Goal: Task Accomplishment & Management: Use online tool/utility

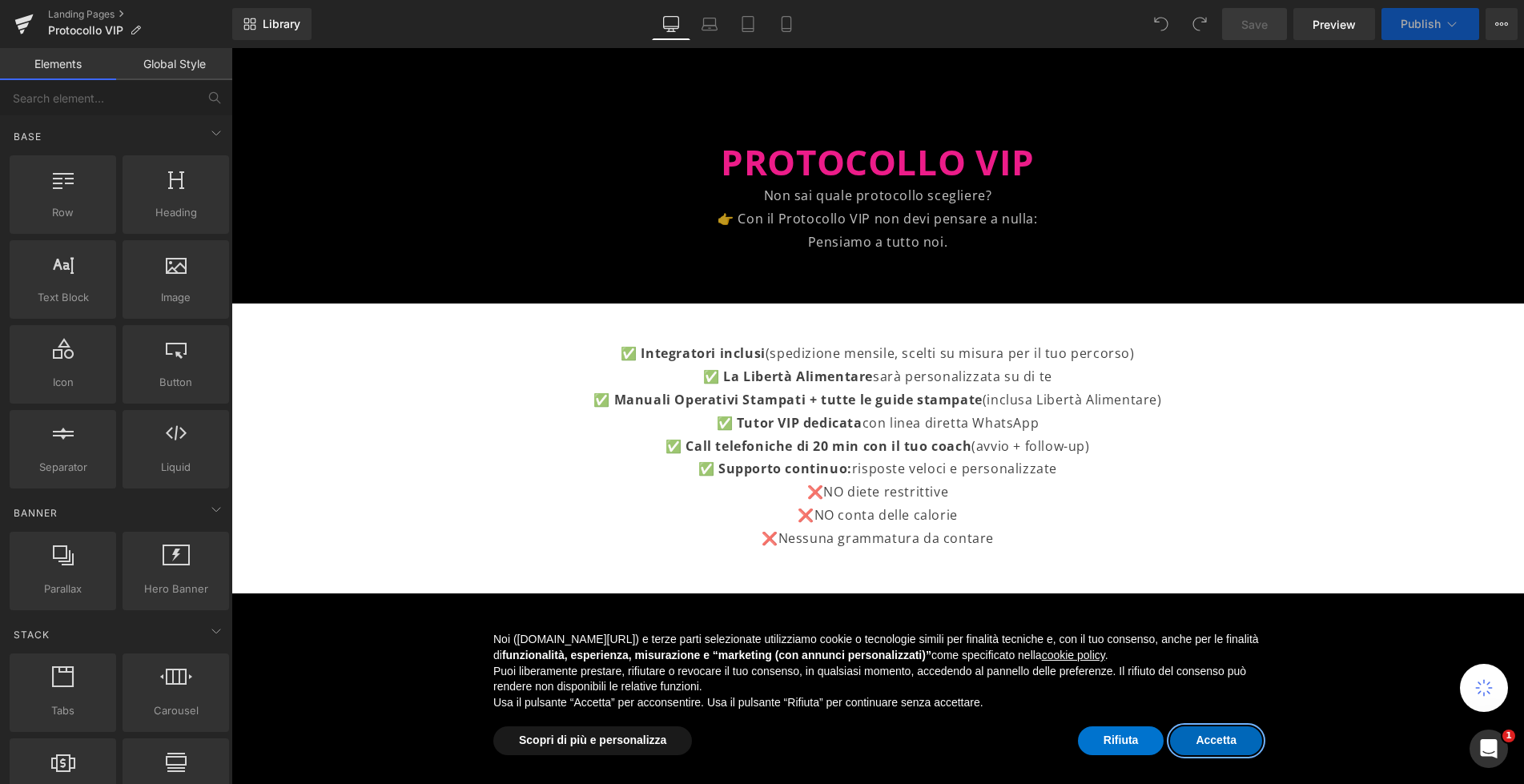
scroll to position [107, 0]
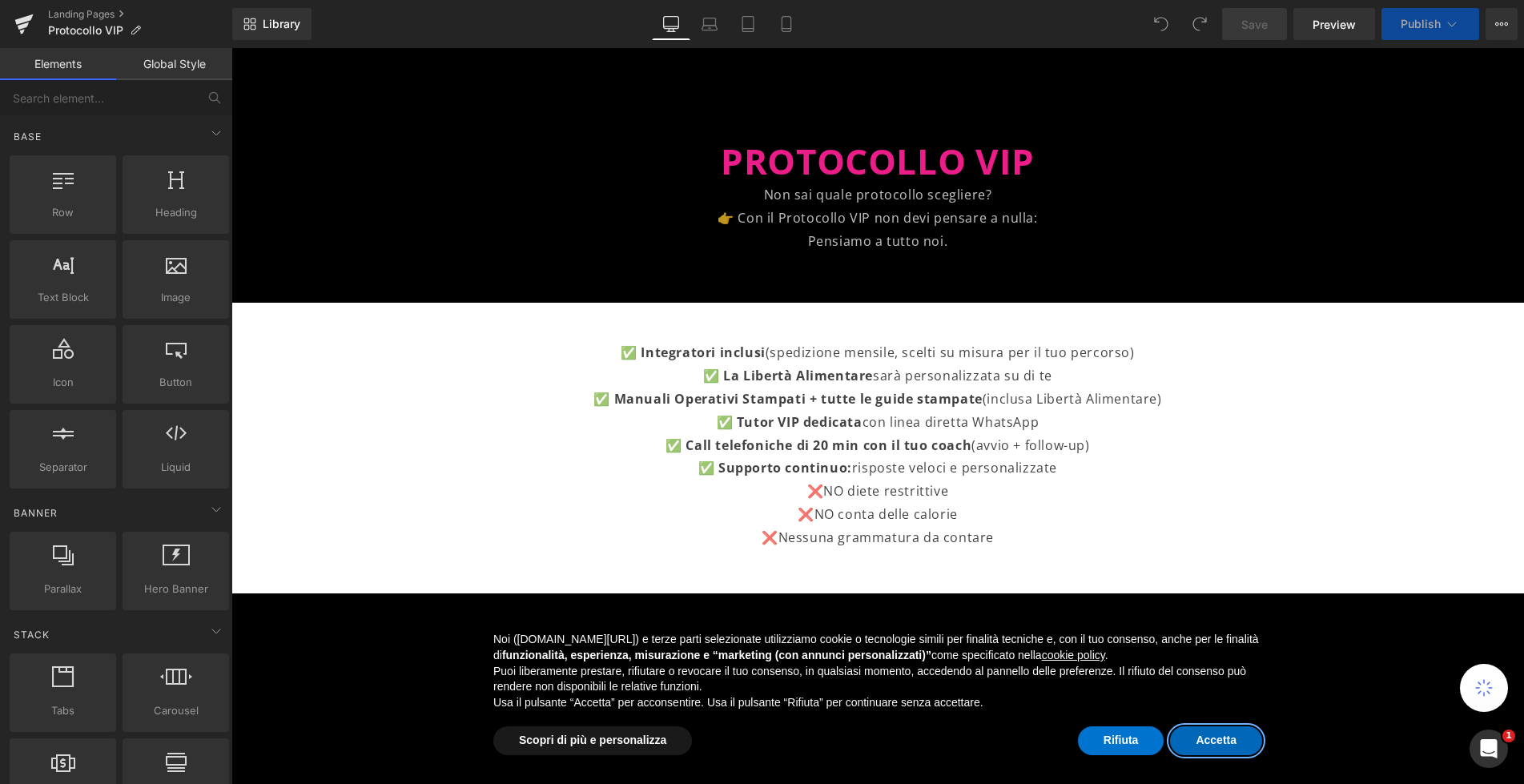
click at [1212, 742] on button "Accetta" at bounding box center [1215, 740] width 92 height 29
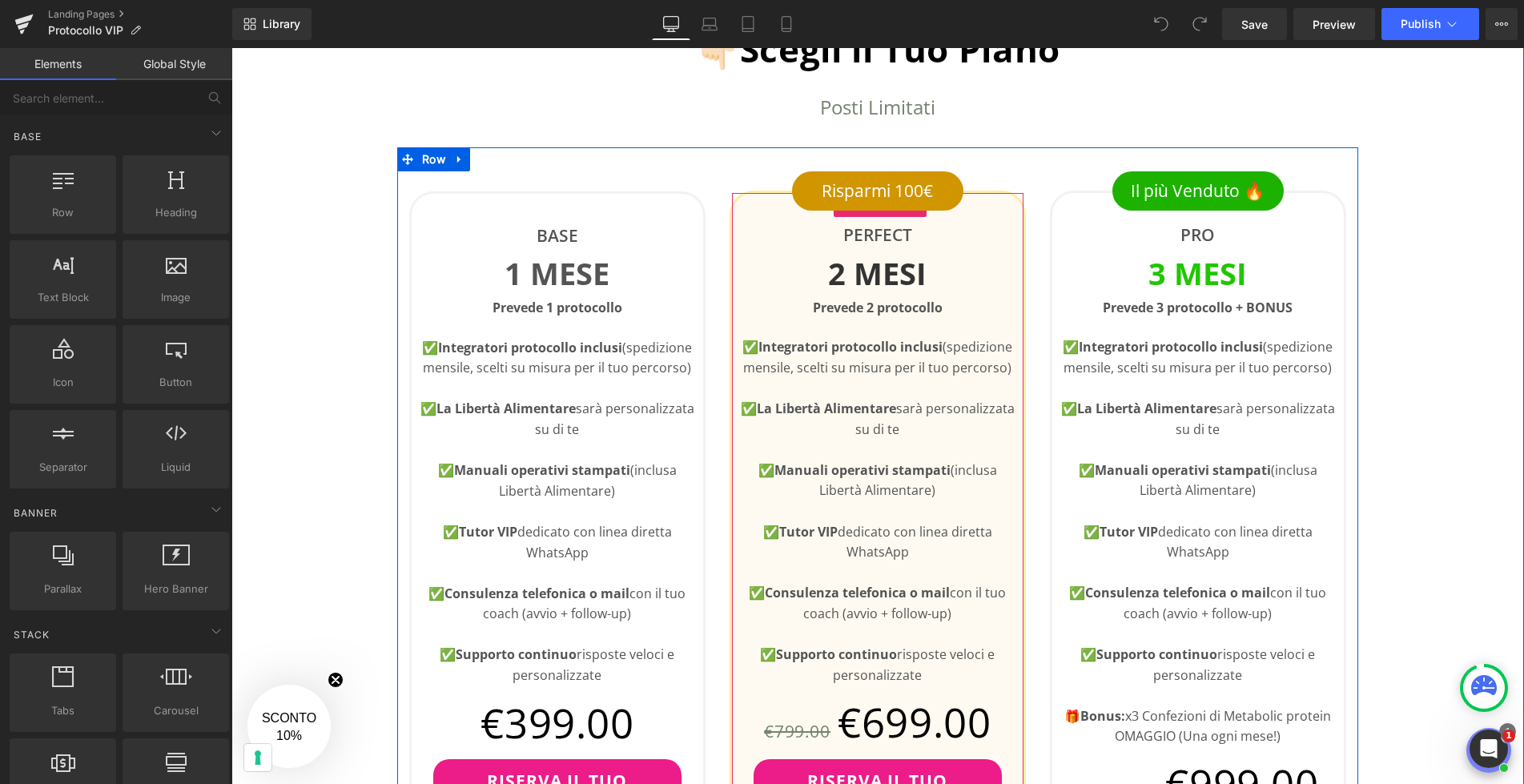
scroll to position [698, 0]
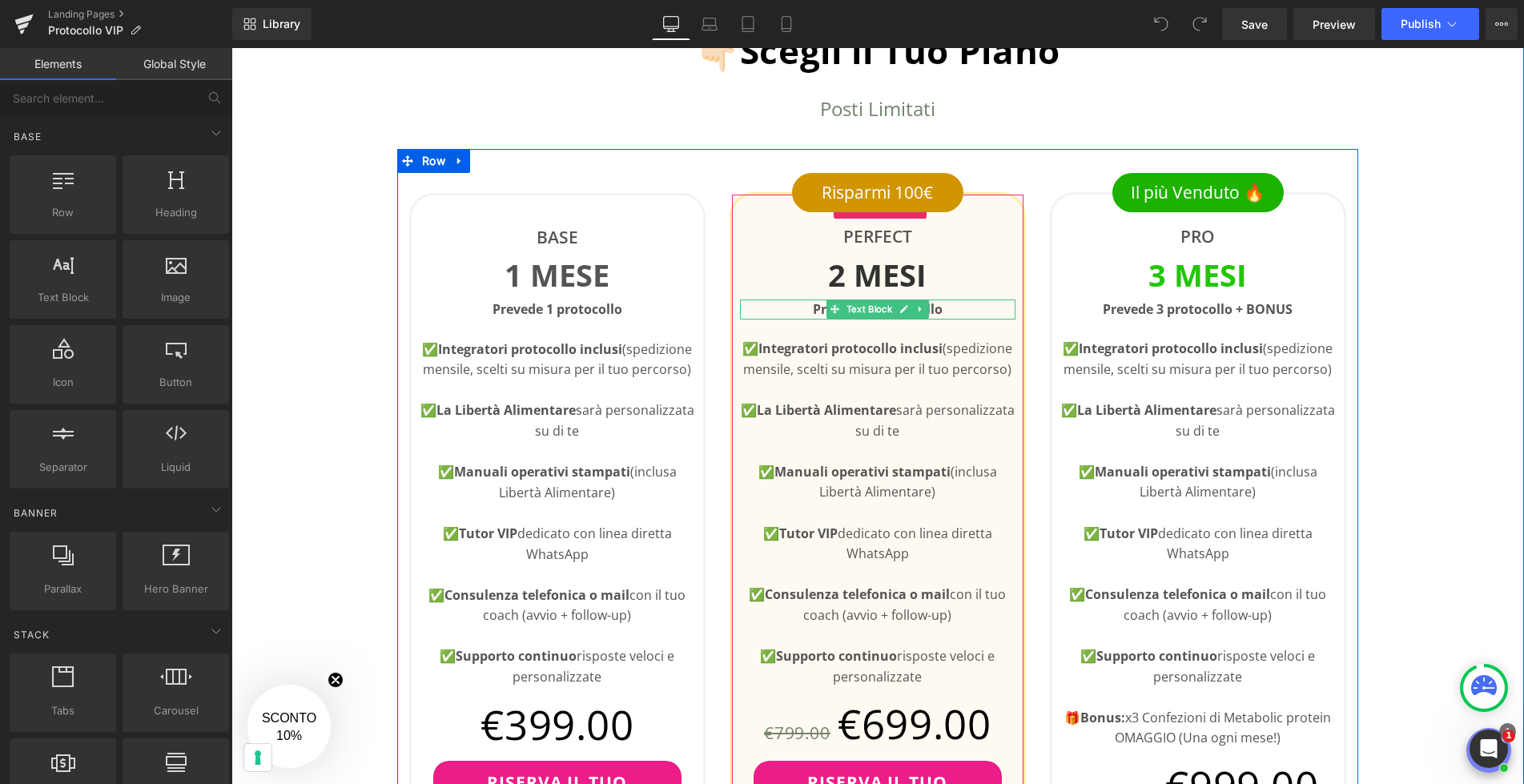
click at [895, 310] on link at bounding box center [903, 309] width 17 height 20
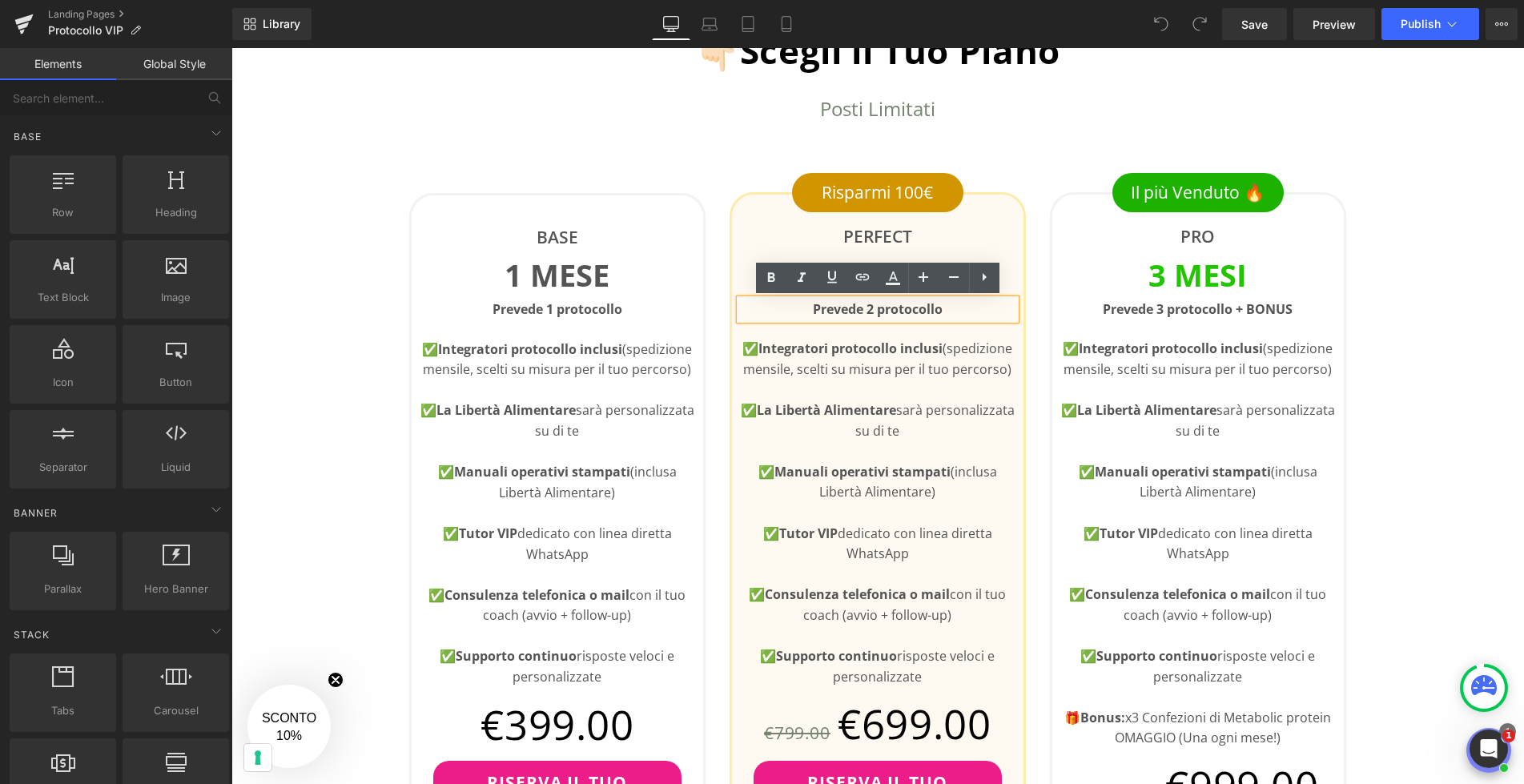
click at [951, 307] on p "Prevede 2 protocollo" at bounding box center [878, 309] width 276 height 21
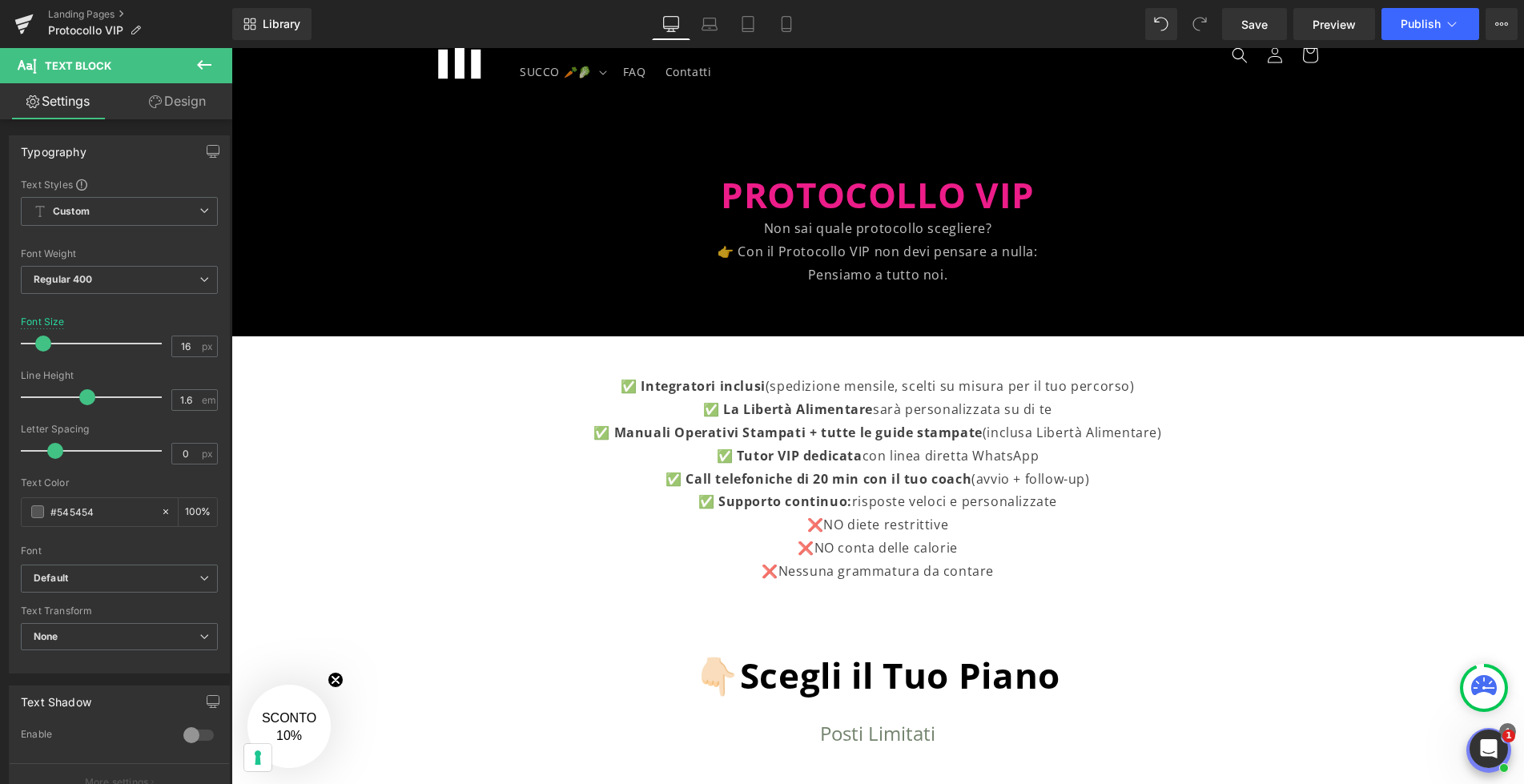
scroll to position [0, 0]
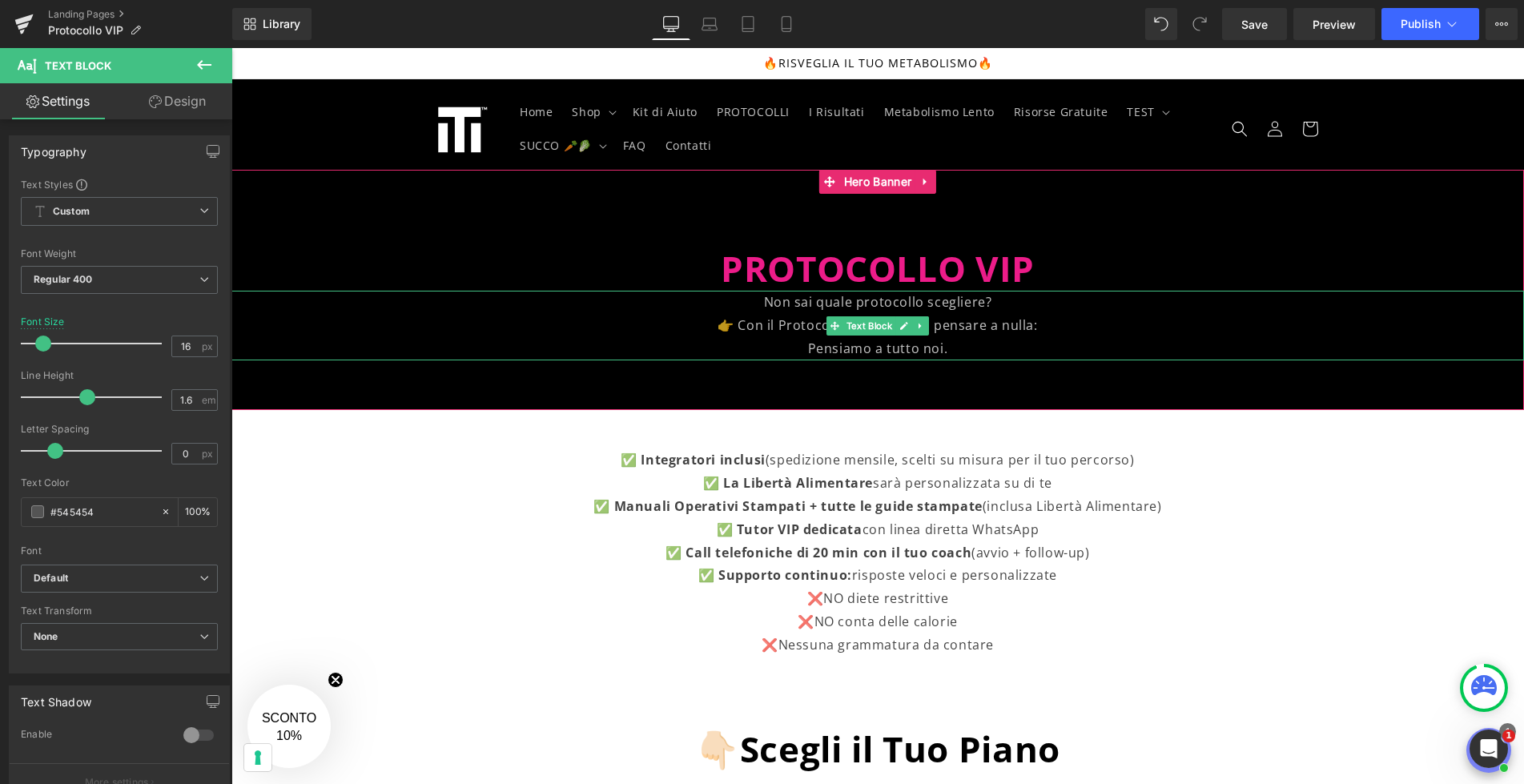
drag, startPoint x: 935, startPoint y: 303, endPoint x: 944, endPoint y: 304, distance: 9.1
click at [935, 303] on p "Non sai quale protocollo scegliere?" at bounding box center [878, 302] width 1292 height 24
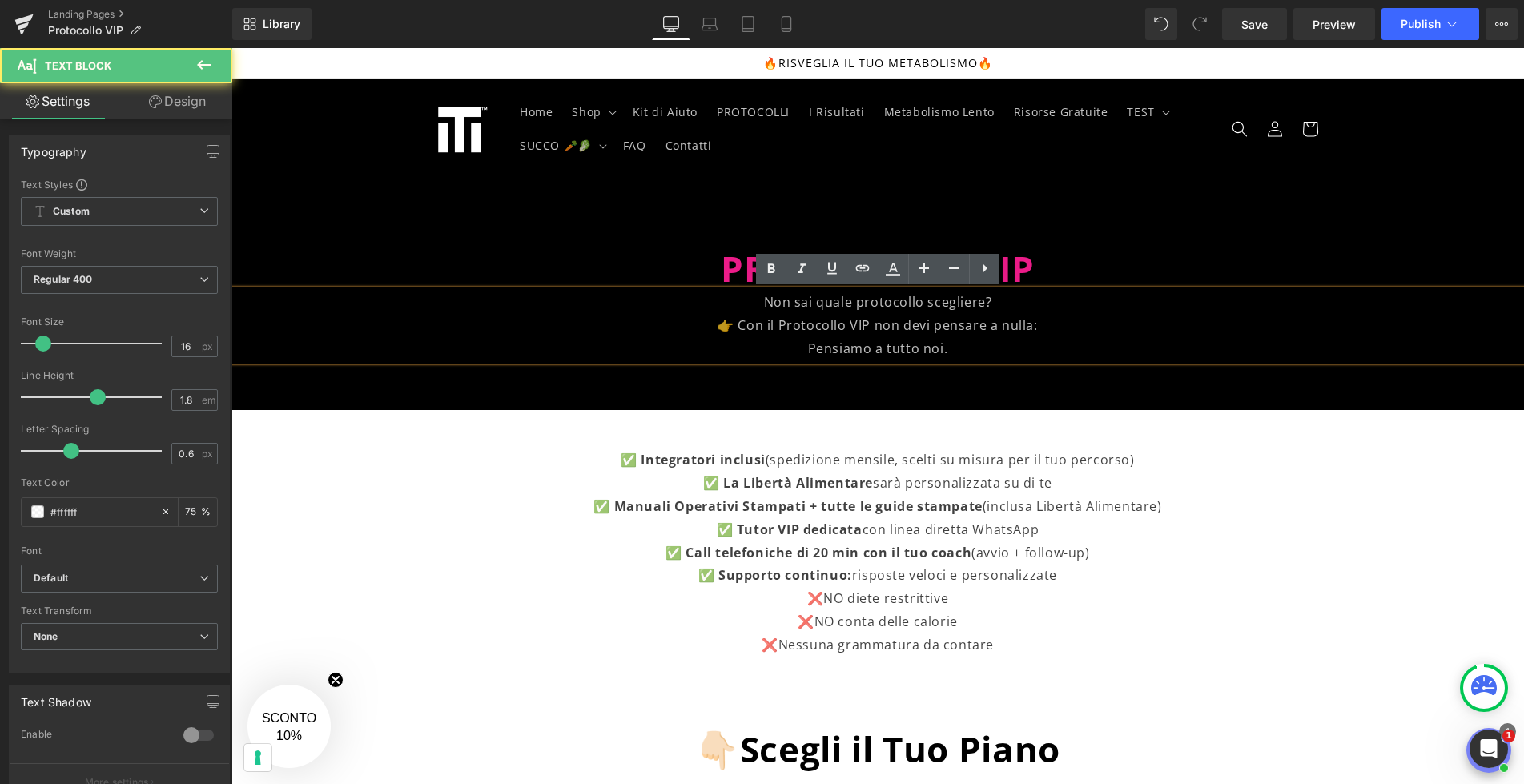
click at [1005, 301] on p "Non sai quale protocollo scegliere?" at bounding box center [878, 302] width 1292 height 24
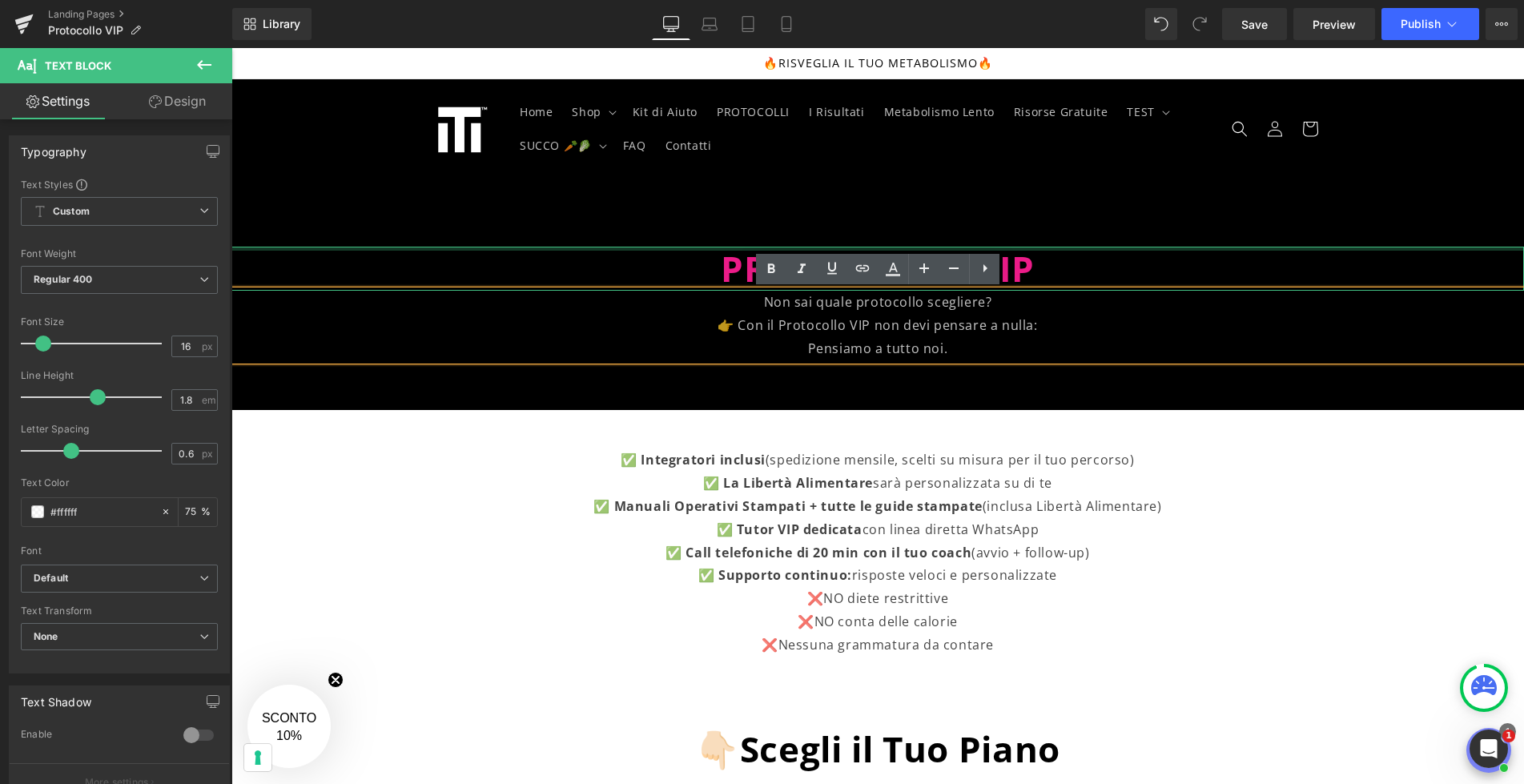
click at [1084, 246] on div at bounding box center [878, 248] width 1292 height 4
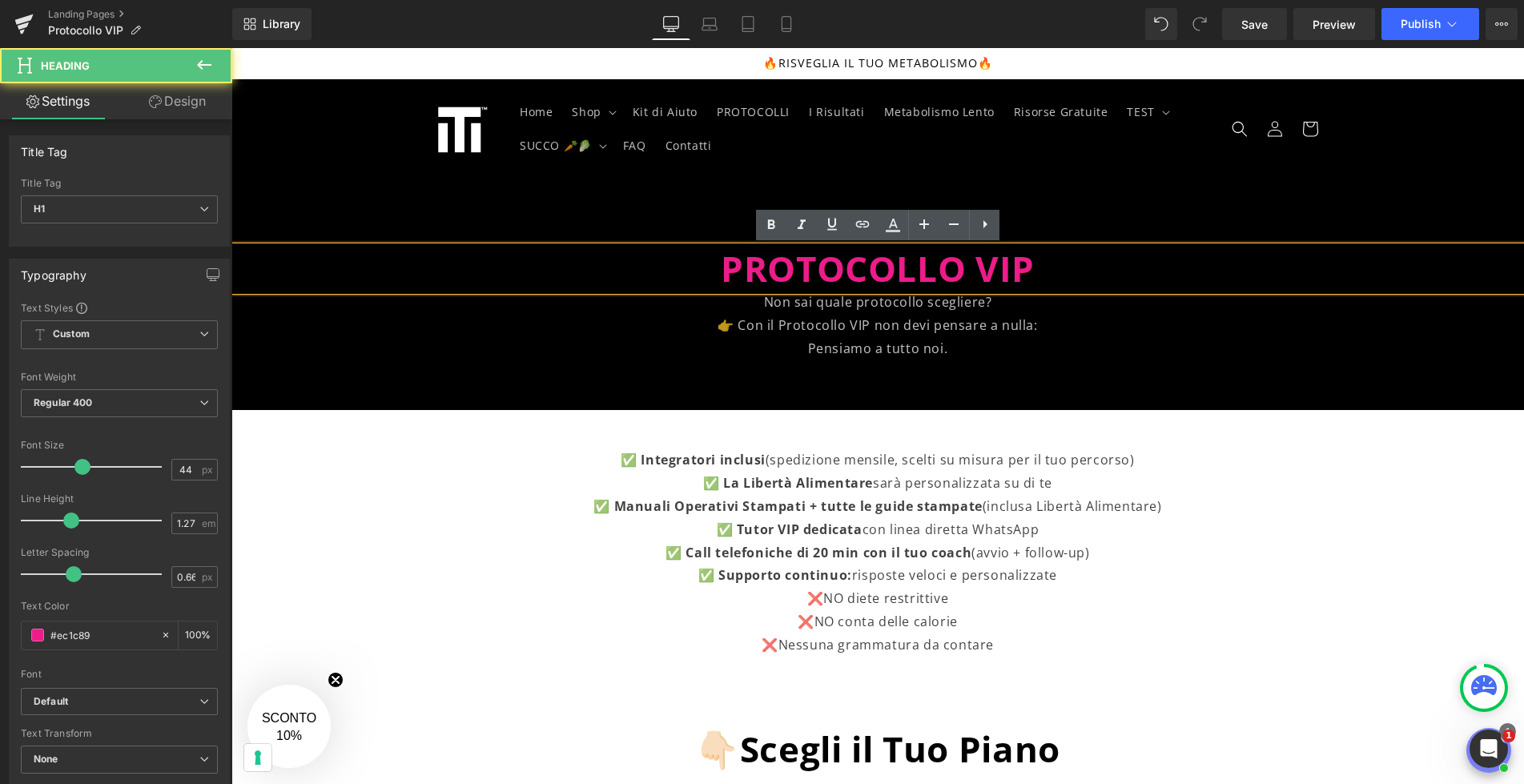
click at [1084, 261] on h1 "PROTOCOLLO VIP" at bounding box center [878, 269] width 1292 height 45
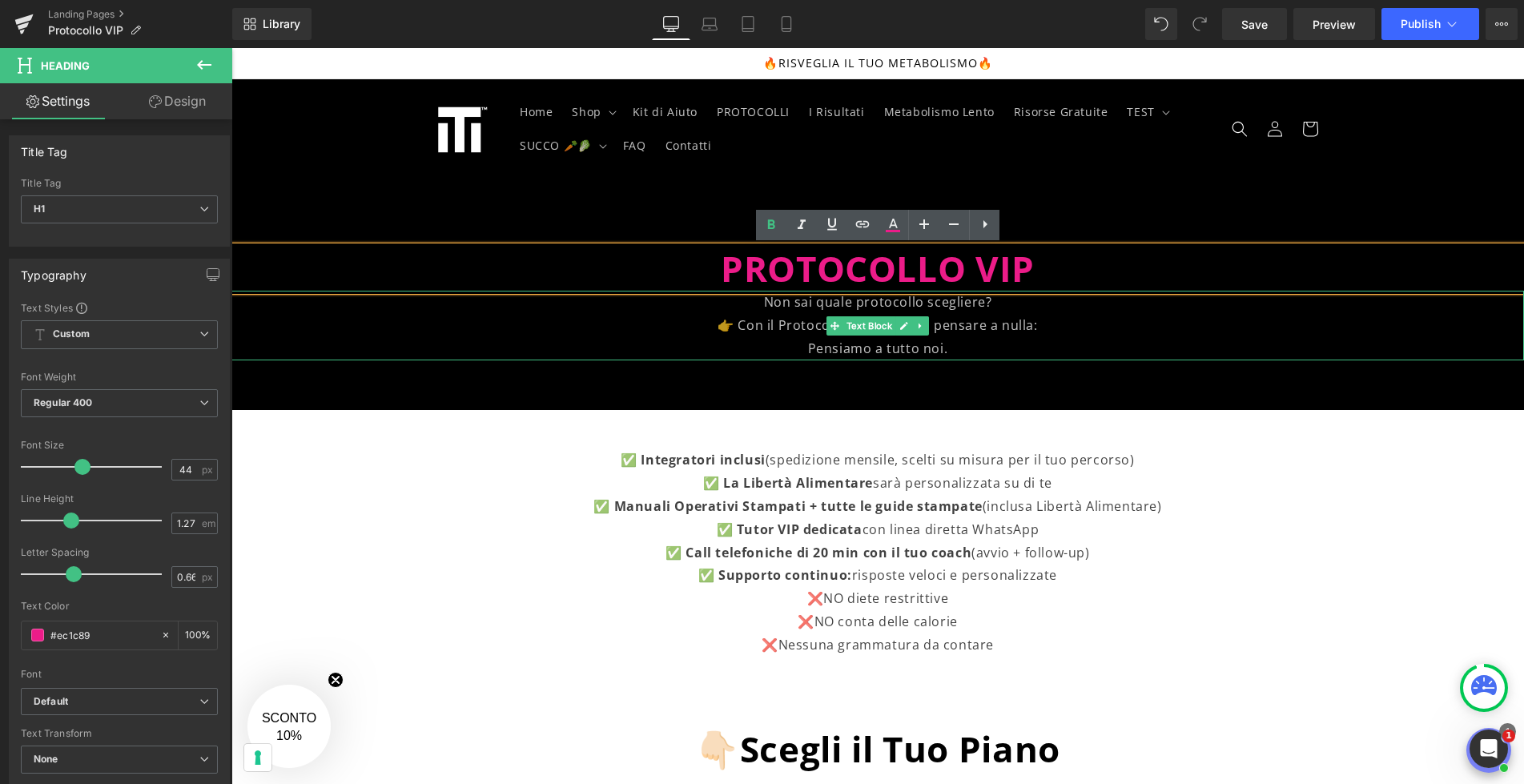
click at [958, 306] on p "Non sai quale protocollo scegliere?" at bounding box center [878, 302] width 1292 height 24
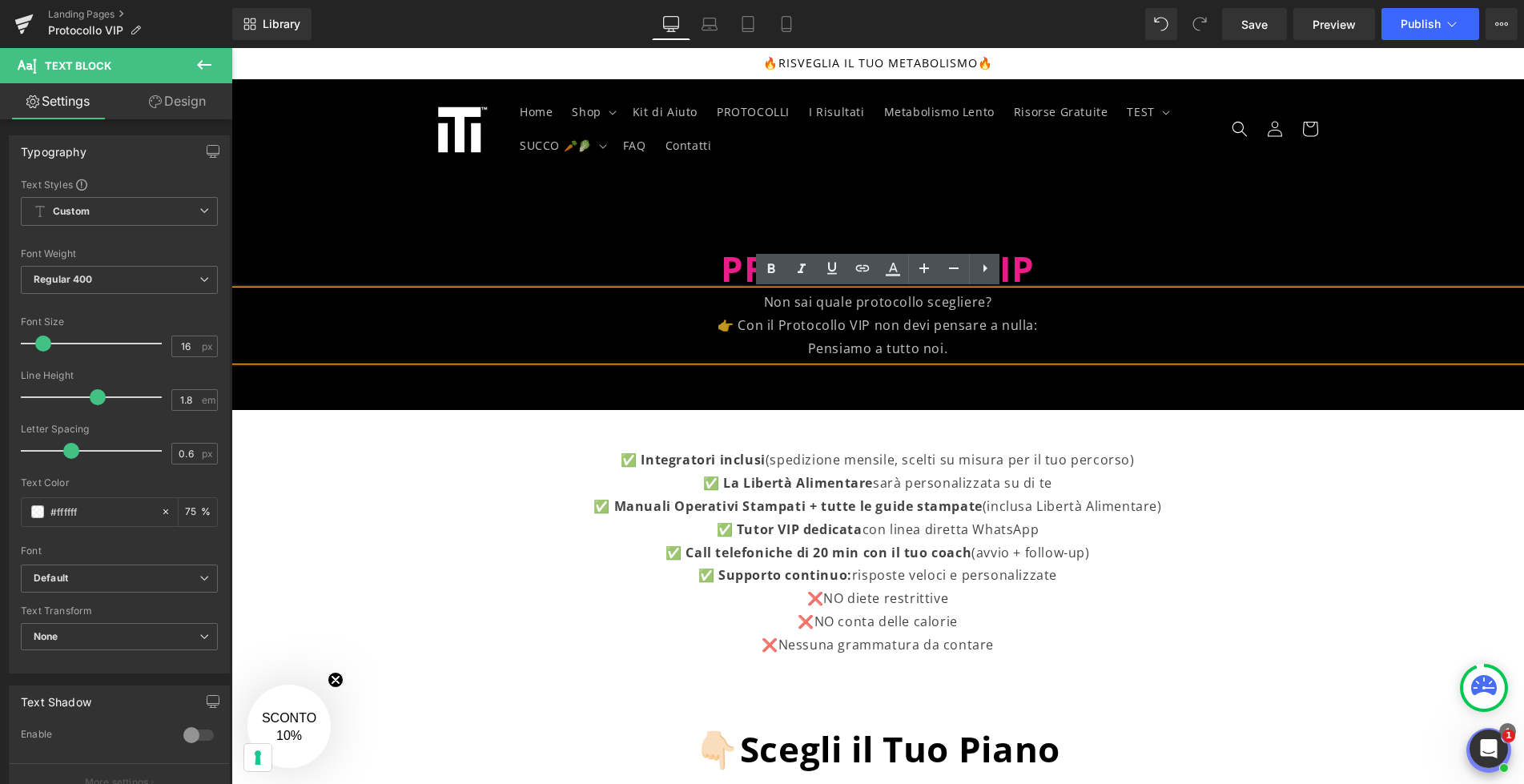
click at [960, 305] on p "Non sai quale protocollo scegliere?" at bounding box center [878, 302] width 1292 height 24
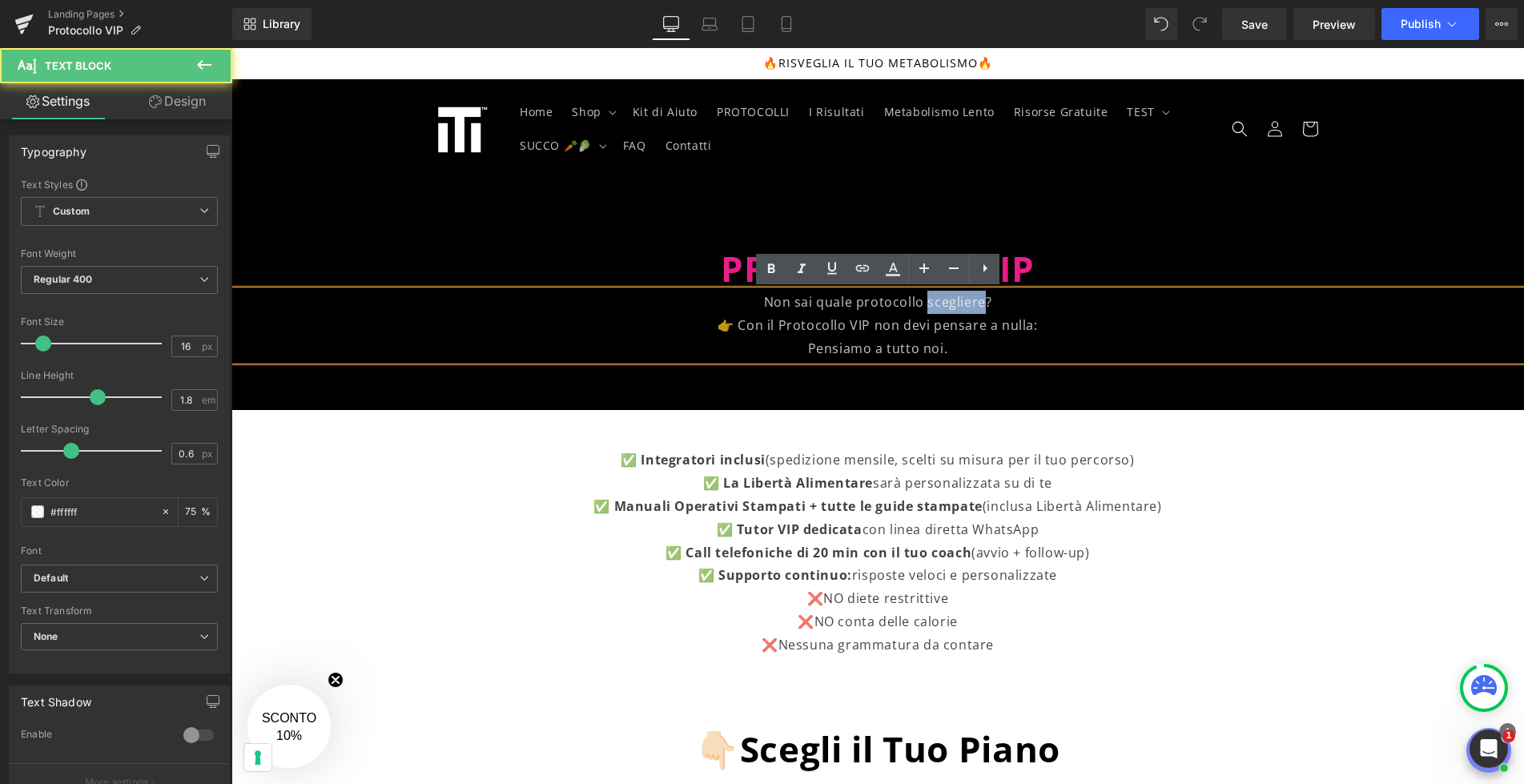
click at [960, 305] on p "Non sai quale protocollo scegliere?" at bounding box center [878, 302] width 1292 height 24
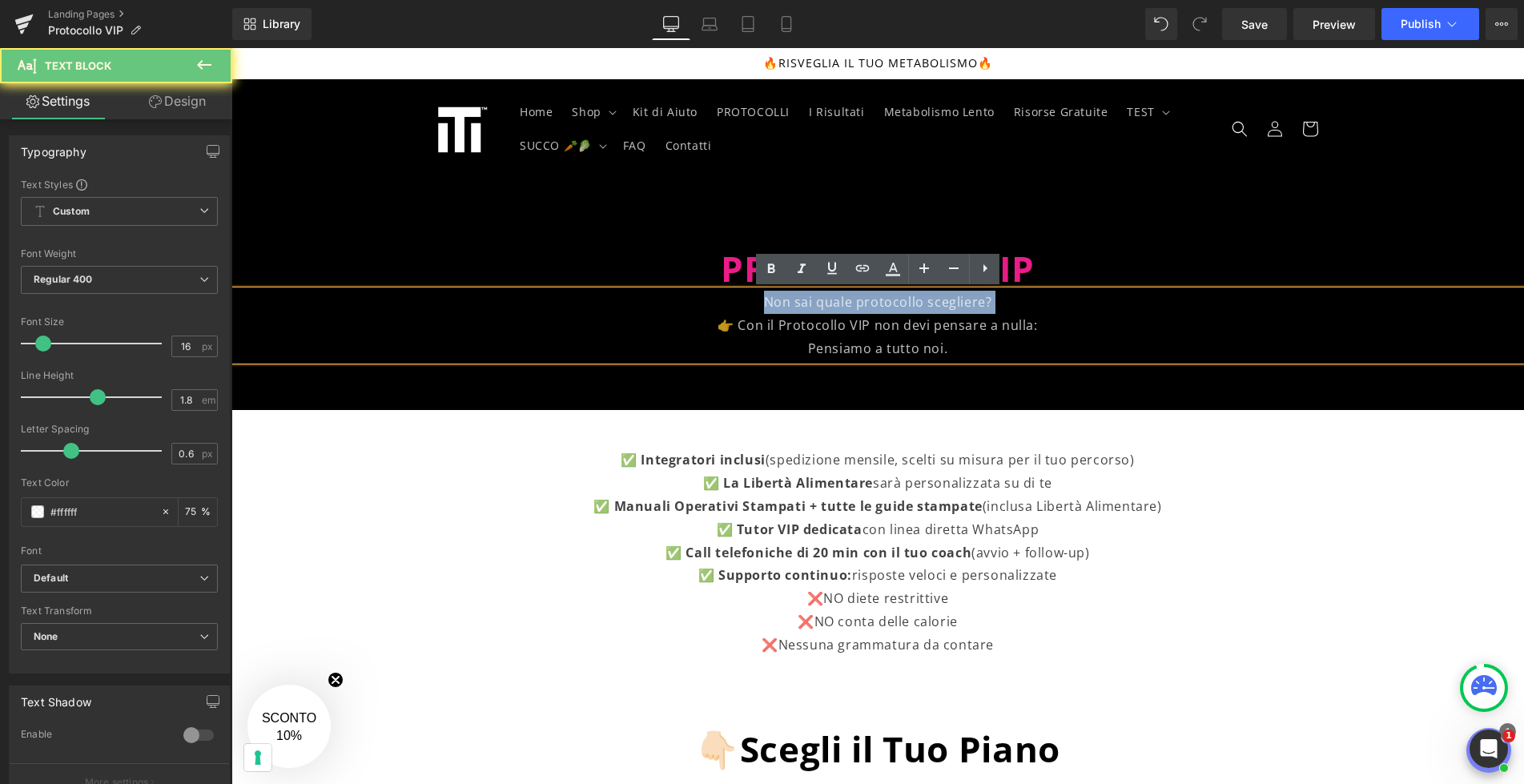
click at [960, 305] on p "Non sai quale protocollo scegliere?" at bounding box center [878, 302] width 1292 height 24
click at [963, 303] on p "Non sai quale protocollo scegliere?" at bounding box center [878, 302] width 1292 height 24
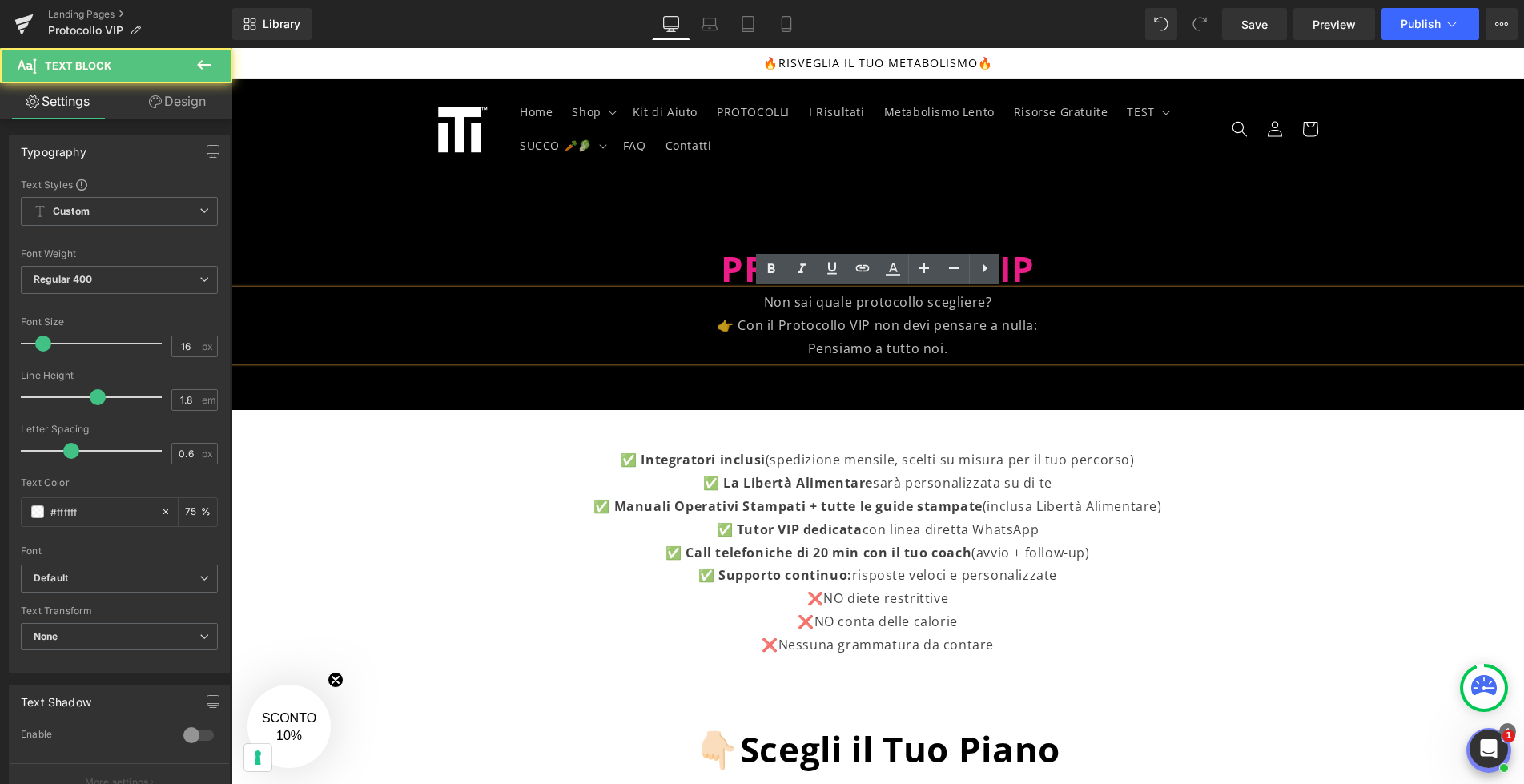
click at [995, 305] on p "Non sai quale protocollo scegliere?" at bounding box center [878, 302] width 1292 height 24
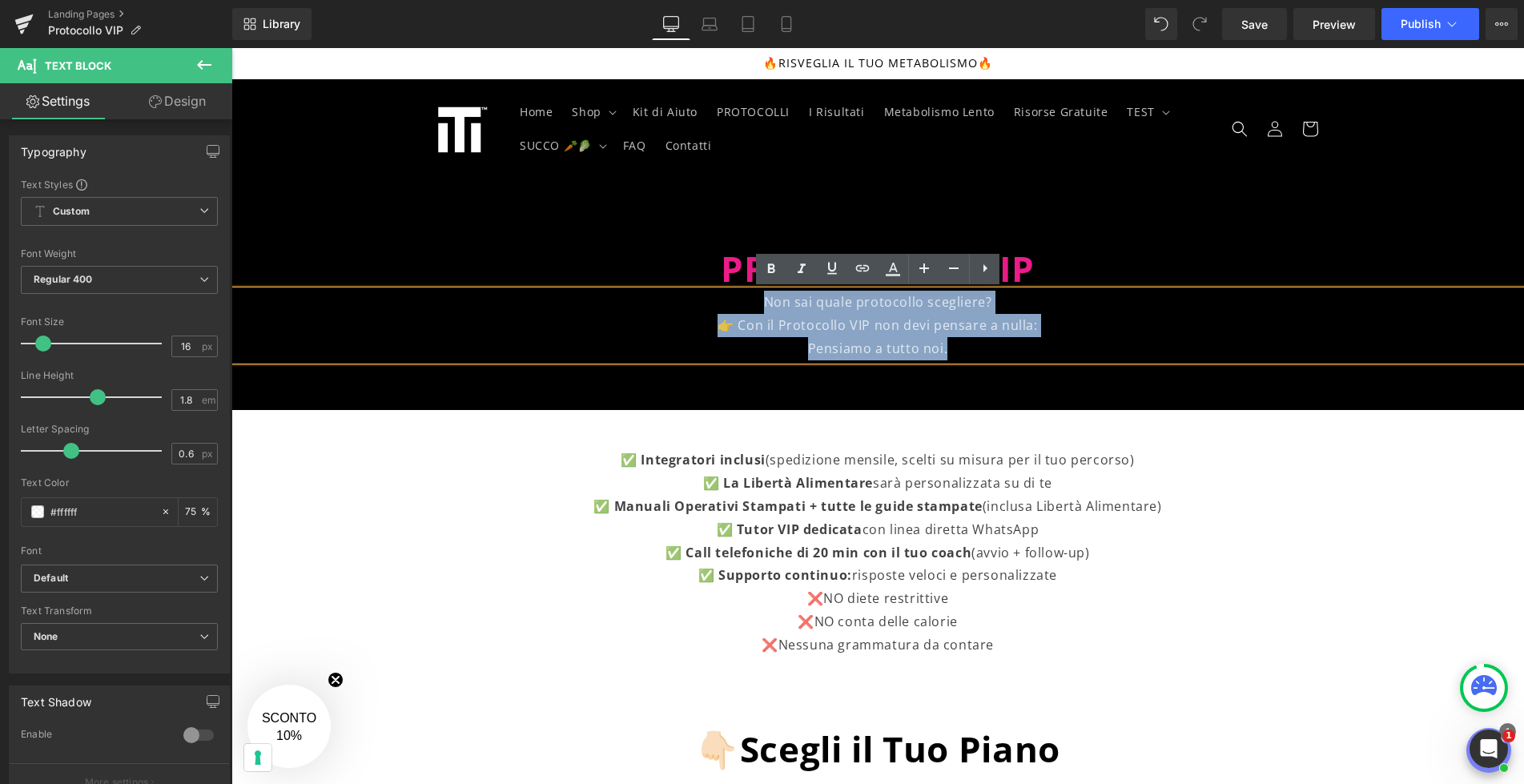
drag, startPoint x: 964, startPoint y: 354, endPoint x: 744, endPoint y: 302, distance: 226.1
click at [744, 302] on div "Non sai quale protocollo scegliere? 👉 Con il Protocollo VIP non devi pensare a …" at bounding box center [878, 325] width 1292 height 69
copy div "Non sai quale protocollo scegliere? 👉 Con il Protocollo VIP non devi pensare a …"
click at [800, 328] on p "👉 Con il Protocollo VIP non devi pensare a nulla:" at bounding box center [878, 326] width 1292 height 24
drag, startPoint x: 960, startPoint y: 351, endPoint x: 731, endPoint y: 324, distance: 230.6
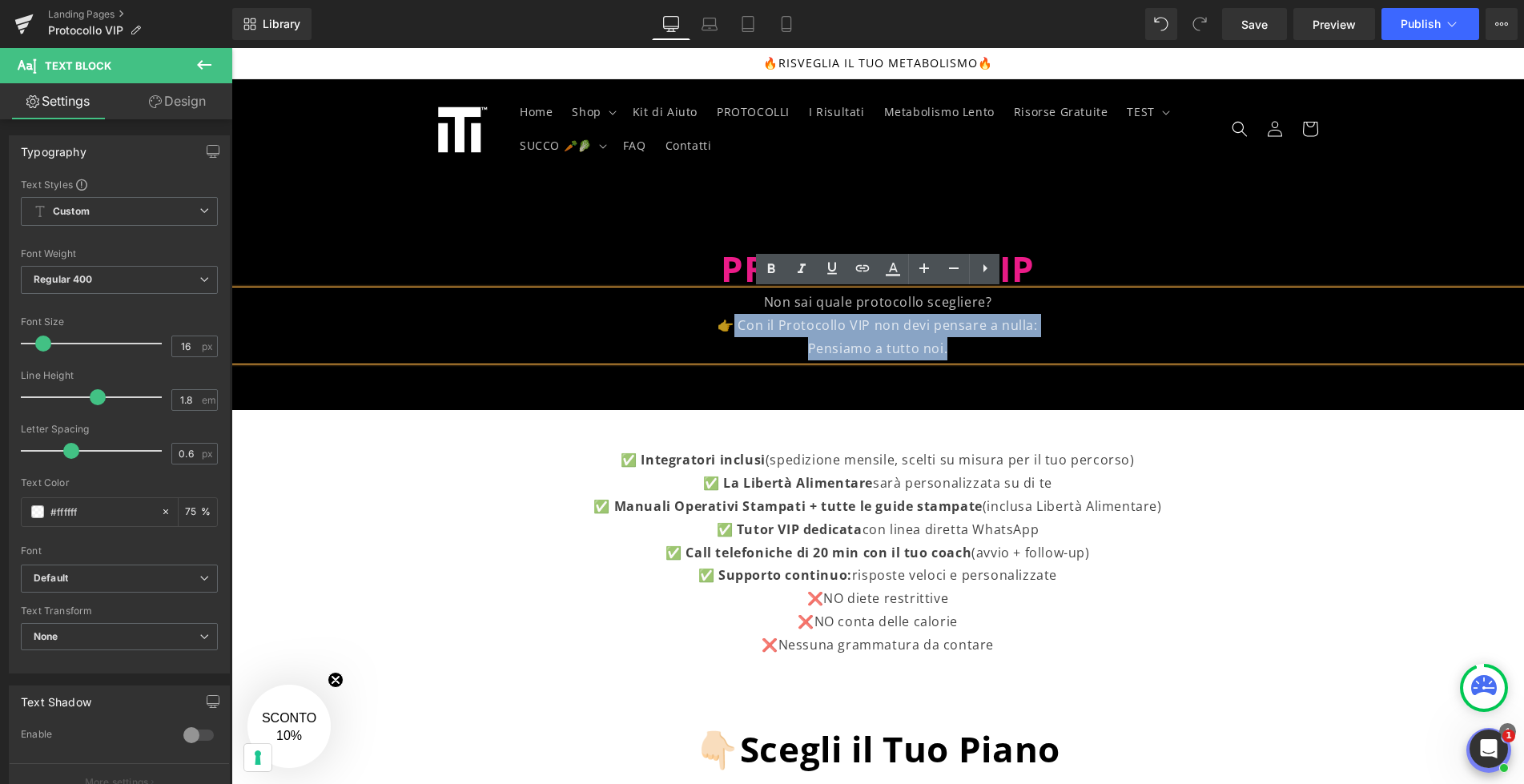
click at [731, 324] on div "Non sai quale protocollo scegliere? 👉 Con il Protocollo VIP non devi pensare a …" at bounding box center [878, 325] width 1292 height 69
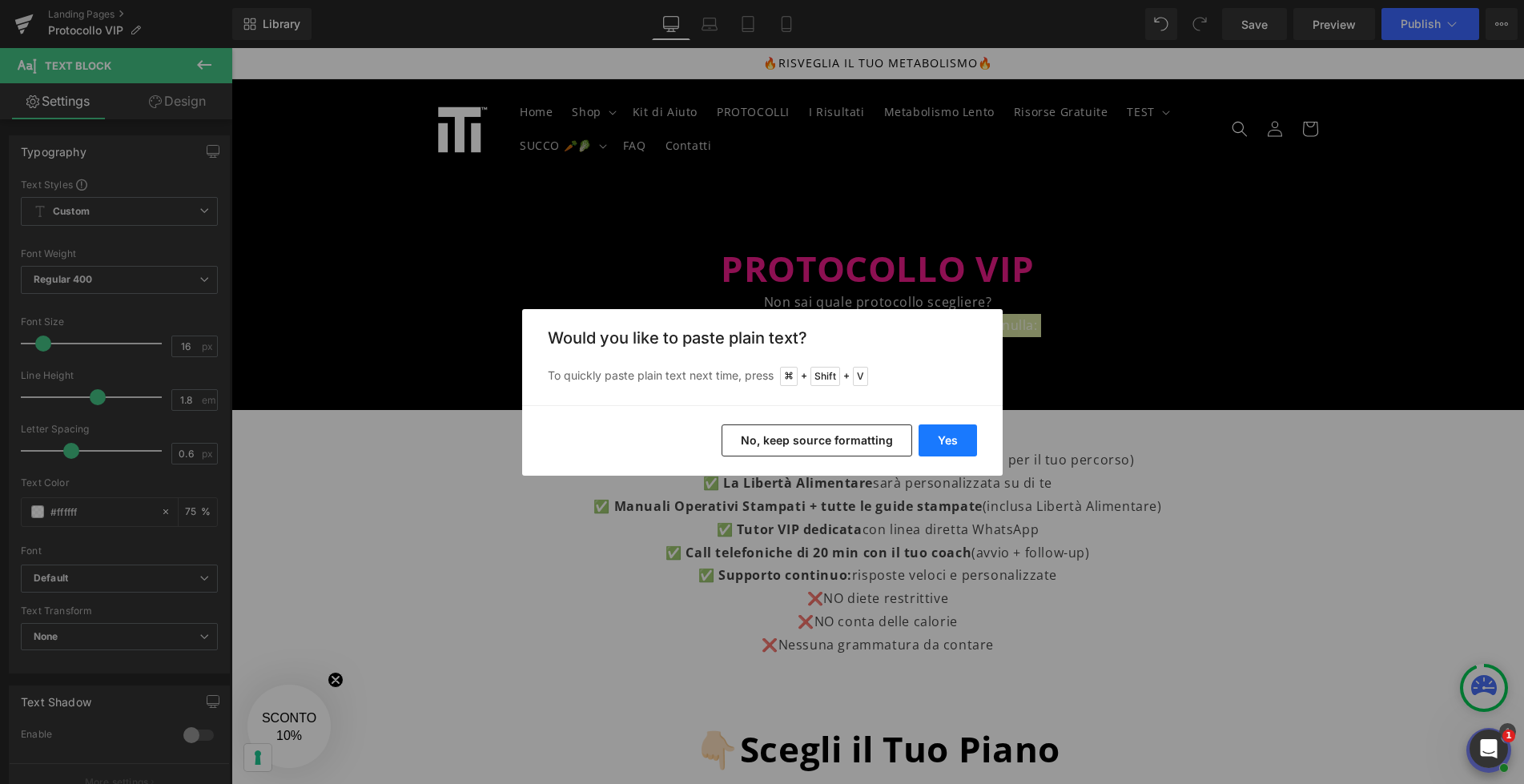
click at [944, 437] on button "Yes" at bounding box center [947, 440] width 58 height 33
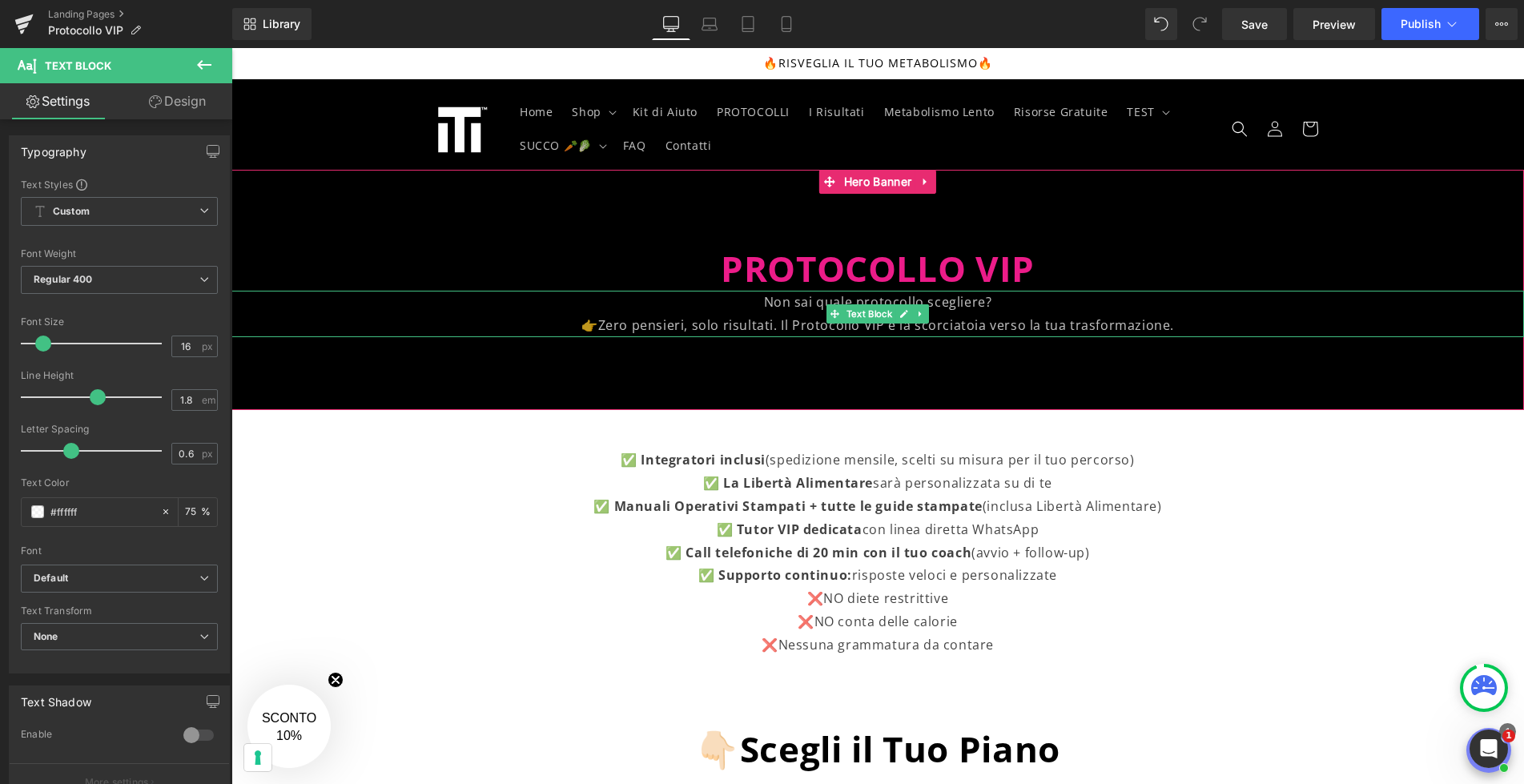
click at [956, 323] on p "👉Zero pensieri, solo risultati. Il Protocollo VIP è la scorciatoia verso la tua…" at bounding box center [878, 326] width 1292 height 24
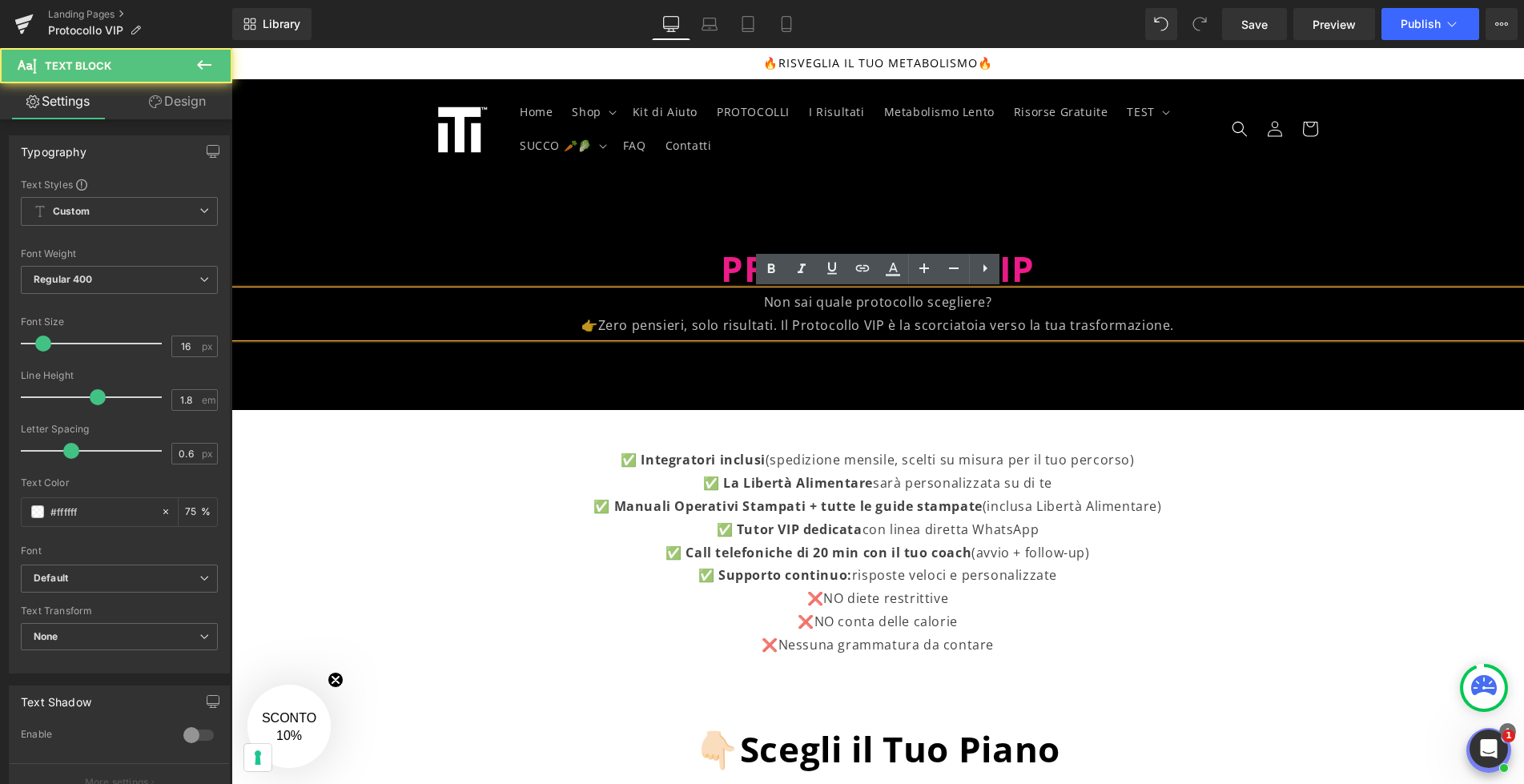
click at [982, 327] on p "👉Zero pensieri, solo risultati. Il Protocollo VIP è la scorciatoia verso la tua…" at bounding box center [878, 326] width 1292 height 24
click at [1179, 328] on p "👉Zero pensieri, solo risultati. Il Protocollo VIP è la scorciatoia verso la tua…" at bounding box center [878, 326] width 1292 height 24
click at [844, 305] on p "Non sai quale protocollo scegliere?" at bounding box center [878, 302] width 1292 height 24
click at [1120, 227] on div at bounding box center [878, 290] width 1292 height 240
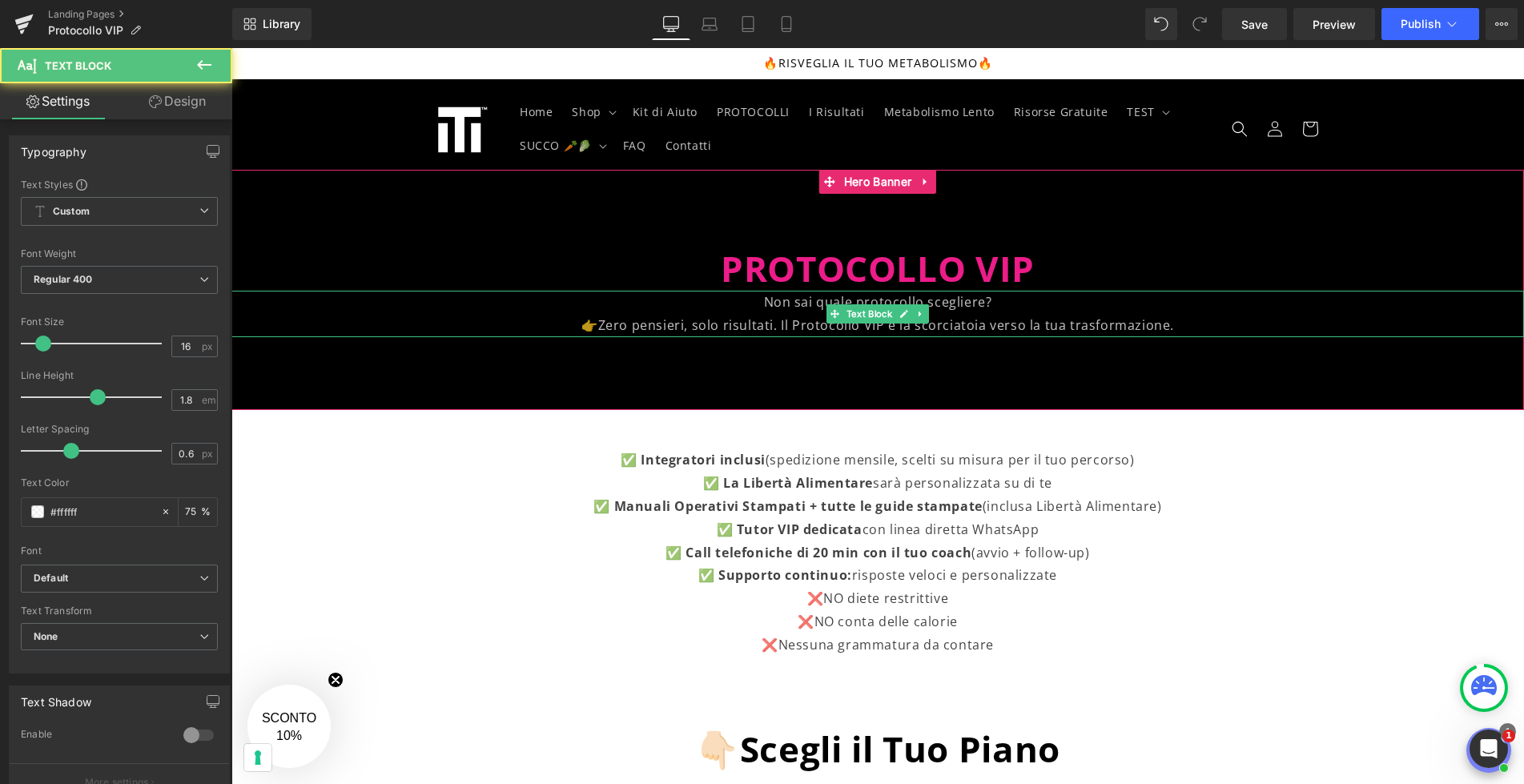
click at [944, 330] on p "👉Zero pensieri, solo risultati. Il Protocollo VIP è la scorciatoia verso la tua…" at bounding box center [878, 326] width 1292 height 24
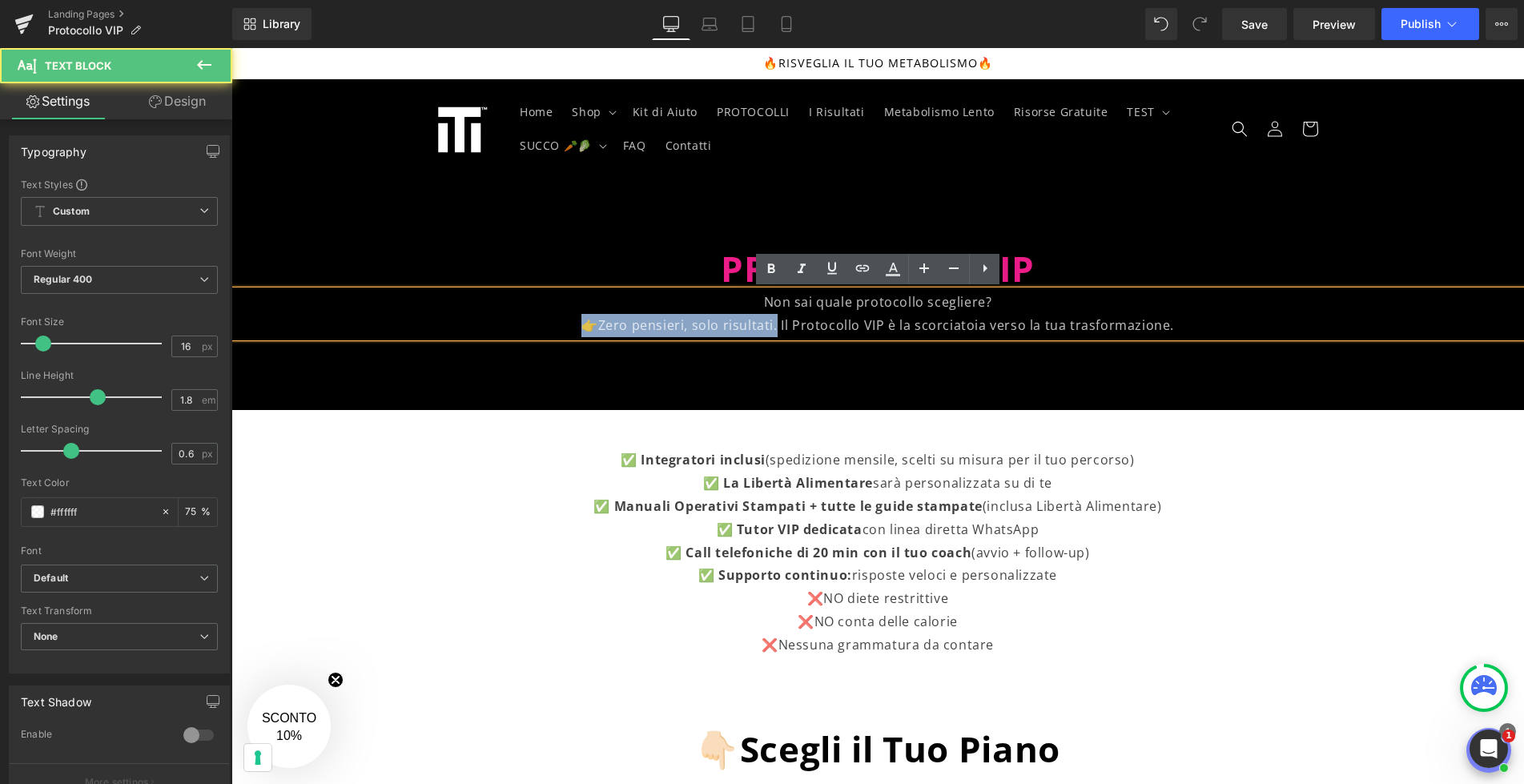
drag, startPoint x: 778, startPoint y: 327, endPoint x: 565, endPoint y: 336, distance: 213.2
click at [565, 336] on p "👉Zero pensieri, solo risultati. Il Protocollo VIP è la scorciatoia verso la tua…" at bounding box center [878, 326] width 1292 height 24
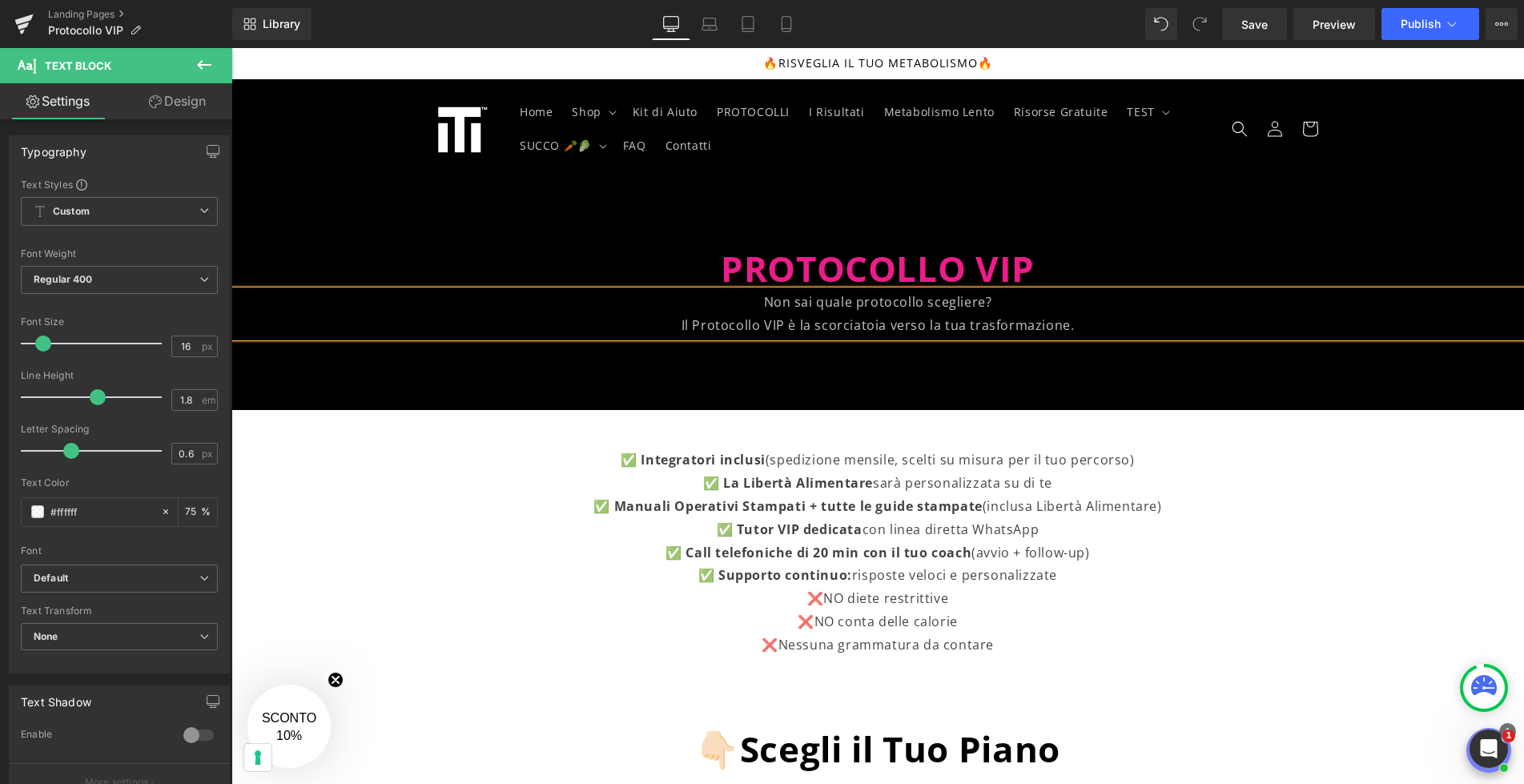
click at [1086, 326] on p "Il Protocollo VIP è la scorciatoia verso la tua trasformazione." at bounding box center [878, 326] width 1292 height 24
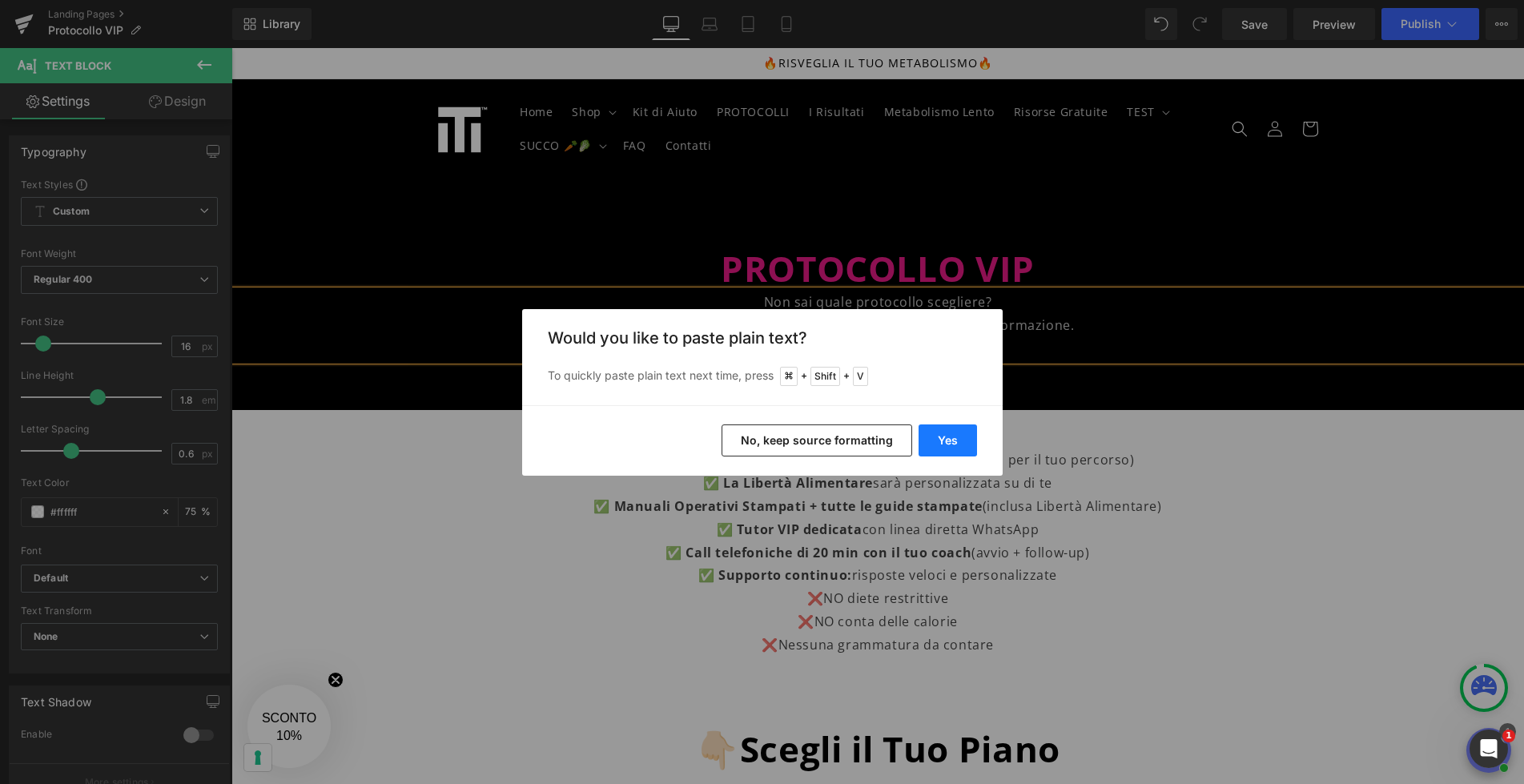
click at [943, 433] on button "Yes" at bounding box center [947, 440] width 58 height 33
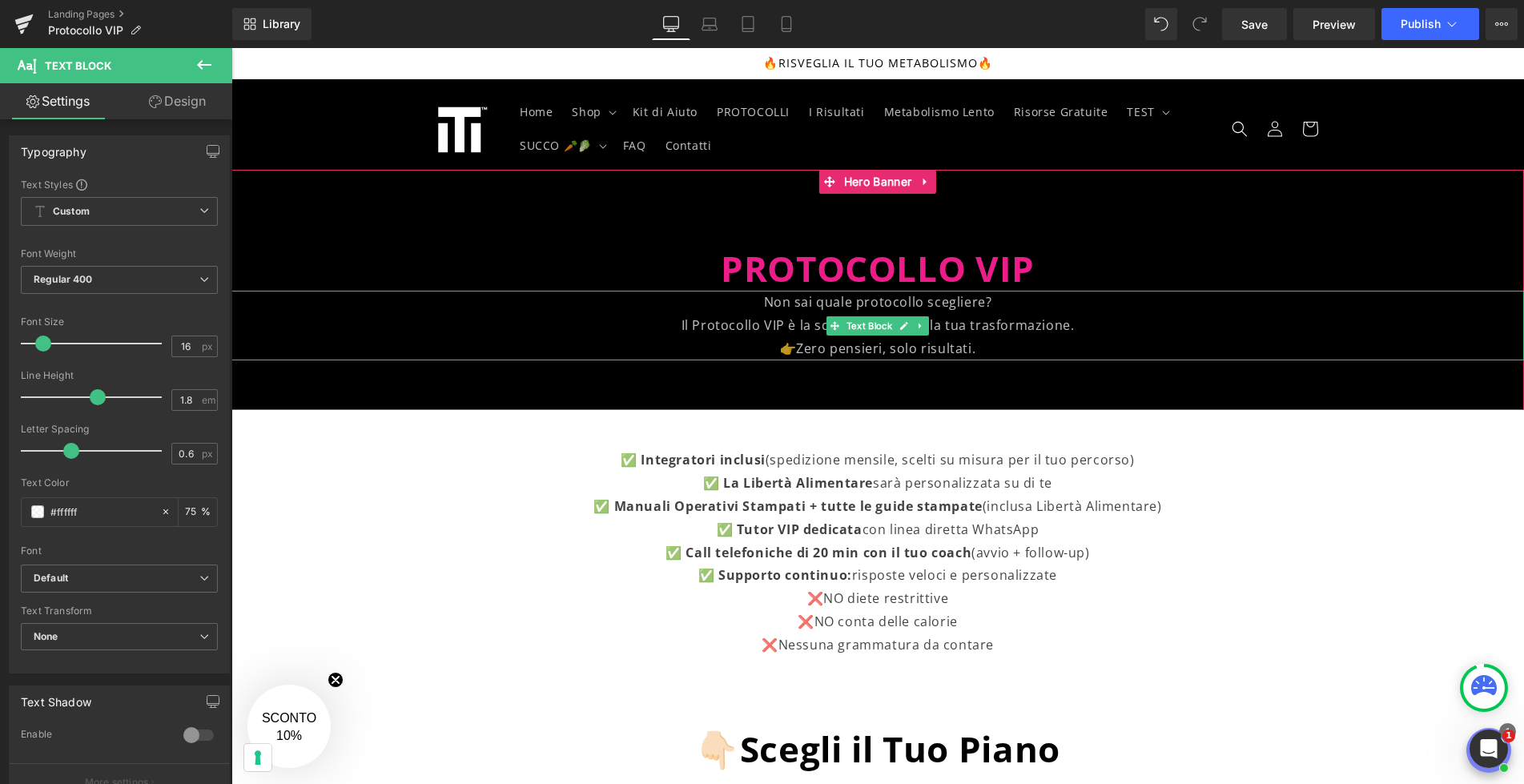
click at [981, 351] on p "👉Zero pensieri, solo risultati." at bounding box center [878, 349] width 1292 height 24
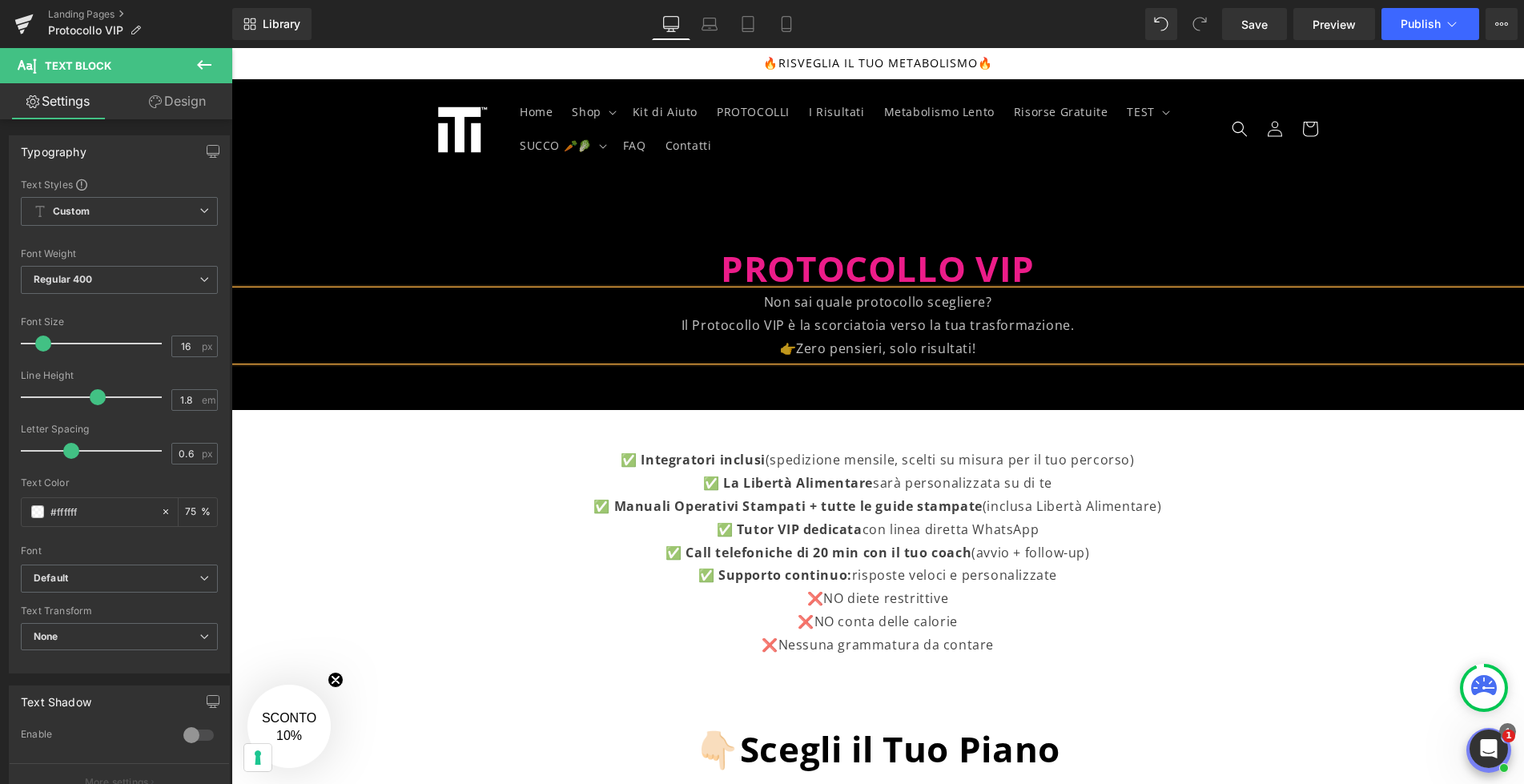
click at [1101, 229] on div at bounding box center [878, 290] width 1292 height 240
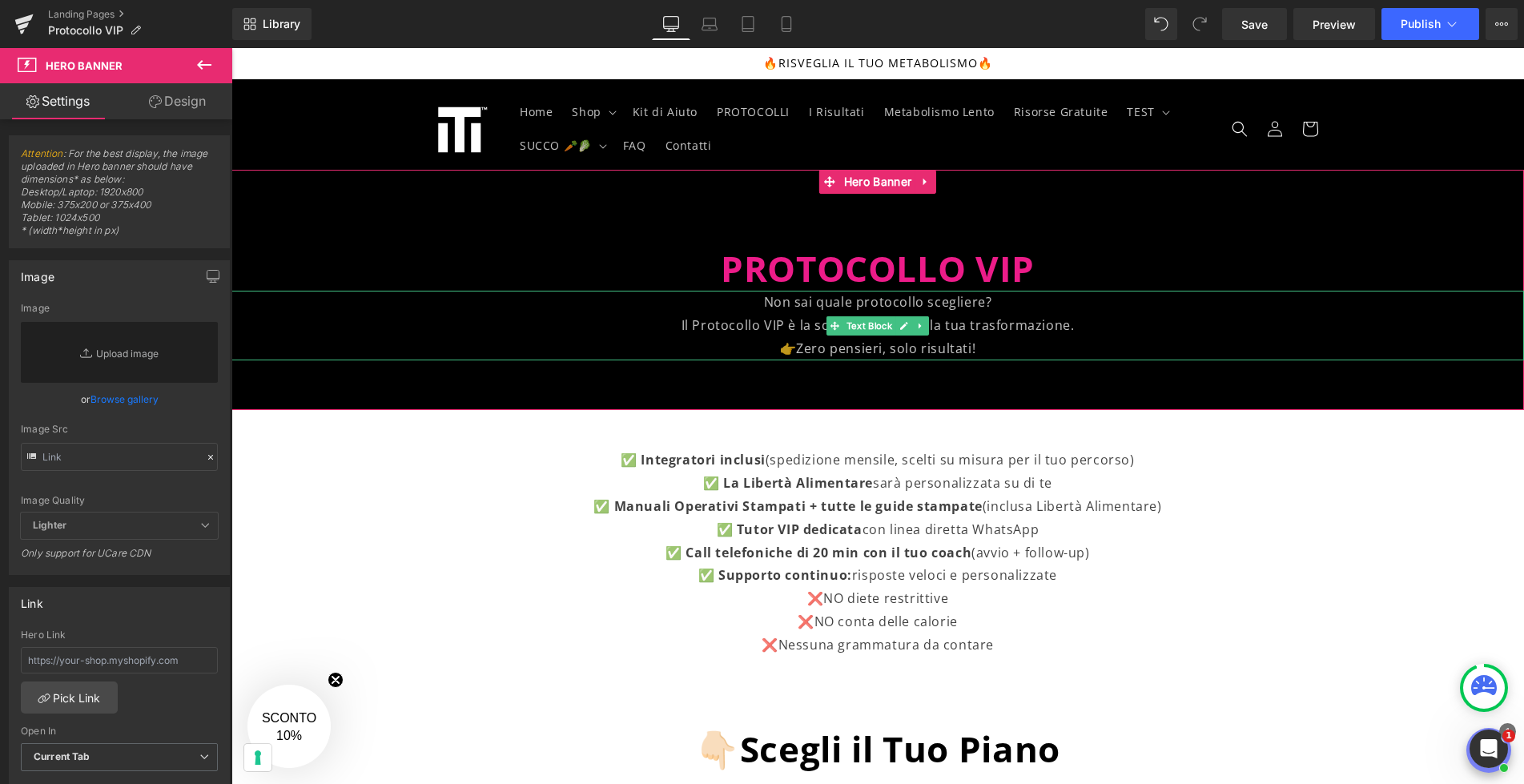
click at [1002, 334] on p "Il Protocollo VIP è la scorciatoia verso la tua trasformazione." at bounding box center [878, 326] width 1292 height 24
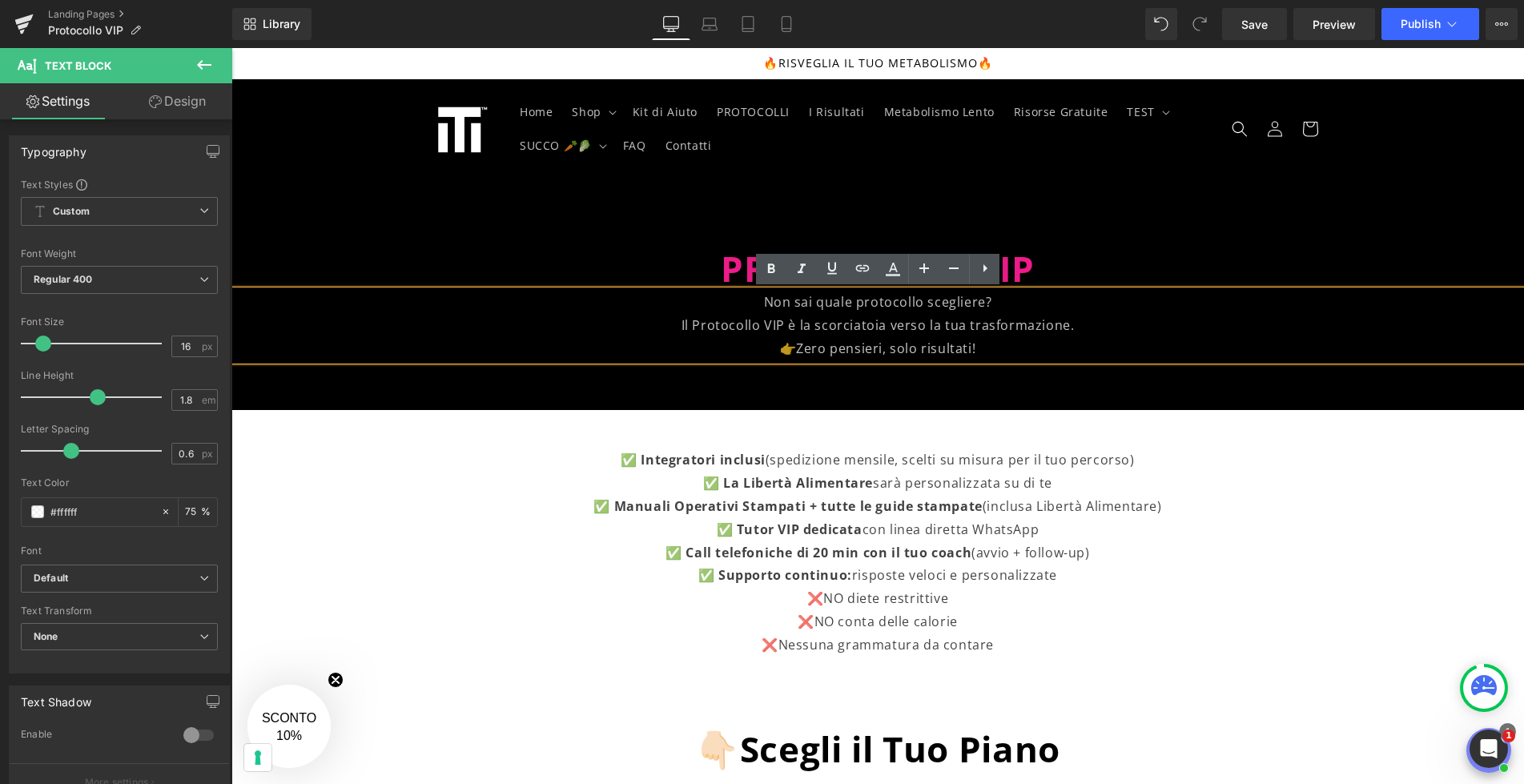
click at [1011, 203] on div at bounding box center [878, 290] width 1292 height 240
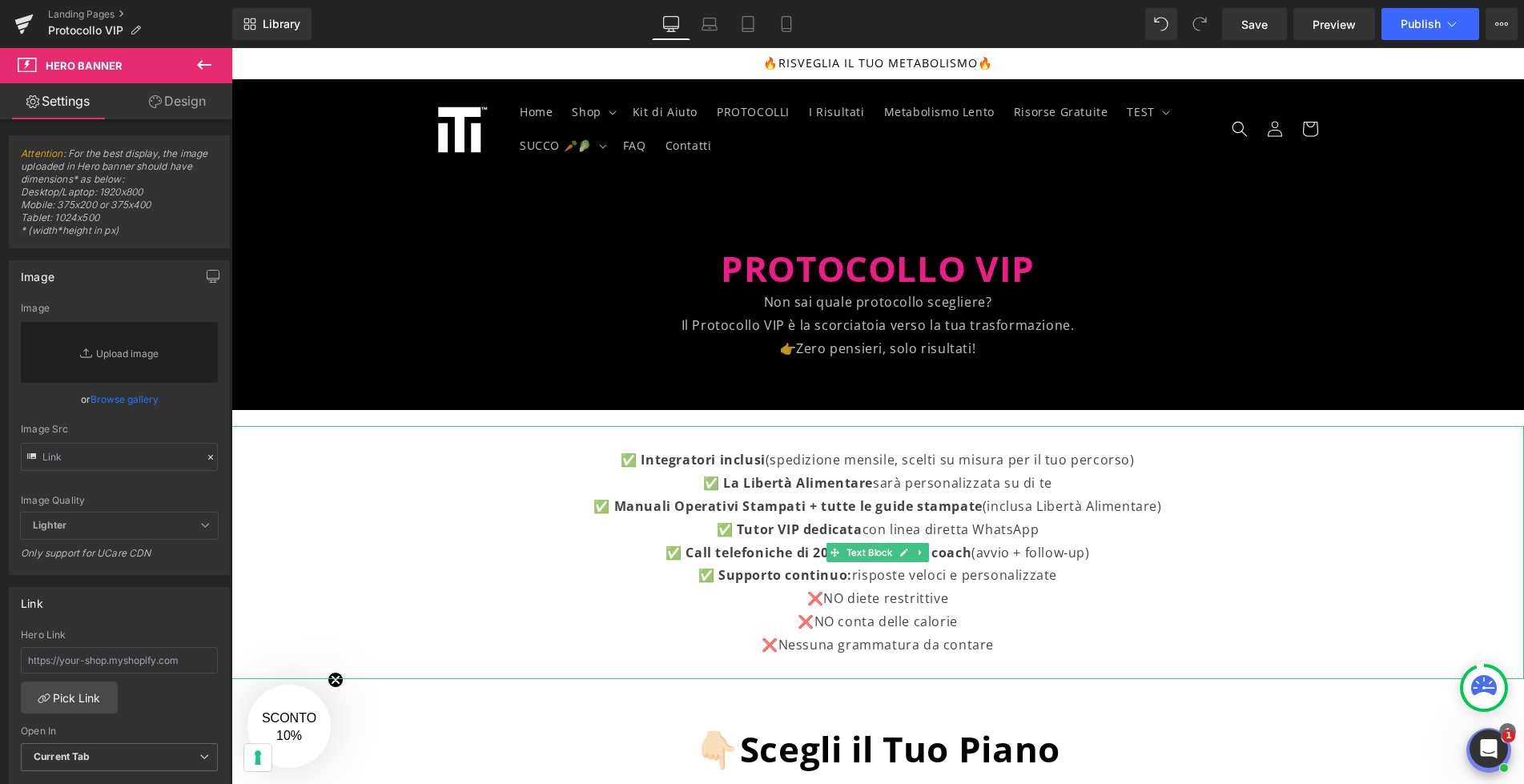
click at [833, 440] on p at bounding box center [877, 437] width 972 height 24
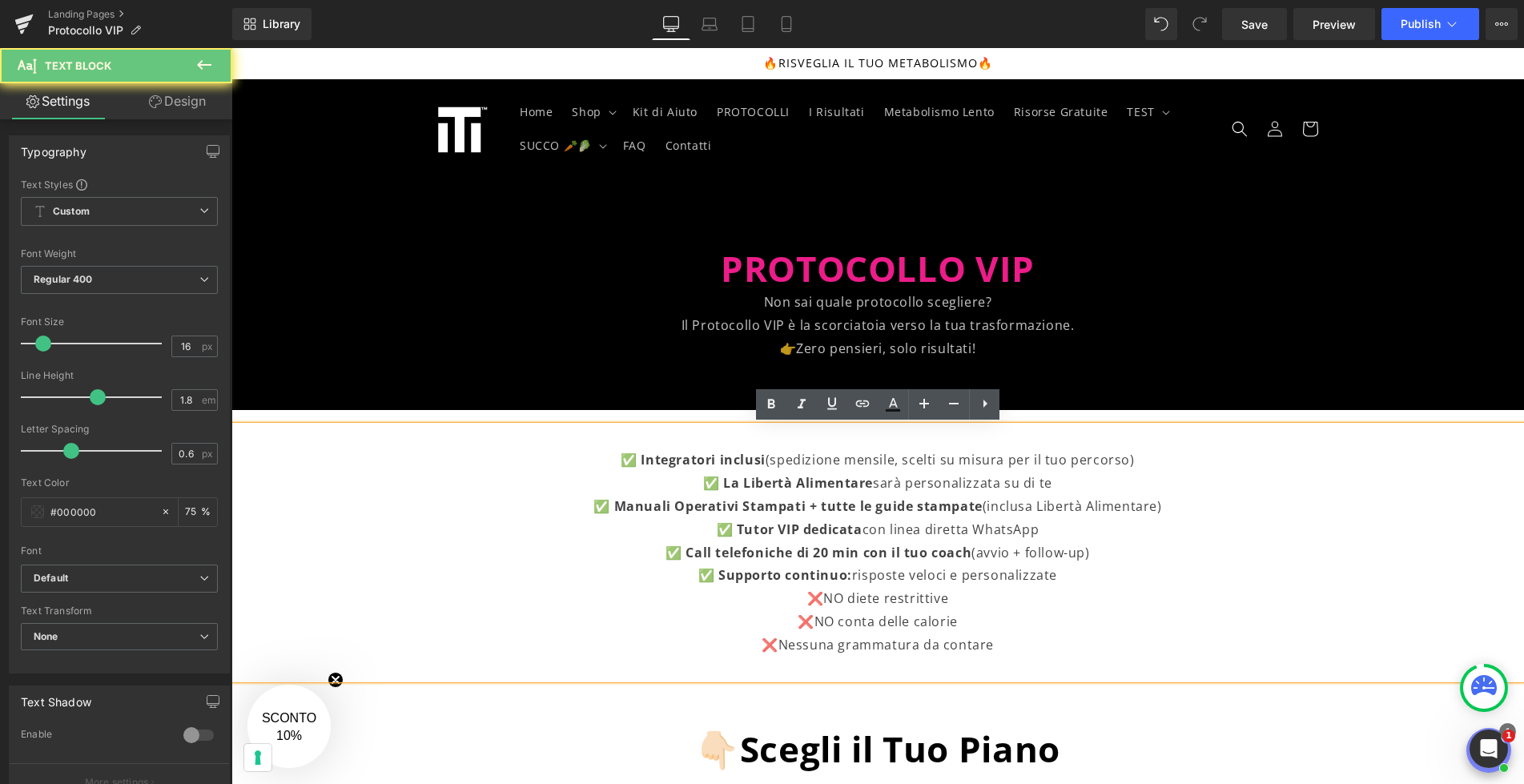
click at [833, 440] on p at bounding box center [877, 437] width 972 height 24
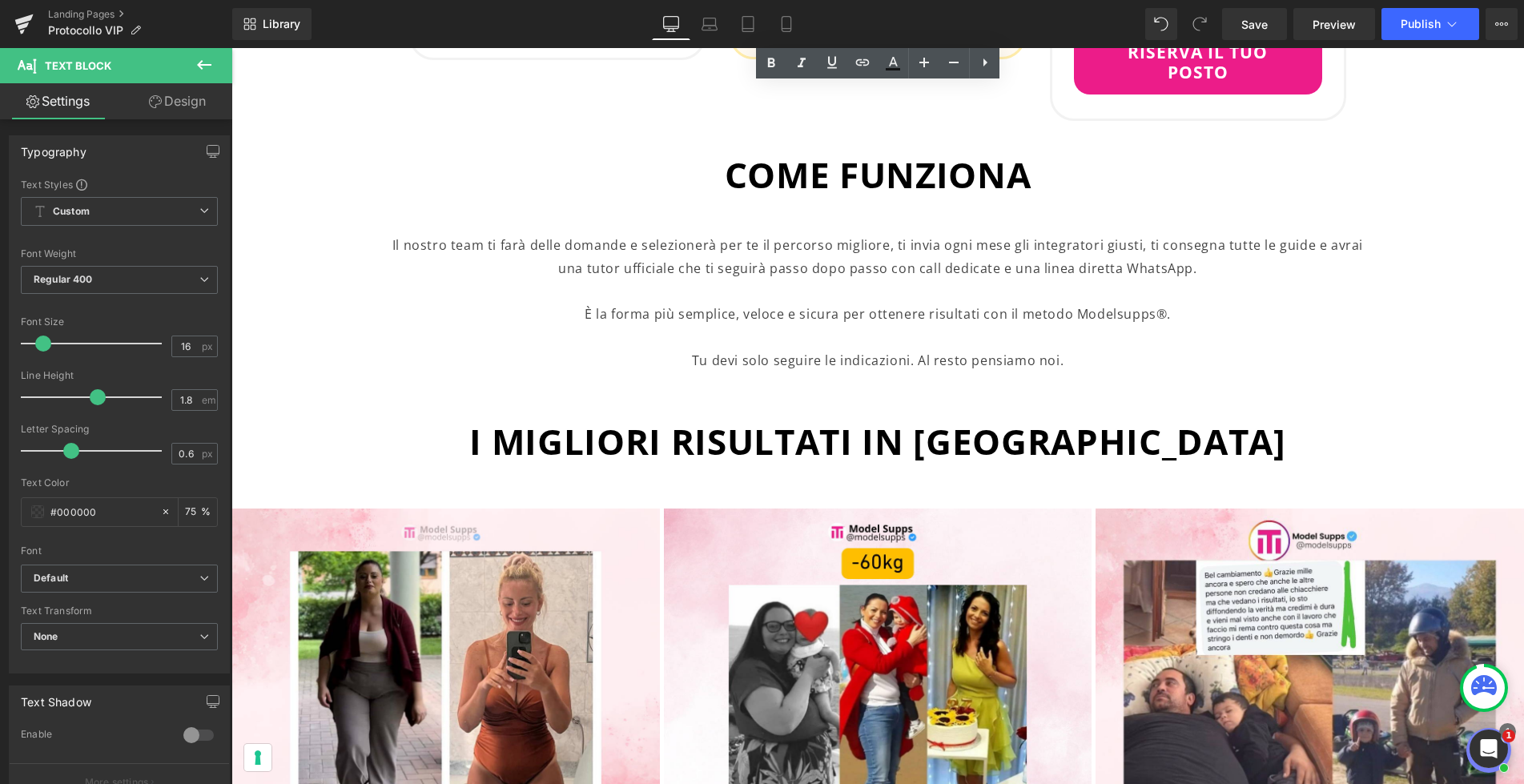
scroll to position [1494, 0]
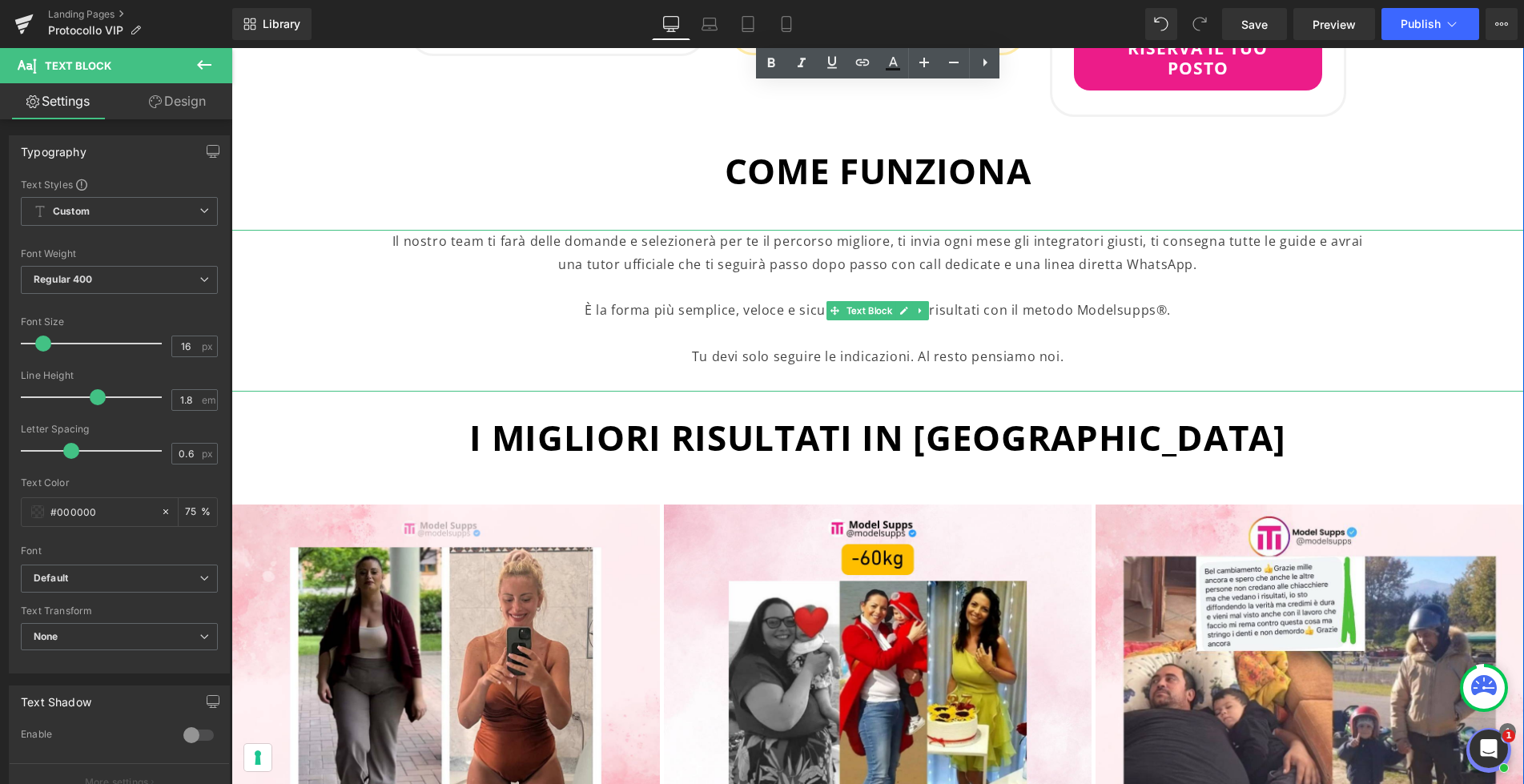
click at [857, 236] on p "Il nostro team ti farà delle domande e selezionerà per te il percorso migliore,…" at bounding box center [877, 252] width 972 height 46
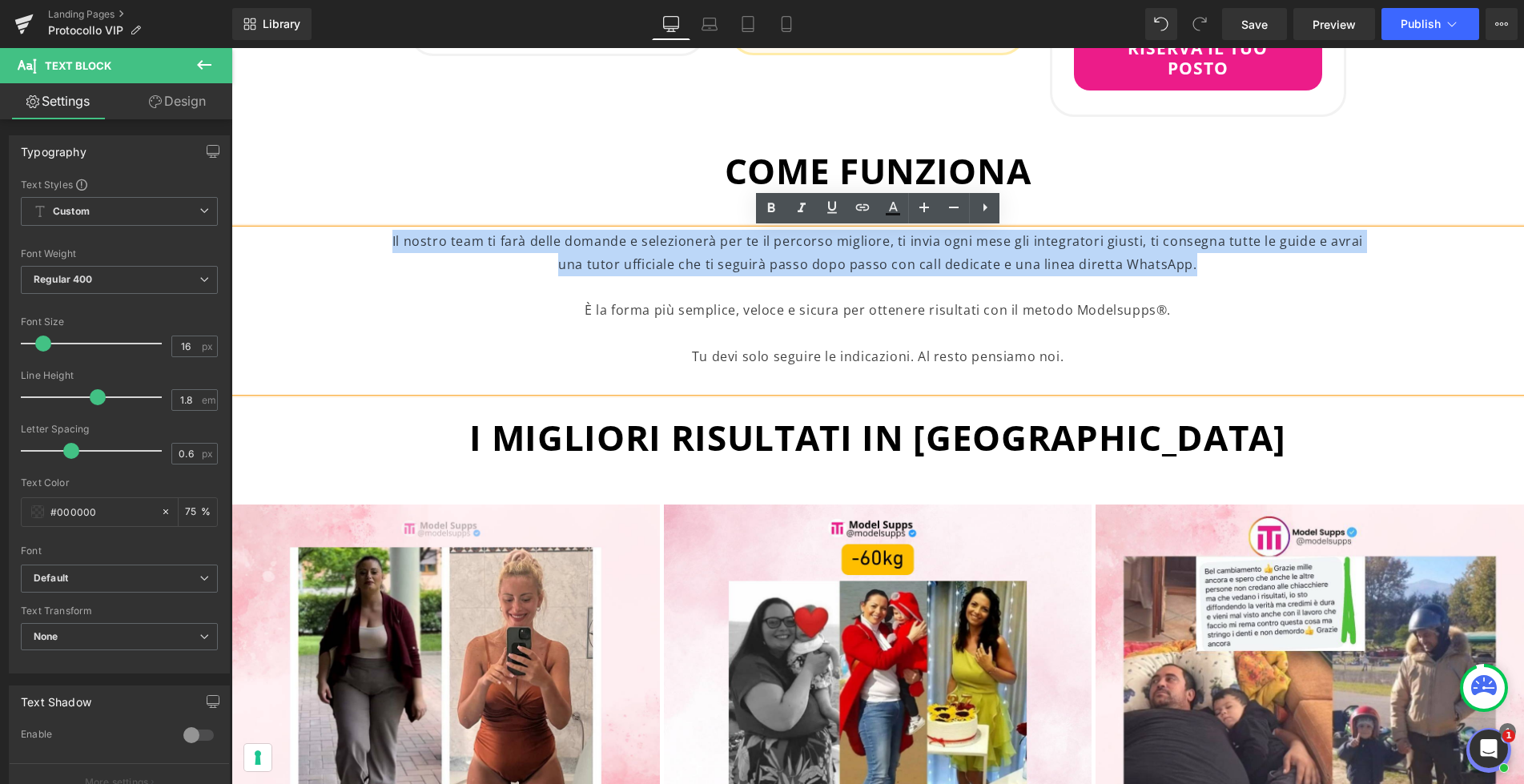
drag, startPoint x: 1208, startPoint y: 267, endPoint x: 378, endPoint y: 233, distance: 830.7
click at [378, 233] on div "Il nostro team ti farà delle domande e selezionerà per te il percorso migliore,…" at bounding box center [878, 310] width 1292 height 162
click at [595, 252] on p "Il nostro team ti farà delle domande e selezionerà per te il percorso migliore,…" at bounding box center [877, 252] width 972 height 46
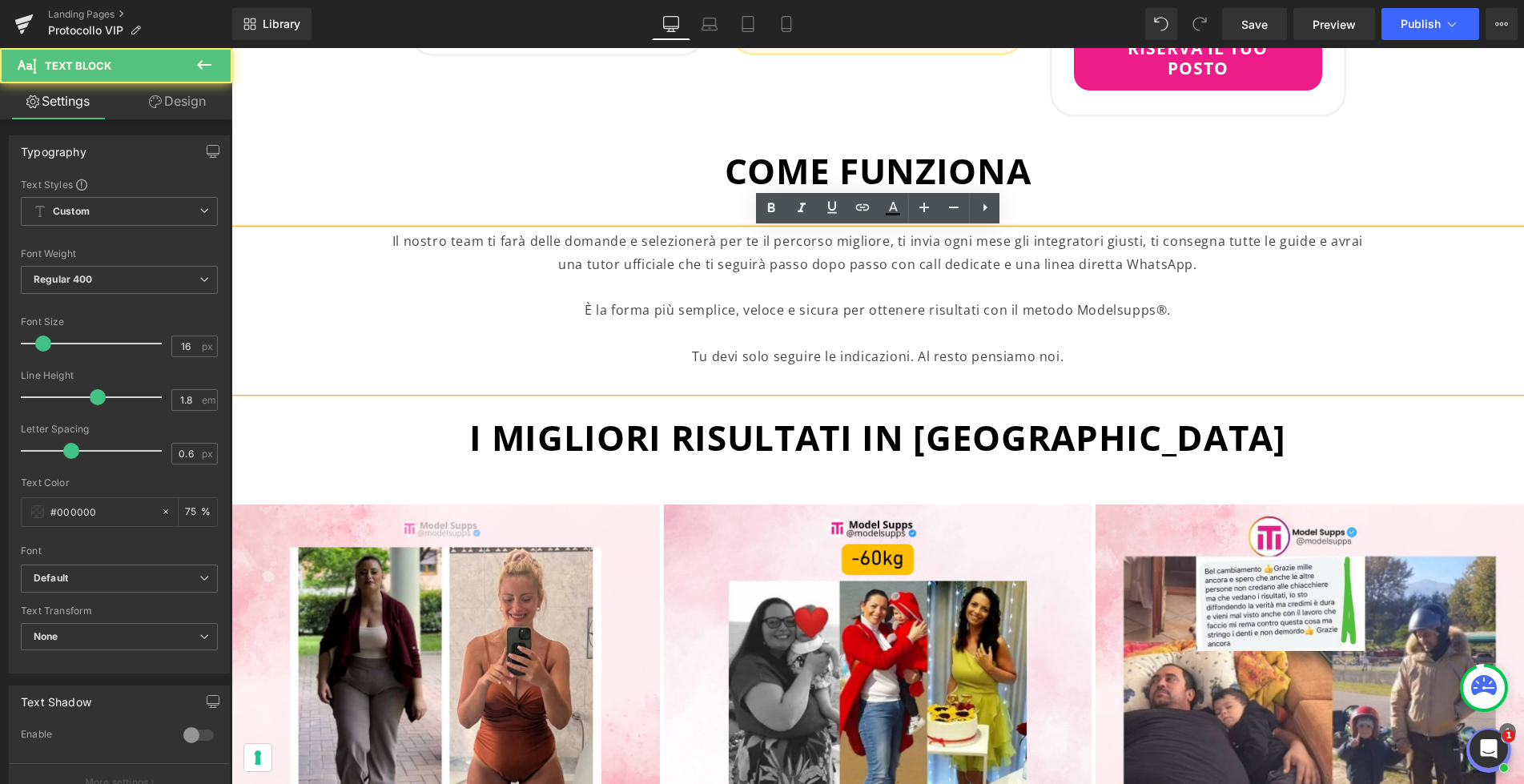
click at [391, 239] on p "Il nostro team ti farà delle domande e selezionerà per te il percorso migliore,…" at bounding box center [877, 252] width 972 height 46
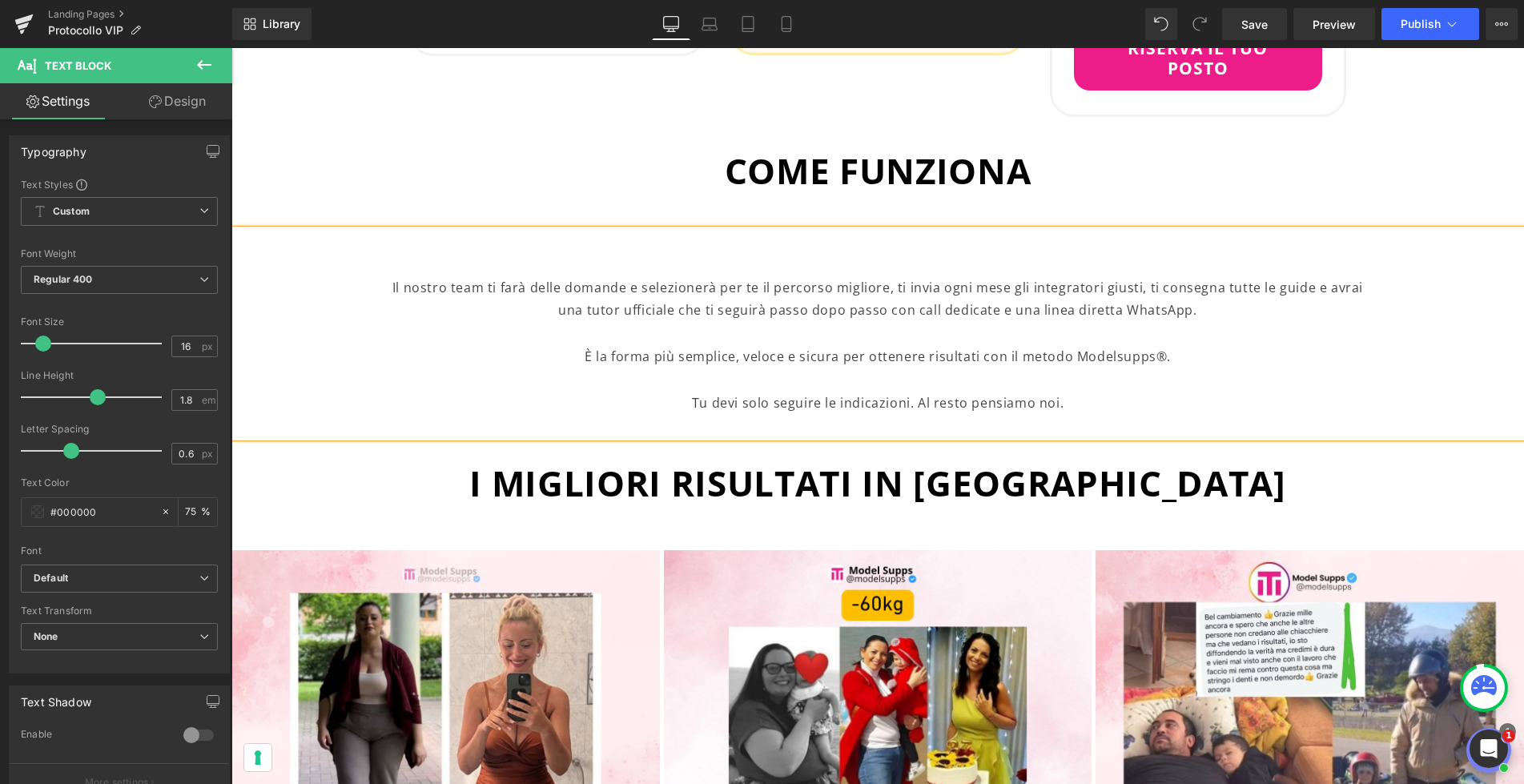
click at [864, 242] on p "Il nostro team ti farà delle domande e selezionerà per te il percorso migliore,…" at bounding box center [877, 275] width 972 height 92
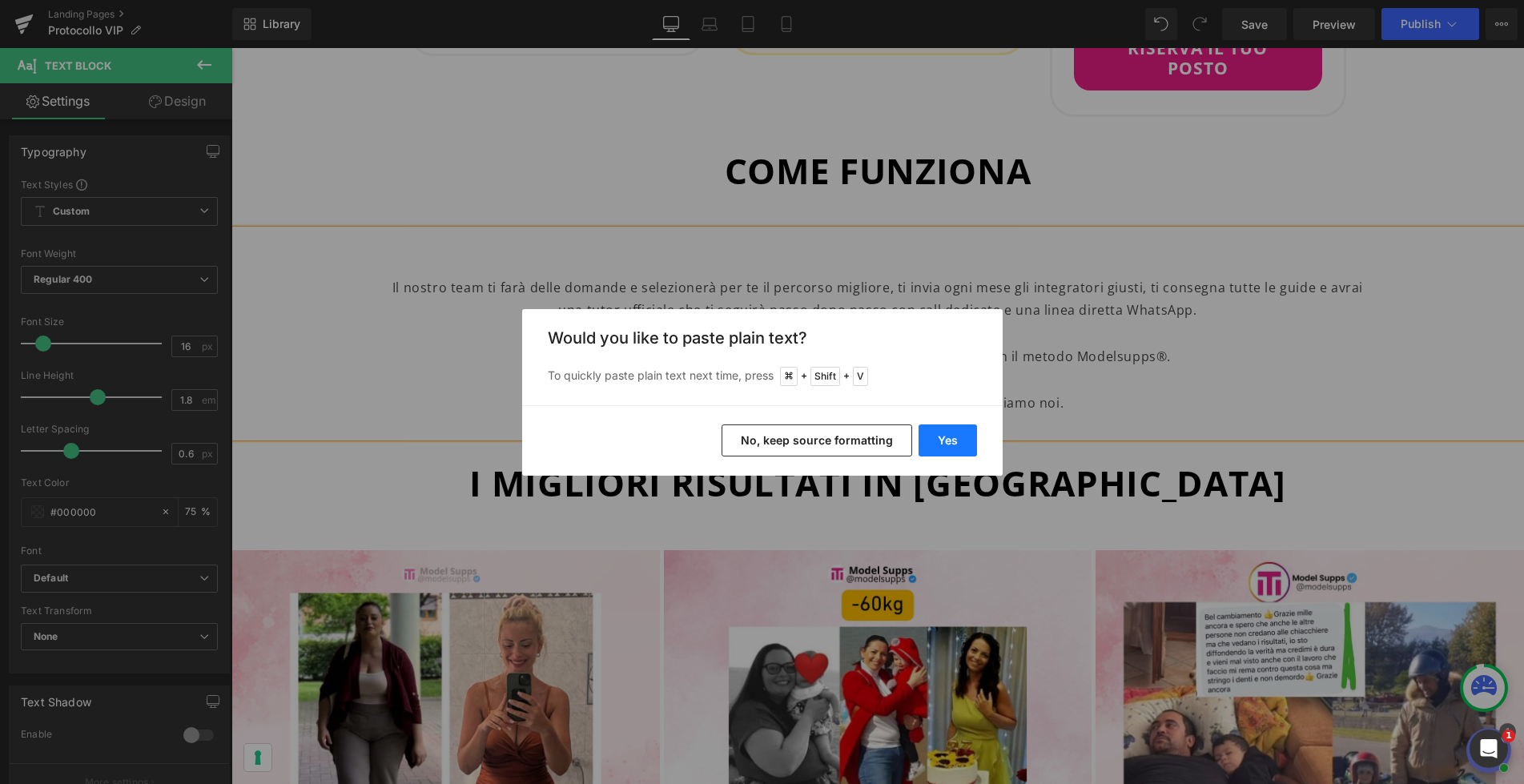
click at [946, 434] on button "Yes" at bounding box center [947, 440] width 58 height 33
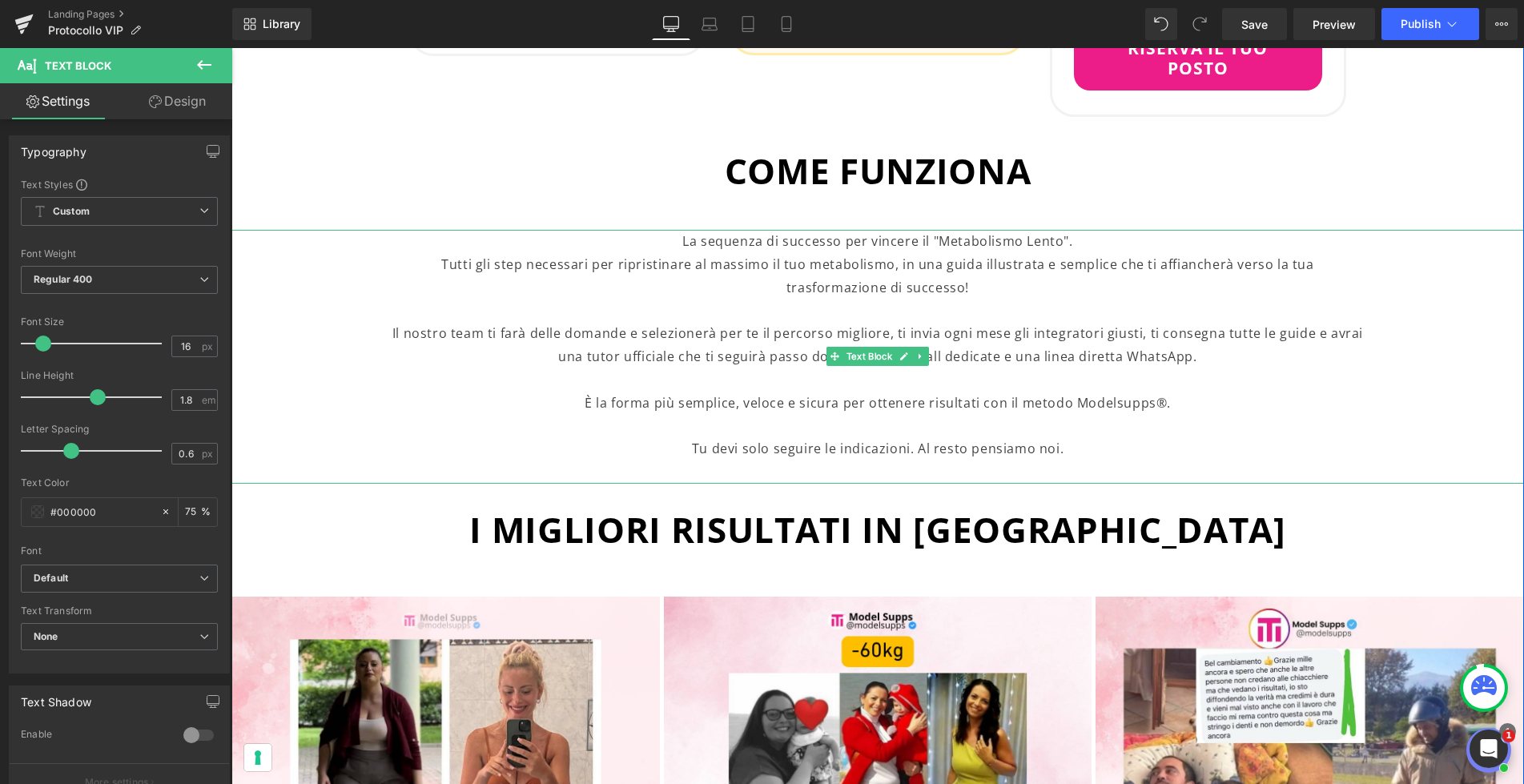
click at [930, 267] on p "Tutti gli step necessari per ripristinare al massimo il tuo metabolismo, in una…" at bounding box center [877, 310] width 972 height 115
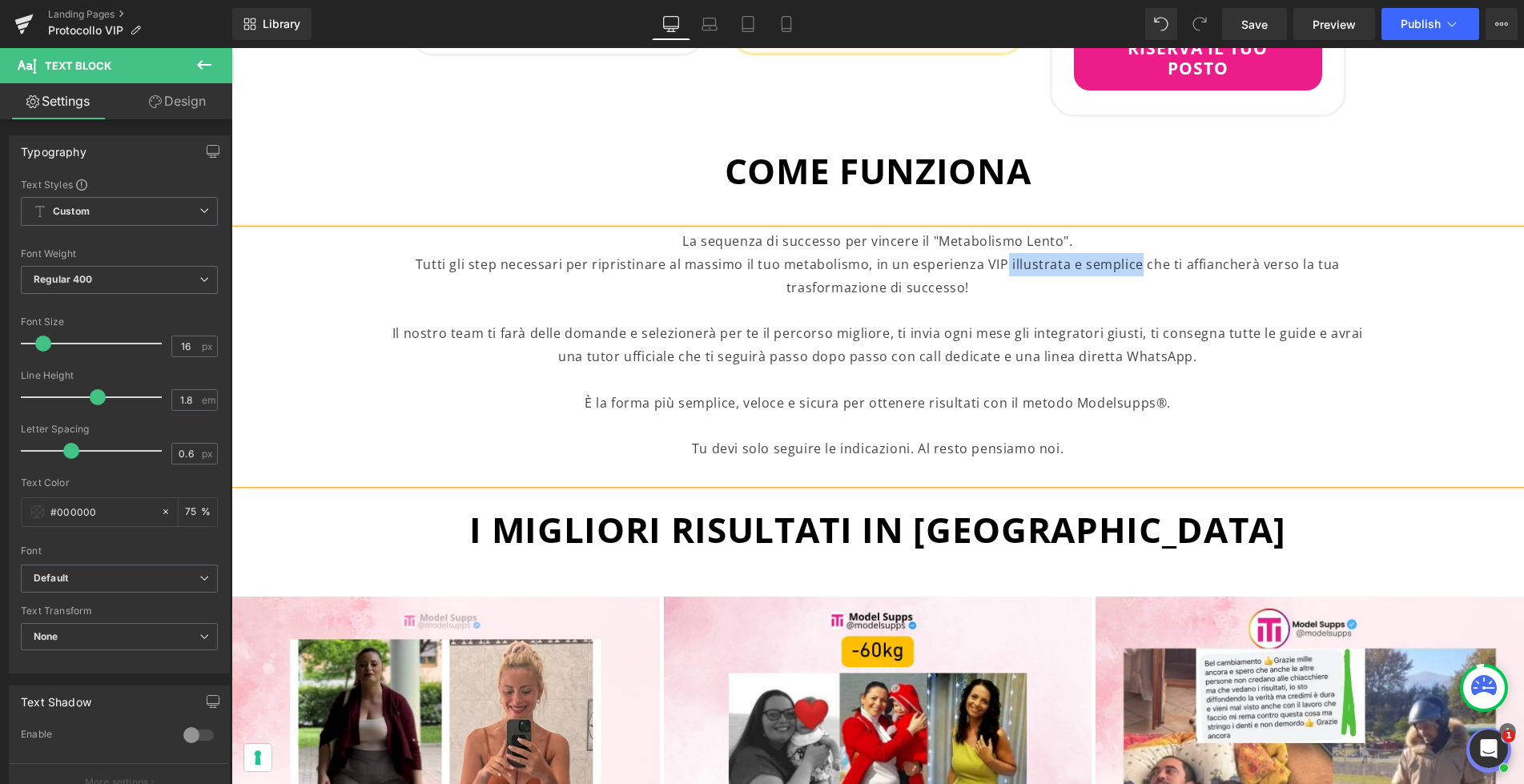
drag, startPoint x: 1137, startPoint y: 265, endPoint x: 1007, endPoint y: 268, distance: 130.0
click at [1007, 268] on p "Tutti gli step necessari per ripristinare al massimo il tuo metabolismo, in un …" at bounding box center [877, 310] width 972 height 115
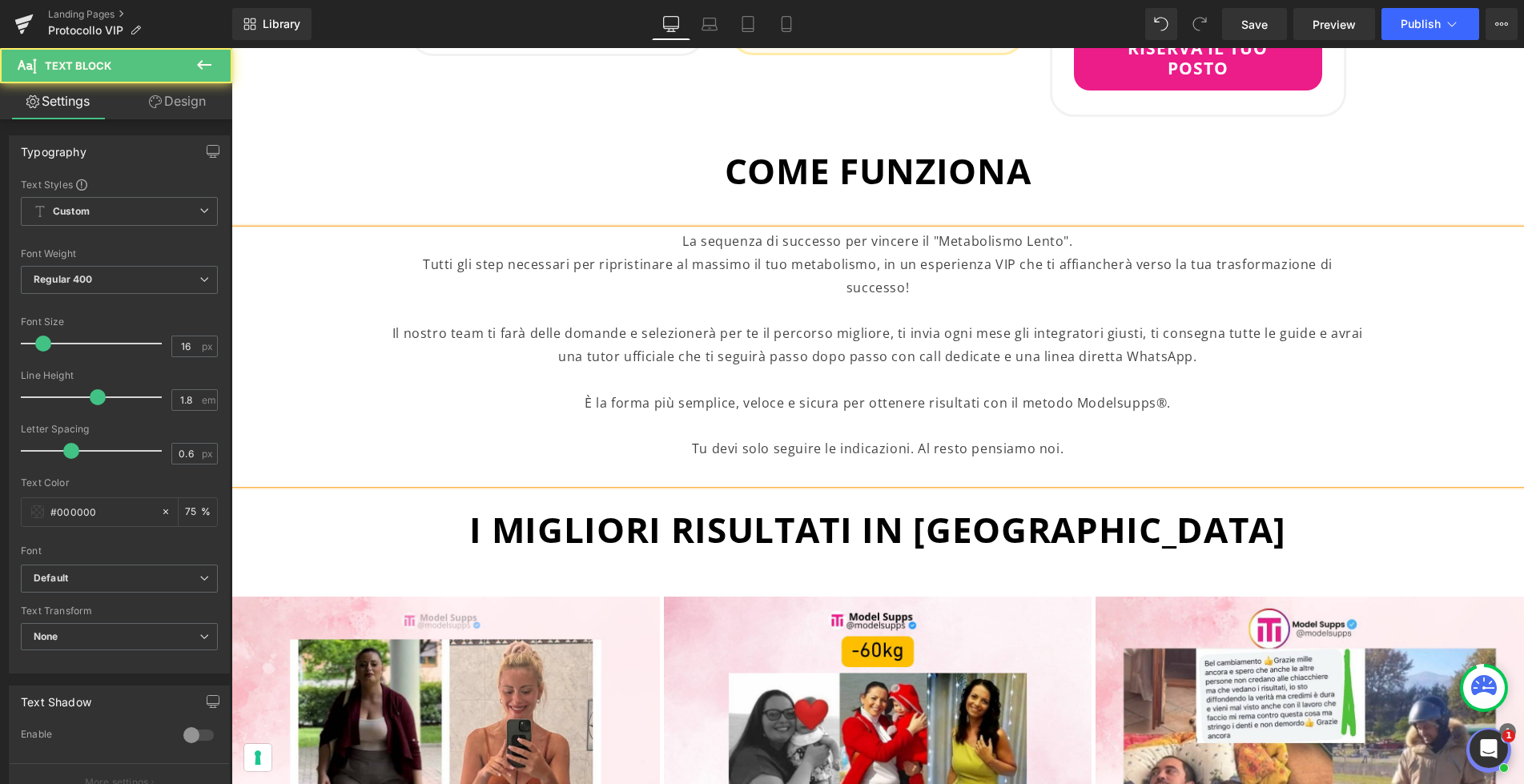
click at [1169, 266] on p "Tutti gli step necessari per ripristinare al massimo il tuo metabolismo, in un …" at bounding box center [877, 310] width 972 height 115
click at [707, 368] on p at bounding box center [877, 380] width 972 height 24
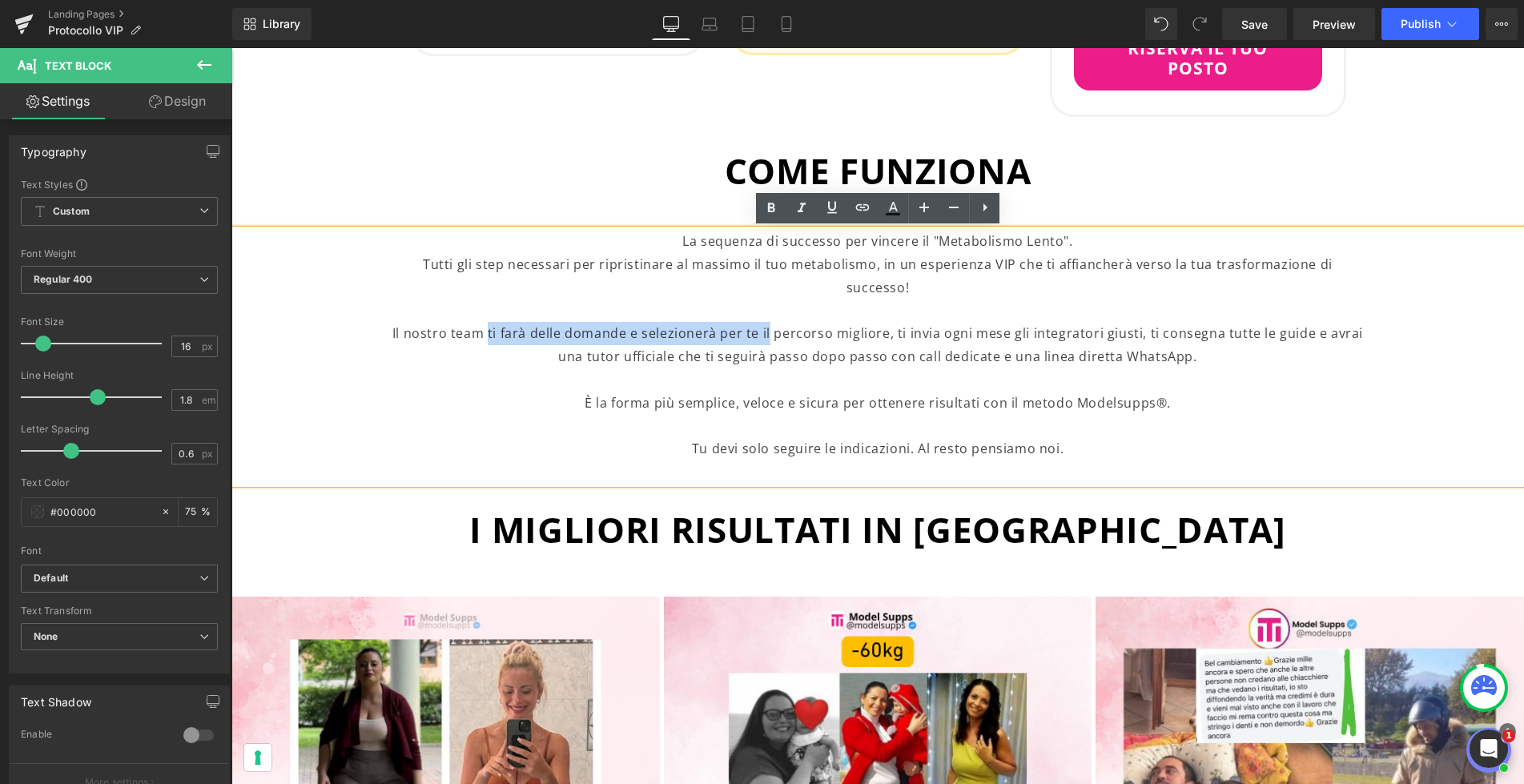
drag, startPoint x: 494, startPoint y: 312, endPoint x: 772, endPoint y: 312, distance: 278.0
click at [772, 312] on p "Tutti gli step necessari per ripristinare al massimo il tuo metabolismo, in un …" at bounding box center [877, 310] width 972 height 115
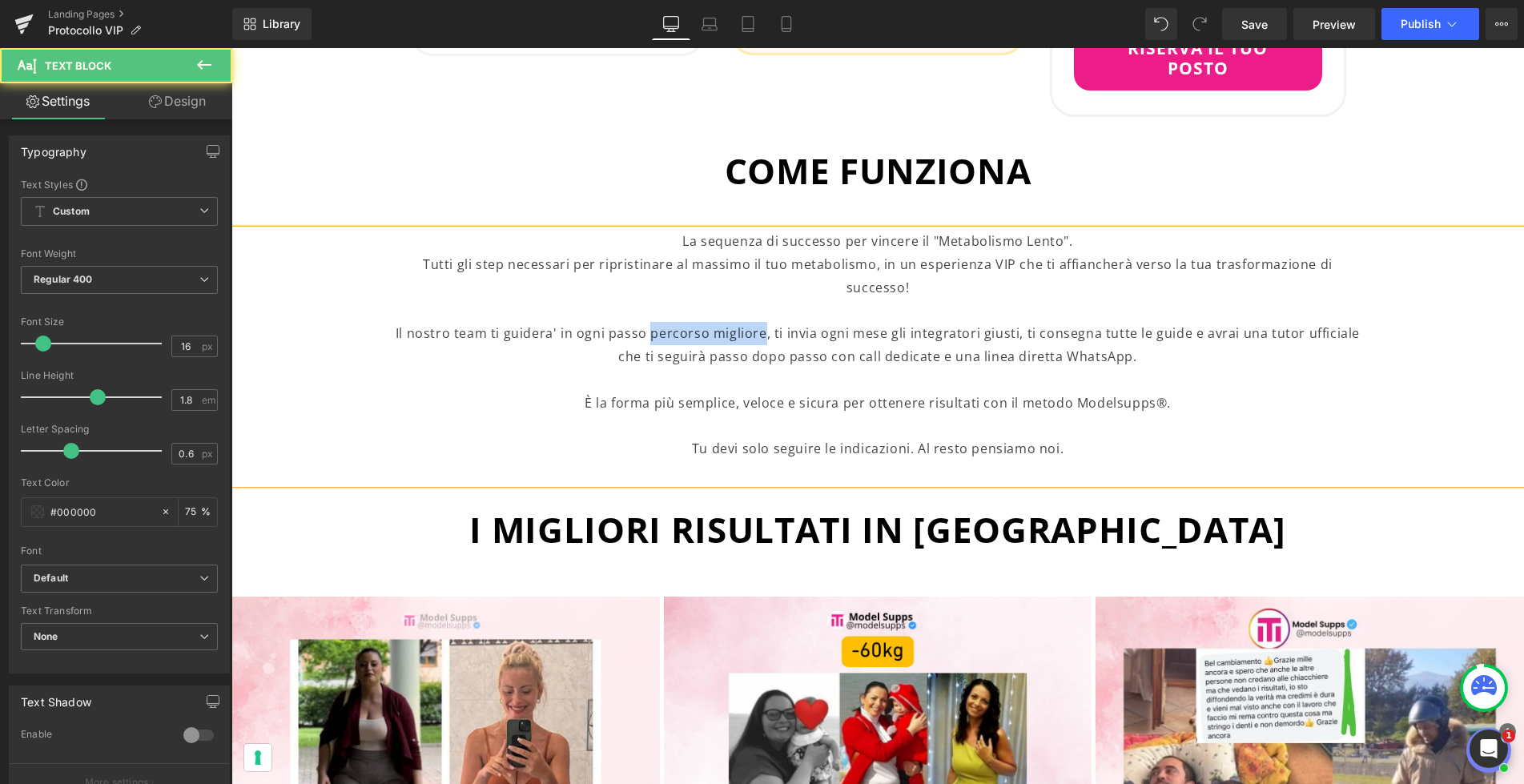
drag, startPoint x: 765, startPoint y: 311, endPoint x: 653, endPoint y: 318, distance: 112.2
click at [653, 318] on p "Tutti gli step necessari per ripristinare al massimo il tuo metabolismo, in un …" at bounding box center [877, 310] width 972 height 115
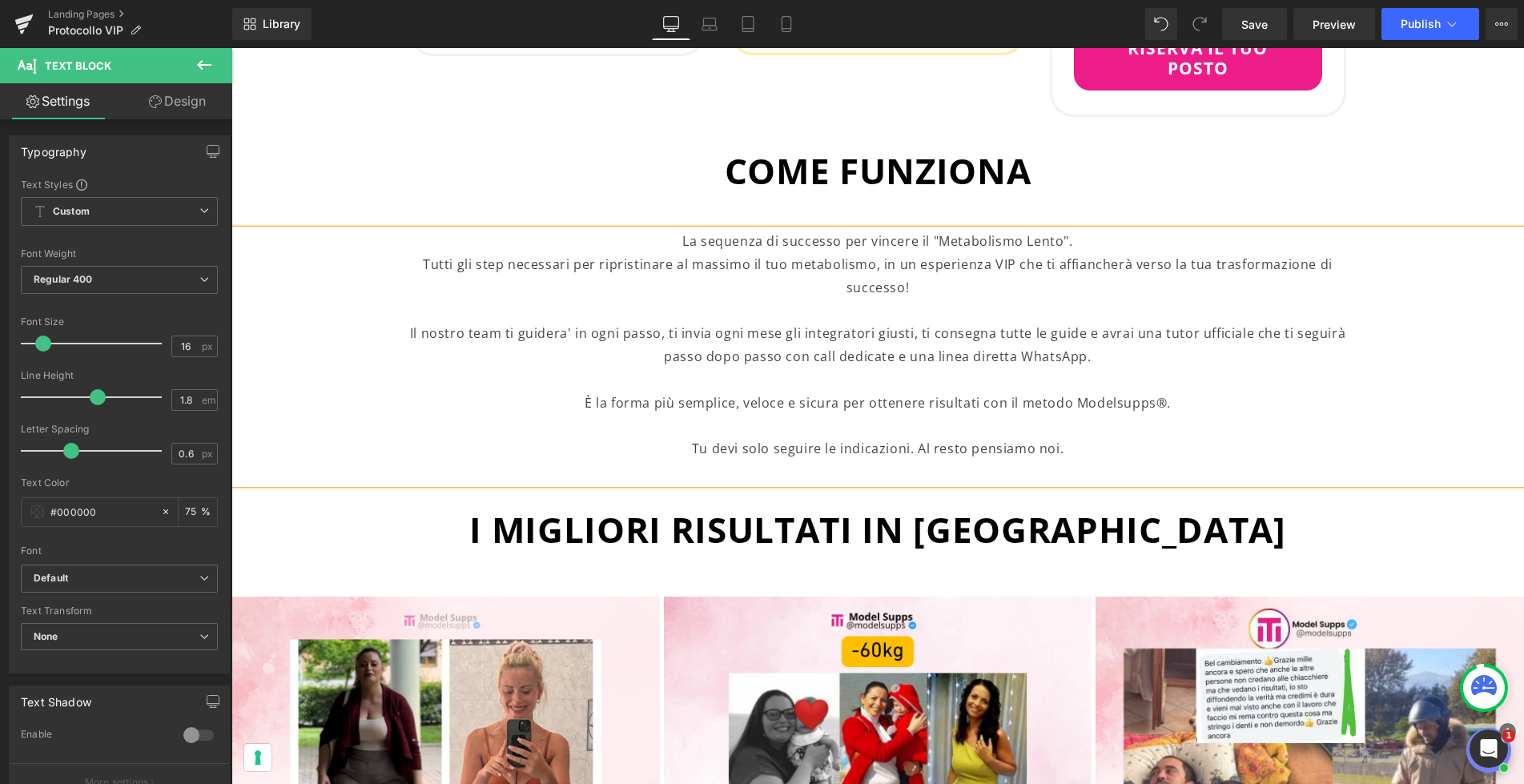
click at [551, 313] on p "Tutti gli step necessari per ripristinare al massimo il tuo metabolismo, in un …" at bounding box center [877, 310] width 972 height 115
click at [631, 310] on p "Tutti gli step necessari per ripristinare al massimo il tuo metabolismo, in un …" at bounding box center [877, 310] width 972 height 115
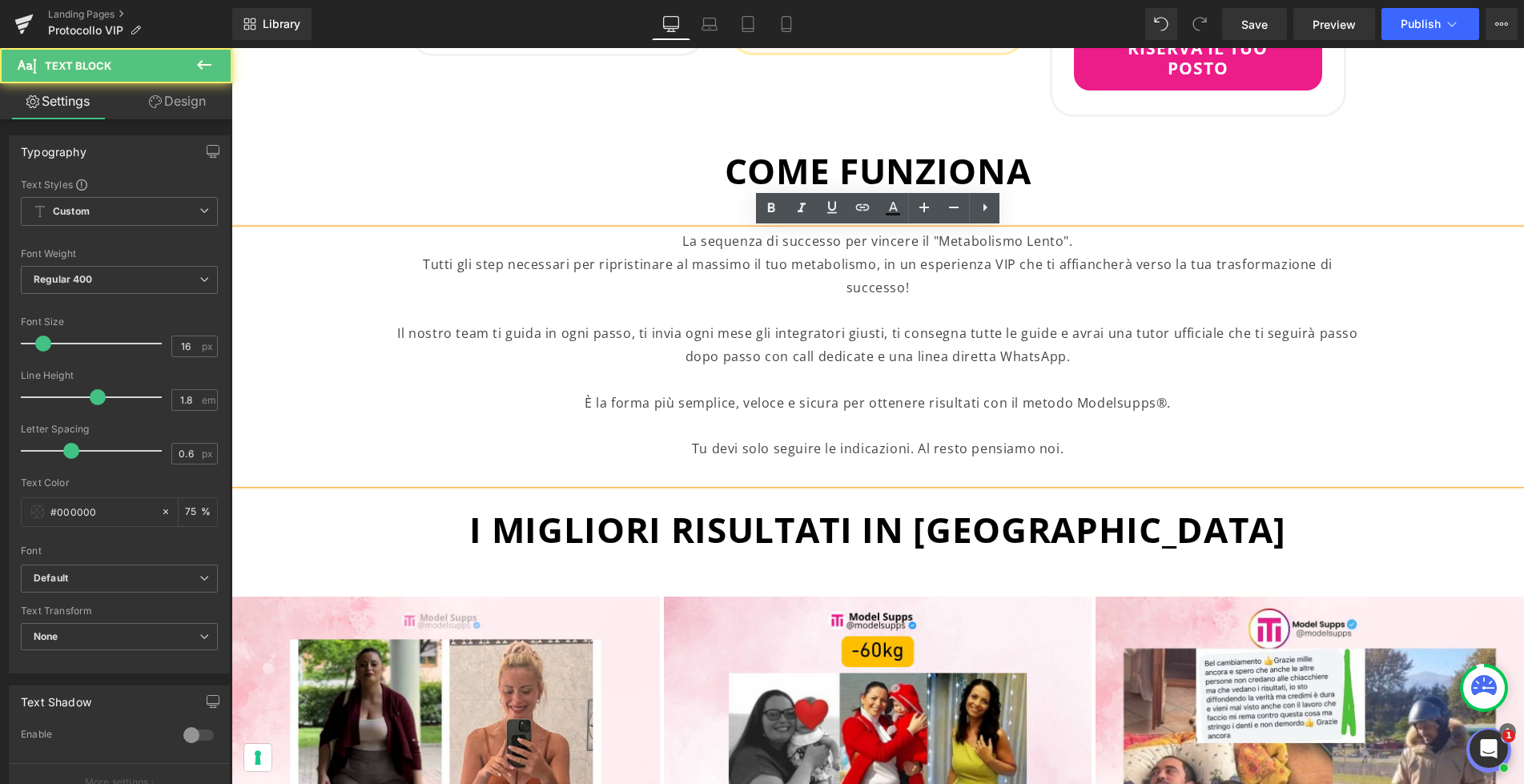
click at [723, 311] on p "Tutti gli step necessari per ripristinare al massimo il tuo metabolismo, in un …" at bounding box center [877, 310] width 972 height 115
click at [939, 314] on p "Tutti gli step necessari per ripristinare al massimo il tuo metabolismo, in un …" at bounding box center [877, 310] width 972 height 115
drag, startPoint x: 1166, startPoint y: 311, endPoint x: 1131, endPoint y: 315, distance: 35.2
click at [1131, 315] on p "Tutti gli step necessari per ripristinare al massimo il tuo metabolismo, in un …" at bounding box center [877, 310] width 972 height 115
click at [1177, 309] on p "Tutti gli step necessari per ripristinare al massimo il tuo metabolismo, in un …" at bounding box center [877, 310] width 972 height 115
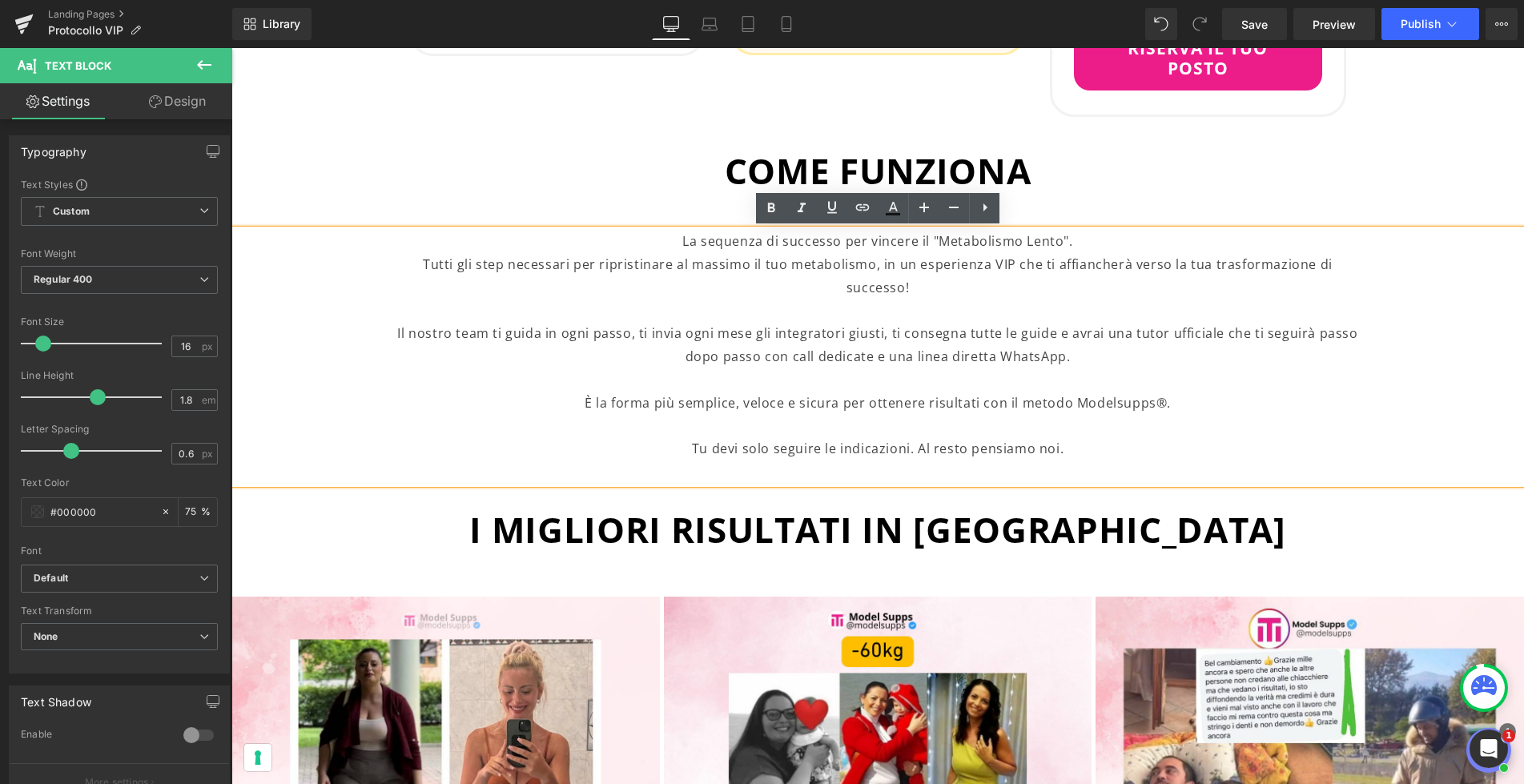
click at [947, 330] on p "Tutti gli step necessari per ripristinare al massimo il tuo metabolismo, in un …" at bounding box center [877, 310] width 972 height 115
click at [853, 344] on p "Tutti gli step necessari per ripristinare al massimo il tuo metabolismo, in un …" at bounding box center [877, 310] width 972 height 115
click at [900, 333] on p "Tutti gli step necessari per ripristinare al massimo il tuo metabolismo, in un …" at bounding box center [877, 310] width 972 height 115
click at [1077, 333] on p "Tutti gli step necessari per ripristinare al massimo il tuo metabolismo, in un …" at bounding box center [877, 310] width 972 height 115
click at [846, 391] on p "È la forma più semplice, veloce e sicura per ottenere risultati con il metodo M…" at bounding box center [877, 403] width 972 height 24
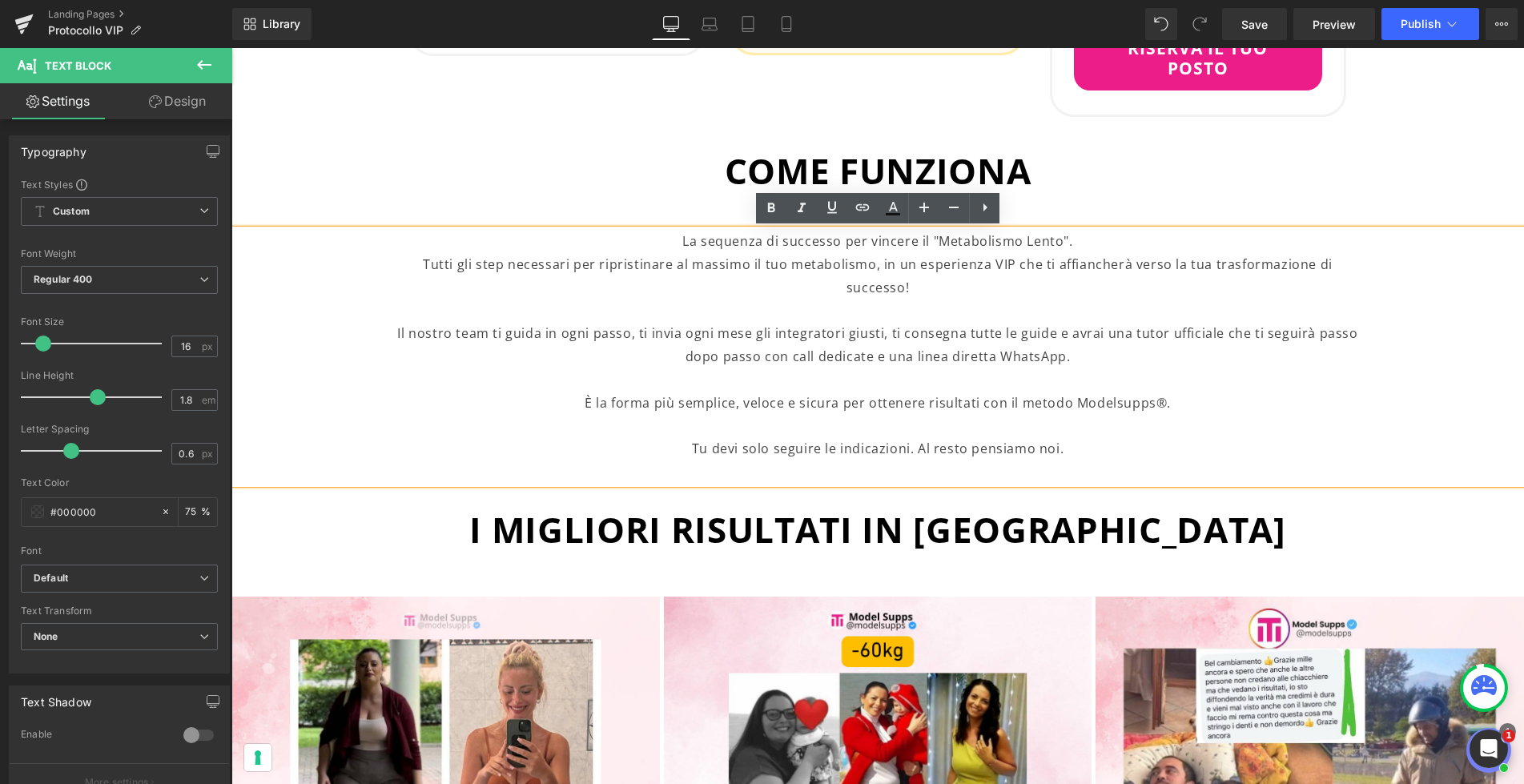
scroll to position [1521, 0]
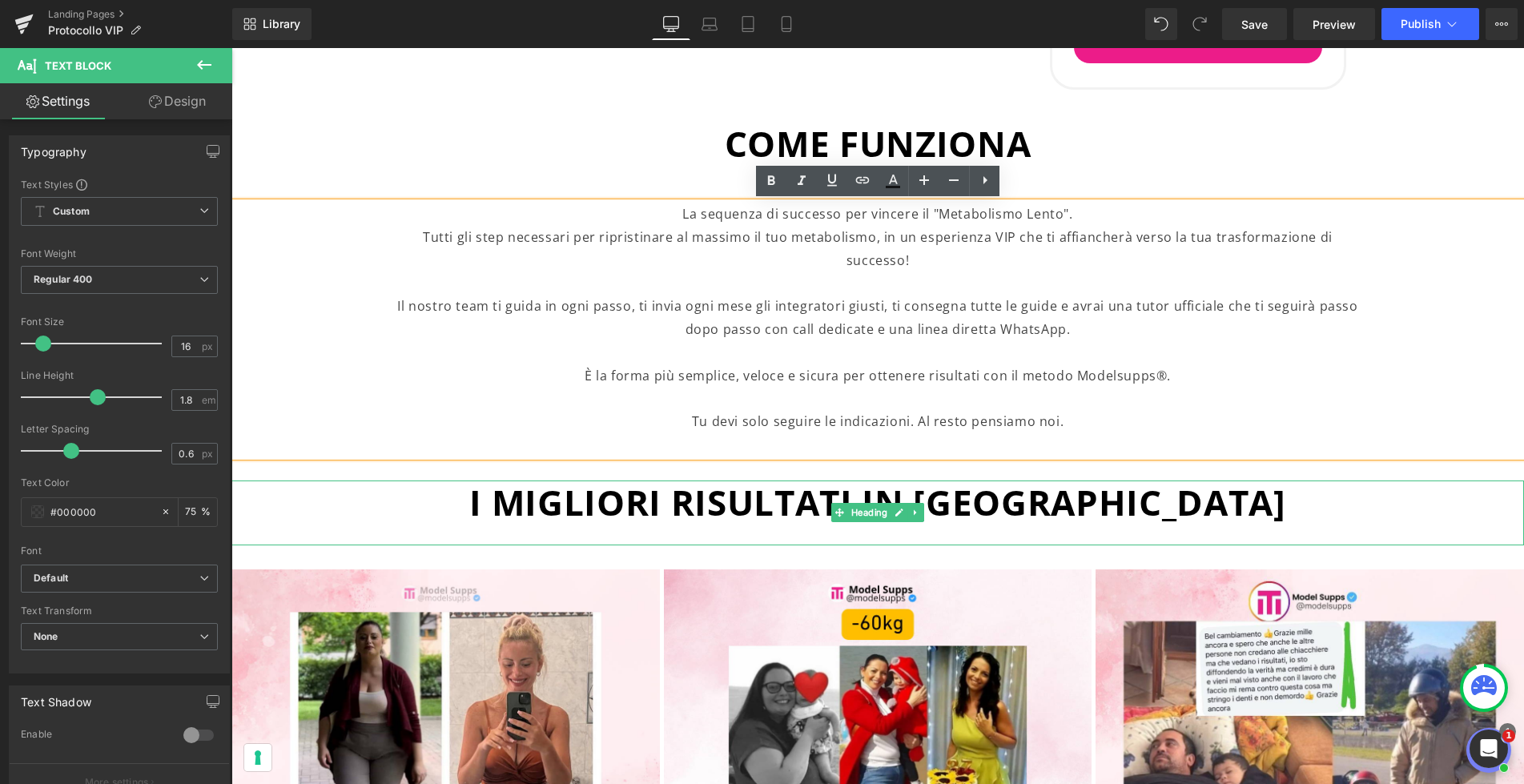
click at [597, 478] on span "I MIGLIORI RISULTATI IN [GEOGRAPHIC_DATA]" at bounding box center [877, 501] width 816 height 48
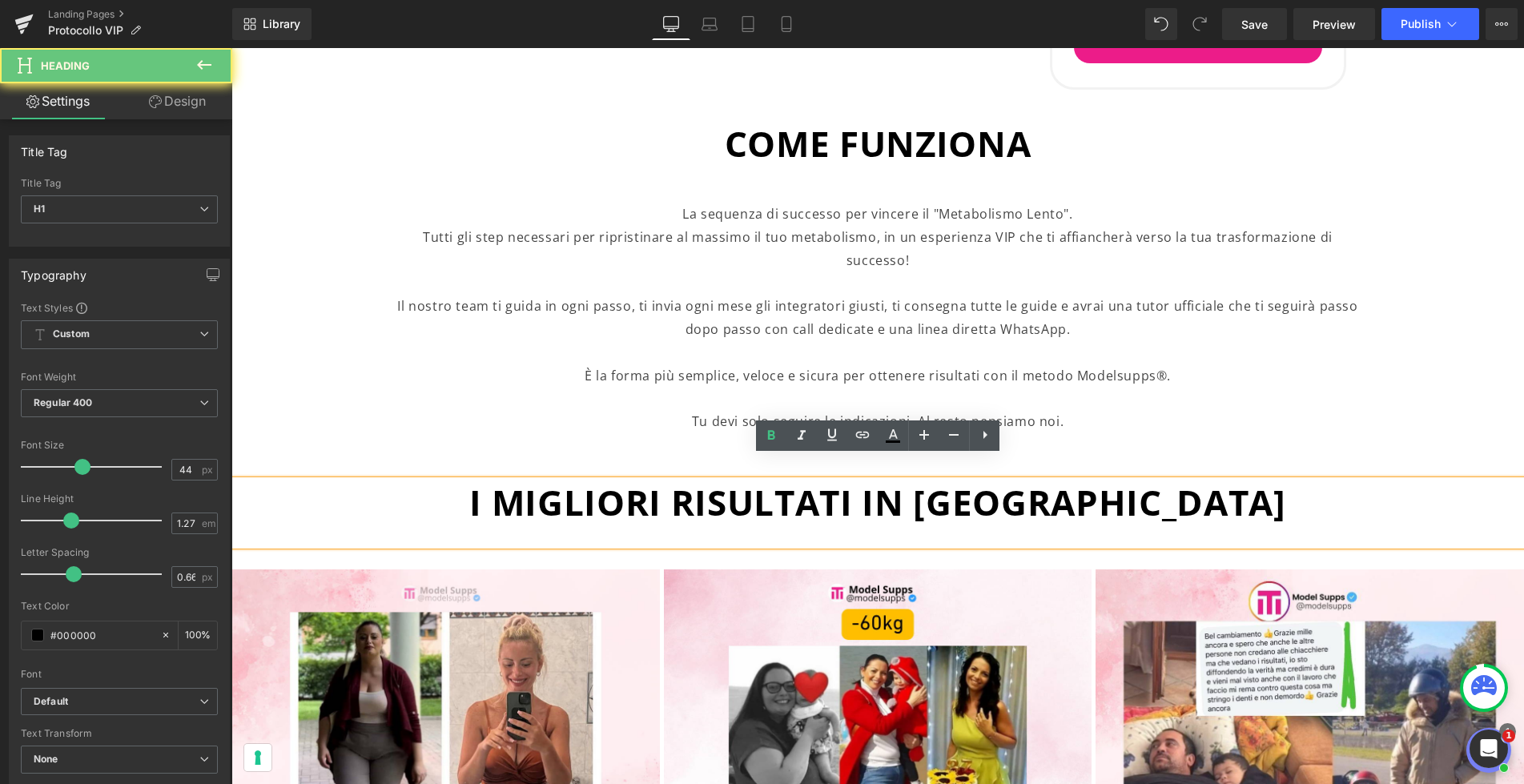
click at [594, 481] on h1 "I MIGLIORI RISULTATI IN [GEOGRAPHIC_DATA]" at bounding box center [878, 503] width 1292 height 45
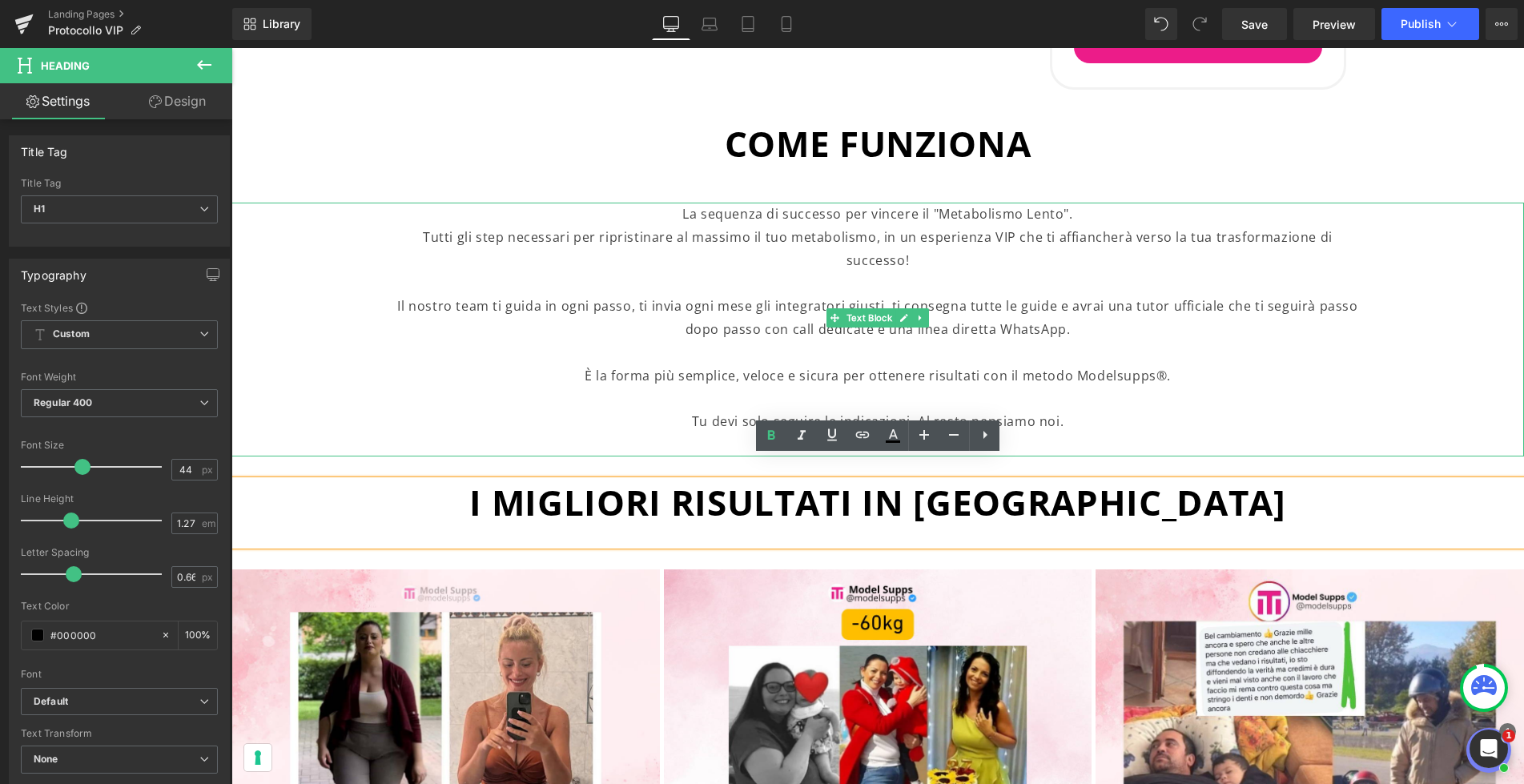
click at [977, 410] on p "Tu devi solo seguire le indicazioni. Al resto pensiamo noi." at bounding box center [877, 422] width 972 height 24
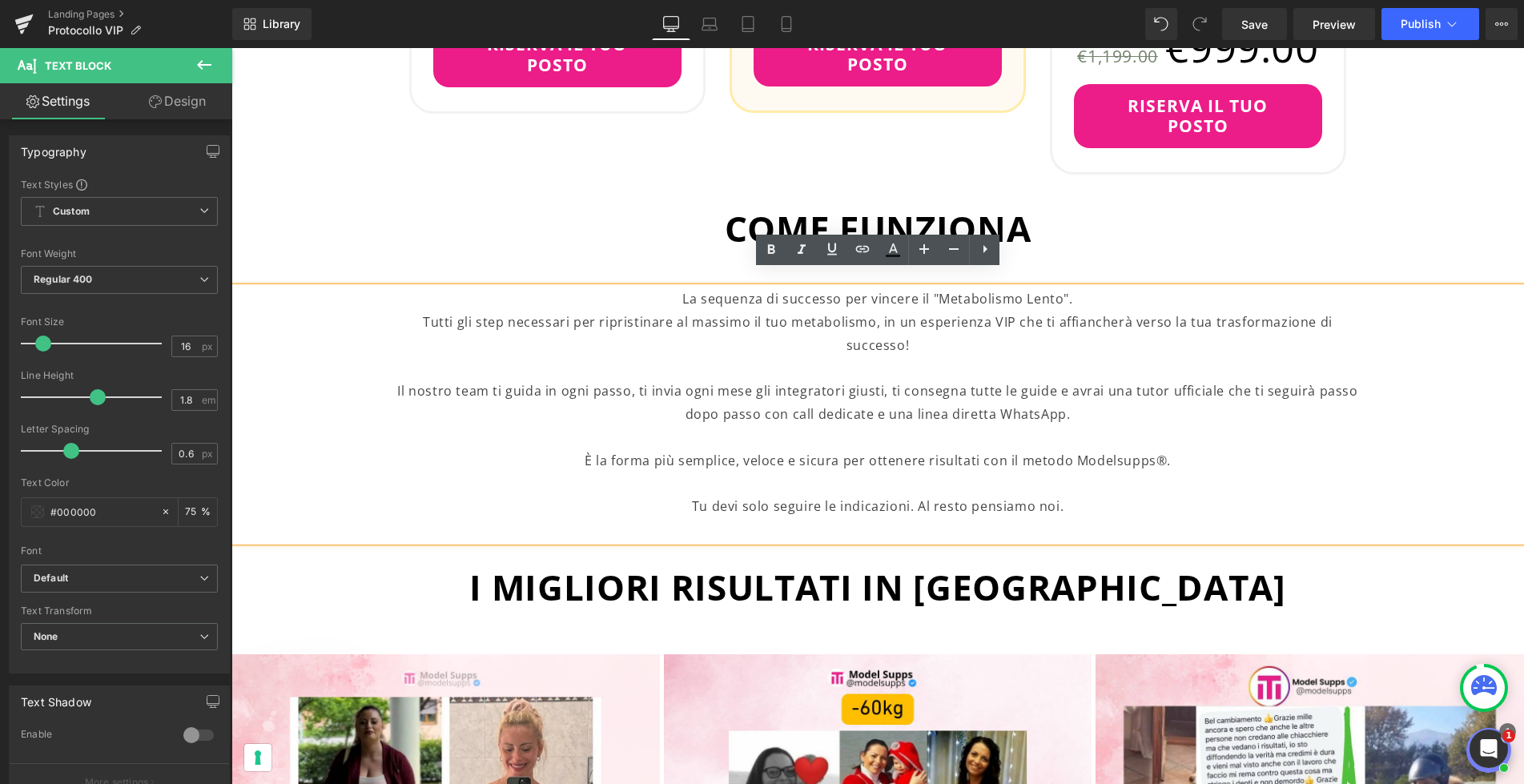
scroll to position [1435, 0]
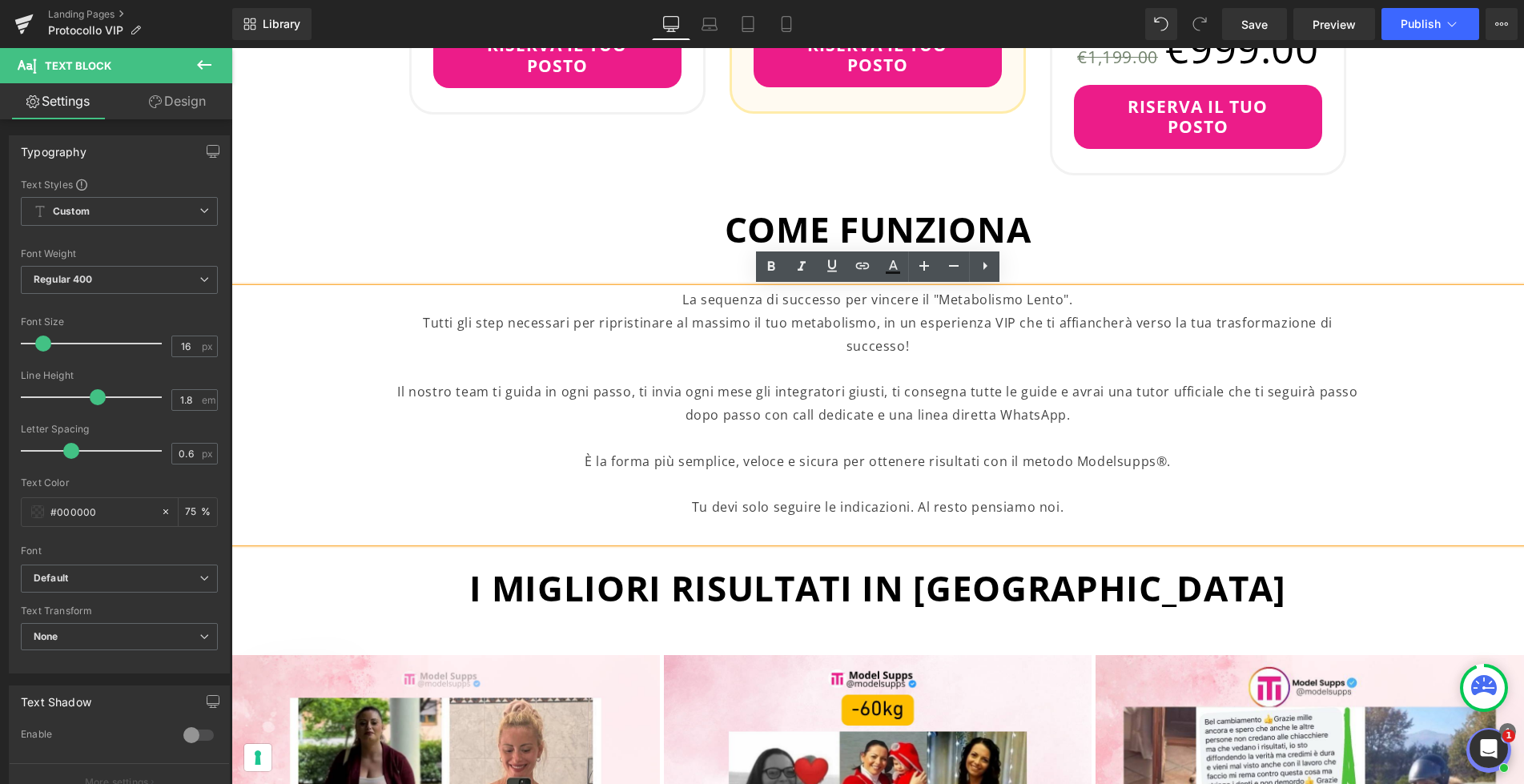
click at [932, 318] on p "Tutti gli step necessari per ripristinare al massimo il tuo metabolismo, in un …" at bounding box center [877, 368] width 972 height 115
drag, startPoint x: 868, startPoint y: 301, endPoint x: 1064, endPoint y: 293, distance: 196.2
click at [1064, 293] on p "La sequenza di successo per vincere il "Metabolismo Lento"." at bounding box center [877, 300] width 972 height 24
click at [775, 272] on icon at bounding box center [771, 267] width 20 height 20
click at [658, 329] on p "Tutti gli step necessari per ripristinare al massimo il tuo metabolismo, in un …" at bounding box center [877, 368] width 972 height 115
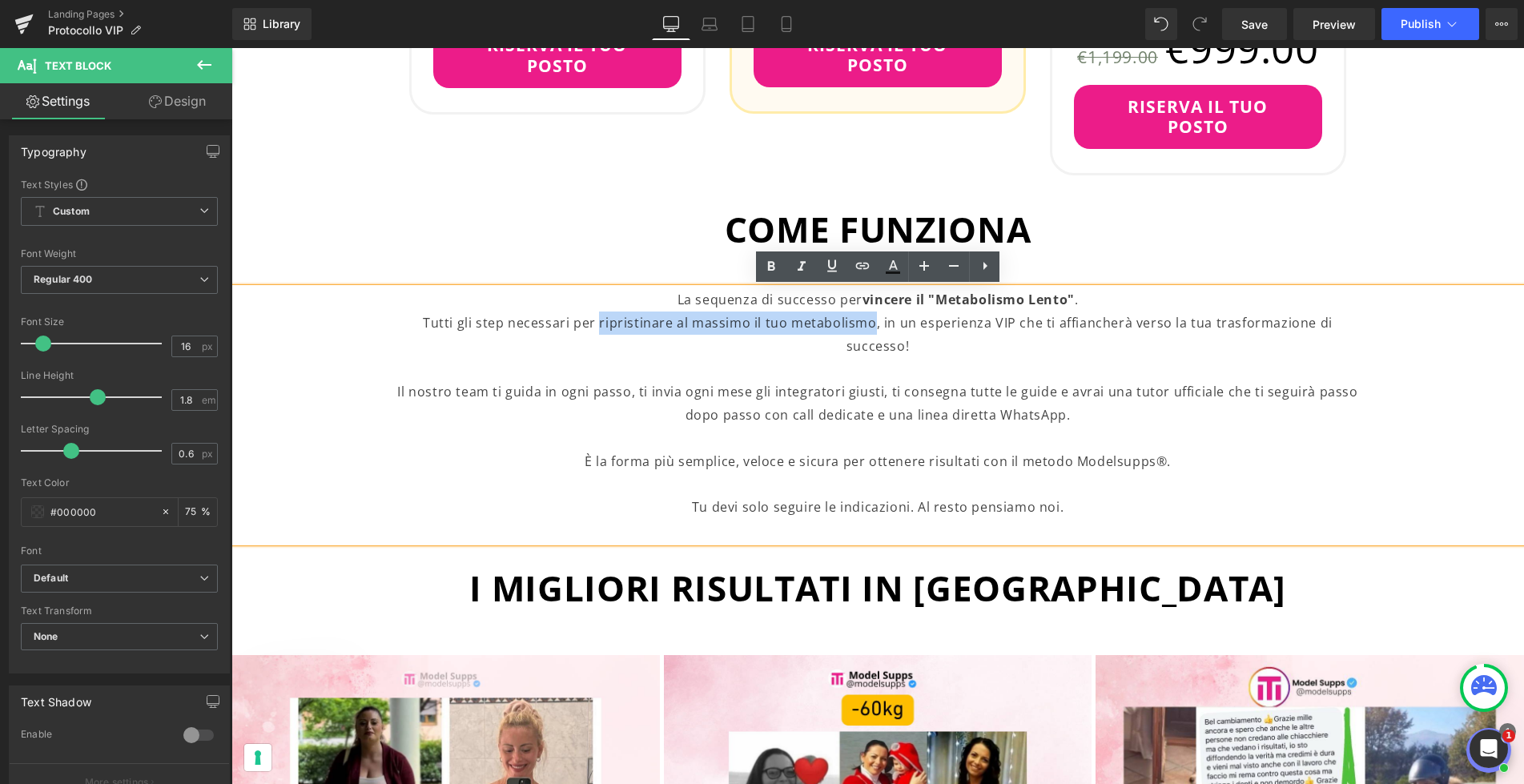
drag, startPoint x: 570, startPoint y: 322, endPoint x: 844, endPoint y: 316, distance: 274.1
click at [844, 316] on p "Tutti gli step necessari per ripristinare al massimo il tuo metabolismo, in un …" at bounding box center [877, 368] width 972 height 115
click at [774, 269] on icon at bounding box center [771, 267] width 20 height 20
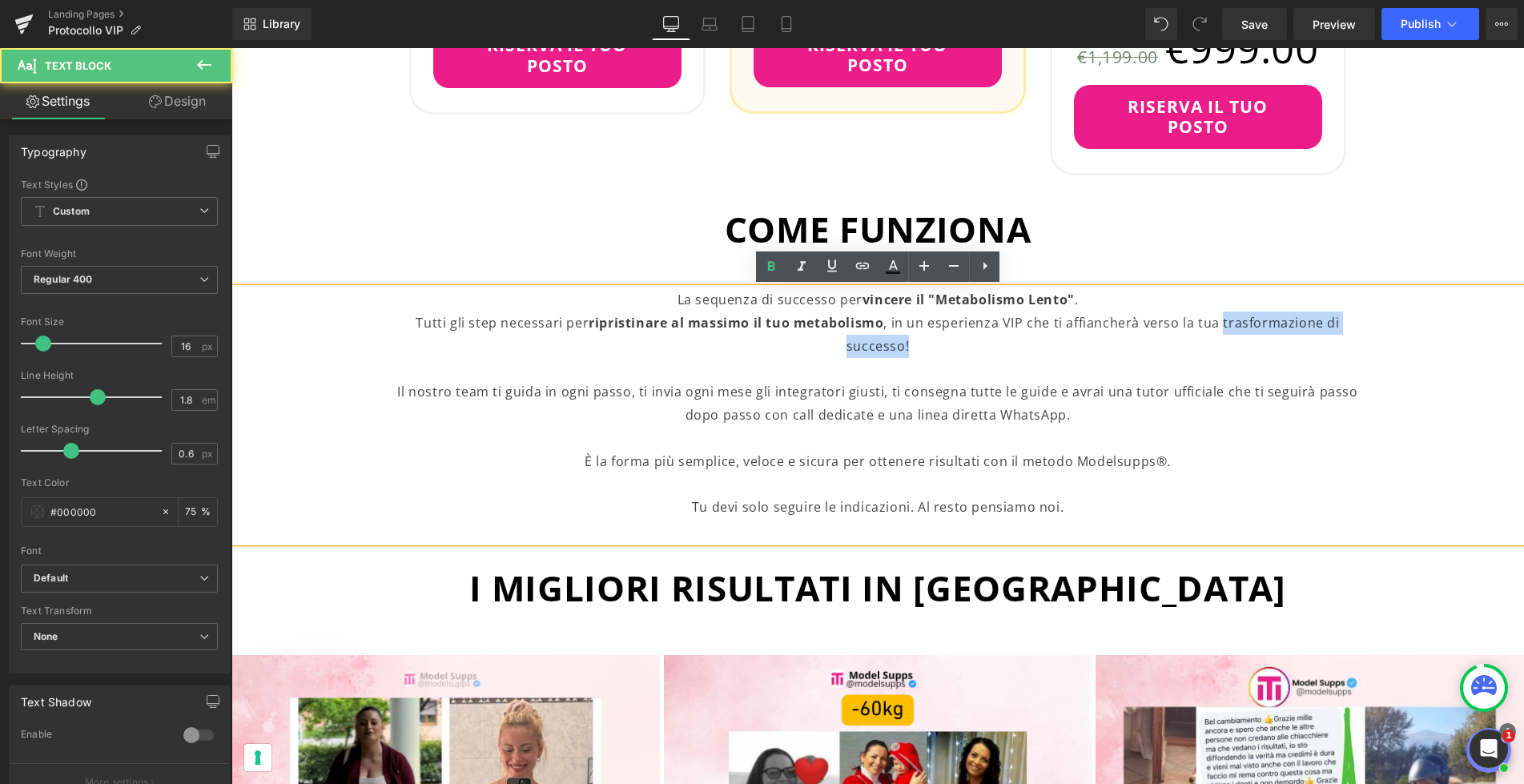
drag, startPoint x: 1225, startPoint y: 325, endPoint x: 1225, endPoint y: 339, distance: 14.0
click at [1225, 339] on p "Tutti gli step necessari per ripristinare al massimo il tuo metabolismo , in un…" at bounding box center [877, 368] width 972 height 115
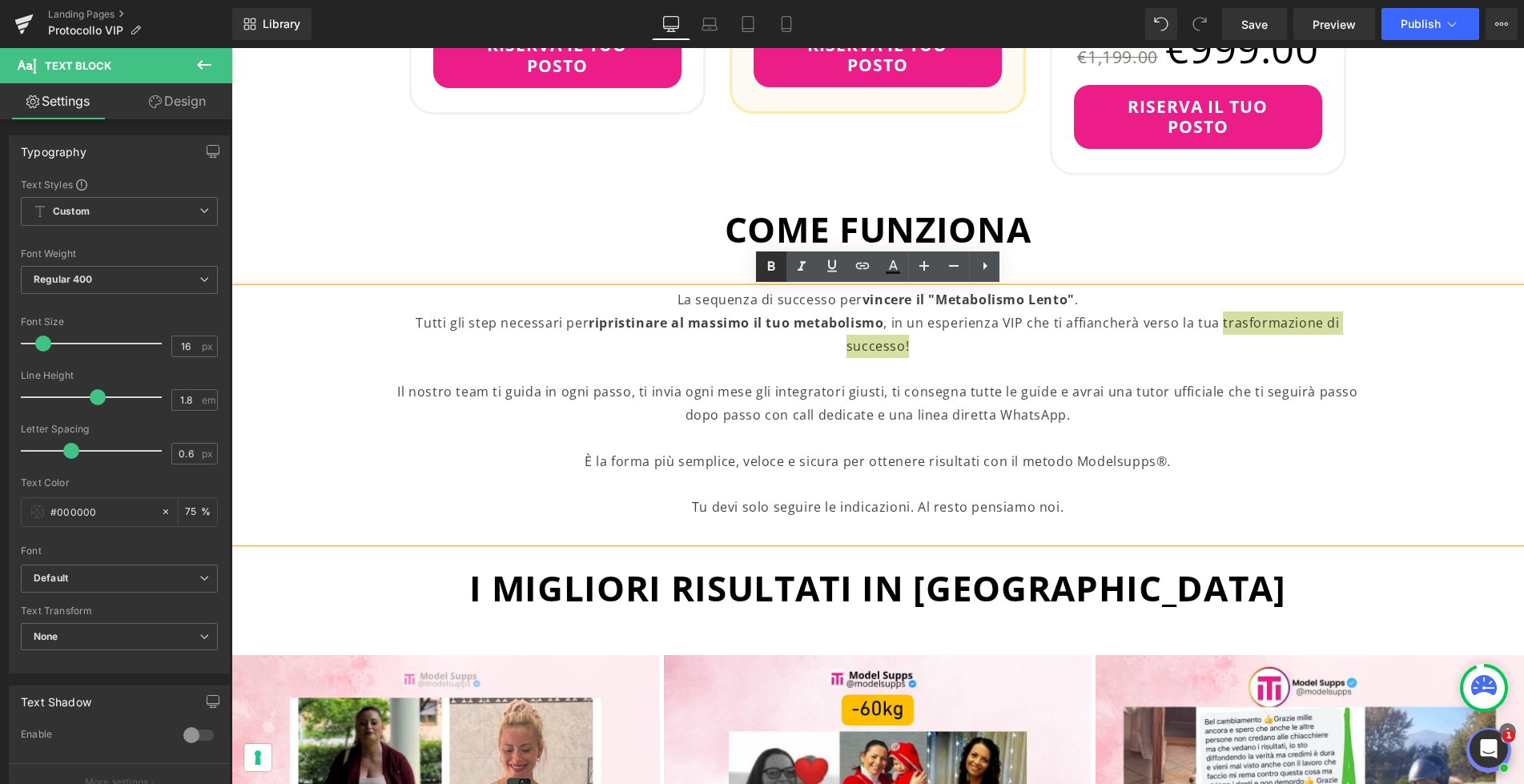
click at [771, 272] on icon at bounding box center [771, 267] width 20 height 20
click at [994, 342] on p "Tutti gli step necessari per ripristinare al massimo il tuo metabolismo , in un…" at bounding box center [877, 368] width 972 height 115
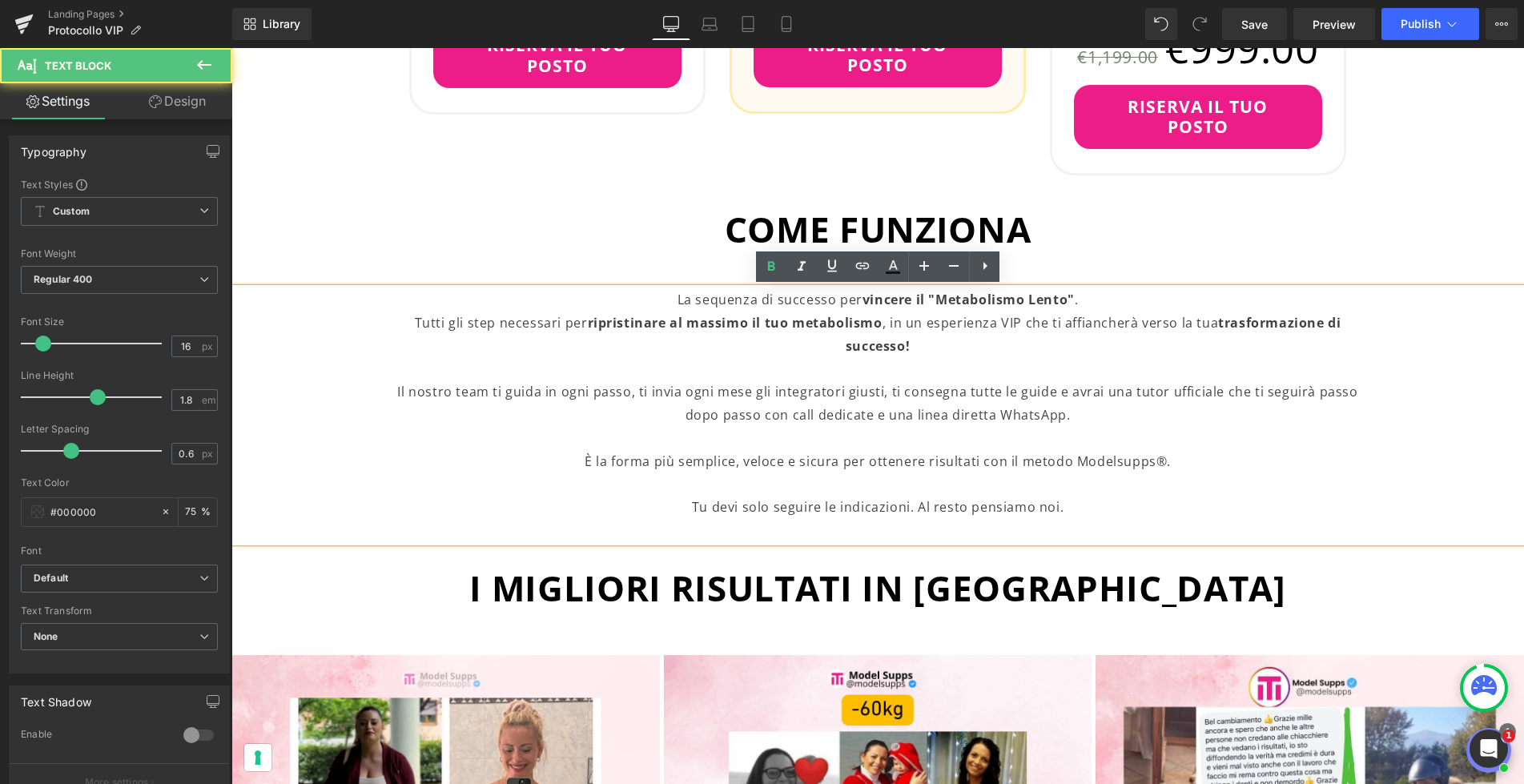
click at [964, 398] on p "Tutti gli step necessari per ripristinare al massimo il tuo metabolismo , in un…" at bounding box center [877, 368] width 972 height 115
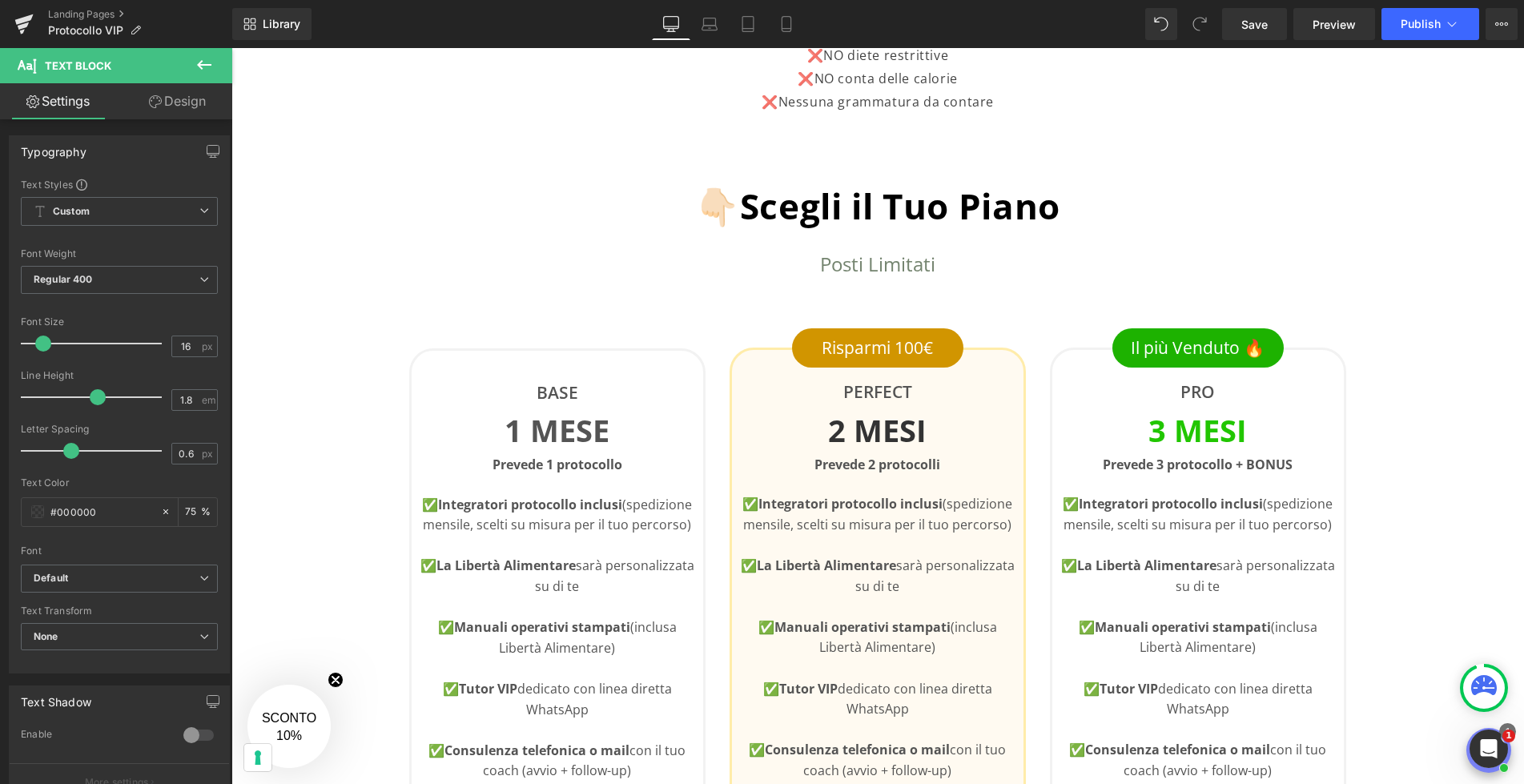
scroll to position [0, 0]
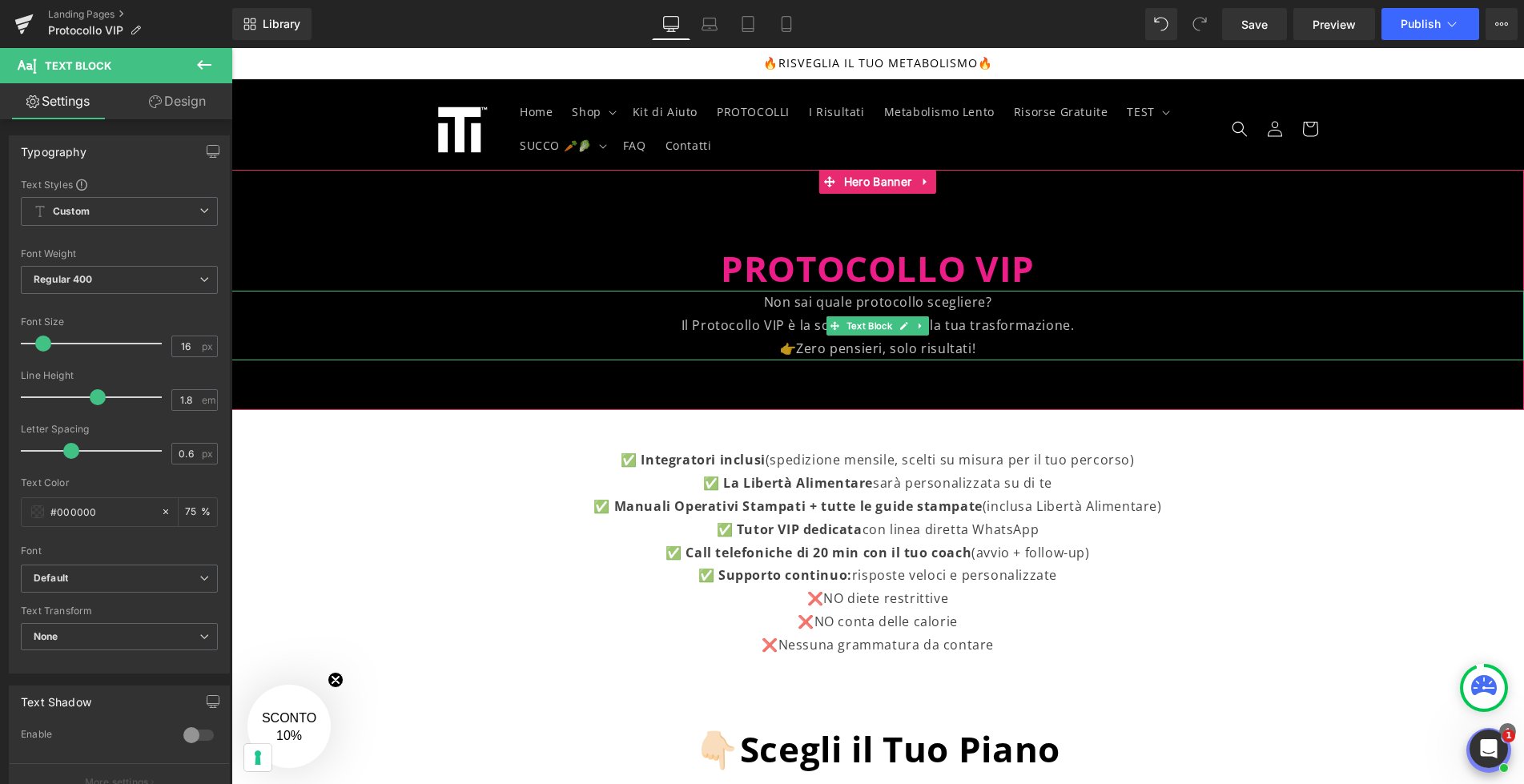
click at [977, 326] on p "Il Protocollo VIP è la scorciatoia verso la tua trasformazione." at bounding box center [878, 326] width 1292 height 24
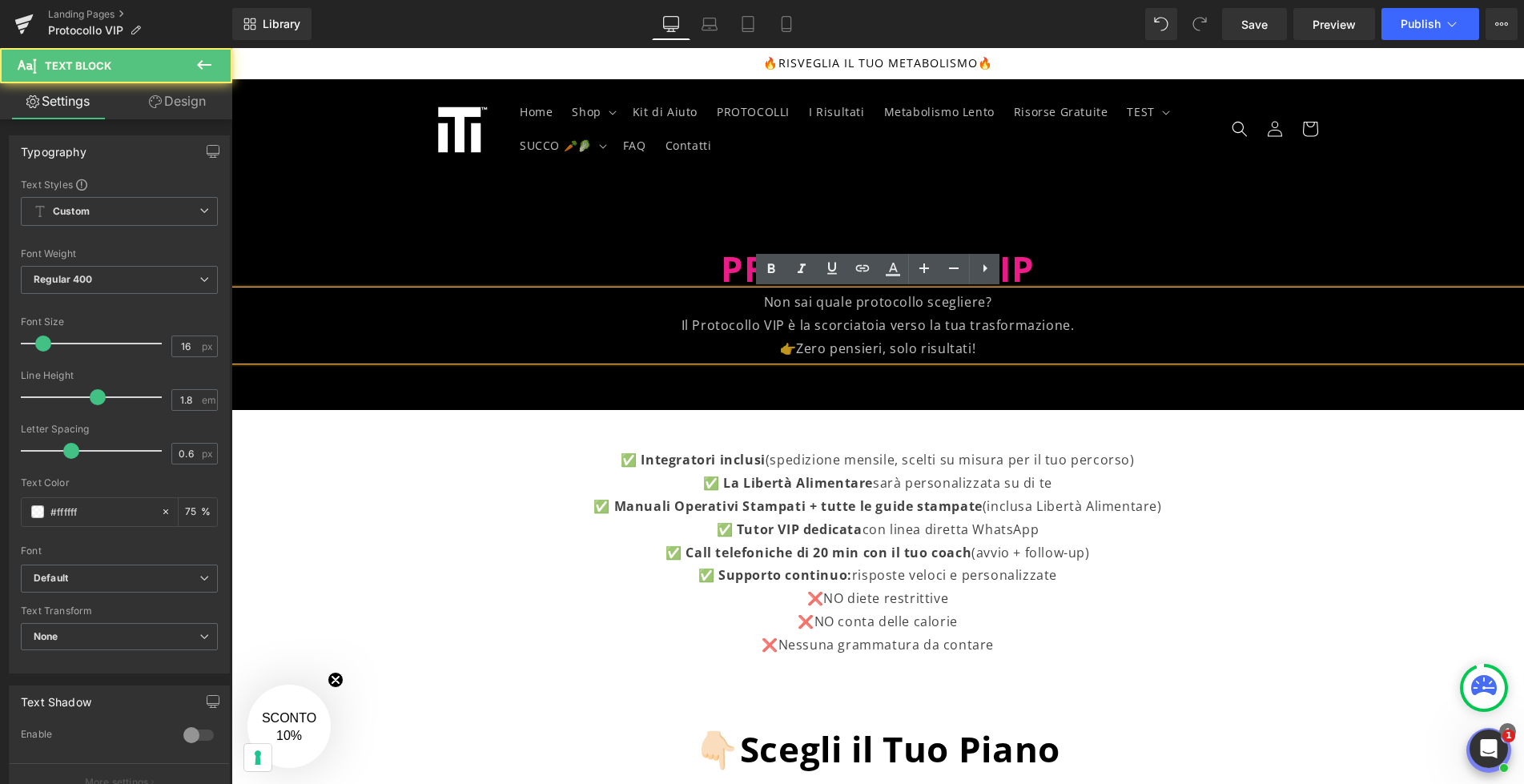
click at [1076, 327] on p "Il Protocollo VIP è la scorciatoia verso la tua trasformazione." at bounding box center [878, 326] width 1292 height 24
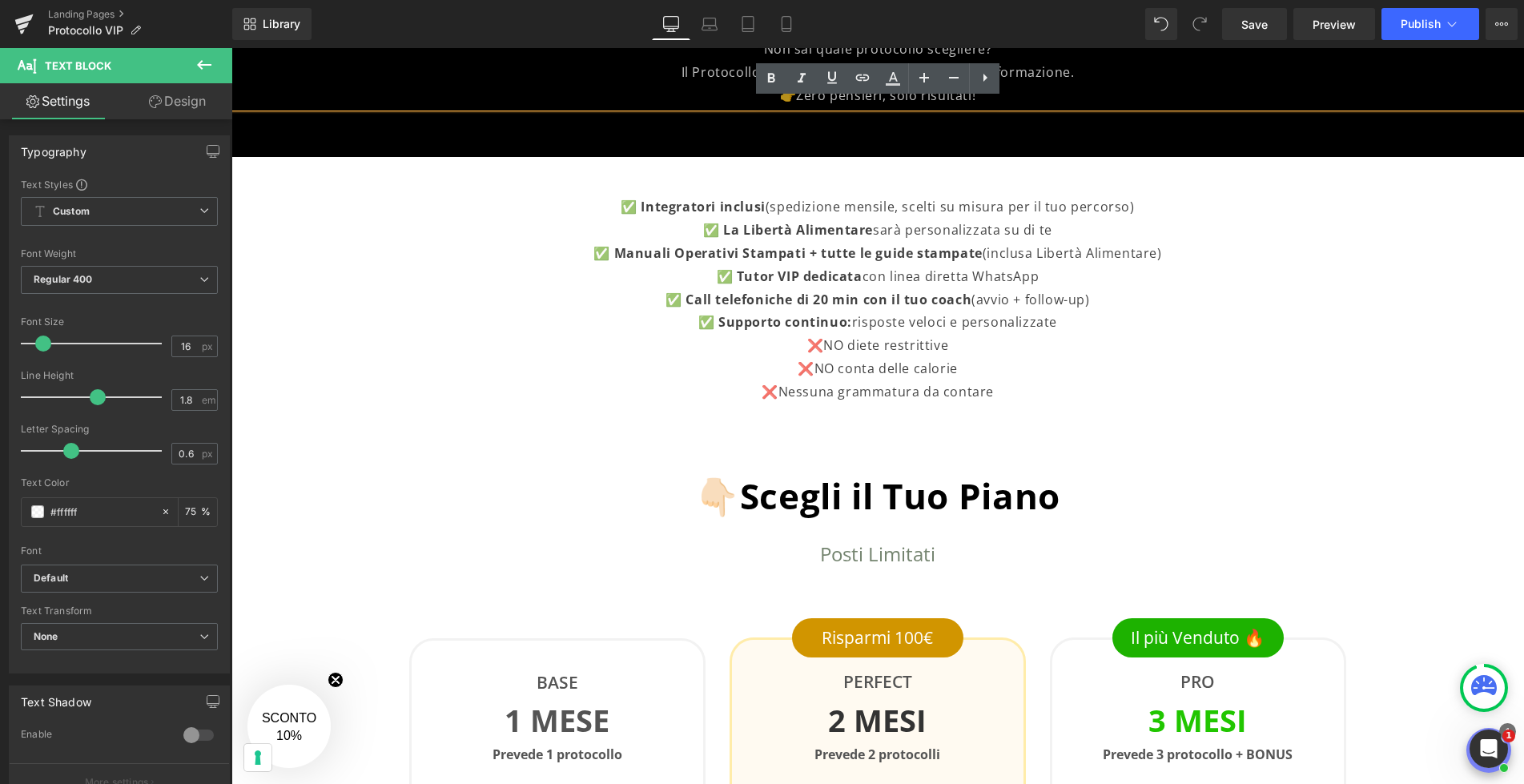
scroll to position [323, 0]
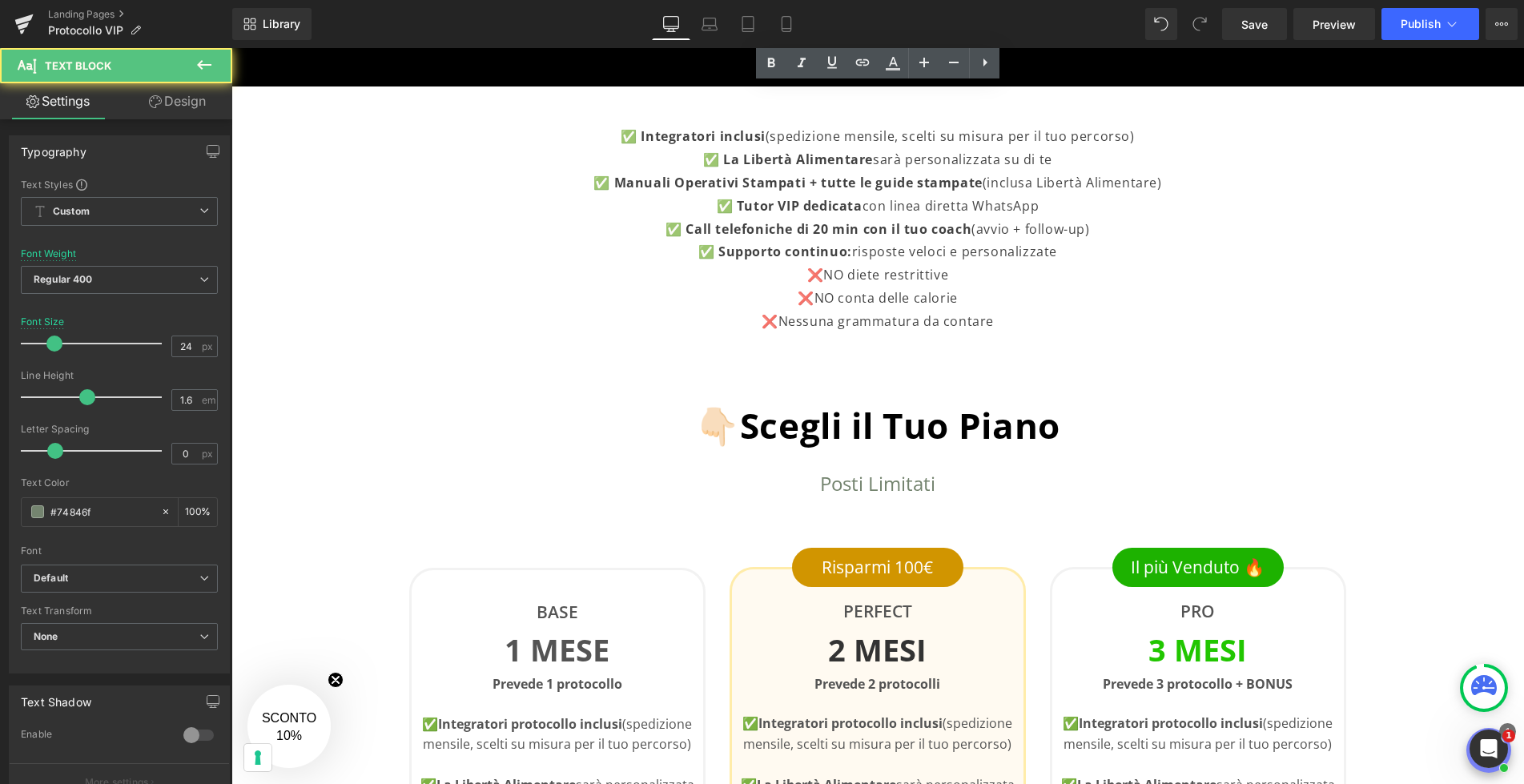
click at [872, 483] on div "Posti Limitati Text Block" at bounding box center [877, 483] width 937 height 31
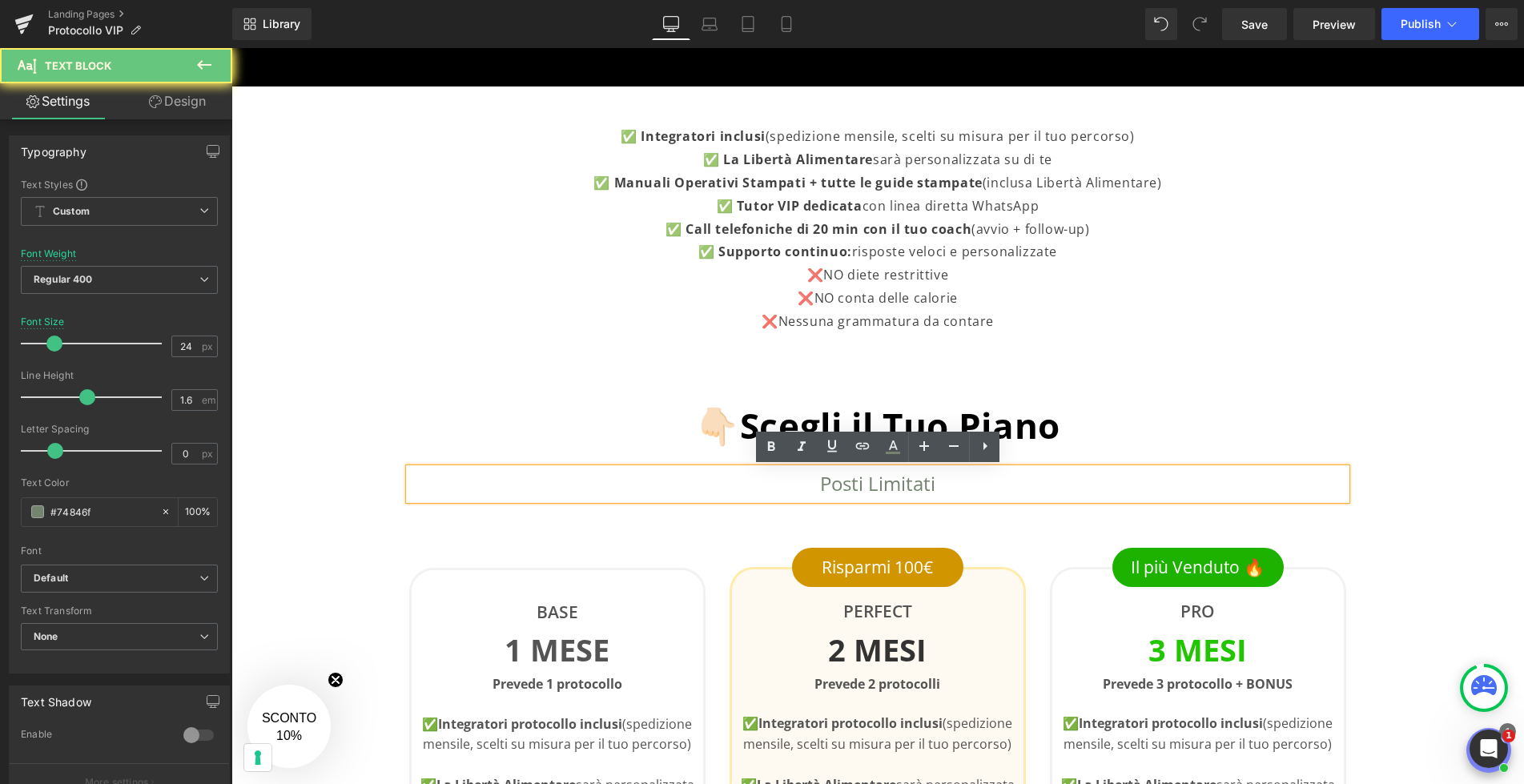
click at [881, 482] on p "Posti Limitati" at bounding box center [877, 483] width 937 height 31
drag, startPoint x: 956, startPoint y: 484, endPoint x: 809, endPoint y: 480, distance: 147.1
click at [809, 480] on p "Posti Limitati" at bounding box center [877, 483] width 937 height 31
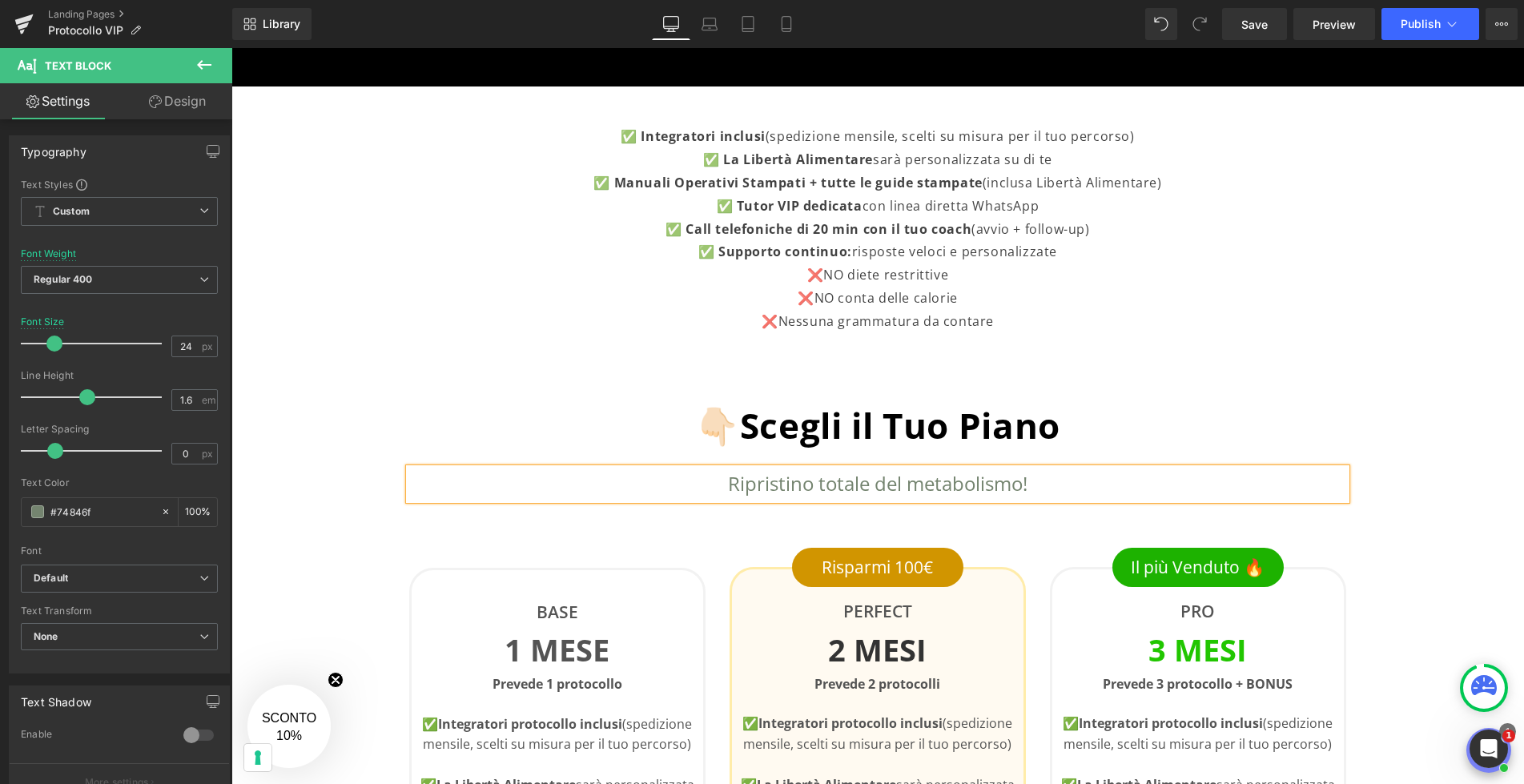
click at [1199, 346] on p at bounding box center [877, 345] width 972 height 24
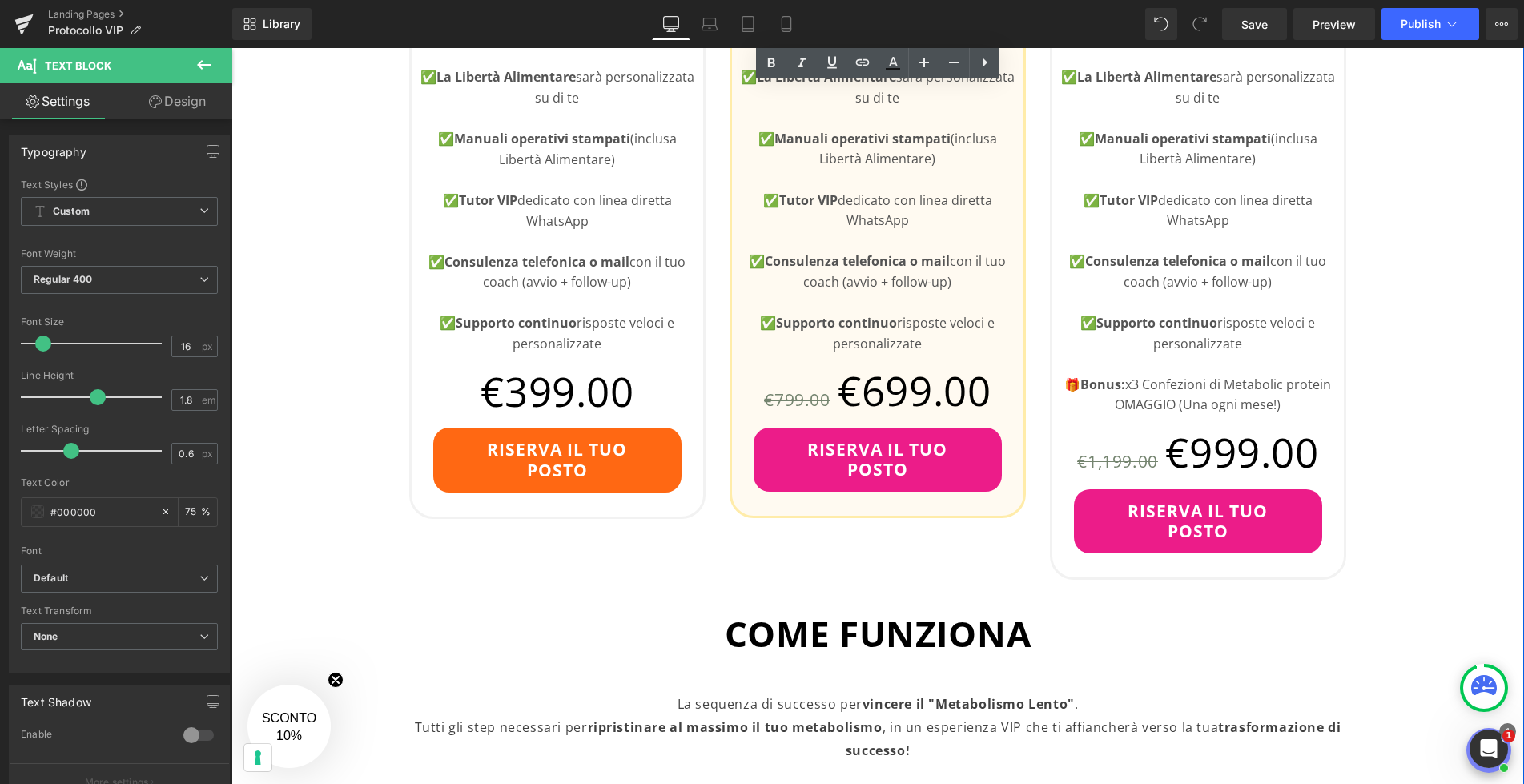
scroll to position [1032, 0]
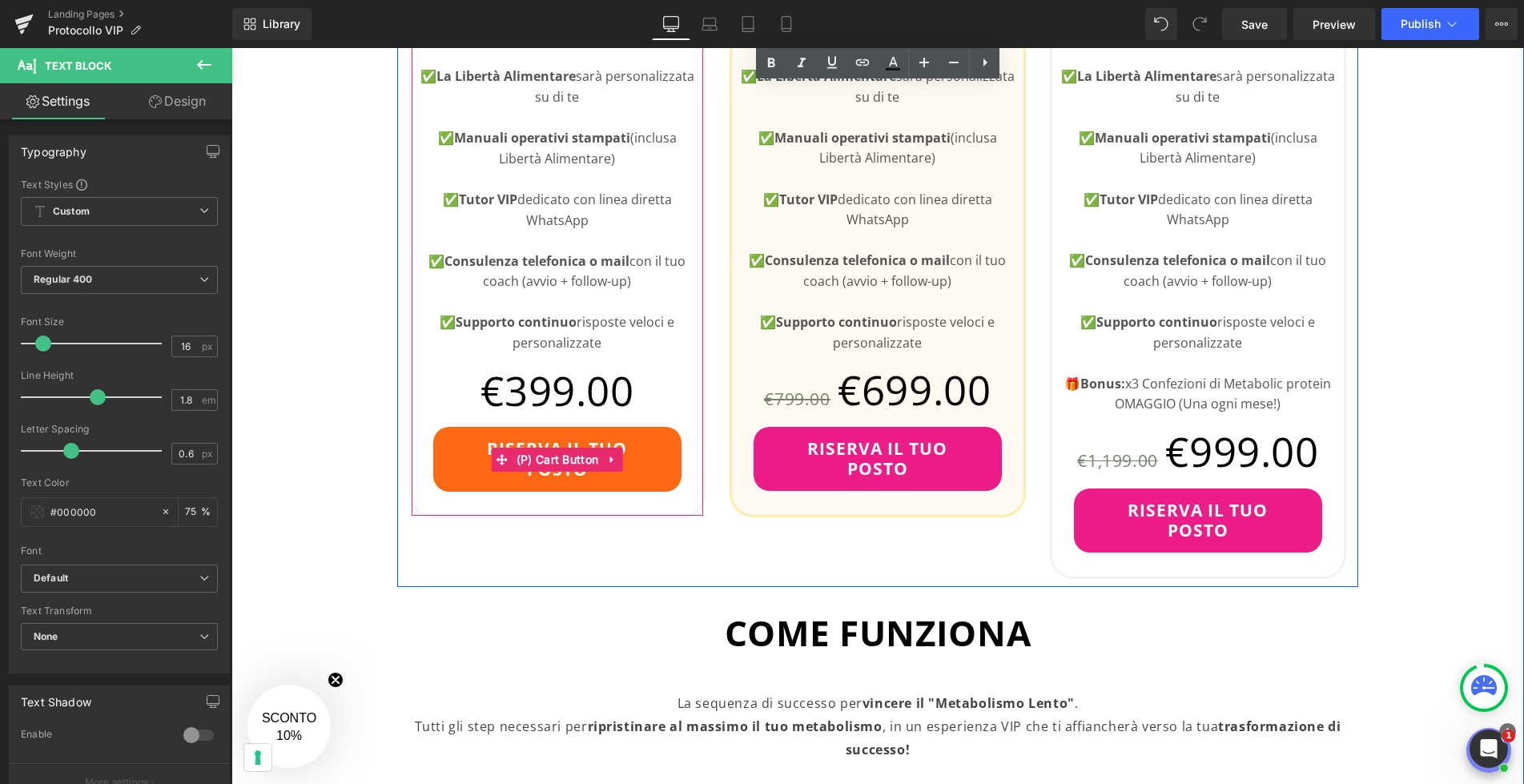
click at [623, 463] on button "RISERVA IL TUO POSTO" at bounding box center [558, 458] width 248 height 64
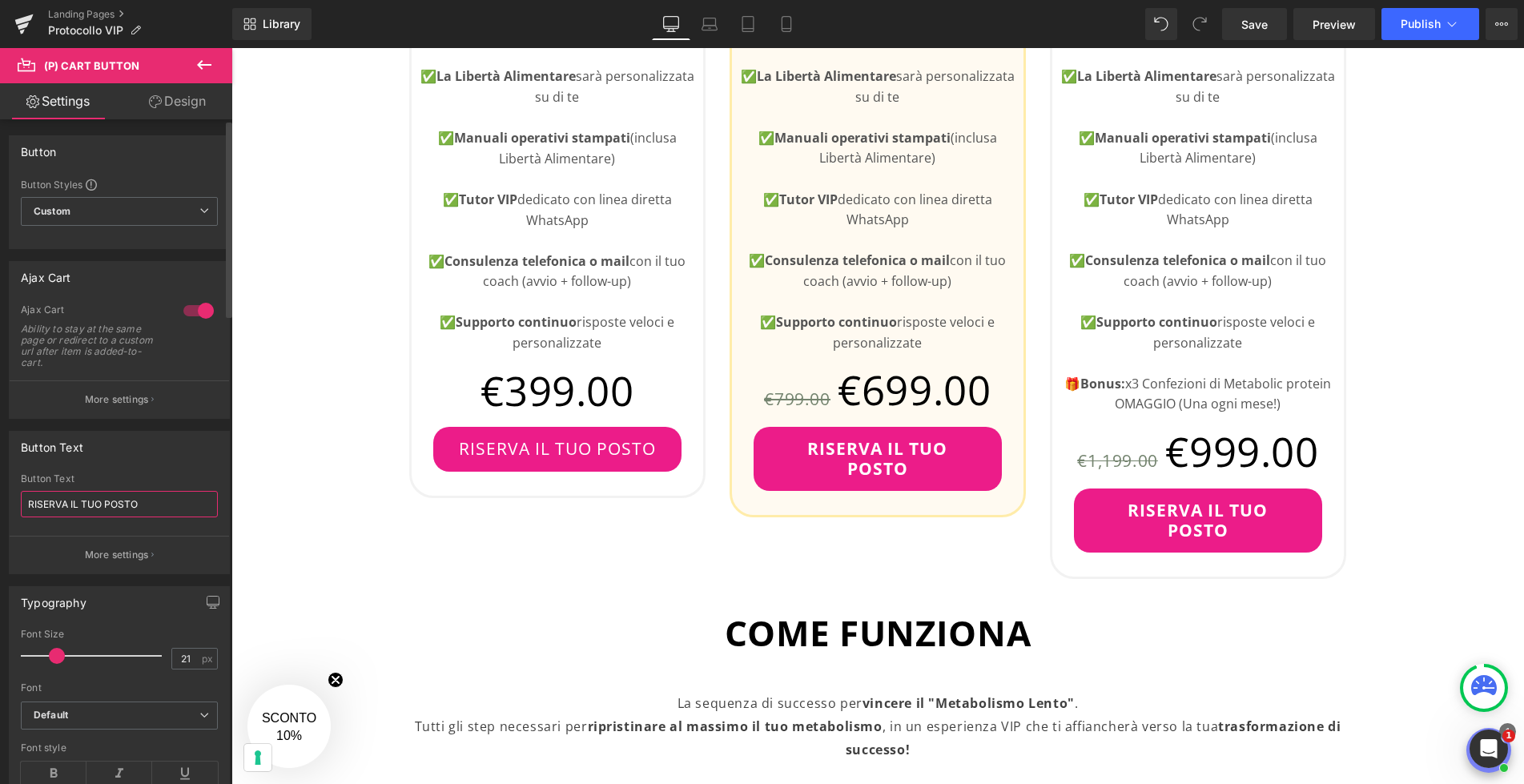
drag, startPoint x: 150, startPoint y: 496, endPoint x: 36, endPoint y: 487, distance: 114.4
click at [36, 488] on div "Button Text RISERVA IL TUO POSTO" at bounding box center [119, 503] width 197 height 62
click at [84, 498] on input "RISERVA IL TUO POSTO" at bounding box center [119, 503] width 197 height 27
click at [84, 497] on input "RISERVA IL TUO POSTO" at bounding box center [119, 503] width 197 height 27
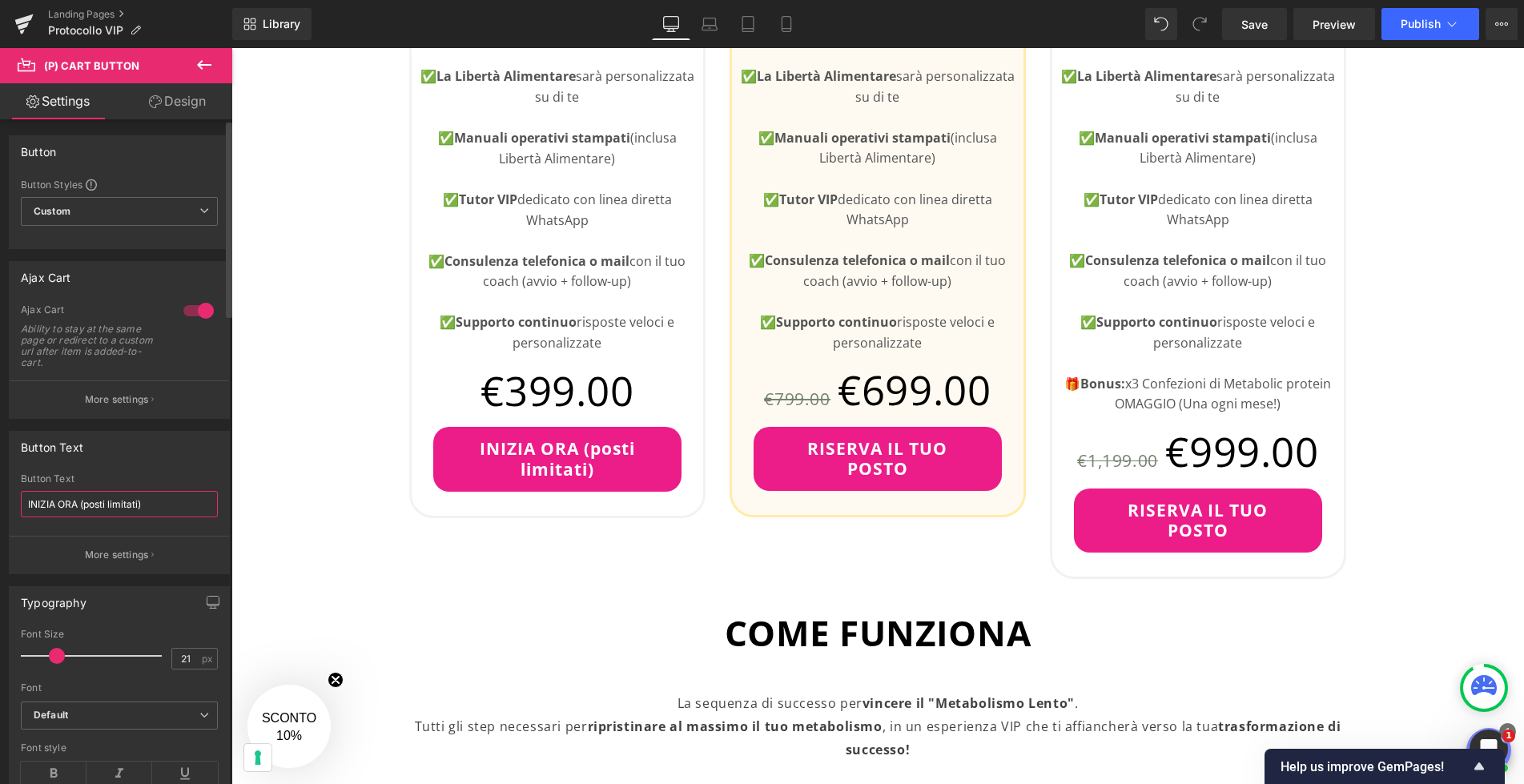
drag, startPoint x: 147, startPoint y: 502, endPoint x: 20, endPoint y: 502, distance: 127.0
click at [20, 502] on div "INIZIA ORA (posti limitati) Button Text INIZIA ORA (posti limitati) More settin…" at bounding box center [119, 523] width 220 height 100
click at [42, 503] on input "INIZIA ORA (posti limitati)" at bounding box center [119, 503] width 197 height 27
click at [80, 501] on input "INIZIA ORA (posti limitati)" at bounding box center [119, 503] width 197 height 27
drag, startPoint x: 168, startPoint y: 499, endPoint x: 206, endPoint y: 489, distance: 39.3
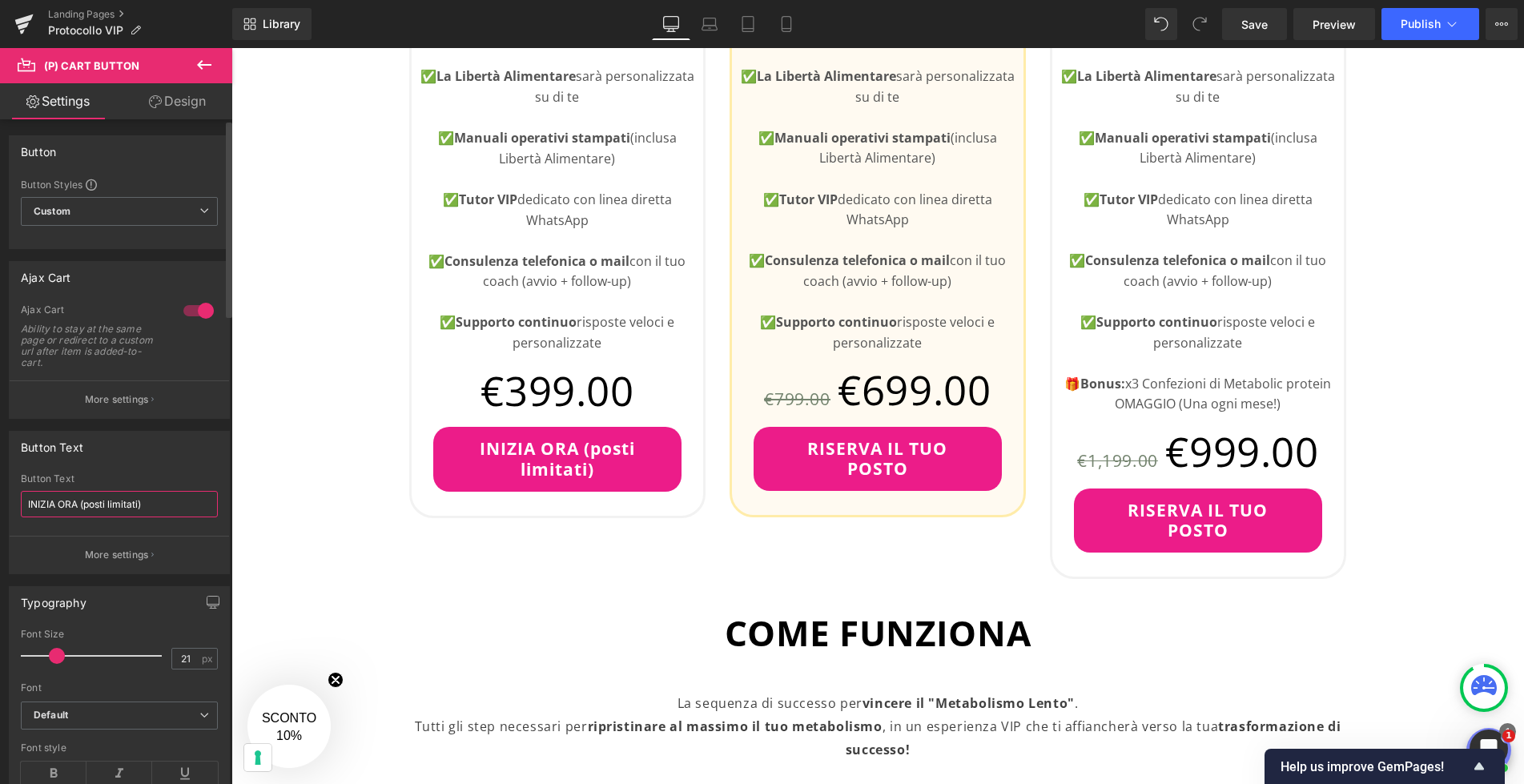
click at [84, 503] on input "INIZIA ORA (posti limitati)" at bounding box center [119, 503] width 197 height 27
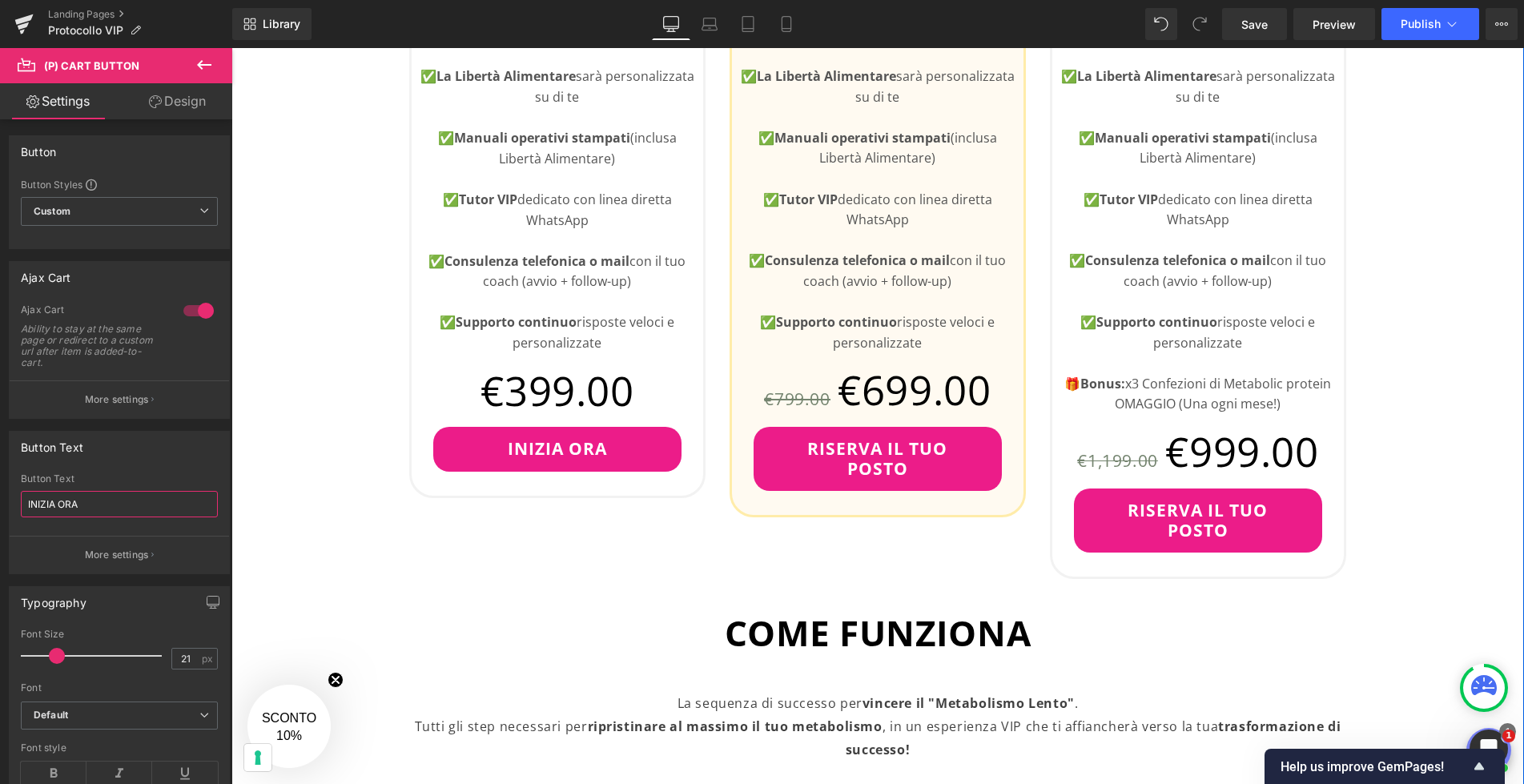
type input "INIZIA ORA"
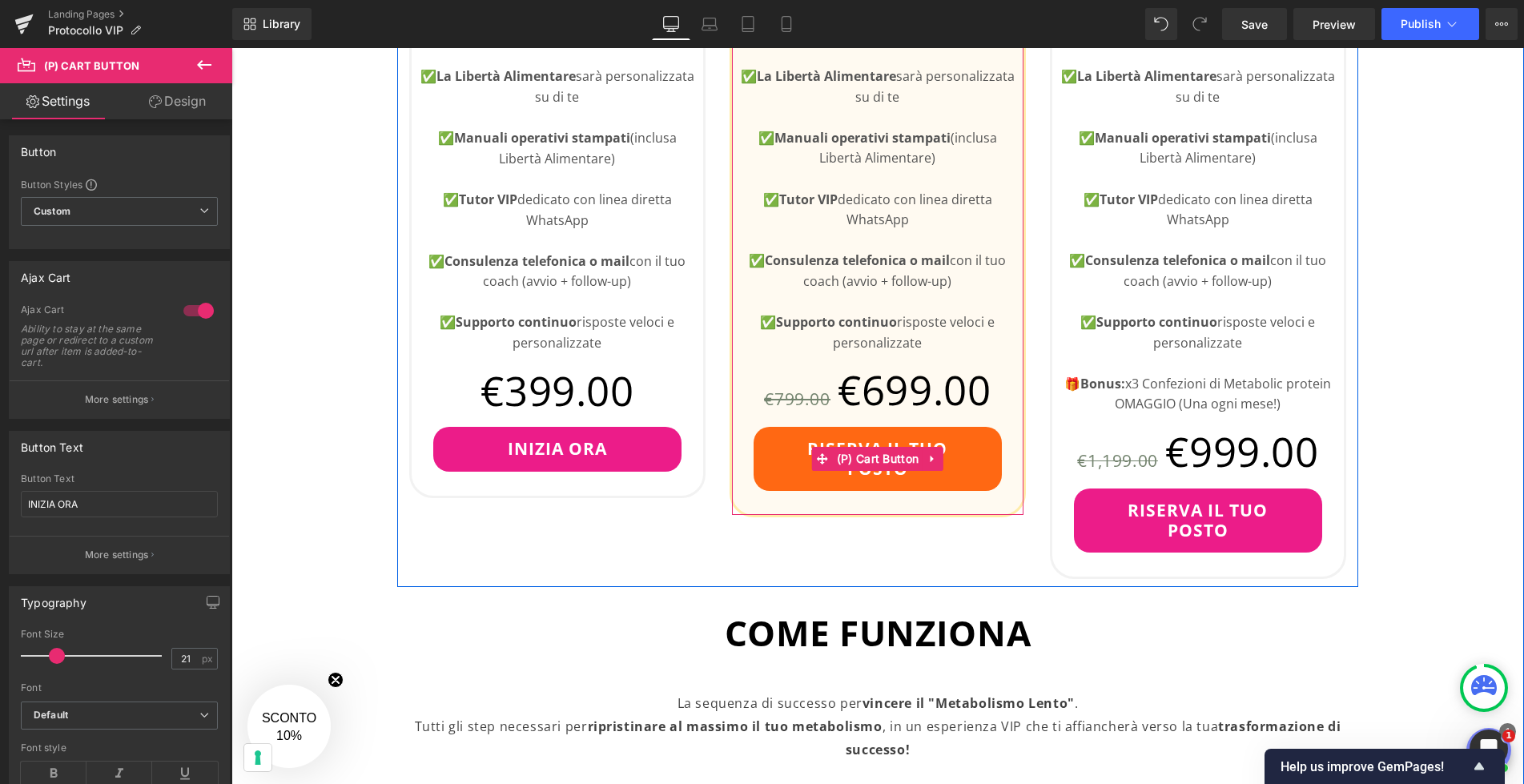
click at [890, 472] on button "RISERVA IL TUO POSTO" at bounding box center [878, 458] width 248 height 64
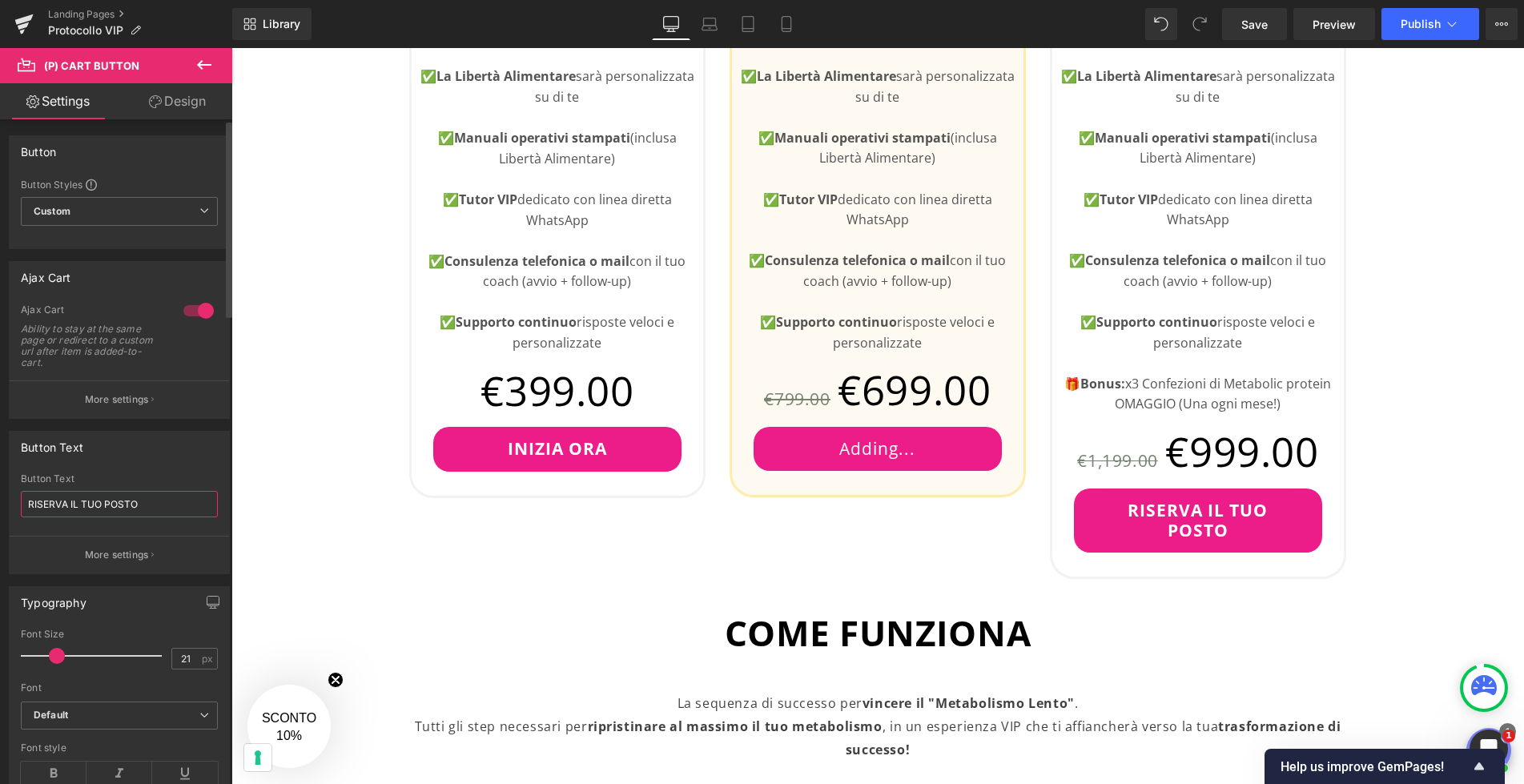
click at [109, 503] on input "RISERVA IL TUO POSTO" at bounding box center [119, 503] width 197 height 27
type input "INIZIA ORA"
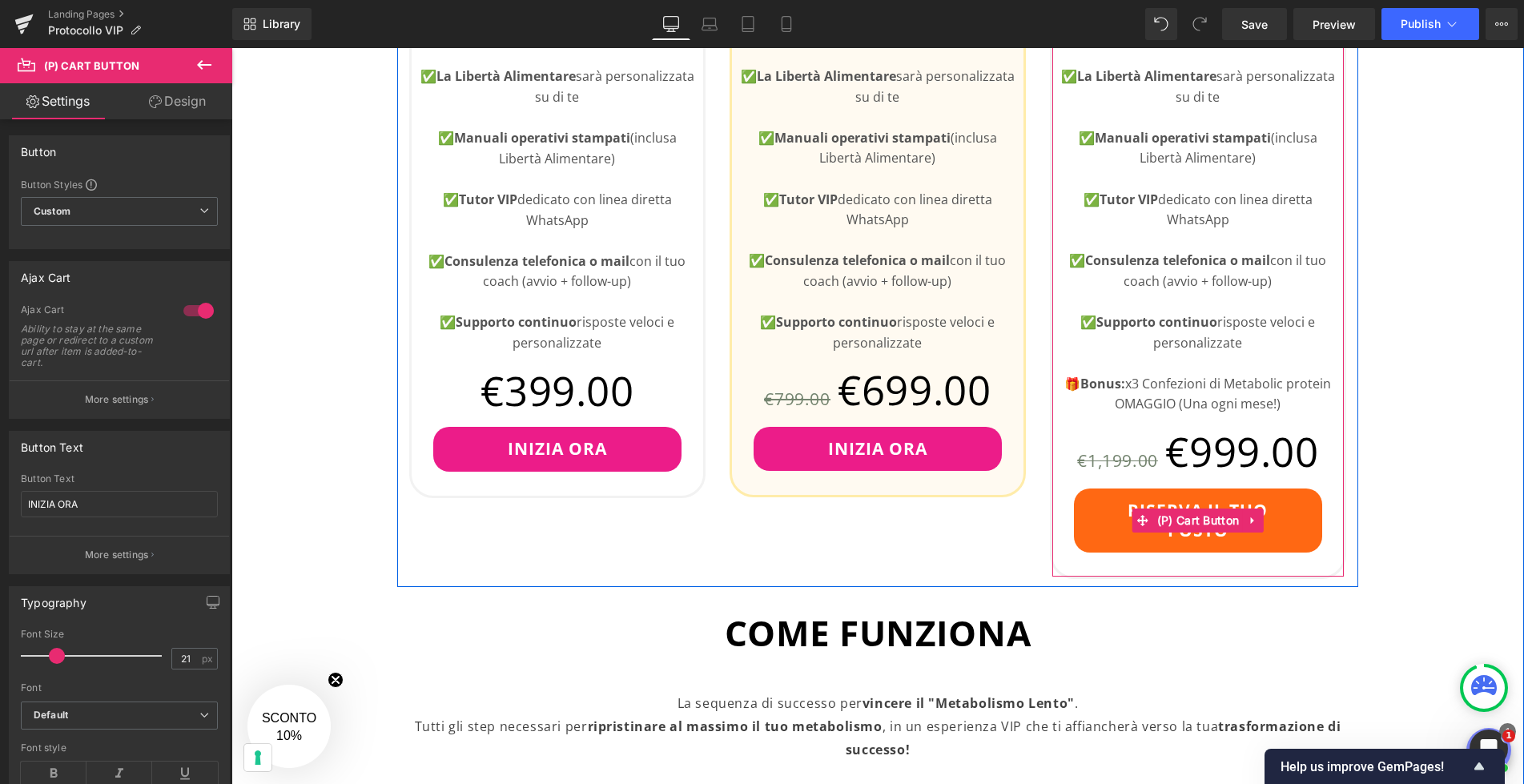
click at [1194, 532] on span "(P) Cart Button" at bounding box center [1198, 520] width 91 height 24
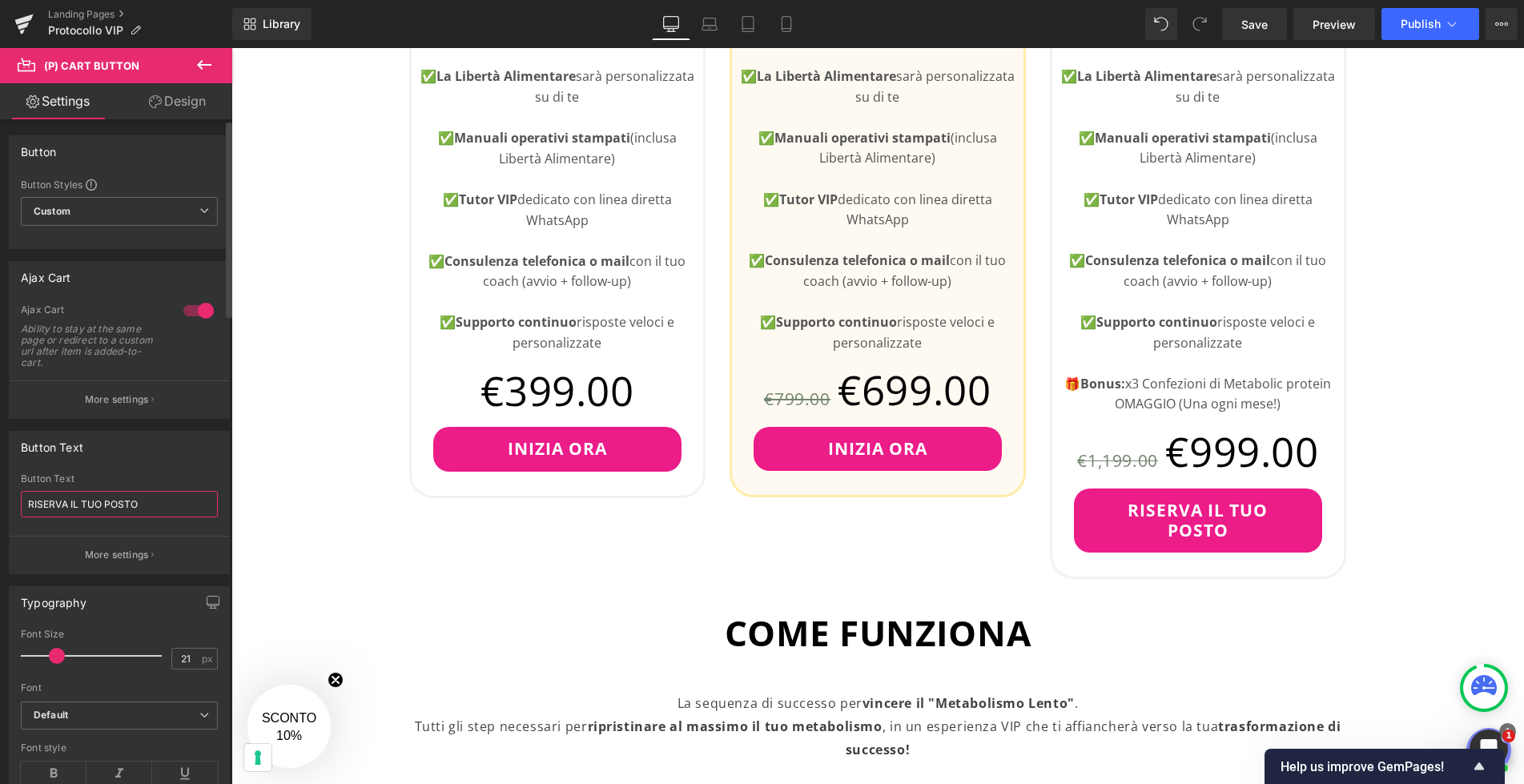
click at [115, 501] on input "RISERVA IL TUO POSTO" at bounding box center [119, 503] width 197 height 27
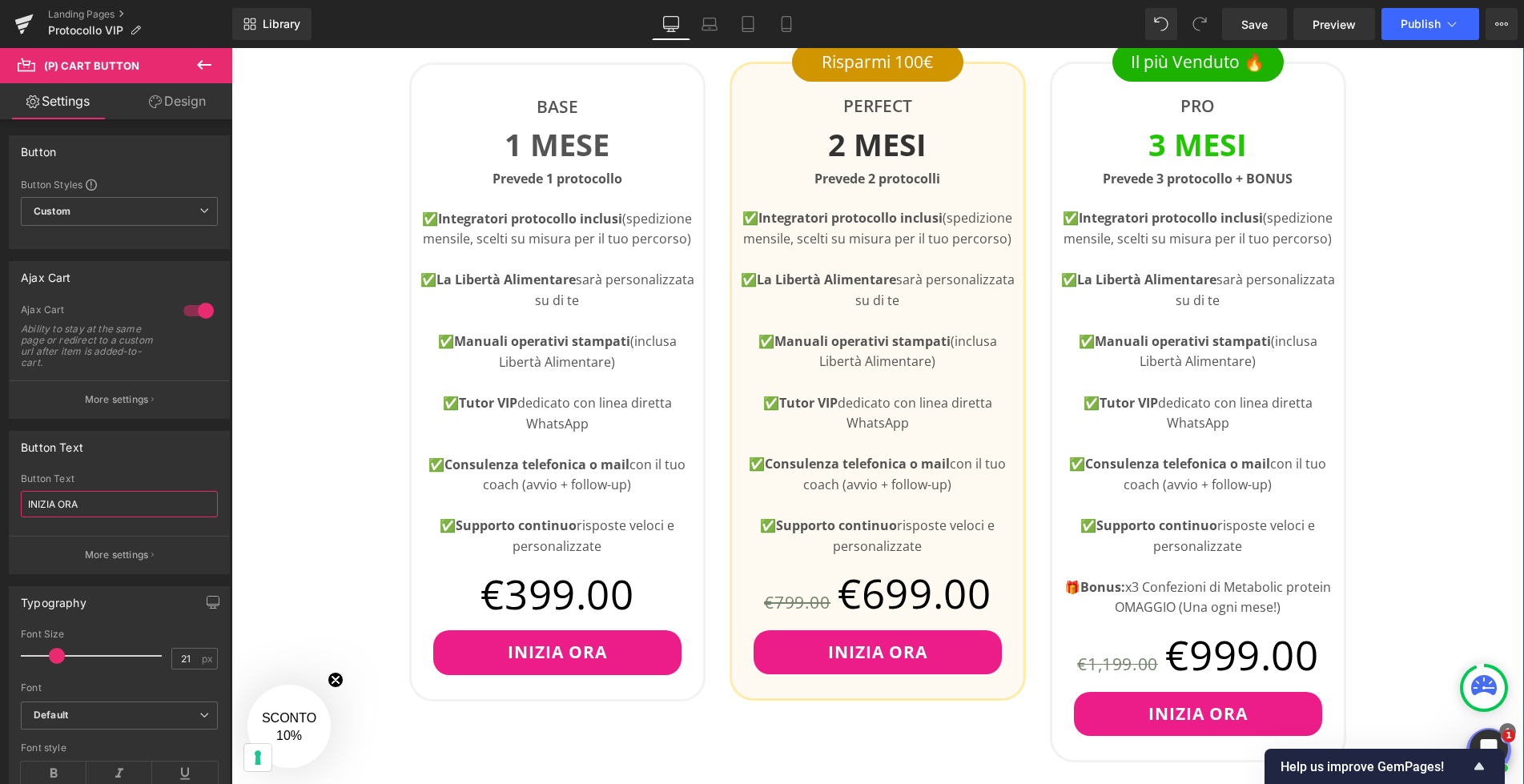
scroll to position [823, 0]
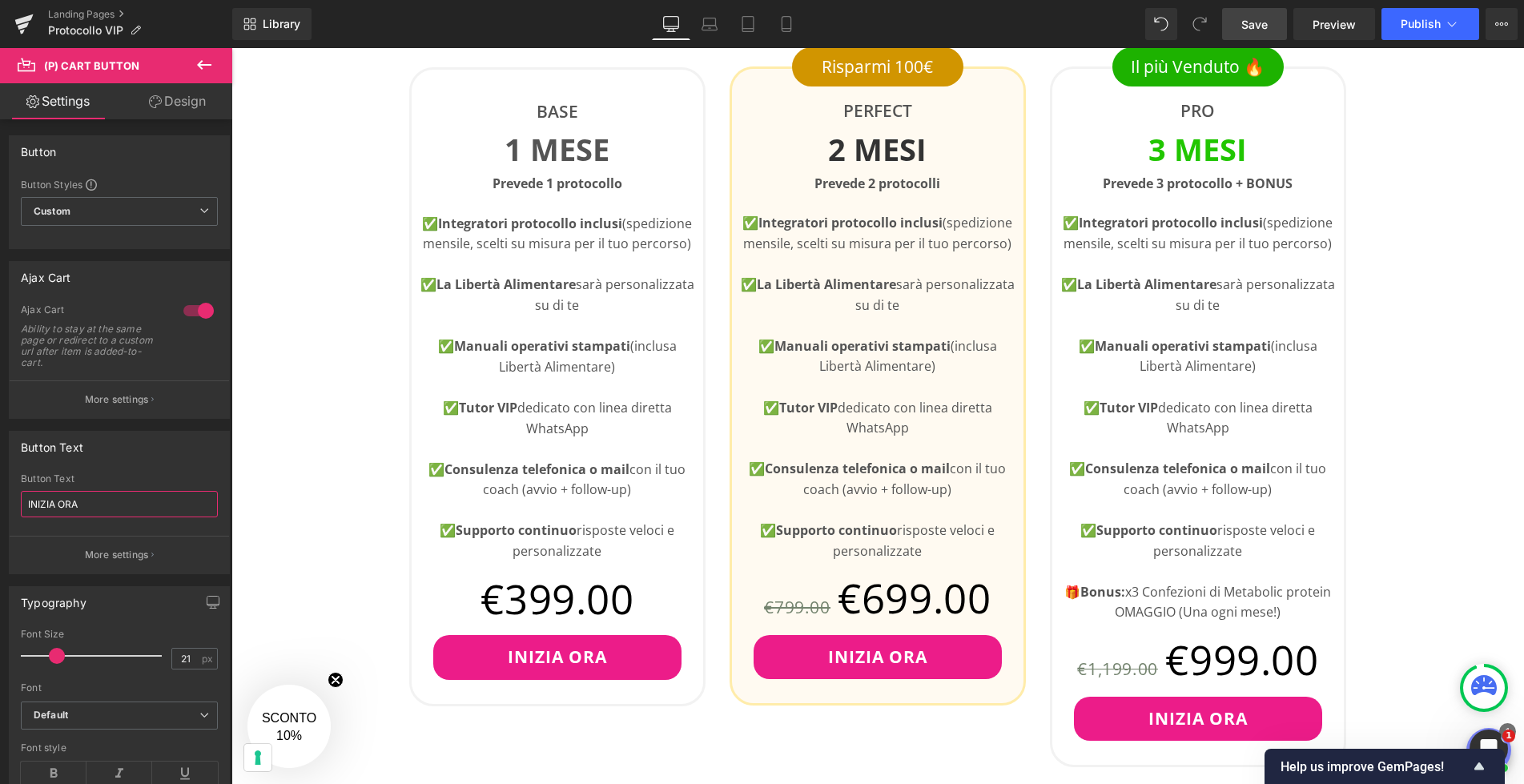
type input "INIZIA ORA"
click at [1267, 14] on link "Save" at bounding box center [1254, 24] width 65 height 33
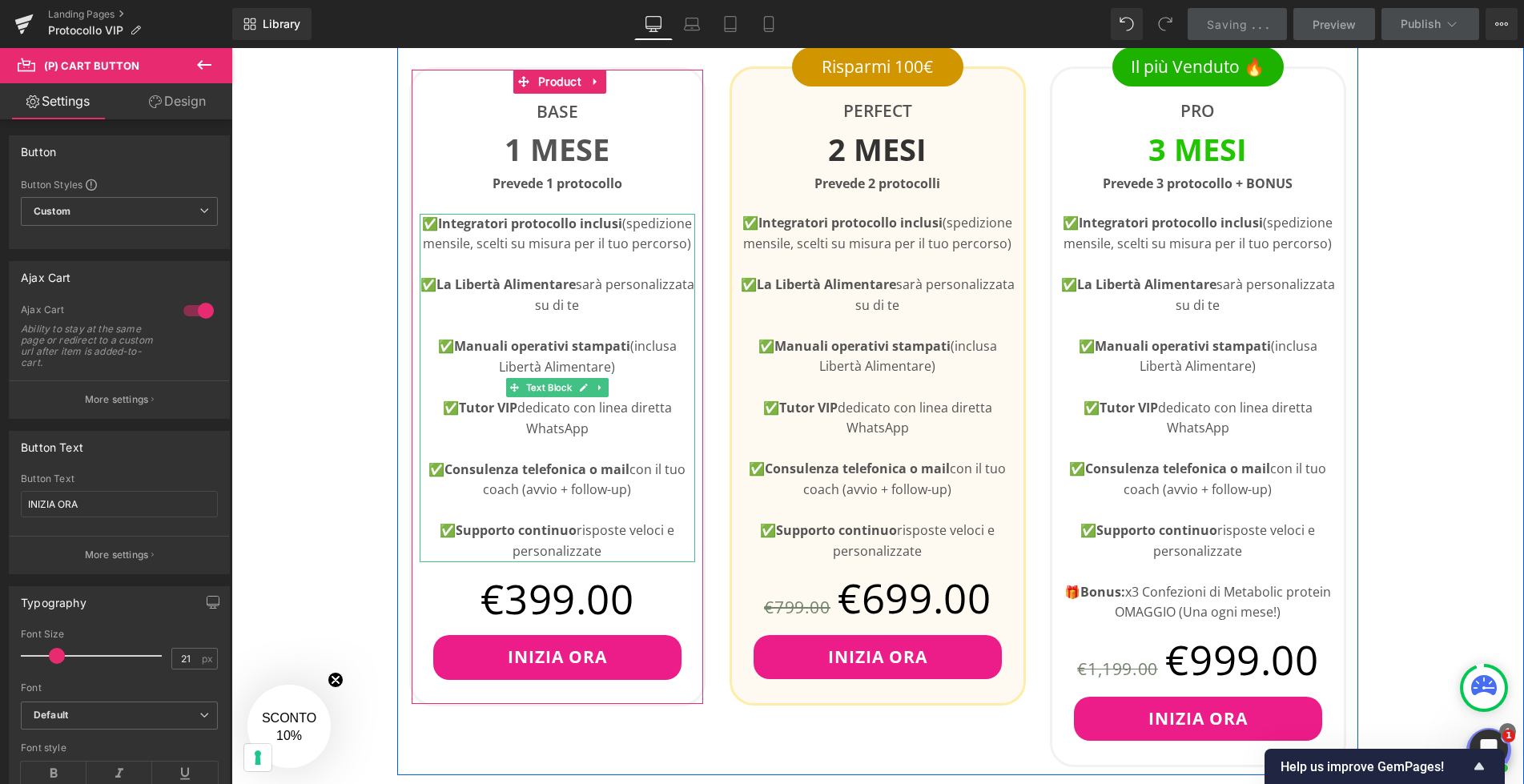
click at [553, 243] on p "✅ Integratori protocollo inclusi (spedizione mensile, scelti su misura per il t…" at bounding box center [558, 233] width 276 height 40
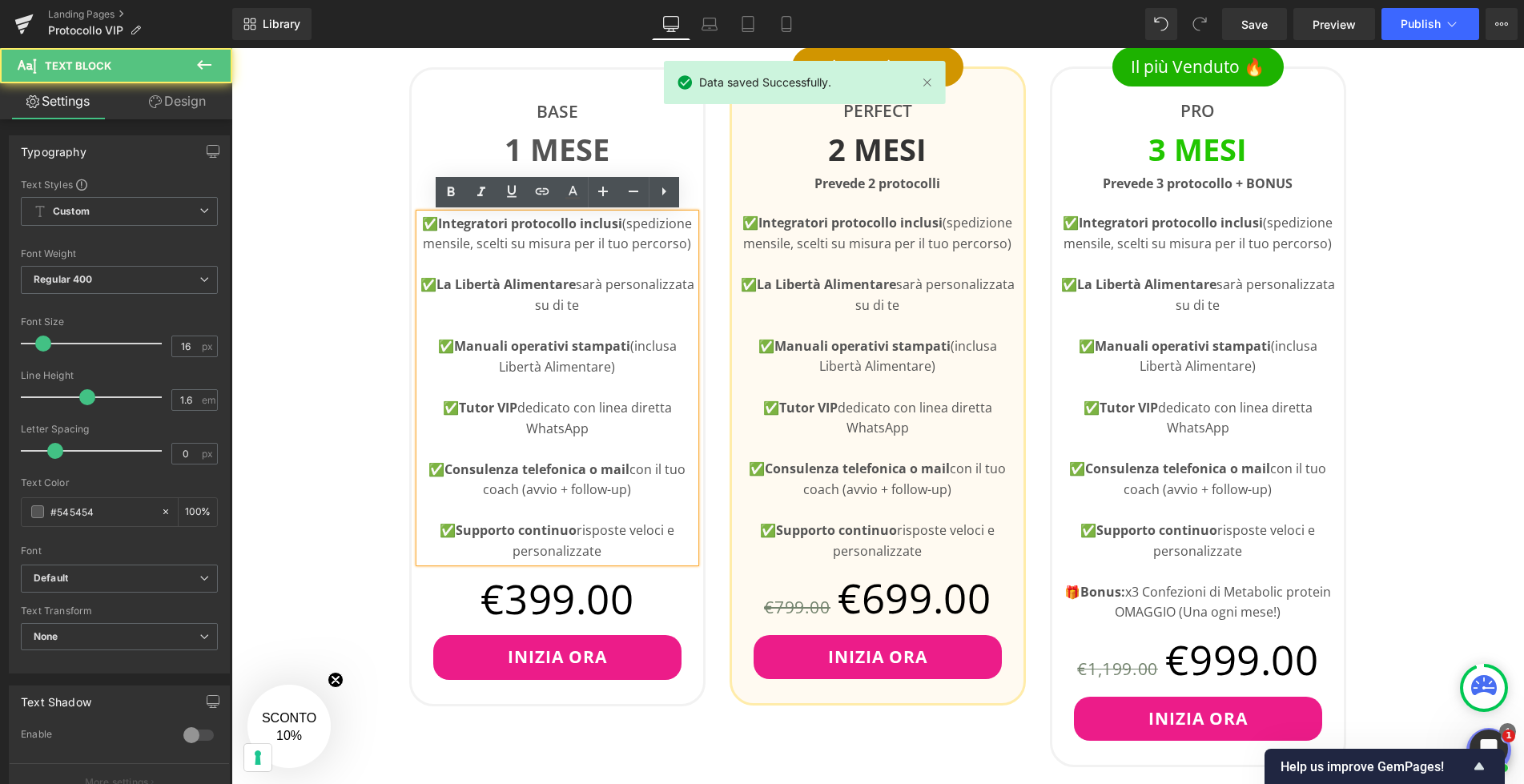
click at [554, 229] on strong "Integratori protocollo inclusi" at bounding box center [530, 224] width 184 height 18
click at [602, 238] on p "✅ Integratori protocollo inclusi (spedizione mensile, scelti su misura per il t…" at bounding box center [558, 233] width 276 height 40
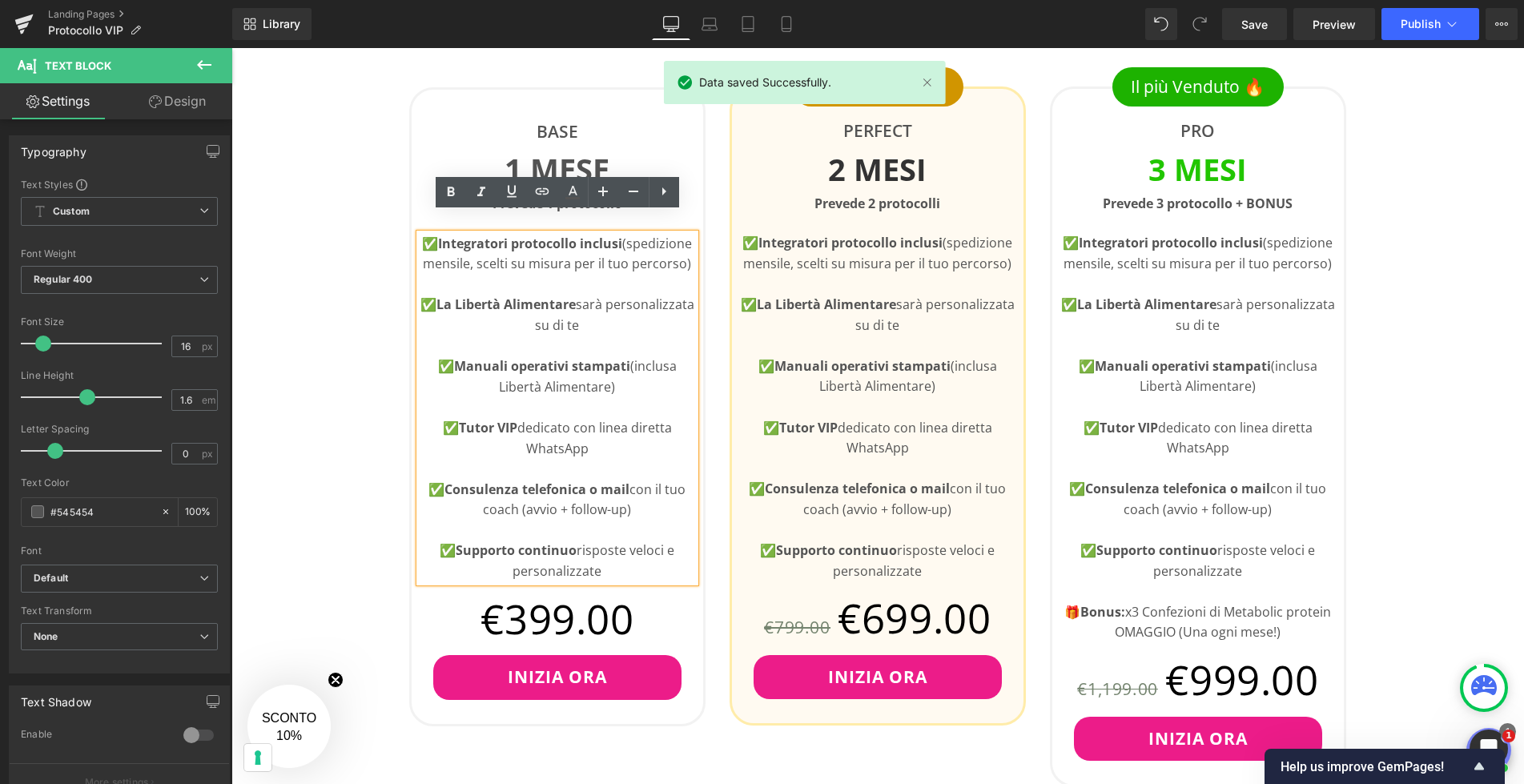
scroll to position [799, 0]
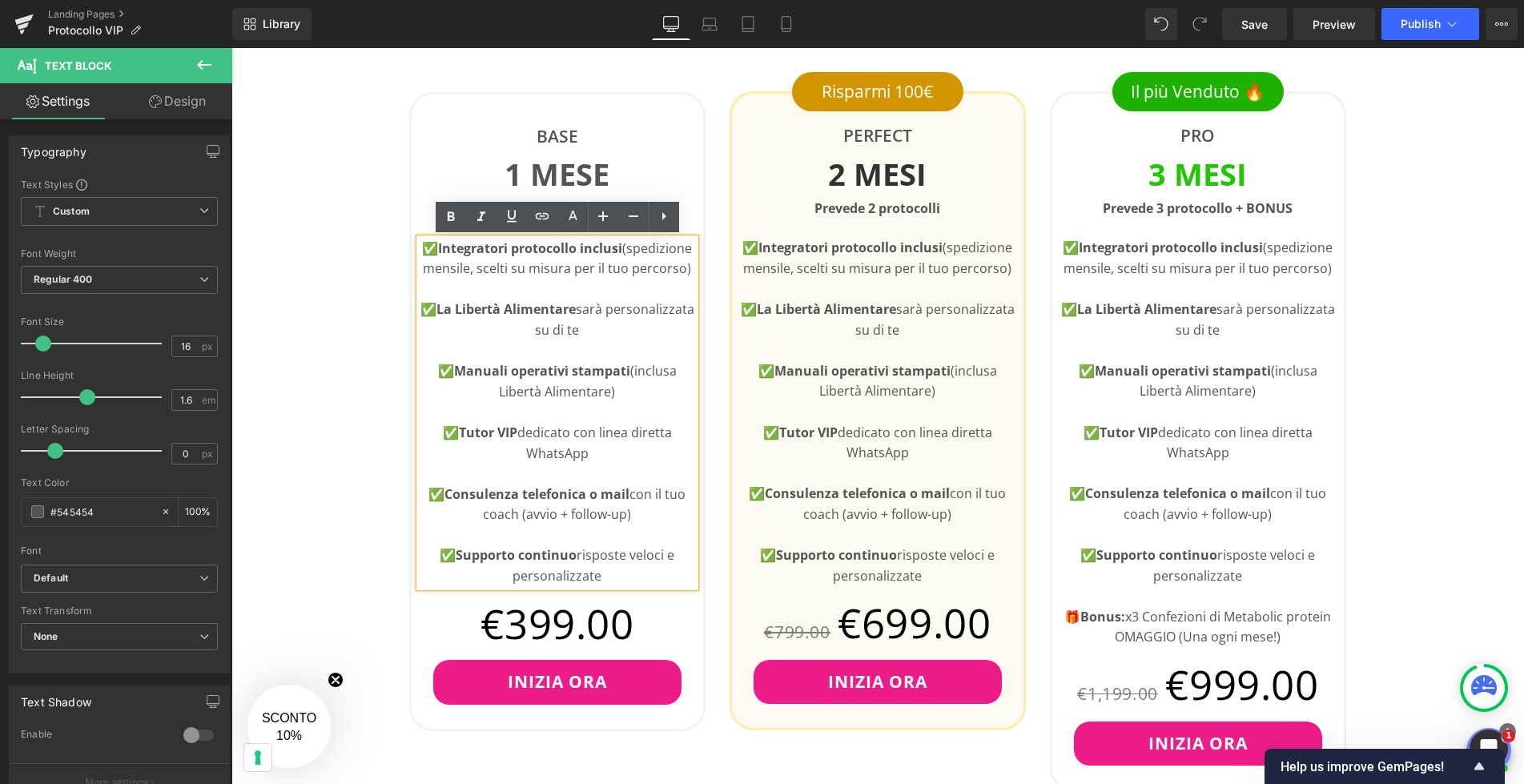
click at [553, 272] on p "✅ Integratori protocollo inclusi (spedizione mensile, scelti su misura per il t…" at bounding box center [558, 258] width 276 height 40
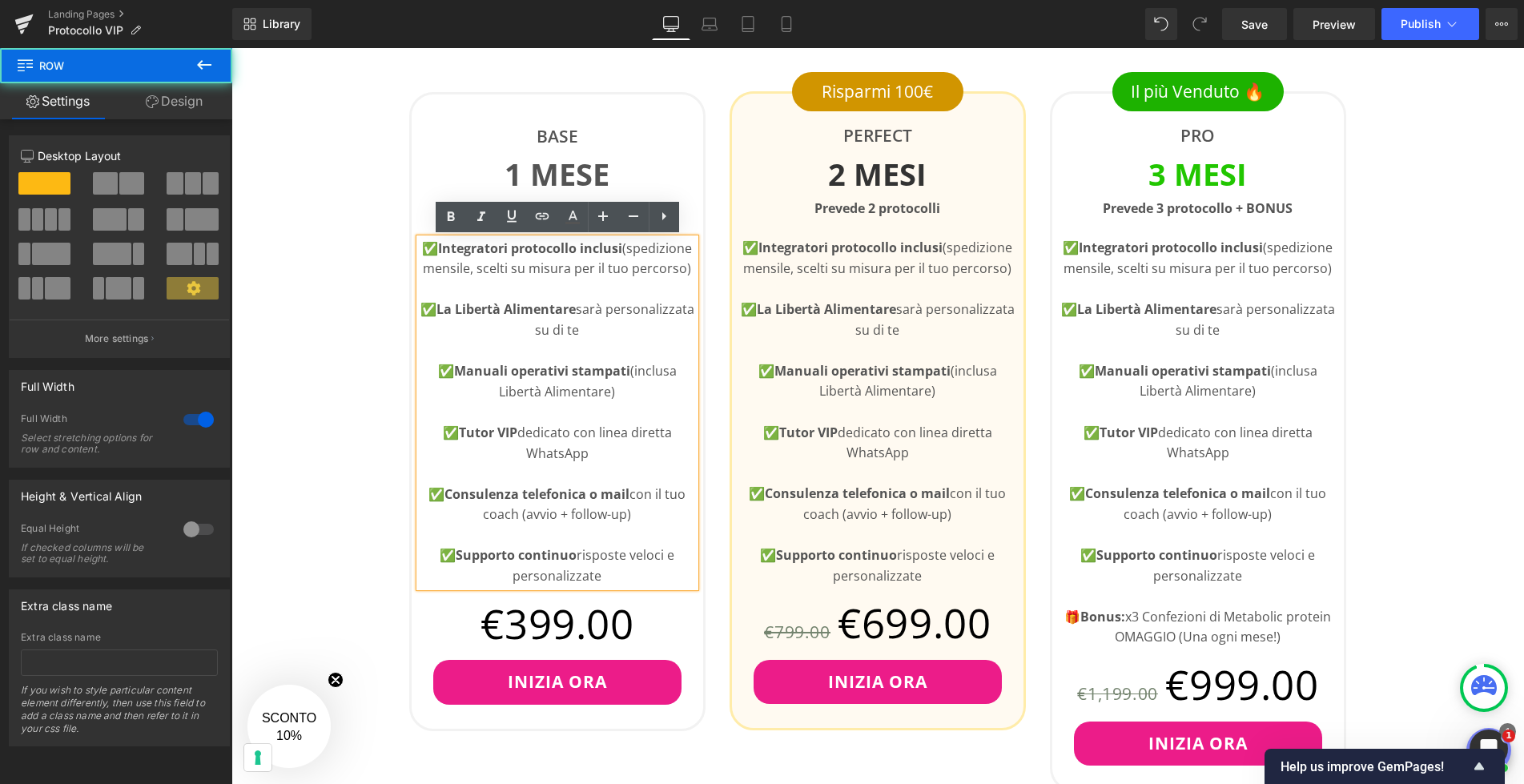
click at [376, 293] on div "👇🏻Scegli il Tuo Piano Heading Ripristino totale del metabolismo! Text Block Row…" at bounding box center [878, 789] width 1292 height 1819
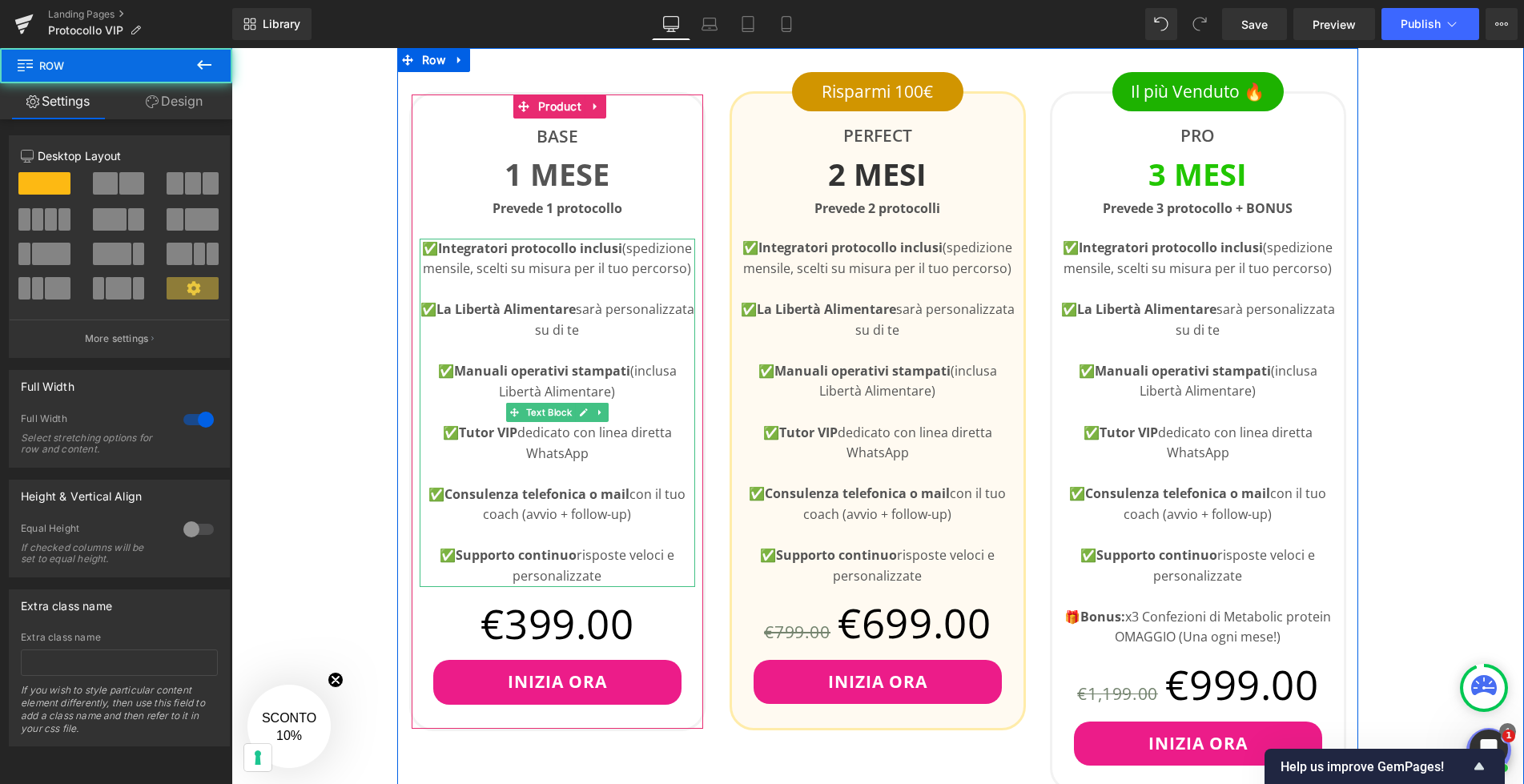
click at [647, 272] on p "✅ Integratori protocollo inclusi (spedizione mensile, scelti su misura per il t…" at bounding box center [558, 258] width 276 height 40
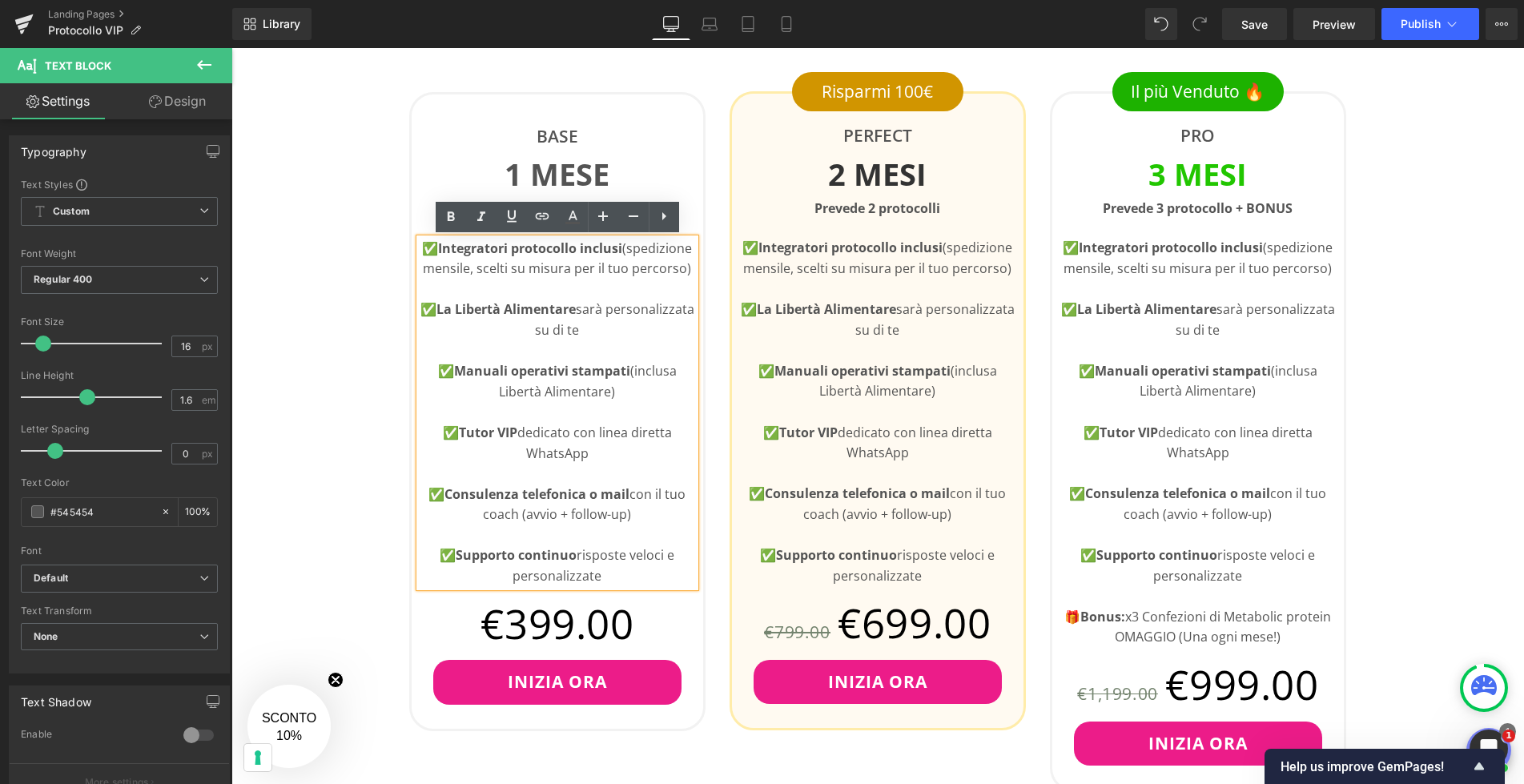
click at [377, 258] on div "👇🏻Scegli il Tuo Piano Heading Ripristino totale del metabolismo! Text Block Row…" at bounding box center [878, 789] width 1292 height 1819
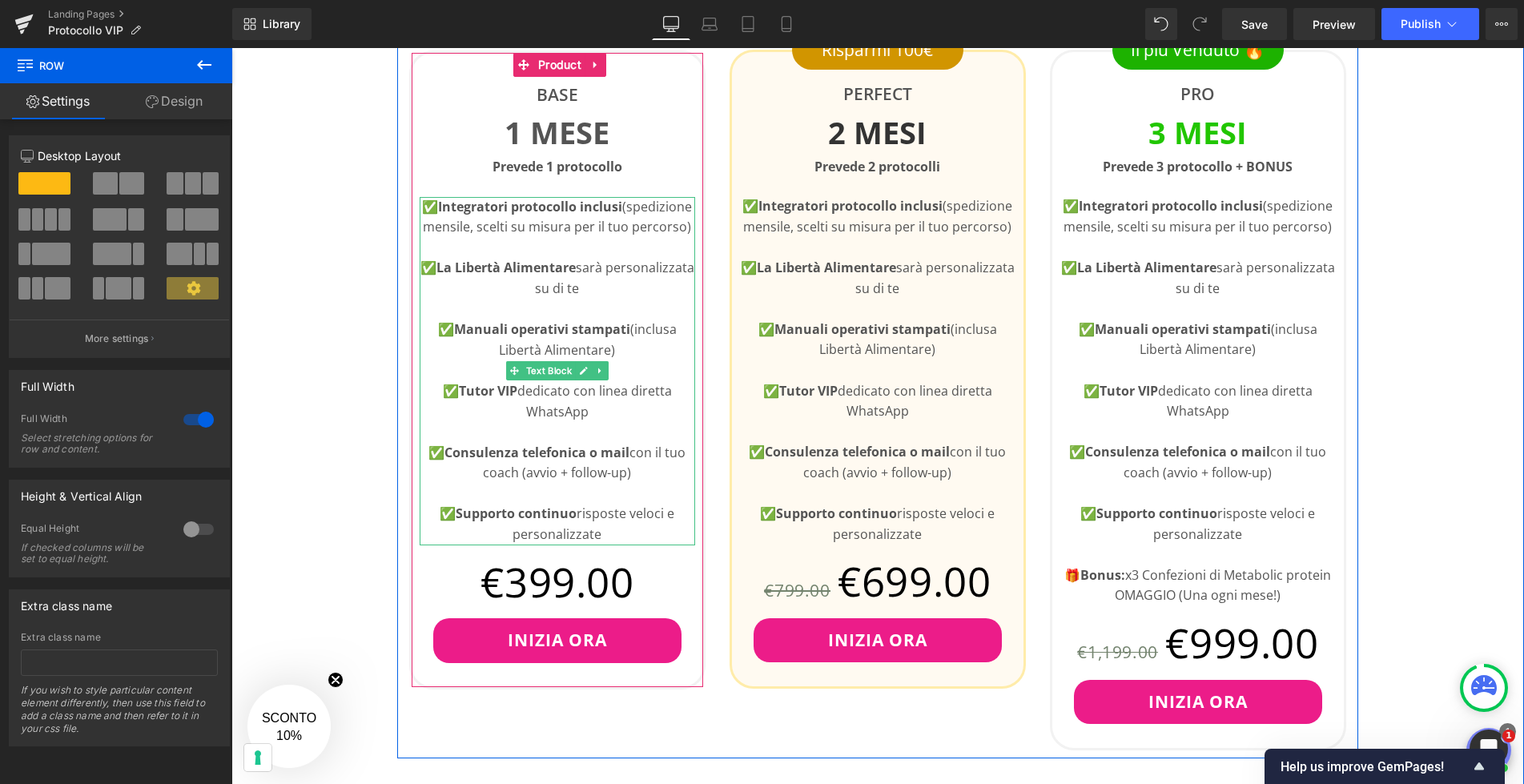
scroll to position [847, 0]
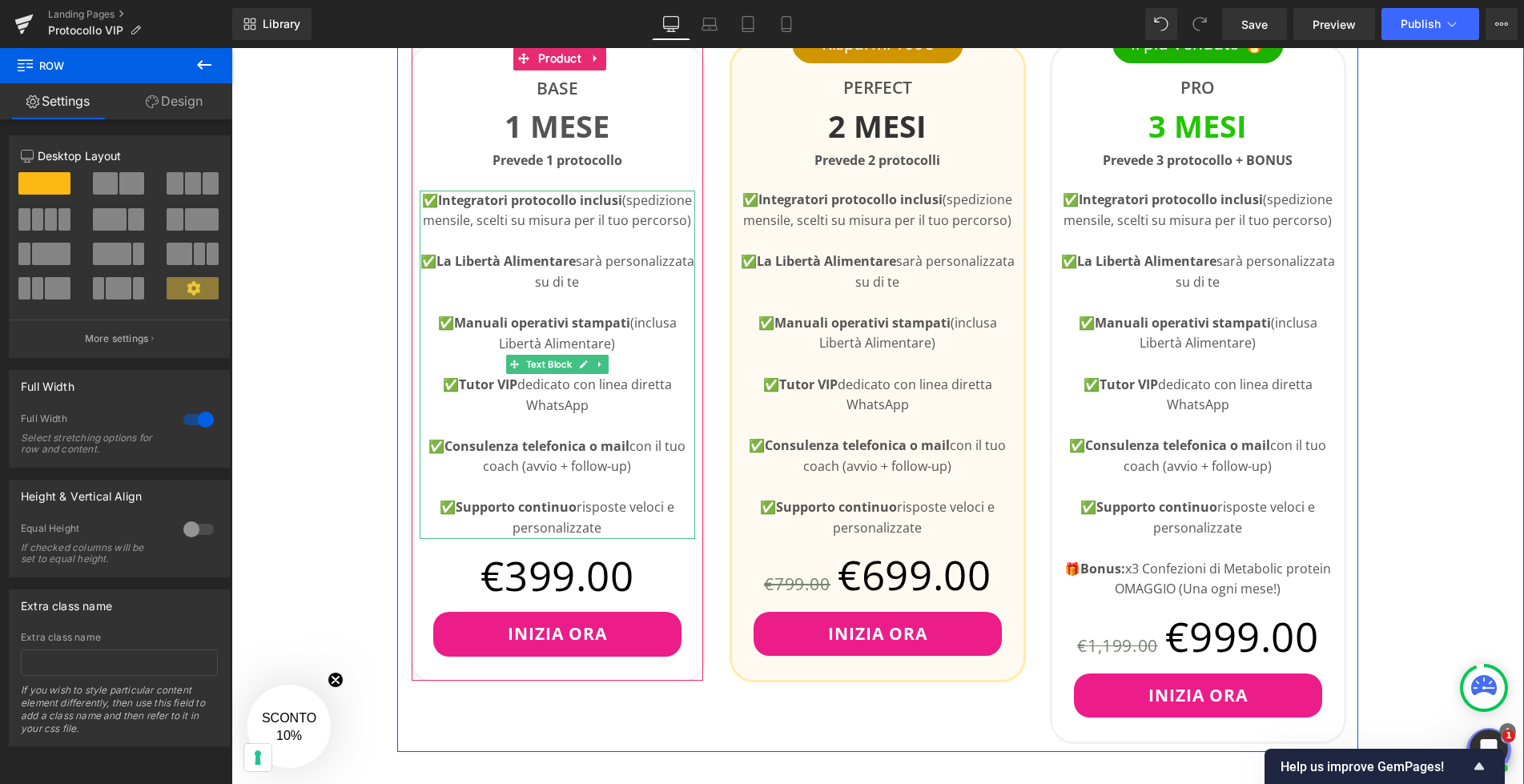
click at [585, 286] on p "✅ La Libertà Alimentare sarà personalizzata su di te" at bounding box center [558, 271] width 276 height 40
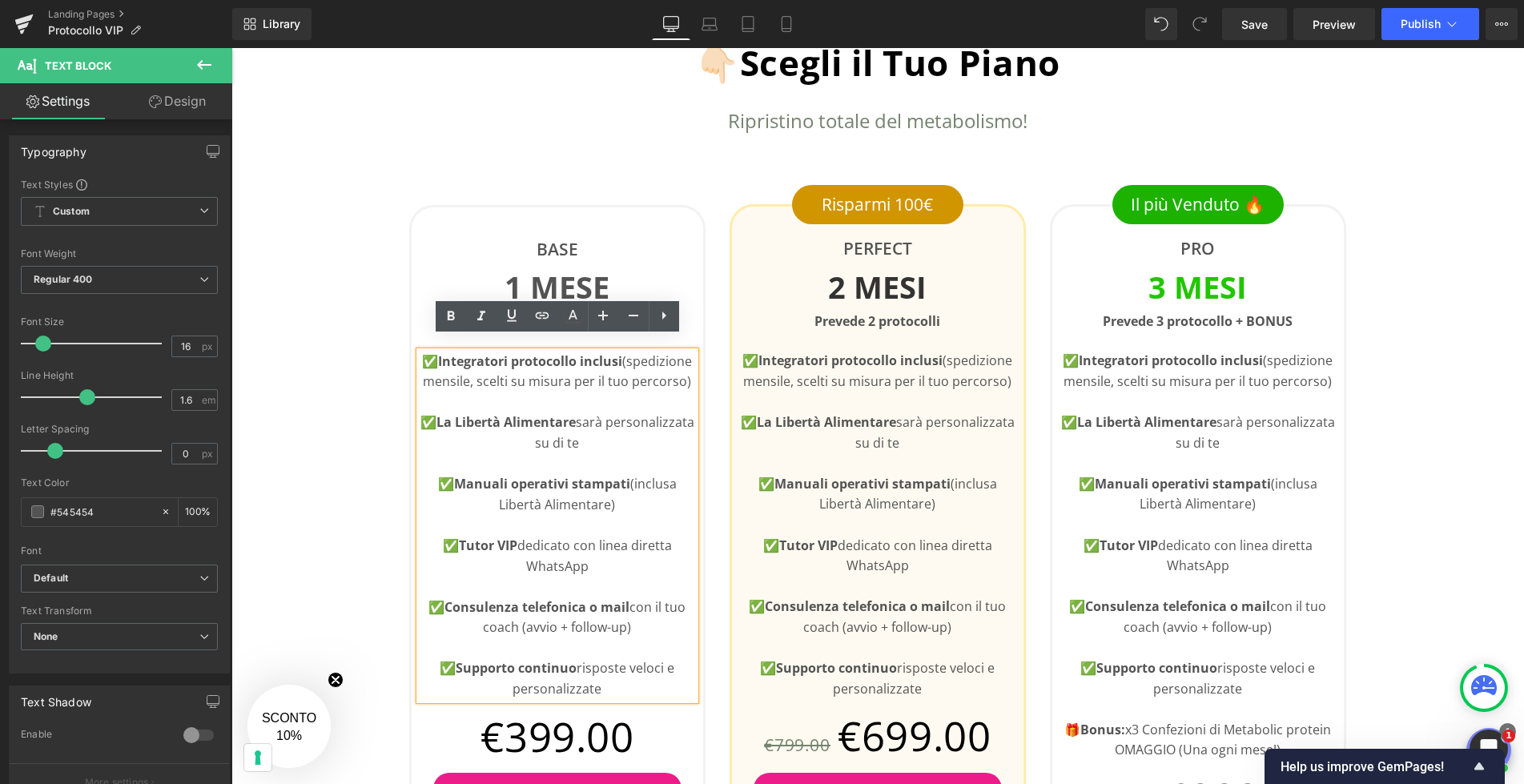
scroll to position [684, 0]
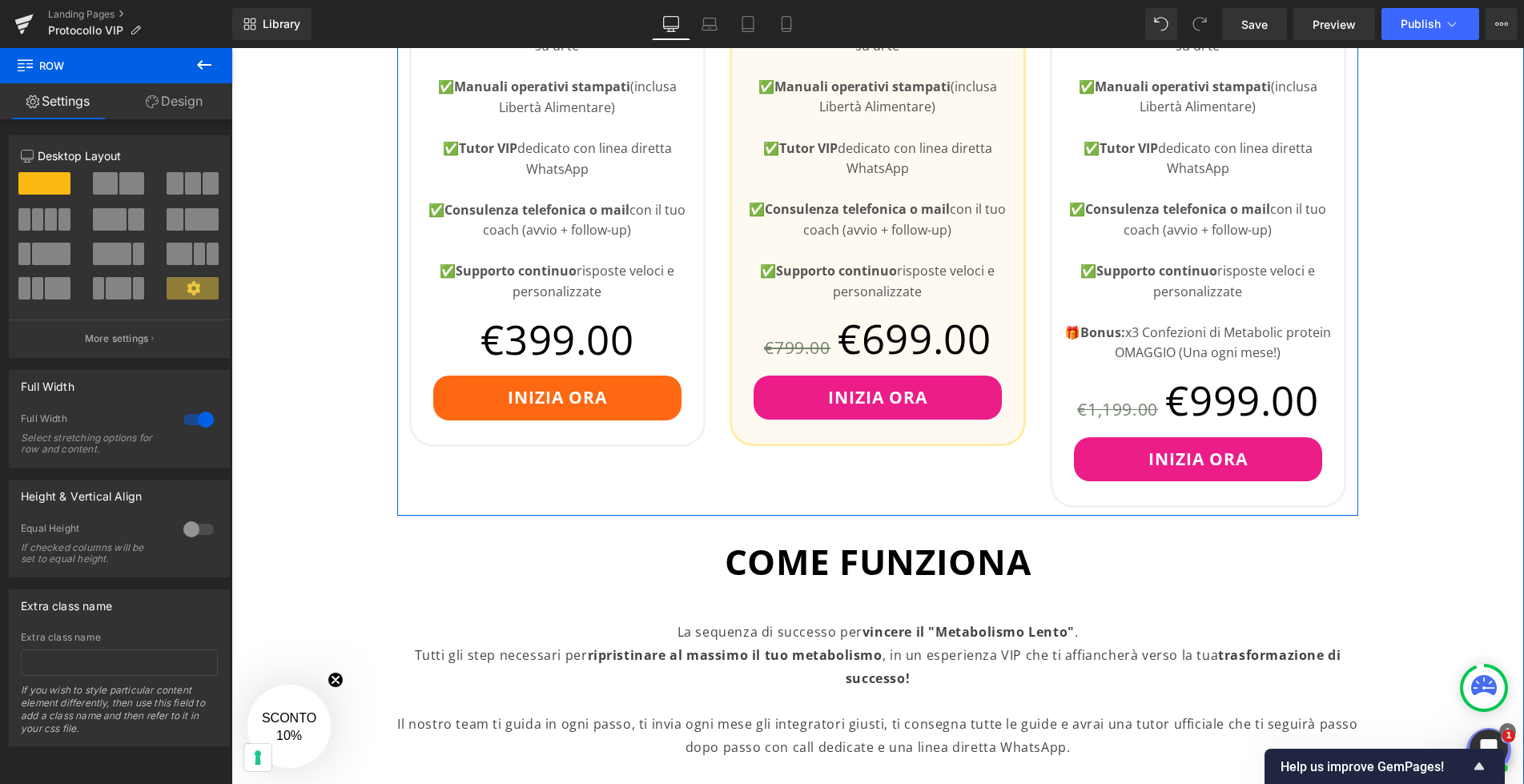
scroll to position [1088, 0]
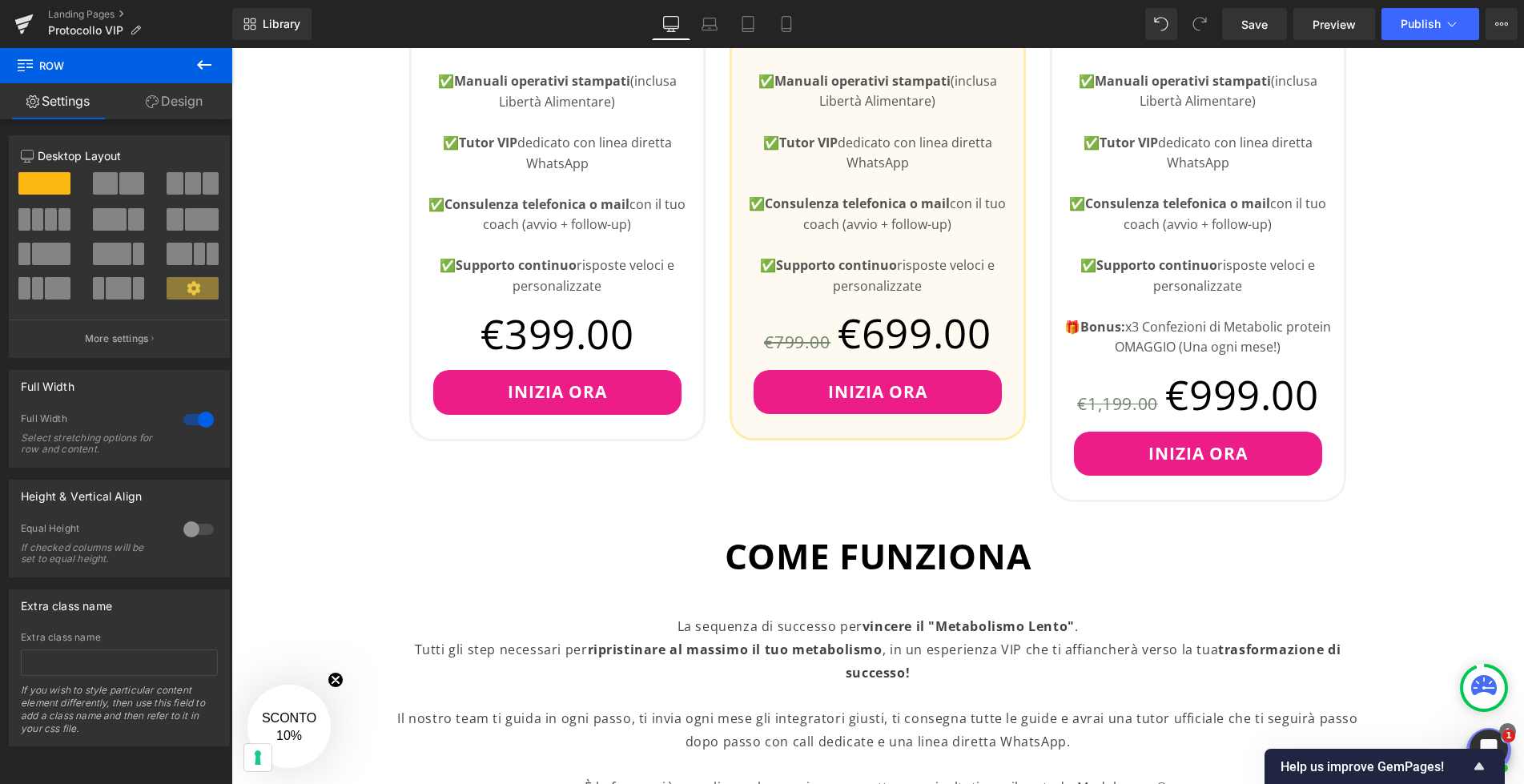
click at [197, 65] on icon at bounding box center [204, 65] width 15 height 10
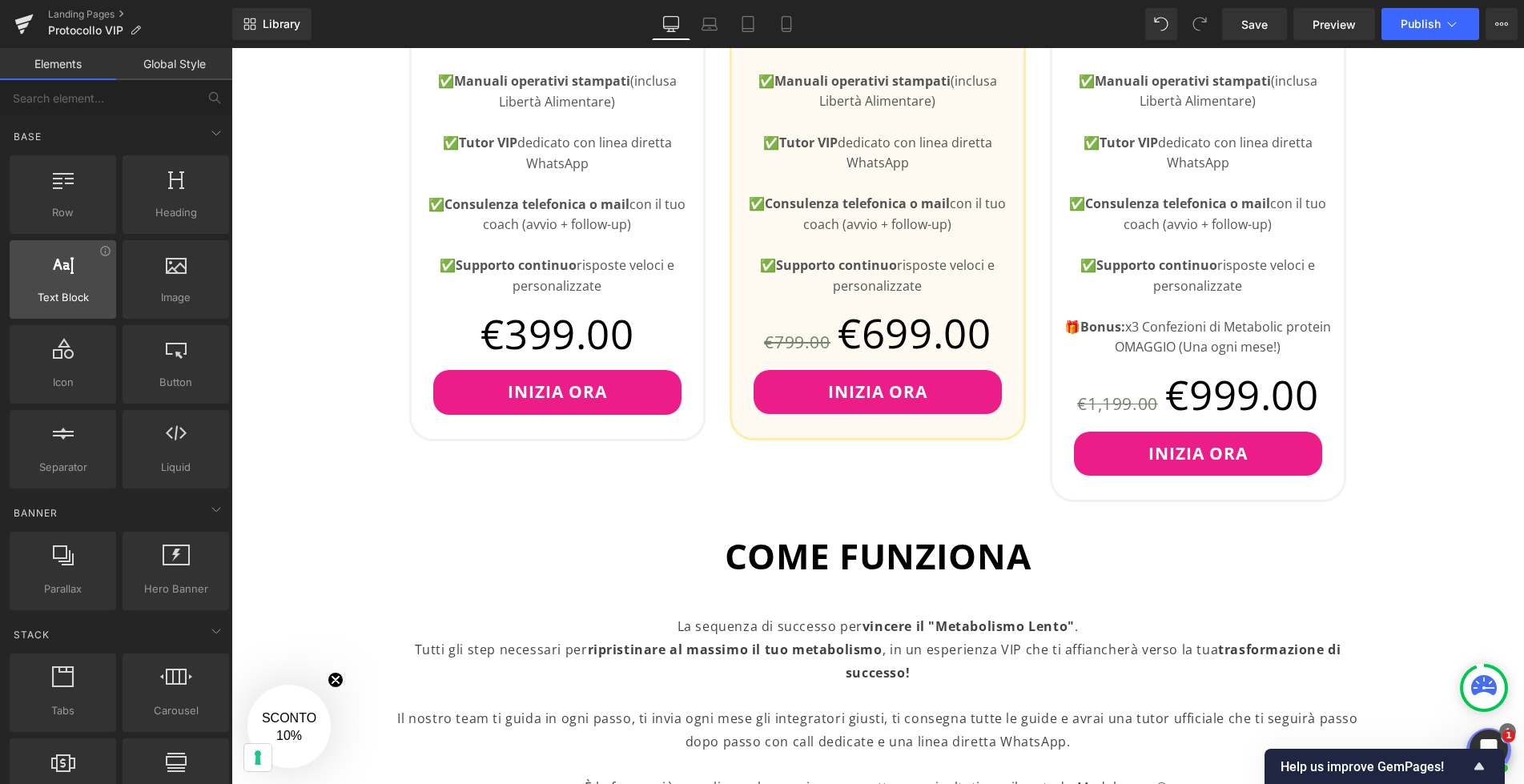
click at [79, 292] on span "Text Block" at bounding box center [63, 296] width 97 height 17
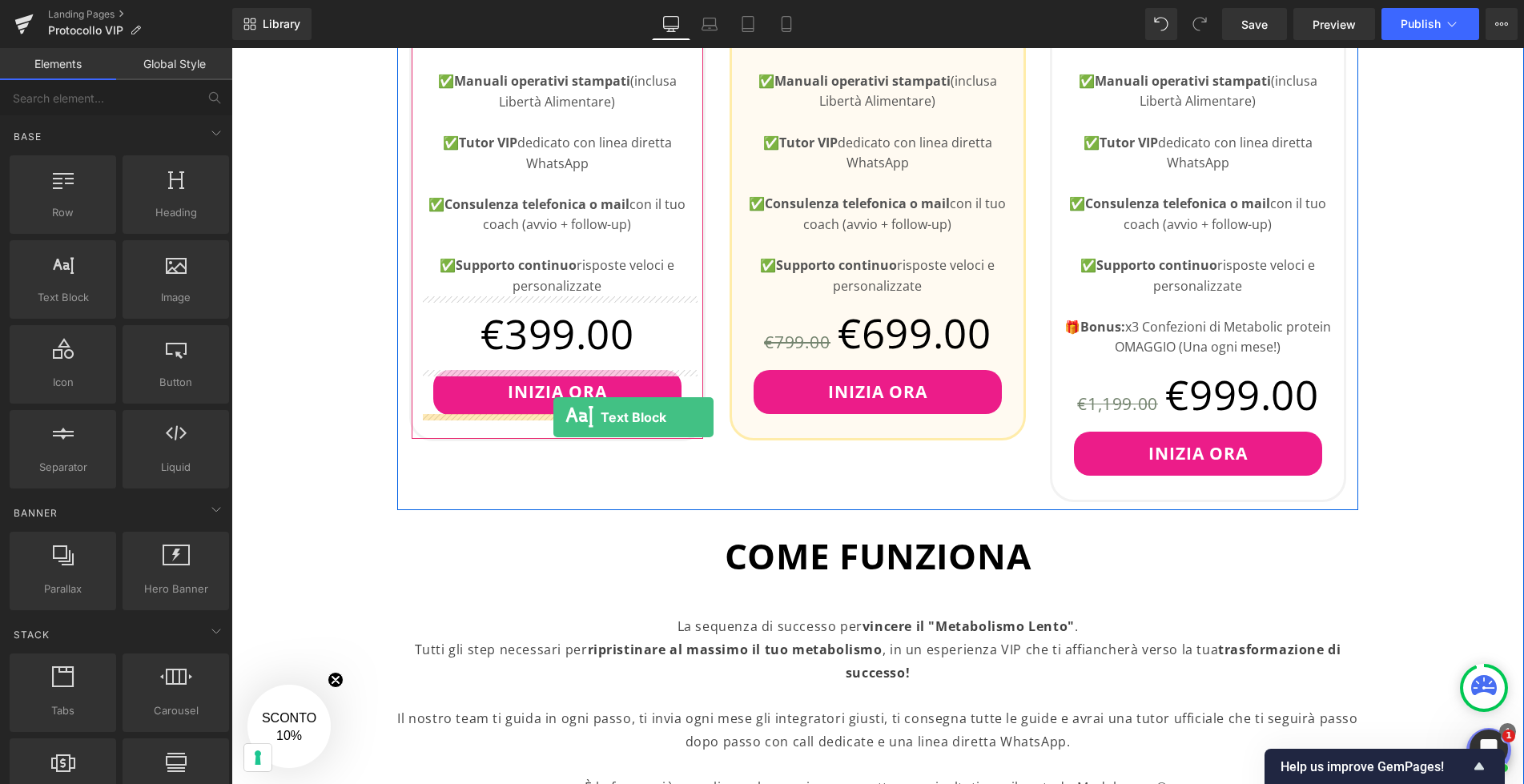
drag, startPoint x: 288, startPoint y: 346, endPoint x: 554, endPoint y: 417, distance: 275.3
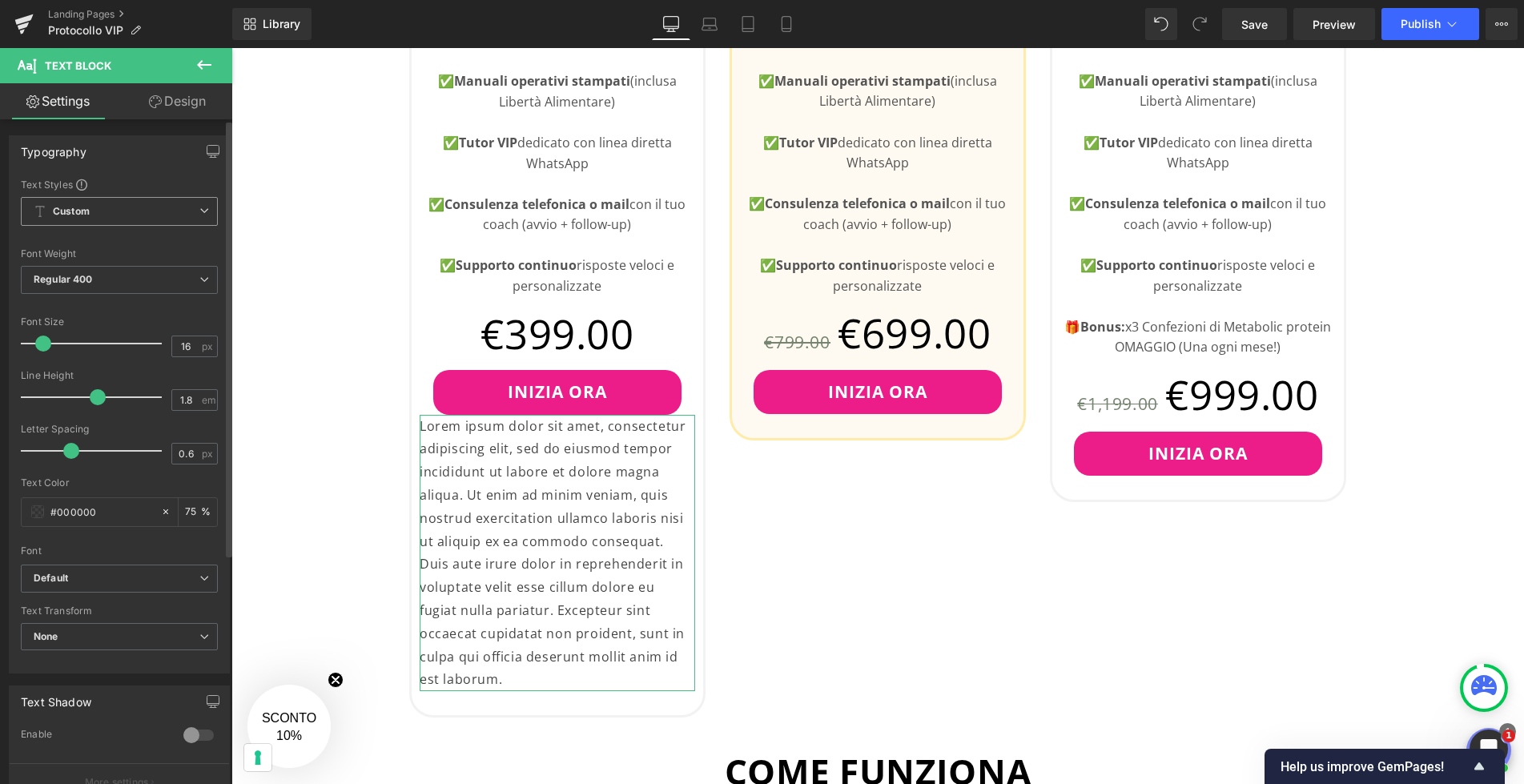
click at [167, 214] on span "Custom Setup Global Style" at bounding box center [119, 211] width 197 height 29
click at [167, 214] on span "Custom Setup Global Style" at bounding box center [115, 211] width 190 height 29
click at [175, 276] on span "Regular 400" at bounding box center [119, 280] width 197 height 28
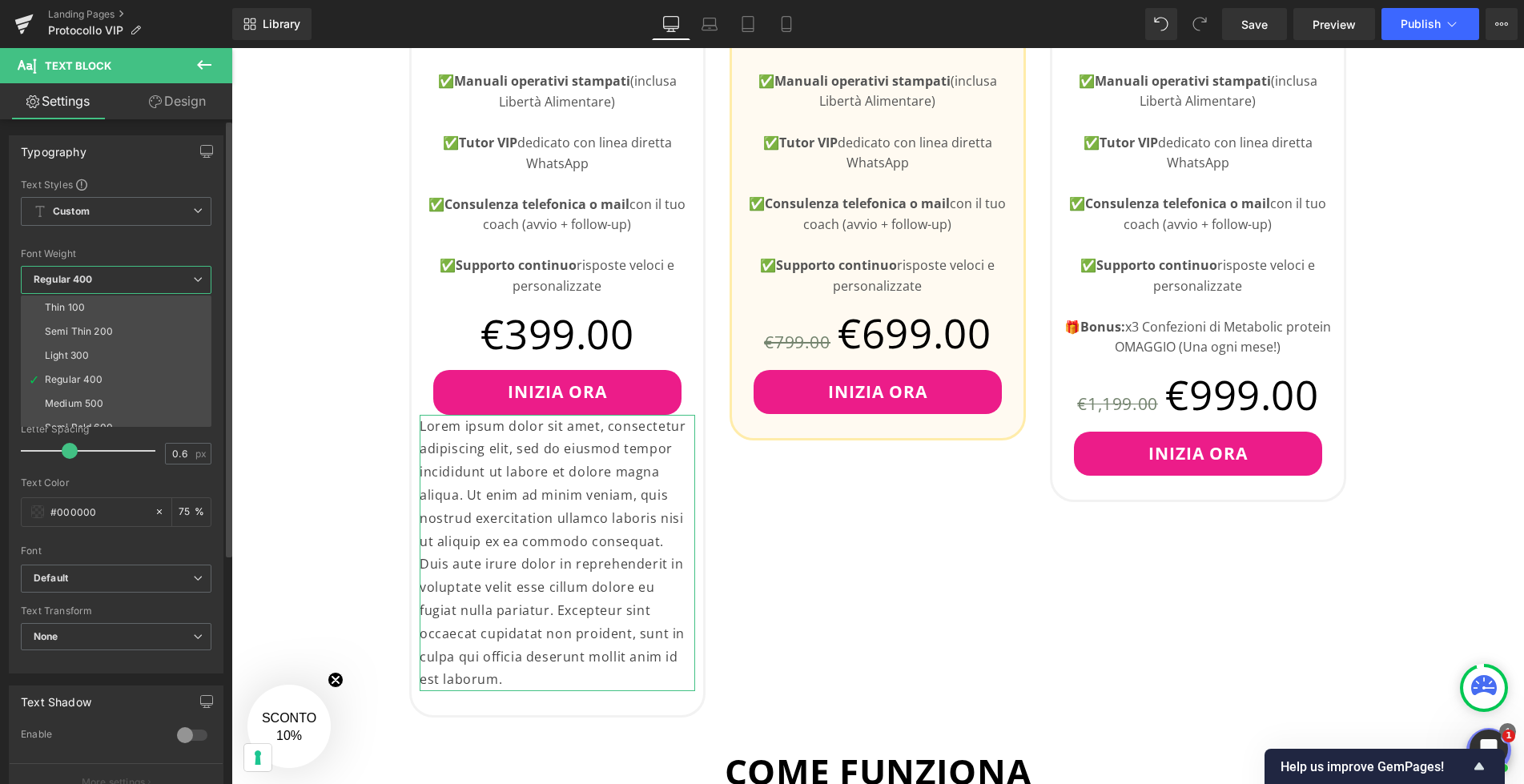
click at [172, 246] on div "Font Default Open Sans Default Default Open Sans Open Font Manager" at bounding box center [115, 370] width 190 height 387
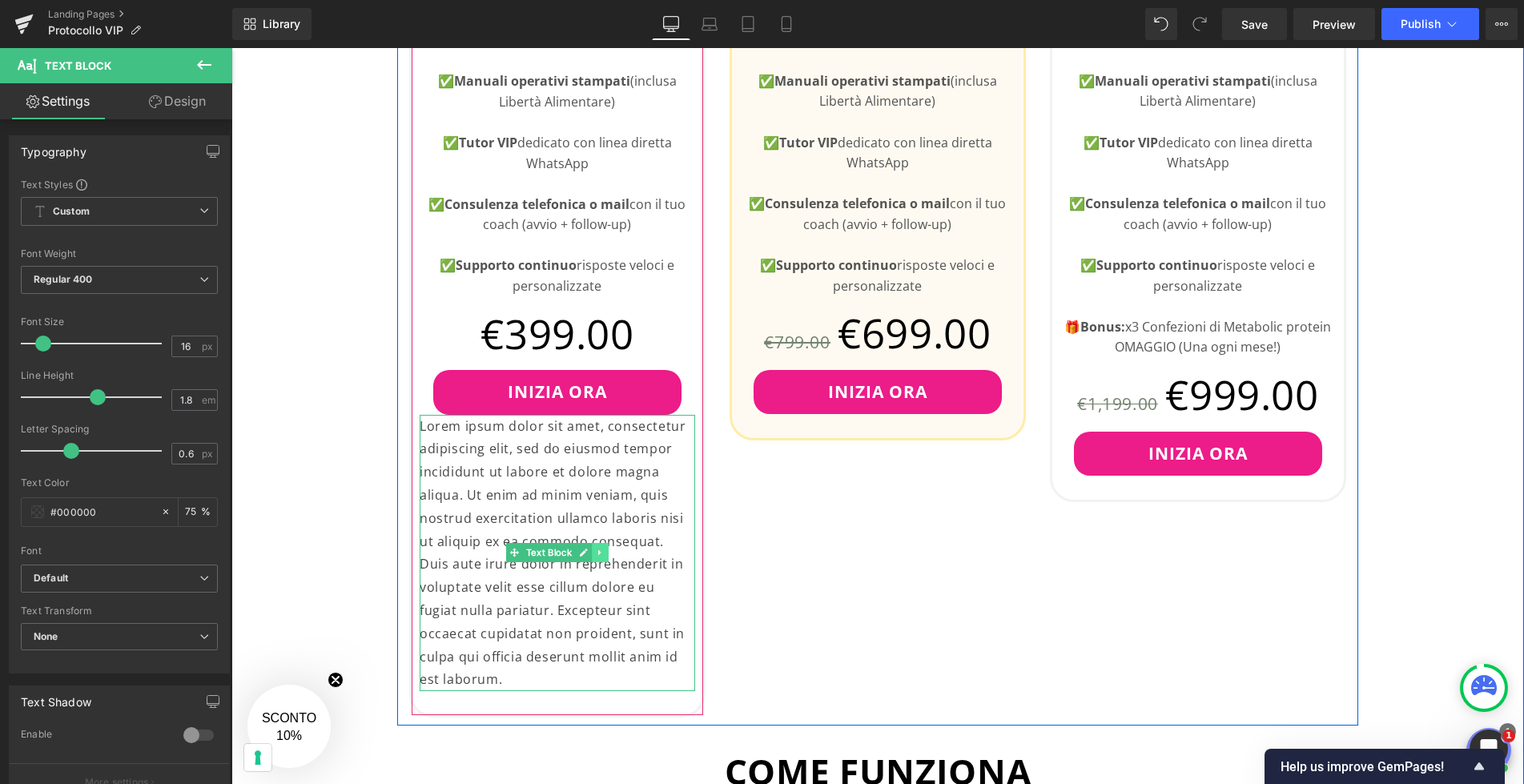
click at [606, 554] on link at bounding box center [600, 553] width 17 height 20
click at [605, 554] on icon at bounding box center [608, 553] width 9 height 9
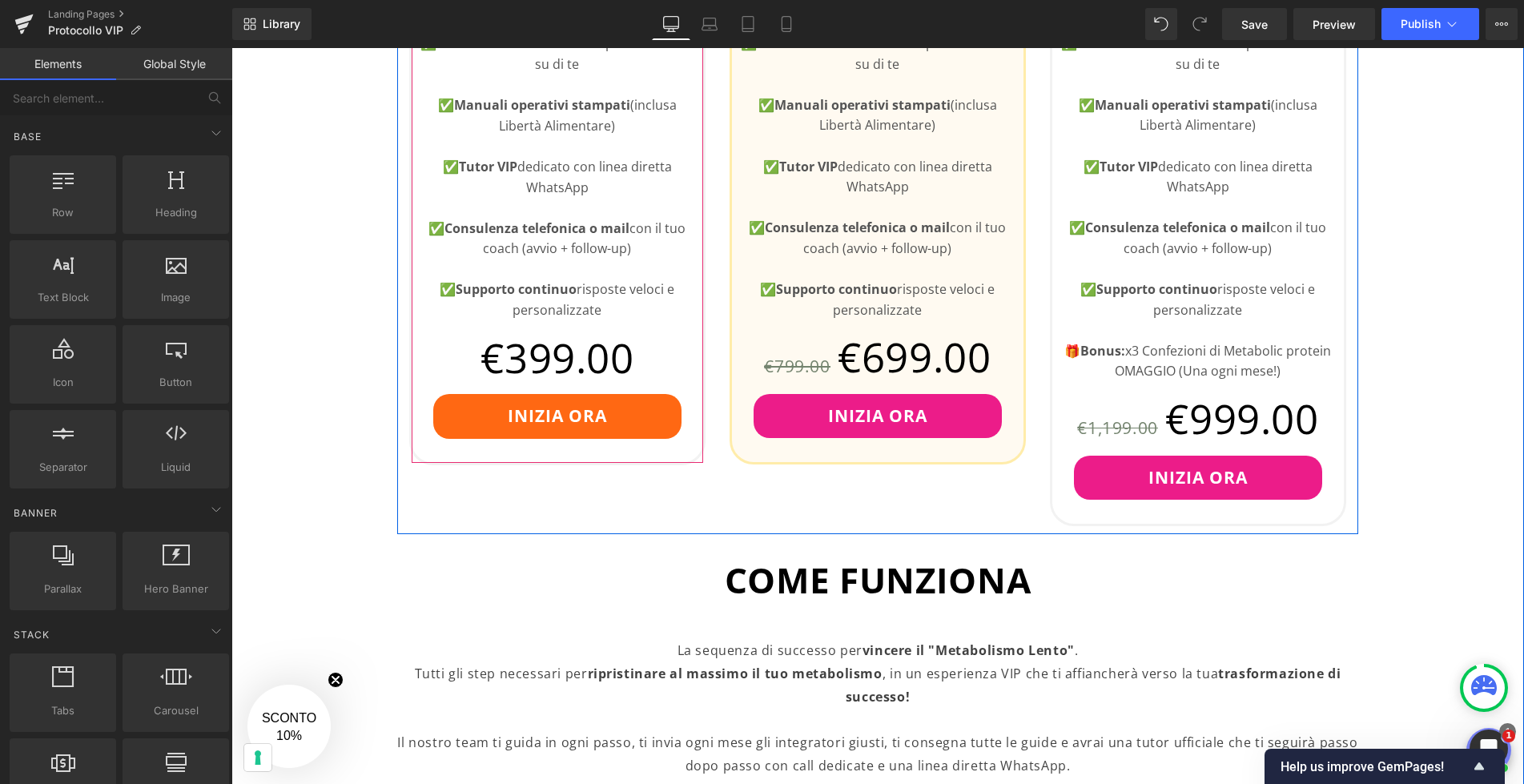
scroll to position [1067, 0]
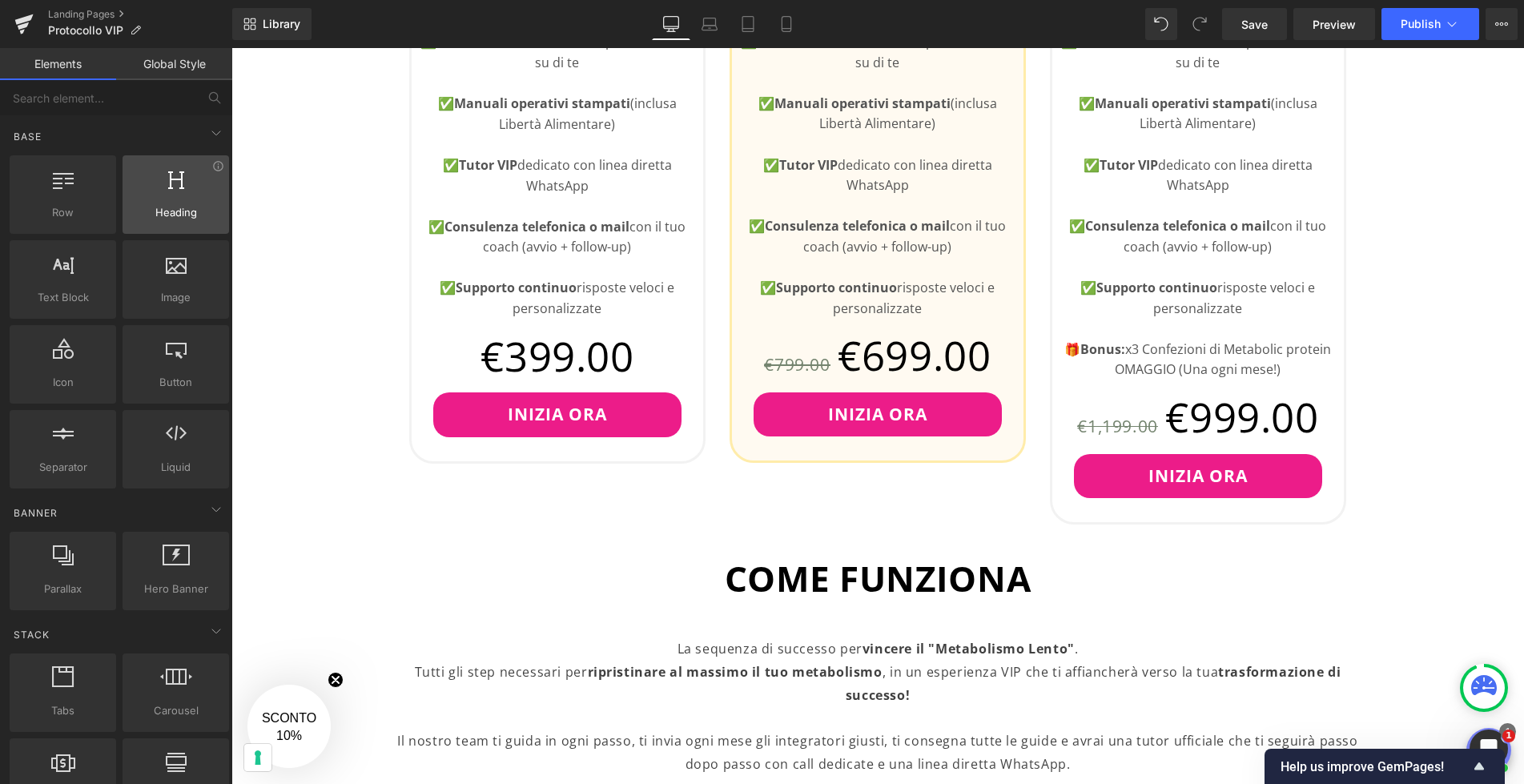
click at [173, 217] on span "Heading" at bounding box center [175, 212] width 97 height 17
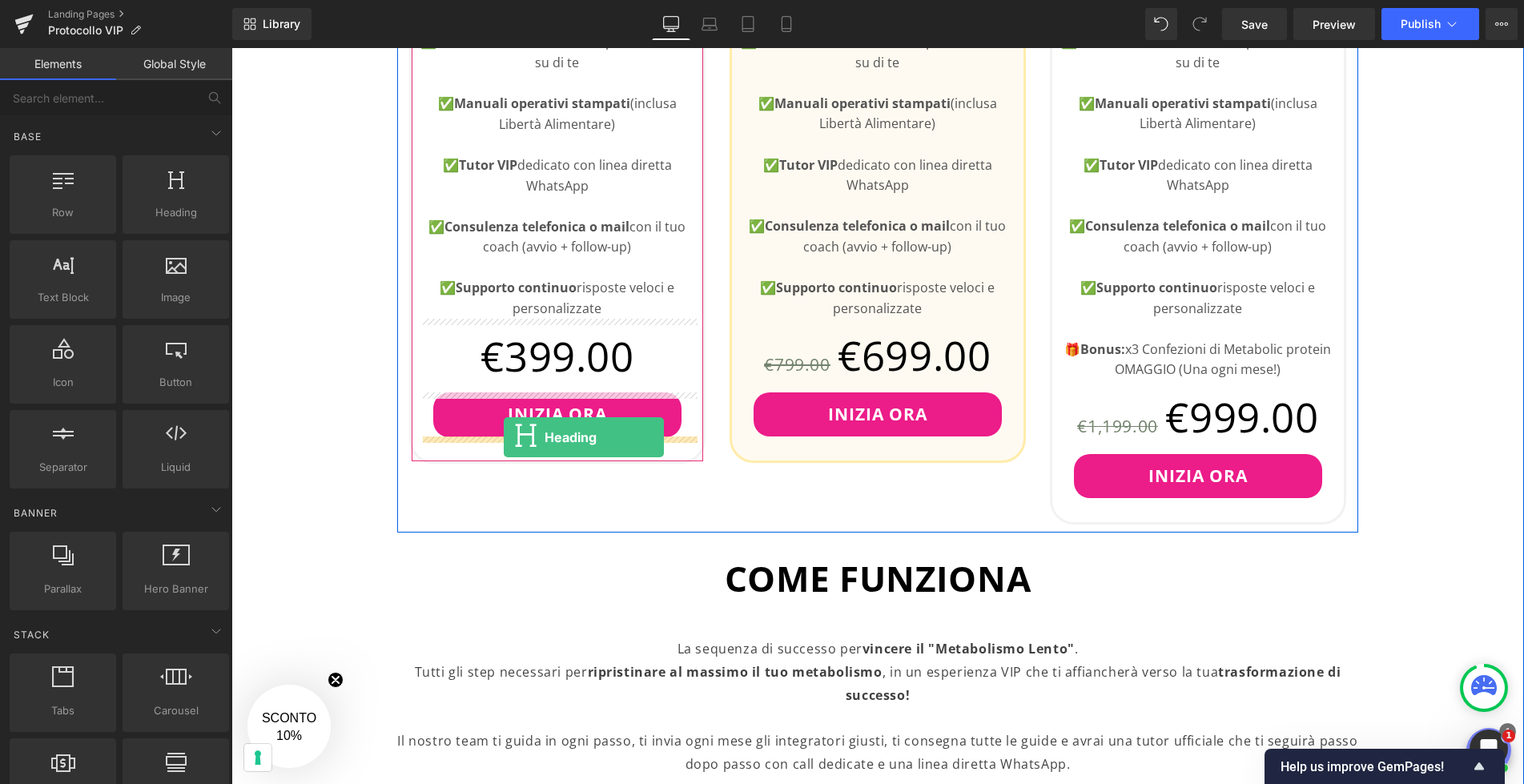
drag, startPoint x: 404, startPoint y: 264, endPoint x: 503, endPoint y: 437, distance: 199.3
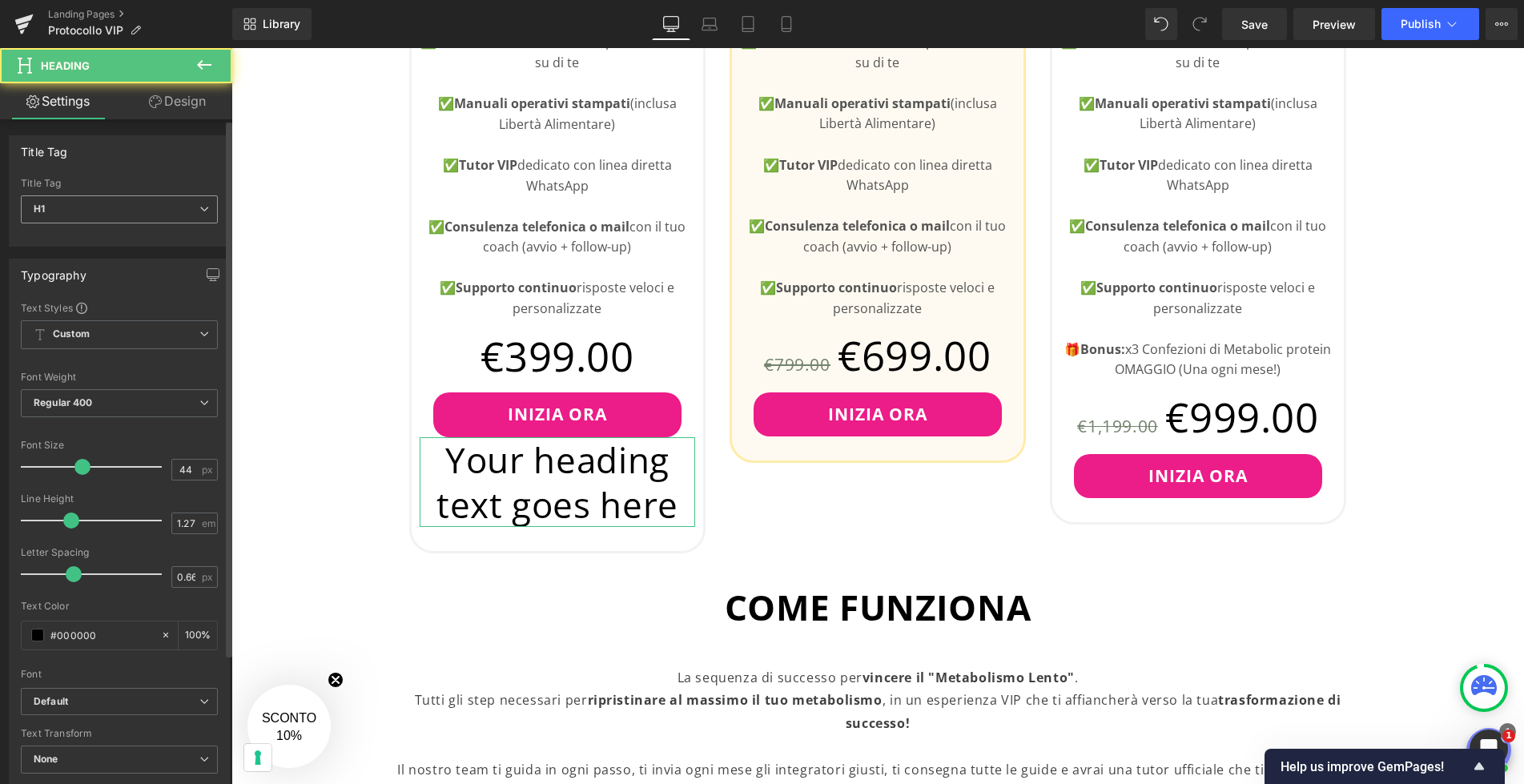
click at [183, 209] on span "H1" at bounding box center [119, 209] width 197 height 28
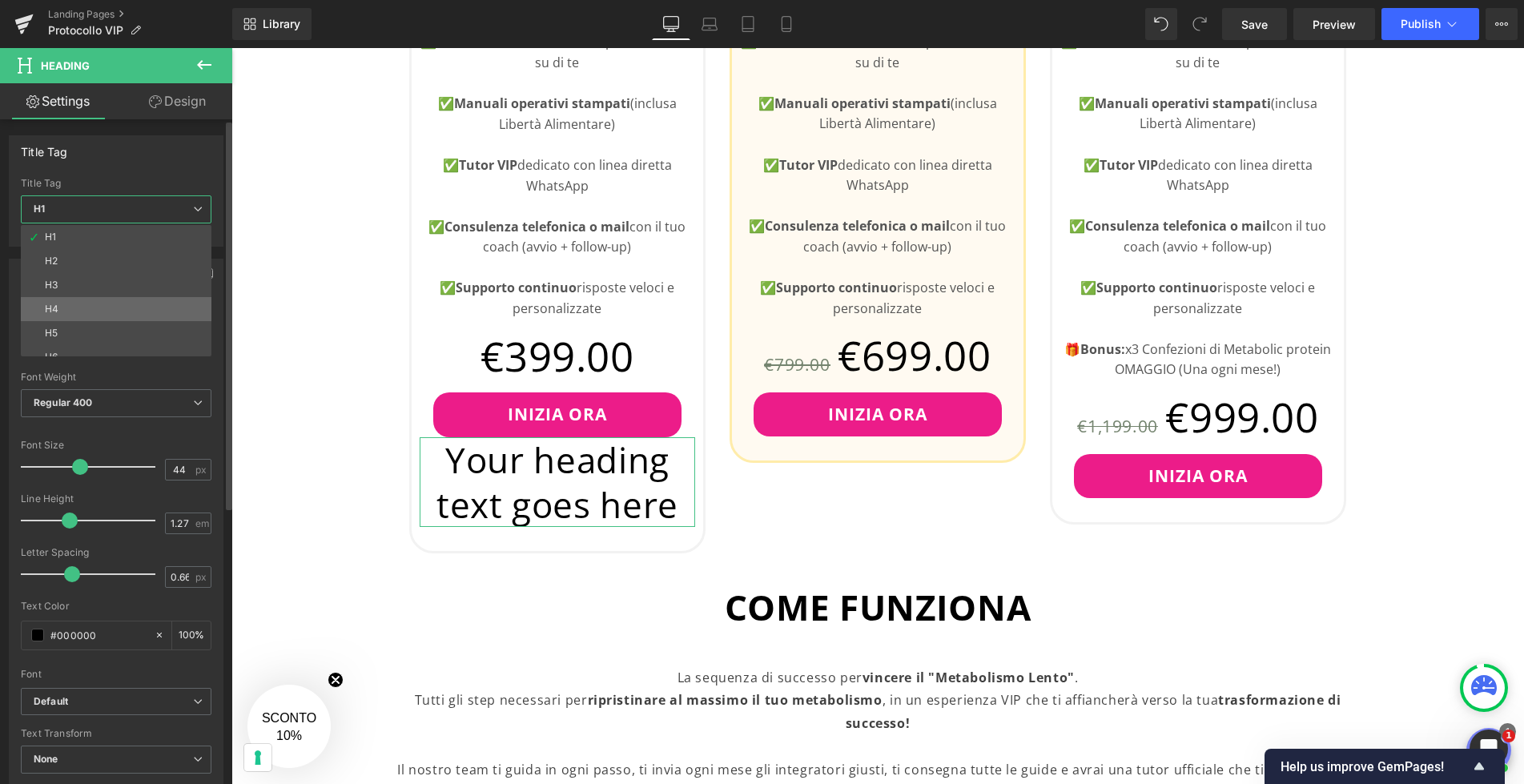
scroll to position [13, 0]
click at [119, 340] on li "H6" at bounding box center [119, 344] width 198 height 24
type input "10.72"
type input "1.8"
type input "0.6"
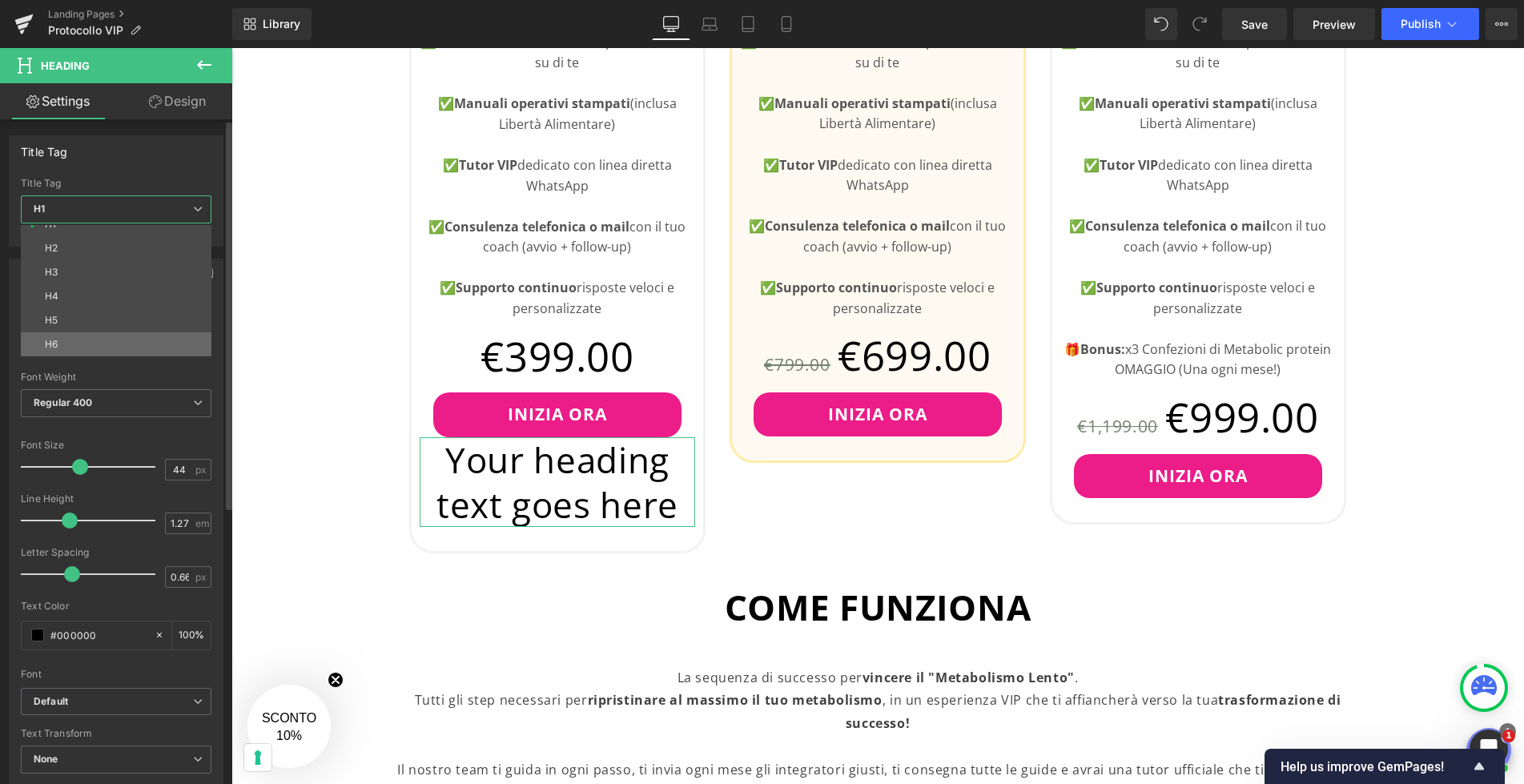
type input "75"
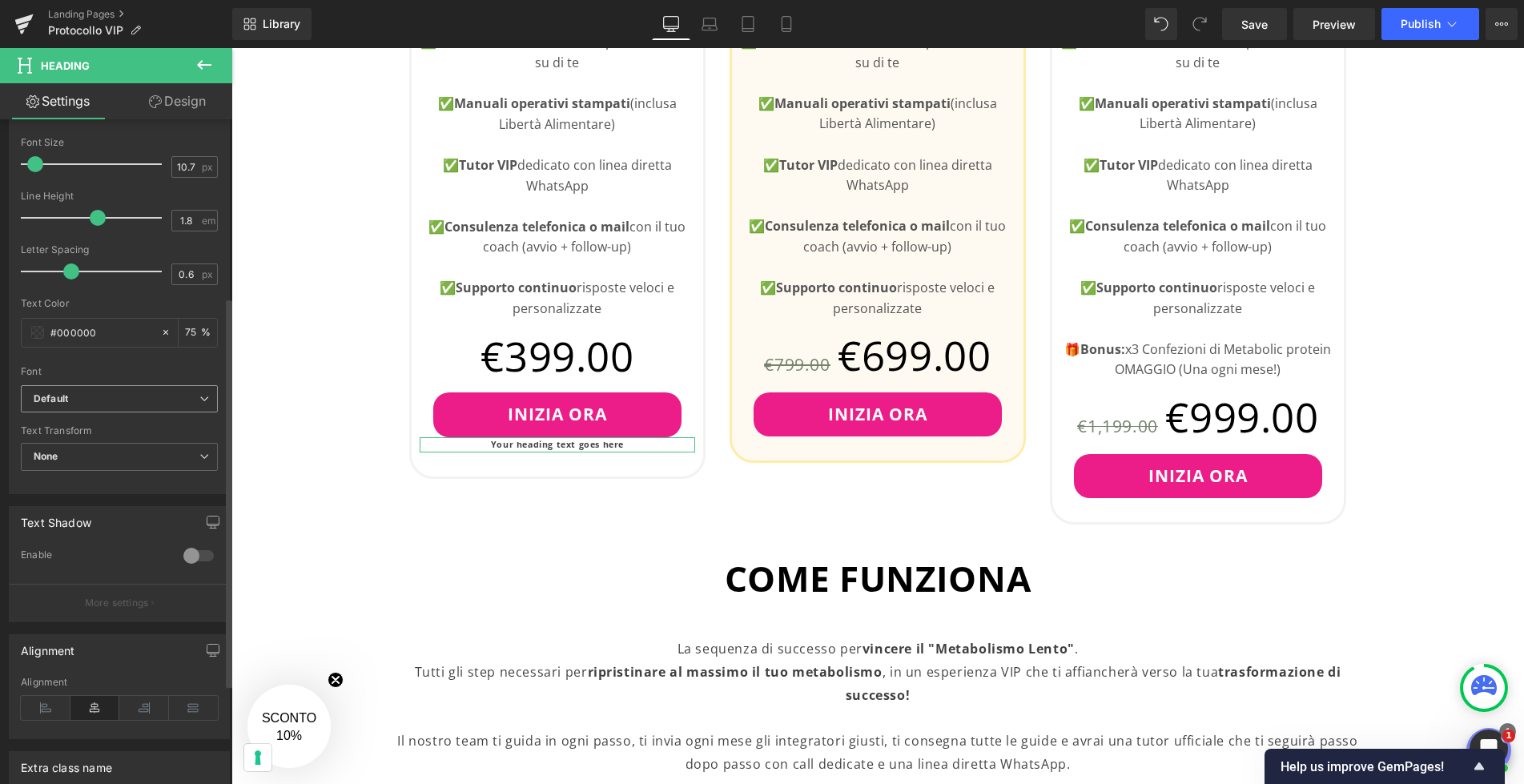
scroll to position [305, 0]
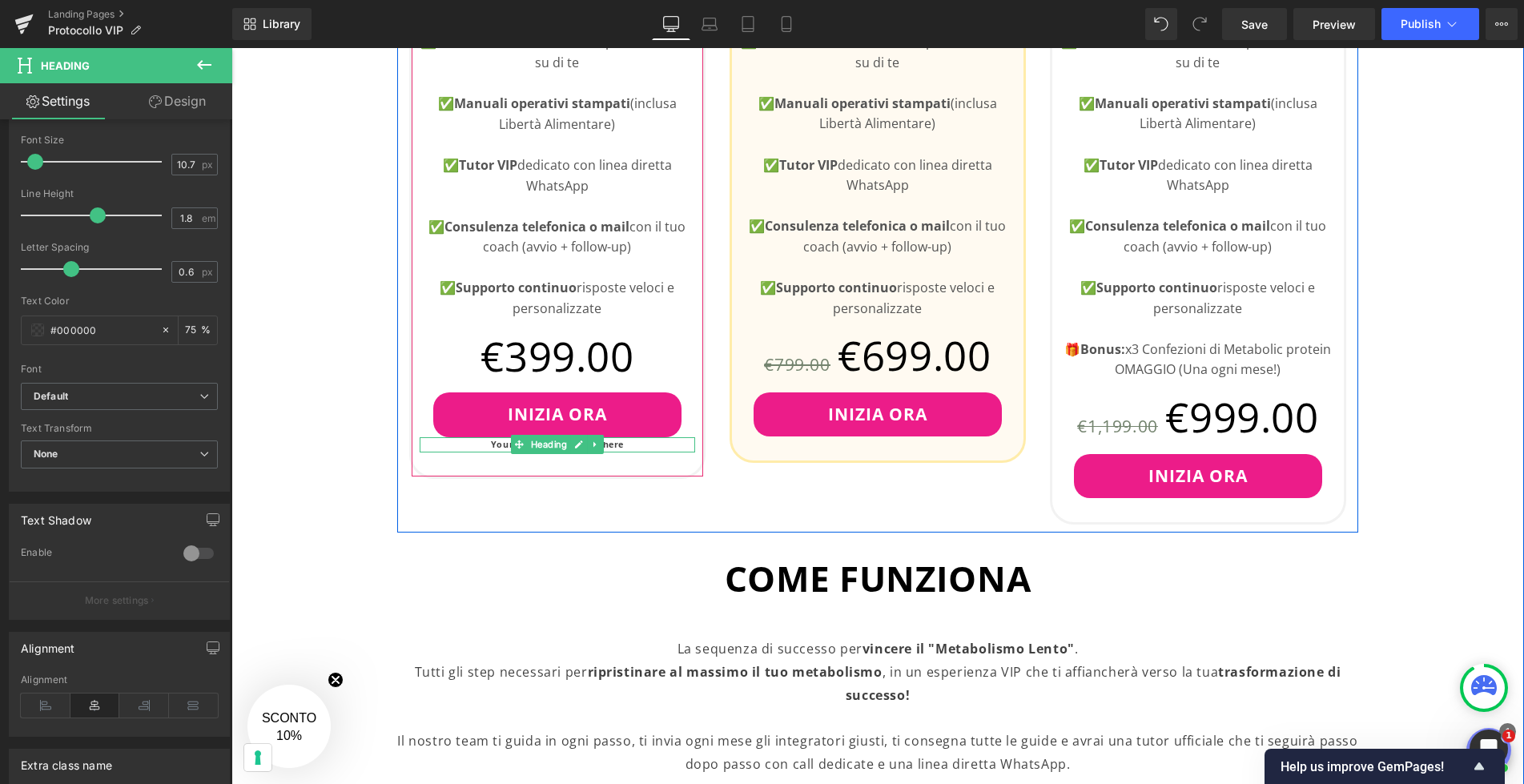
click at [589, 448] on link at bounding box center [595, 444] width 17 height 20
click at [660, 446] on h6 "Your heading text goes here" at bounding box center [558, 444] width 276 height 15
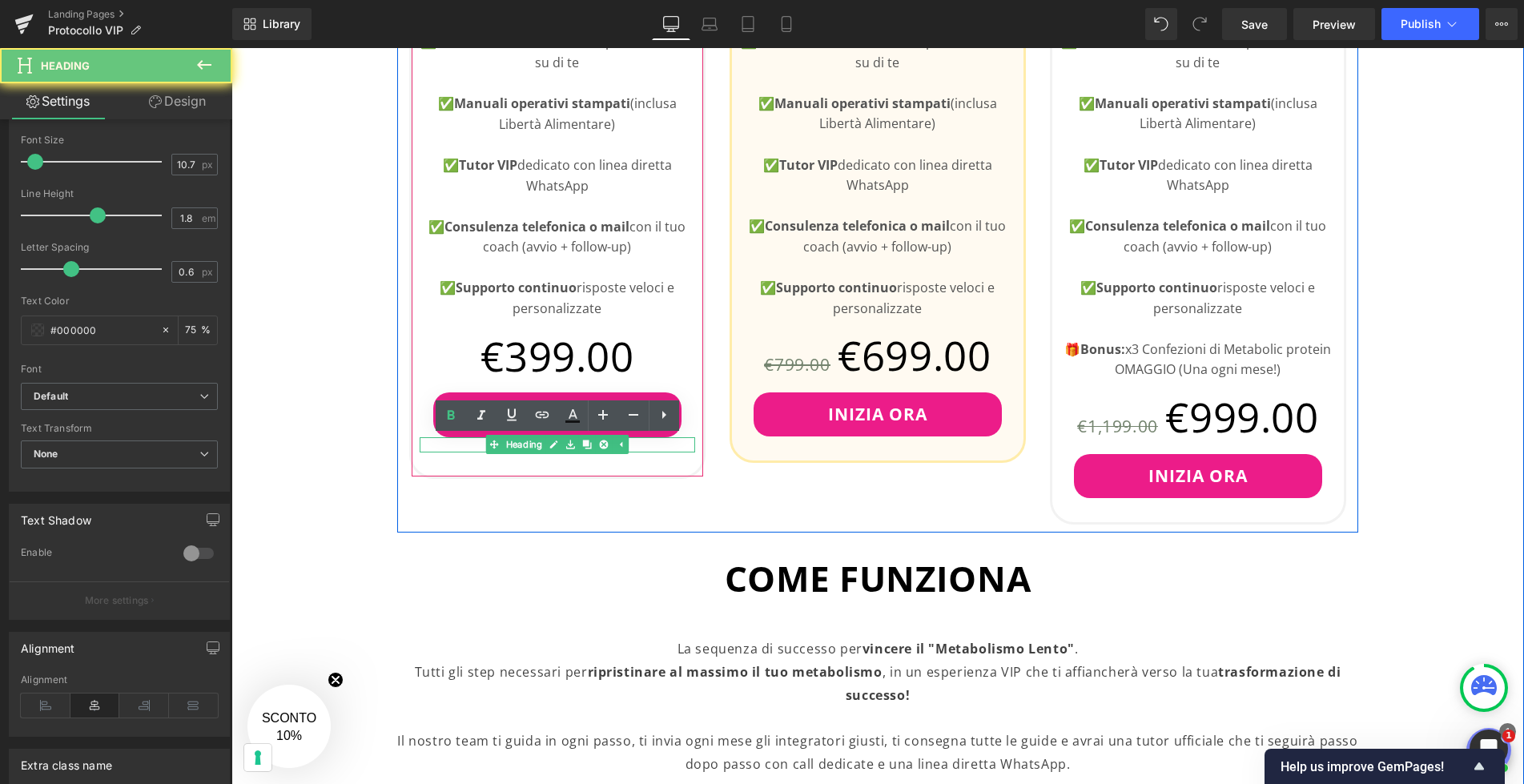
click at [660, 446] on h6 "Your heading text goes here" at bounding box center [558, 444] width 276 height 15
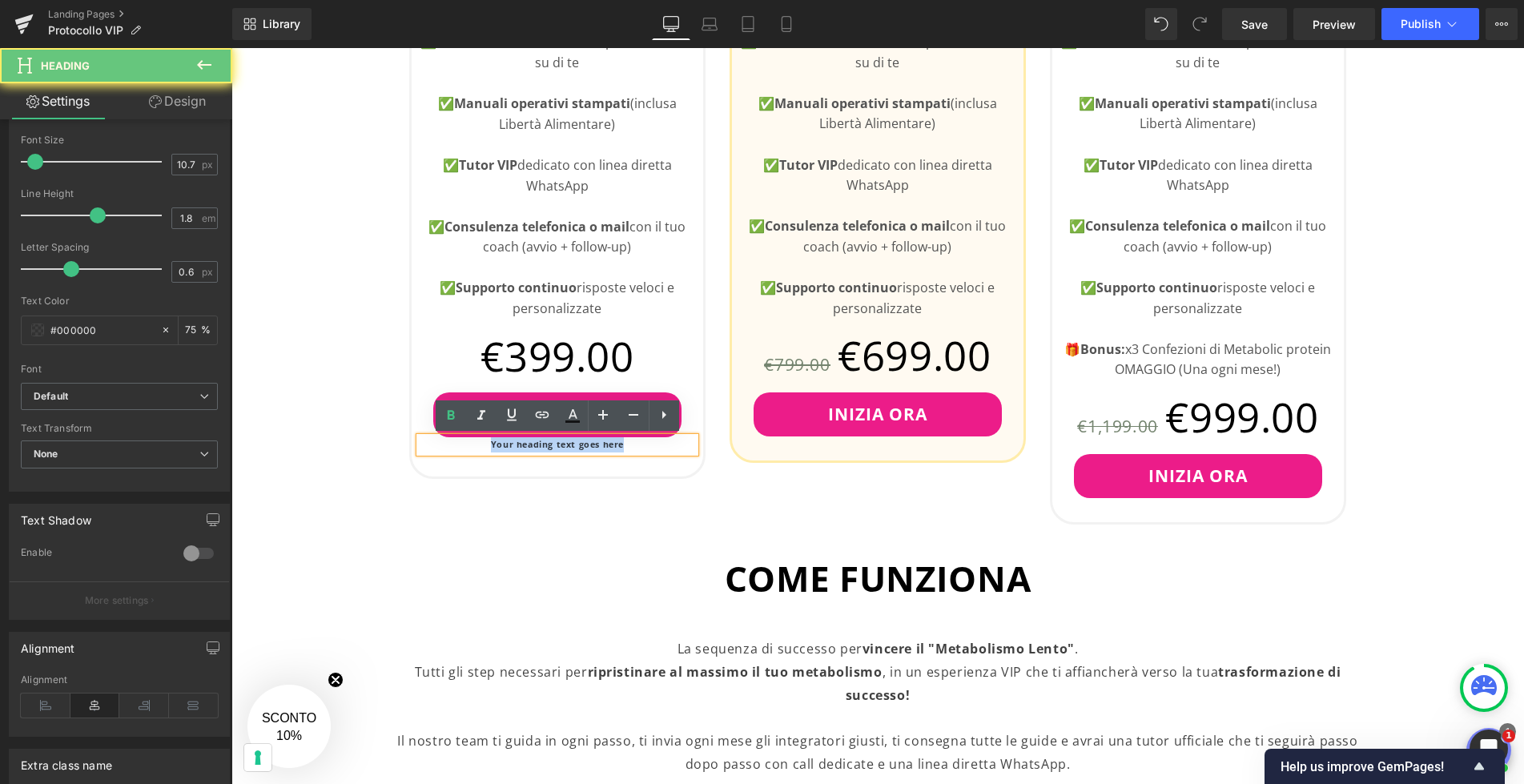
click at [660, 446] on h6 "Your heading text goes here" at bounding box center [558, 444] width 276 height 15
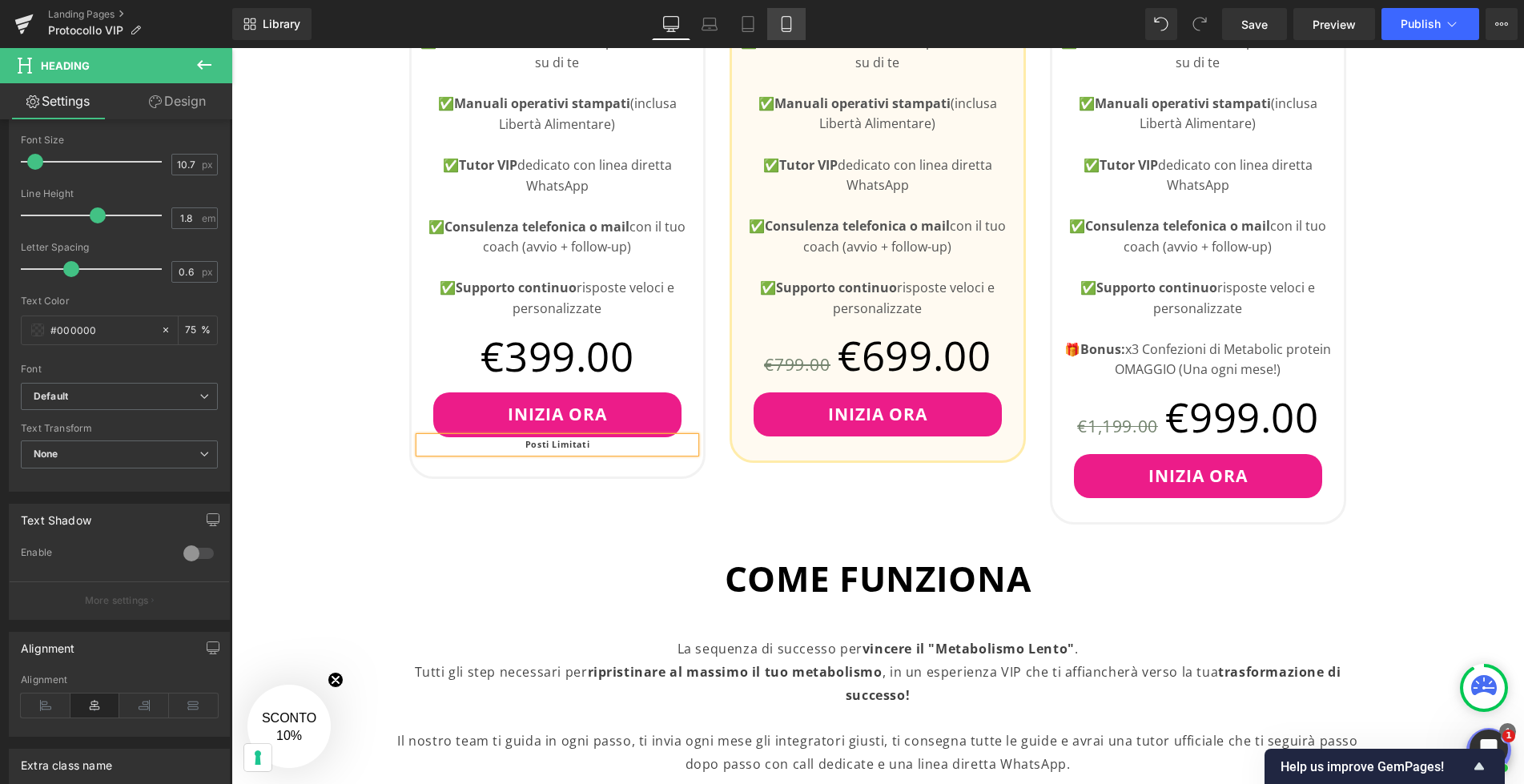
click at [792, 22] on icon at bounding box center [786, 24] width 16 height 16
type input "10.05"
type input "75"
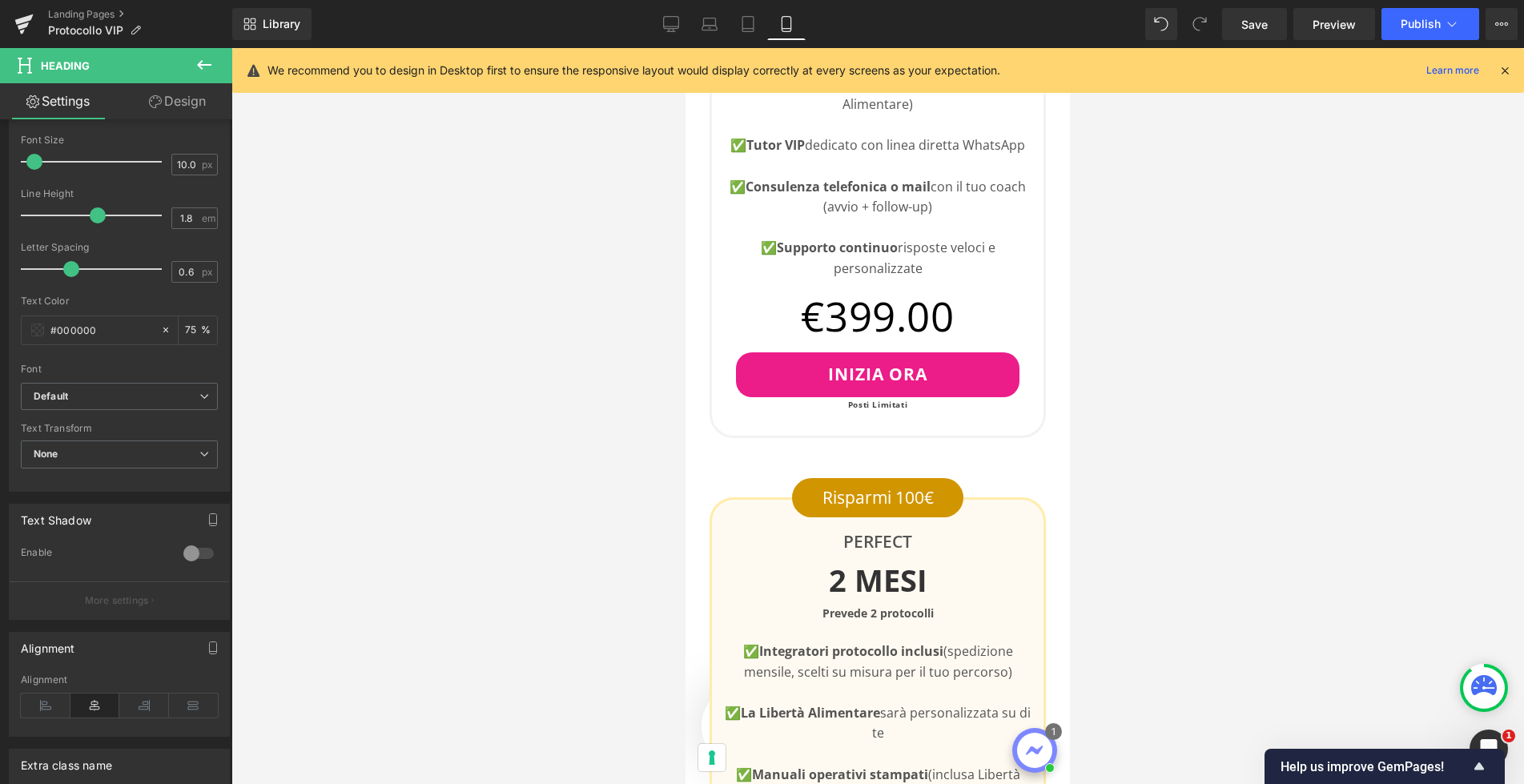
scroll to position [1201, 0]
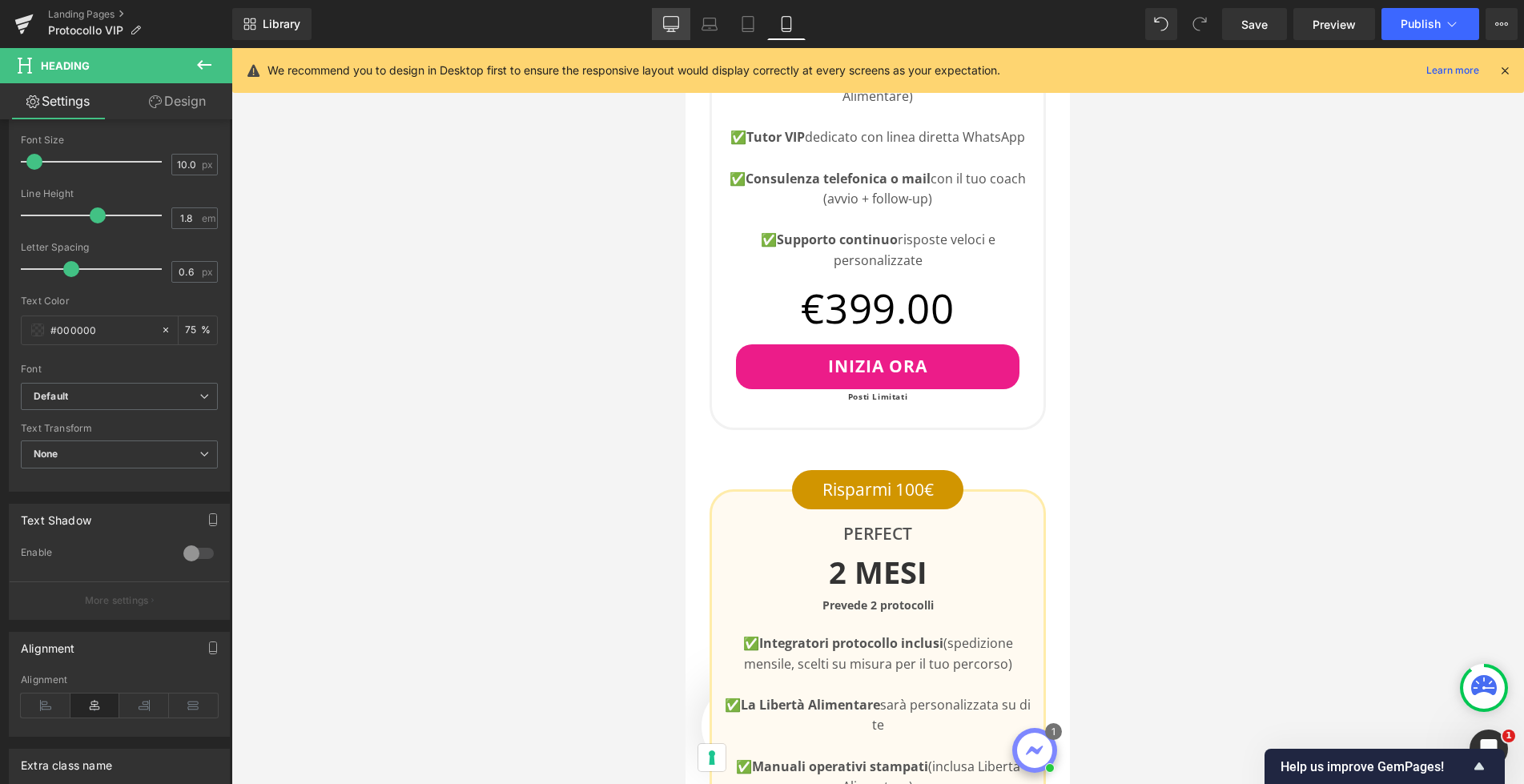
click at [681, 28] on link "Desktop" at bounding box center [671, 24] width 38 height 33
type input "10.72"
type input "75"
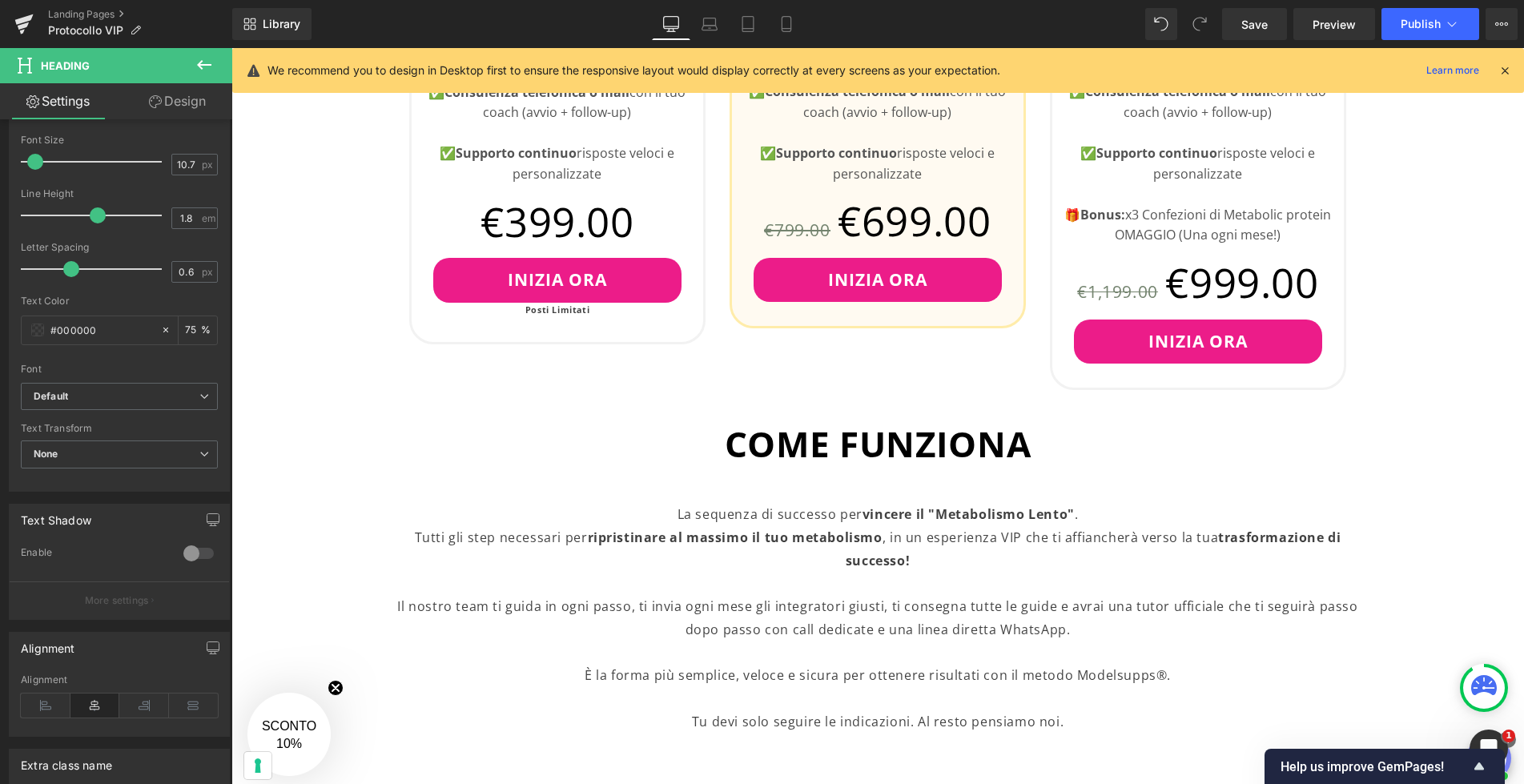
scroll to position [1114, 0]
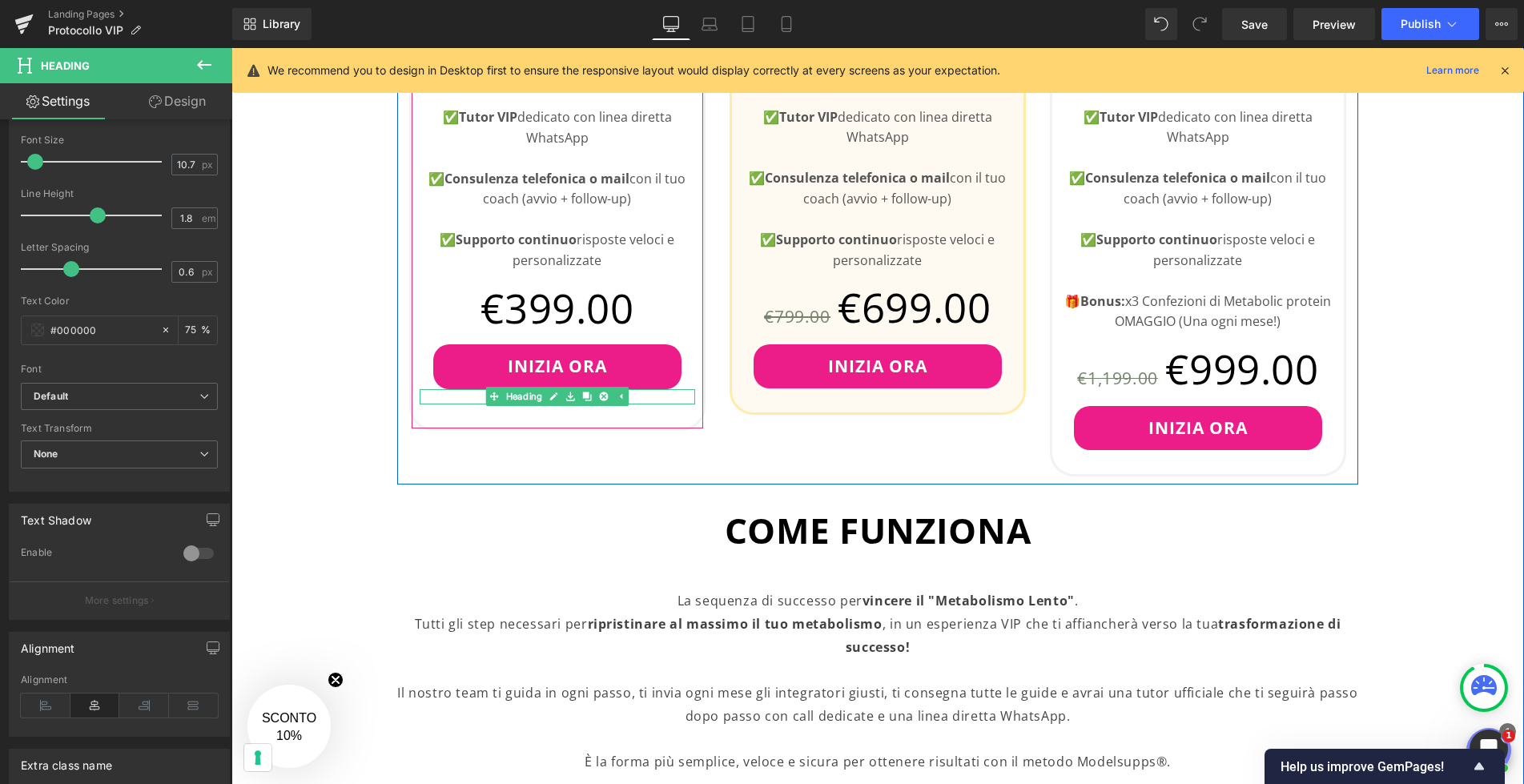
click at [641, 394] on h6 "Posti Limitati" at bounding box center [558, 396] width 276 height 15
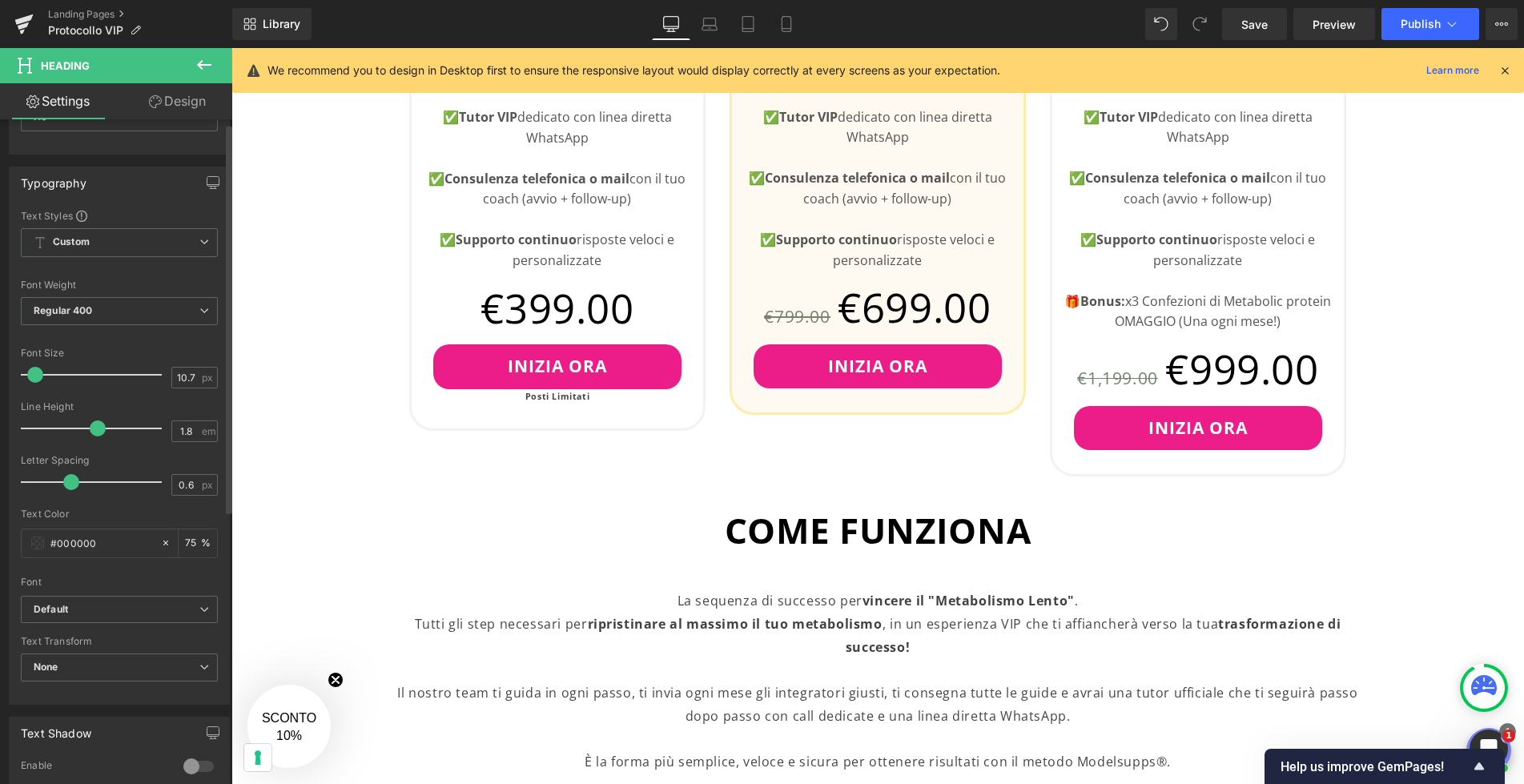
scroll to position [0, 0]
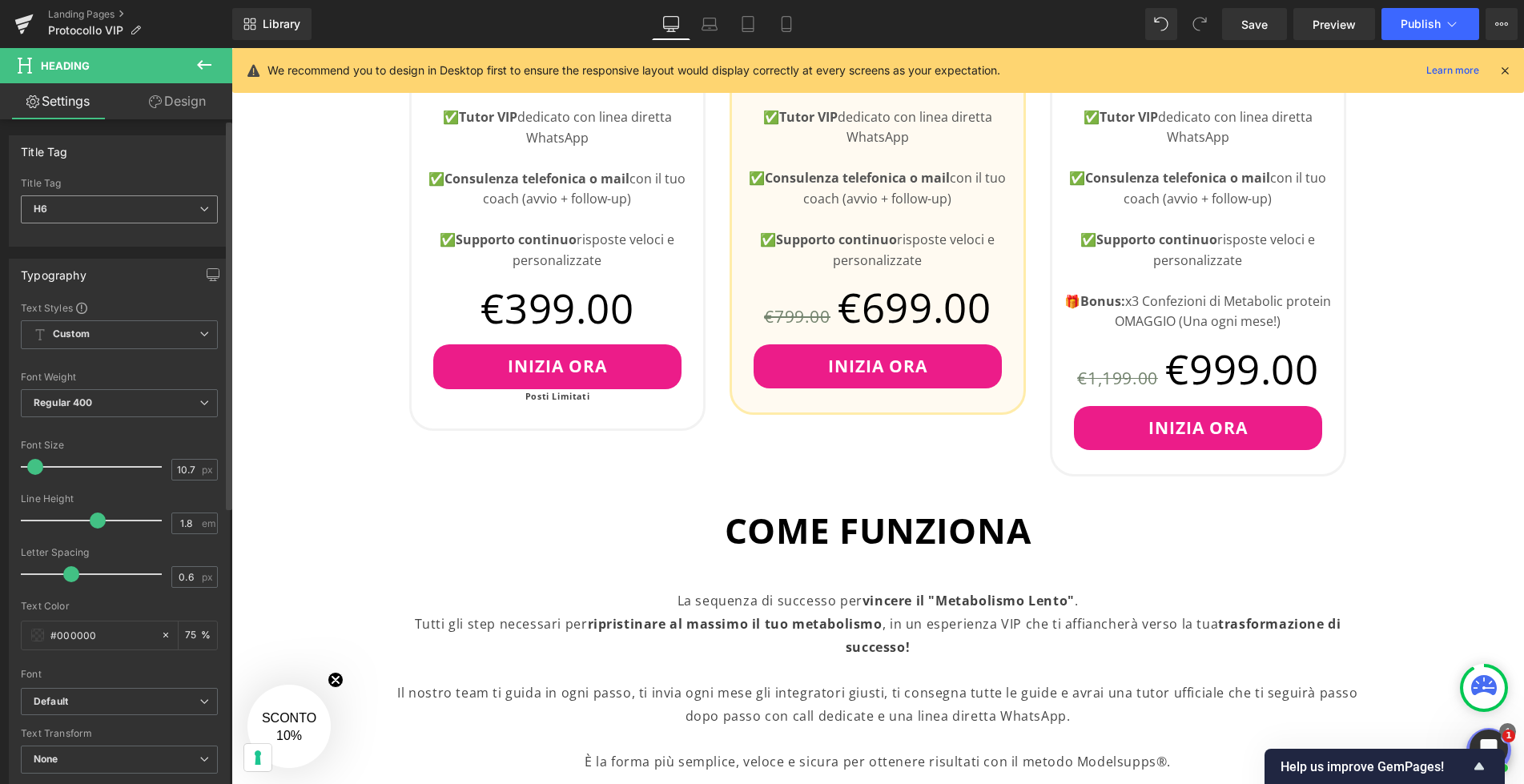
click at [199, 207] on icon at bounding box center [204, 209] width 10 height 10
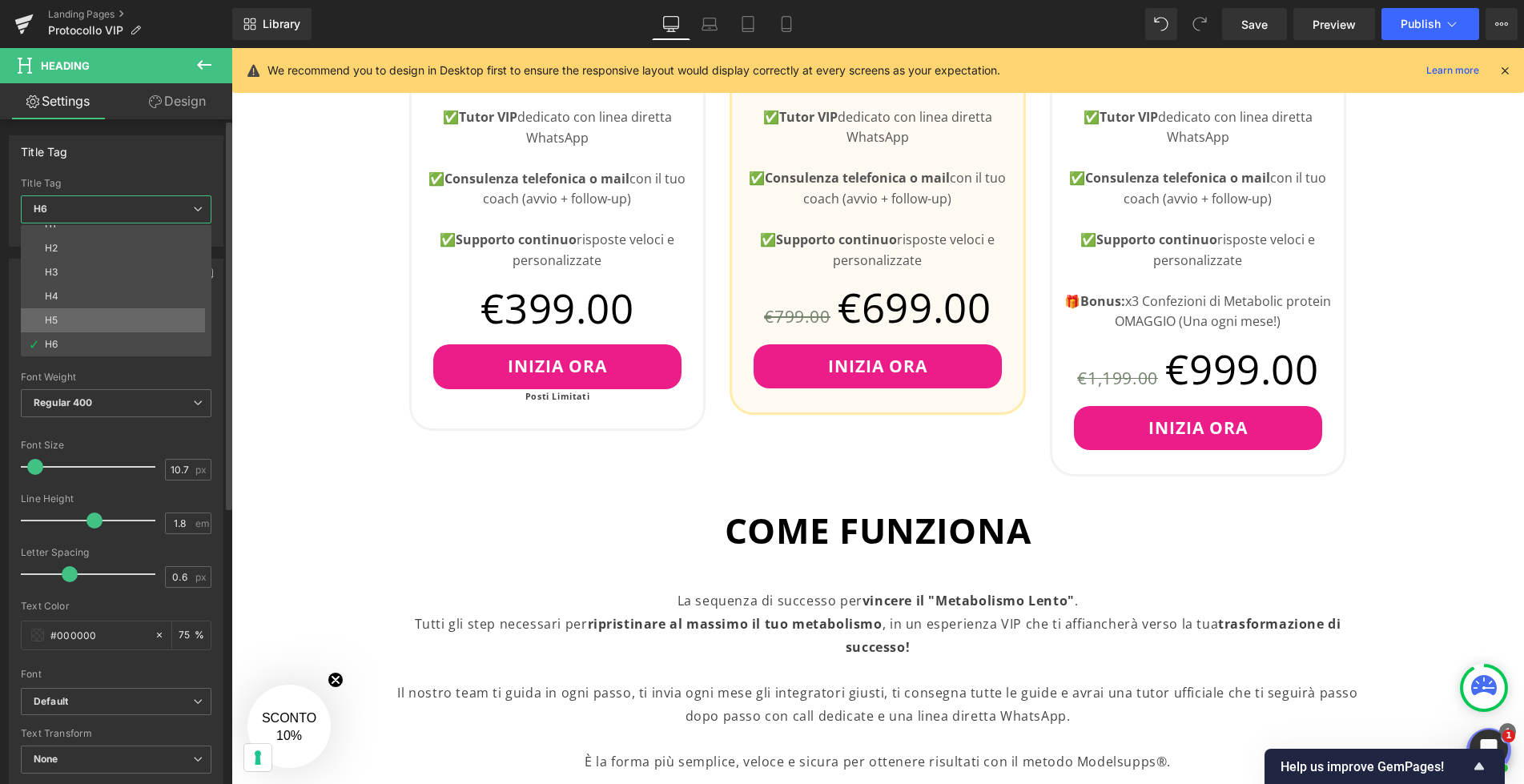
click at [141, 314] on li "H5" at bounding box center [119, 320] width 198 height 24
type input "14.3"
type input "1.27"
type input "0.66"
type input "100"
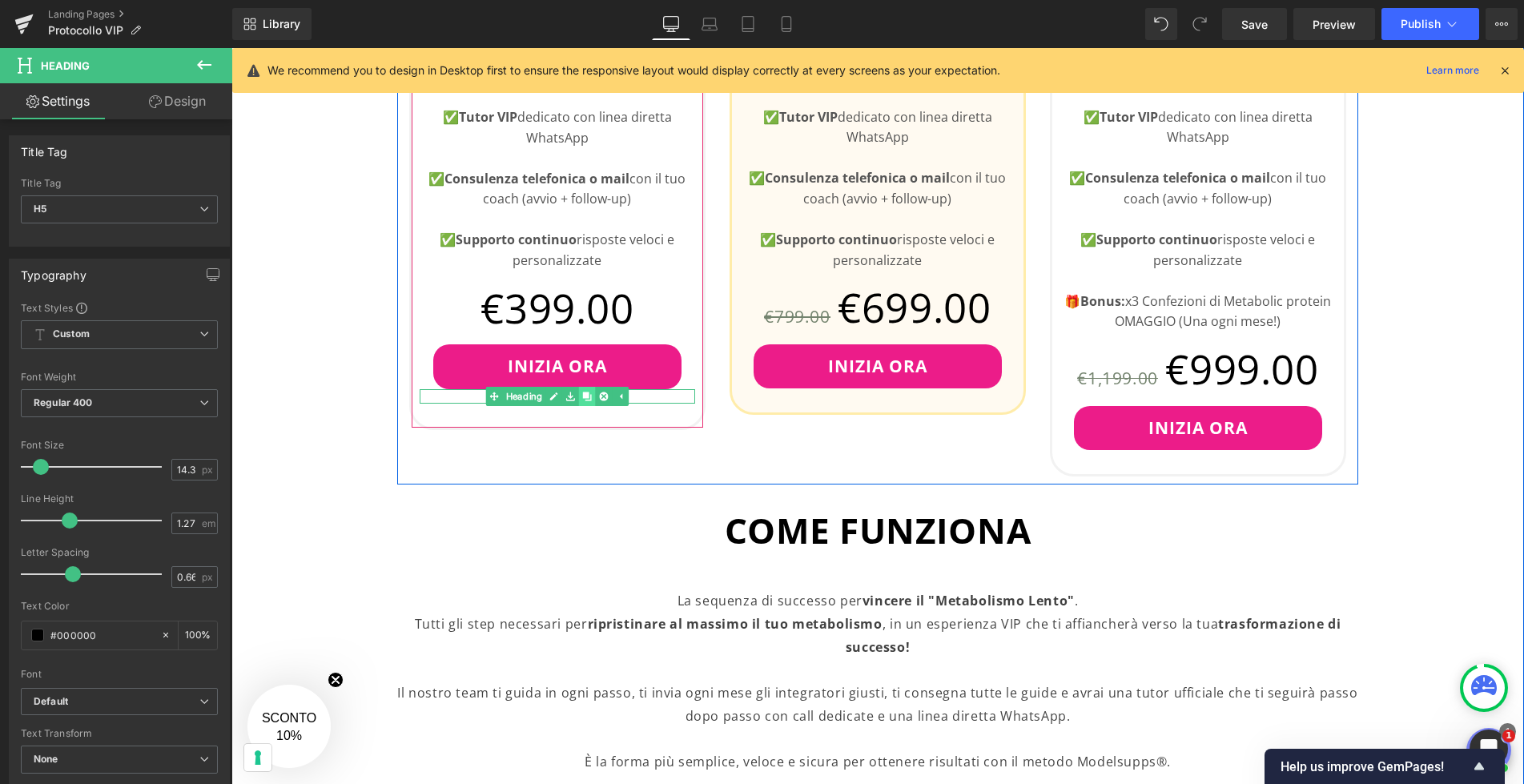
click at [589, 398] on icon at bounding box center [587, 396] width 9 height 10
click at [597, 411] on icon at bounding box center [595, 411] width 9 height 10
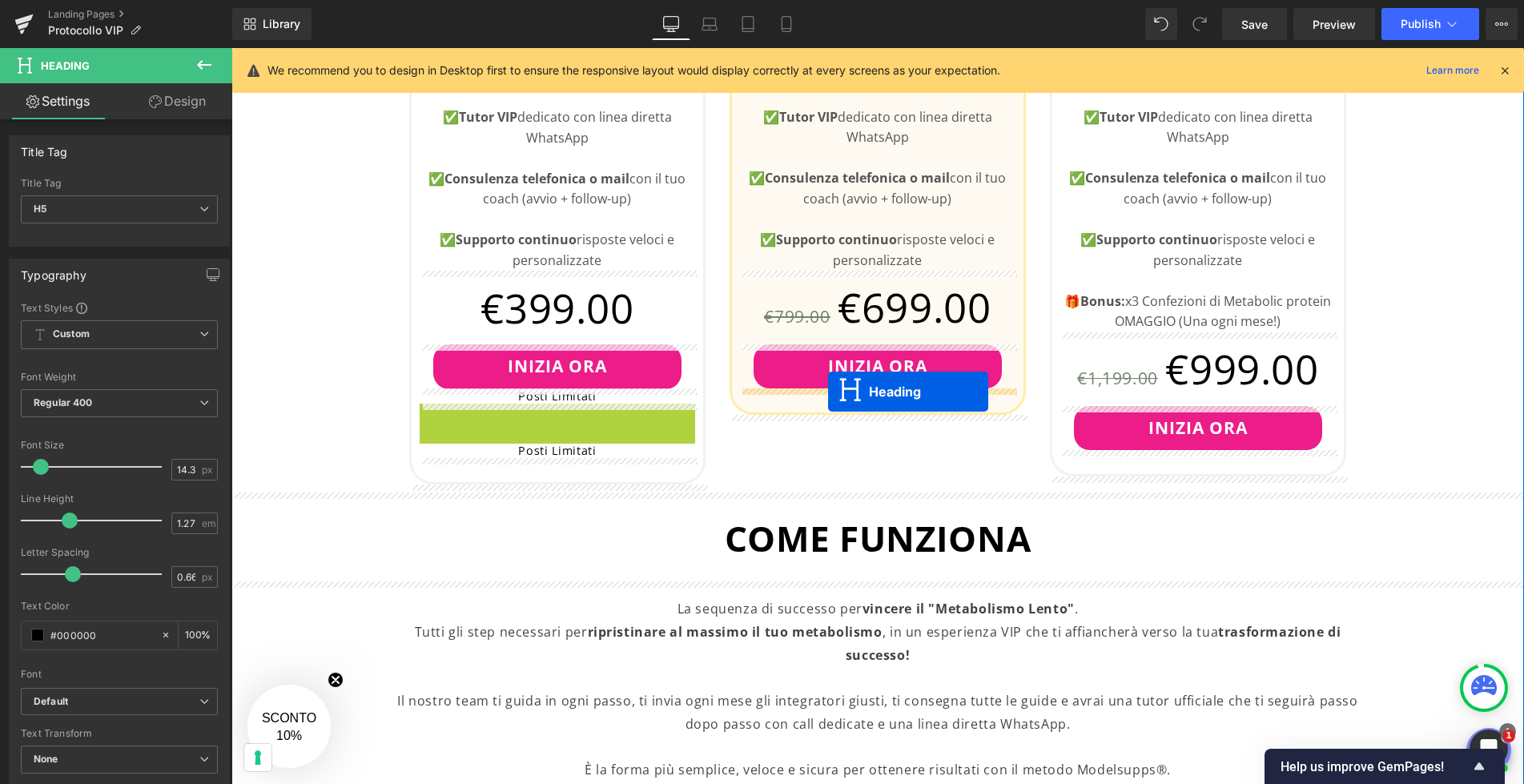
drag, startPoint x: 492, startPoint y: 407, endPoint x: 828, endPoint y: 391, distance: 336.4
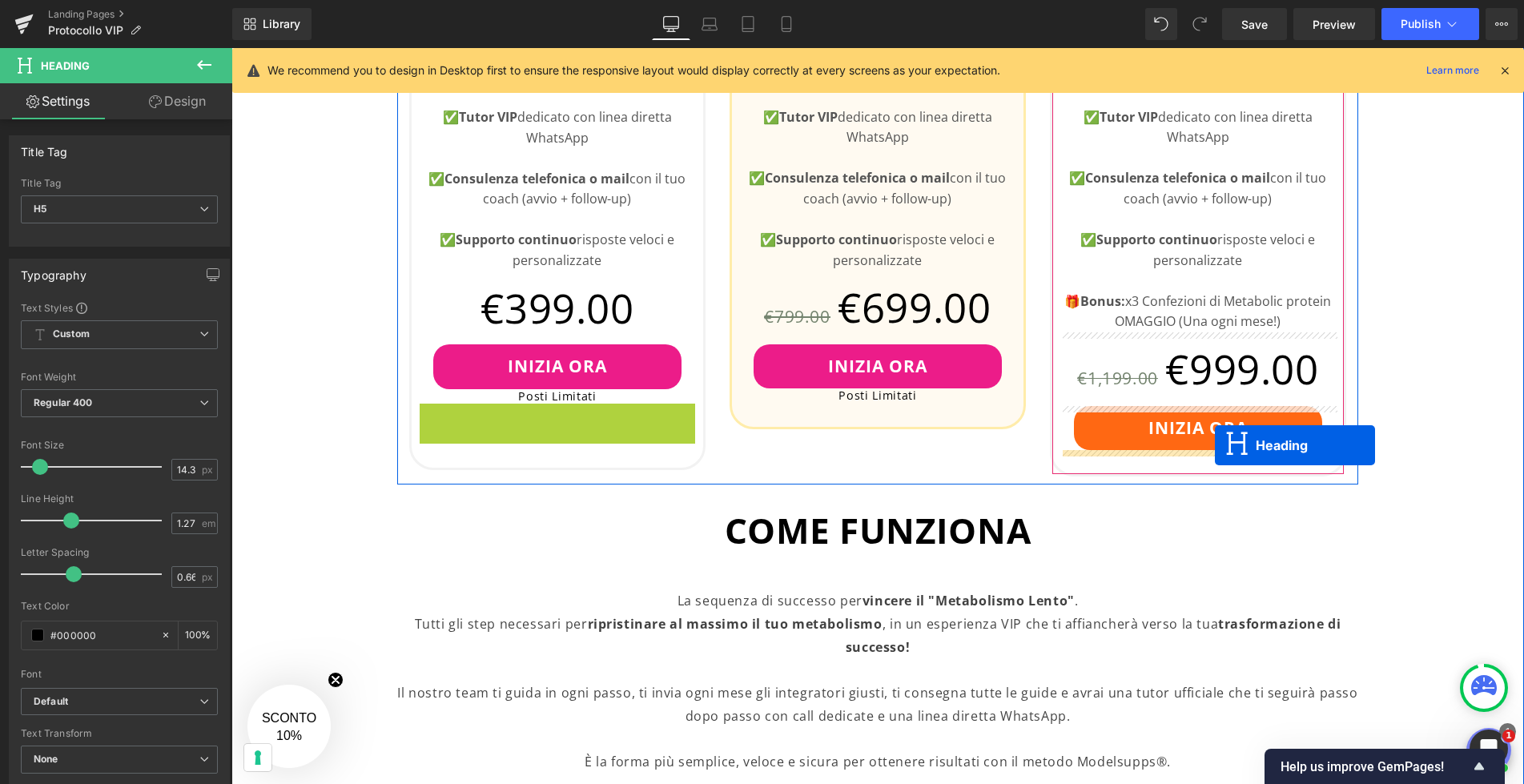
drag, startPoint x: 521, startPoint y: 408, endPoint x: 1211, endPoint y: 446, distance: 691.0
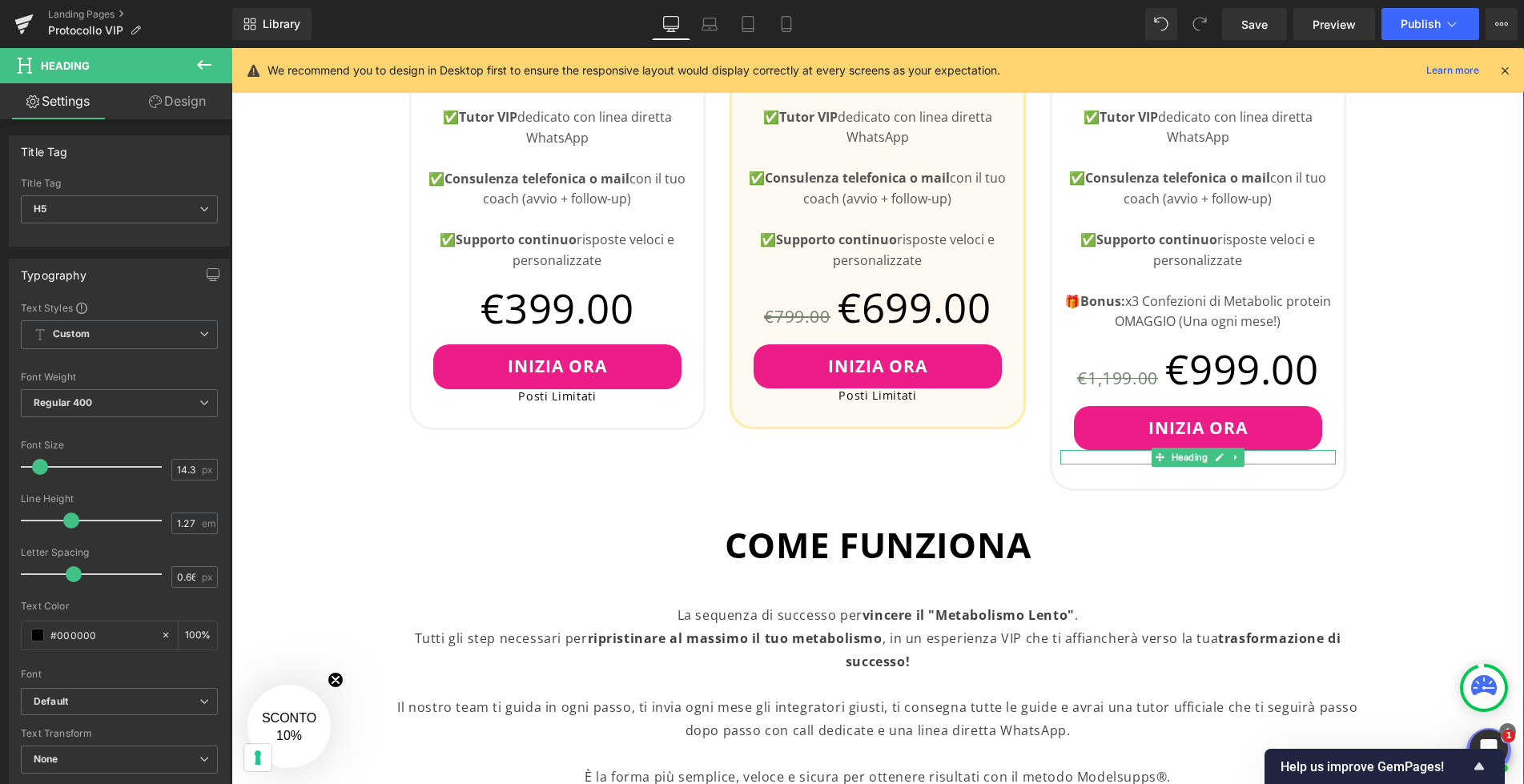
click at [1414, 411] on div "👇🏻Scegli il Tuo Piano Heading Ripristino totale del metabolismo! Text Block Row…" at bounding box center [878, 481] width 1292 height 1833
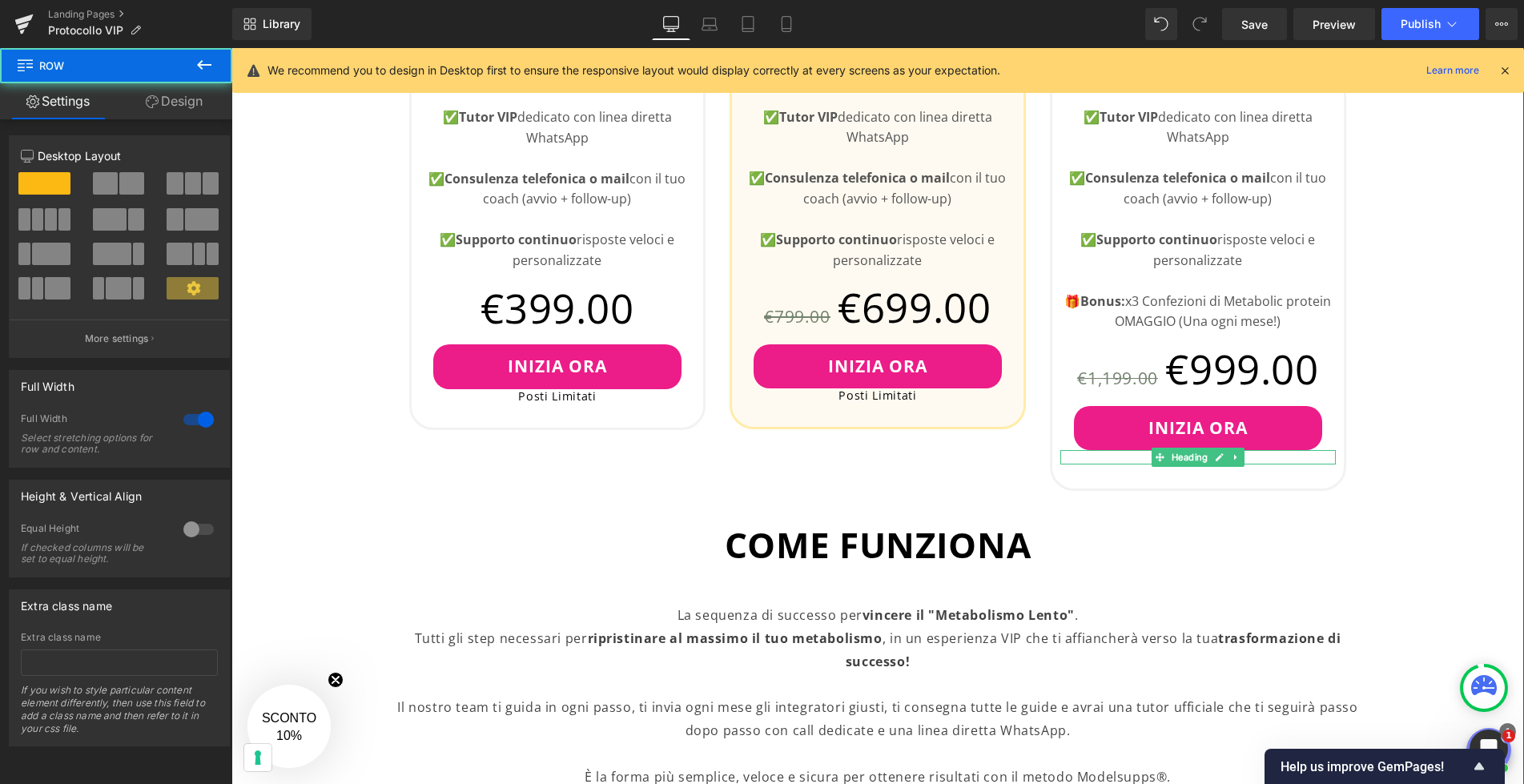
click at [1394, 481] on div "👇🏻Scegli il Tuo Piano Heading Ripristino totale del metabolismo! Text Block Row…" at bounding box center [878, 481] width 1292 height 1833
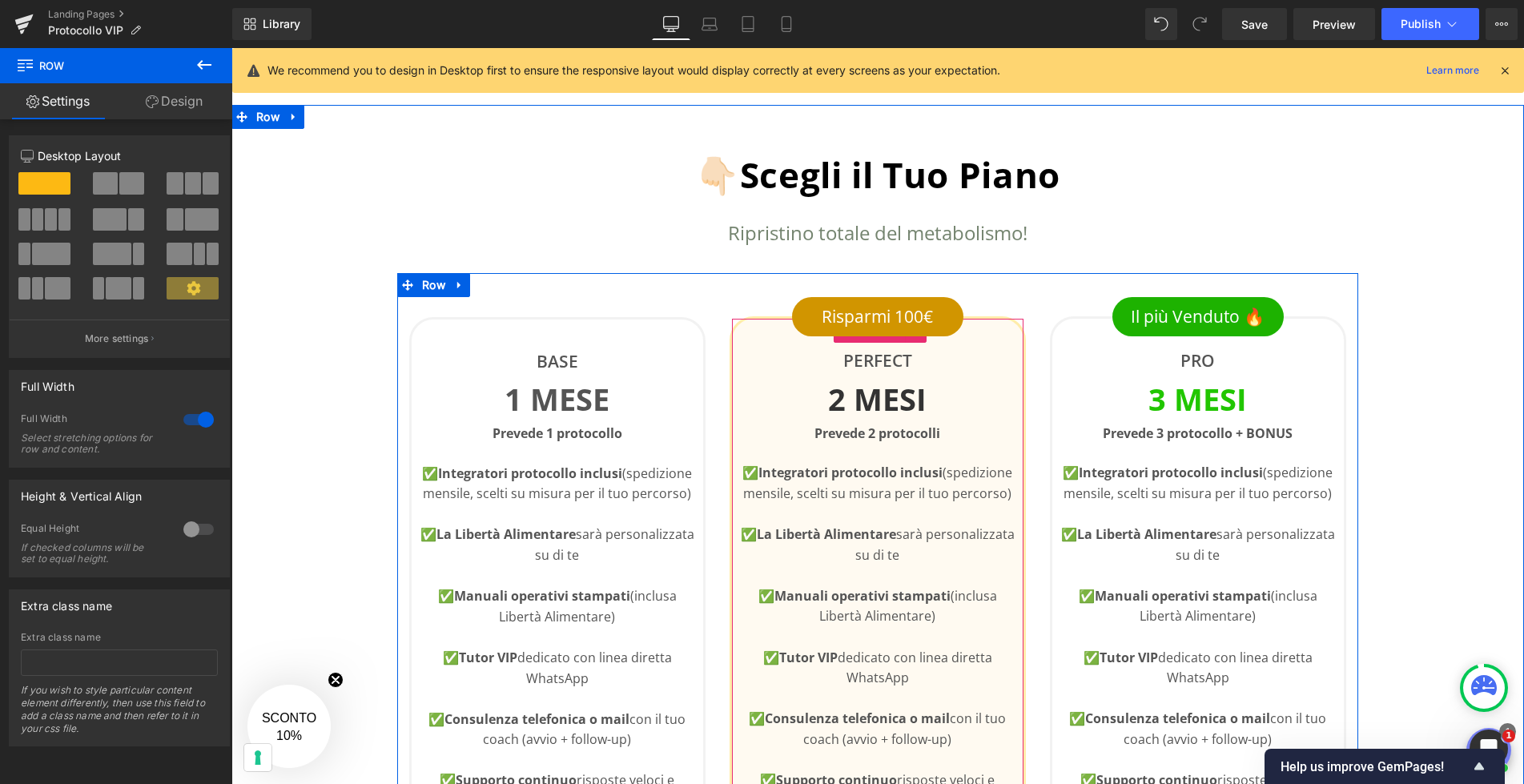
scroll to position [571, 0]
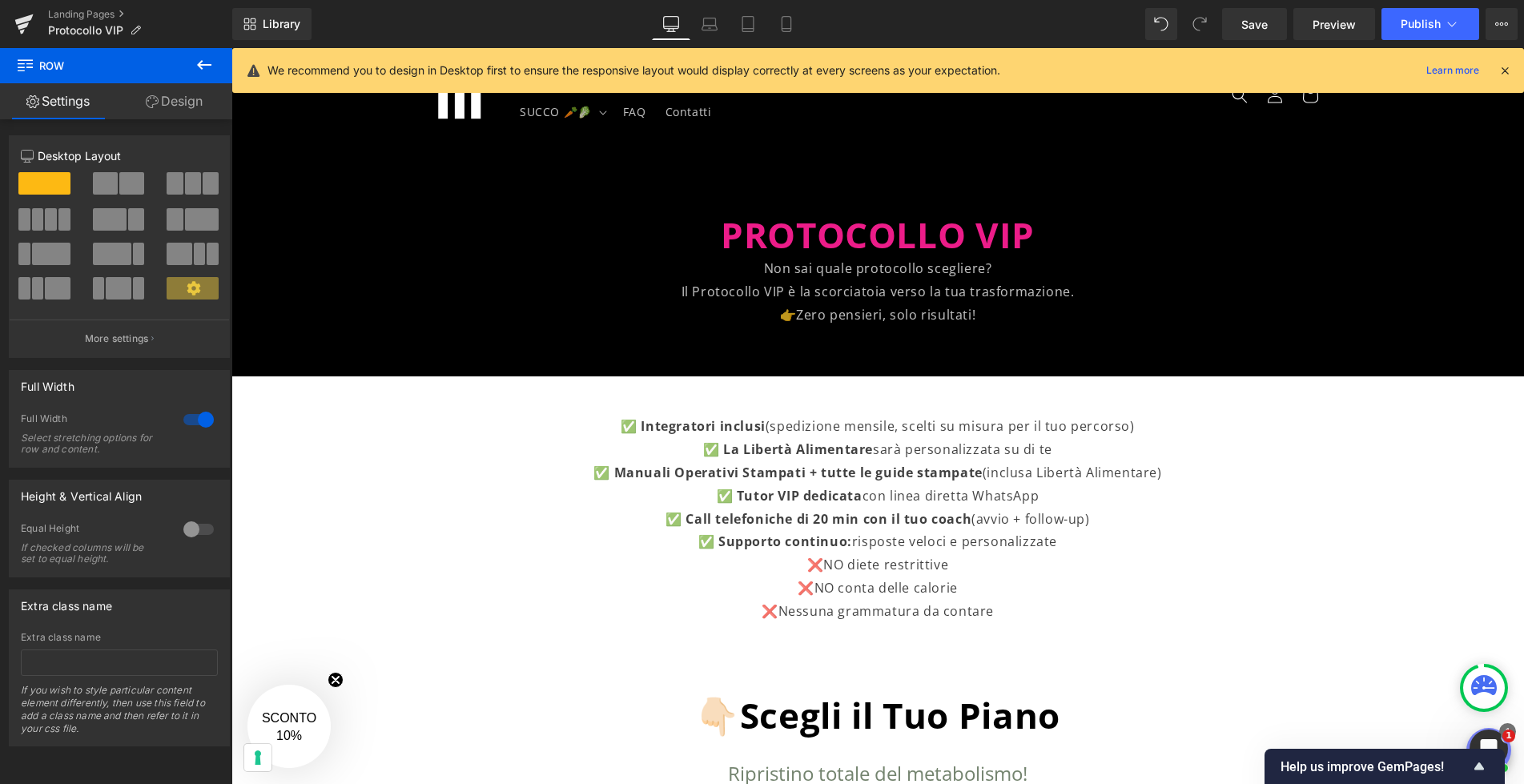
scroll to position [29, 0]
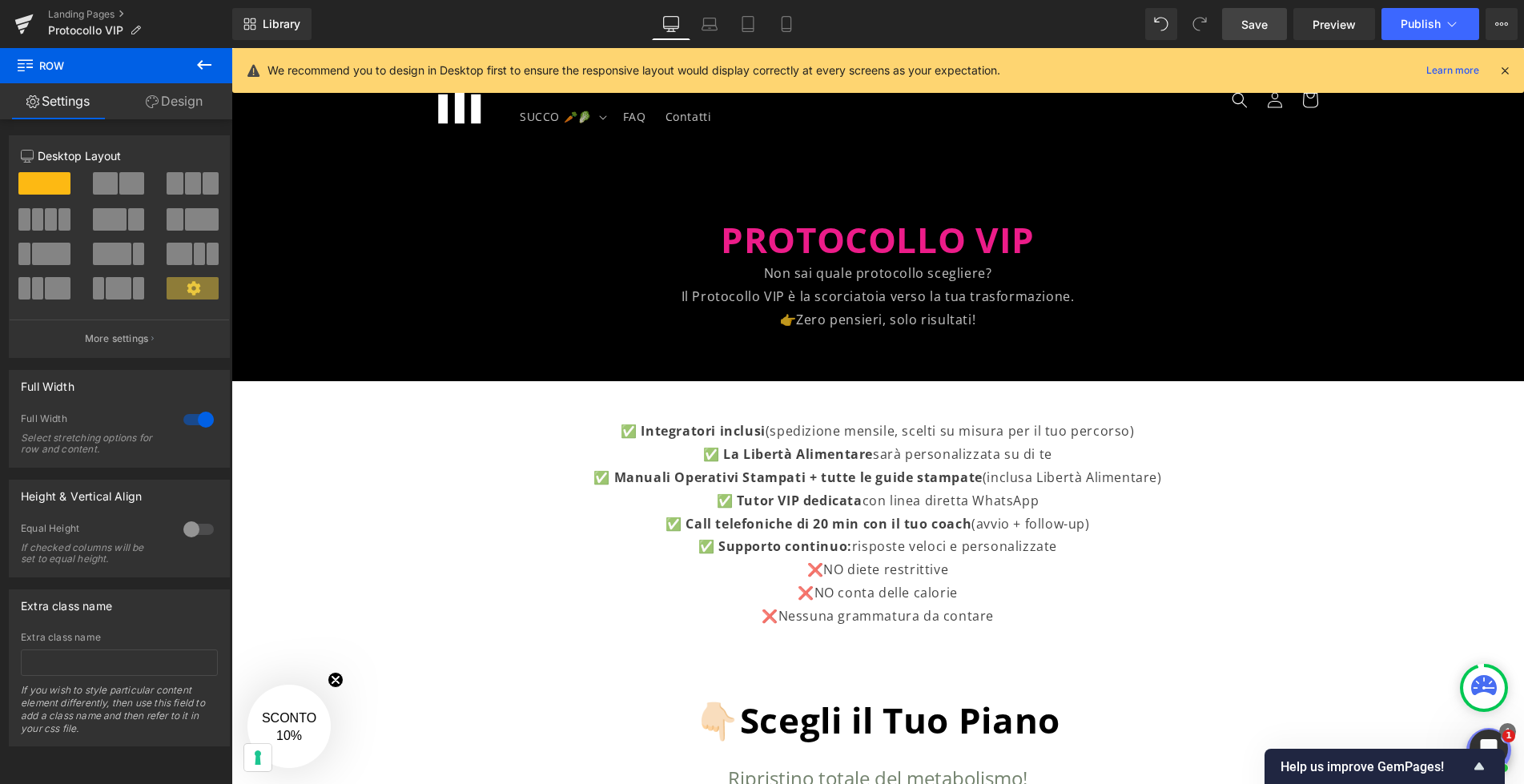
click at [1264, 33] on link "Save" at bounding box center [1254, 24] width 65 height 33
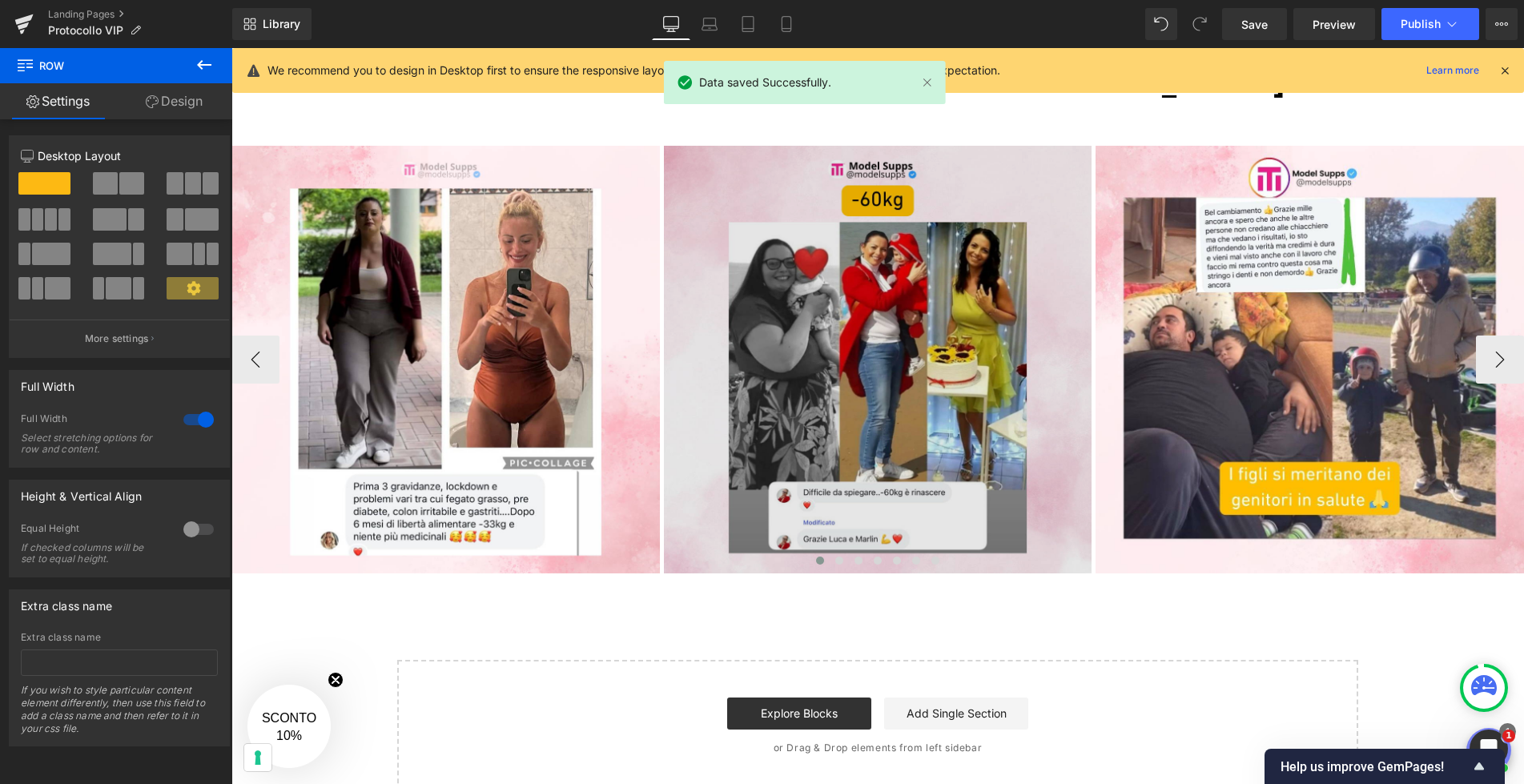
scroll to position [1932, 0]
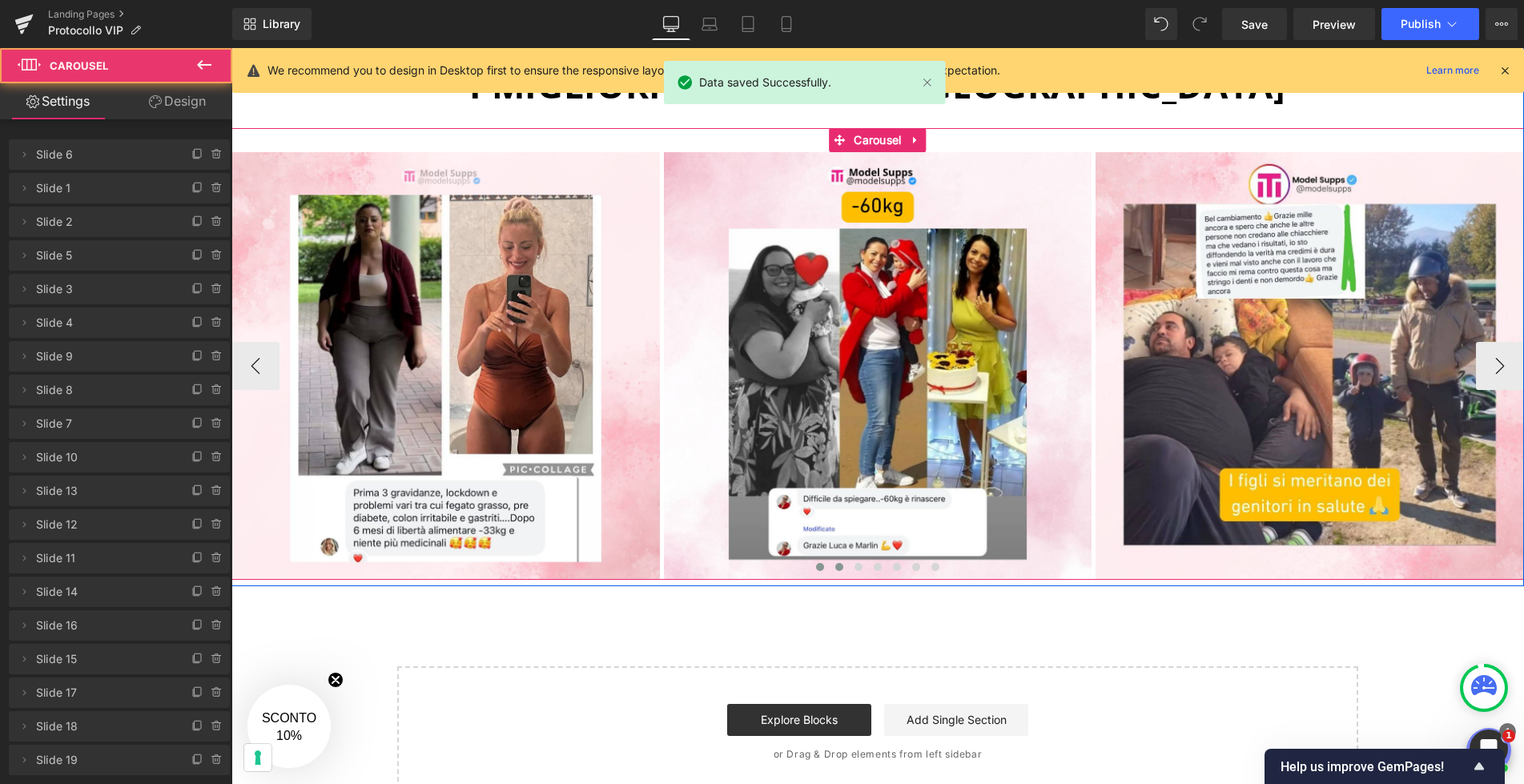
click at [842, 563] on button at bounding box center [839, 566] width 20 height 16
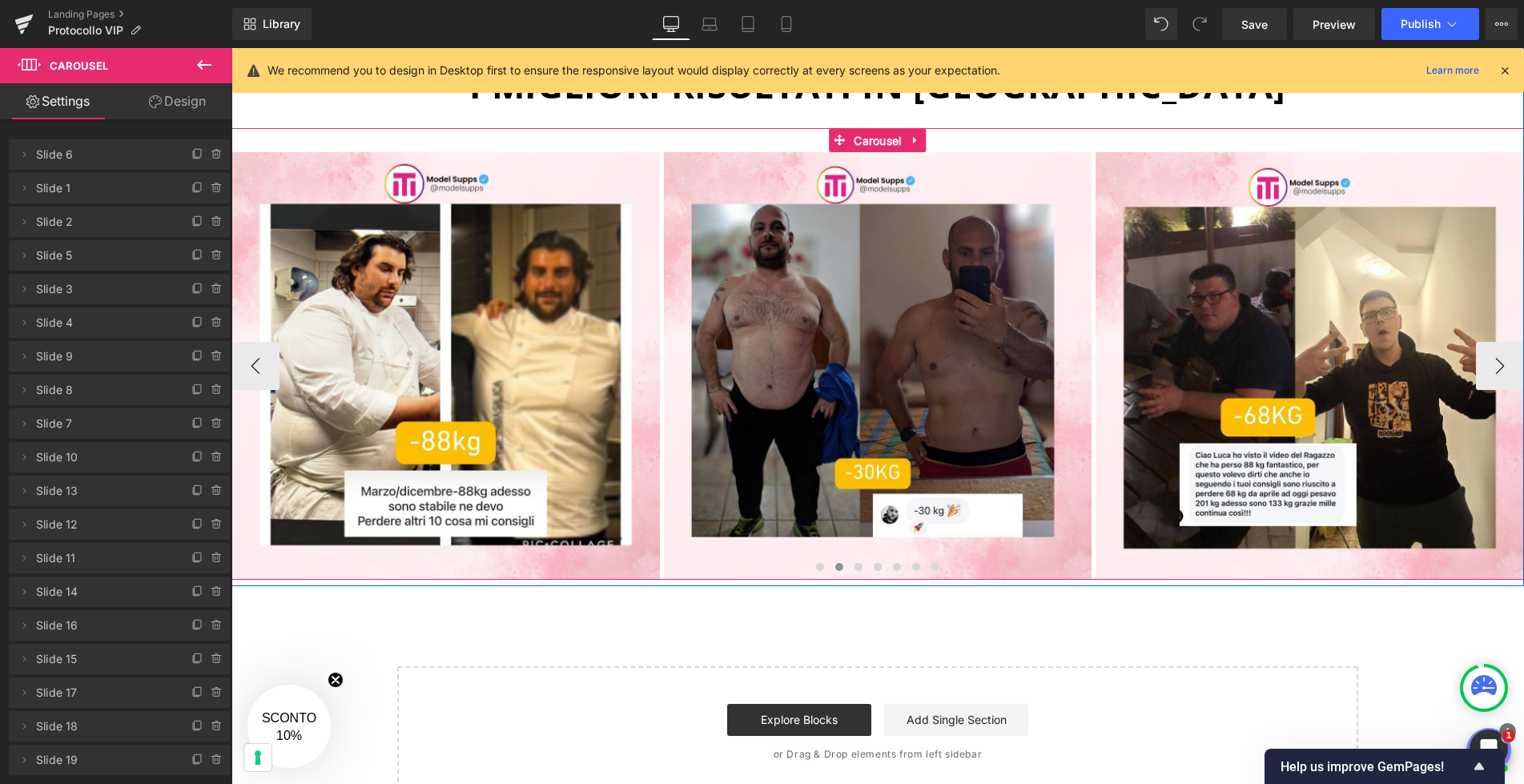
click at [886, 139] on span "Carousel" at bounding box center [877, 141] width 55 height 24
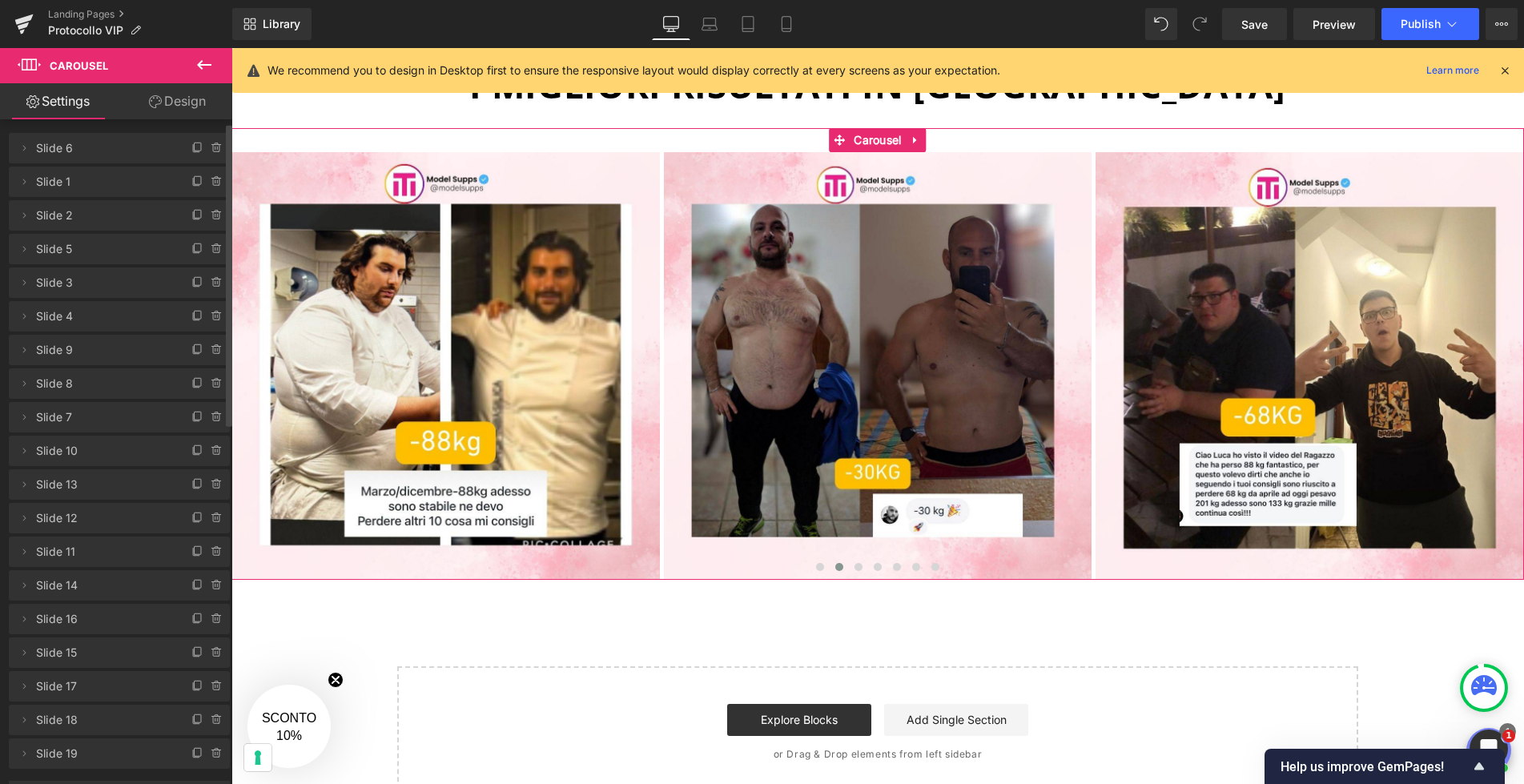
scroll to position [0, 0]
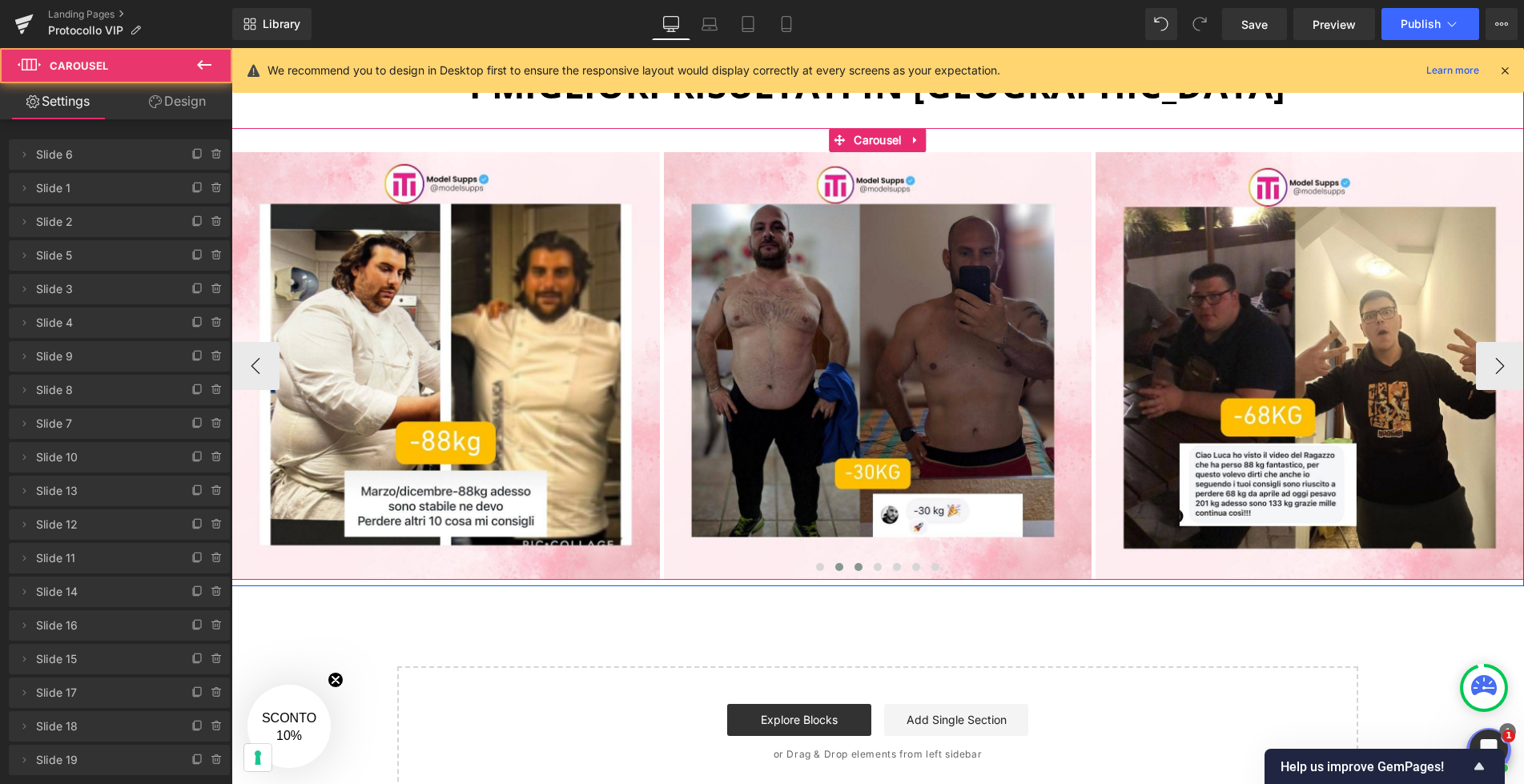
click at [857, 566] on span at bounding box center [858, 566] width 8 height 8
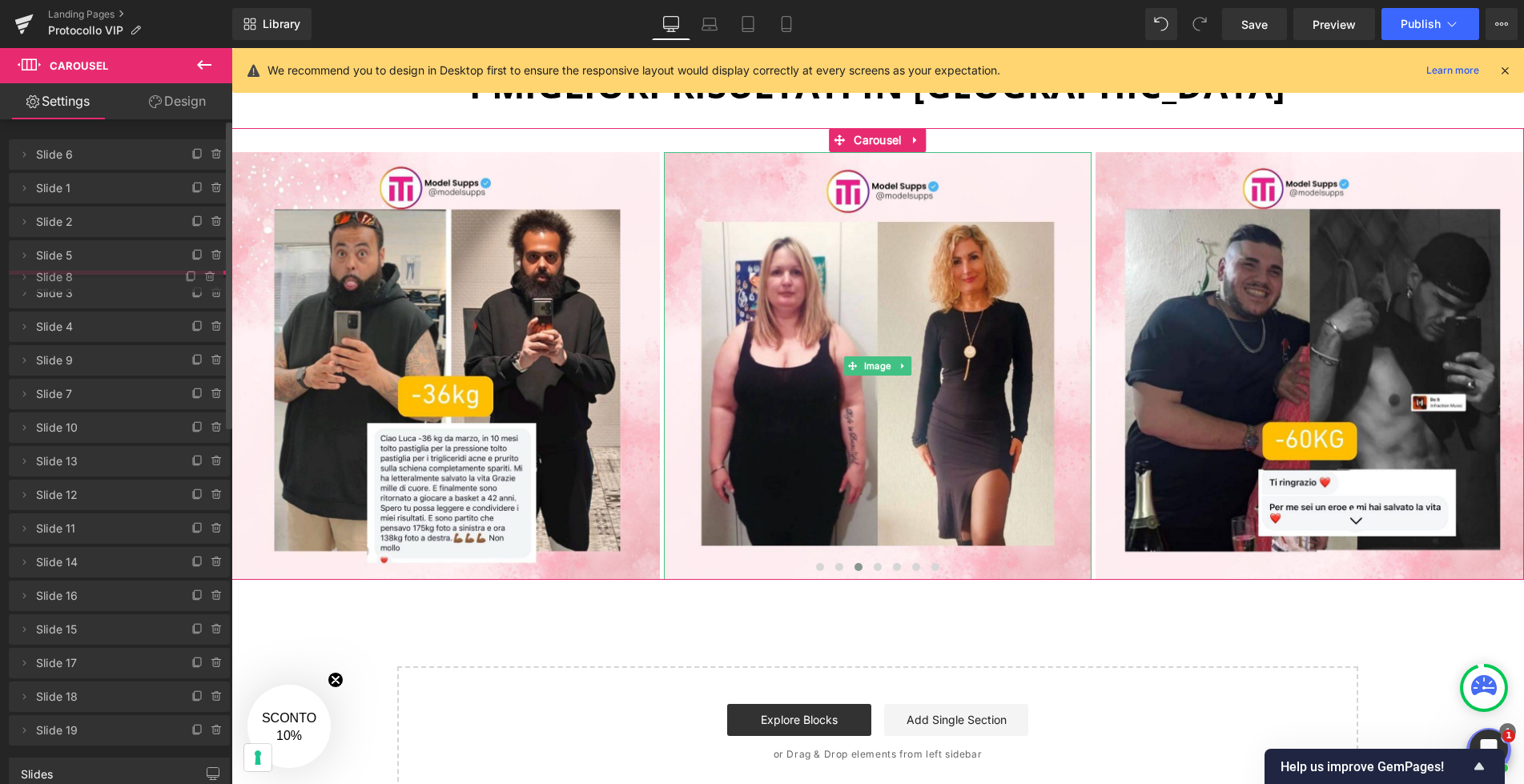
drag, startPoint x: 79, startPoint y: 387, endPoint x: 89, endPoint y: 274, distance: 113.4
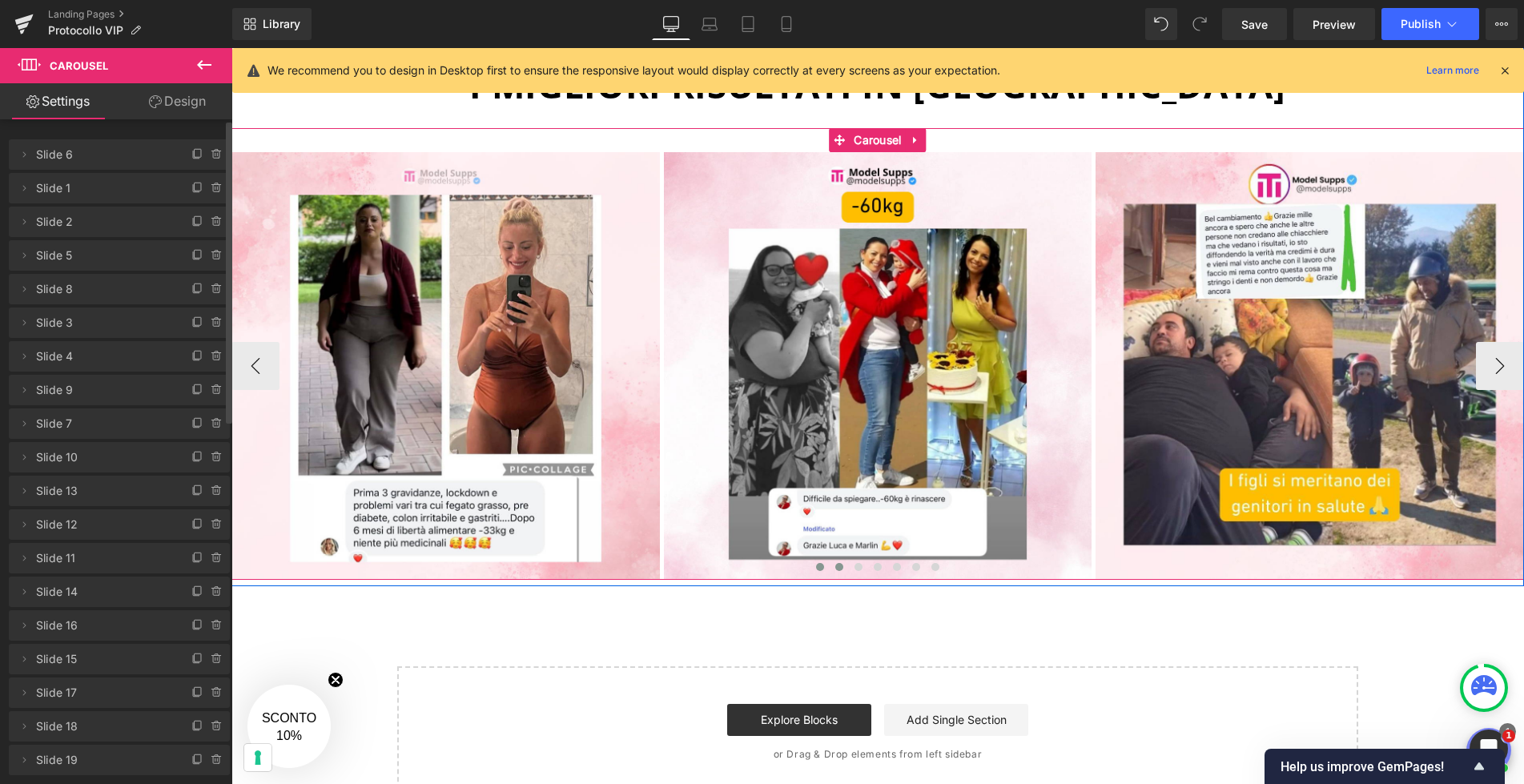
click at [836, 567] on span at bounding box center [839, 566] width 8 height 8
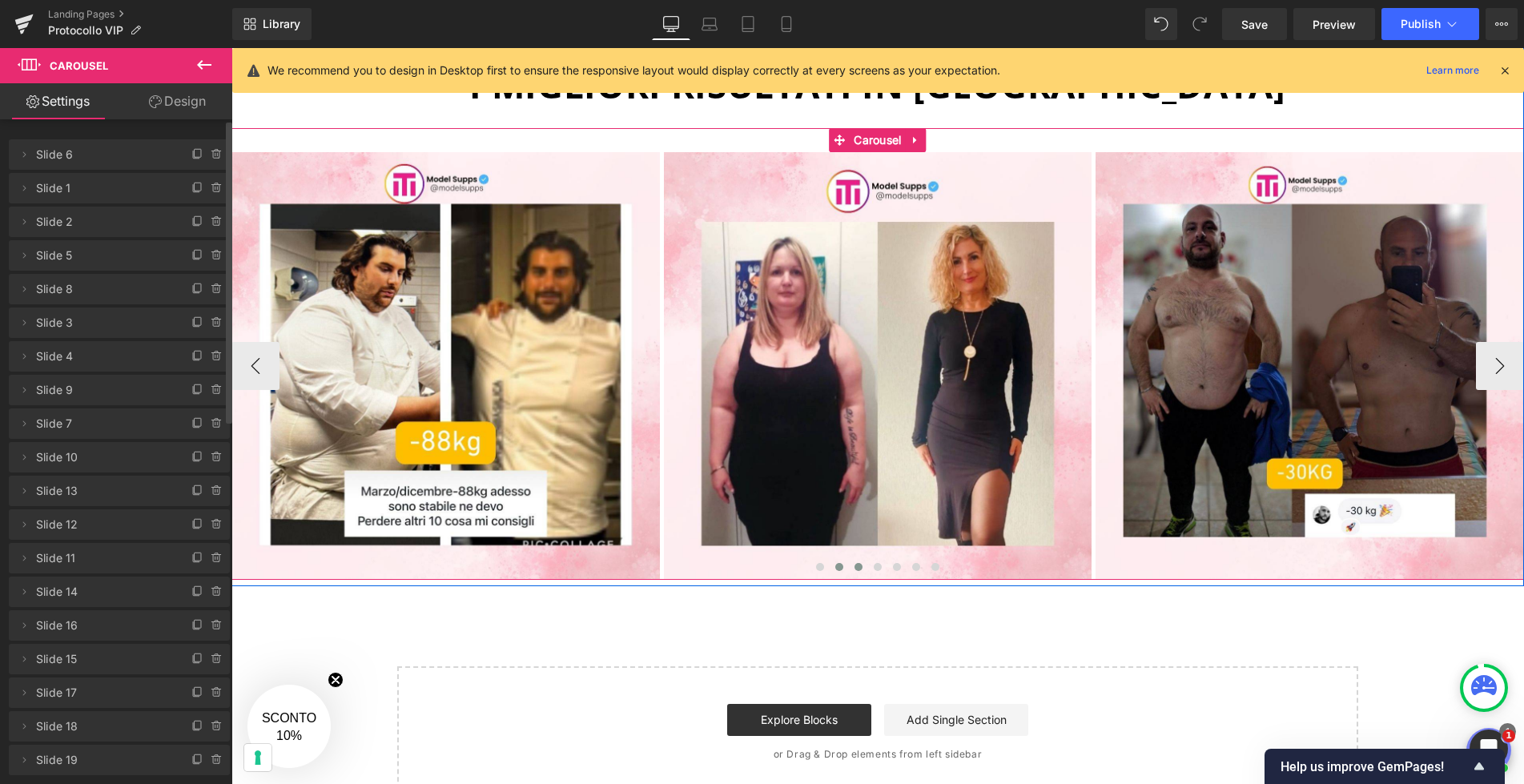
click at [855, 566] on span at bounding box center [858, 566] width 8 height 8
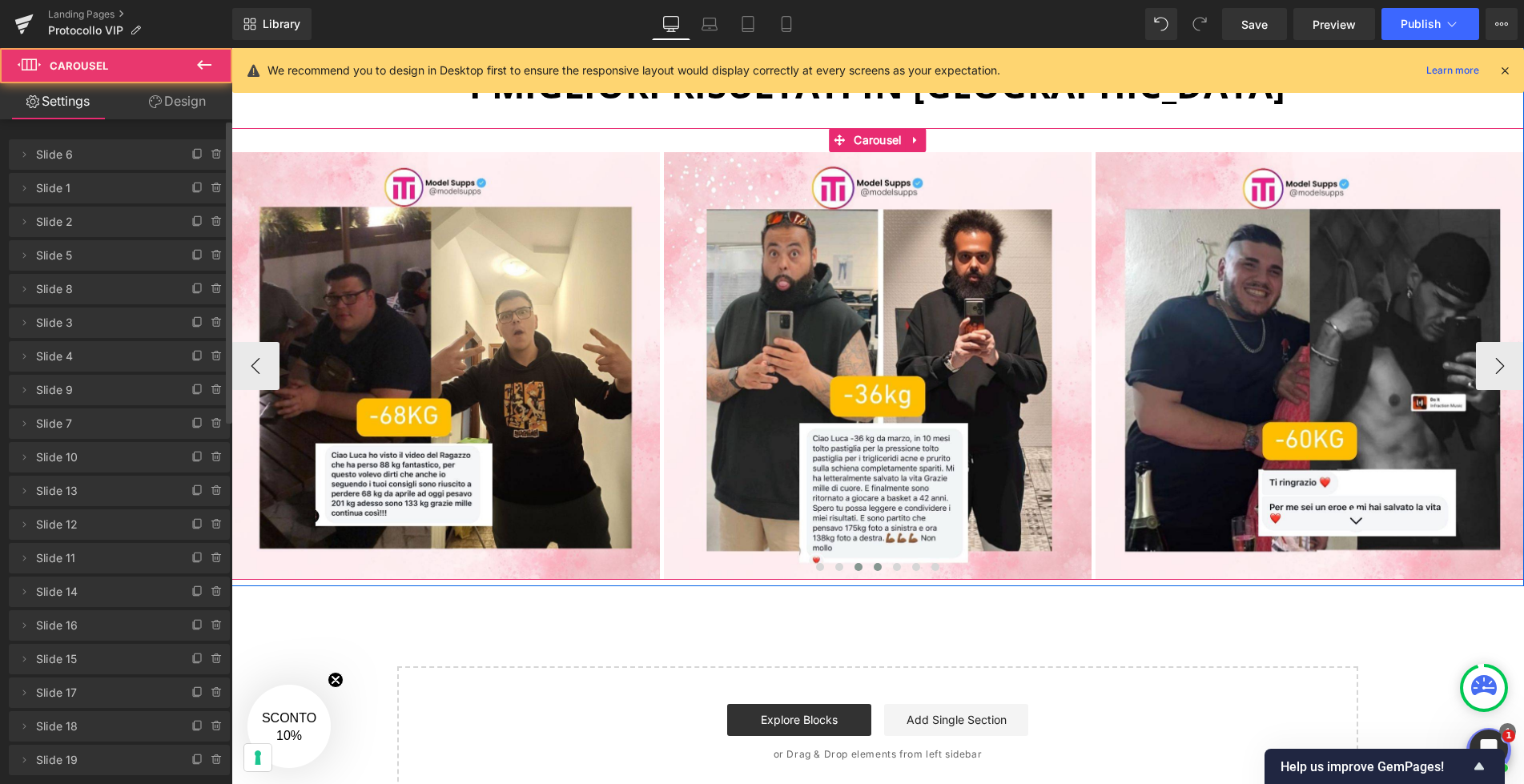
click at [882, 565] on button at bounding box center [878, 566] width 20 height 16
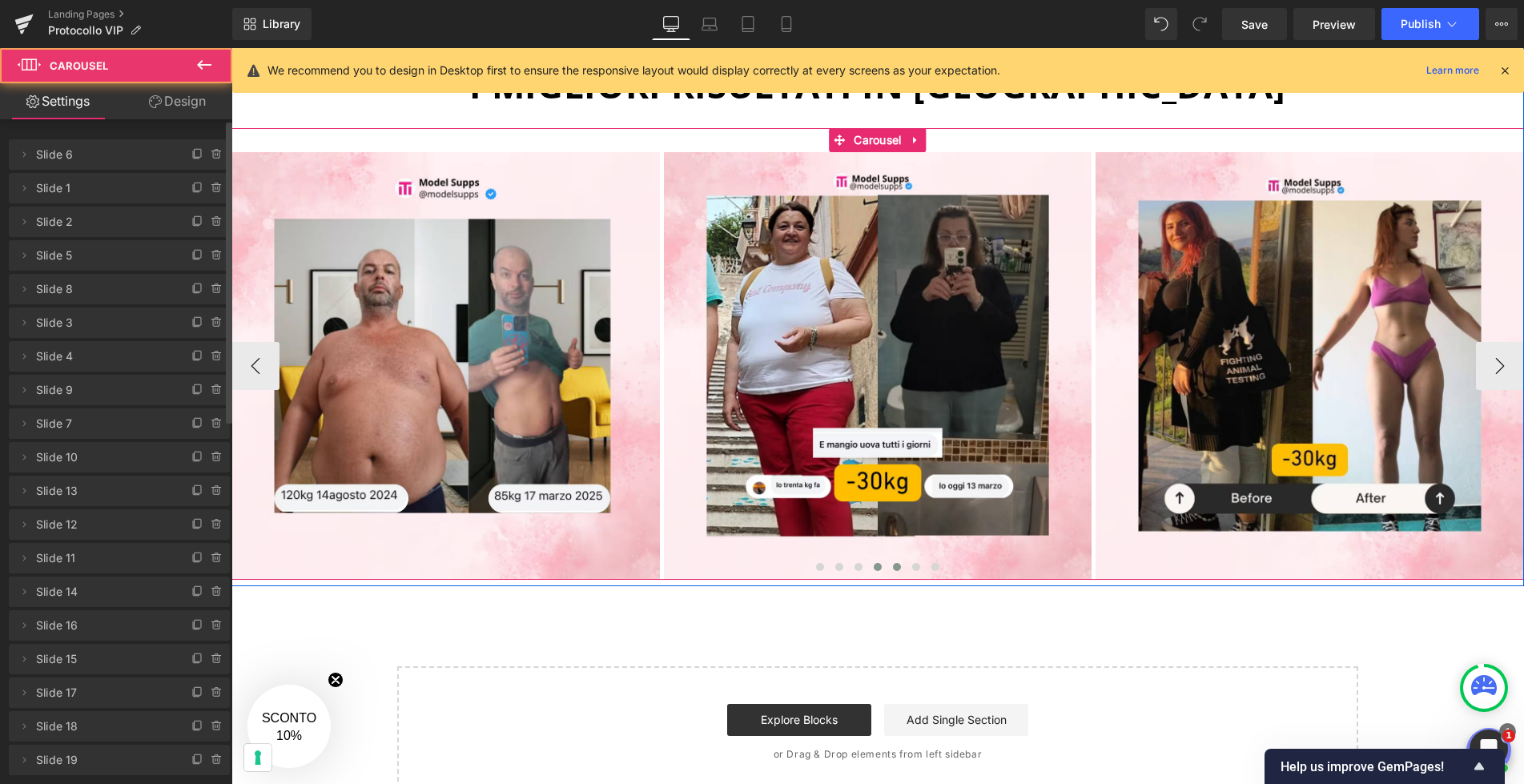
click at [896, 564] on span at bounding box center [896, 566] width 8 height 8
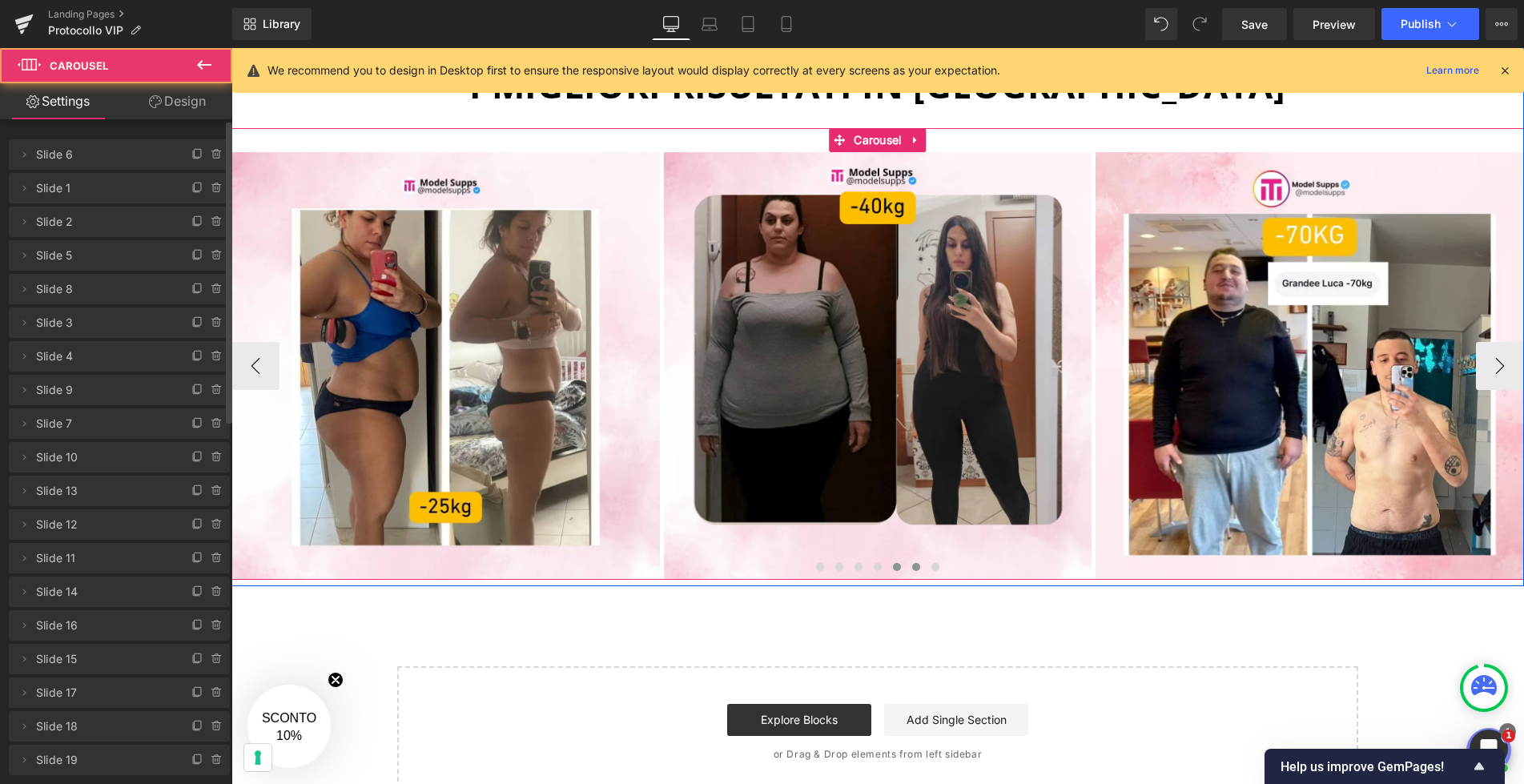
click at [915, 564] on span at bounding box center [916, 566] width 8 height 8
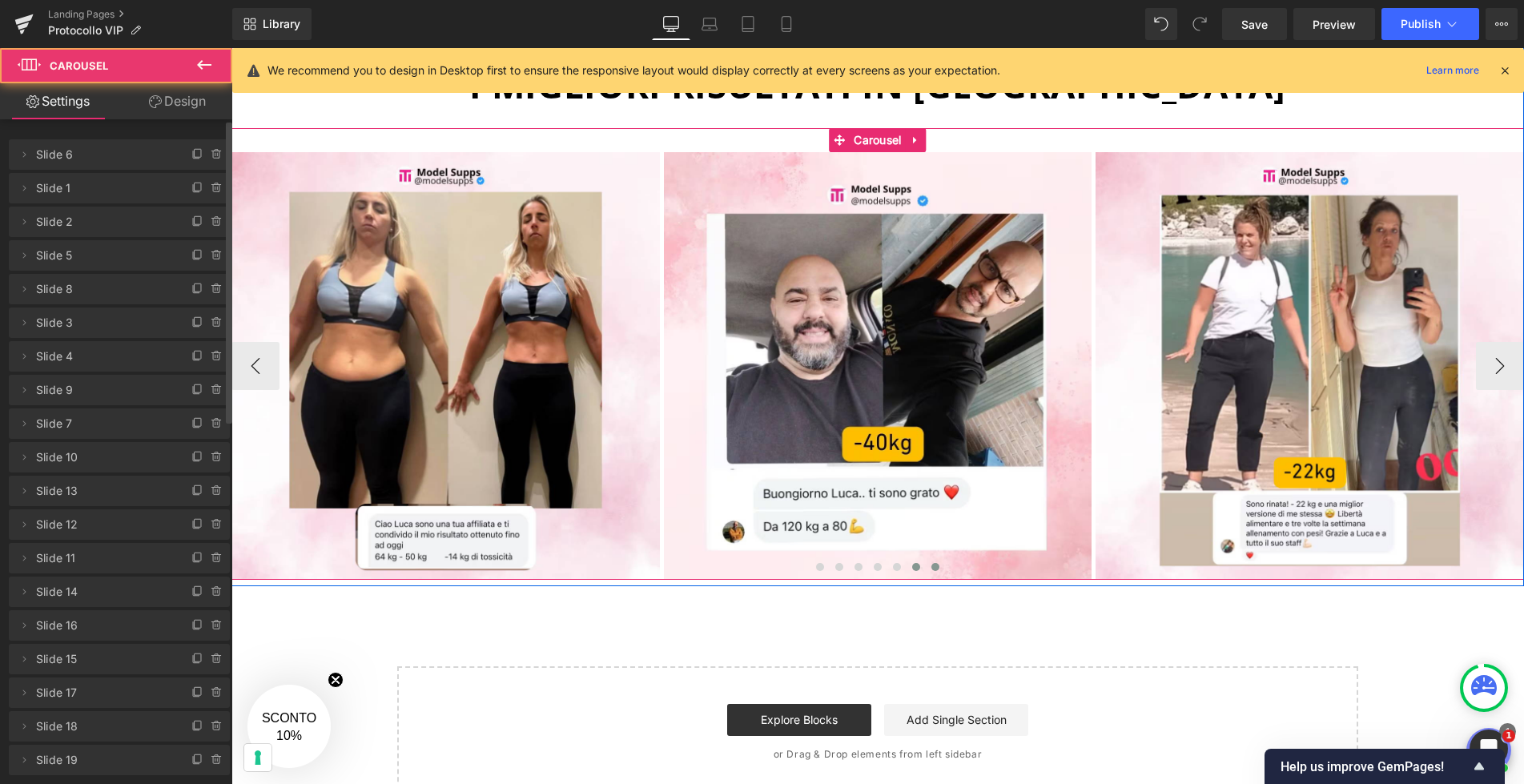
click at [943, 564] on button at bounding box center [936, 566] width 20 height 16
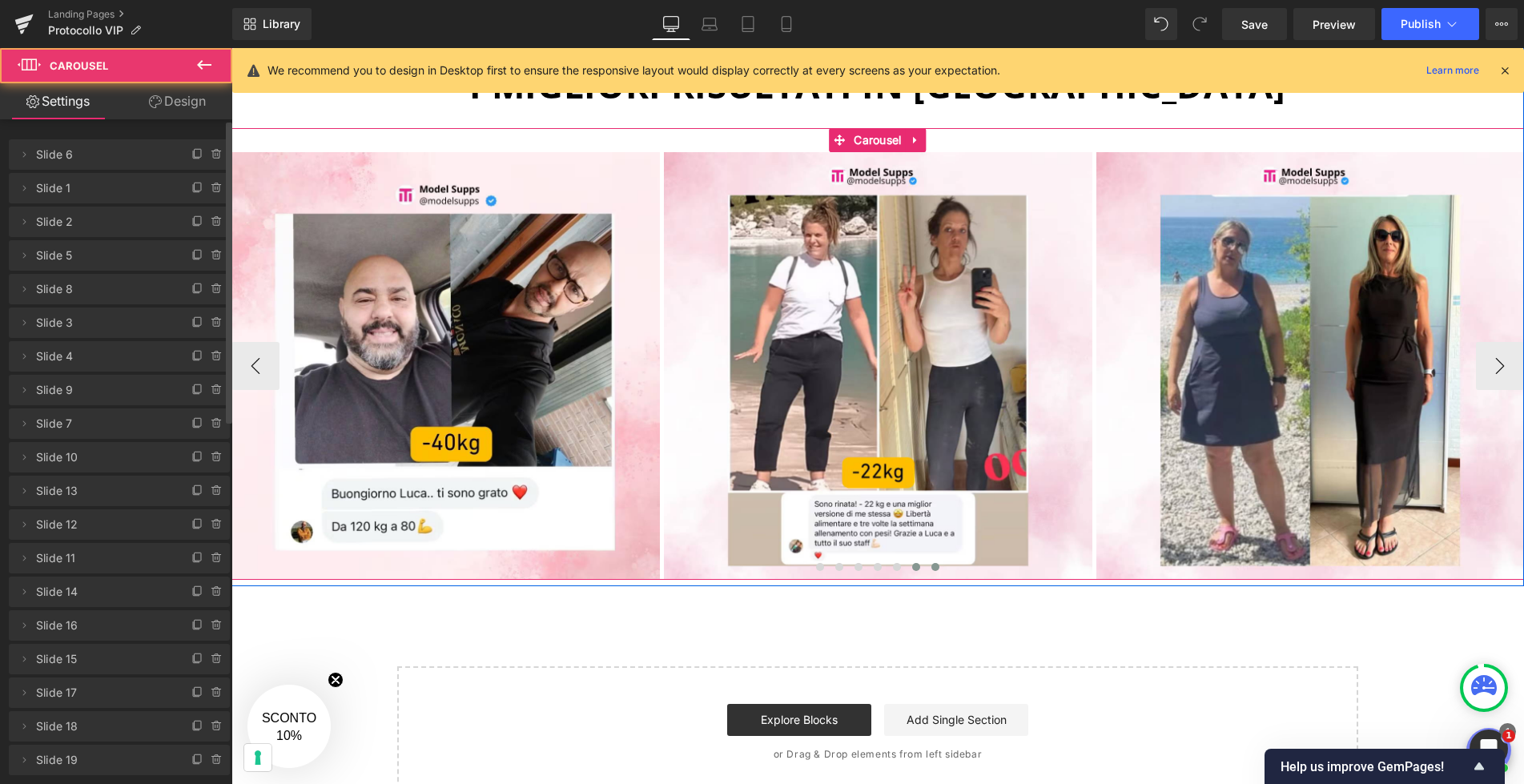
click at [922, 566] on button at bounding box center [916, 566] width 20 height 16
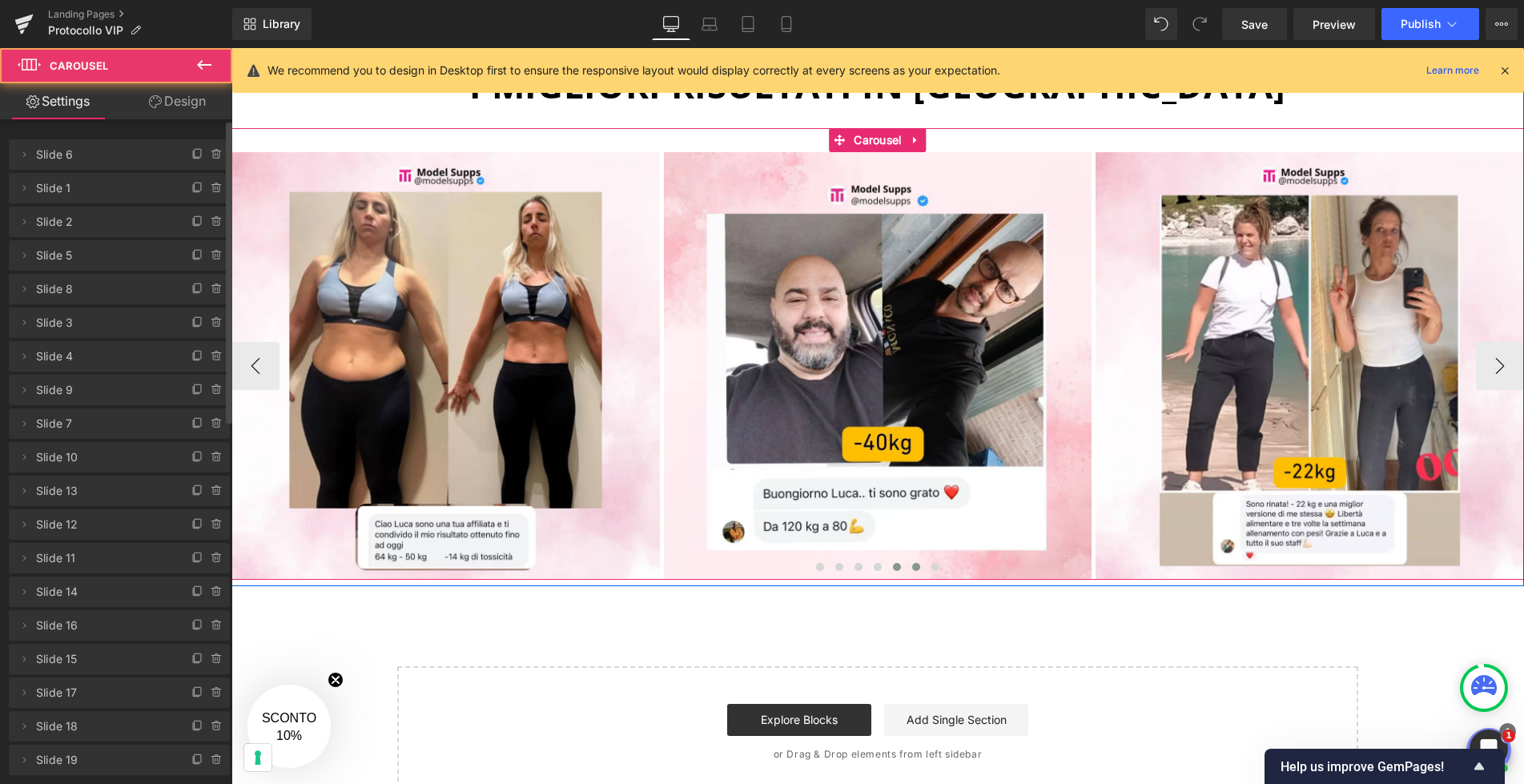
click at [900, 566] on span at bounding box center [896, 566] width 8 height 8
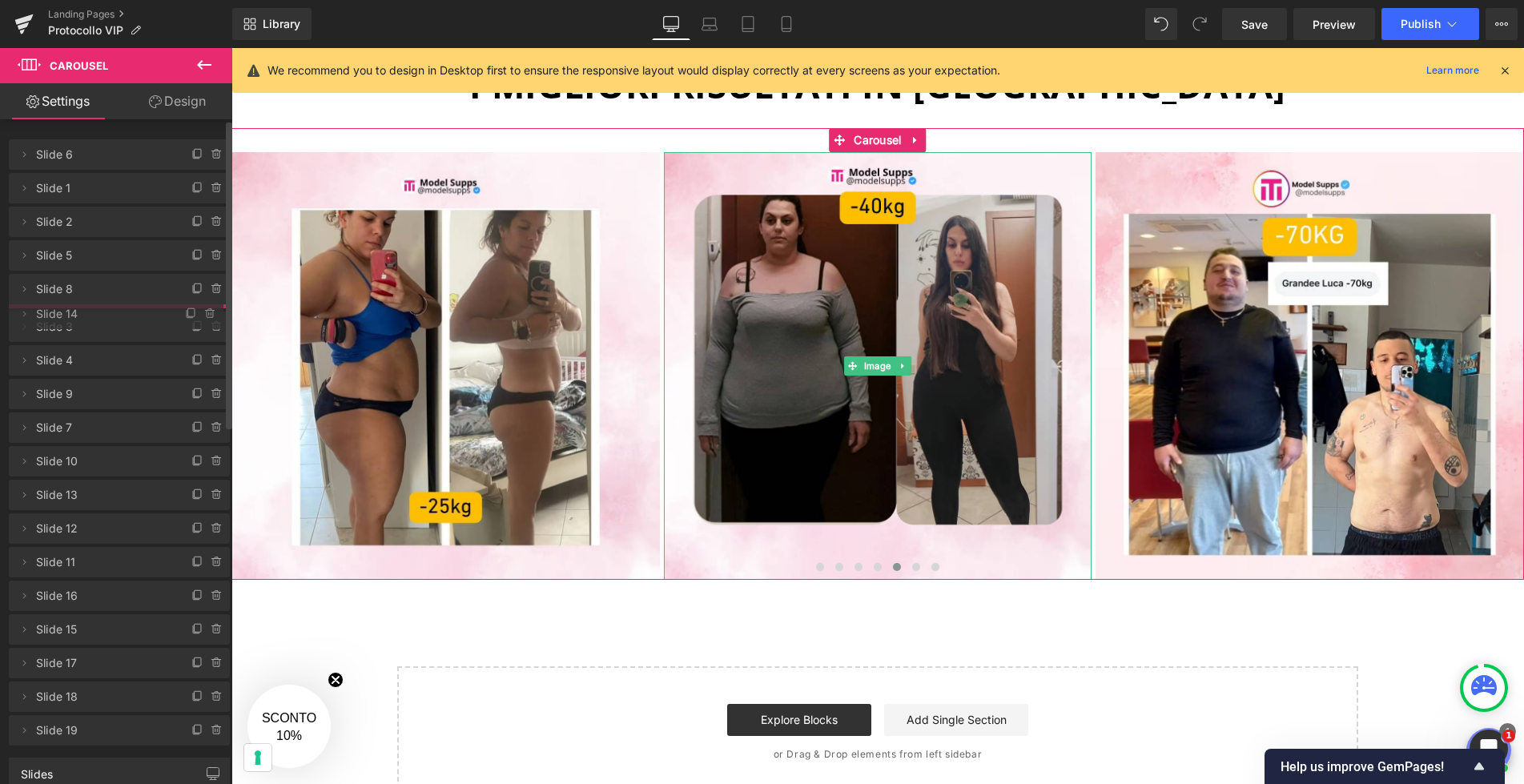
drag, startPoint x: 117, startPoint y: 593, endPoint x: 147, endPoint y: 315, distance: 279.6
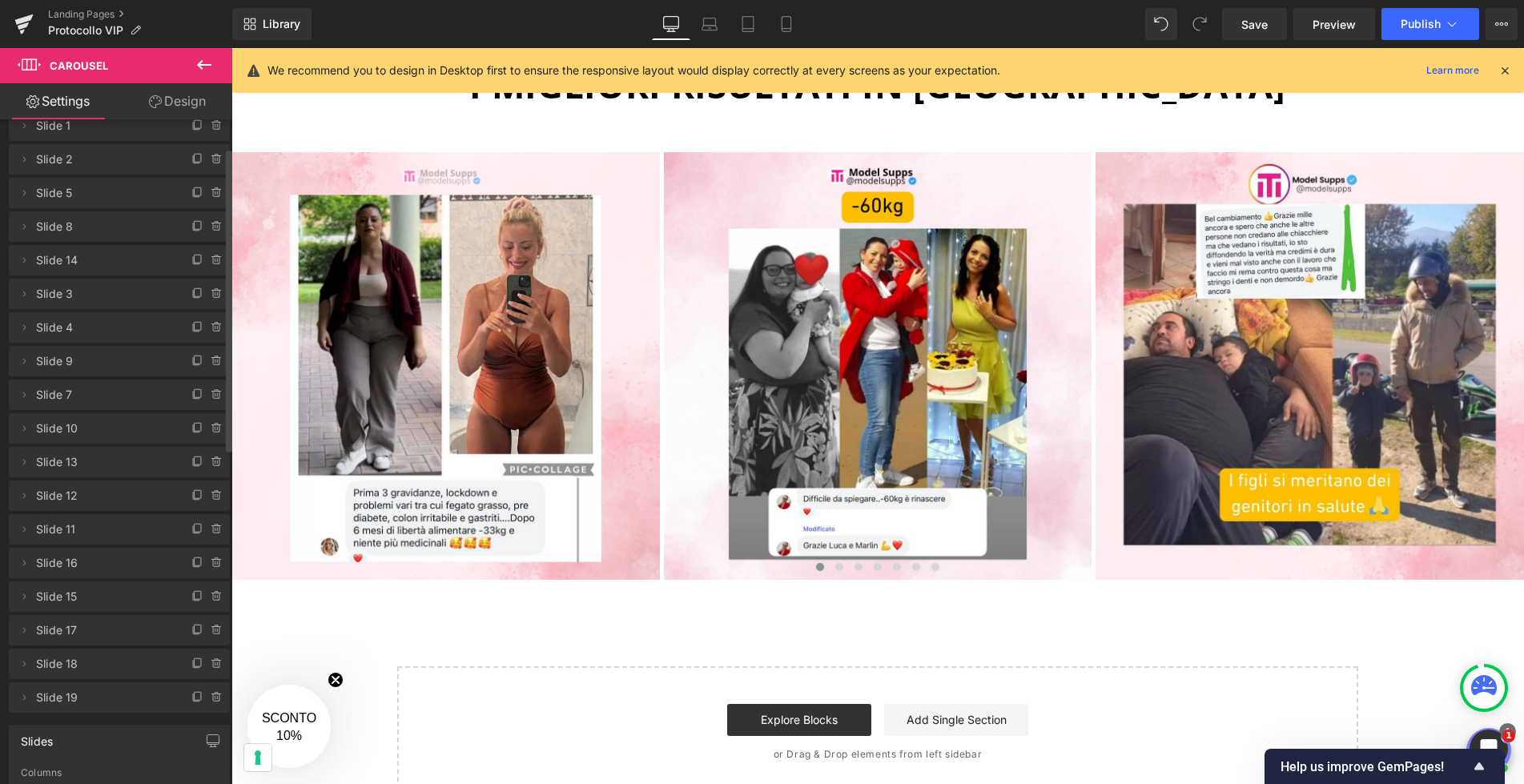
scroll to position [66, 0]
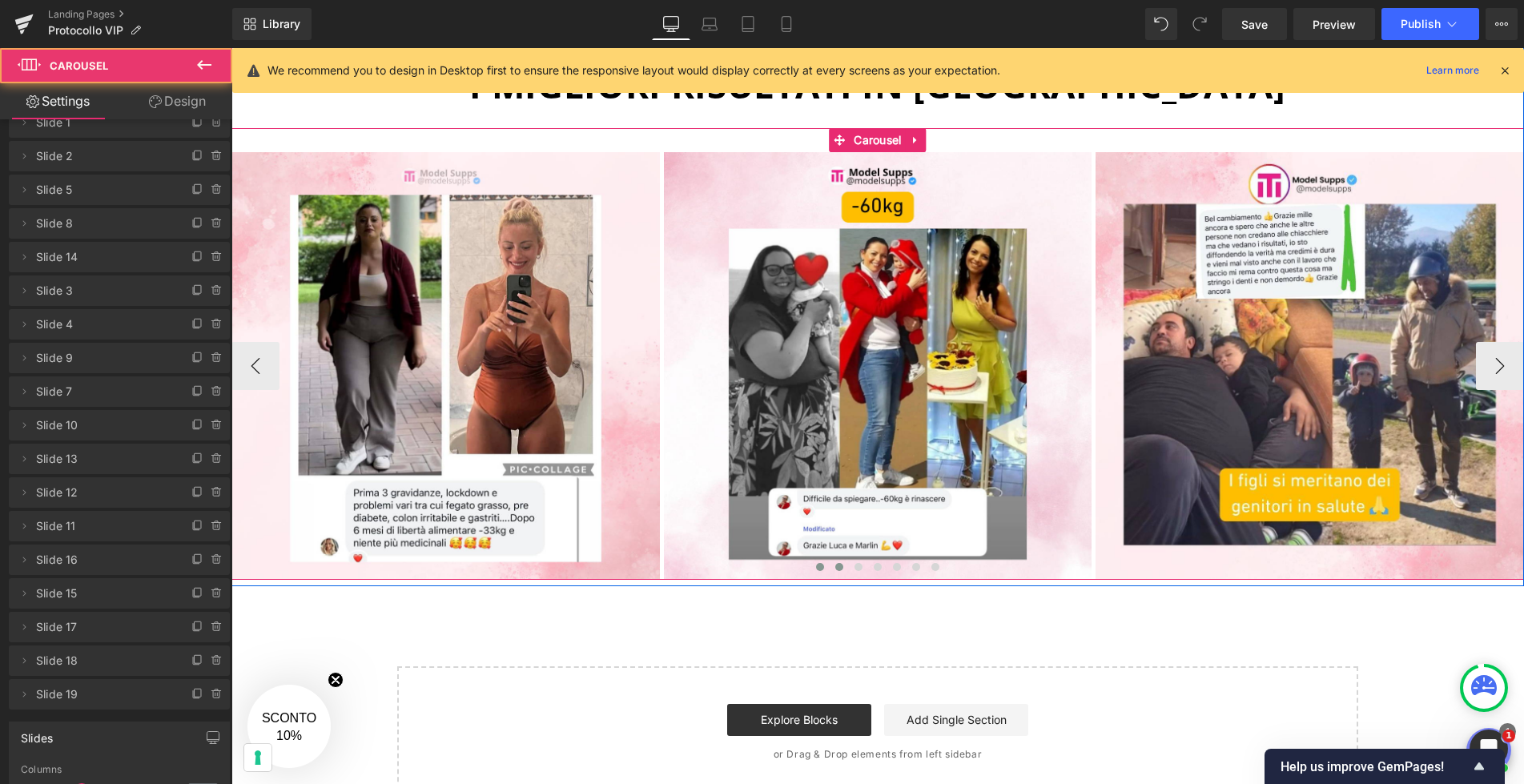
click at [829, 563] on button at bounding box center [839, 566] width 20 height 16
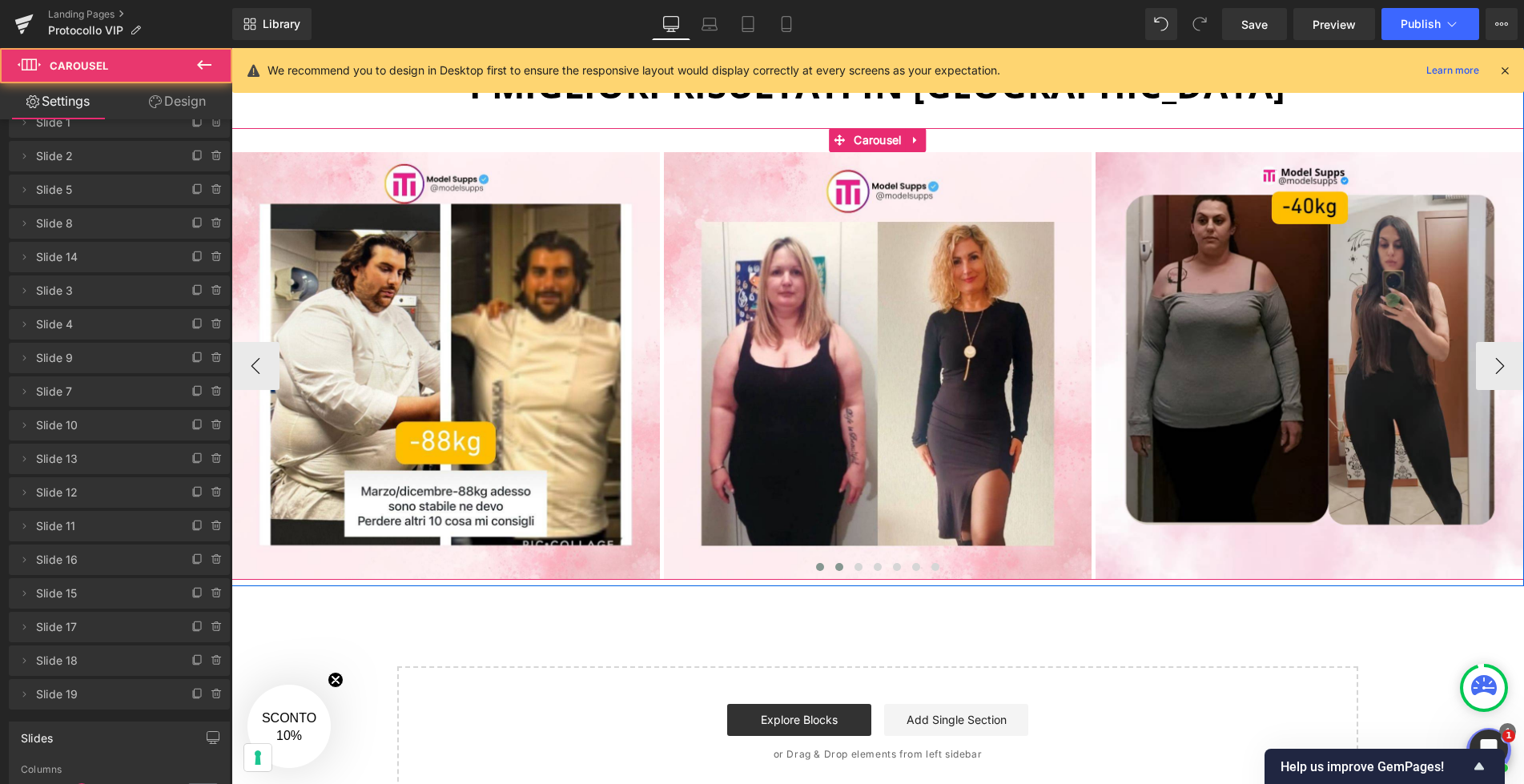
click at [823, 565] on span at bounding box center [820, 566] width 8 height 8
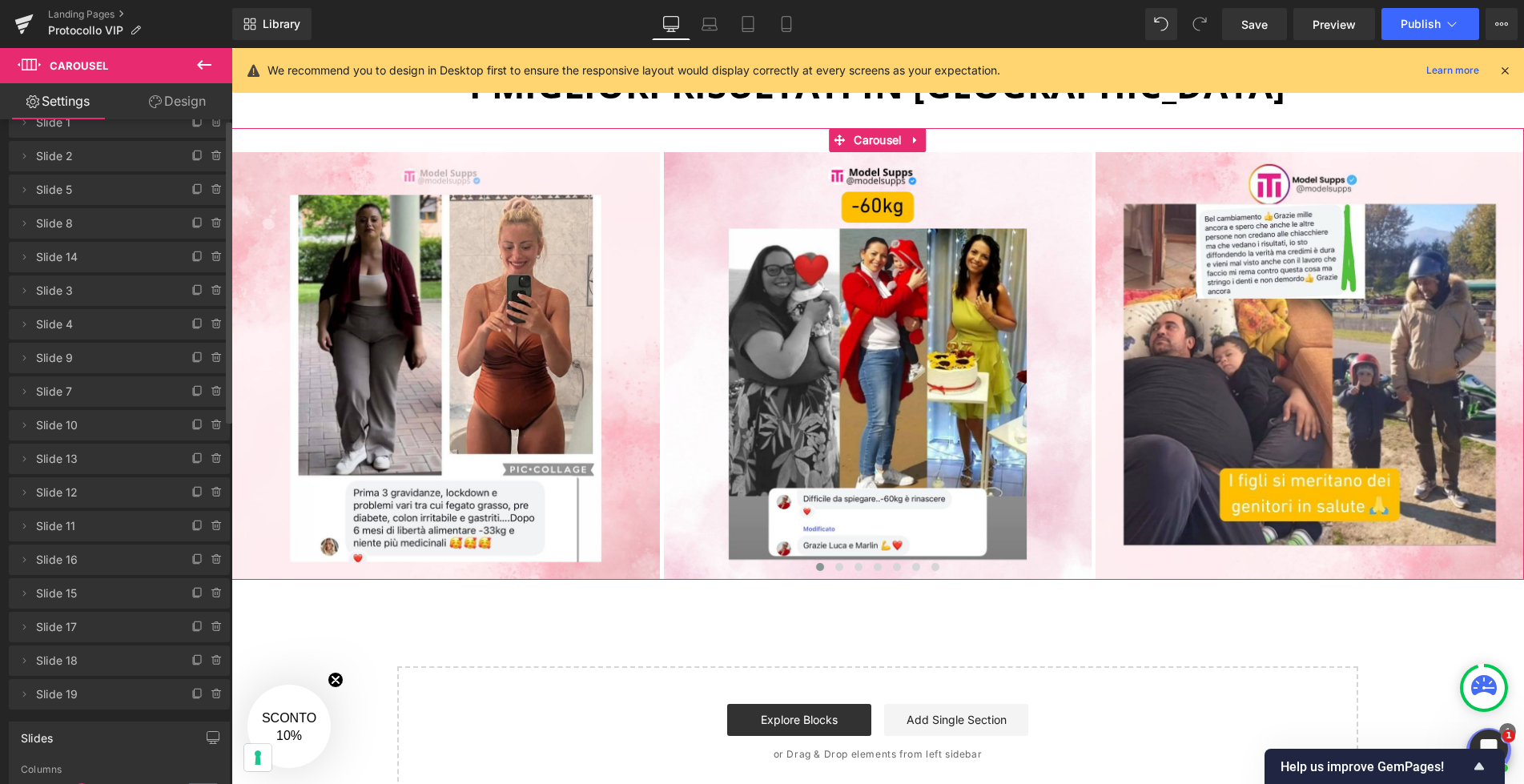
scroll to position [0, 0]
drag, startPoint x: 82, startPoint y: 260, endPoint x: 80, endPoint y: 215, distance: 45.0
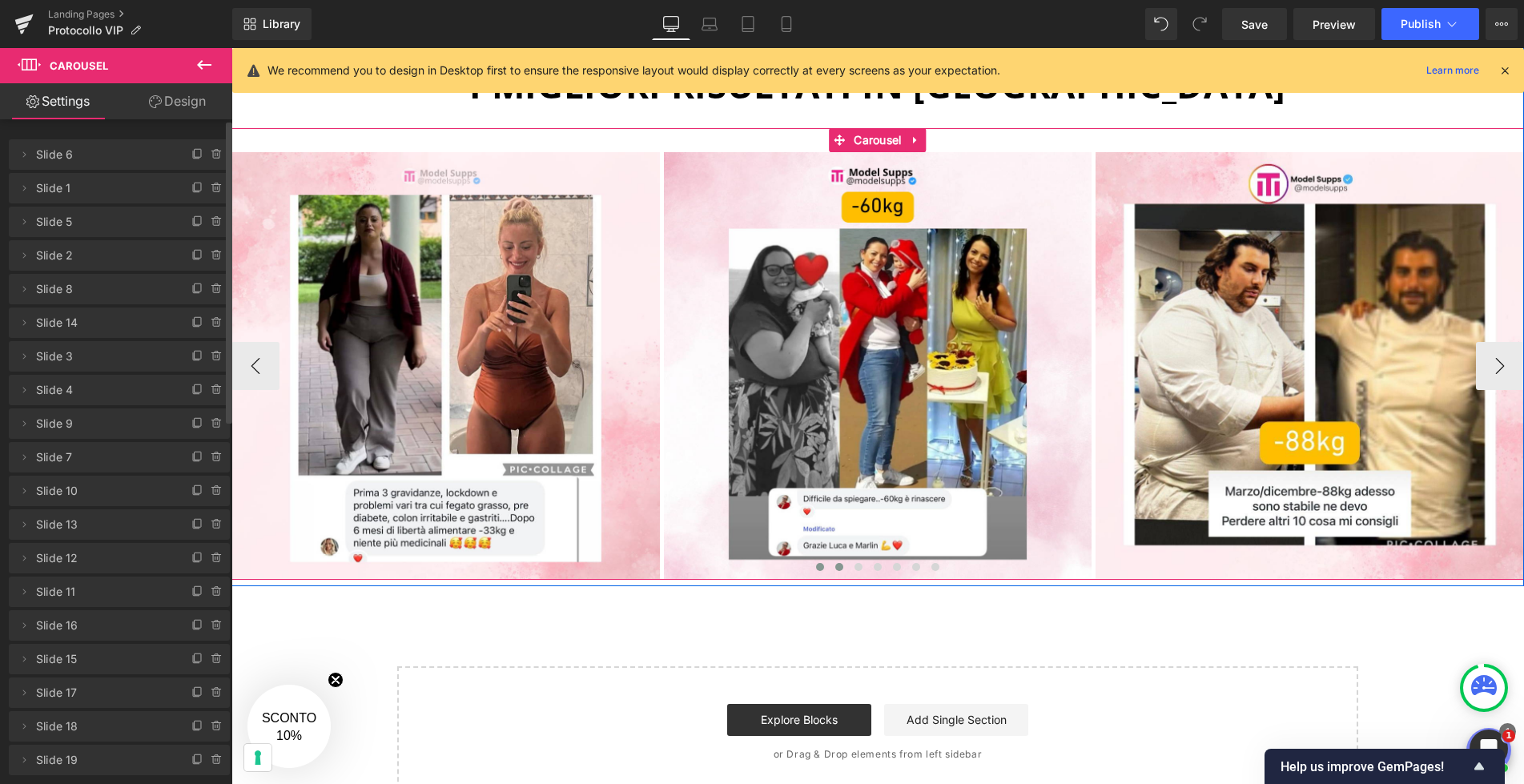
click at [845, 566] on button at bounding box center [839, 566] width 20 height 16
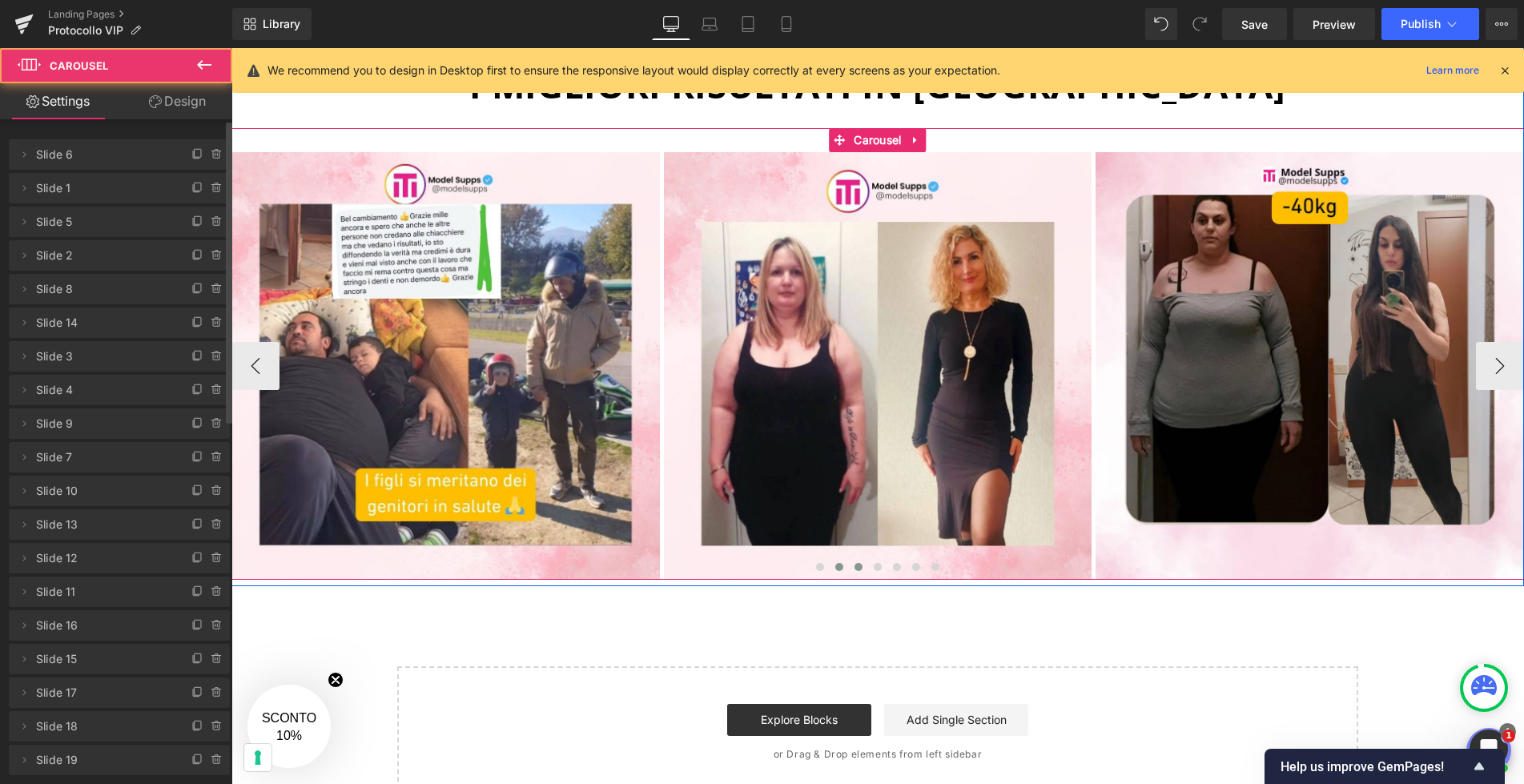
click at [861, 566] on span at bounding box center [858, 566] width 8 height 8
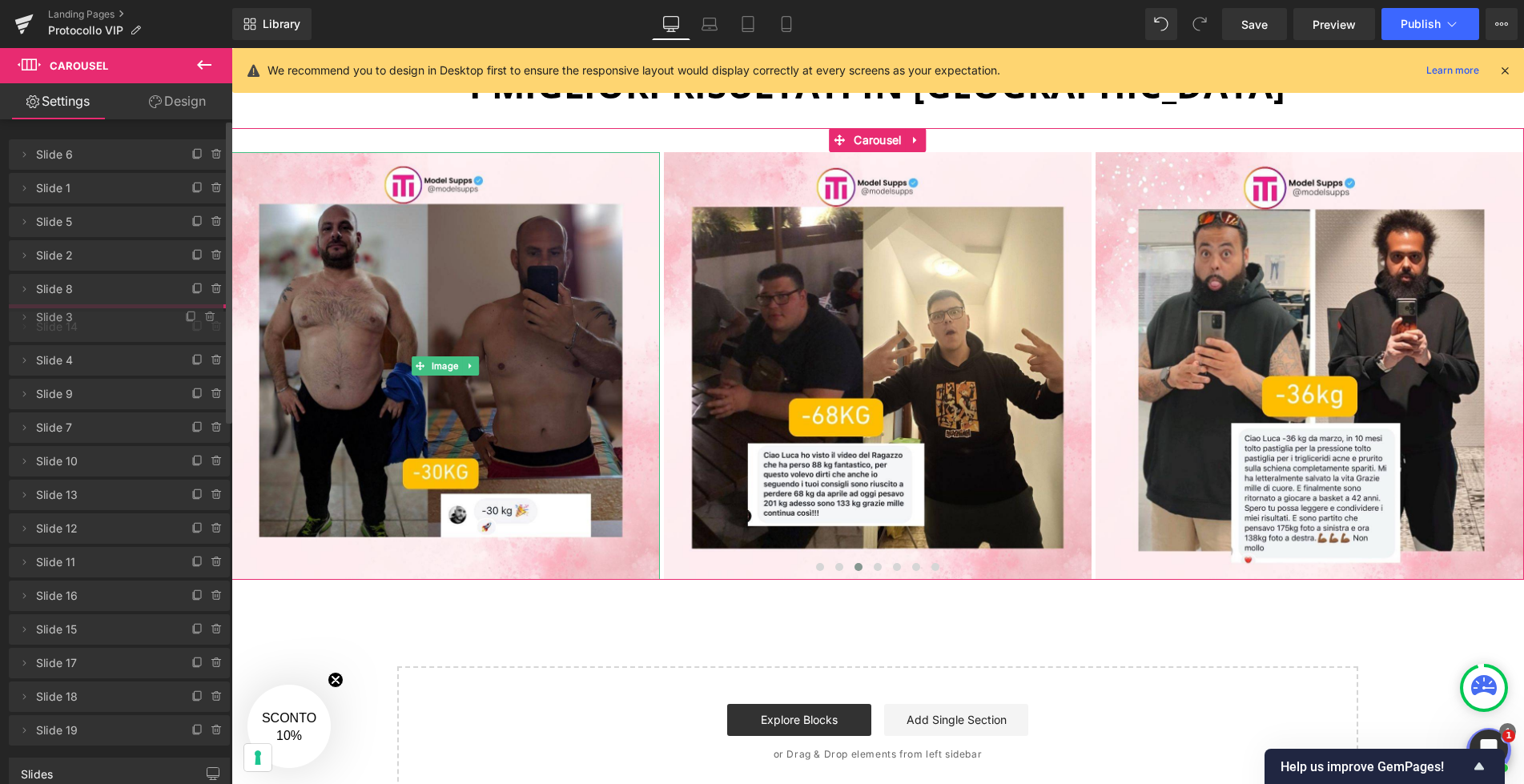
drag, startPoint x: 119, startPoint y: 355, endPoint x: 135, endPoint y: 315, distance: 43.1
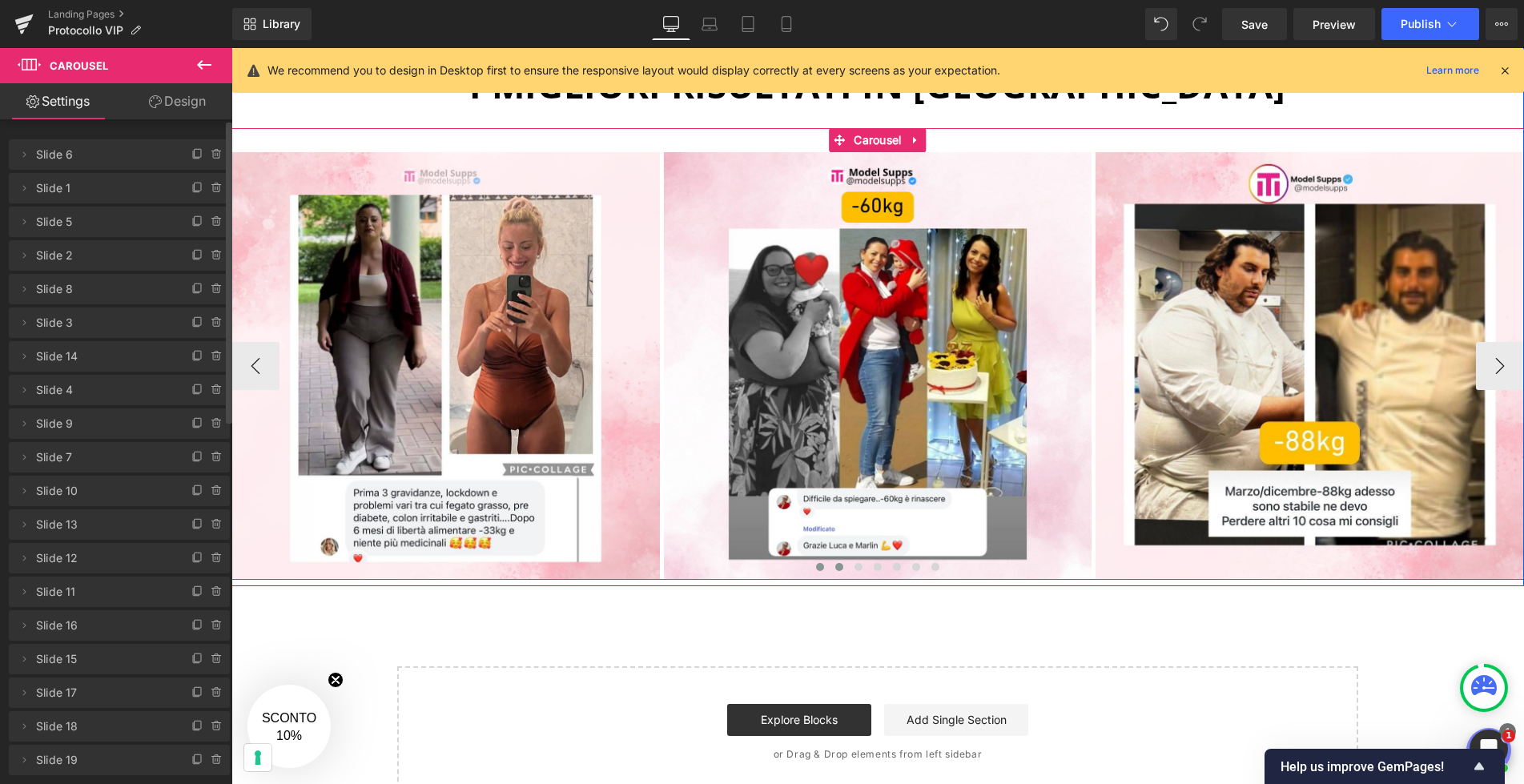
click at [835, 558] on button at bounding box center [839, 566] width 20 height 16
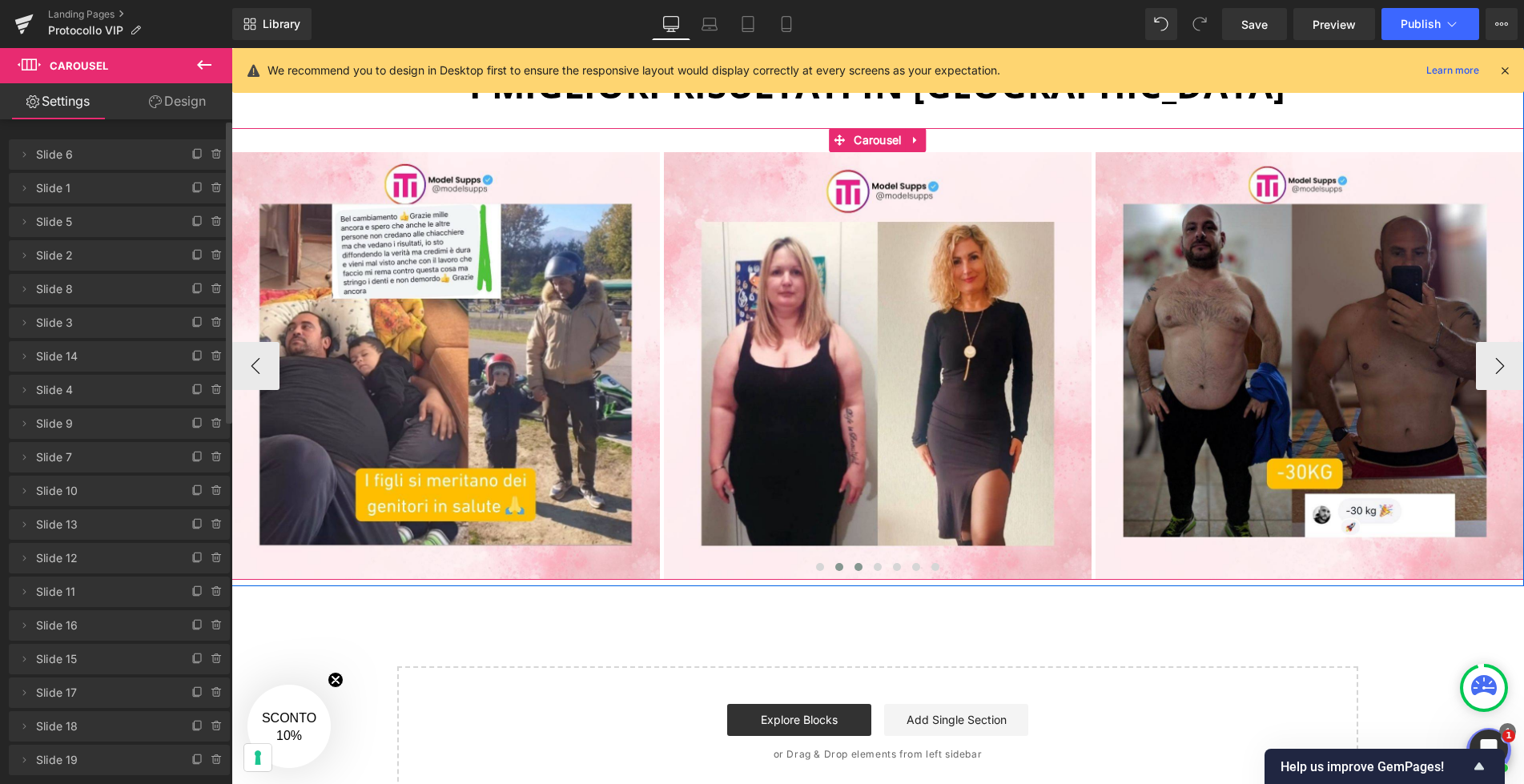
click at [859, 564] on span at bounding box center [858, 566] width 8 height 8
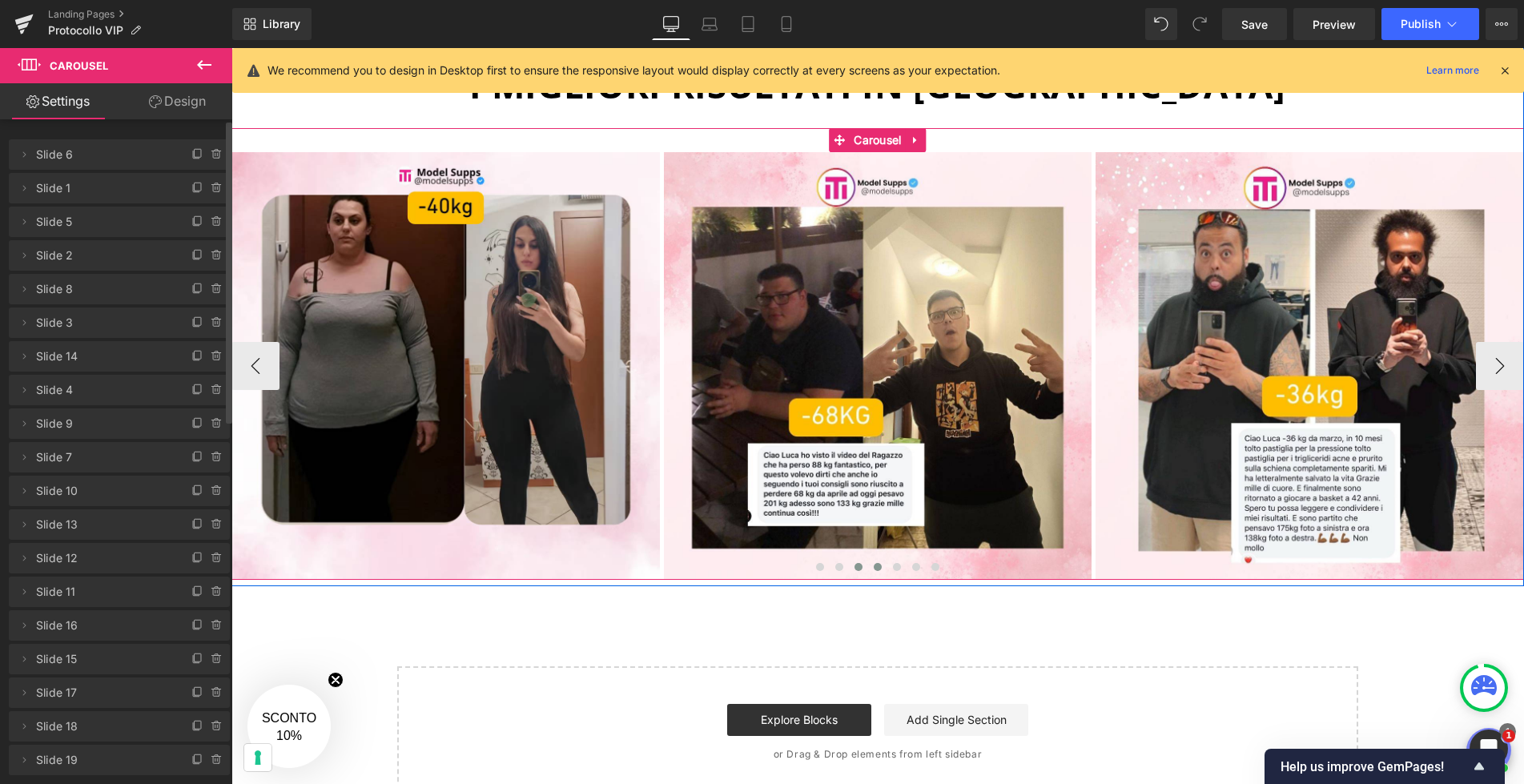
click at [874, 565] on span at bounding box center [878, 566] width 8 height 8
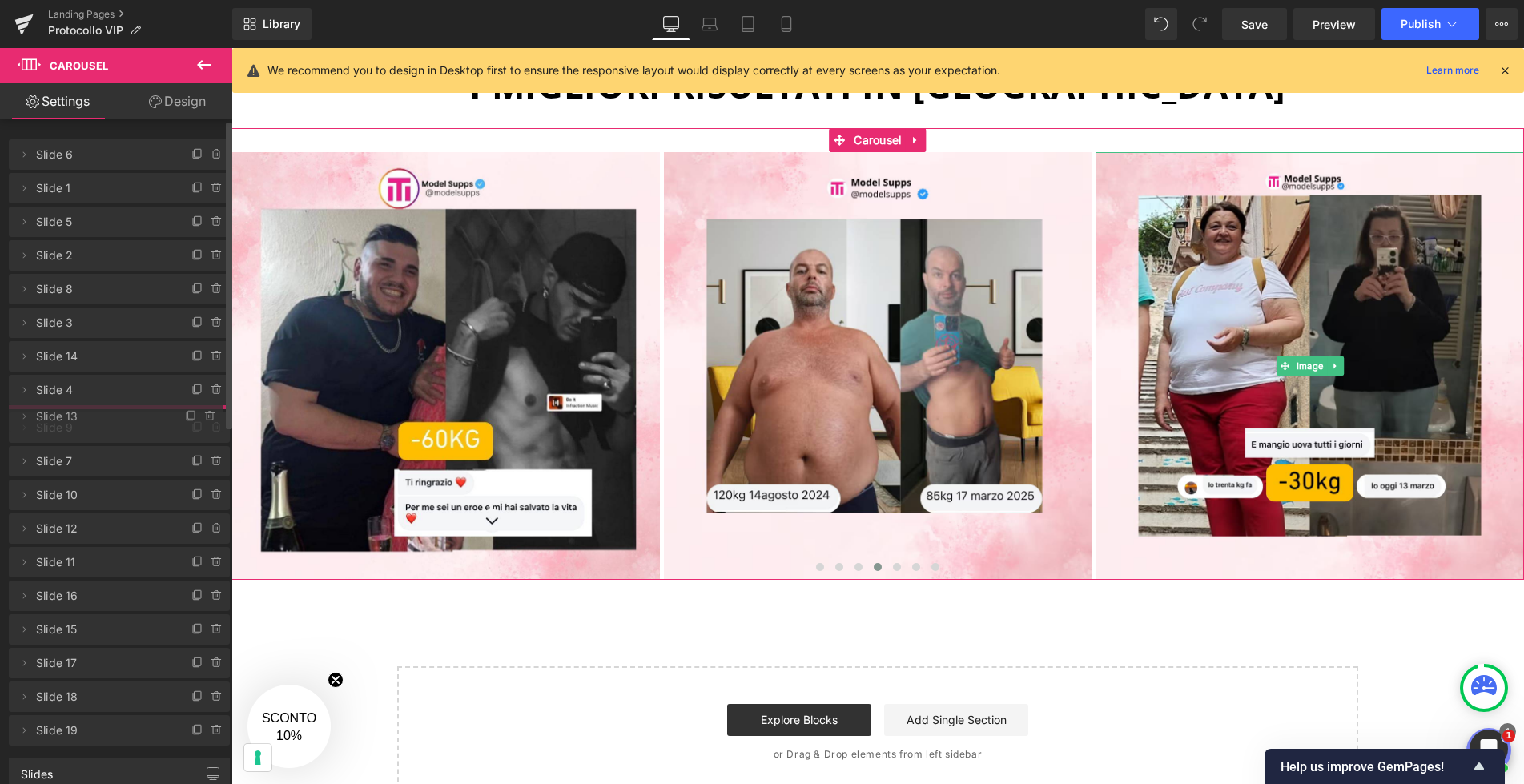
drag, startPoint x: 96, startPoint y: 525, endPoint x: 92, endPoint y: 417, distance: 108.1
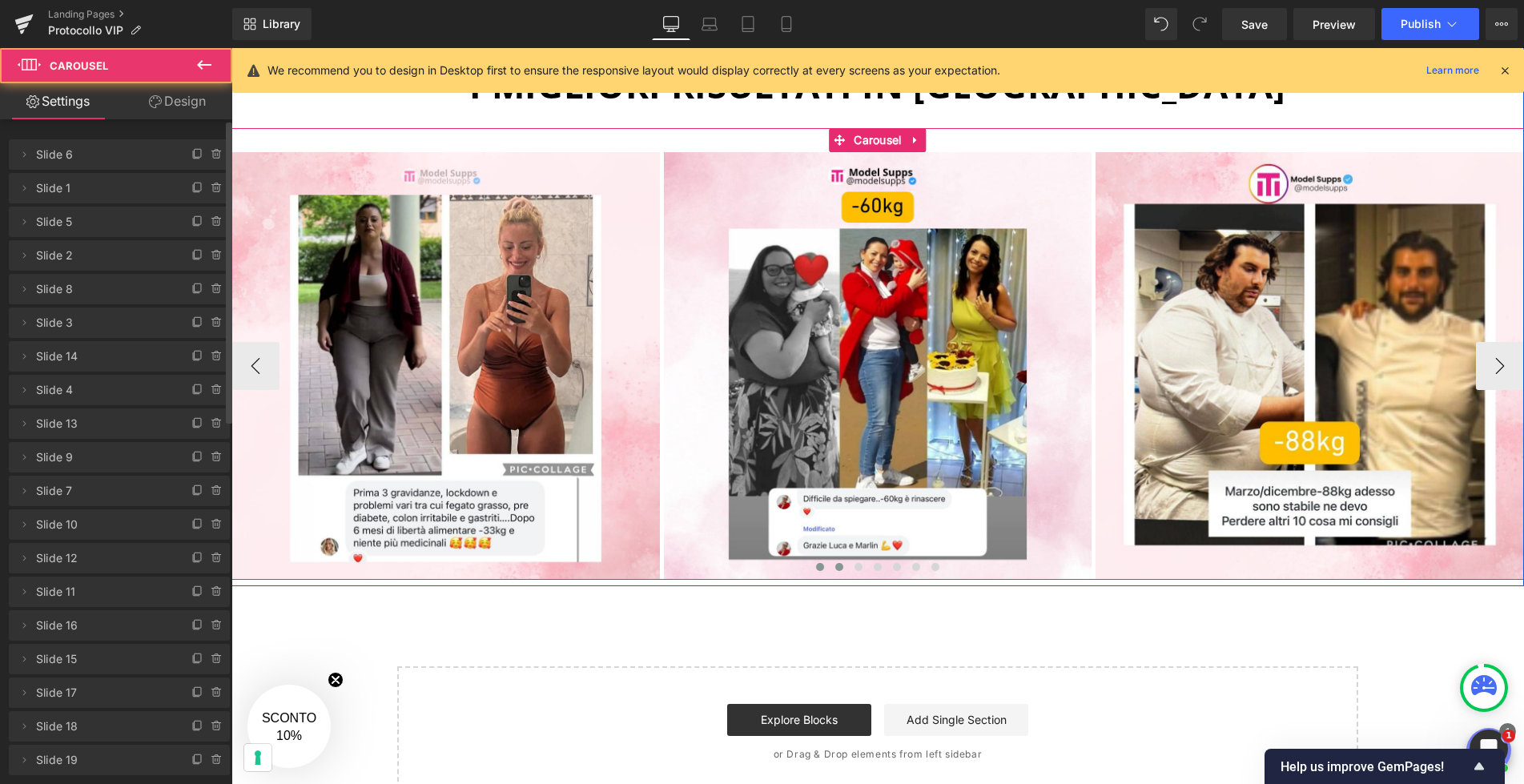
click at [836, 566] on span at bounding box center [839, 566] width 8 height 8
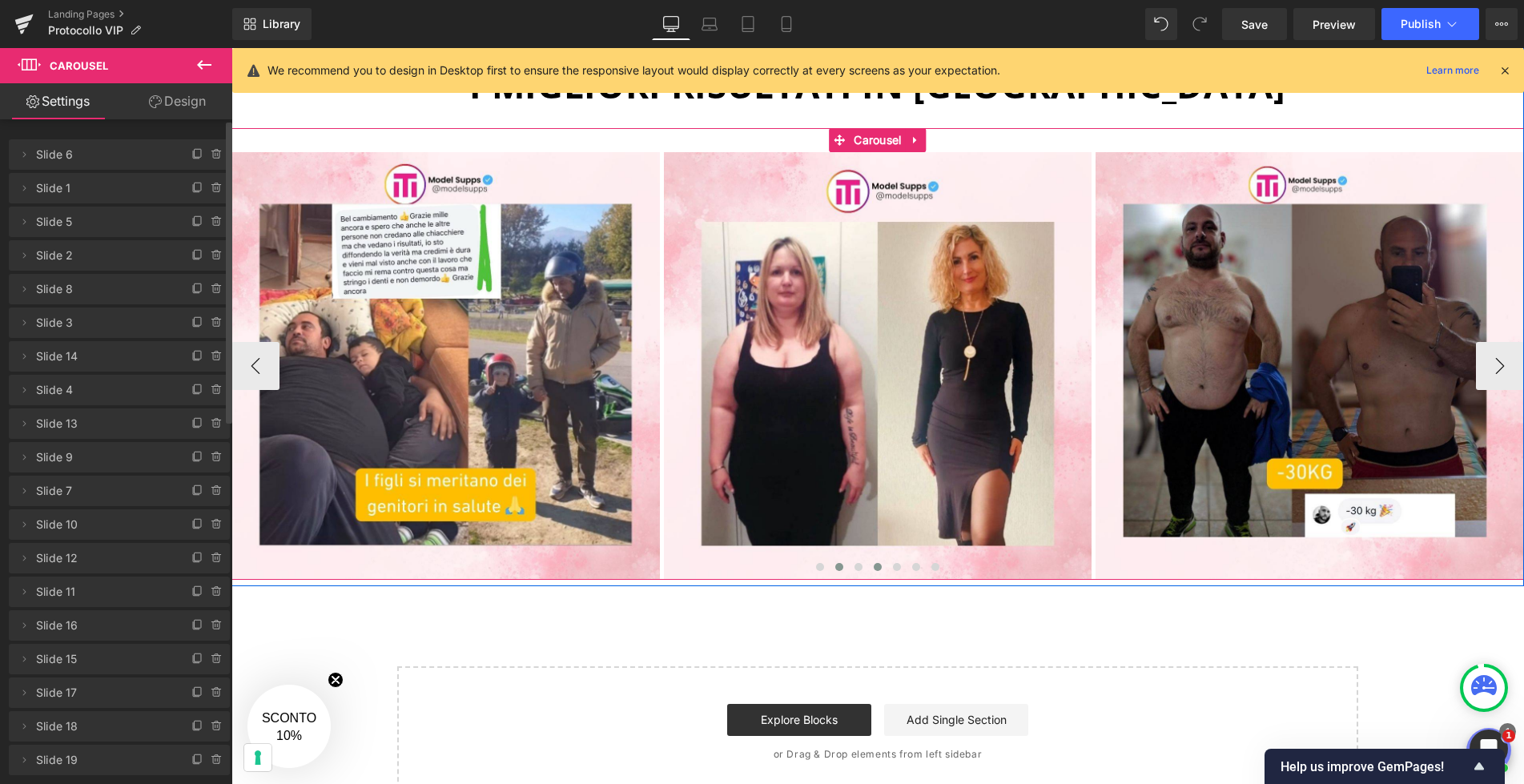
click at [875, 563] on span at bounding box center [878, 566] width 8 height 8
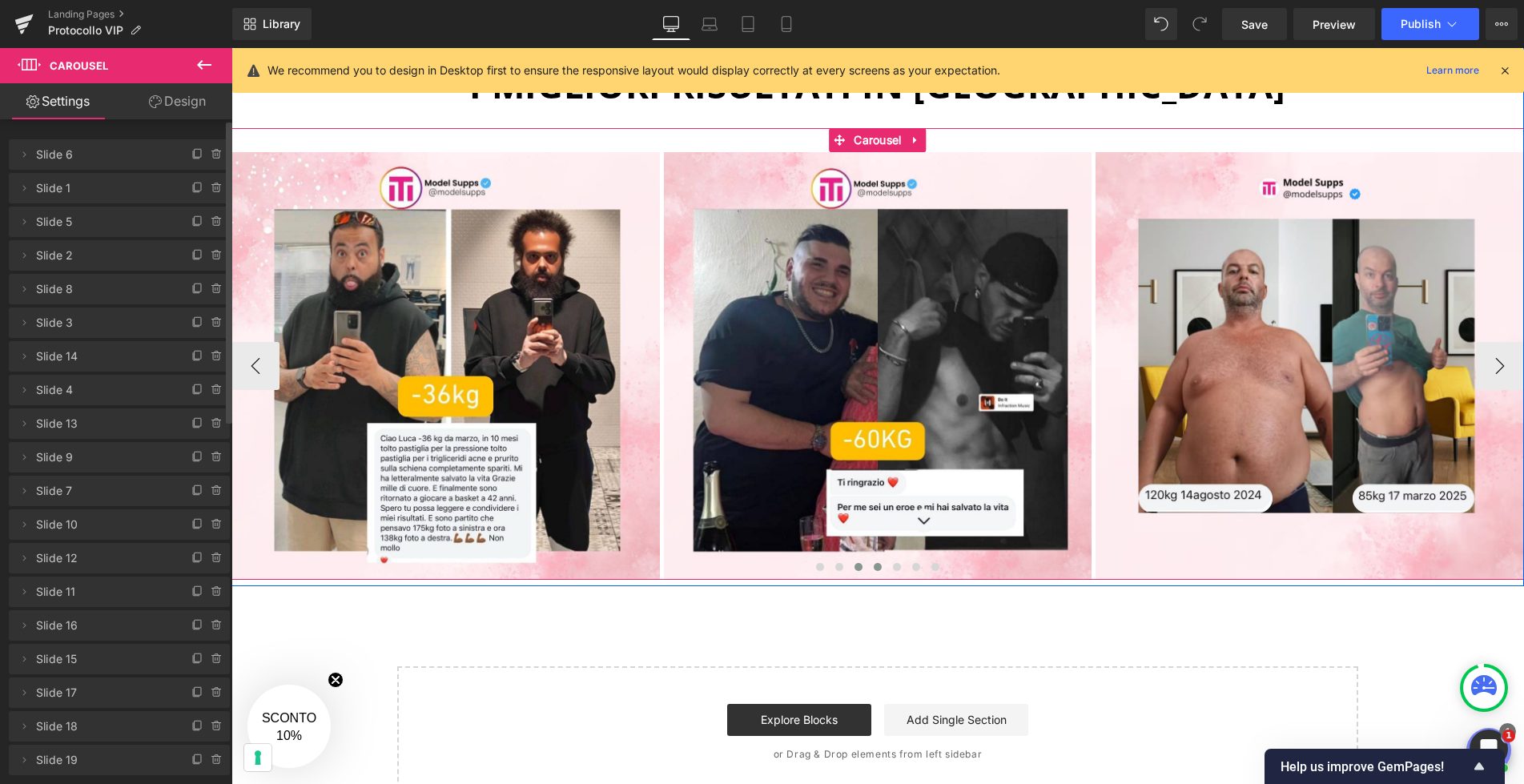
click at [860, 565] on span at bounding box center [858, 566] width 8 height 8
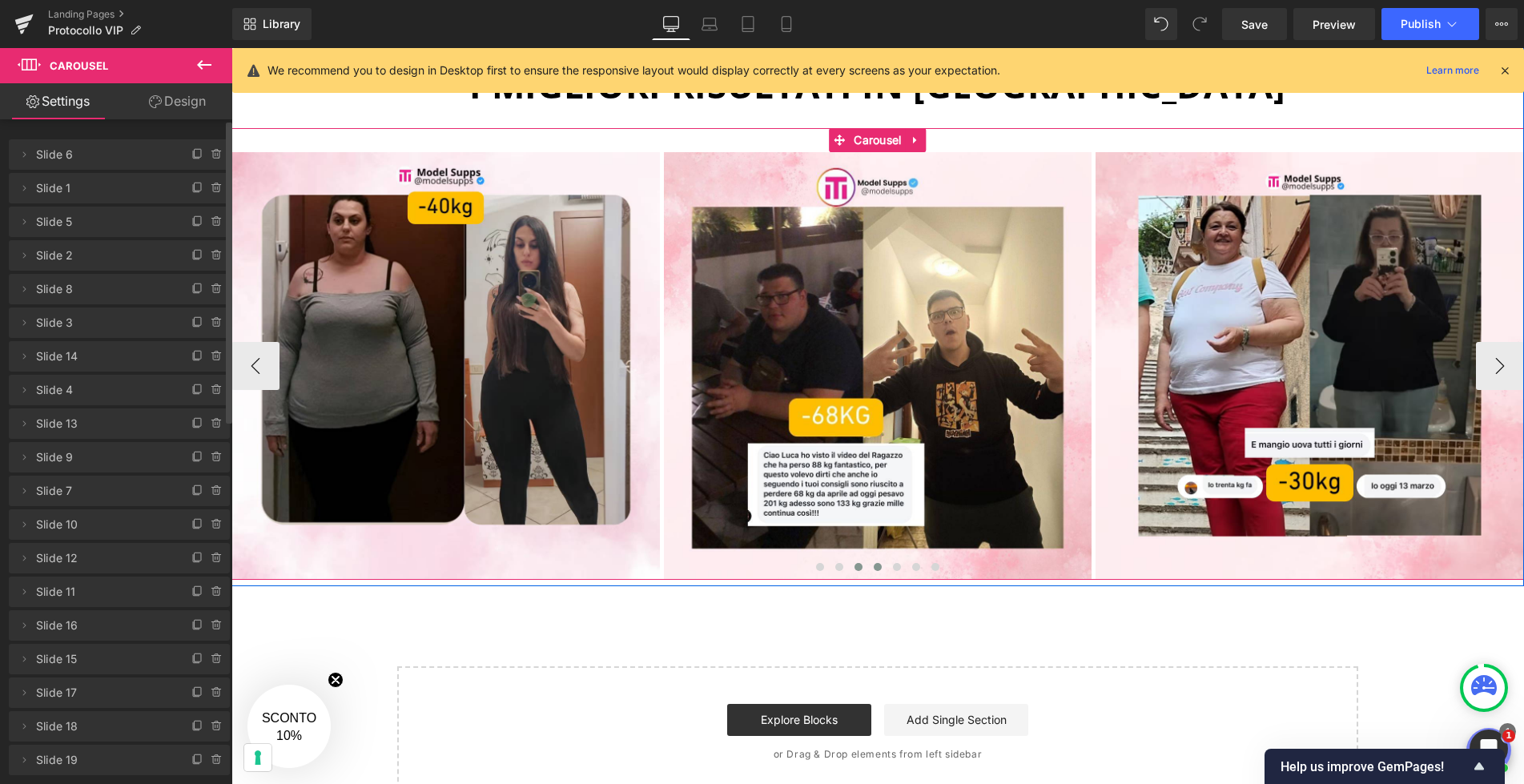
click at [878, 566] on span at bounding box center [878, 566] width 8 height 8
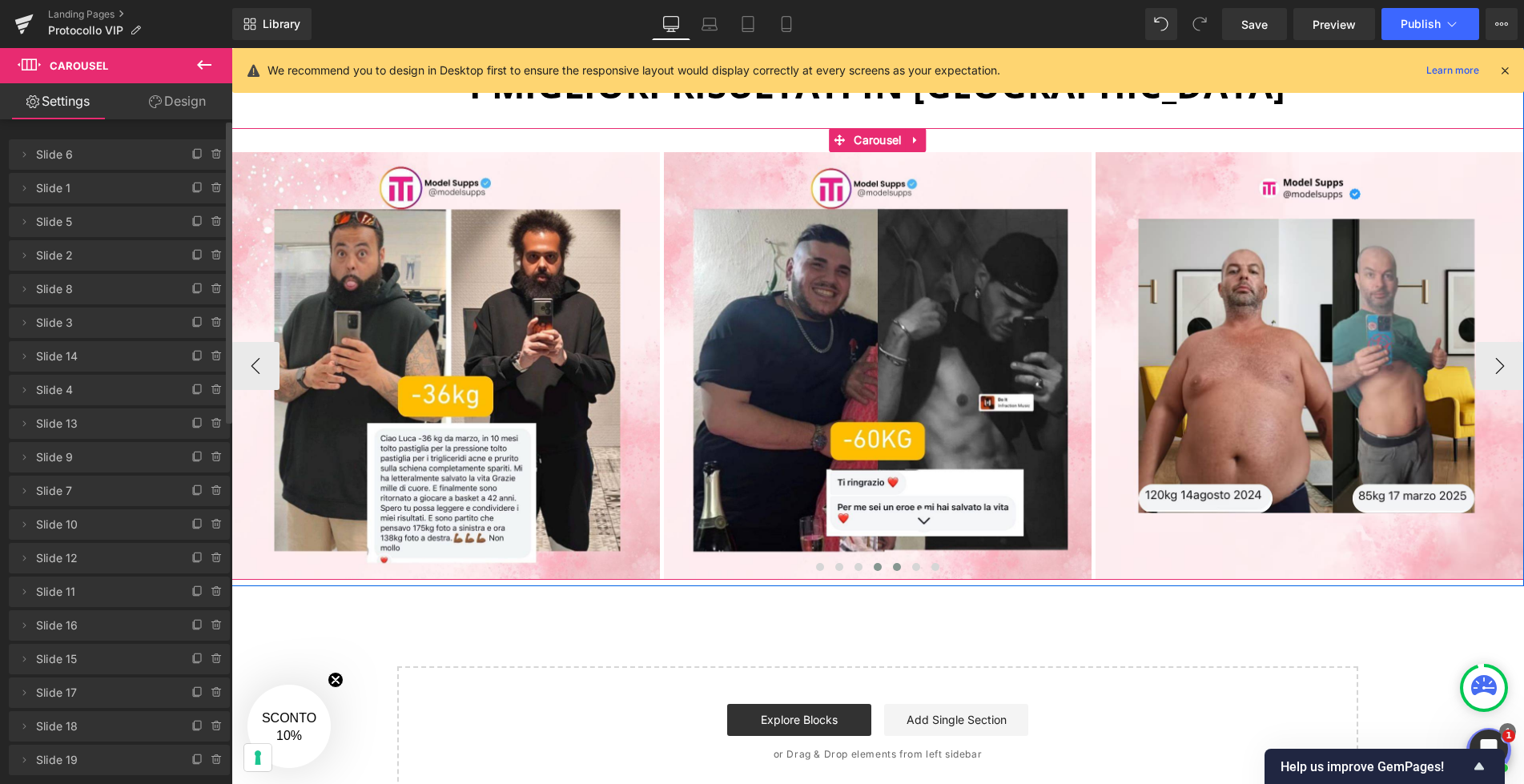
click at [895, 566] on span at bounding box center [896, 566] width 8 height 8
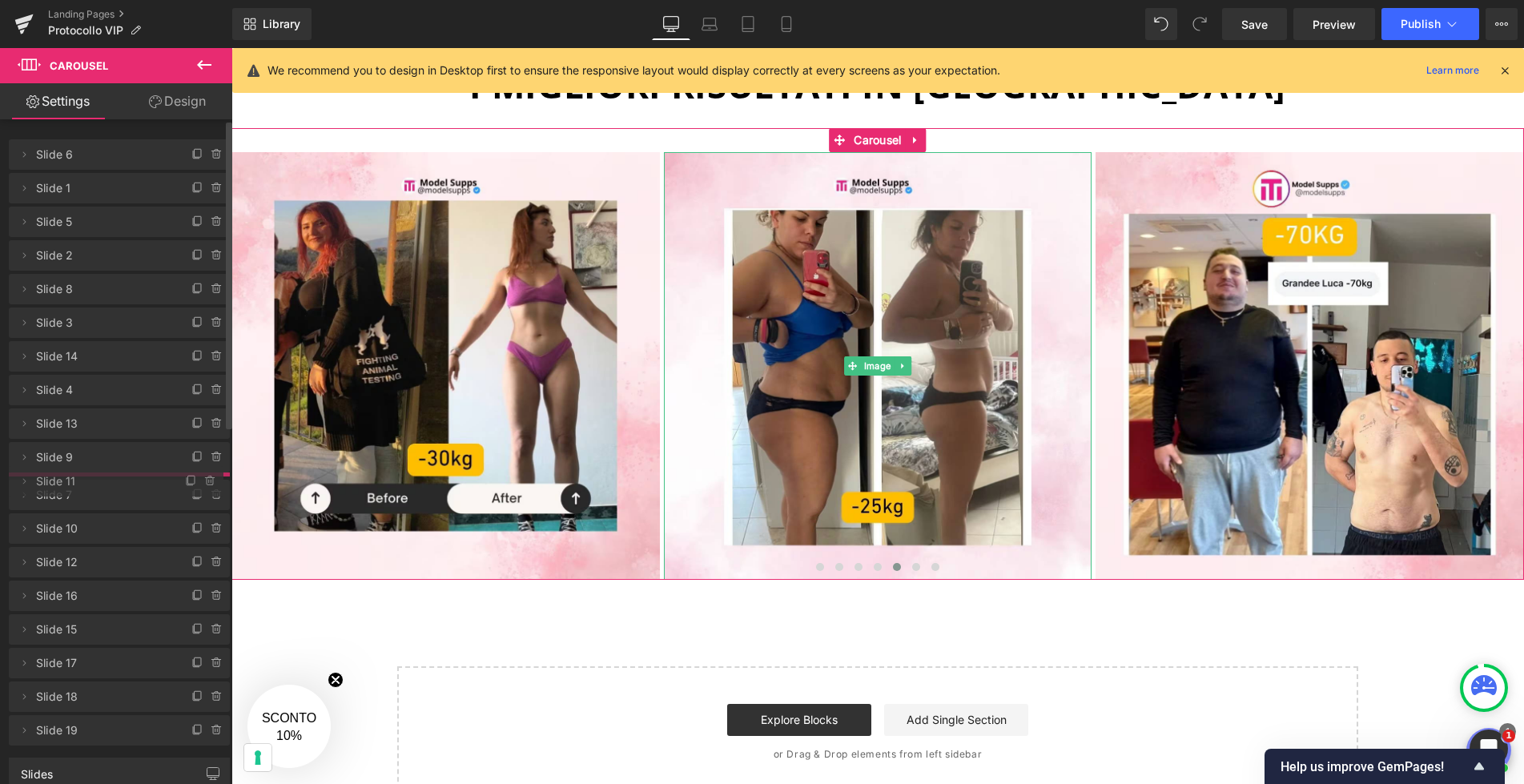
drag, startPoint x: 92, startPoint y: 587, endPoint x: 94, endPoint y: 477, distance: 110.0
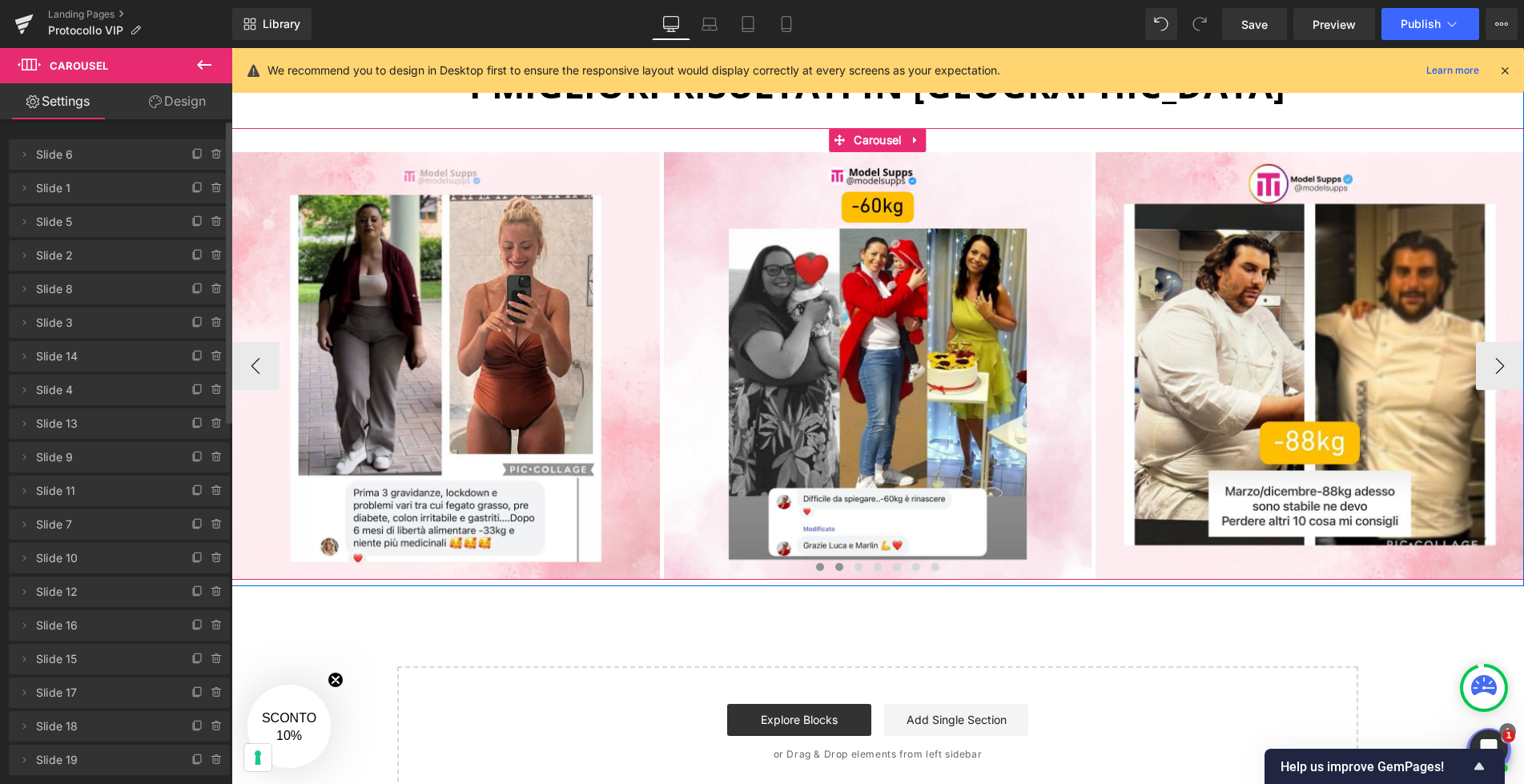
click at [838, 563] on span at bounding box center [839, 566] width 8 height 8
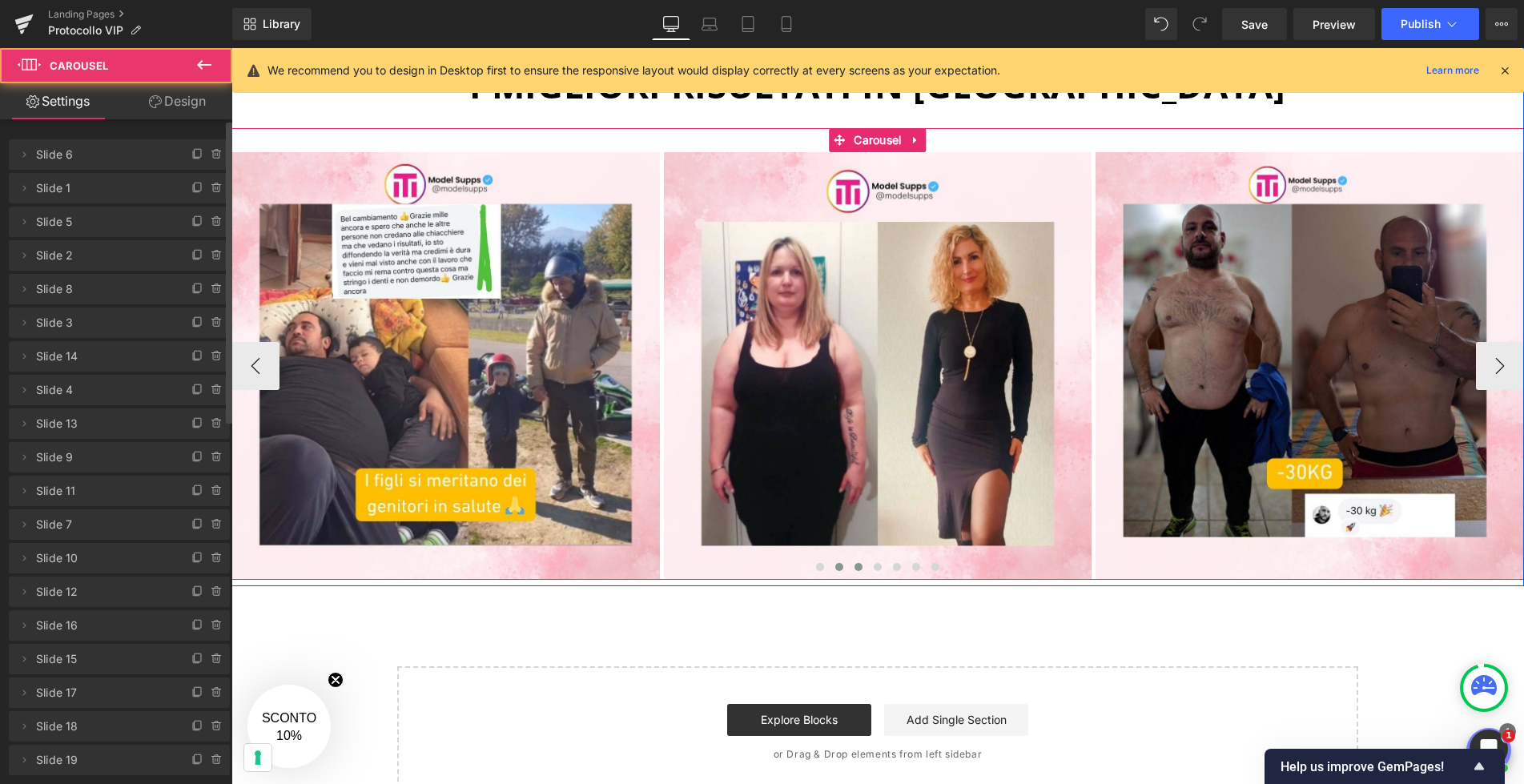
click at [861, 565] on span at bounding box center [858, 566] width 8 height 8
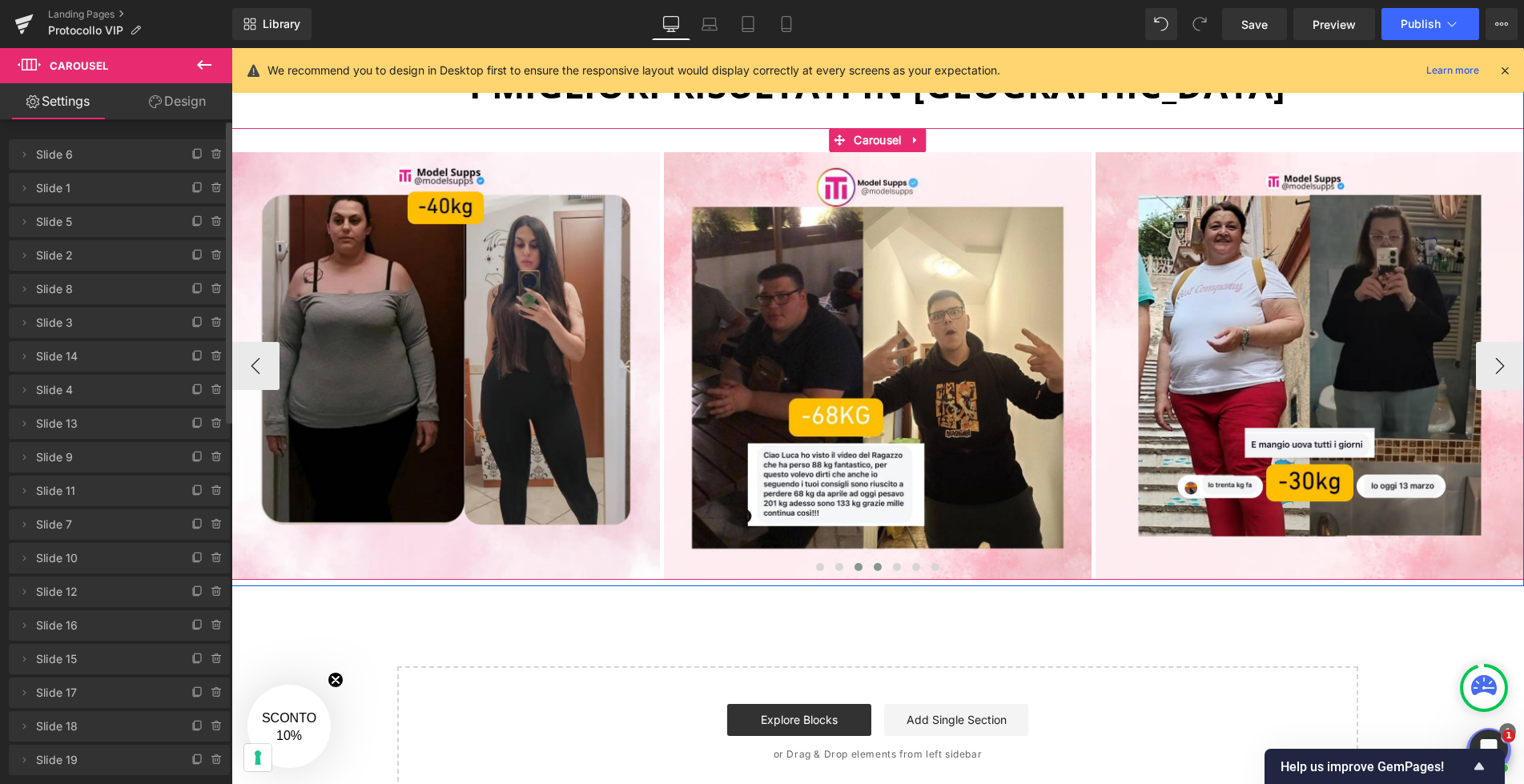
click at [875, 565] on span at bounding box center [878, 566] width 8 height 8
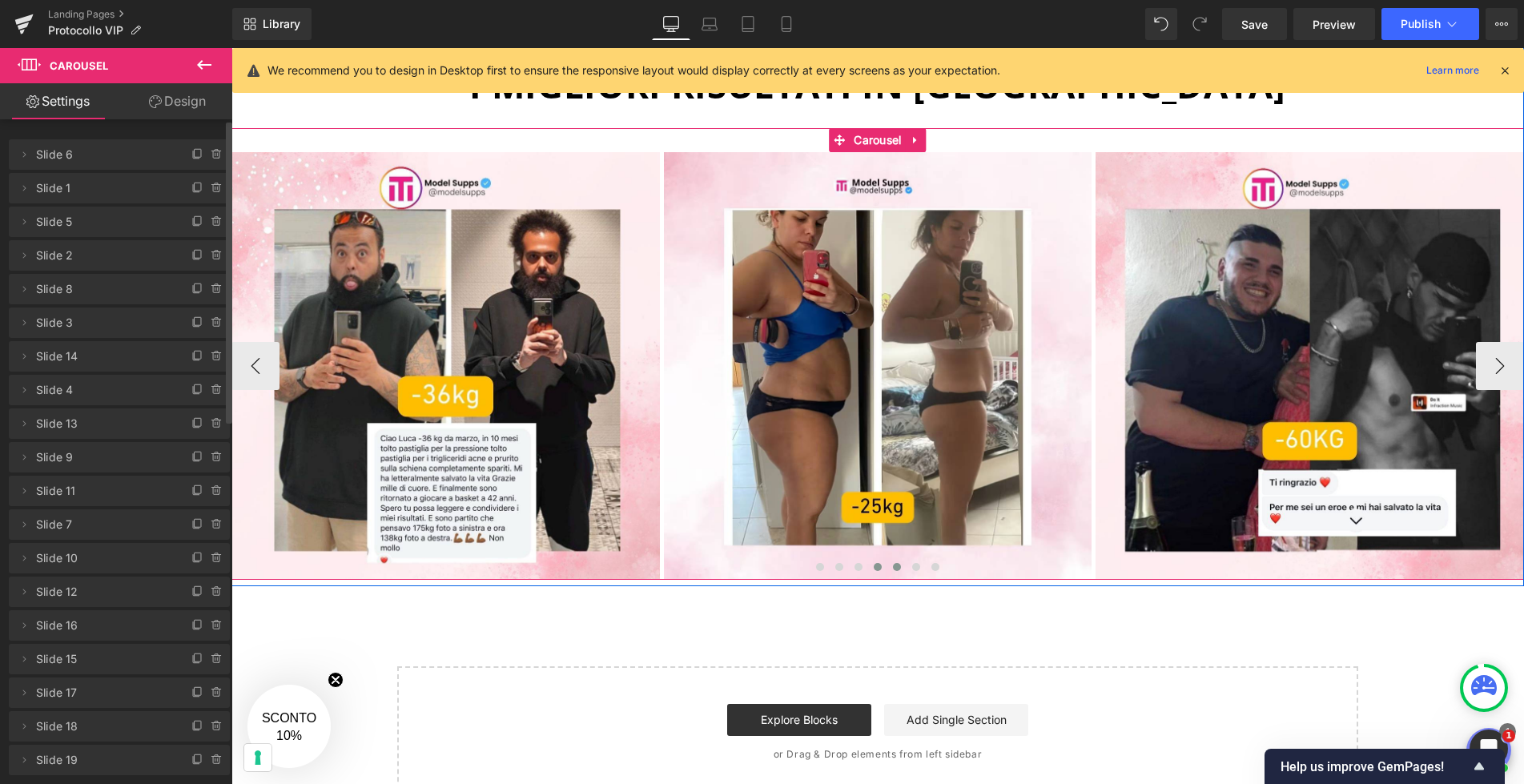
click at [894, 565] on span at bounding box center [896, 566] width 8 height 8
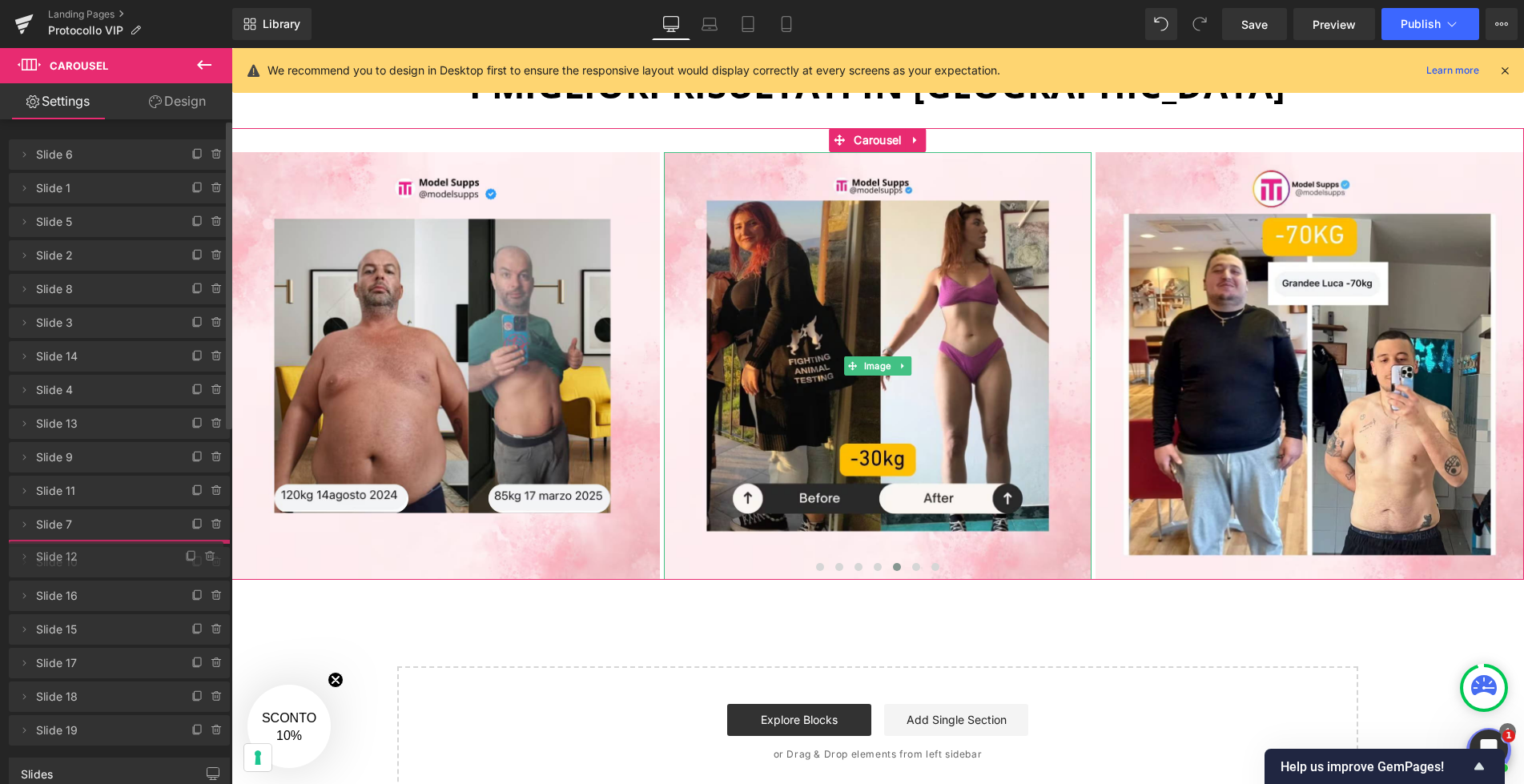
drag, startPoint x: 76, startPoint y: 590, endPoint x: 79, endPoint y: 554, distance: 36.1
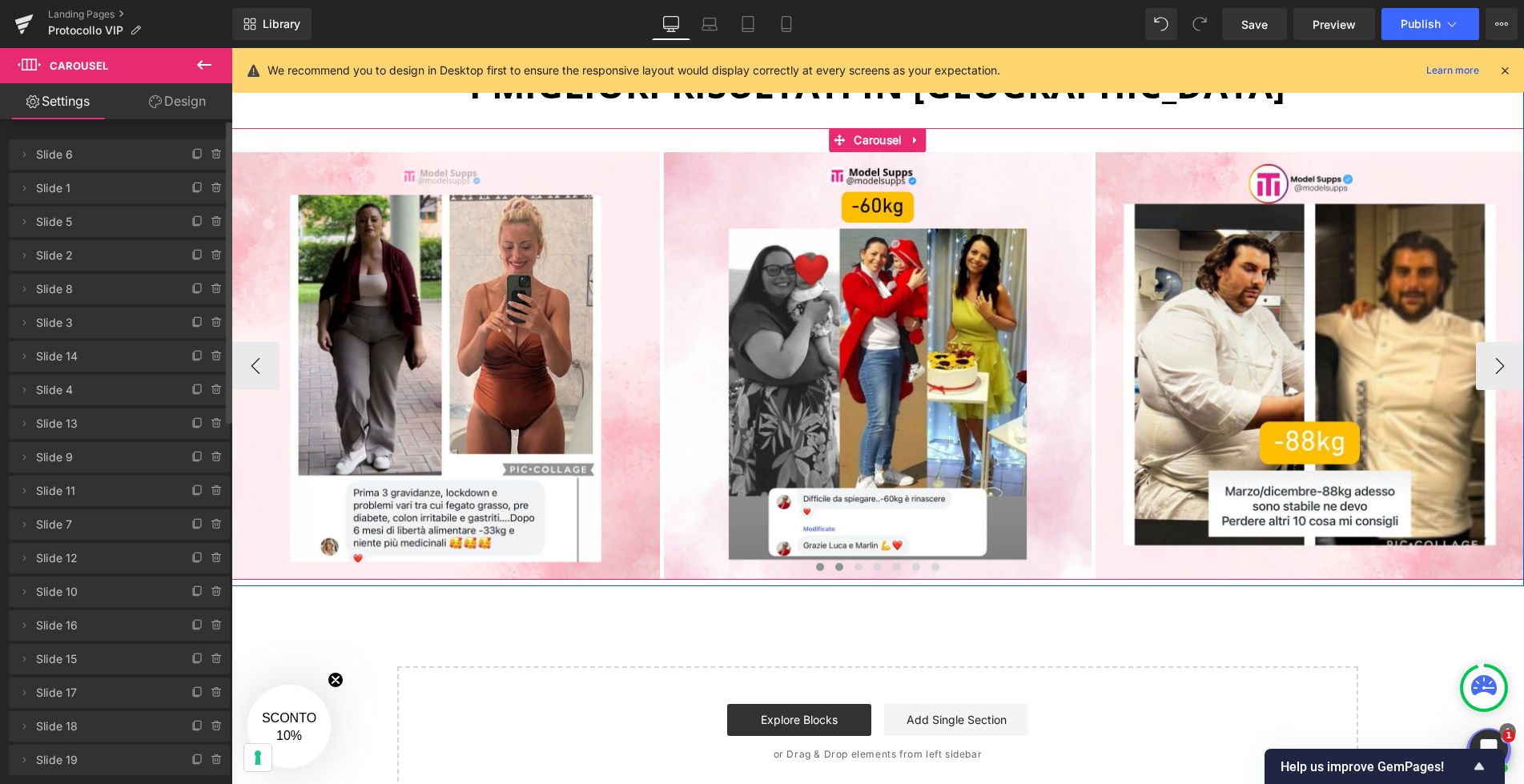
click at [840, 568] on span at bounding box center [839, 566] width 8 height 8
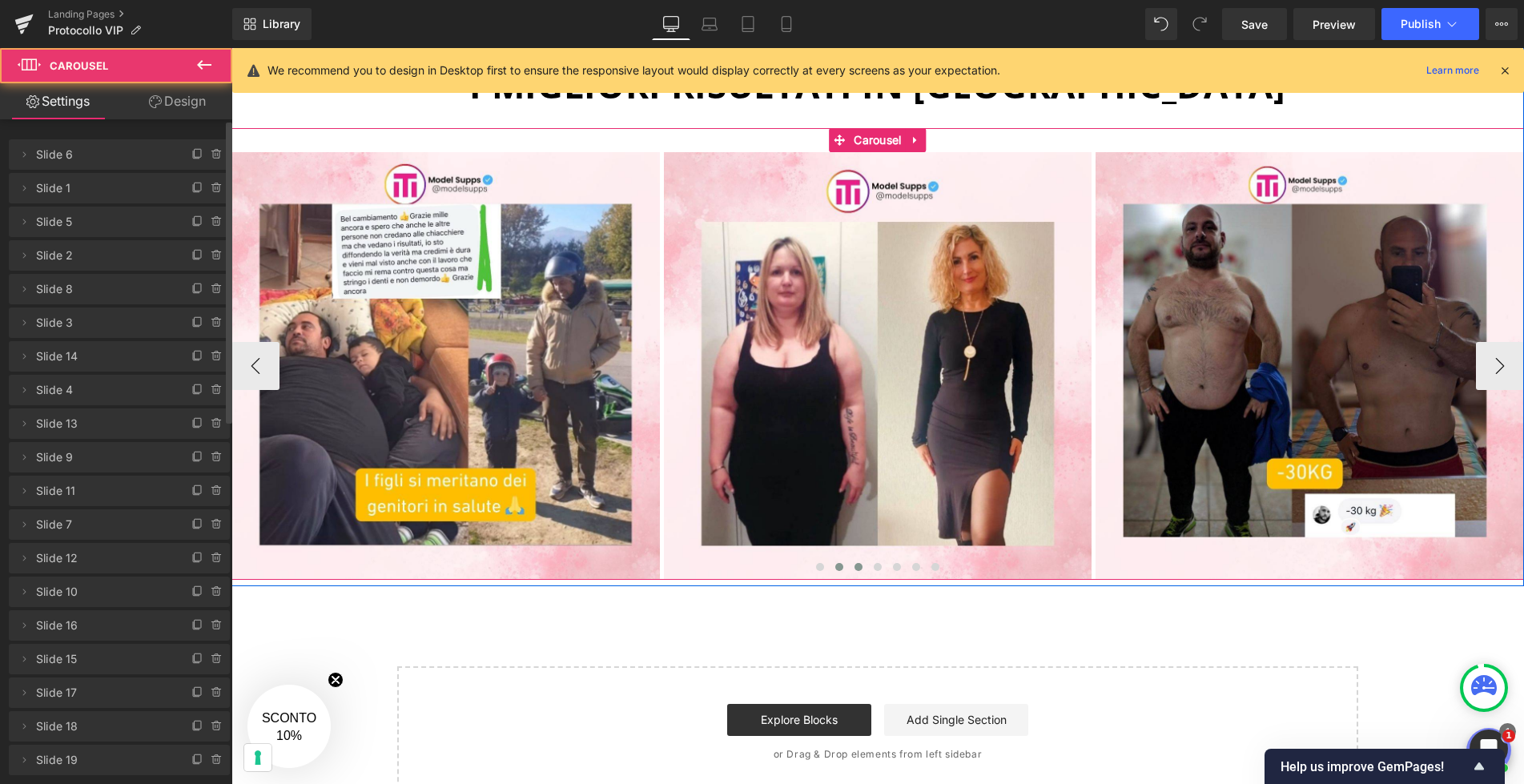
click at [856, 566] on span at bounding box center [858, 566] width 8 height 8
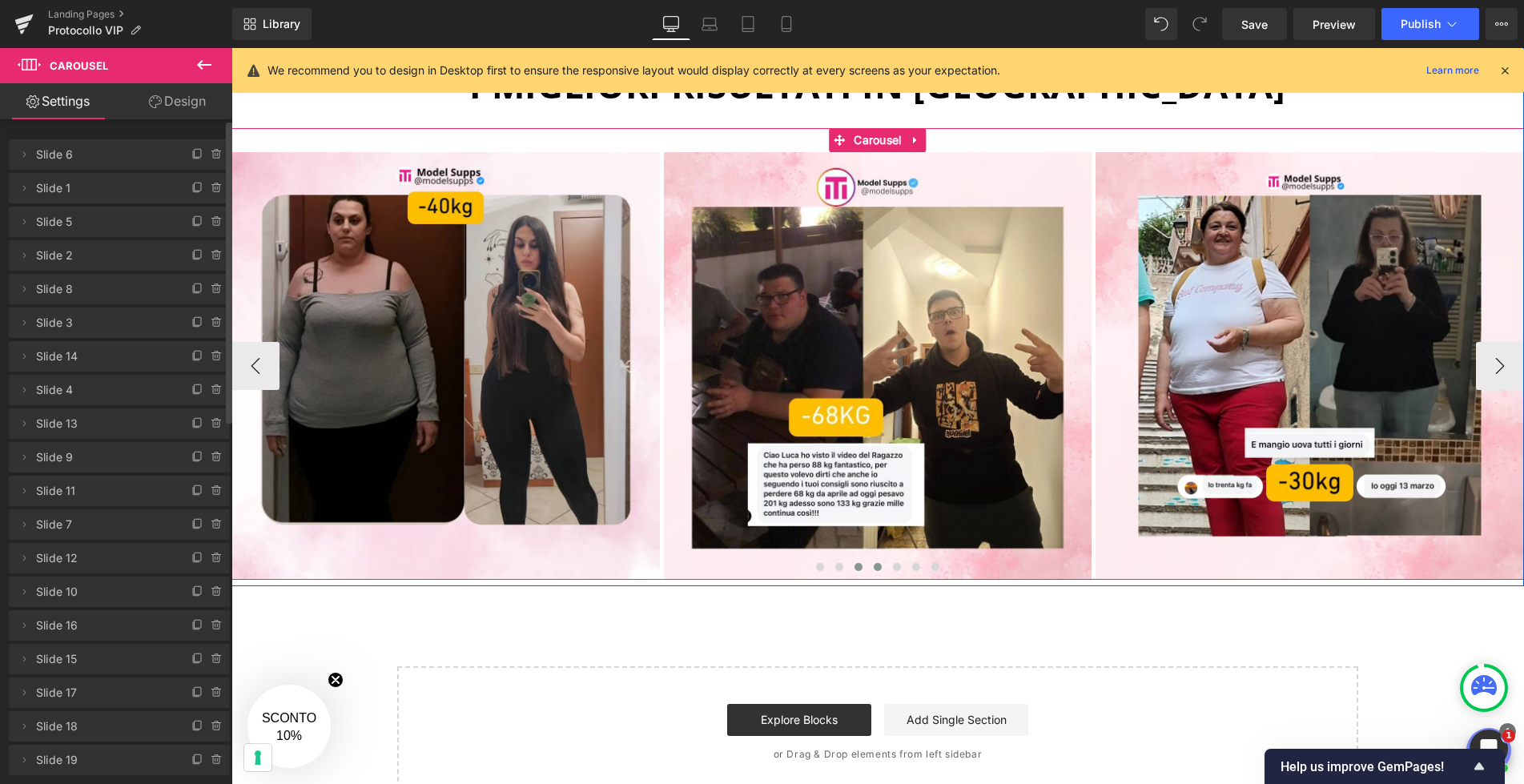
click at [871, 566] on button at bounding box center [878, 566] width 20 height 16
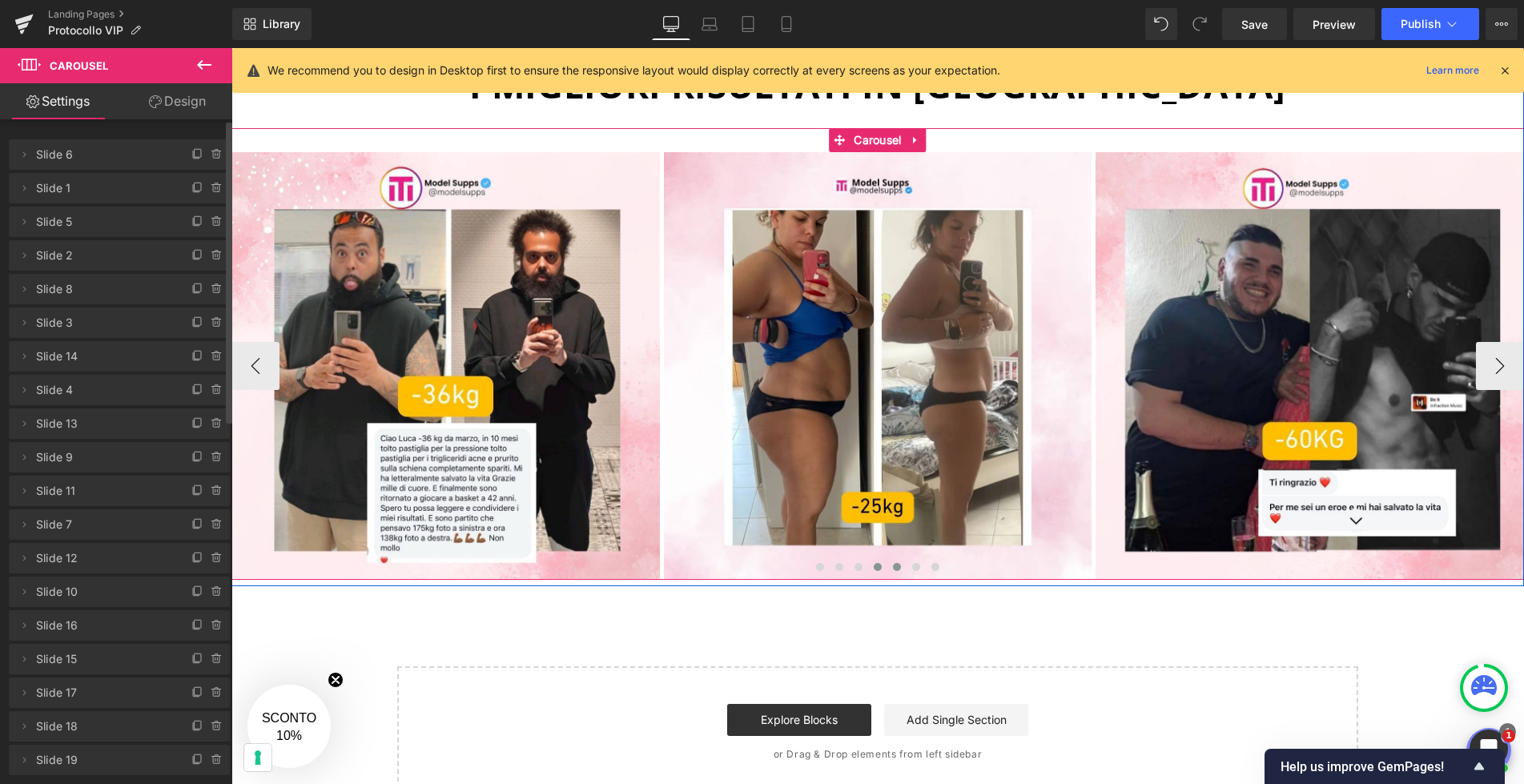
click at [896, 566] on span at bounding box center [896, 566] width 8 height 8
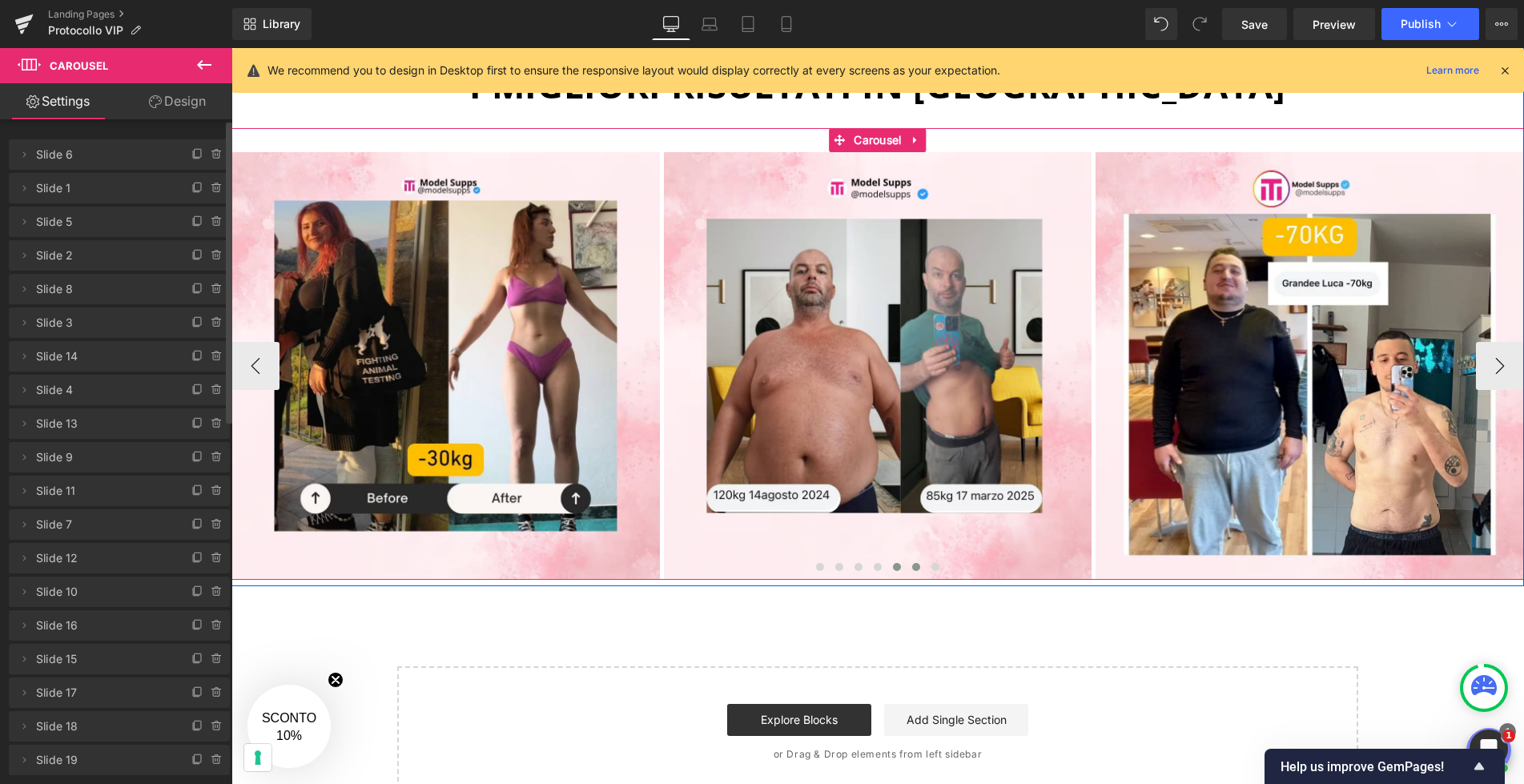
click at [909, 566] on button at bounding box center [916, 566] width 20 height 16
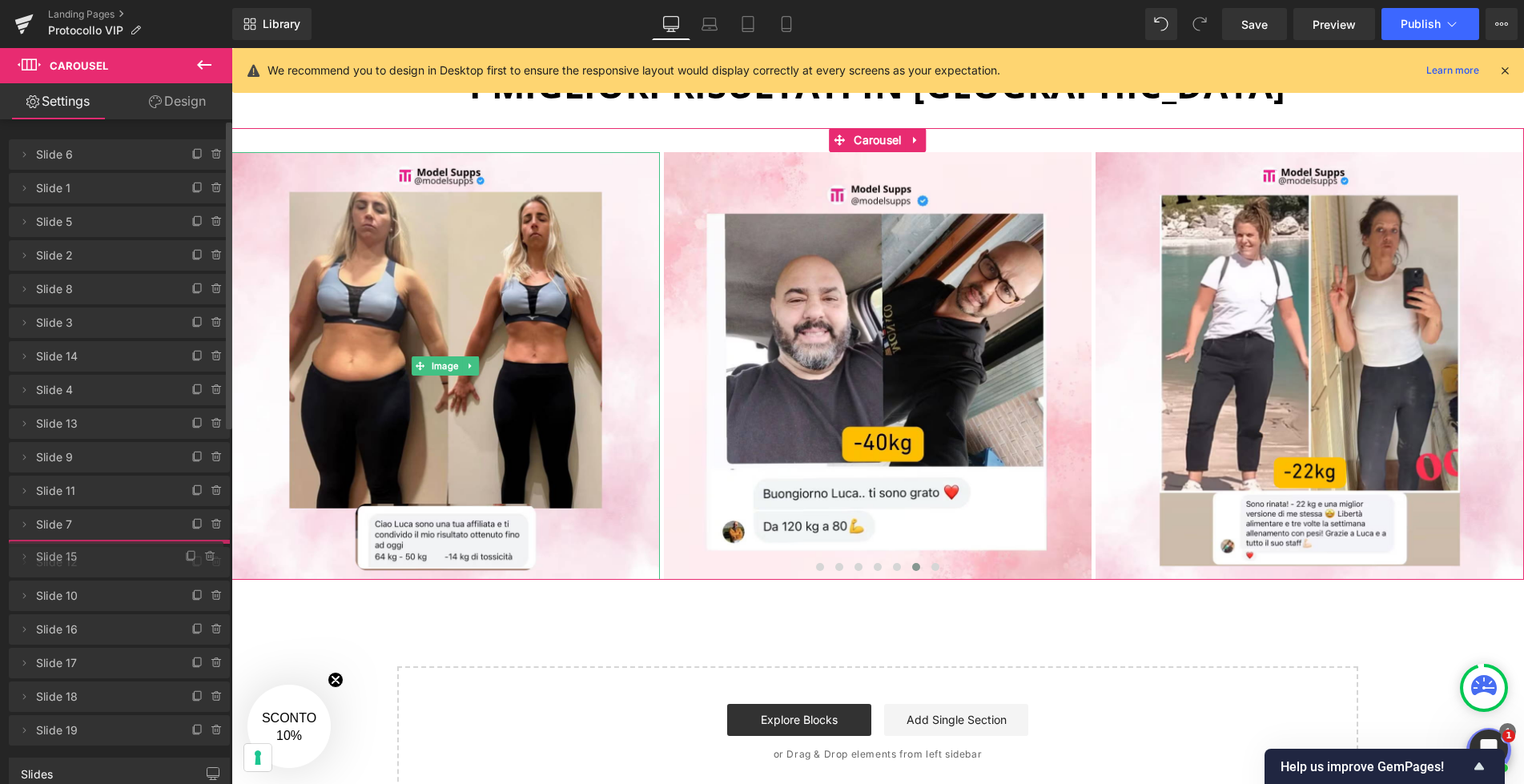
drag, startPoint x: 105, startPoint y: 659, endPoint x: 112, endPoint y: 556, distance: 103.2
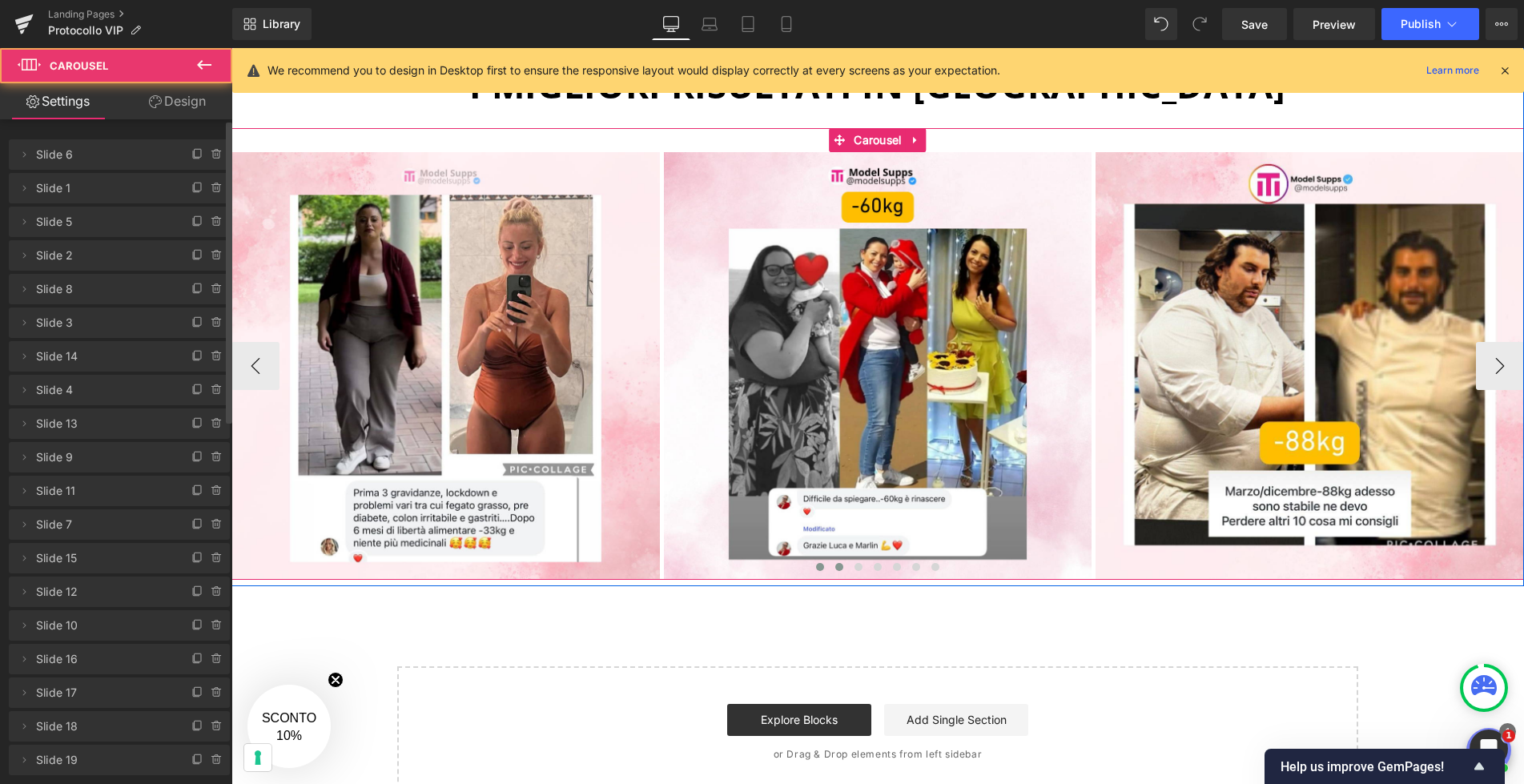
click at [836, 565] on span at bounding box center [839, 566] width 8 height 8
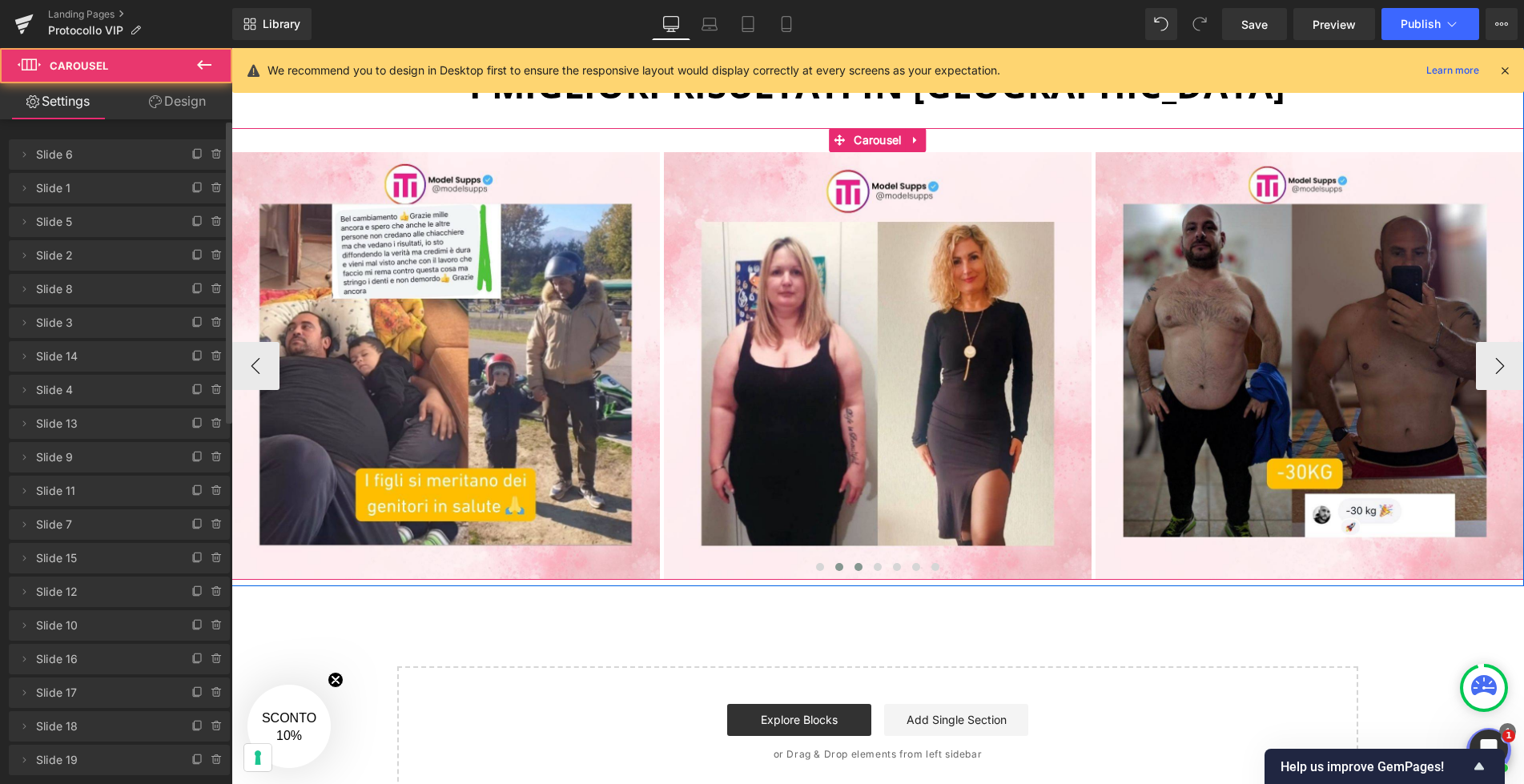
click at [853, 564] on button at bounding box center [858, 566] width 20 height 16
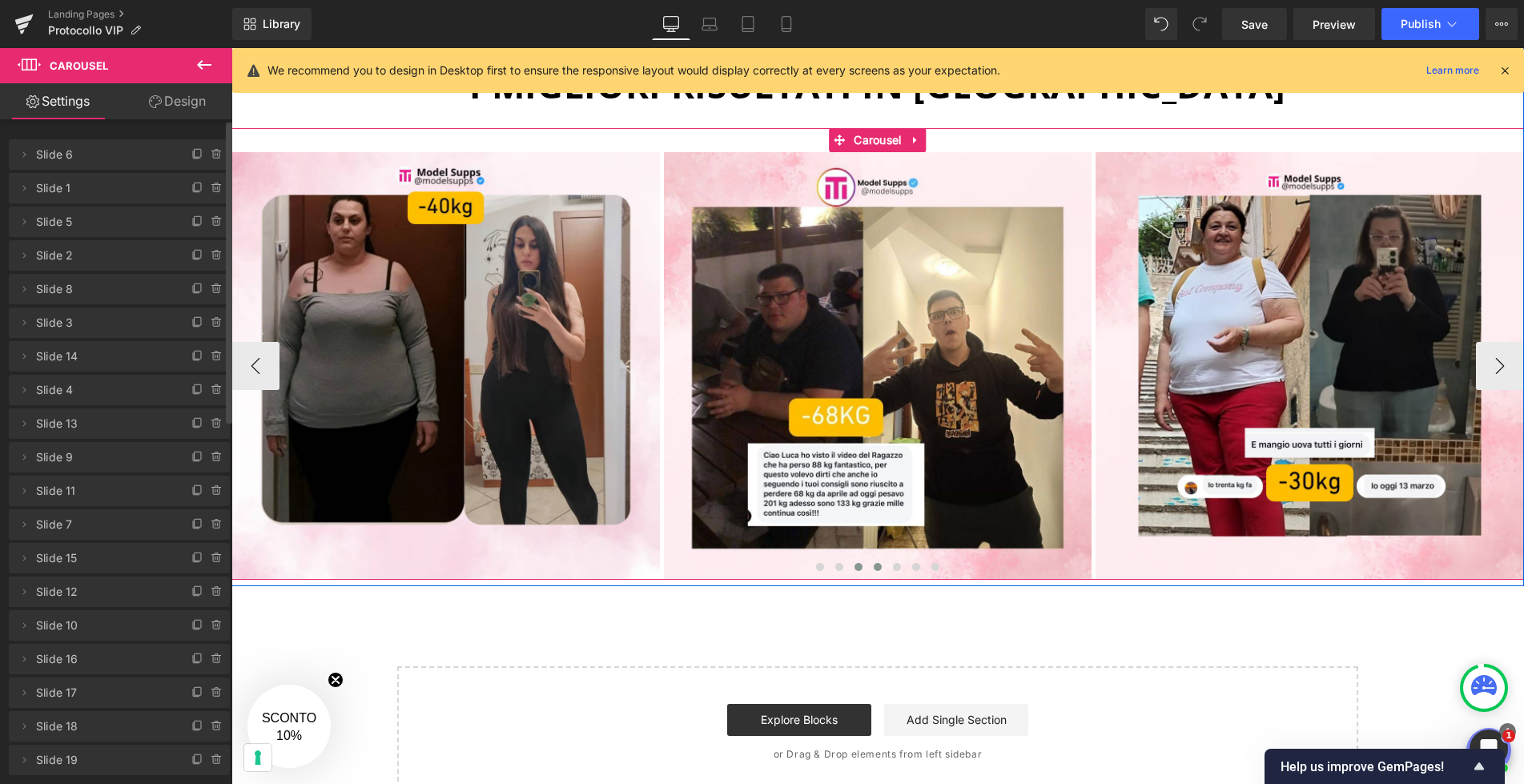
click at [879, 564] on span at bounding box center [878, 566] width 8 height 8
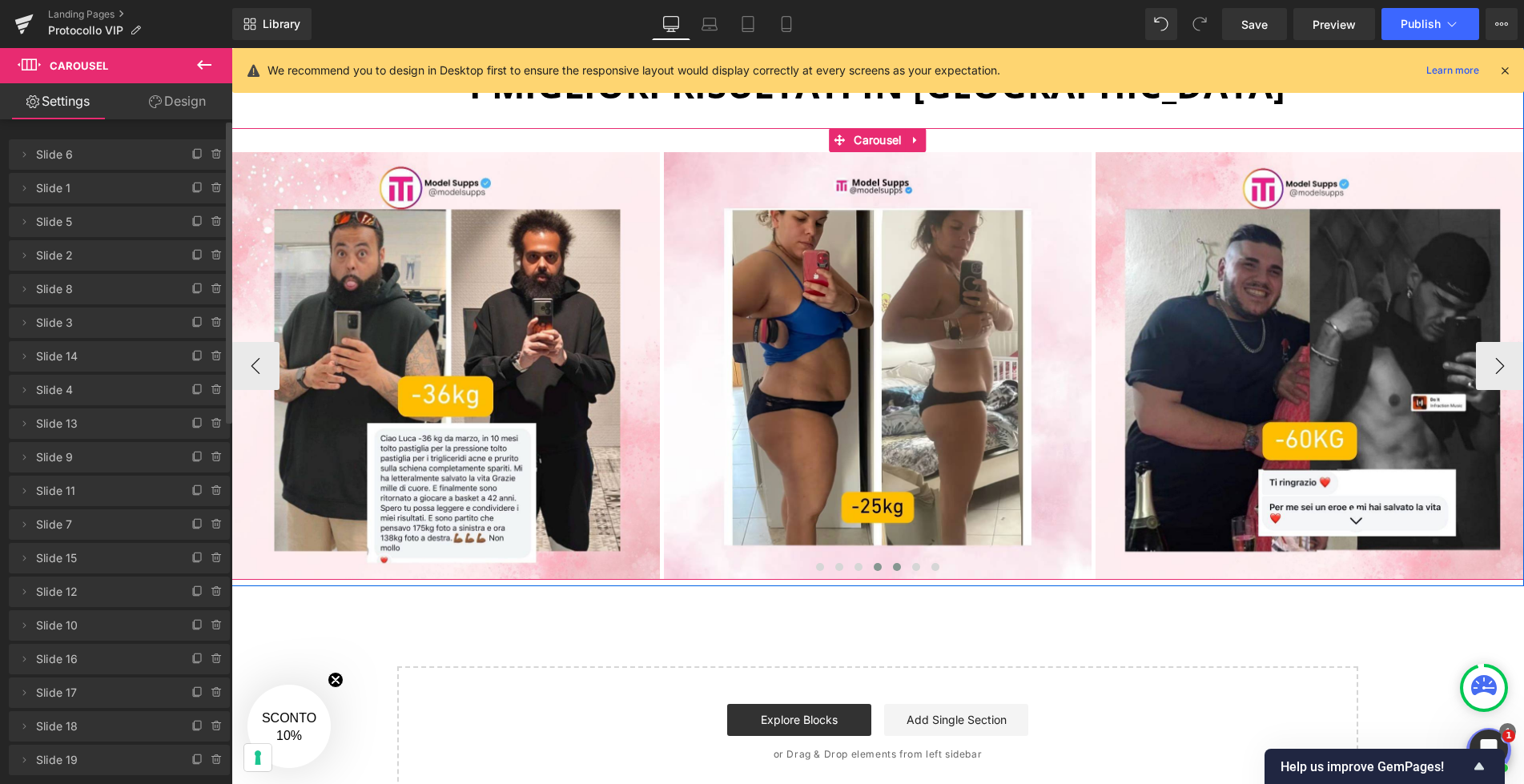
click at [896, 563] on span at bounding box center [896, 566] width 8 height 8
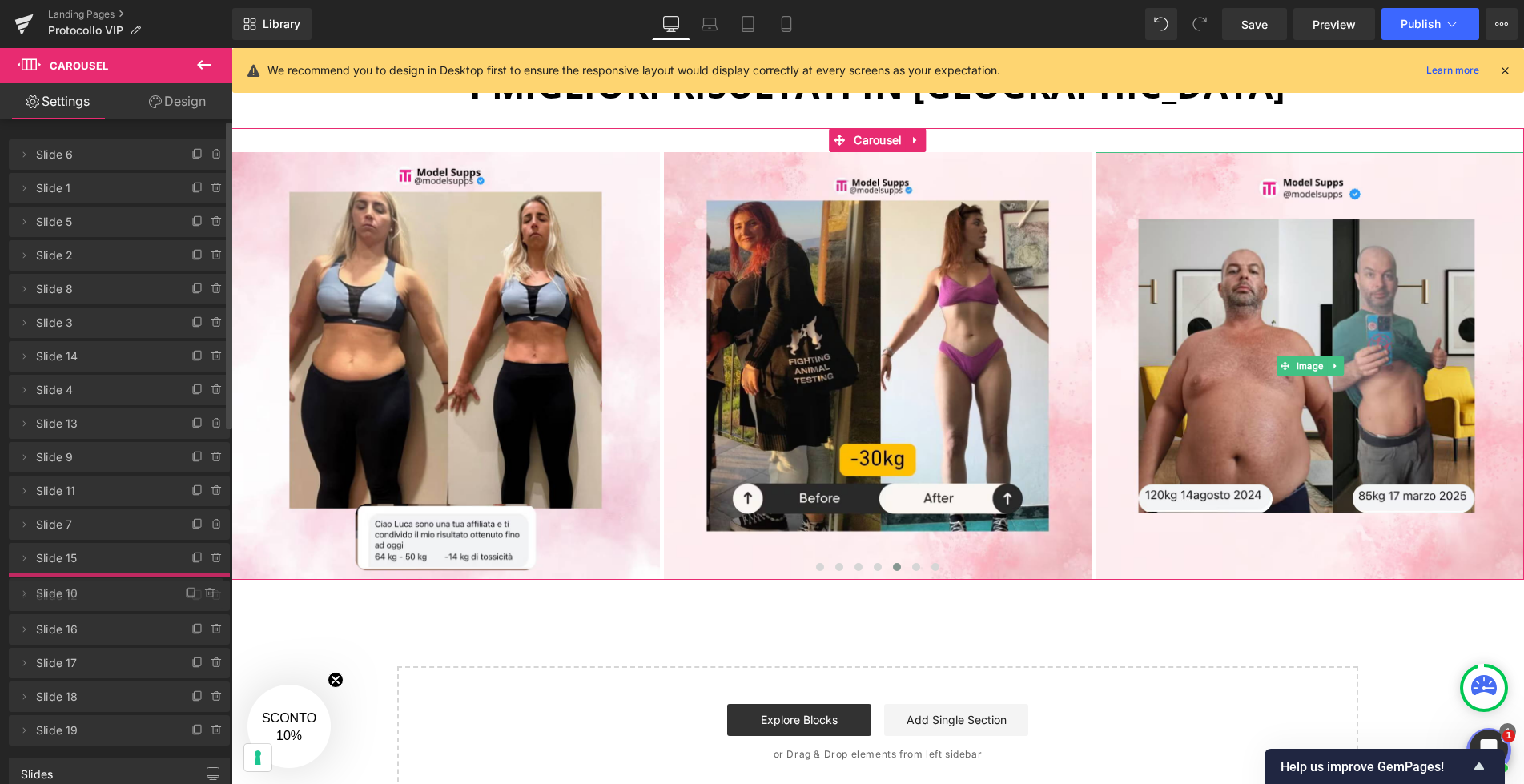
drag, startPoint x: 128, startPoint y: 622, endPoint x: 127, endPoint y: 591, distance: 31.0
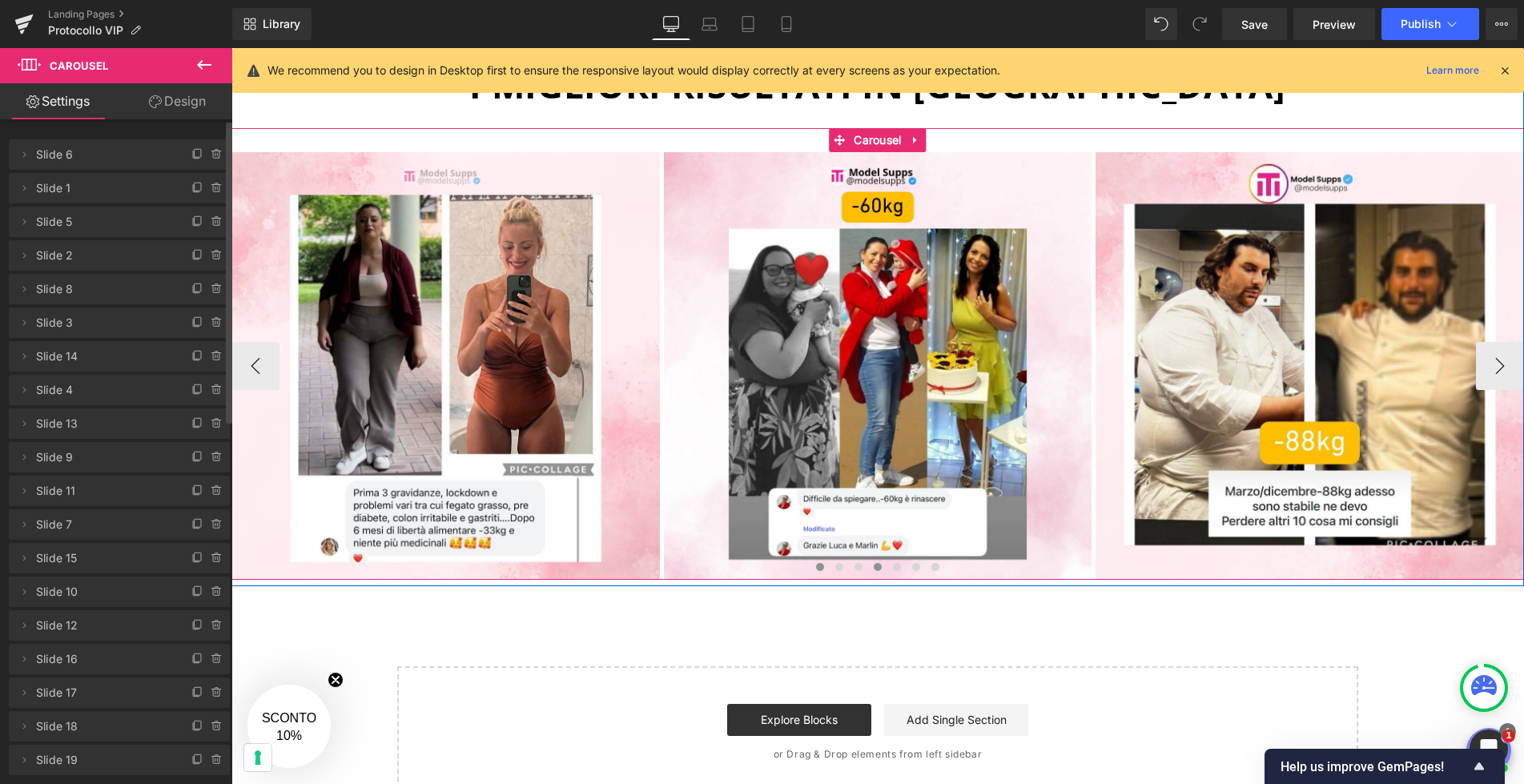
click at [873, 569] on button at bounding box center [878, 566] width 20 height 16
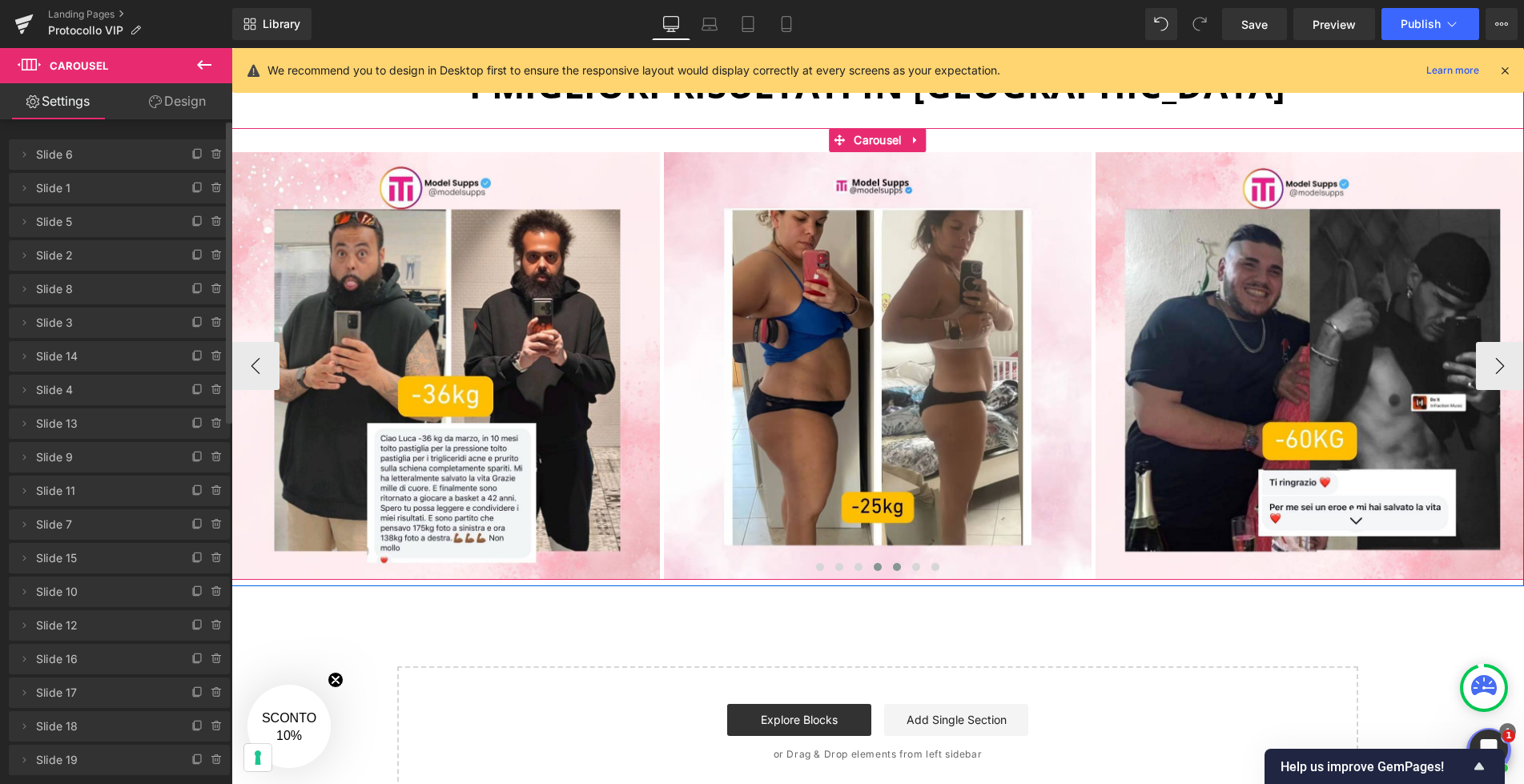
click at [897, 567] on span at bounding box center [896, 566] width 8 height 8
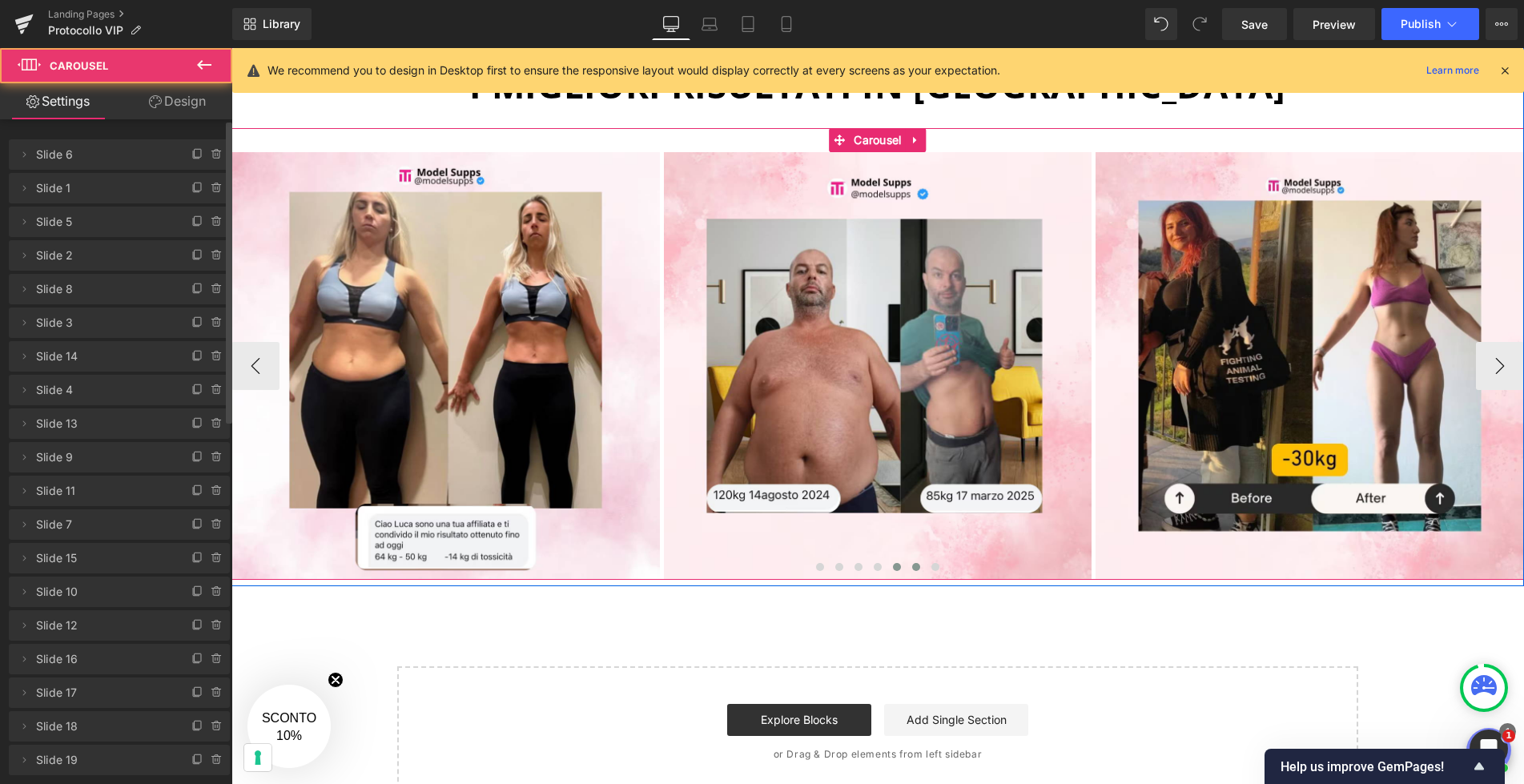
click at [917, 565] on span at bounding box center [916, 566] width 8 height 8
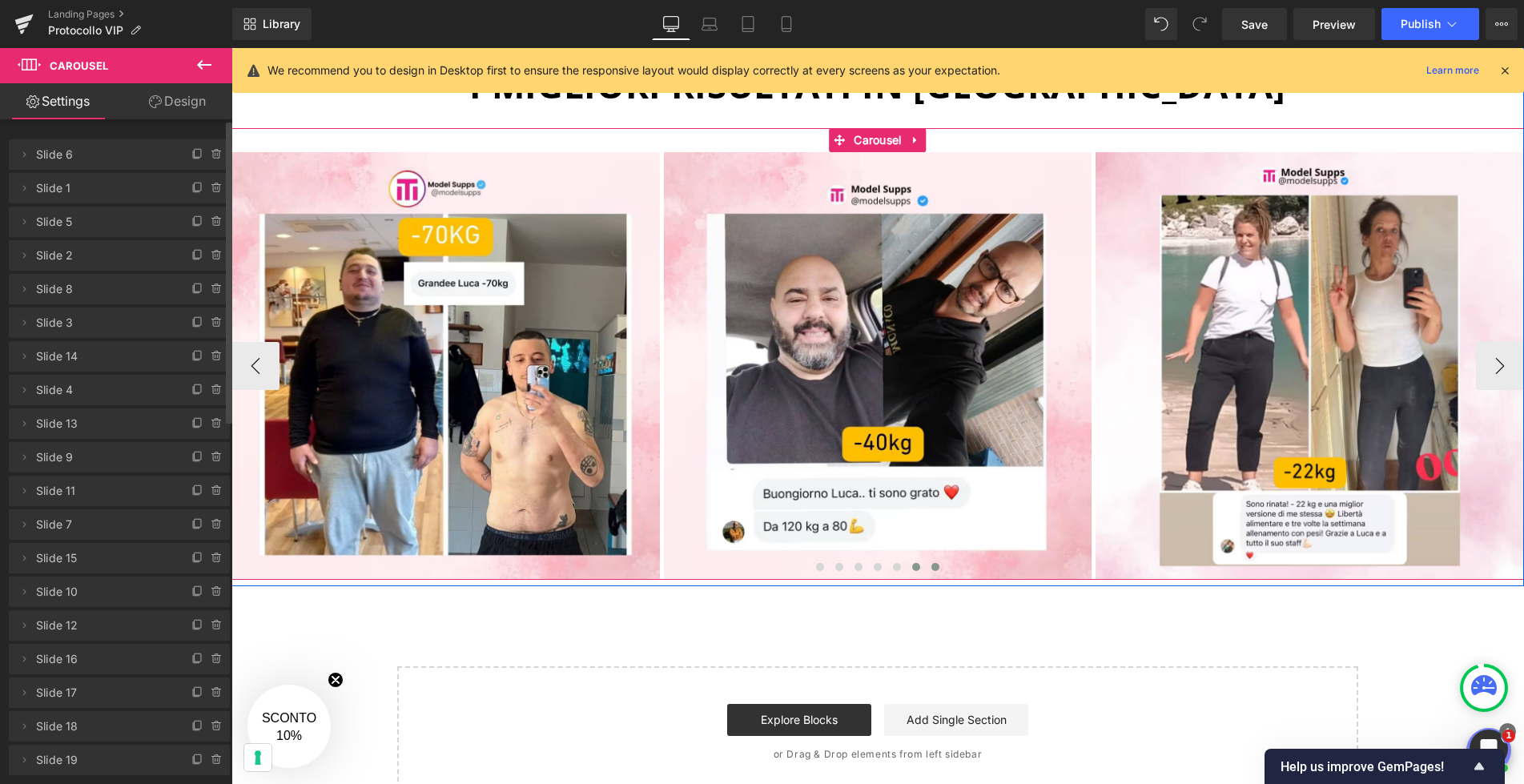
click at [932, 565] on span at bounding box center [935, 566] width 8 height 8
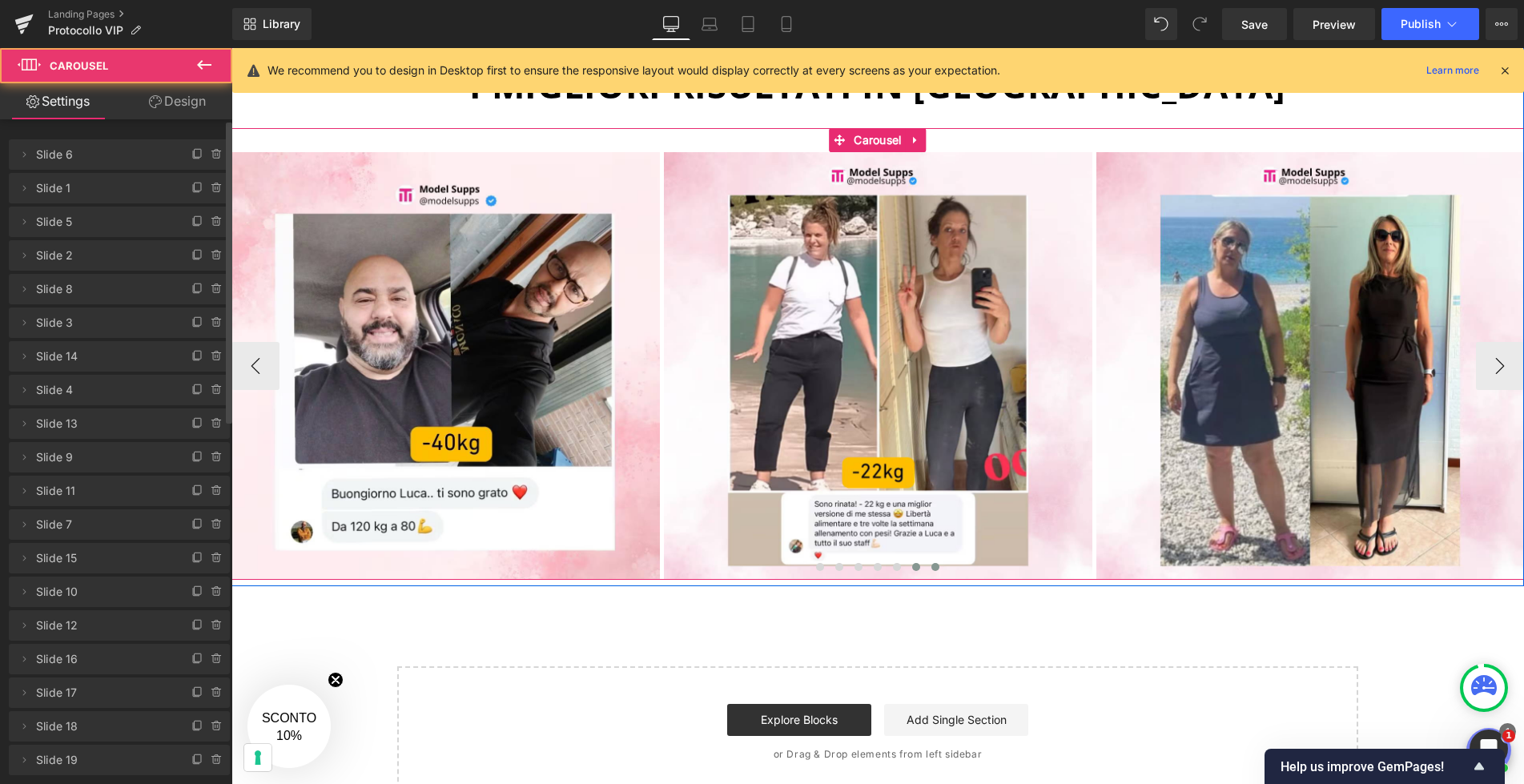
click at [917, 566] on span at bounding box center [916, 566] width 8 height 8
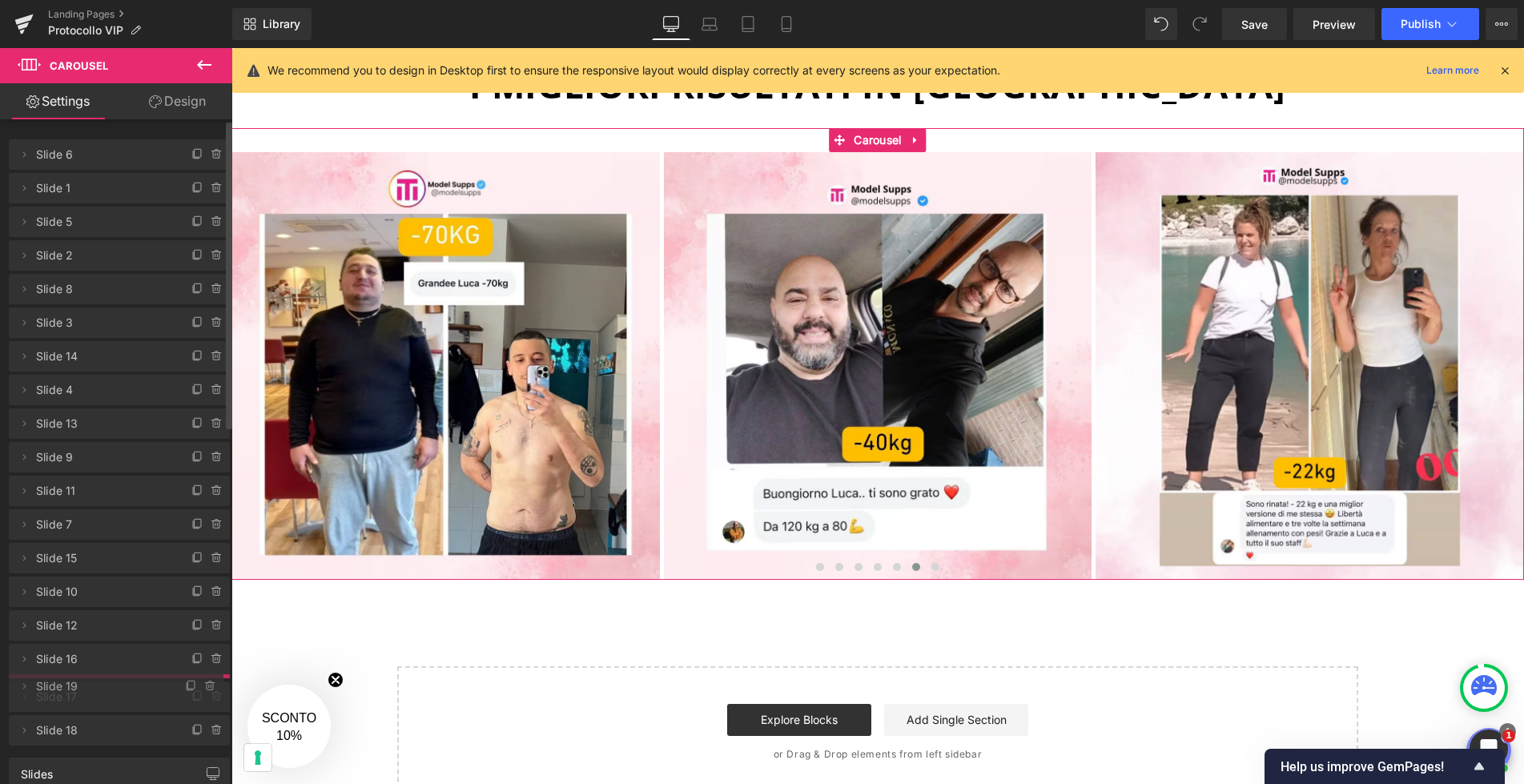
drag, startPoint x: 116, startPoint y: 765, endPoint x: 120, endPoint y: 691, distance: 74.1
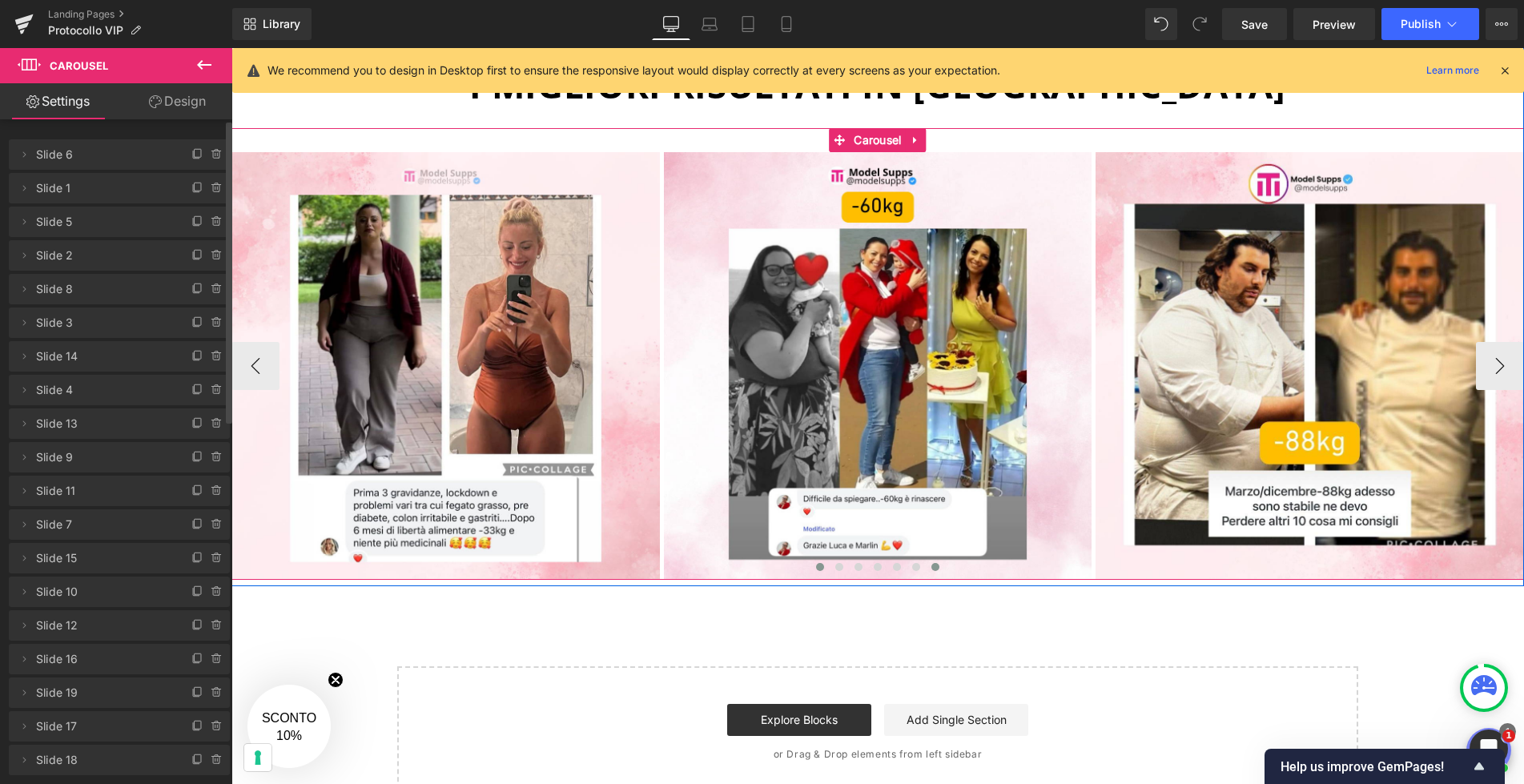
click at [943, 564] on button at bounding box center [936, 566] width 20 height 16
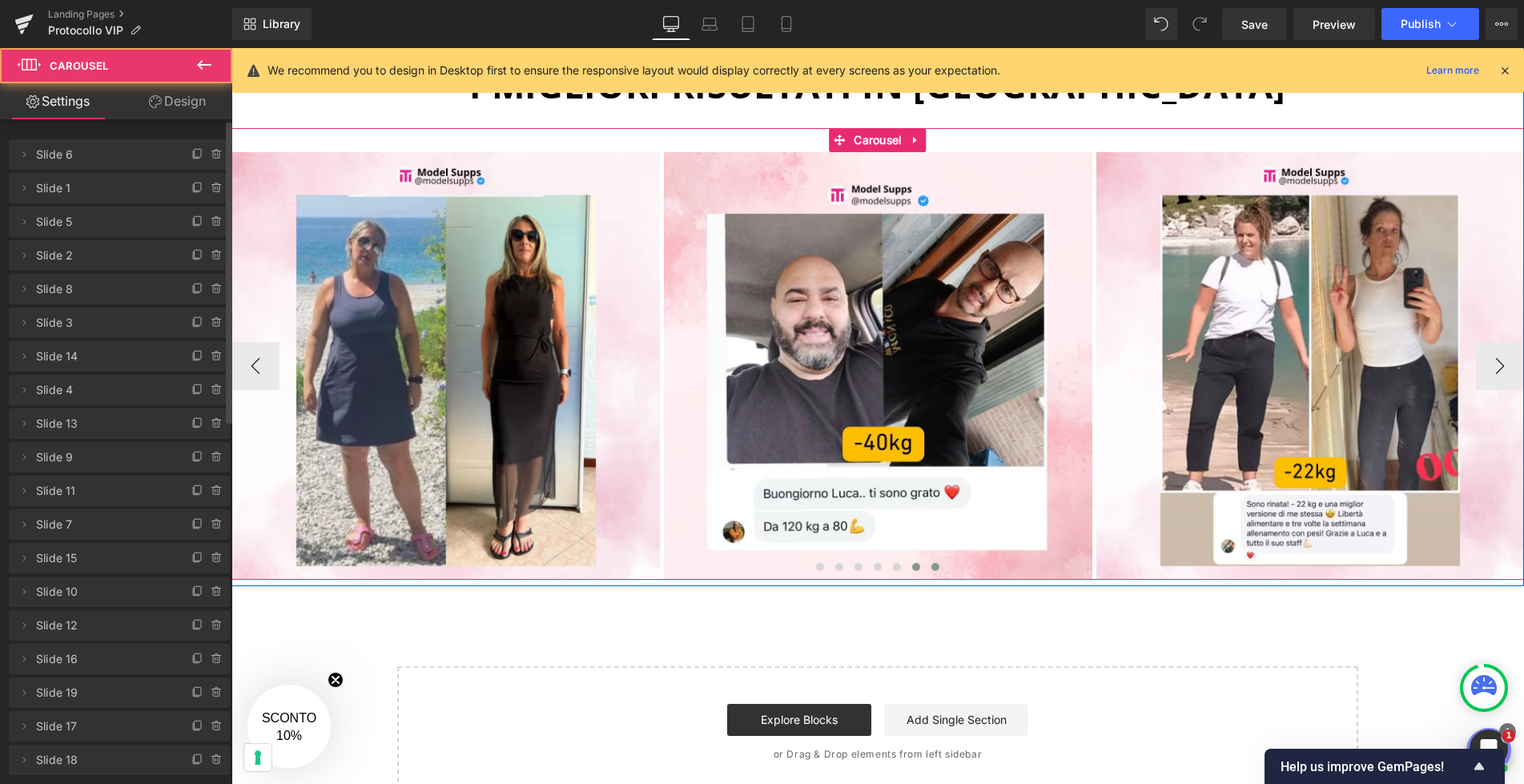
click at [921, 565] on button at bounding box center [916, 566] width 20 height 16
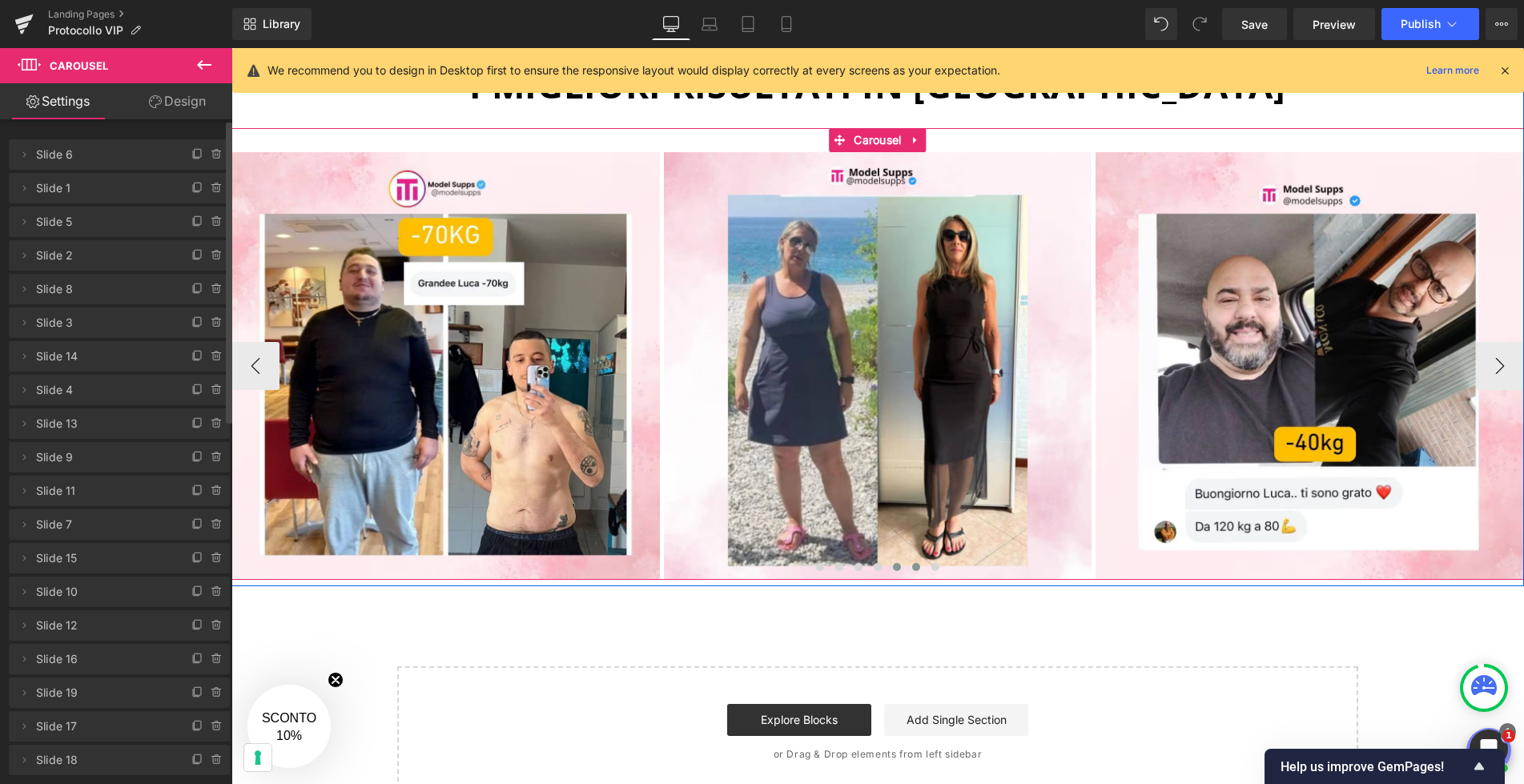
click at [896, 566] on span at bounding box center [896, 566] width 8 height 8
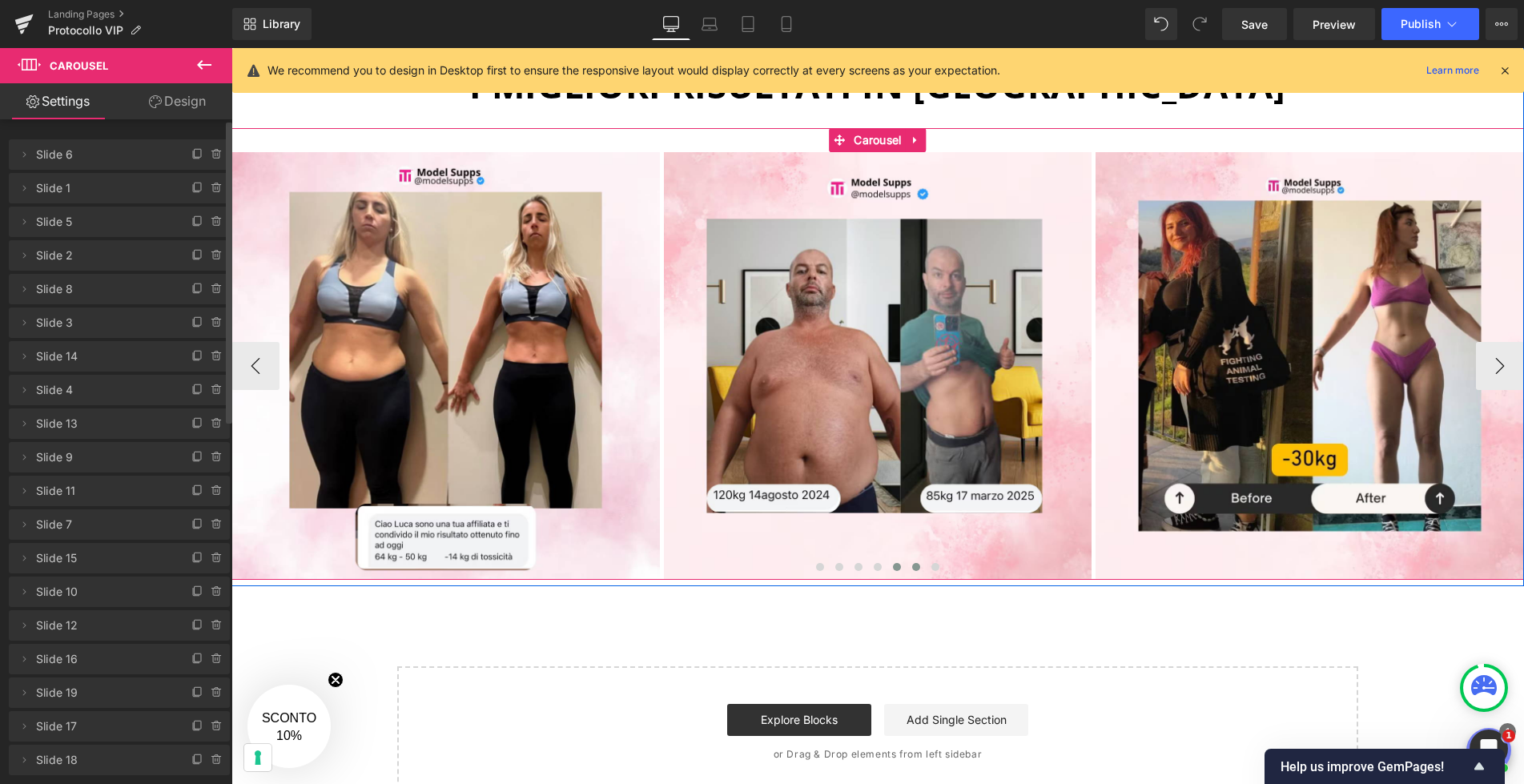
click at [908, 566] on button at bounding box center [916, 566] width 20 height 16
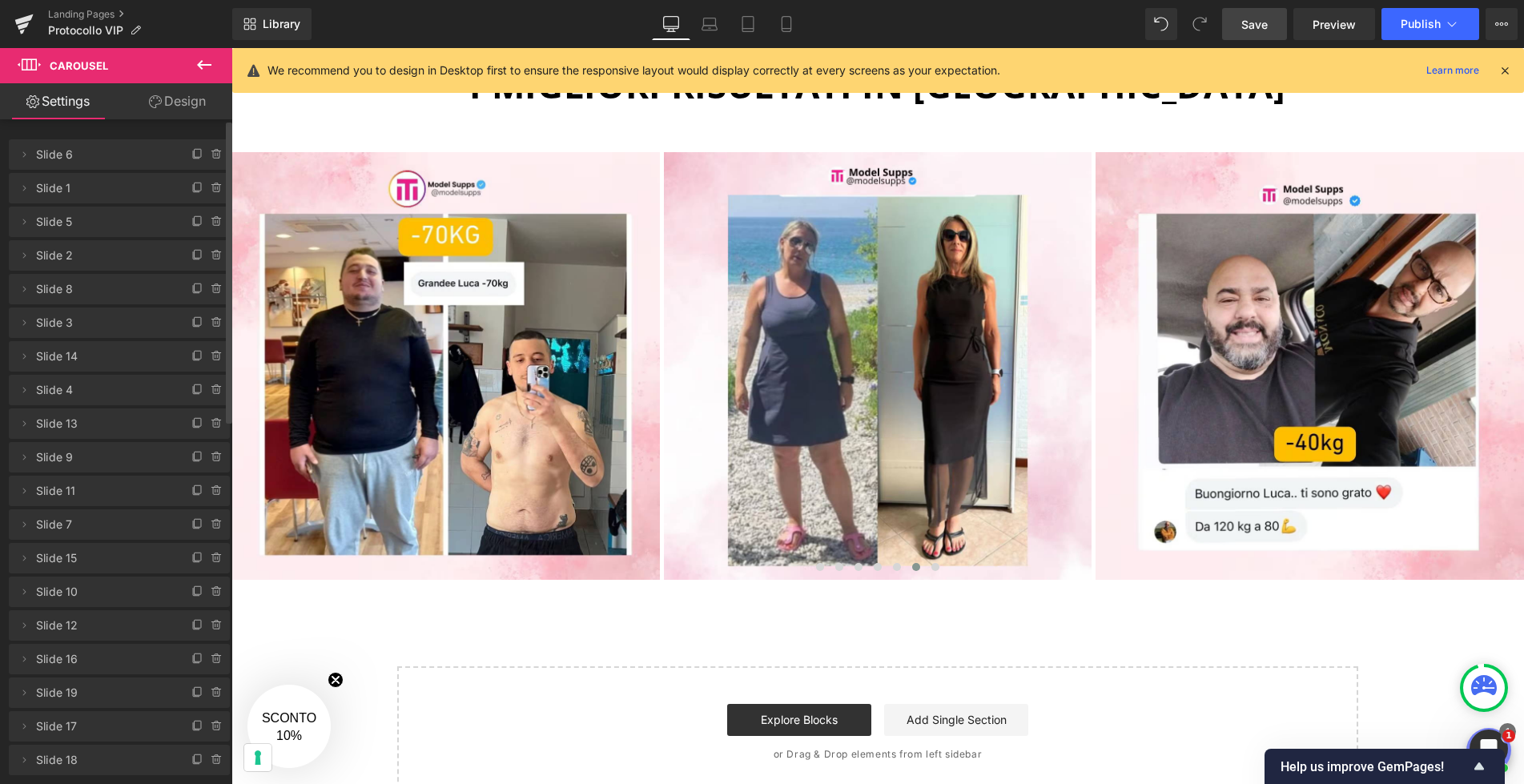
click at [1265, 18] on span "Save" at bounding box center [1254, 24] width 27 height 17
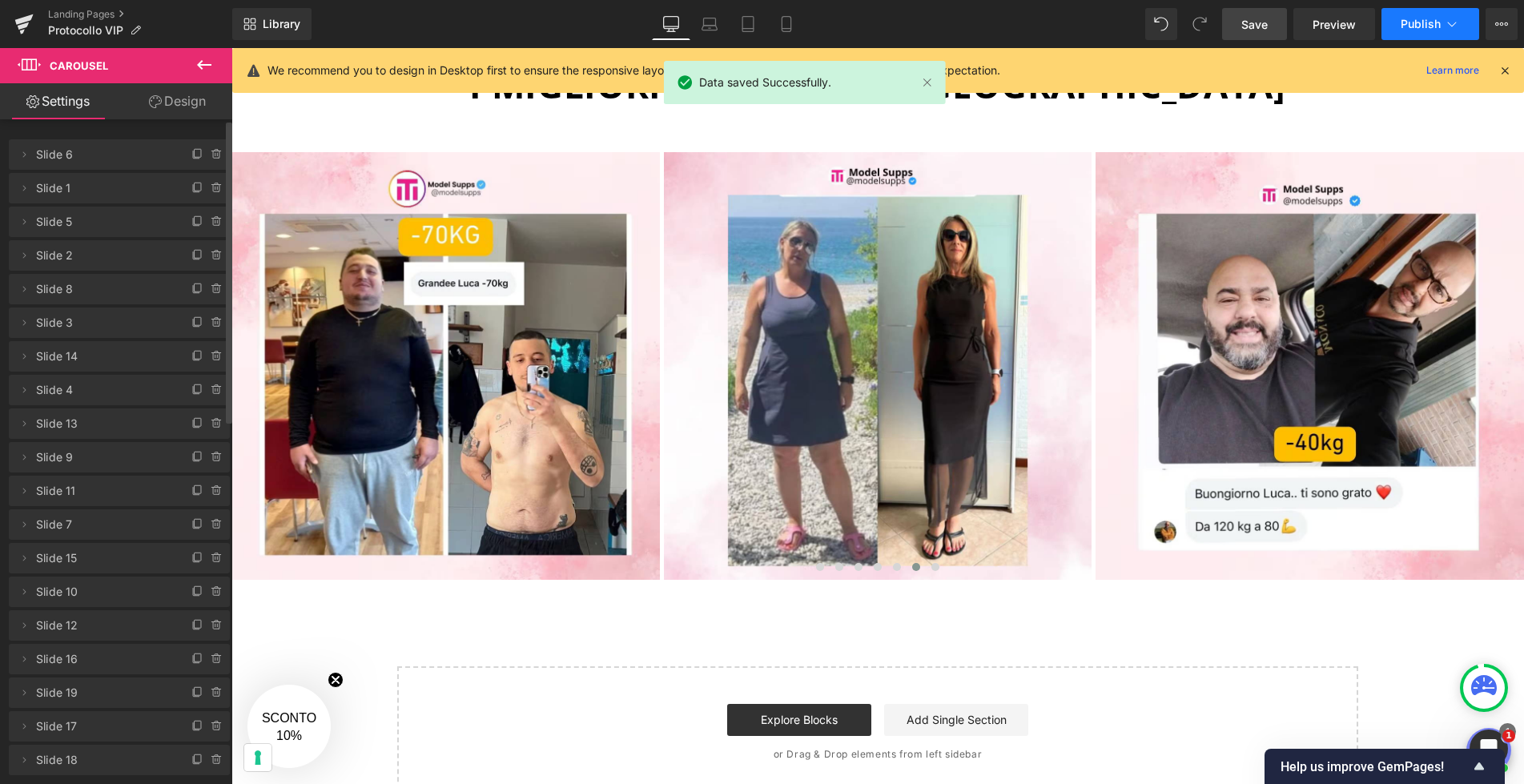
click at [1443, 26] on icon at bounding box center [1451, 24] width 16 height 16
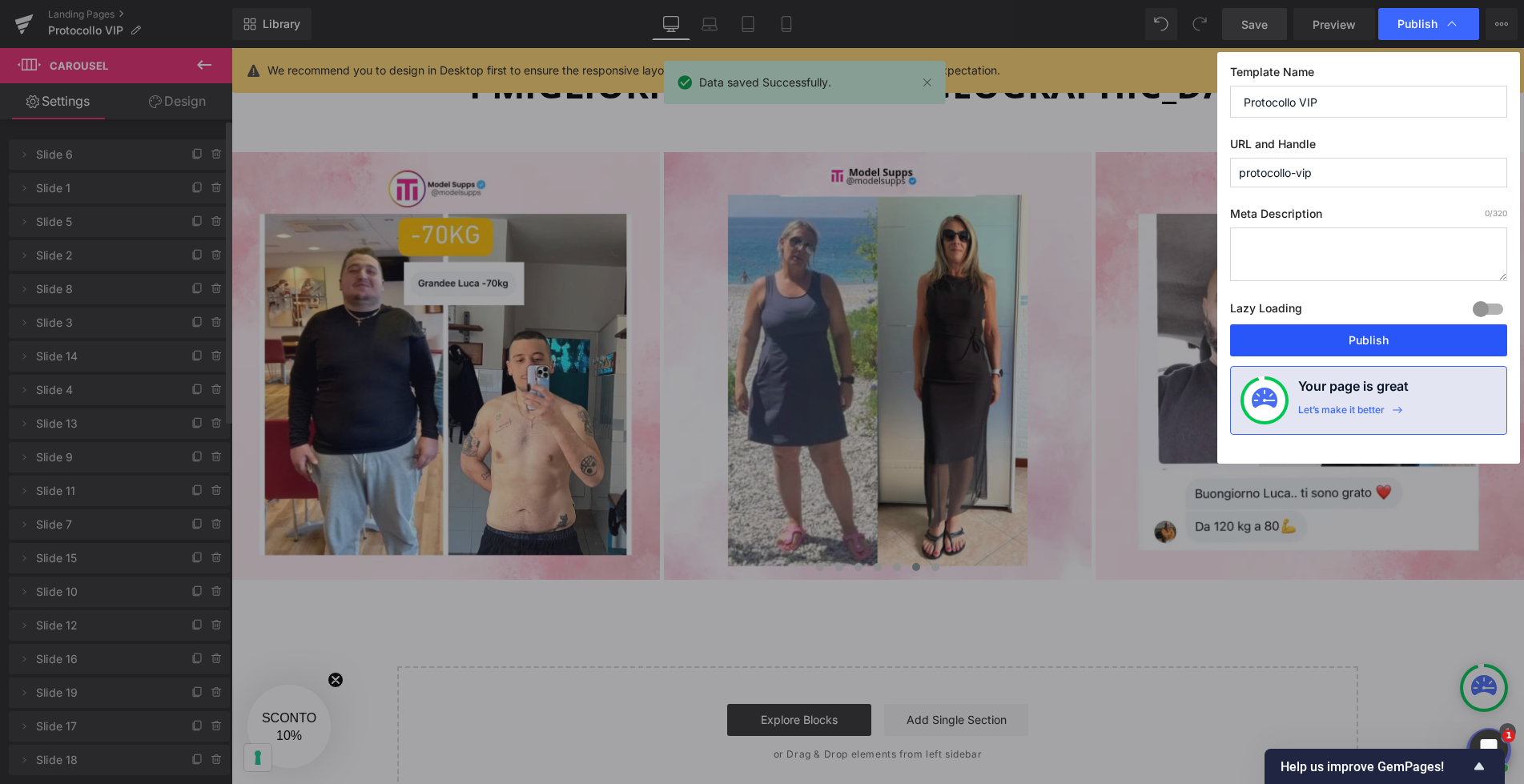
click at [1372, 346] on button "Publish" at bounding box center [1367, 340] width 277 height 33
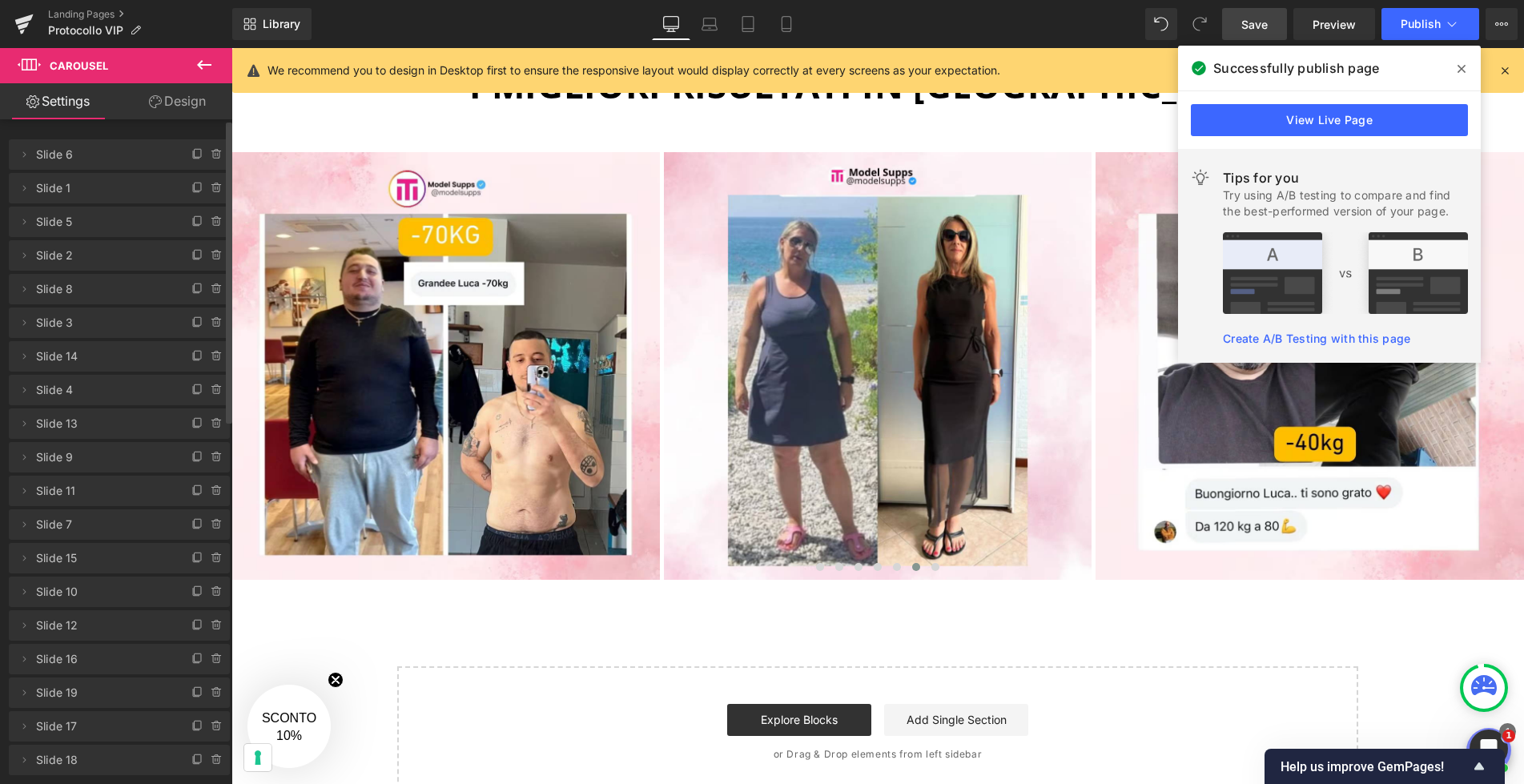
click at [1464, 66] on icon at bounding box center [1461, 69] width 8 height 8
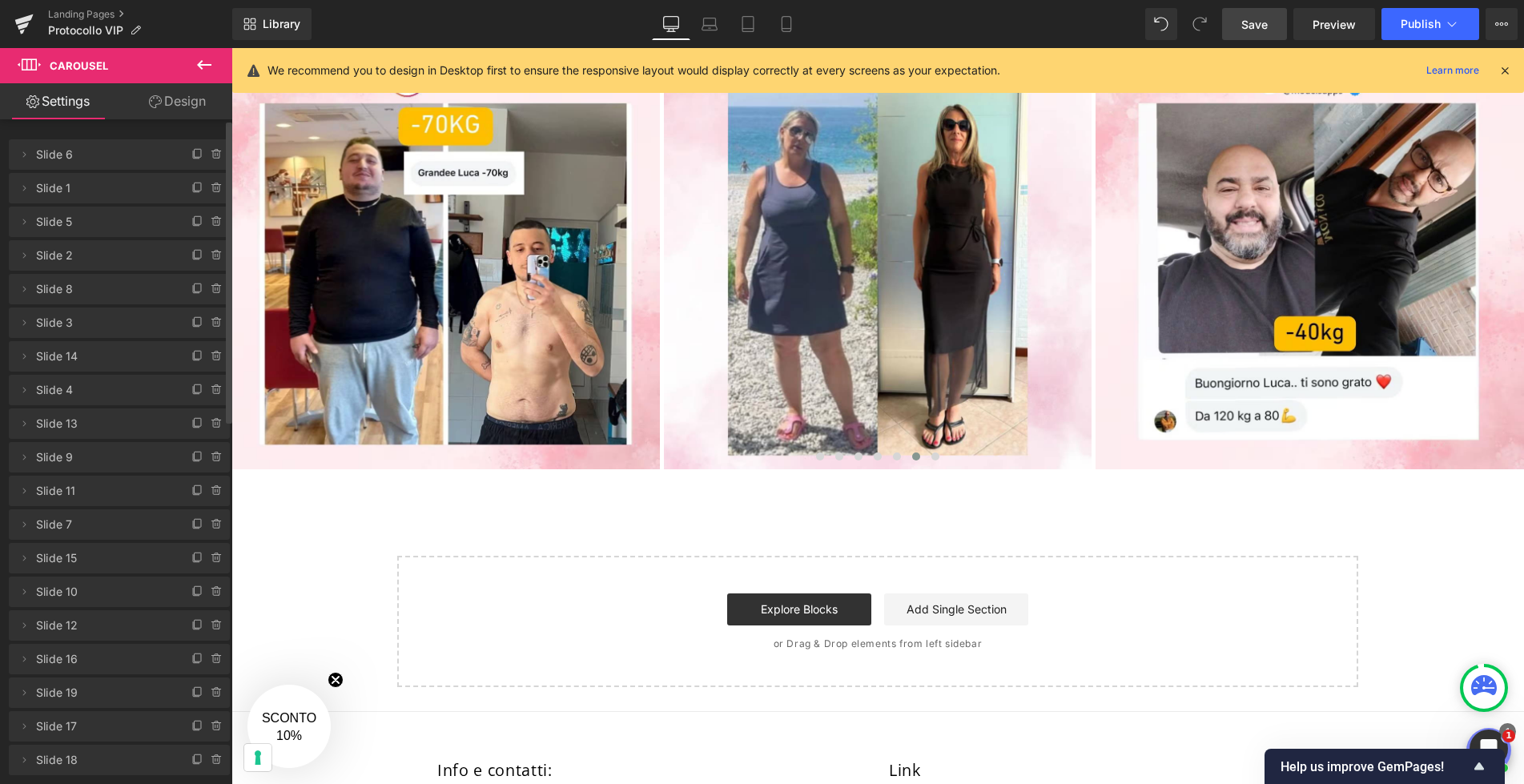
scroll to position [2044, 0]
click at [203, 62] on icon at bounding box center [204, 65] width 20 height 20
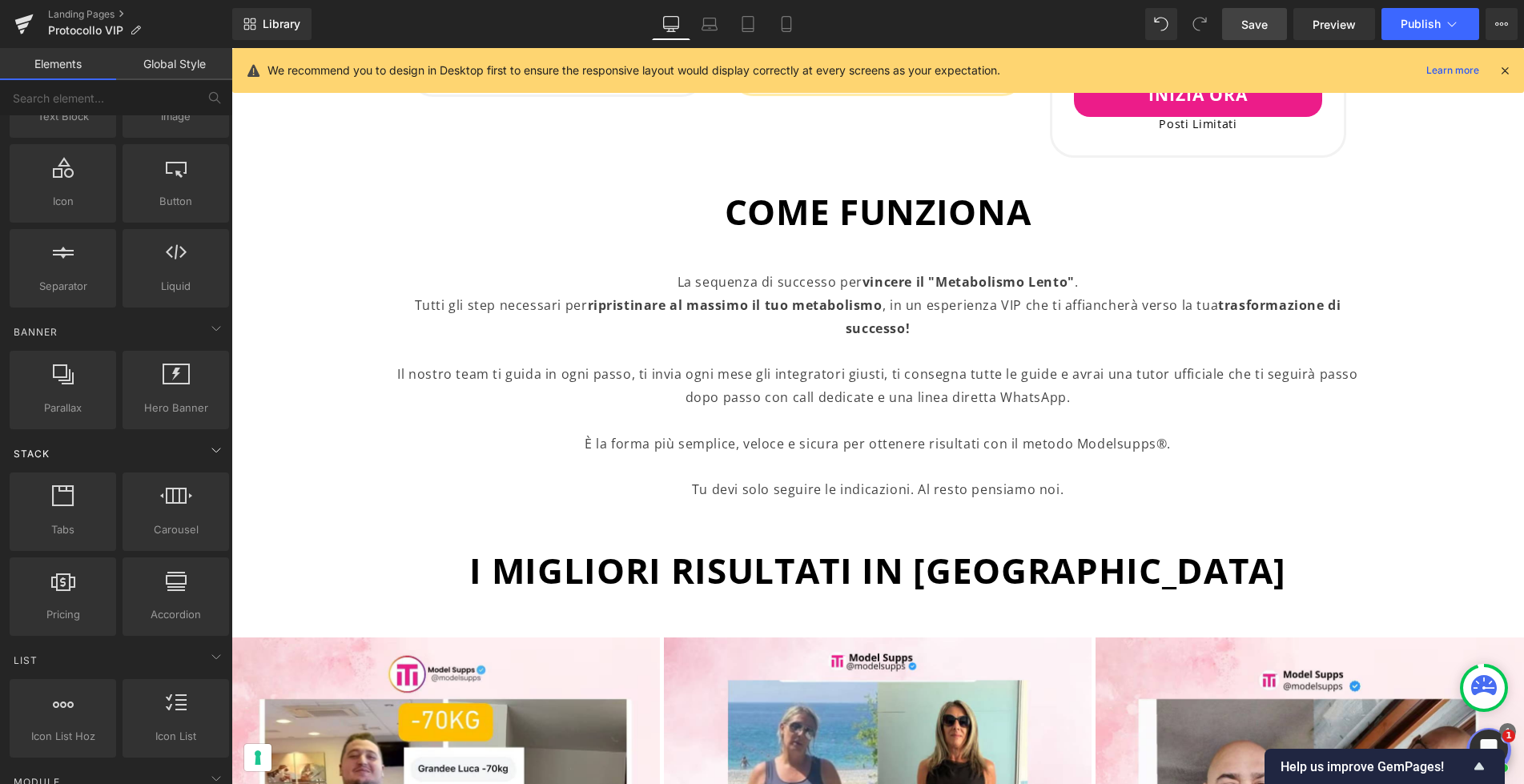
scroll to position [0, 0]
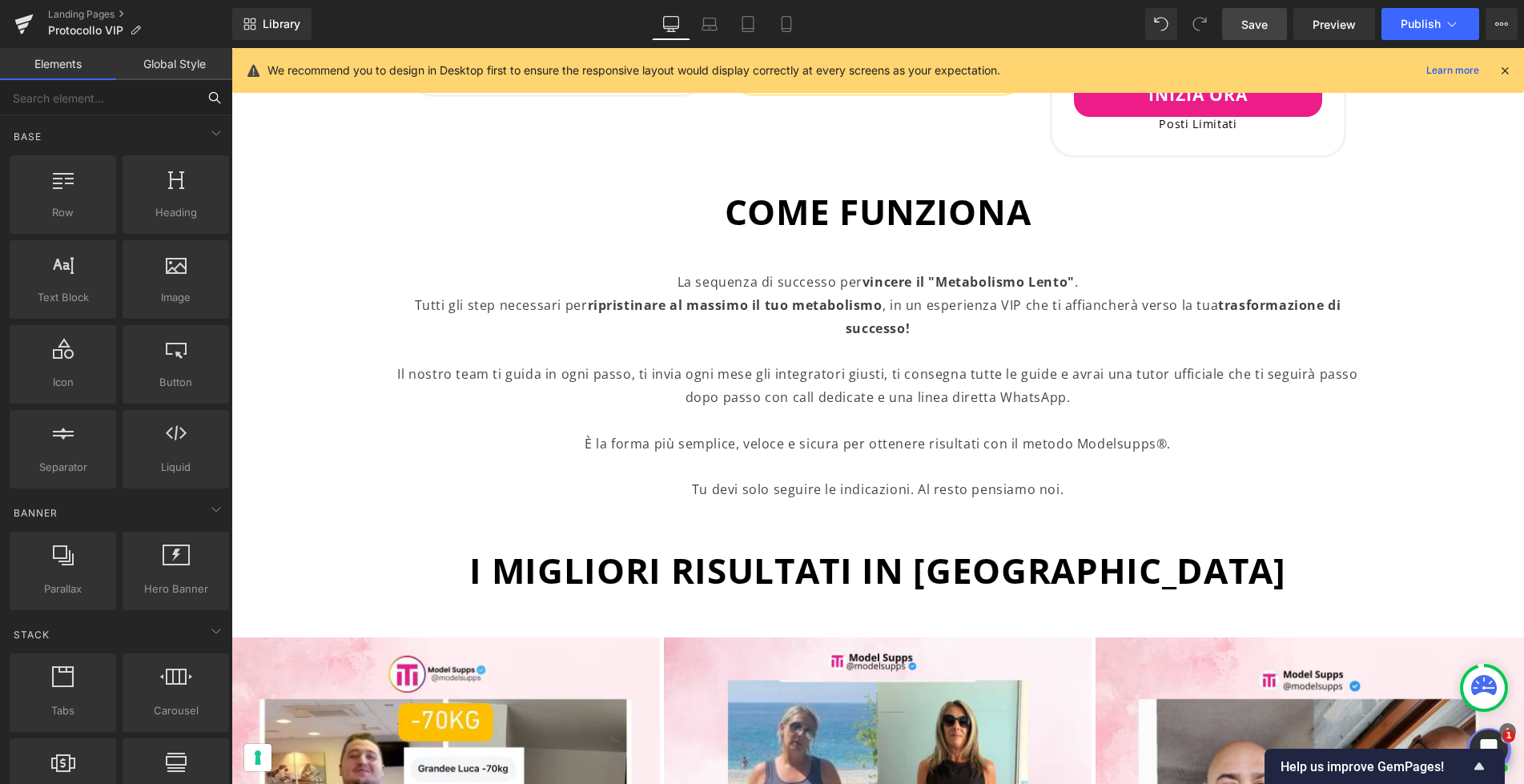
click at [89, 99] on input "text" at bounding box center [99, 98] width 197 height 35
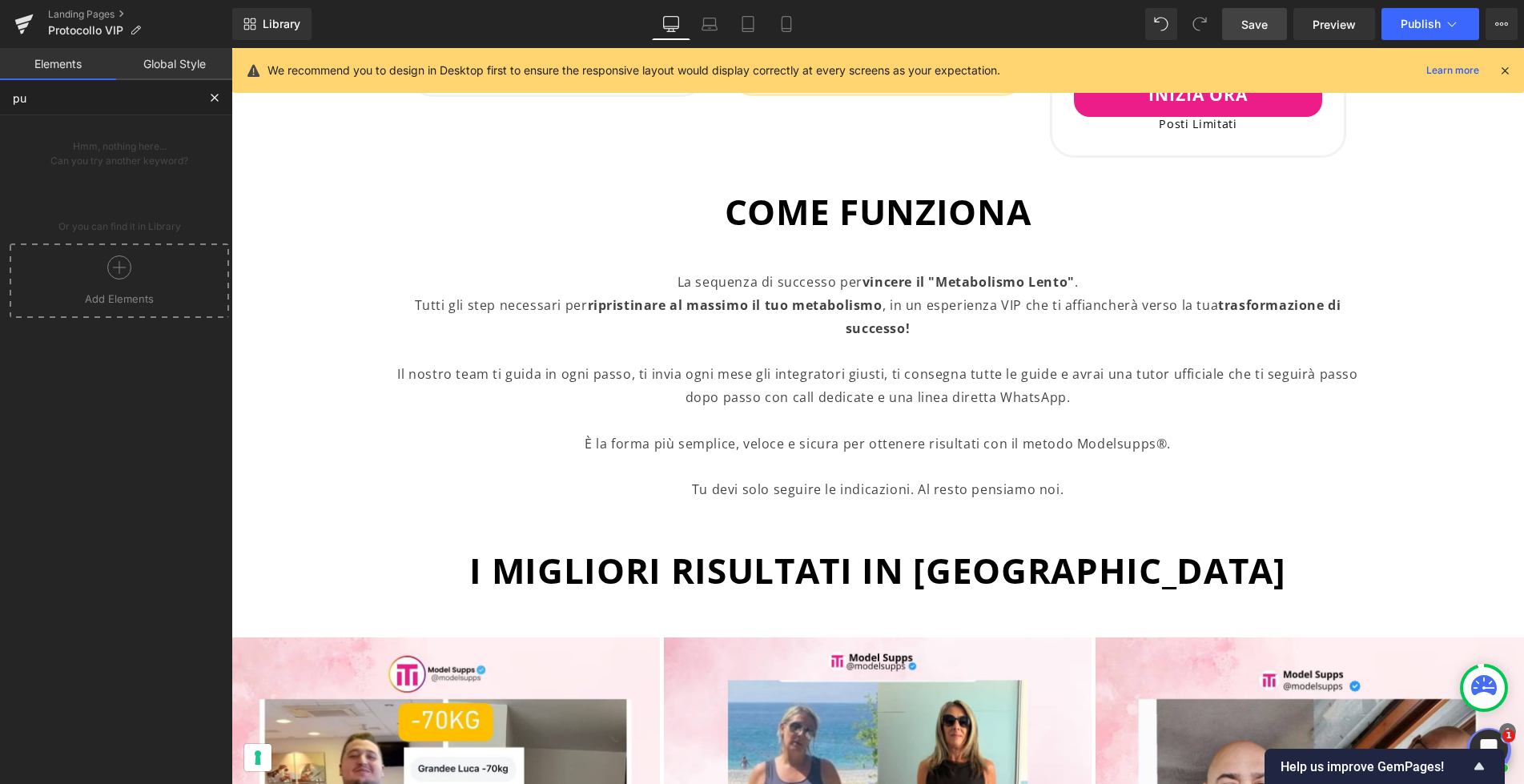
type input "p"
type input "b"
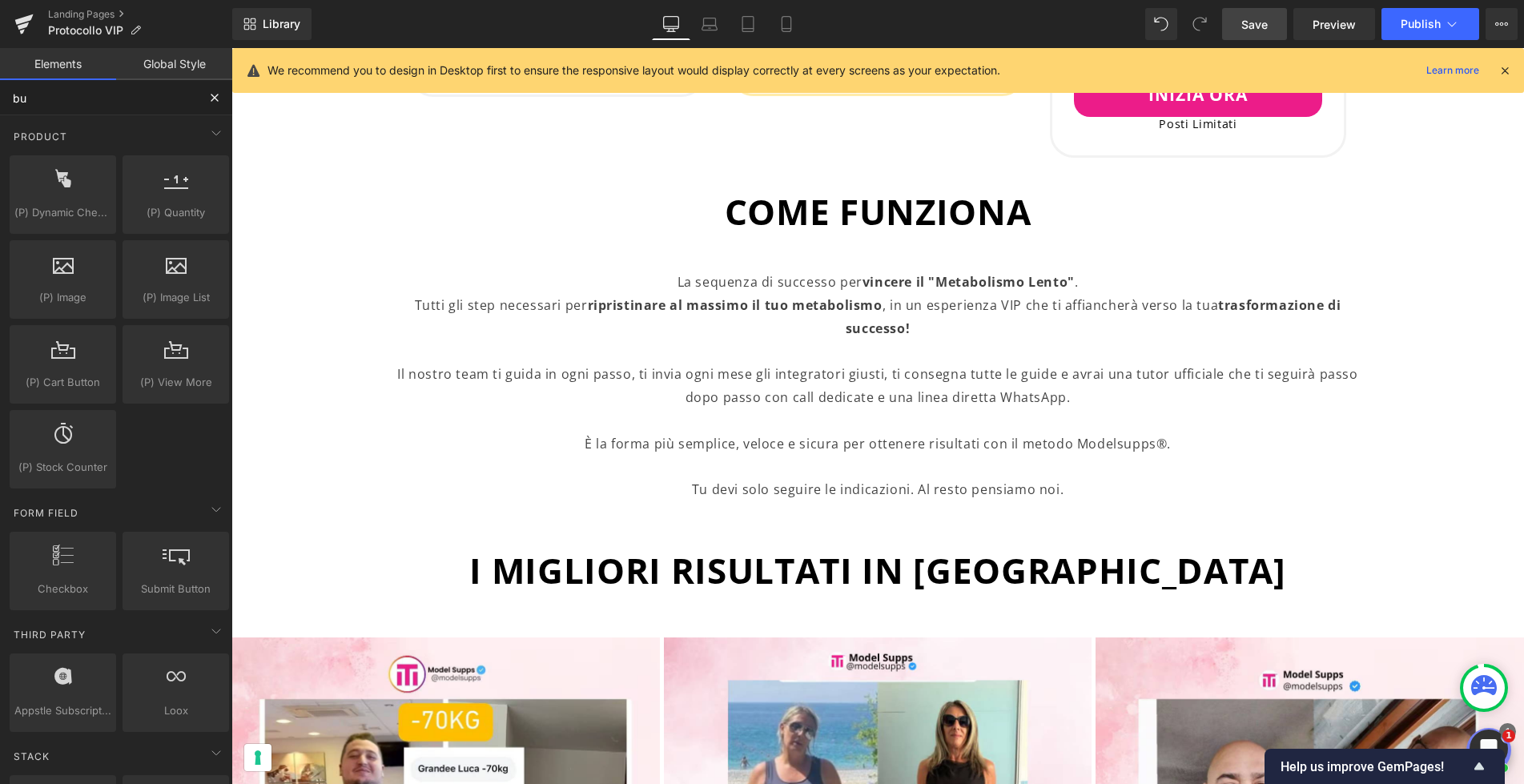
type input "but"
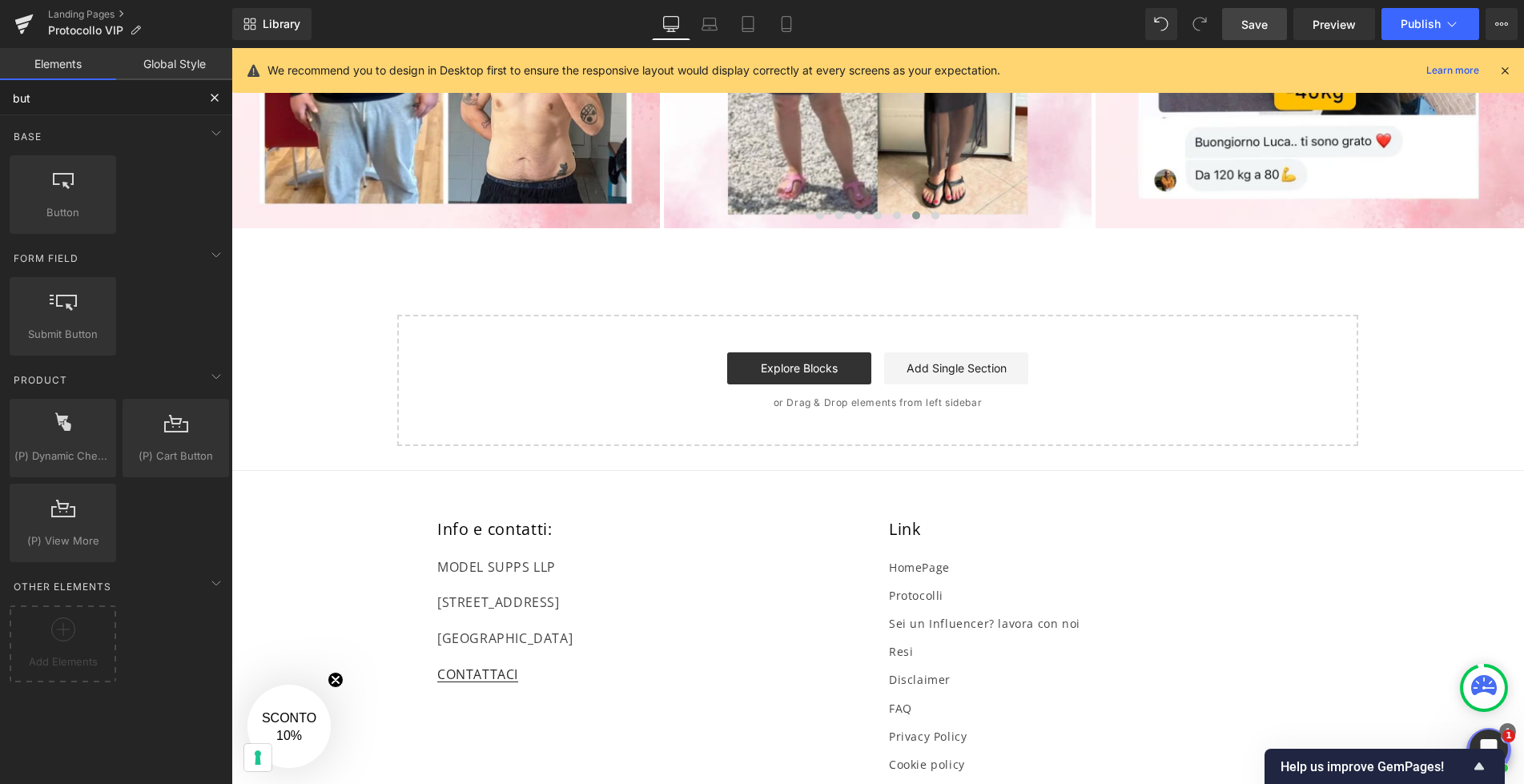
scroll to position [2248, 0]
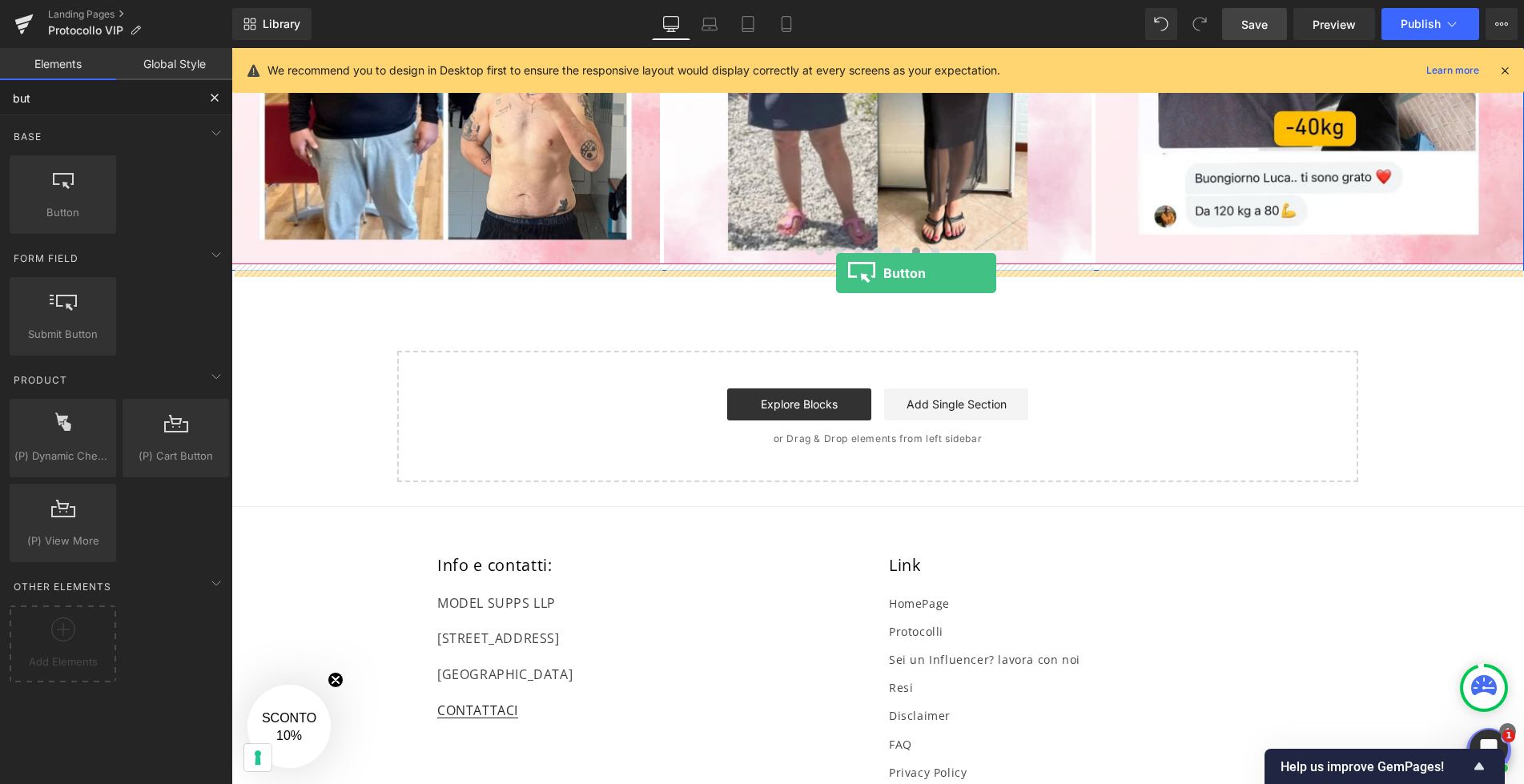
drag, startPoint x: 292, startPoint y: 247, endPoint x: 835, endPoint y: 273, distance: 543.6
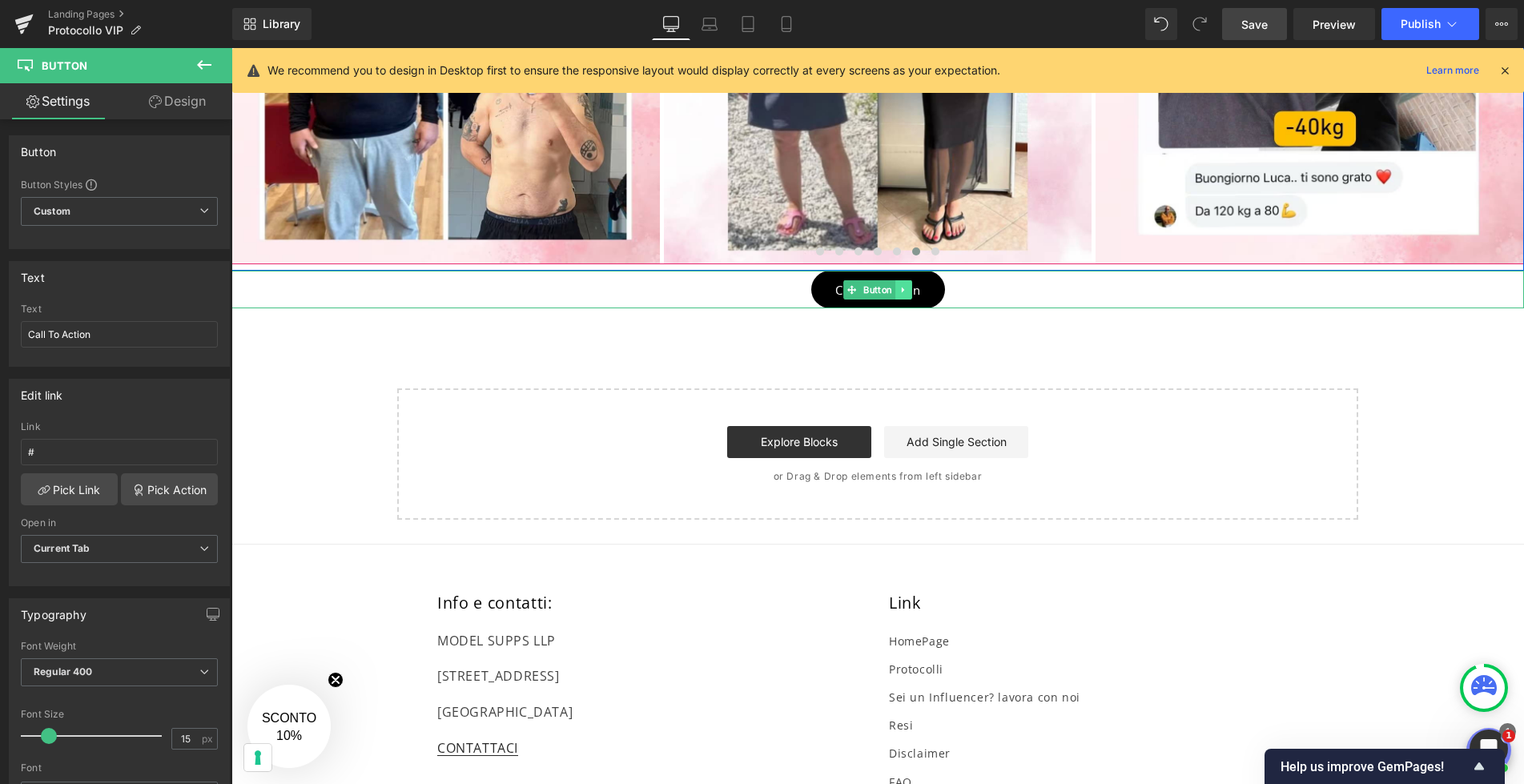
click at [905, 291] on icon at bounding box center [903, 290] width 9 height 10
drag, startPoint x: 104, startPoint y: 339, endPoint x: 12, endPoint y: 339, distance: 92.0
click at [12, 339] on div "Call To Action Text Call To Action" at bounding box center [119, 334] width 220 height 62
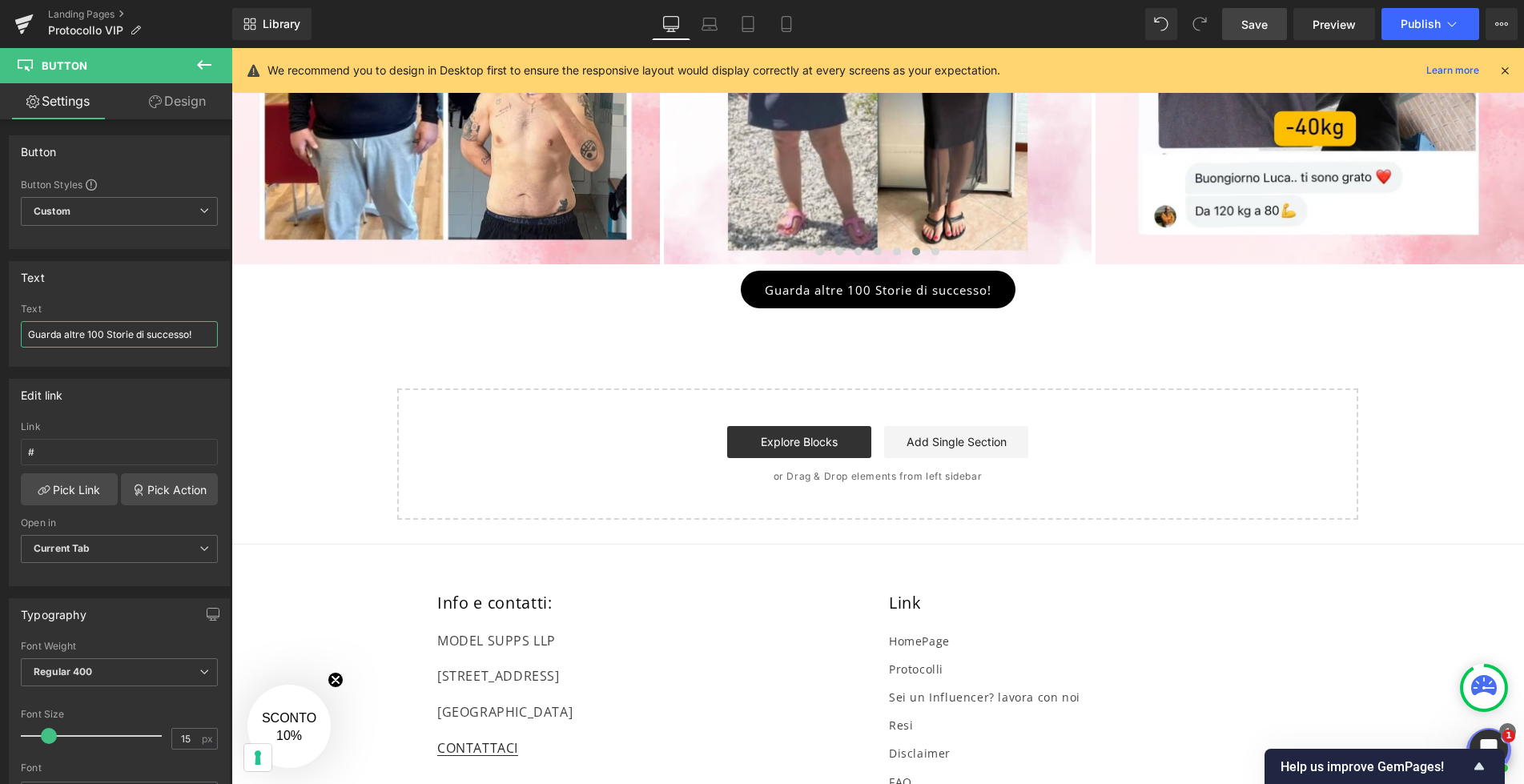
type input "Guarda altre 100 Storie di successo!"
click at [857, 291] on link "Button" at bounding box center [869, 290] width 52 height 20
click at [89, 460] on input "#" at bounding box center [119, 451] width 197 height 27
paste input "[URL][DOMAIN_NAME]"
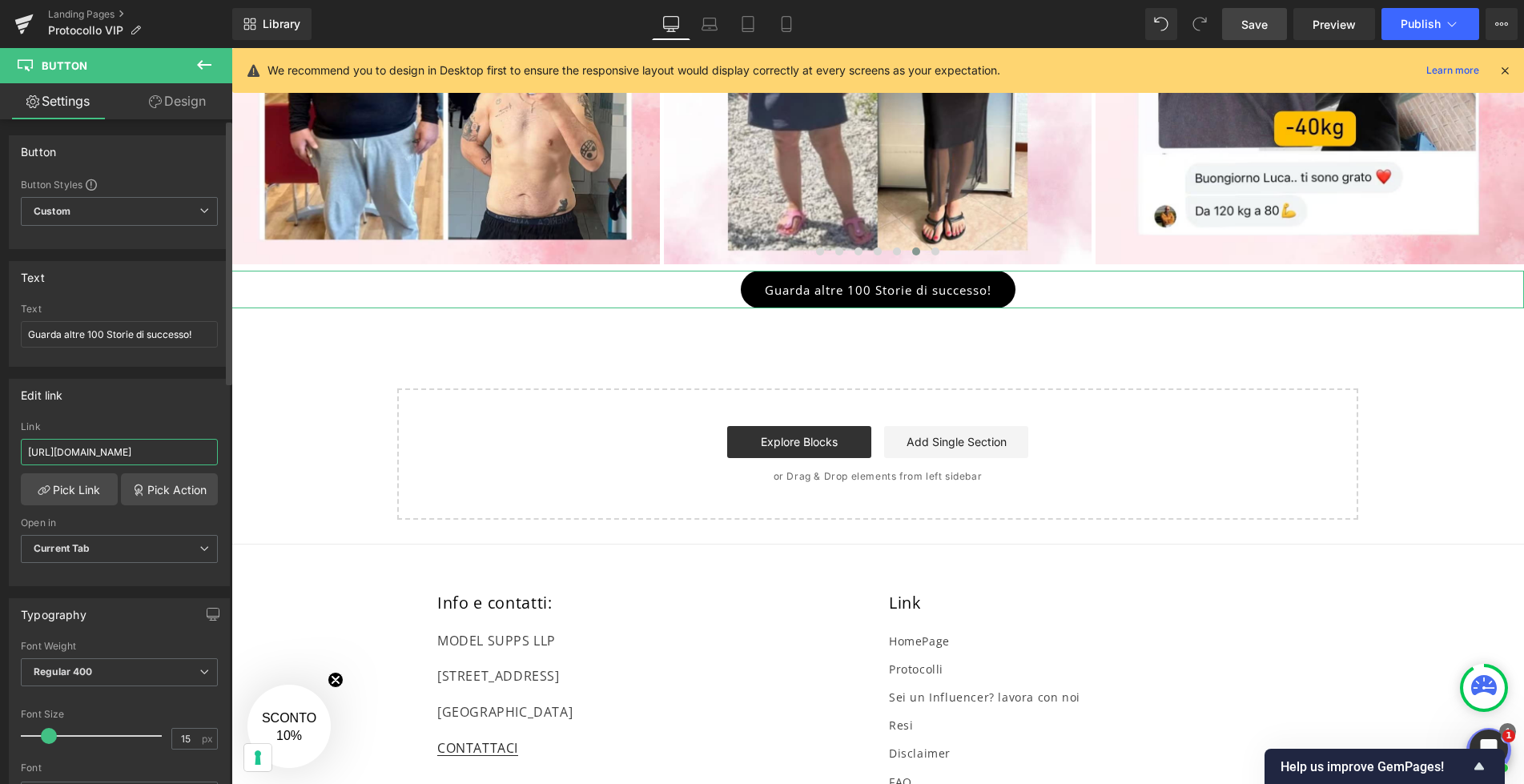
scroll to position [0, 2]
type input "[URL][DOMAIN_NAME]"
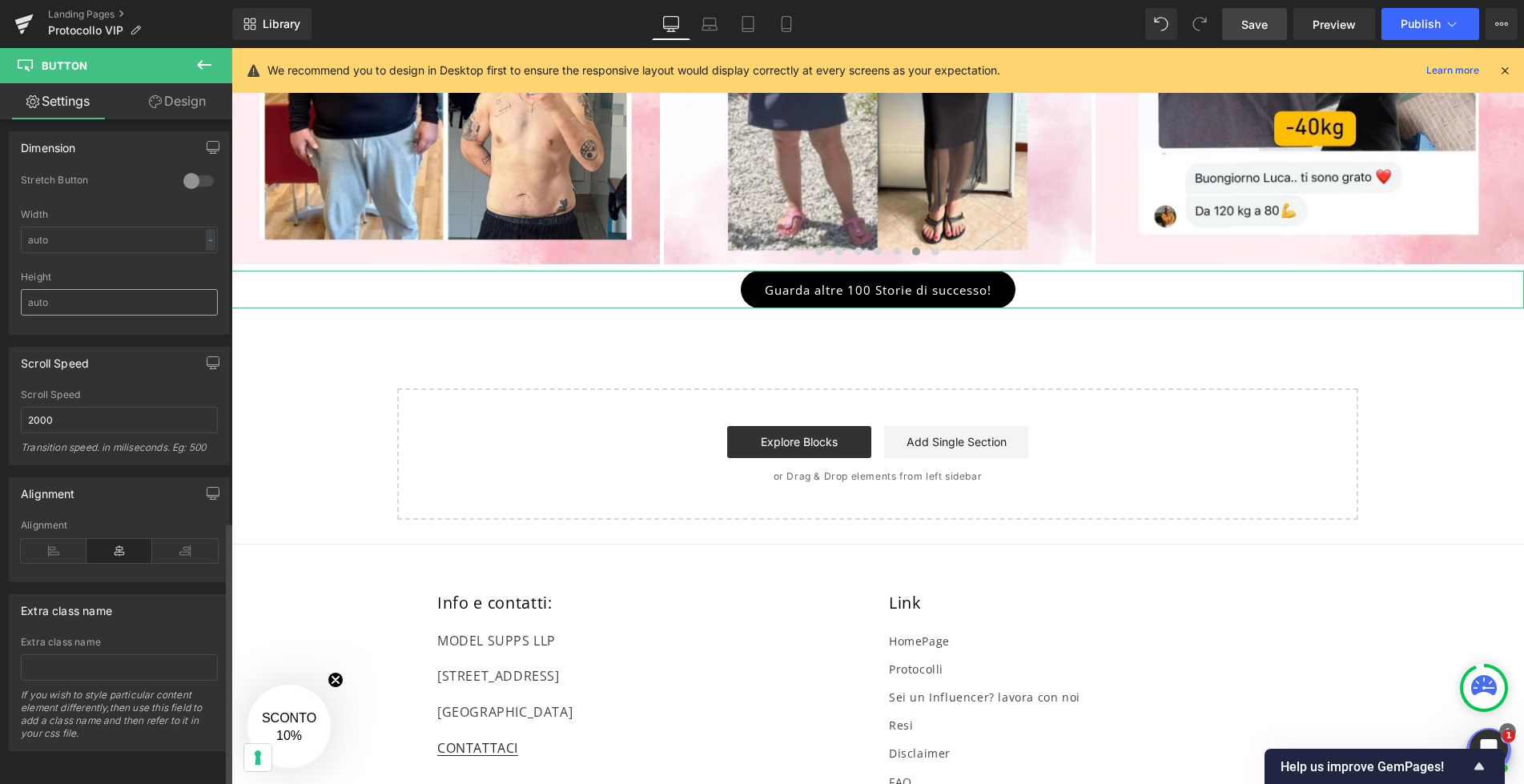
scroll to position [1008, 0]
click at [187, 105] on link "Design" at bounding box center [177, 101] width 116 height 36
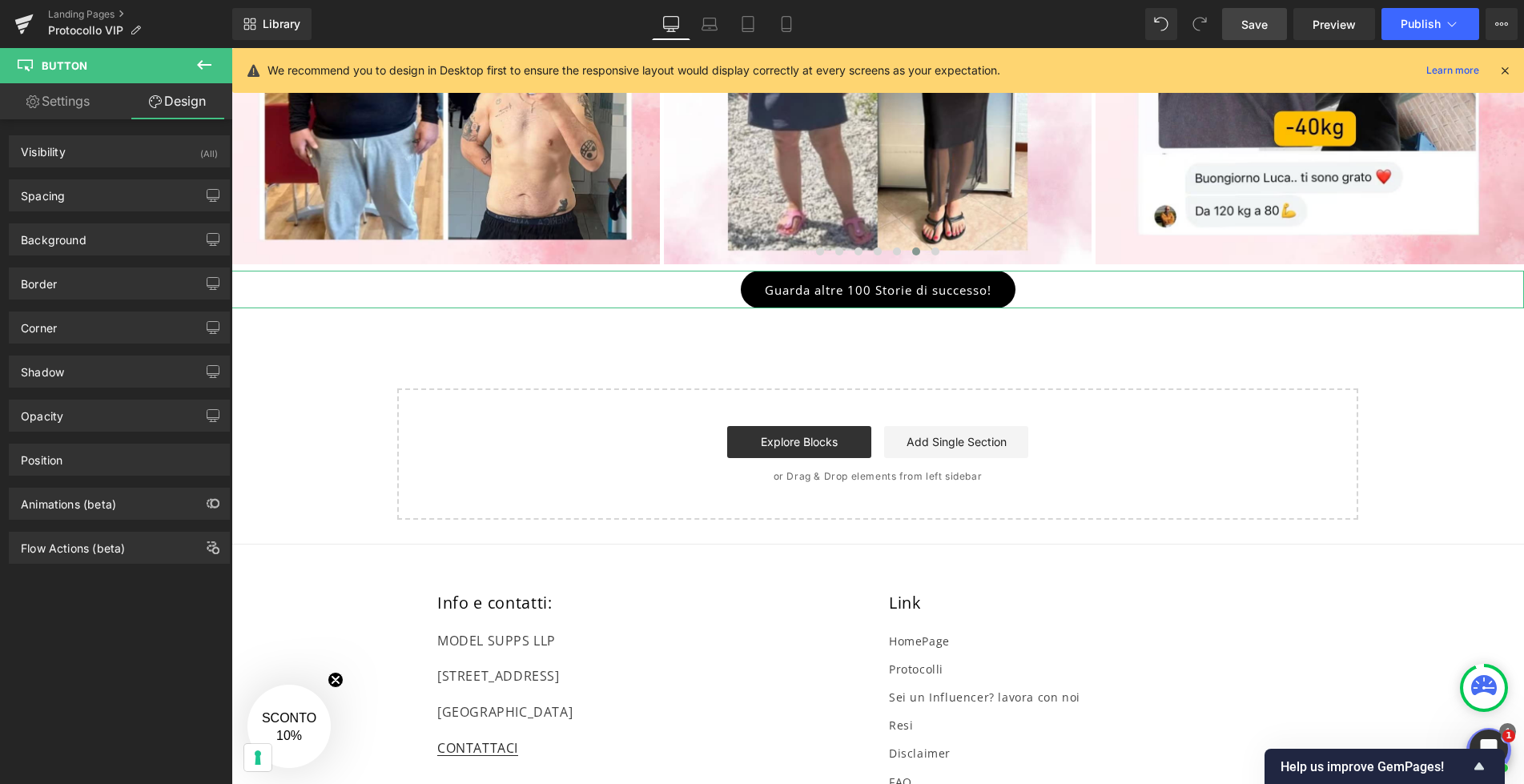
type input "#000000"
type input "100"
click at [129, 234] on div "Background" at bounding box center [119, 239] width 220 height 31
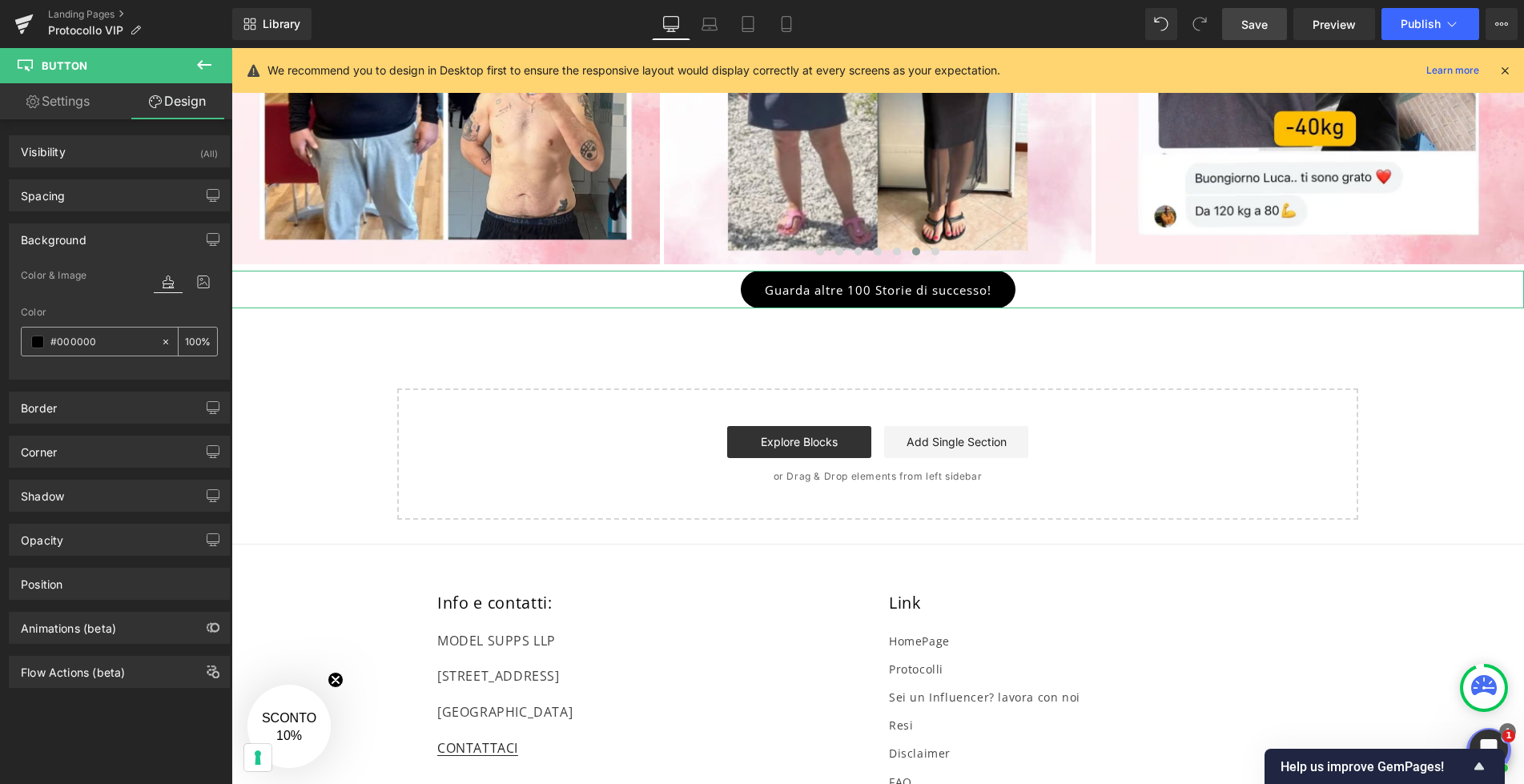
click at [42, 342] on span at bounding box center [37, 342] width 13 height 13
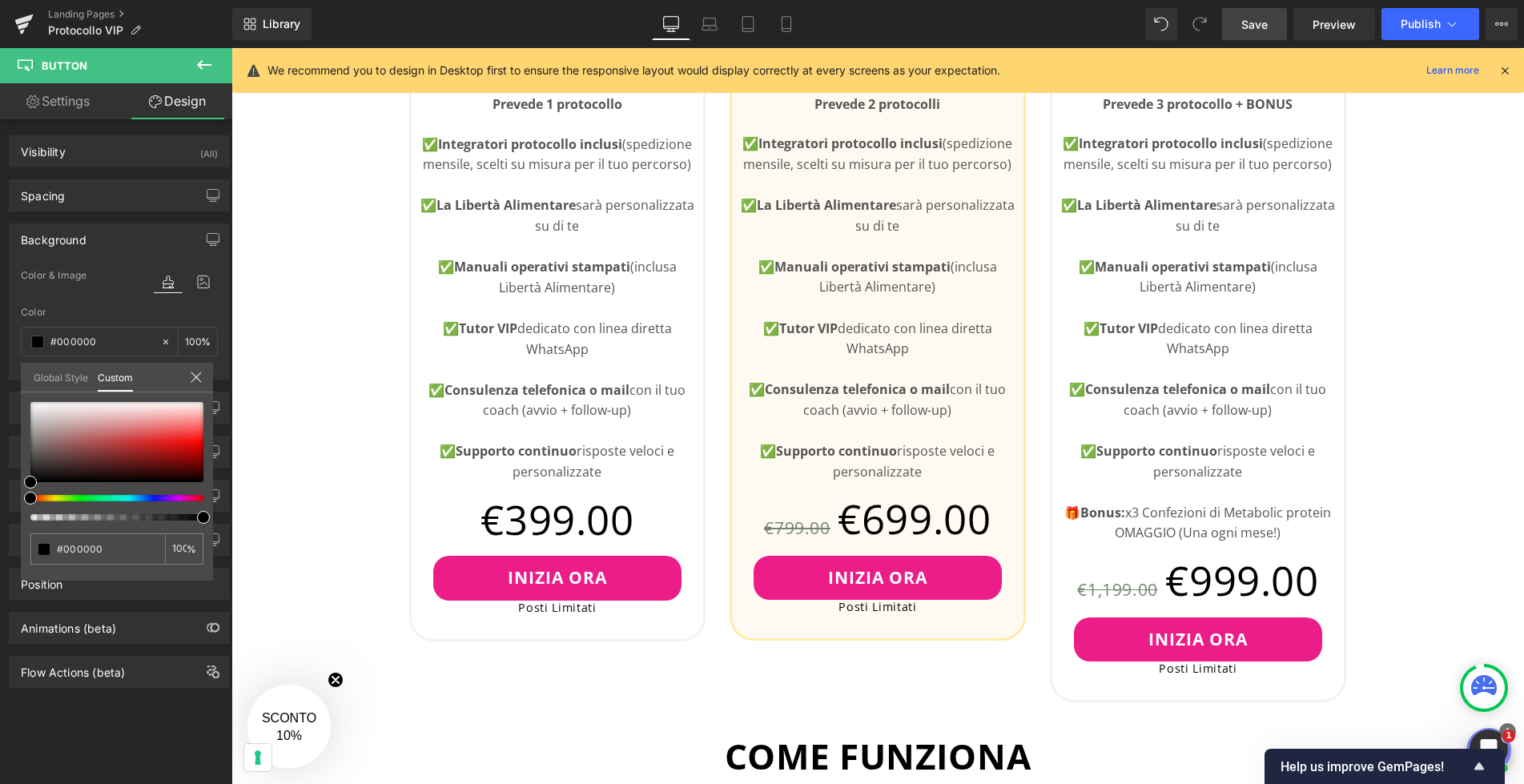
scroll to position [908, 0]
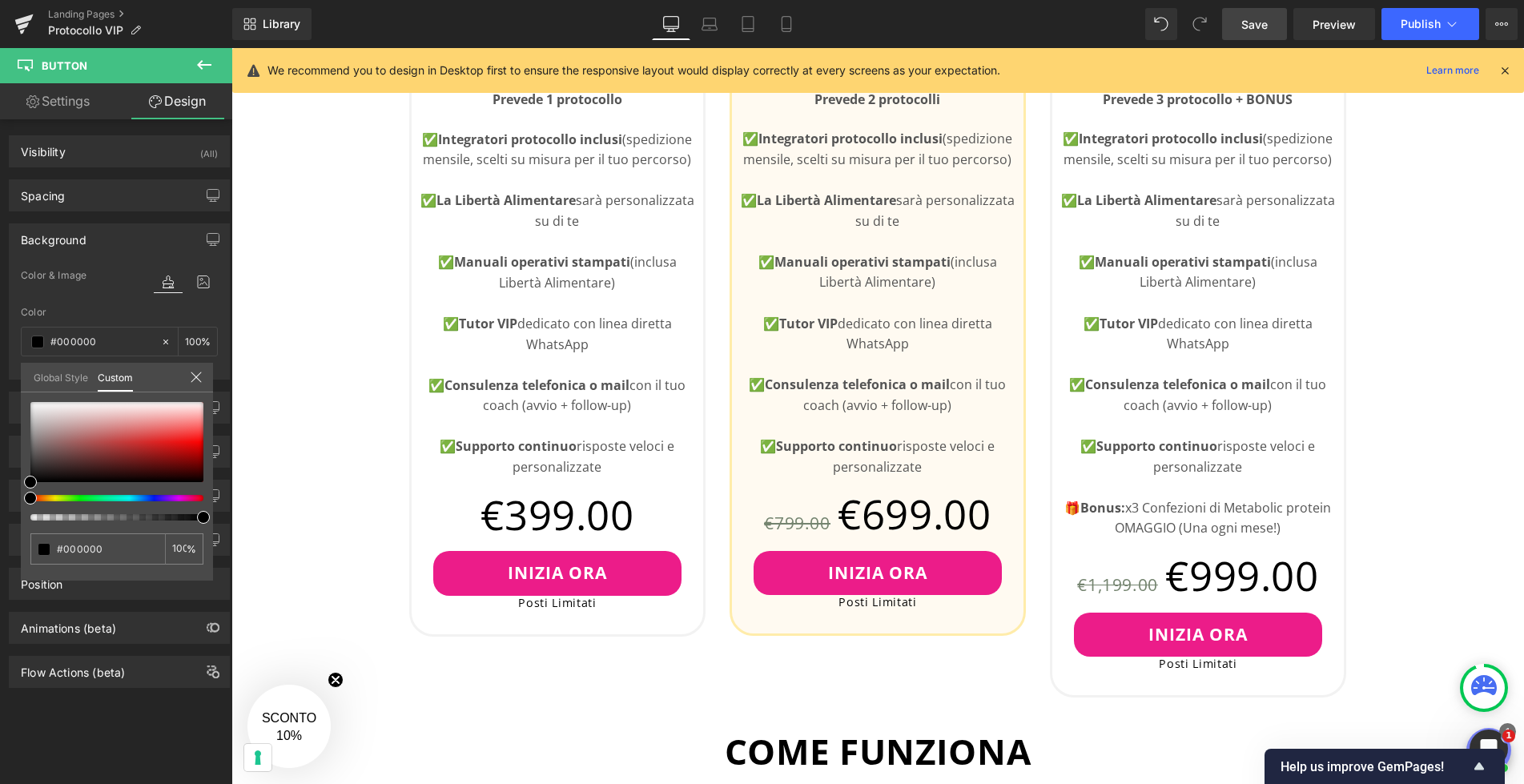
click at [469, 575] on body "Vai direttamente ai contenuti 1 Il tuo carrello è vuoto Continua lo shopping Ha…" at bounding box center [878, 796] width 1292 height 3311
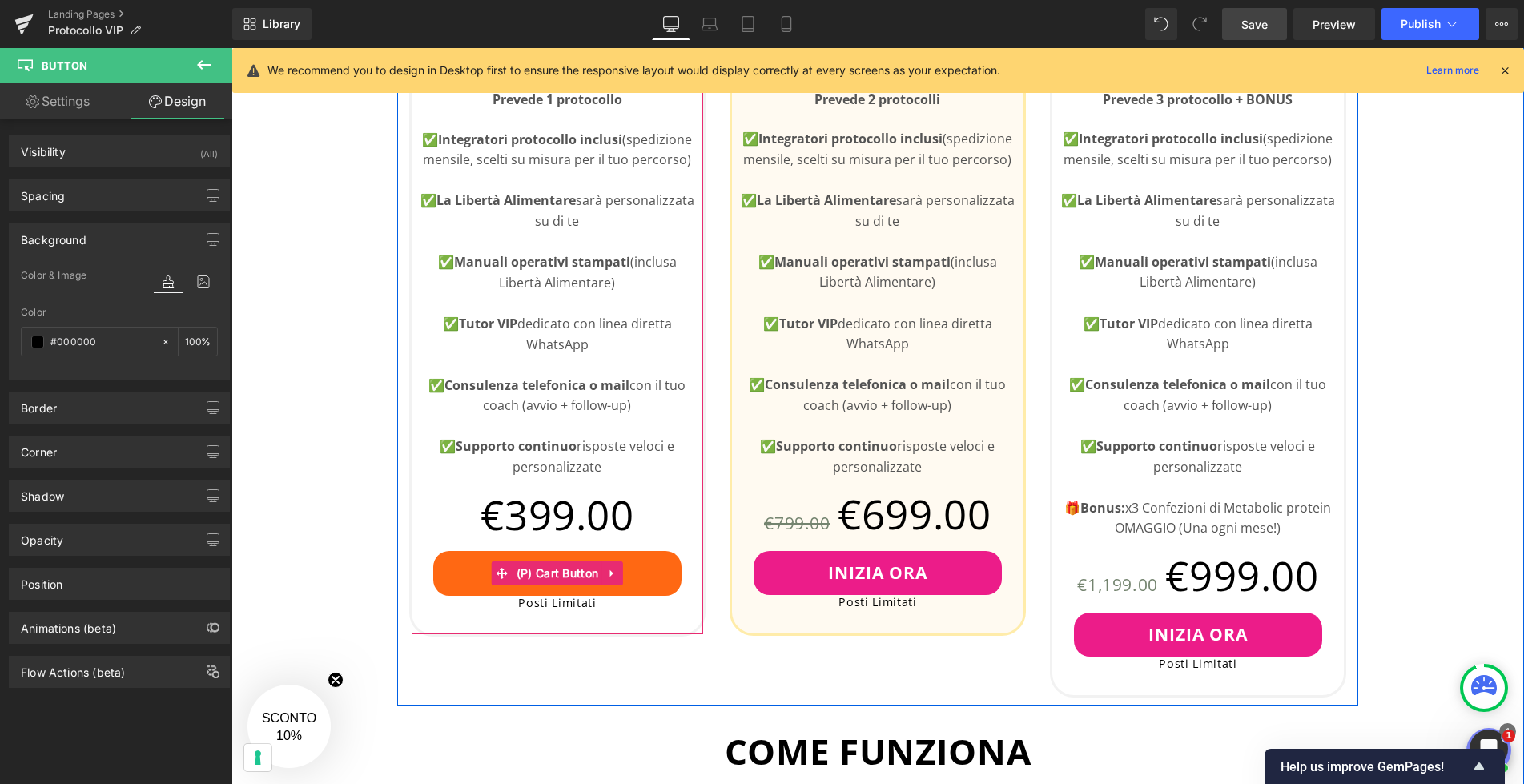
click at [485, 566] on button "INIZIA ORA" at bounding box center [558, 572] width 248 height 44
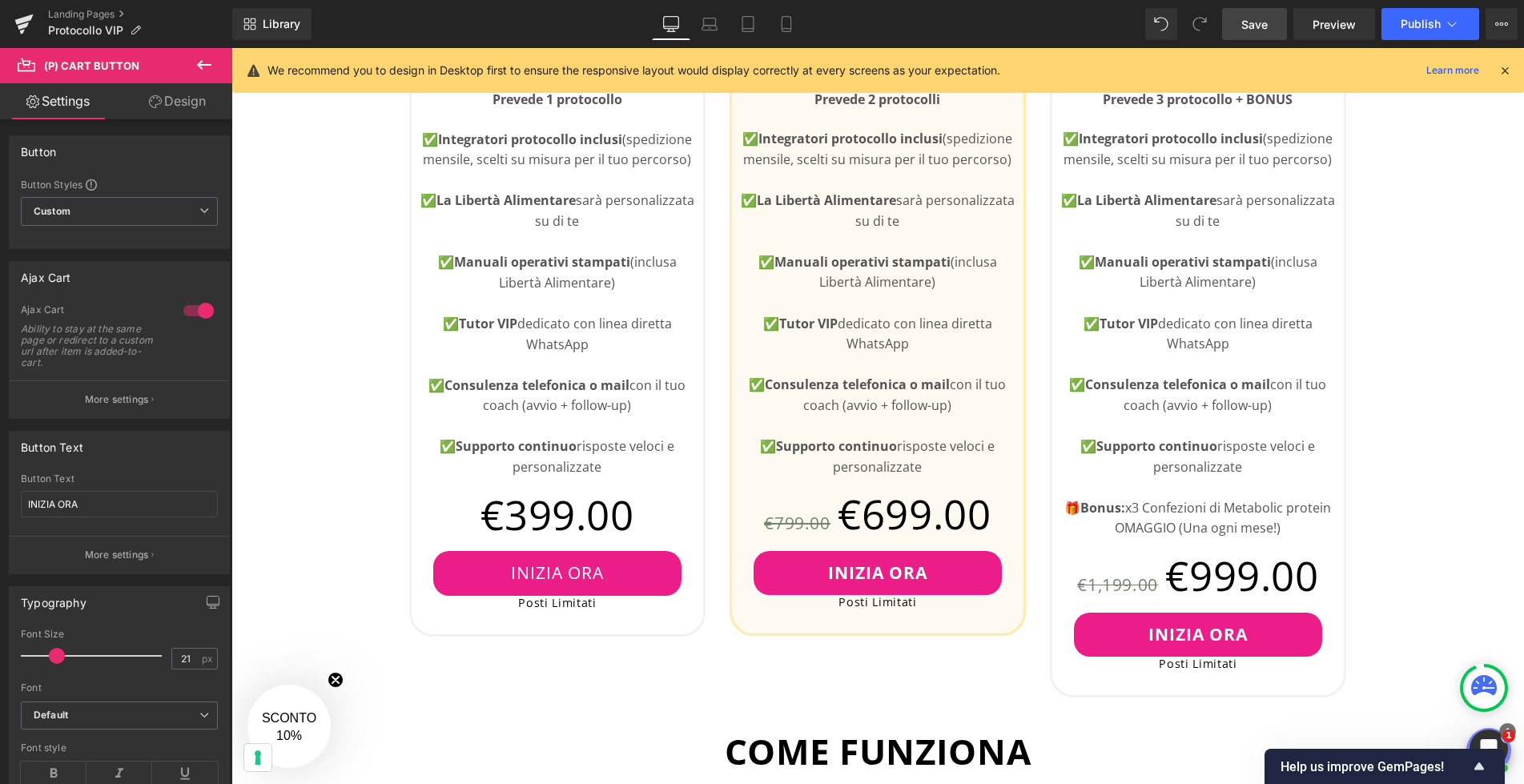
click at [161, 104] on link "Design" at bounding box center [177, 101] width 116 height 36
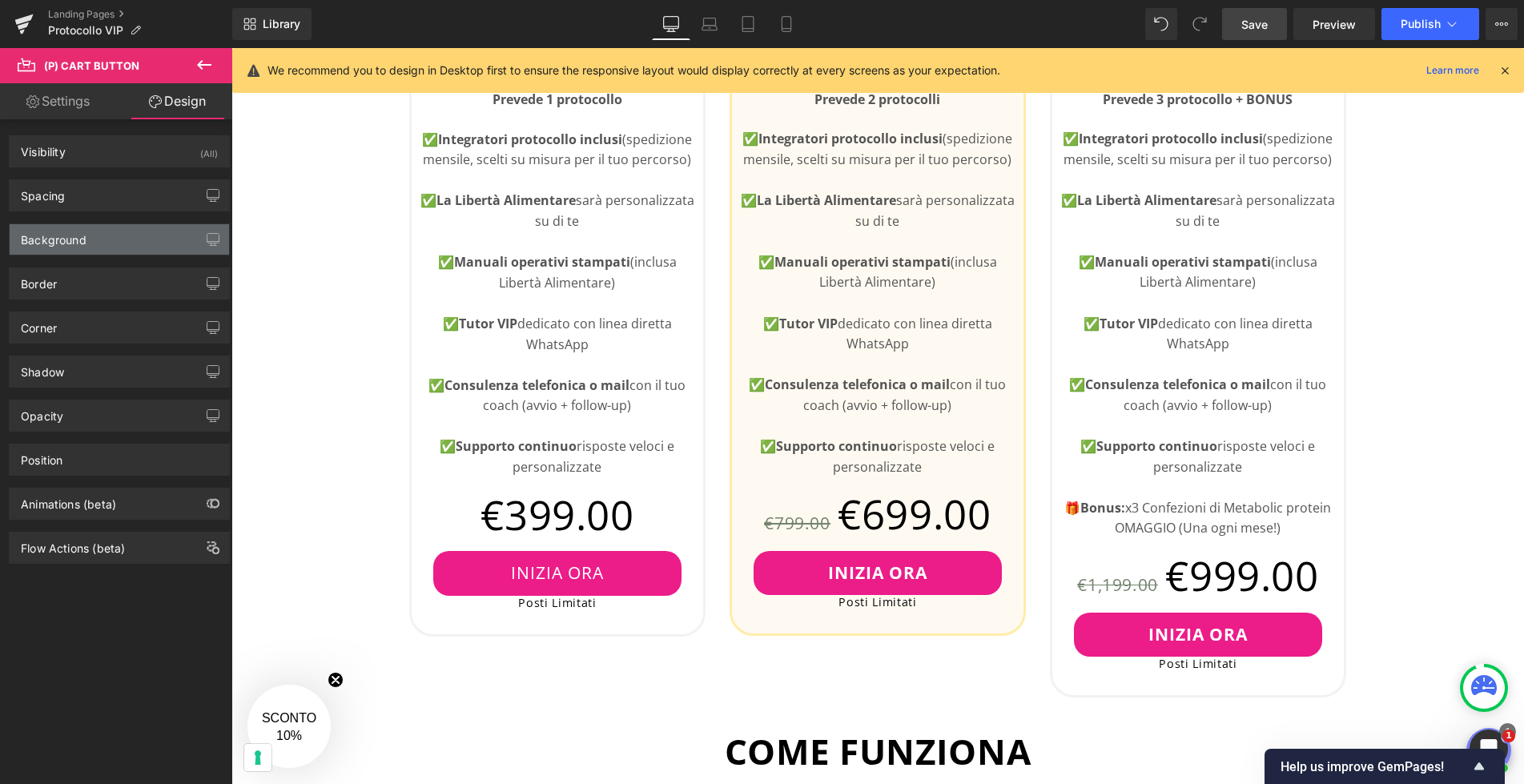
click at [135, 245] on div "Background" at bounding box center [119, 239] width 220 height 31
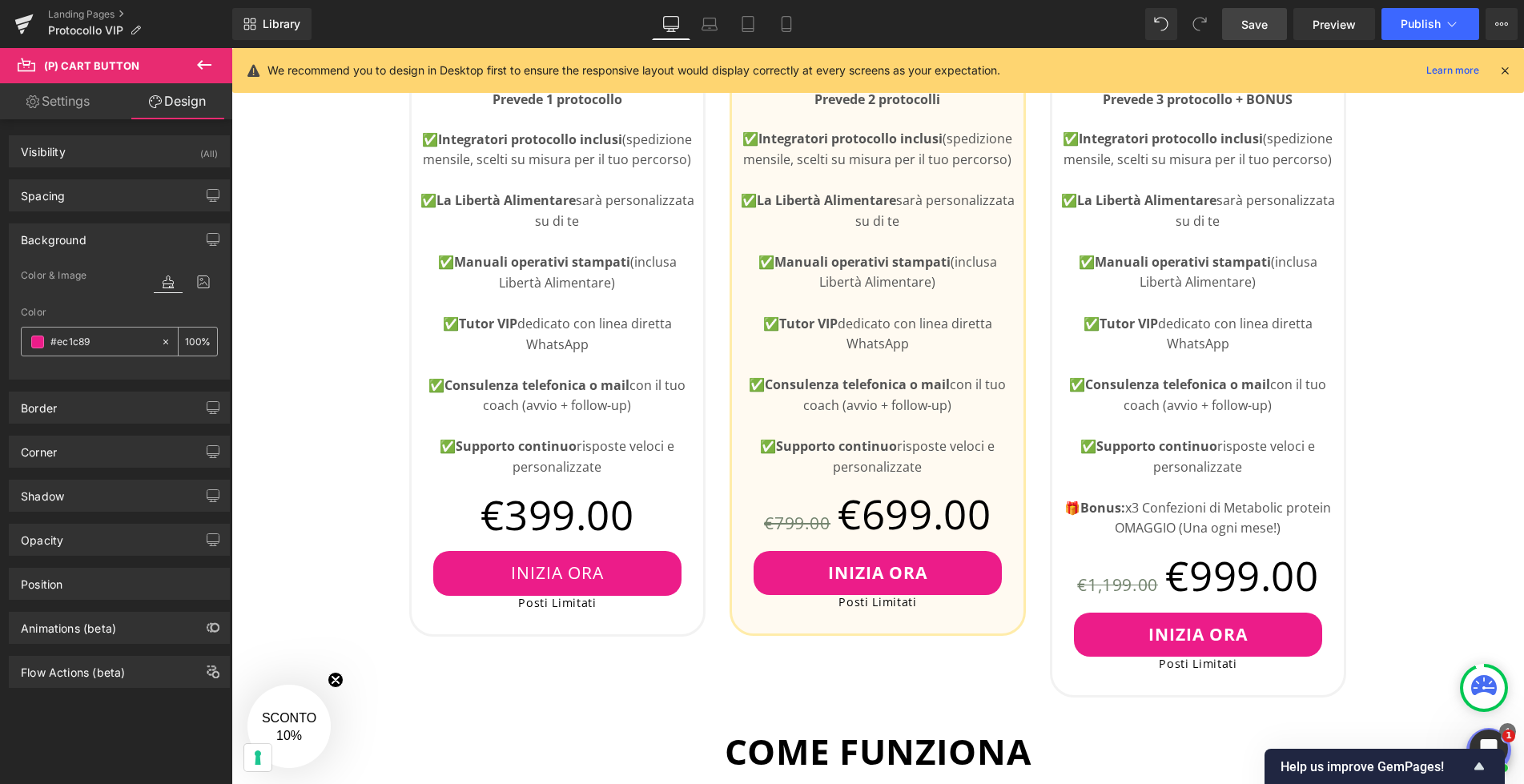
drag, startPoint x: 102, startPoint y: 343, endPoint x: 31, endPoint y: 341, distance: 71.0
click at [31, 341] on div "#ec1c89" at bounding box center [91, 341] width 139 height 28
click at [71, 340] on input "#ec1c89" at bounding box center [101, 342] width 102 height 18
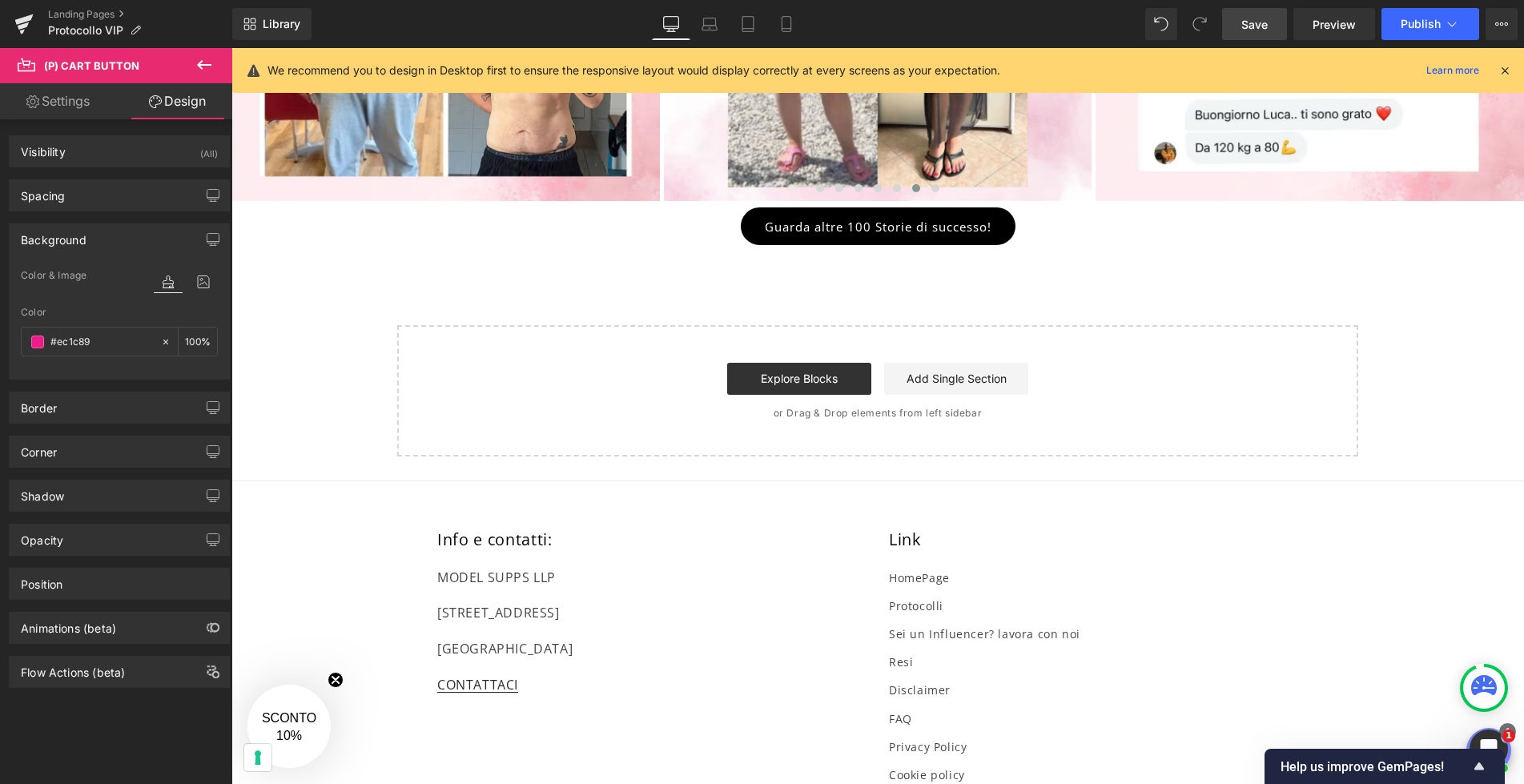
scroll to position [2306, 0]
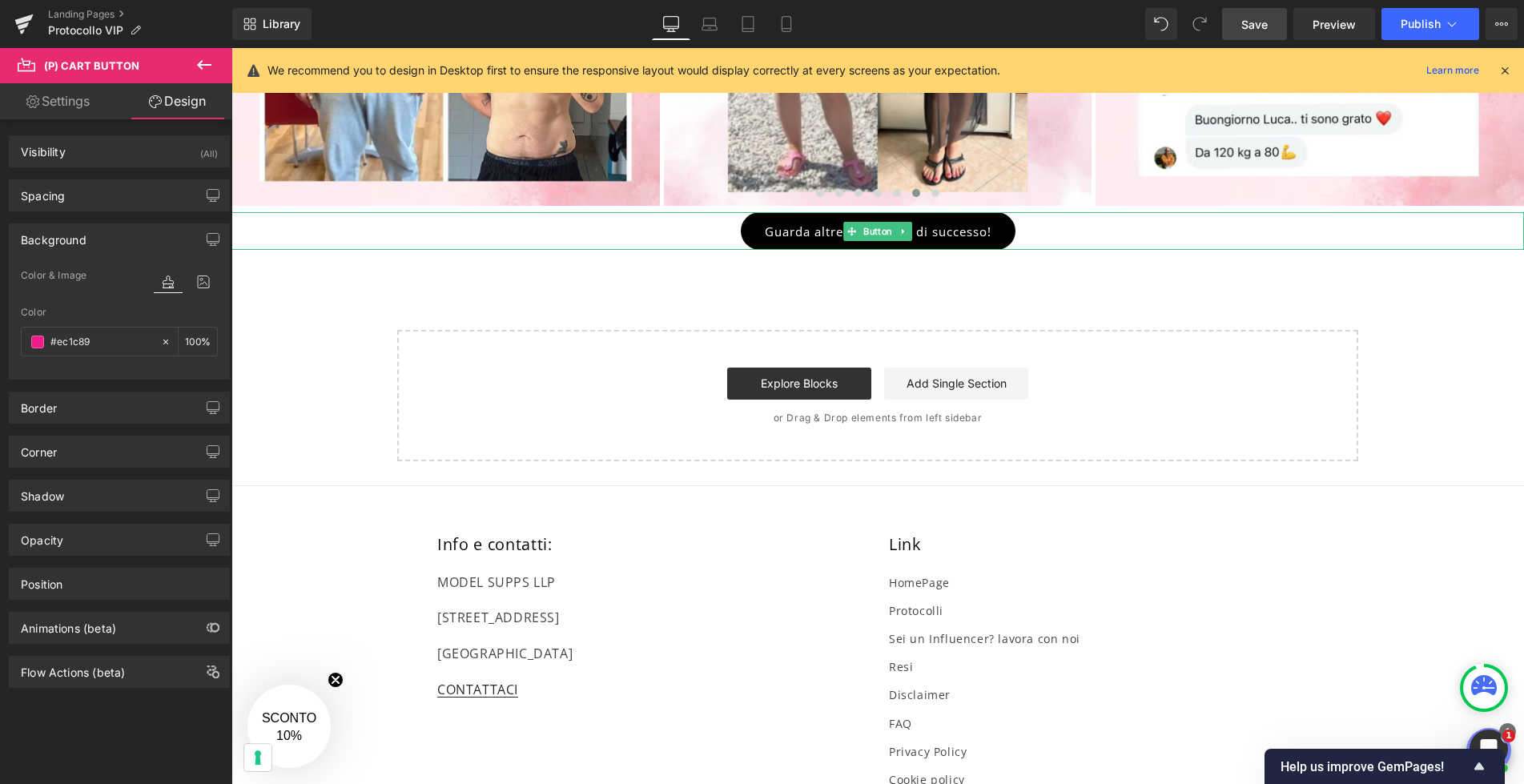
click at [807, 242] on link "Guarda altre 100 Storie di successo!" at bounding box center [878, 230] width 275 height 37
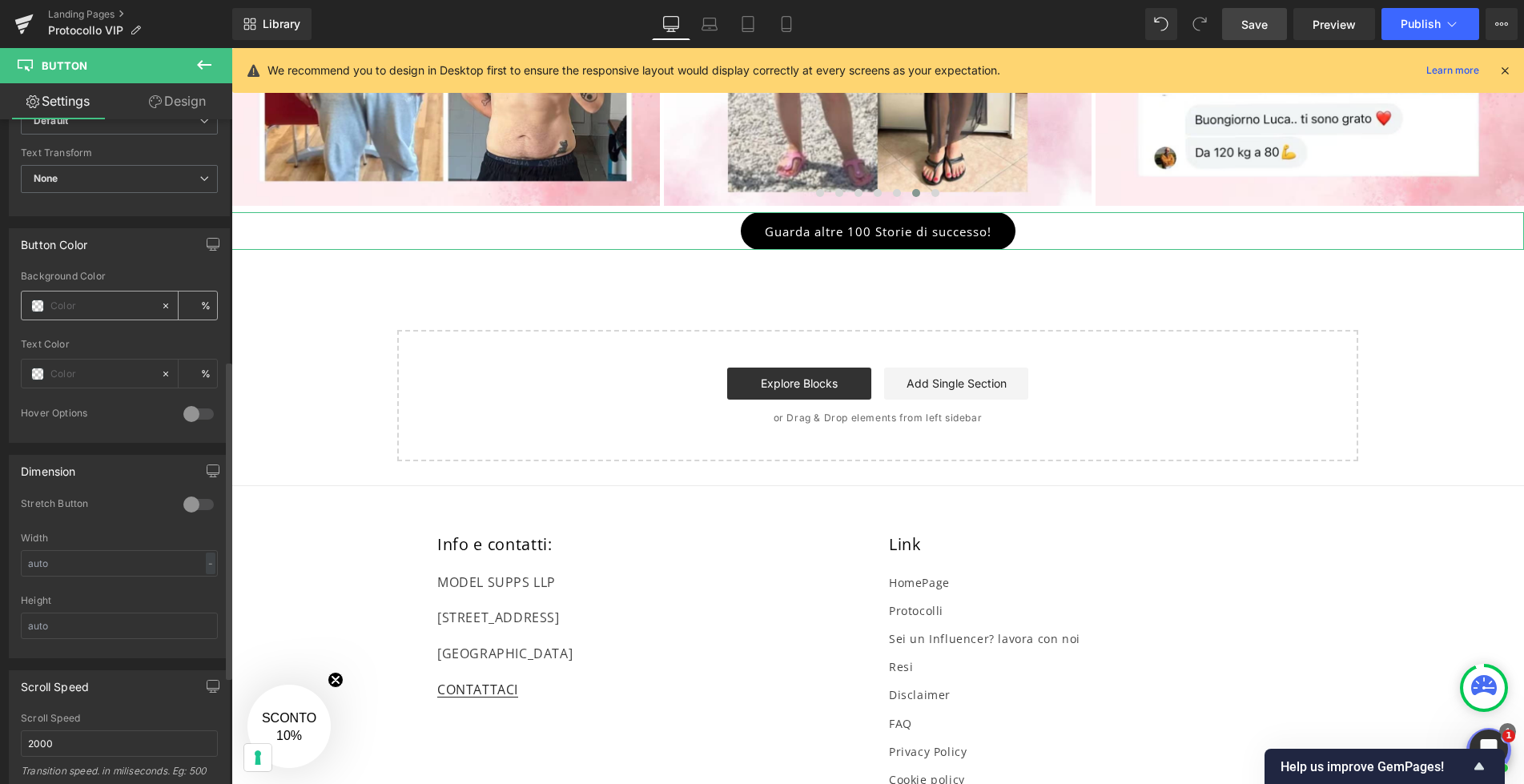
scroll to position [0, 0]
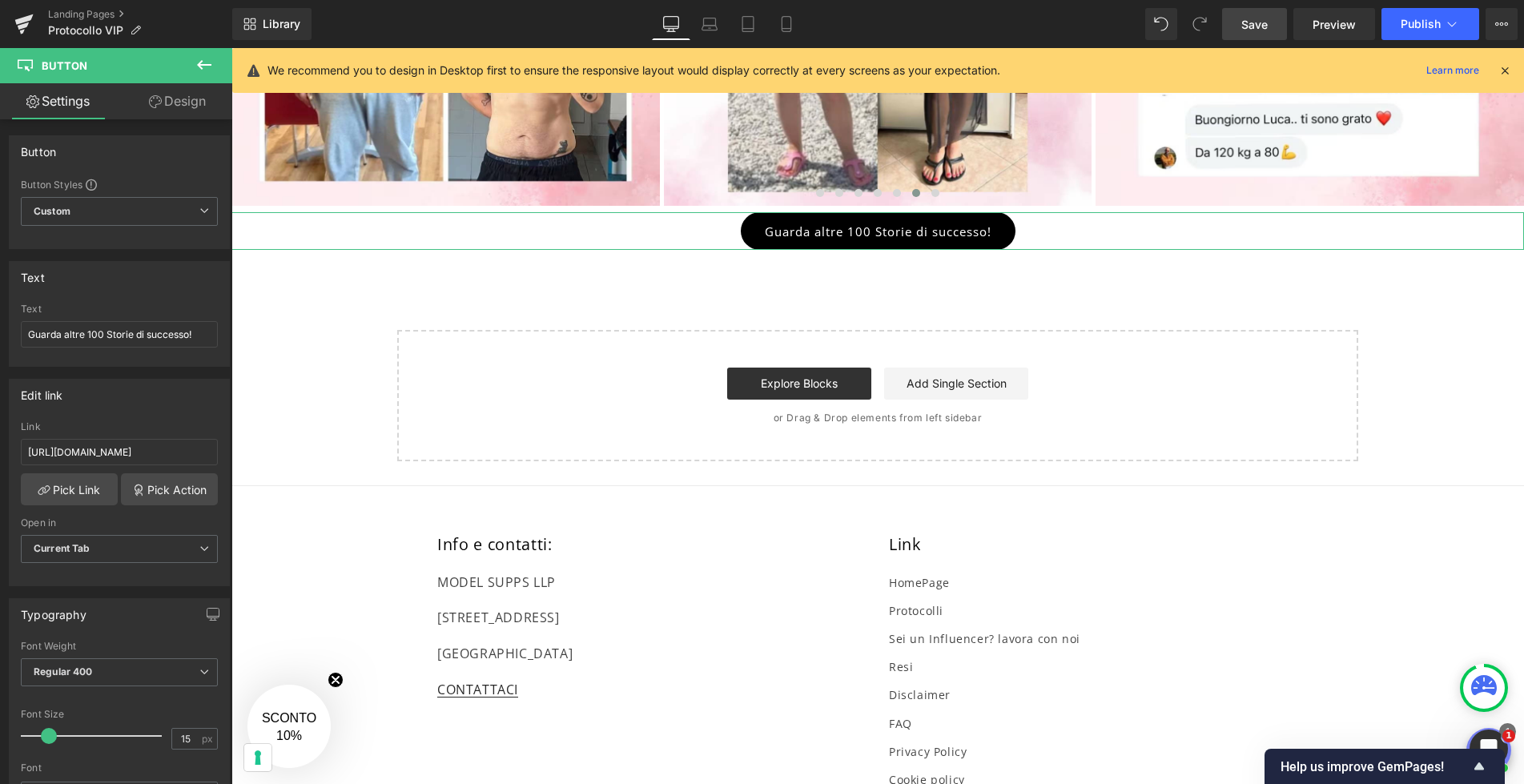
click at [166, 111] on link "Design" at bounding box center [177, 101] width 116 height 36
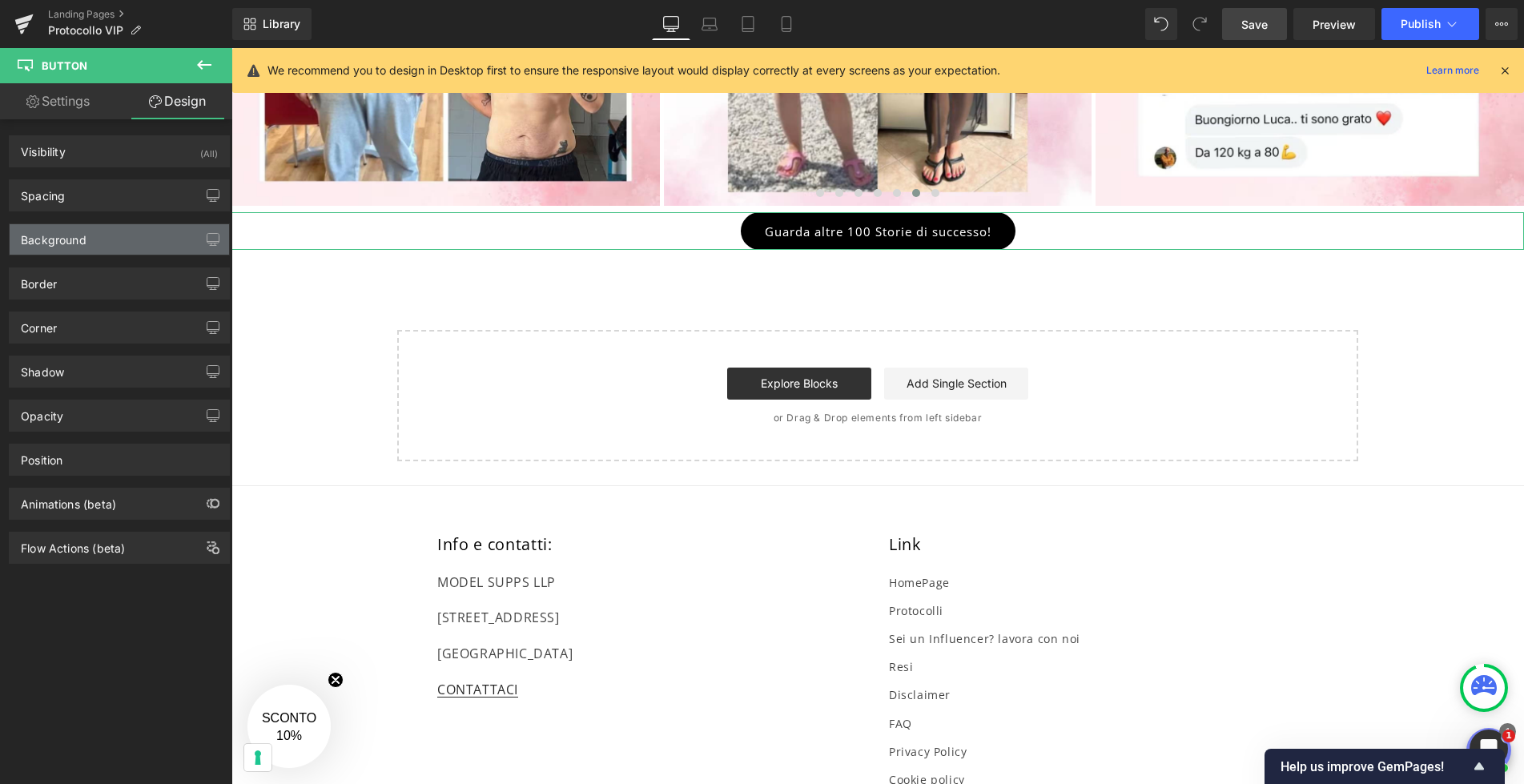
click at [106, 235] on div "Background" at bounding box center [119, 239] width 220 height 31
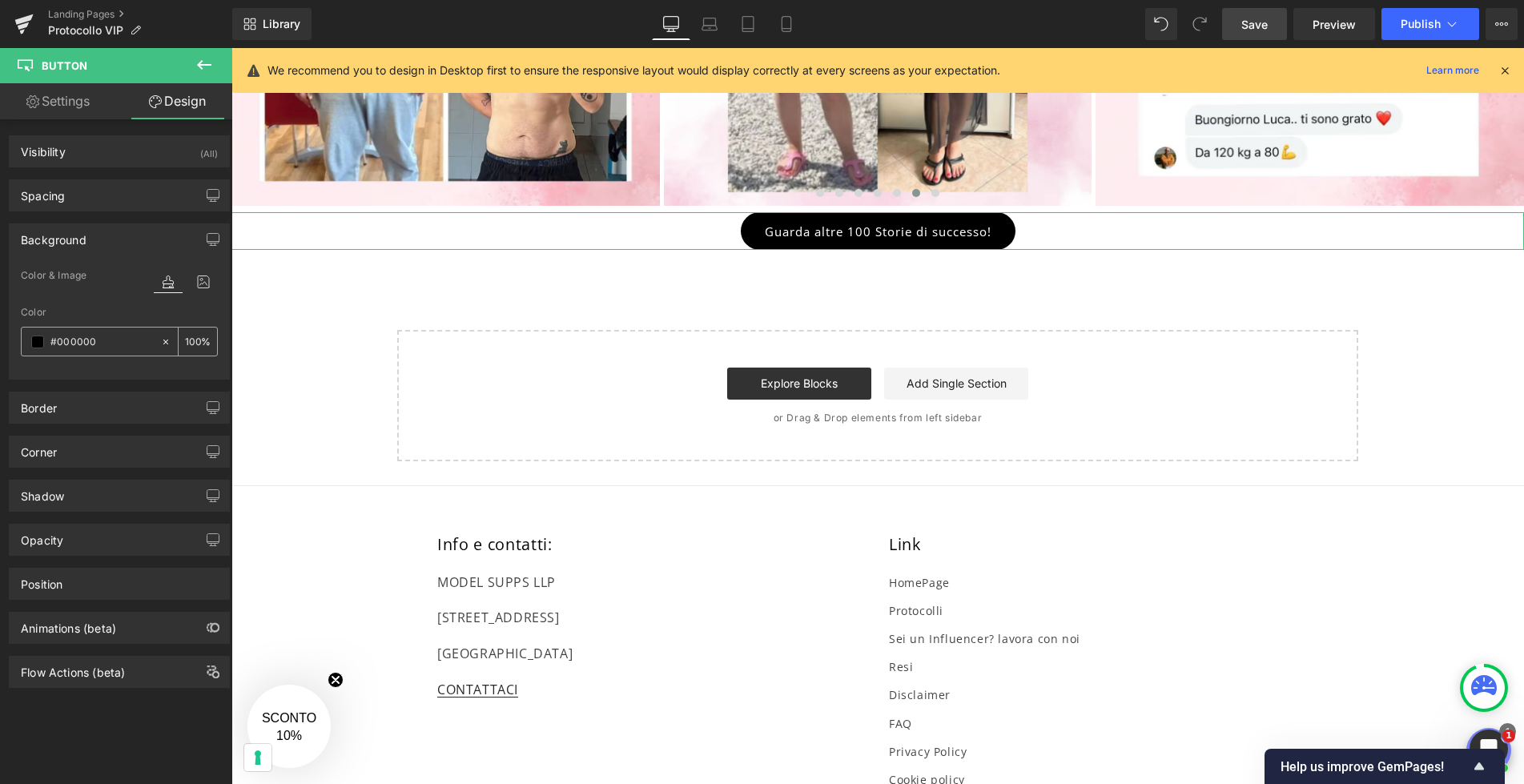
click at [109, 344] on input "#000000" at bounding box center [101, 342] width 102 height 18
paste input "ec1c89"
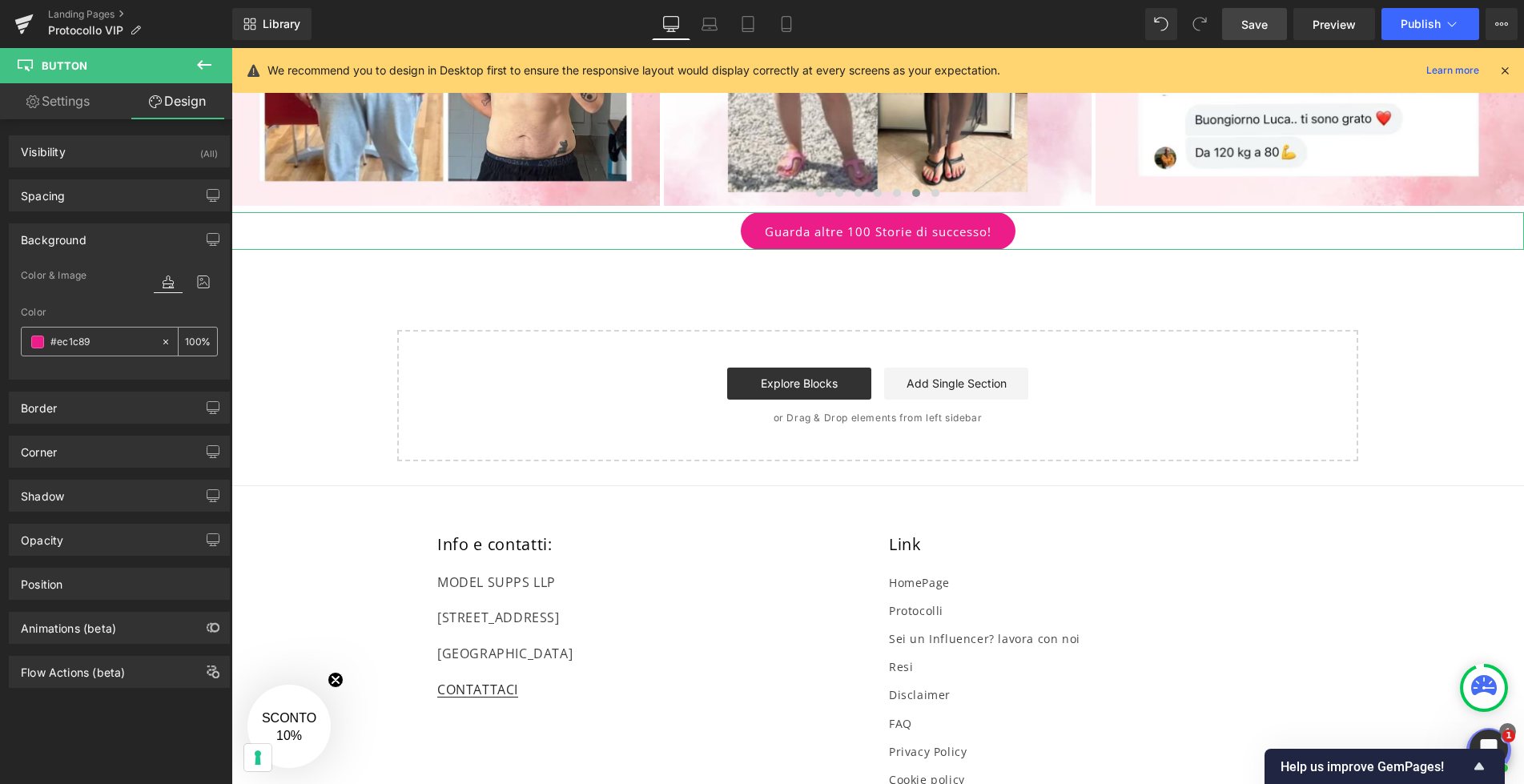
type input "#ec1c89"
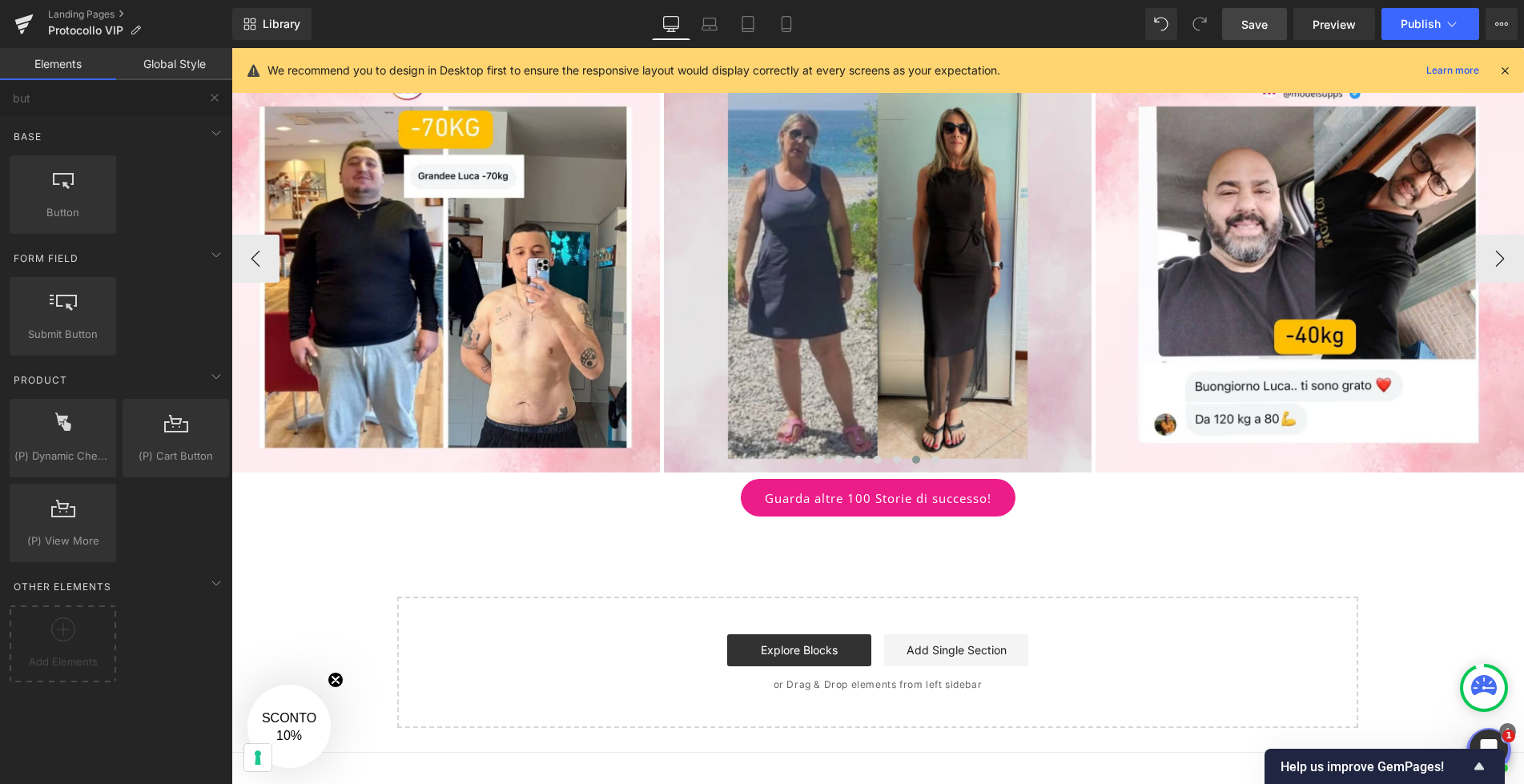
scroll to position [2011, 0]
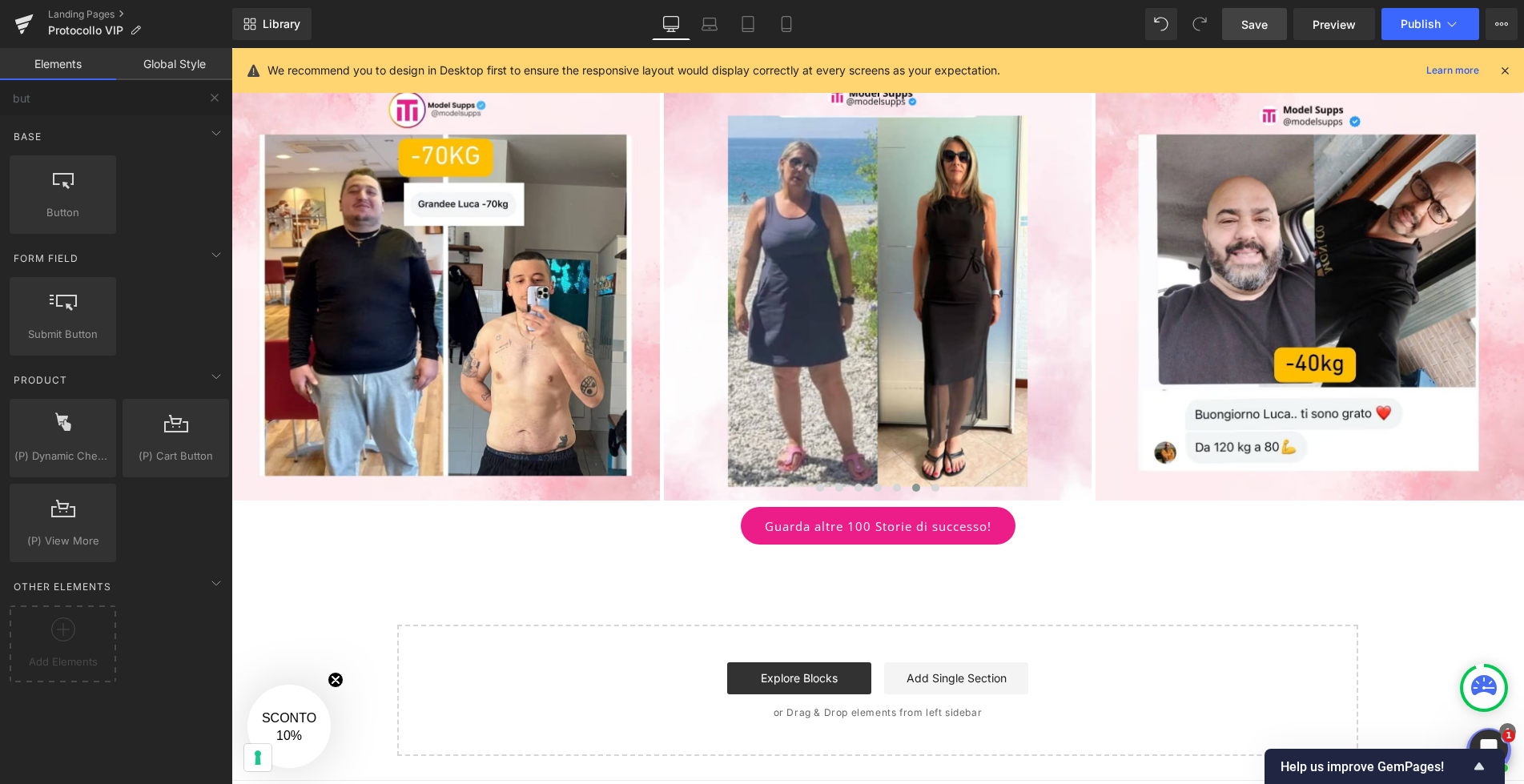
click at [905, 520] on div "Guarda altre 100 Storie di successo! Button" at bounding box center [878, 525] width 1292 height 37
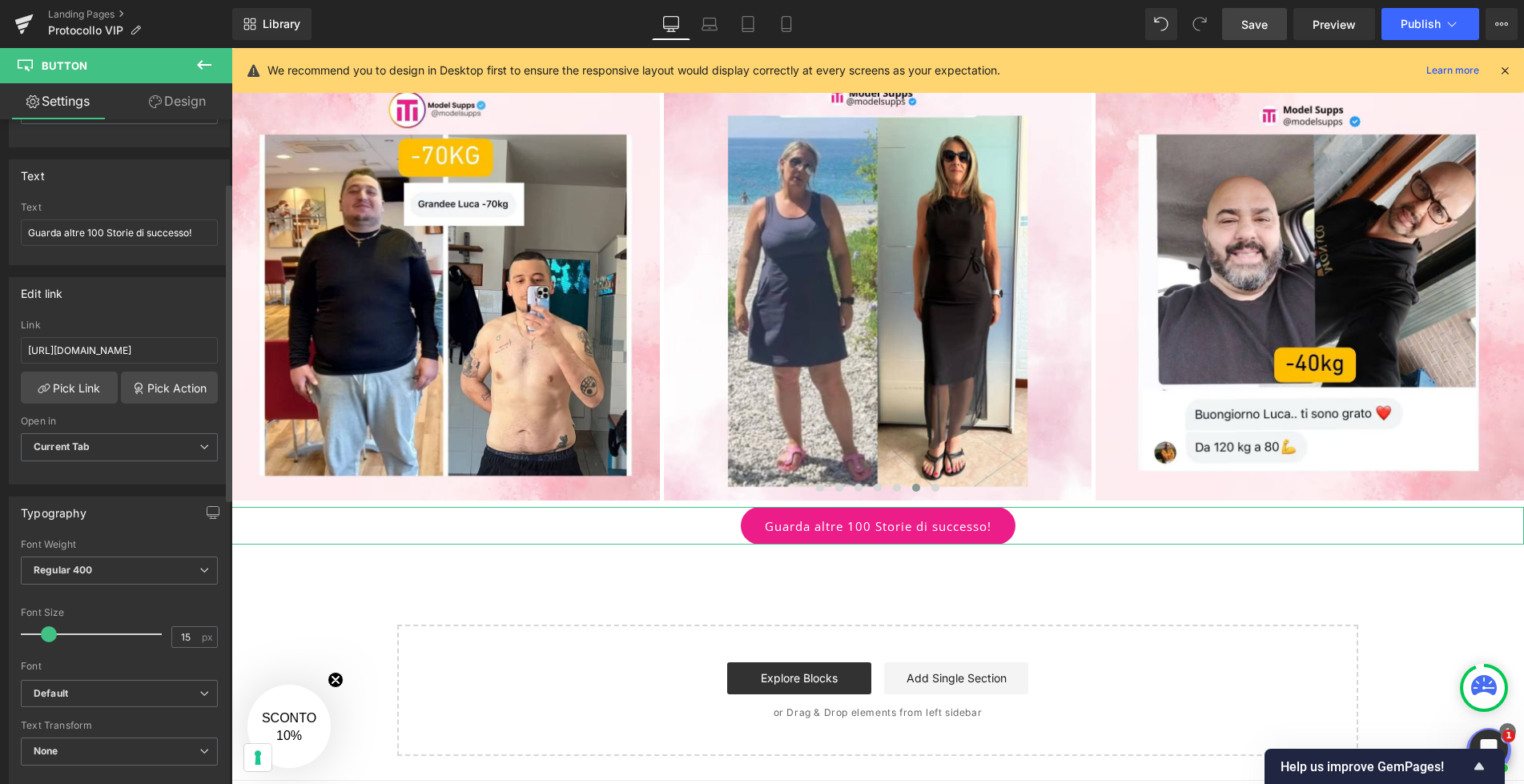
scroll to position [131, 0]
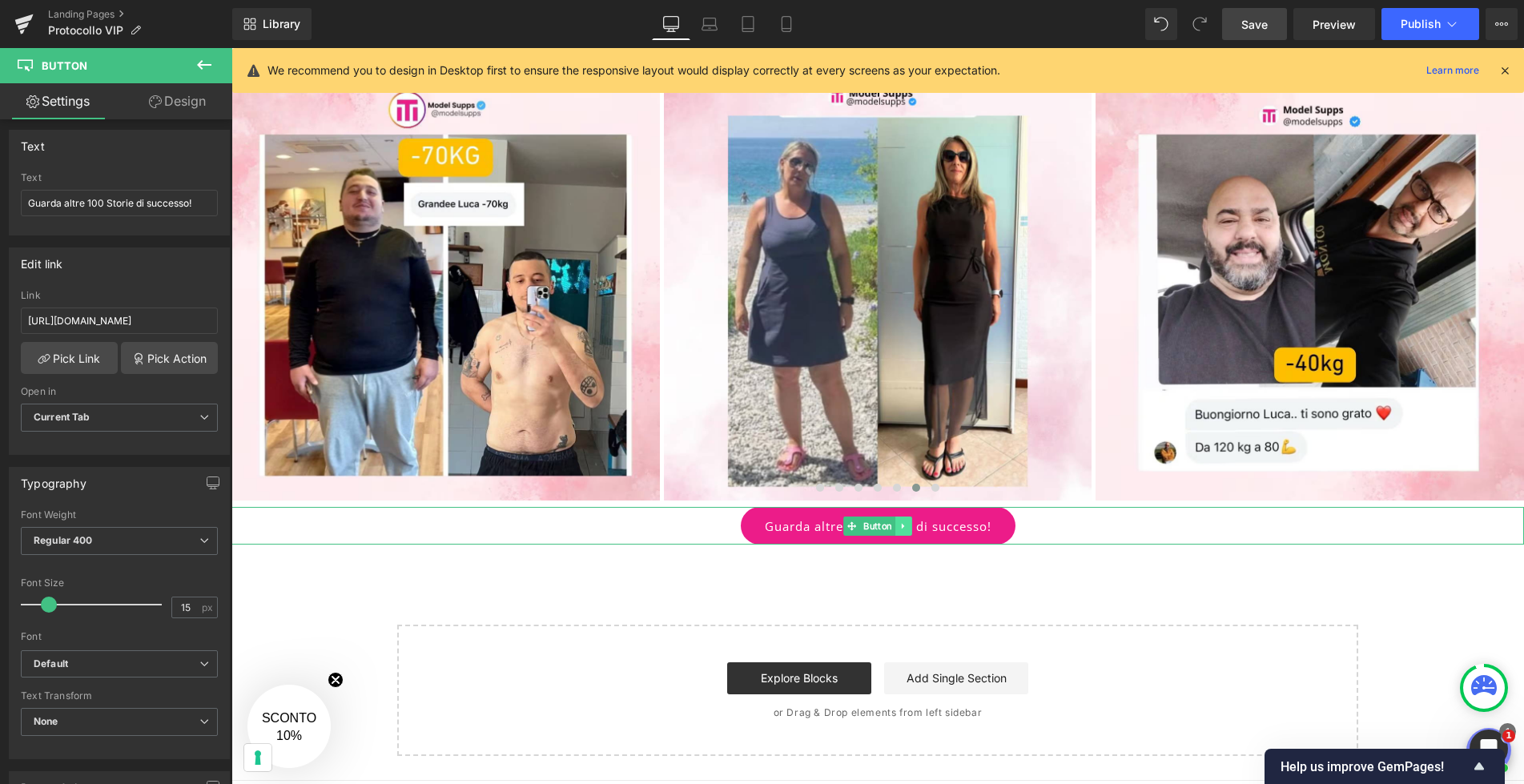
click at [900, 525] on icon at bounding box center [903, 526] width 9 height 10
click at [950, 526] on link "Guarda altre 100 Storie di successo!" at bounding box center [878, 525] width 275 height 37
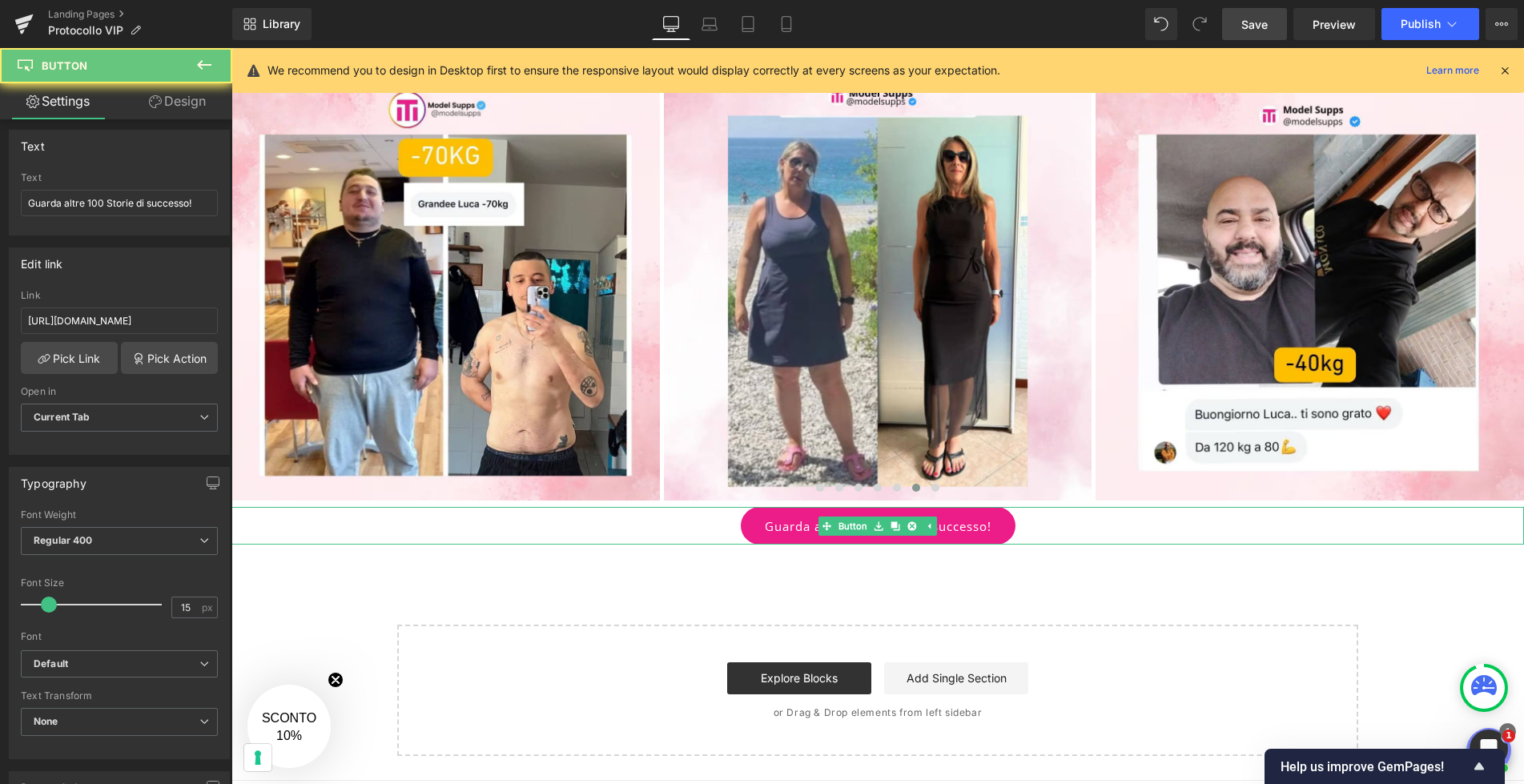
click at [954, 525] on link "Guarda altre 100 Storie di successo!" at bounding box center [878, 525] width 275 height 37
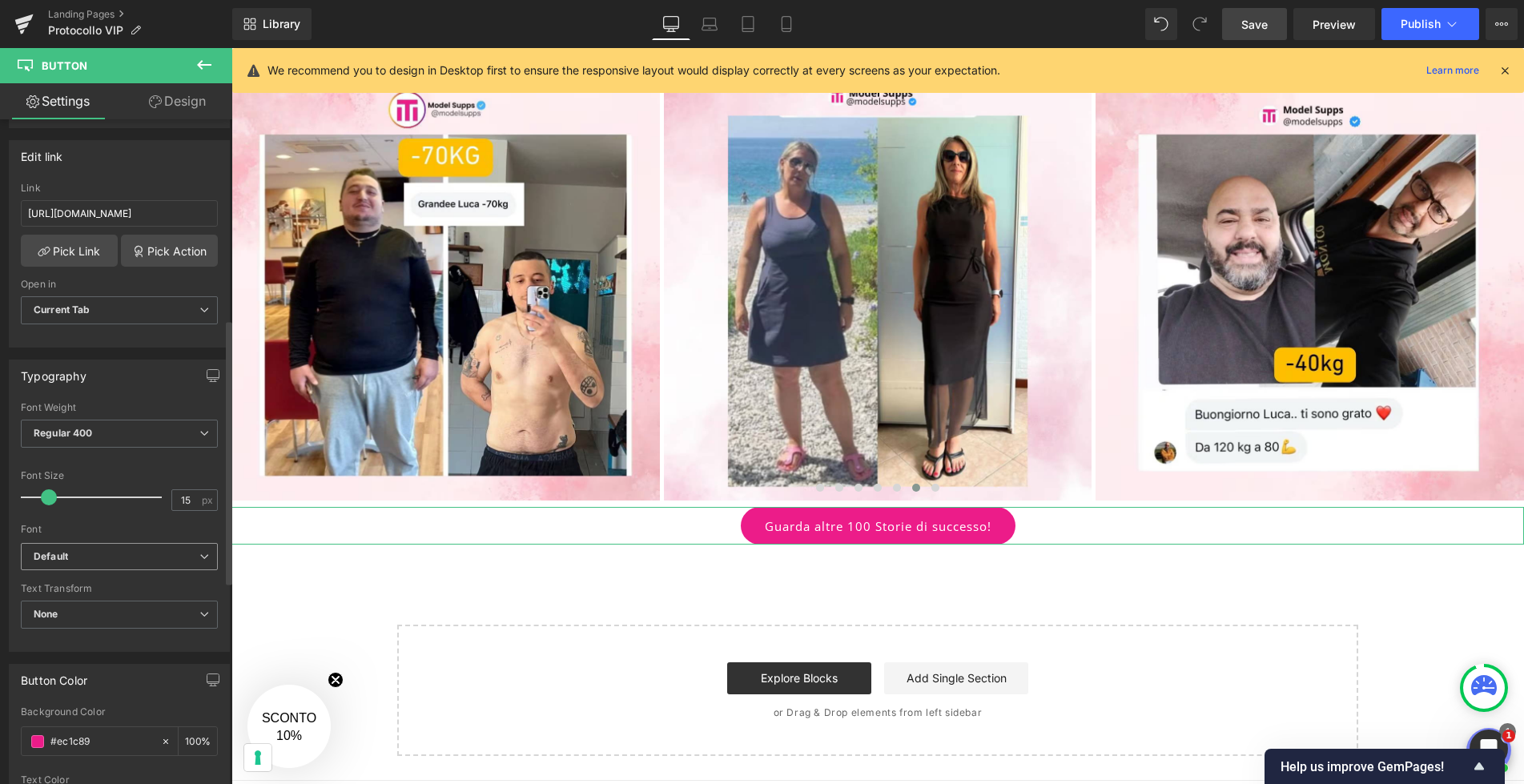
scroll to position [0, 0]
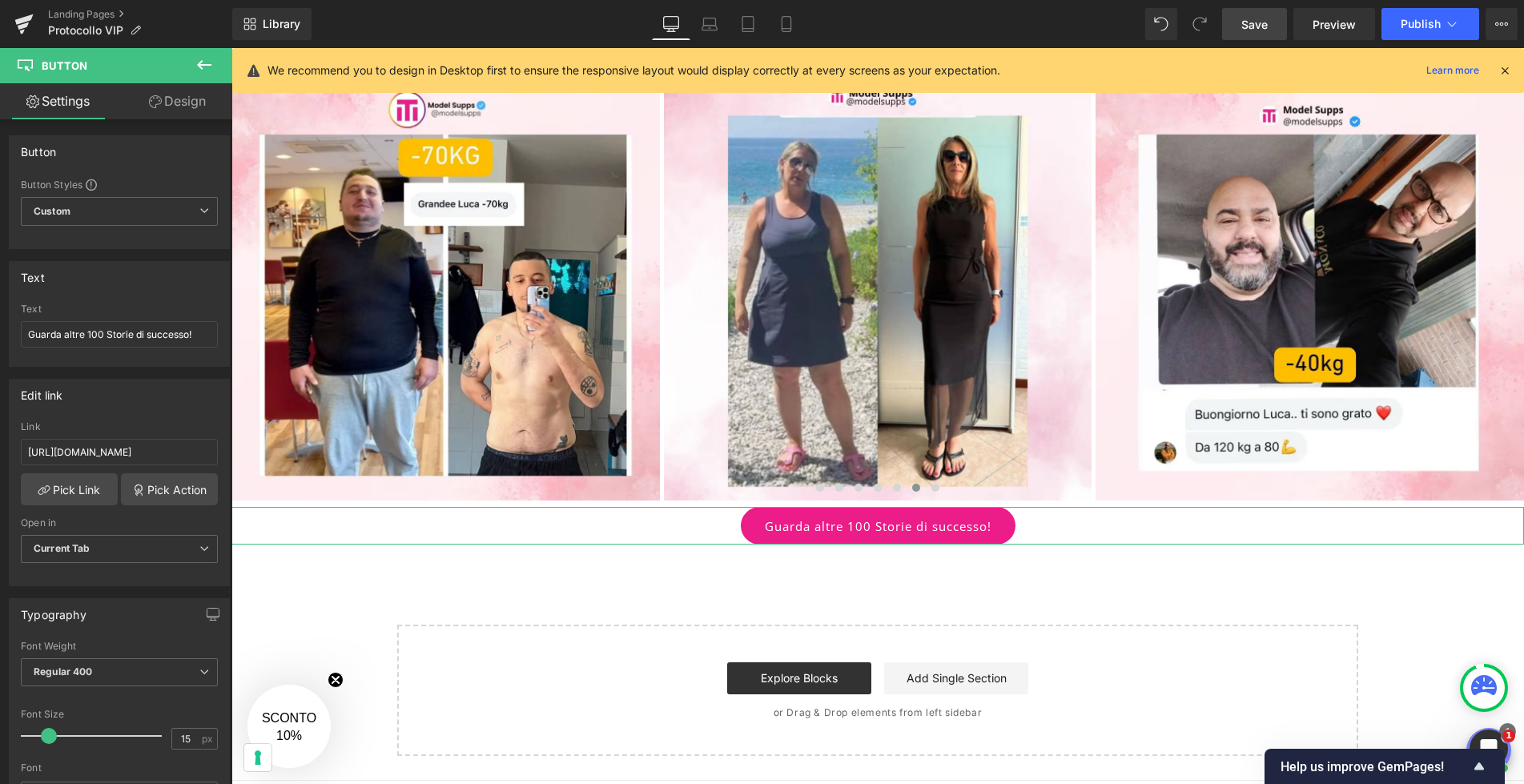
click at [179, 107] on link "Design" at bounding box center [177, 101] width 116 height 36
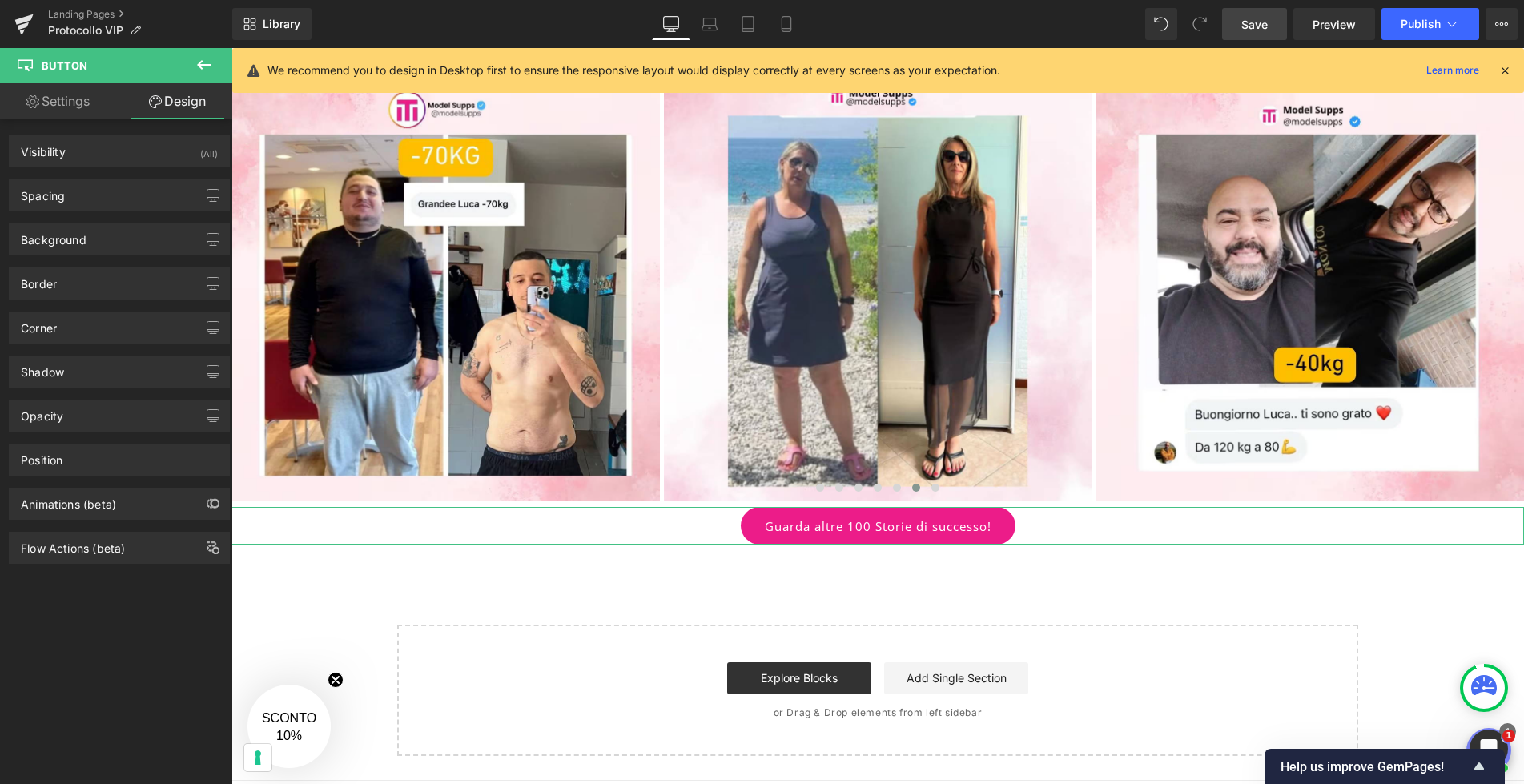
click at [79, 104] on link "Settings" at bounding box center [58, 101] width 116 height 36
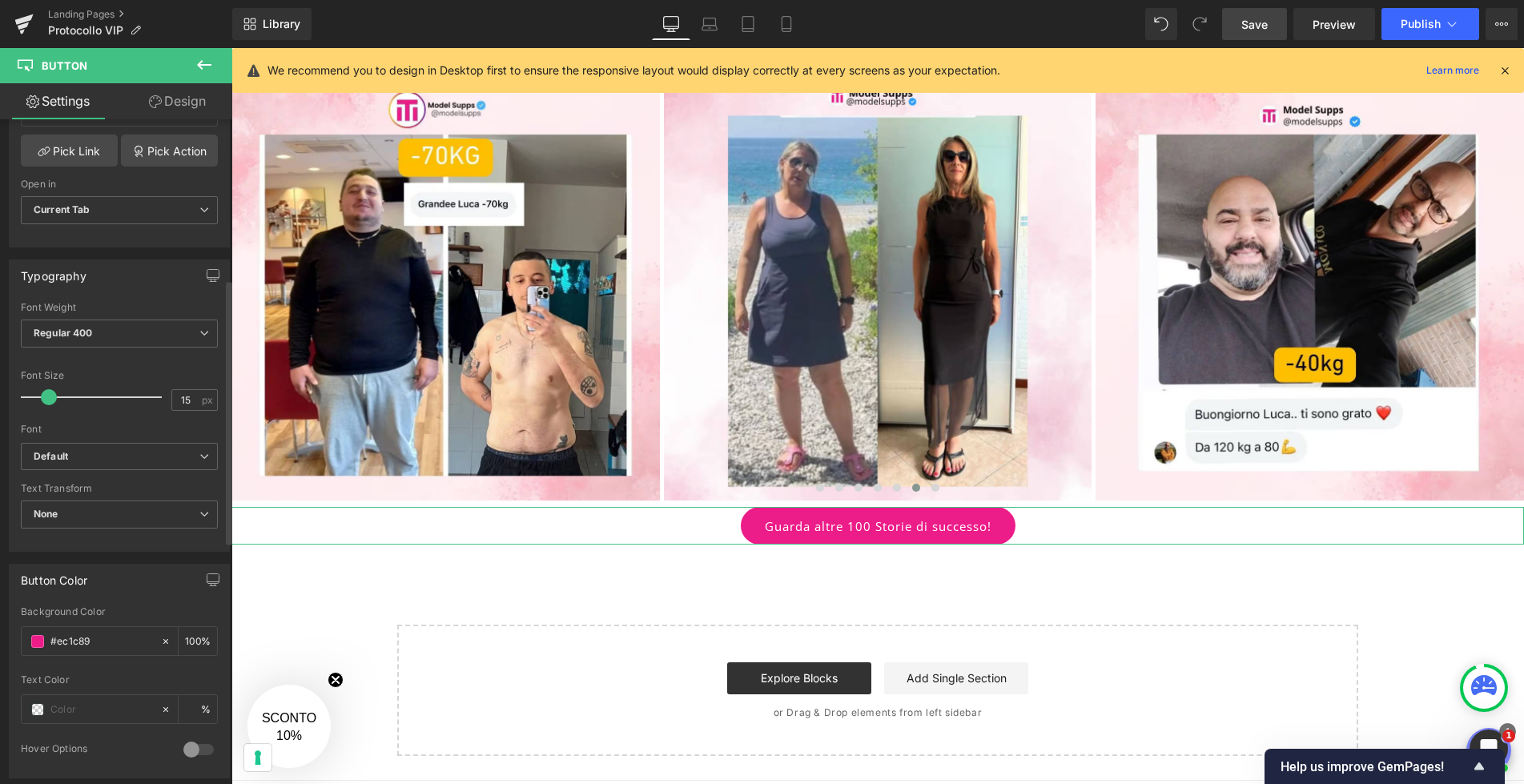
scroll to position [432, 0]
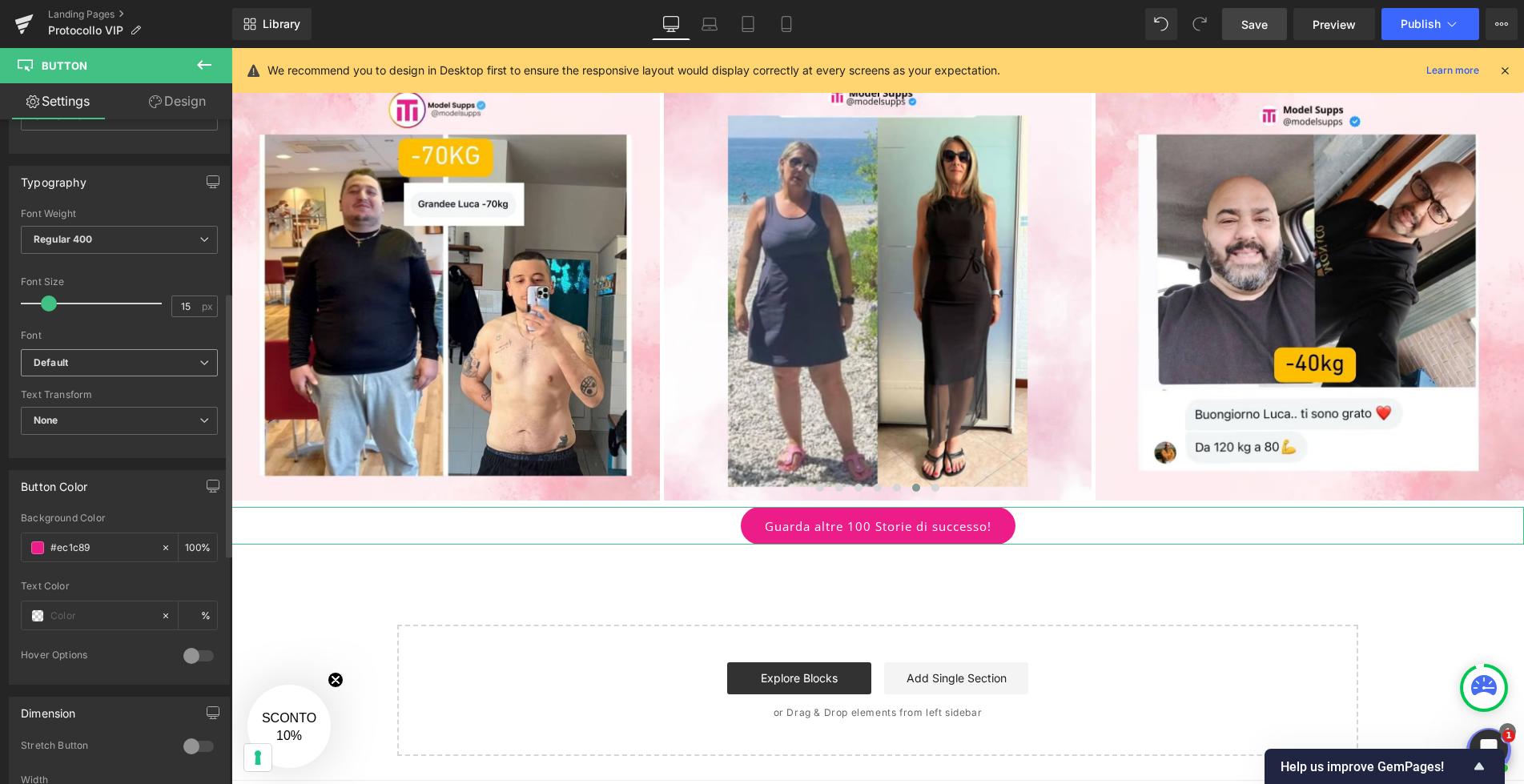
click at [181, 361] on b "Default" at bounding box center [116, 363] width 166 height 14
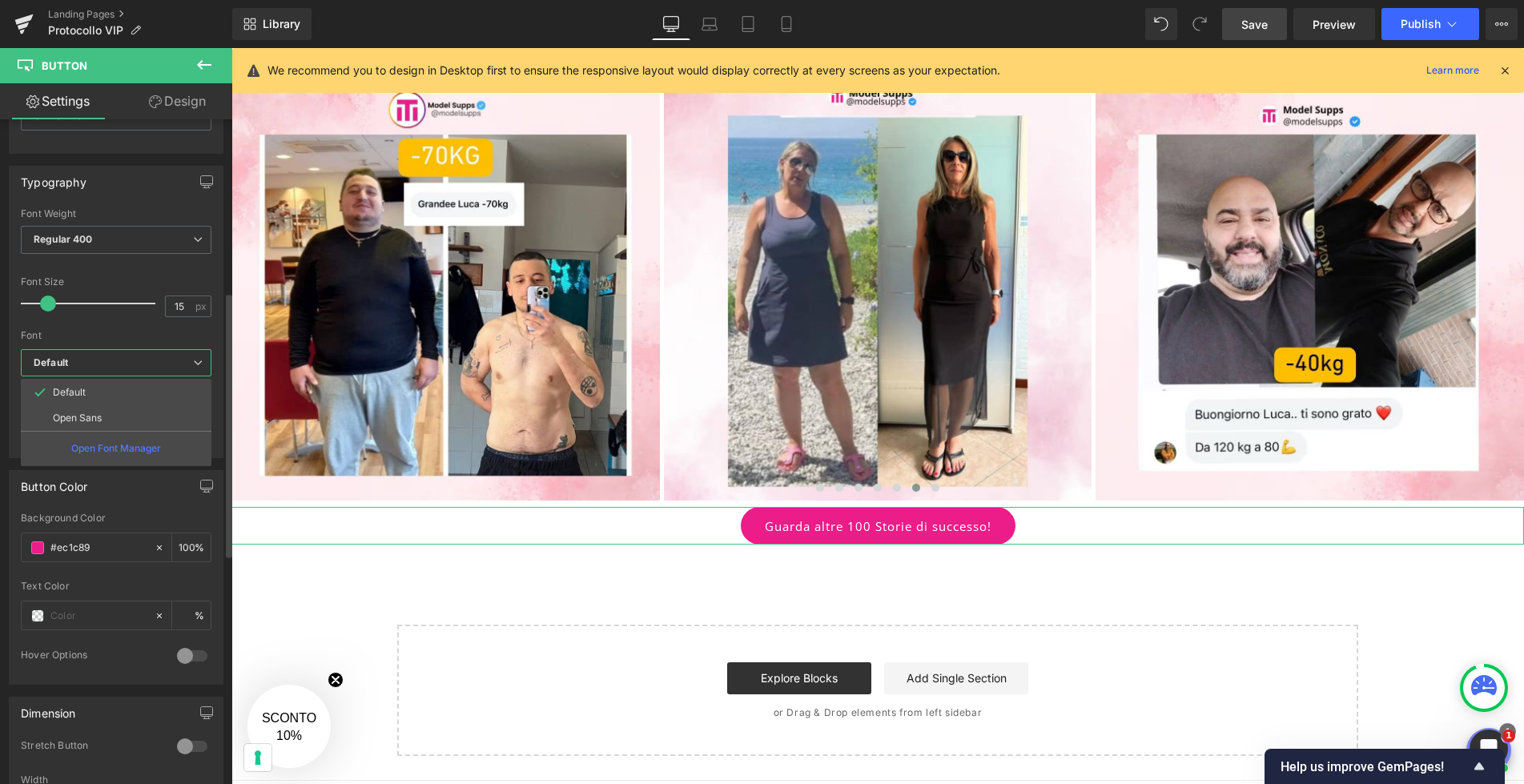
click at [181, 361] on b "Default" at bounding box center [113, 363] width 160 height 14
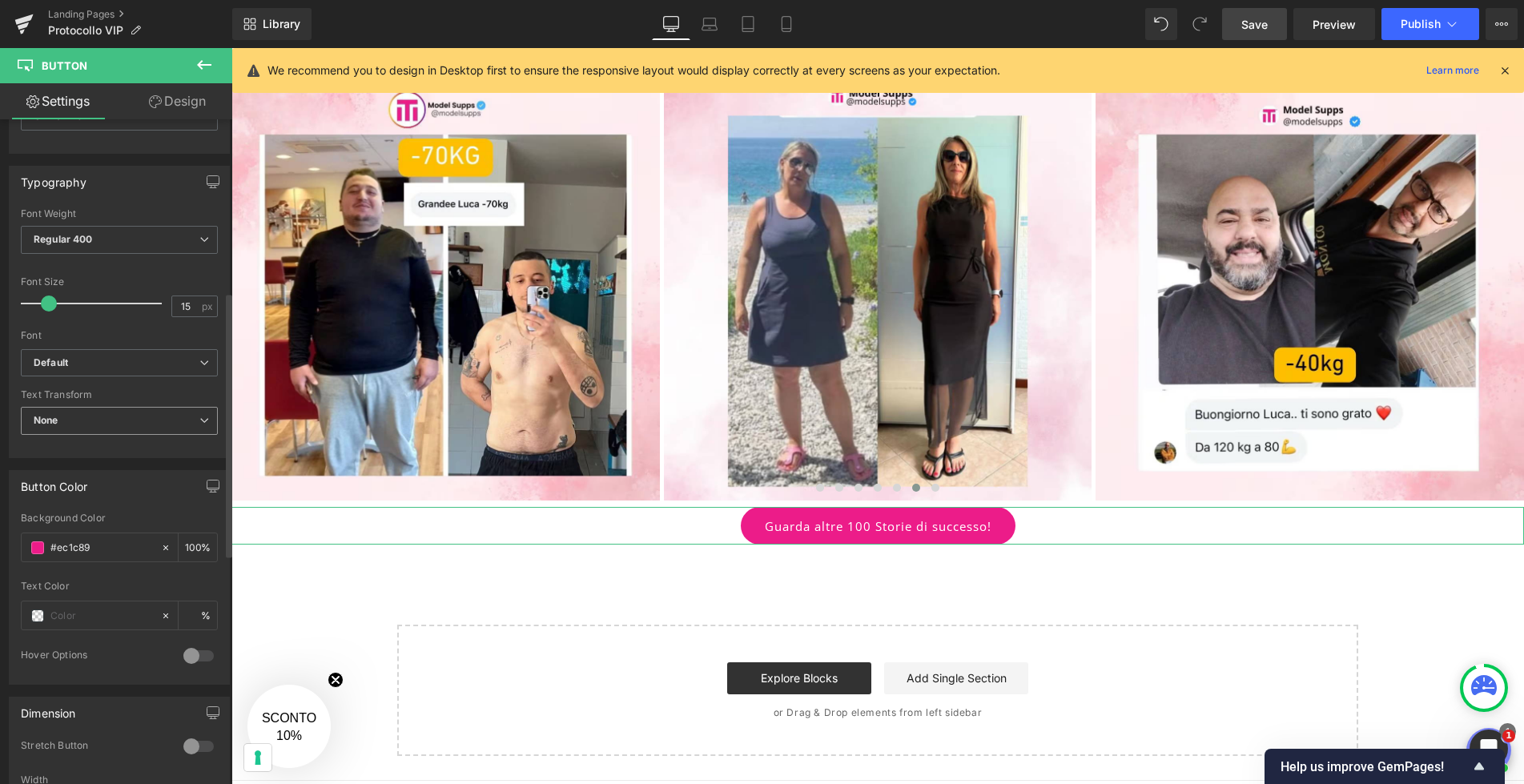
click at [178, 417] on span "None" at bounding box center [119, 421] width 197 height 28
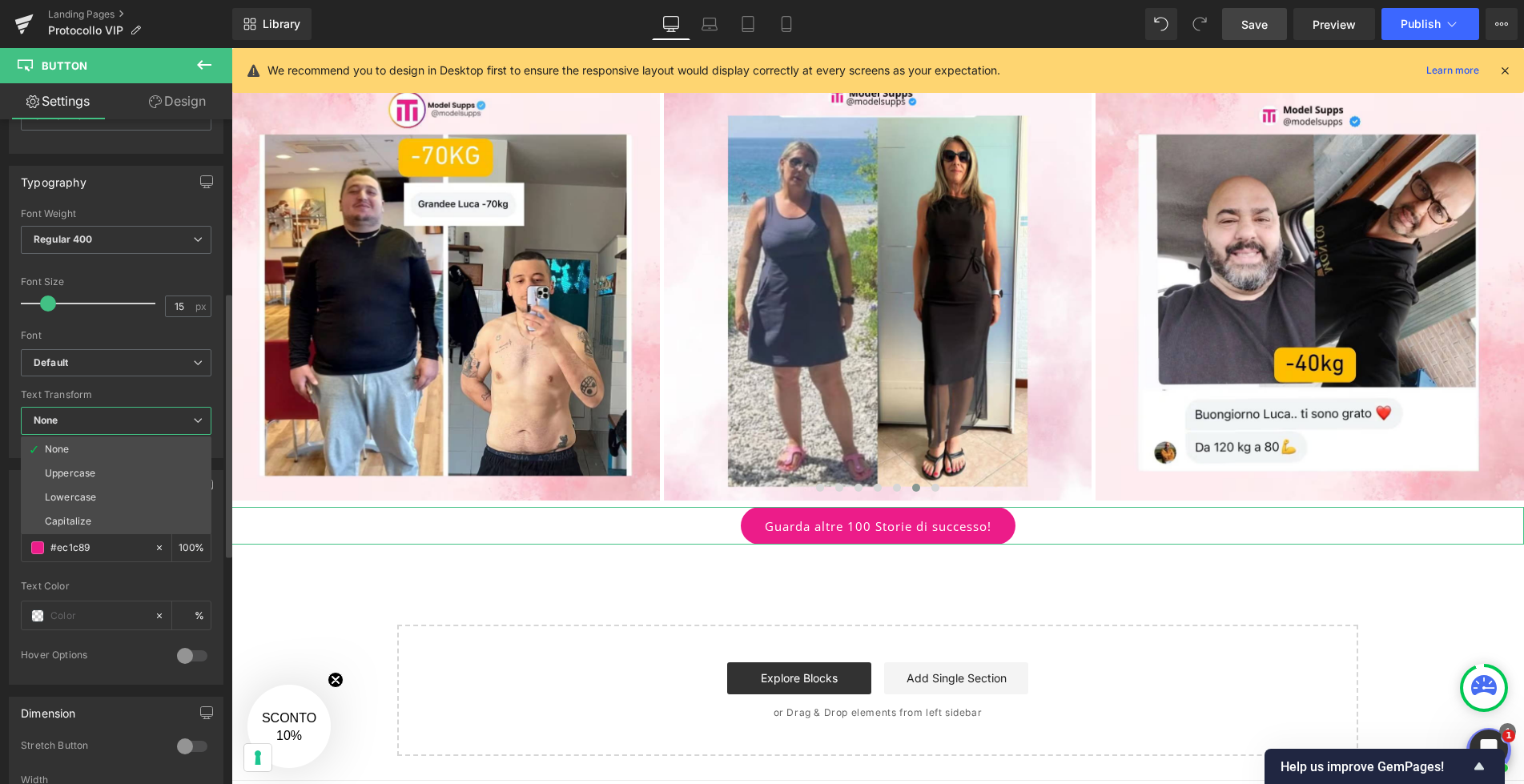
click at [178, 417] on span "None" at bounding box center [115, 421] width 190 height 28
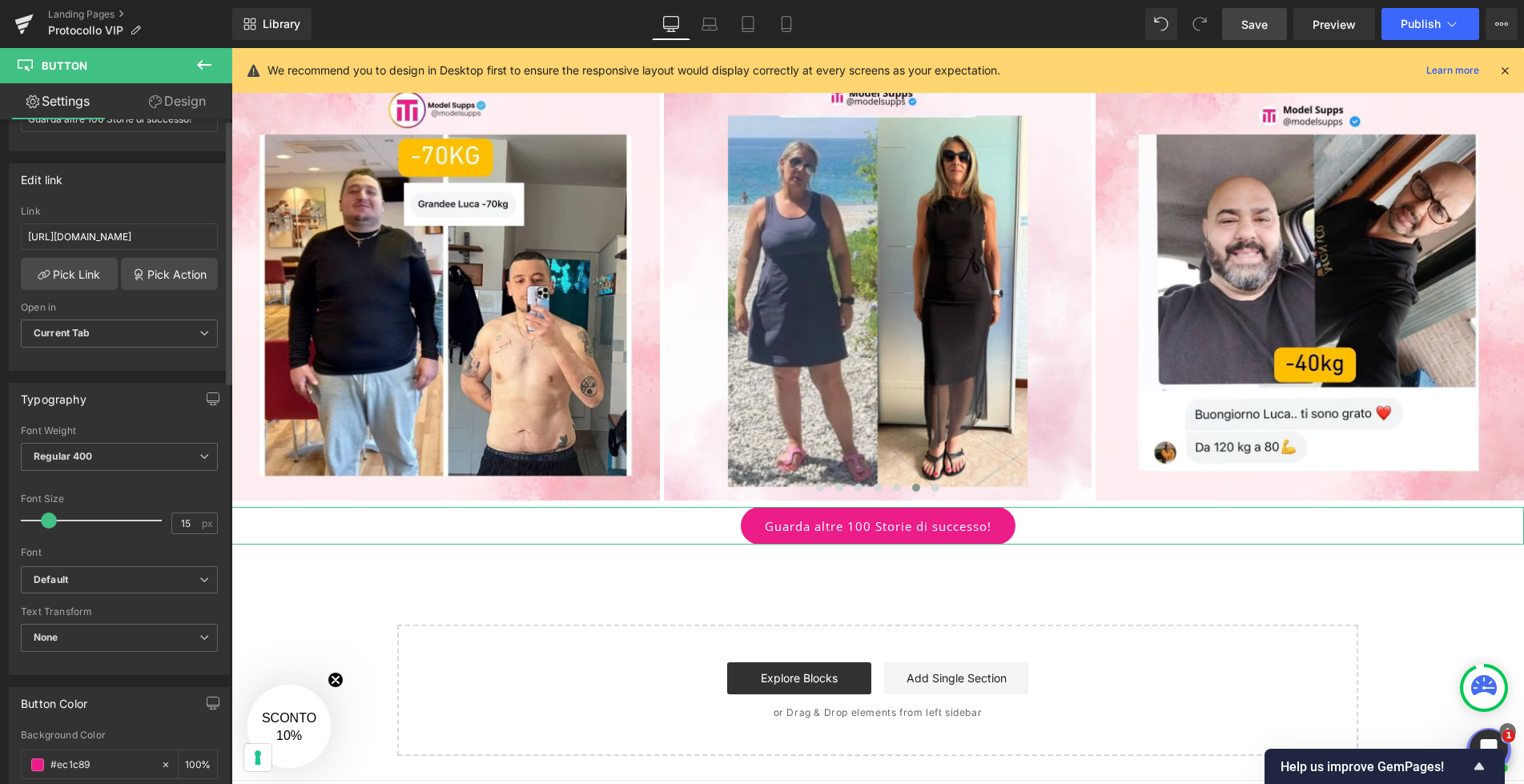
scroll to position [0, 0]
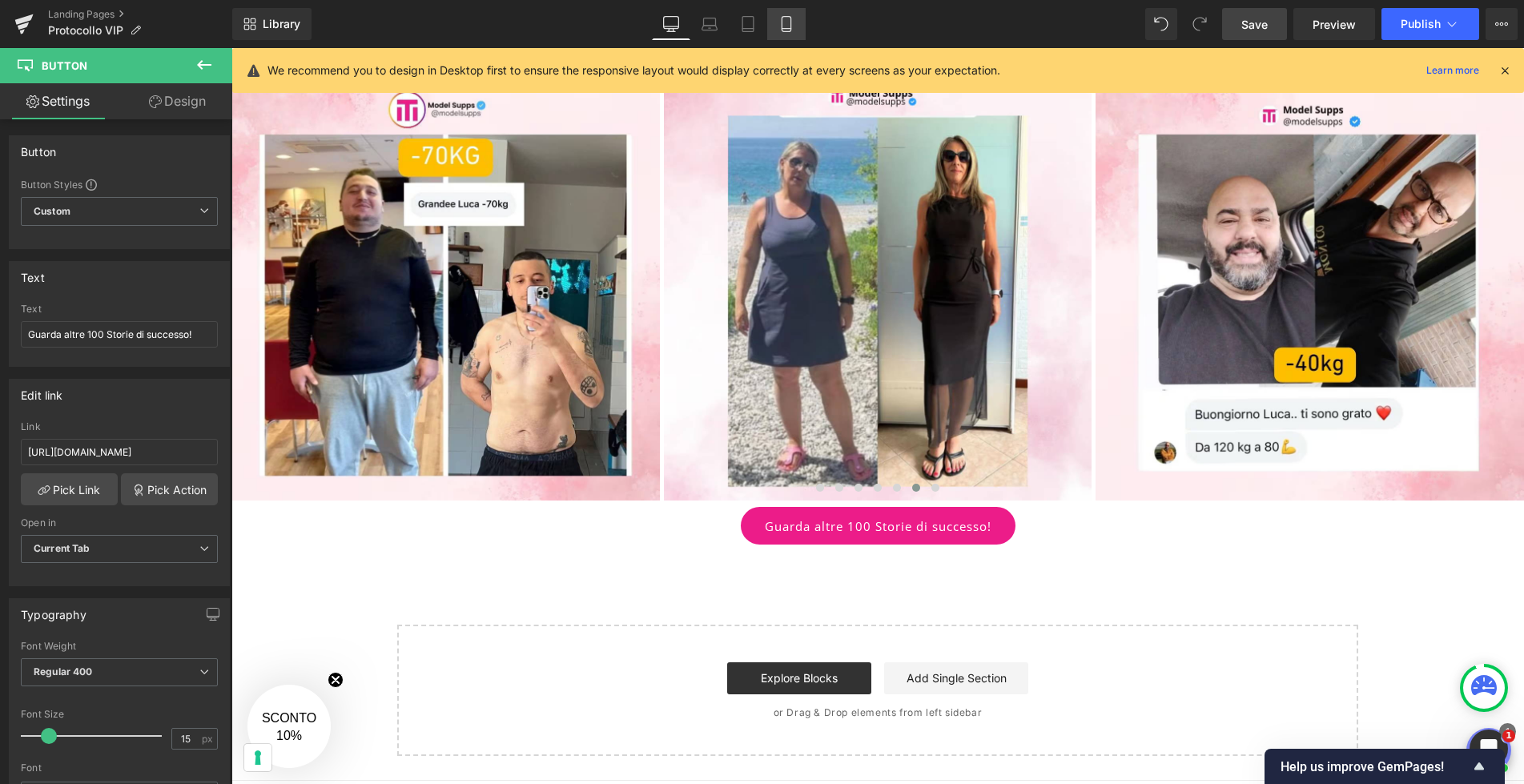
click at [777, 21] on link "Mobile" at bounding box center [786, 24] width 38 height 33
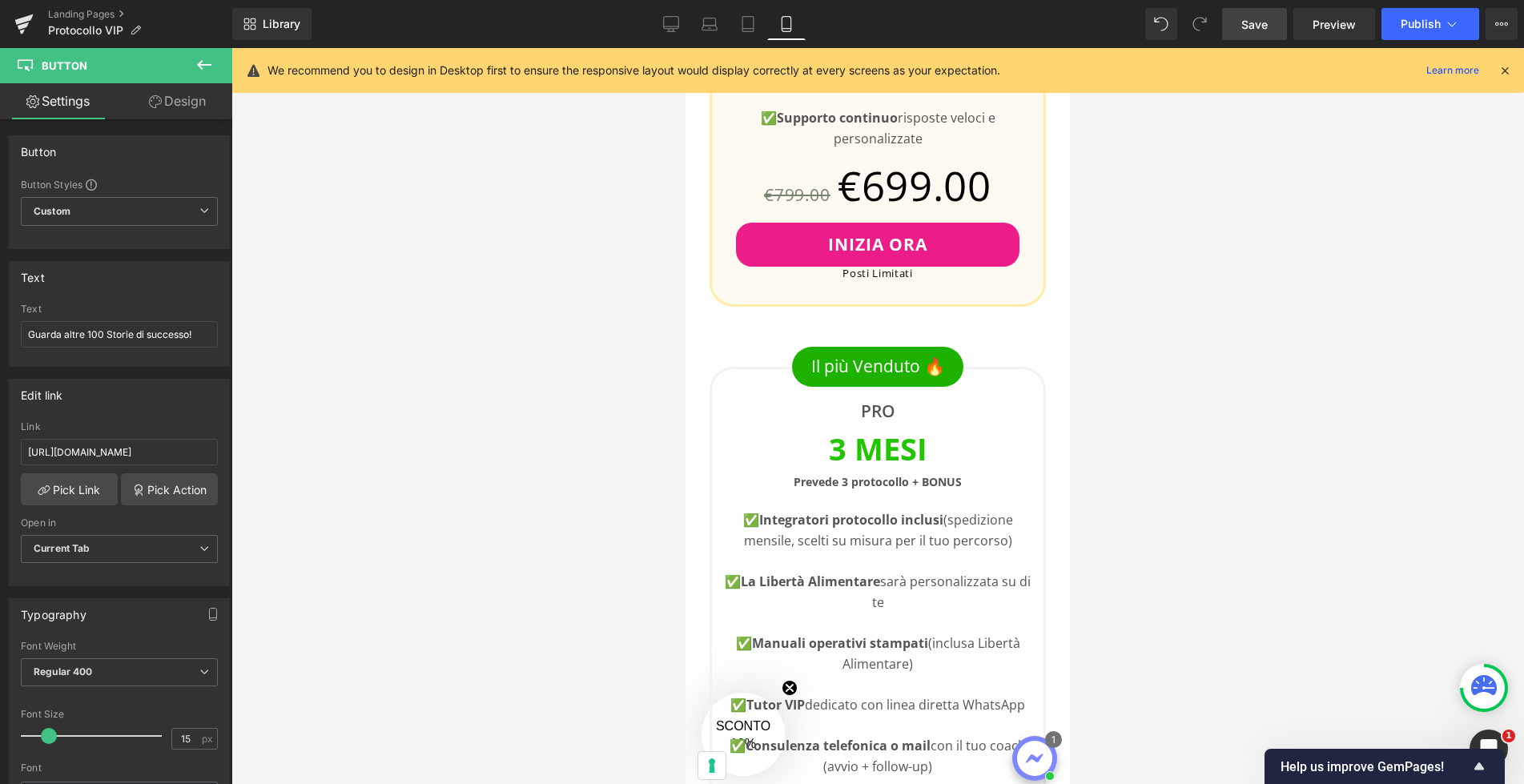
scroll to position [3658, 0]
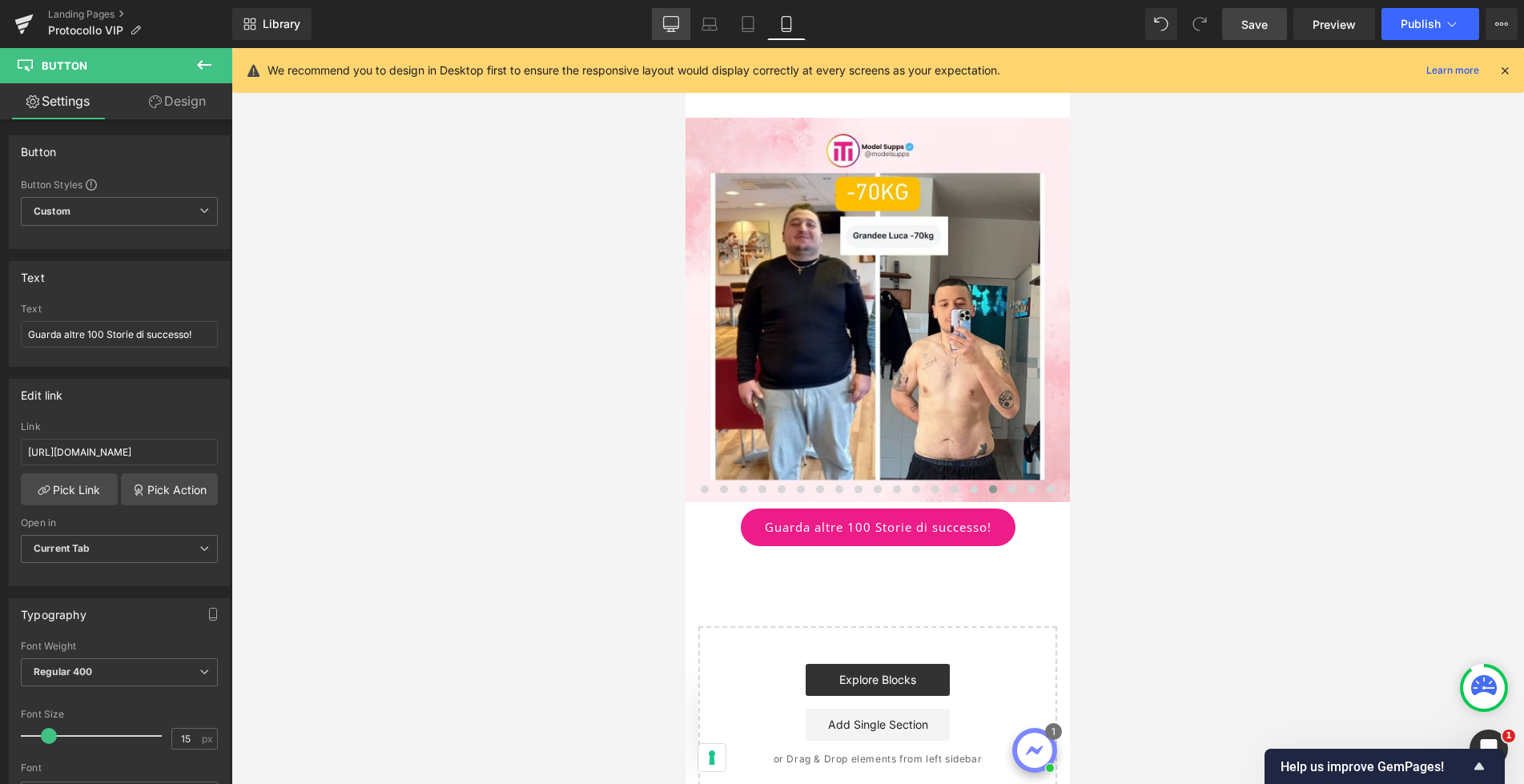
click at [678, 21] on icon at bounding box center [671, 24] width 16 height 16
type input "100"
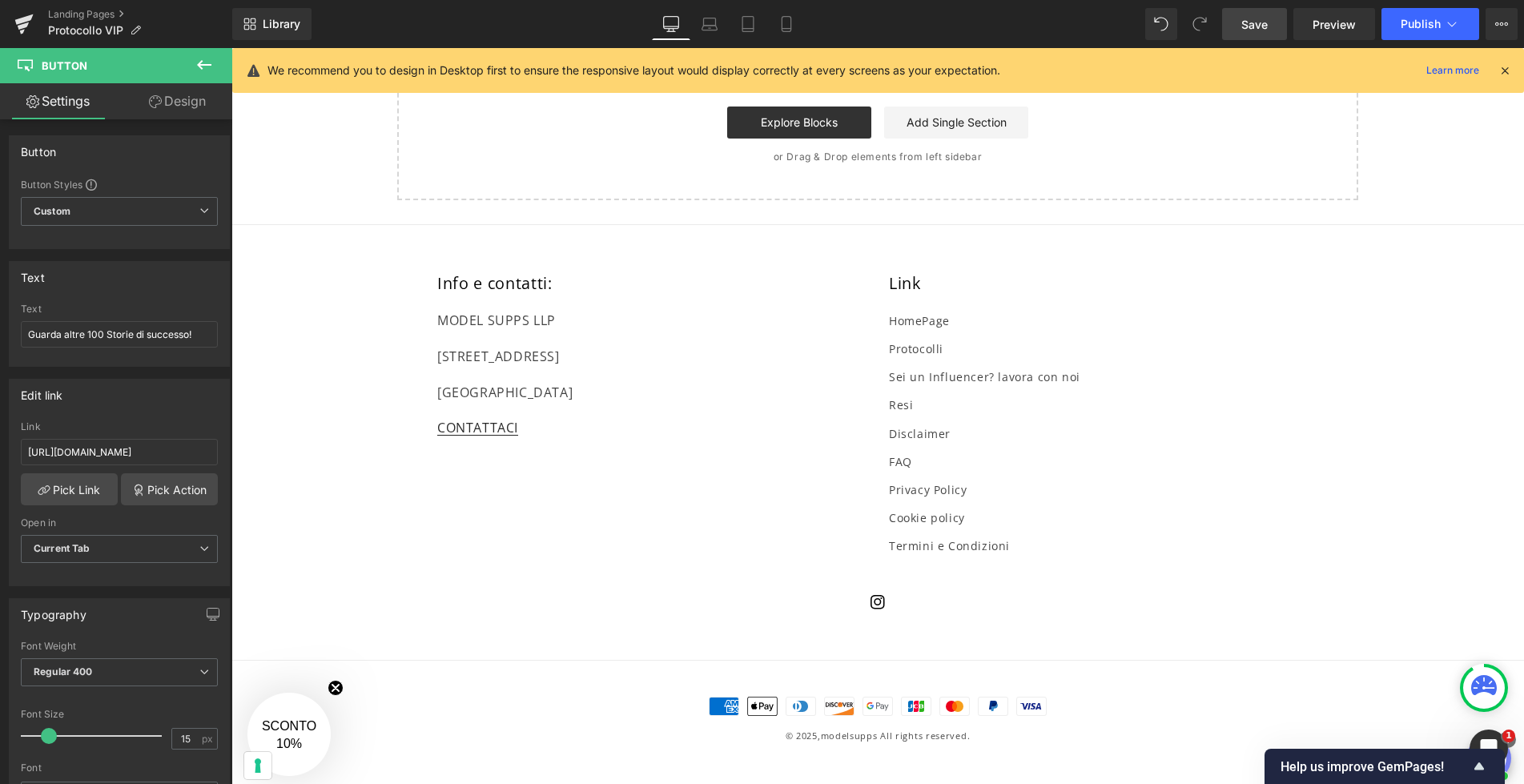
scroll to position [2011, 0]
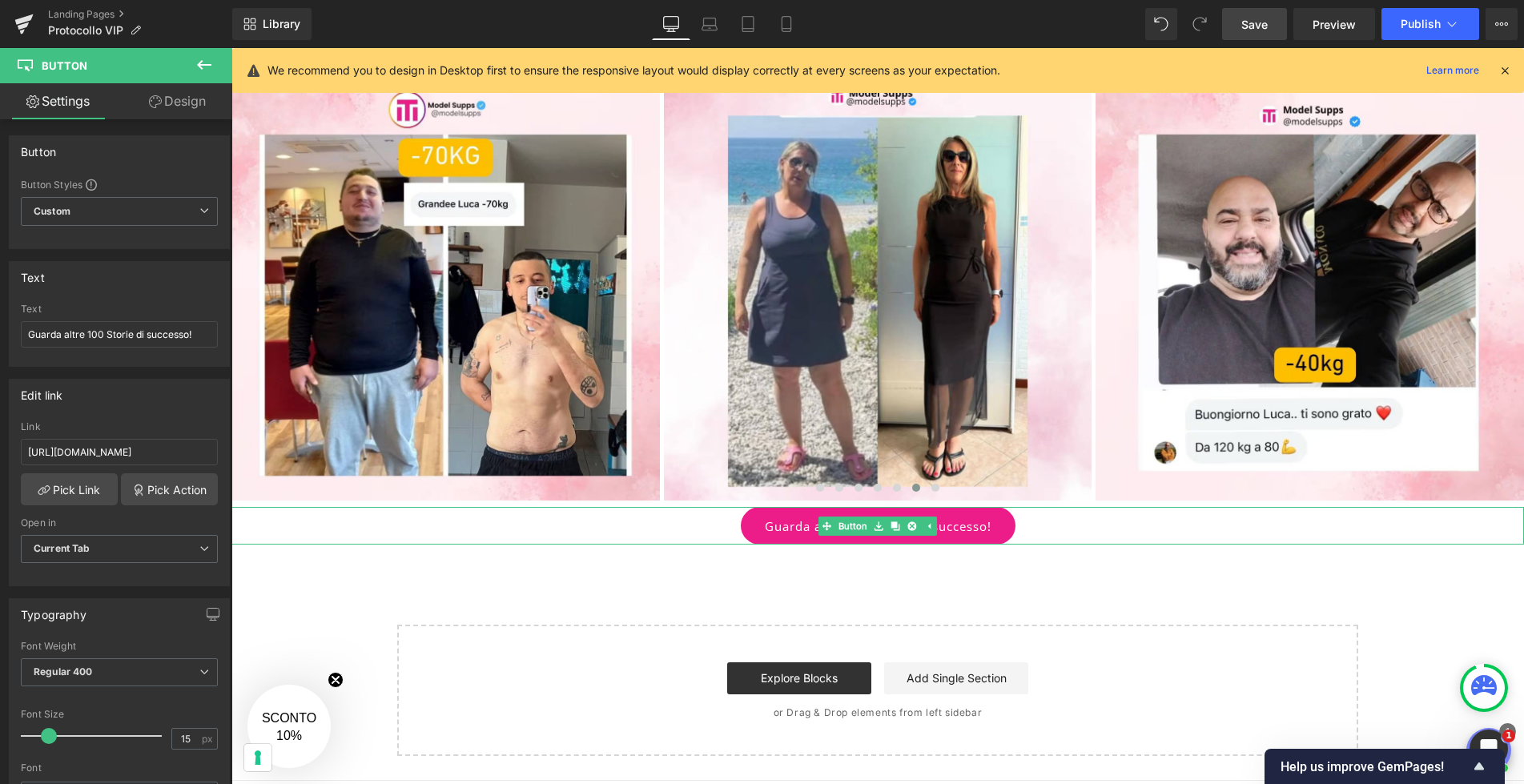
click at [802, 525] on link "Guarda altre 100 Storie di successo!" at bounding box center [878, 525] width 275 height 37
click at [31, 336] on input "Guarda altre 100 Storie di successo!" at bounding box center [119, 334] width 197 height 27
type input "👉🏻Guarda altre 100 Storie di successo!"
click at [1263, 24] on span "Save" at bounding box center [1254, 24] width 27 height 17
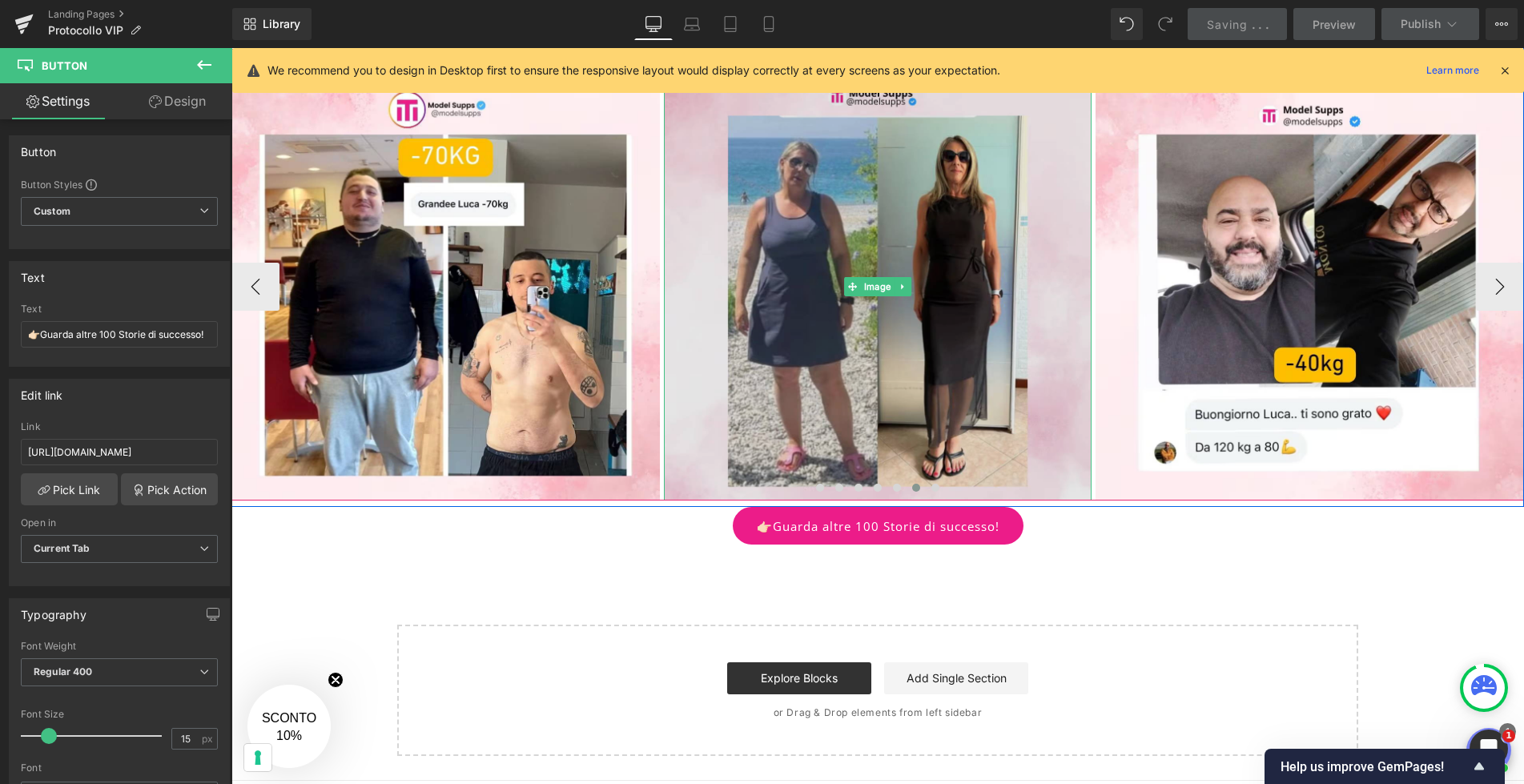
scroll to position [1973, 0]
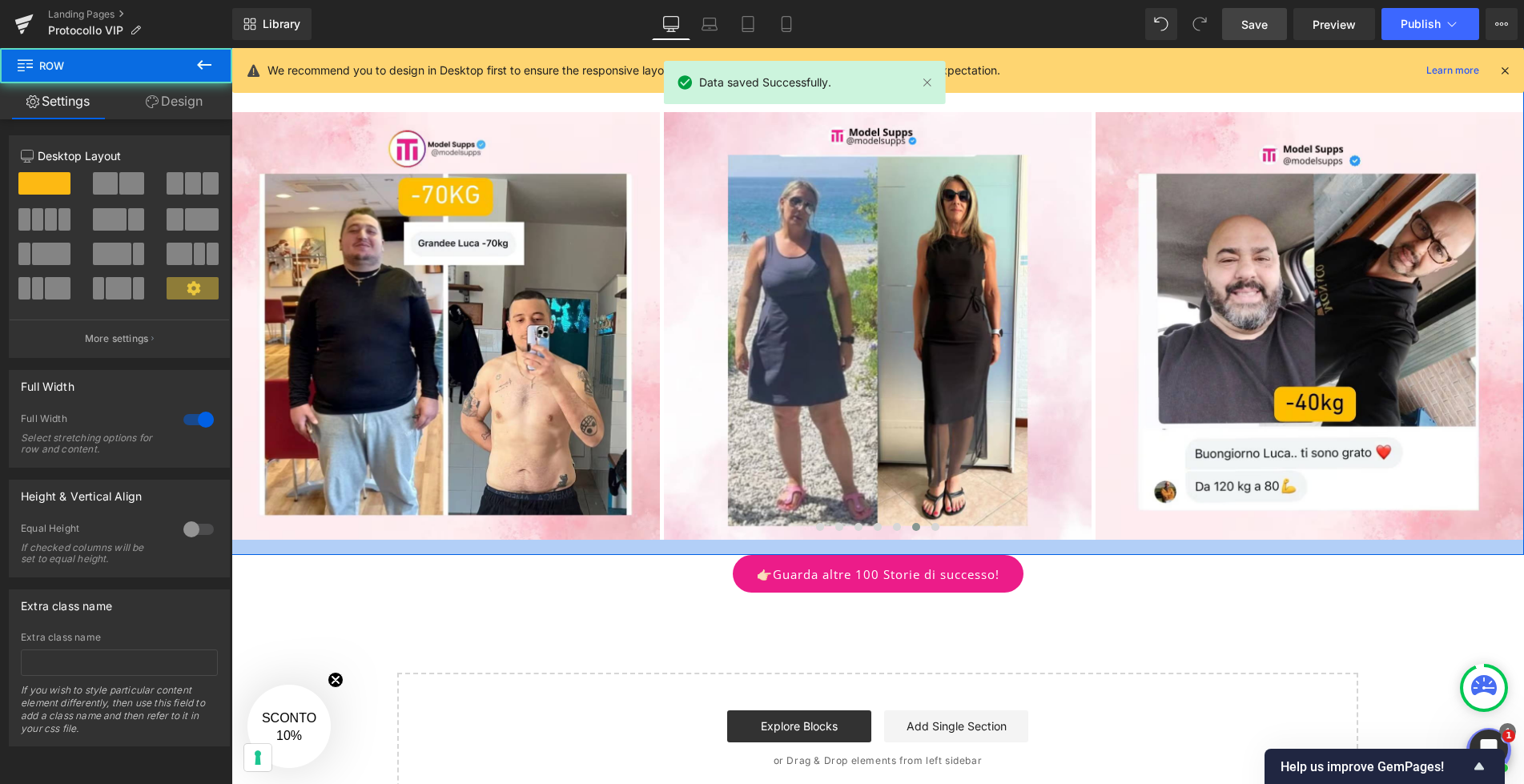
drag, startPoint x: 815, startPoint y: 543, endPoint x: 810, endPoint y: 552, distance: 10.3
click at [810, 552] on div at bounding box center [878, 547] width 1292 height 15
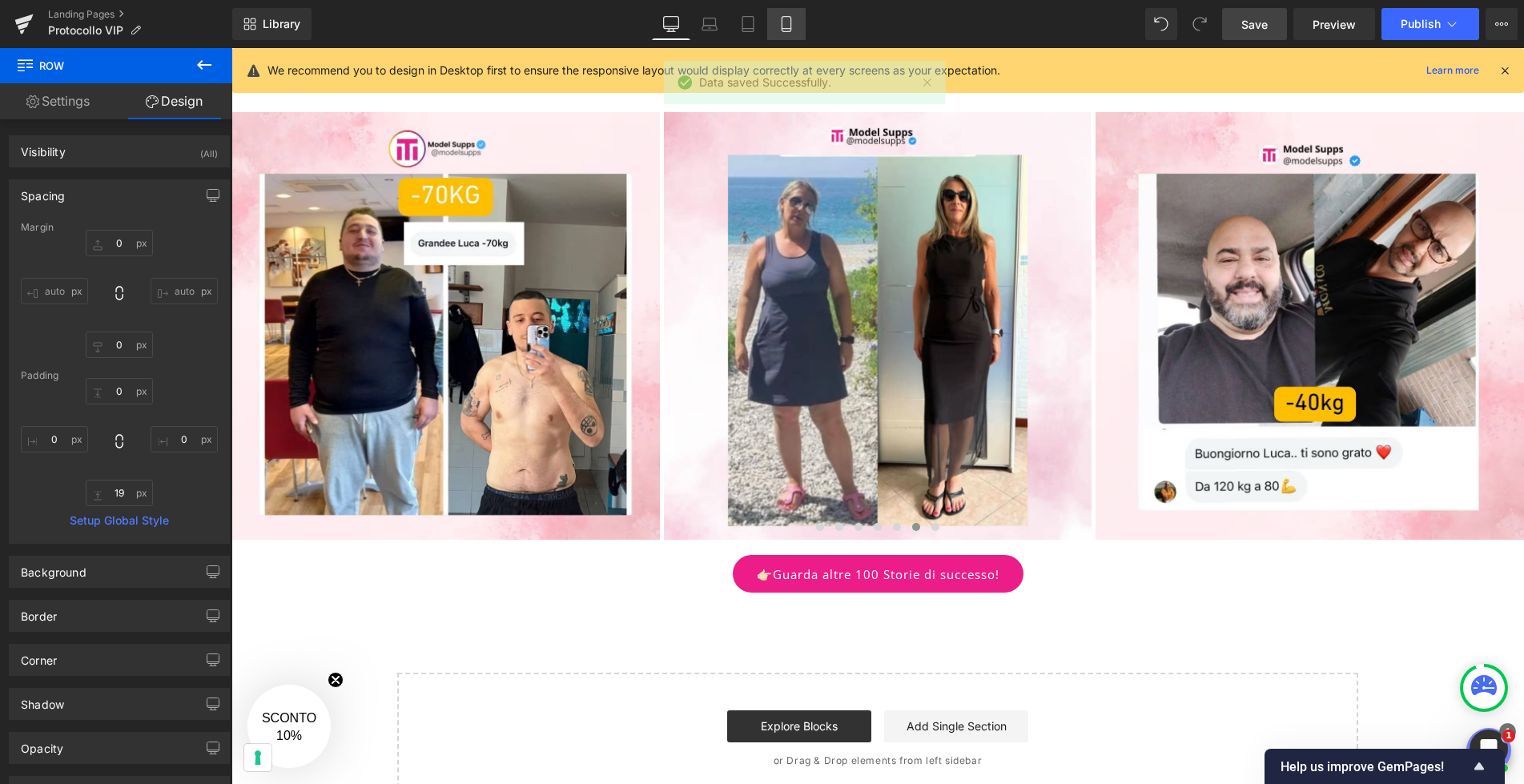
click at [787, 37] on link "Mobile" at bounding box center [786, 24] width 38 height 33
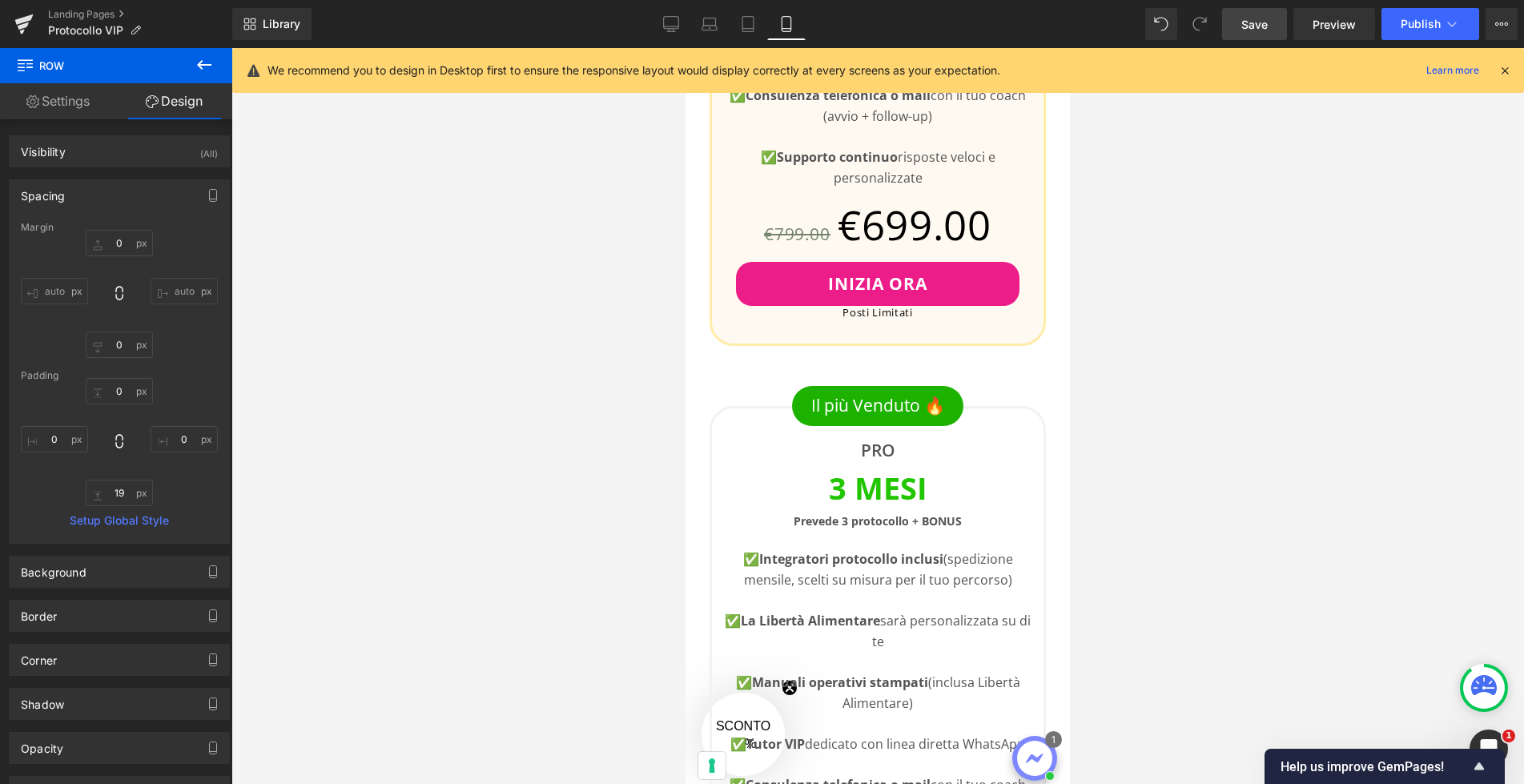
type input "0"
type input "22"
type input "0"
type input "19"
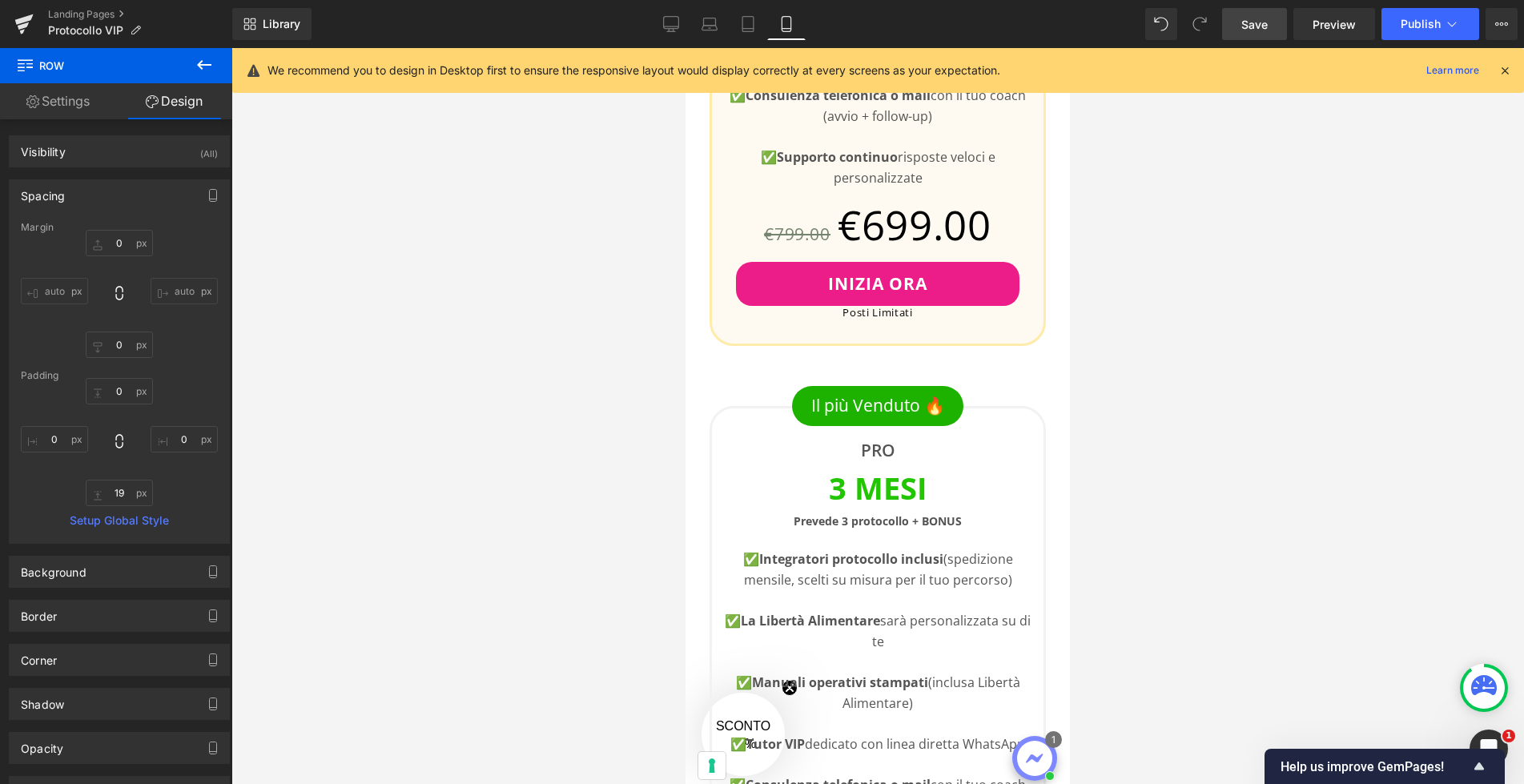
type input "0"
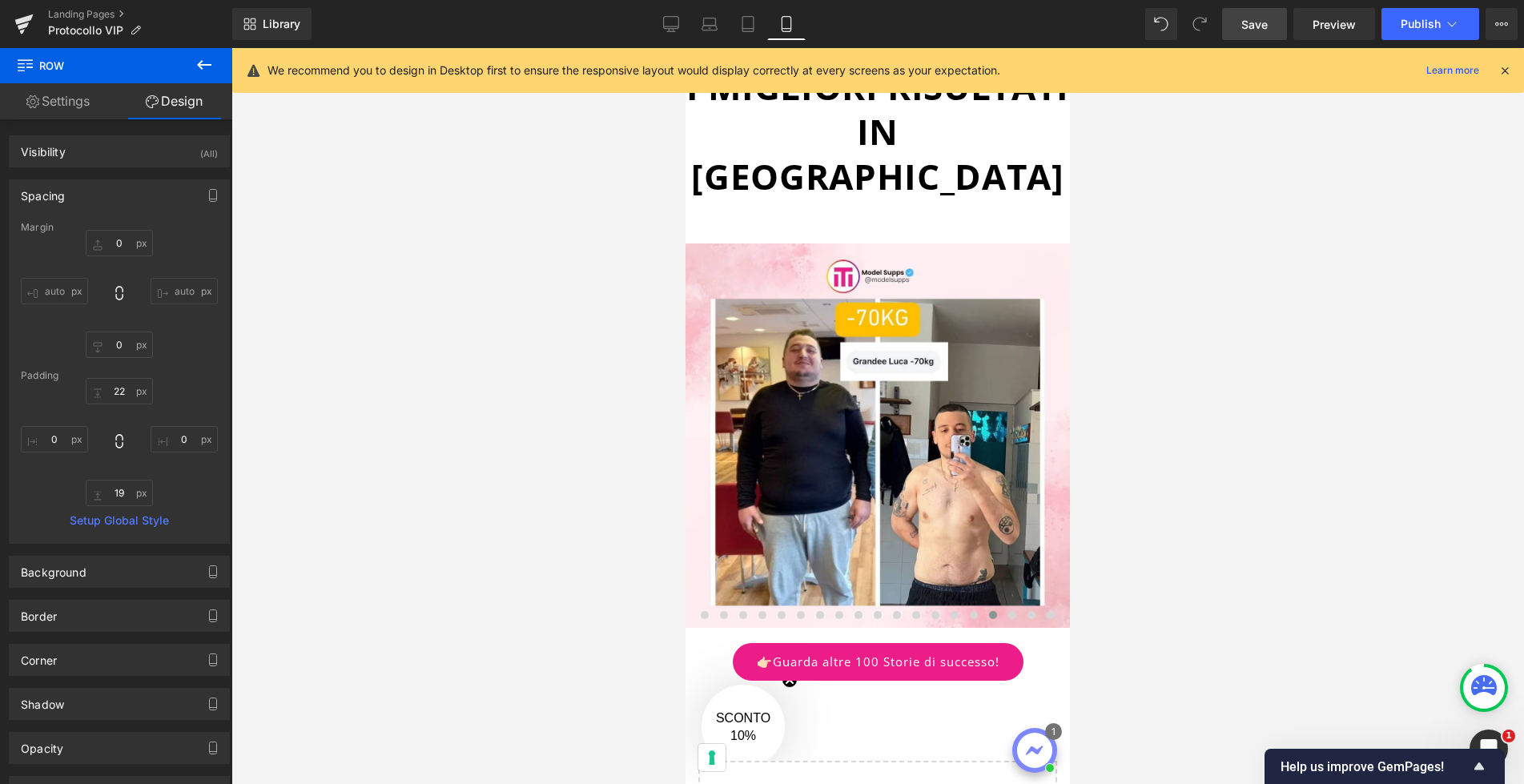
scroll to position [3532, 0]
click at [680, 28] on link "Desktop" at bounding box center [671, 24] width 38 height 33
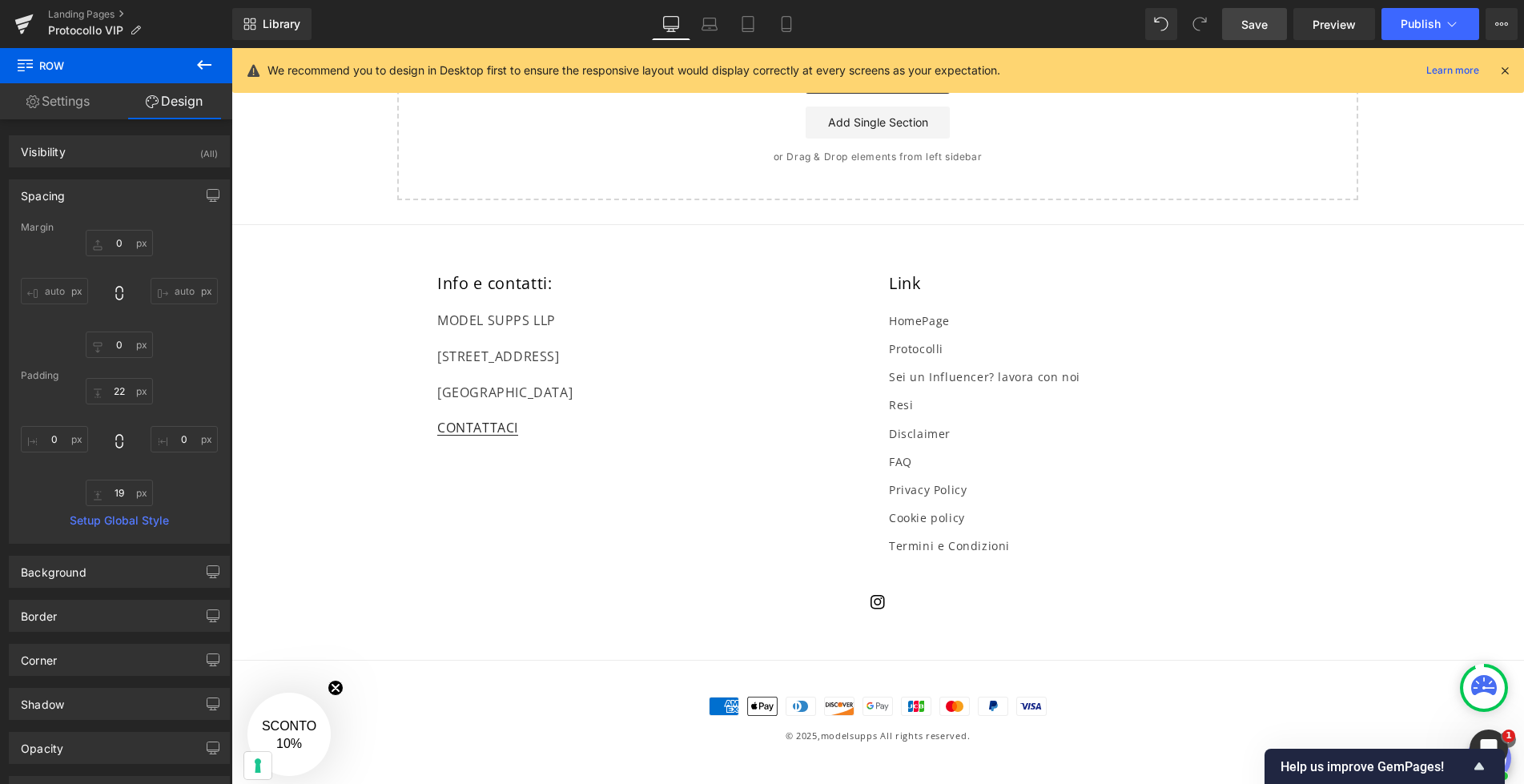
type input "0"
type input "19"
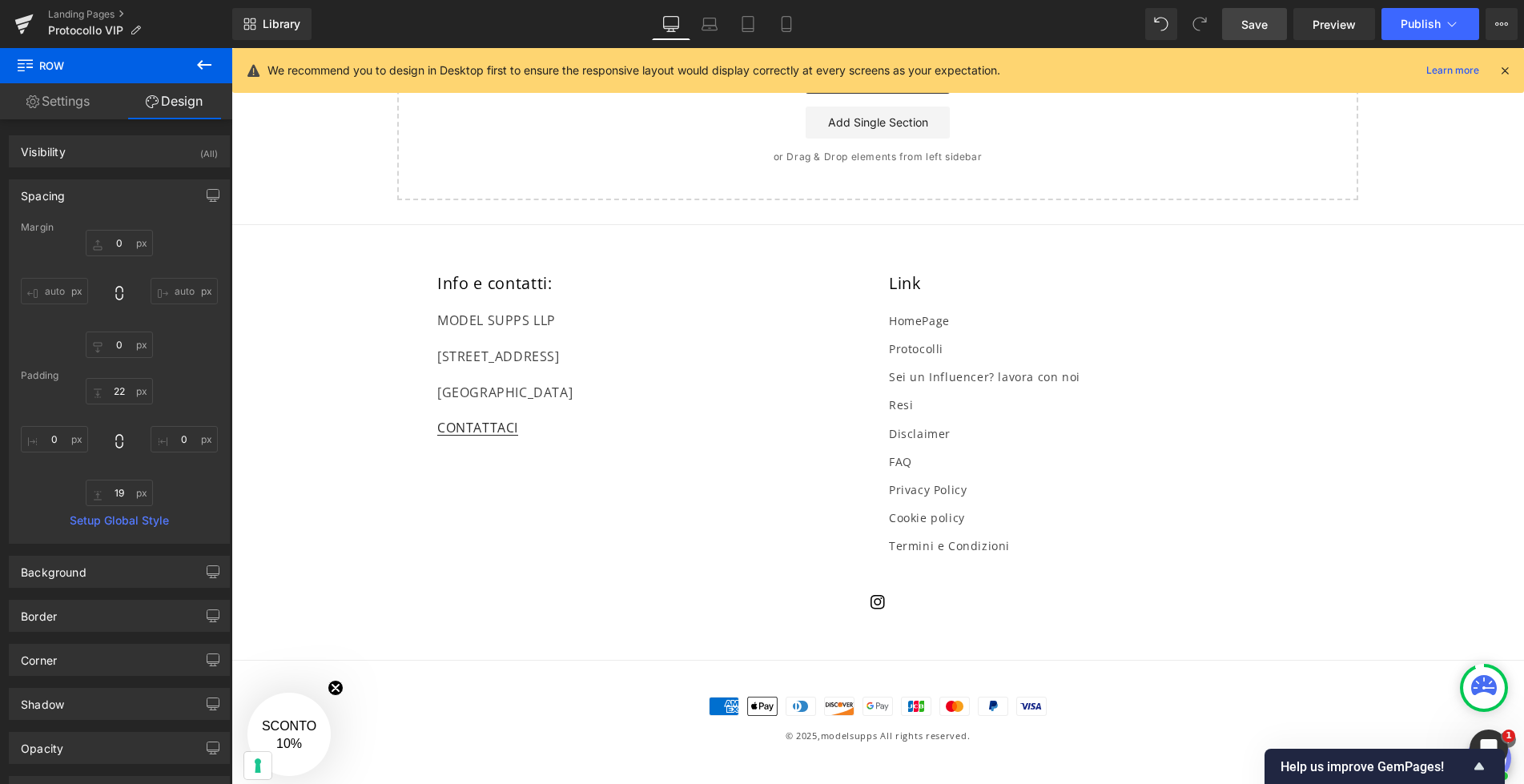
type input "0"
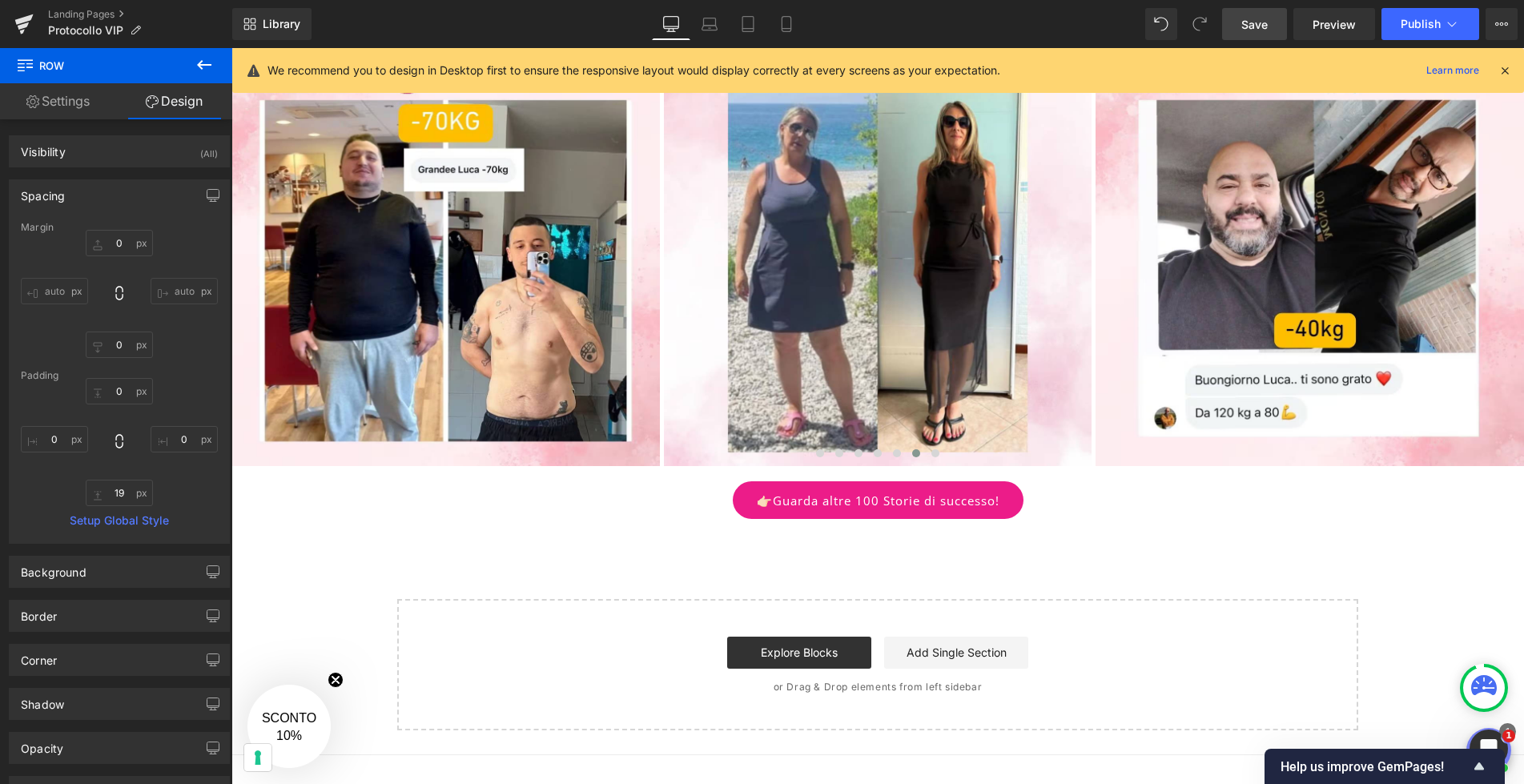
scroll to position [2047, 0]
click at [961, 493] on link "👉🏻Guarda altre 100 Storie di successo!" at bounding box center [878, 499] width 291 height 37
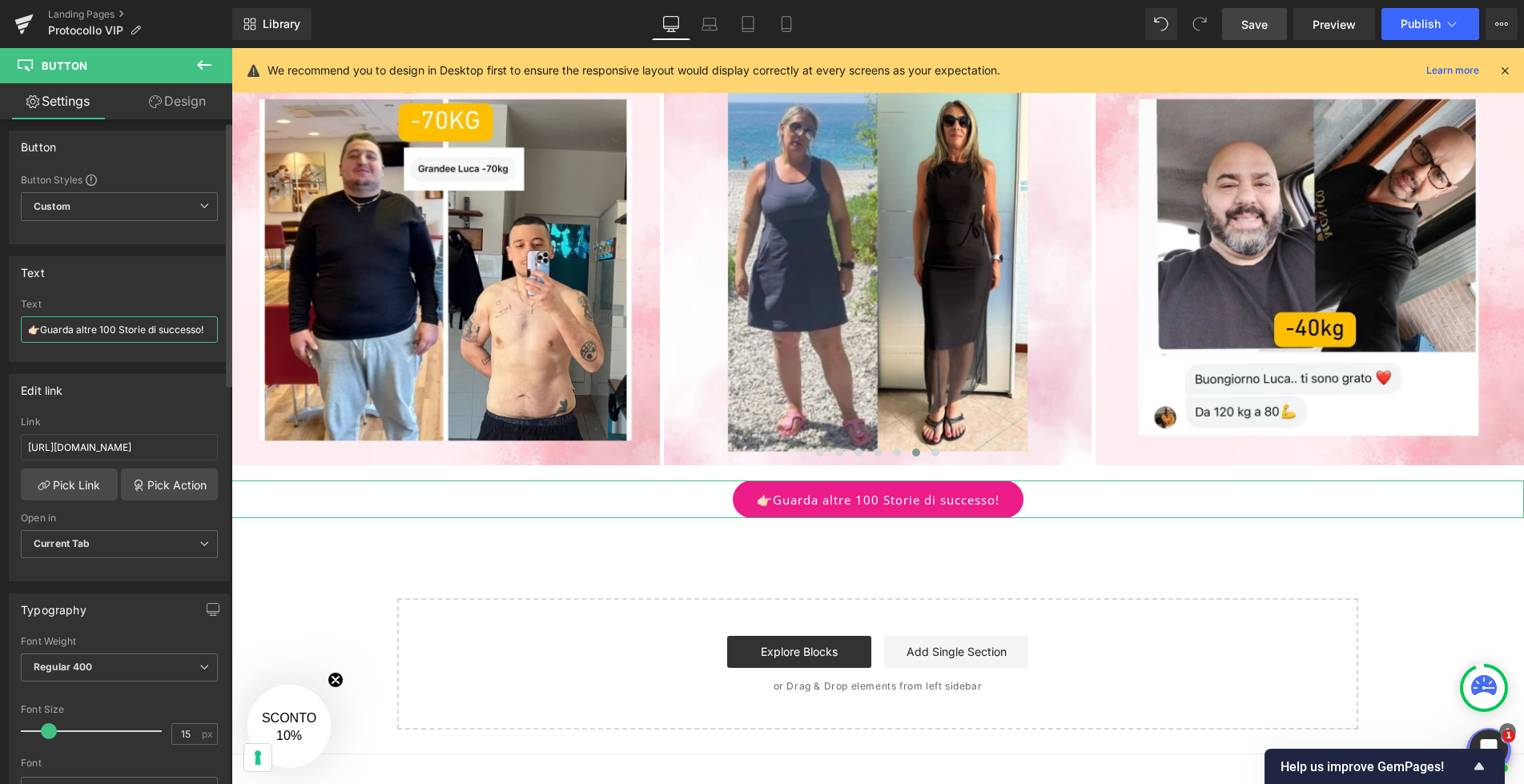
click at [98, 331] on input "👉🏻Guarda altre 100 Storie di successo!" at bounding box center [119, 329] width 197 height 27
click at [149, 334] on input "👉🏻Guarda altre +100 Storie di successo!" at bounding box center [119, 333] width 197 height 27
type input "👉🏻Guarda altre +100 Storie REALI di successo!"
click at [1255, 21] on span "Save" at bounding box center [1254, 24] width 27 height 17
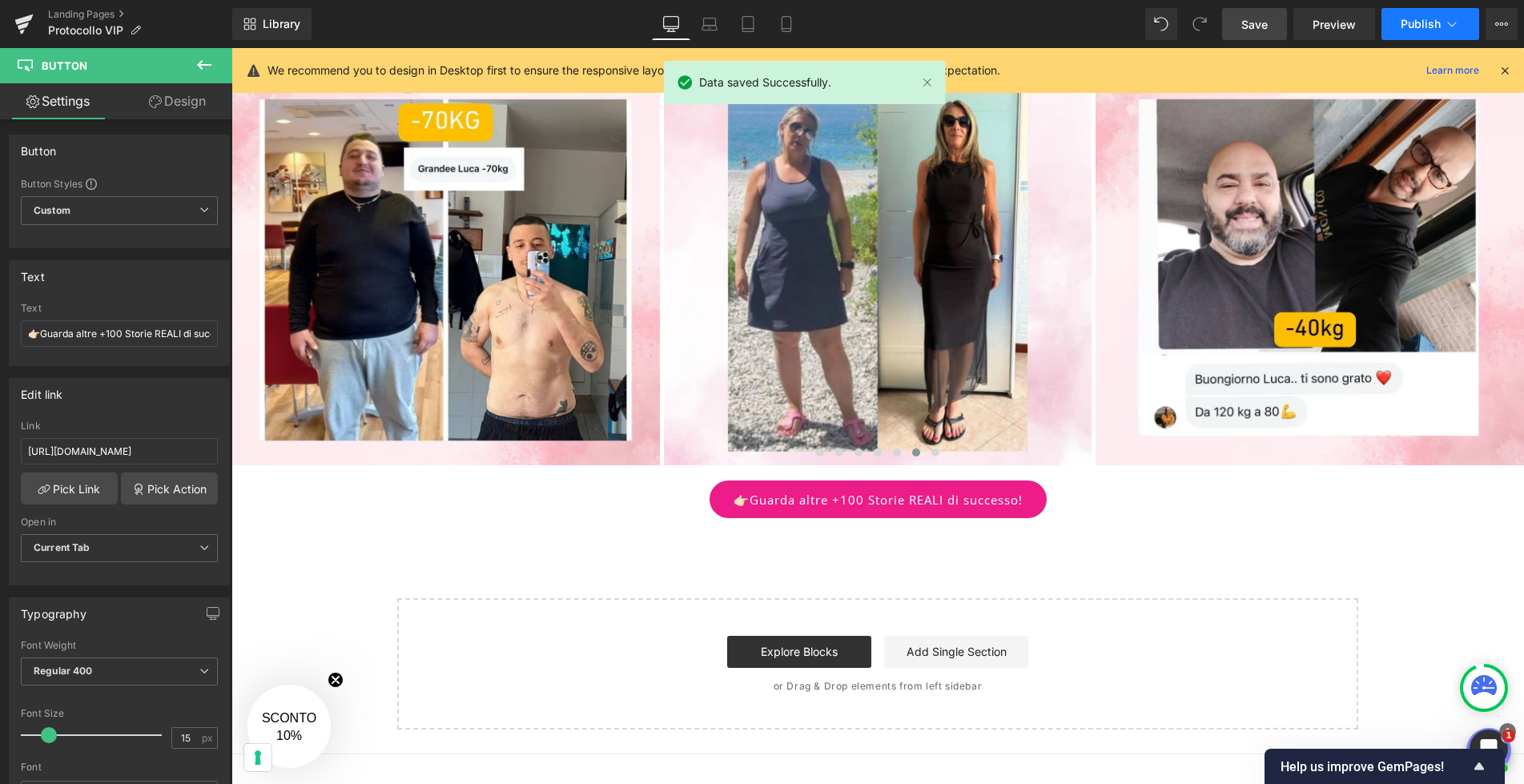
click at [1447, 20] on icon at bounding box center [1451, 24] width 16 height 16
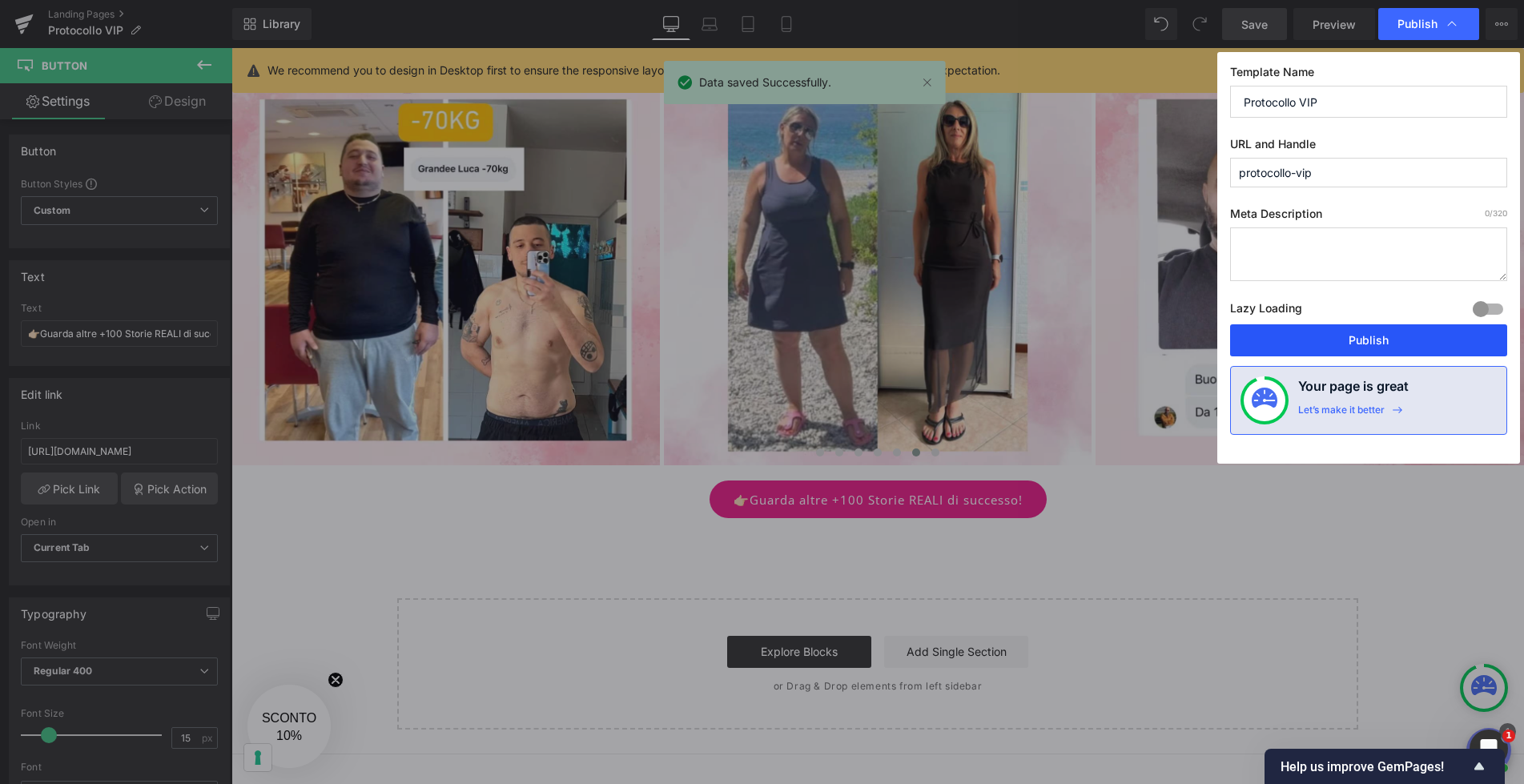
click at [1366, 333] on button "Publish" at bounding box center [1367, 340] width 277 height 33
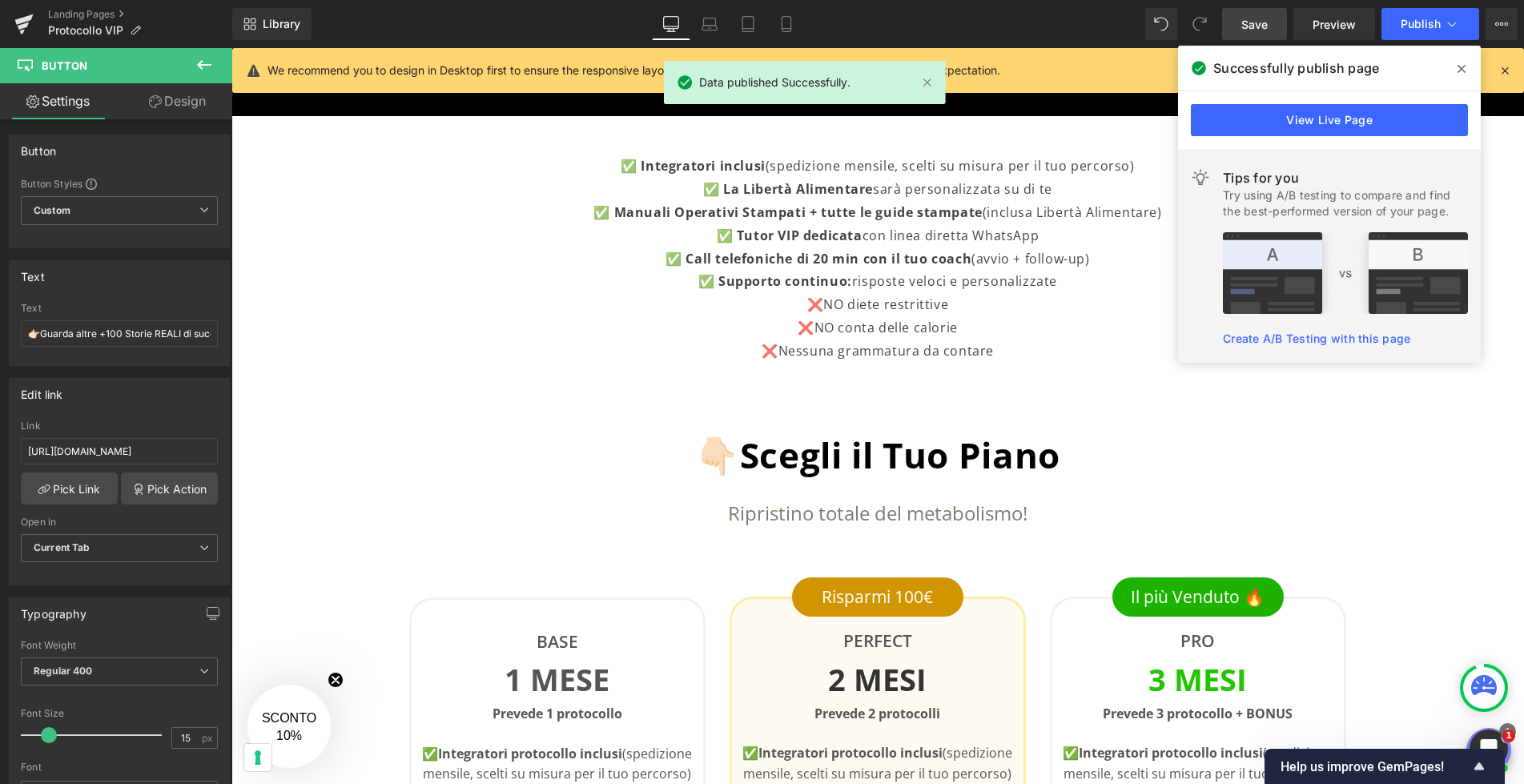
scroll to position [267, 0]
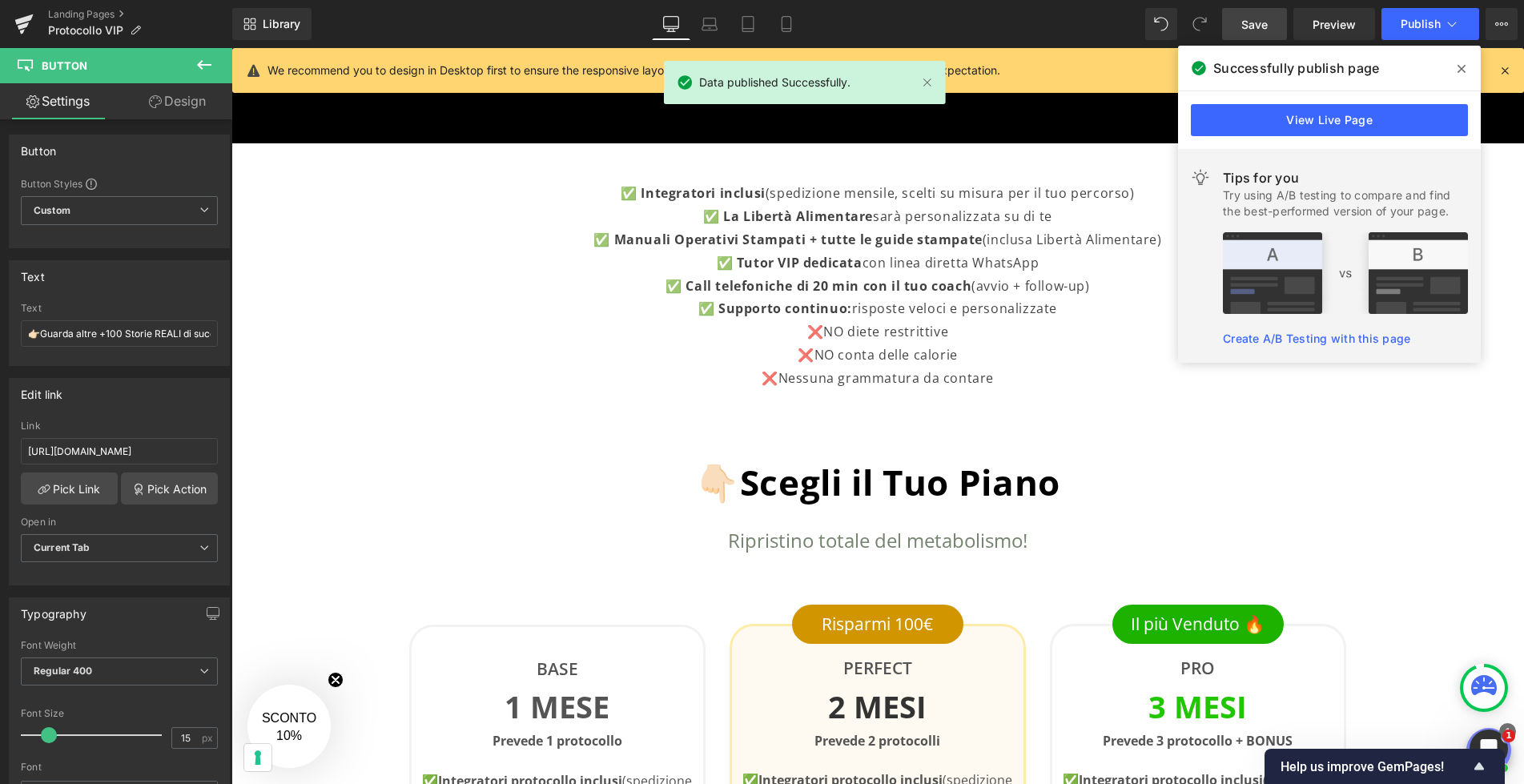
click at [1466, 67] on span at bounding box center [1461, 69] width 26 height 26
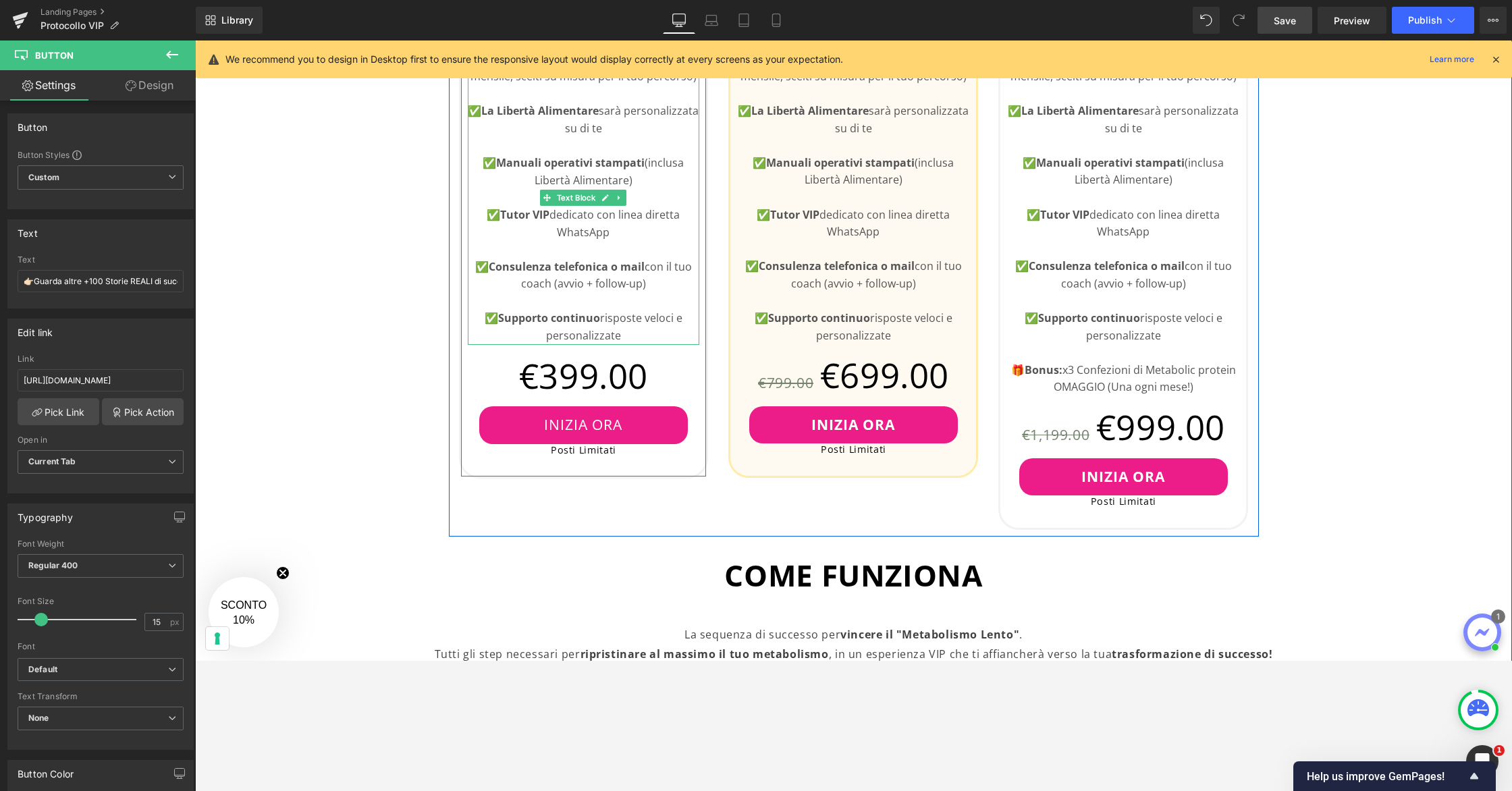
scroll to position [818, 0]
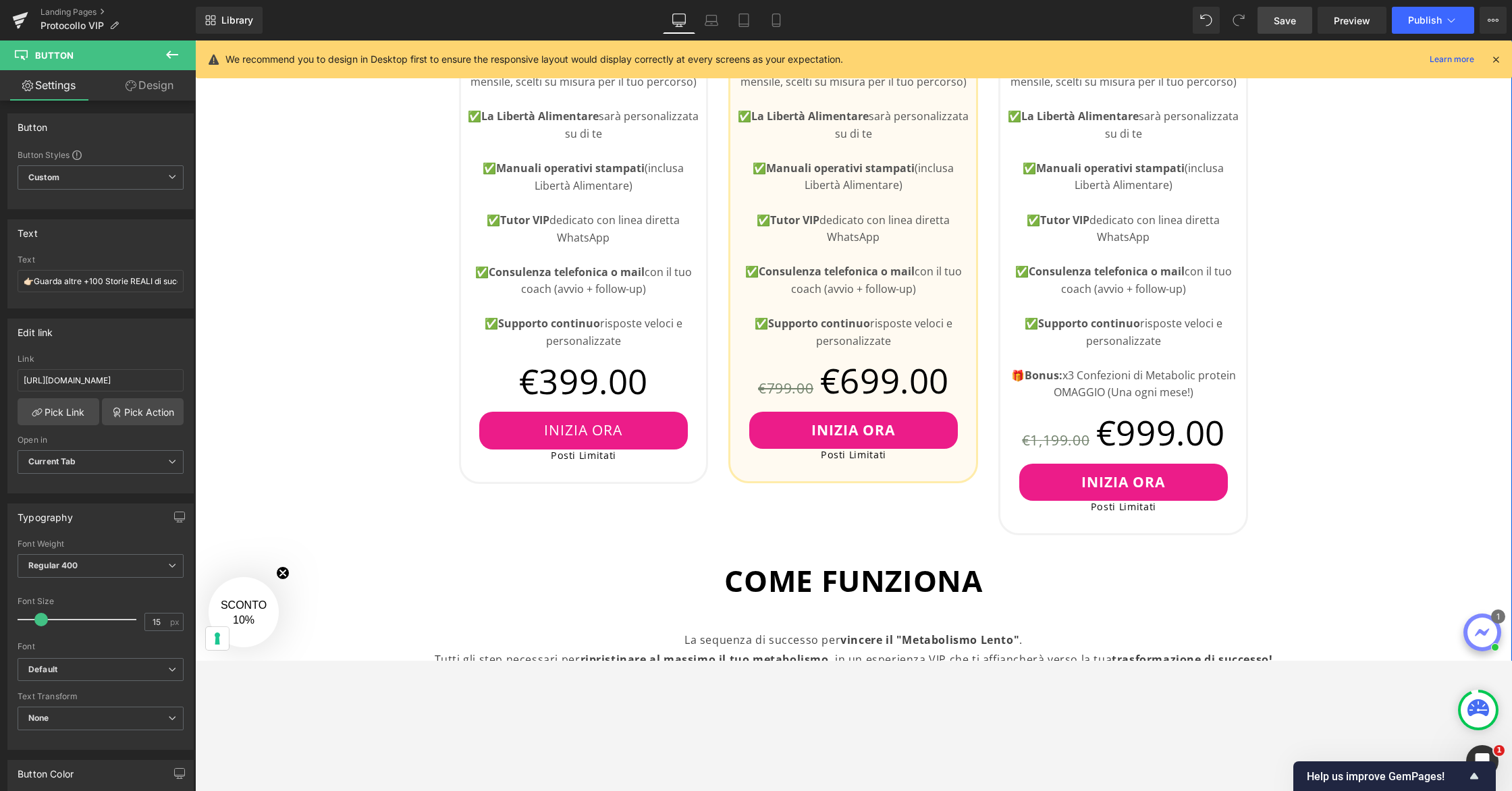
click at [1284, 232] on div "👇🏻Scegli il Tuo Piano Heading Ripristino totale del metabolismo! Text Block Row…" at bounding box center [854, 554] width 1317 height 1601
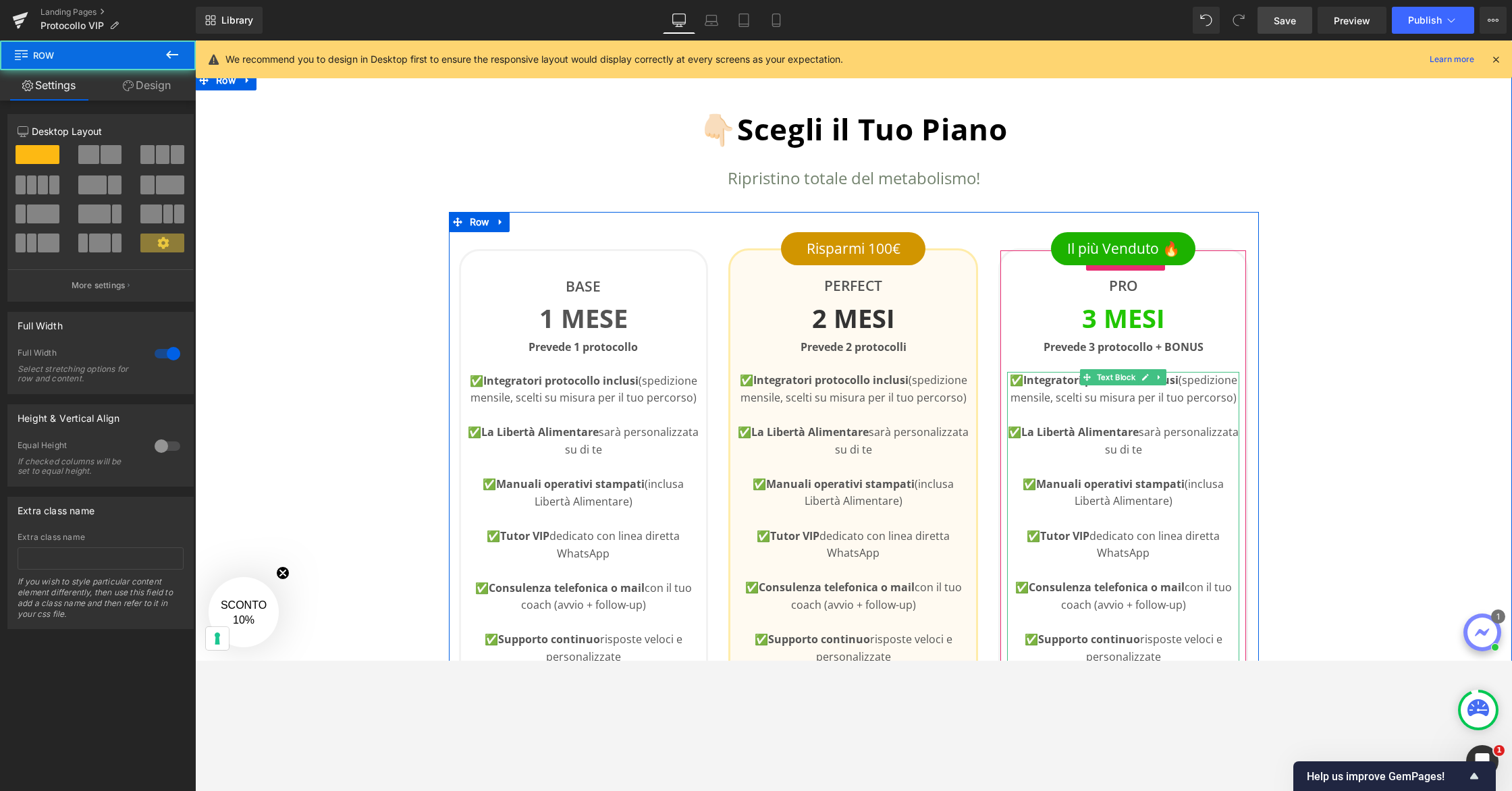
scroll to position [0, 0]
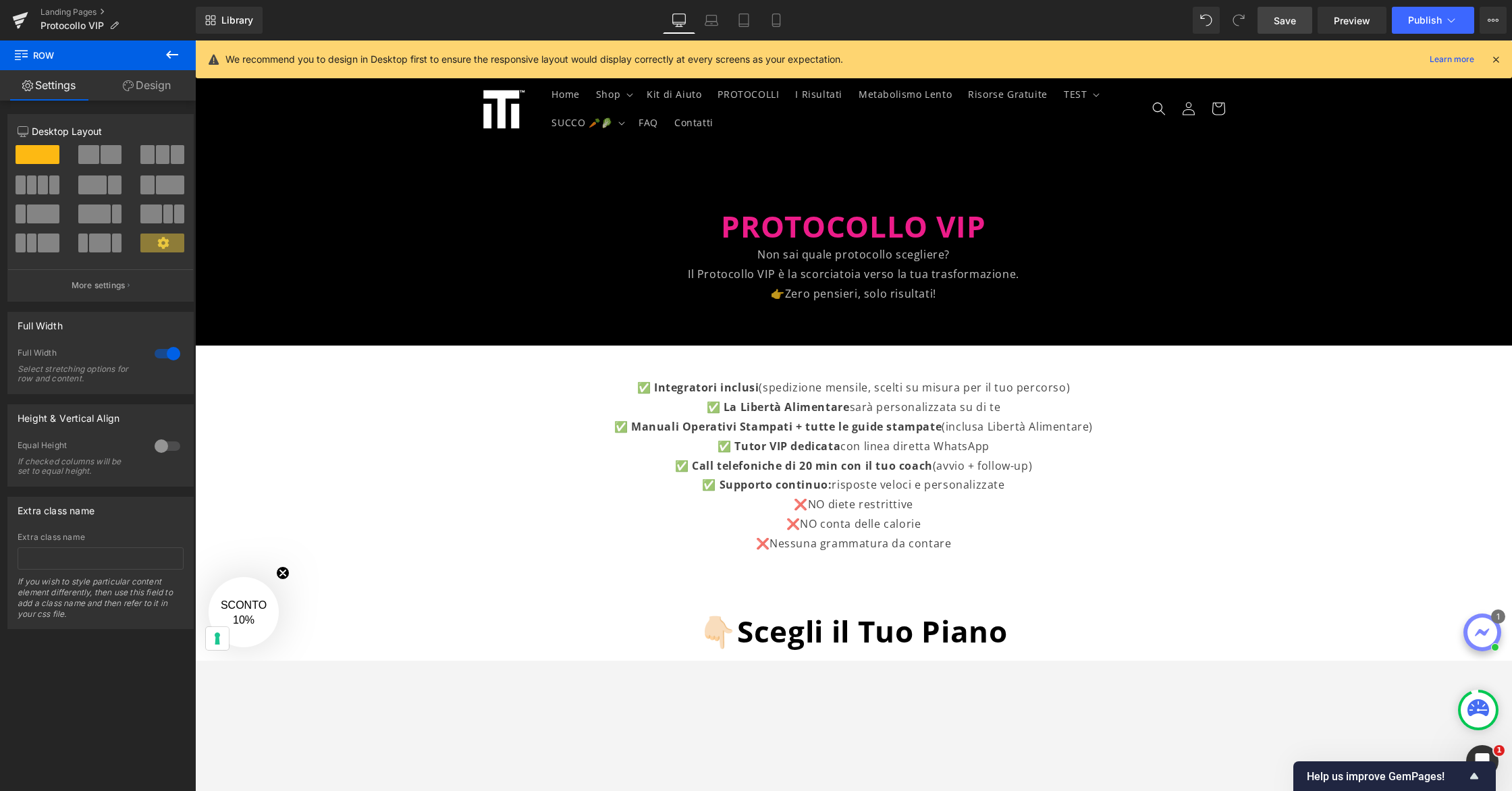
click at [879, 261] on p "Non sai quale protocollo scegliere?" at bounding box center [854, 255] width 1317 height 20
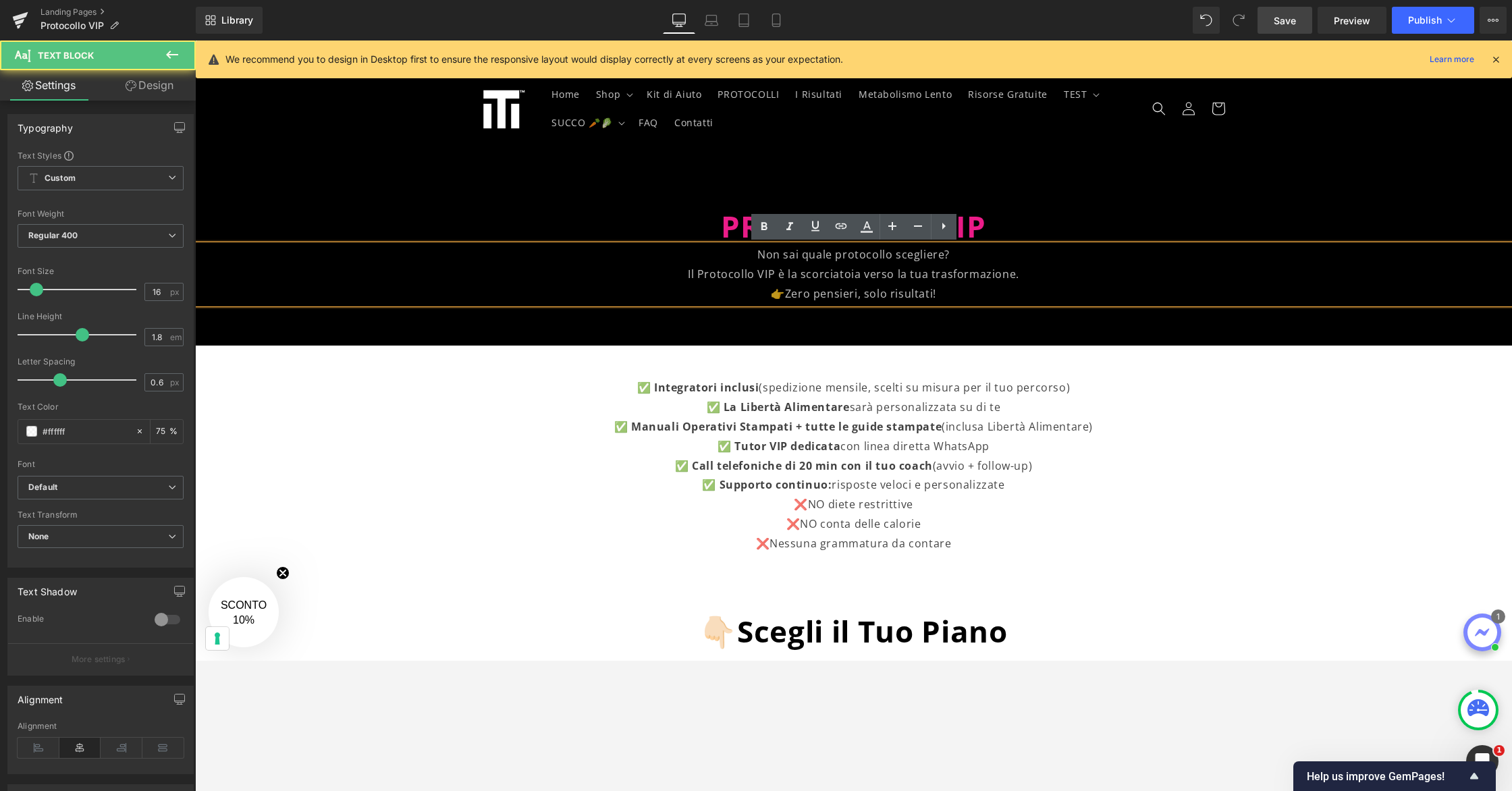
click at [909, 259] on p "Non sai quale protocollo scegliere?" at bounding box center [854, 255] width 1317 height 20
click at [854, 335] on div at bounding box center [854, 244] width 1317 height 203
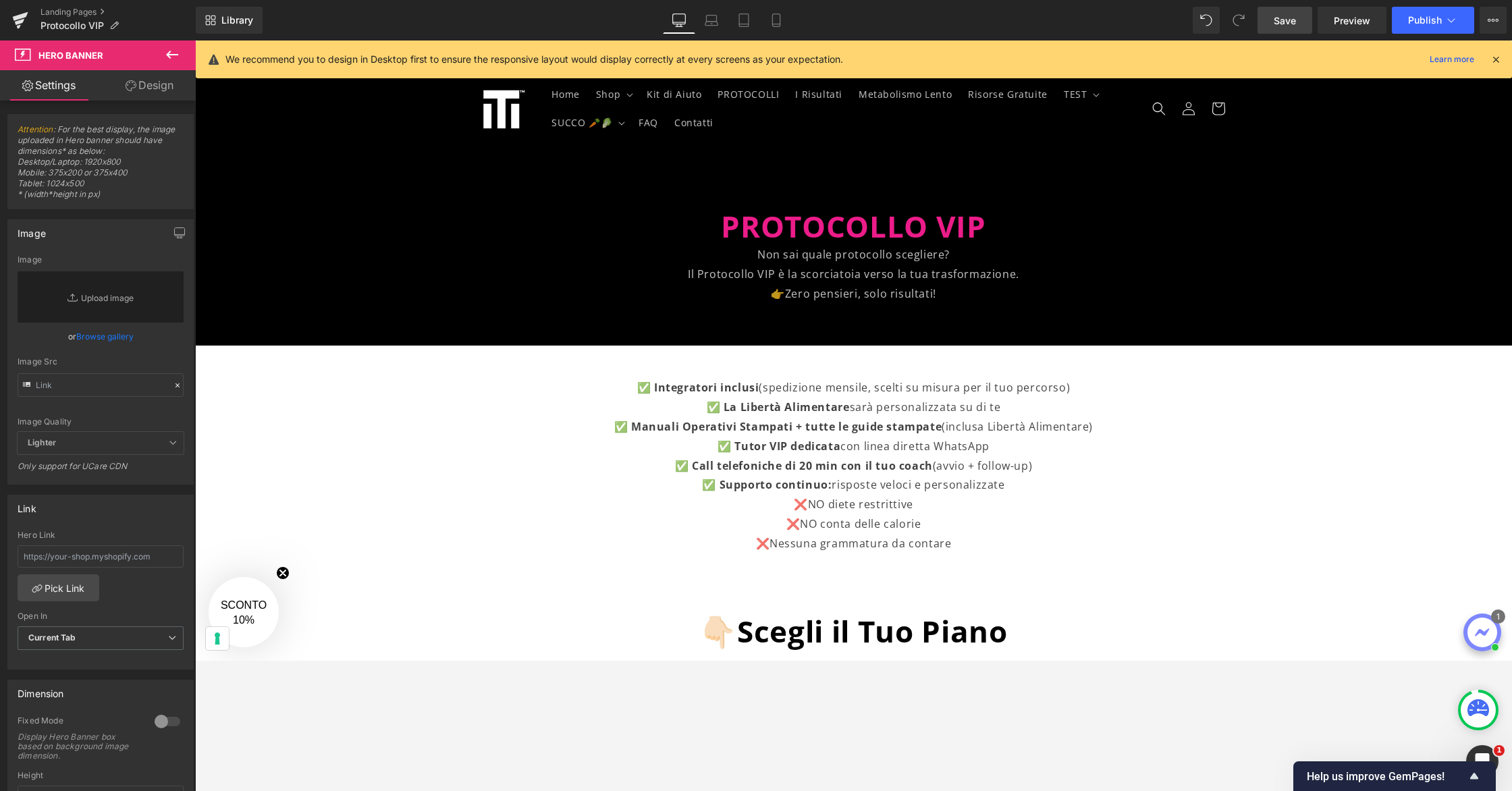
click at [169, 56] on icon at bounding box center [172, 55] width 17 height 17
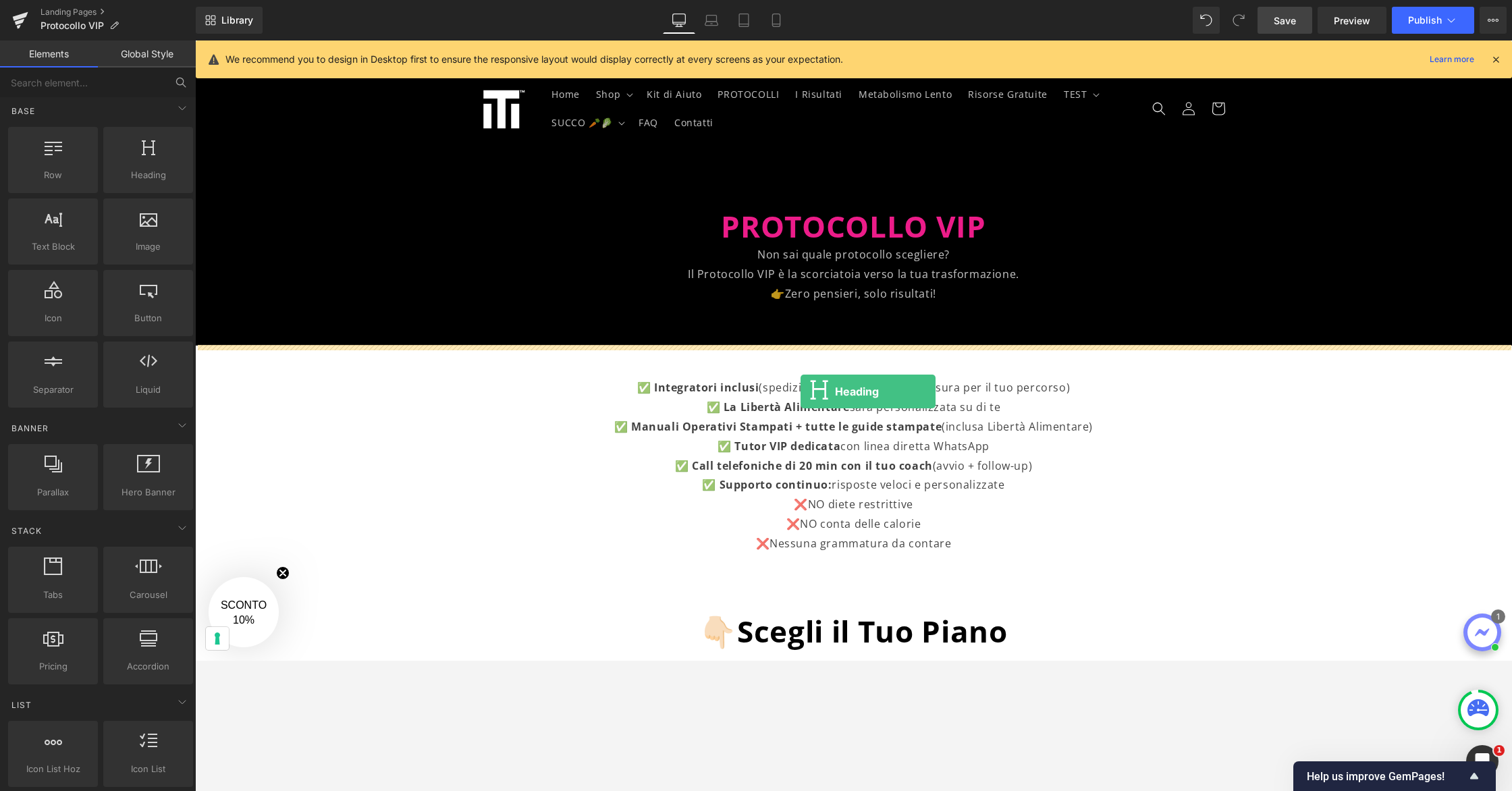
scroll to position [5, 0]
drag, startPoint x: 329, startPoint y: 203, endPoint x: 802, endPoint y: 372, distance: 502.3
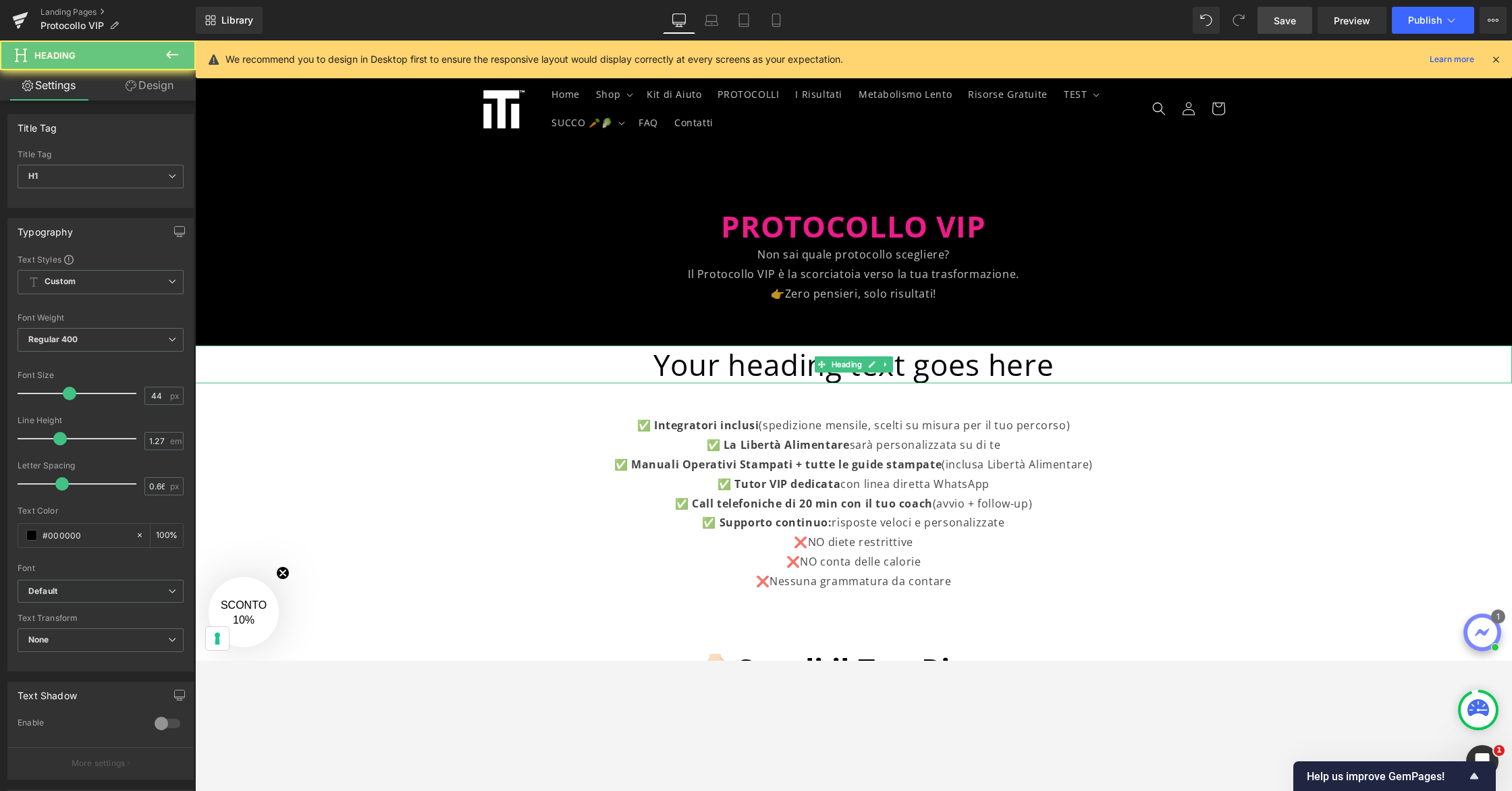
click at [805, 373] on h1 "Your heading text goes here" at bounding box center [854, 364] width 1317 height 38
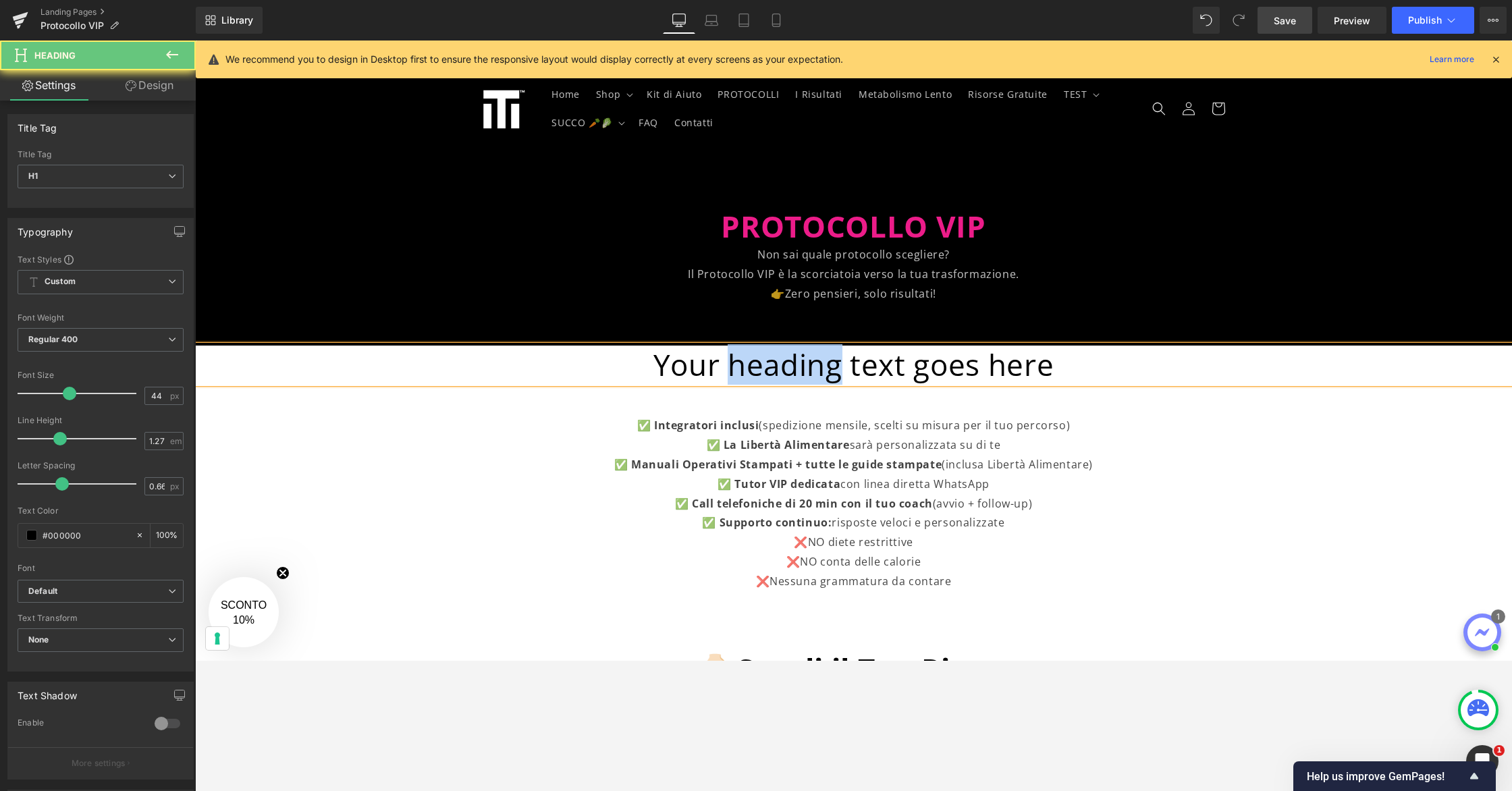
click at [805, 373] on h1 "Your heading text goes here" at bounding box center [854, 364] width 1317 height 38
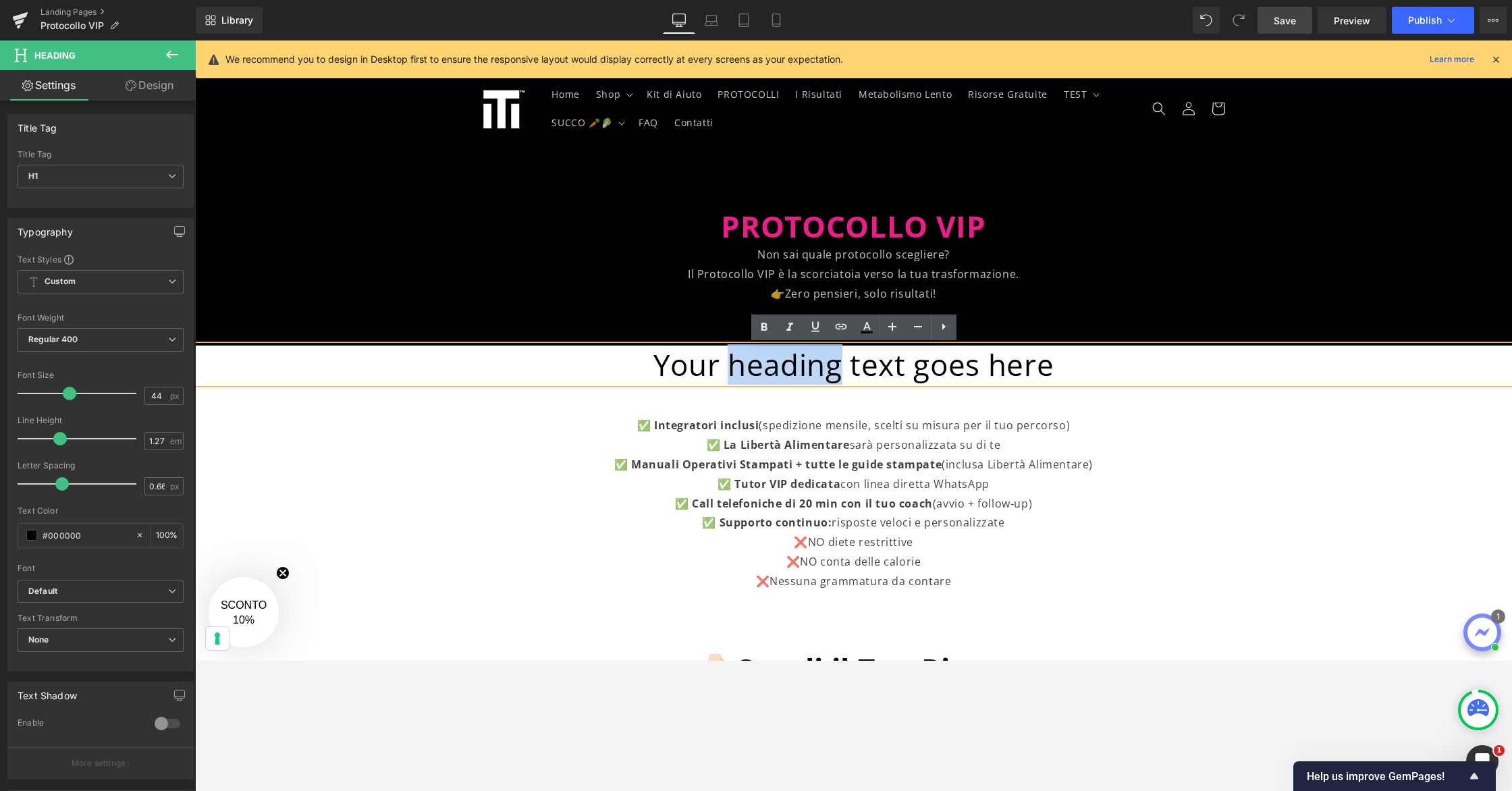
click at [805, 373] on h1 "Your heading text goes here" at bounding box center [854, 364] width 1317 height 38
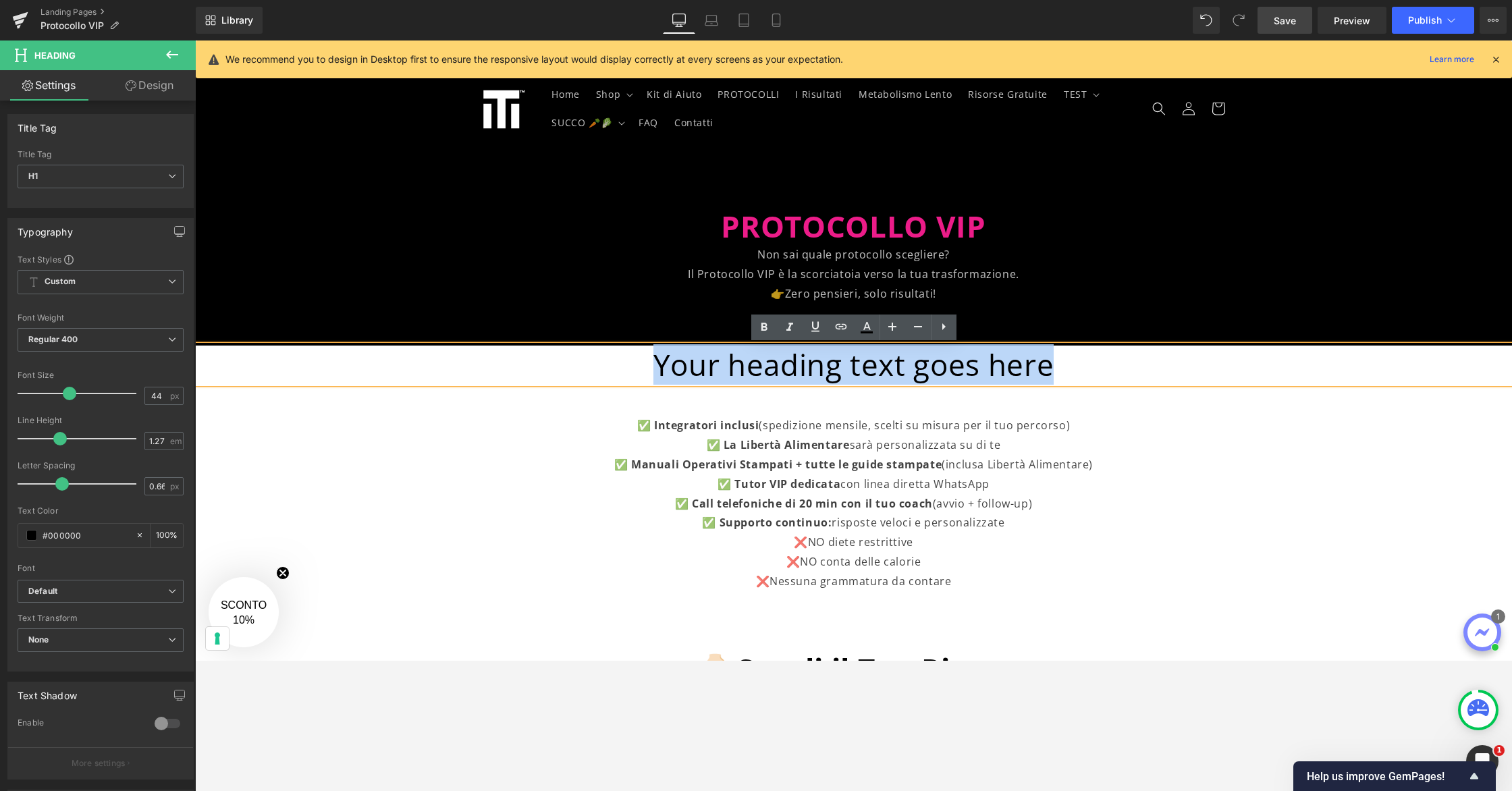
click at [805, 373] on h1 "Your heading text goes here" at bounding box center [854, 364] width 1317 height 38
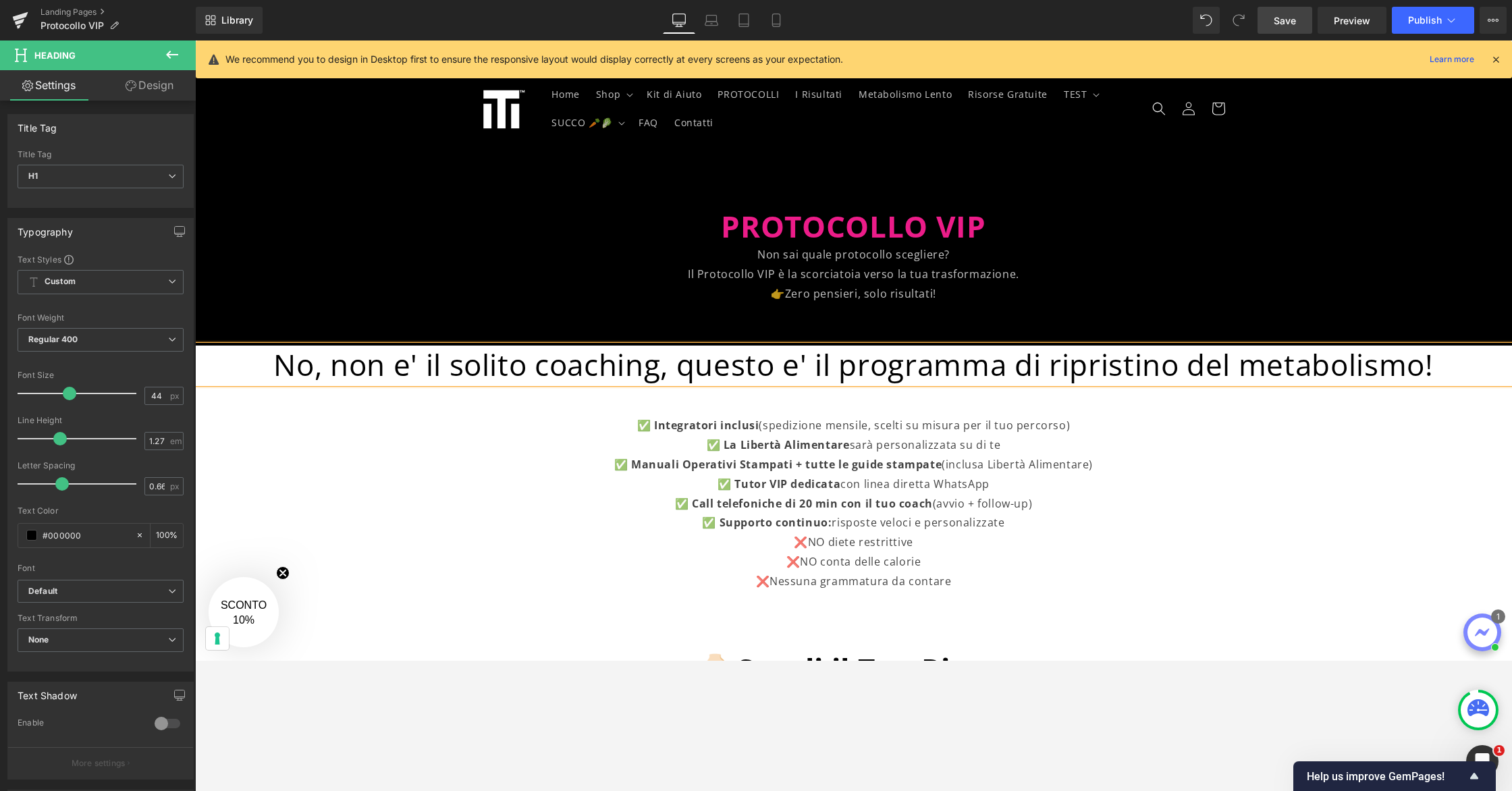
click at [787, 359] on h1 "No, non e' il solito coaching, questo e' il programma di ripristino del metabol…" at bounding box center [854, 364] width 1317 height 38
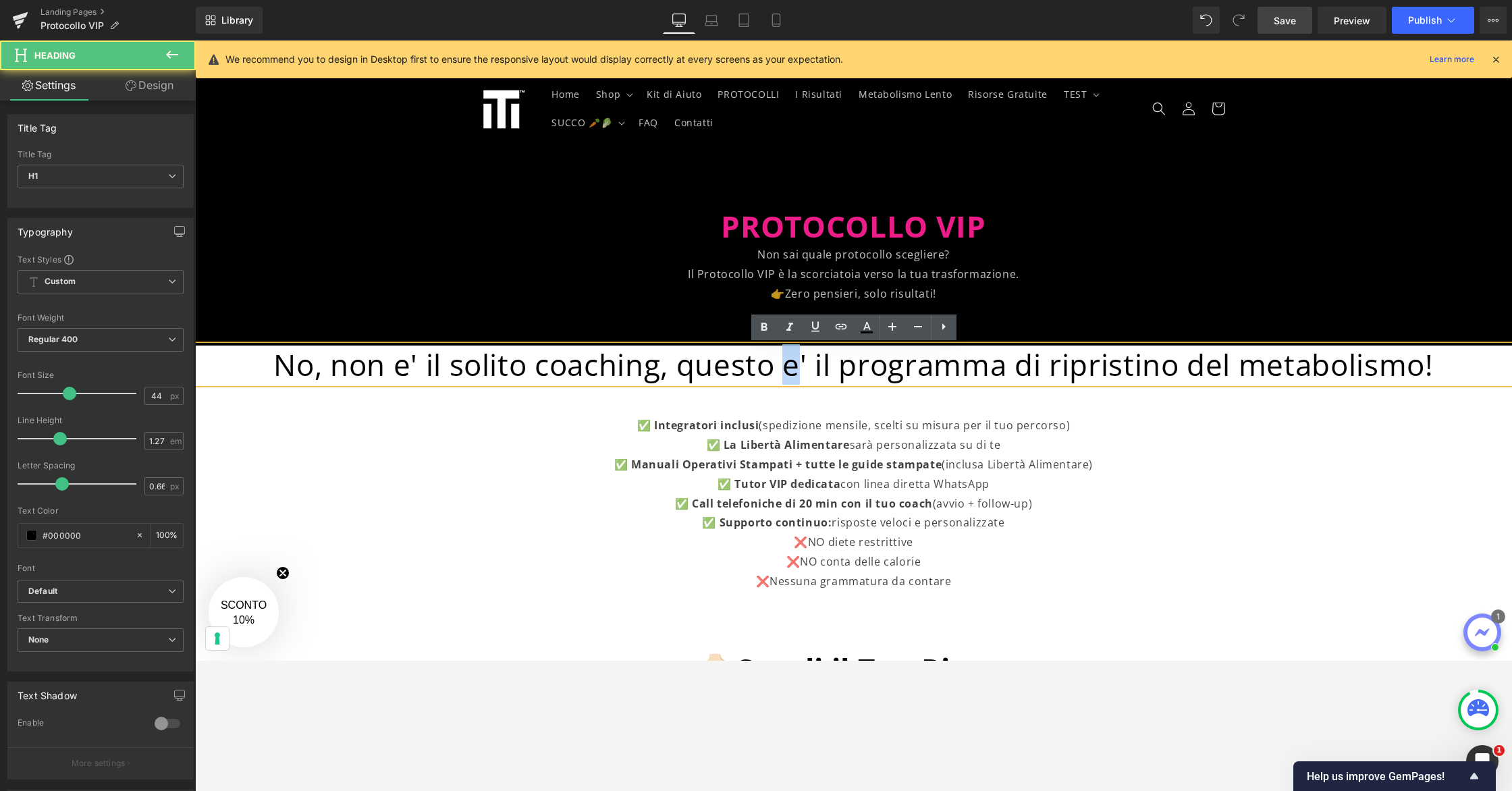
click at [787, 359] on h1 "No, non e' il solito coaching, questo e' il programma di ripristino del metabol…" at bounding box center [854, 364] width 1317 height 38
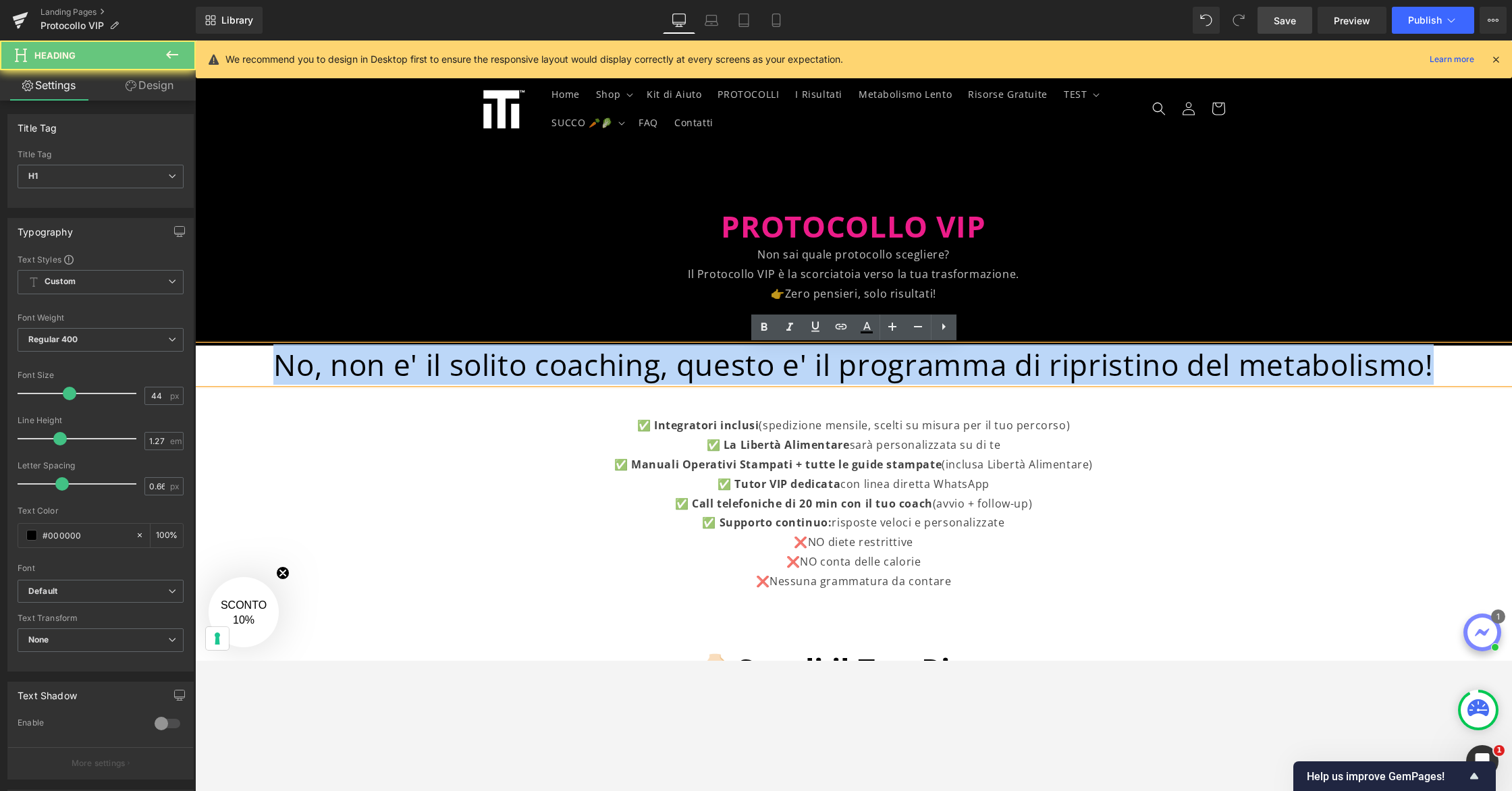
click at [787, 359] on h1 "No, non e' il solito coaching, questo e' il programma di ripristino del metabol…" at bounding box center [854, 364] width 1317 height 38
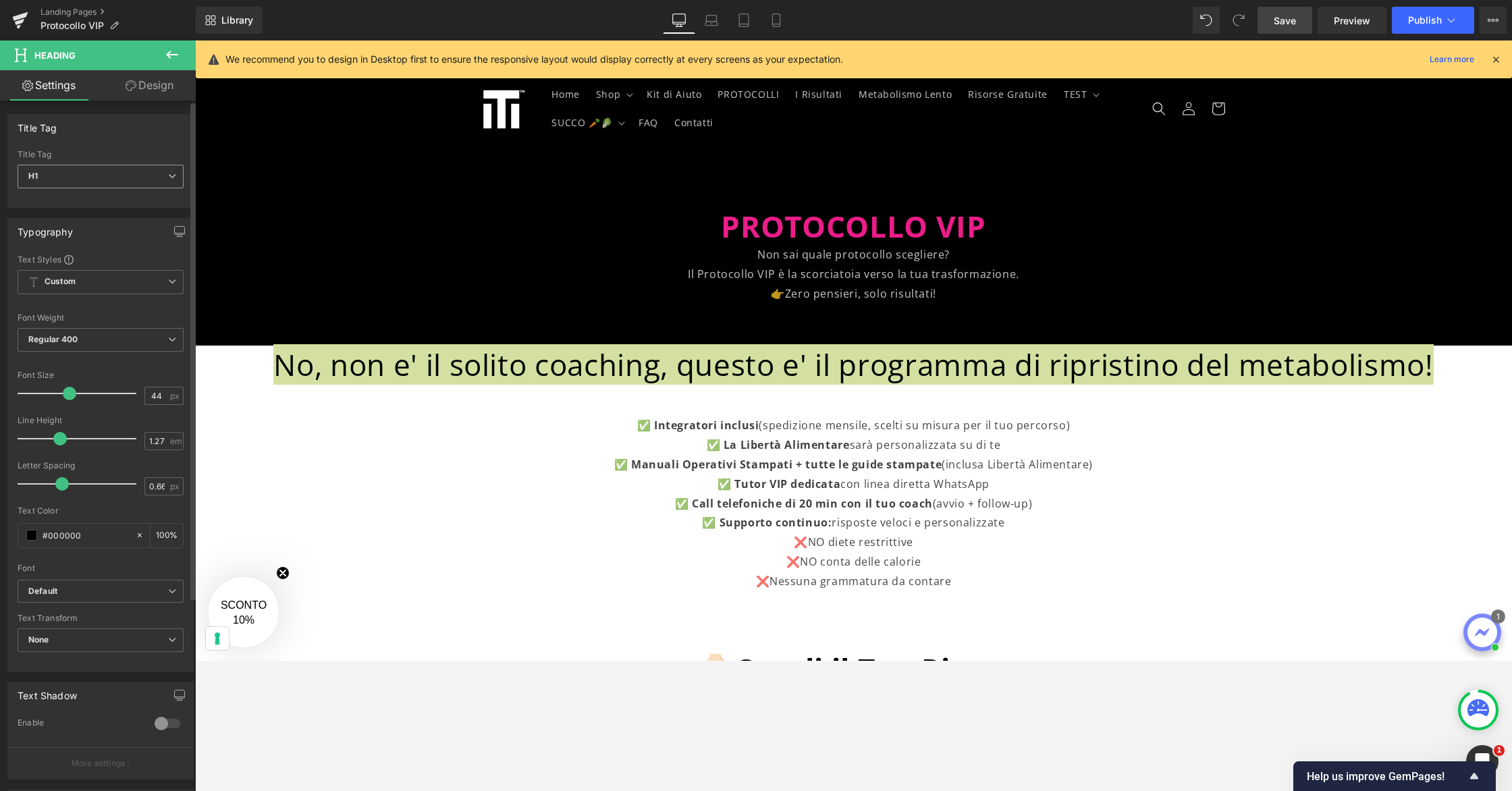
click at [164, 180] on span "H1" at bounding box center [100, 176] width 166 height 23
click at [139, 232] on li "H3" at bounding box center [100, 240] width 167 height 20
type input "19.8"
type input "100"
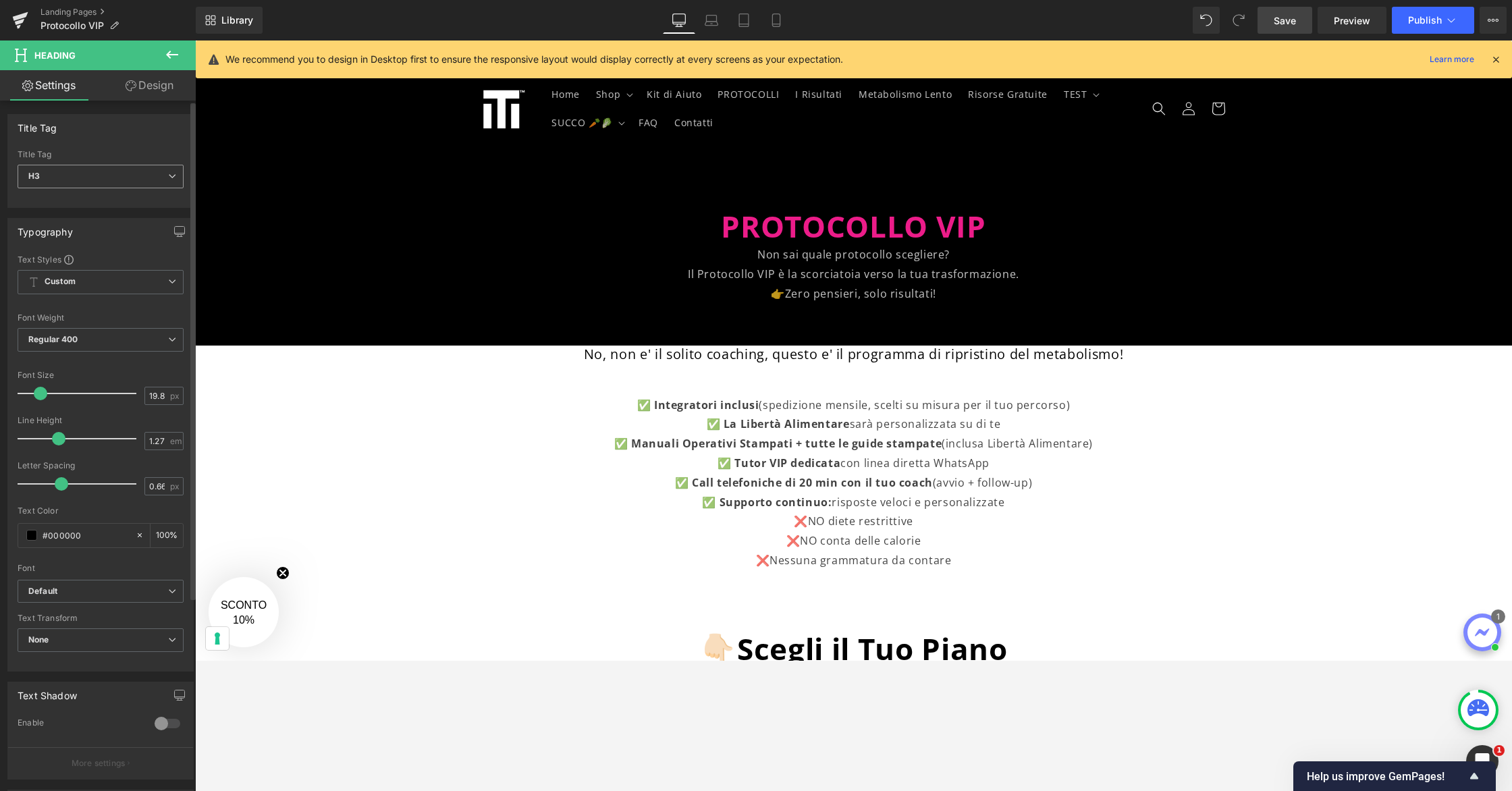
click at [159, 175] on span "H3" at bounding box center [100, 176] width 166 height 23
click at [131, 214] on li "H2" at bounding box center [100, 220] width 167 height 20
type input "26.4"
type input "100"
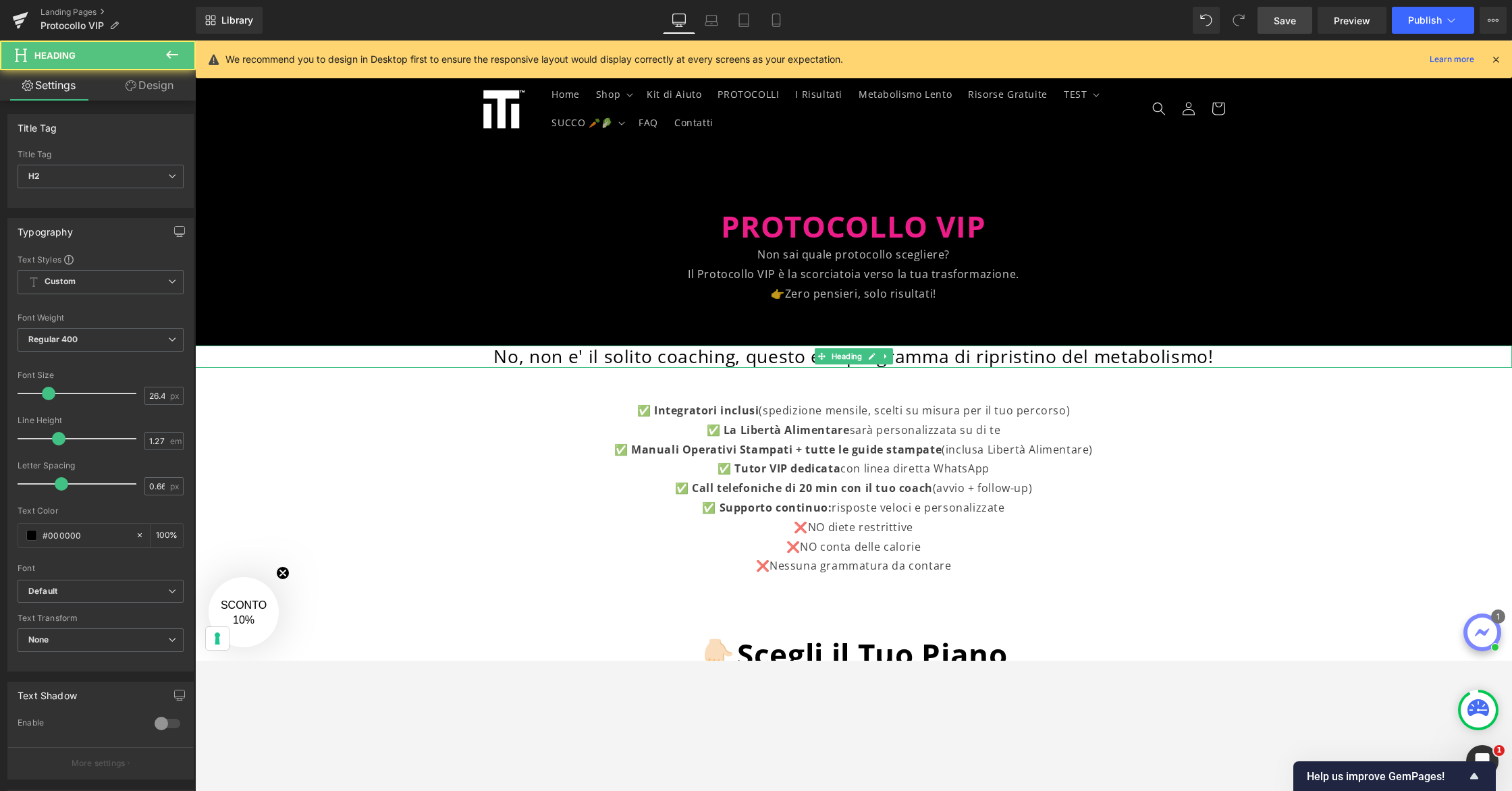
click at [759, 355] on h2 "No, non e' il solito coaching, questo e' il programma di ripristino del metabol…" at bounding box center [854, 357] width 1317 height 23
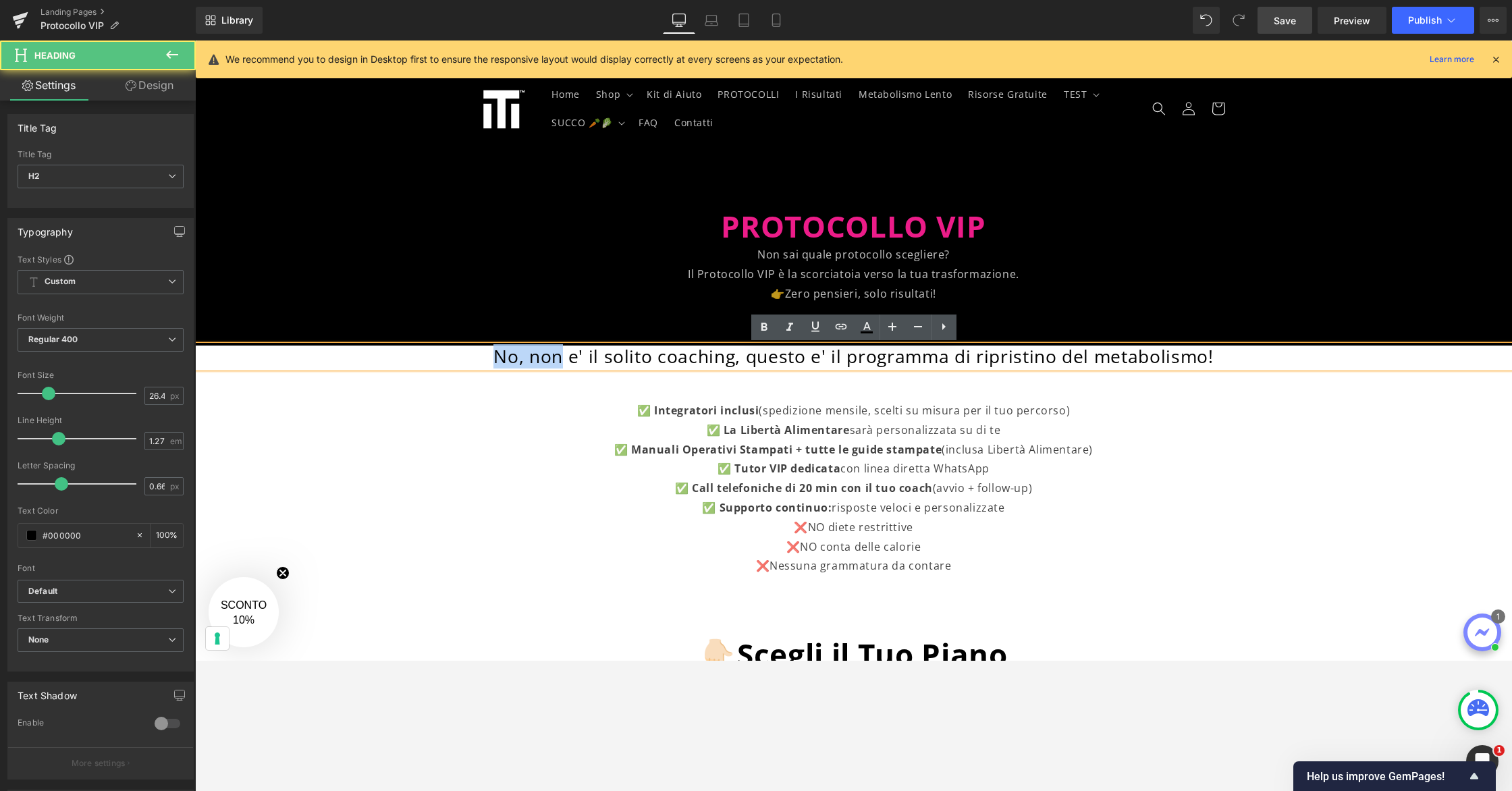
drag, startPoint x: 567, startPoint y: 359, endPoint x: 463, endPoint y: 357, distance: 104.0
click at [469, 359] on h2 "No, non e' il solito coaching, questo e' il programma di ripristino del metabol…" at bounding box center [854, 357] width 1317 height 23
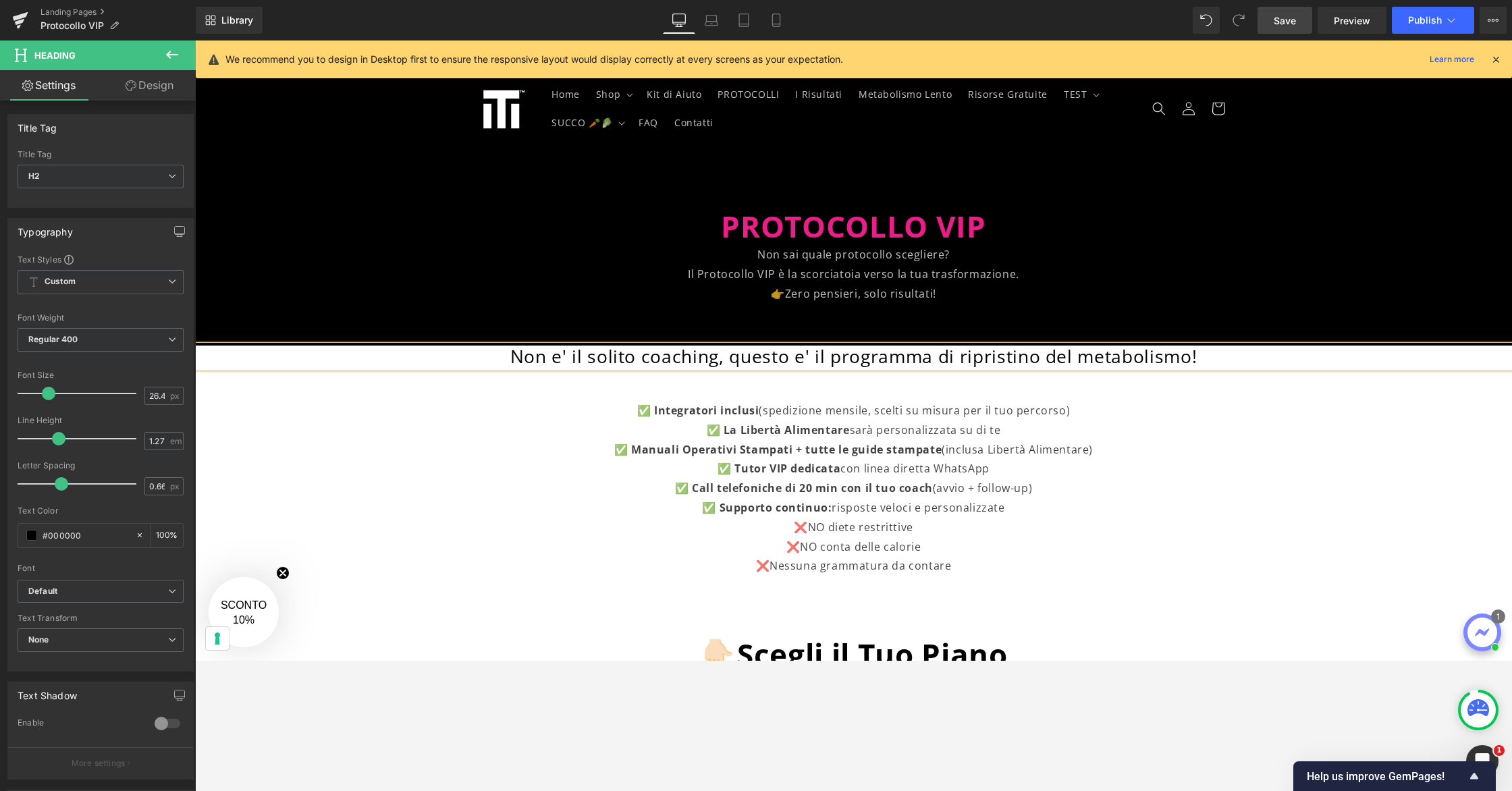
click at [648, 359] on h2 "Non e' il solito coaching, questo e' il programma di ripristino del metabolismo!" at bounding box center [854, 357] width 1317 height 23
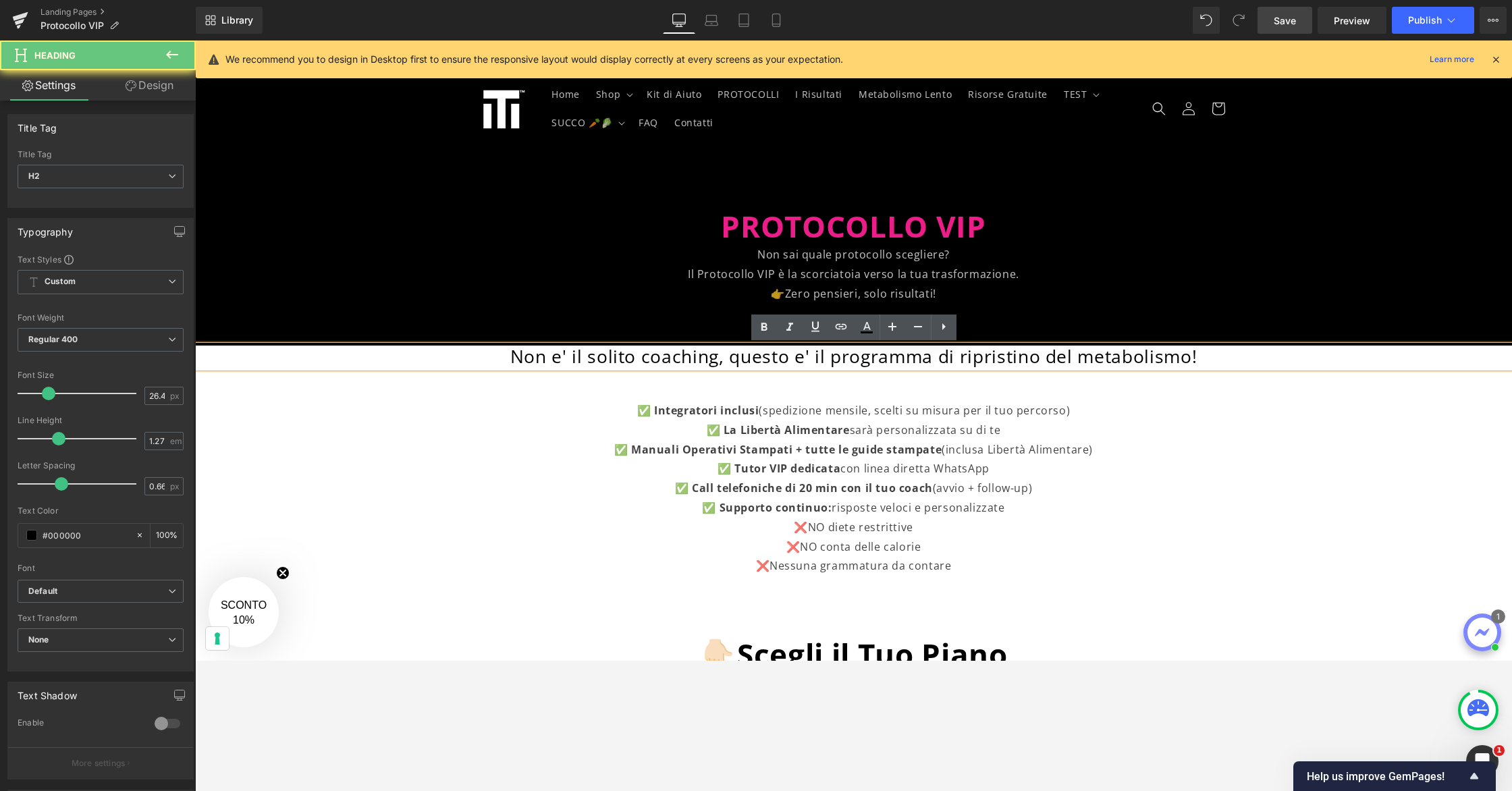
click at [716, 352] on h2 "Non e' il solito coaching, questo e' il programma di ripristino del metabolismo!" at bounding box center [854, 357] width 1317 height 23
click at [725, 360] on h2 "Non e' il solito coaching, questo e' il programma di ripristino del metabolismo!" at bounding box center [854, 357] width 1317 height 23
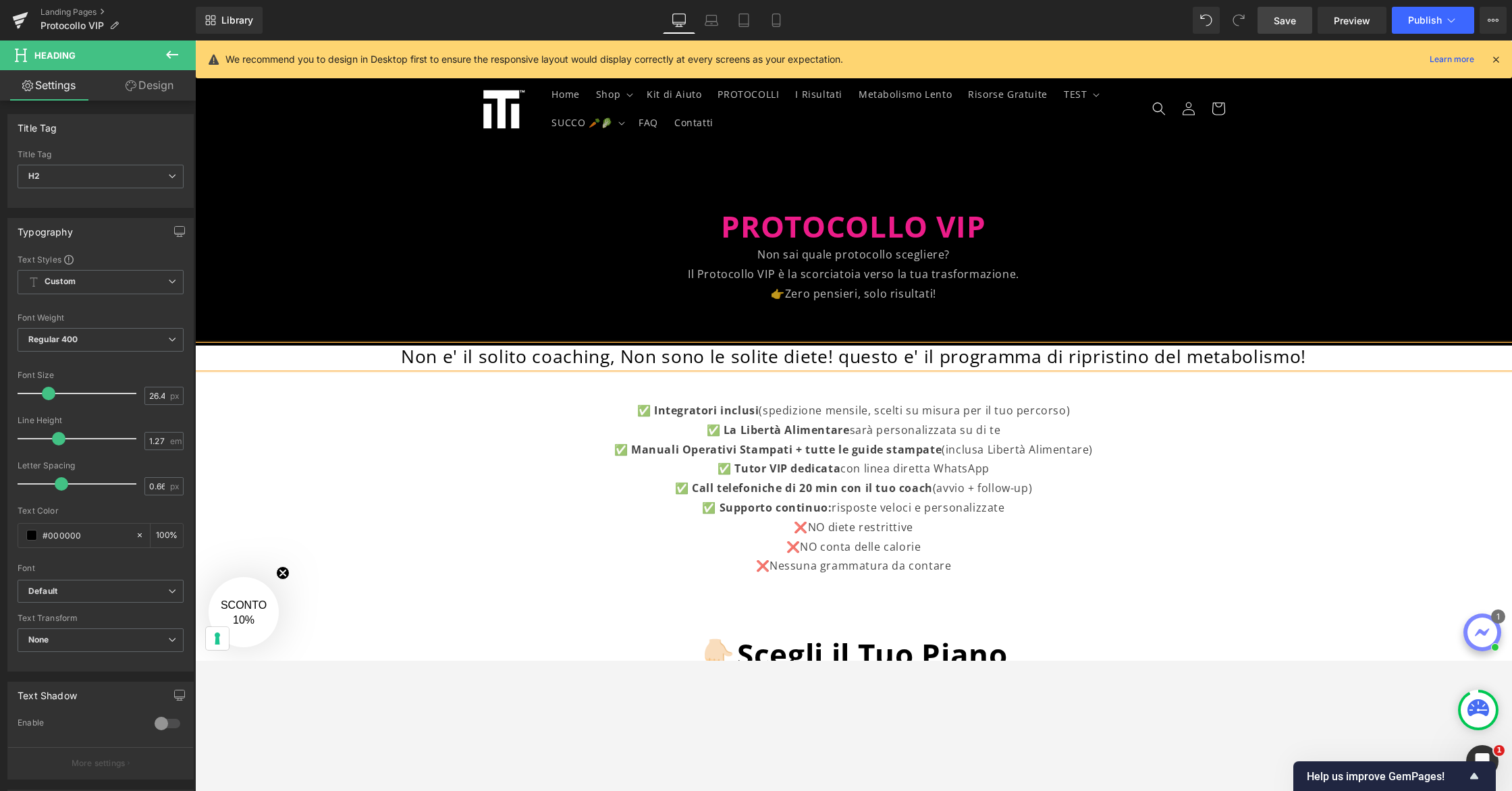
click at [849, 361] on h2 "Non e' il solito coaching, Non sono le solite diete! questo e' il programma di …" at bounding box center [854, 357] width 1317 height 23
click at [838, 359] on h2 "Non e' il solito coaching, Non sono le solite diete! Questo e' il programma di …" at bounding box center [854, 357] width 1317 height 23
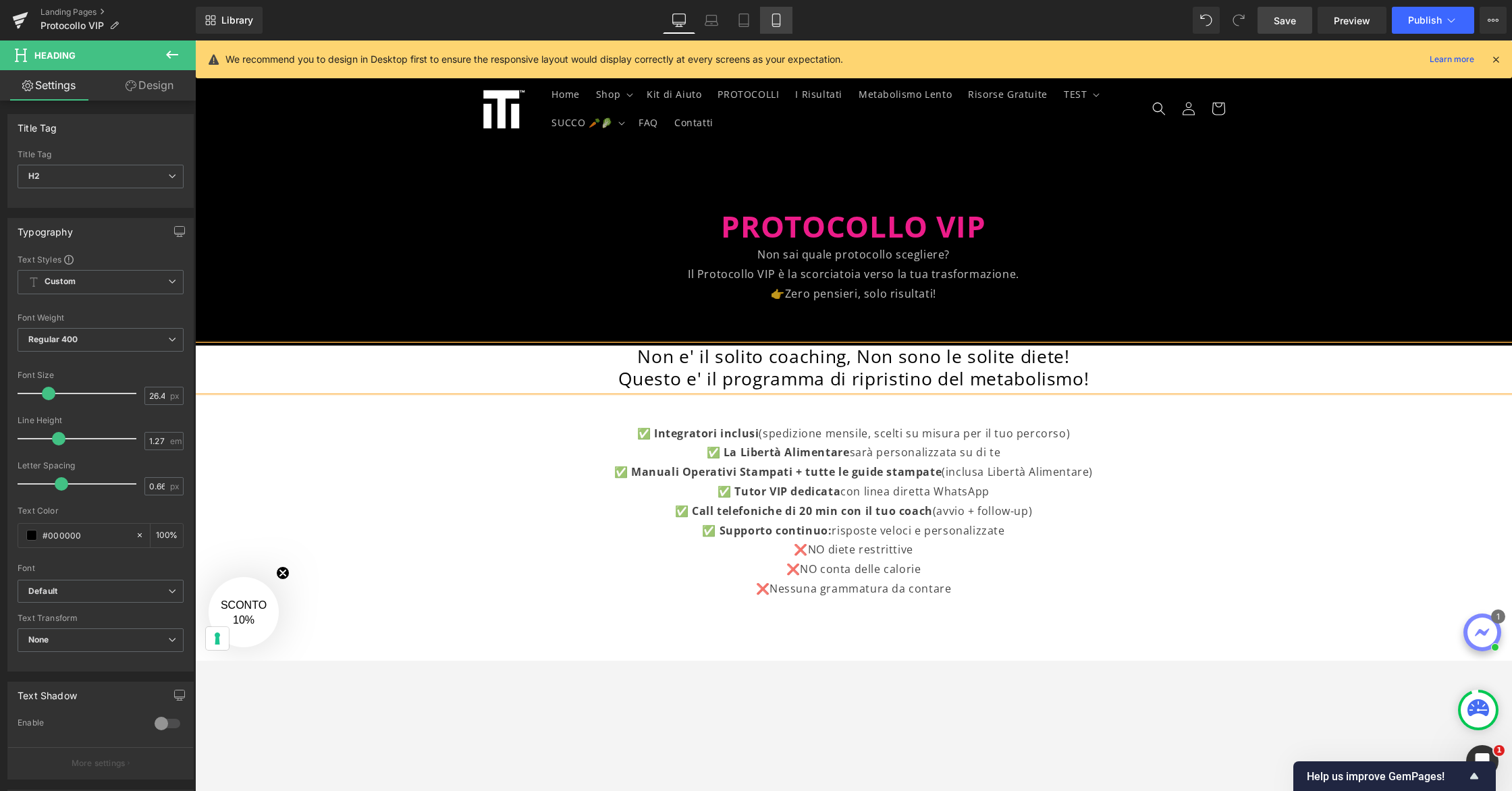
click at [785, 23] on link "Mobile" at bounding box center [776, 20] width 32 height 27
type input "22"
type input "100"
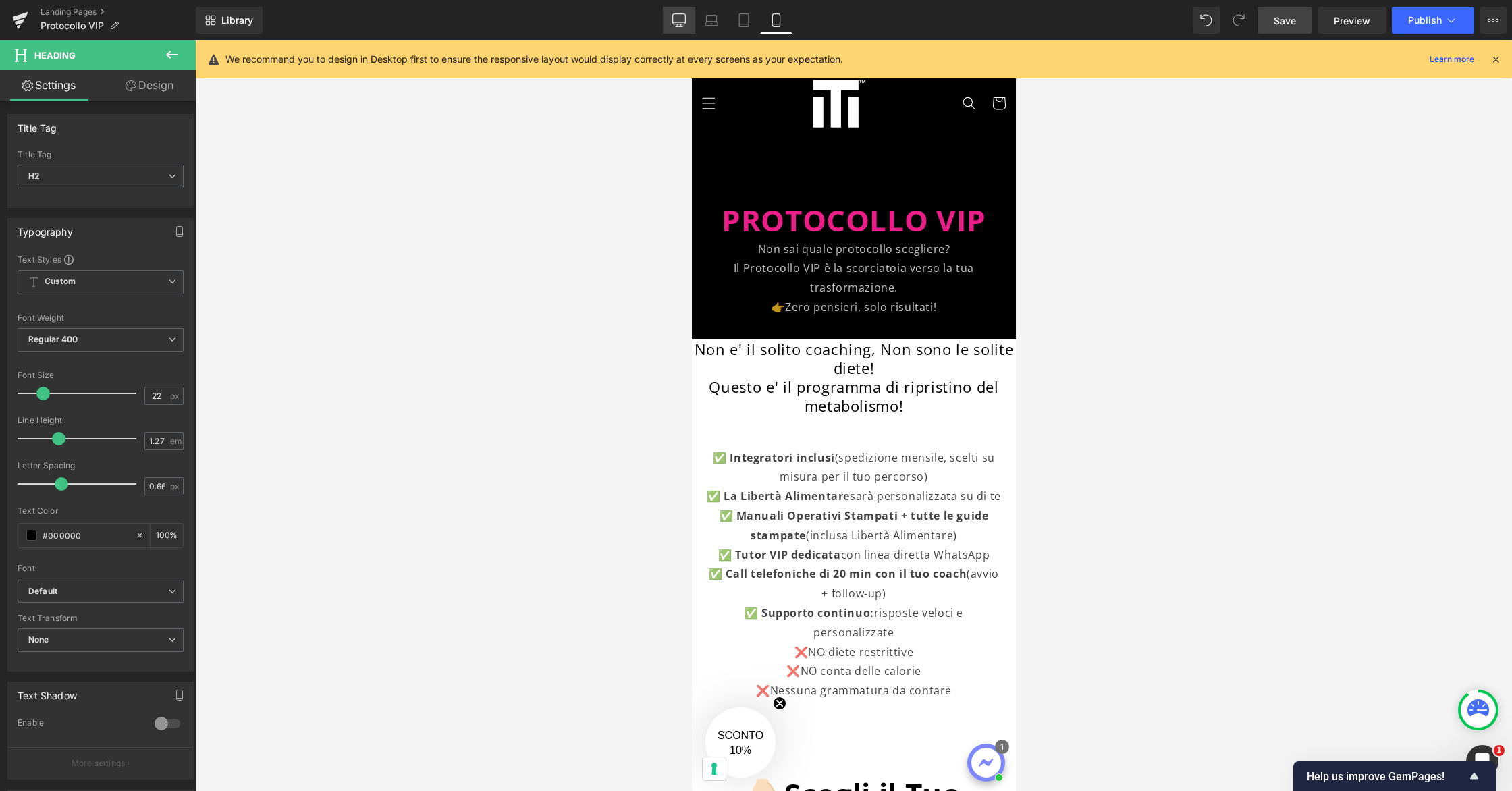
click at [687, 15] on link "Desktop" at bounding box center [678, 20] width 32 height 27
type input "26.4"
type input "100"
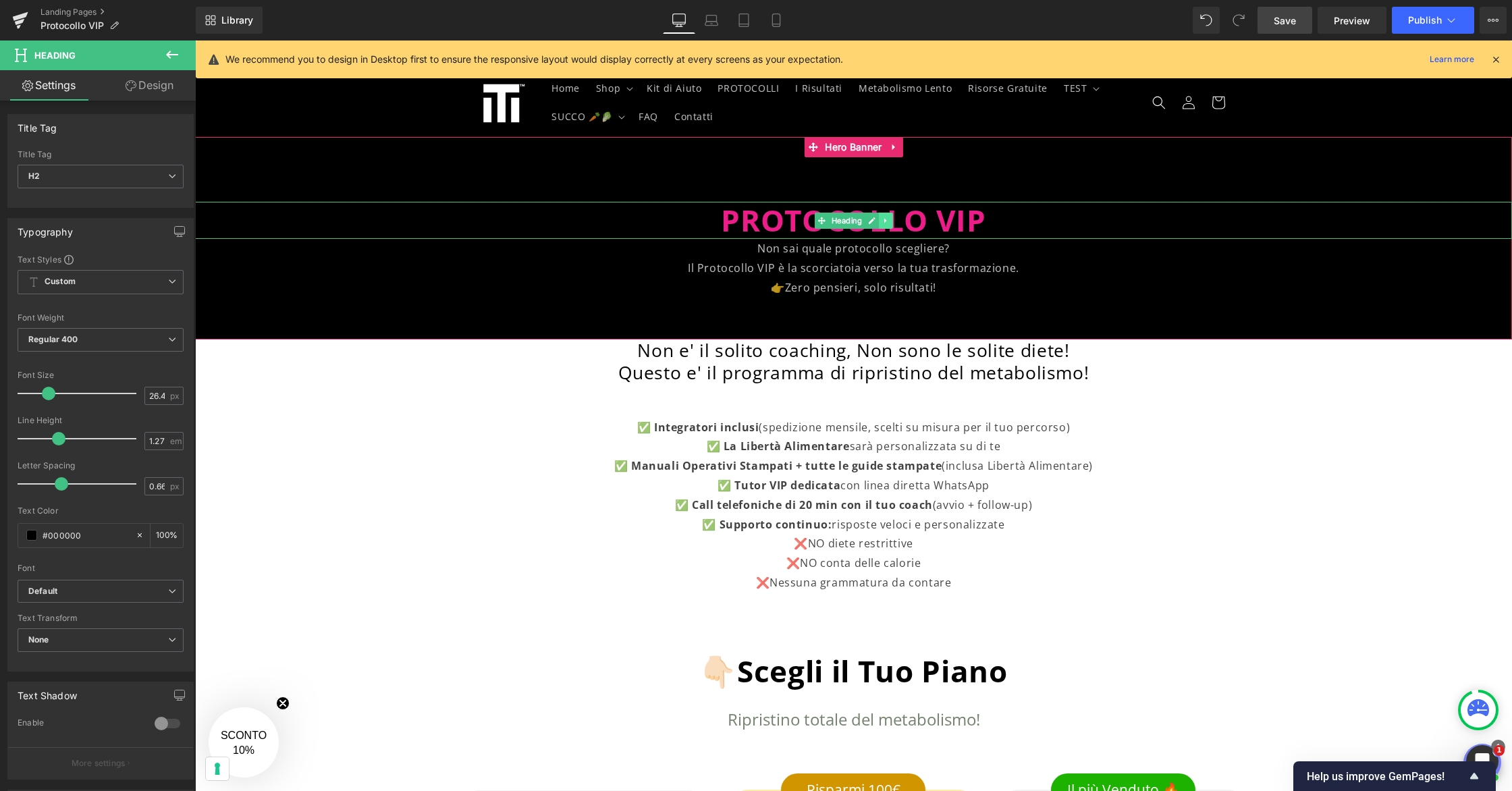
click at [885, 222] on icon at bounding box center [885, 221] width 7 height 8
click at [875, 219] on icon at bounding box center [878, 220] width 7 height 7
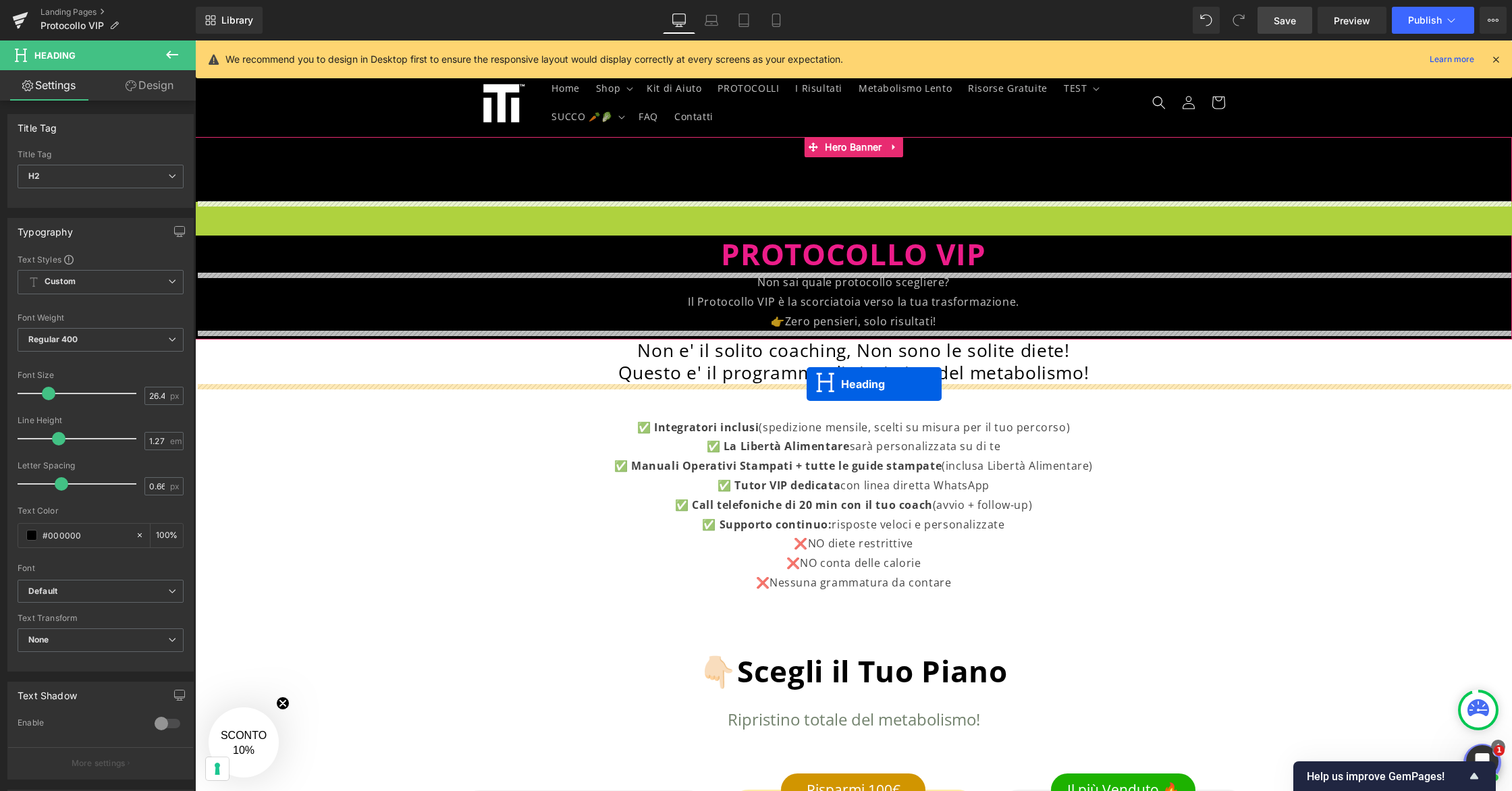
drag, startPoint x: 796, startPoint y: 218, endPoint x: 806, endPoint y: 383, distance: 165.3
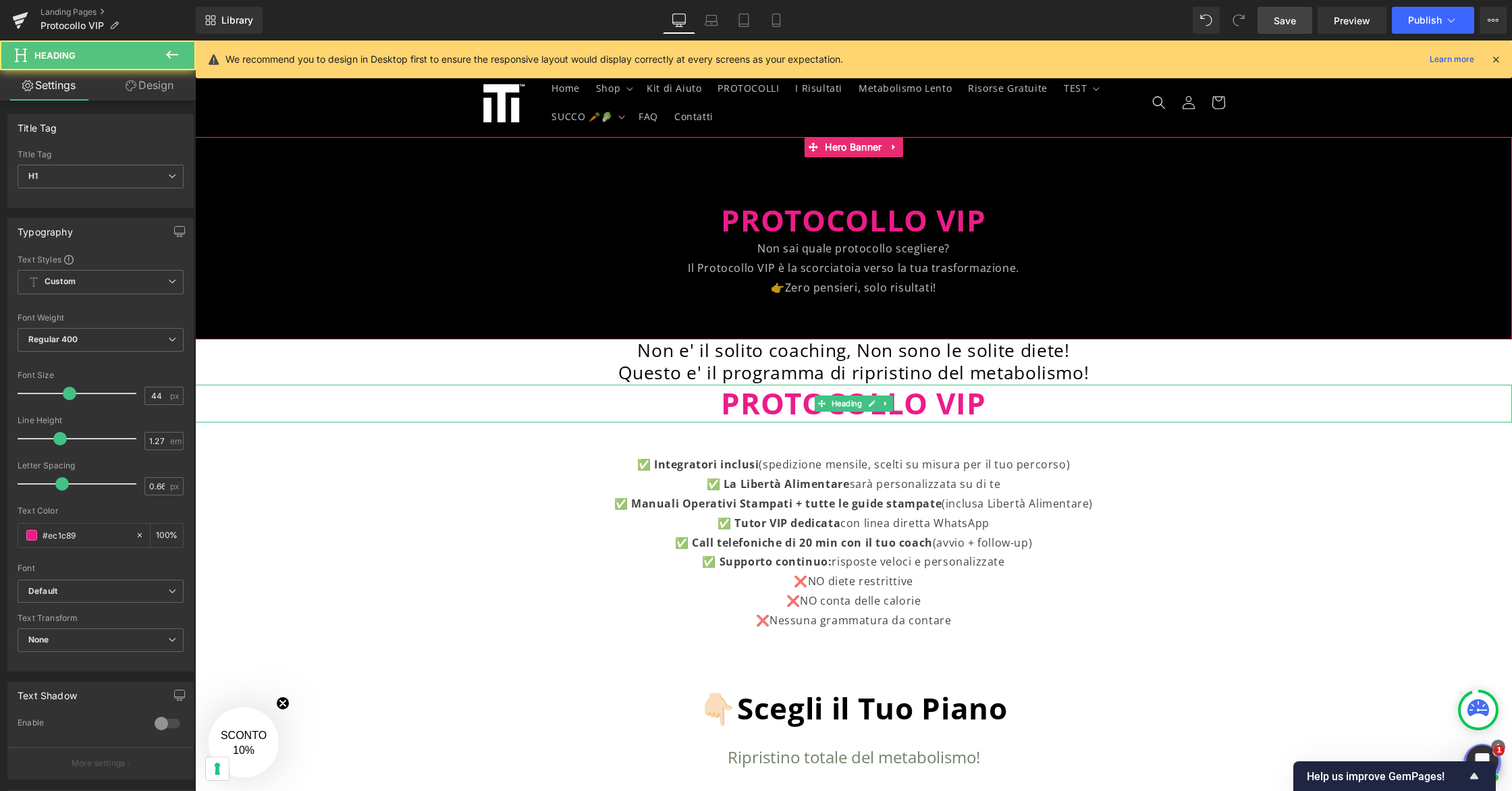
scroll to position [7, 0]
click at [812, 354] on h2 "Non e' il solito coaching, Non sono le solite diete!" at bounding box center [854, 350] width 1317 height 23
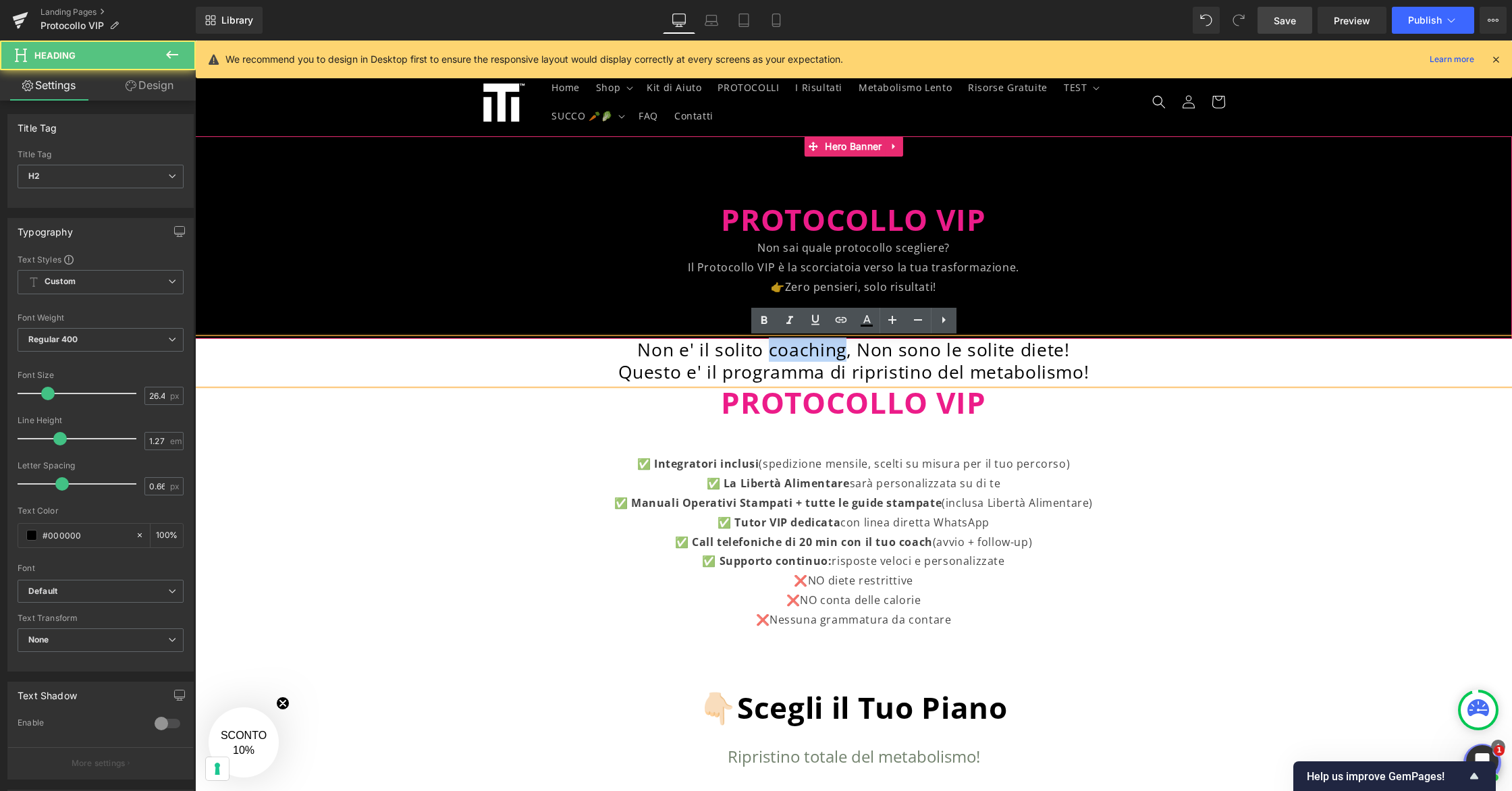
click at [812, 354] on h2 "Non e' il solito coaching, Non sono le solite diete!" at bounding box center [854, 350] width 1317 height 23
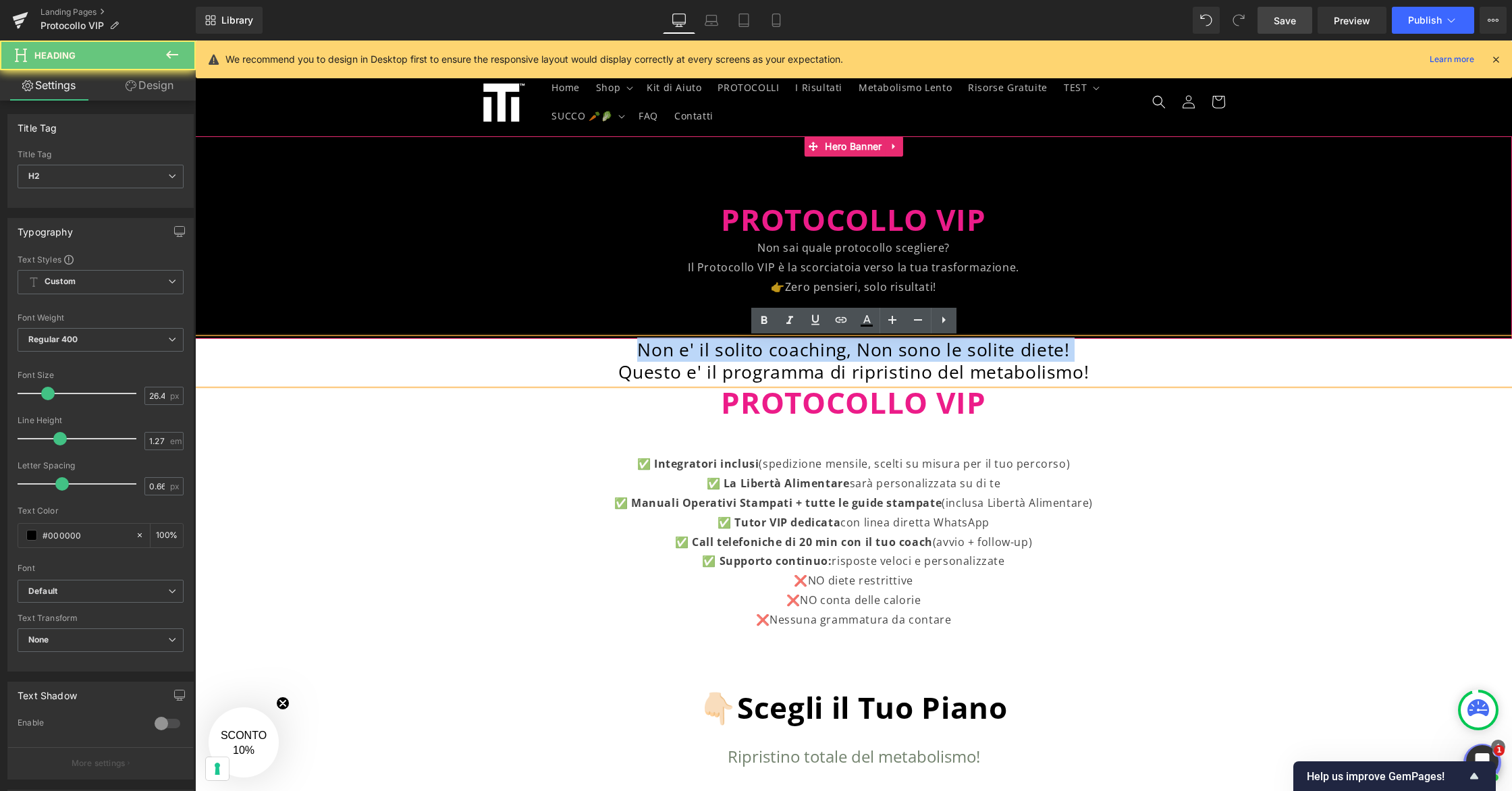
click at [812, 354] on h2 "Non e' il solito coaching, Non sono le solite diete!" at bounding box center [854, 350] width 1317 height 23
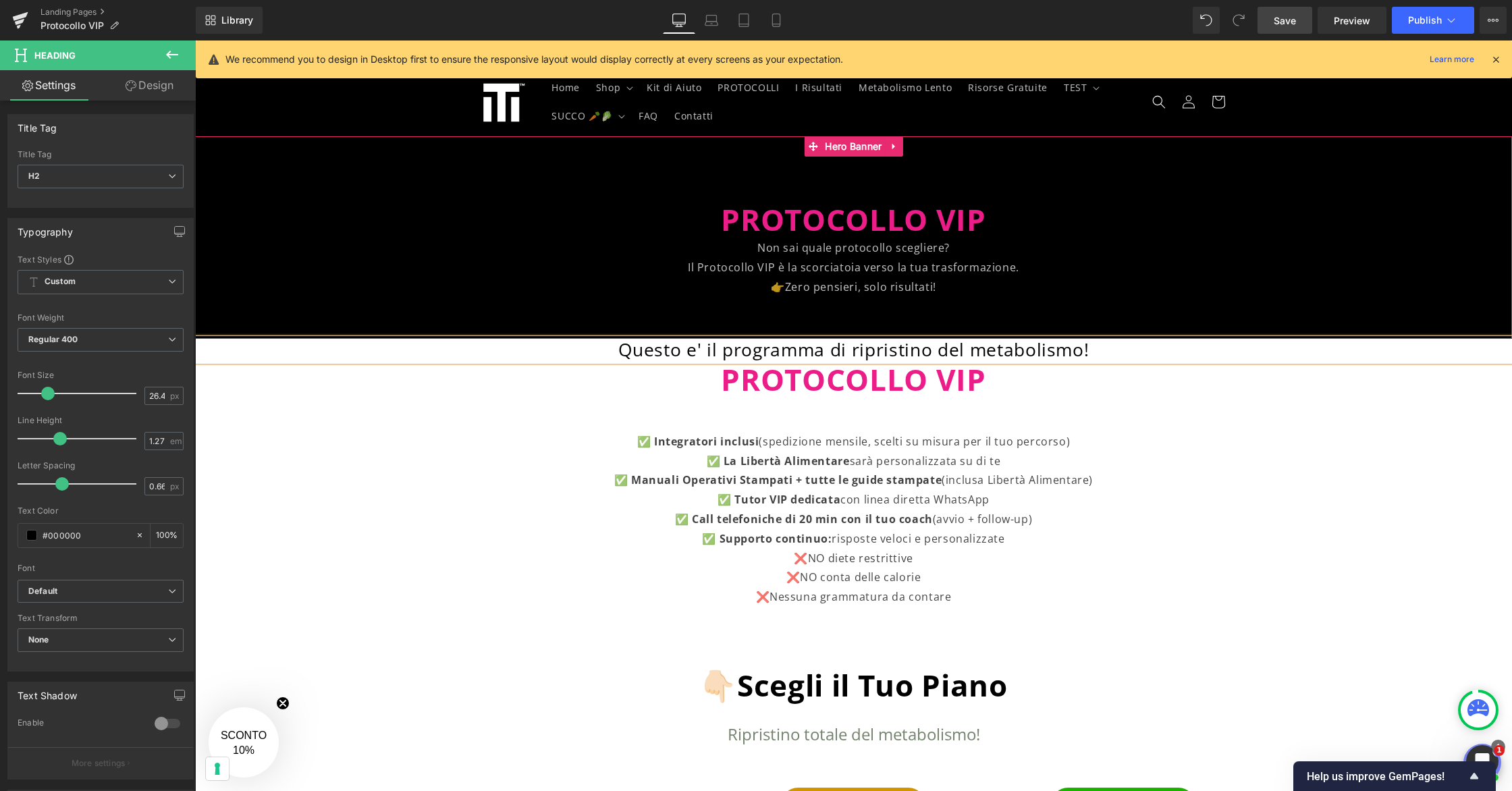
click at [815, 354] on h2 "Questo e' il programma di ripristino del metabolismo!" at bounding box center [854, 350] width 1317 height 23
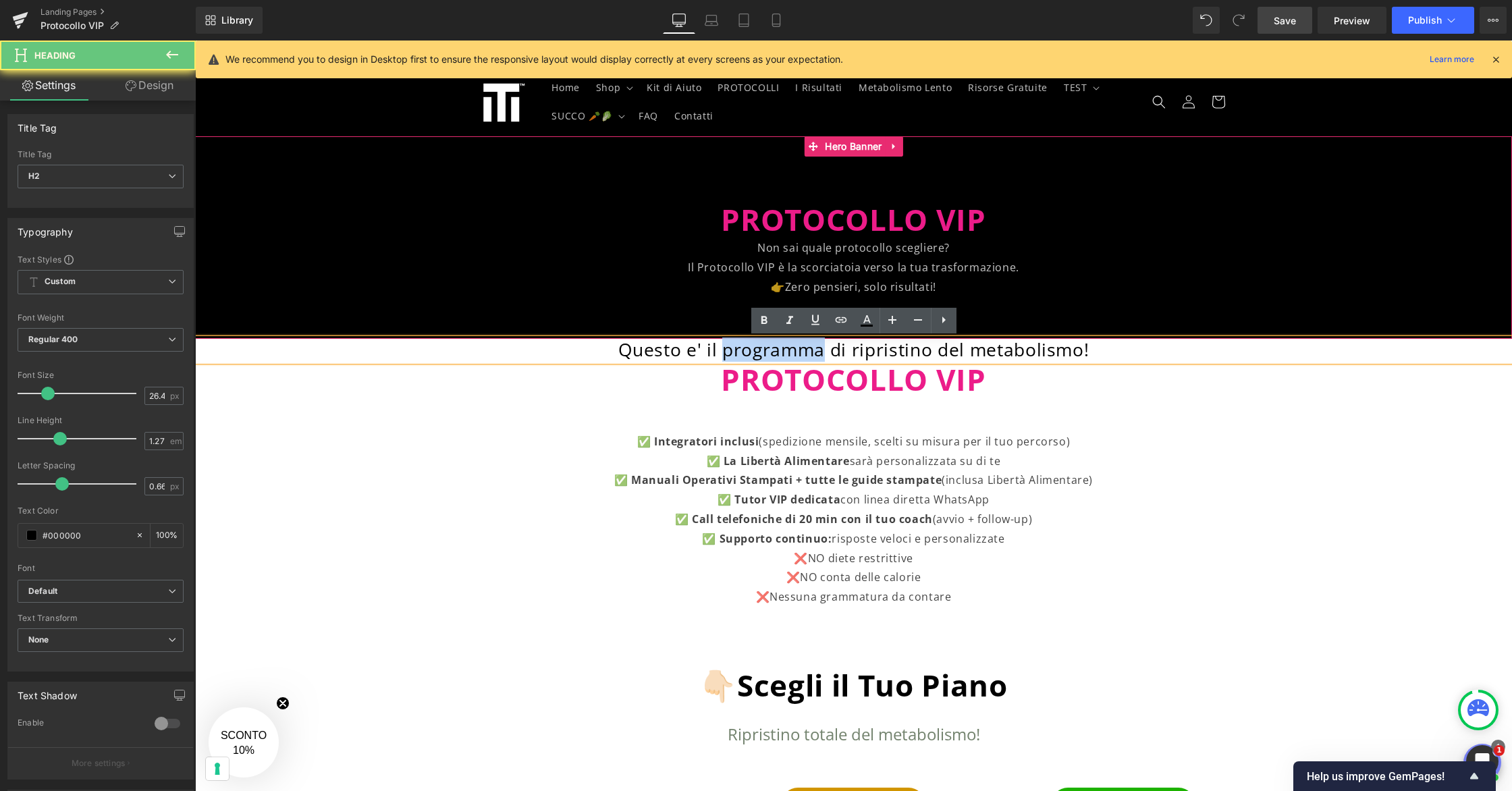
click at [815, 354] on h2 "Questo e' il programma di ripristino del metabolismo!" at bounding box center [854, 350] width 1317 height 23
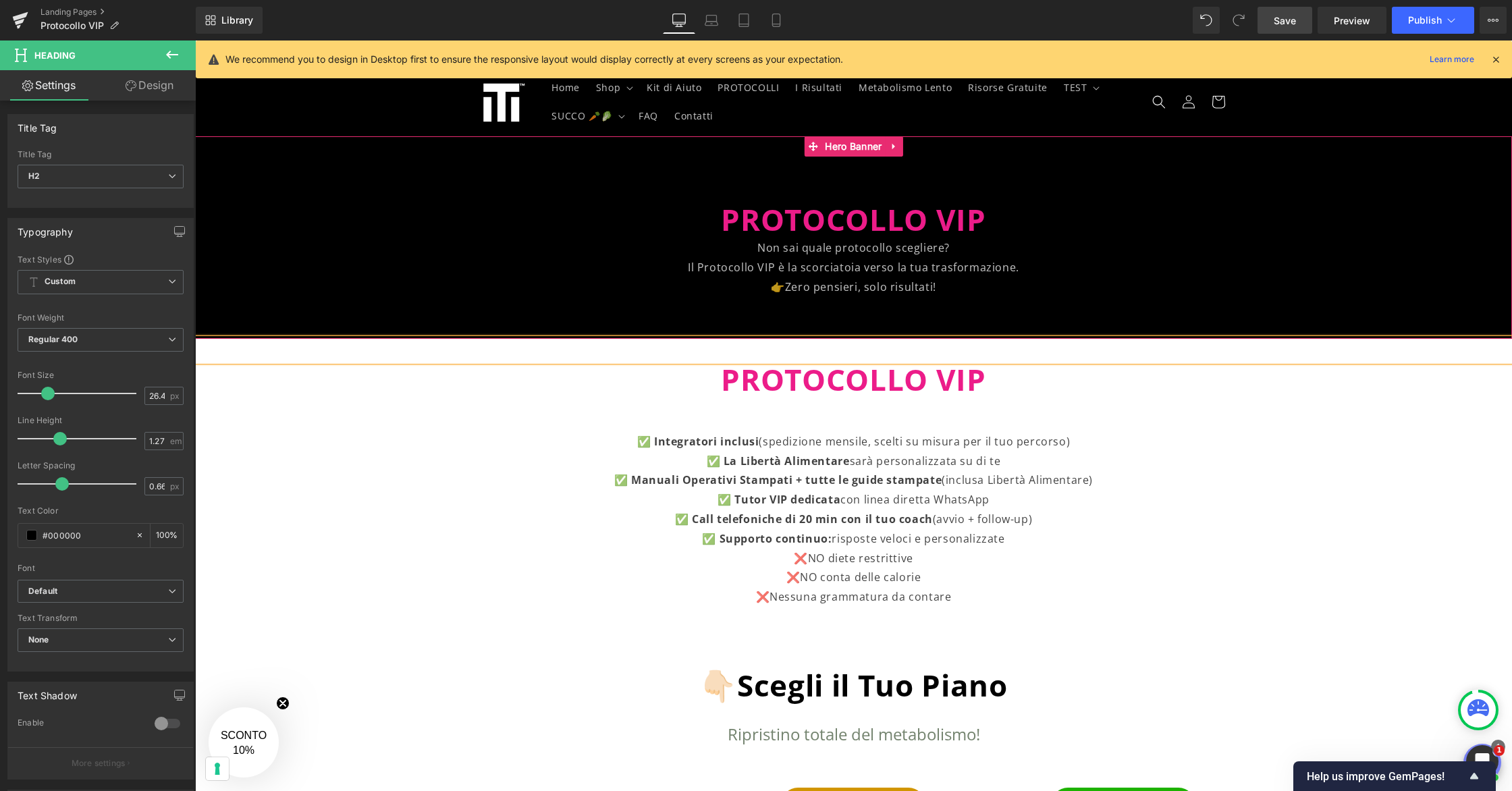
click at [1187, 448] on p "✅ Integratori inclusi (spedizione mensile, scelti su misura per il tuo percorso)" at bounding box center [853, 442] width 1047 height 20
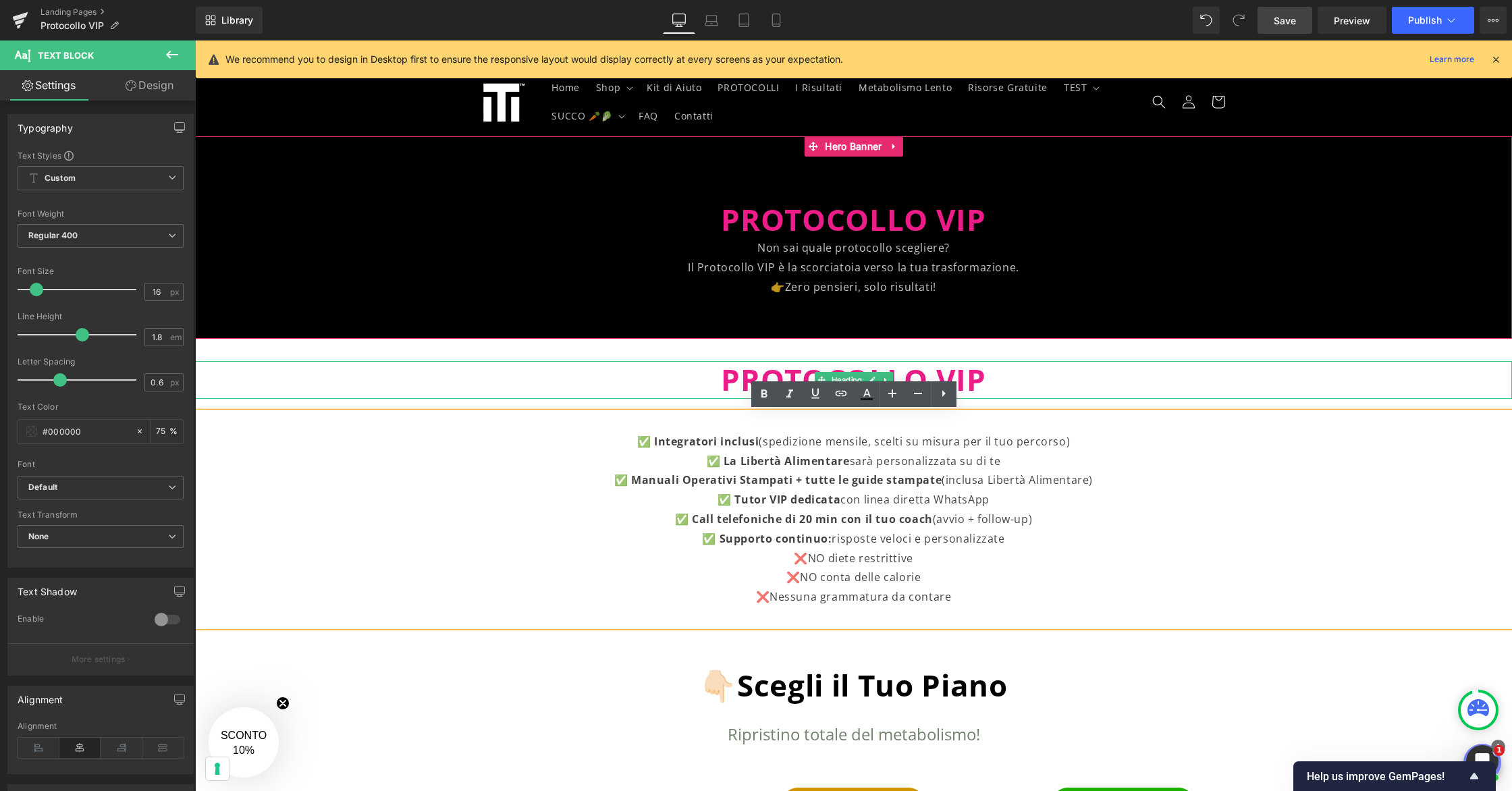
click at [967, 377] on span "PROTOCOLLO VIP" at bounding box center [853, 378] width 265 height 41
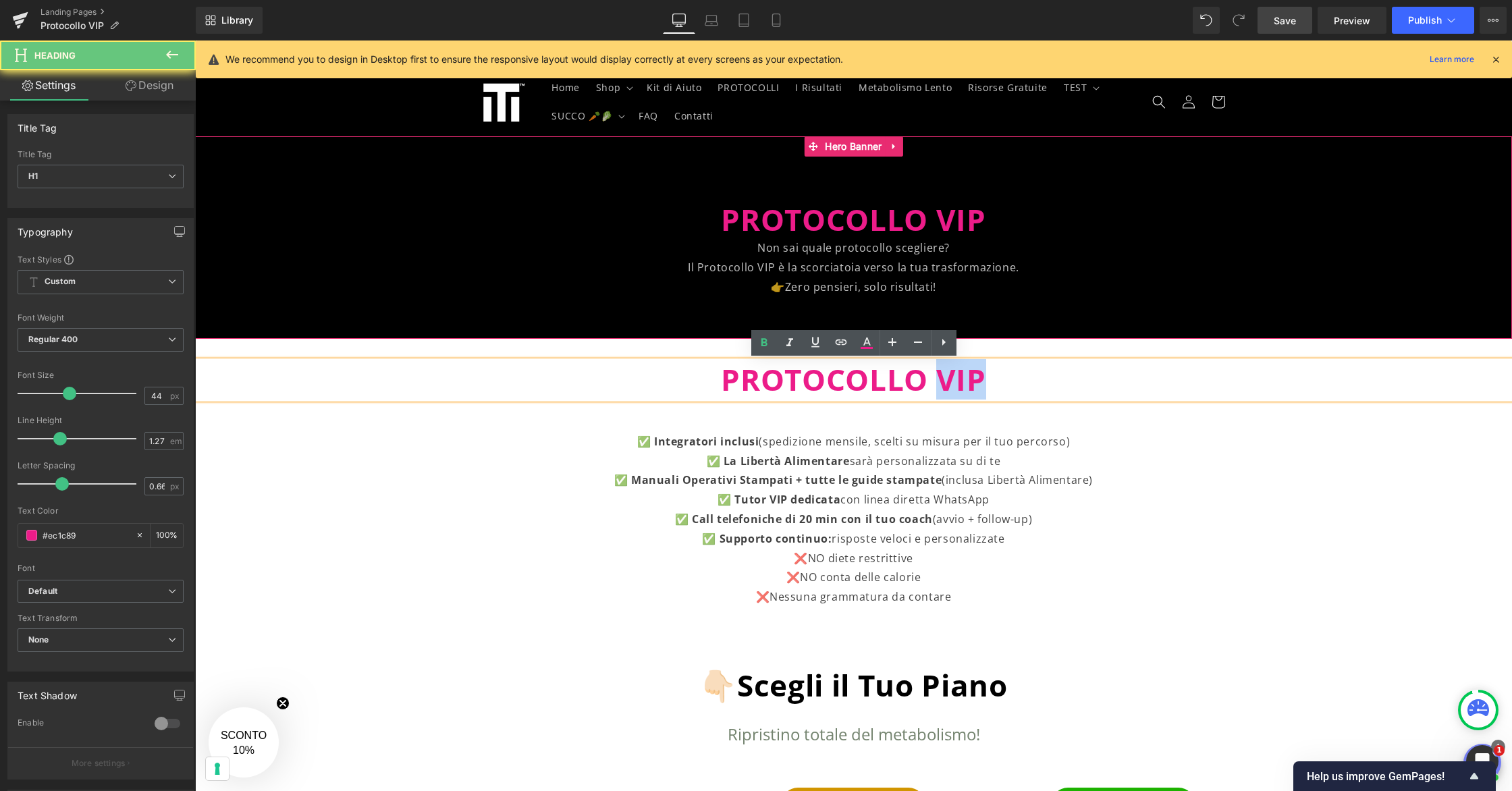
click at [967, 377] on span "PROTOCOLLO VIP" at bounding box center [853, 378] width 265 height 41
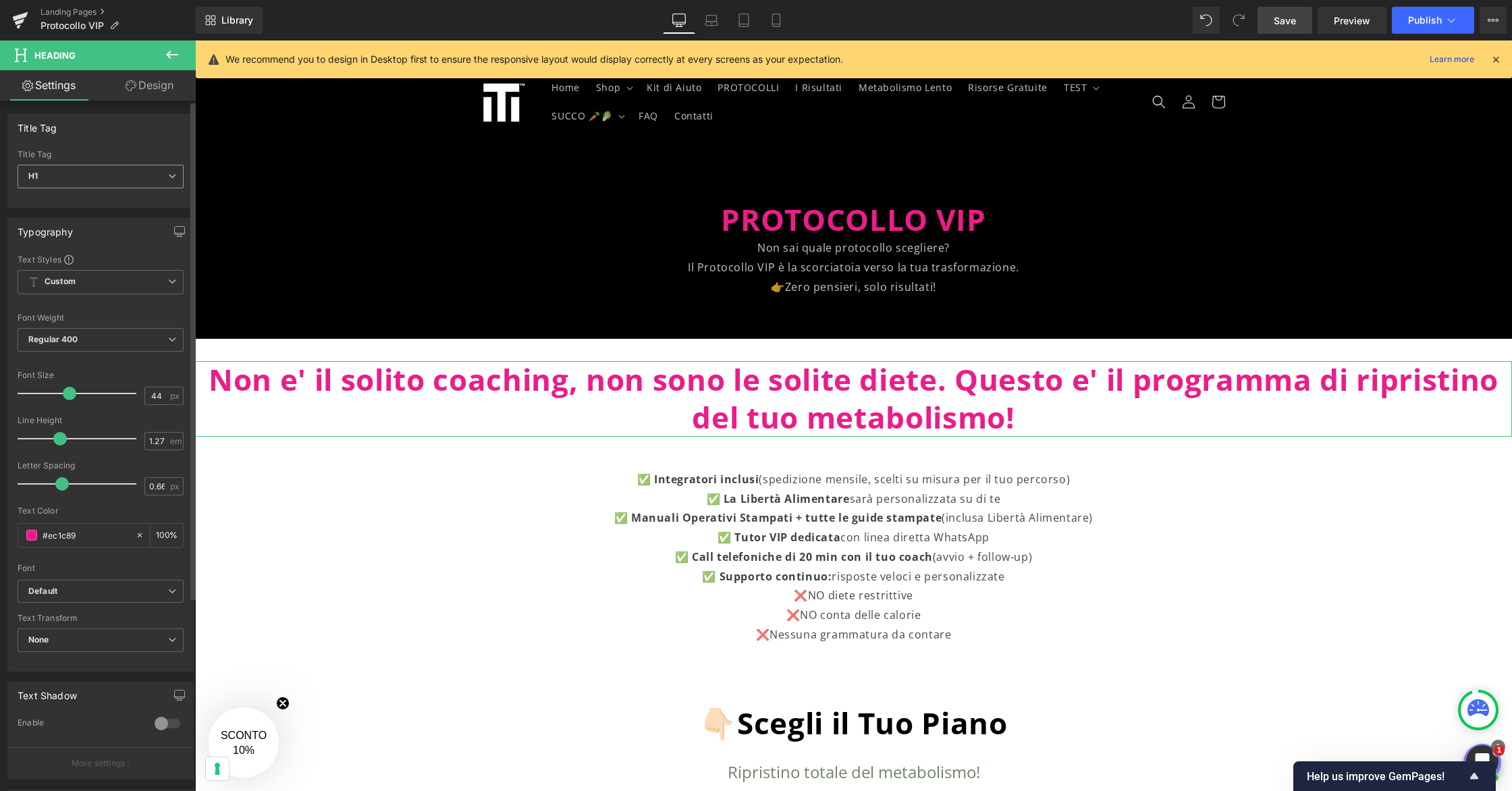
click at [169, 176] on icon at bounding box center [172, 176] width 8 height 8
click at [131, 210] on li "H2" at bounding box center [100, 220] width 167 height 20
type input "26.4"
type input "#000000"
type input "100"
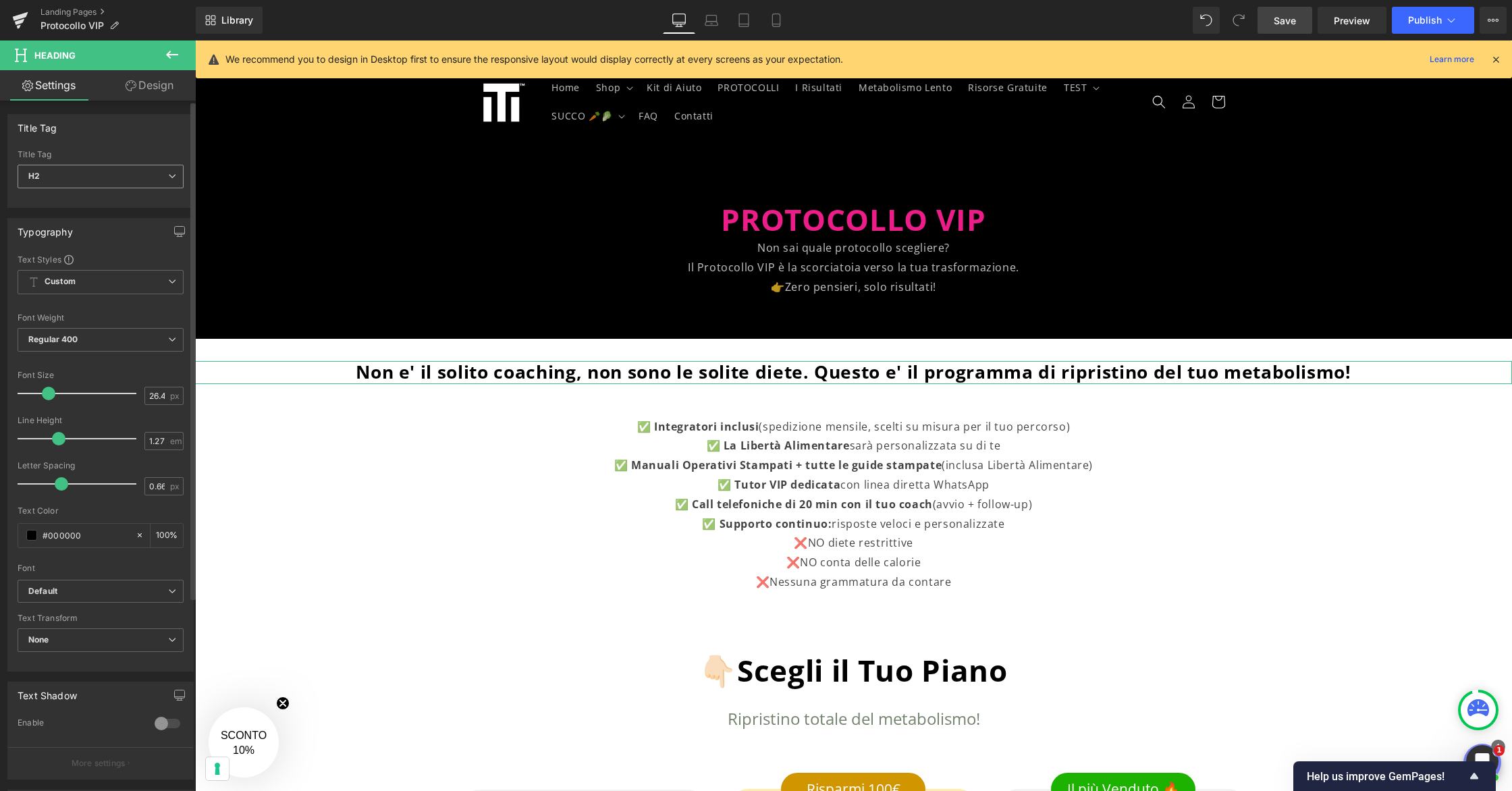
click at [151, 171] on span "H2" at bounding box center [100, 176] width 166 height 23
drag, startPoint x: 685, startPoint y: 365, endPoint x: 764, endPoint y: 369, distance: 79.1
click at [799, 375] on span "Non e' il solito coaching, non sono le solite diete. Questo e' il programma di …" at bounding box center [853, 371] width 996 height 24
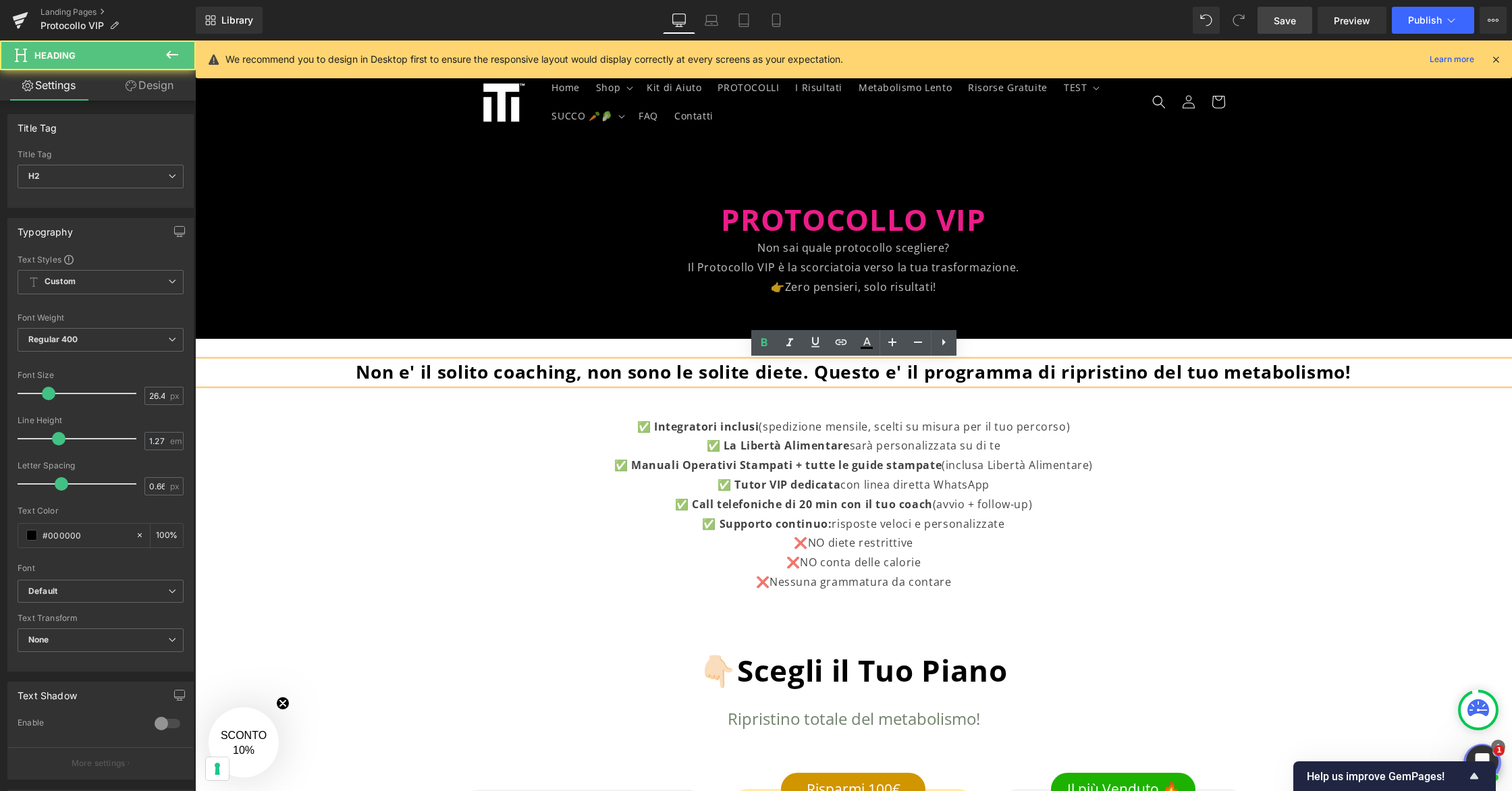
click at [815, 374] on span "Non e' il solito coaching, non sono le solite diete. Questo e' il programma di …" at bounding box center [853, 371] width 996 height 24
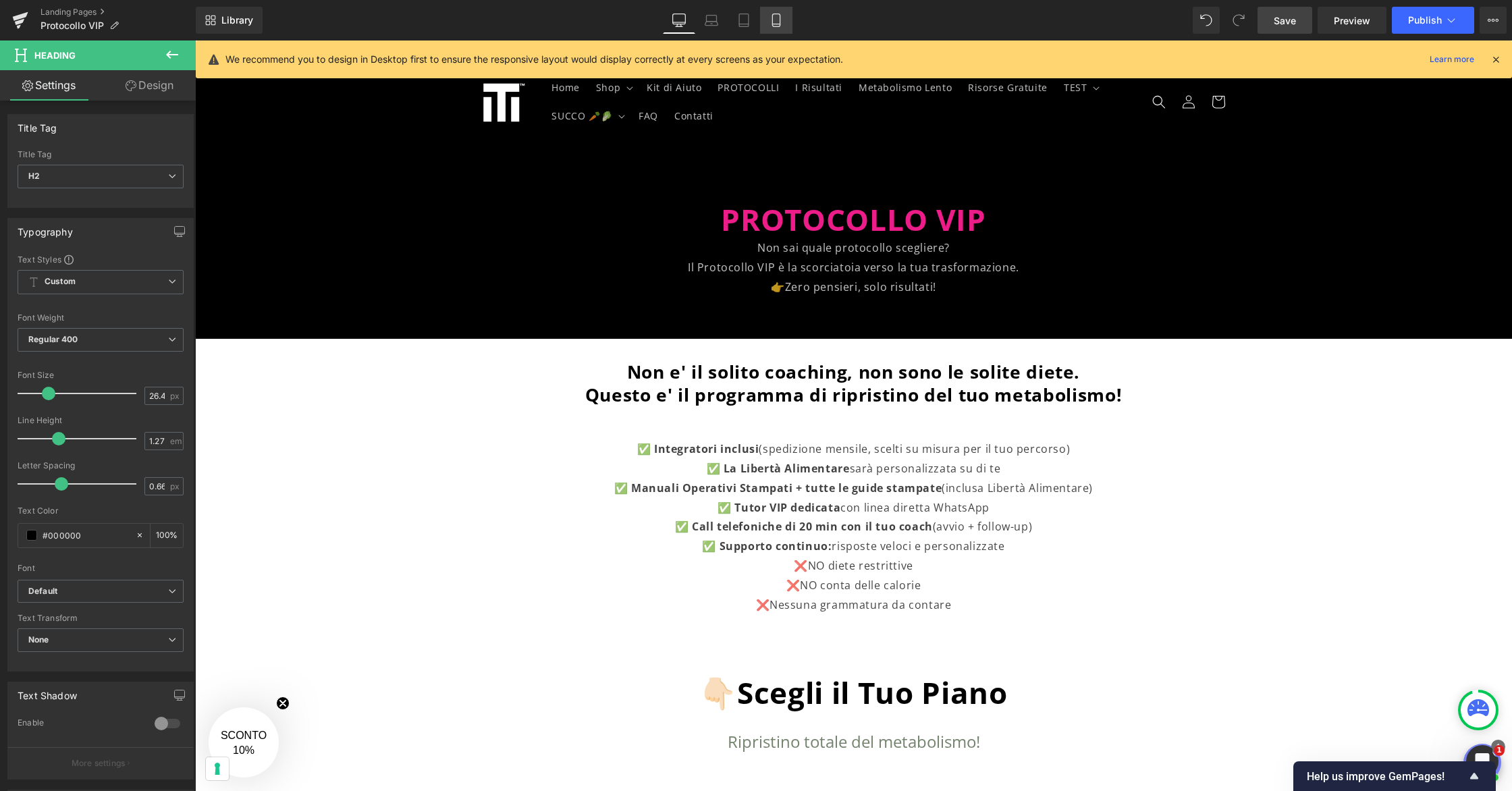
click at [781, 17] on icon at bounding box center [776, 20] width 13 height 13
type input "22"
type input "100"
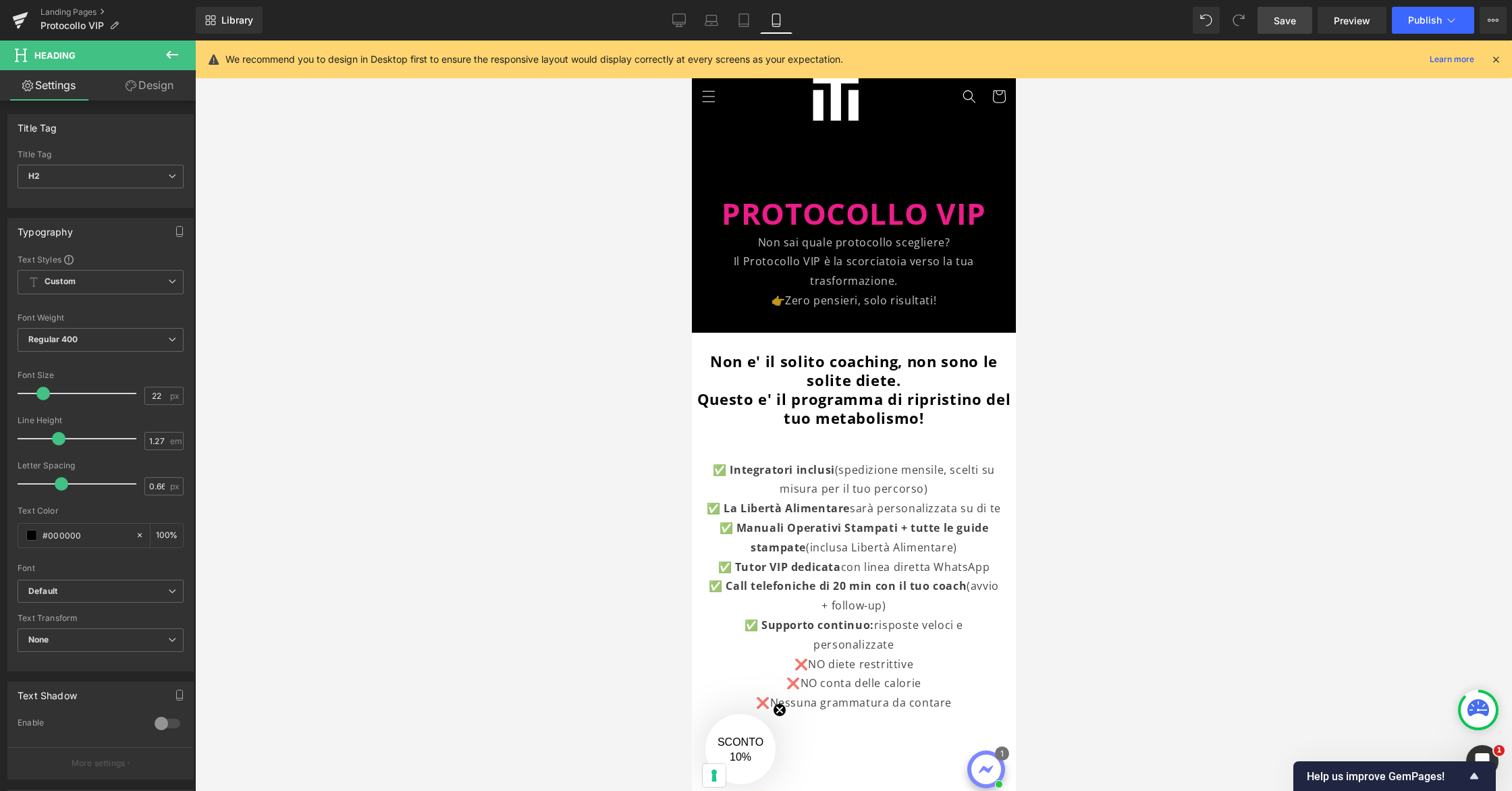
scroll to position [0, 0]
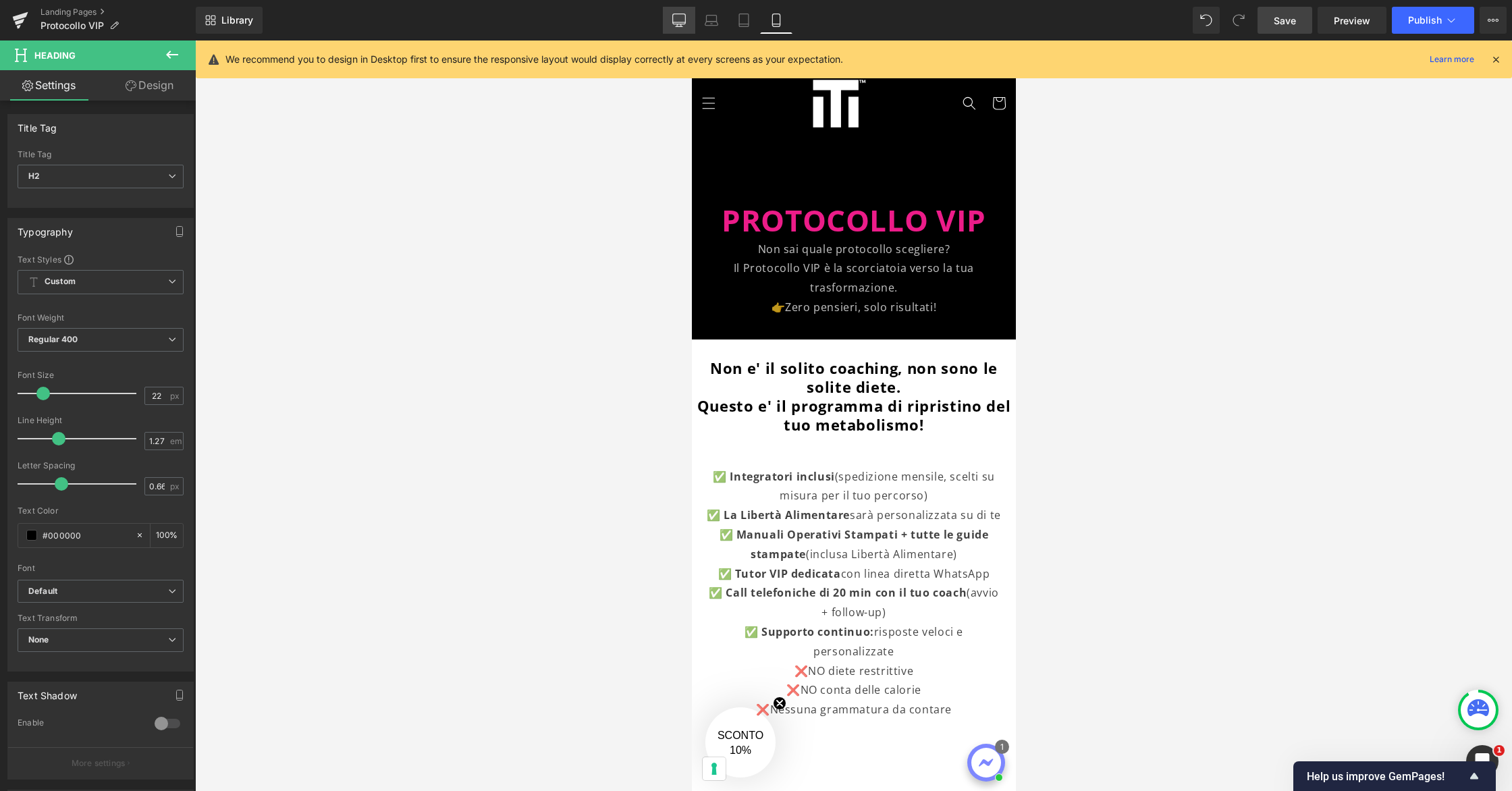
click at [679, 23] on icon at bounding box center [678, 19] width 12 height 10
type input "26.4"
type input "100"
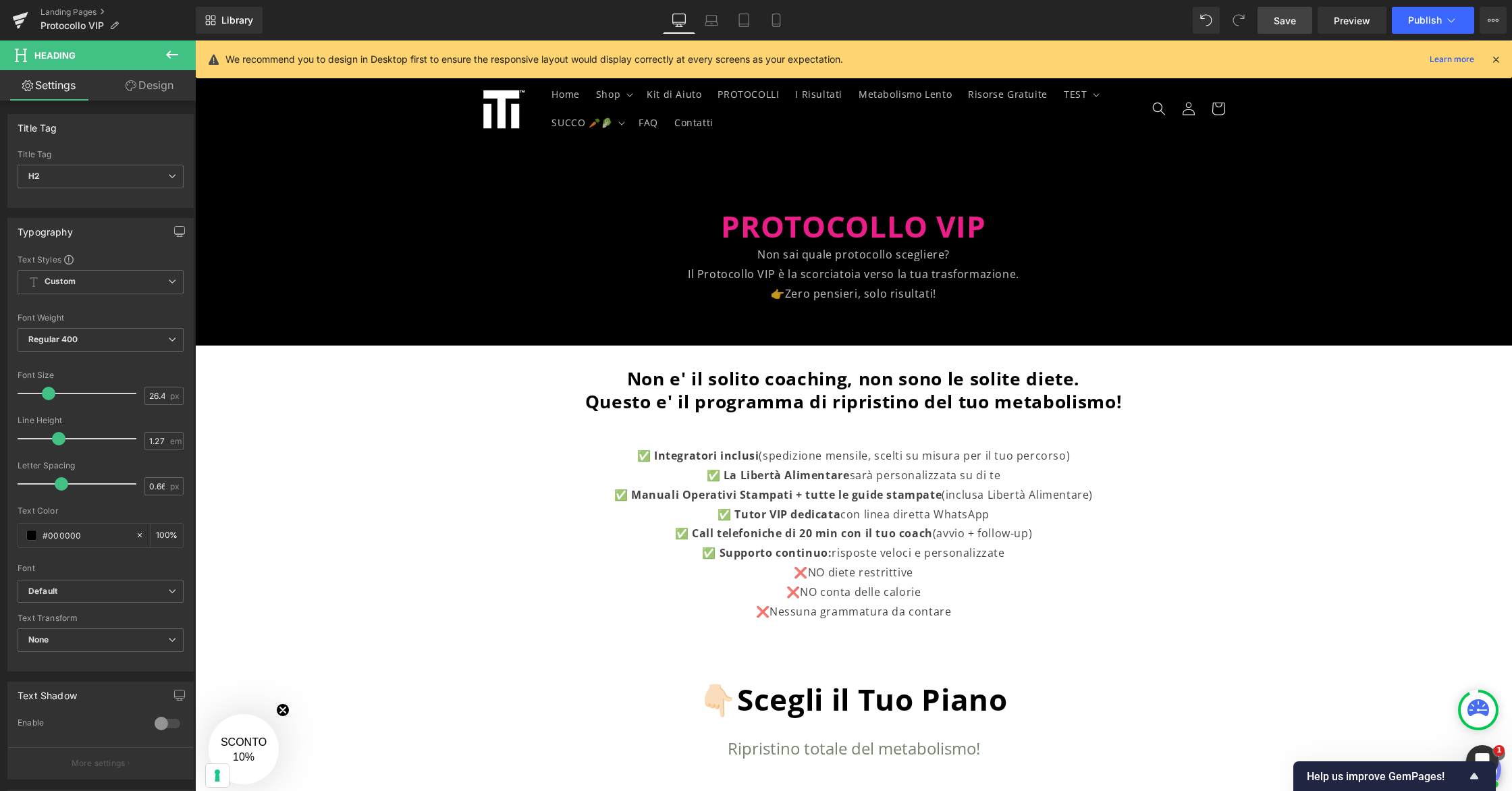
scroll to position [9, 0]
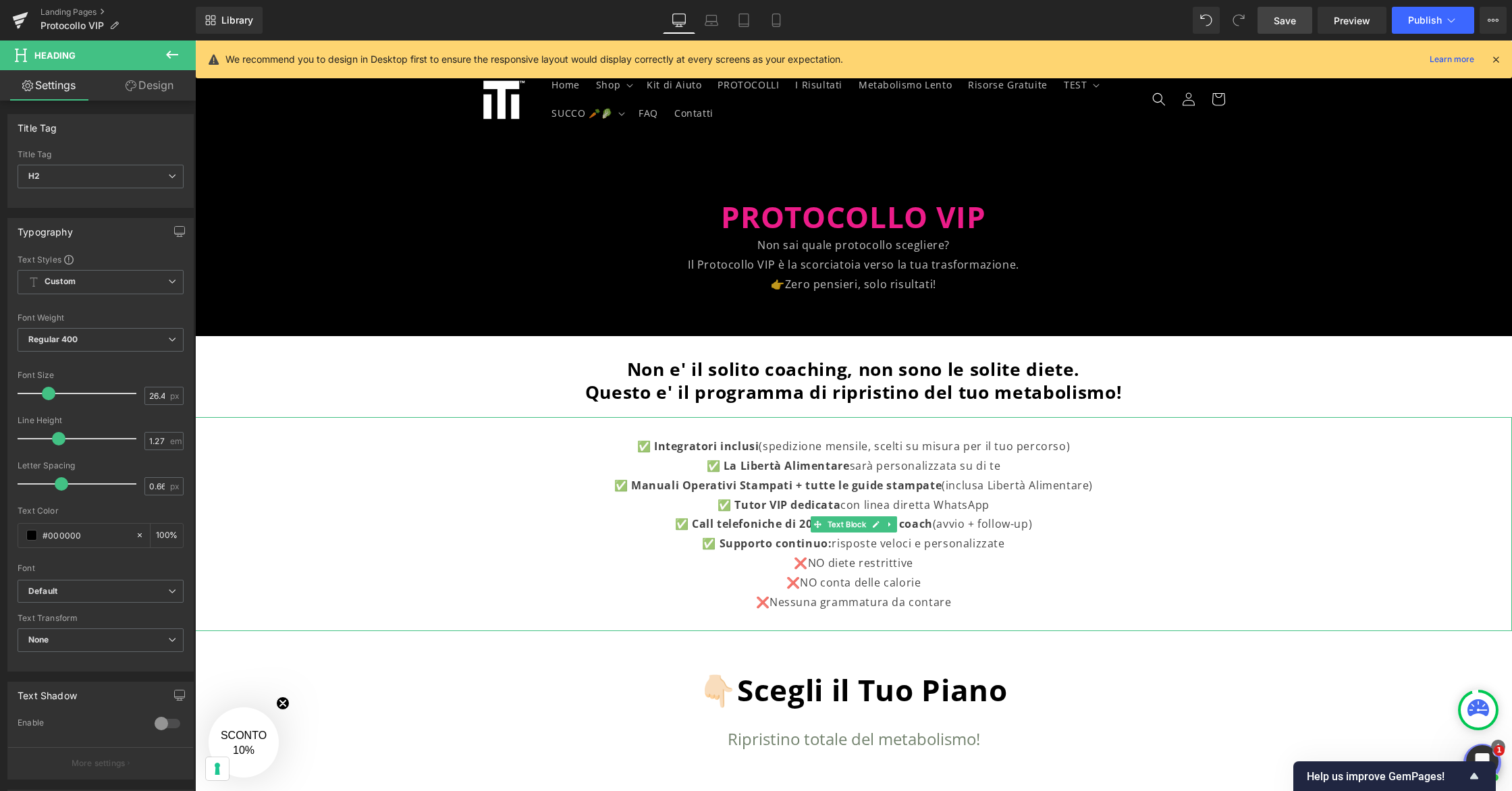
click at [787, 432] on p at bounding box center [853, 427] width 1047 height 20
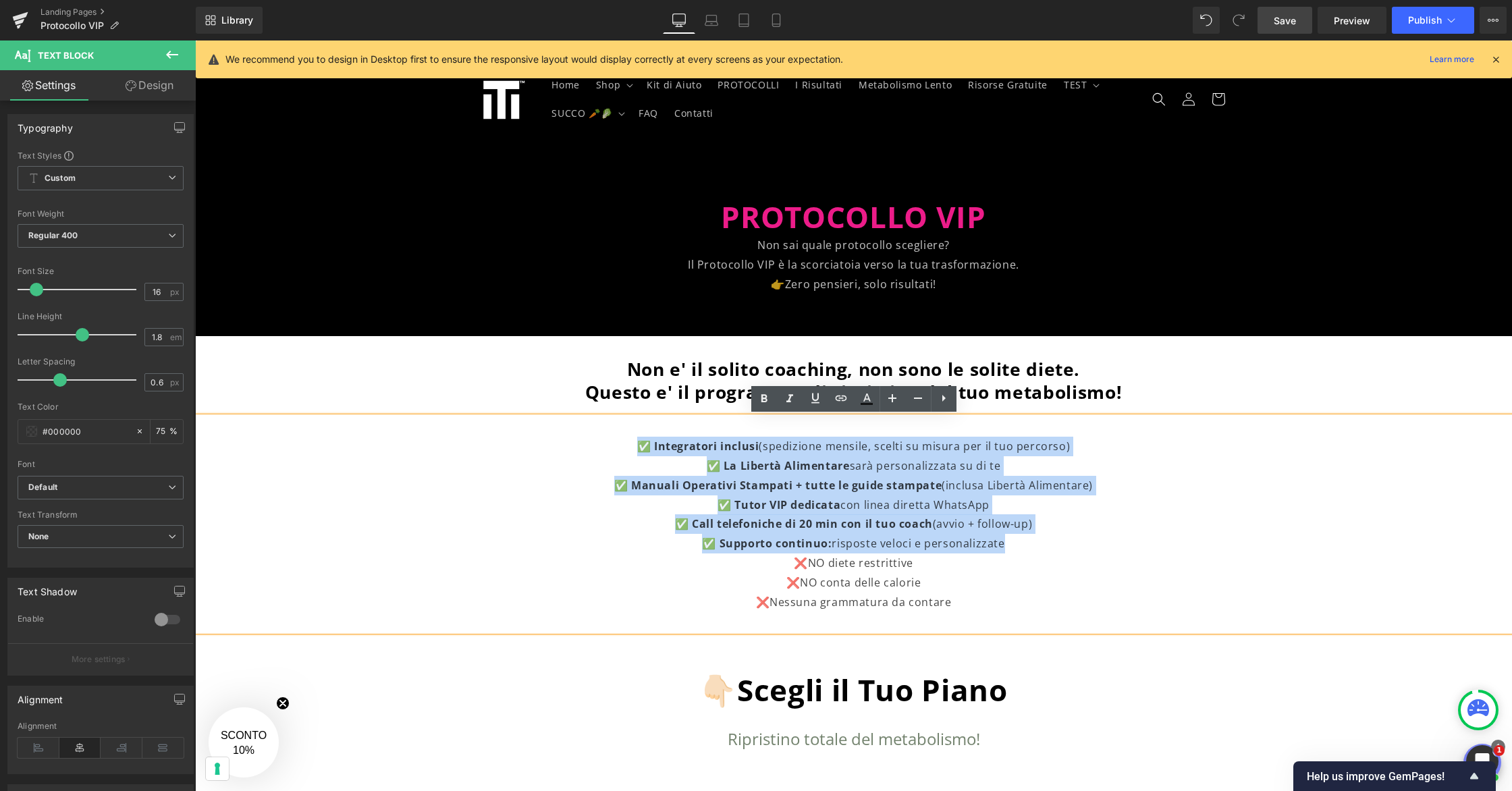
drag, startPoint x: 1018, startPoint y: 541, endPoint x: 624, endPoint y: 437, distance: 407.5
click at [624, 437] on div "✅ Integratori inclusi (spedizione mensile, scelti su misura per il tuo percorso…" at bounding box center [854, 524] width 1317 height 214
click at [815, 488] on strong "✅ Manuali Operativi Stampati + tutte le guide stampate" at bounding box center [778, 485] width 327 height 15
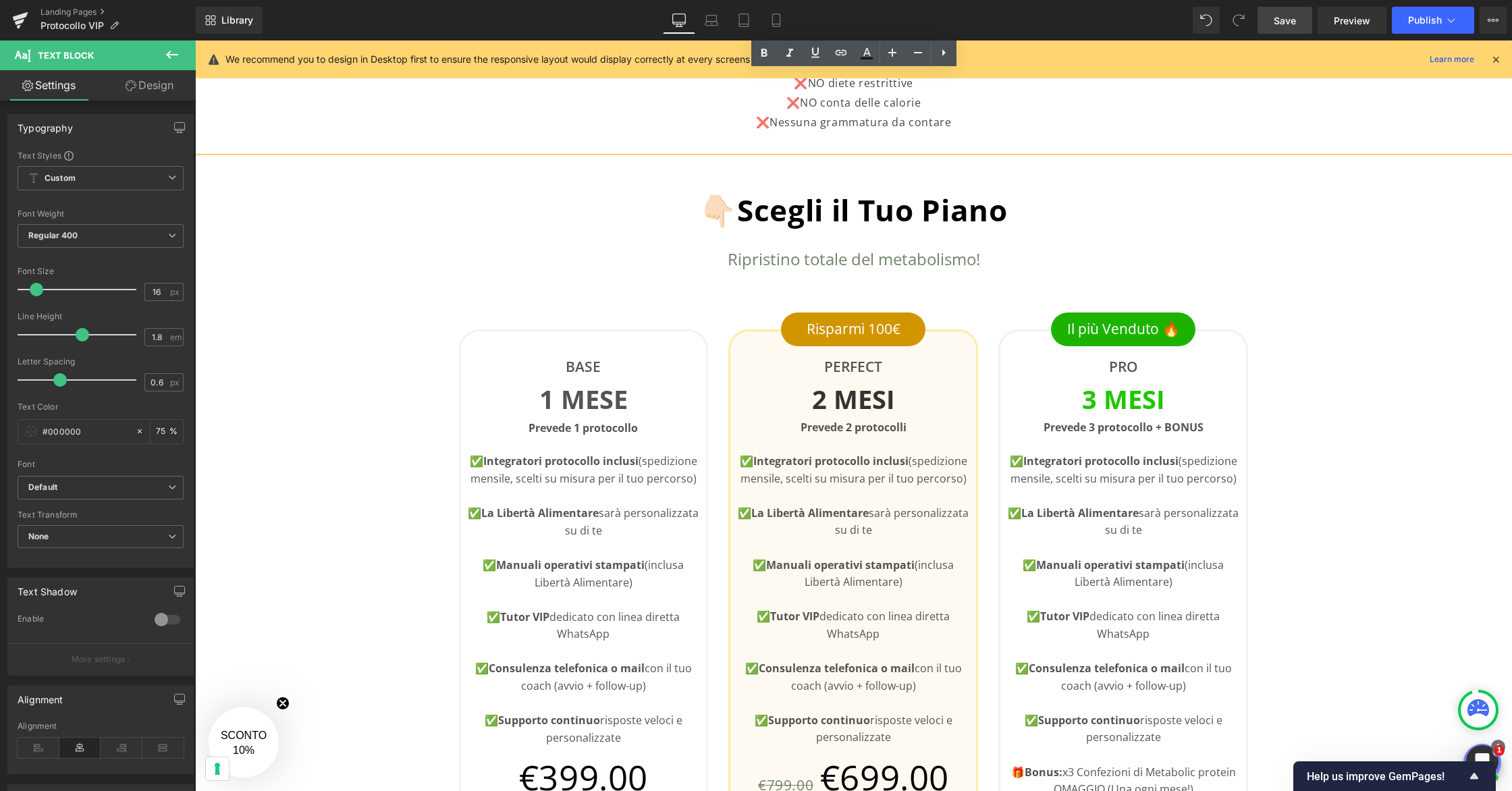
scroll to position [492, 0]
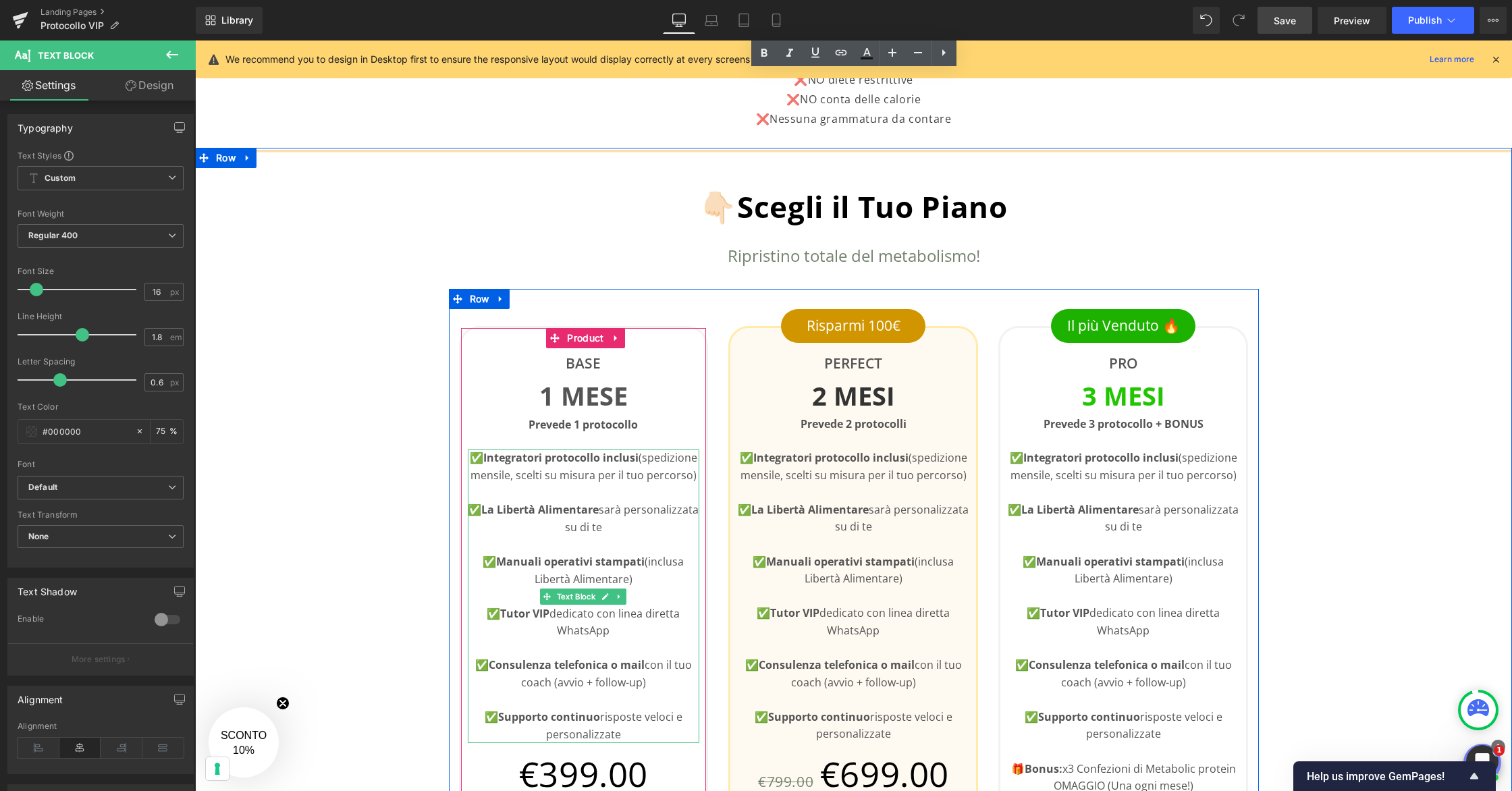
click at [580, 660] on p "✅ Consulenza telefonica o mail con il tuo coach (avvio + follow-up)" at bounding box center [584, 673] width 232 height 34
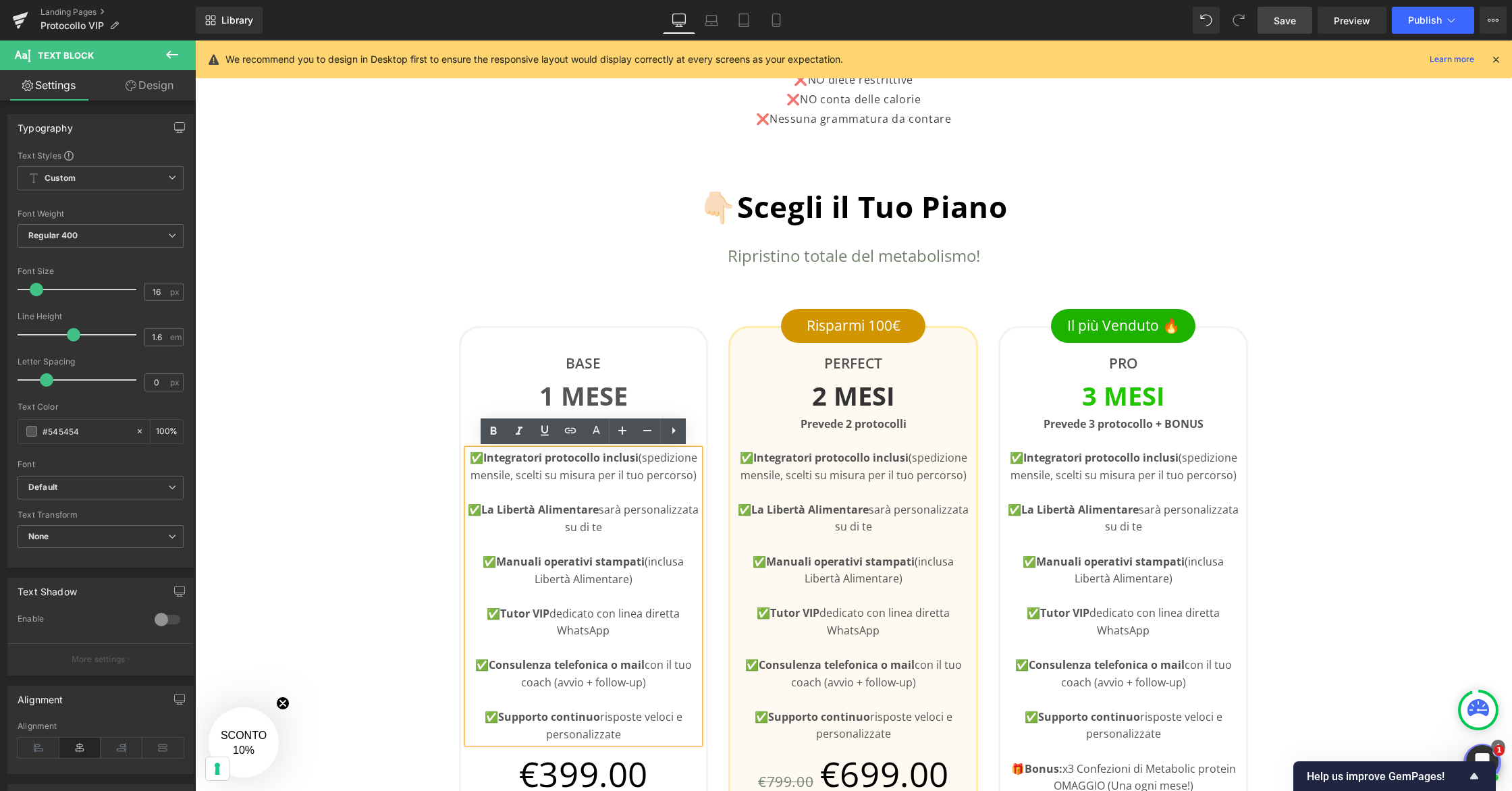
click at [618, 648] on p at bounding box center [584, 647] width 232 height 17
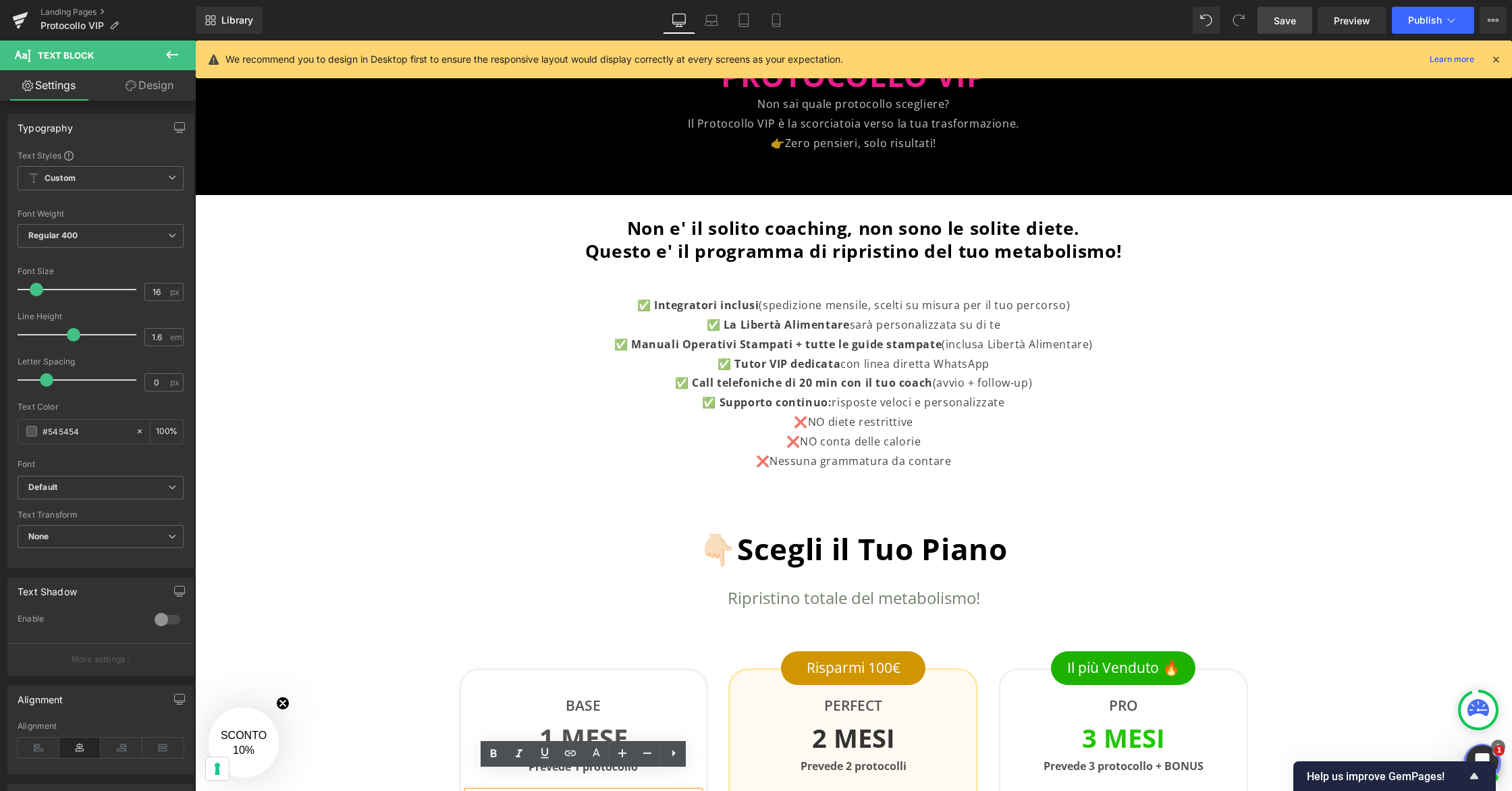
scroll to position [147, 0]
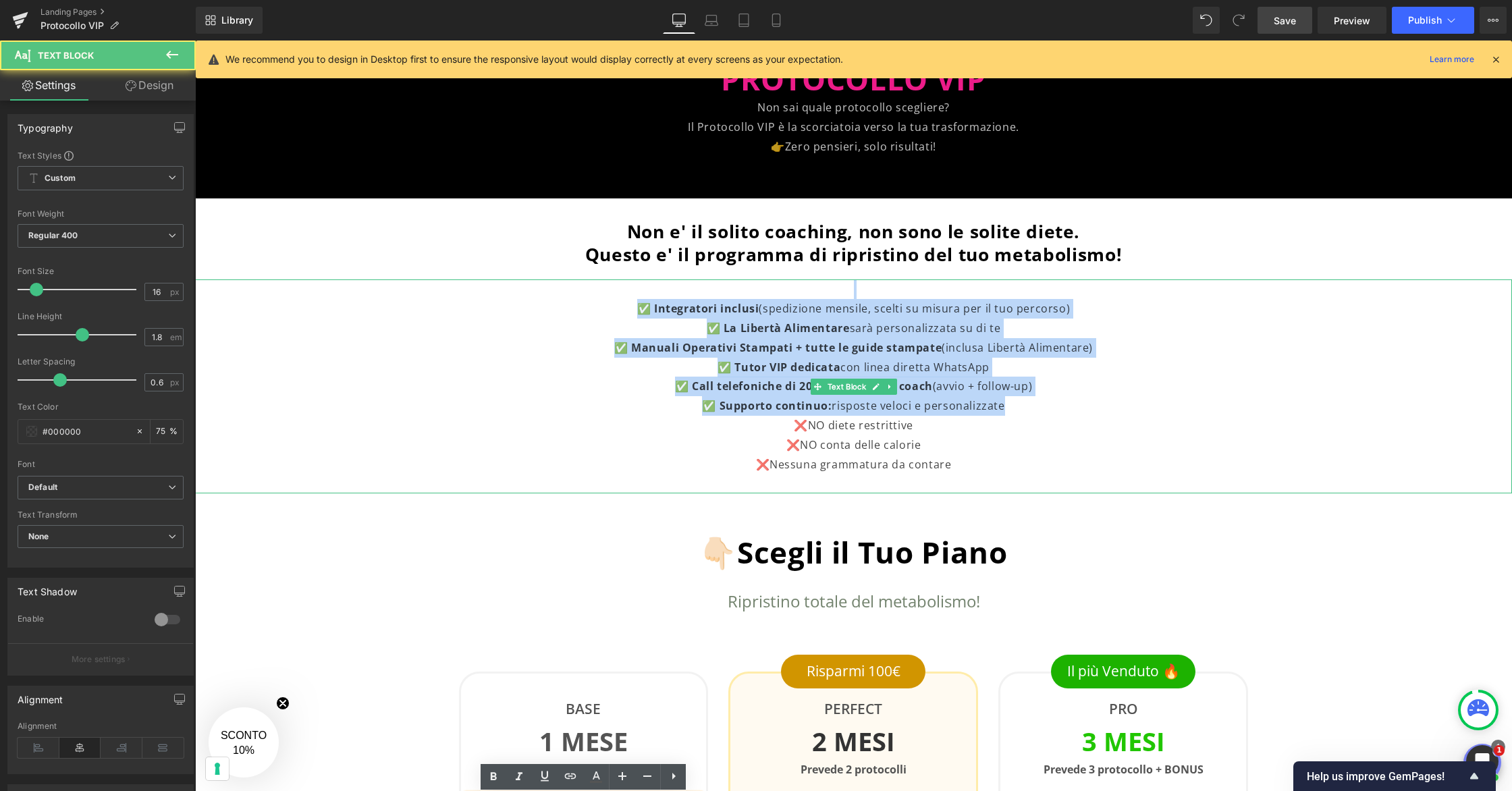
drag, startPoint x: 1010, startPoint y: 406, endPoint x: 616, endPoint y: 291, distance: 410.4
click at [616, 291] on div "✅ Integratori inclusi (spedizione mensile, scelti su misura per il tuo percorso…" at bounding box center [854, 386] width 1317 height 214
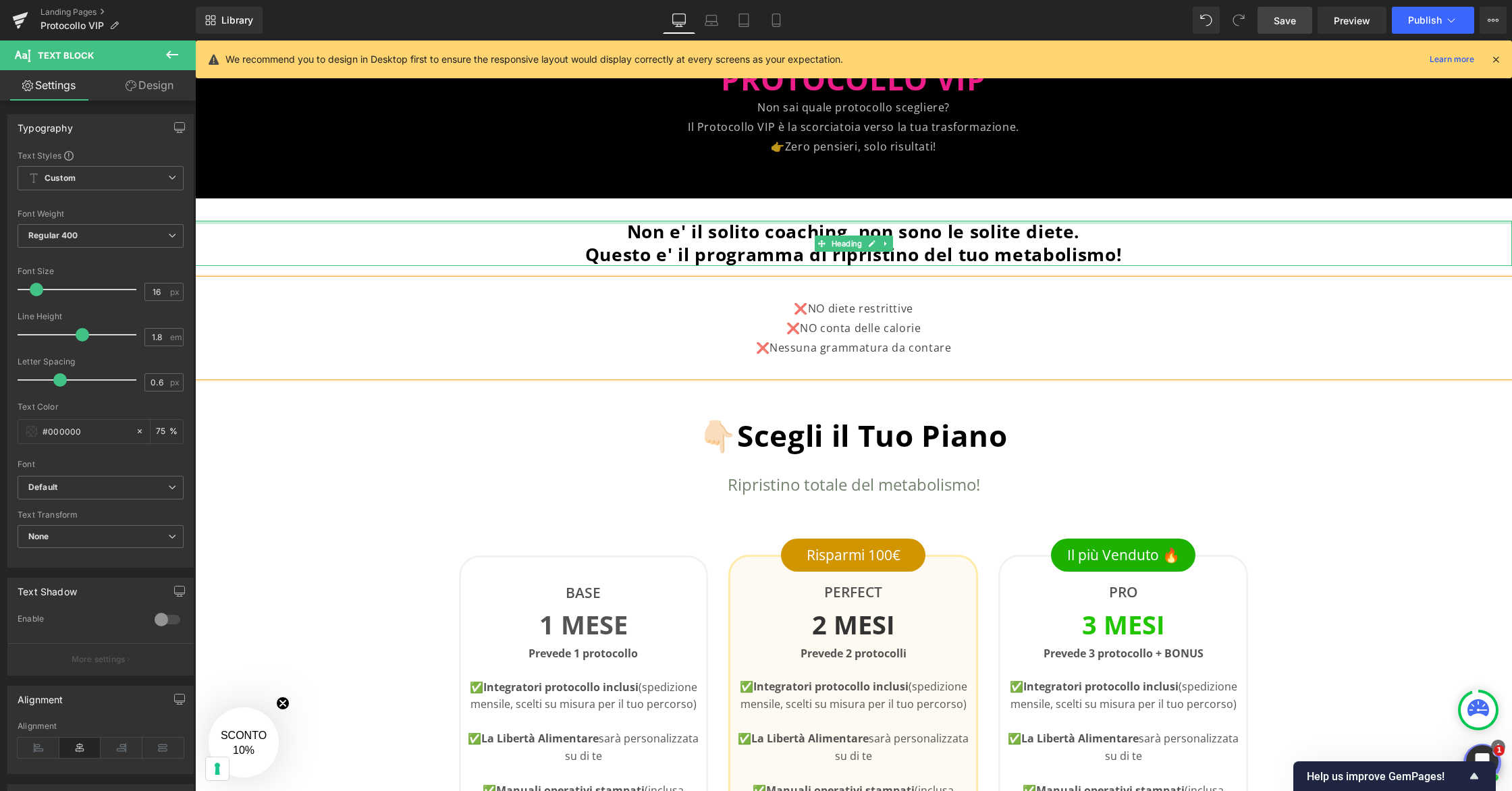
click at [195, 41] on div at bounding box center [195, 41] width 0 height 0
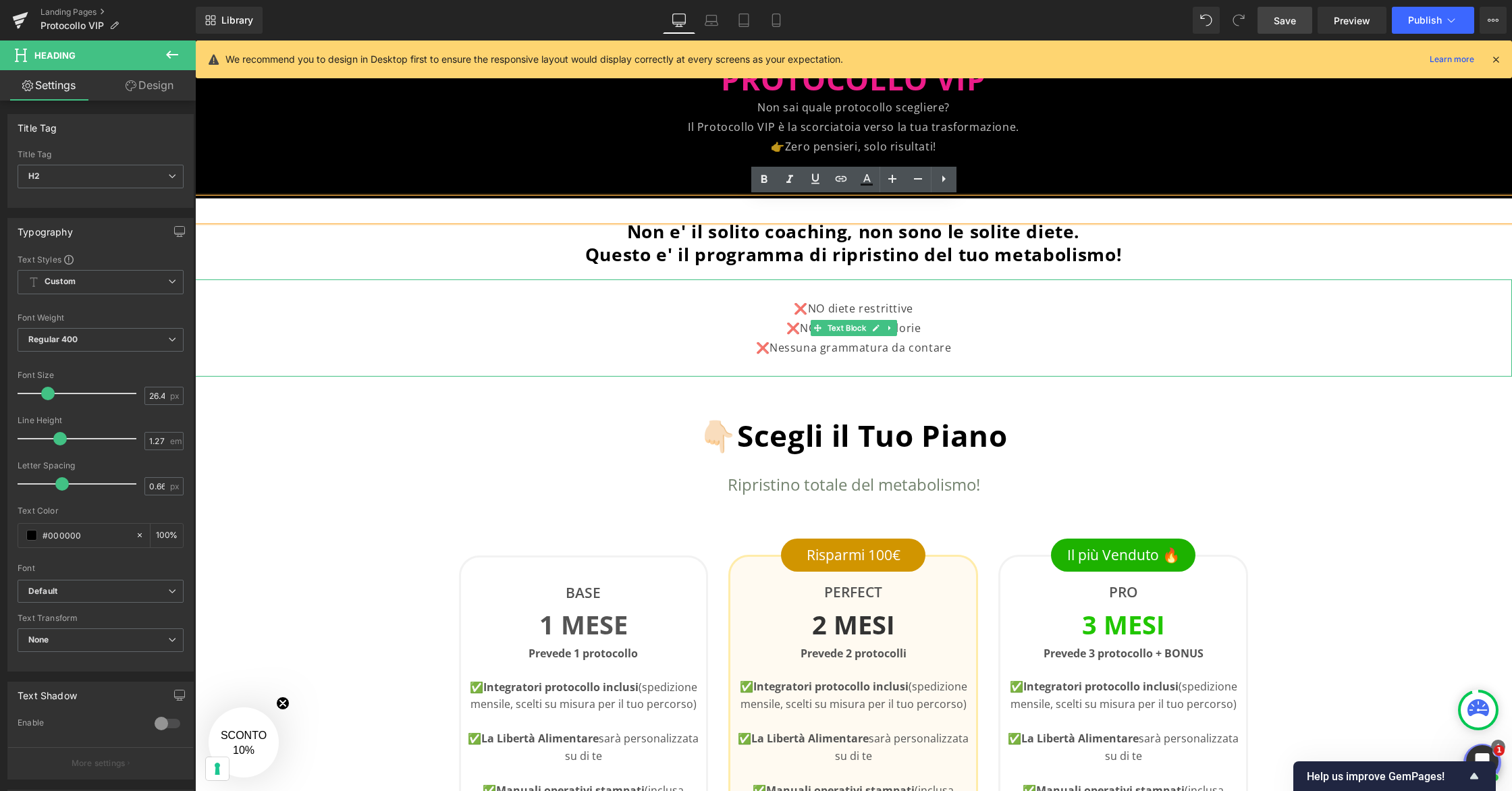
click at [1035, 362] on p at bounding box center [853, 368] width 1047 height 20
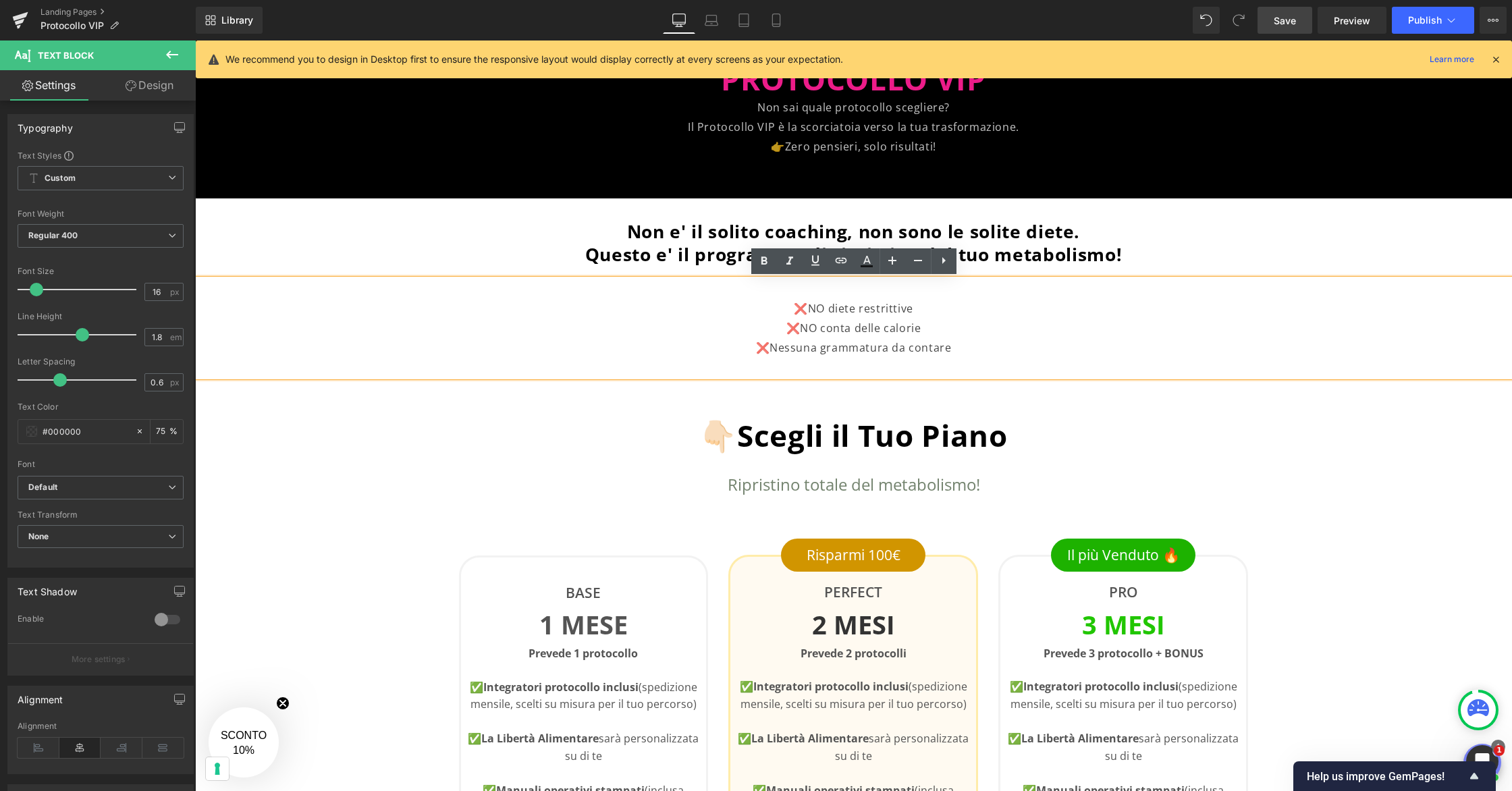
click at [959, 348] on p "❌Nessuna grammatura da contare" at bounding box center [853, 348] width 1047 height 20
click at [919, 364] on p at bounding box center [853, 368] width 1047 height 20
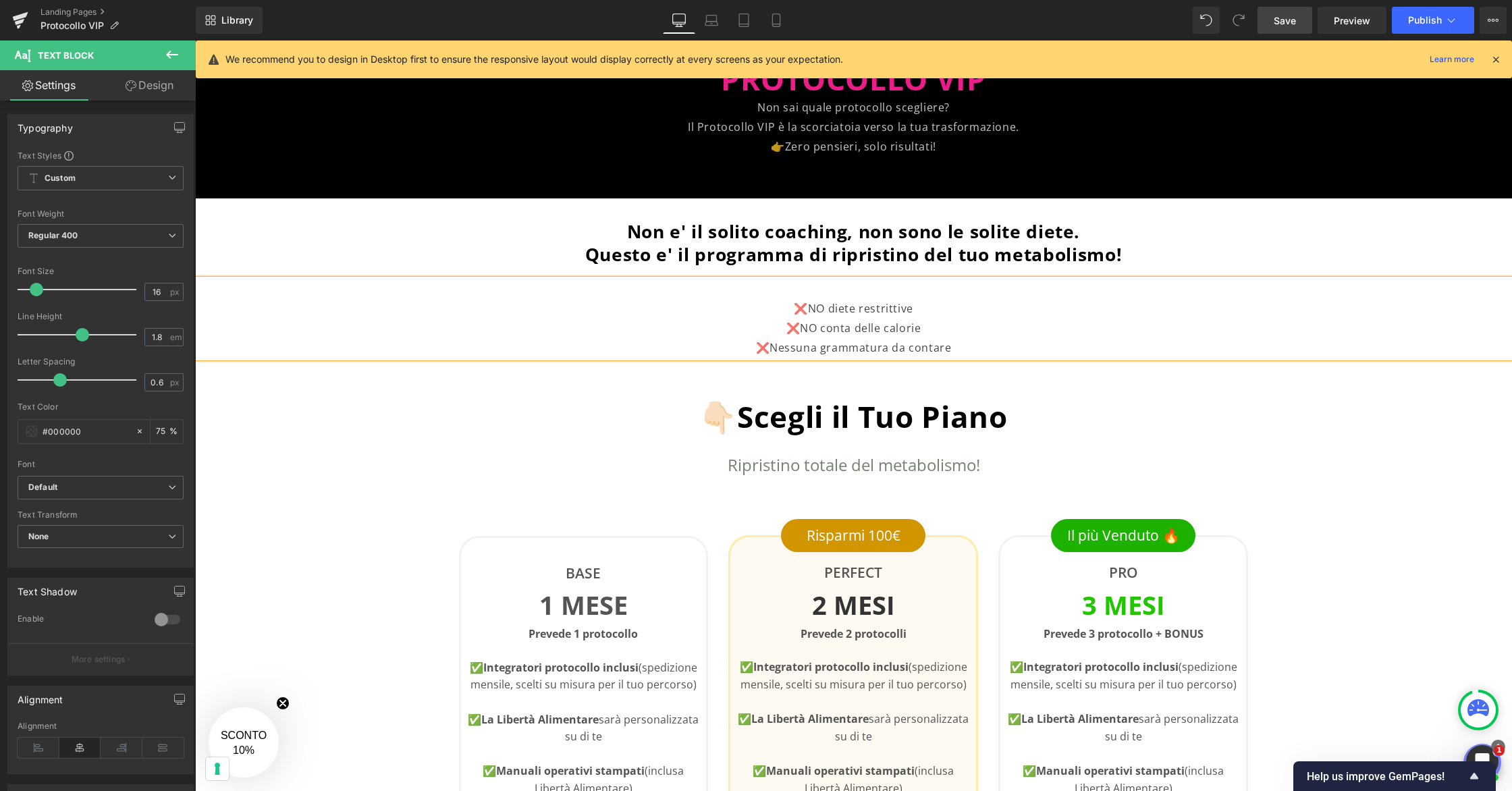
click at [1219, 178] on div at bounding box center [854, 97] width 1317 height 203
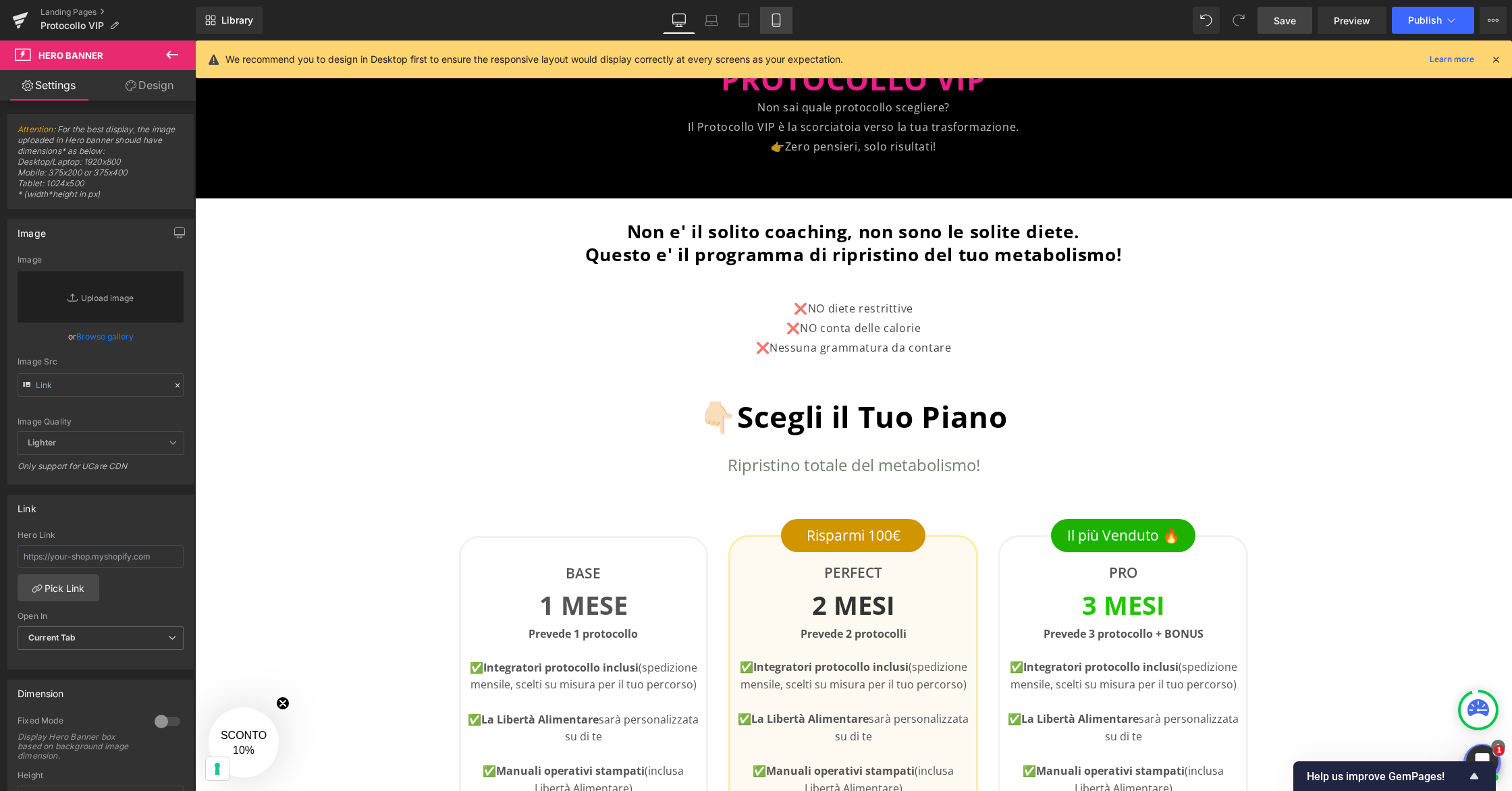
click at [782, 22] on icon at bounding box center [776, 20] width 13 height 13
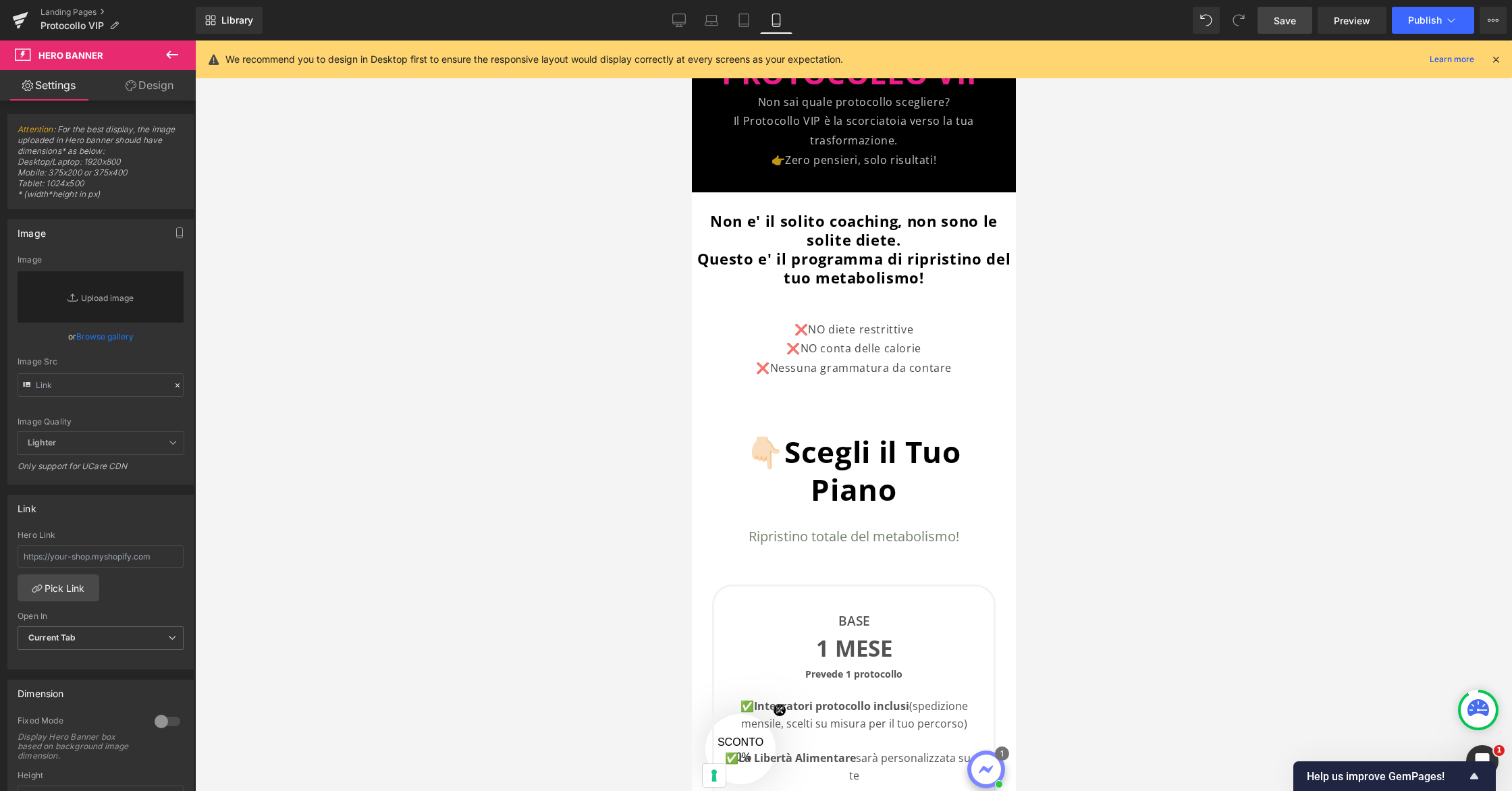
scroll to position [0, 0]
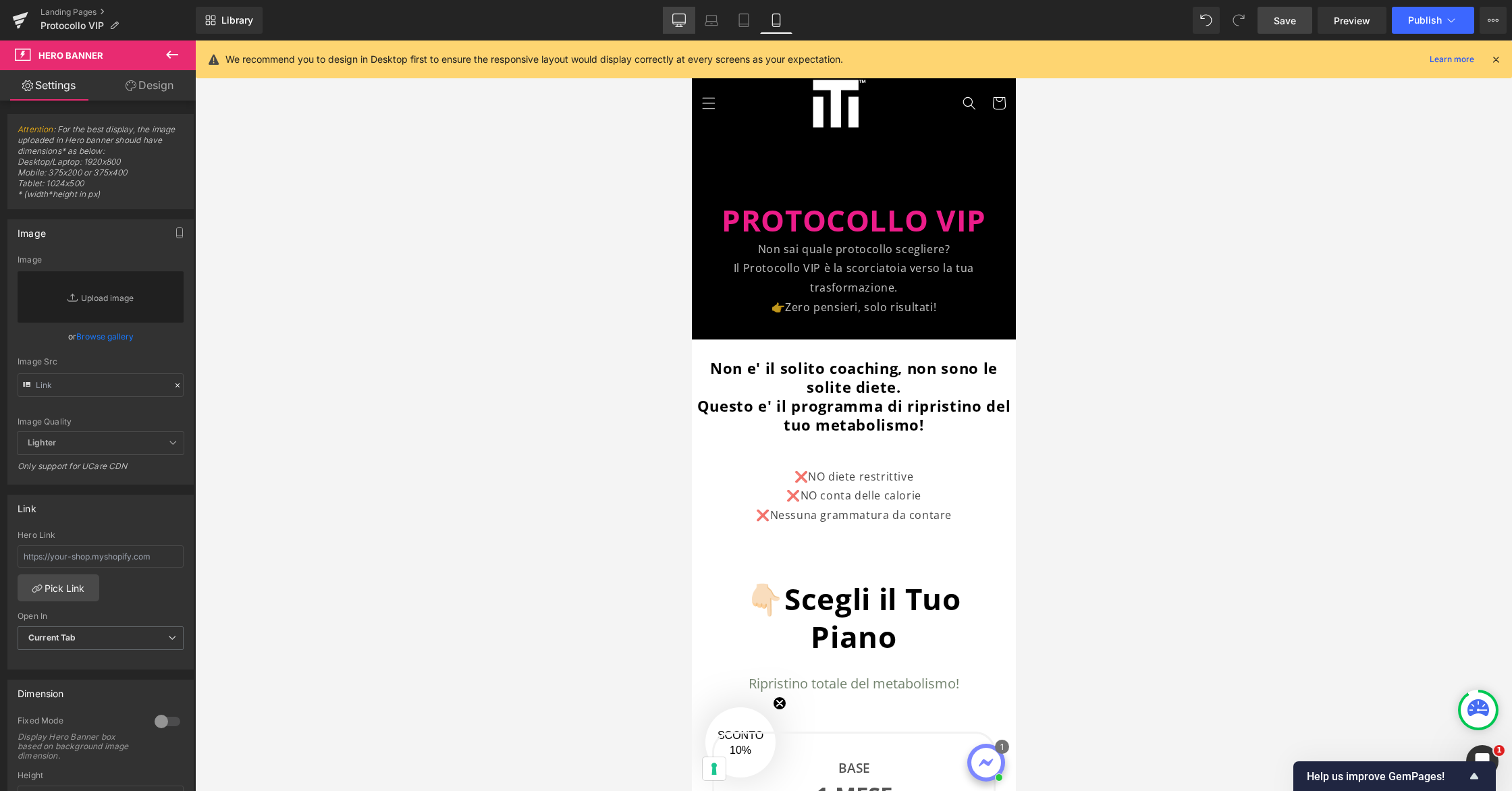
click at [687, 19] on link "Desktop" at bounding box center [678, 20] width 32 height 27
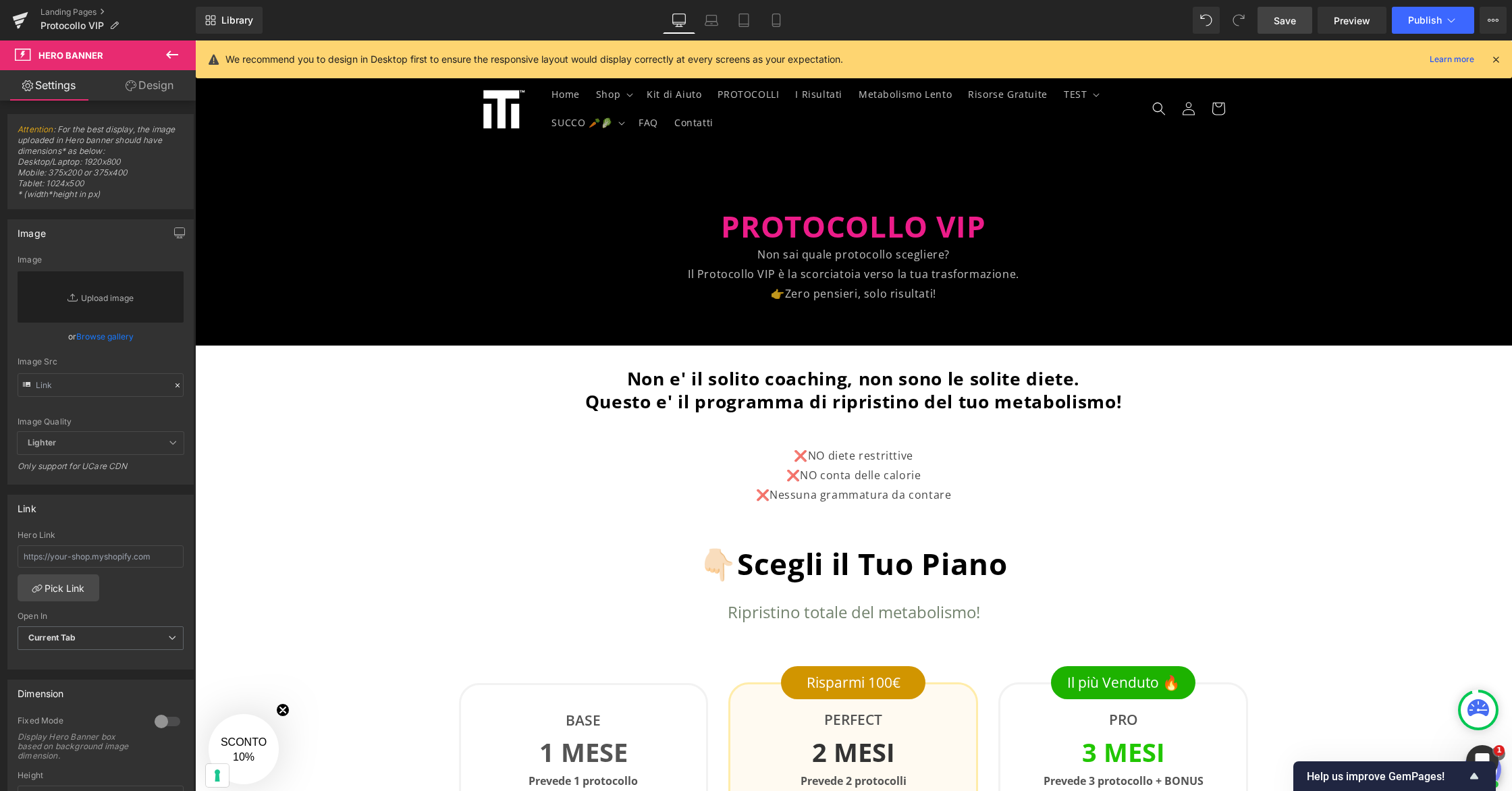
scroll to position [6, 0]
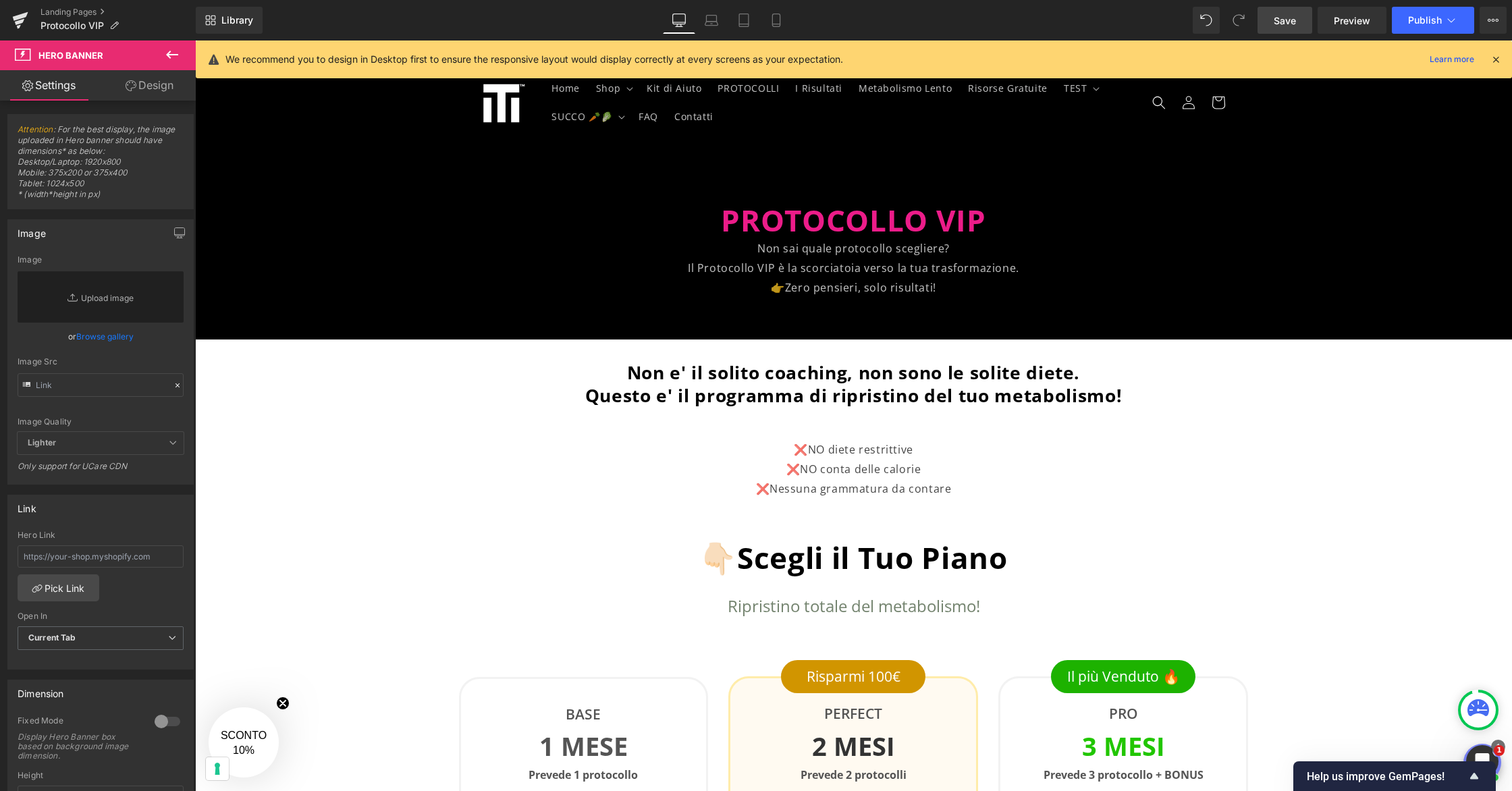
click at [1284, 12] on link "Save" at bounding box center [1284, 20] width 55 height 27
click at [784, 400] on span "Questo e' il programma di ripristino del tuo metabolismo!" at bounding box center [854, 395] width 537 height 24
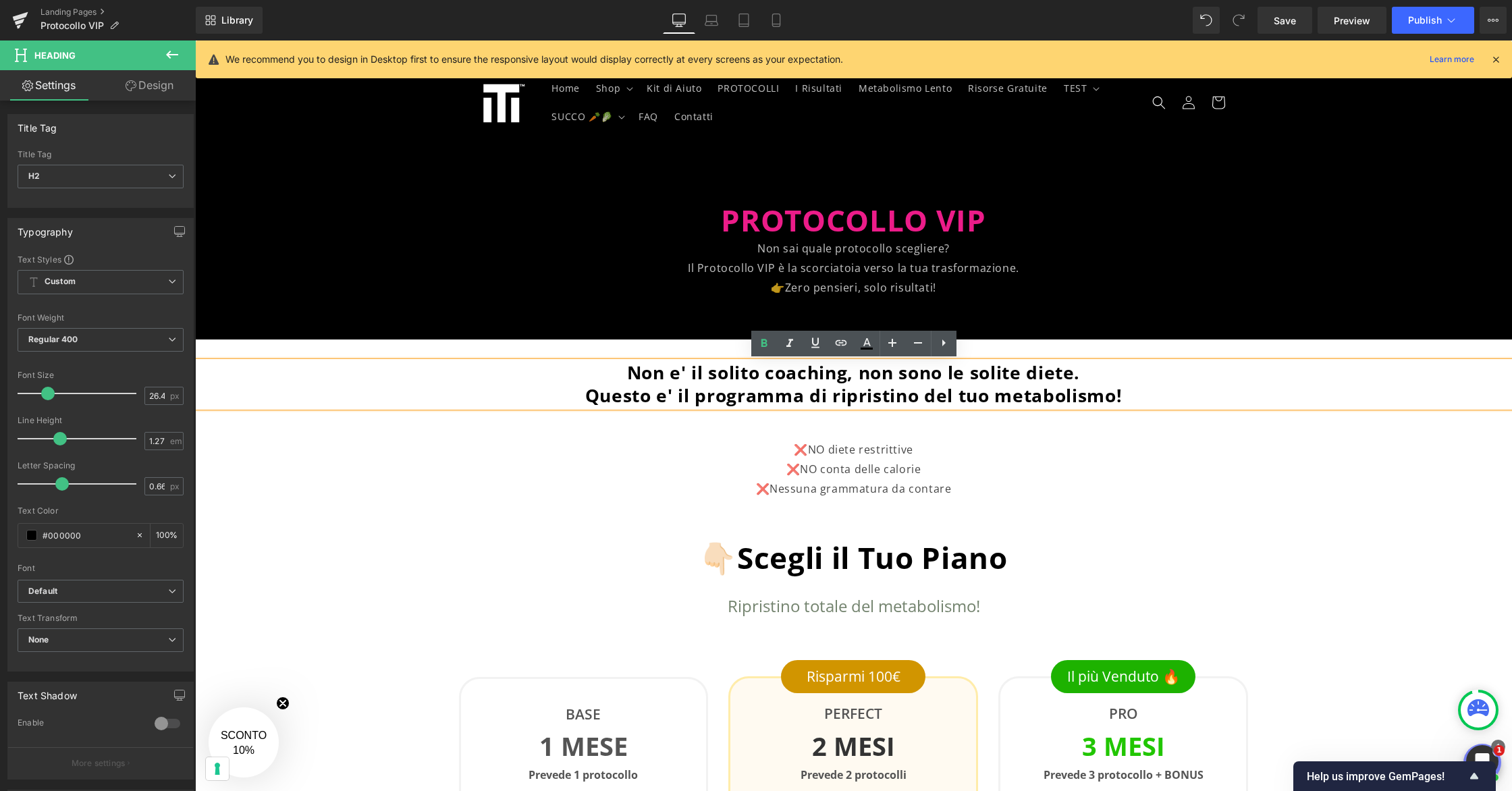
click at [687, 398] on span "Questo e' il programma di ripristino del tuo metabolismo!" at bounding box center [854, 395] width 537 height 24
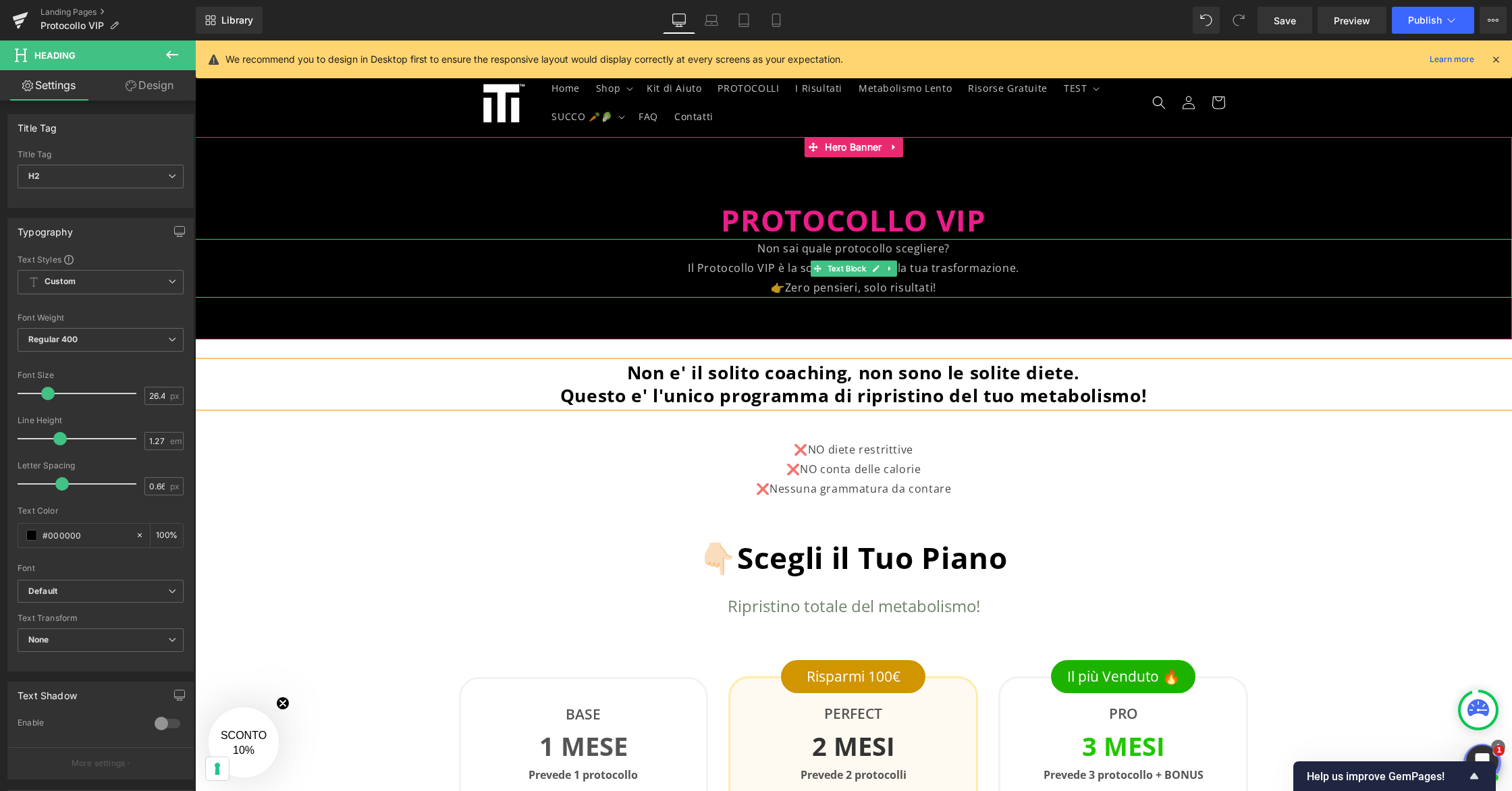
click at [1150, 287] on p "👉Zero pensieri, solo risultati!" at bounding box center [854, 288] width 1317 height 20
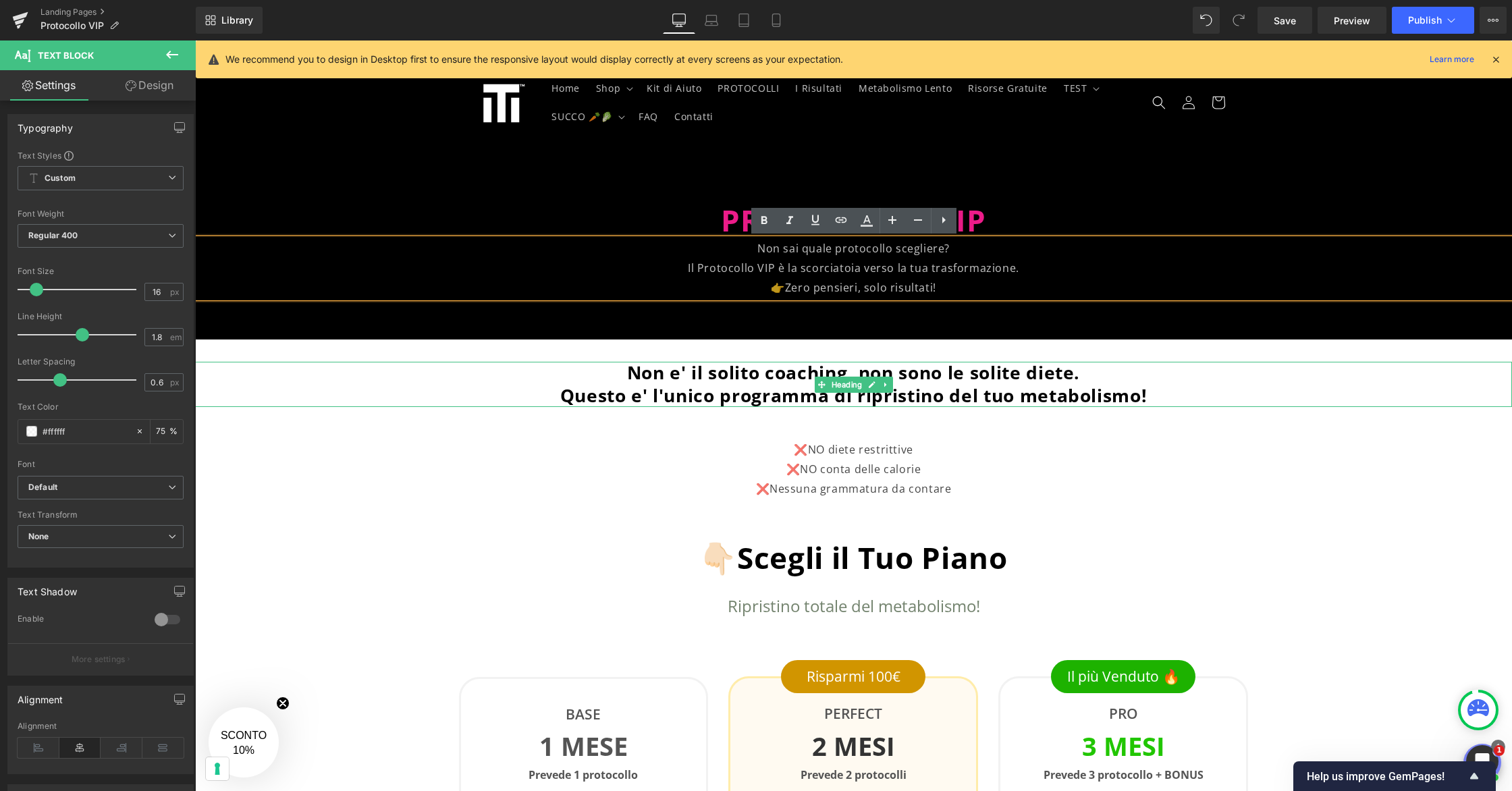
click at [1034, 403] on span "Questo e' l'unico programma di ripristino del tuo metabolismo!" at bounding box center [854, 395] width 587 height 24
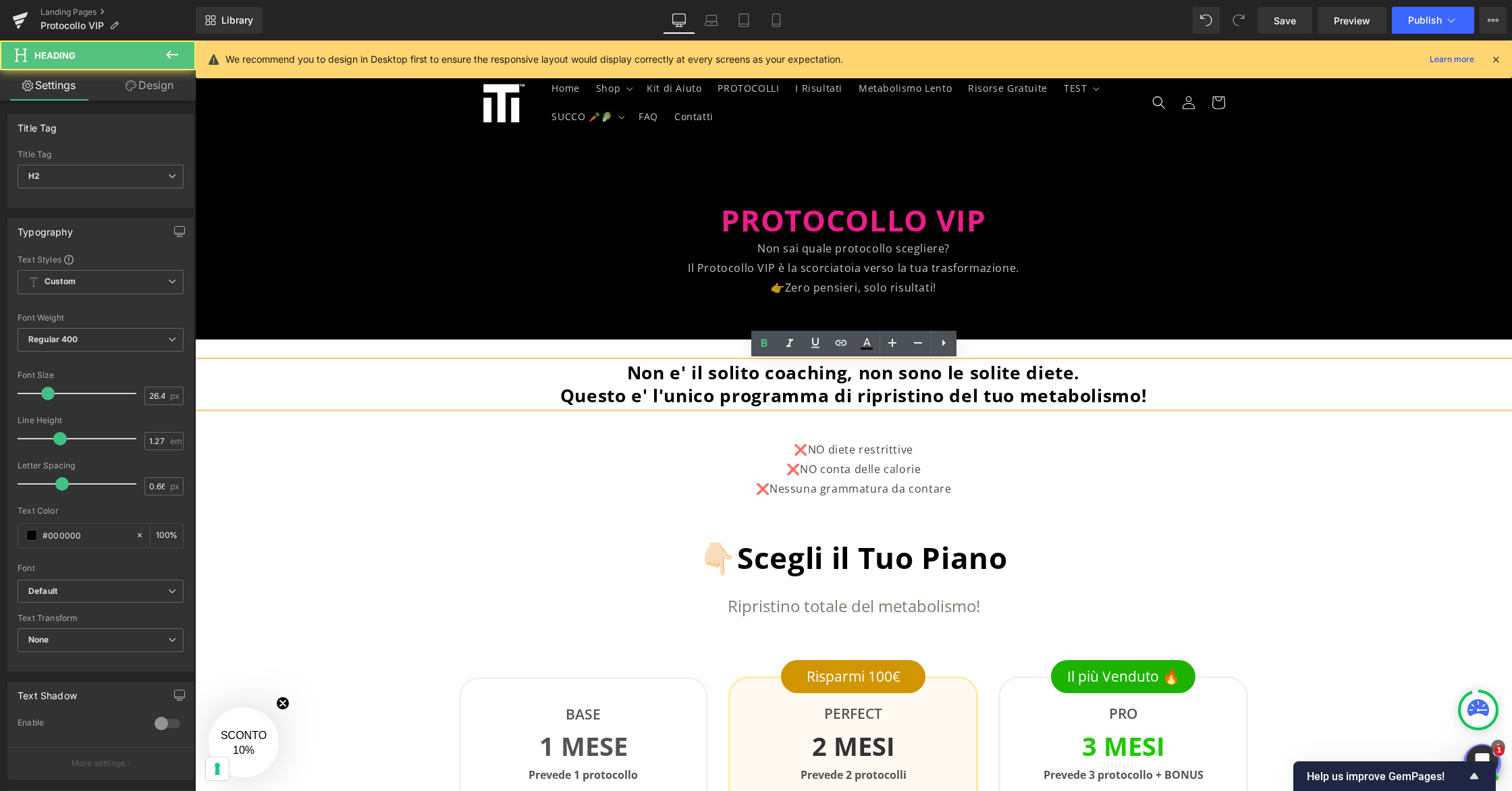
click at [1018, 398] on span "Questo e' l'unico programma di ripristino del tuo metabolismo!" at bounding box center [854, 395] width 587 height 24
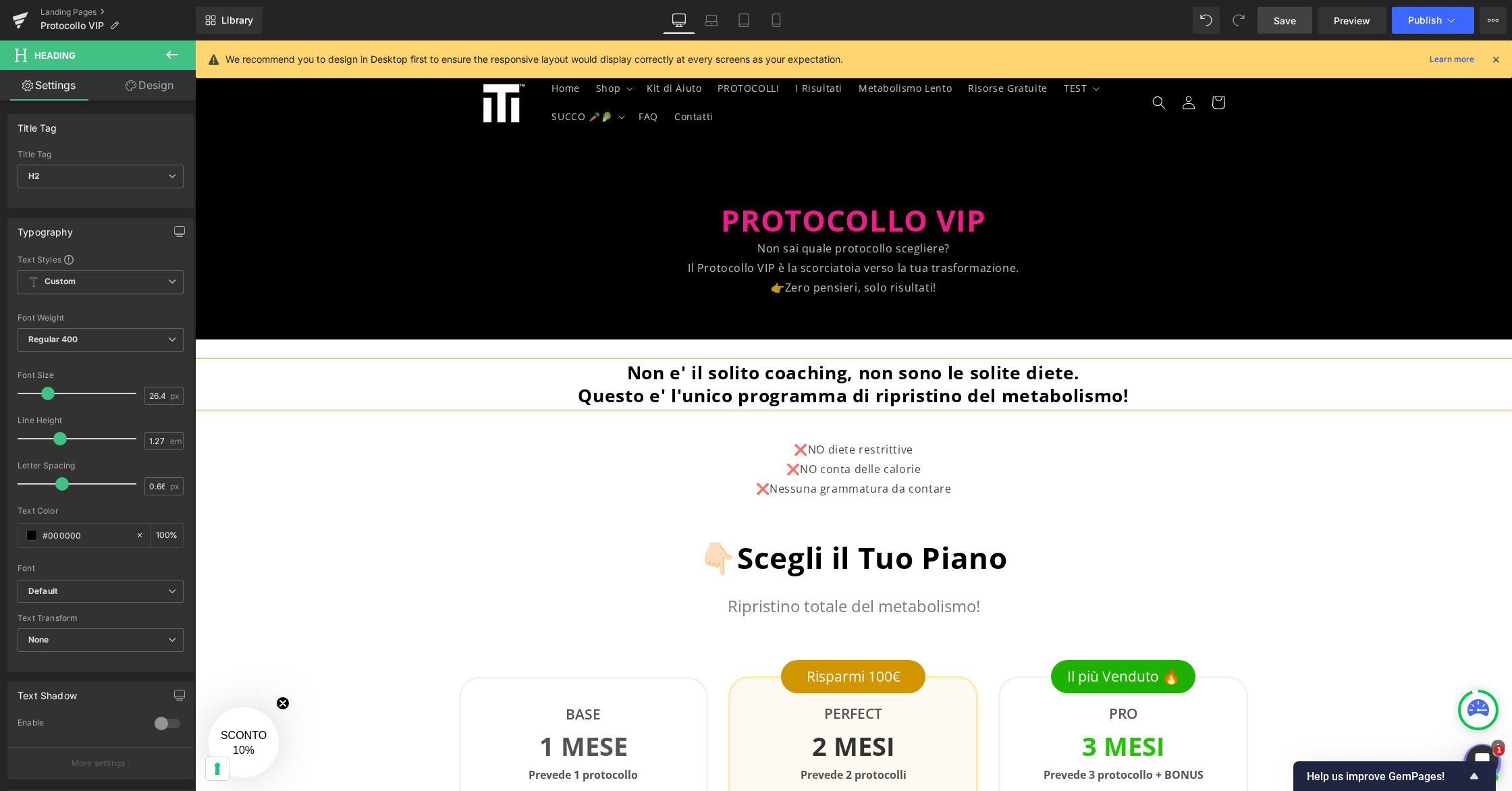
click at [1284, 24] on link "Save" at bounding box center [1284, 20] width 55 height 27
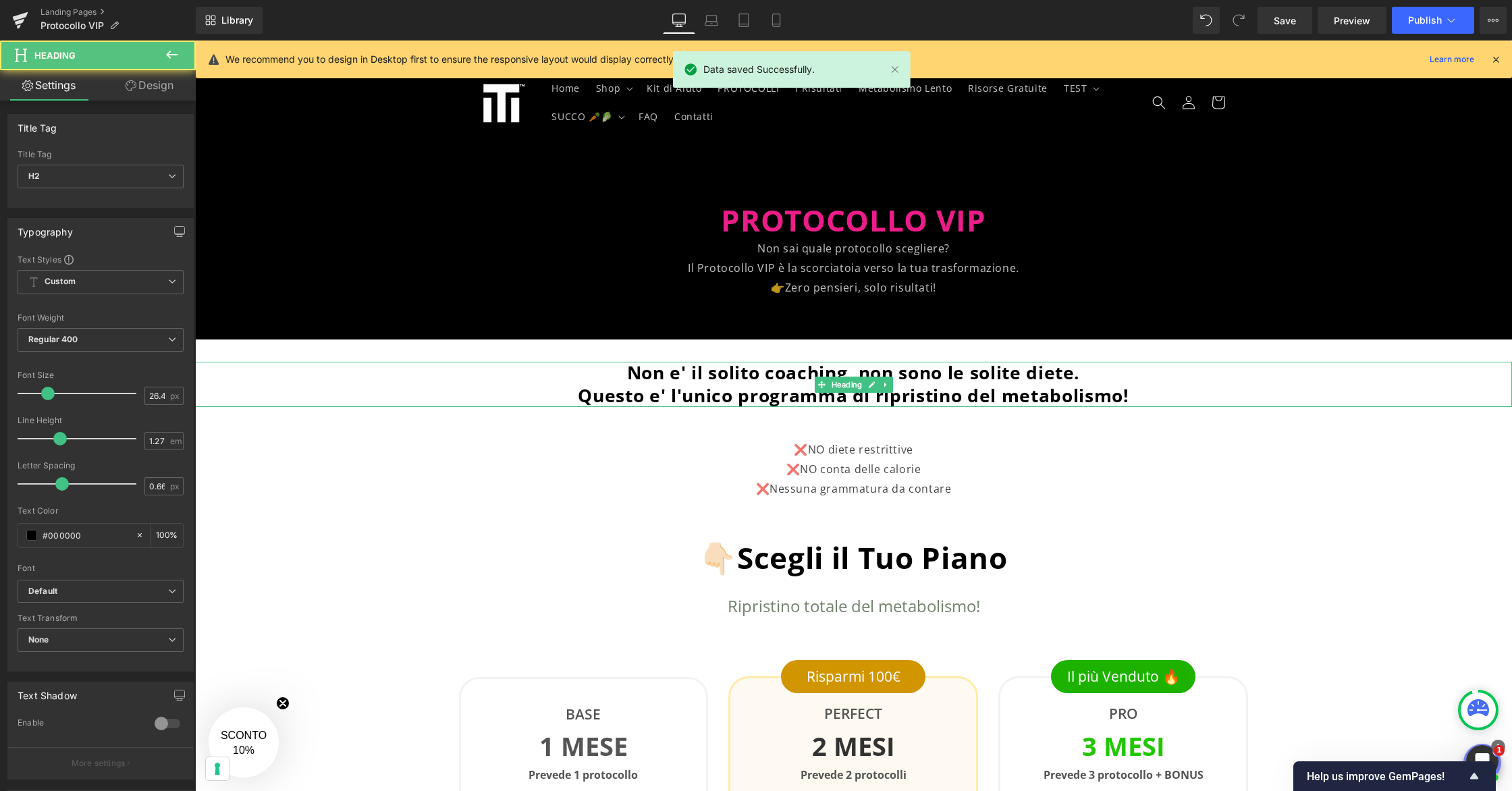
click at [808, 392] on span "Questo e' l'unico programma di ripristino del metabolismo!" at bounding box center [853, 395] width 550 height 24
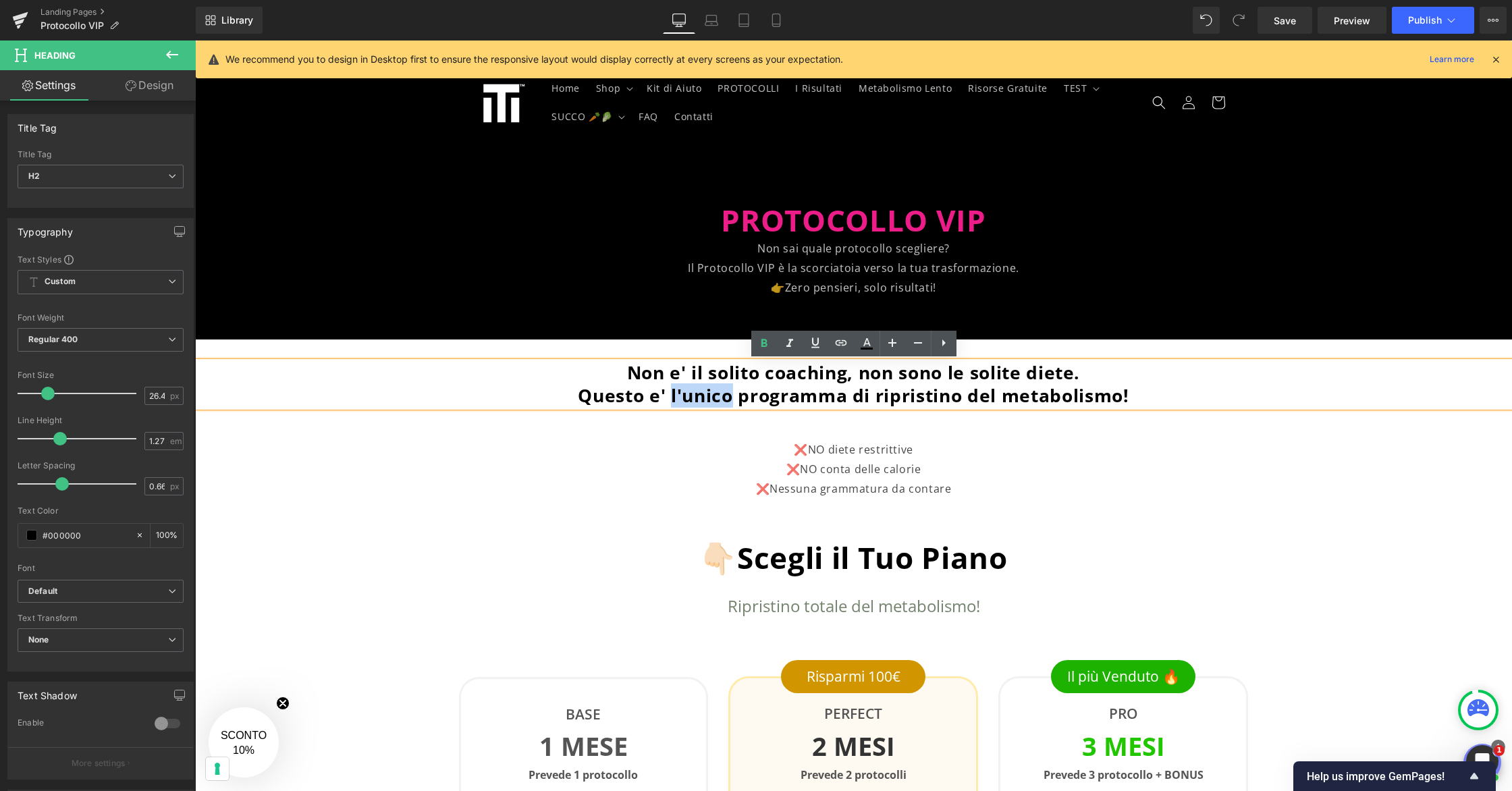
drag, startPoint x: 732, startPoint y: 398, endPoint x: 668, endPoint y: 398, distance: 64.0
click at [668, 398] on span "Questo e' l'unico programma di ripristino del metabolismo!" at bounding box center [853, 395] width 550 height 24
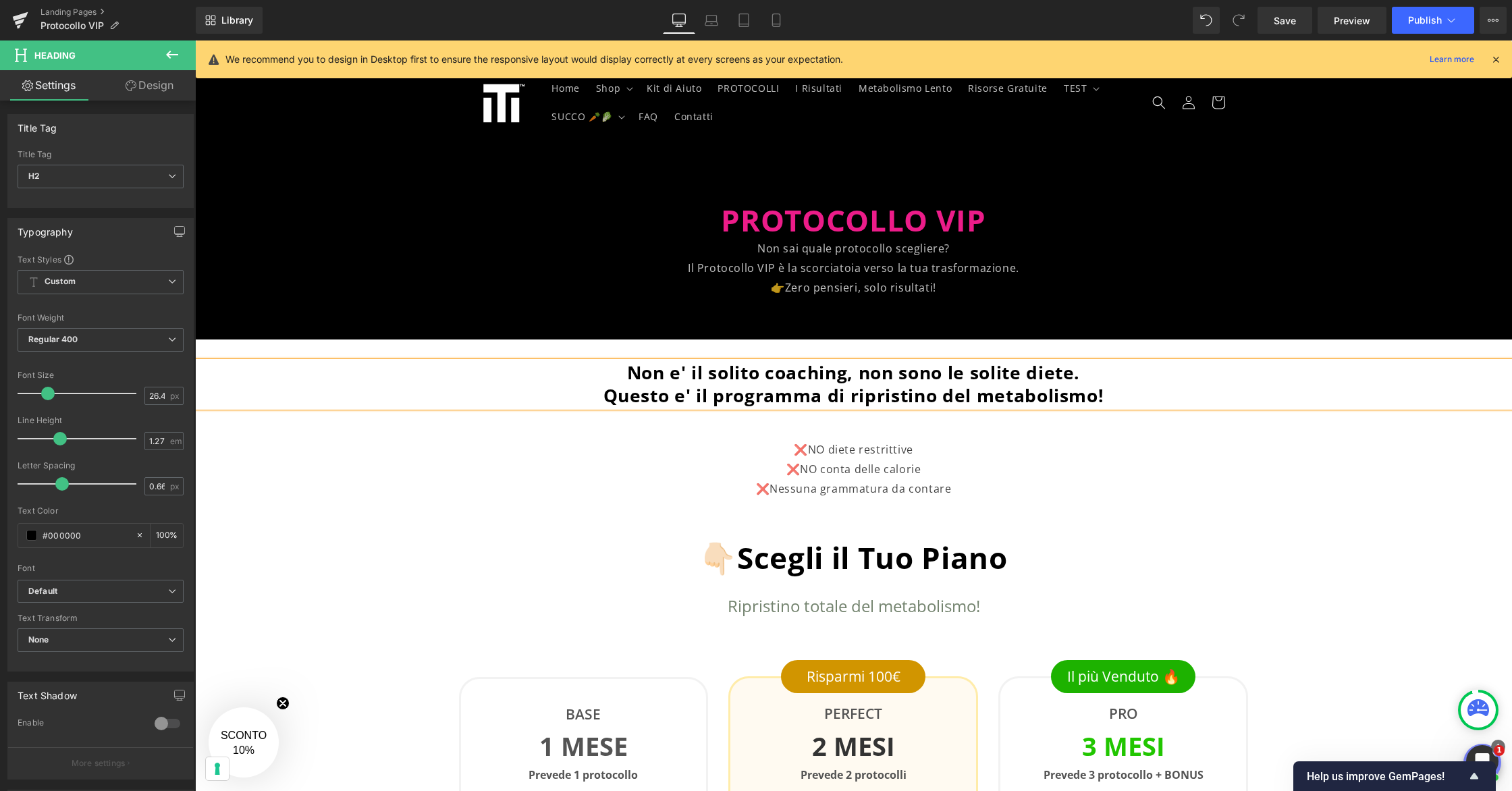
click at [816, 407] on span "Questo e' il programma di ripristino del metabolismo!" at bounding box center [854, 395] width 501 height 24
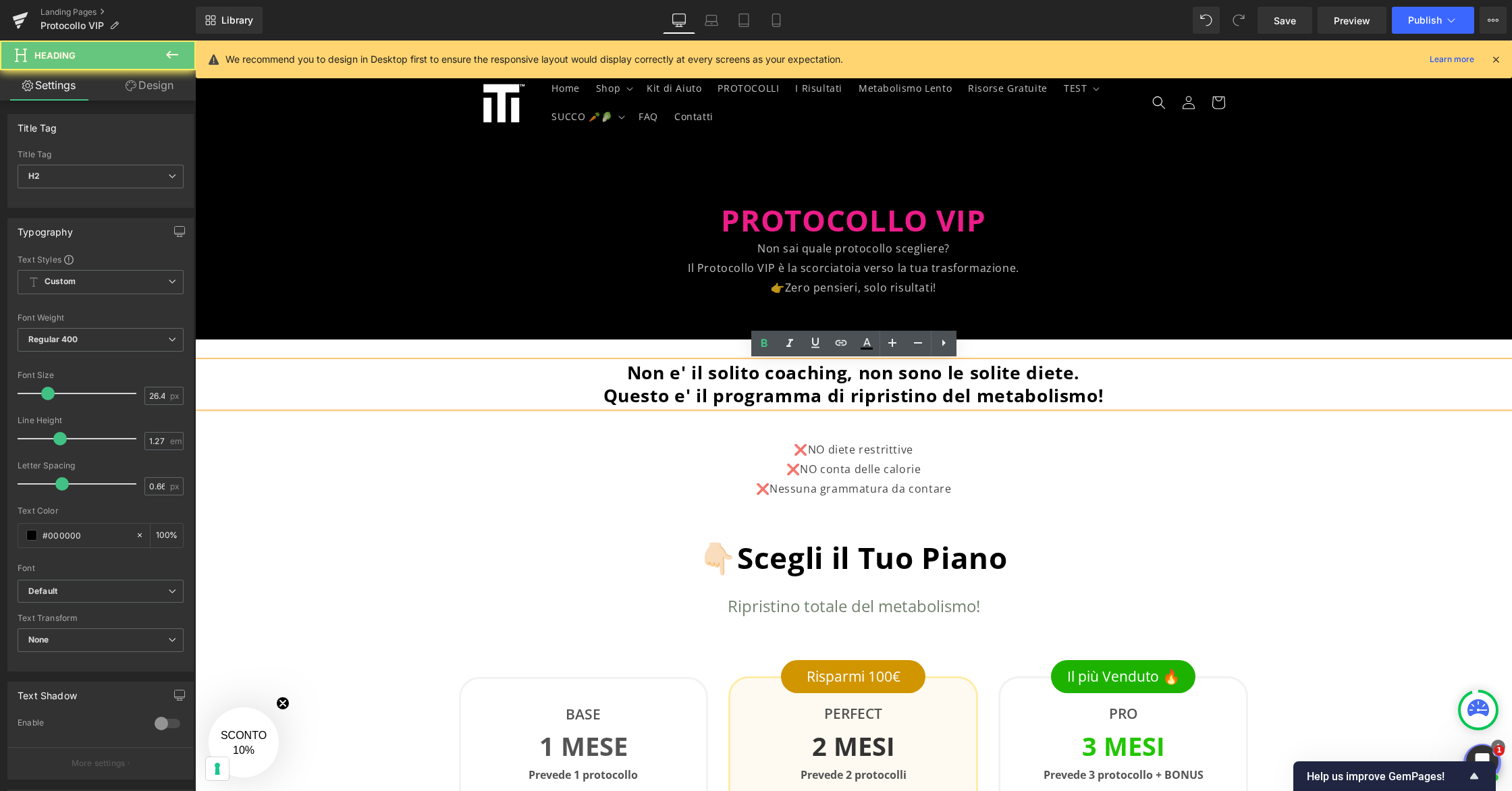
click at [821, 400] on span "Questo e' il programma di ripristino del metabolismo!" at bounding box center [854, 395] width 501 height 24
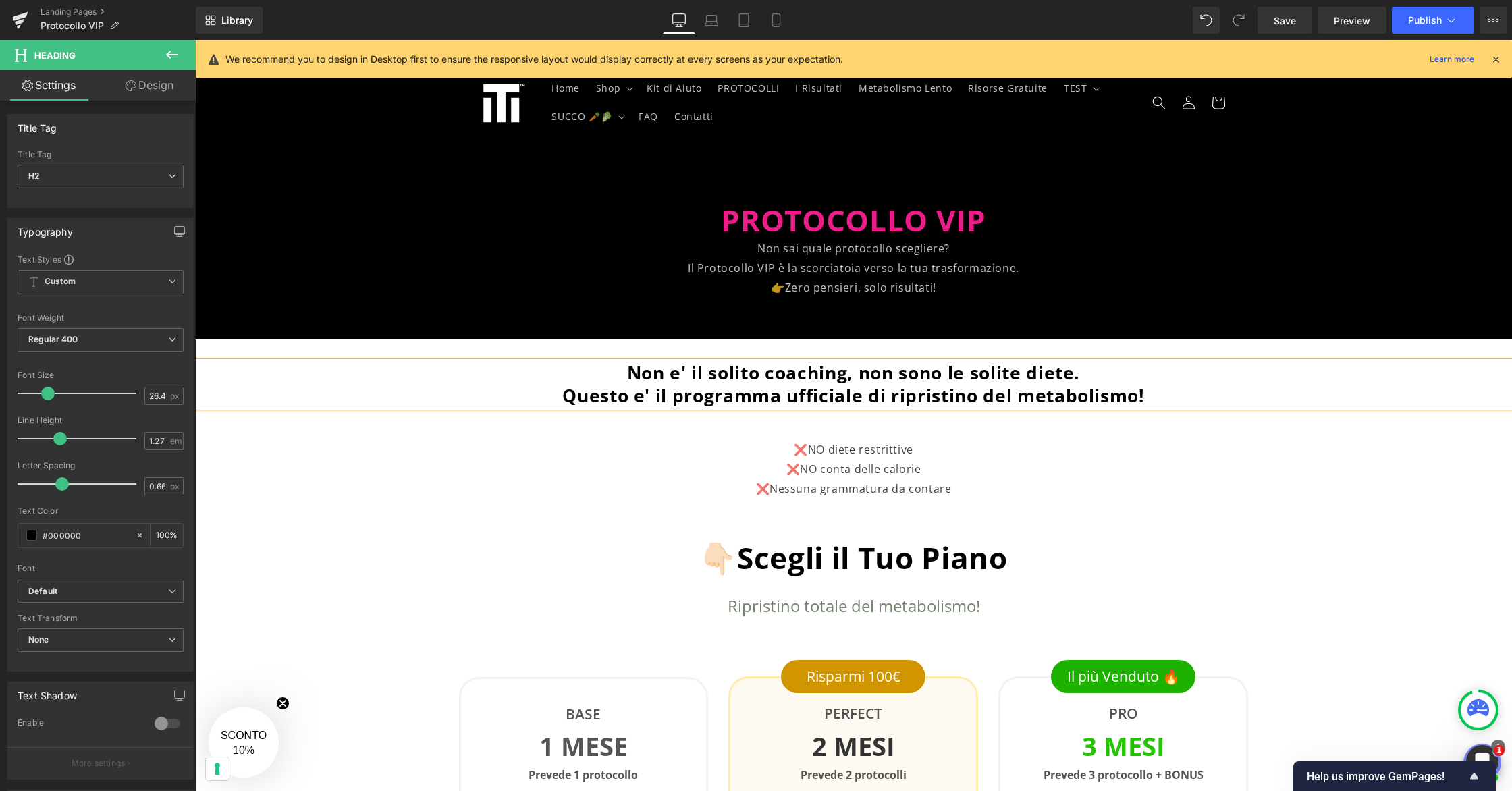
click at [1117, 438] on p at bounding box center [853, 430] width 1047 height 20
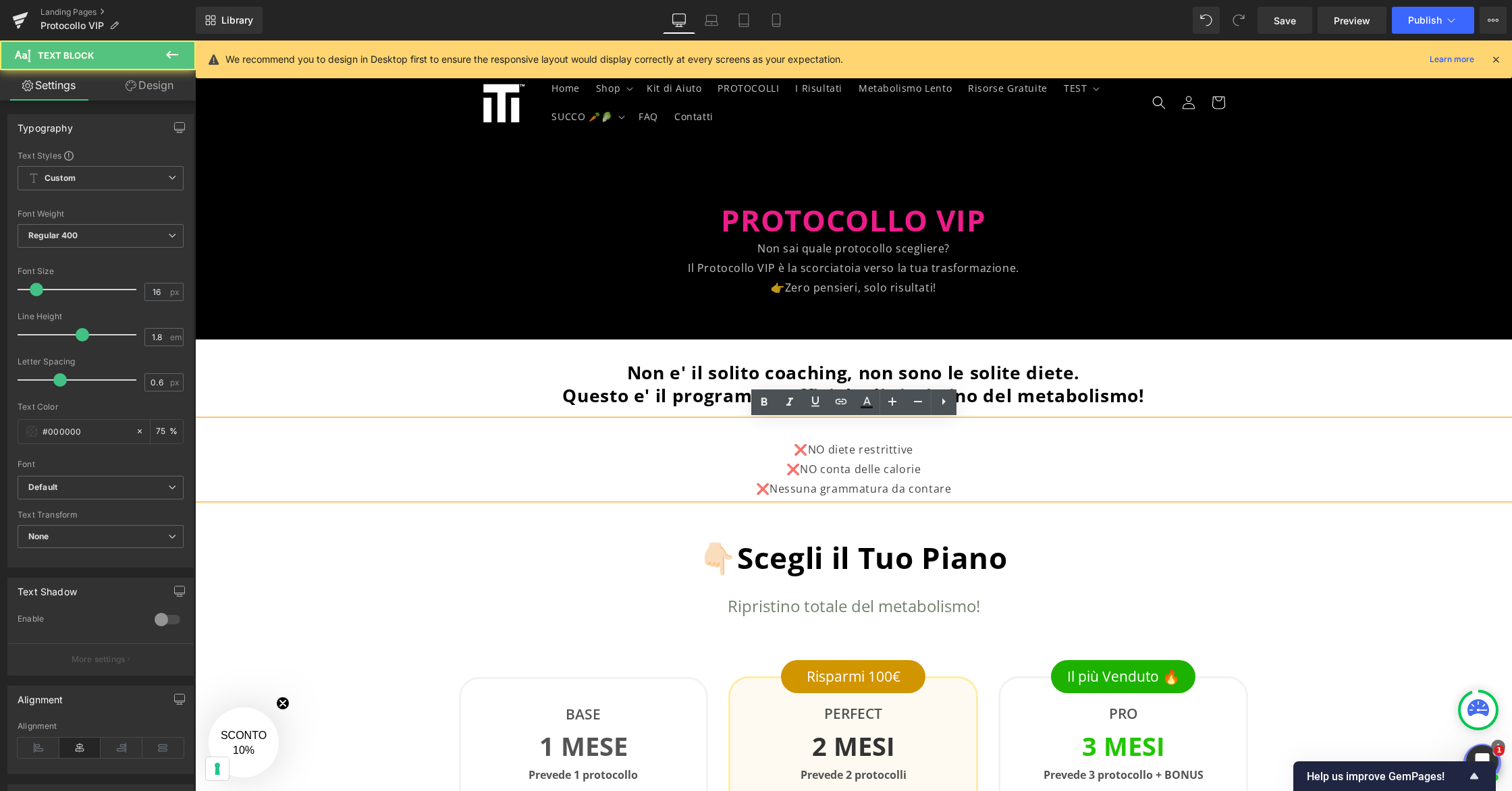
click at [795, 442] on p "❌NO diete restrittive ❌NO conta delle calorie" at bounding box center [853, 459] width 1047 height 39
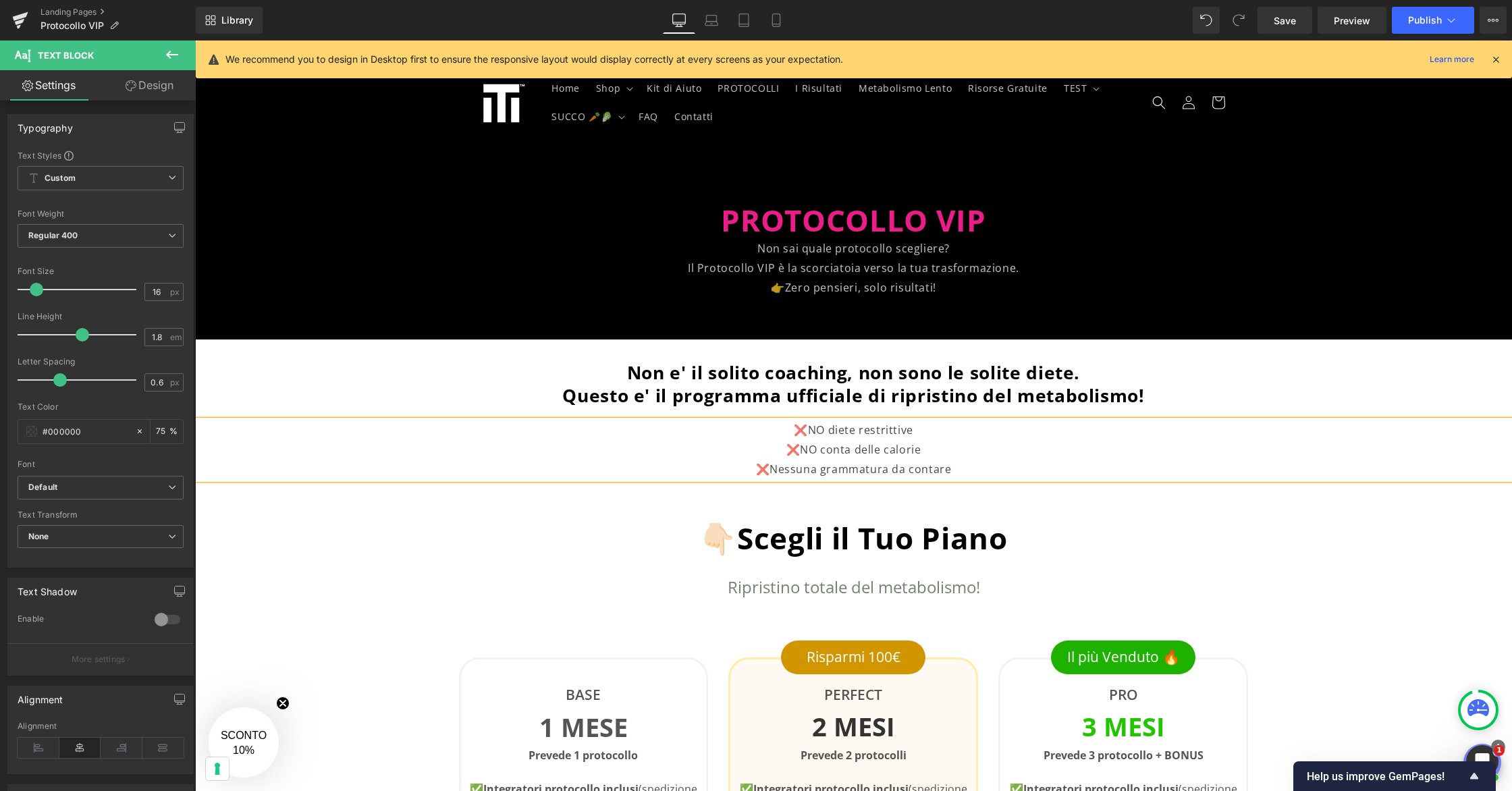
drag, startPoint x: 958, startPoint y: 469, endPoint x: 983, endPoint y: 459, distance: 26.9
click at [958, 468] on p "❌Nessuna grammatura da contare" at bounding box center [853, 469] width 1047 height 20
click at [1284, 24] on span "Save" at bounding box center [1284, 20] width 22 height 14
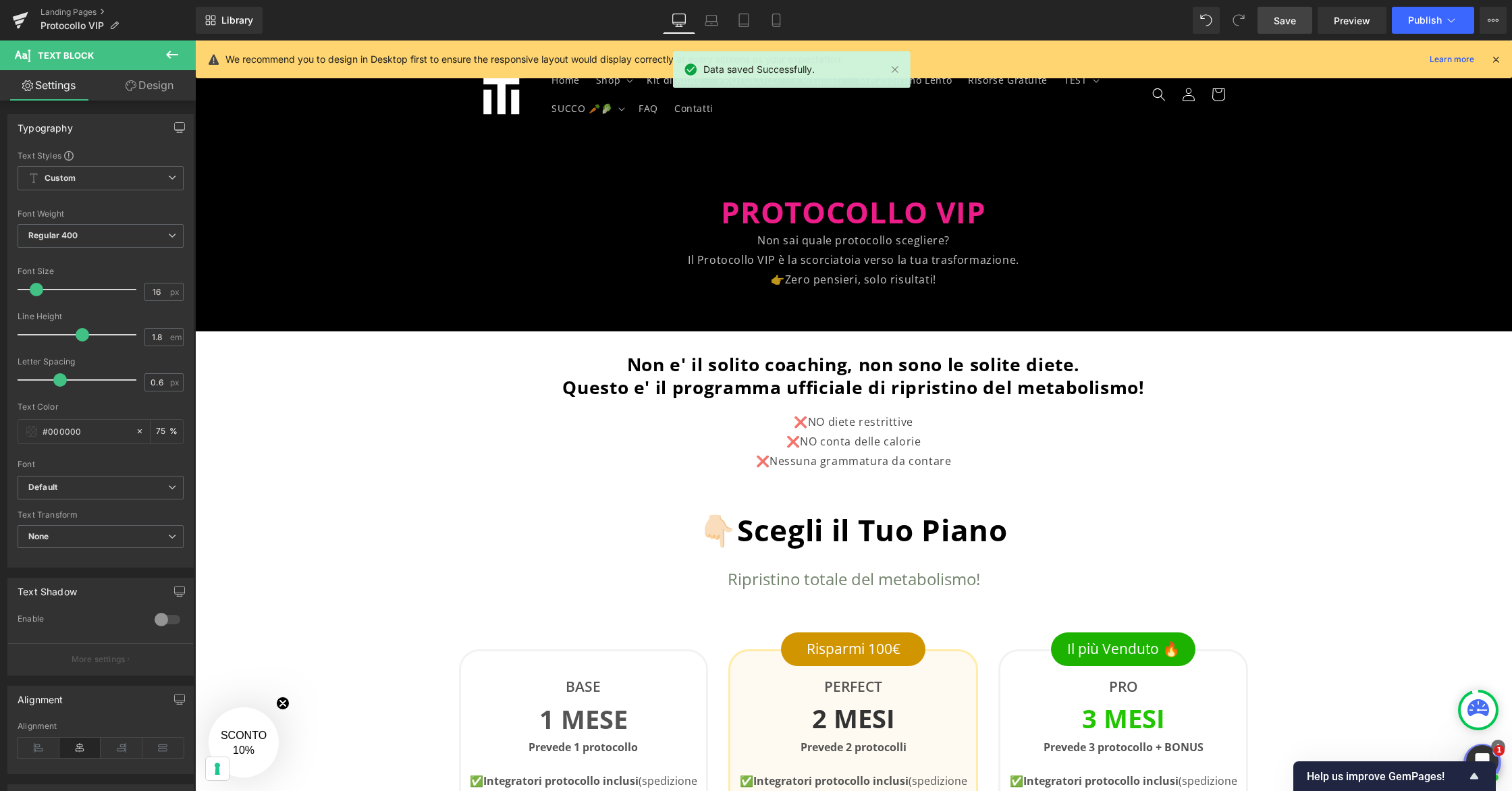
scroll to position [9, 0]
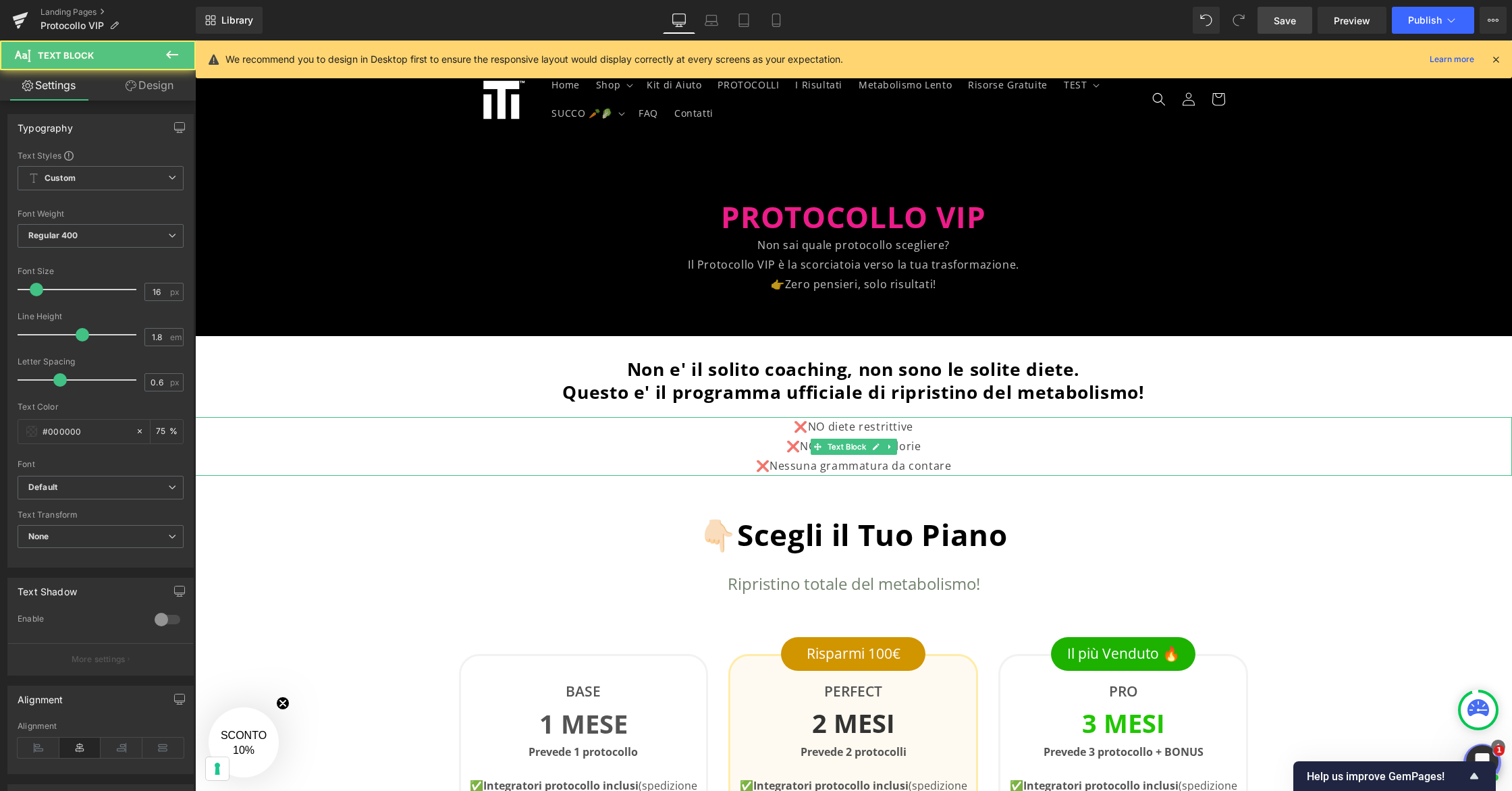
click at [881, 467] on p "❌Nessuna grammatura da contare" at bounding box center [853, 466] width 1047 height 20
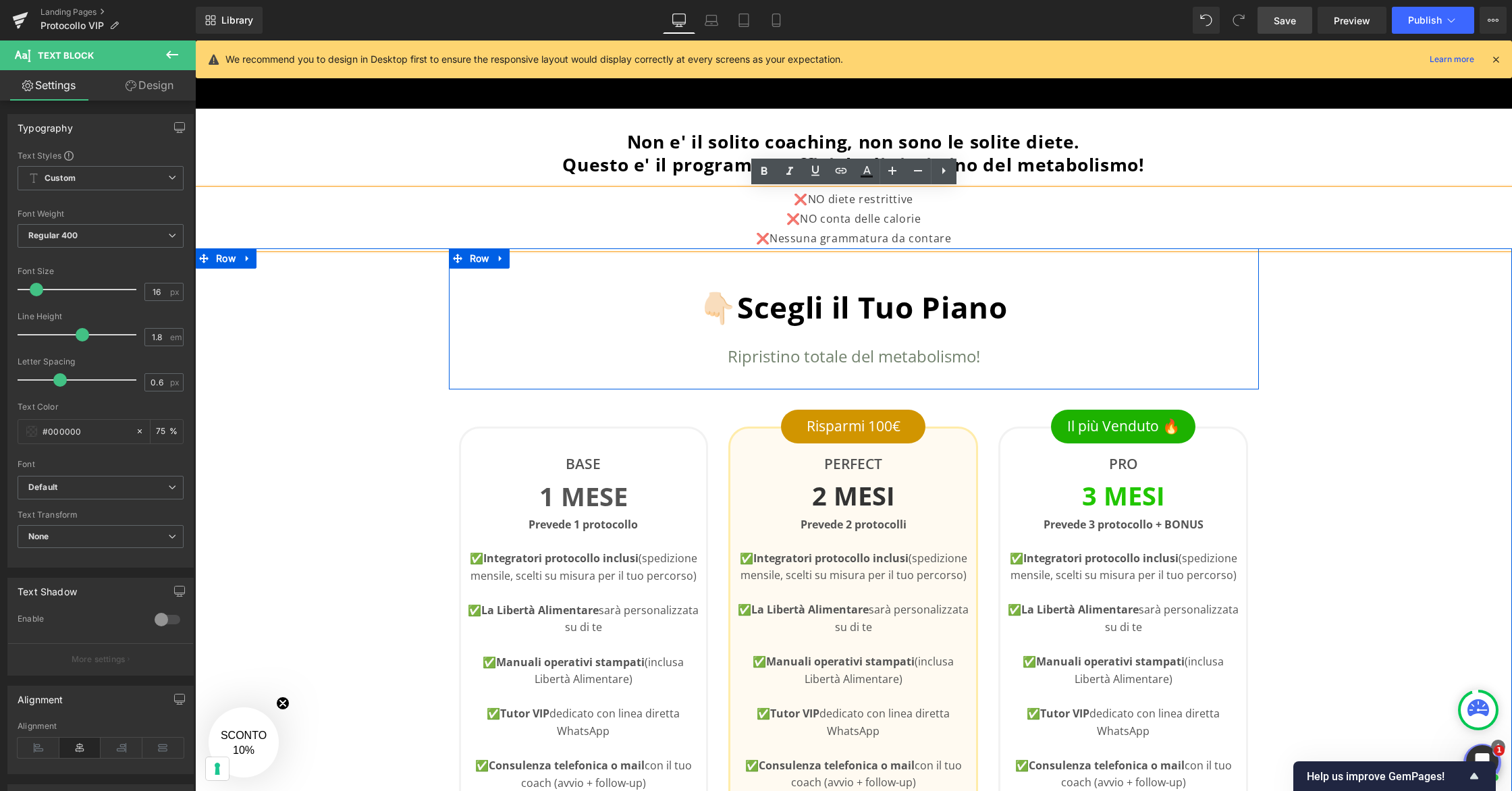
scroll to position [245, 0]
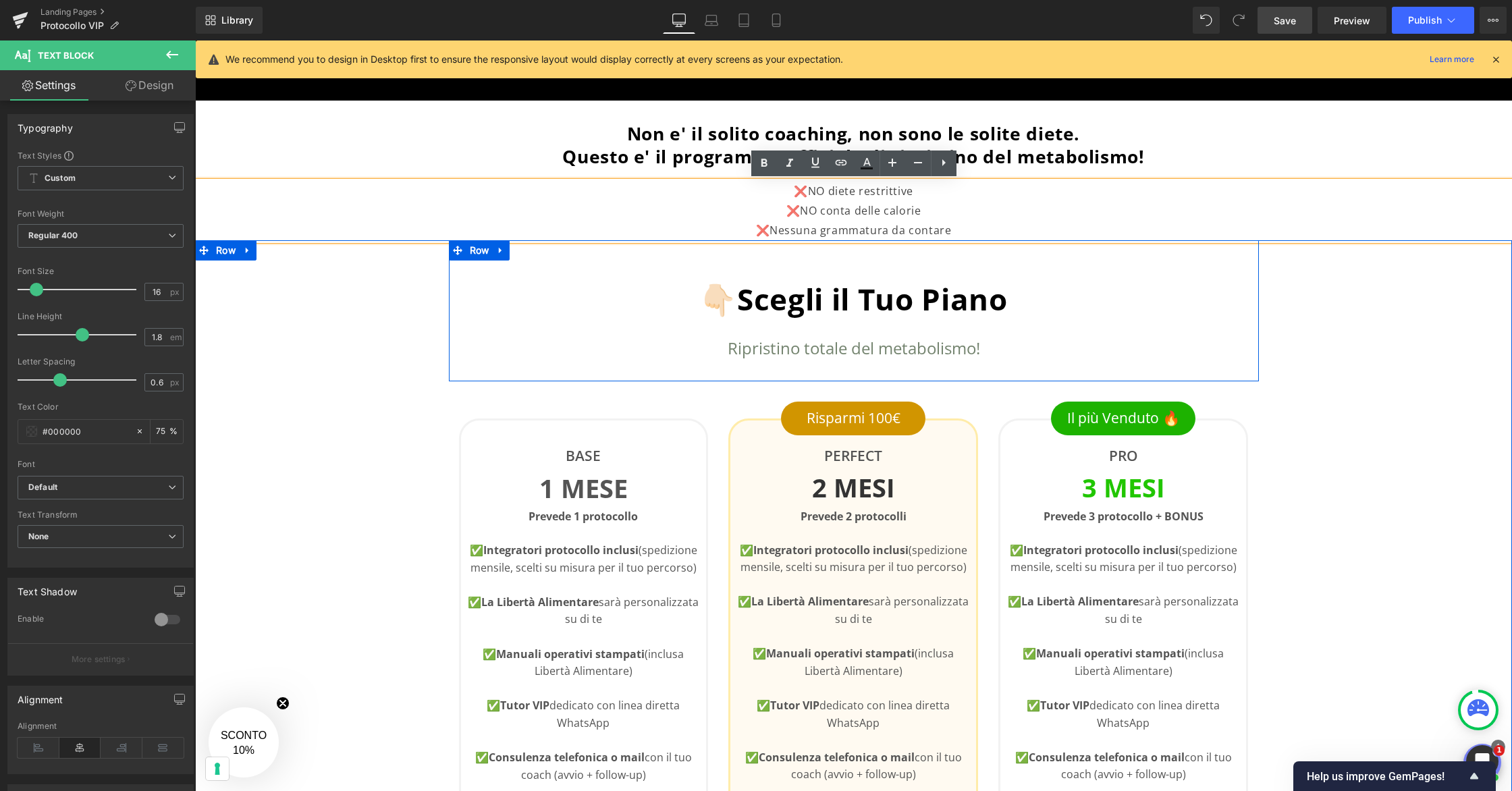
click at [932, 353] on p "Ripristino totale del metabolismo!" at bounding box center [854, 348] width 790 height 26
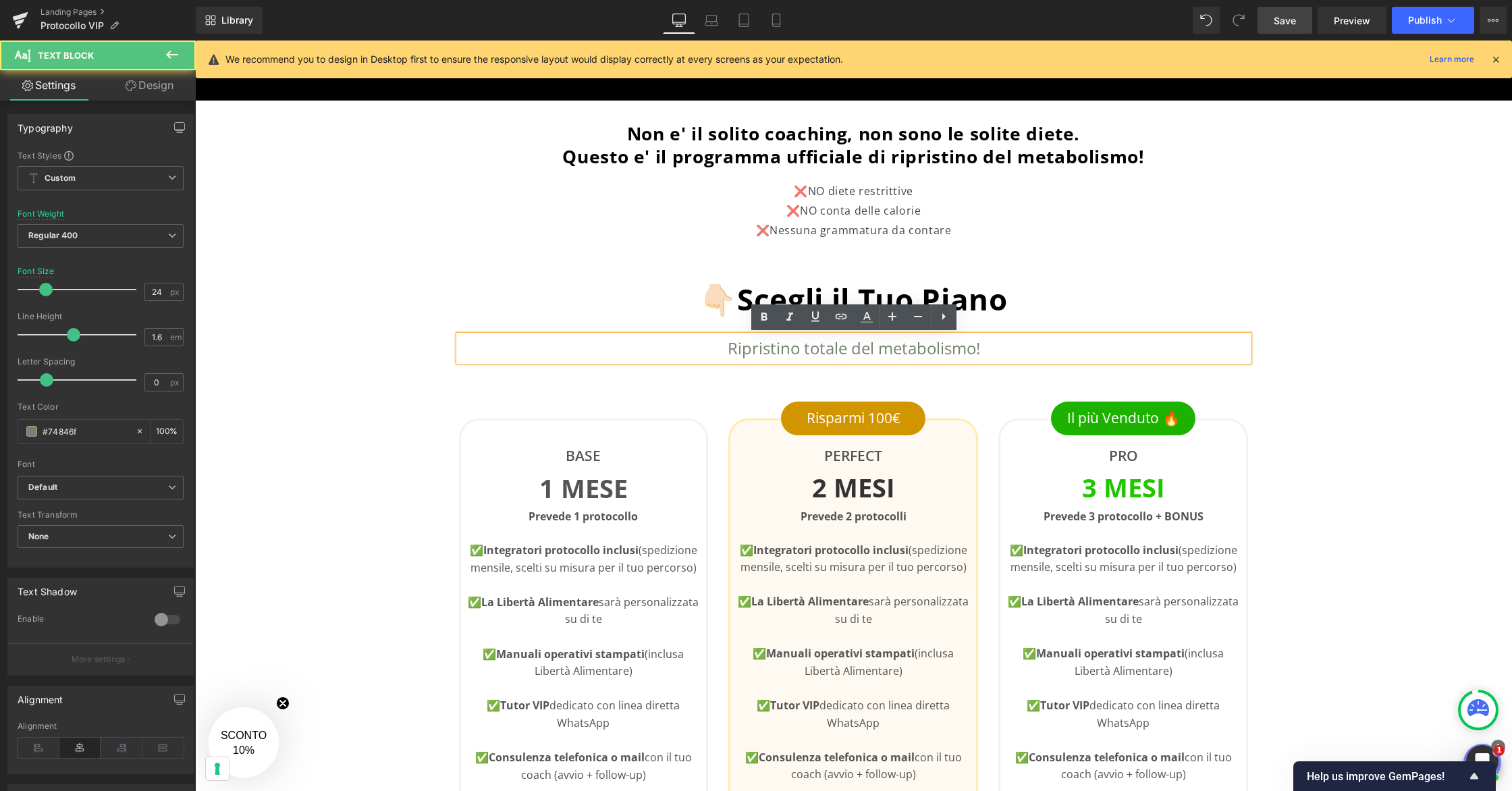
click at [937, 351] on p "Ripristino totale del metabolismo!" at bounding box center [854, 348] width 790 height 26
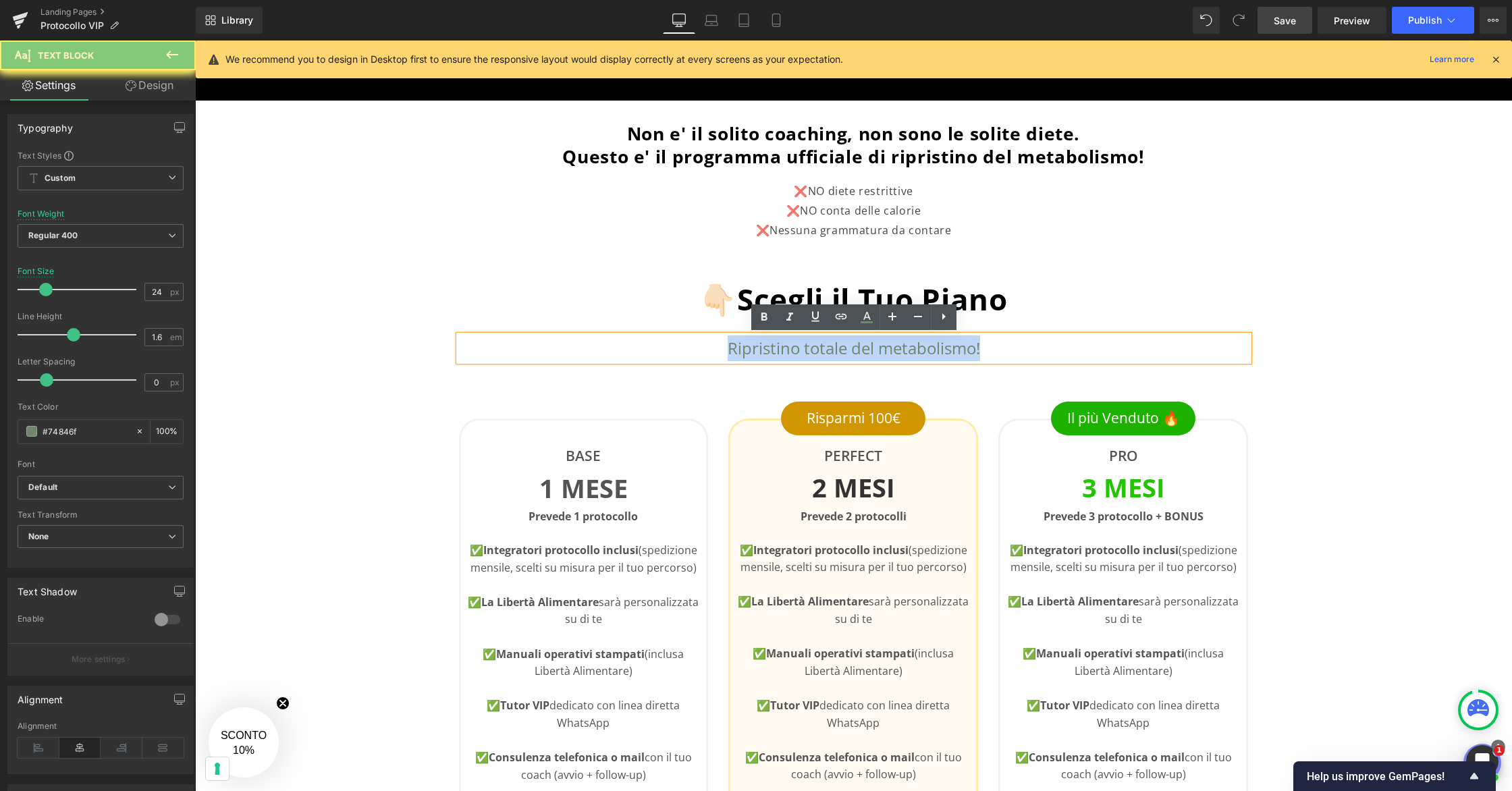
click at [937, 351] on p "Ripristino totale del metabolismo!" at bounding box center [854, 348] width 790 height 26
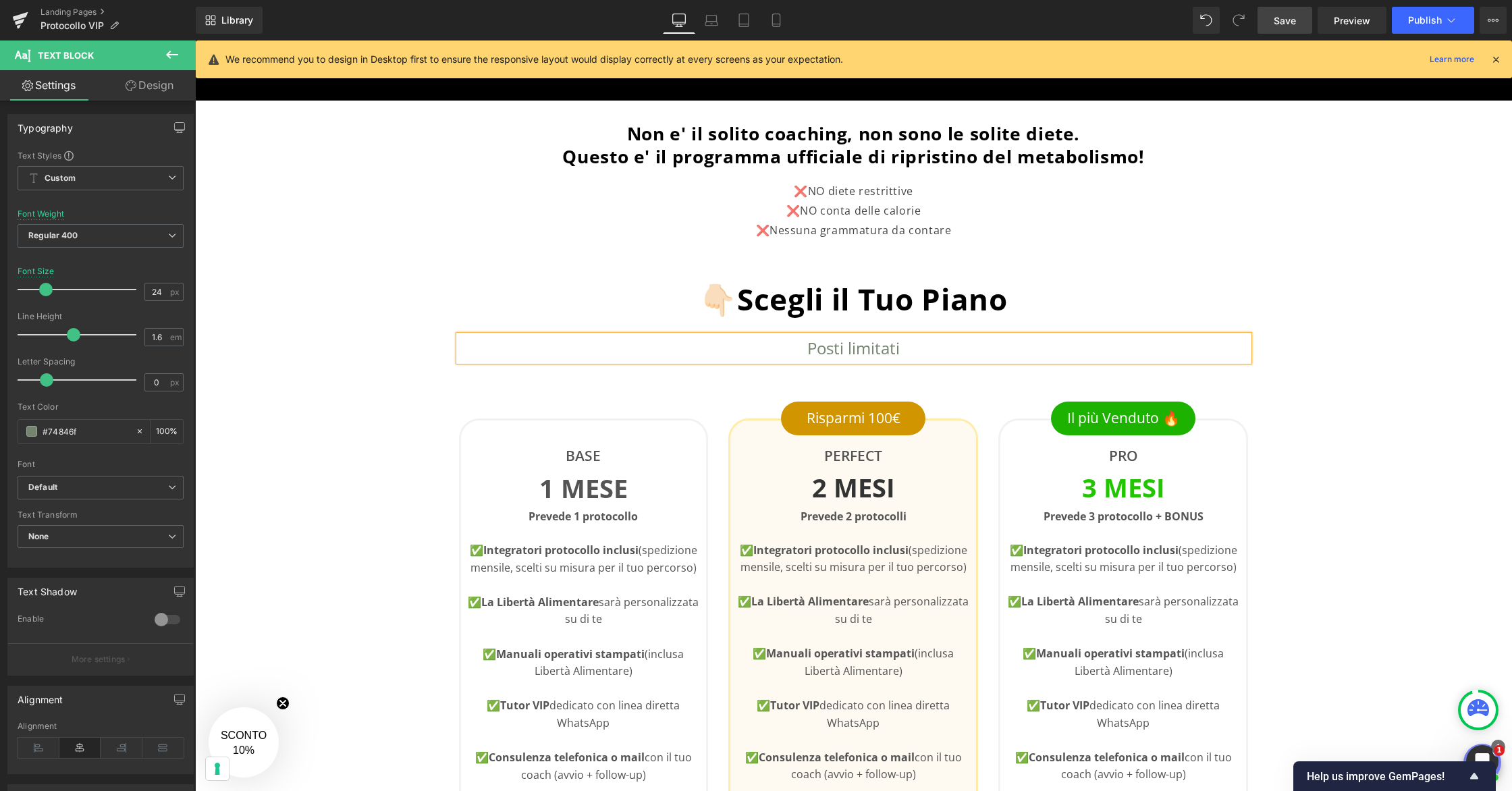
click at [1284, 29] on link "Save" at bounding box center [1284, 20] width 55 height 27
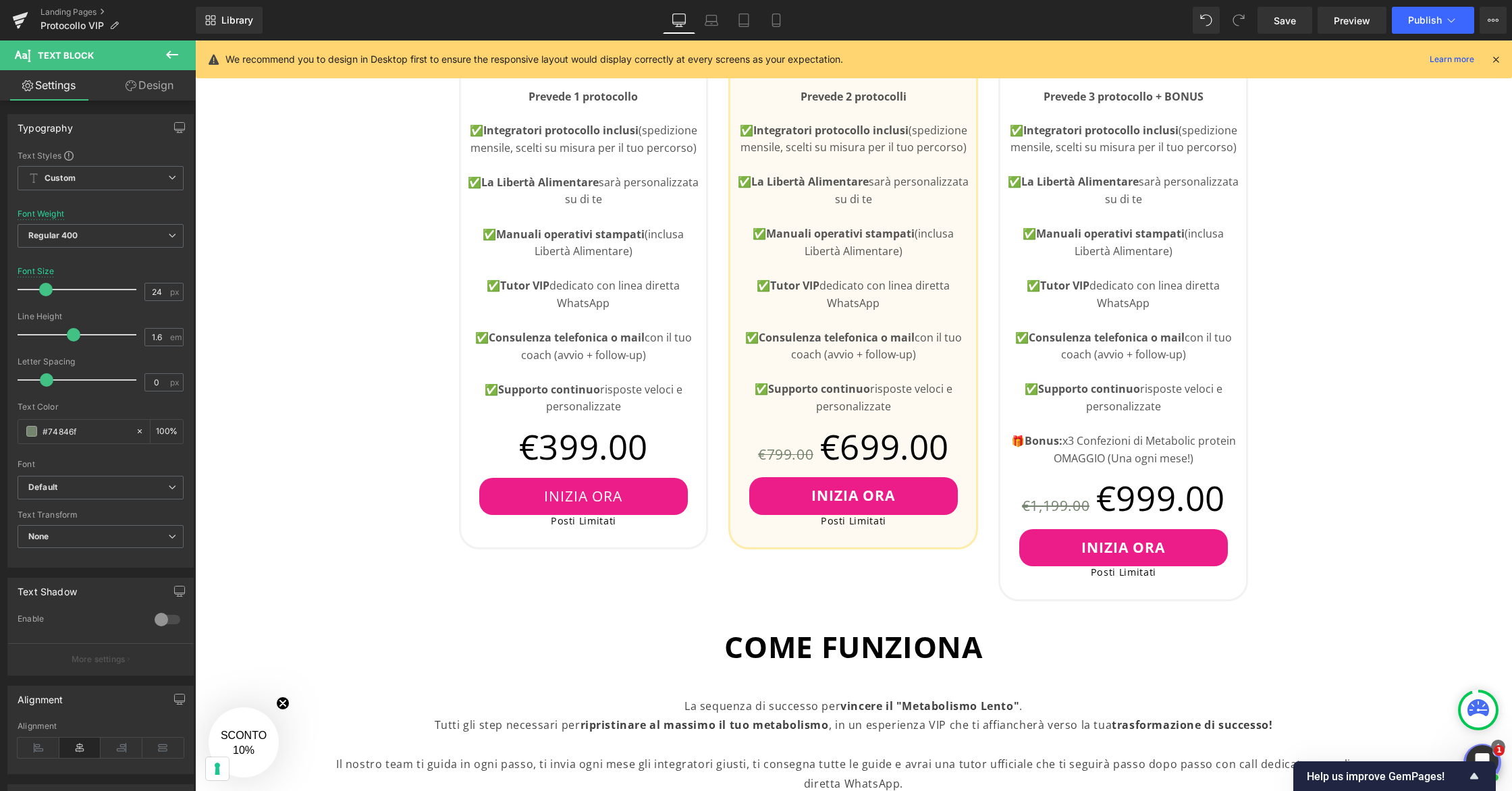
scroll to position [669, 0]
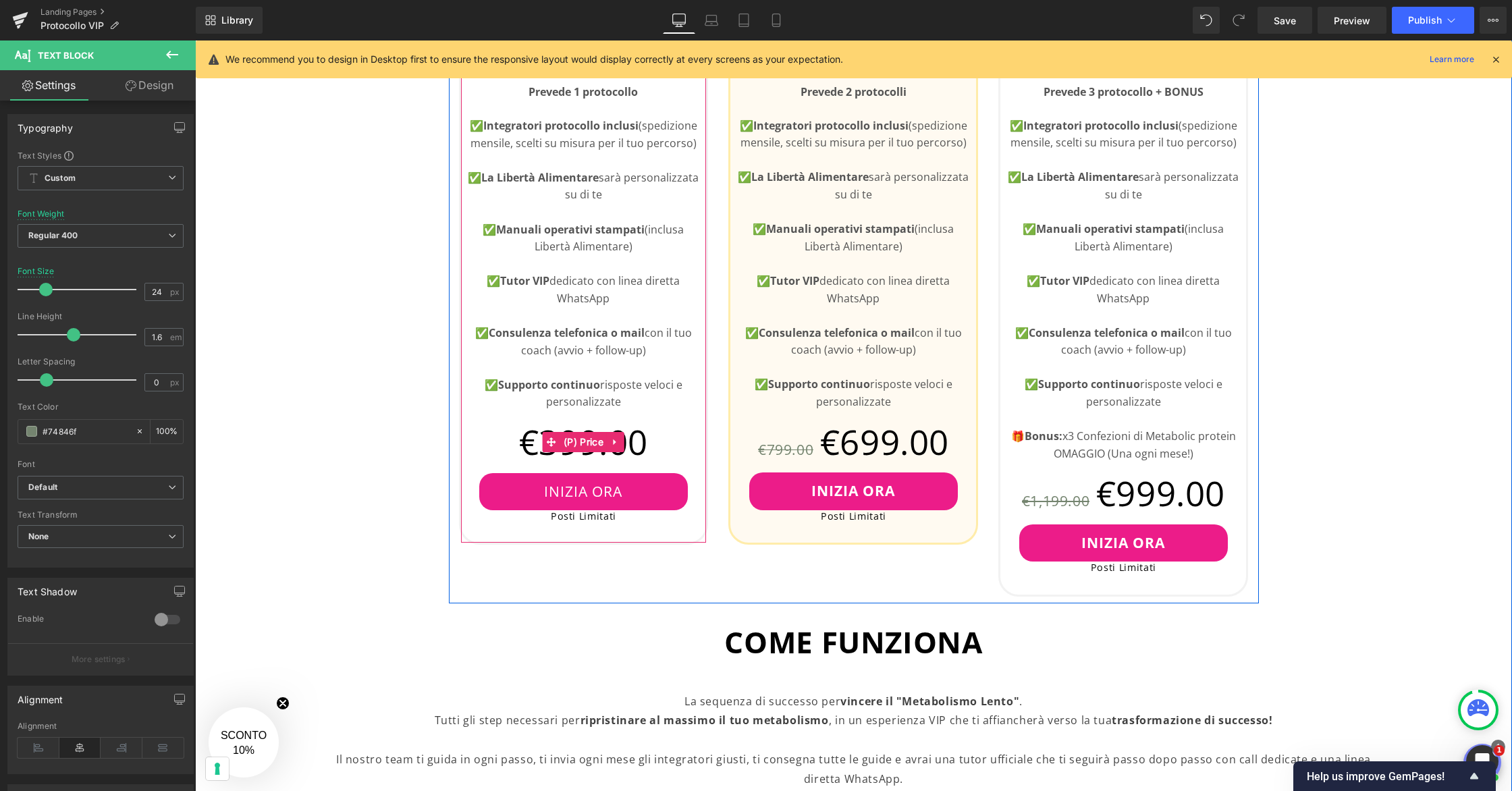
click at [637, 447] on span "€399.00" at bounding box center [583, 442] width 129 height 62
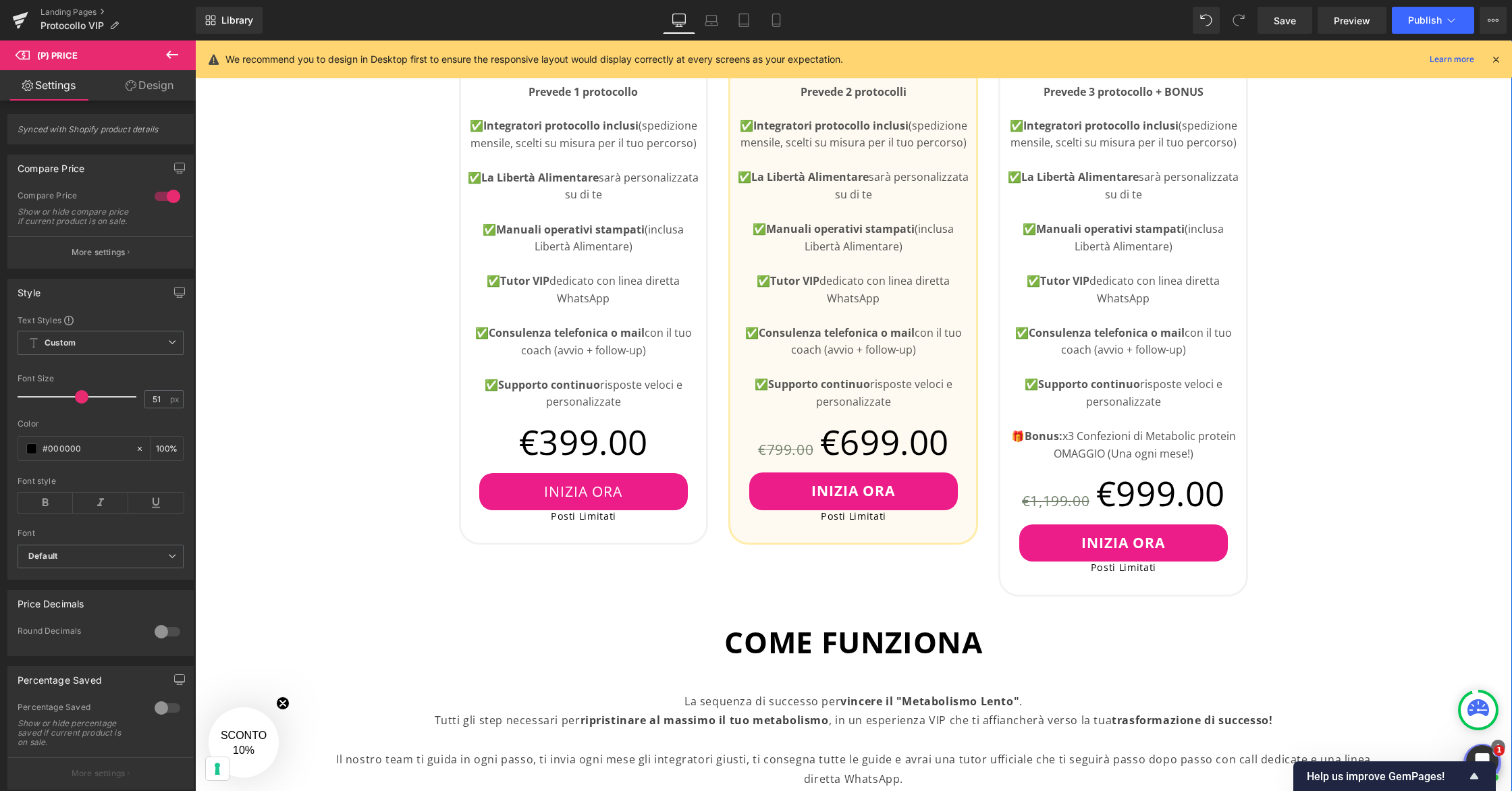
click at [384, 406] on div "👇🏻Scegli il Tuo Piano Heading Posti limitati Text Block Row BASE Text Block 1 M…" at bounding box center [854, 616] width 1317 height 1601
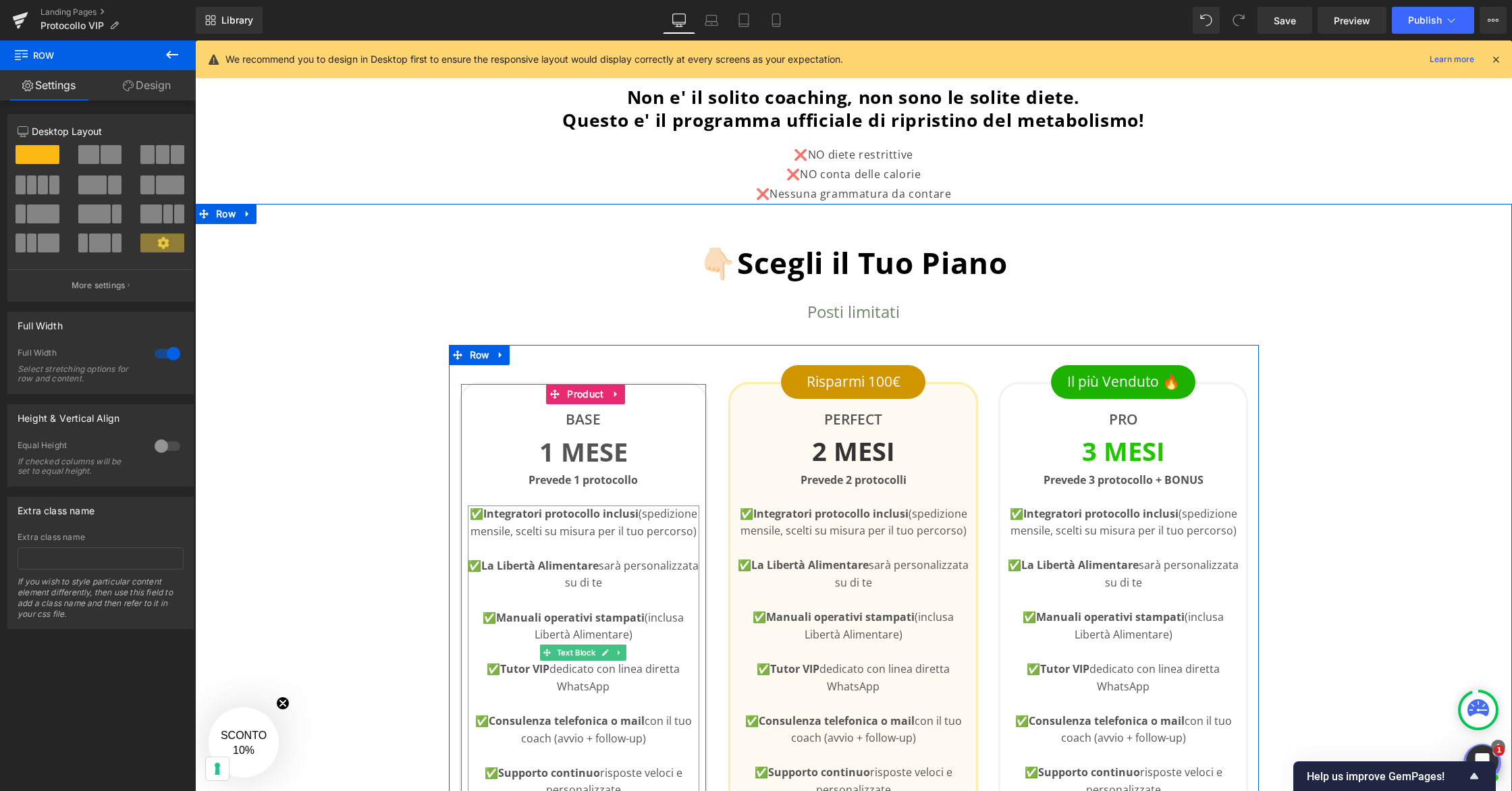
scroll to position [182, 0]
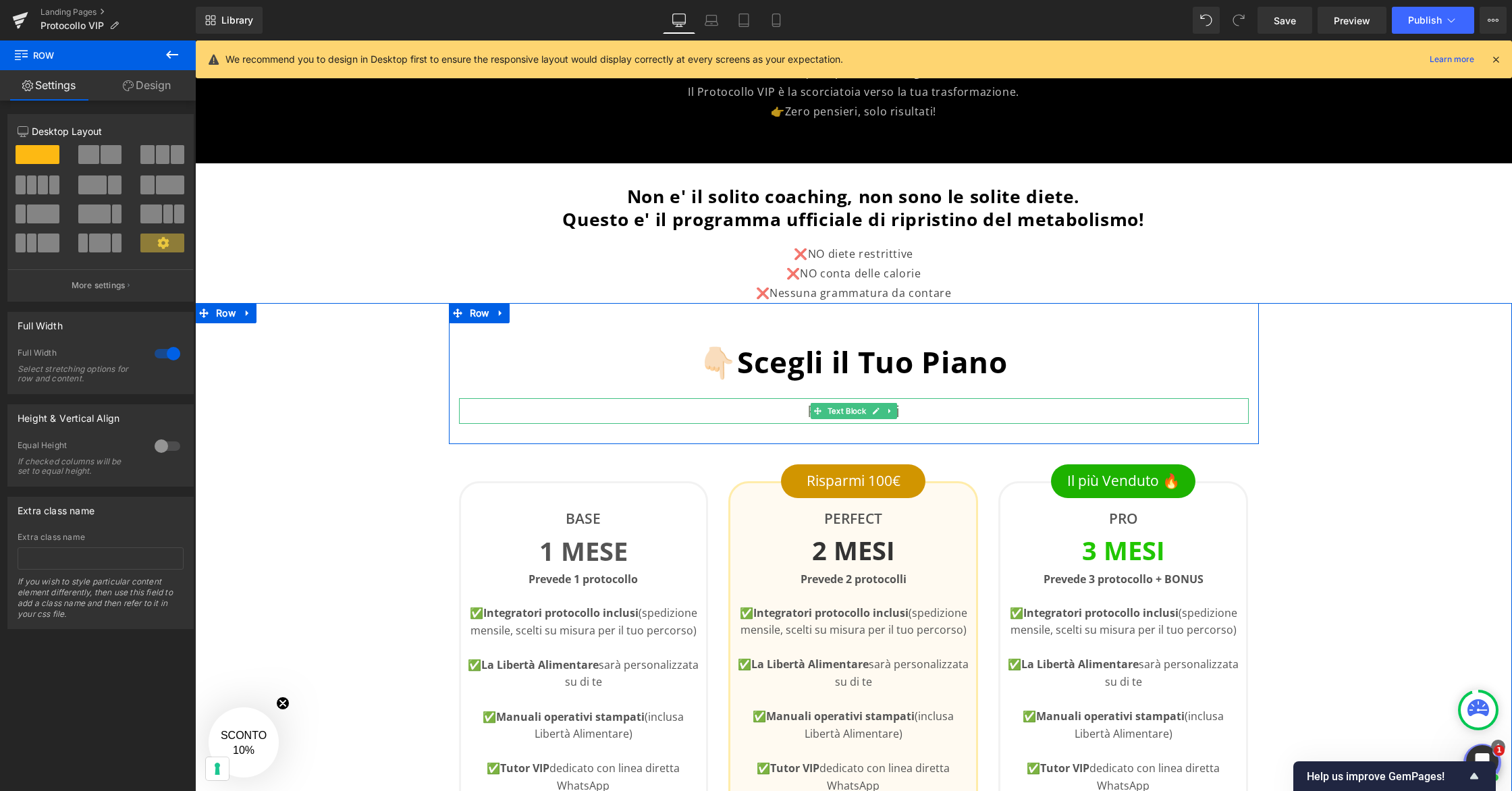
click at [922, 413] on p "Posti limitati" at bounding box center [854, 411] width 790 height 26
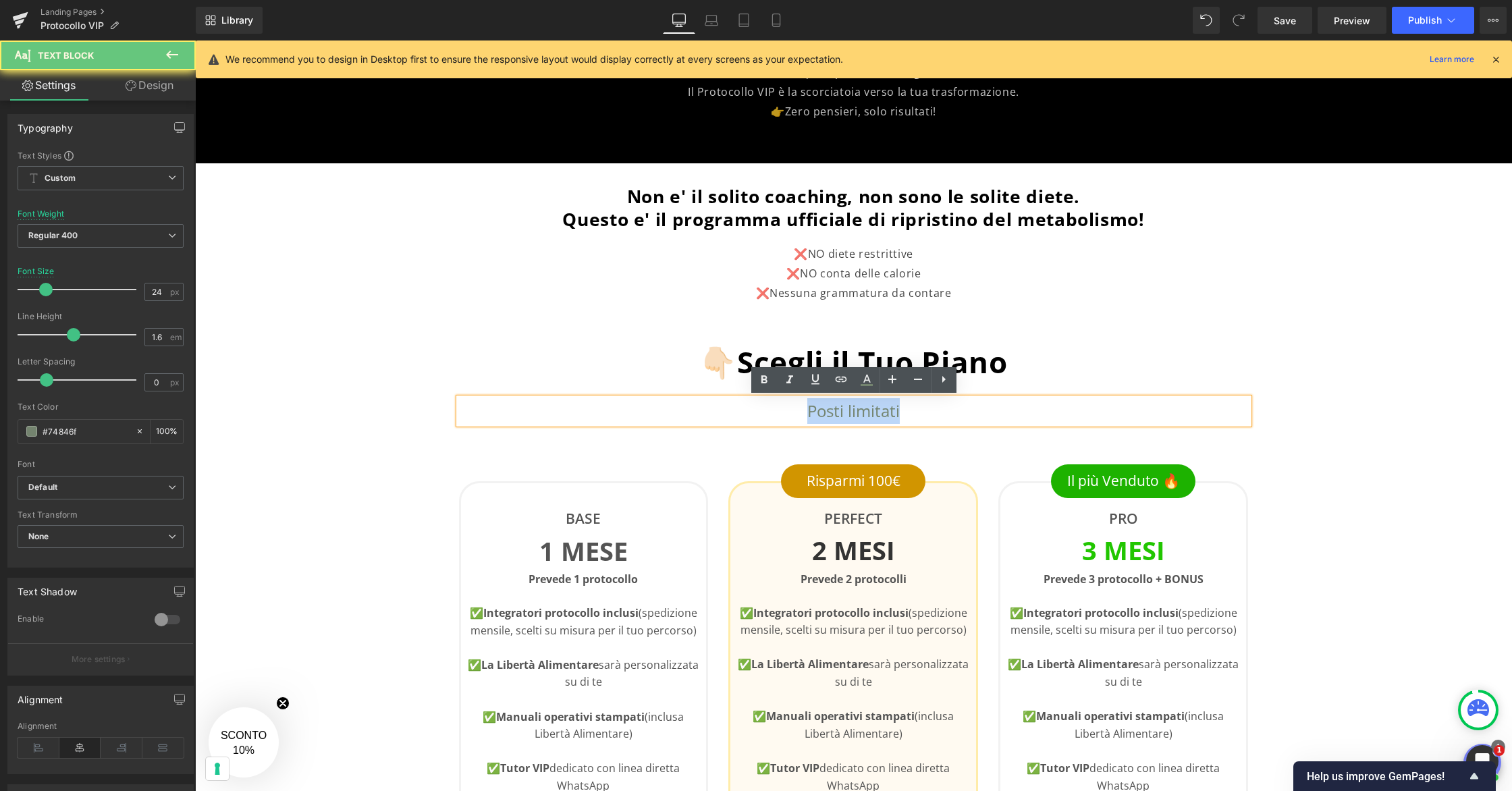
click at [922, 413] on p "Posti limitati" at bounding box center [854, 411] width 790 height 26
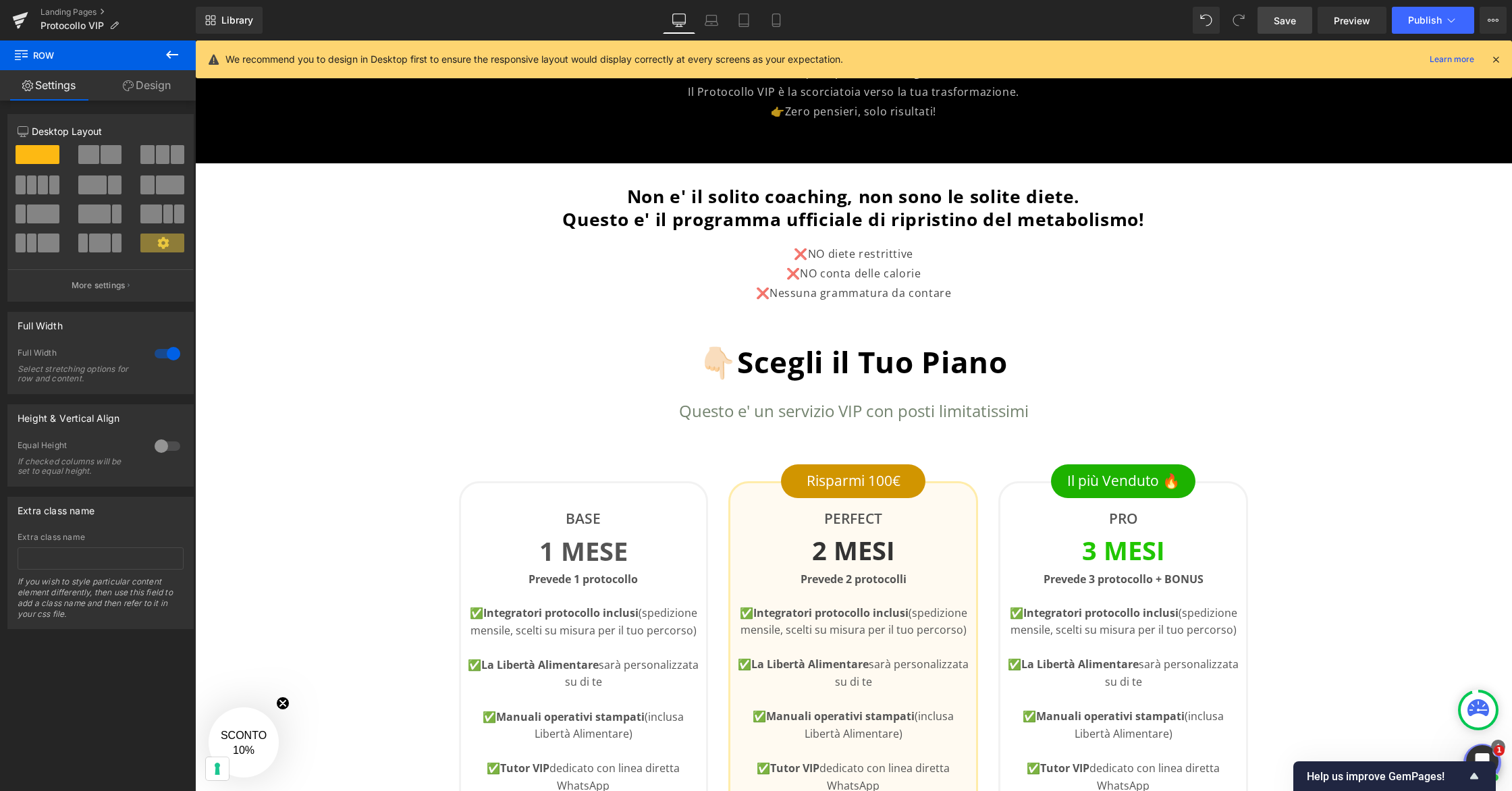
click at [1272, 27] on link "Save" at bounding box center [1284, 20] width 55 height 27
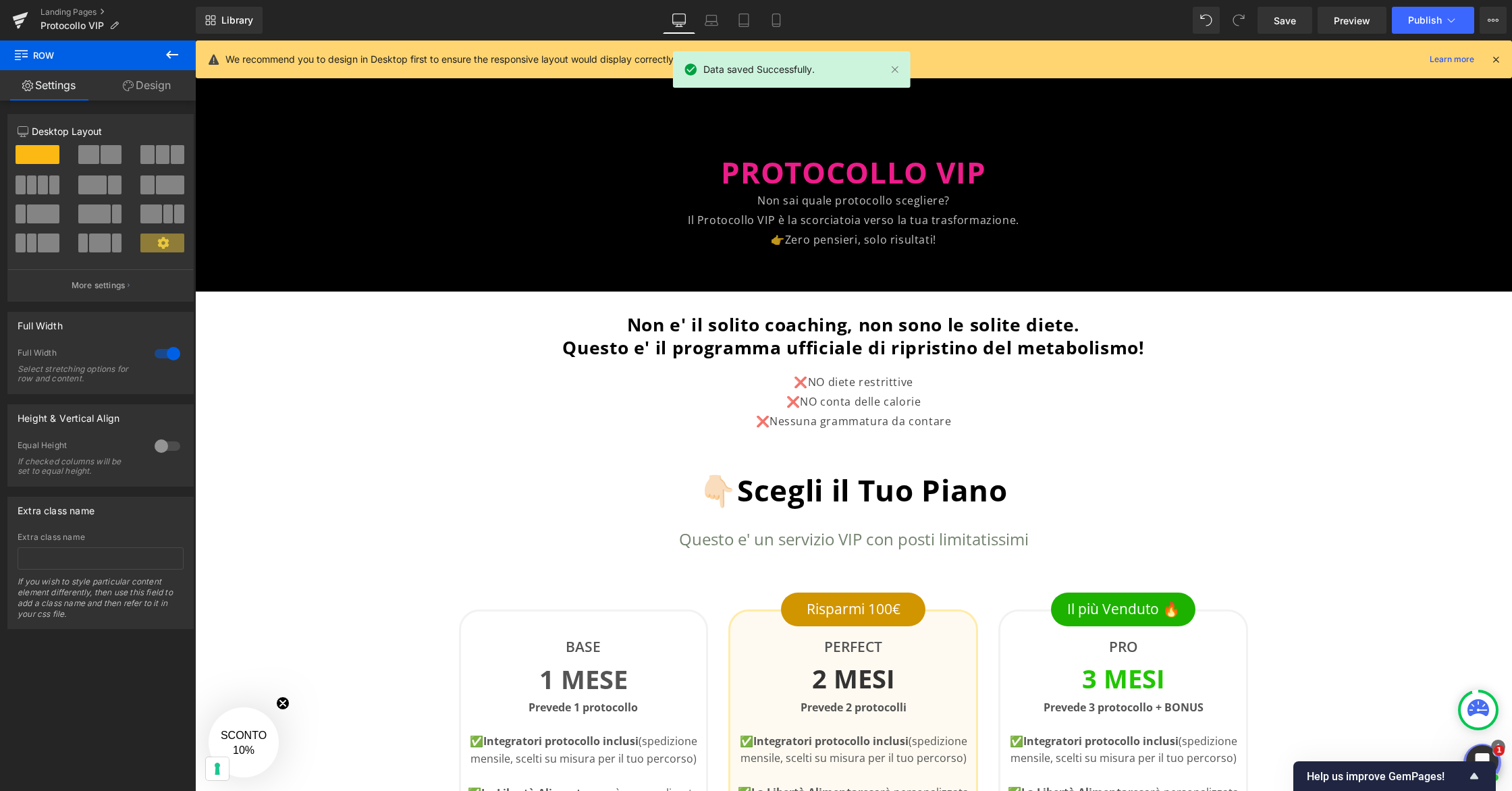
scroll to position [0, 0]
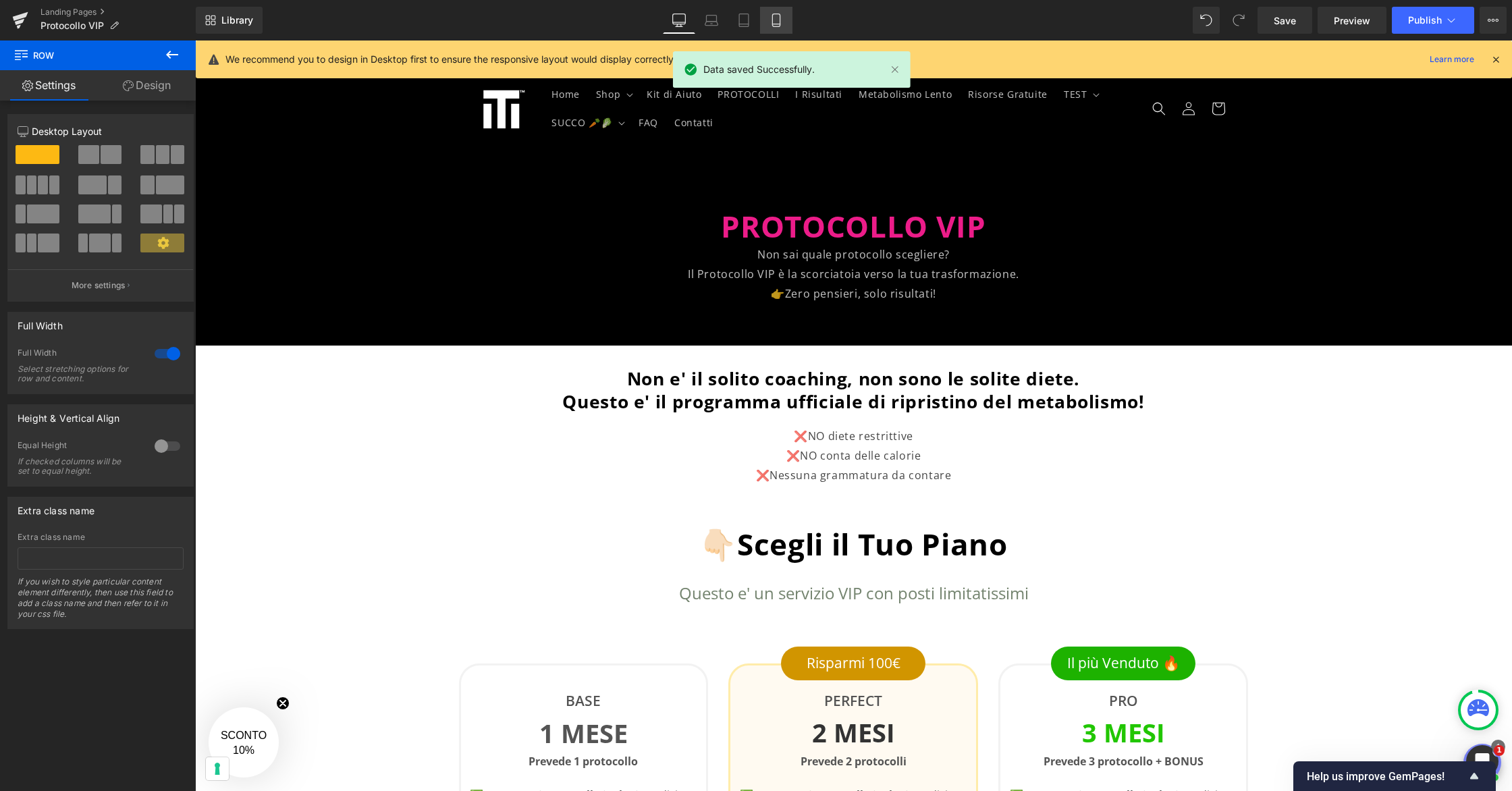
click at [787, 11] on link "Mobile" at bounding box center [776, 20] width 32 height 27
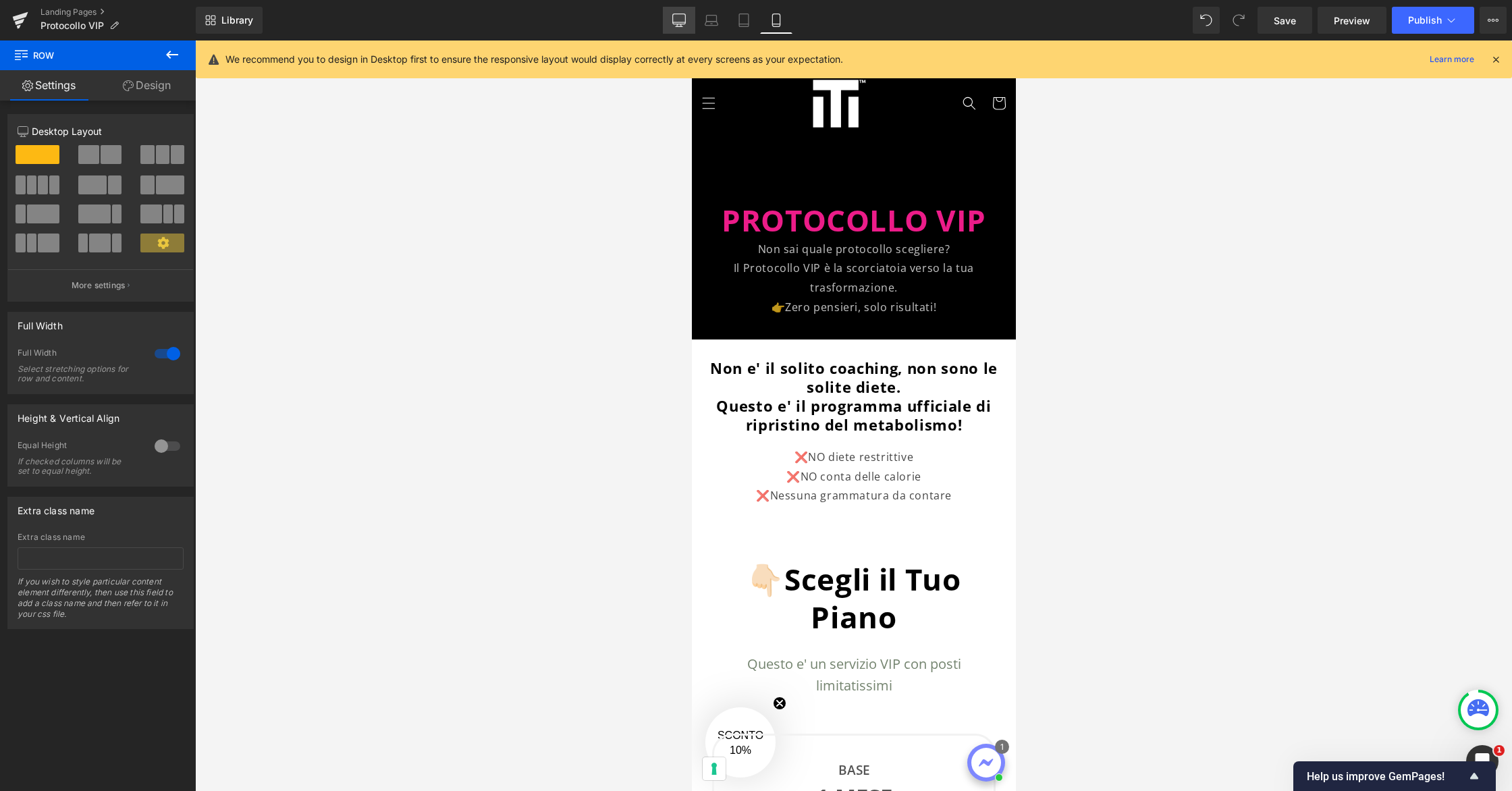
click at [686, 18] on icon at bounding box center [678, 19] width 12 height 10
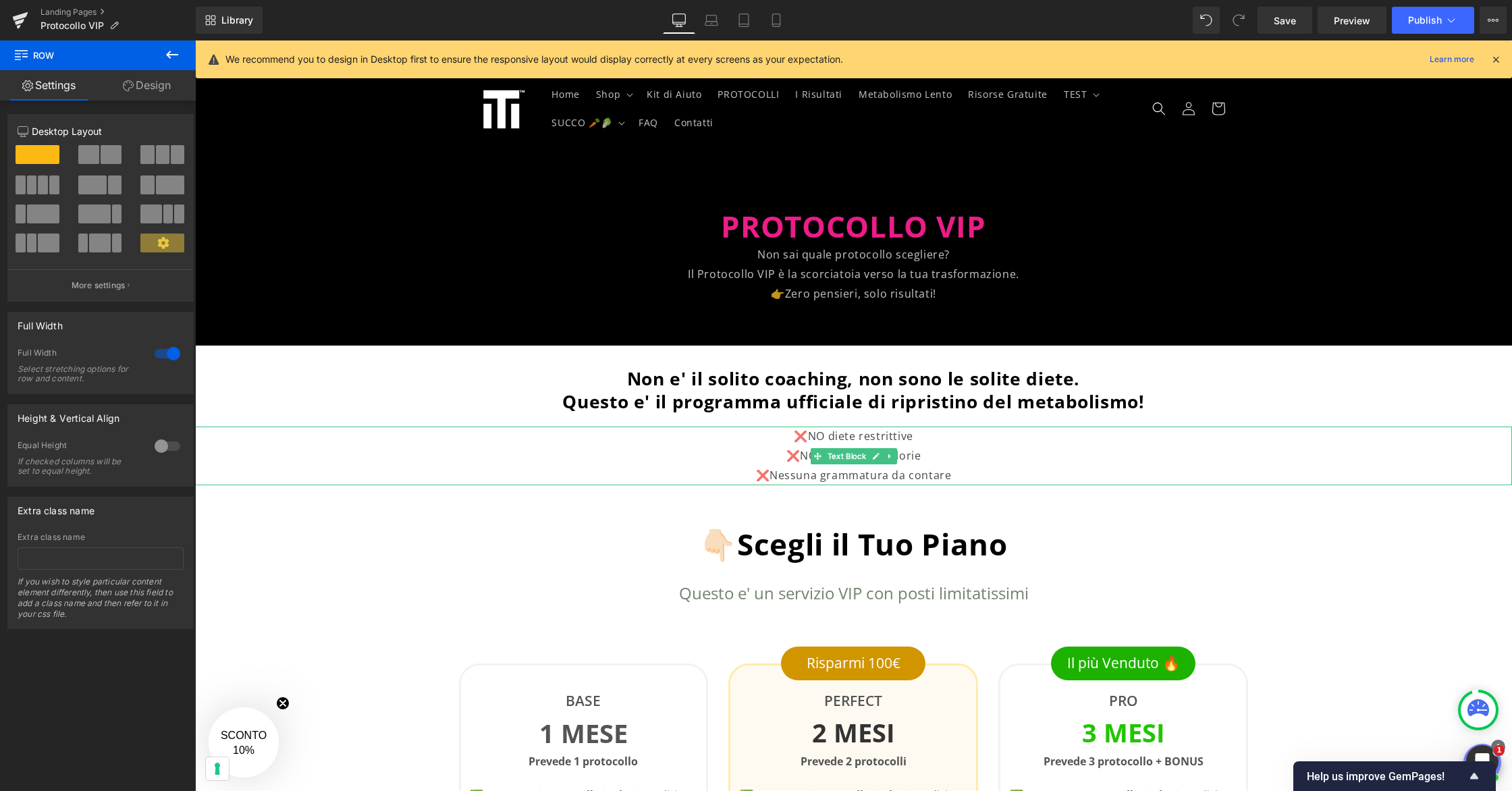
click at [933, 474] on p "❌Nessuna grammatura da contare" at bounding box center [853, 476] width 1047 height 20
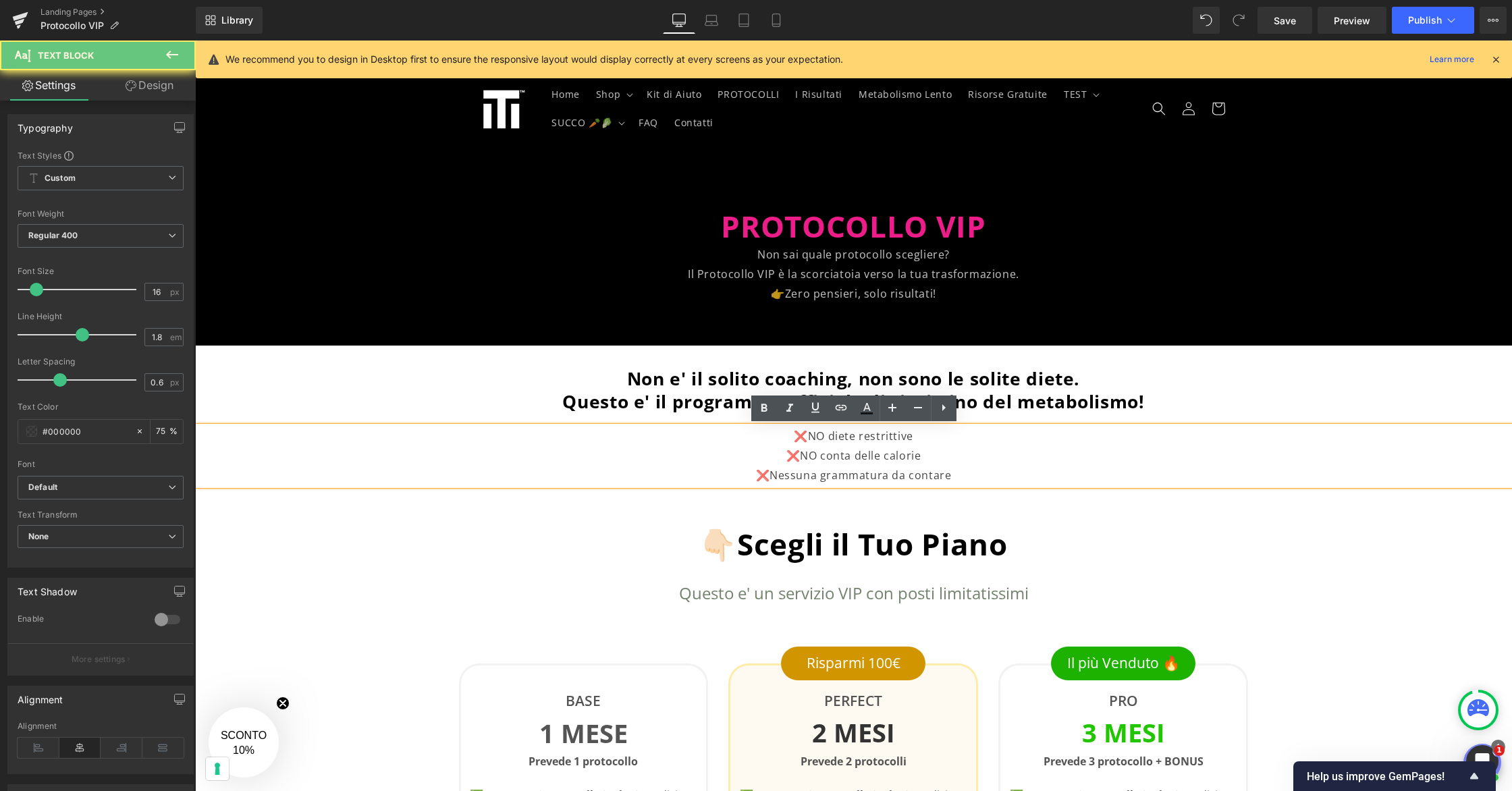
click at [962, 476] on p "❌Nessuna grammatura da contare" at bounding box center [853, 476] width 1047 height 20
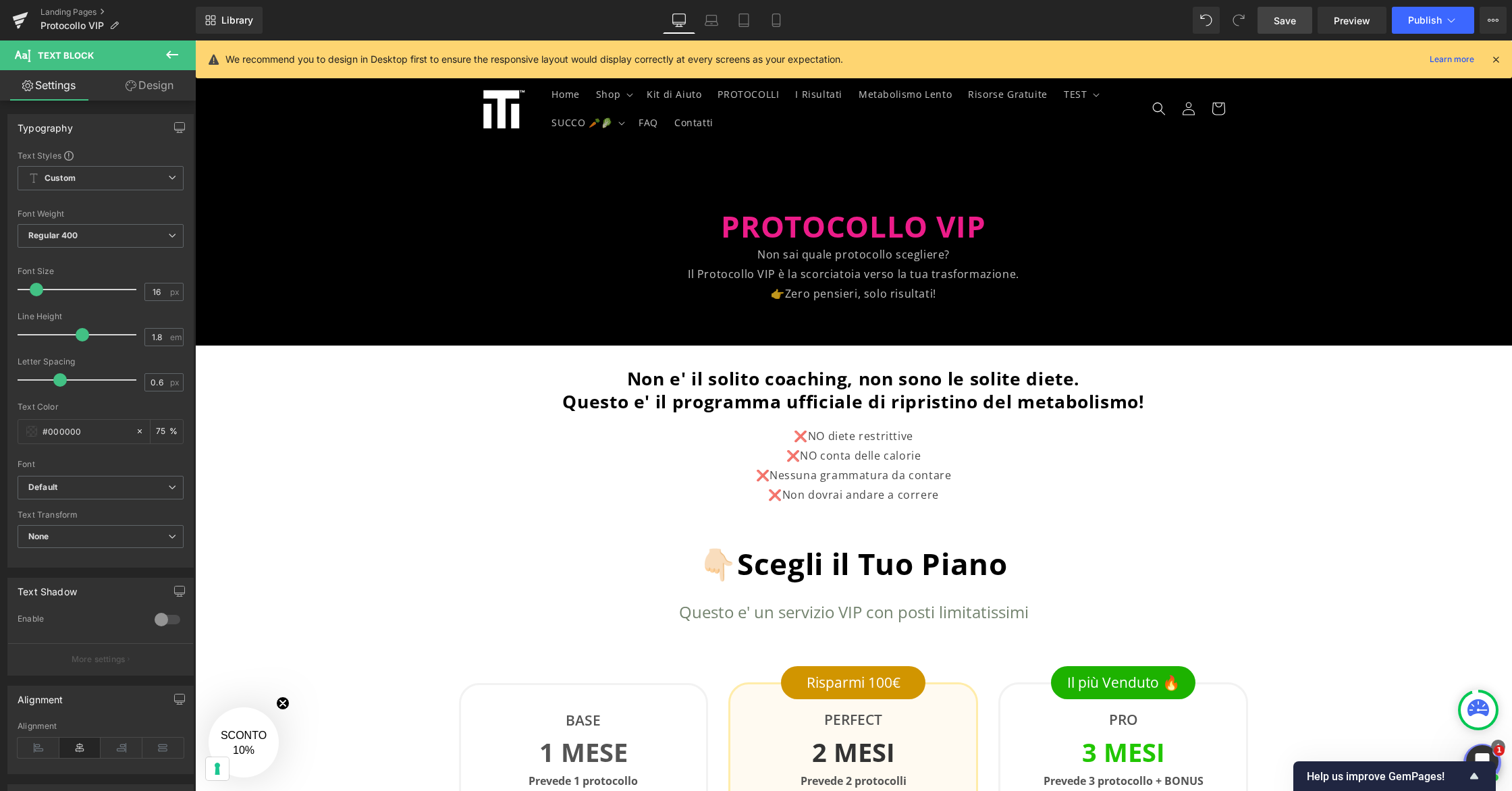
click at [1281, 10] on link "Save" at bounding box center [1284, 20] width 55 height 27
click at [867, 495] on p "❌Non dovrai andare a correre" at bounding box center [853, 495] width 1047 height 20
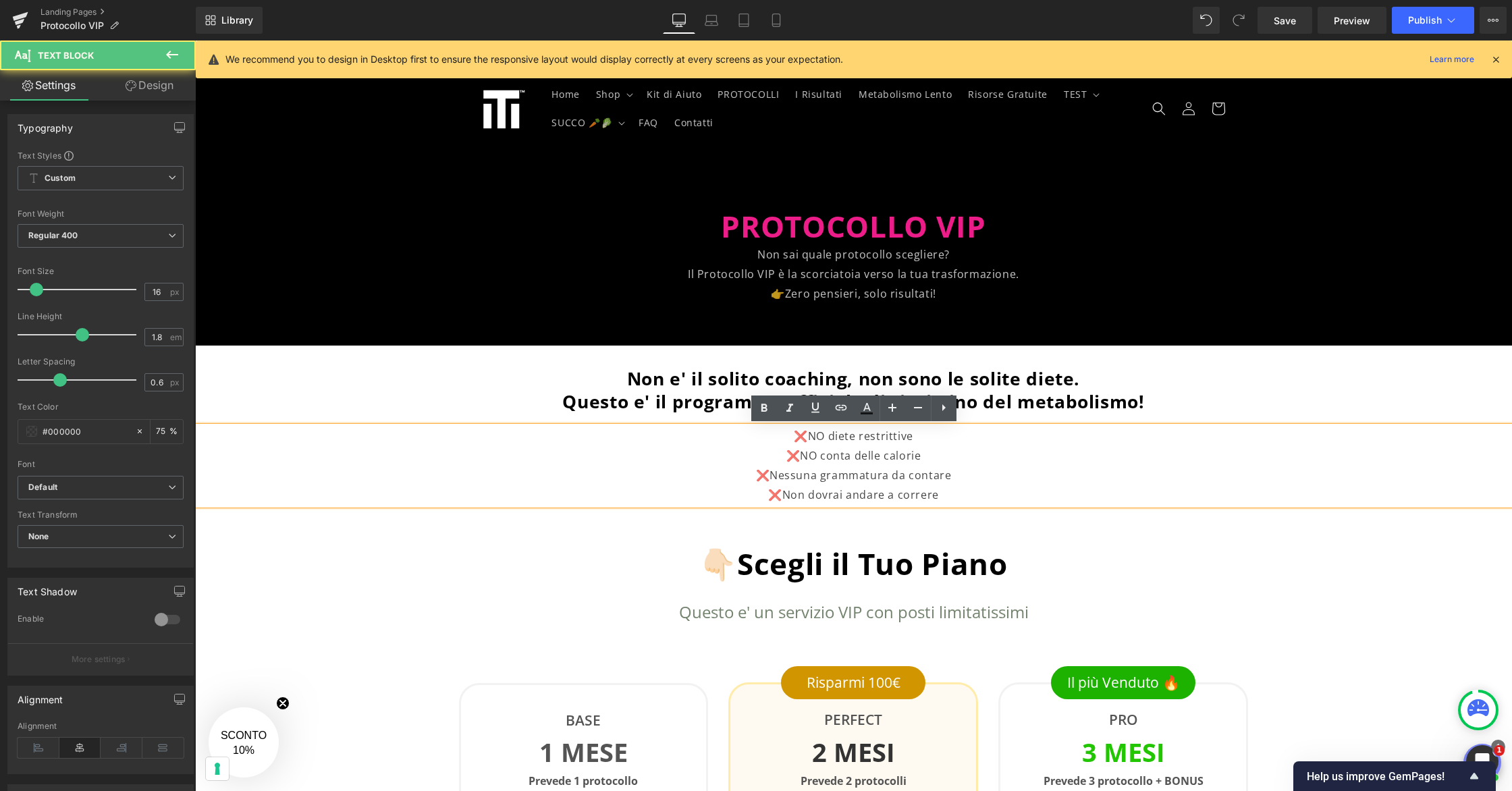
click at [955, 492] on p "❌Non dovrai andare a correre" at bounding box center [853, 495] width 1047 height 20
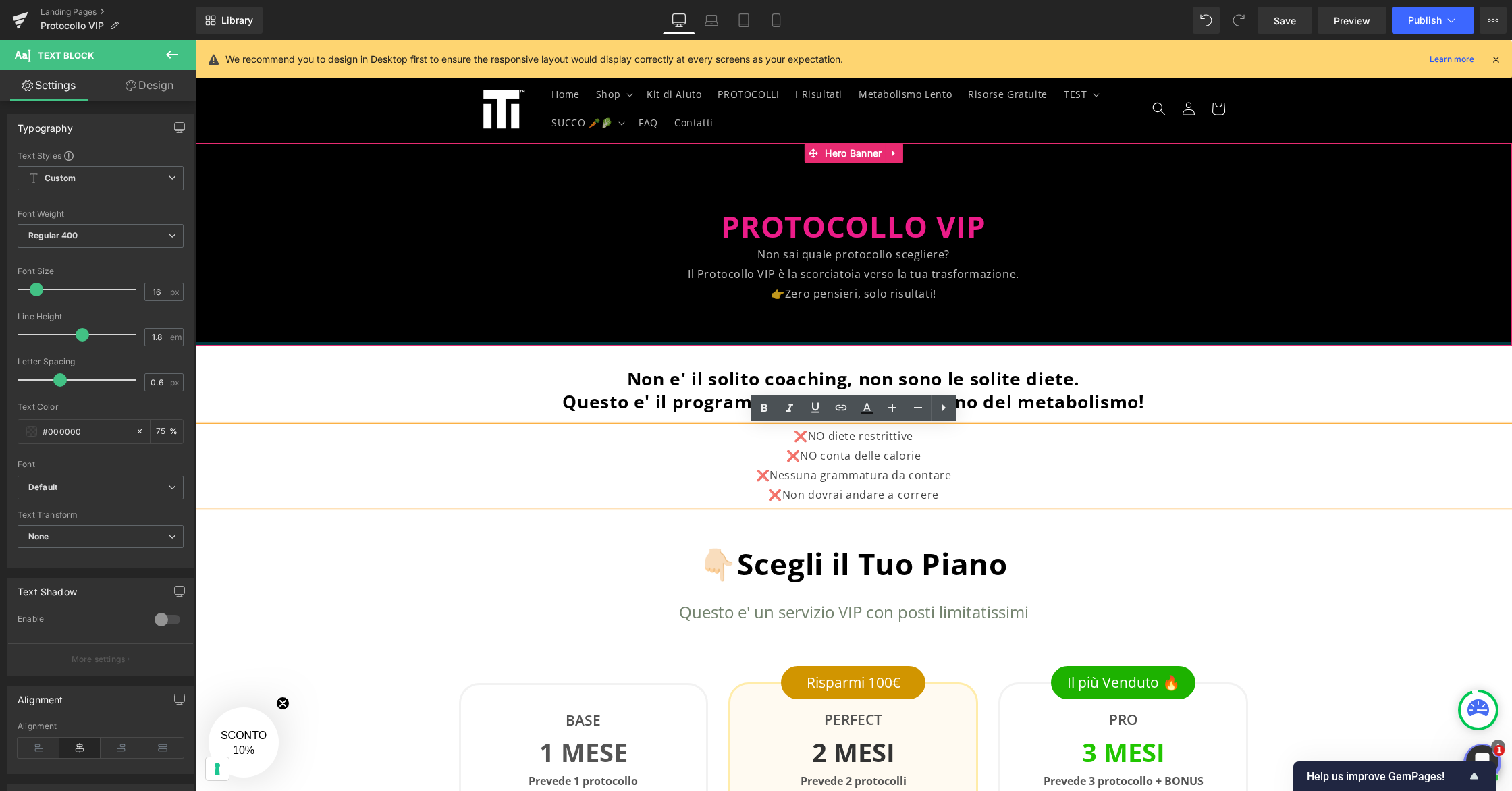
click at [1098, 343] on div at bounding box center [854, 344] width 1317 height 3
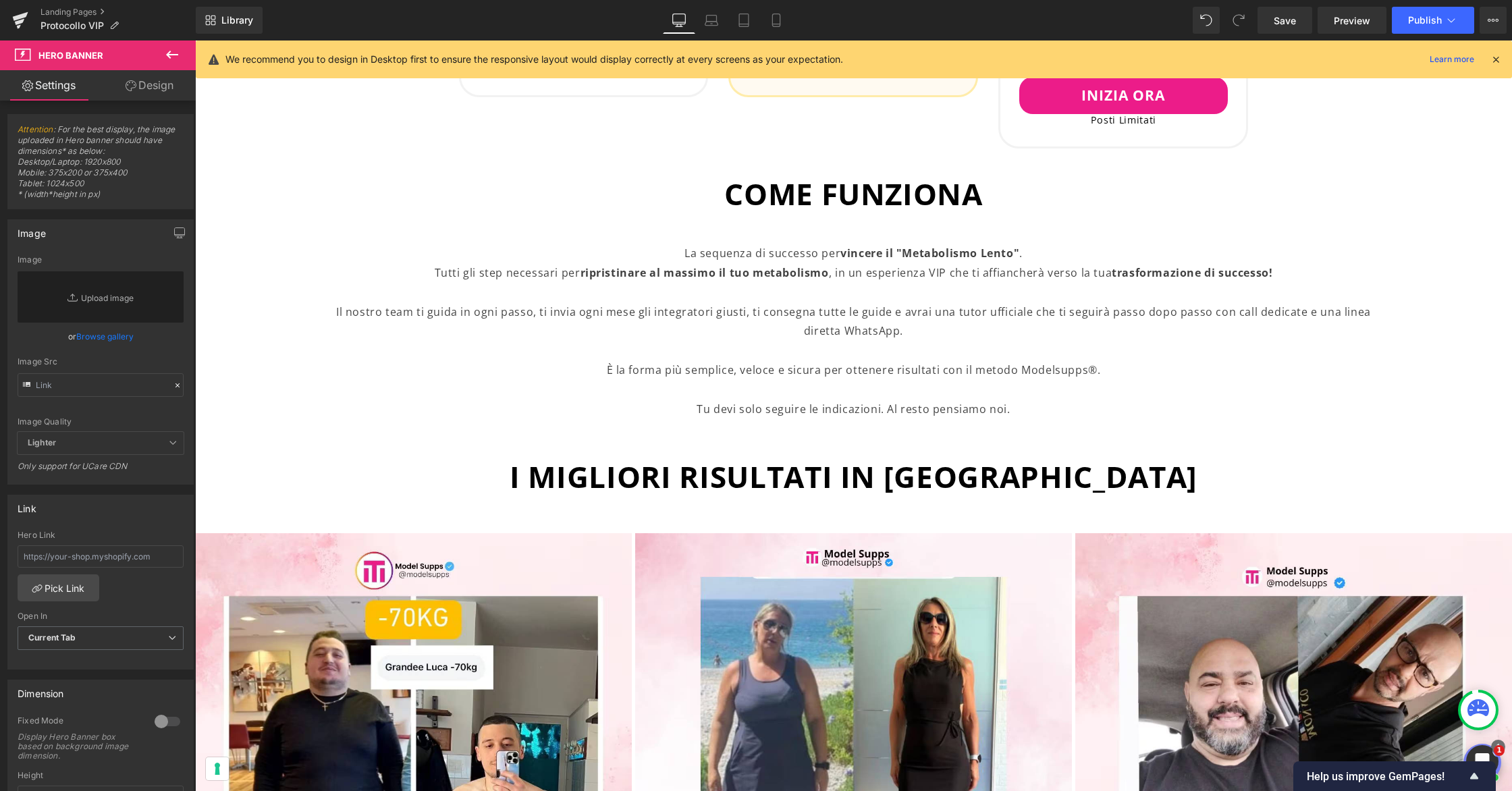
scroll to position [1136, 0]
click at [864, 269] on p "Tutti gli step necessari per ripristinare al massimo il tuo metabolismo , in un…" at bounding box center [853, 300] width 1047 height 77
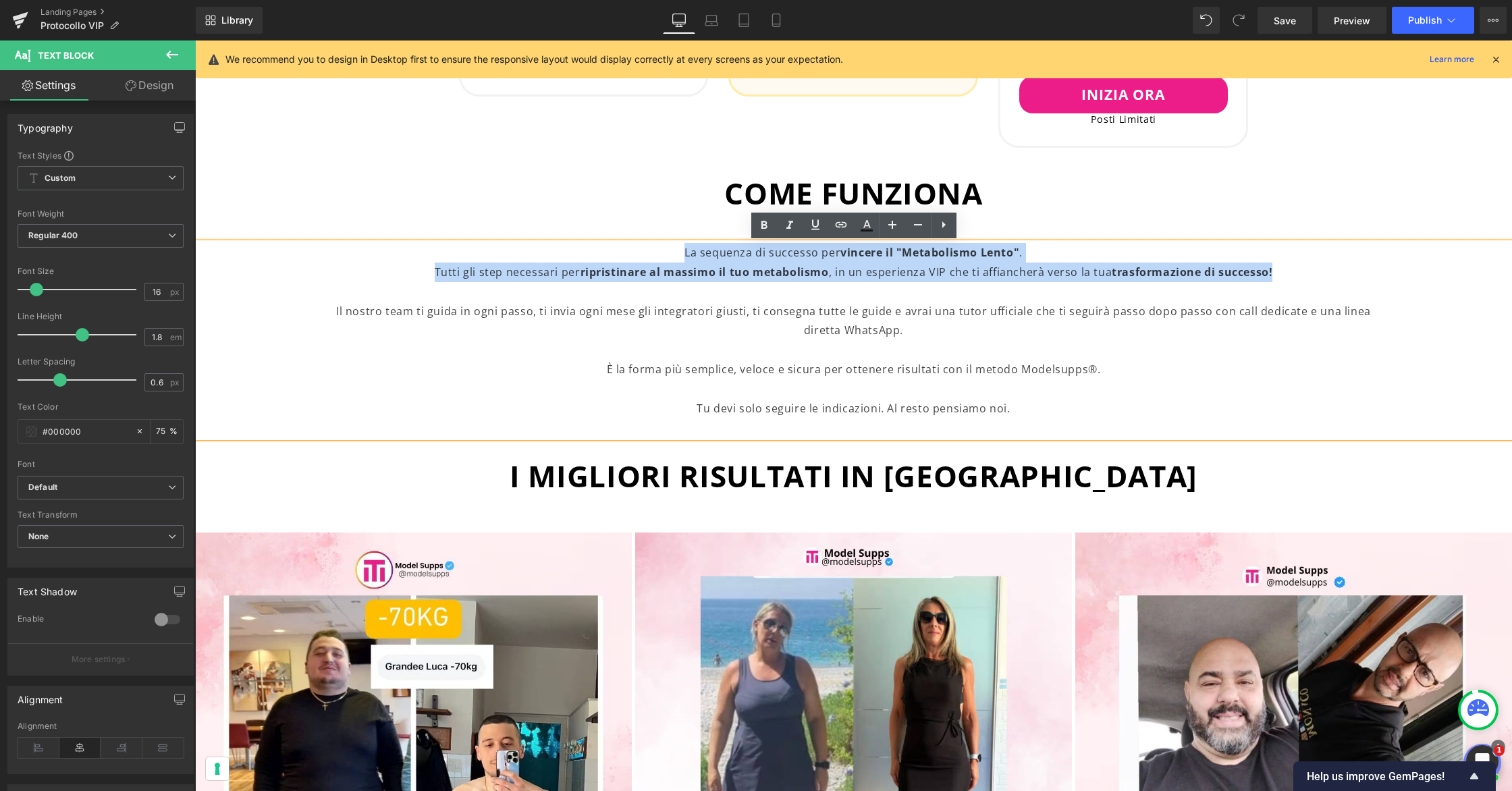
drag, startPoint x: 1292, startPoint y: 273, endPoint x: 662, endPoint y: 250, distance: 630.4
click at [662, 250] on div "La sequenza di successo per vincere il "Metabolismo Lento" . Tutti gli step nec…" at bounding box center [854, 340] width 1317 height 194
copy div "La sequenza di successo per vincere il "Metabolismo Lento" . Tutti gli step nec…"
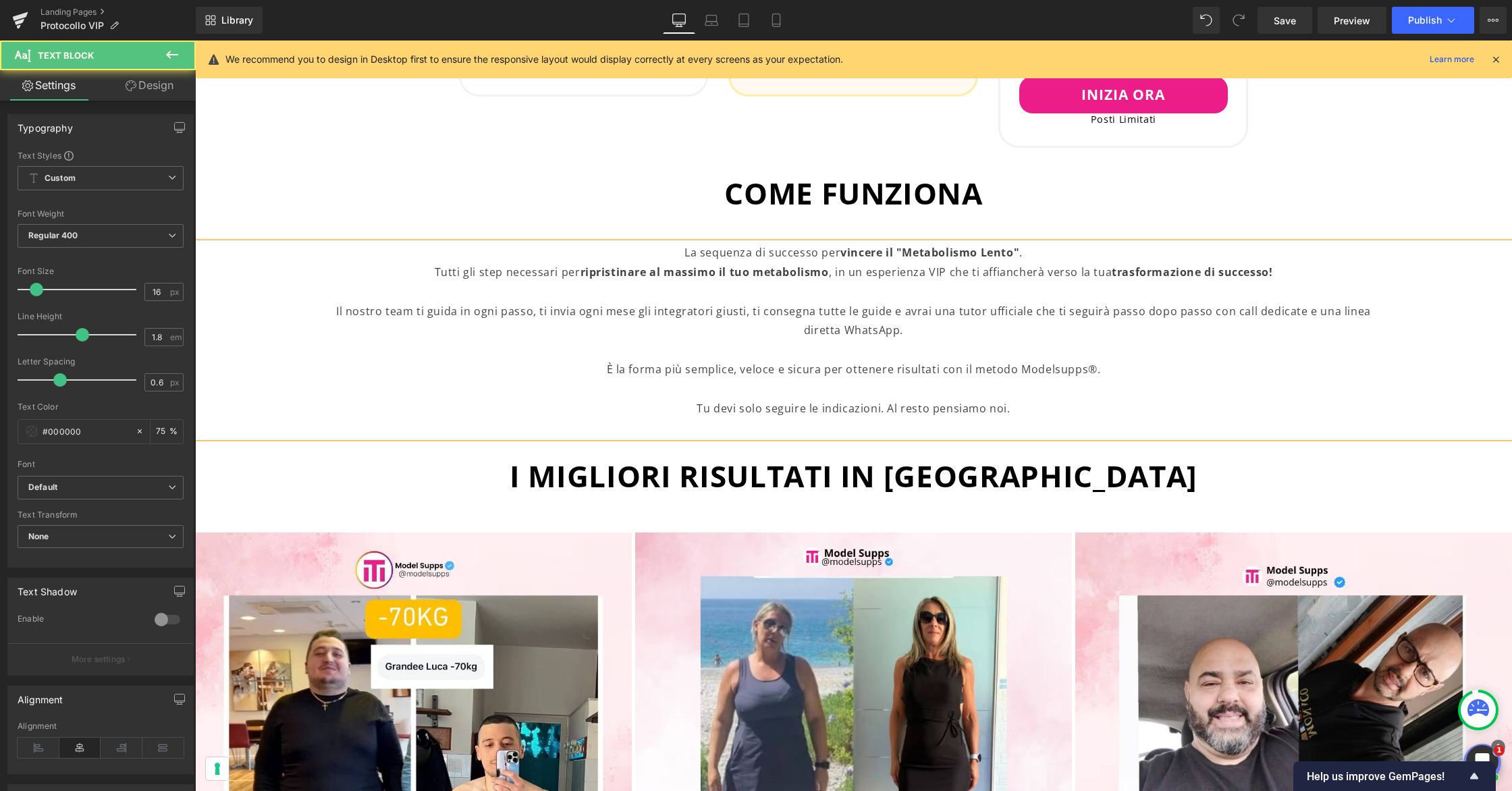
click at [791, 307] on p "Tutti gli step necessari per ripristinare al massimo il tuo metabolismo , in un…" at bounding box center [853, 300] width 1047 height 77
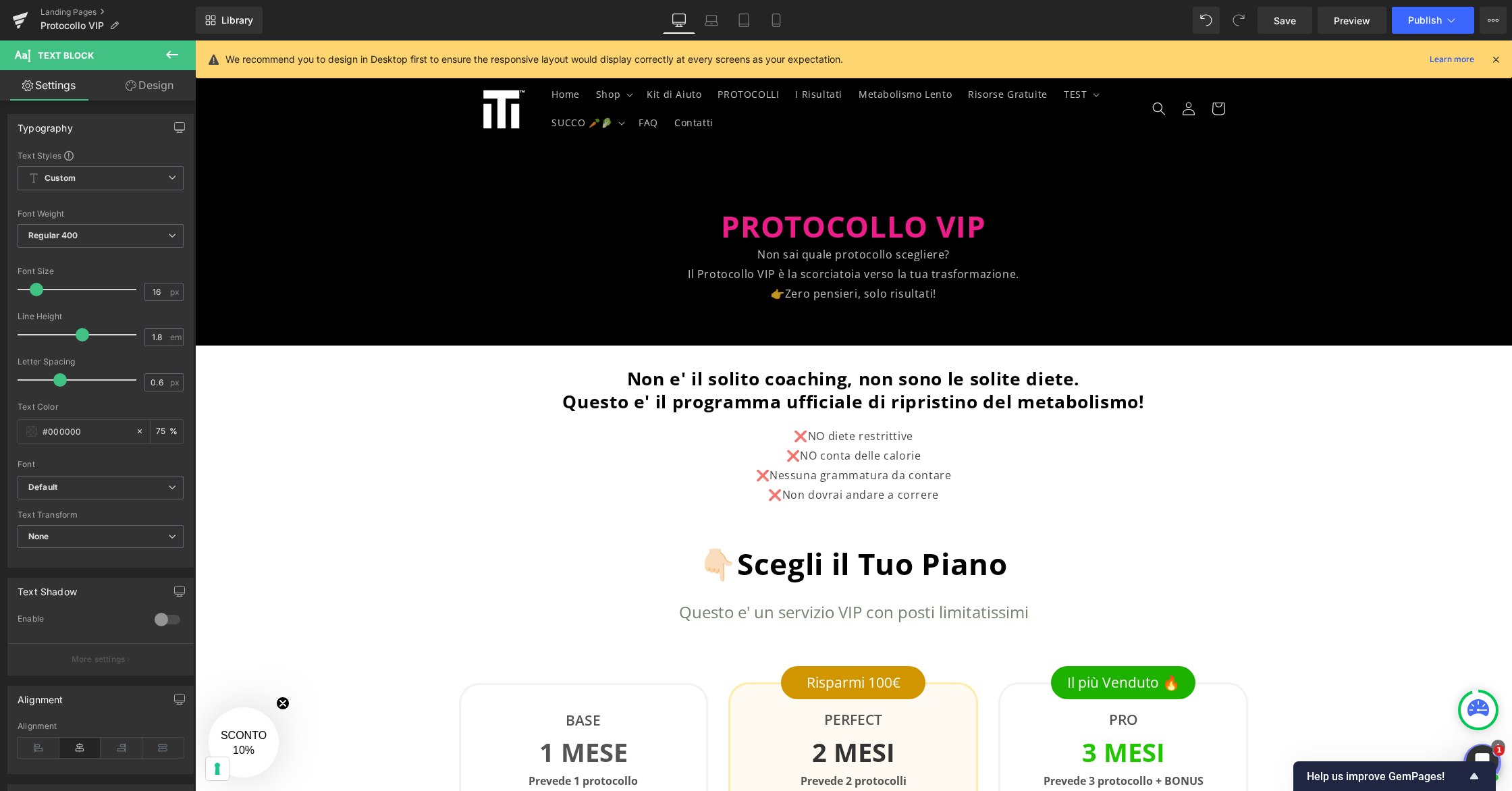
scroll to position [3, 0]
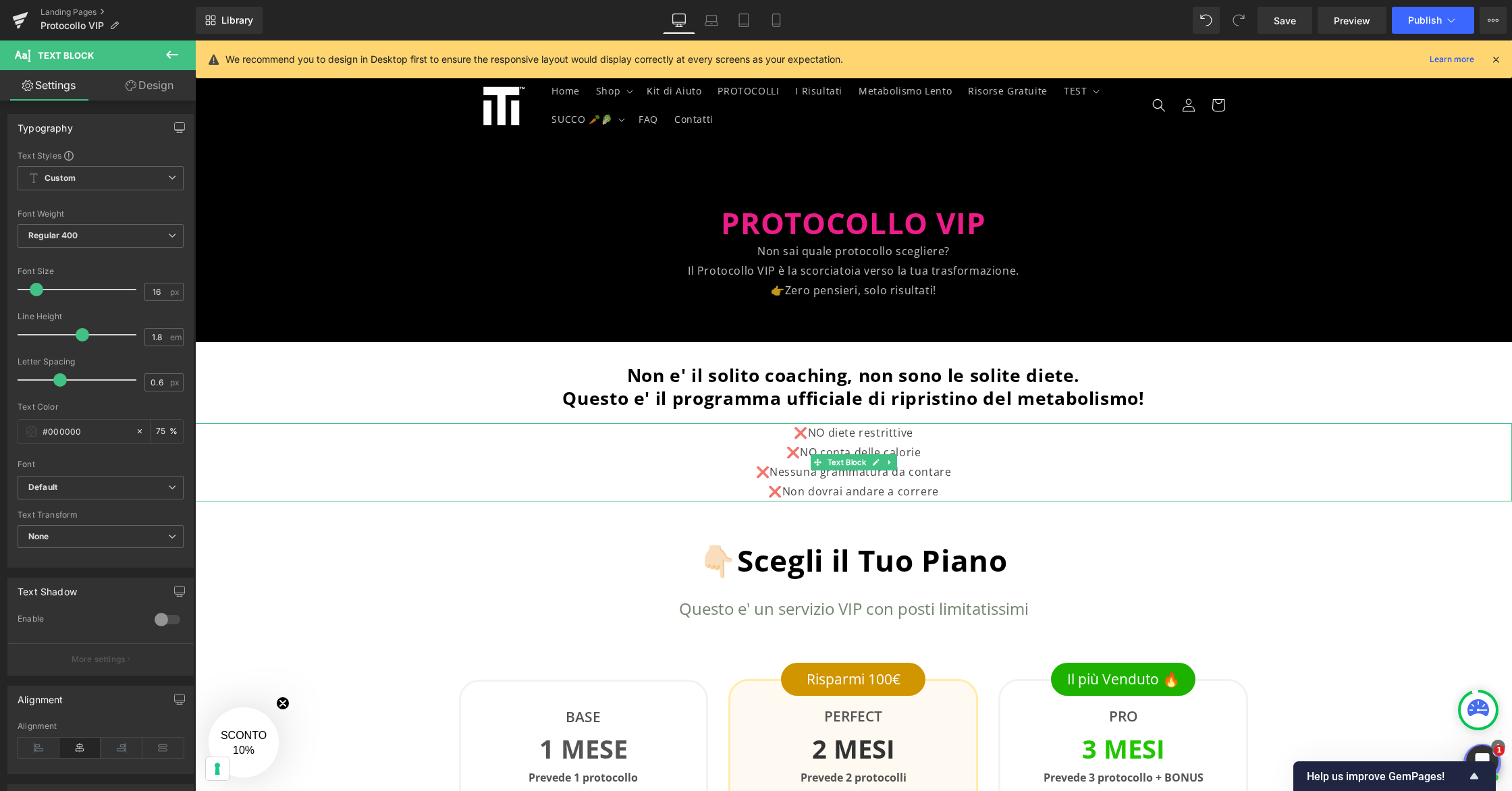
click at [952, 491] on p "❌Non dovrai andare a correre" at bounding box center [853, 491] width 1047 height 20
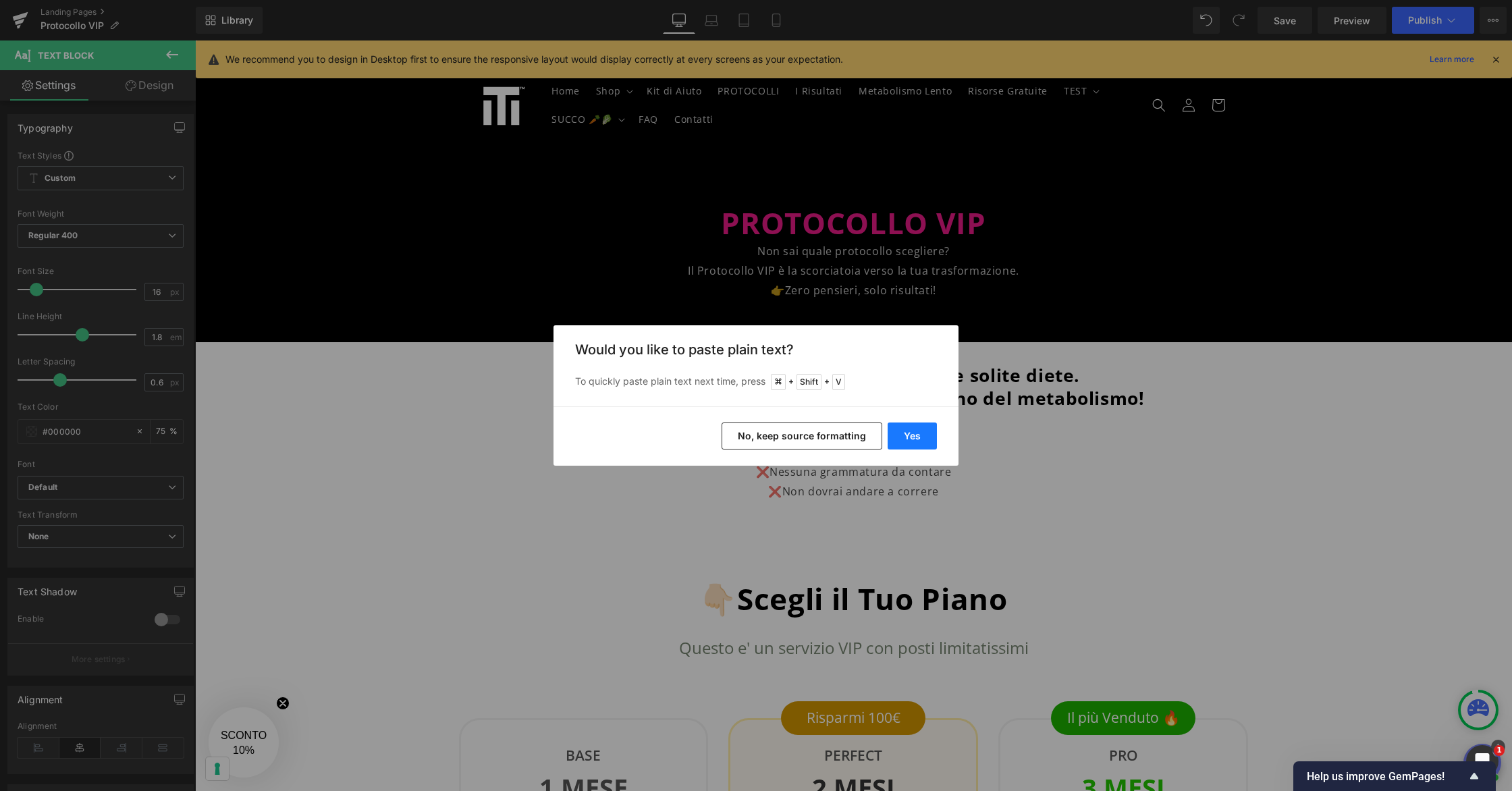
click at [898, 435] on button "Yes" at bounding box center [912, 436] width 49 height 27
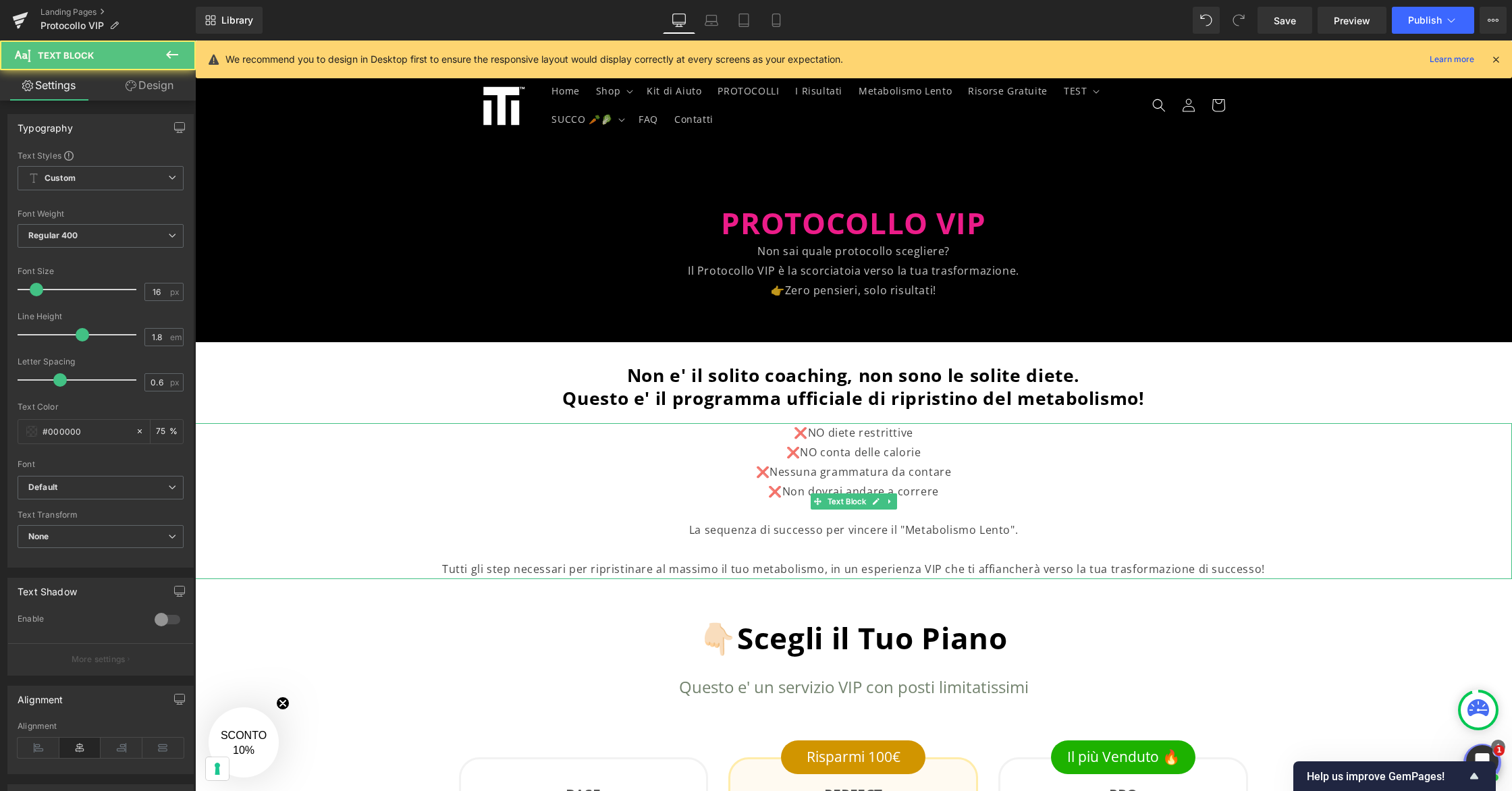
click at [683, 526] on p "La sequenza di successo per vincere il "Metabolismo Lento"." at bounding box center [853, 530] width 1047 height 20
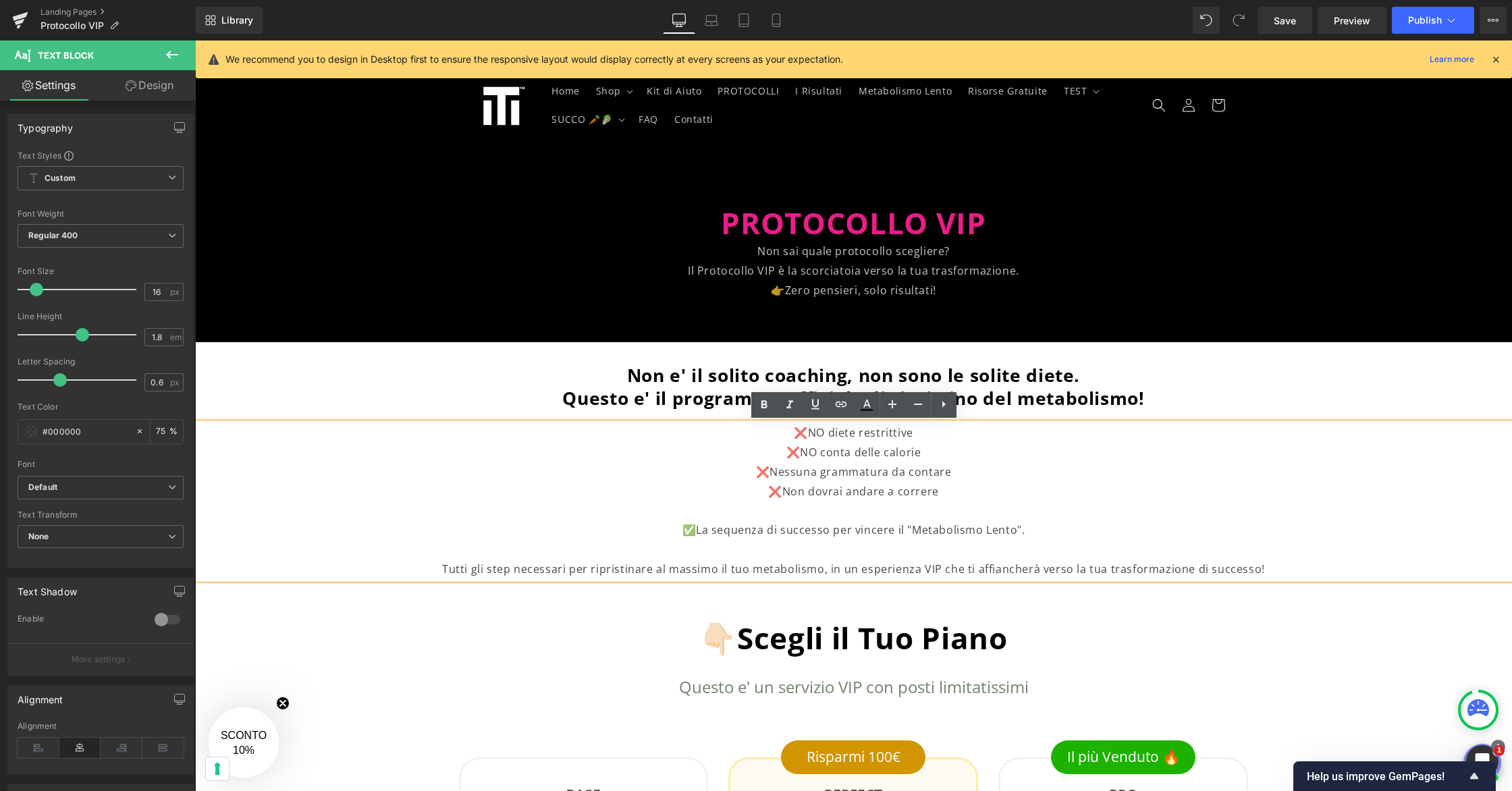
click at [753, 544] on p at bounding box center [853, 549] width 1047 height 20
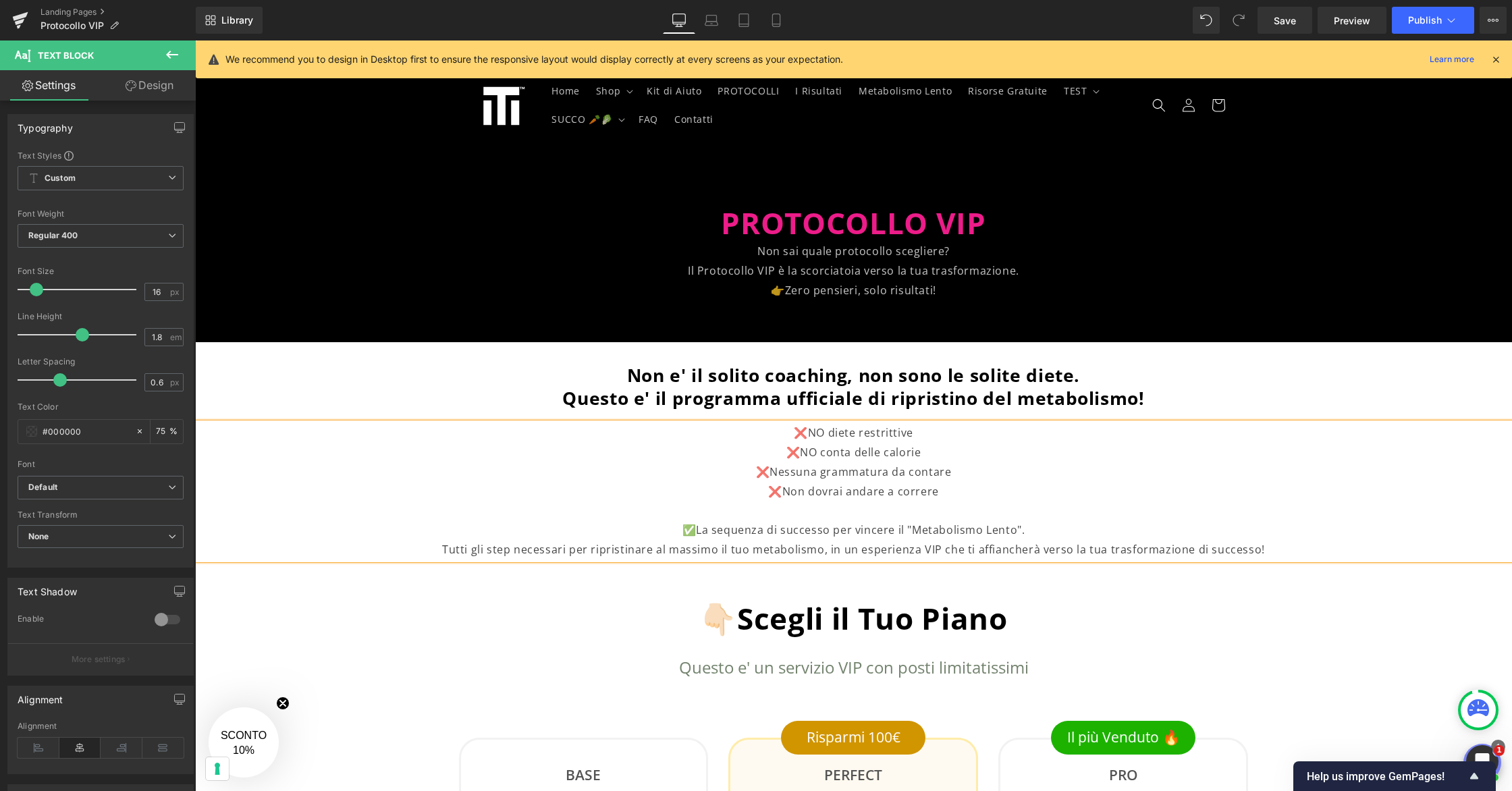
click at [696, 530] on p "✅La sequenza di successo per vincere il "Metabolismo Lento"." at bounding box center [853, 530] width 1047 height 20
click at [785, 17] on link "Mobile" at bounding box center [776, 20] width 32 height 27
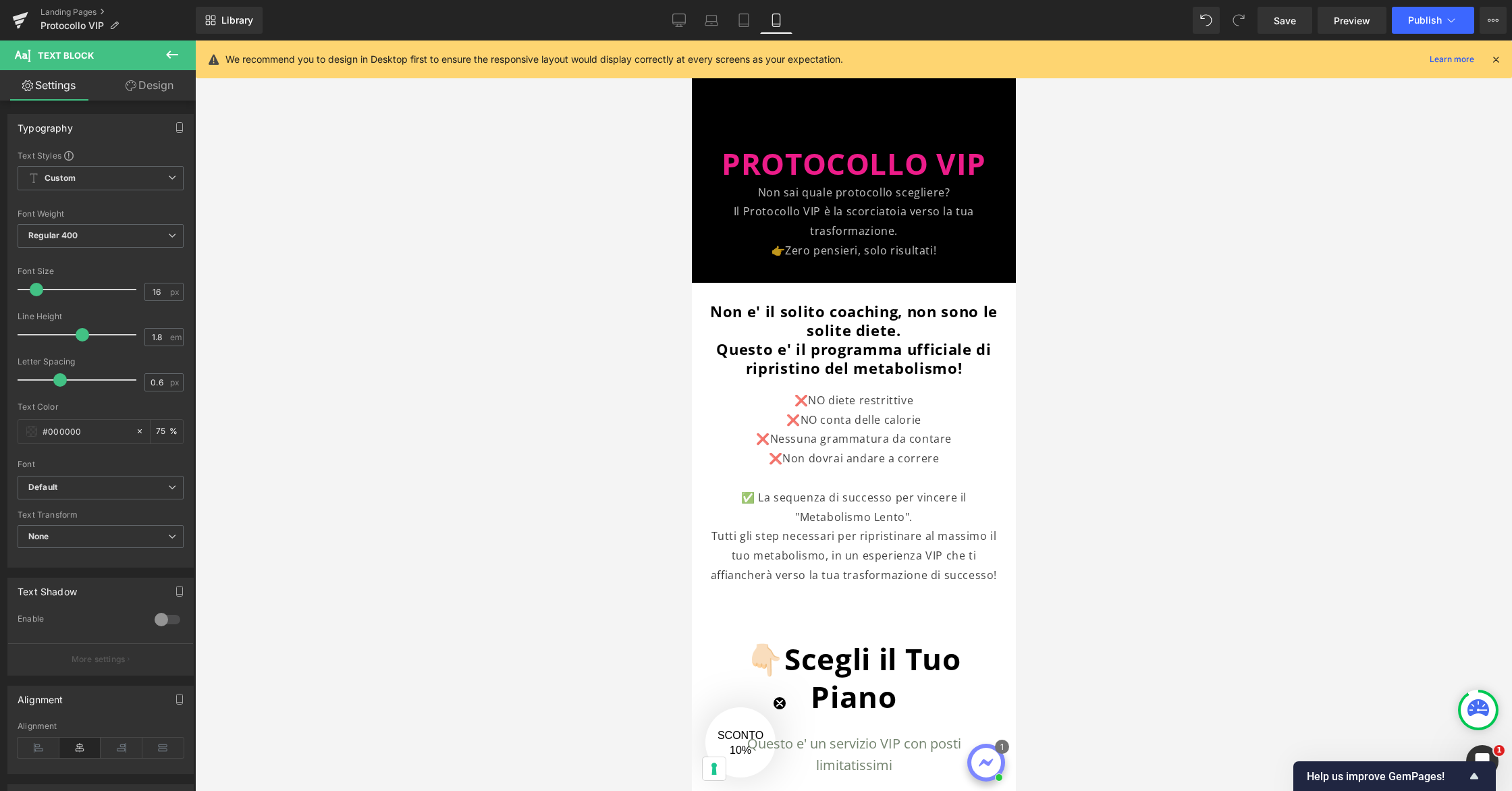
scroll to position [48, 0]
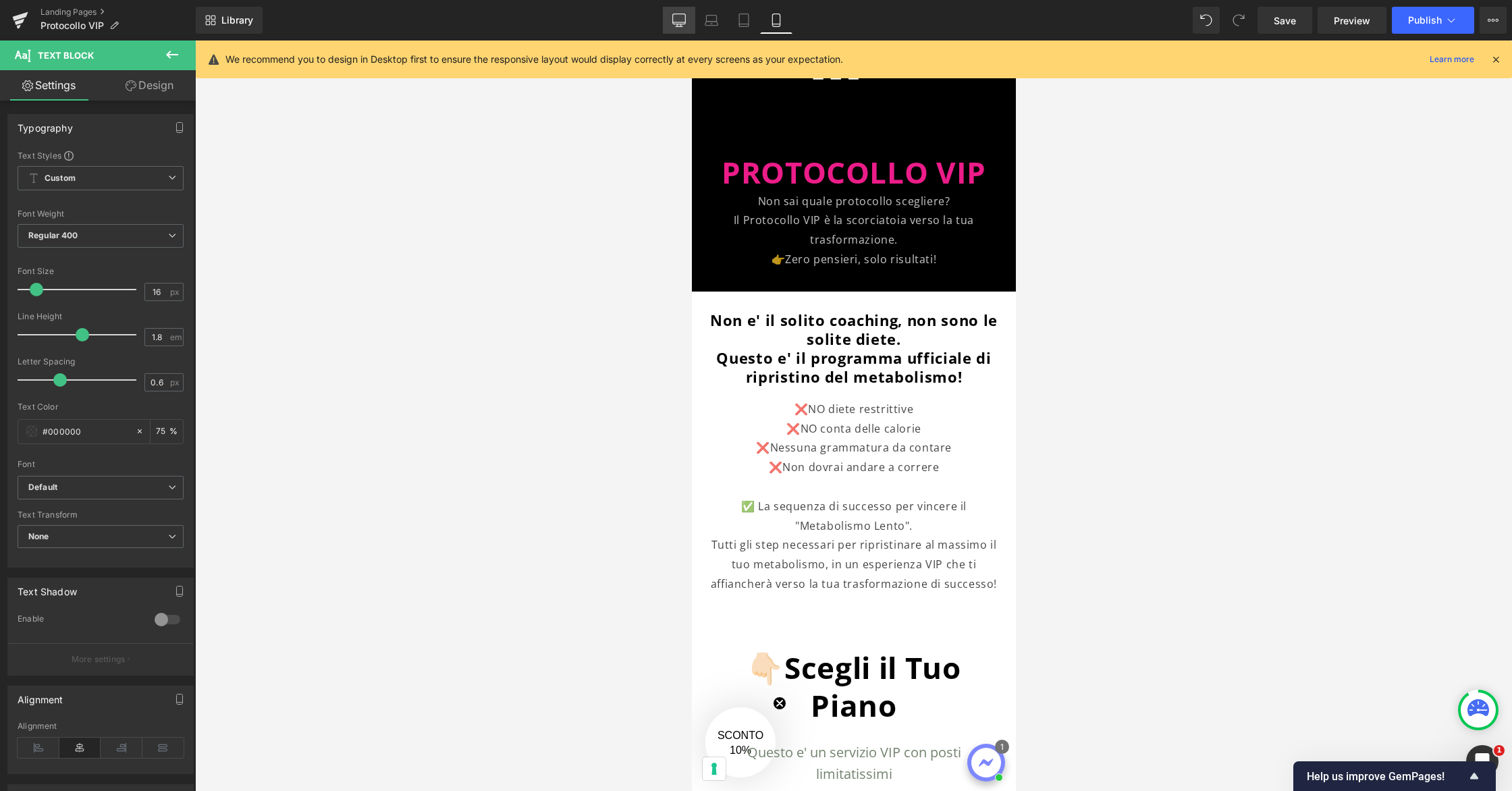
click at [687, 23] on link "Desktop" at bounding box center [678, 20] width 32 height 27
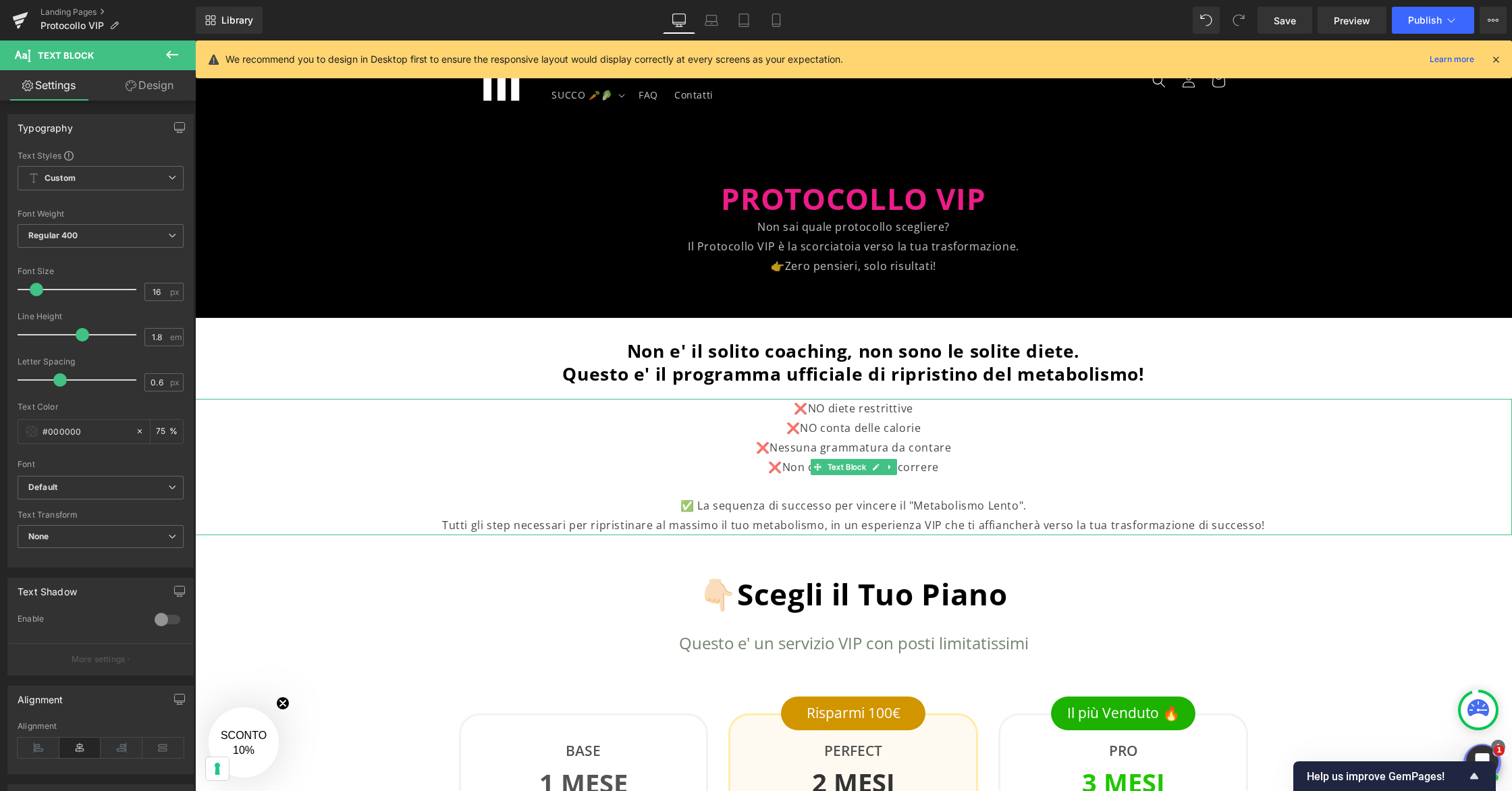
click at [921, 465] on p "❌Non dovrai andare a correre" at bounding box center [853, 467] width 1047 height 20
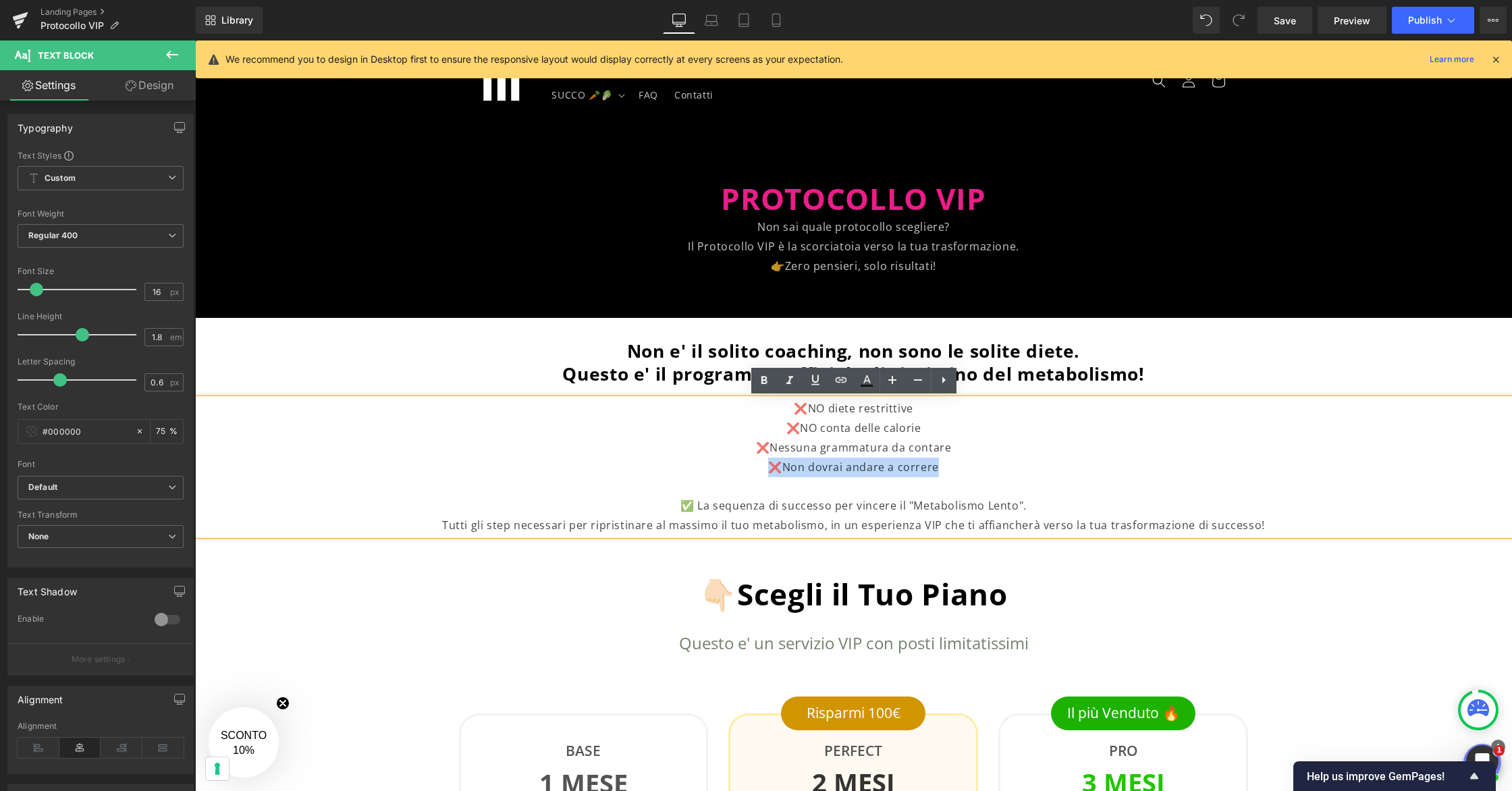
drag, startPoint x: 942, startPoint y: 467, endPoint x: 775, endPoint y: 461, distance: 167.1
click at [775, 461] on p "❌Non dovrai andare a correre" at bounding box center [853, 467] width 1047 height 20
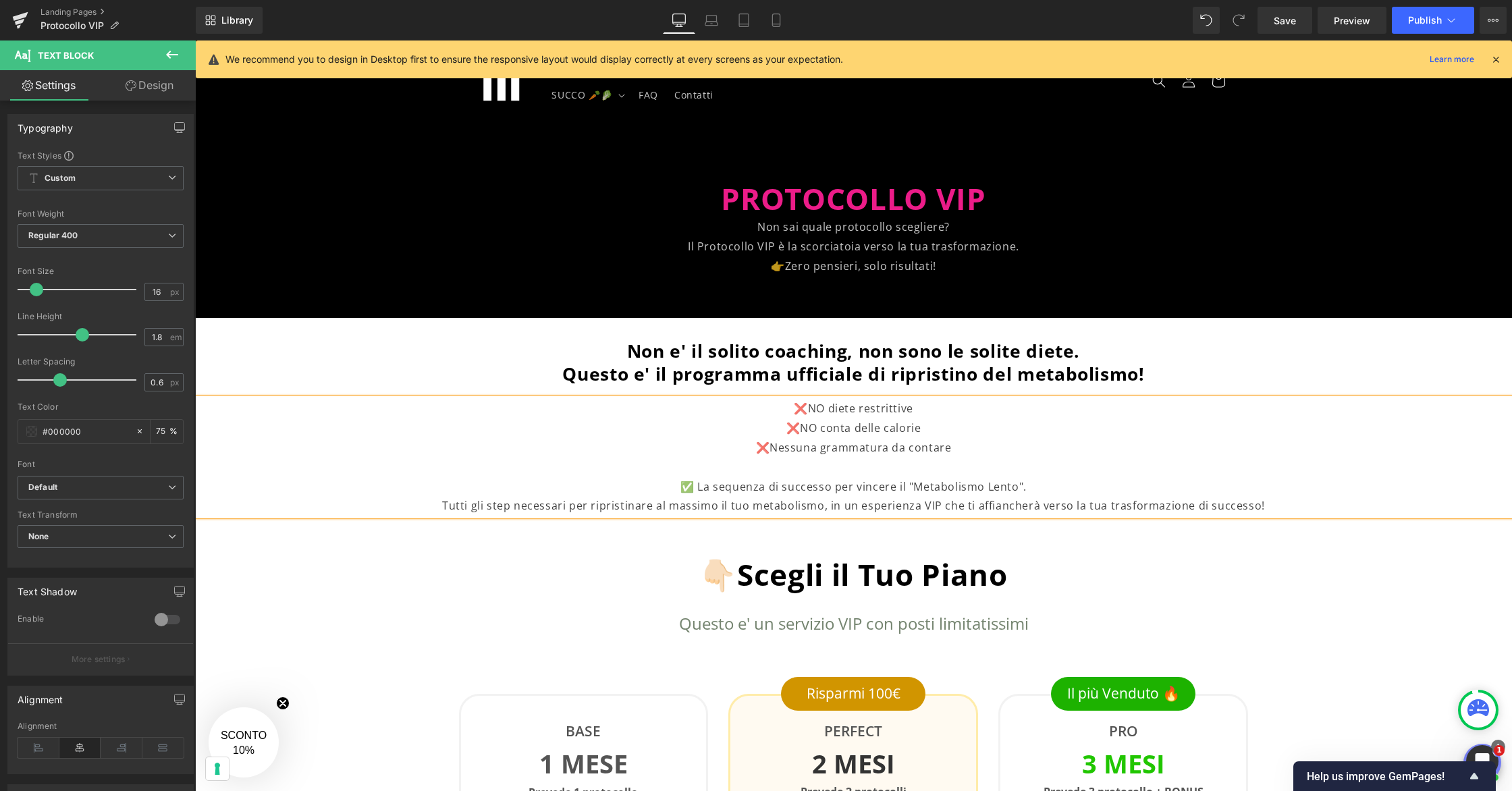
click at [849, 505] on p "Tutti gli step necessari per ripristinare al massimo il tuo metabolismo, in un …" at bounding box center [853, 505] width 1047 height 20
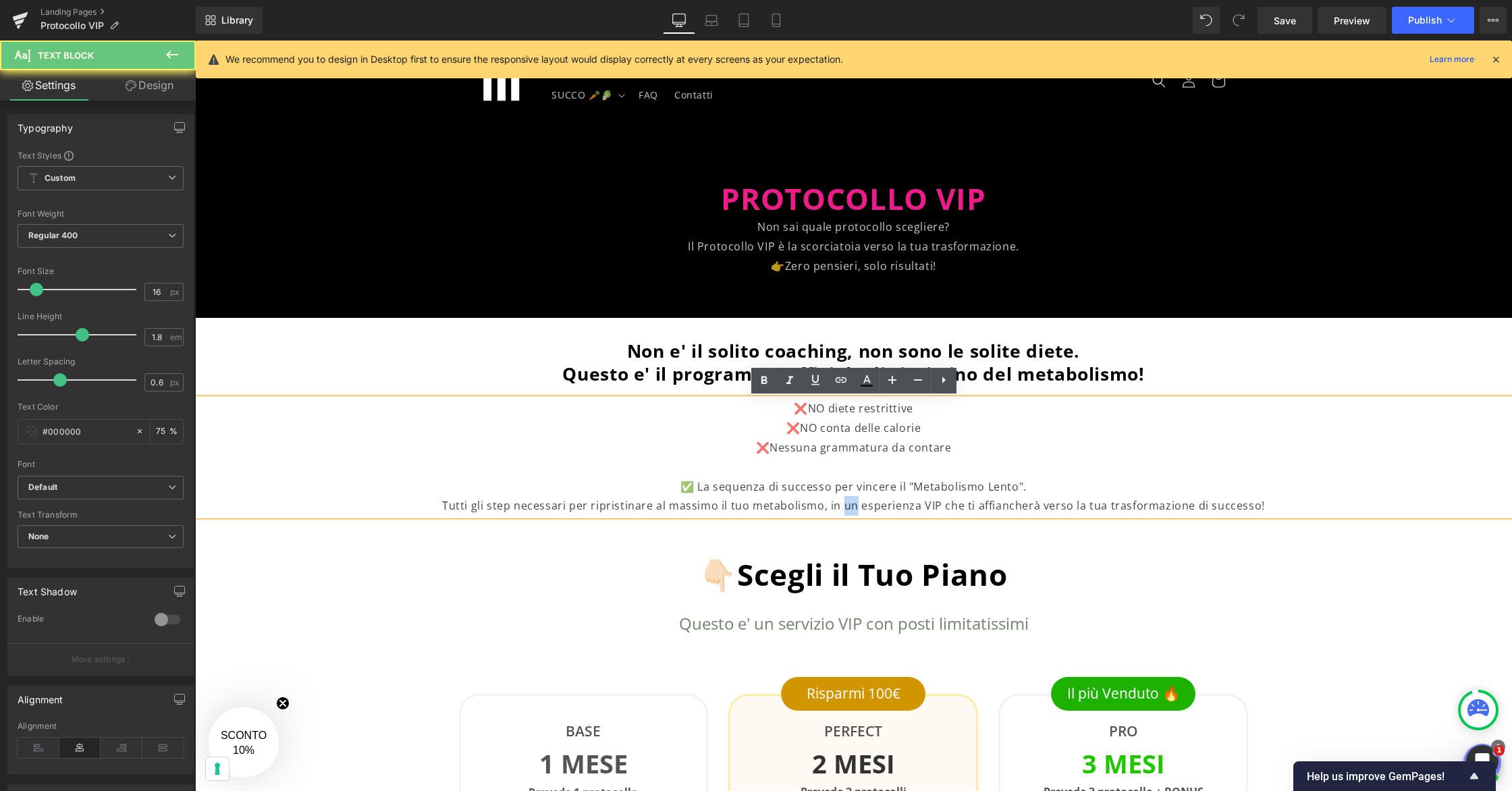
click at [849, 505] on p "Tutti gli step necessari per ripristinare al massimo il tuo metabolismo, in un …" at bounding box center [853, 505] width 1047 height 20
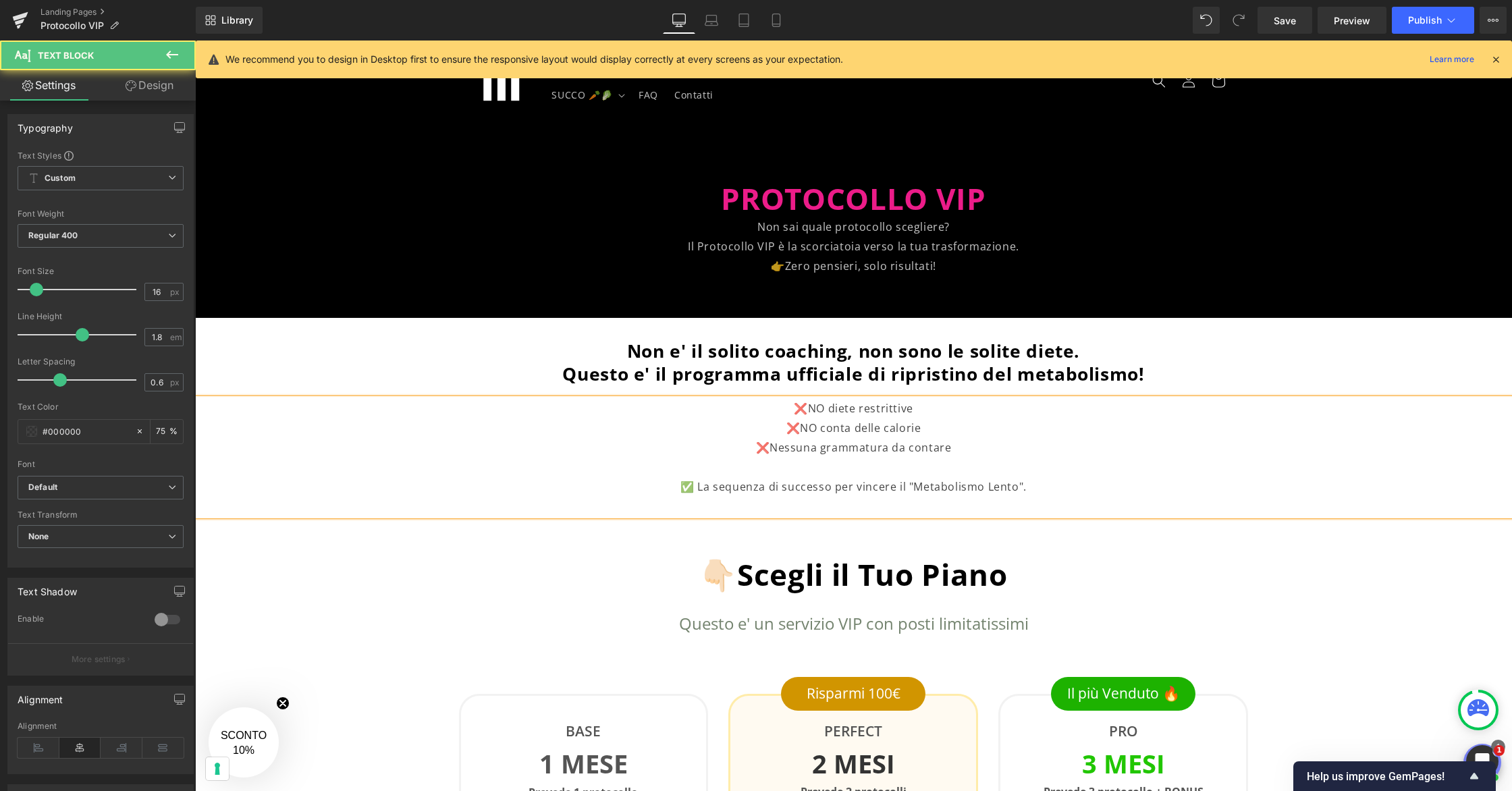
click at [853, 466] on p at bounding box center [853, 467] width 1047 height 20
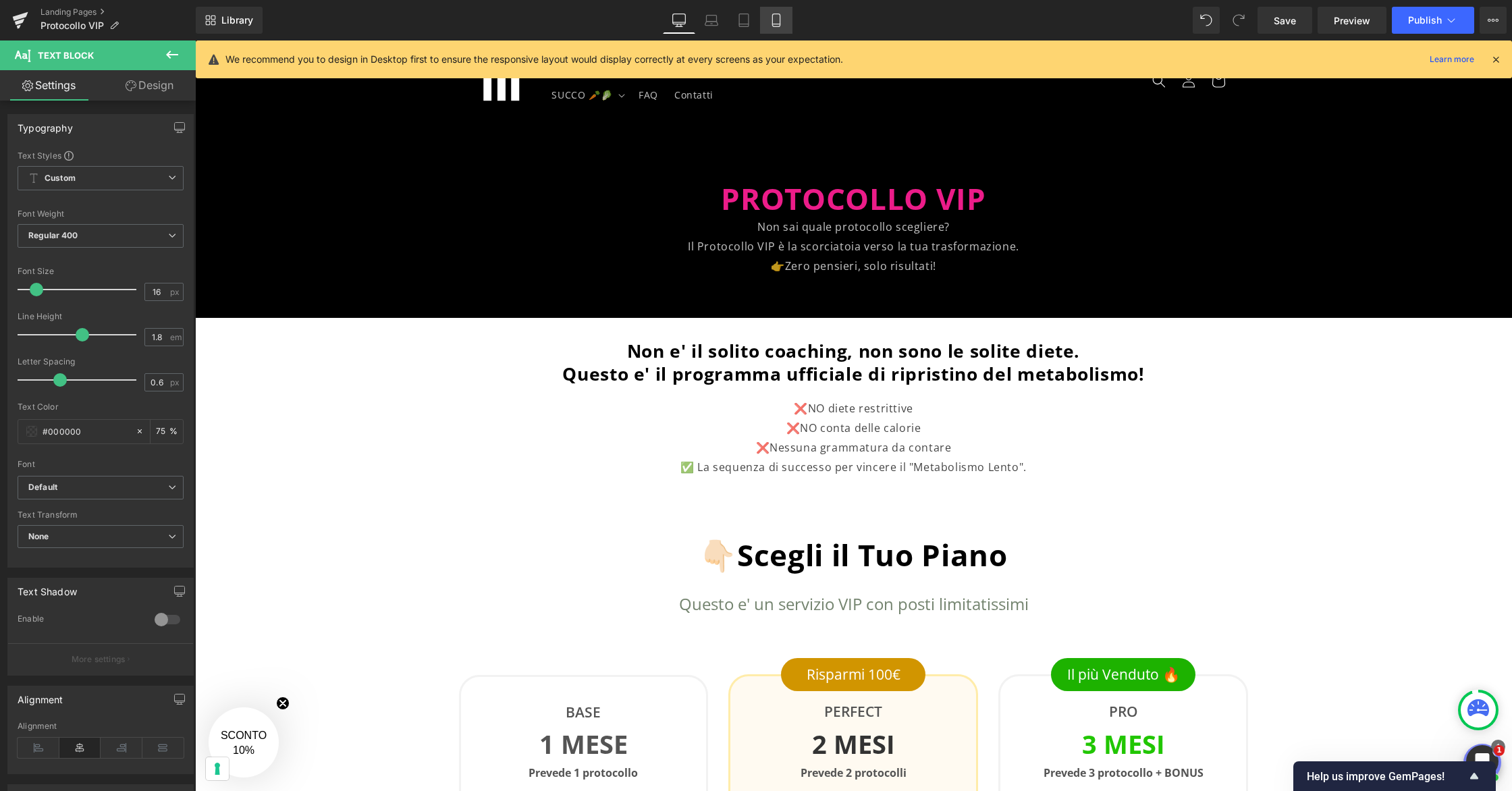
click at [779, 28] on link "Mobile" at bounding box center [776, 20] width 32 height 27
type input "75"
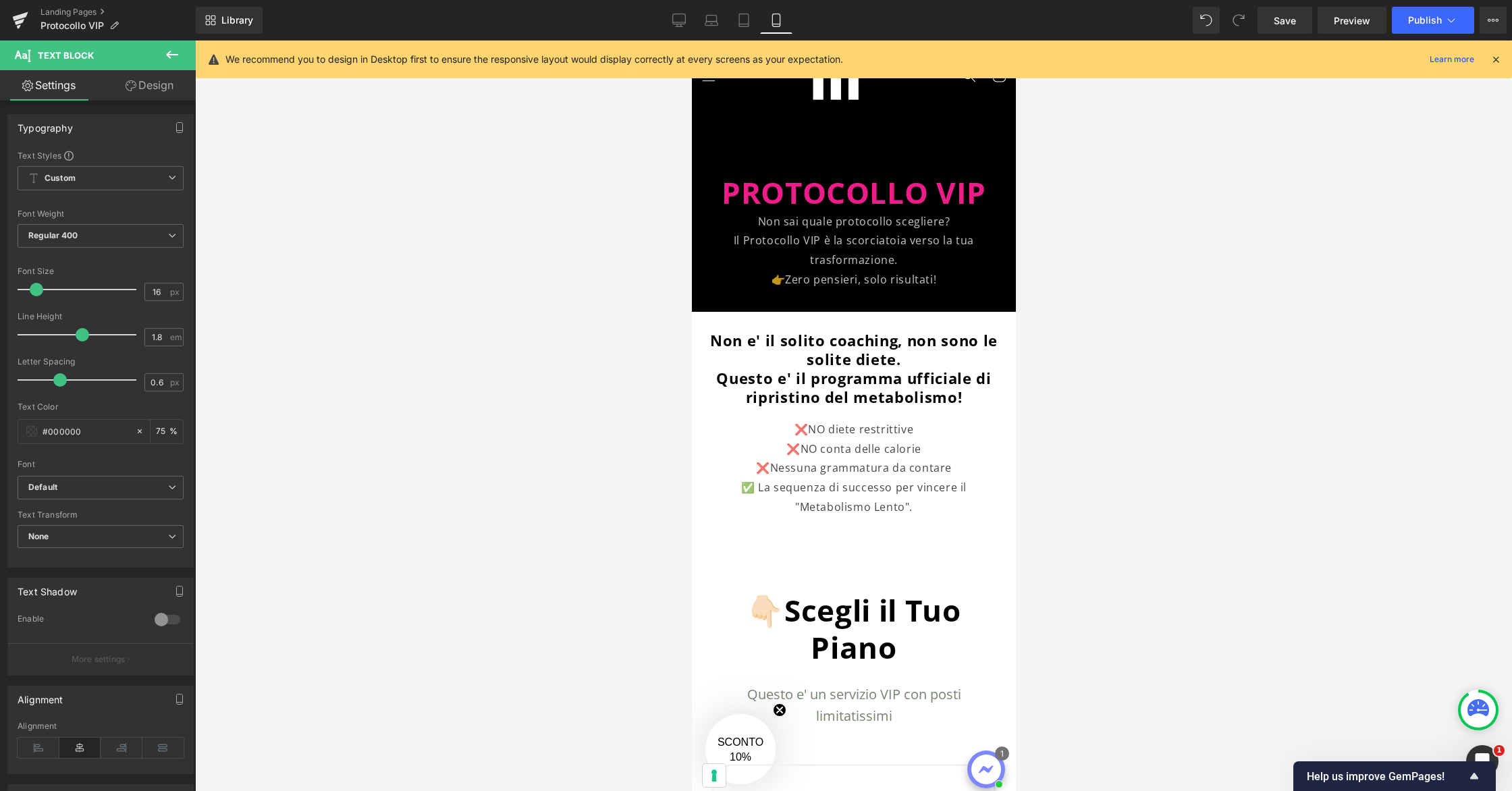
scroll to position [48, 0]
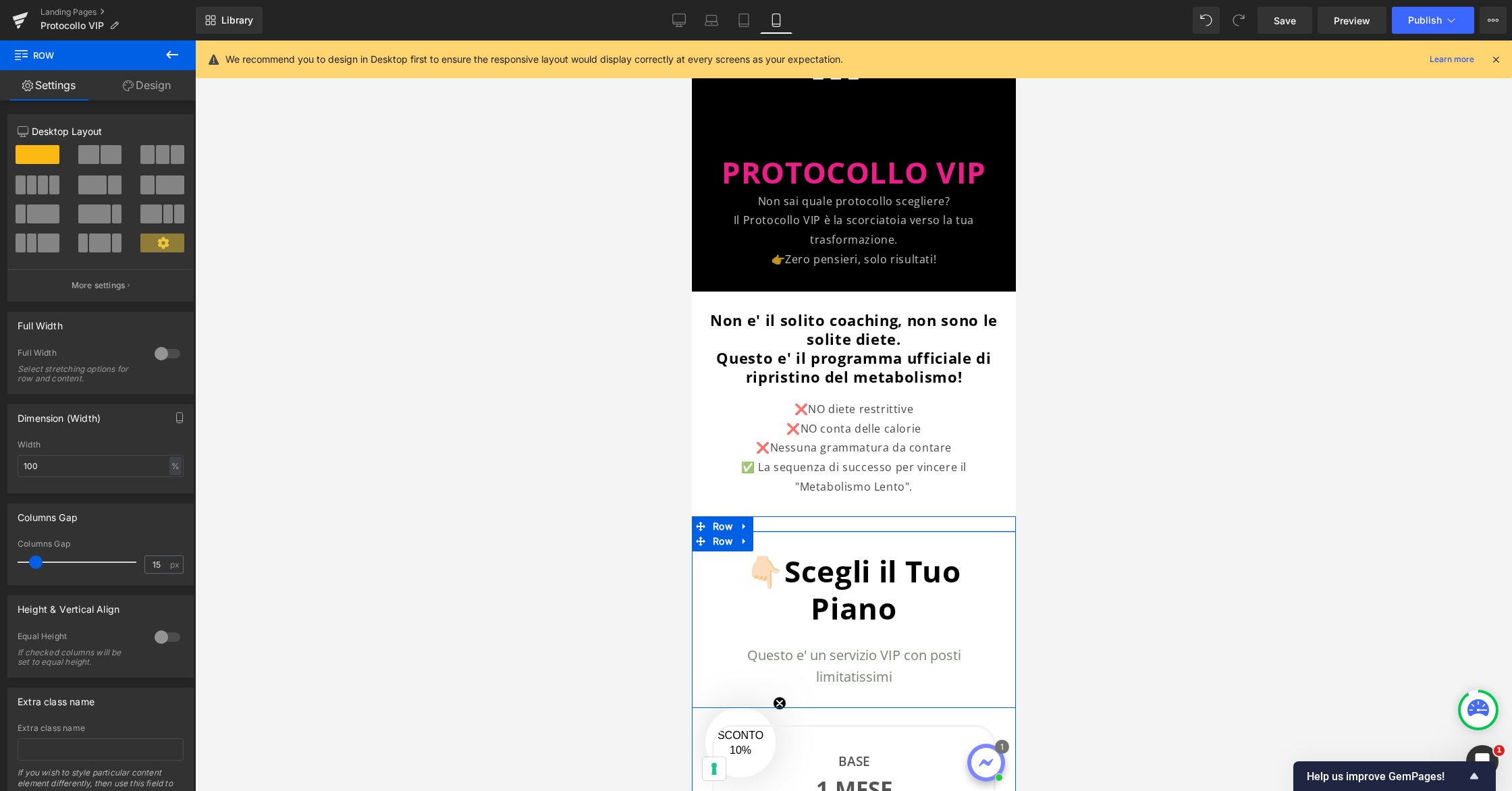
drag, startPoint x: 852, startPoint y: 533, endPoint x: 853, endPoint y: 515, distance: 18.0
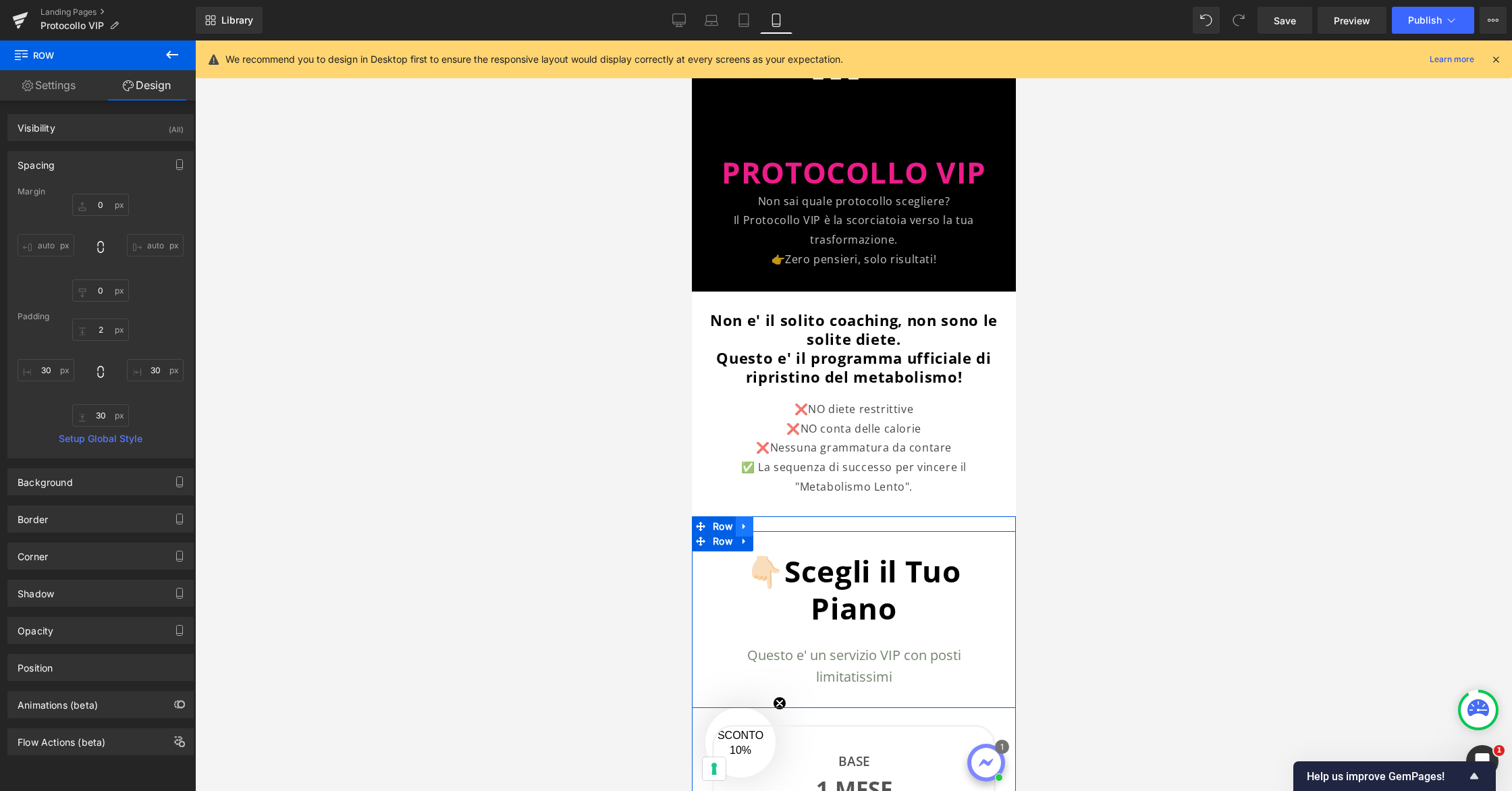
click at [742, 520] on icon at bounding box center [743, 525] width 9 height 10
click at [776, 523] on icon at bounding box center [778, 525] width 9 height 9
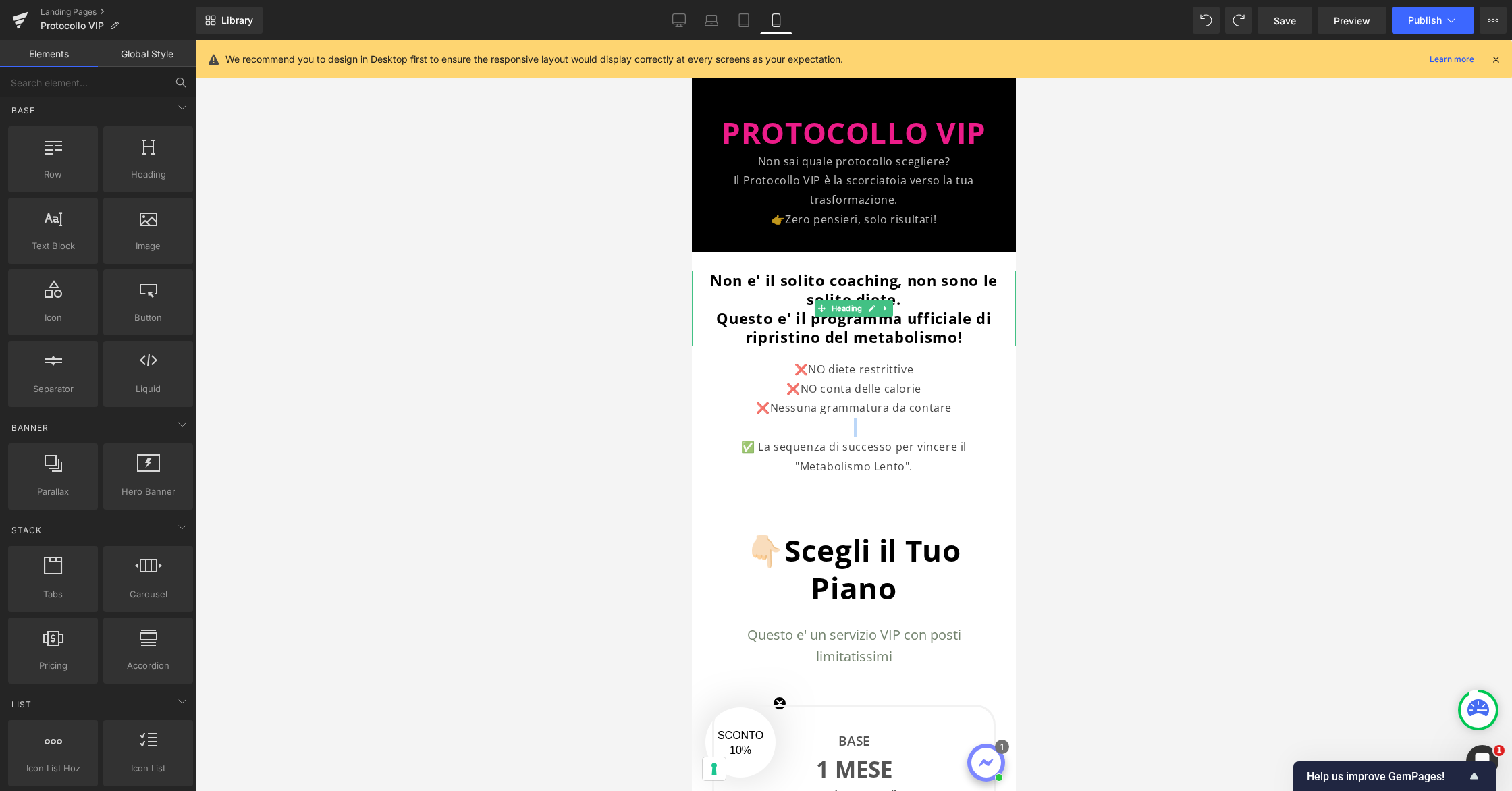
scroll to position [98, 0]
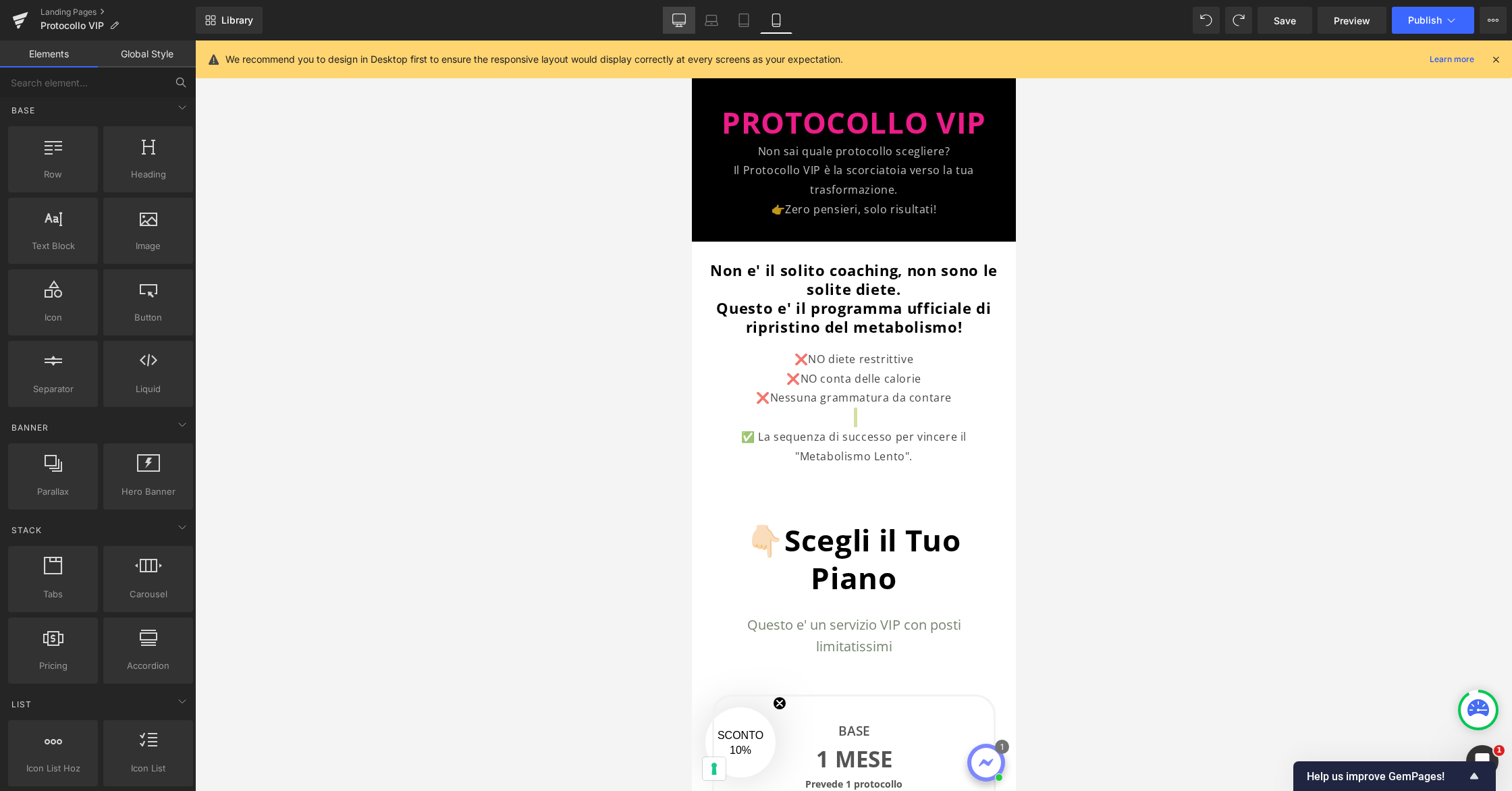
click at [690, 20] on link "Desktop" at bounding box center [678, 20] width 32 height 27
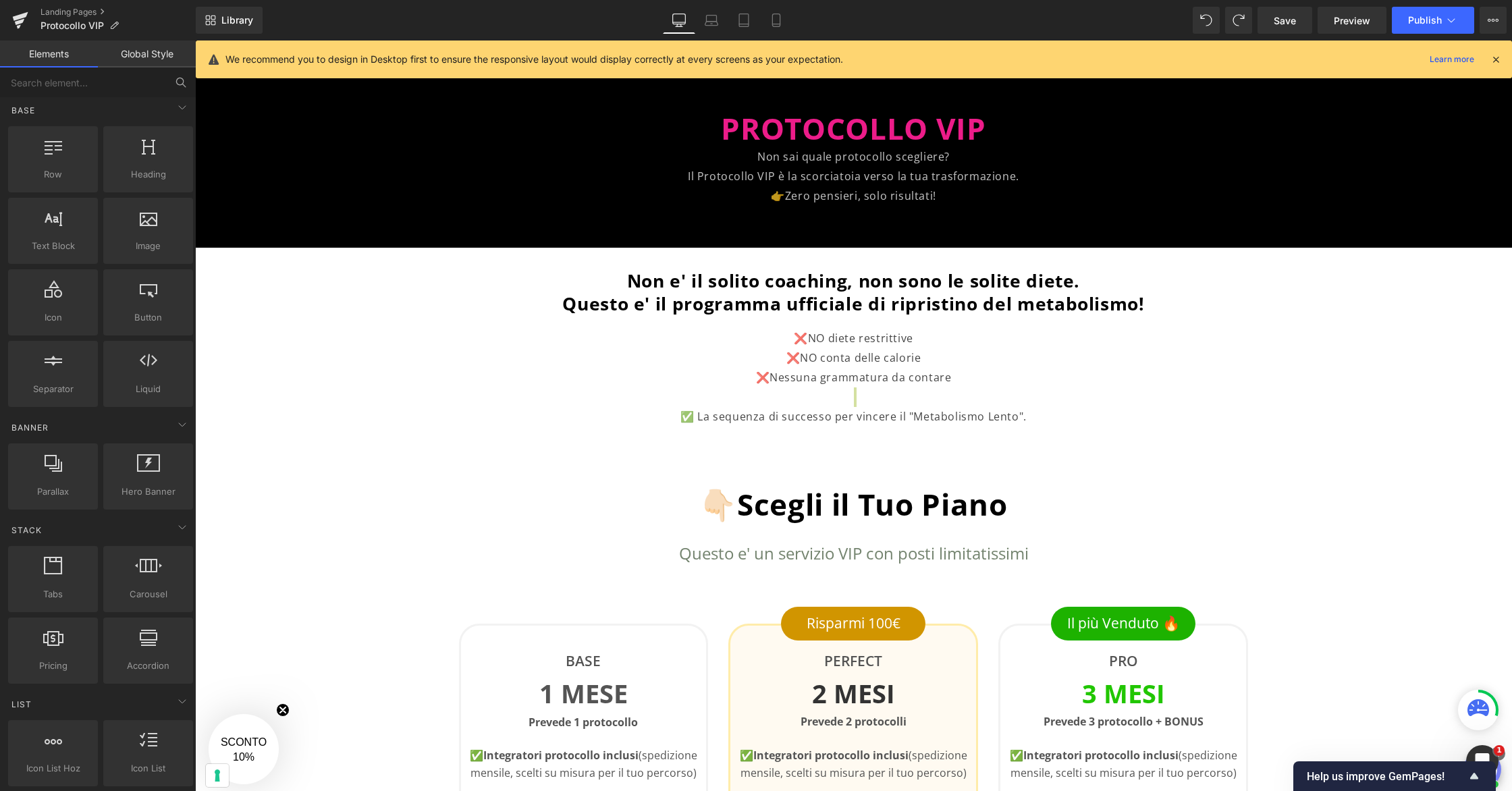
scroll to position [305, 0]
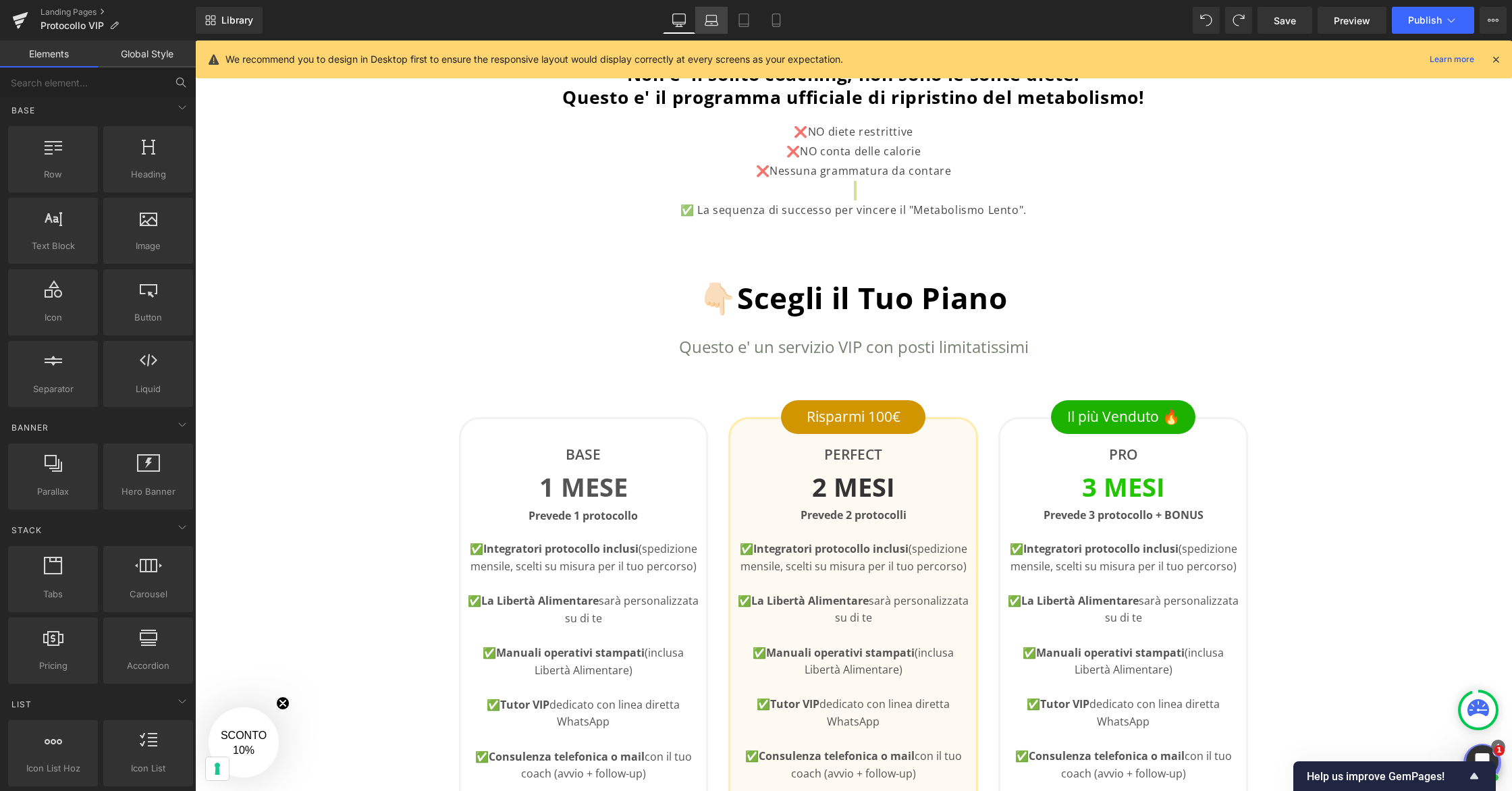
click at [717, 20] on icon at bounding box center [712, 18] width 10 height 6
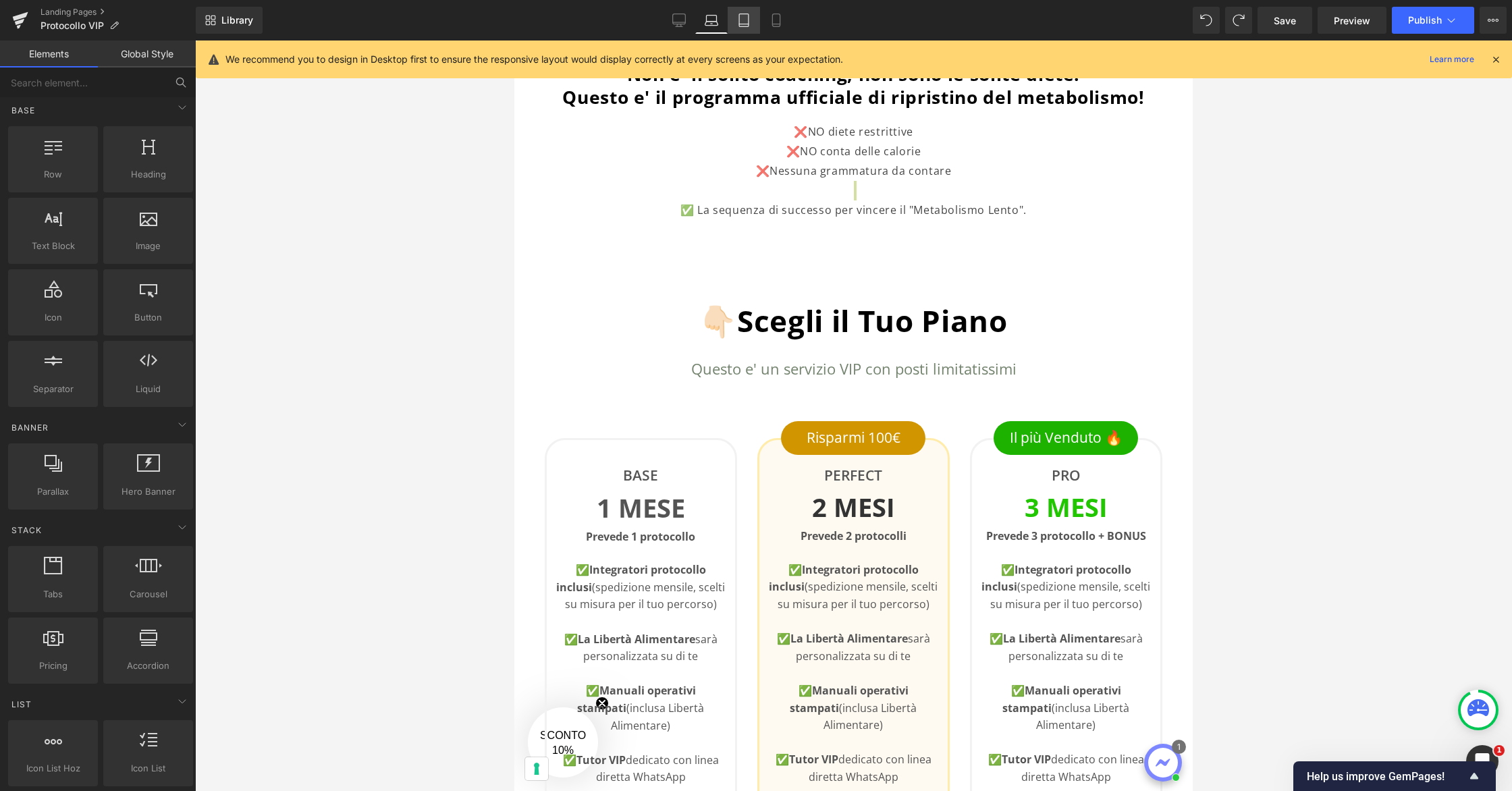
click at [738, 22] on icon at bounding box center [744, 20] width 13 height 13
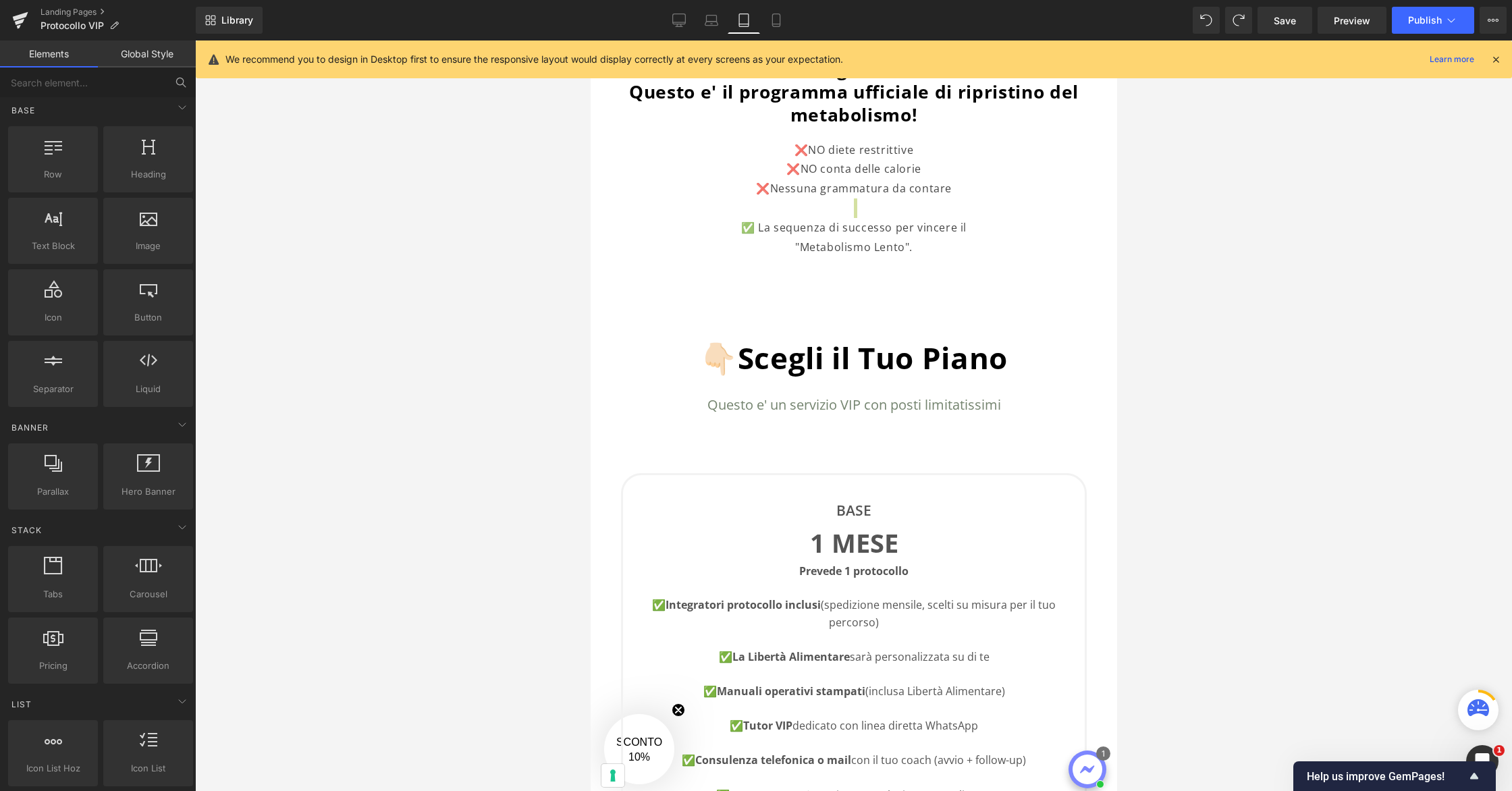
scroll to position [300, 0]
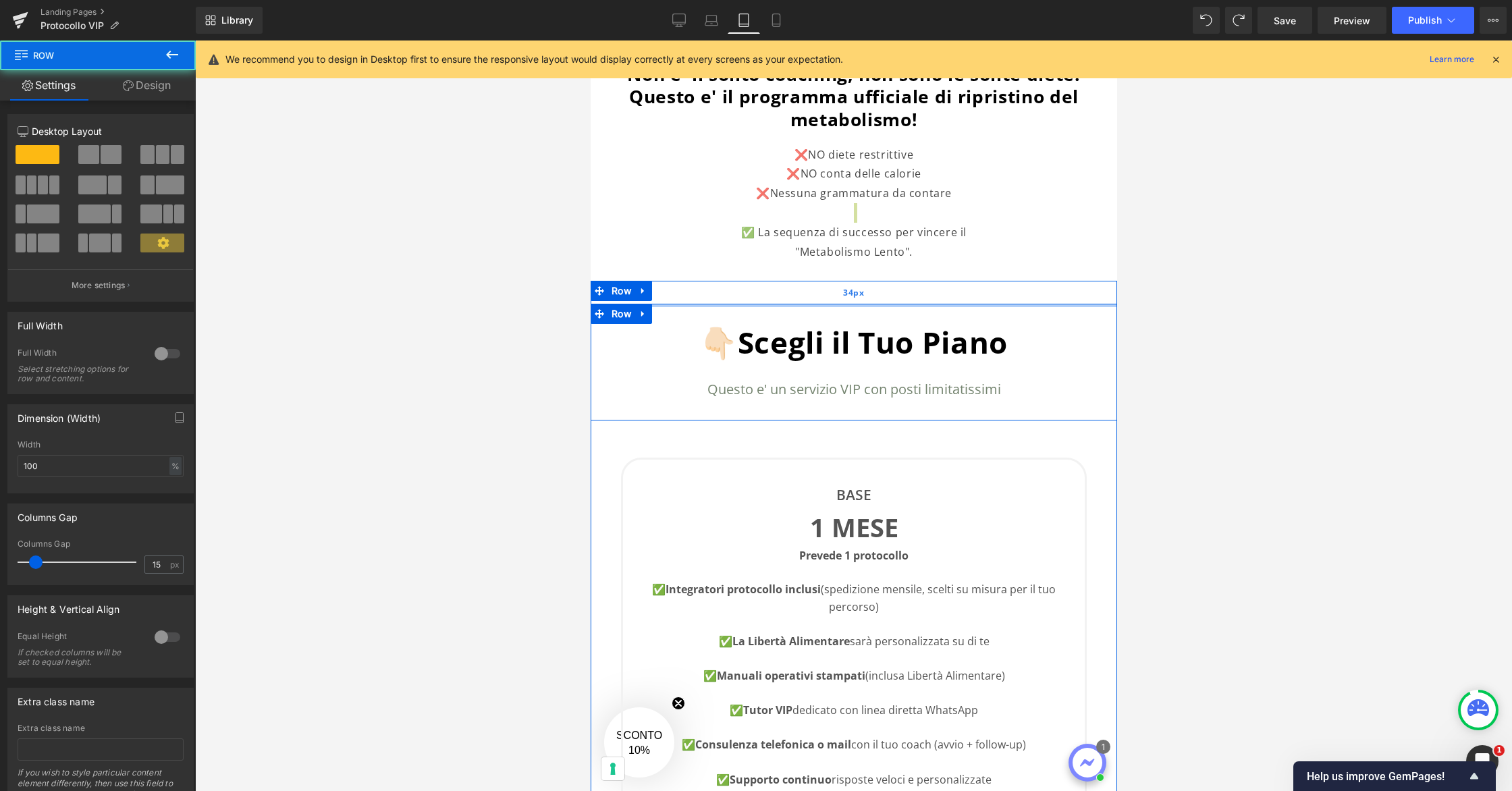
drag, startPoint x: 855, startPoint y: 304, endPoint x: 856, endPoint y: 281, distance: 23.0
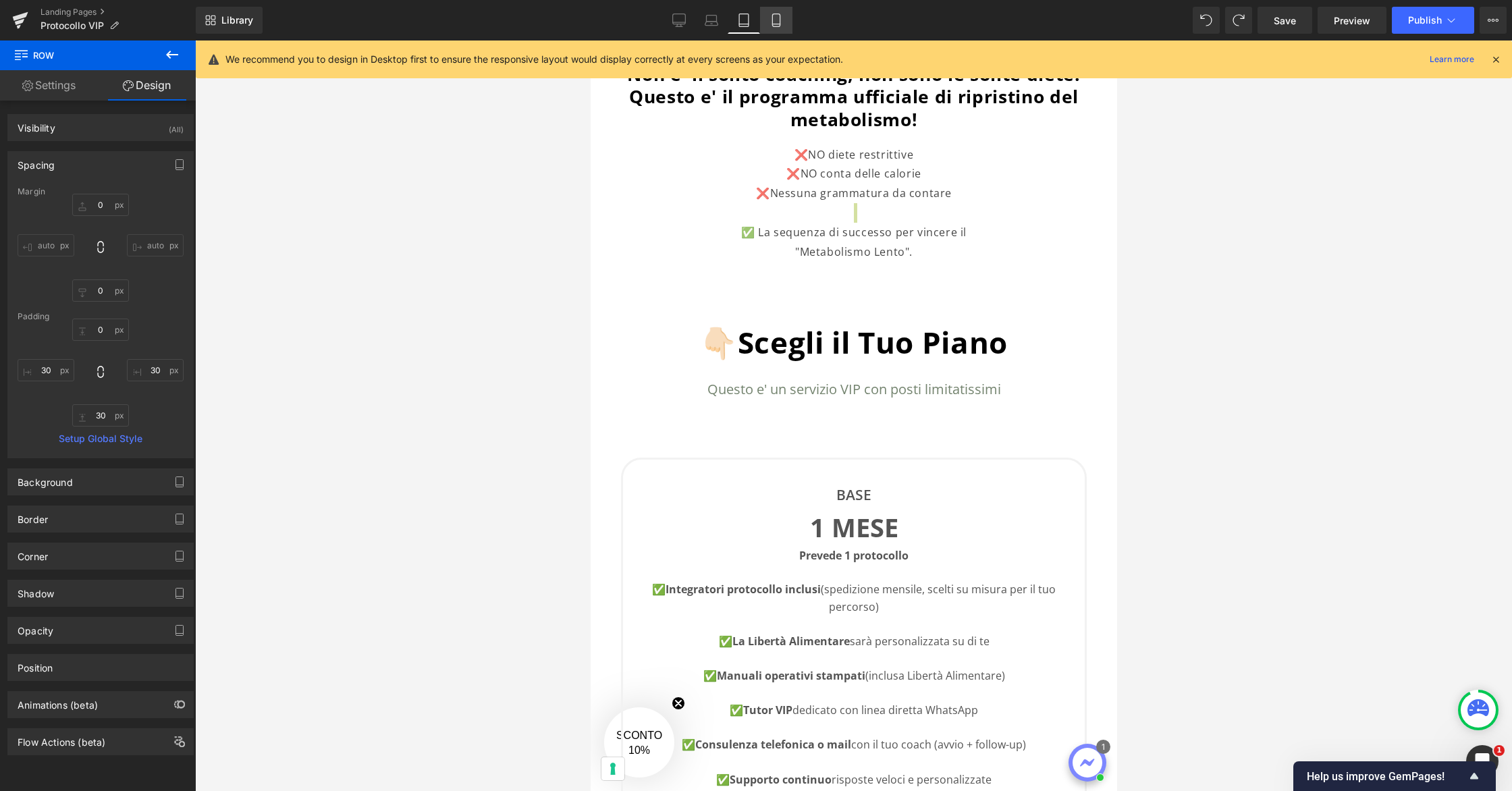
click at [776, 22] on icon at bounding box center [776, 20] width 13 height 13
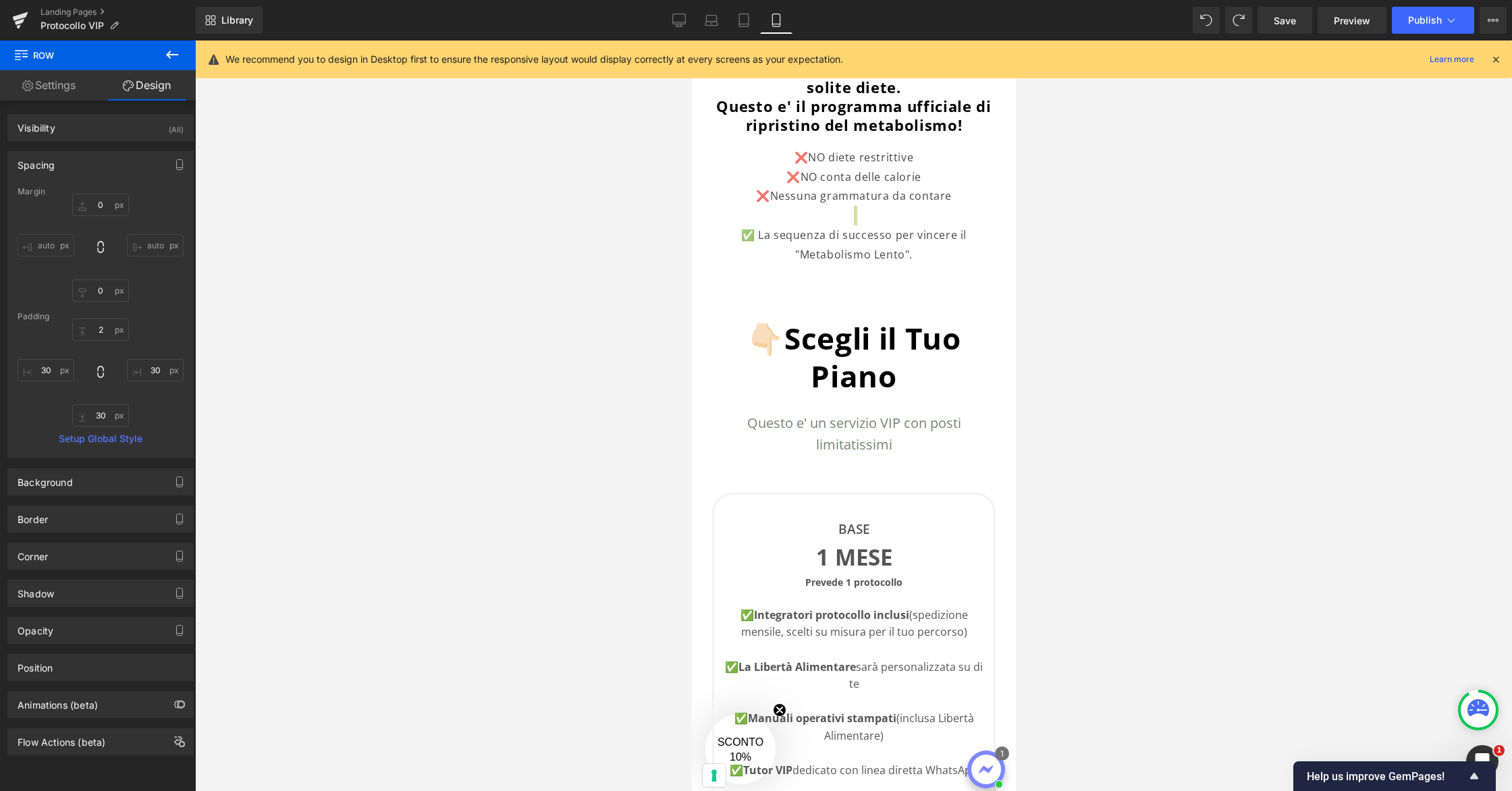
scroll to position [294, 0]
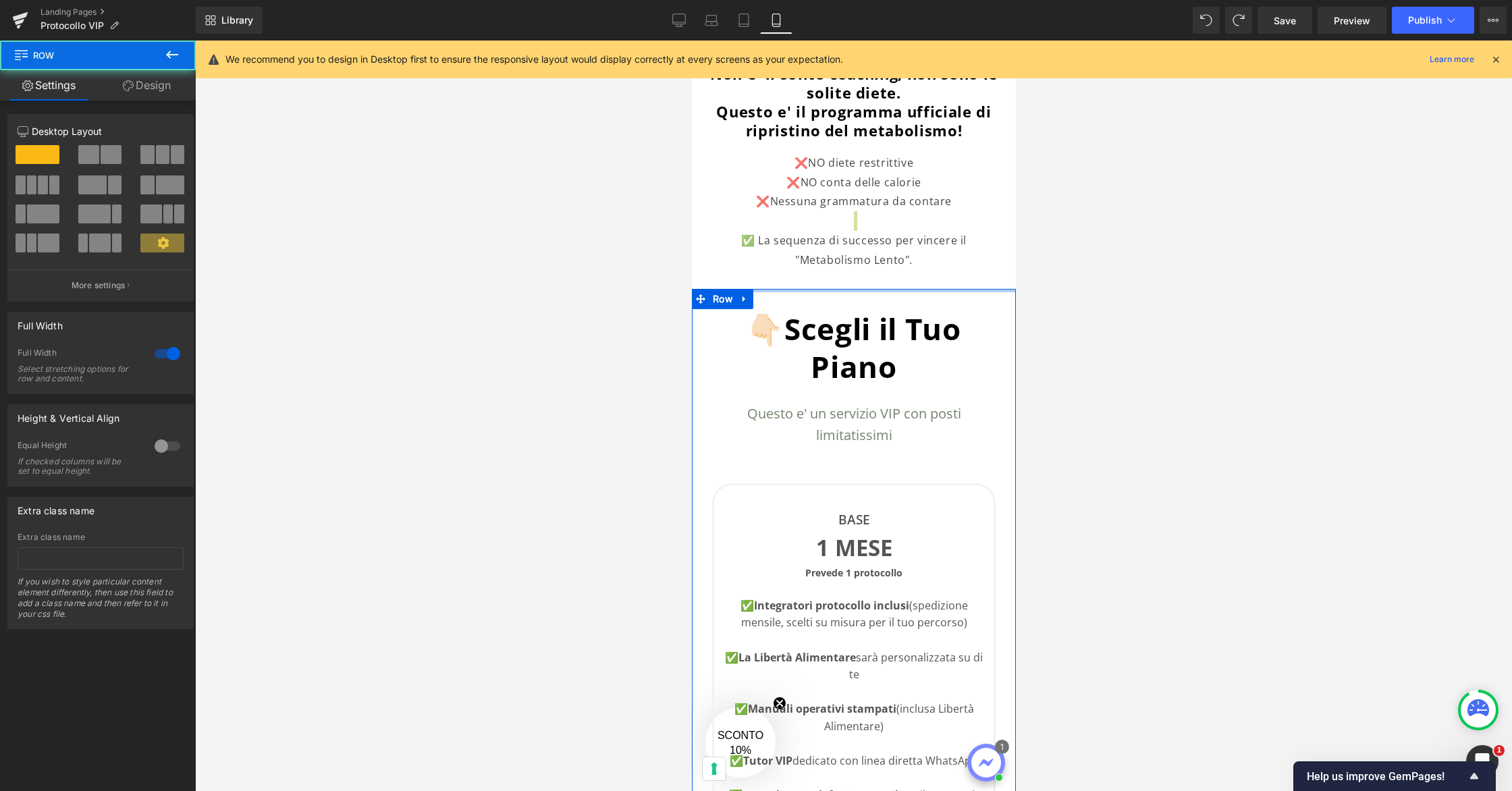
drag, startPoint x: 849, startPoint y: 303, endPoint x: 850, endPoint y: 279, distance: 24.0
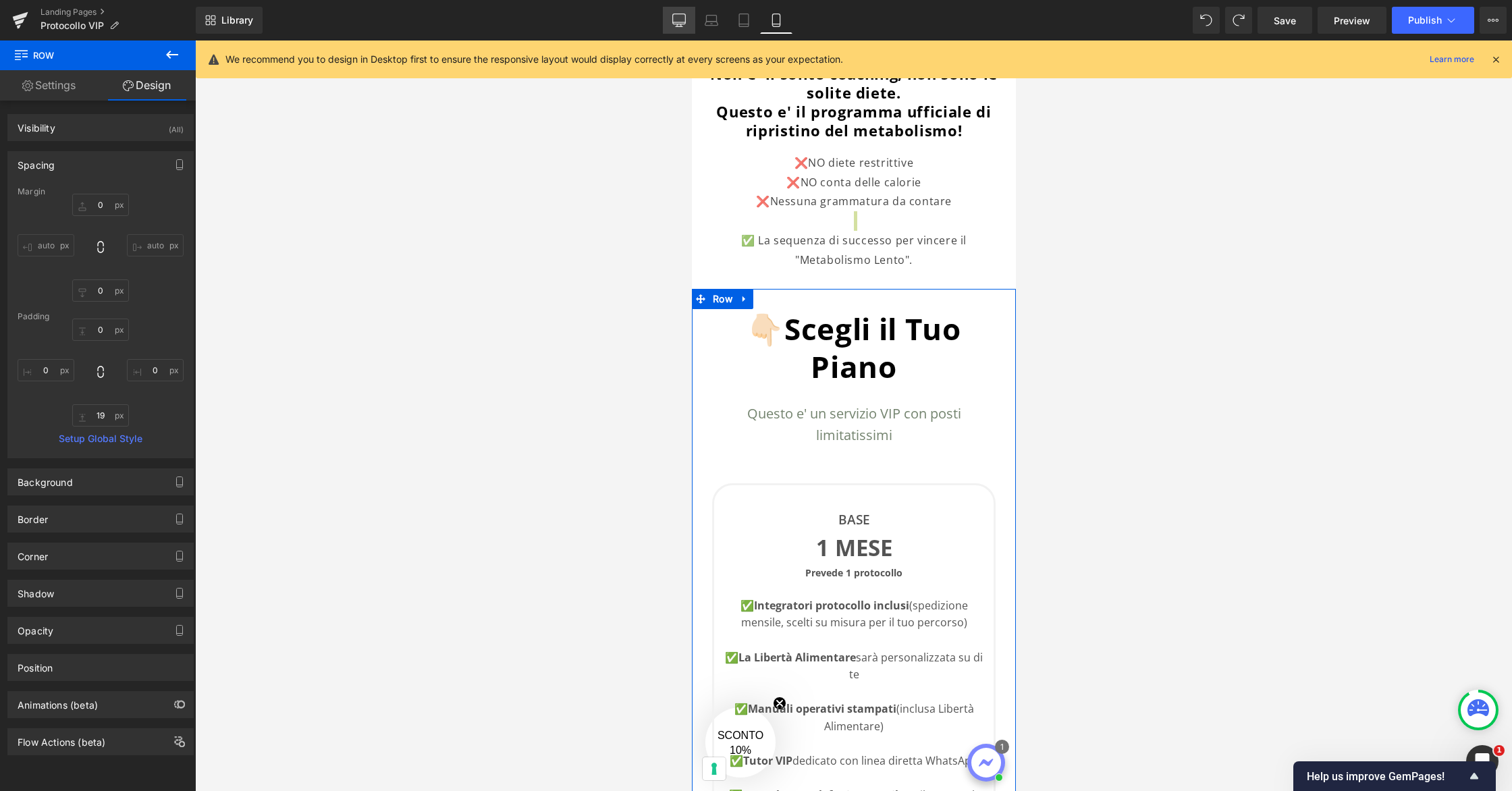
click at [691, 17] on link "Desktop" at bounding box center [678, 20] width 32 height 27
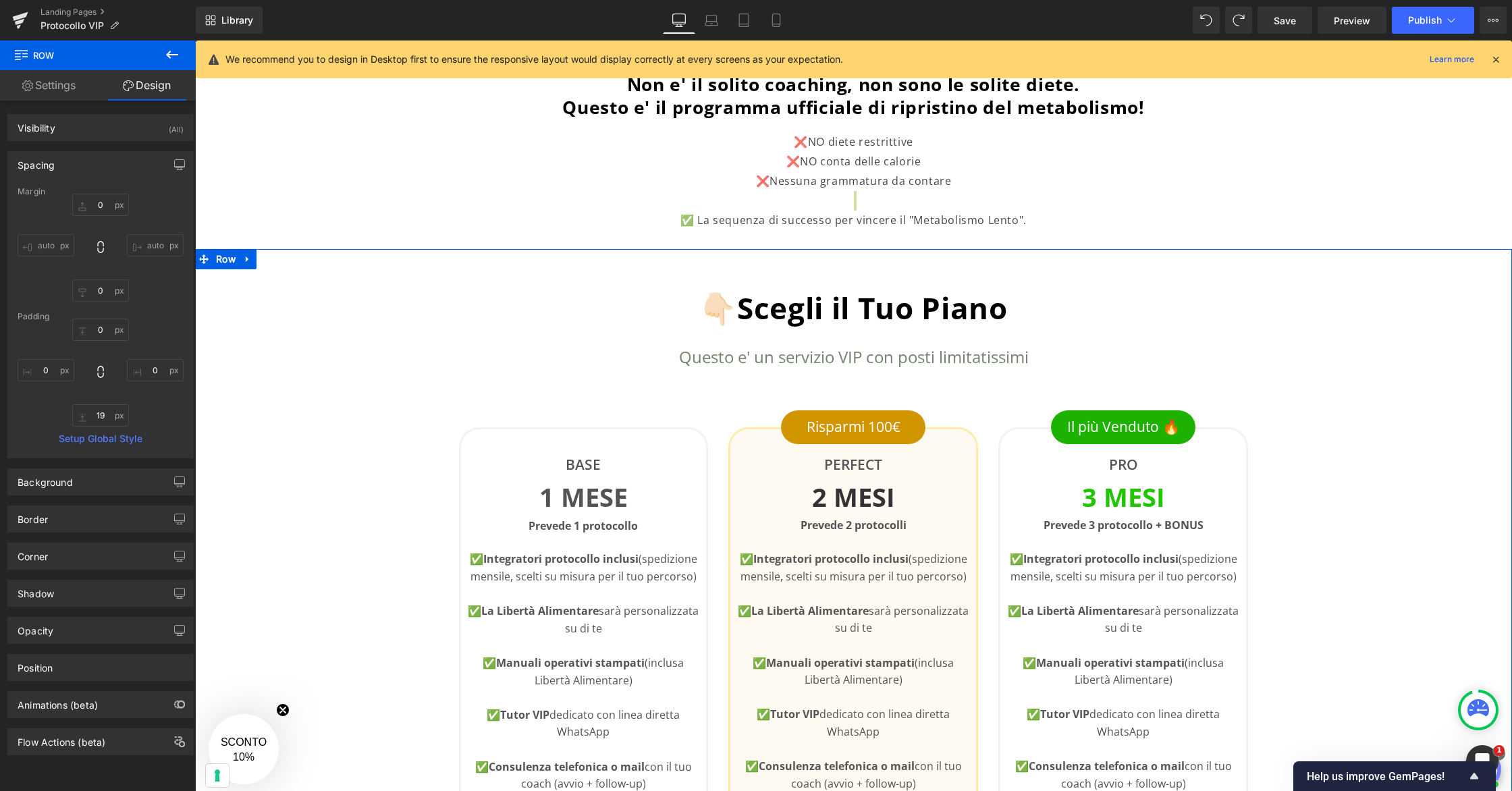
scroll to position [254, 0]
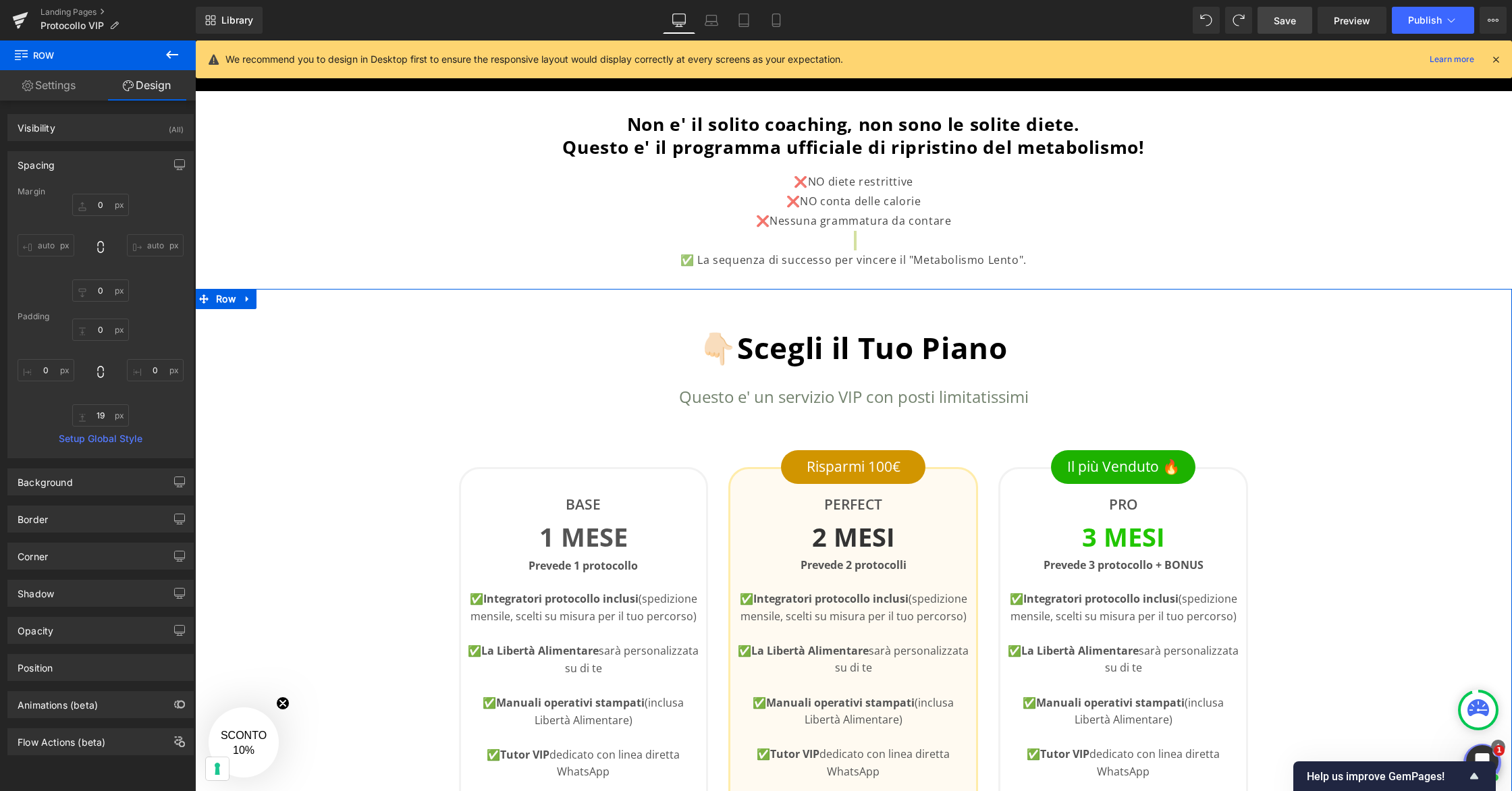
click at [1275, 7] on link "Save" at bounding box center [1284, 20] width 55 height 27
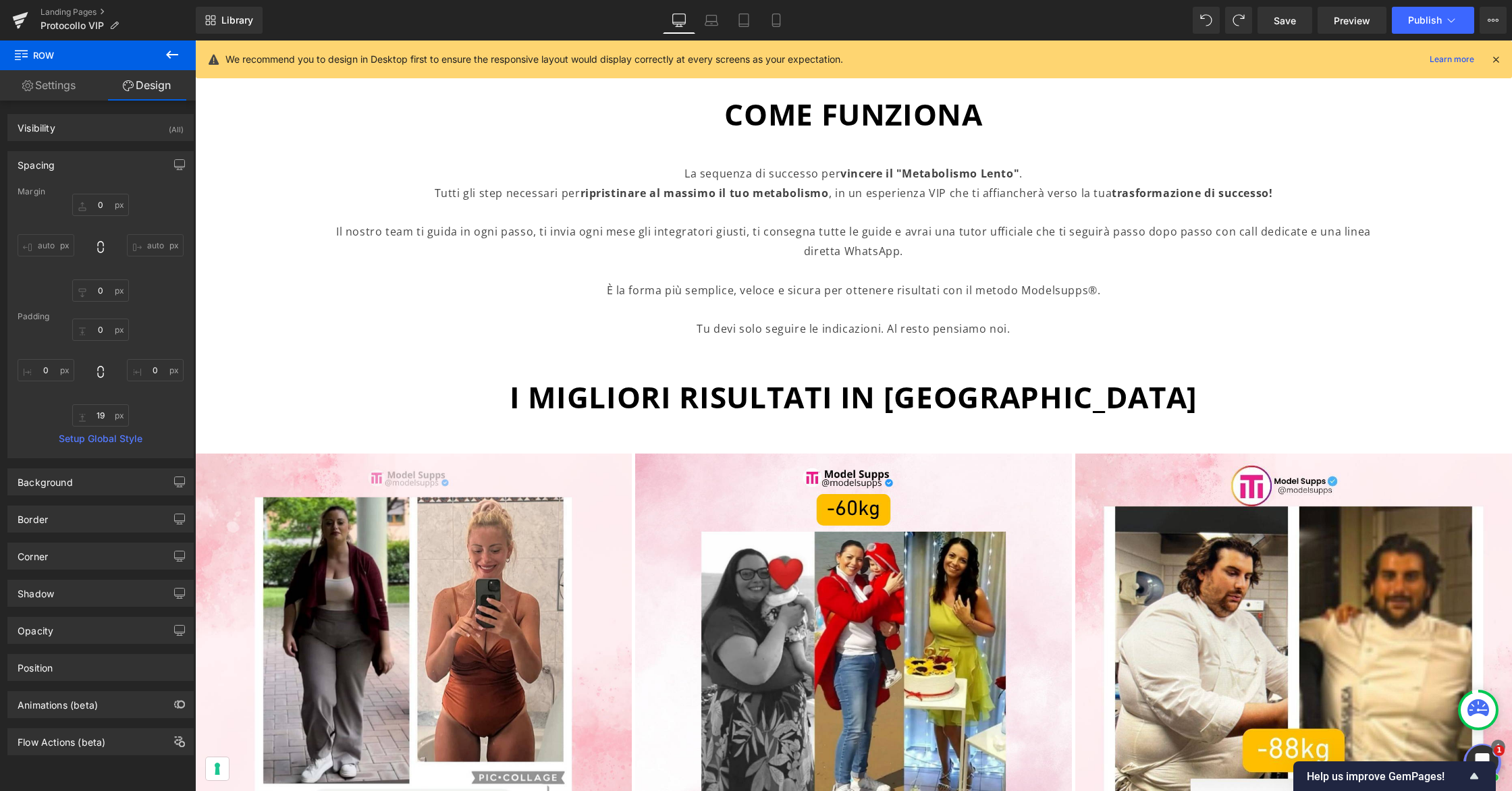
scroll to position [1256, 0]
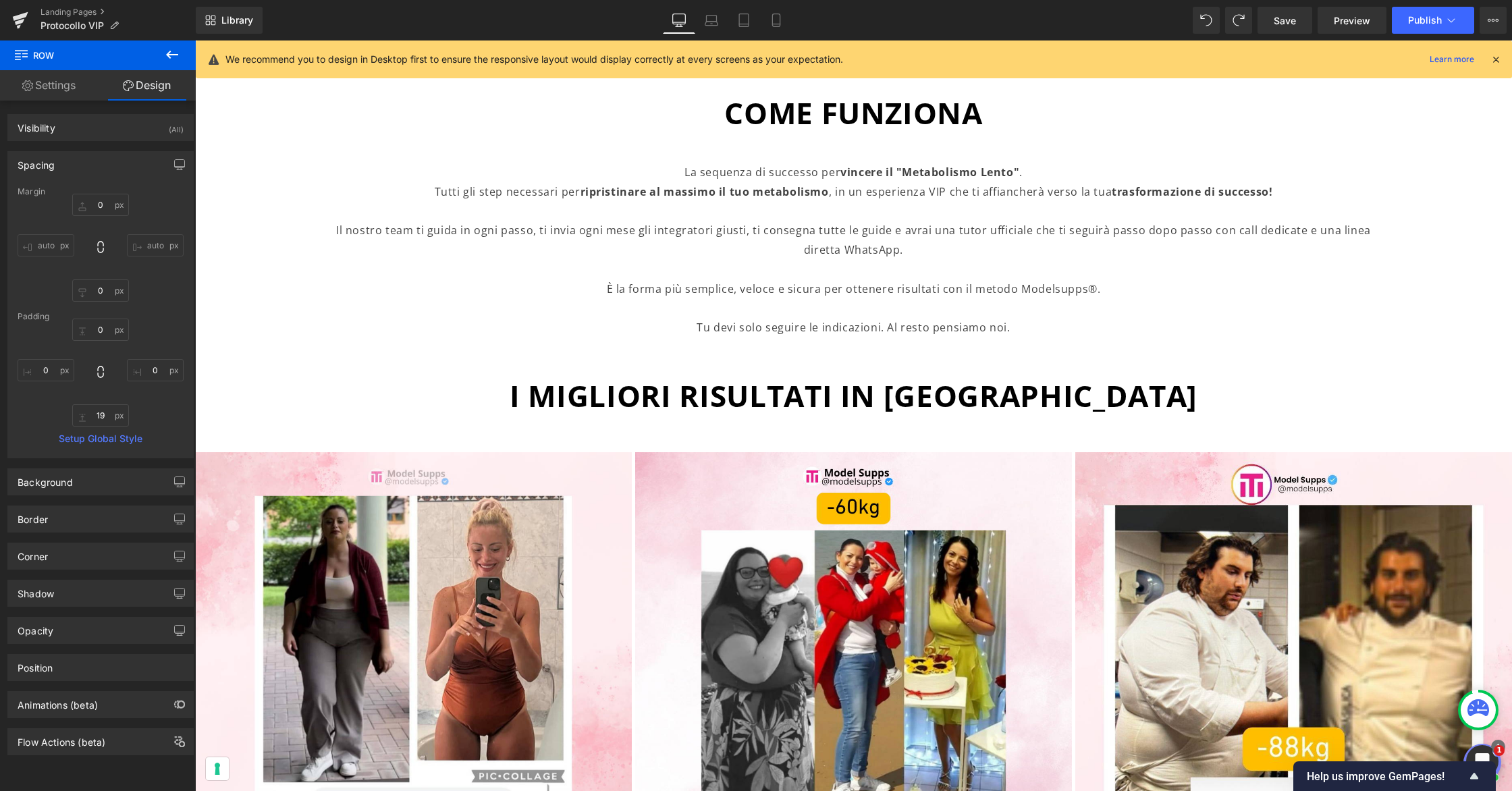
click at [715, 233] on p "Tutti gli step necessari per ripristinare al massimo il tuo metabolismo , in un…" at bounding box center [853, 220] width 1047 height 77
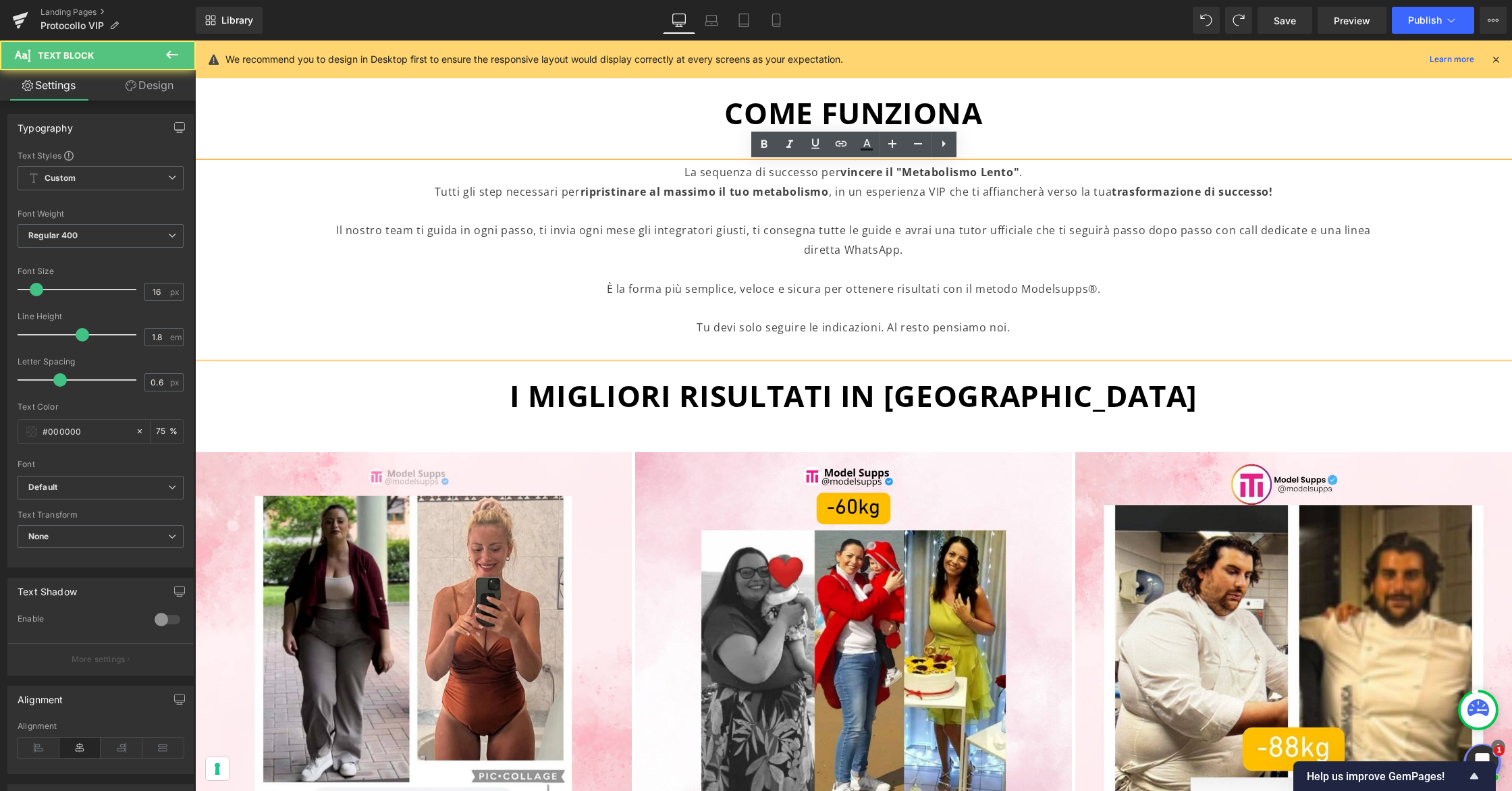
click at [715, 228] on p "Tutti gli step necessari per ripristinare al massimo il tuo metabolismo , in un…" at bounding box center [853, 220] width 1047 height 77
click at [923, 247] on p "Tutti gli step necessari per ripristinare al massimo il tuo metabolismo , in un…" at bounding box center [853, 220] width 1047 height 77
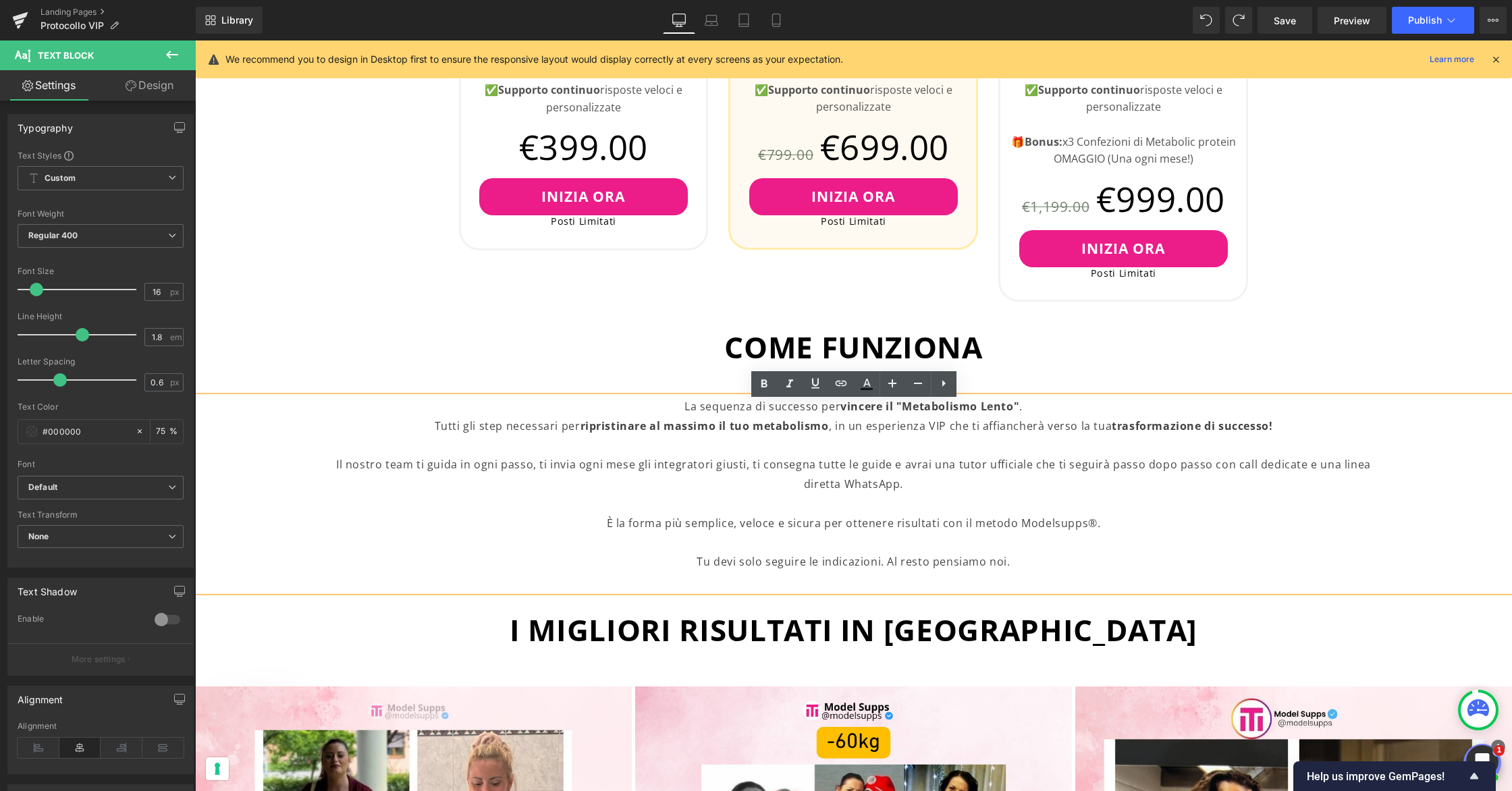
scroll to position [1012, 0]
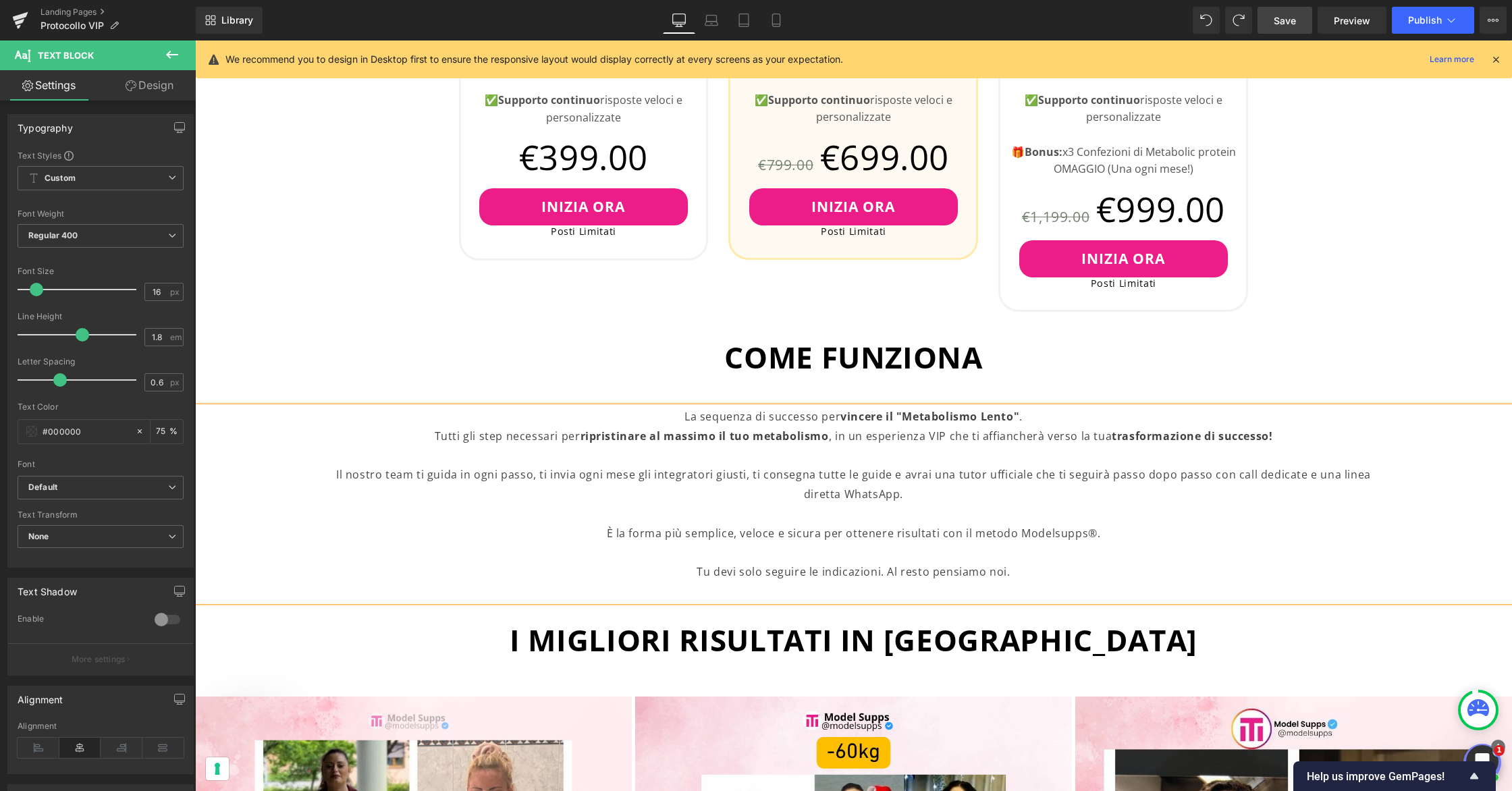
click at [1280, 20] on span "Save" at bounding box center [1284, 20] width 22 height 14
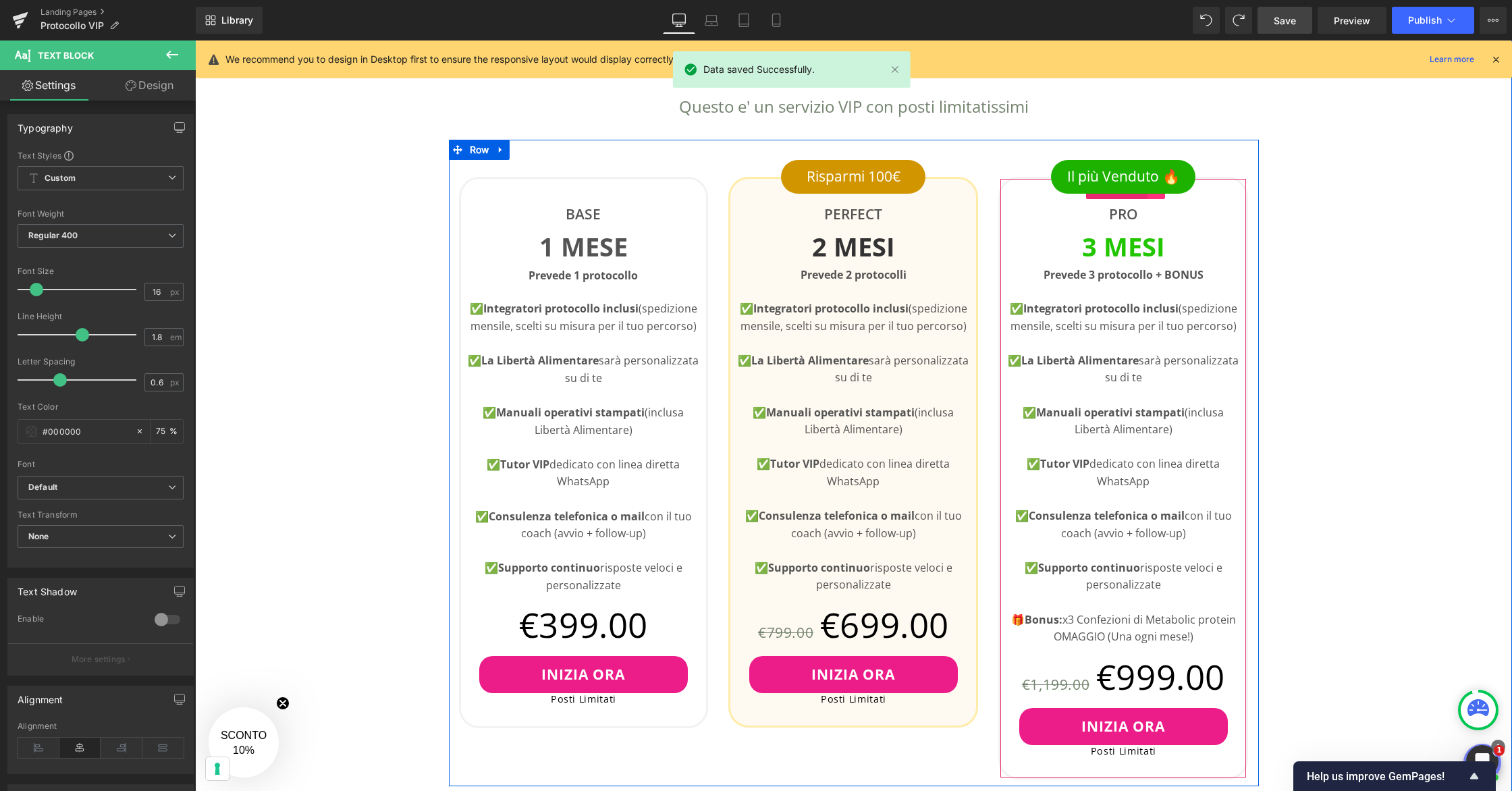
scroll to position [545, 0]
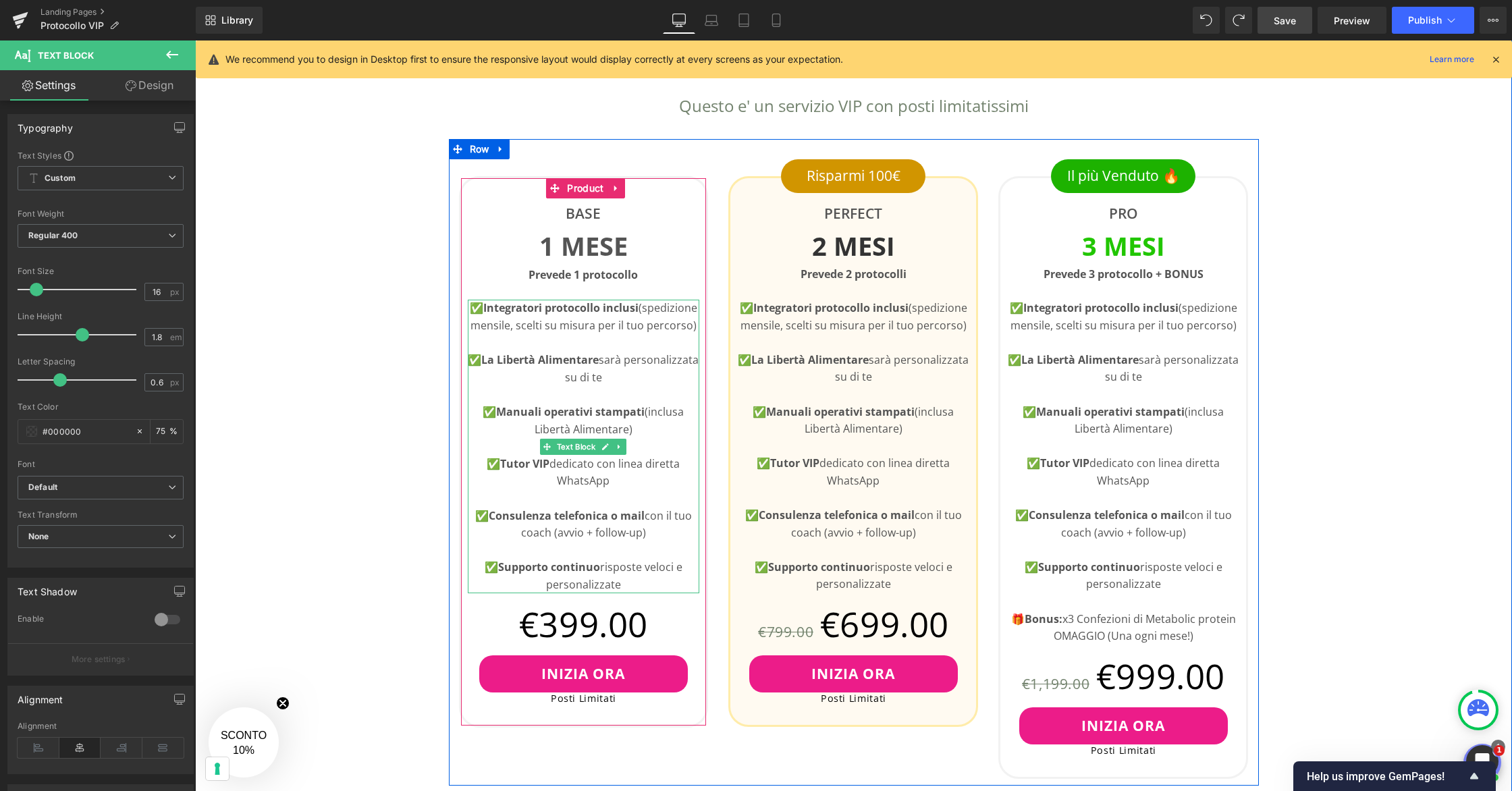
click at [613, 318] on p "✅ Integratori protocollo inclusi (spedizione mensile, scelti su misura per il t…" at bounding box center [584, 316] width 232 height 34
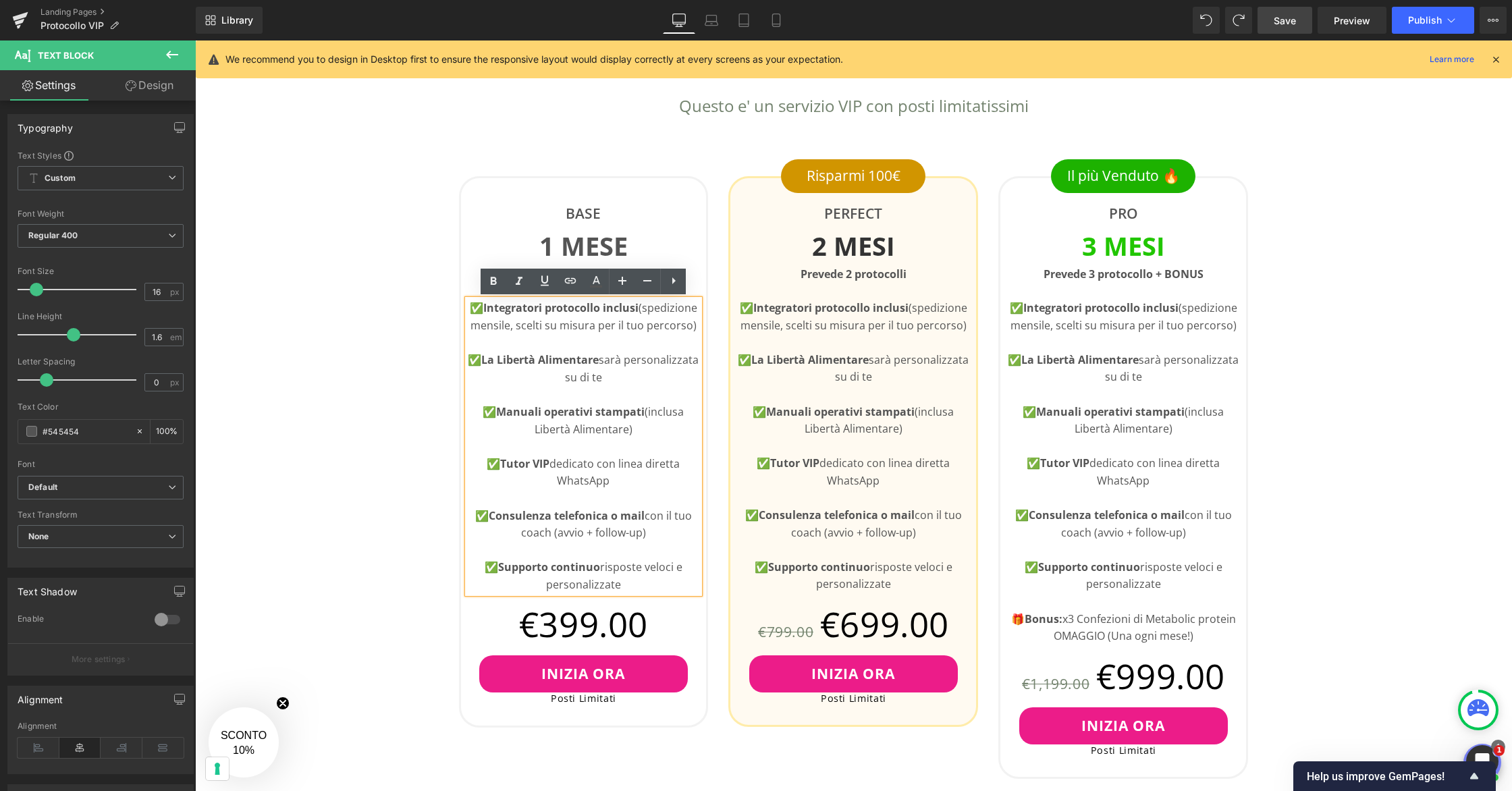
click at [487, 309] on strong "Integratori protocollo inclusi" at bounding box center [560, 308] width 155 height 15
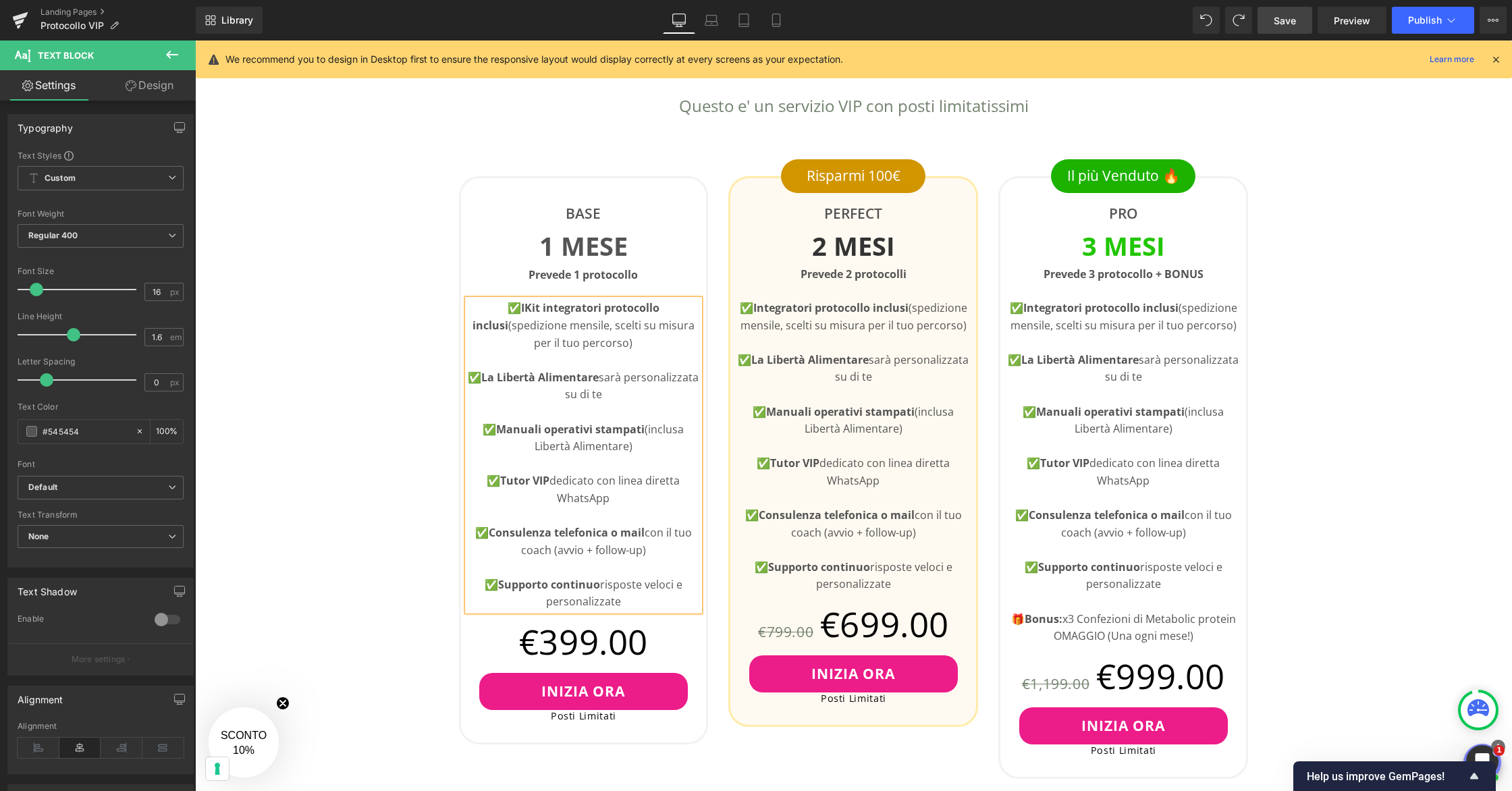
click at [507, 308] on strong "IKit integratori protocollo inclusi" at bounding box center [565, 316] width 187 height 32
click at [753, 307] on strong "Integratori protocollo inclusi" at bounding box center [830, 308] width 155 height 15
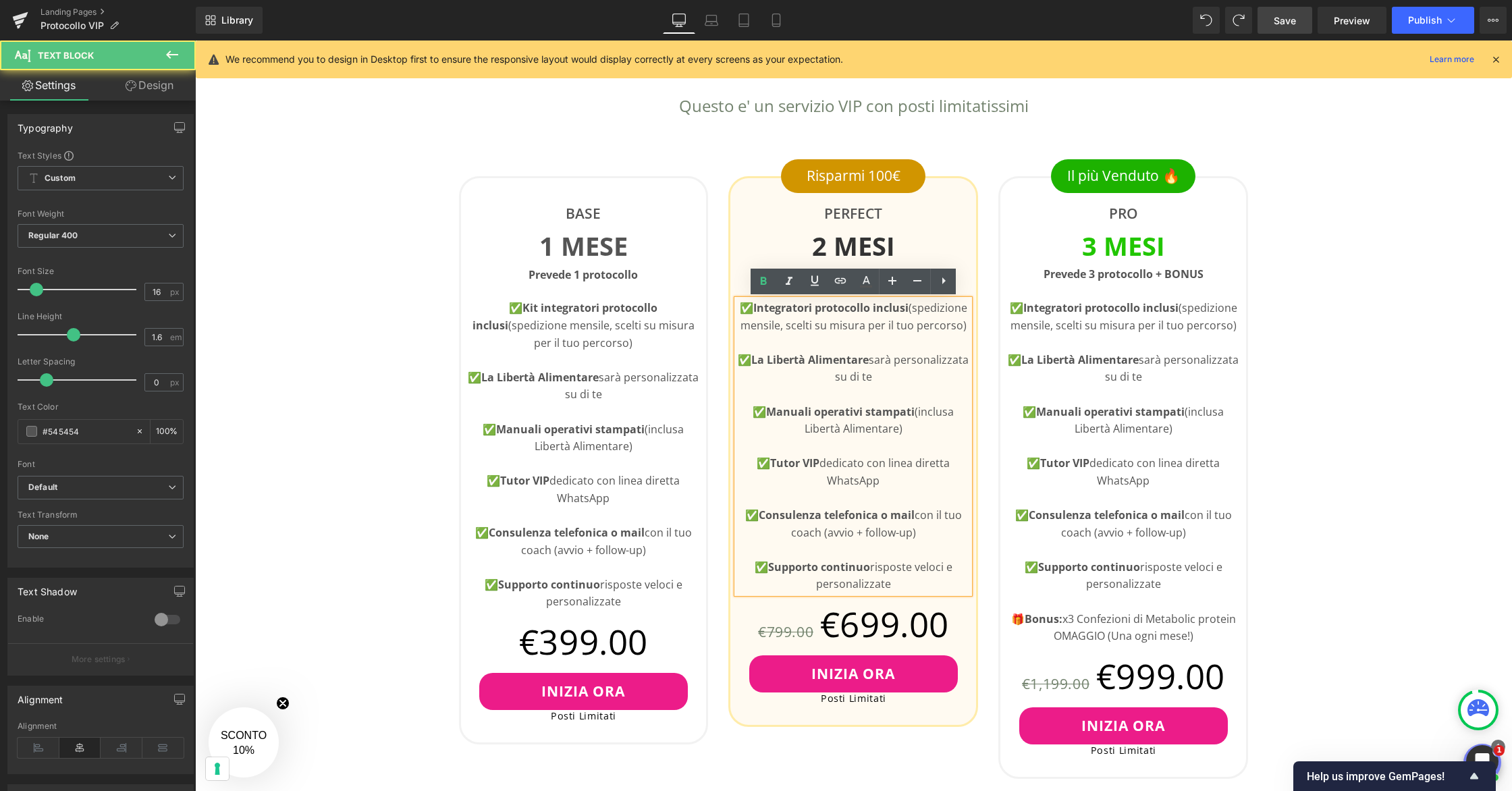
click at [756, 310] on strong "Integratori protocollo inclusi" at bounding box center [830, 308] width 155 height 15
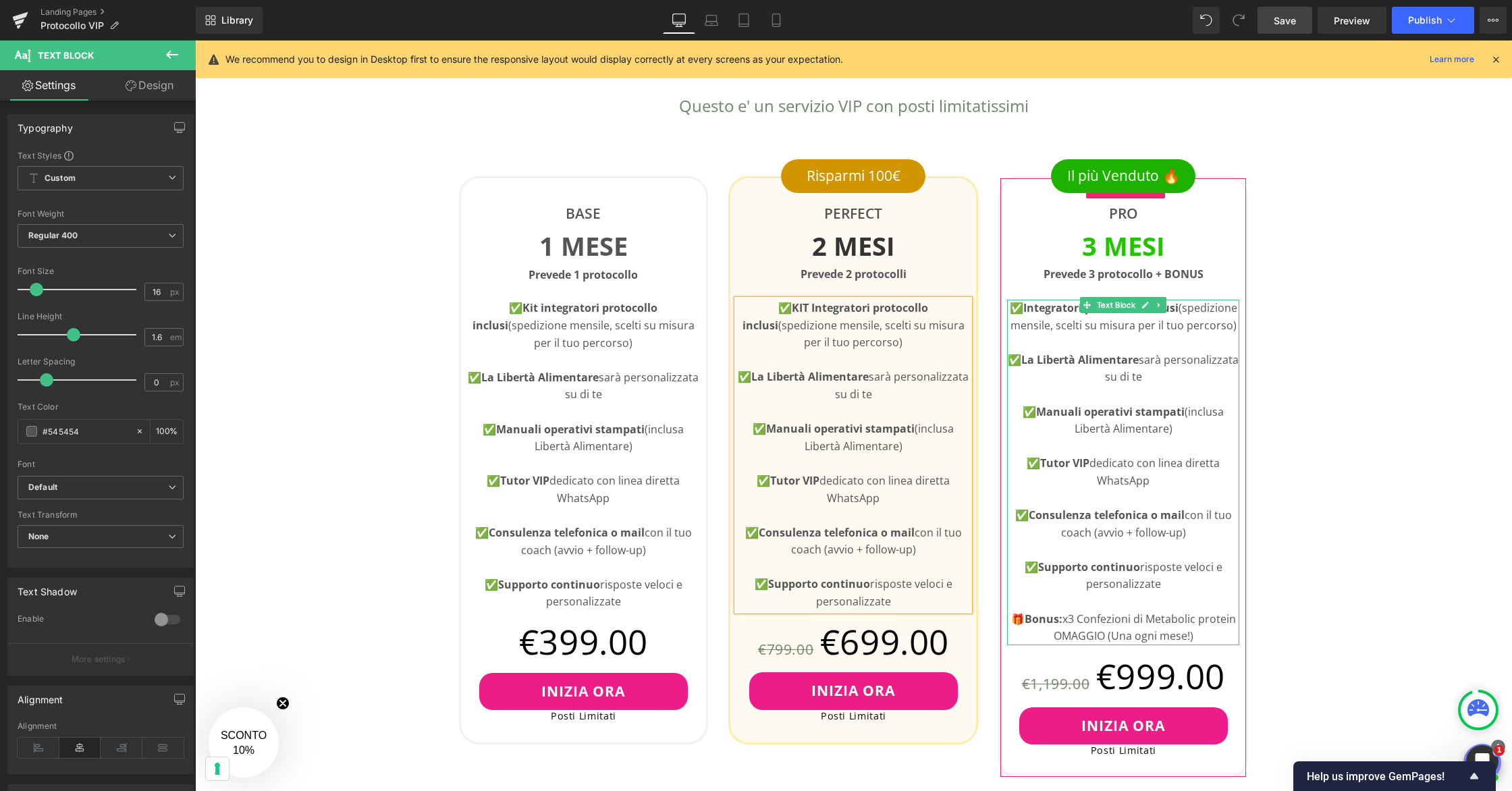
click at [1025, 310] on strong "Integratori protocollo inclusi" at bounding box center [1100, 308] width 155 height 15
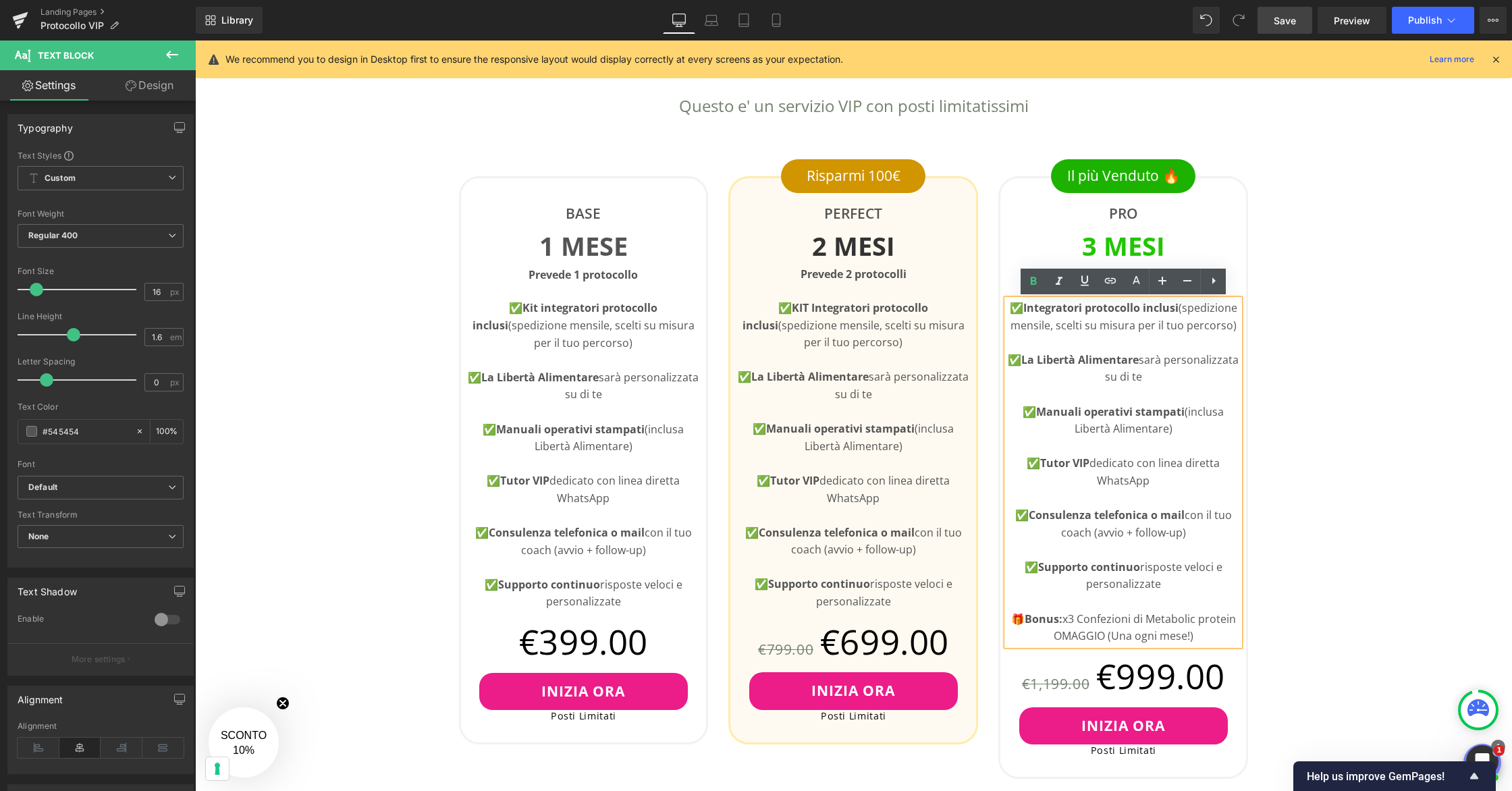
click at [1042, 300] on strong "Integratori protocollo inclusi" at bounding box center [1100, 308] width 155 height 15
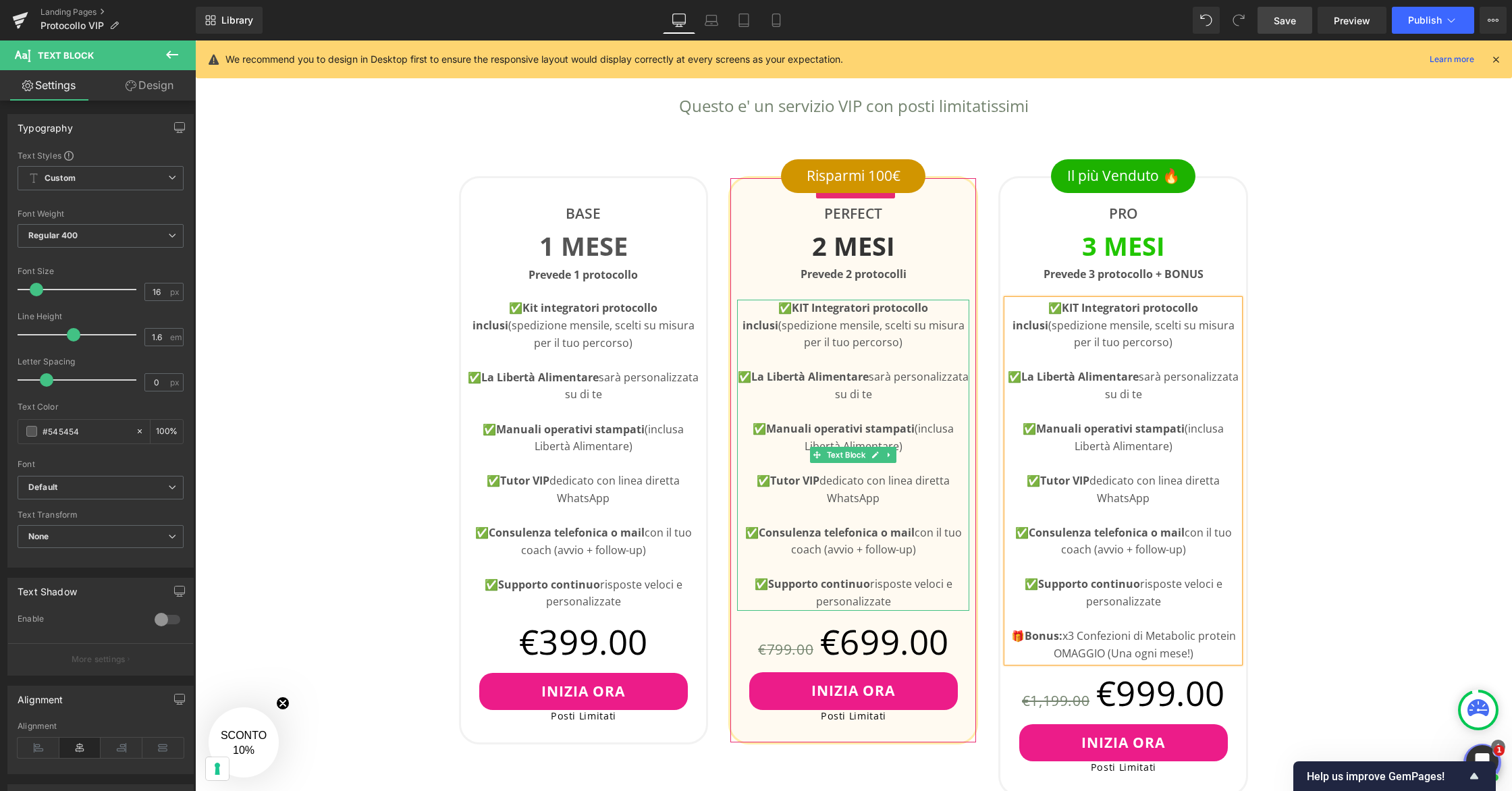
click at [881, 315] on strong "KIT Integratori protocollo inclusi" at bounding box center [835, 316] width 186 height 32
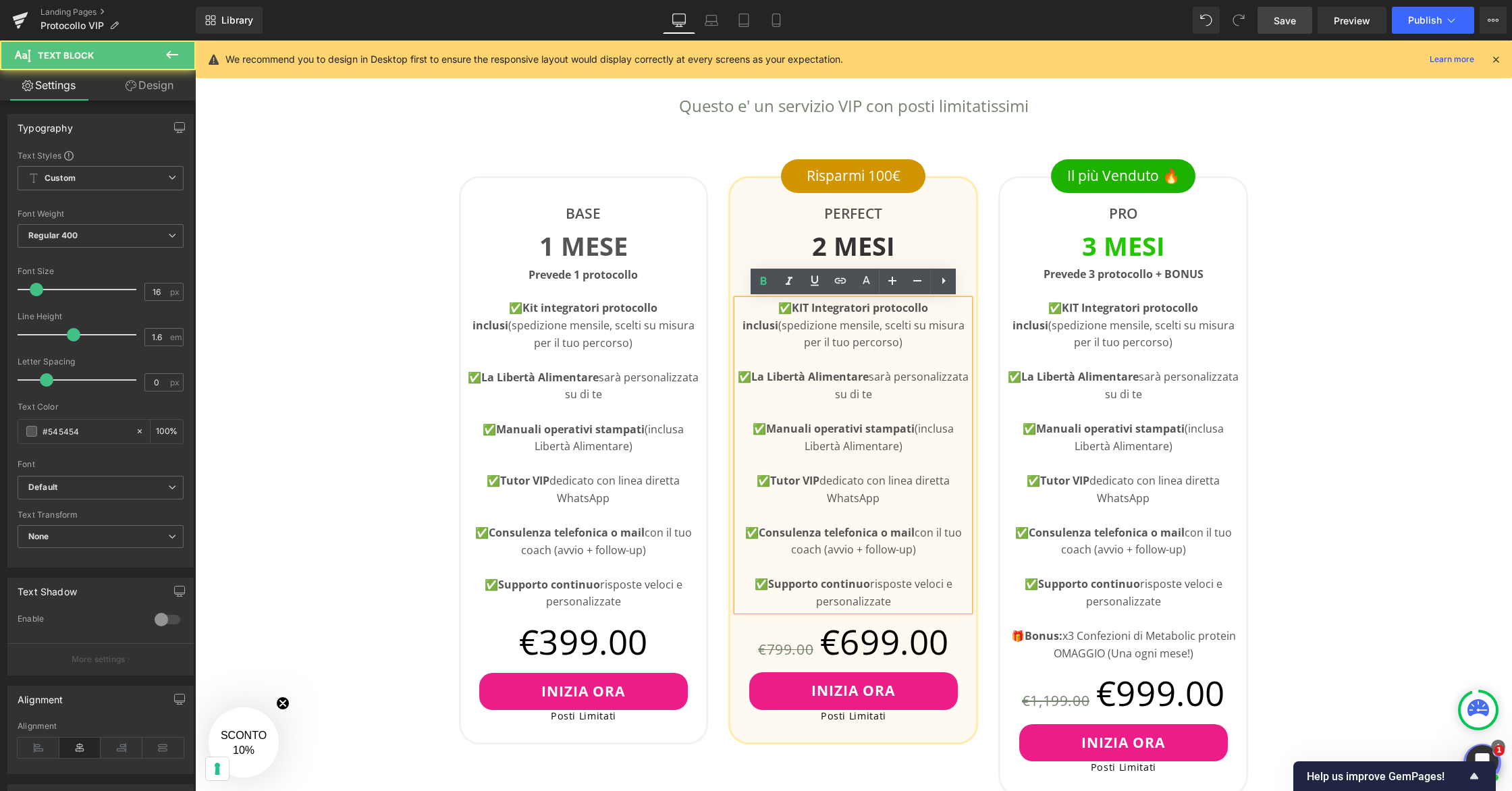
click at [907, 306] on strong "KIT Integratori protocollo inclusi" at bounding box center [835, 316] width 186 height 32
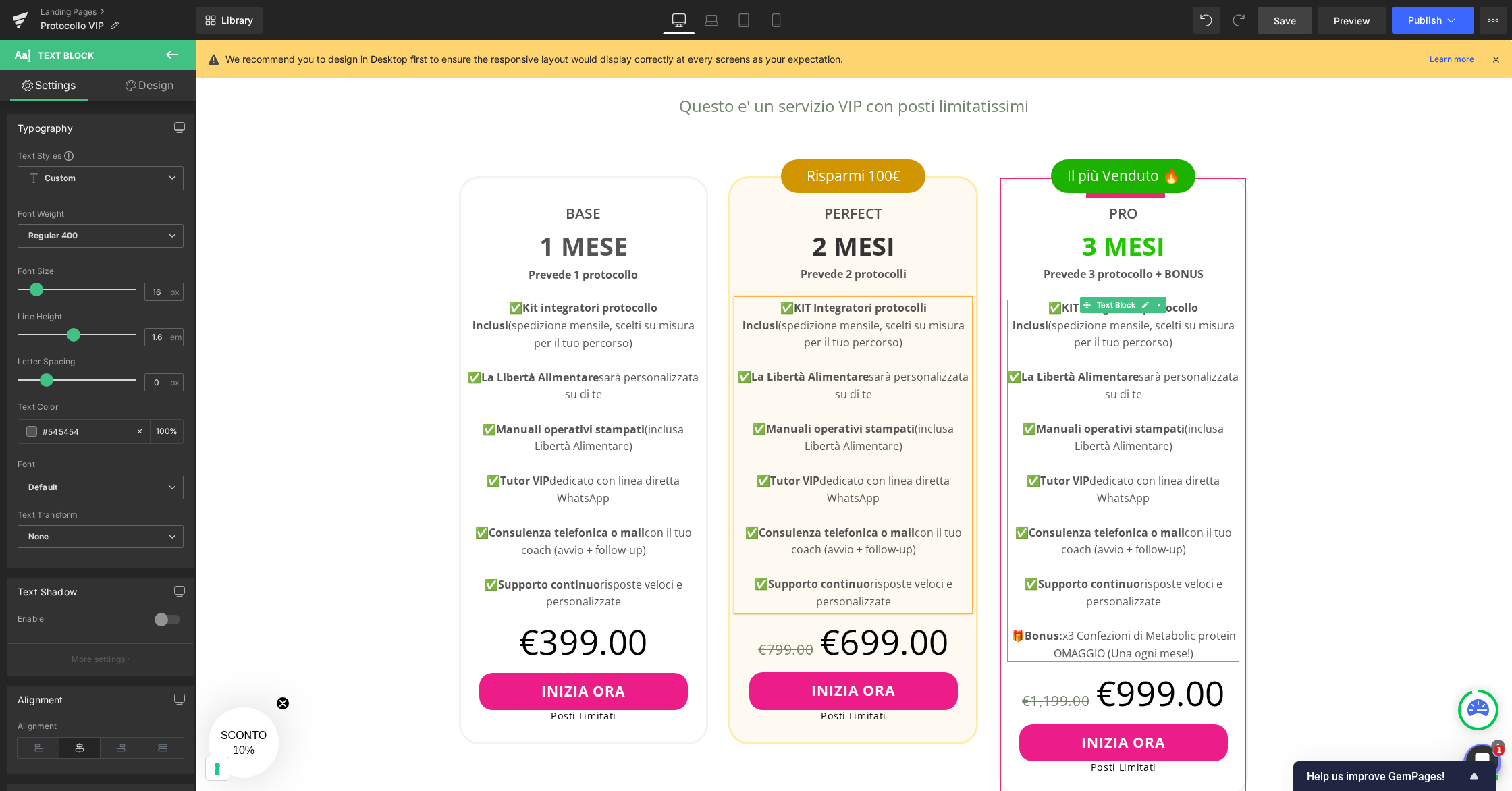
click at [1177, 305] on strong "KIT Integratori protocollo inclusi" at bounding box center [1105, 316] width 186 height 32
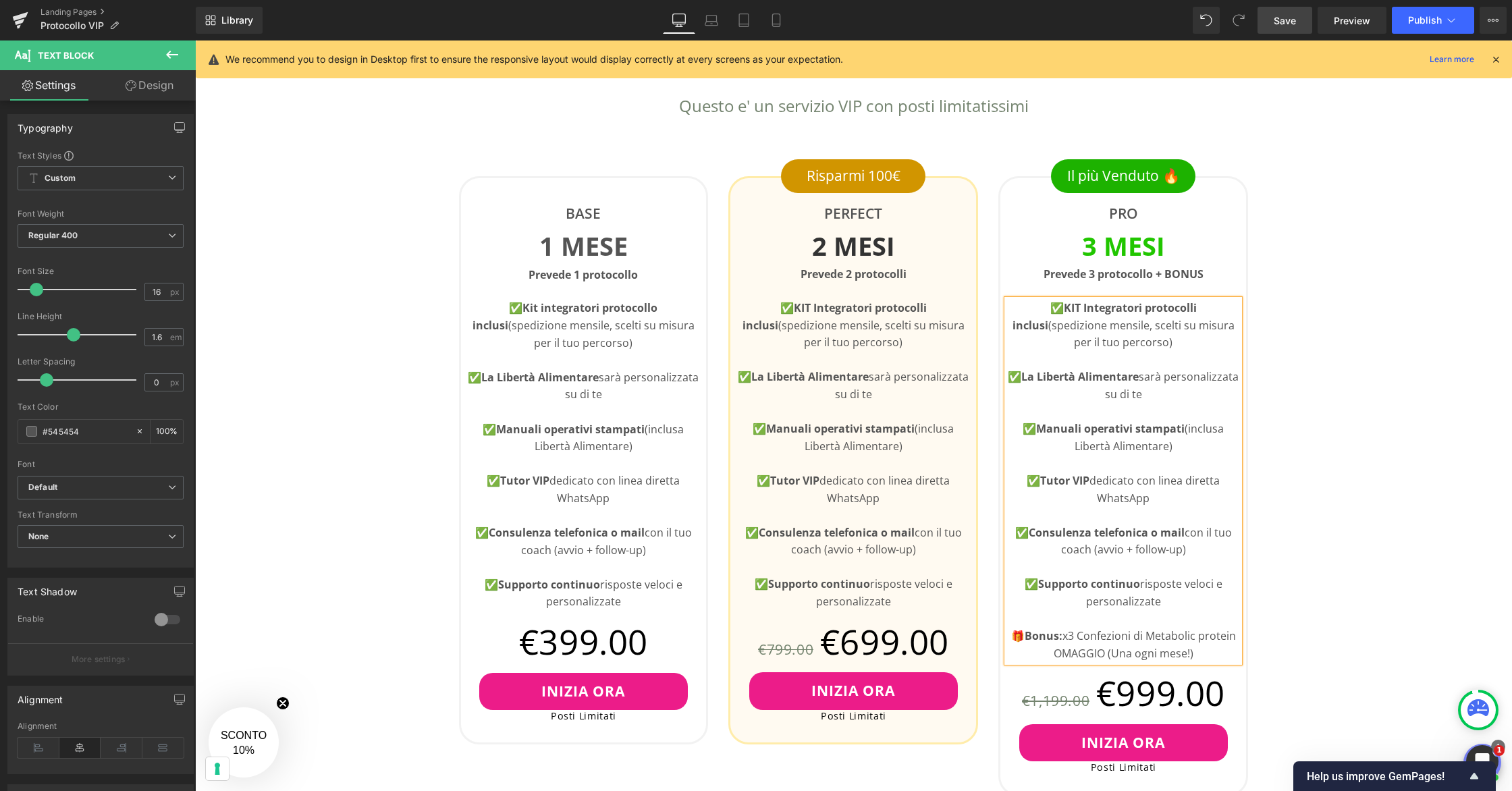
click at [427, 243] on div "👇🏻Scegli il Tuo Piano Heading Questo e' un servizio VIP con posti limitatissimi…" at bounding box center [854, 808] width 1317 height 1619
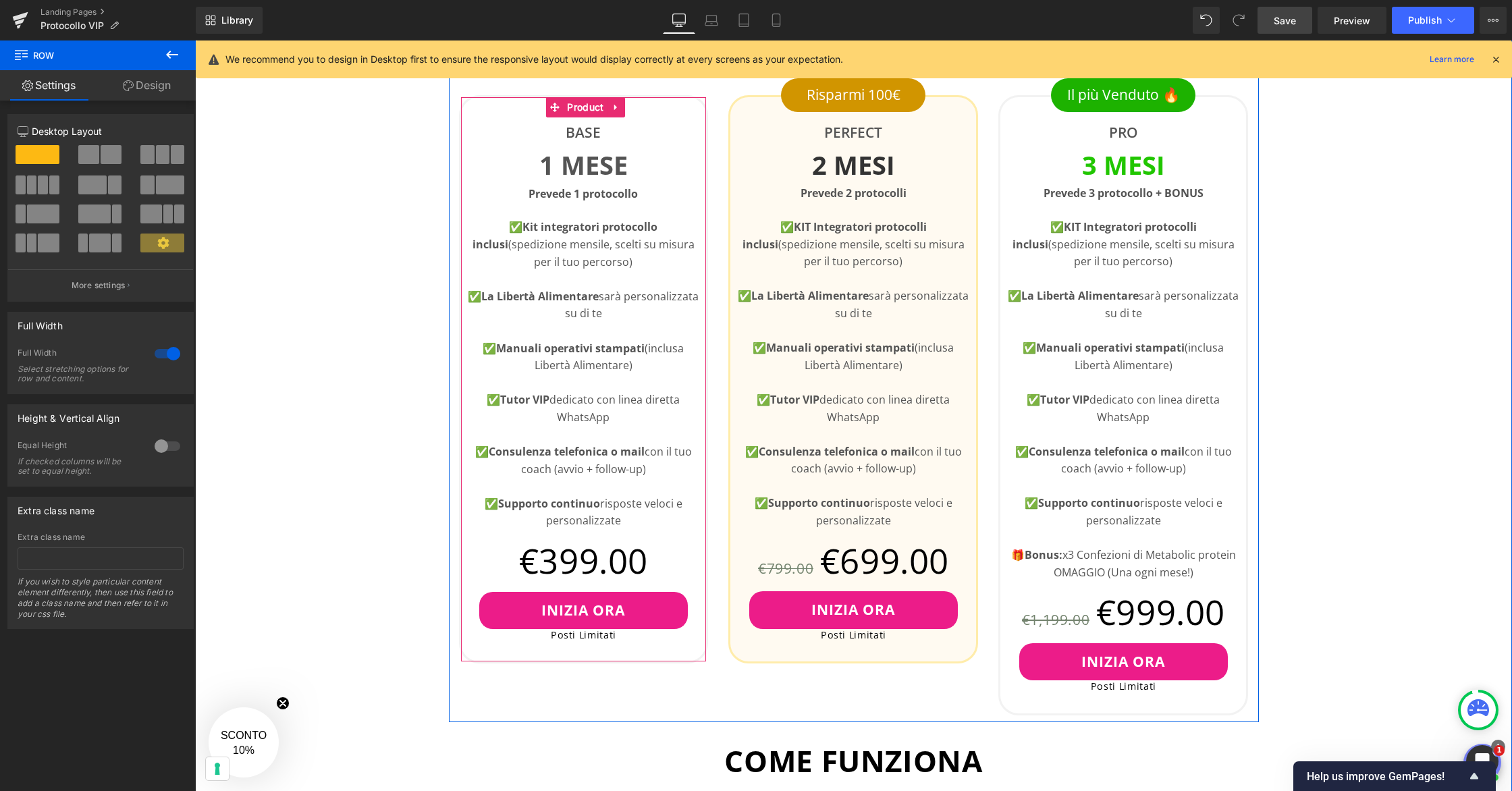
scroll to position [627, 0]
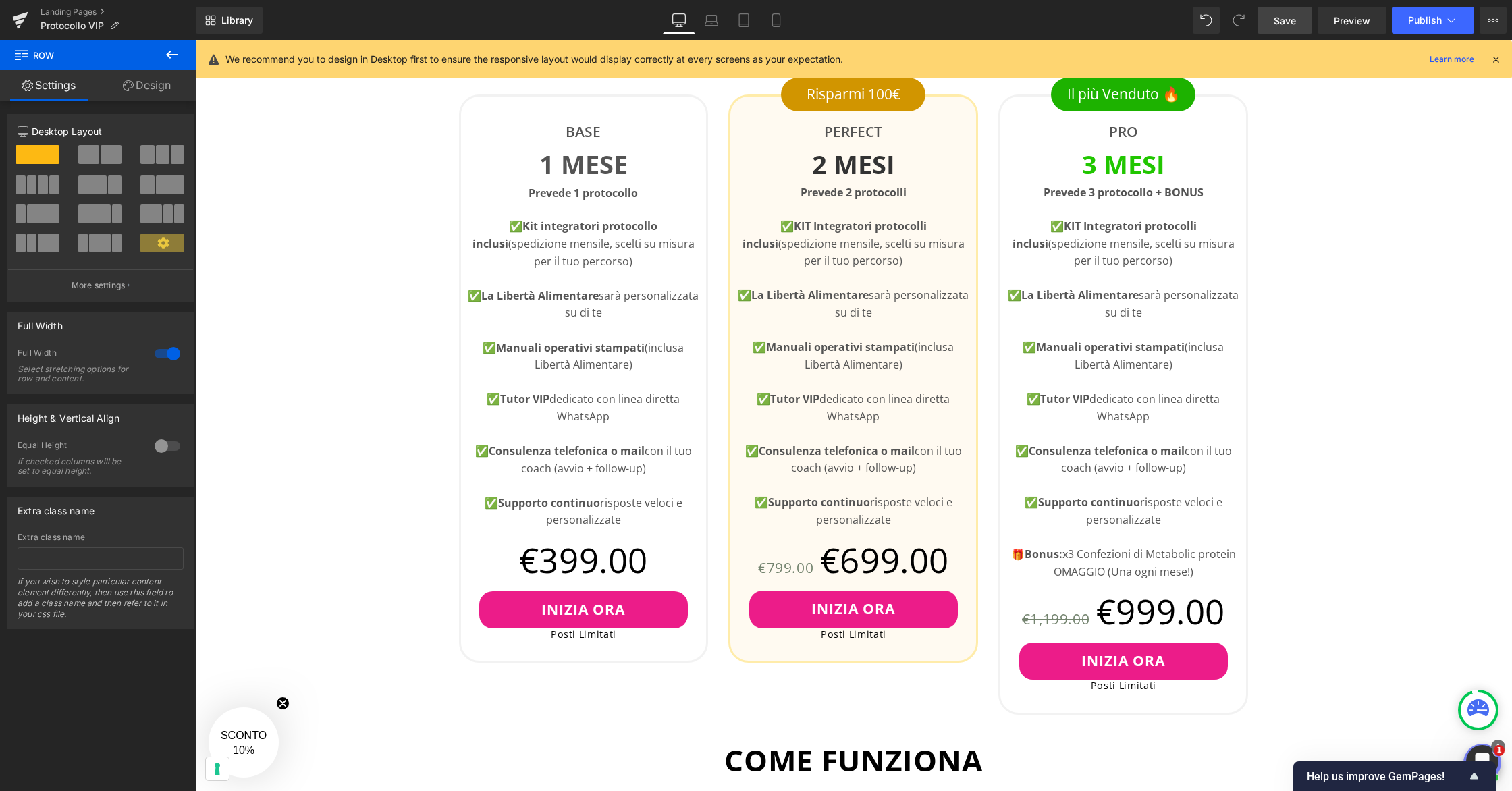
click at [1284, 23] on span "Save" at bounding box center [1284, 20] width 22 height 14
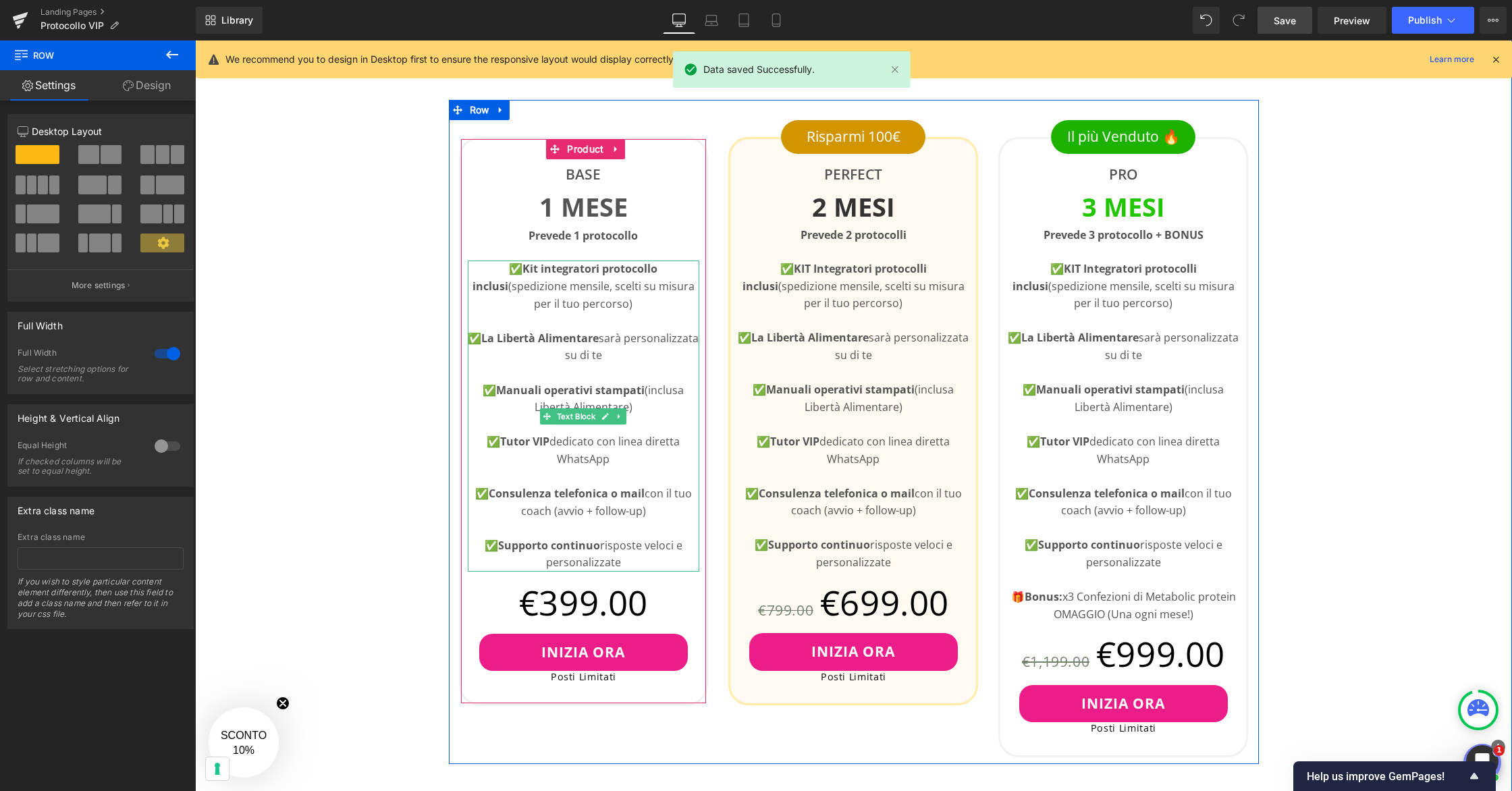
scroll to position [583, 0]
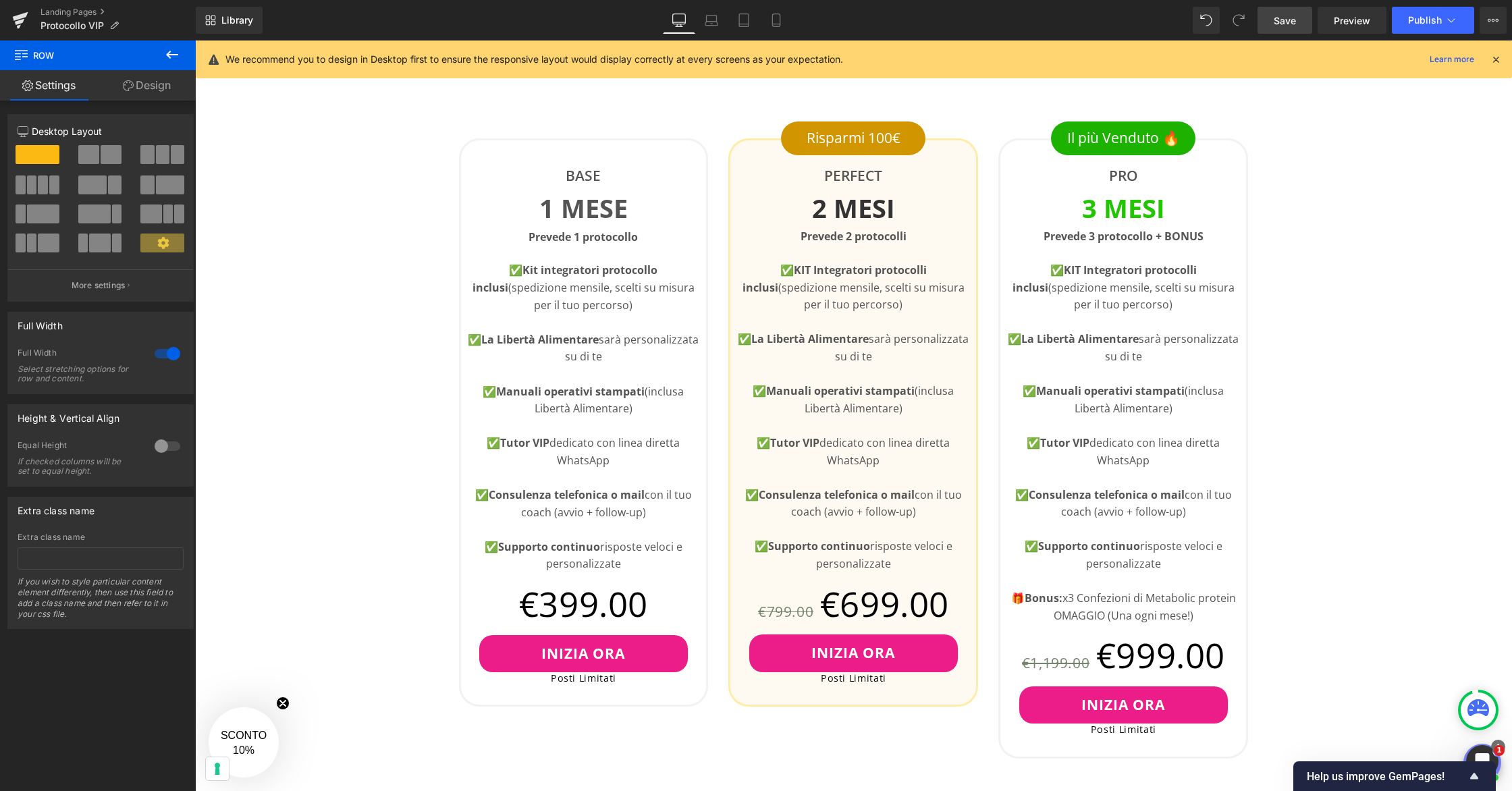
click at [1279, 17] on span "Save" at bounding box center [1284, 20] width 22 height 14
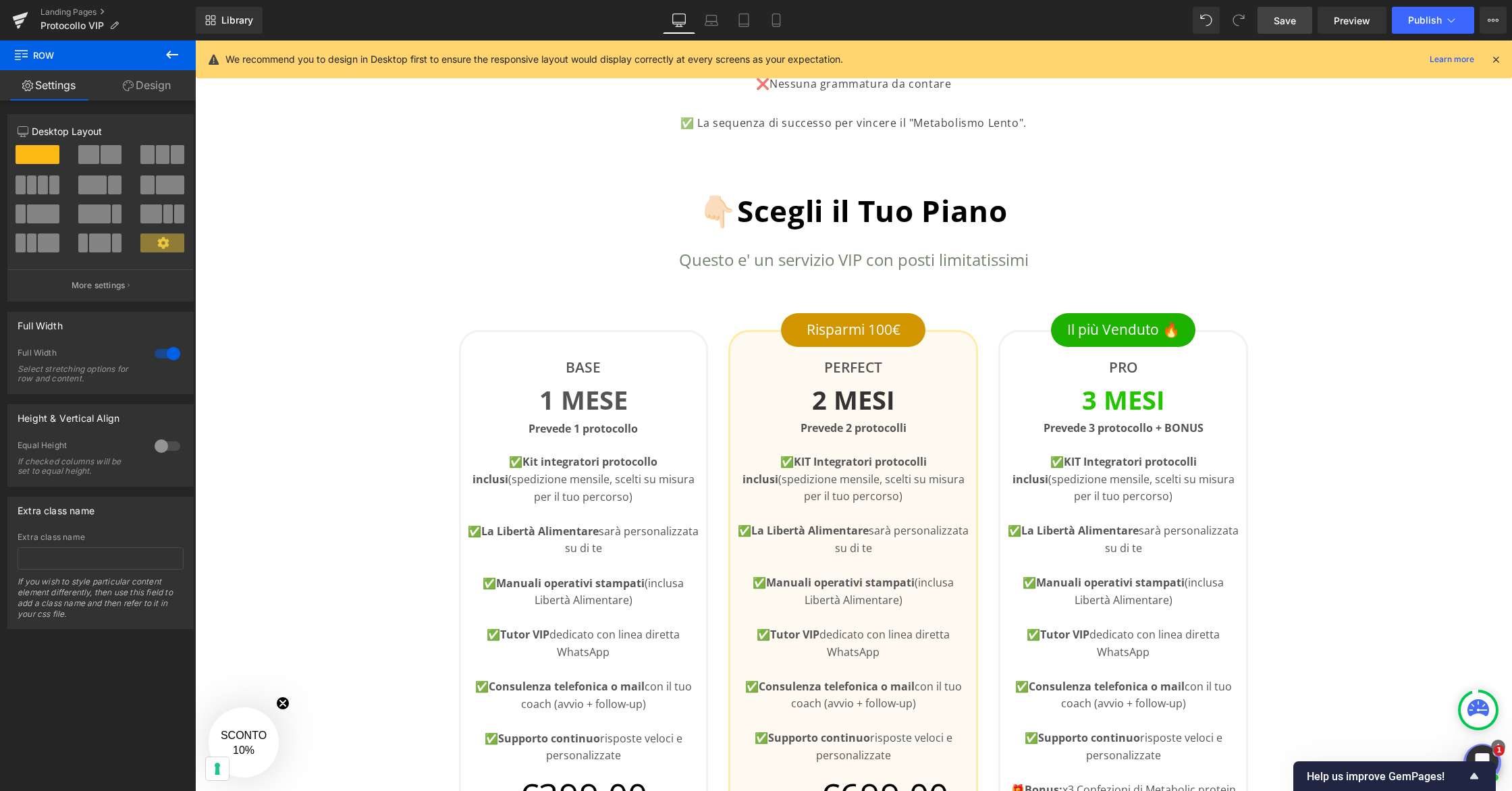
scroll to position [397, 0]
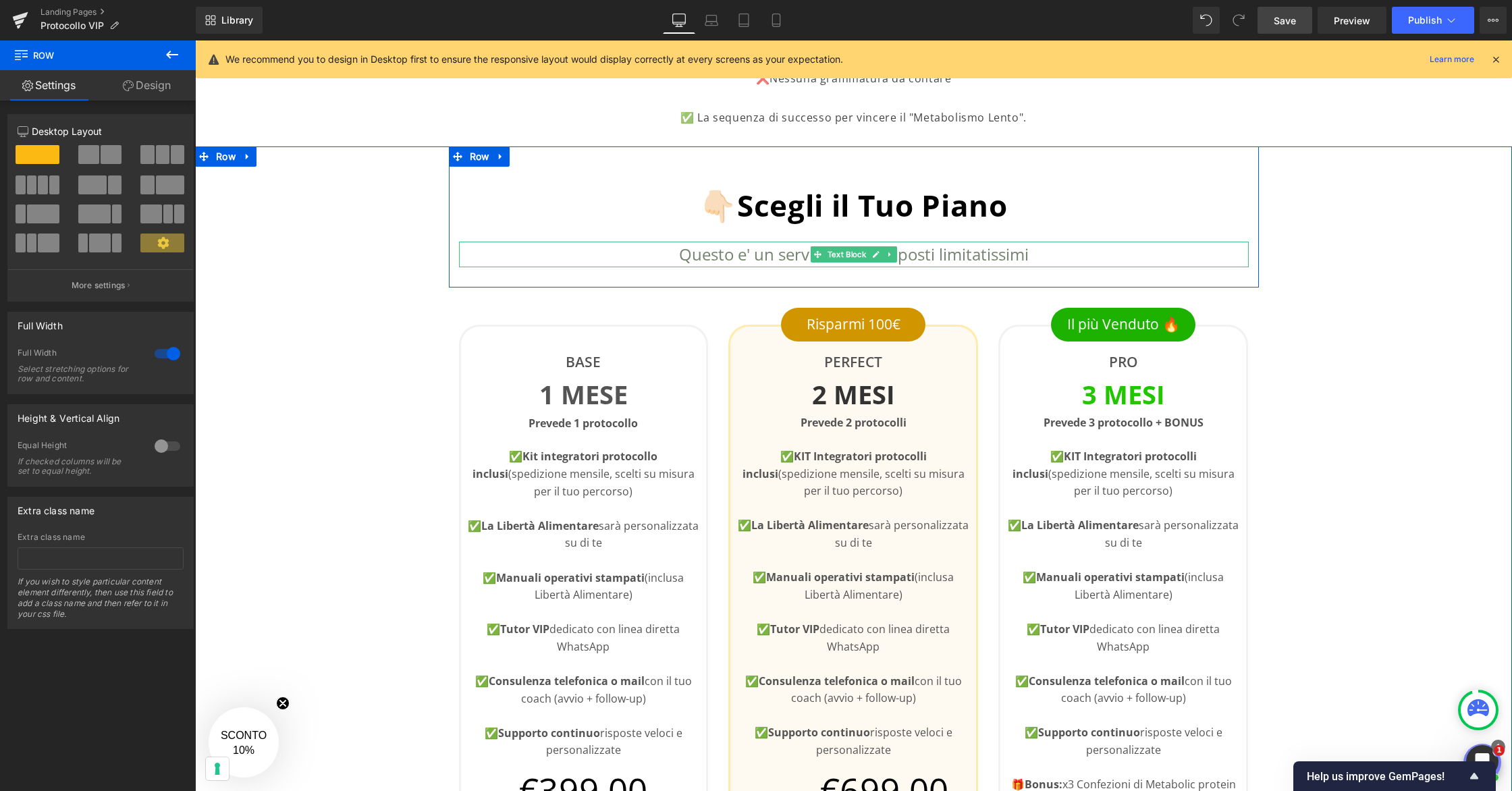
click at [1020, 258] on p "Questo e' un servizio VIP con posti limitatissimi" at bounding box center [854, 254] width 790 height 26
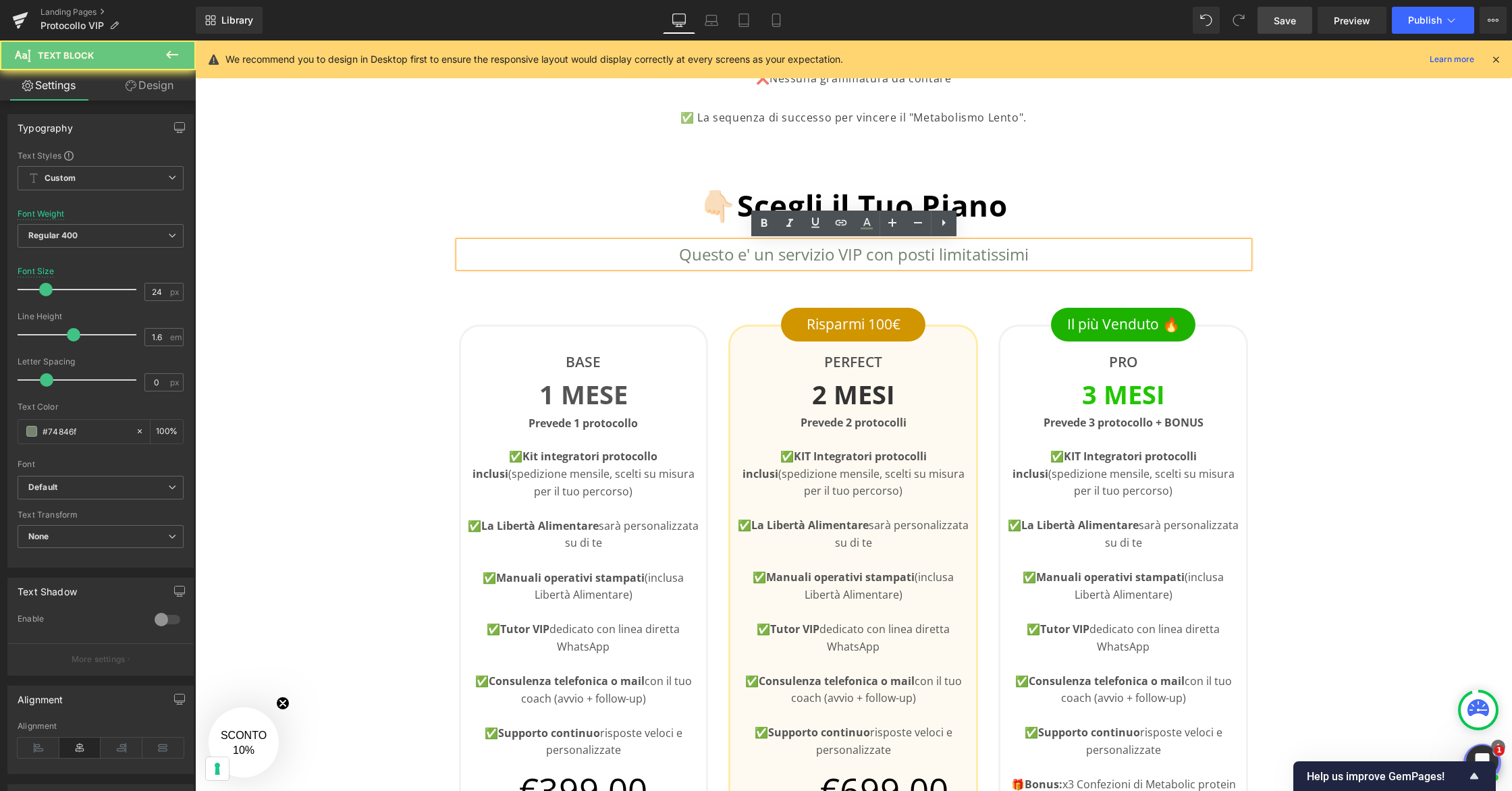
click at [1037, 257] on p "Questo e' un servizio VIP con posti limitatissimi" at bounding box center [854, 254] width 790 height 26
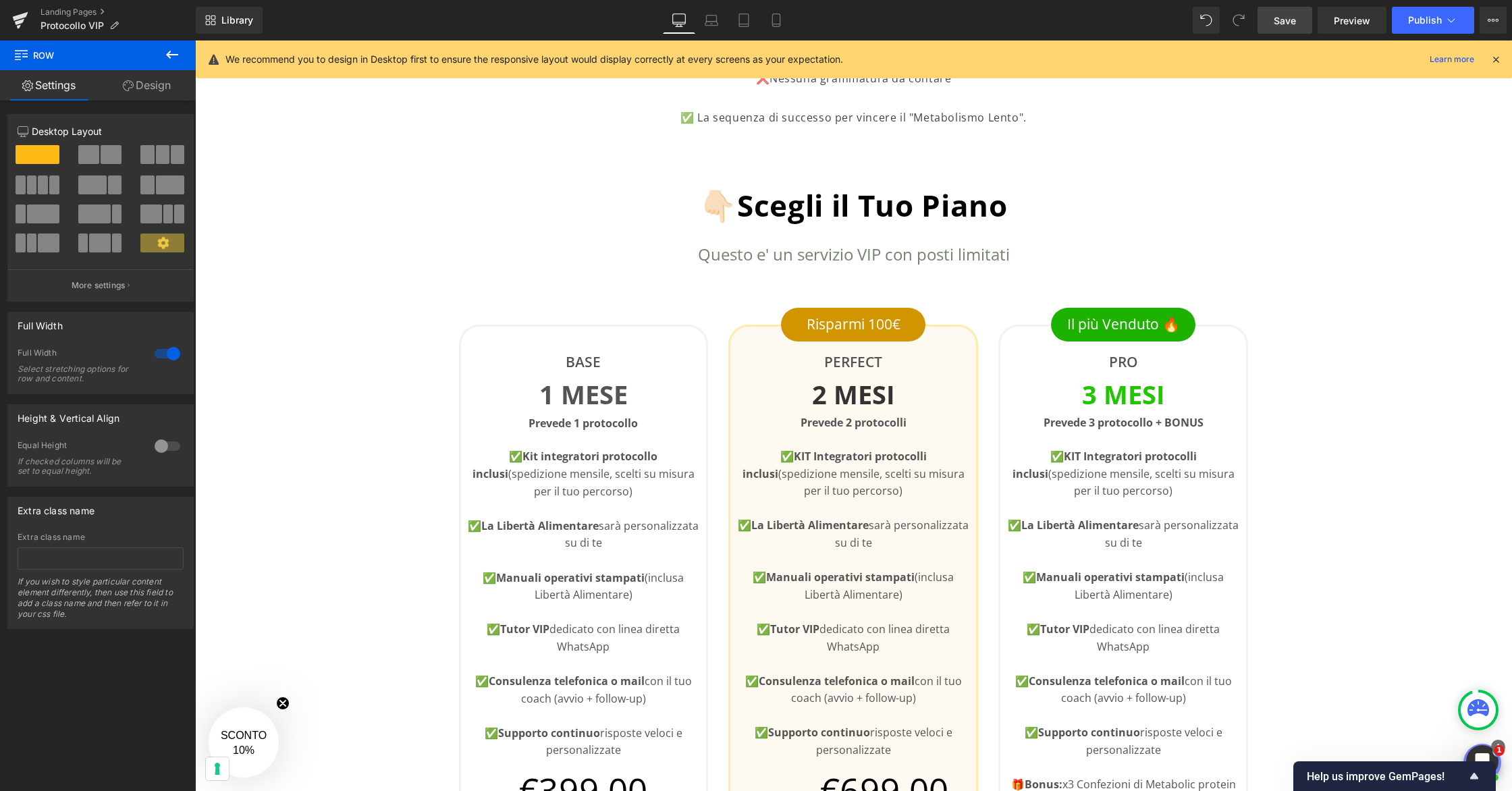
click at [1284, 25] on span "Save" at bounding box center [1284, 20] width 22 height 14
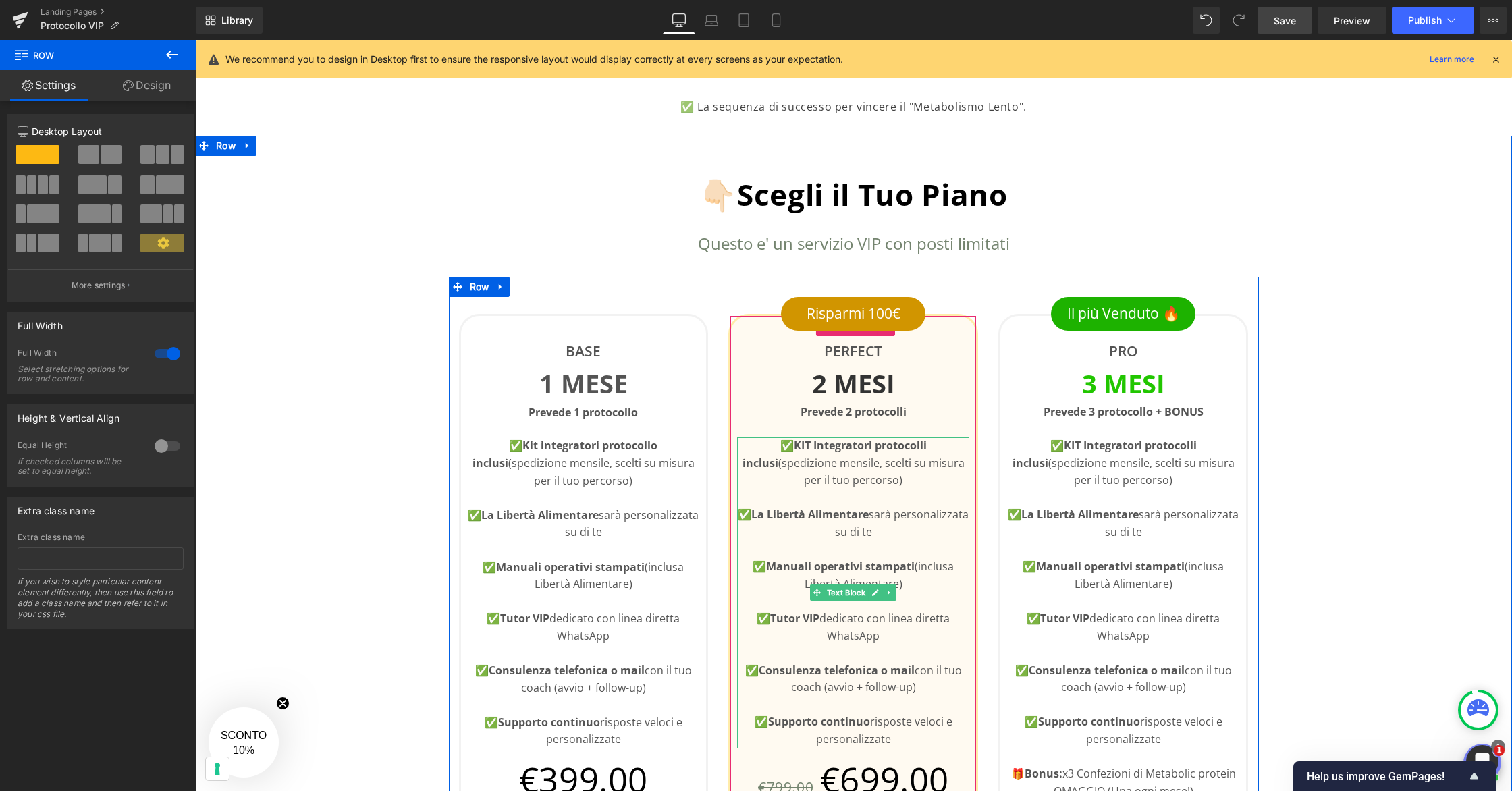
scroll to position [0, 0]
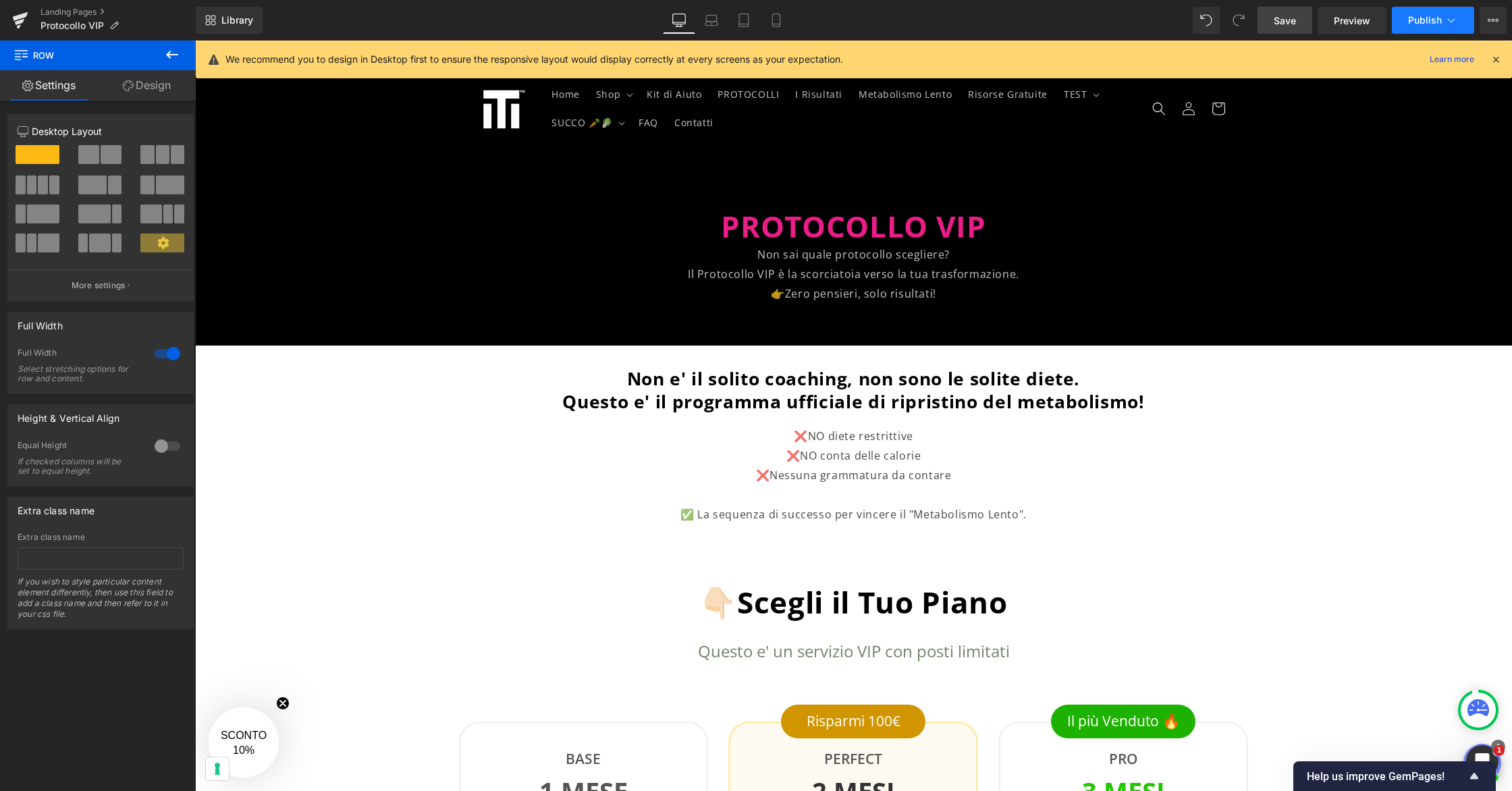
click at [1284, 22] on span "Publish" at bounding box center [1424, 20] width 34 height 11
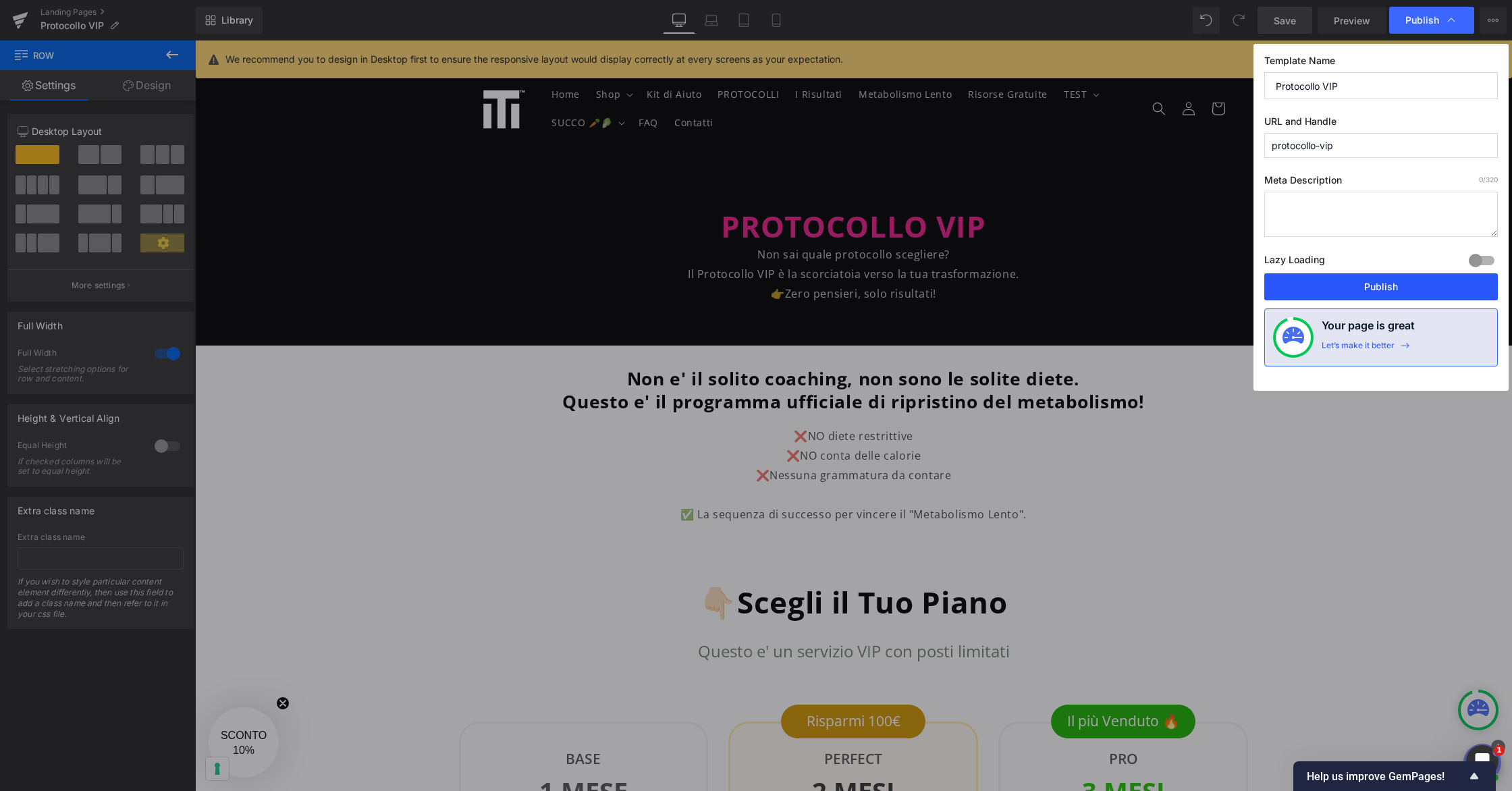
click at [1284, 286] on button "Publish" at bounding box center [1380, 286] width 233 height 27
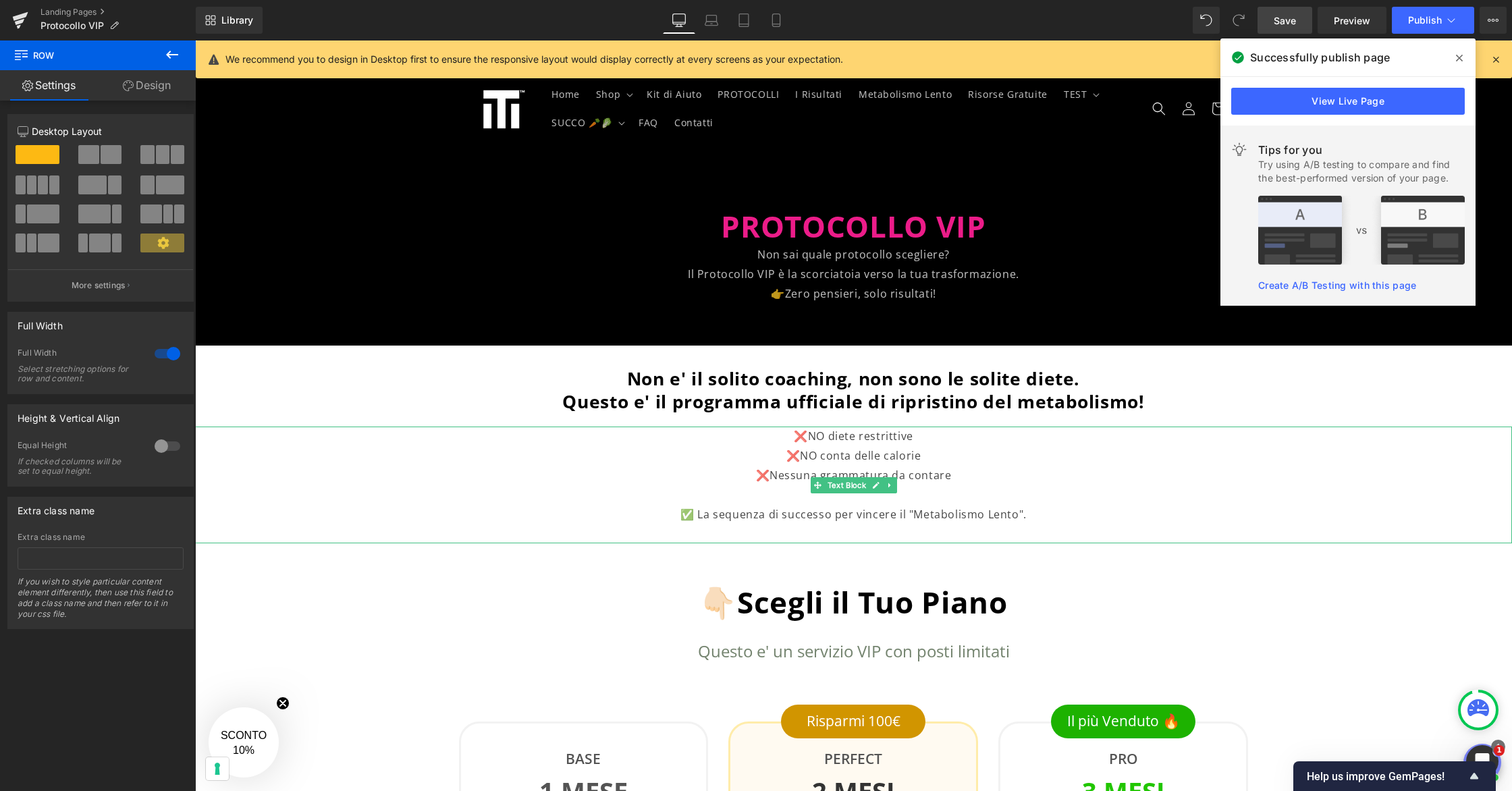
click at [969, 518] on p "✅ La sequenza di successo per vincere il "Metabolismo Lento"." at bounding box center [853, 515] width 1047 height 20
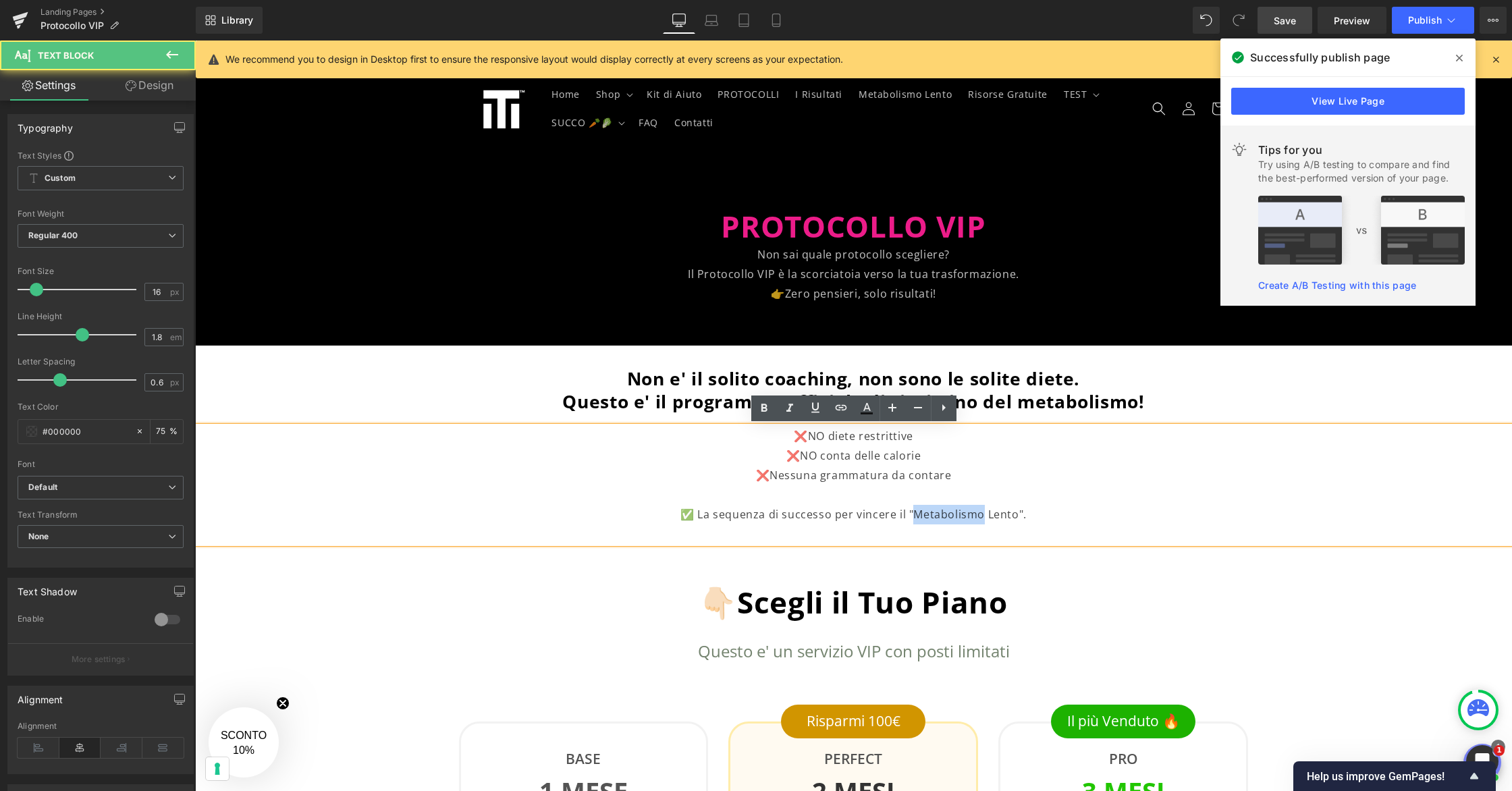
click at [969, 518] on p "✅ La sequenza di successo per vincere il "Metabolismo Lento"." at bounding box center [853, 515] width 1047 height 20
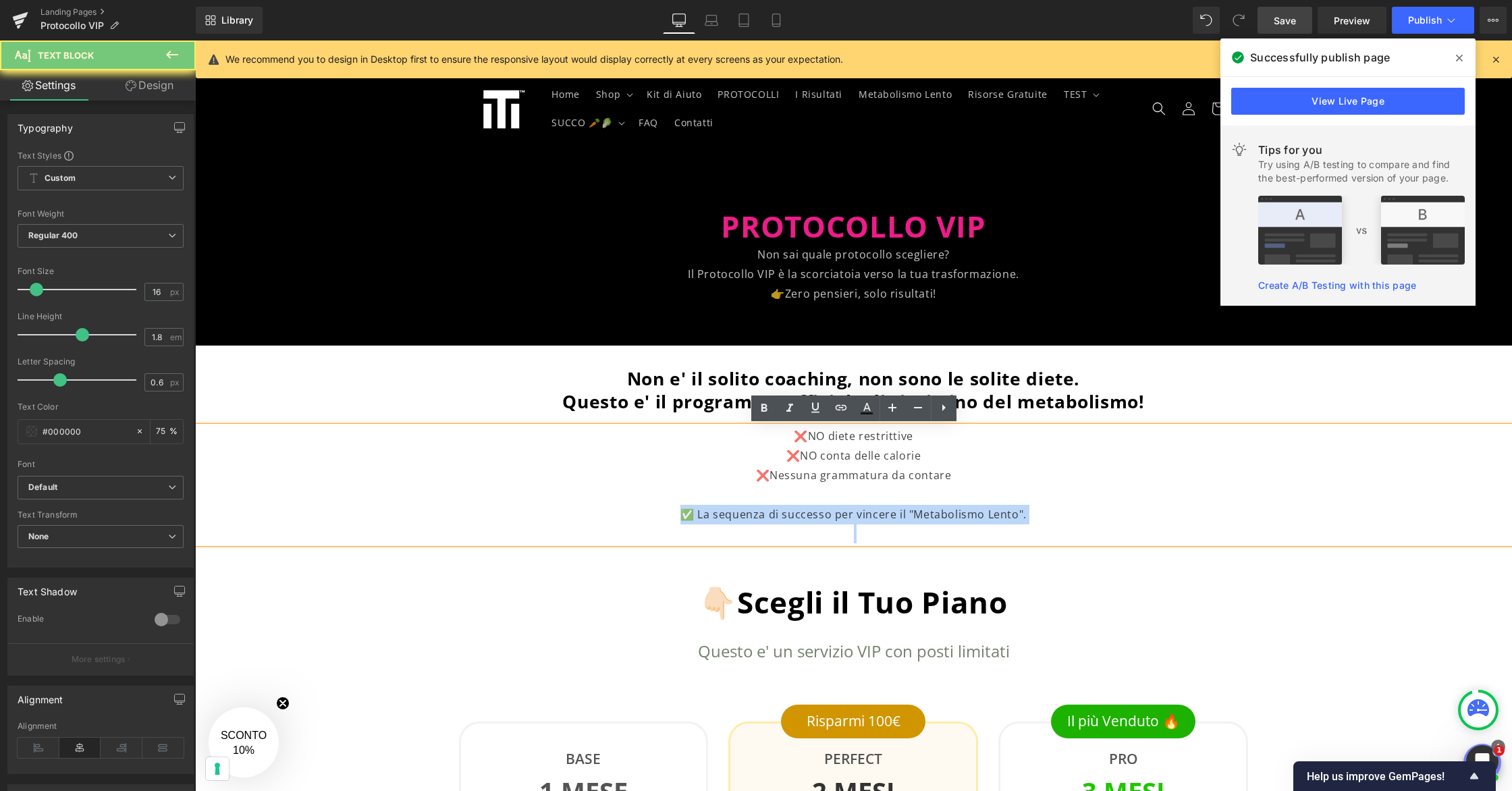
click at [969, 518] on p "✅ La sequenza di successo per vincere il "Metabolismo Lento"." at bounding box center [853, 515] width 1047 height 20
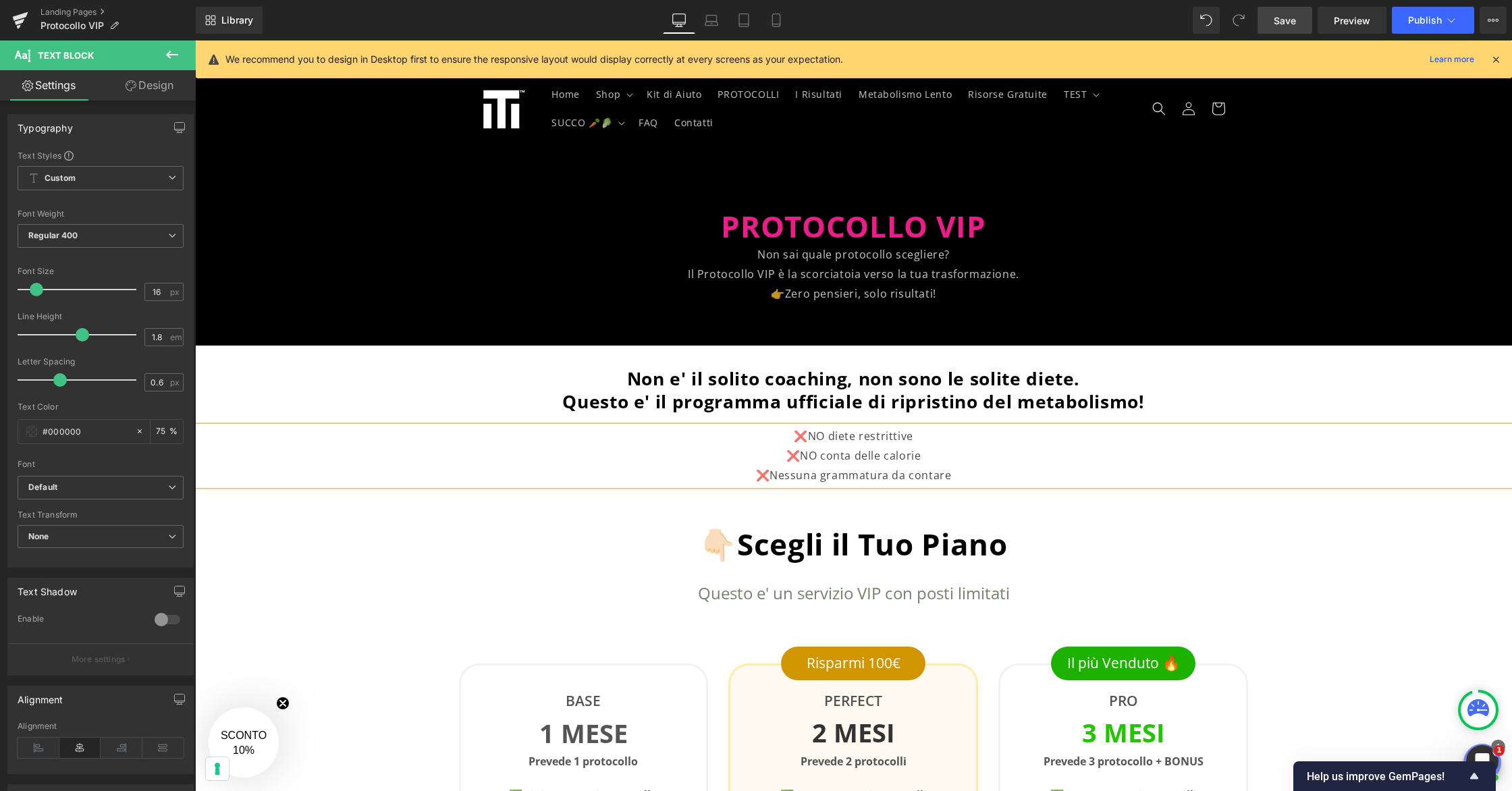
click at [1284, 21] on span "Save" at bounding box center [1284, 20] width 22 height 14
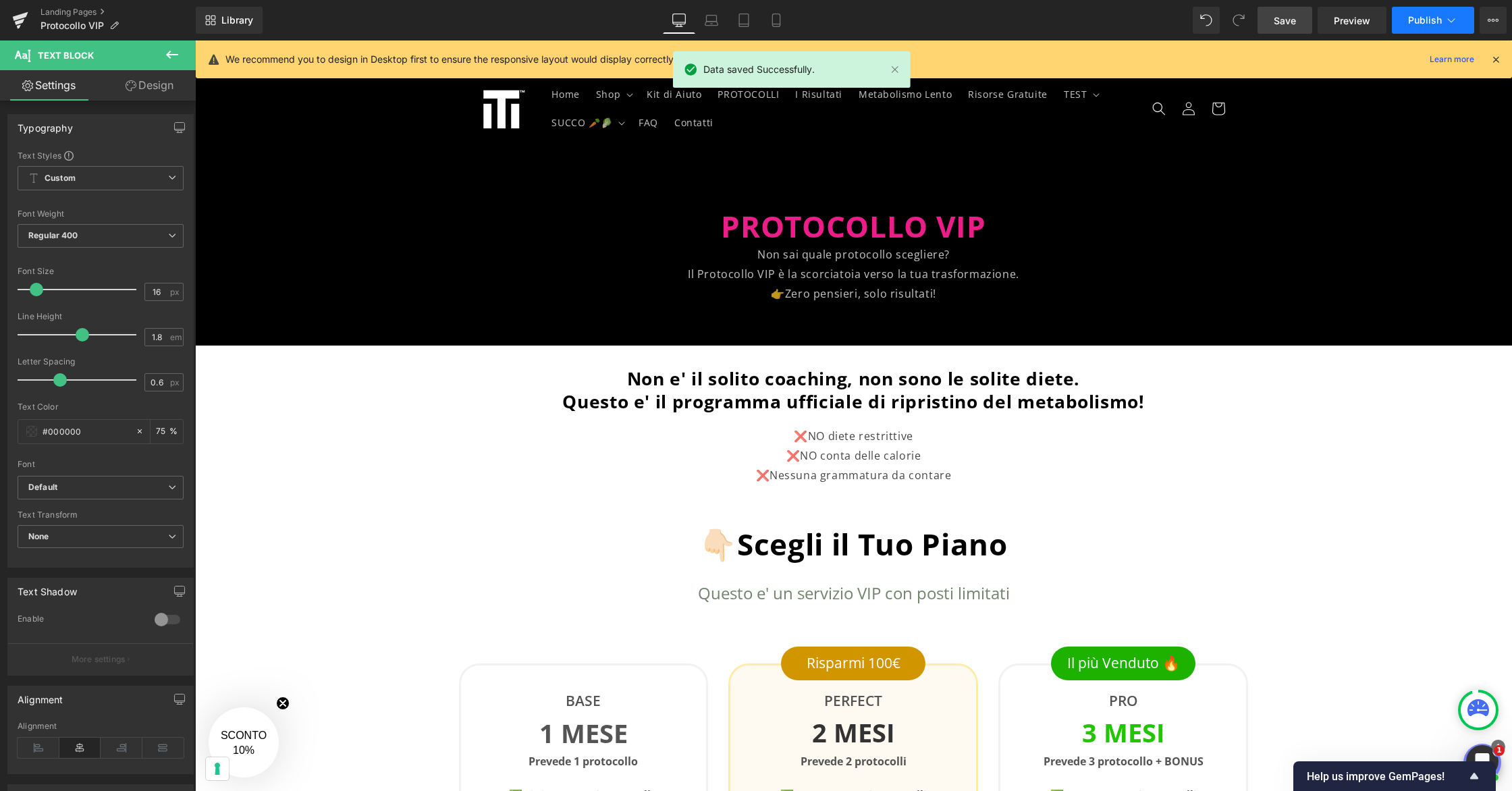
click at [1284, 17] on icon at bounding box center [1451, 20] width 13 height 13
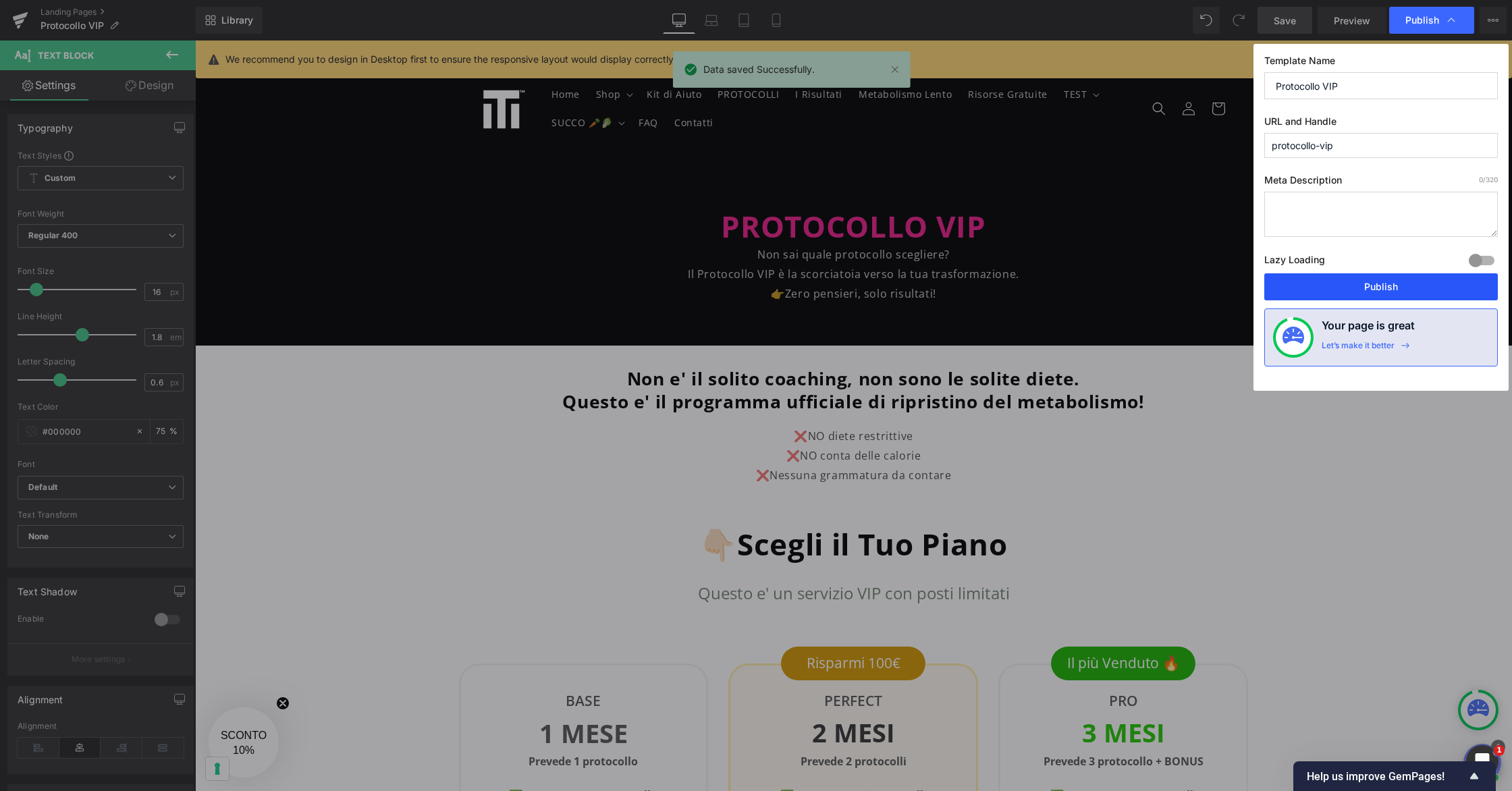
click at [1284, 282] on button "Publish" at bounding box center [1380, 286] width 233 height 27
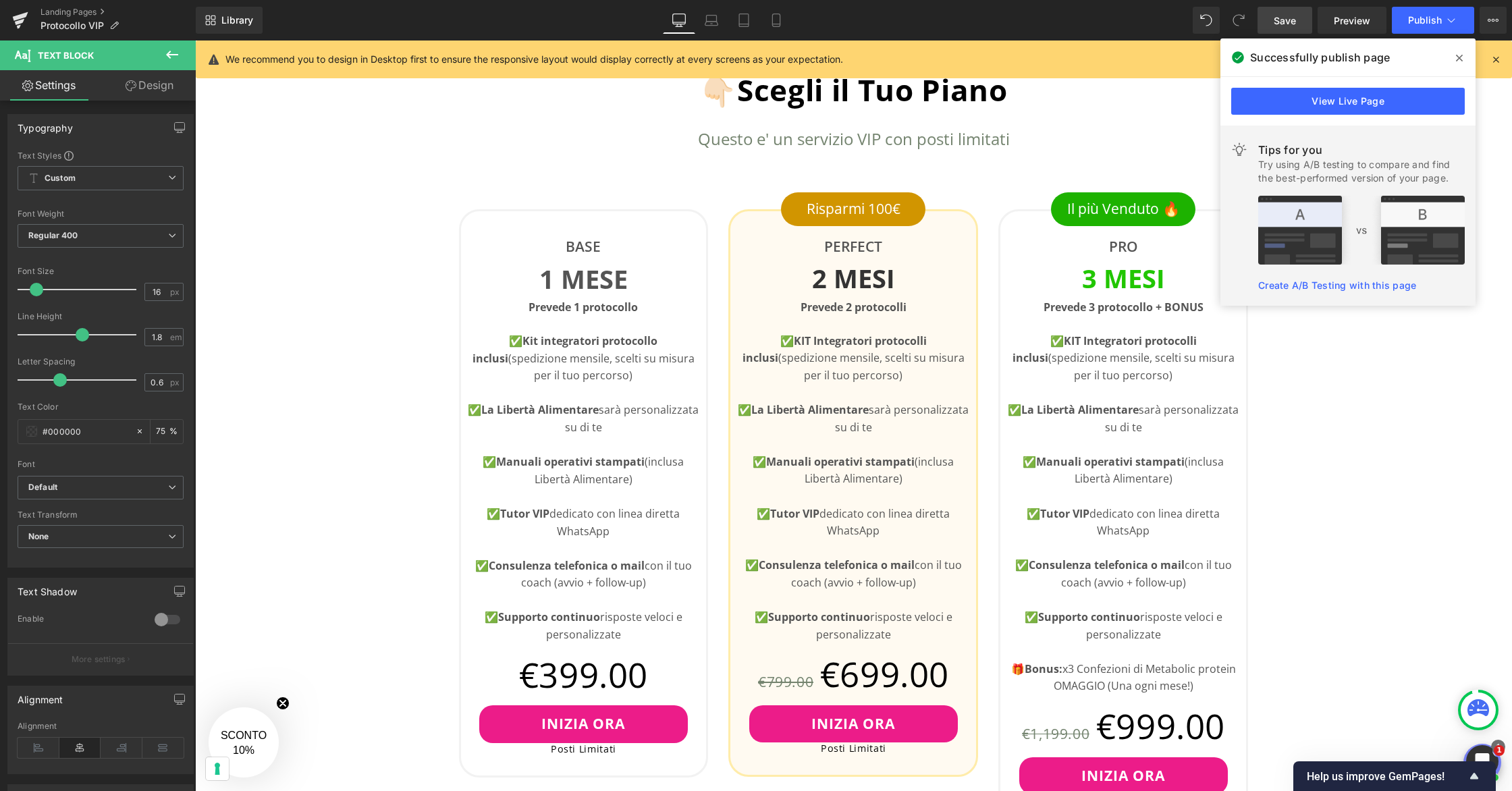
scroll to position [457, 0]
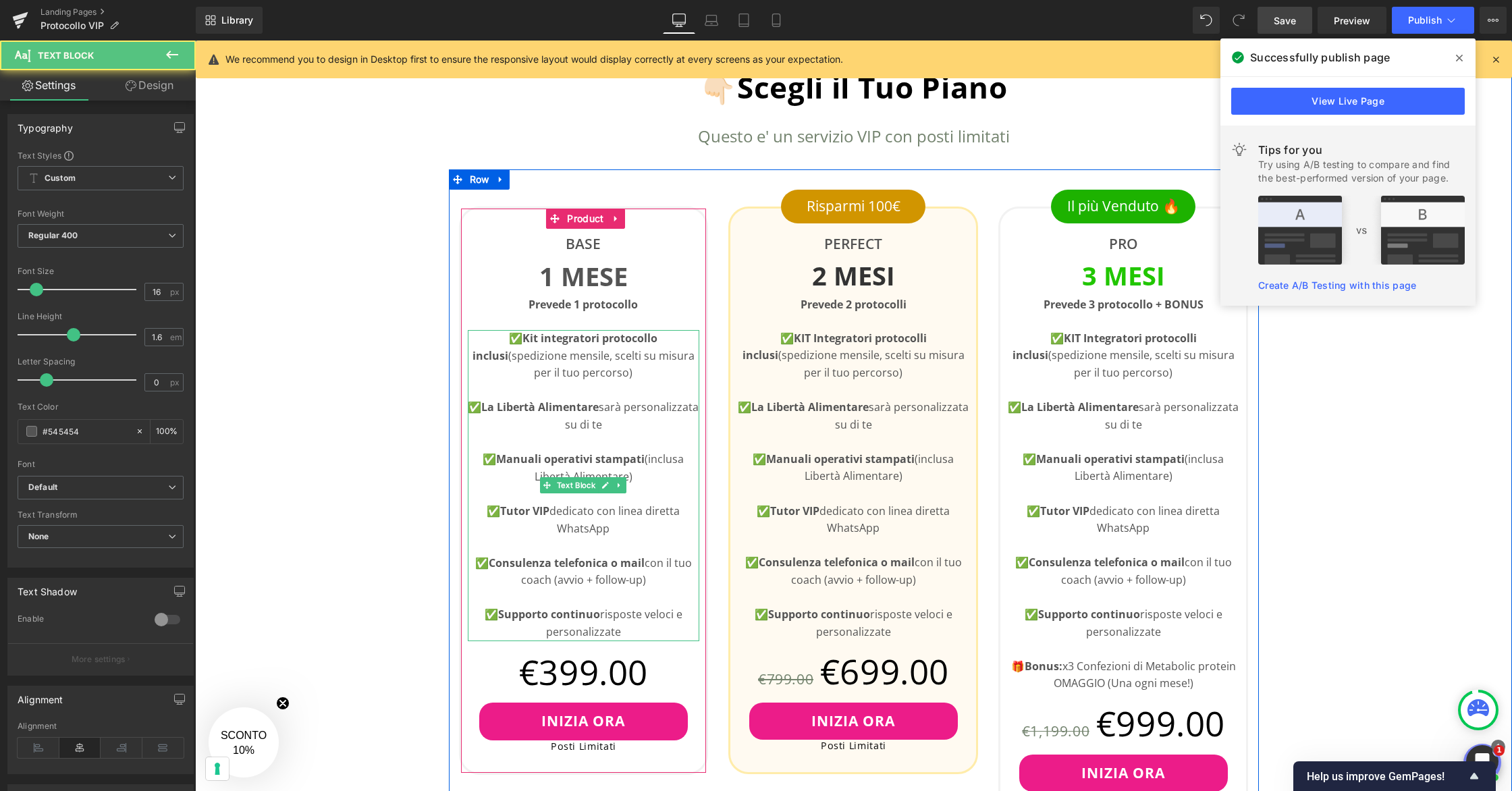
click at [590, 525] on p "✅ Tutor VIP dedicato con linea diretta WhatsApp" at bounding box center [584, 519] width 232 height 34
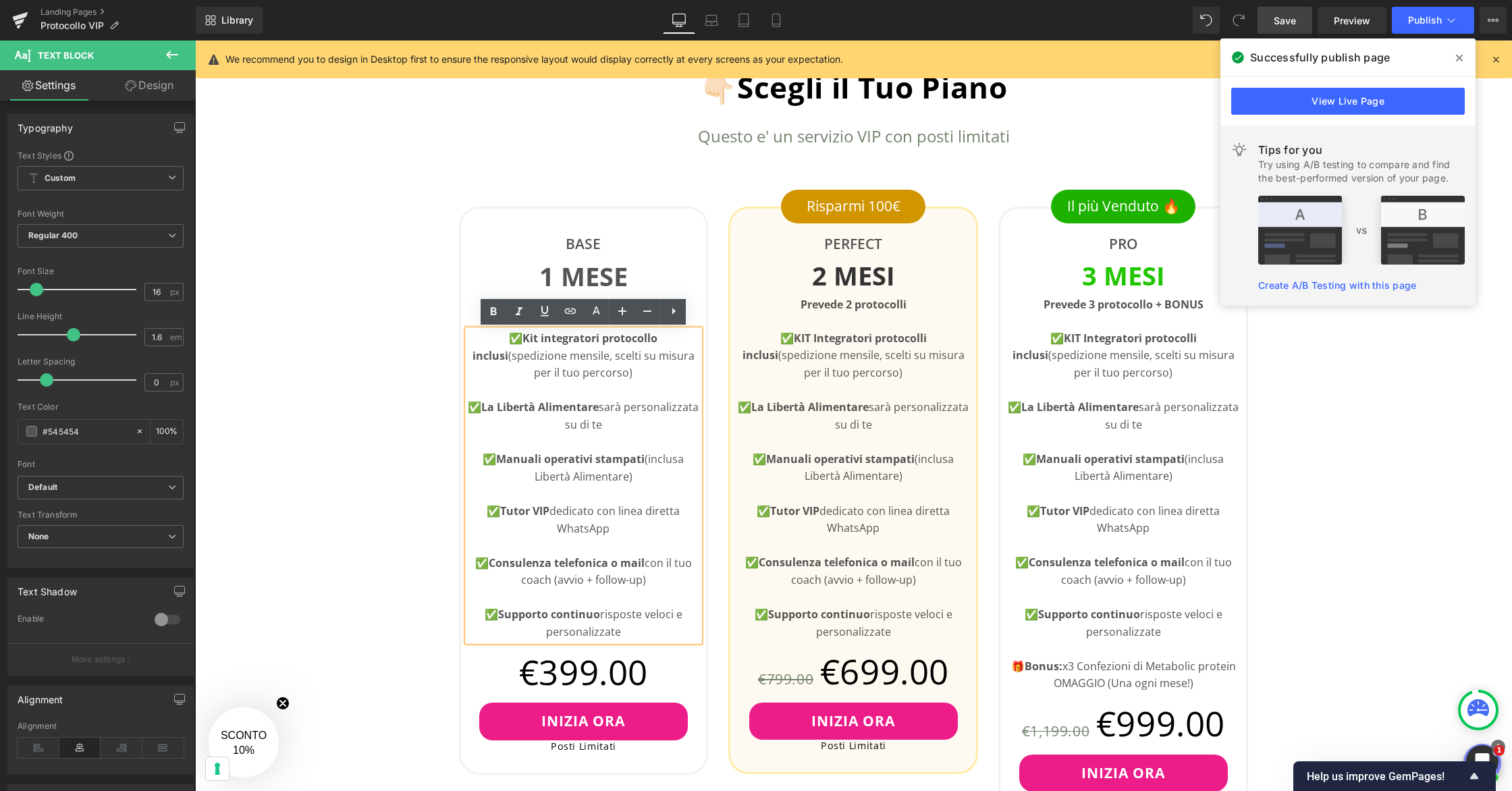
drag, startPoint x: 614, startPoint y: 528, endPoint x: 590, endPoint y: 525, distance: 24.2
click at [590, 525] on p "✅ Tutor VIP dedicato con linea diretta WhatsApp" at bounding box center [584, 519] width 232 height 34
click at [615, 564] on strong "Consulenza telefonica o mail" at bounding box center [566, 563] width 156 height 15
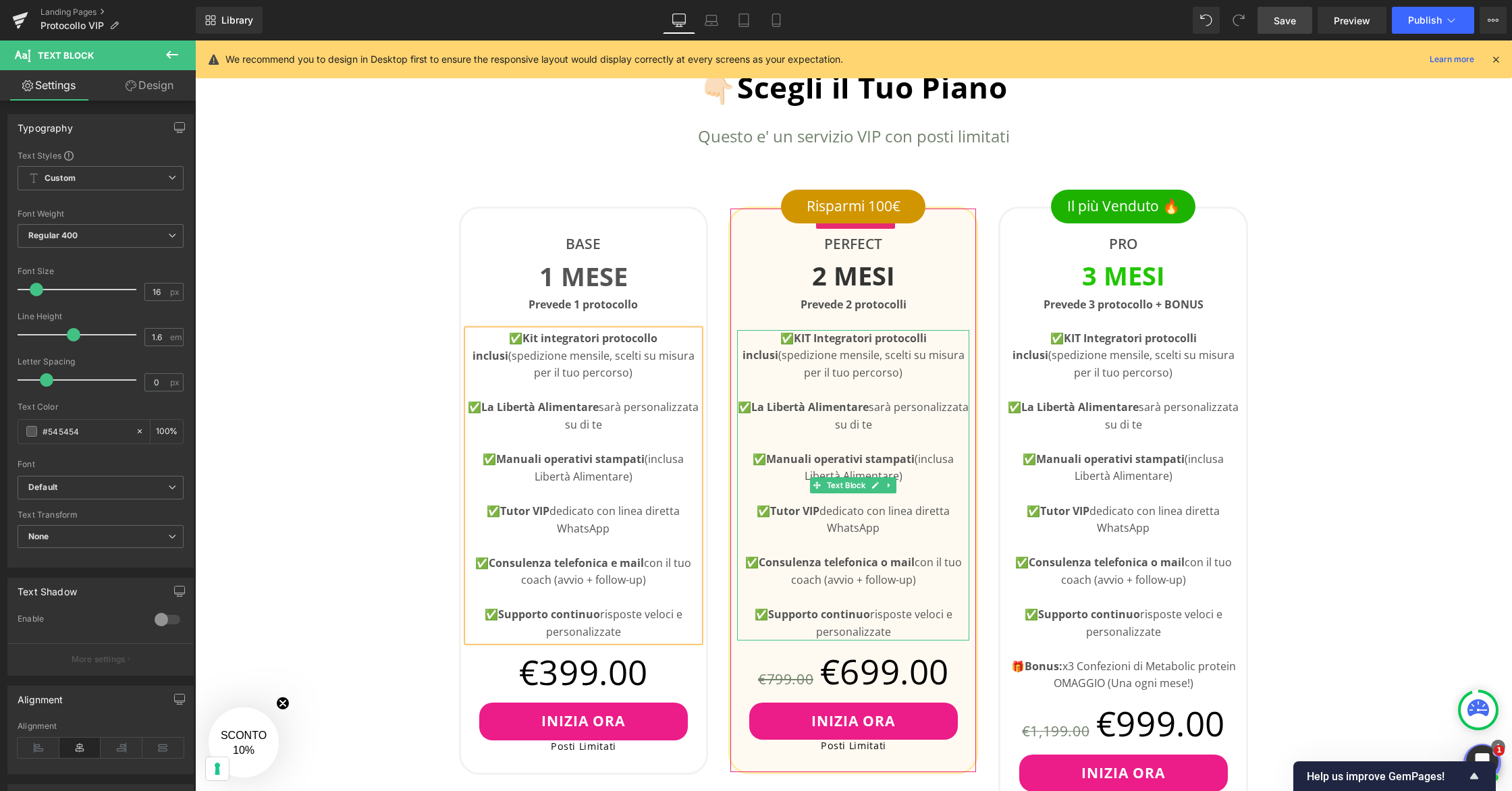
click at [887, 564] on strong "Consulenza telefonica o mail" at bounding box center [837, 562] width 156 height 15
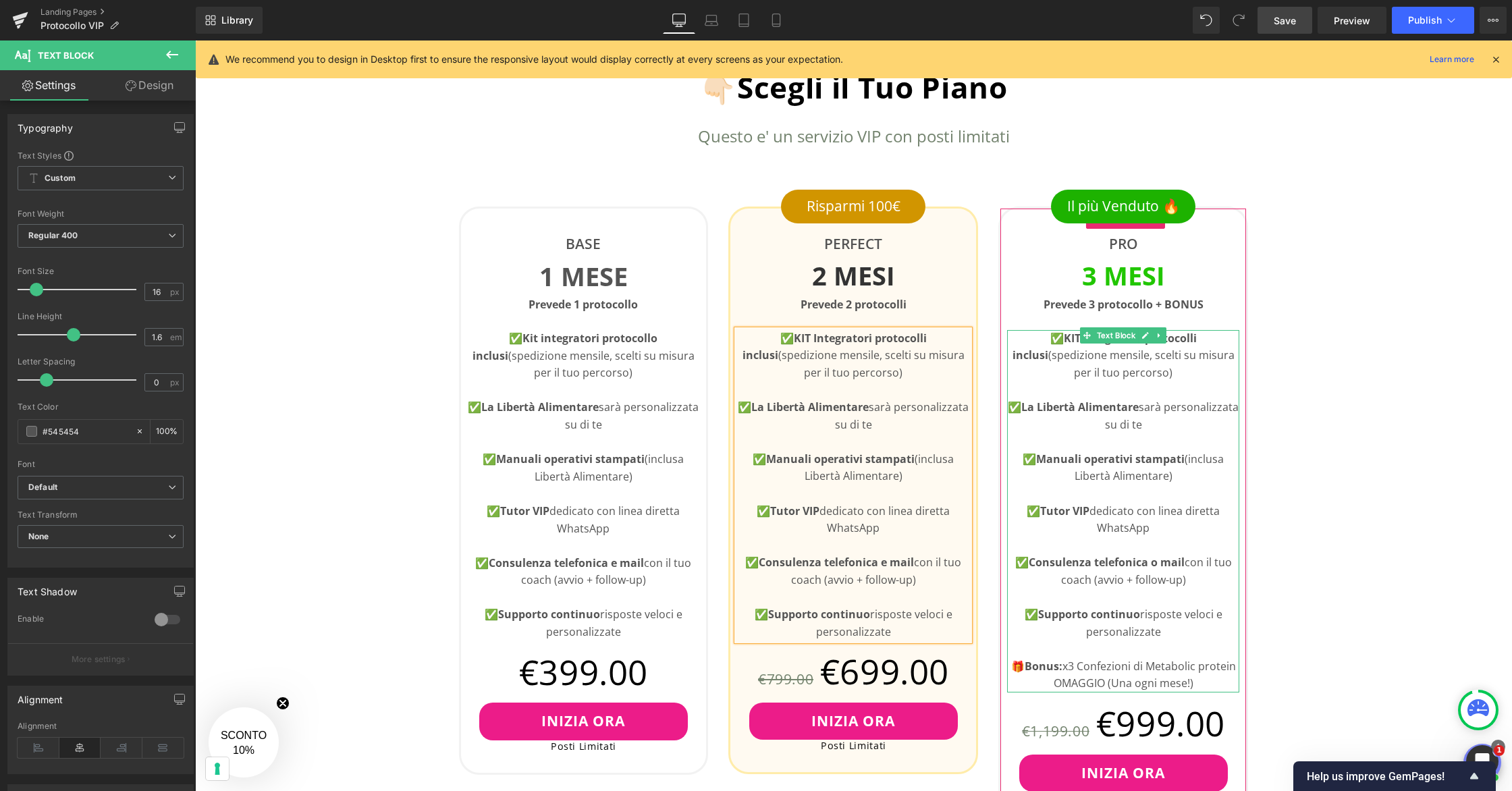
click at [1157, 566] on strong "Consulenza telefonica o mail" at bounding box center [1107, 562] width 156 height 15
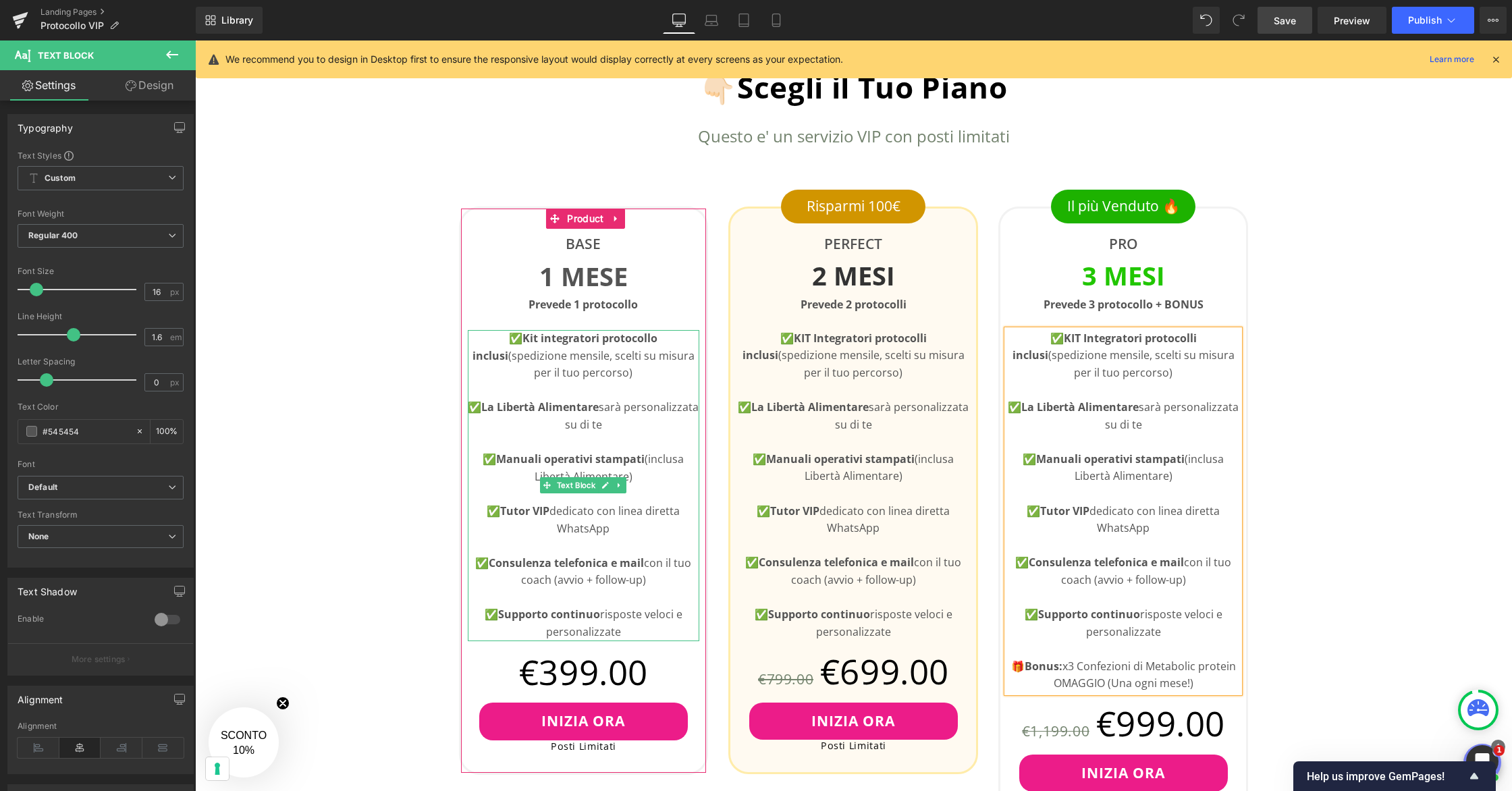
drag, startPoint x: 616, startPoint y: 527, endPoint x: 559, endPoint y: 511, distance: 59.2
click at [559, 511] on p "✅ Tutor VIP dedicato con linea diretta WhatsApp" at bounding box center [584, 519] width 232 height 34
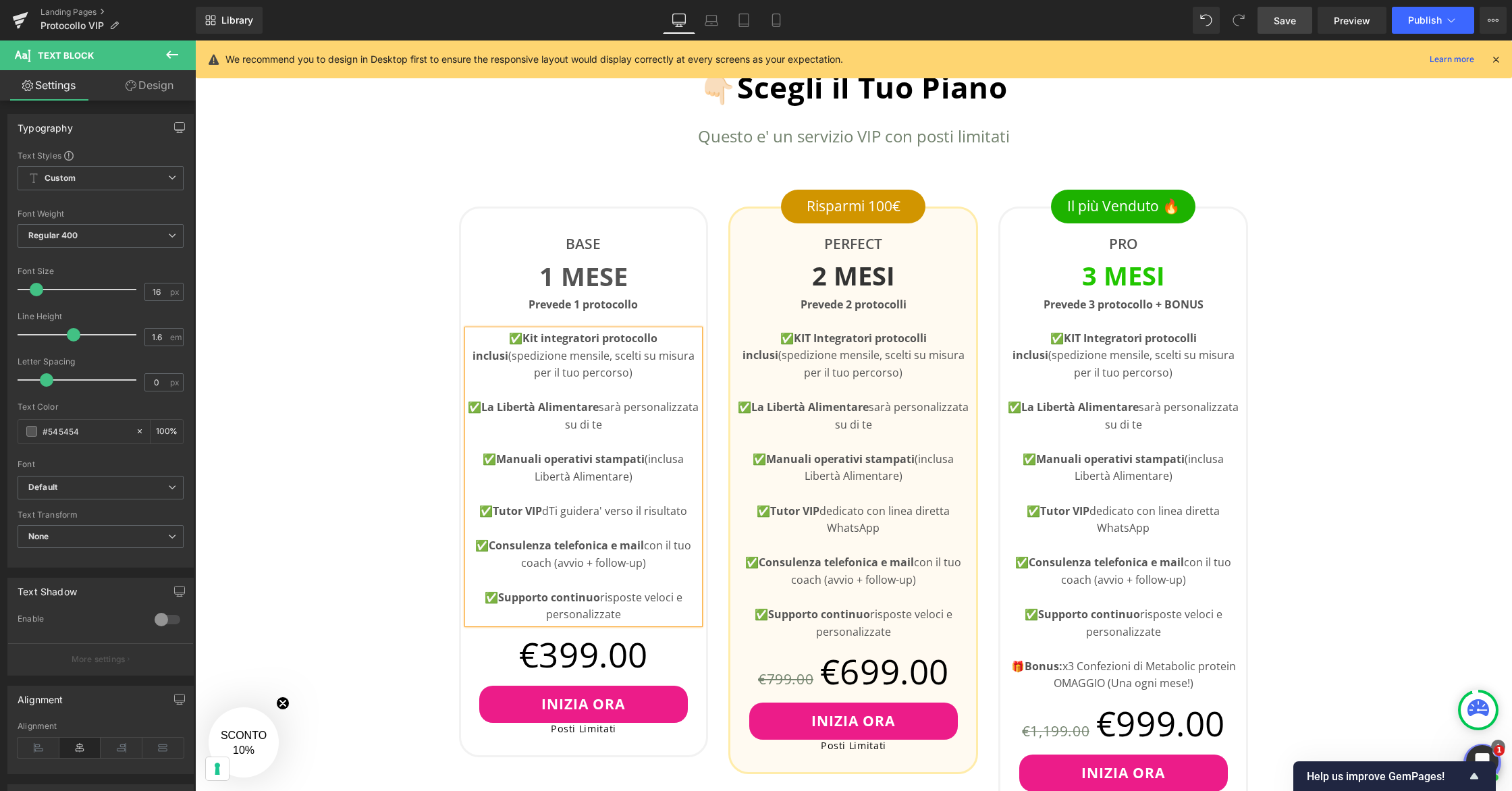
click at [553, 511] on p "✅ Tutor VIP dTi guidera' verso il risultato" at bounding box center [584, 510] width 232 height 17
drag, startPoint x: 683, startPoint y: 512, endPoint x: 550, endPoint y: 518, distance: 133.1
click at [550, 518] on p "✅ Tutor VIP Ti guidera' verso il risultato" at bounding box center [584, 510] width 232 height 17
copy p "Ti guidera' verso il risultato"
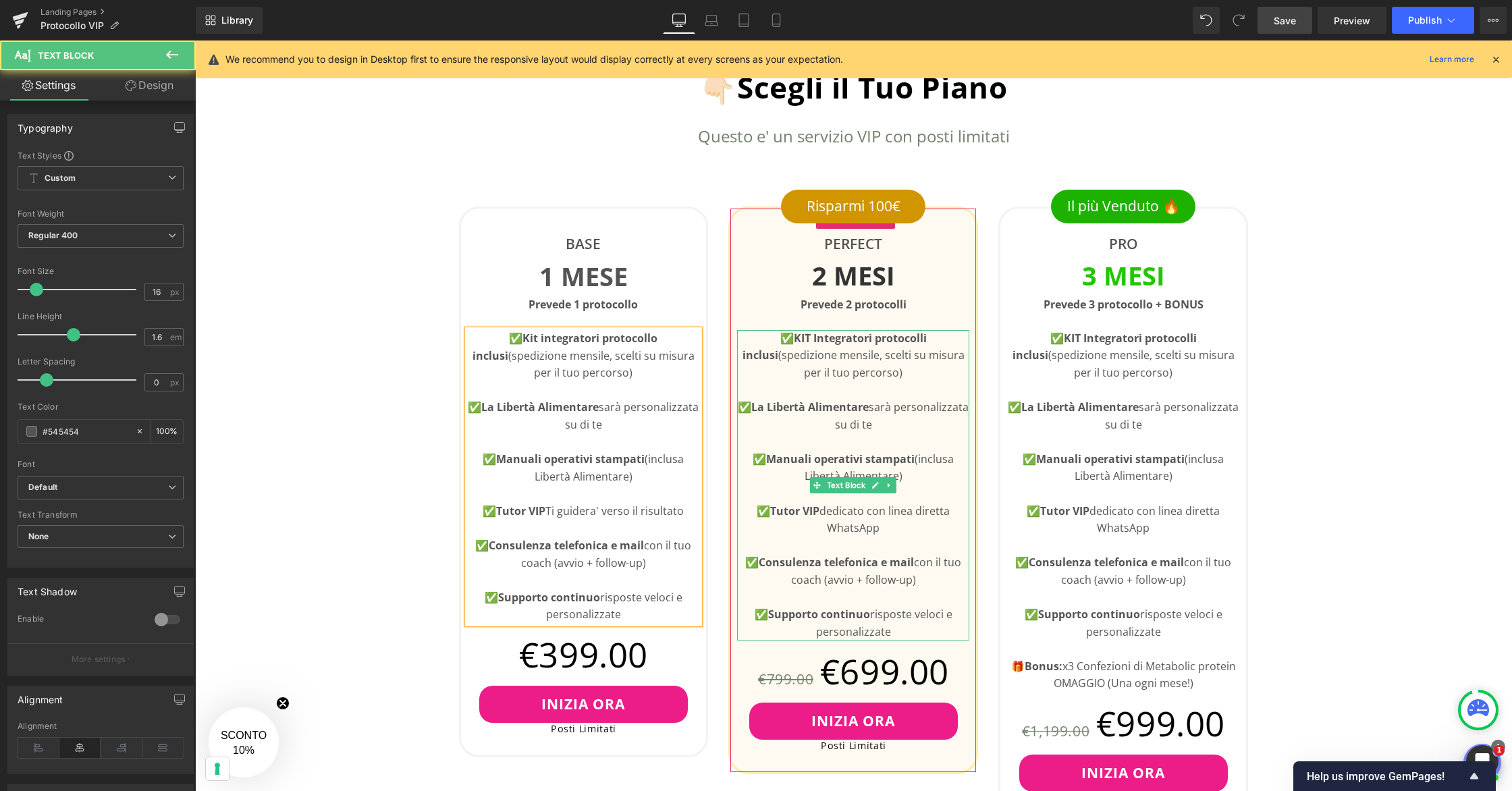
click at [893, 532] on p "✅ Tutor VIP dedicato con linea diretta WhatsApp" at bounding box center [854, 519] width 232 height 34
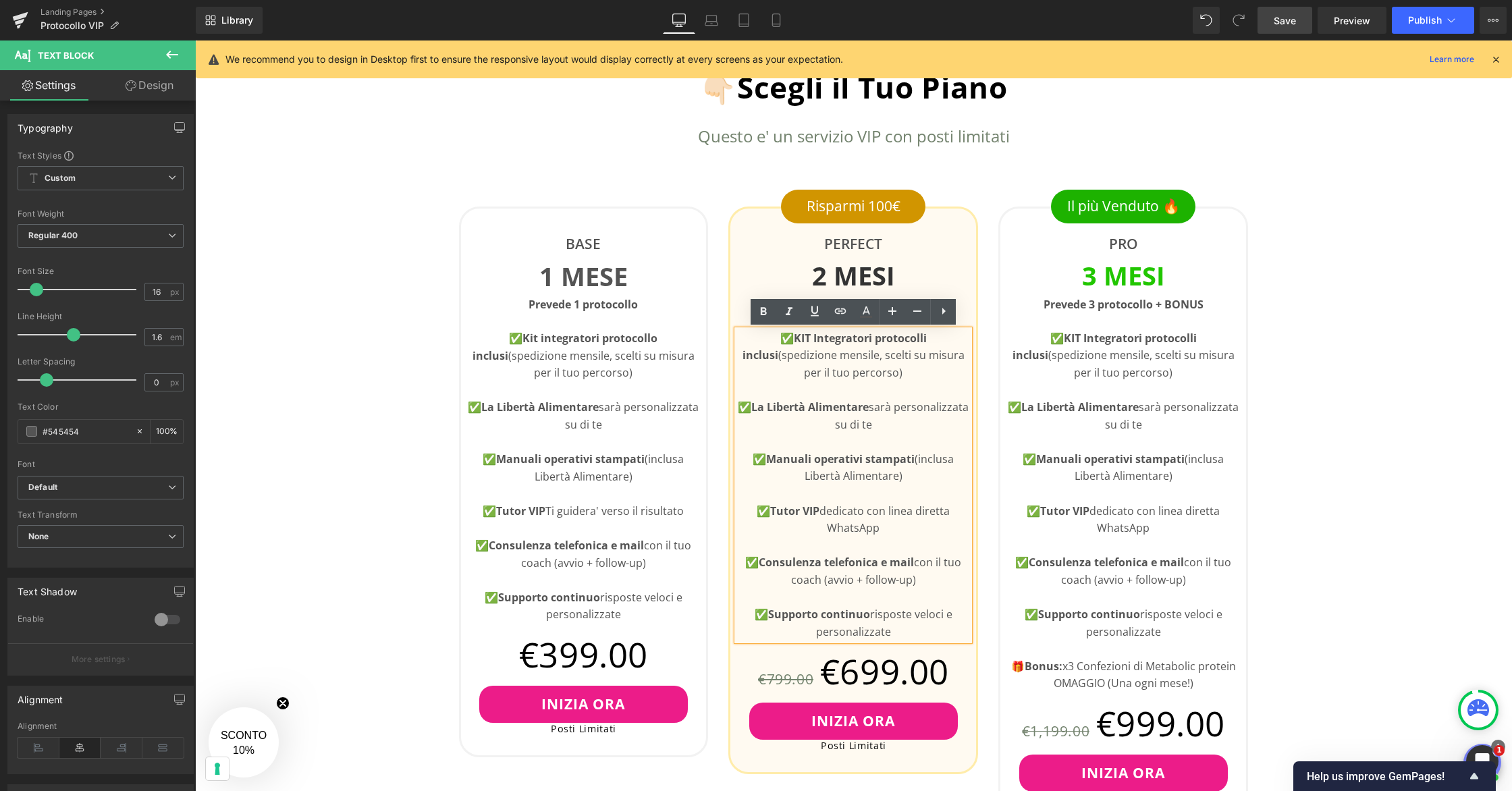
drag, startPoint x: 888, startPoint y: 530, endPoint x: 825, endPoint y: 514, distance: 65.0
click at [825, 514] on p "✅ Tutor VIP dedicato con linea diretta WhatsApp" at bounding box center [854, 519] width 232 height 34
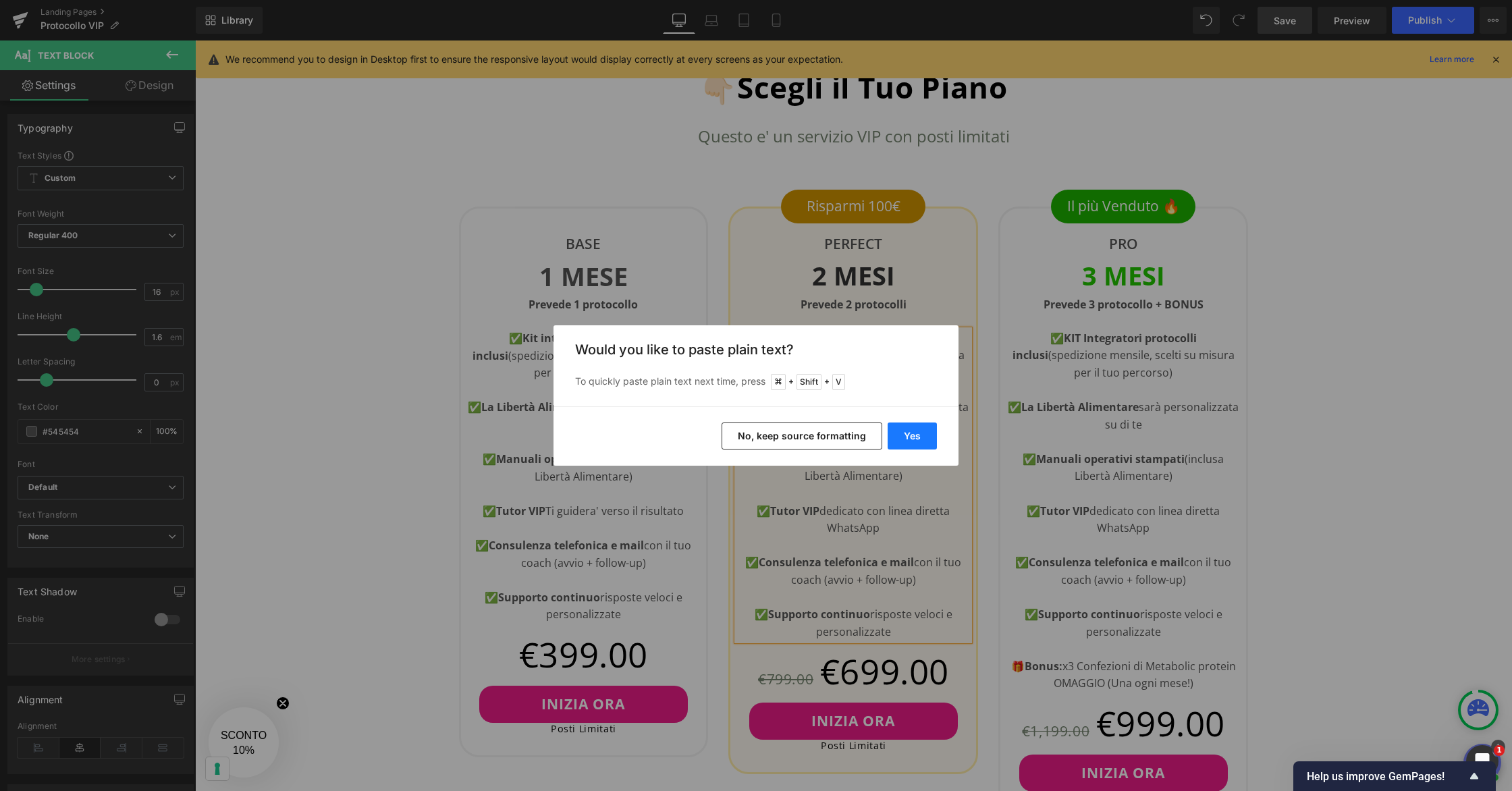
click at [908, 437] on button "Yes" at bounding box center [912, 436] width 49 height 27
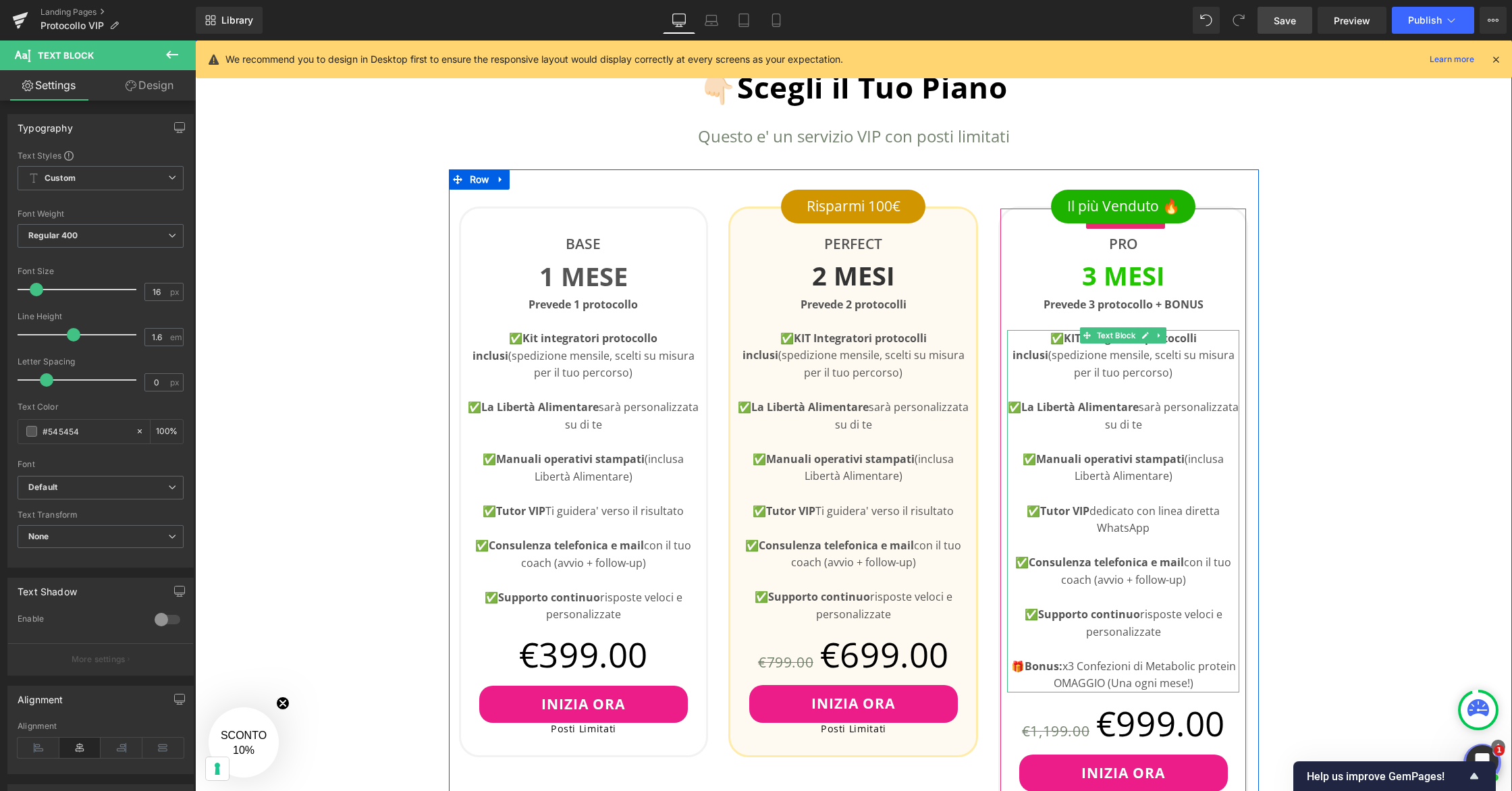
drag, startPoint x: 1155, startPoint y: 525, endPoint x: 1096, endPoint y: 513, distance: 60.2
click at [1096, 513] on p "✅ Tutor VIP dedicato con linea diretta WhatsApp" at bounding box center [1123, 519] width 232 height 34
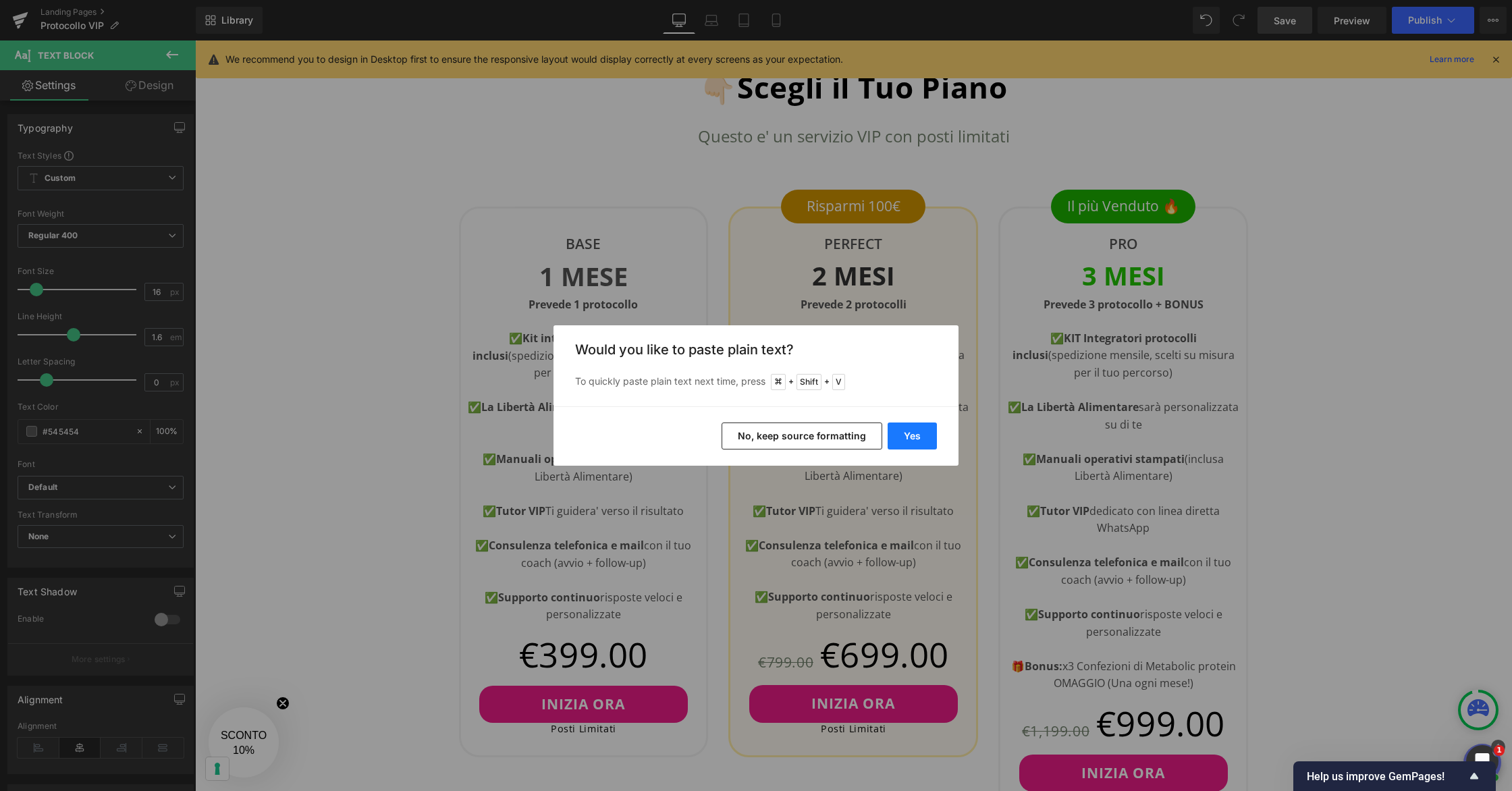
click at [923, 431] on button "Yes" at bounding box center [912, 436] width 49 height 27
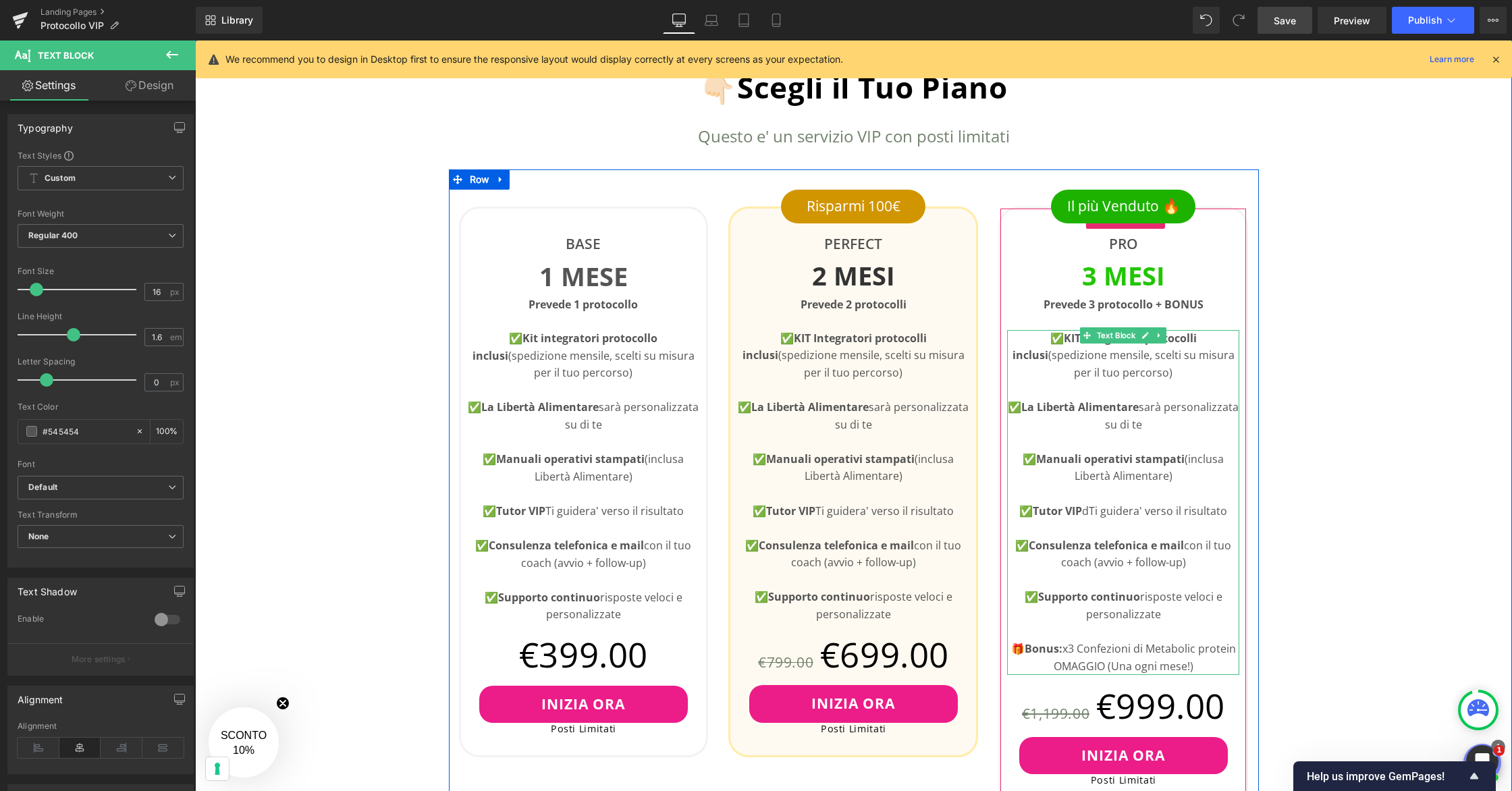
click at [1093, 509] on p "✅ Tutor VIP dTi guidera' verso il risultato" at bounding box center [1123, 510] width 232 height 17
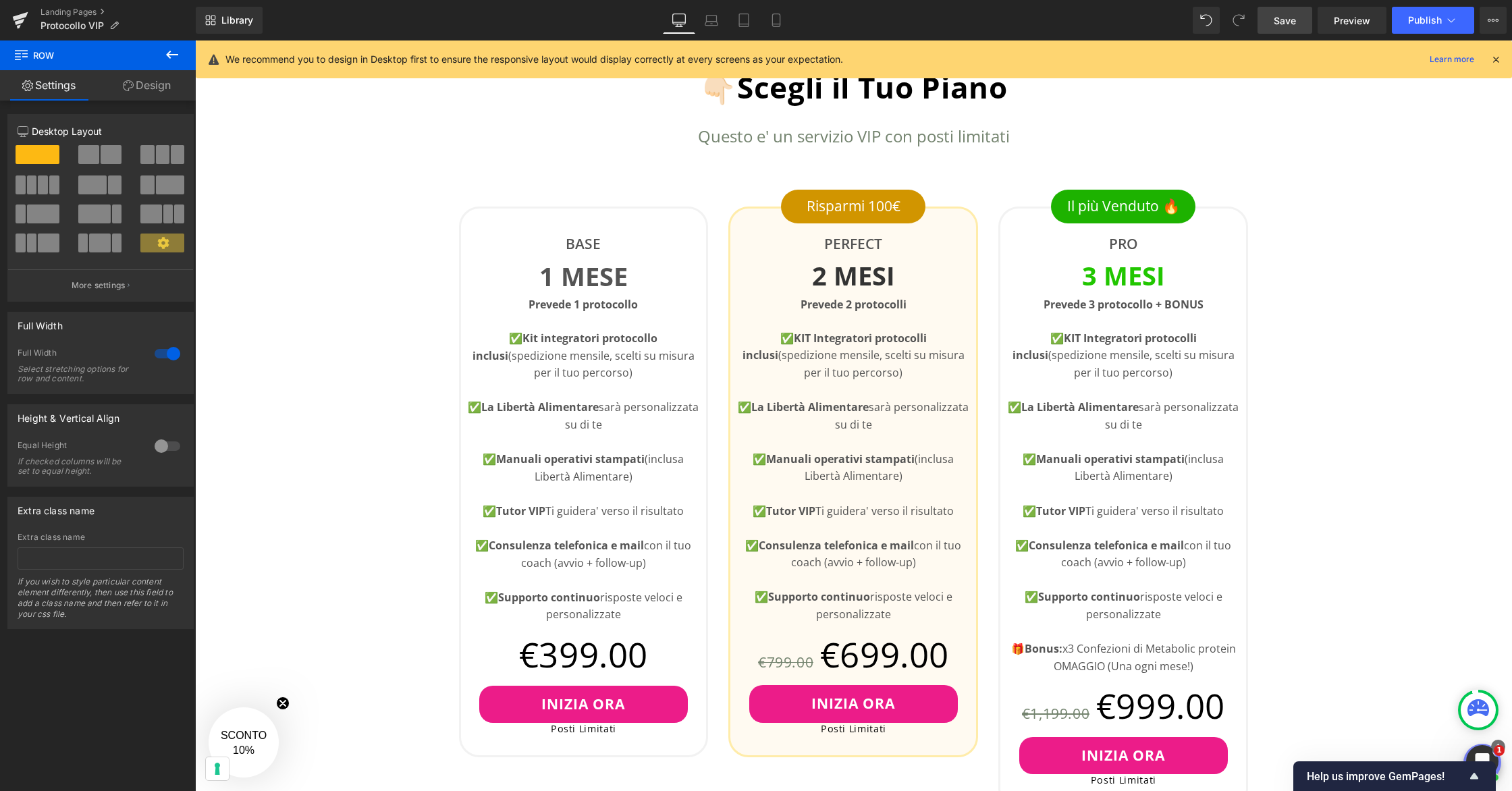
click at [1284, 22] on span "Save" at bounding box center [1284, 20] width 22 height 14
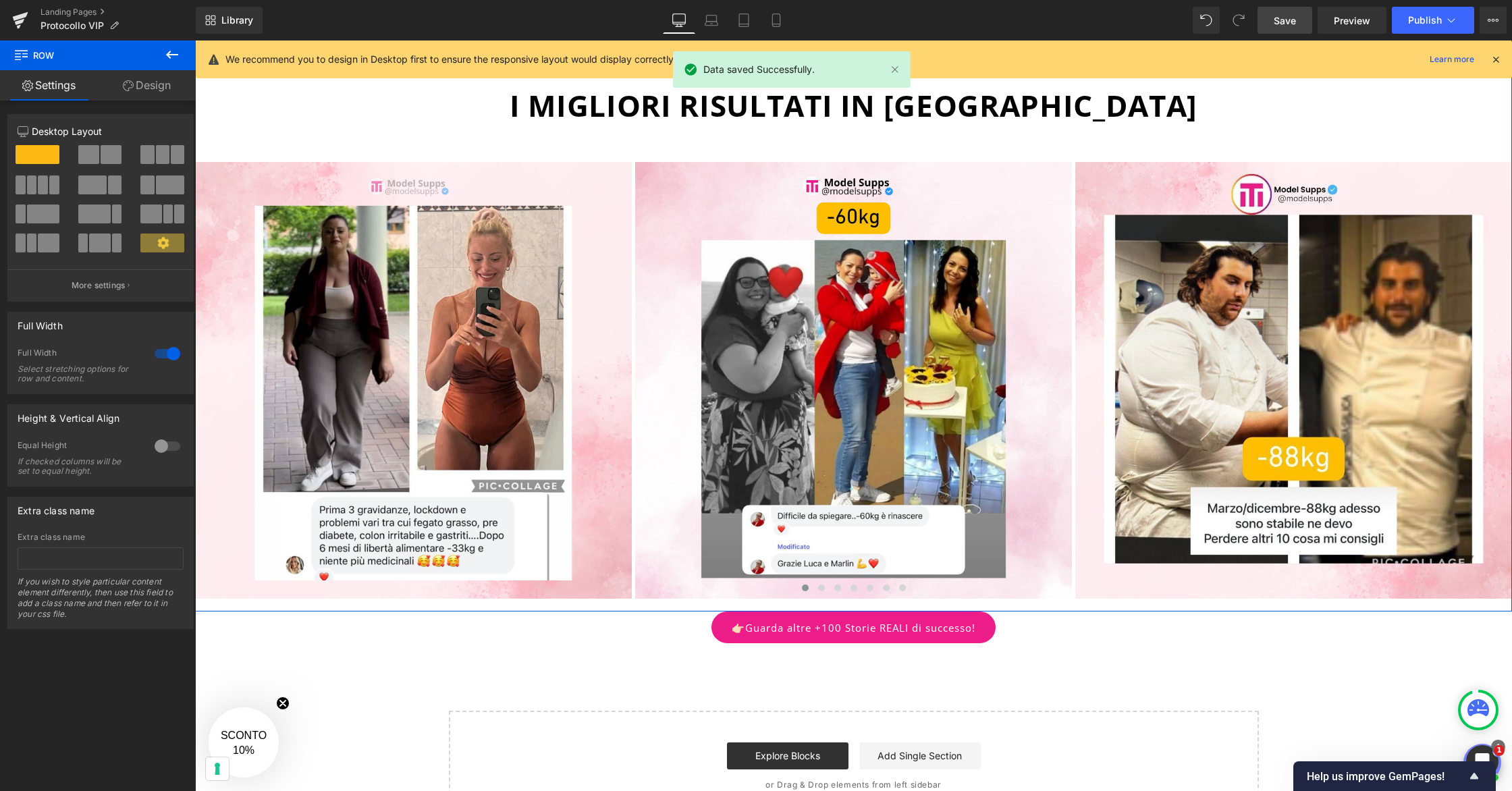
scroll to position [1491, 0]
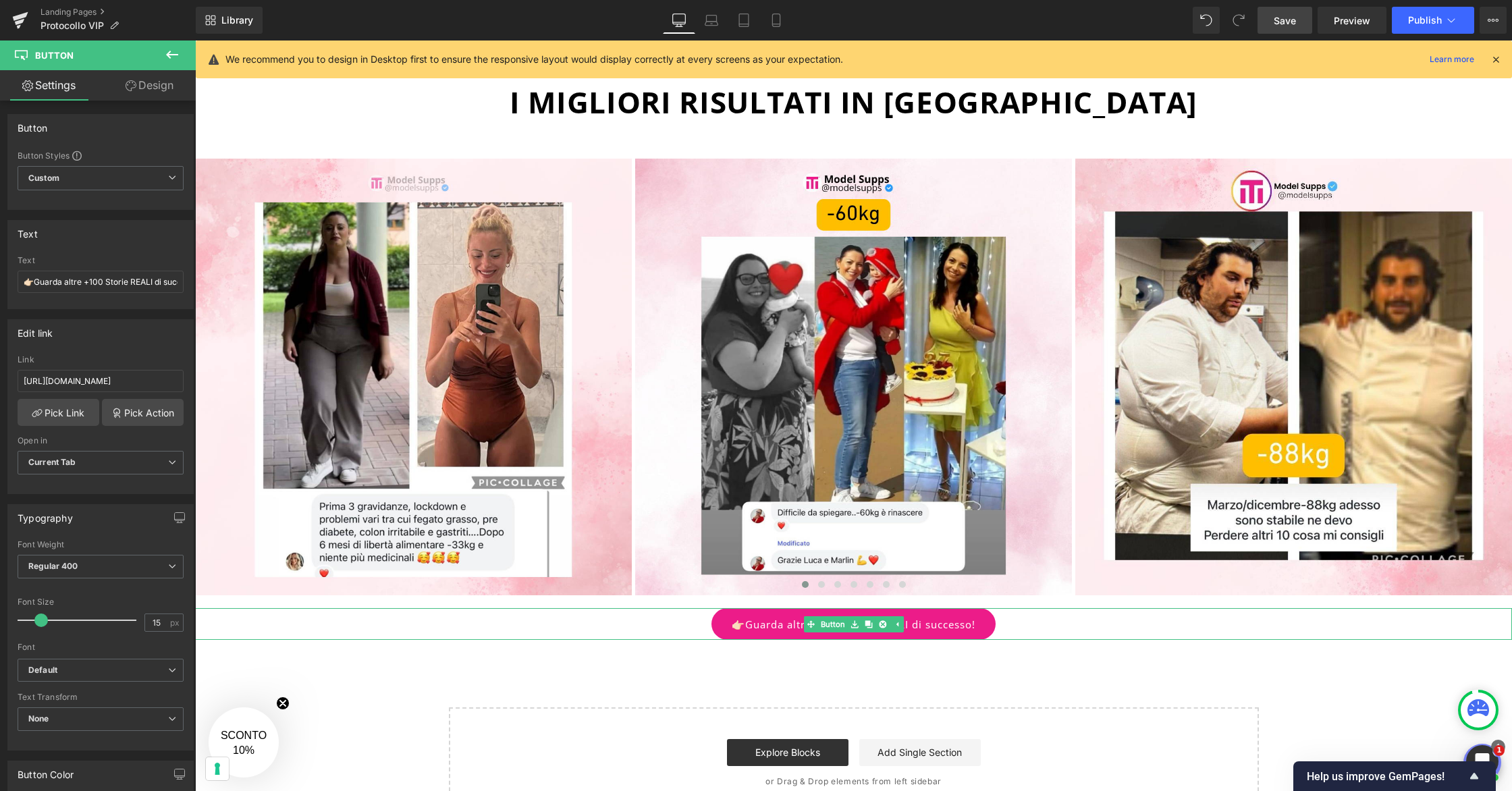
click at [890, 635] on div "👉🏻Guarda altre +100 Storie REALI di successo! Button" at bounding box center [854, 623] width 1317 height 32
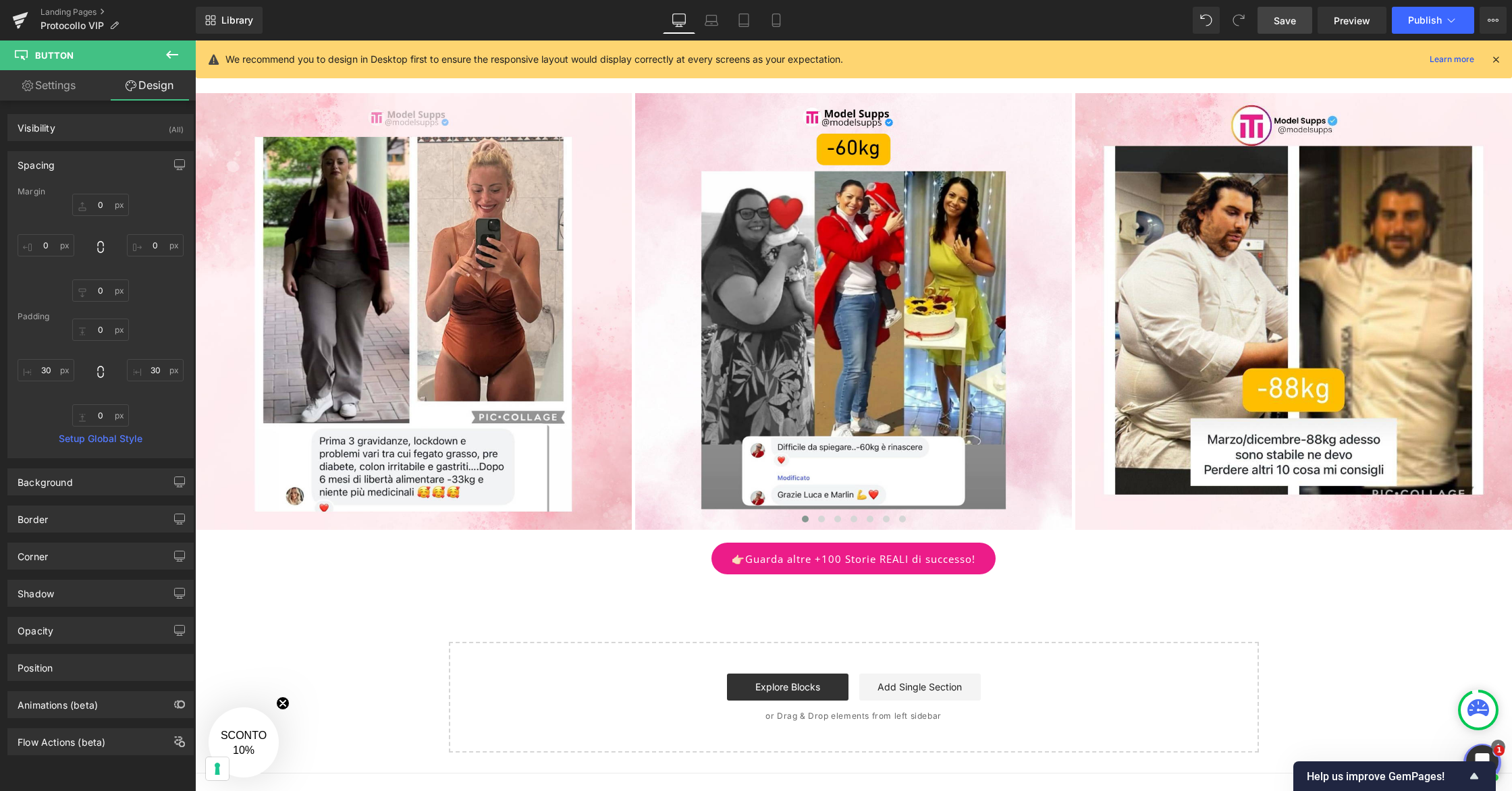
scroll to position [1557, 0]
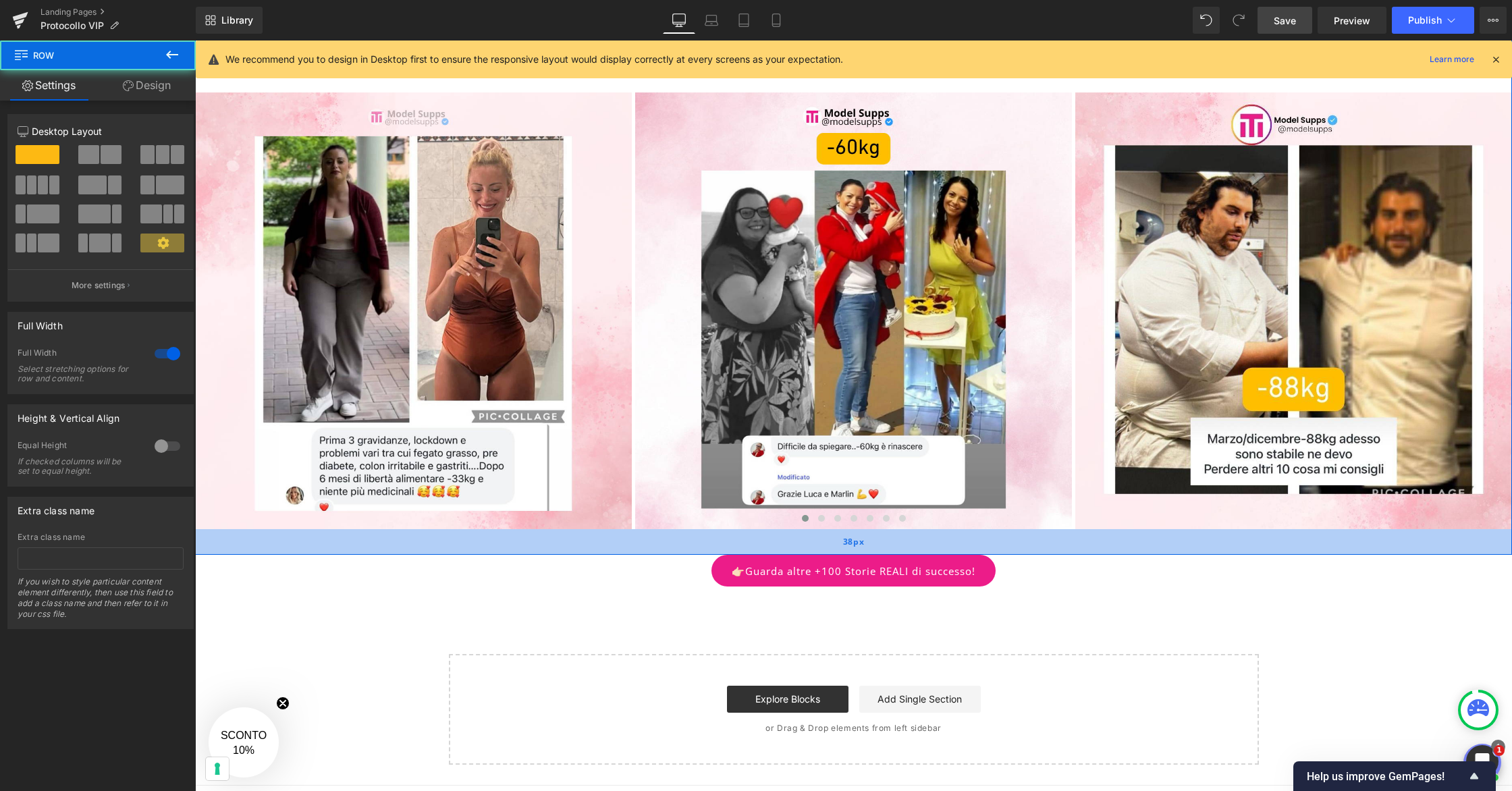
drag, startPoint x: 683, startPoint y: 540, endPoint x: 681, endPoint y: 553, distance: 13.2
click at [681, 553] on div "38px" at bounding box center [854, 541] width 1317 height 26
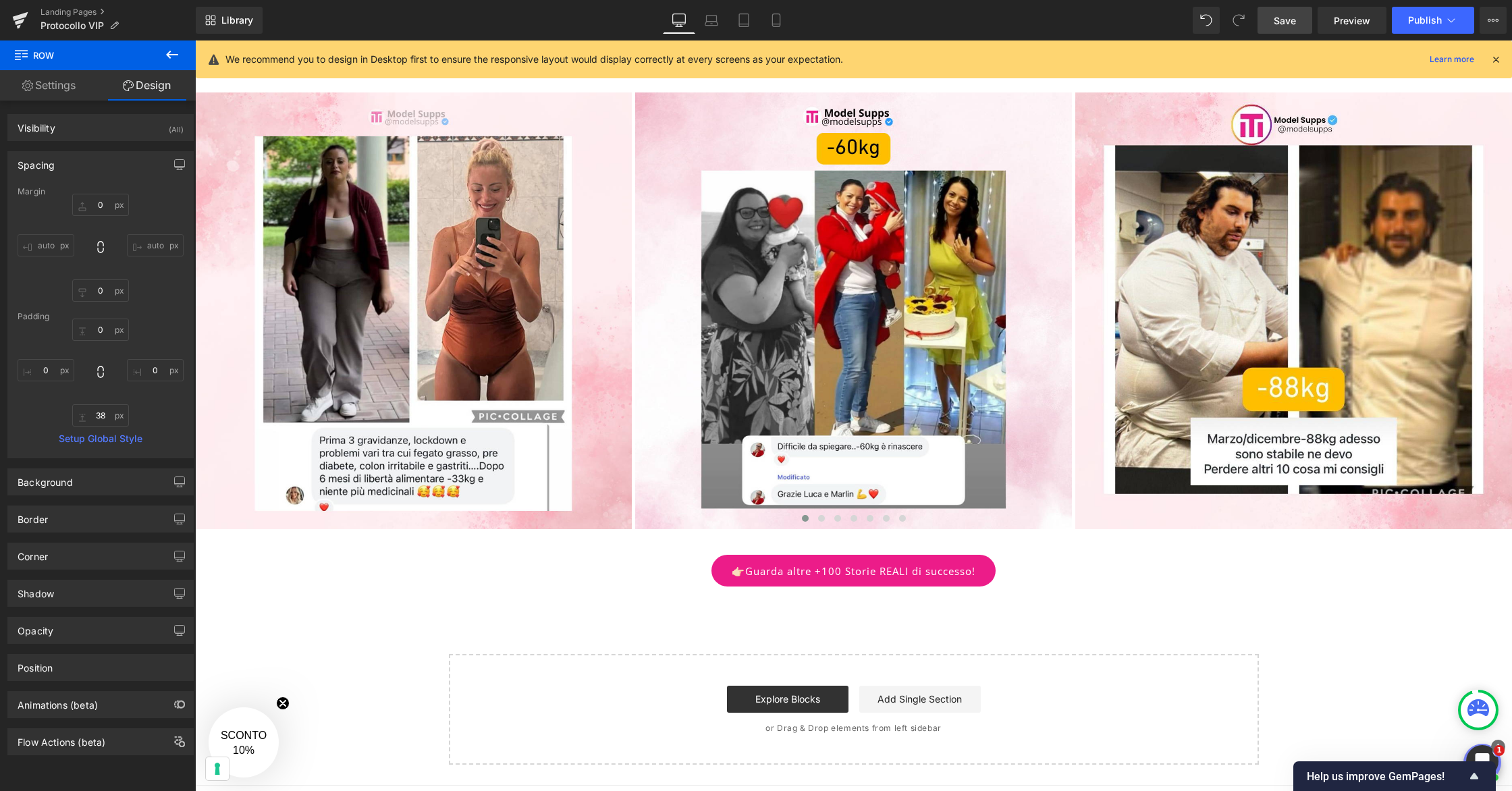
click at [174, 56] on icon at bounding box center [172, 55] width 17 height 17
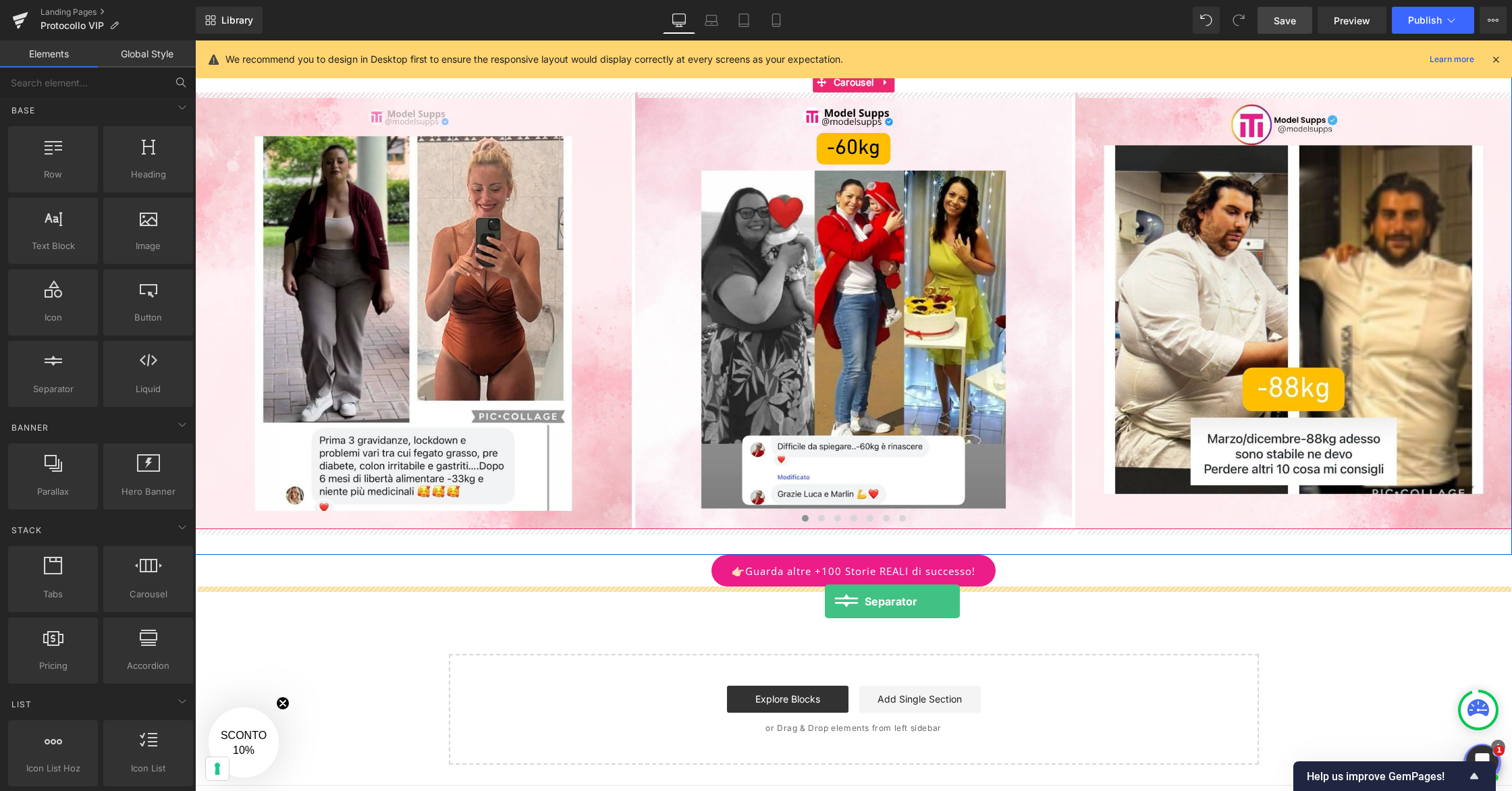
drag, startPoint x: 248, startPoint y: 416, endPoint x: 825, endPoint y: 601, distance: 605.9
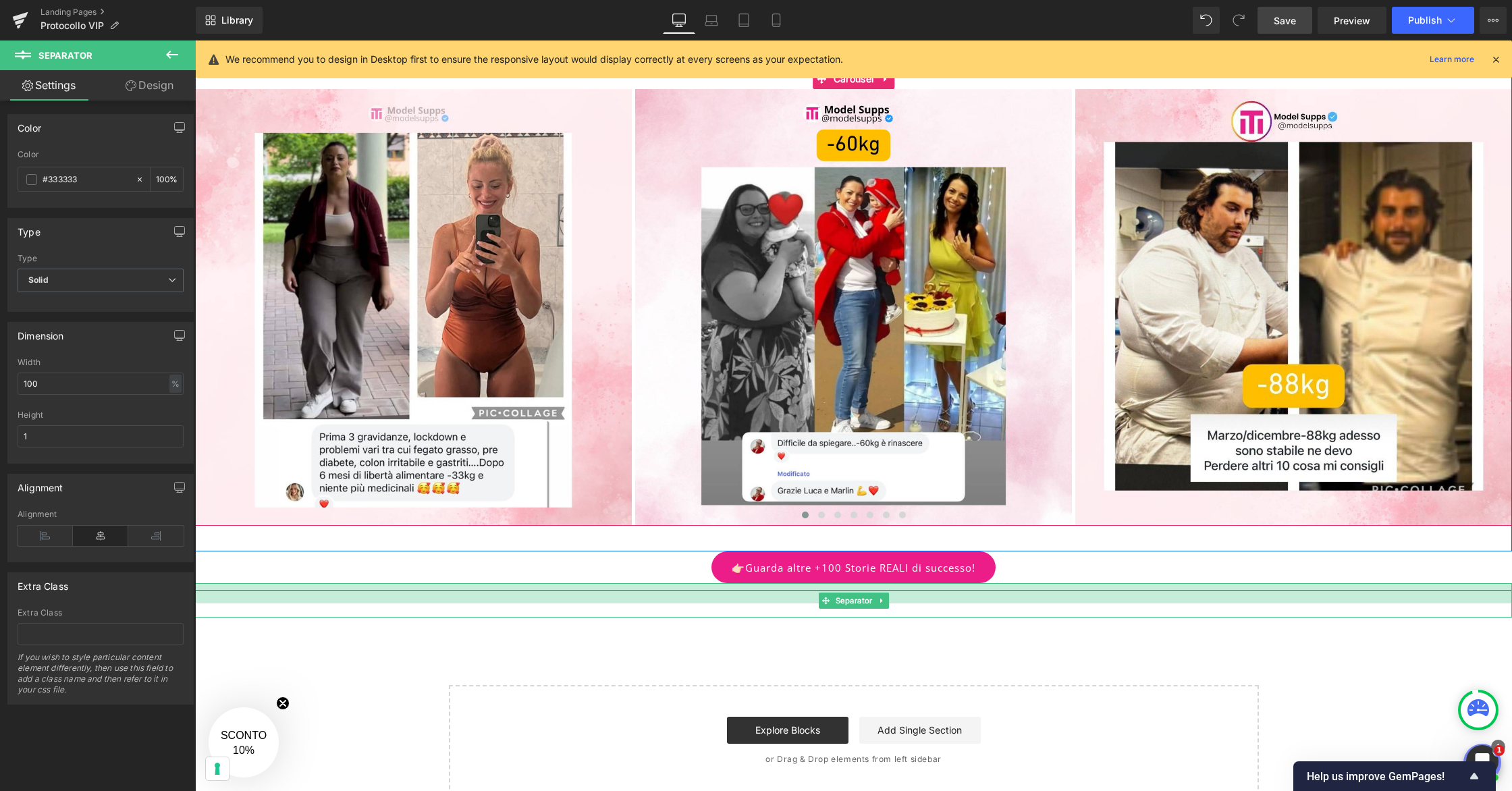
drag, startPoint x: 647, startPoint y: 583, endPoint x: 645, endPoint y: 603, distance: 20.1
click at [645, 603] on div "Separator" at bounding box center [854, 599] width 1317 height 34
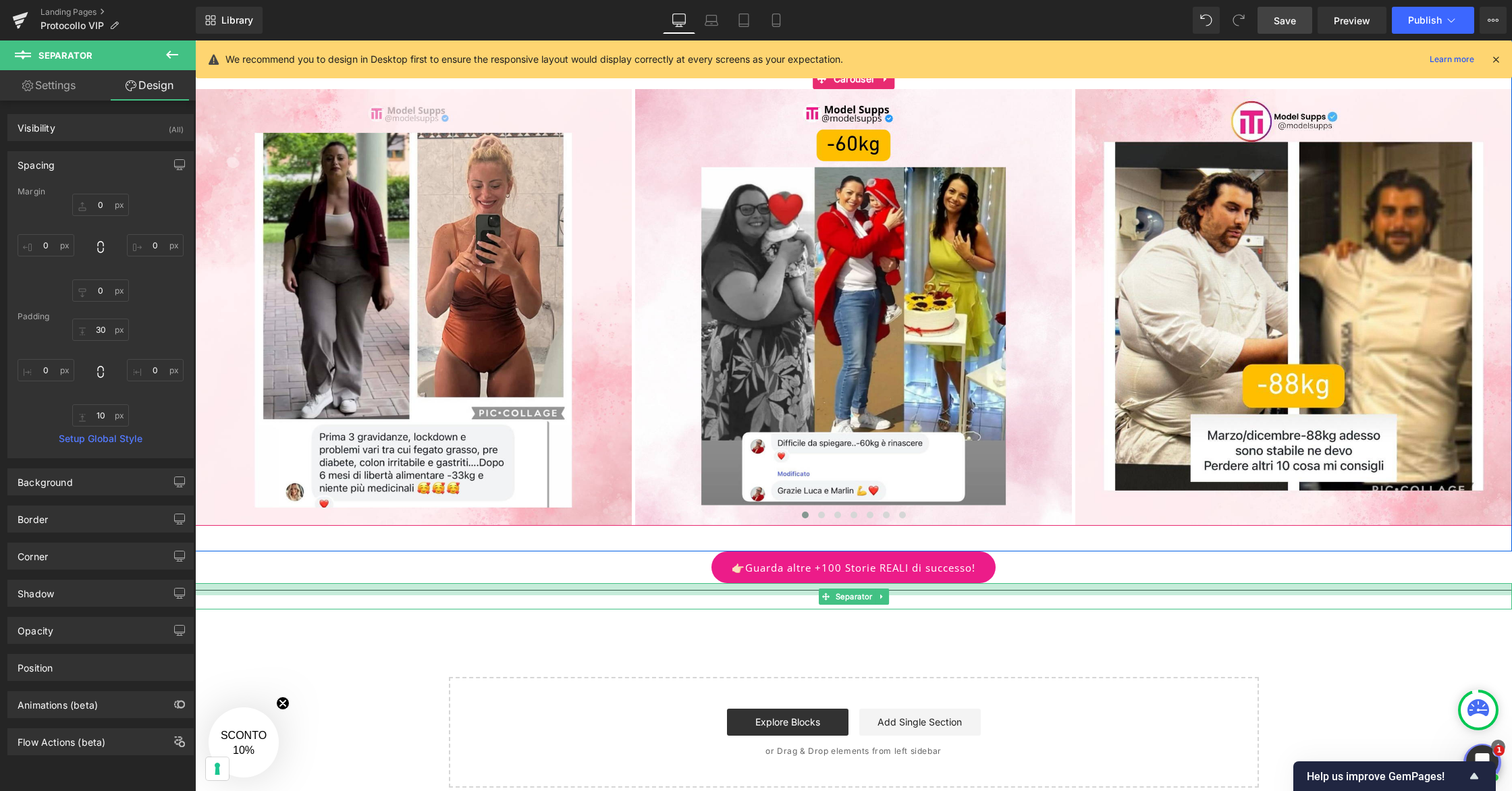
drag, startPoint x: 702, startPoint y: 592, endPoint x: 697, endPoint y: 583, distance: 10.3
click at [697, 583] on div at bounding box center [854, 588] width 1317 height 12
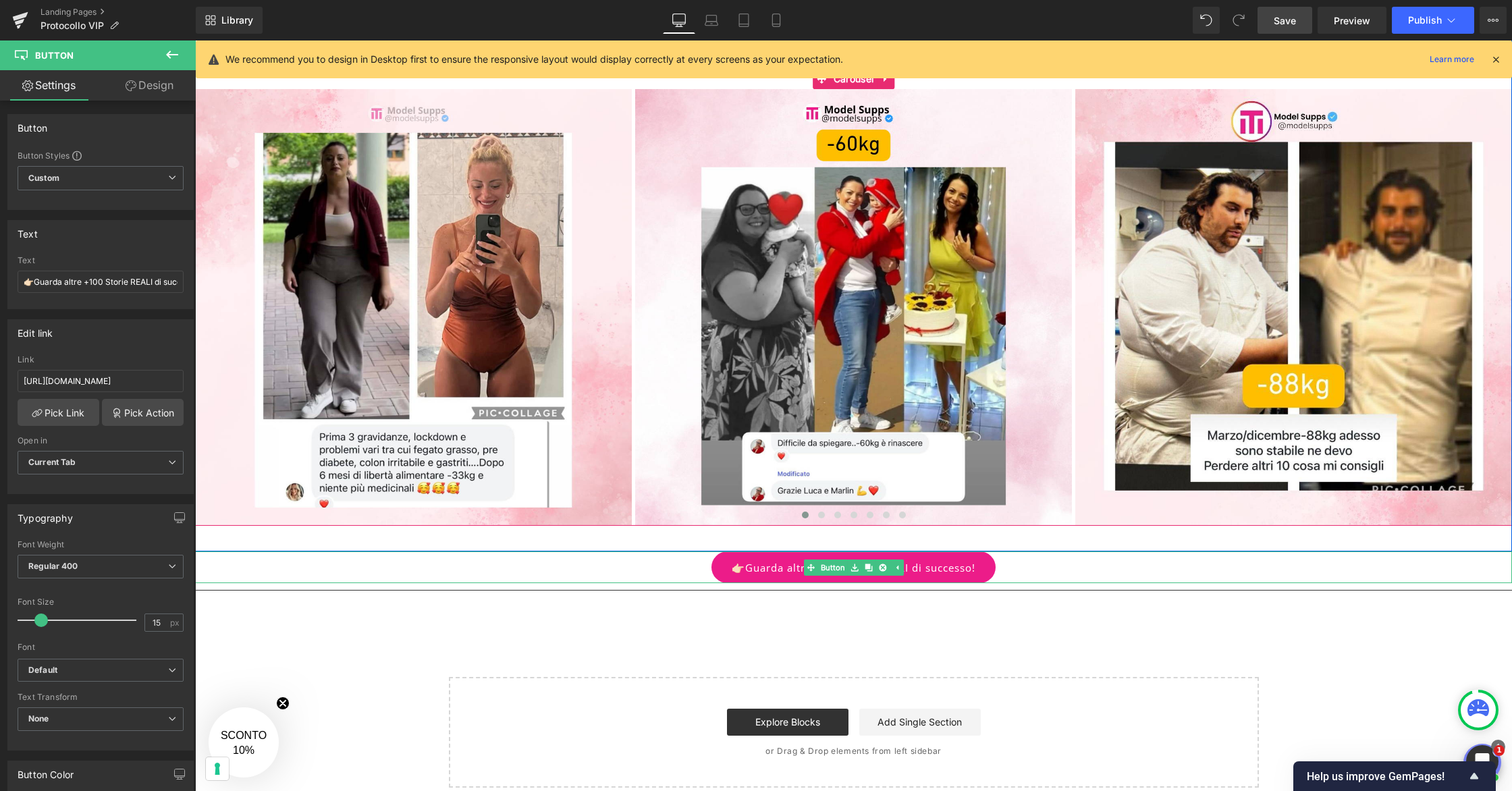
click at [695, 577] on div "👉🏻Guarda altre +100 Storie REALI di successo! Button" at bounding box center [854, 567] width 1317 height 32
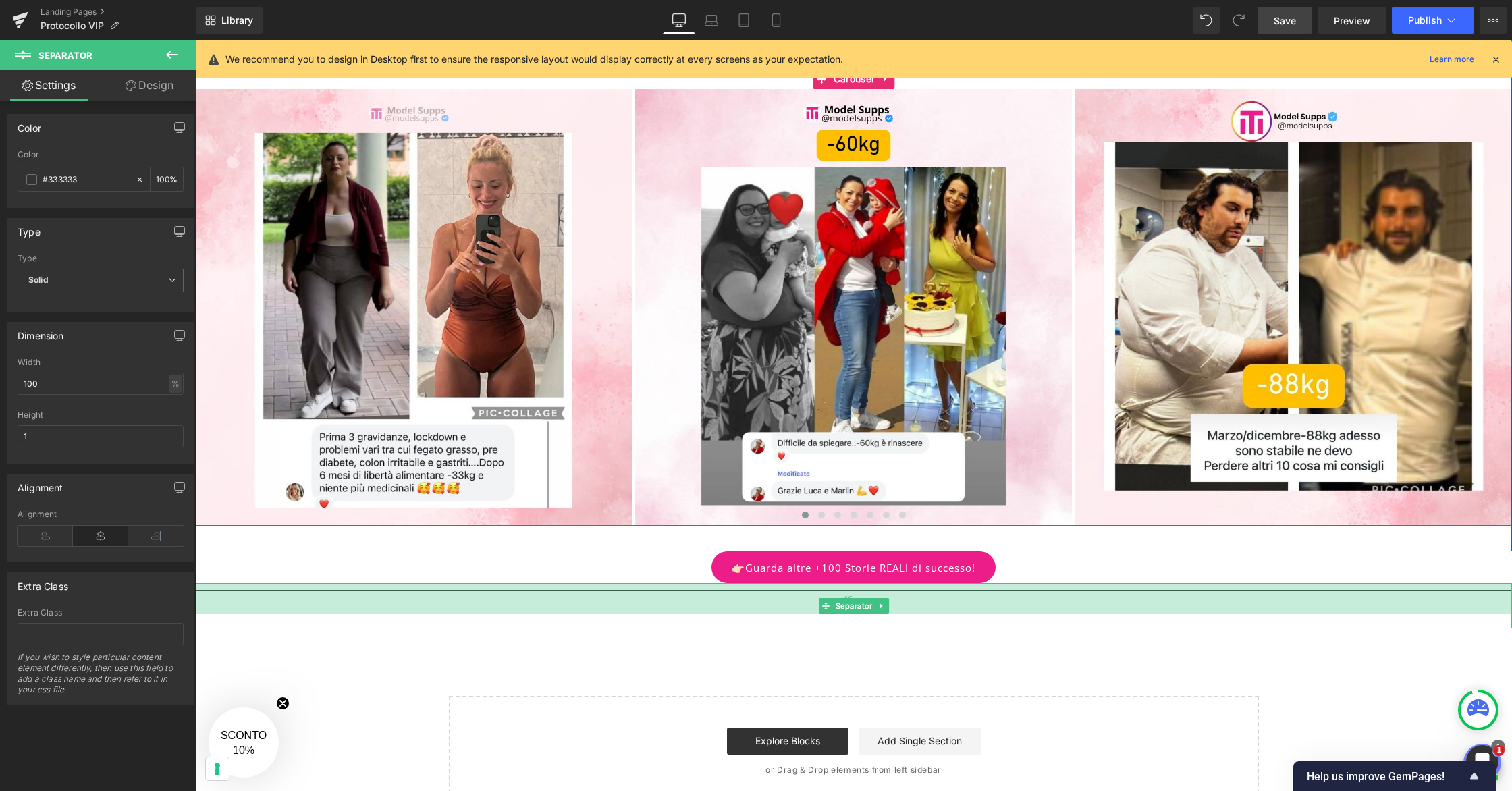
drag, startPoint x: 713, startPoint y: 585, endPoint x: 712, endPoint y: 604, distance: 19.0
click at [712, 604] on div "46px" at bounding box center [854, 598] width 1317 height 31
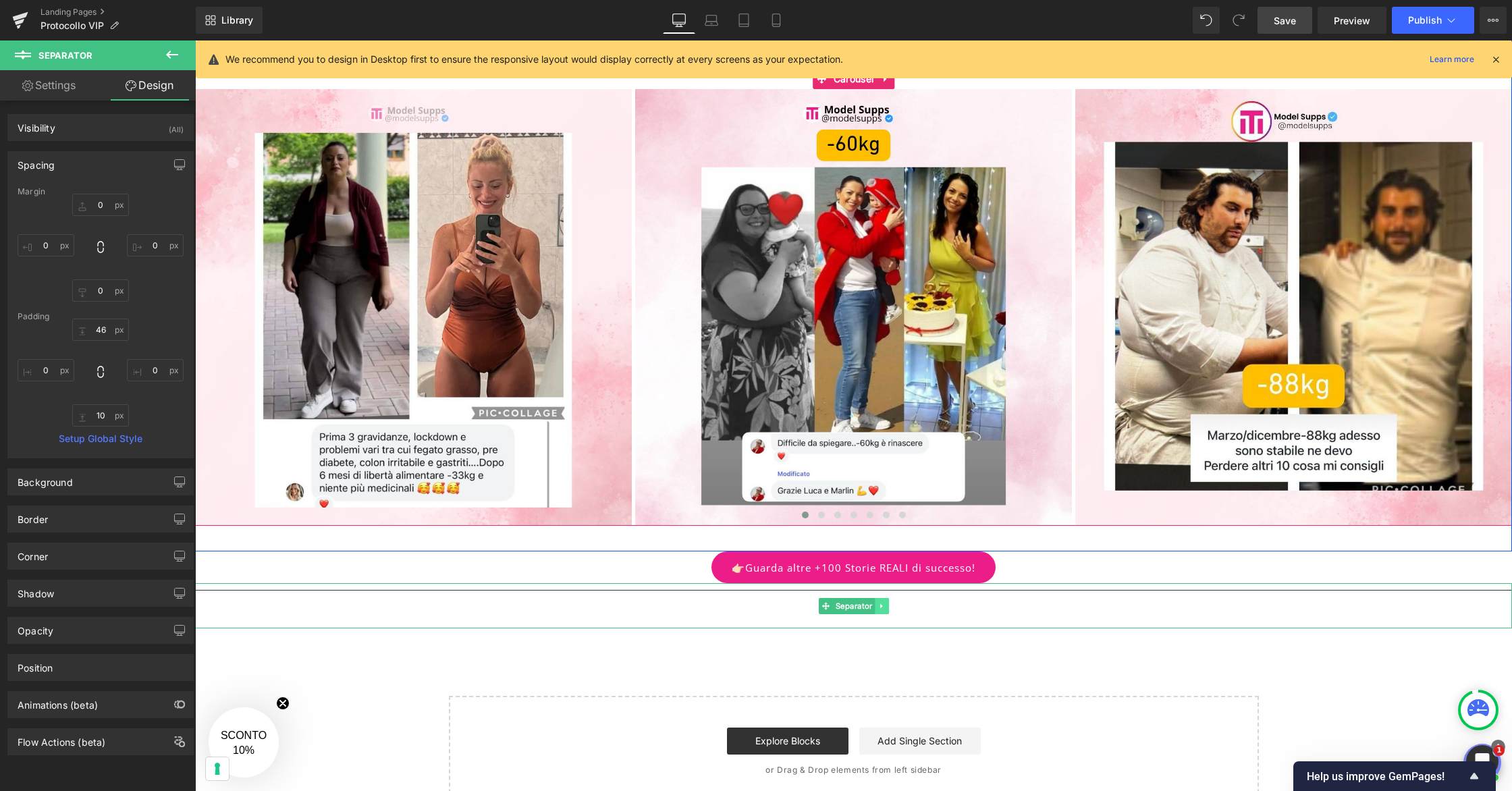
click at [885, 606] on link at bounding box center [881, 606] width 14 height 17
click at [885, 606] on icon at bounding box center [888, 605] width 7 height 7
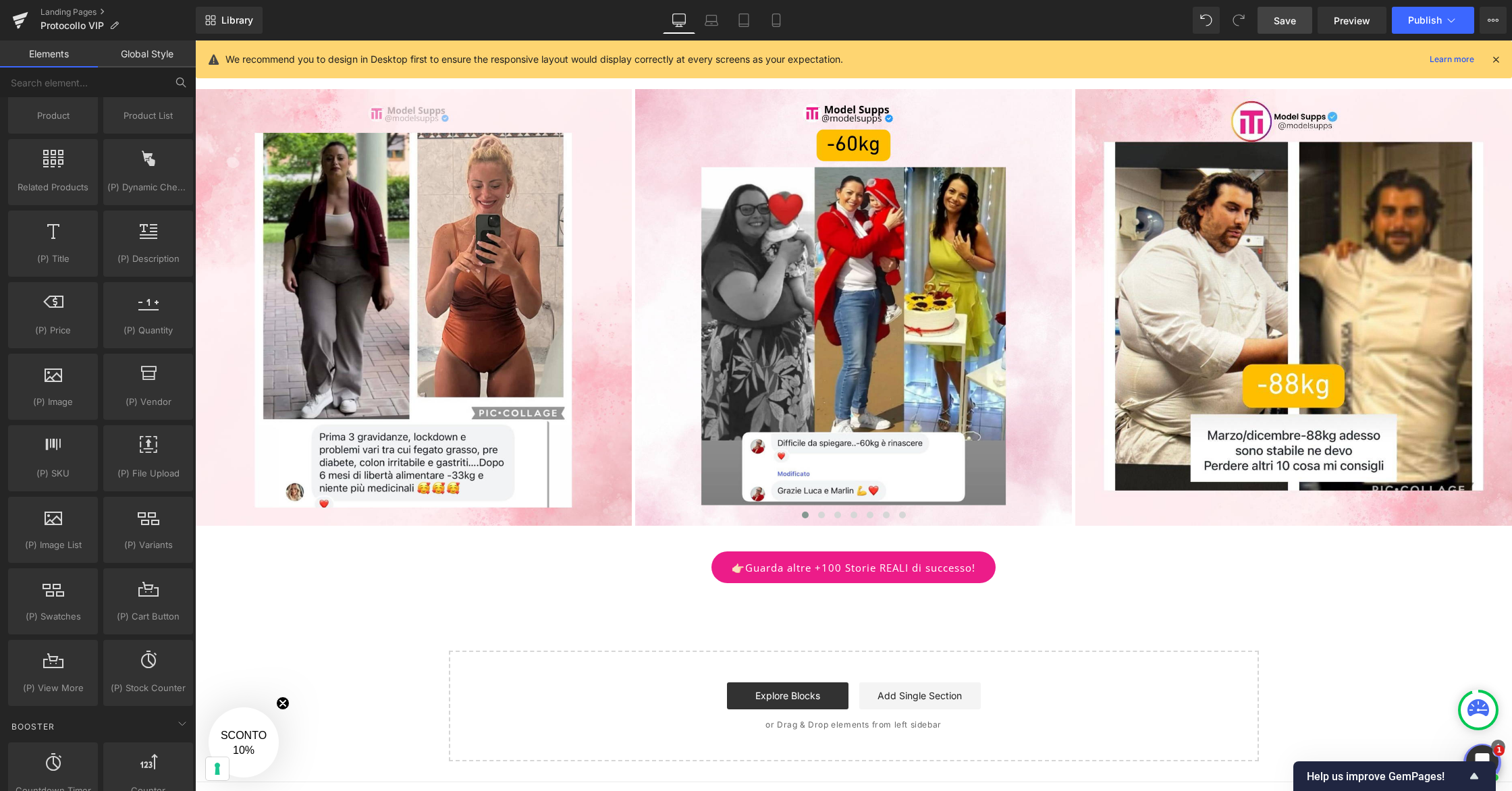
scroll to position [1216, 0]
click at [1284, 14] on link "Save" at bounding box center [1284, 20] width 55 height 27
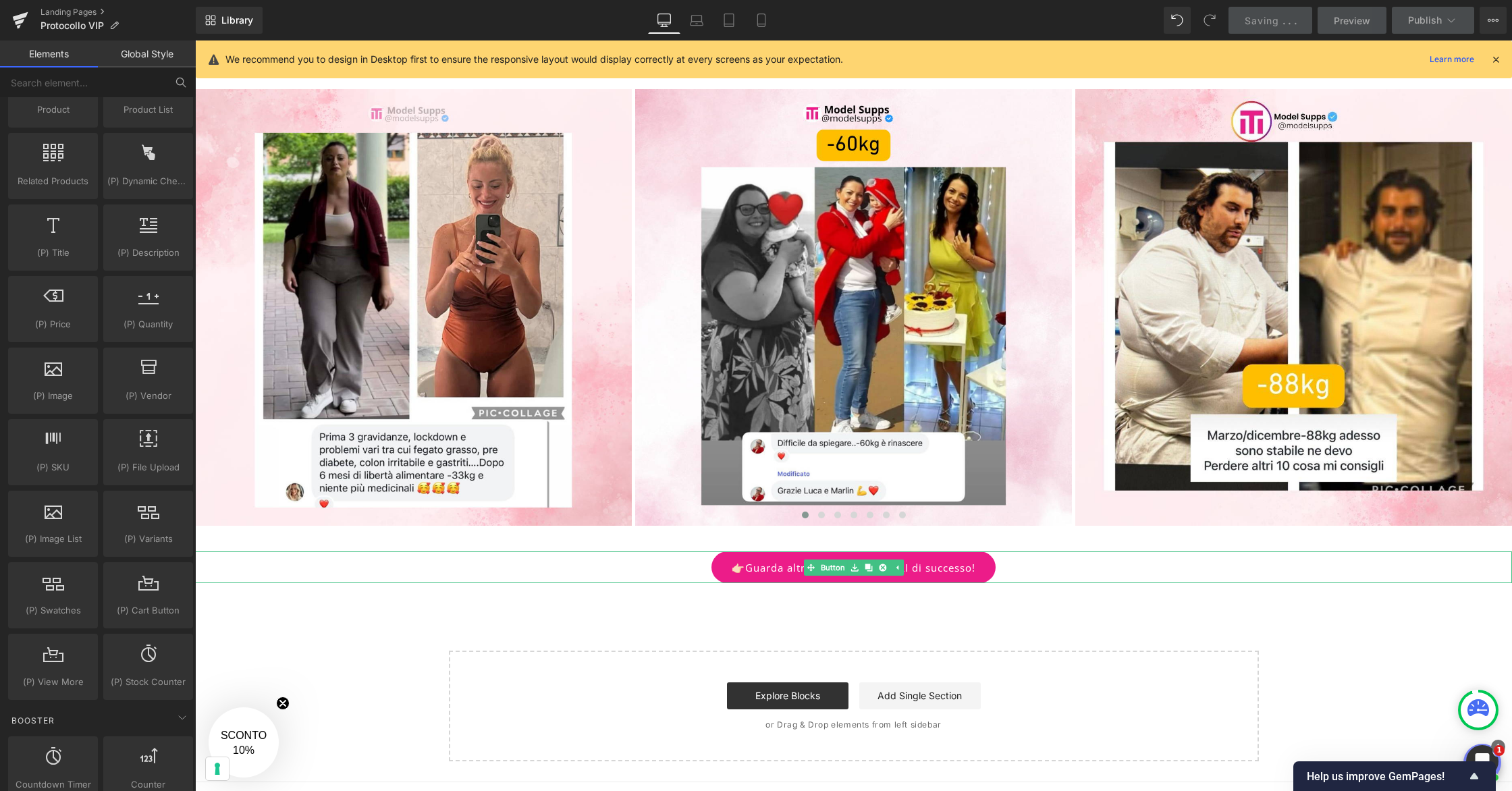
click at [923, 566] on link "👉🏻Guarda altre +100 Storie REALI di successo!" at bounding box center [854, 567] width 284 height 32
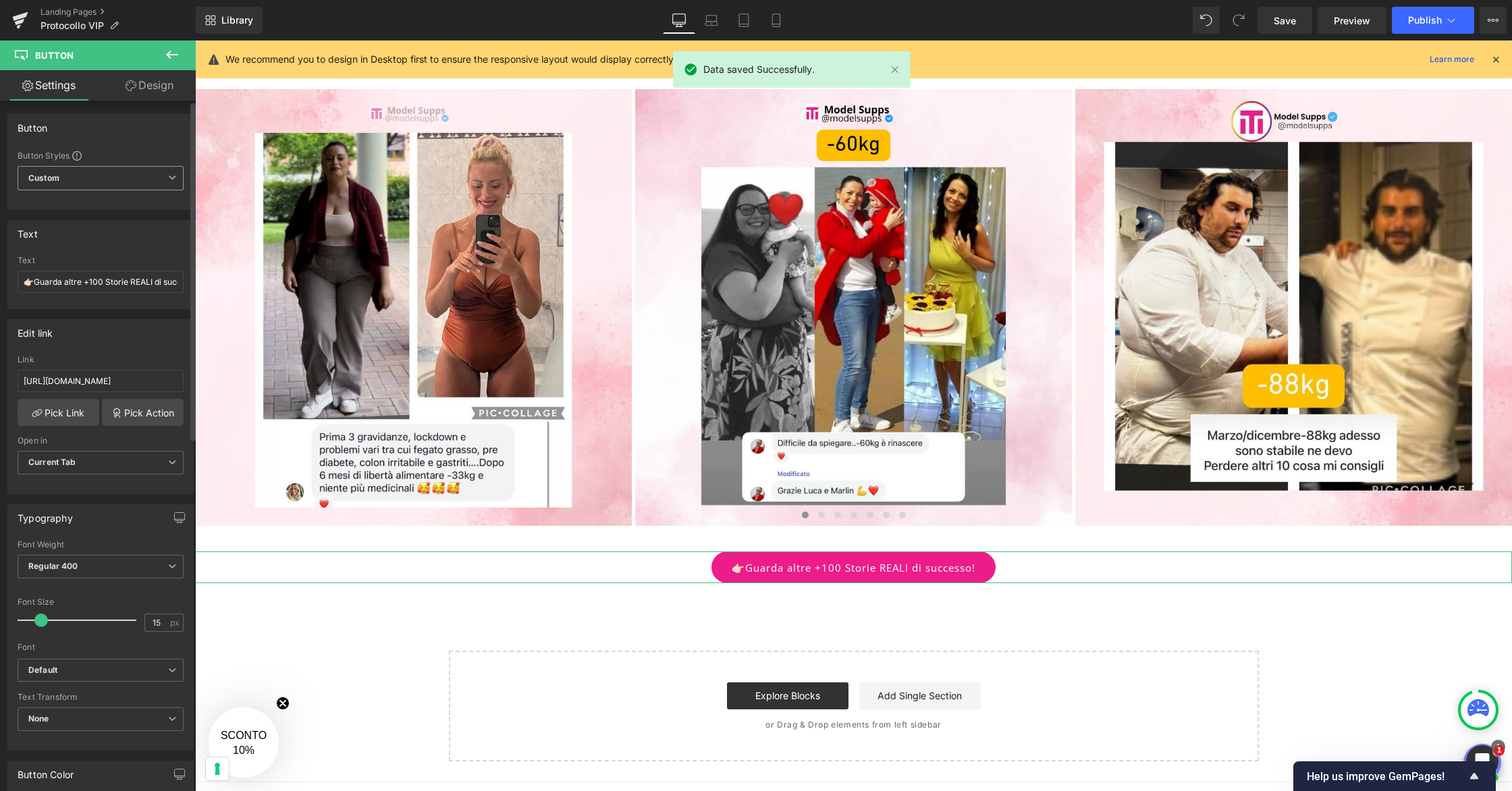
click at [168, 174] on icon at bounding box center [172, 178] width 8 height 8
click at [164, 154] on div "Button Styles" at bounding box center [100, 154] width 166 height 11
click at [161, 97] on link "Design" at bounding box center [149, 85] width 98 height 31
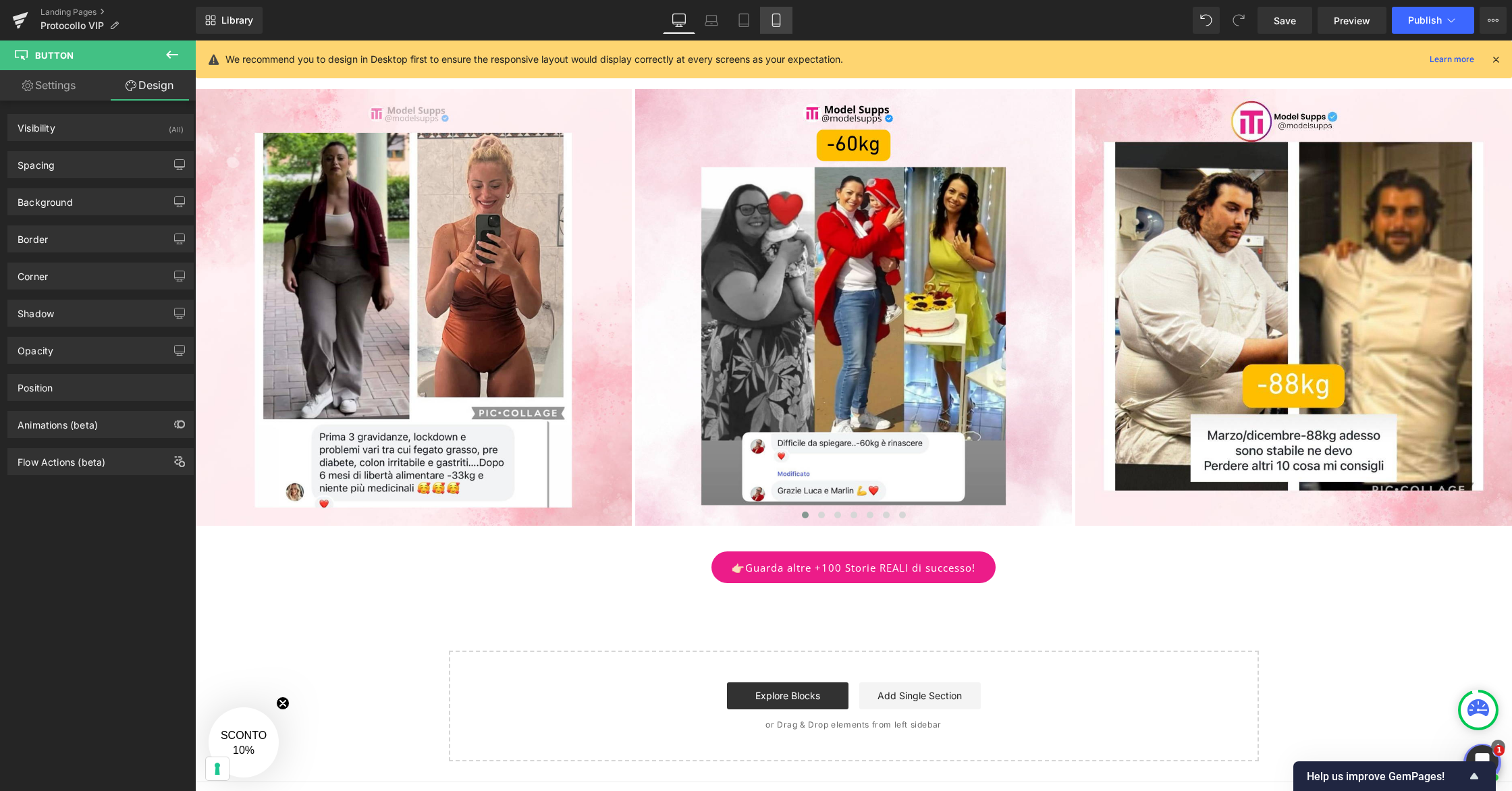
click at [767, 21] on link "Mobile" at bounding box center [776, 20] width 32 height 27
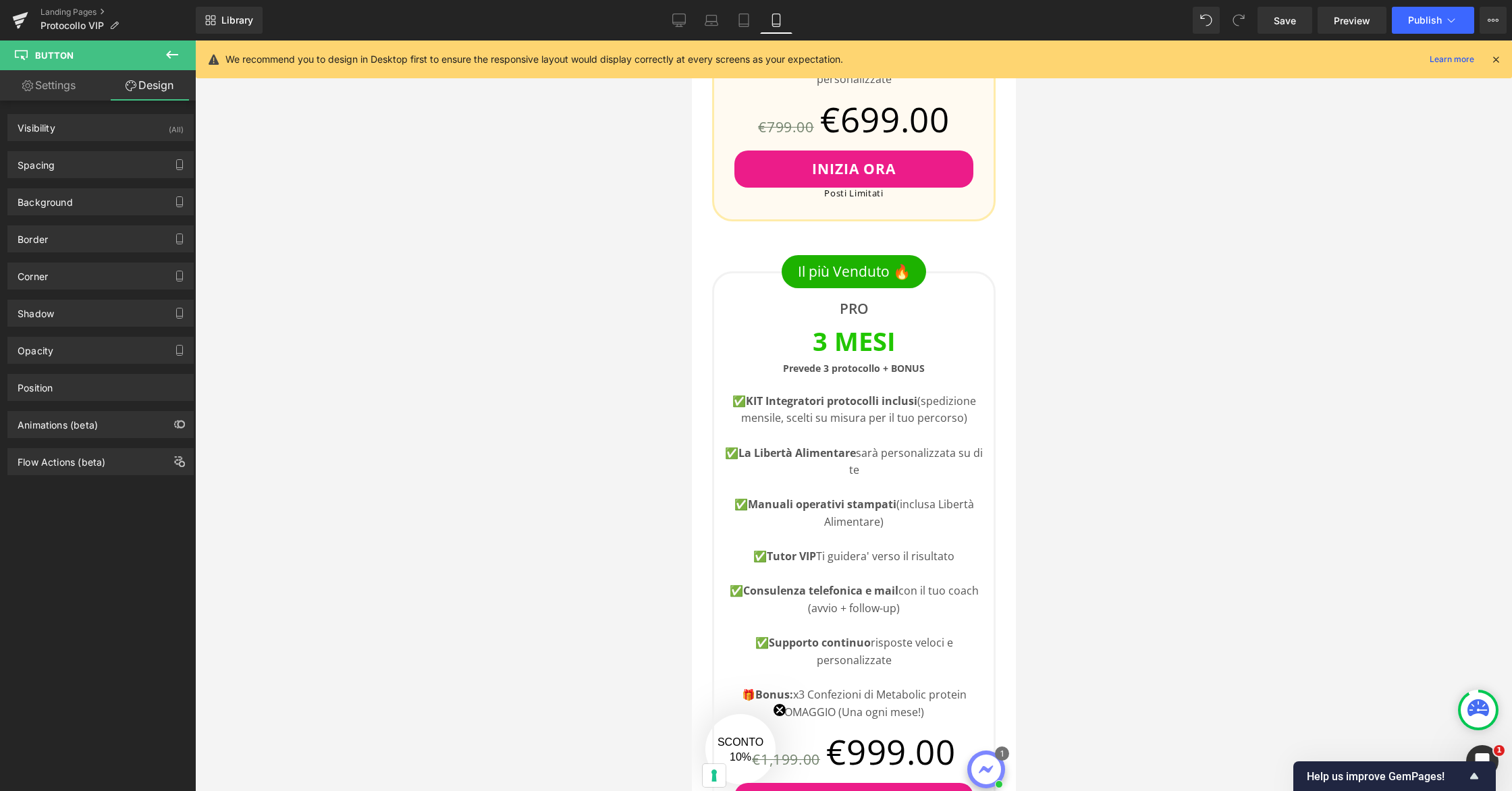
scroll to position [2883, 0]
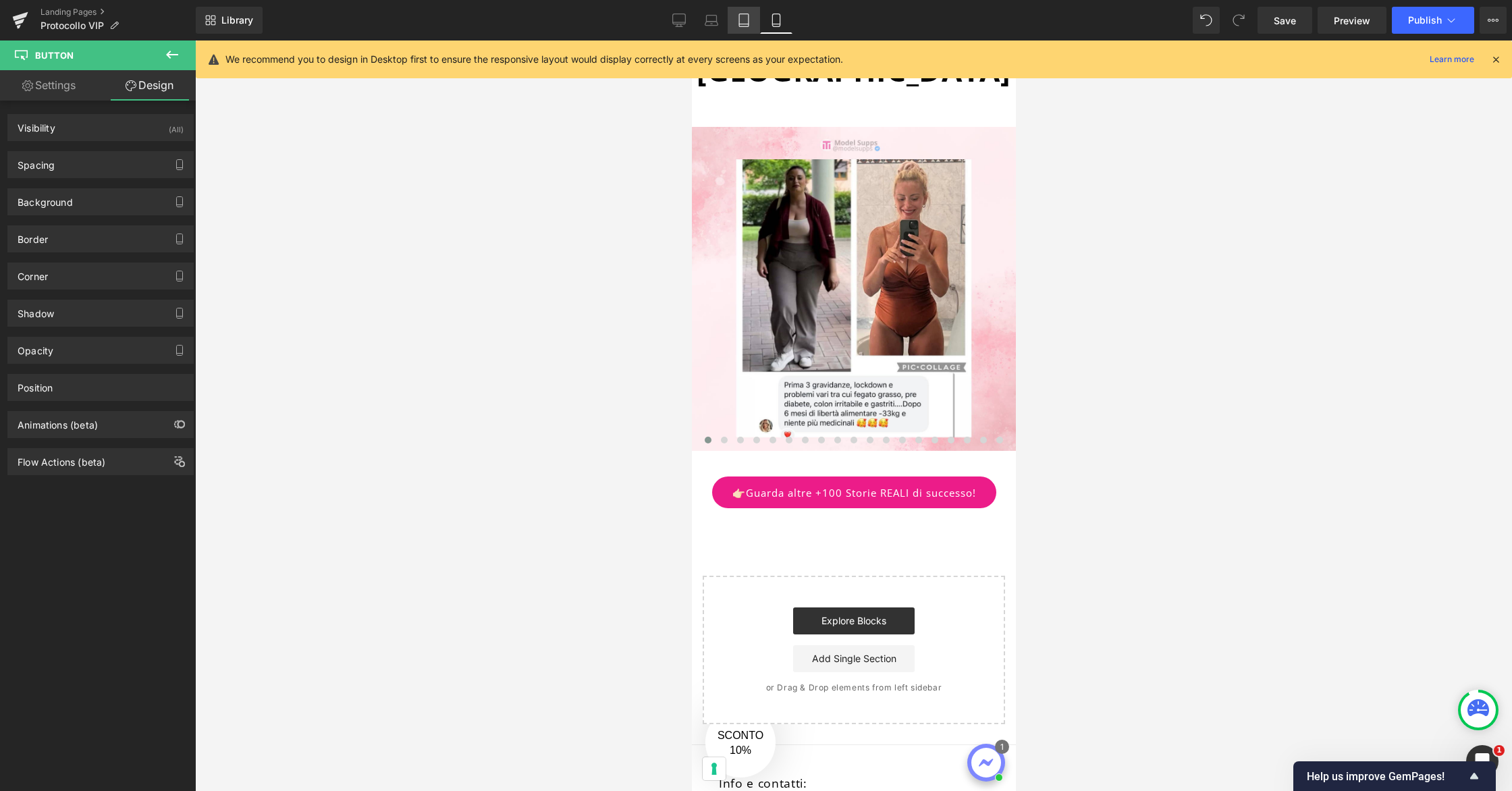
click at [746, 30] on link "Tablet" at bounding box center [743, 20] width 32 height 27
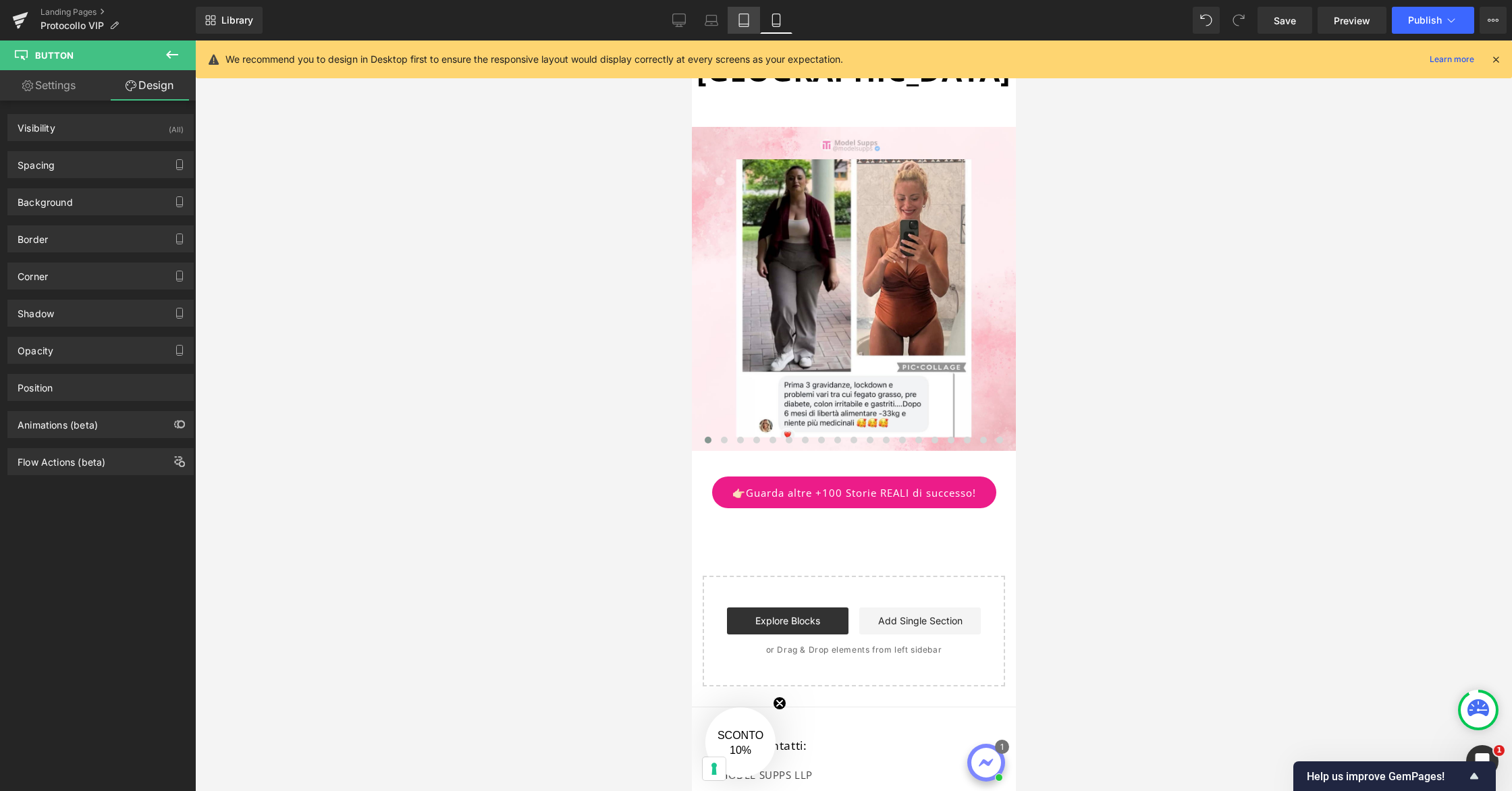
scroll to position [2664, 0]
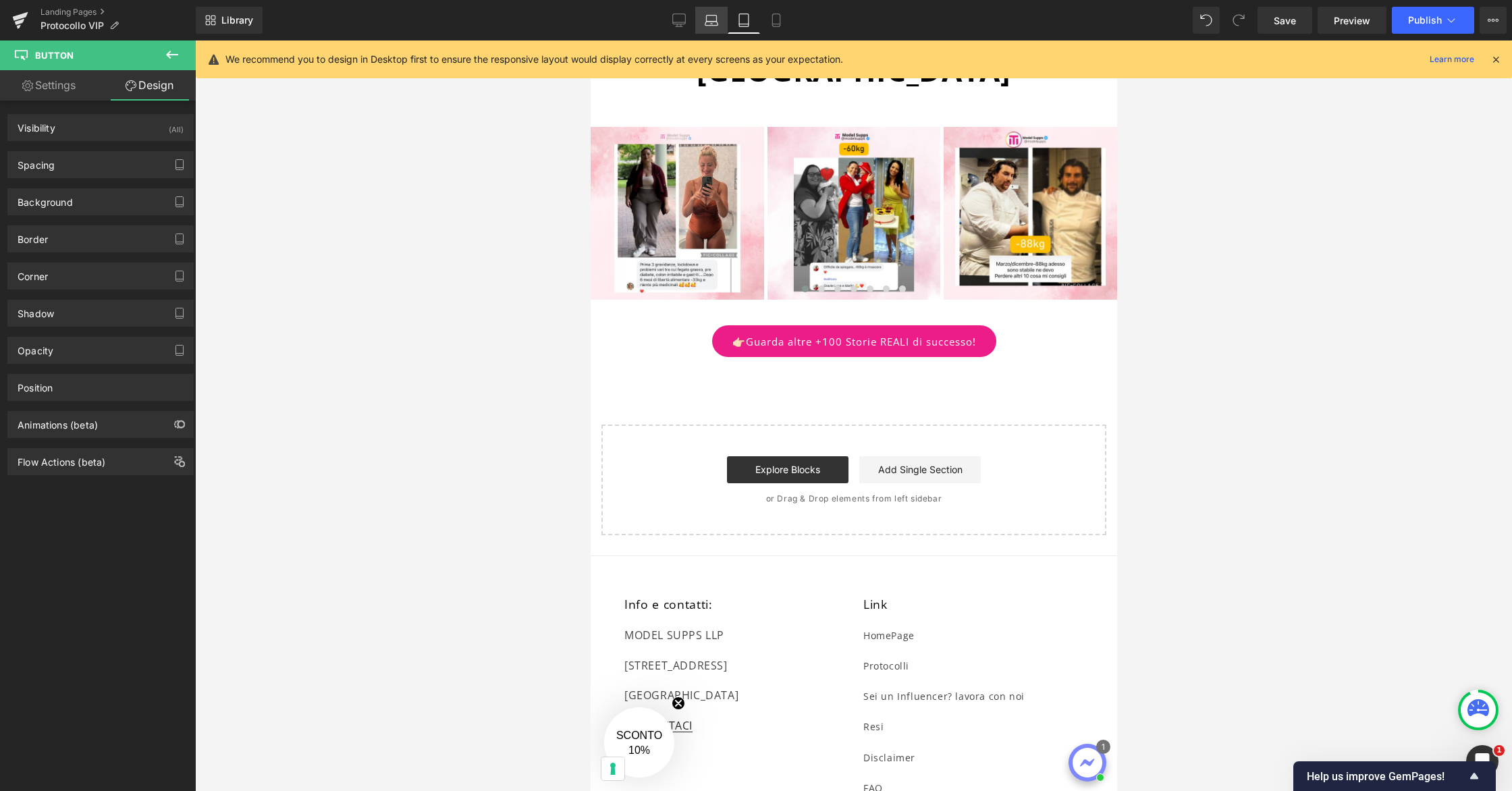
click at [714, 27] on link "Laptop" at bounding box center [711, 20] width 32 height 27
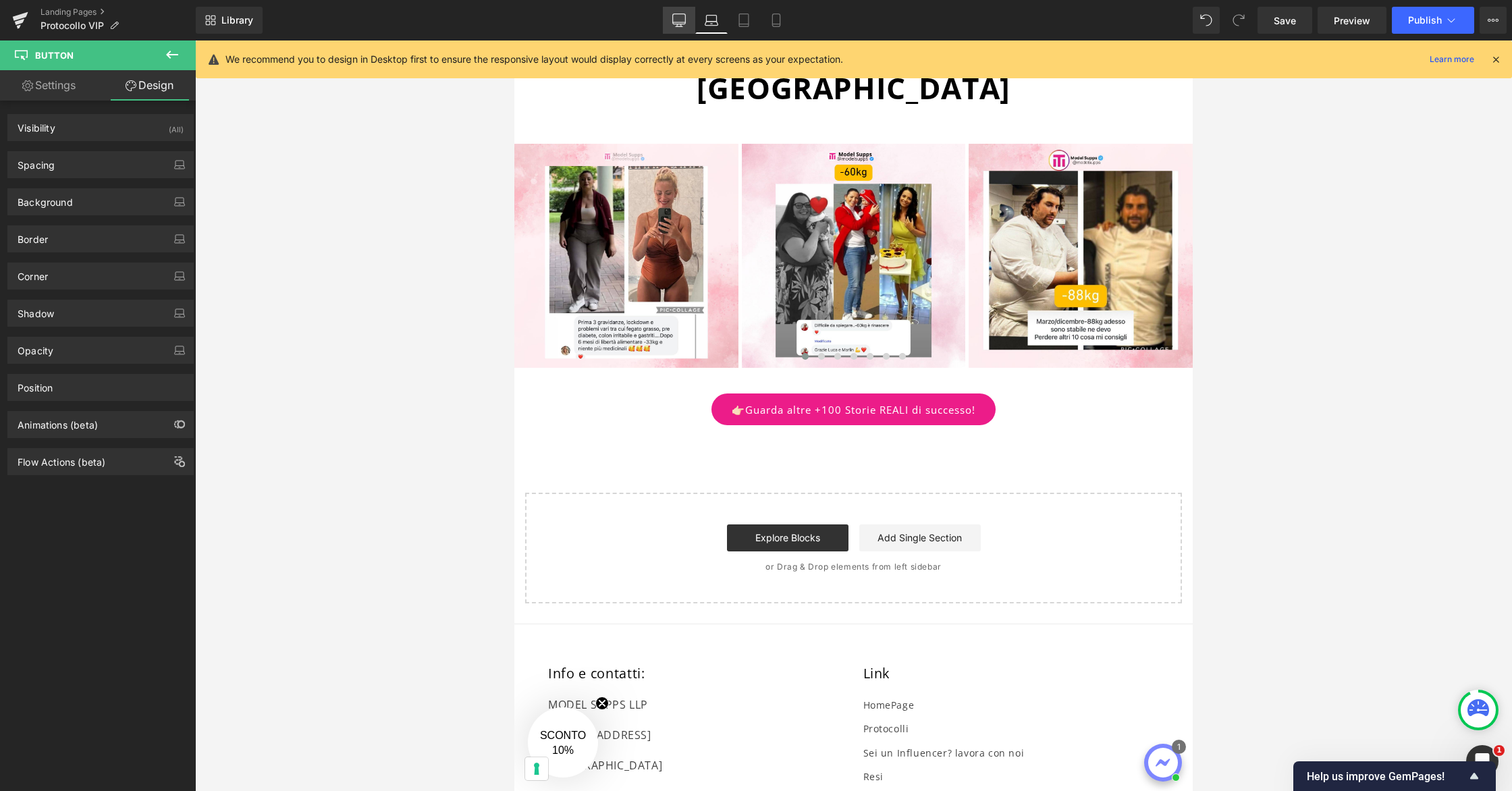
click at [682, 27] on link "Desktop" at bounding box center [678, 20] width 32 height 27
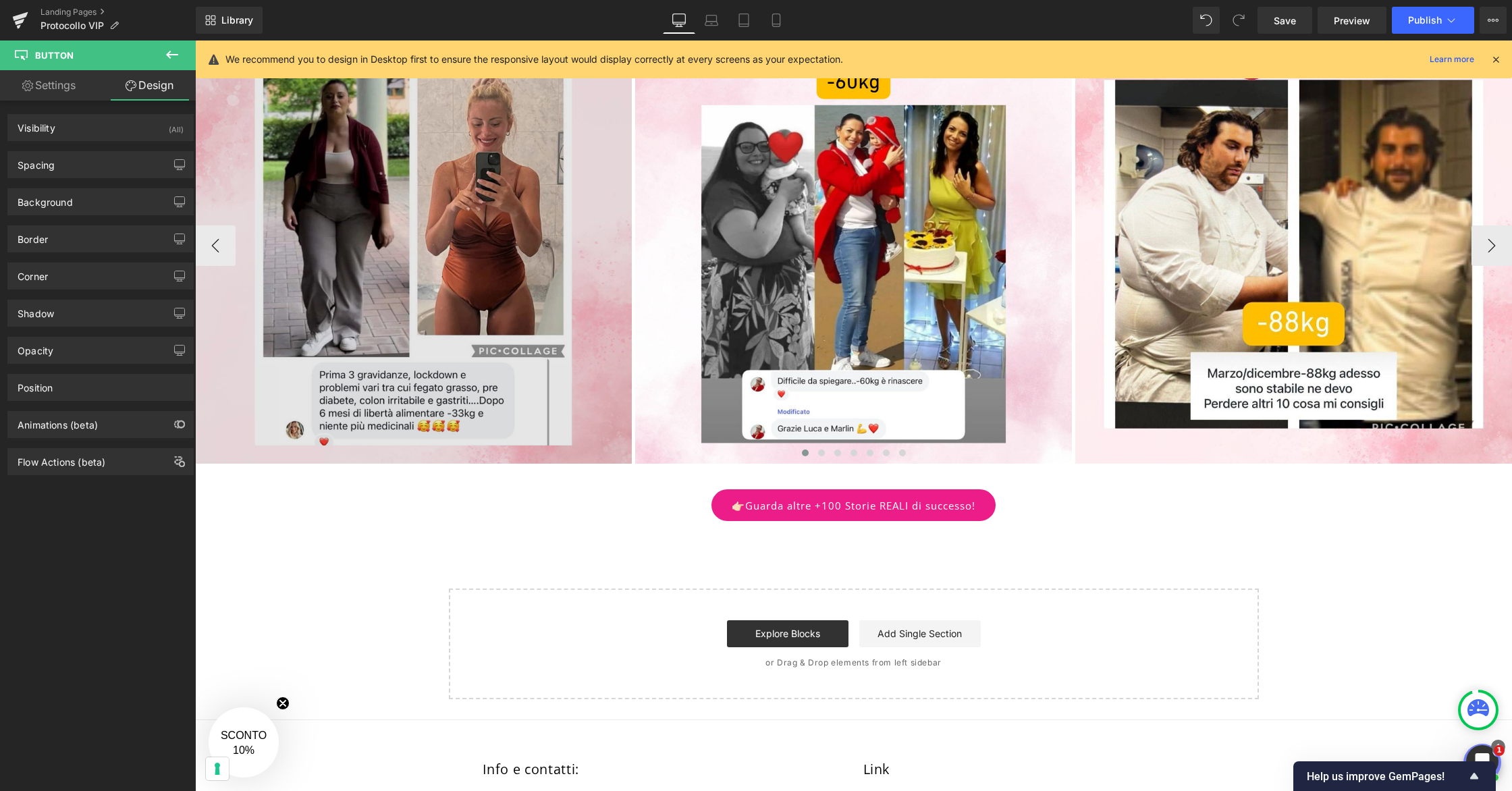
scroll to position [1622, 0]
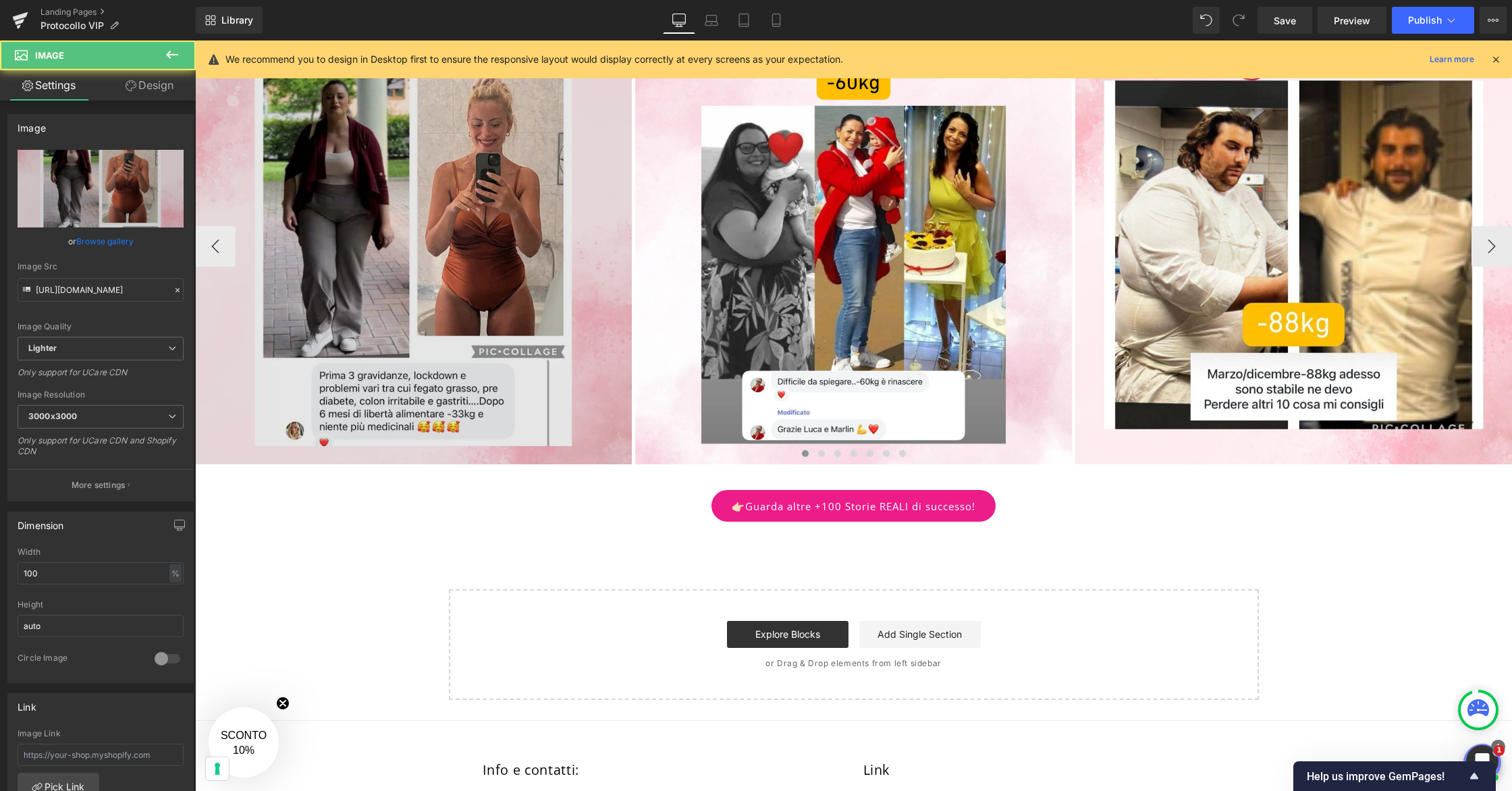
click at [531, 294] on img at bounding box center [413, 246] width 437 height 437
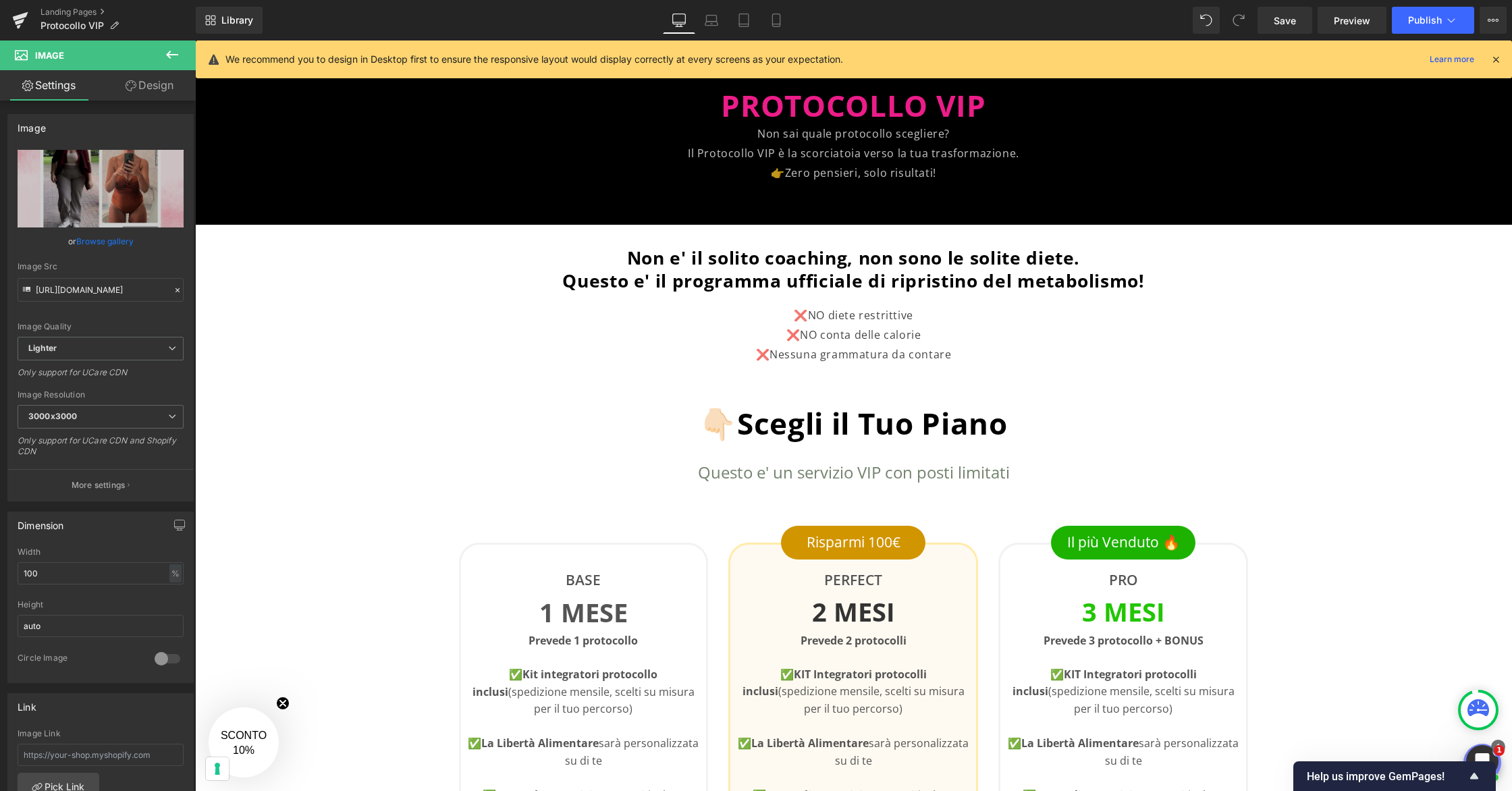
scroll to position [0, 0]
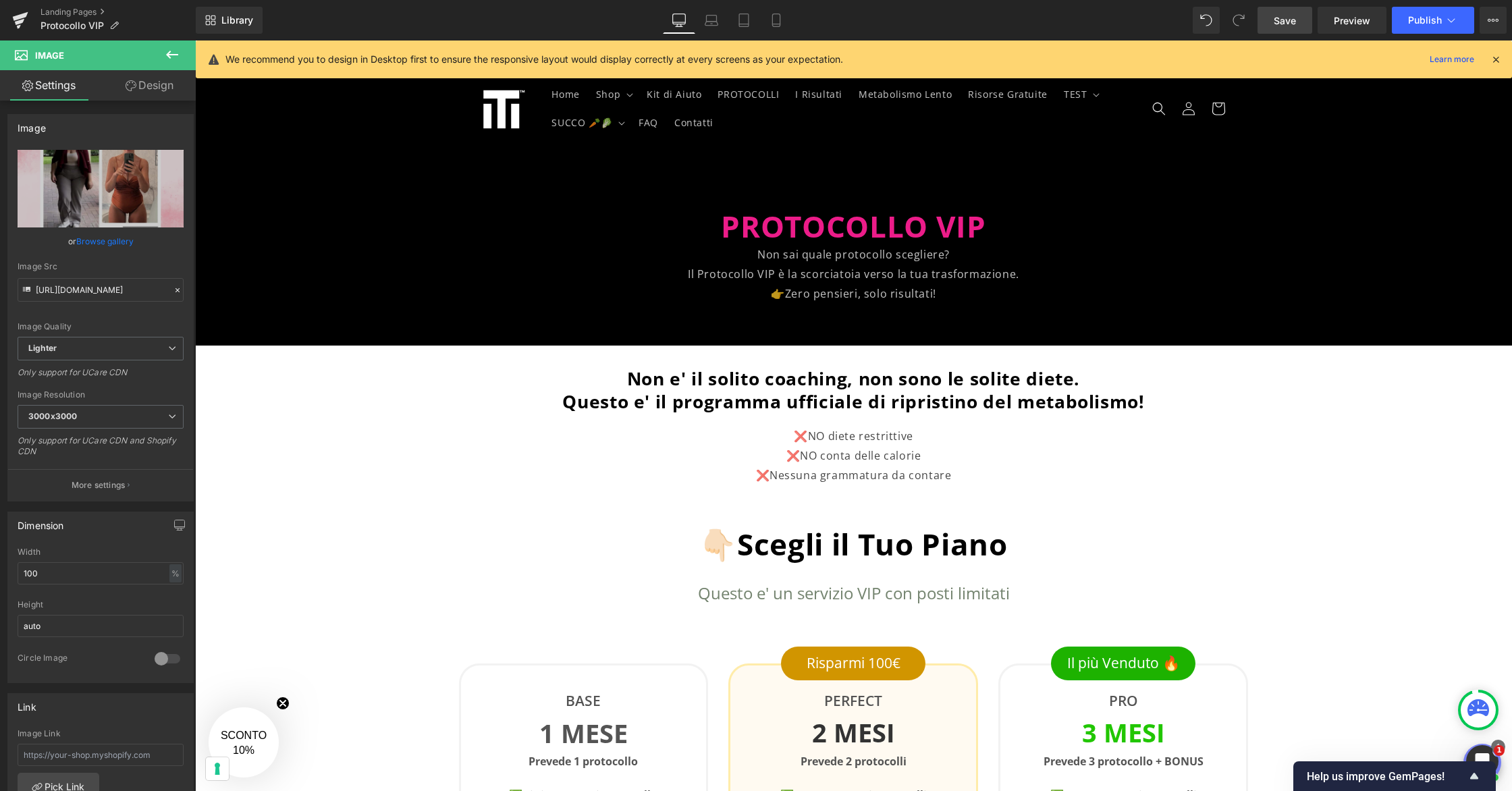
click at [1284, 22] on span "Save" at bounding box center [1284, 20] width 22 height 14
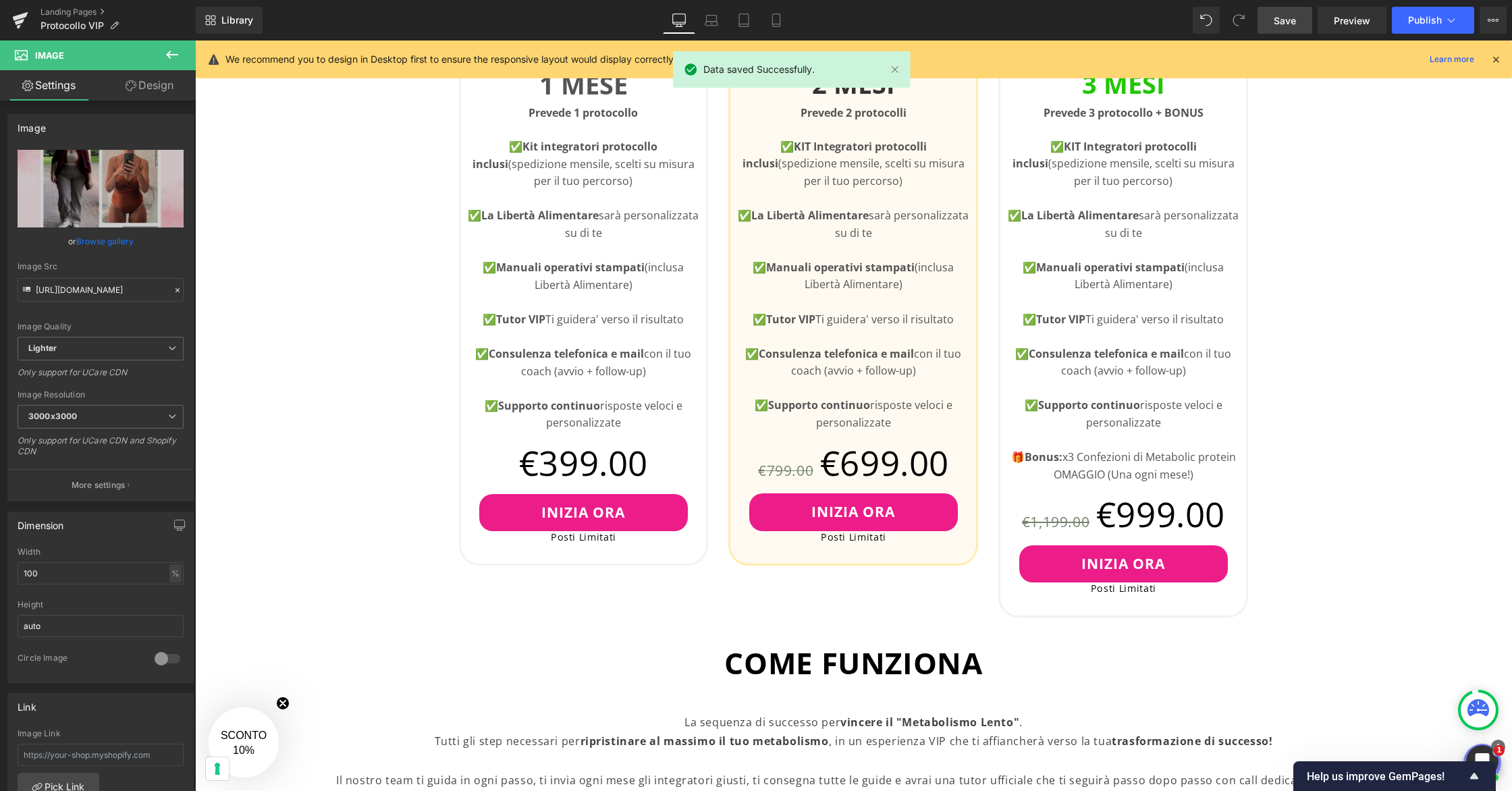
scroll to position [650, 0]
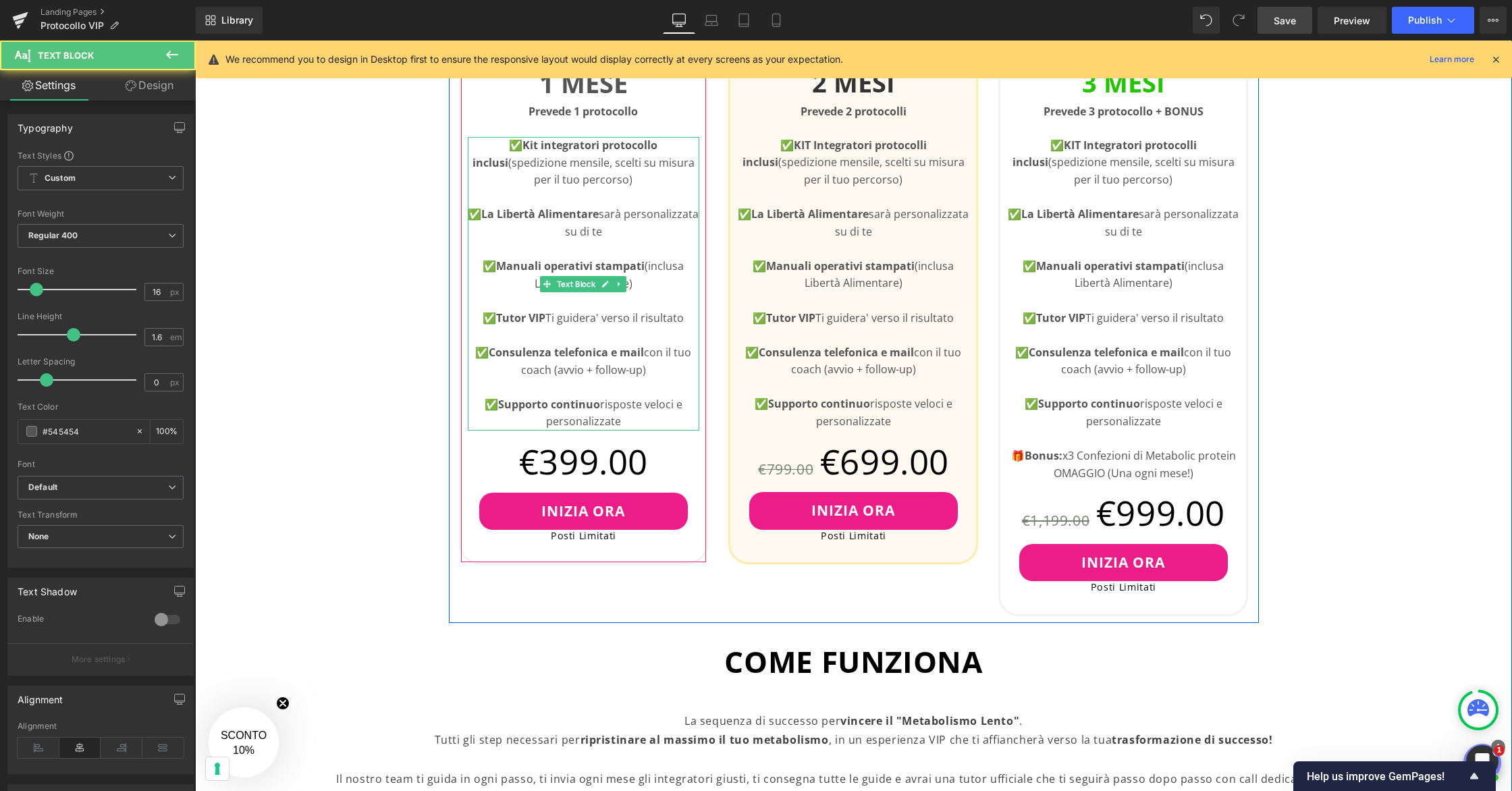
click at [594, 197] on p at bounding box center [584, 198] width 232 height 17
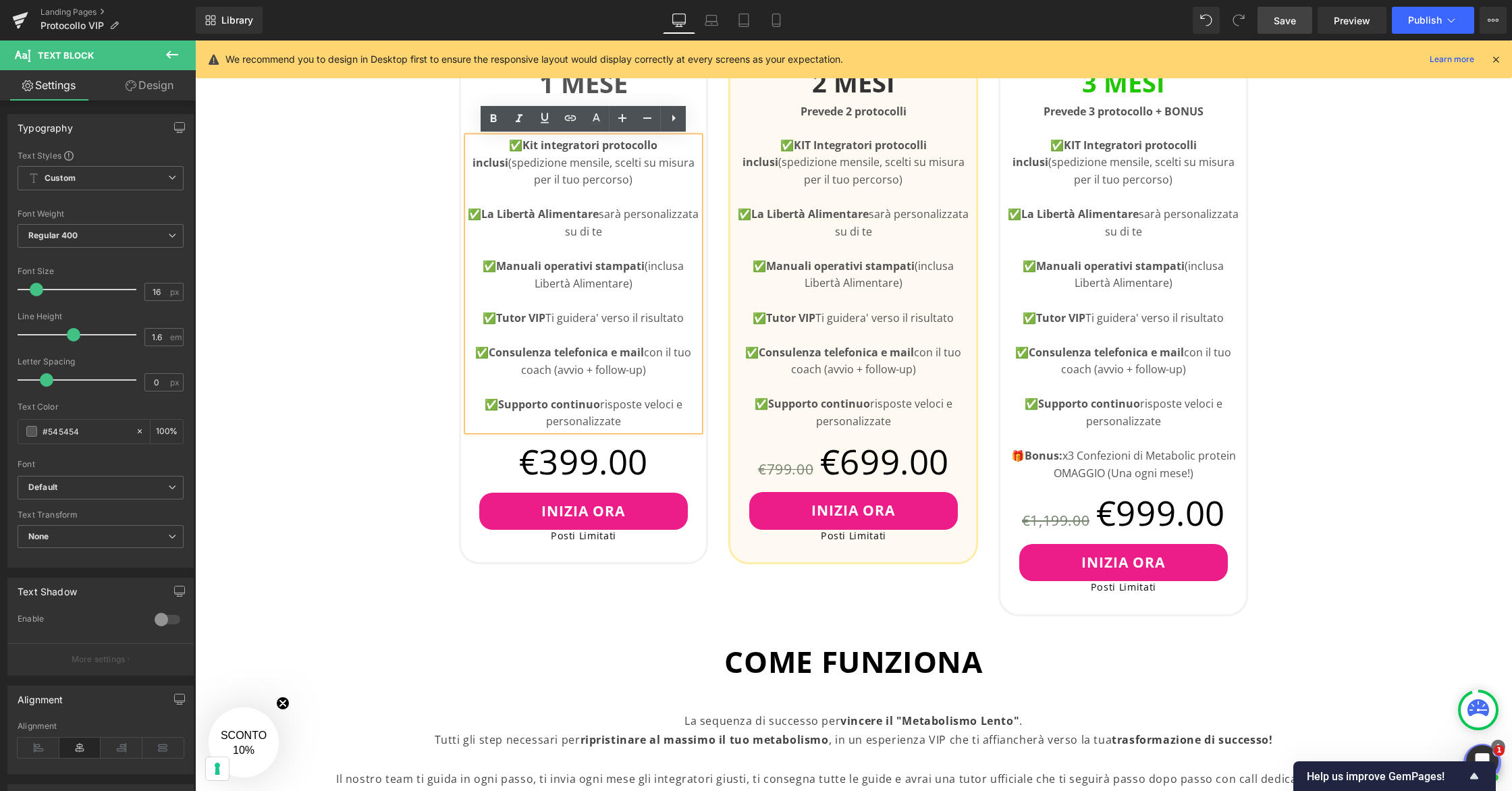
drag, startPoint x: 614, startPoint y: 183, endPoint x: 484, endPoint y: 137, distance: 137.9
click at [484, 137] on p "✅ Kit integratori protocollo inclusi (spedizione mensile, scelti su misura per …" at bounding box center [584, 163] width 232 height 52
copy p "✅ Kit integratori protocollo inclusi (spedizione mensile, scelti su misura per …"
click at [488, 145] on p "✅ Kit integratori protocollo inclusi (spedizione mensile, scelti su misura per …" at bounding box center [584, 163] width 232 height 52
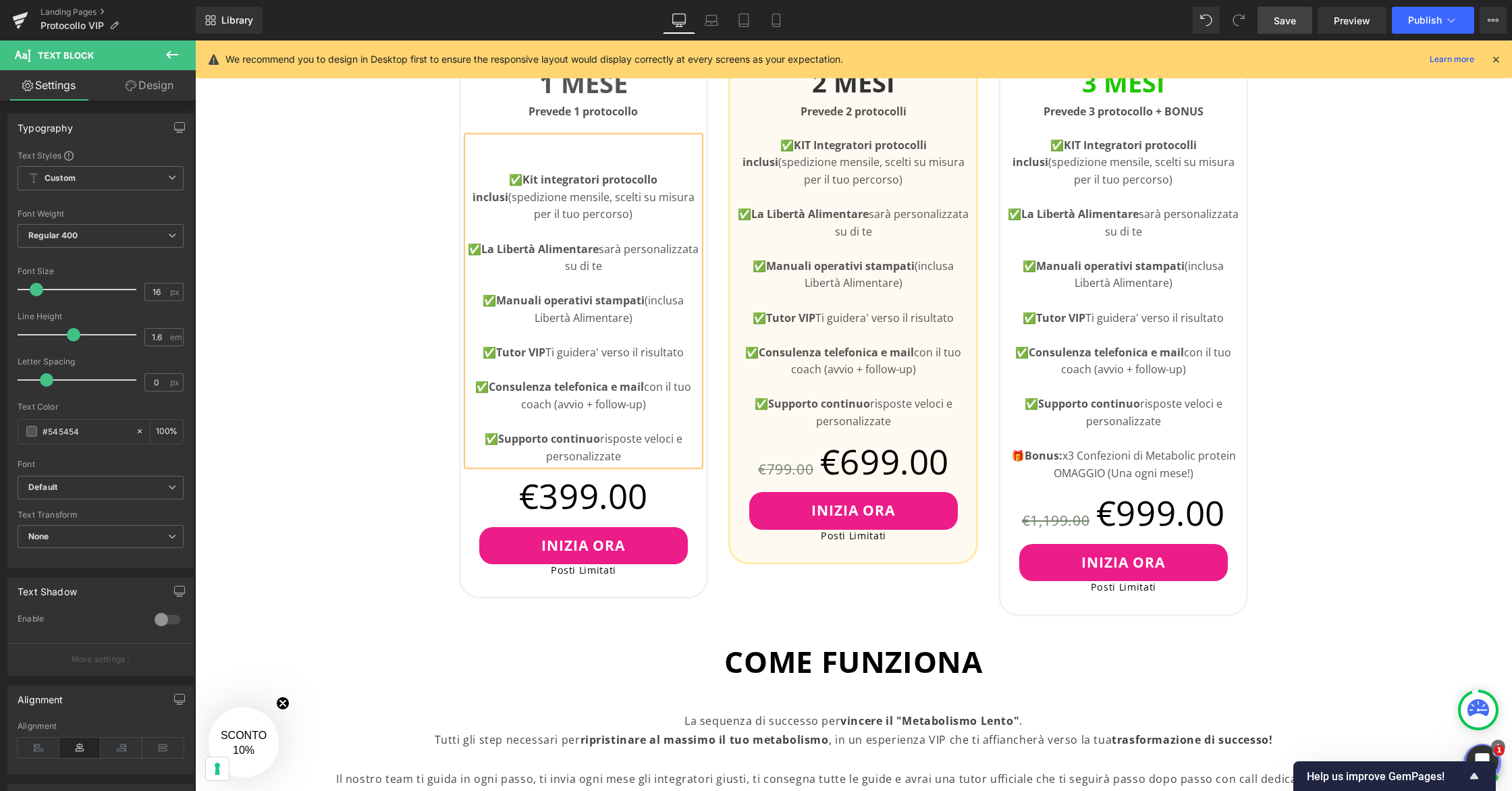
click at [566, 141] on p at bounding box center [584, 145] width 232 height 17
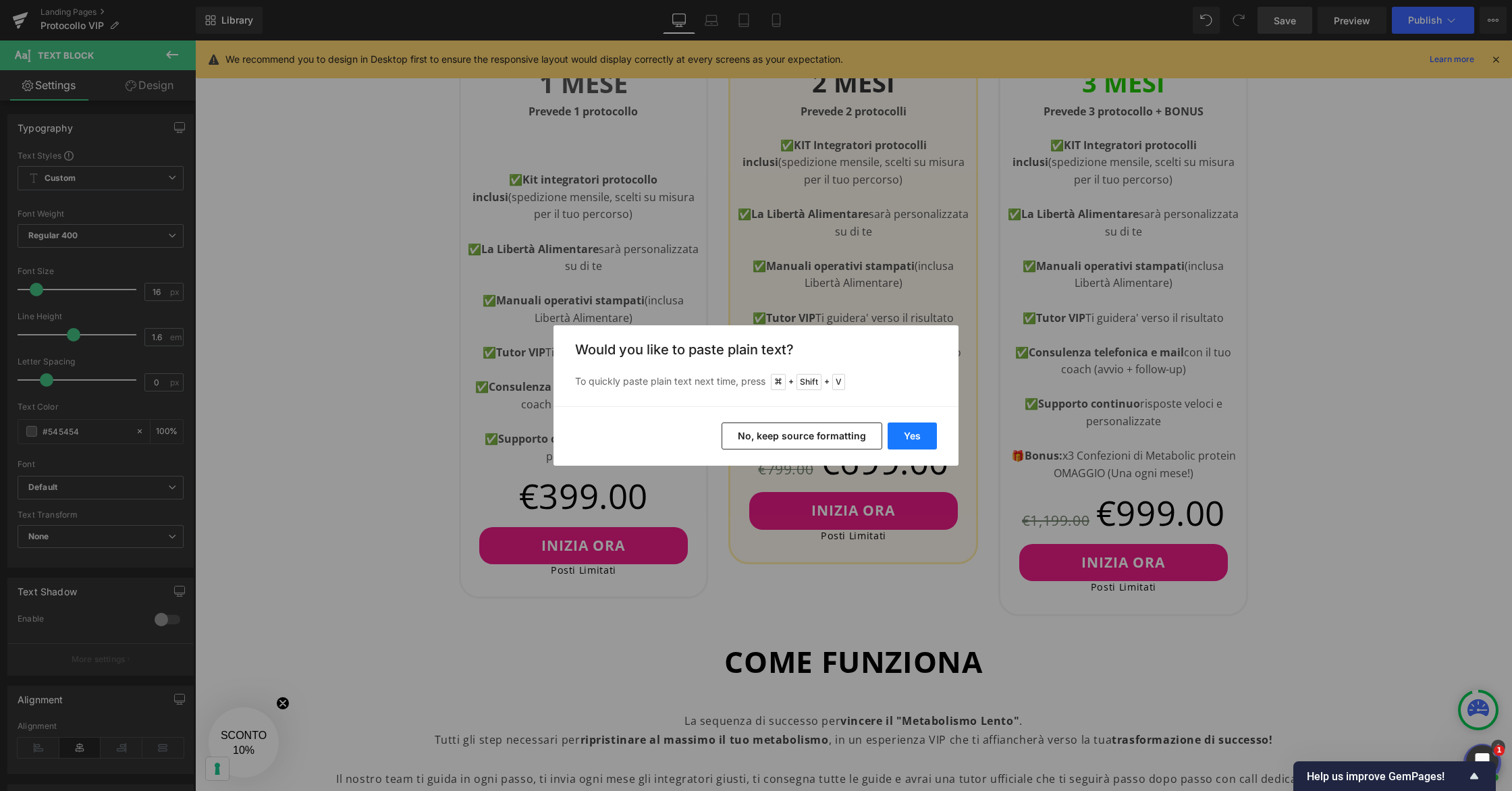
click at [904, 443] on button "Yes" at bounding box center [912, 436] width 49 height 27
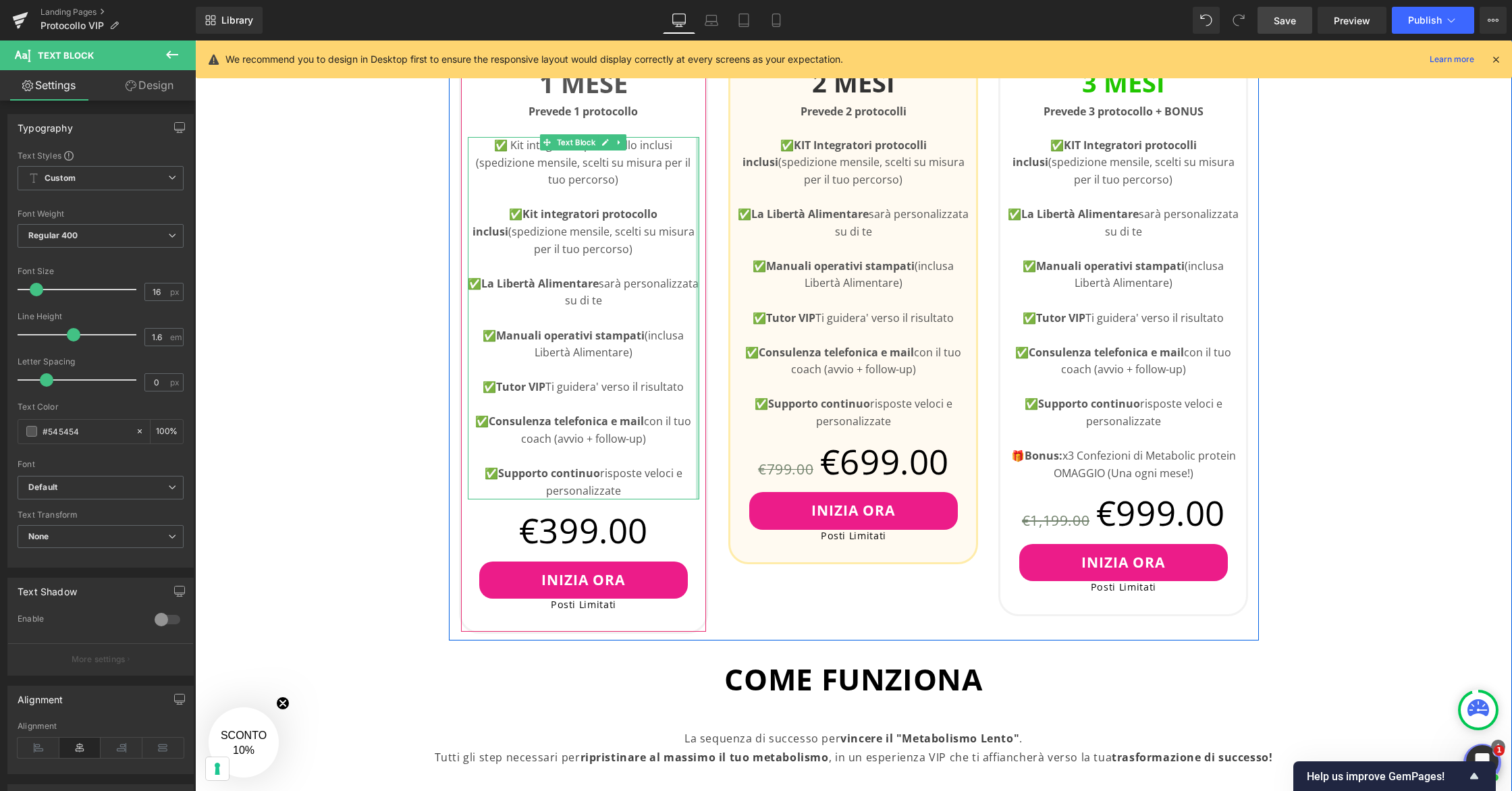
click at [697, 164] on div at bounding box center [697, 318] width 3 height 362
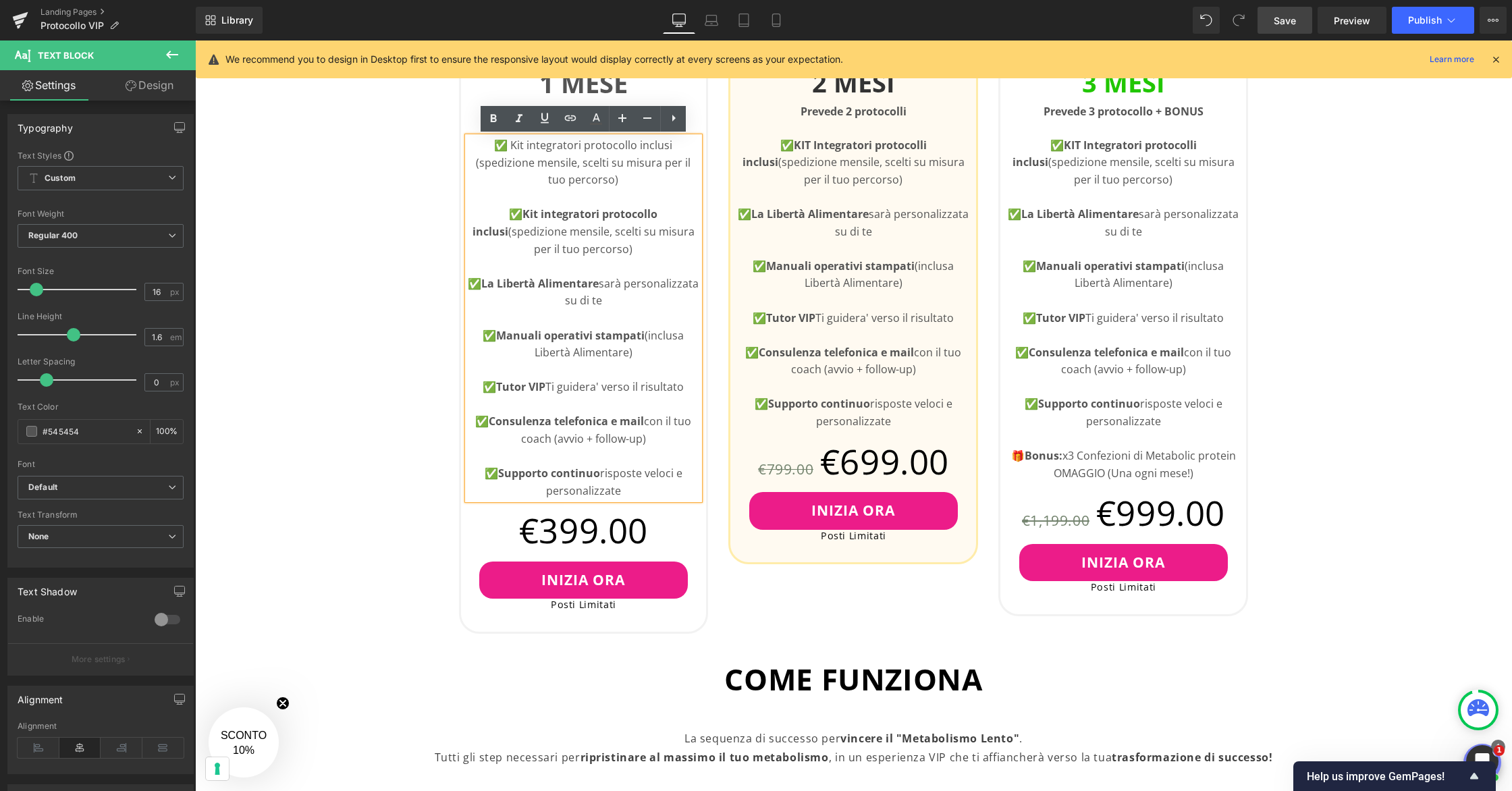
click at [691, 163] on p "✅ Kit integratori protocollo inclusi (spedizione mensile, scelti su misura per …" at bounding box center [584, 163] width 232 height 52
drag, startPoint x: 693, startPoint y: 164, endPoint x: 482, endPoint y: 142, distance: 212.1
click at [482, 142] on p "✅ Kit integratori protocollo inclusi (spedizione mensile, scelti su misura per …" at bounding box center [584, 163] width 232 height 52
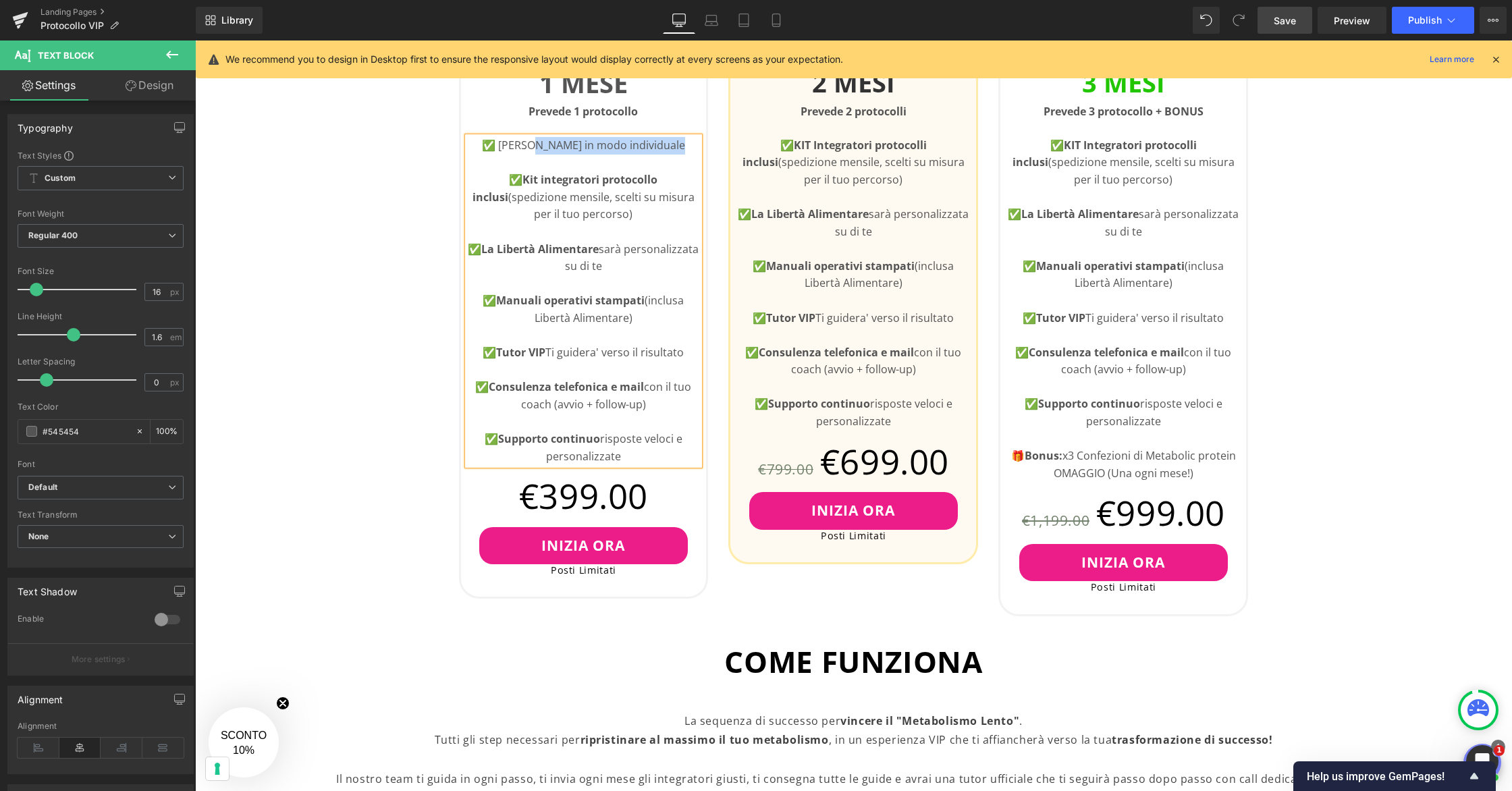
drag, startPoint x: 533, startPoint y: 148, endPoint x: 676, endPoint y: 146, distance: 143.0
click at [676, 146] on p "✅ [PERSON_NAME] in modo individuale" at bounding box center [584, 145] width 232 height 17
click at [502, 122] on link at bounding box center [493, 119] width 26 height 26
click at [525, 146] on p "✅ [PERSON_NAME] in modo individuale" at bounding box center [584, 145] width 232 height 17
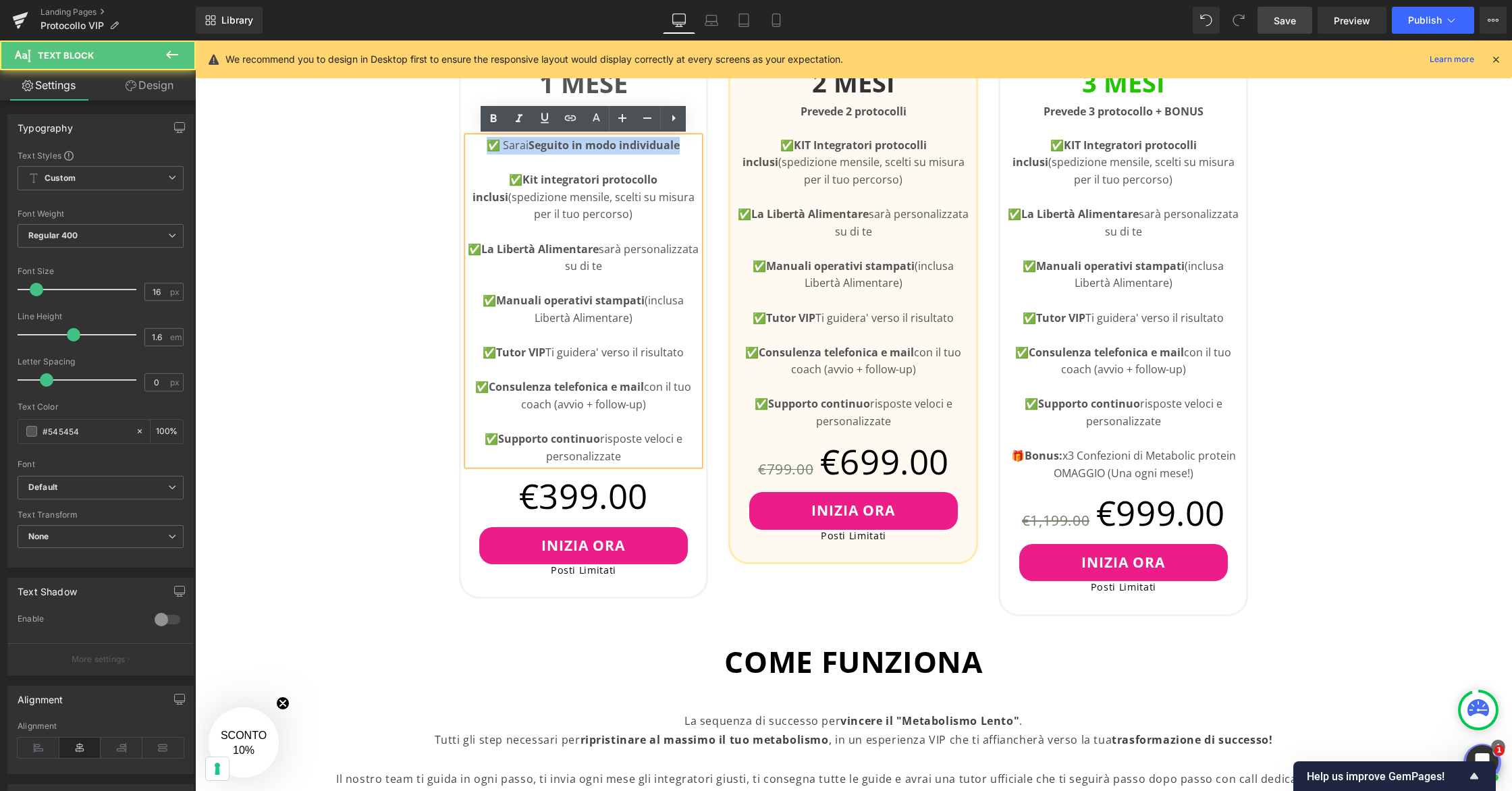
drag, startPoint x: 683, startPoint y: 146, endPoint x: 484, endPoint y: 147, distance: 199.0
click at [484, 147] on p "✅ [PERSON_NAME] in modo individuale" at bounding box center [584, 145] width 232 height 17
copy p "✅ [PERSON_NAME] in modo individuale"
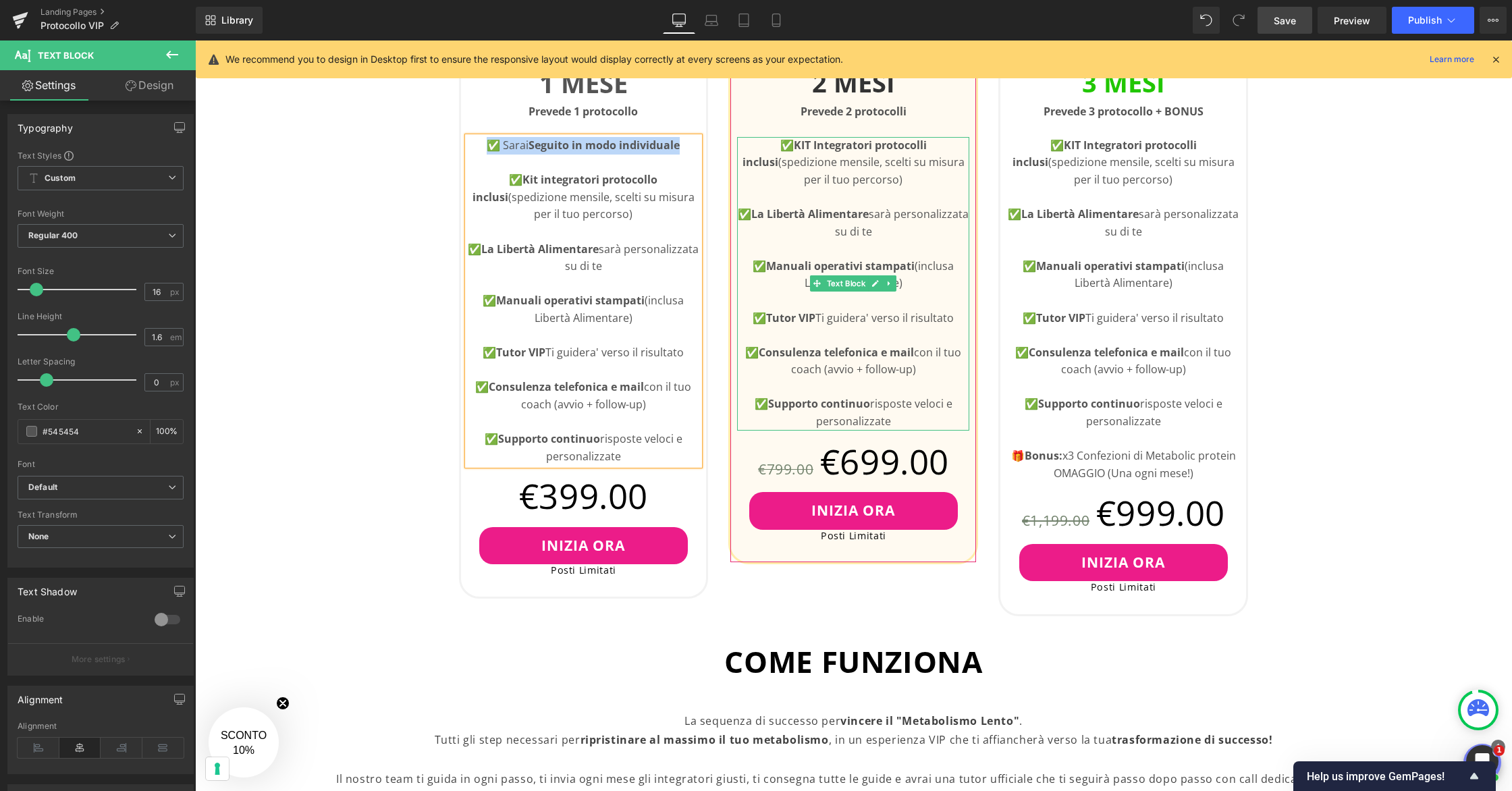
click at [763, 143] on p "✅ KIT Integratori protocolli inclusi (spedizione mensile, scelti su misura per …" at bounding box center [854, 163] width 232 height 52
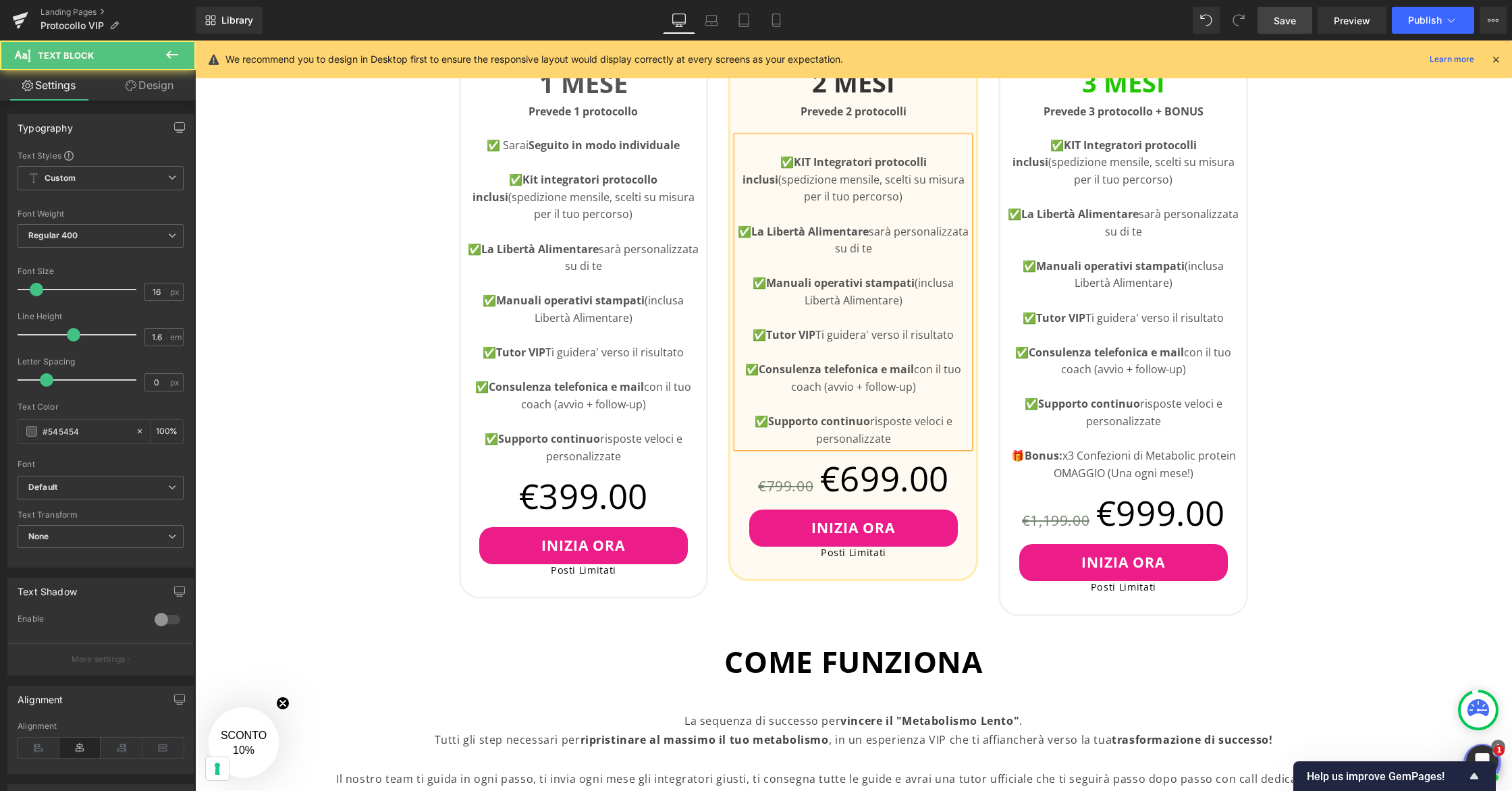
click at [784, 144] on p at bounding box center [854, 145] width 232 height 17
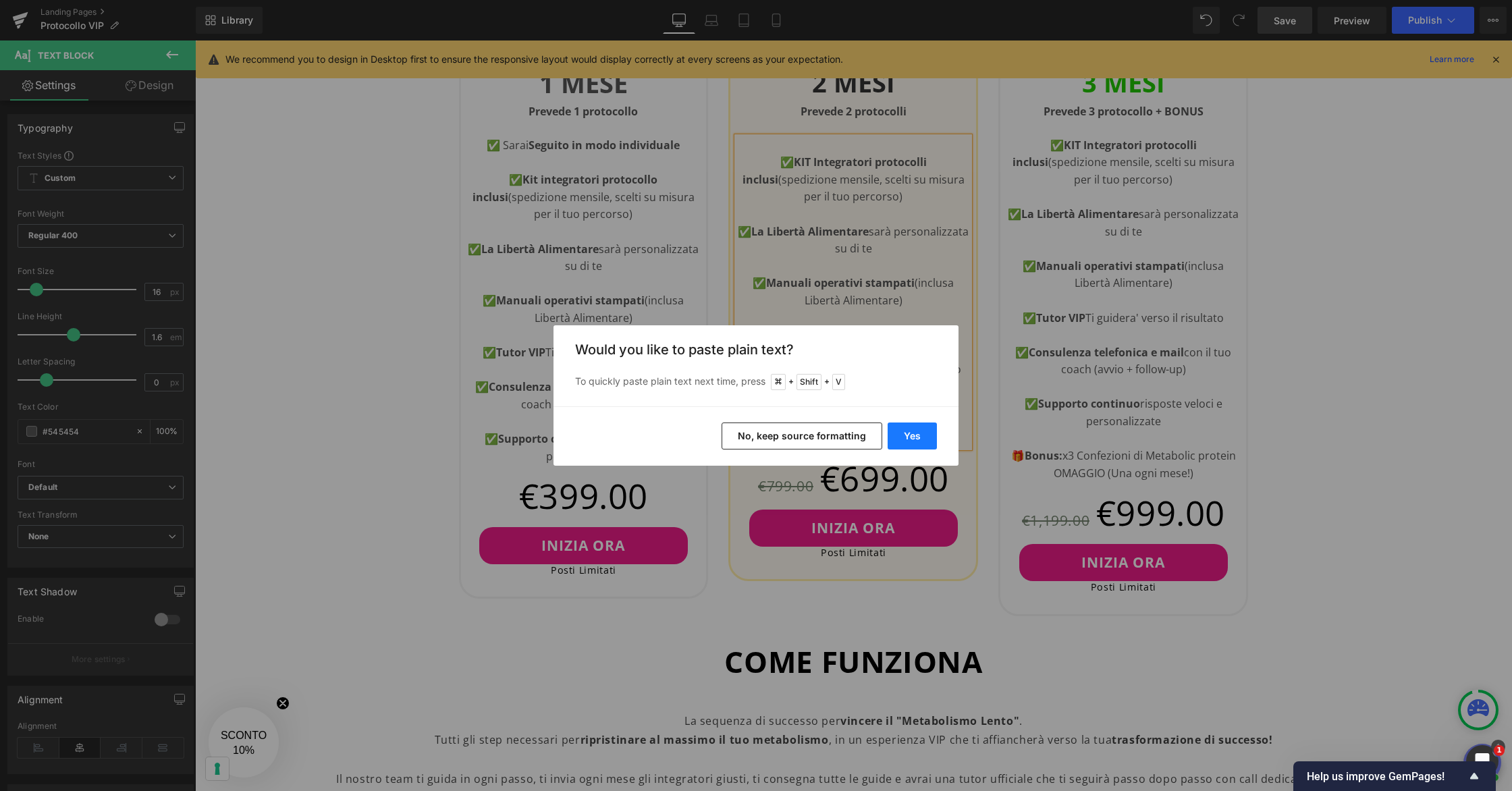
click at [922, 427] on button "Yes" at bounding box center [912, 436] width 49 height 27
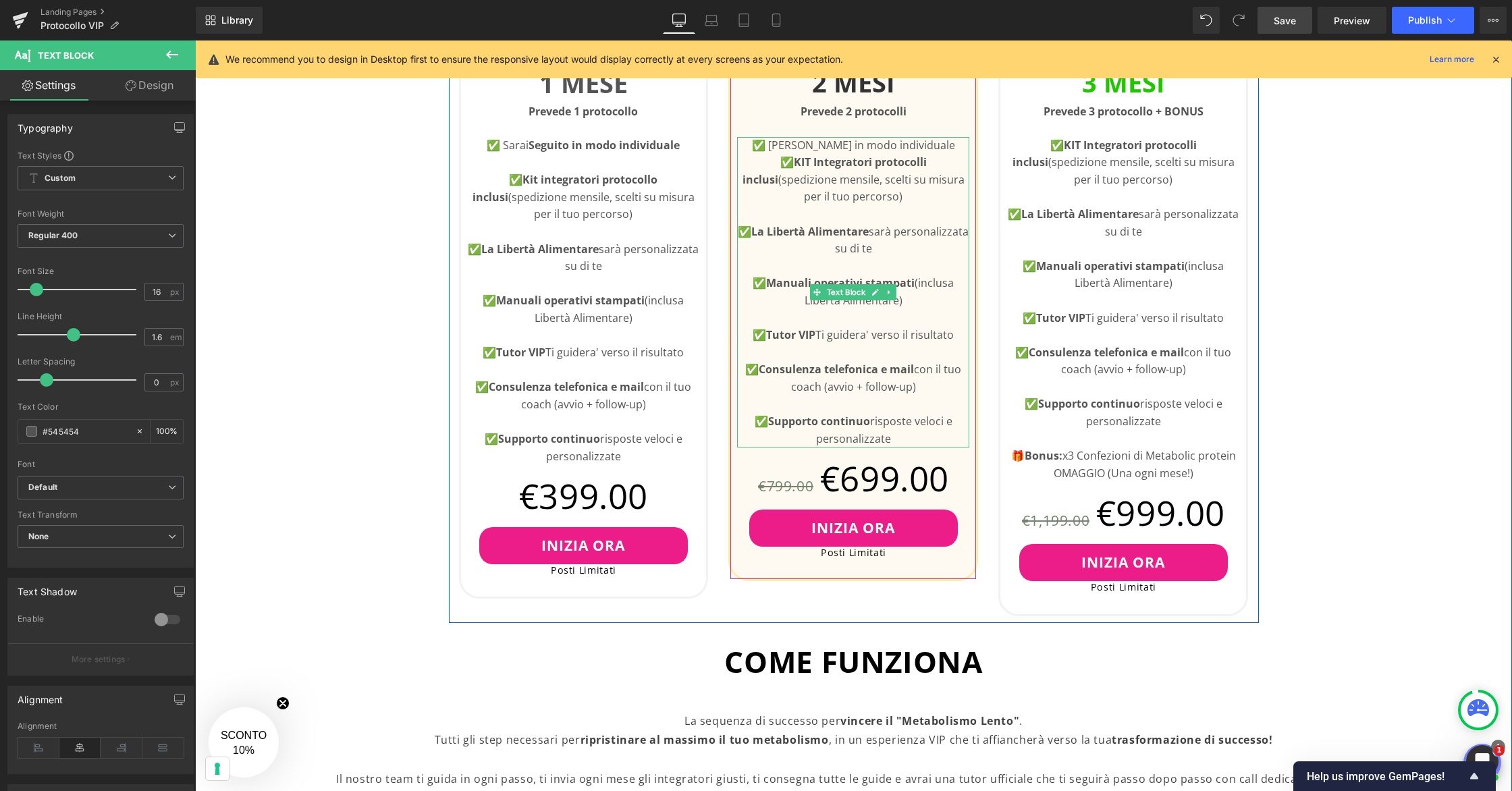
click at [948, 148] on p "✅ [PERSON_NAME] in modo individuale" at bounding box center [854, 145] width 232 height 17
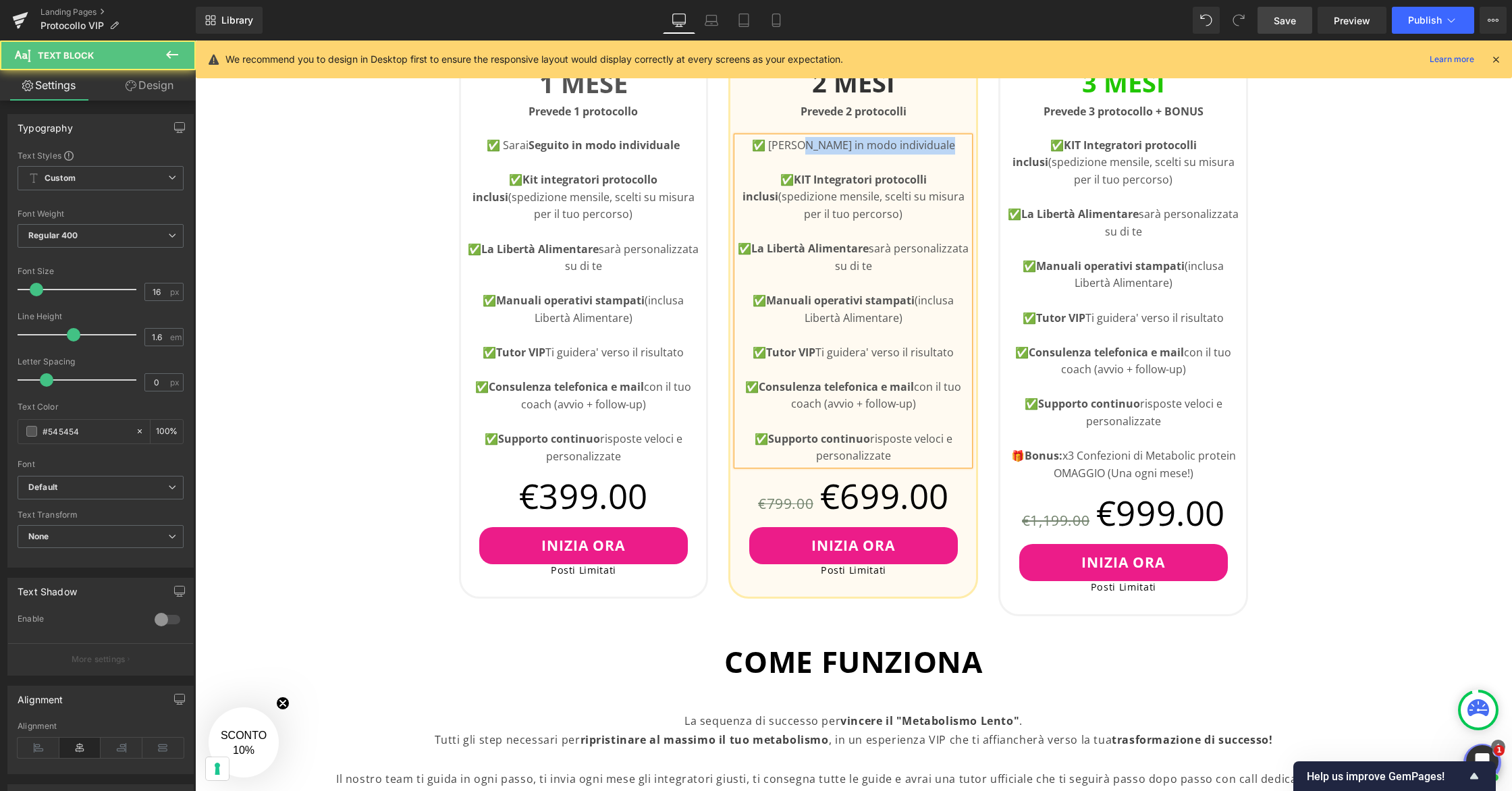
drag, startPoint x: 950, startPoint y: 146, endPoint x: 803, endPoint y: 145, distance: 147.0
click at [805, 145] on p "✅ [PERSON_NAME] in modo individuale" at bounding box center [854, 145] width 232 height 17
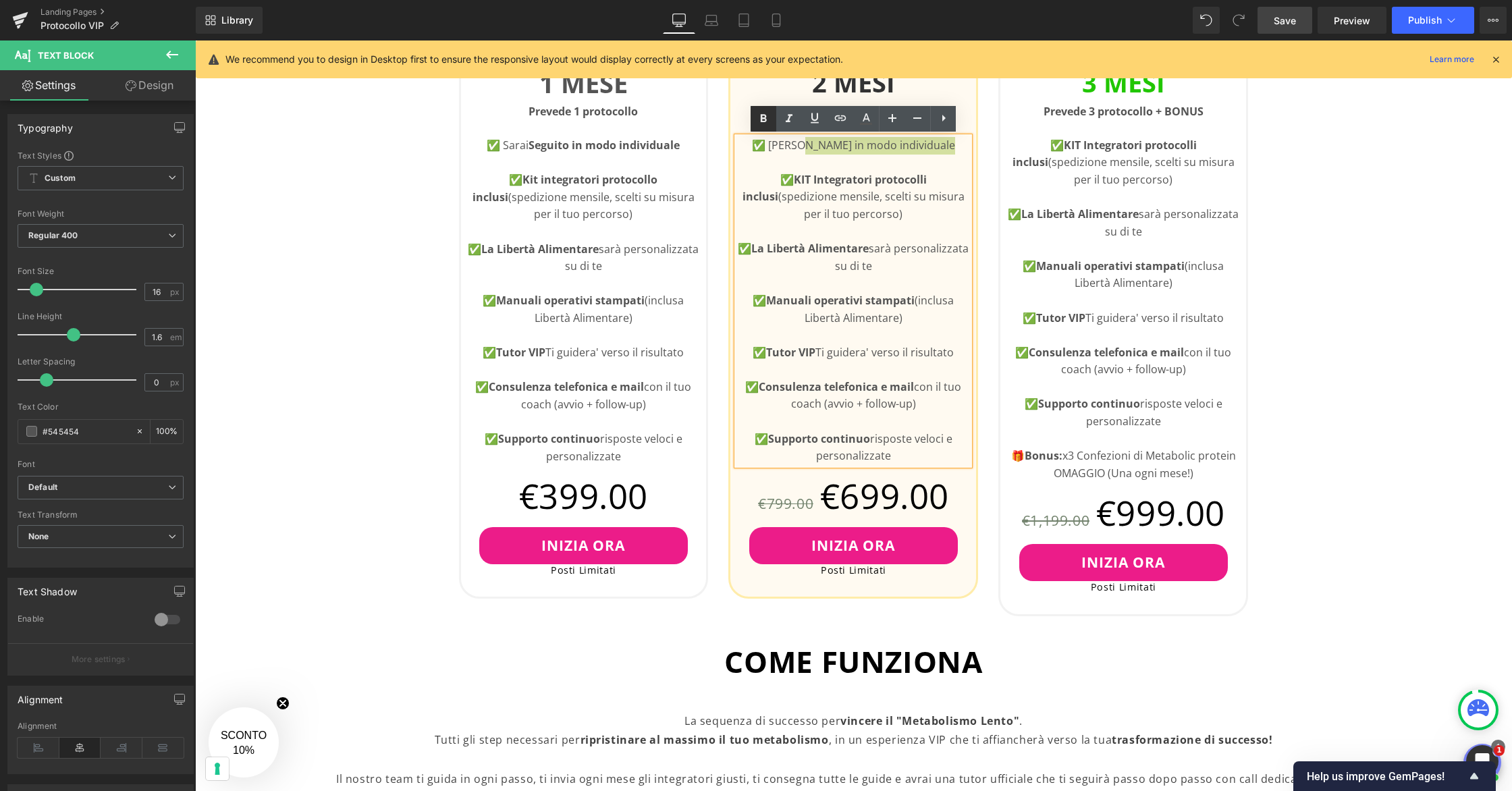
drag, startPoint x: 768, startPoint y: 120, endPoint x: 758, endPoint y: 116, distance: 10.8
click at [768, 120] on icon at bounding box center [763, 119] width 17 height 17
click at [1018, 144] on p "✅ KIT Integratori protocolli inclusi (spedizione mensile, scelti su misura per …" at bounding box center [1123, 163] width 232 height 52
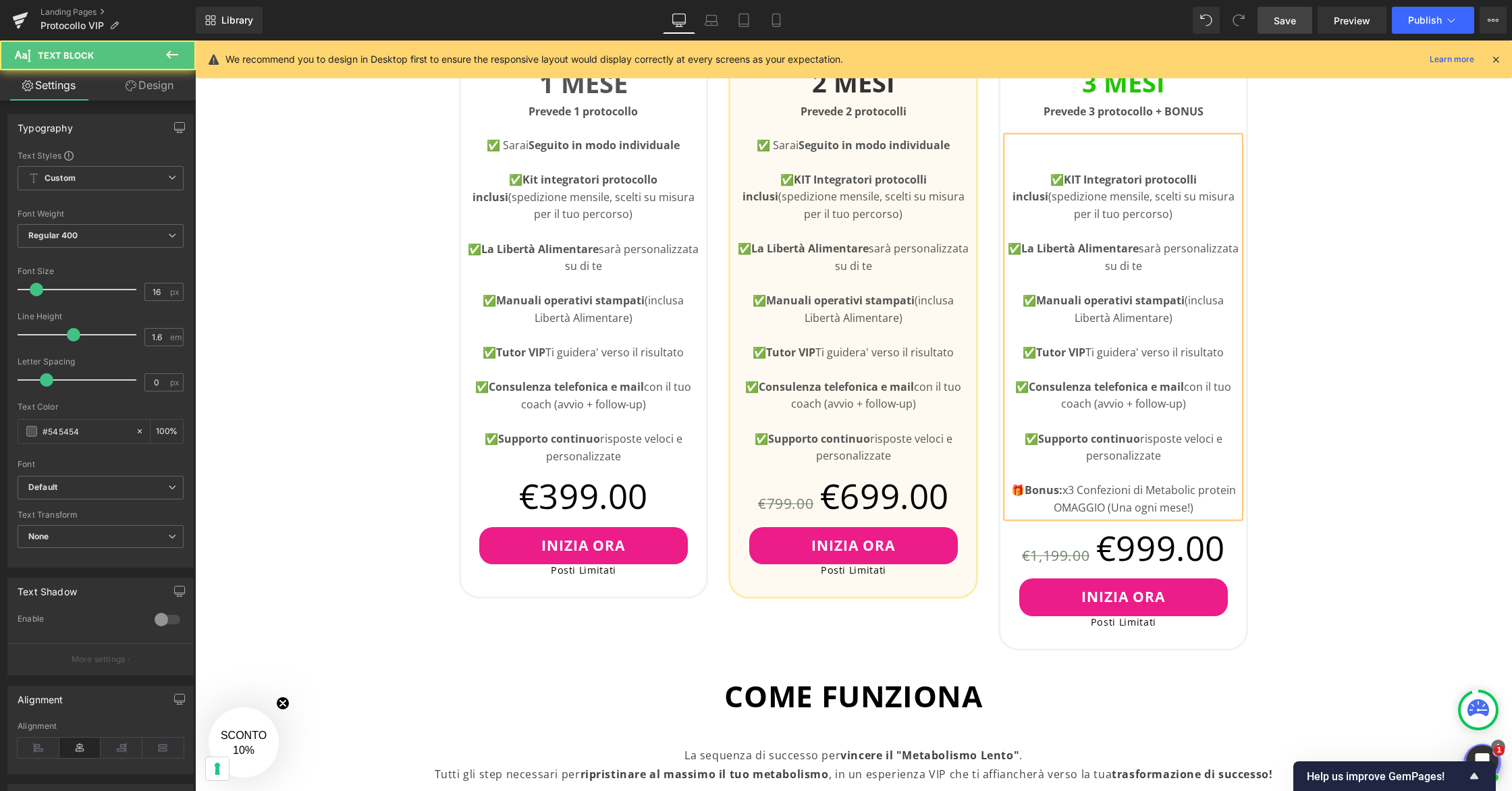
click at [1078, 142] on p at bounding box center [1123, 145] width 232 height 17
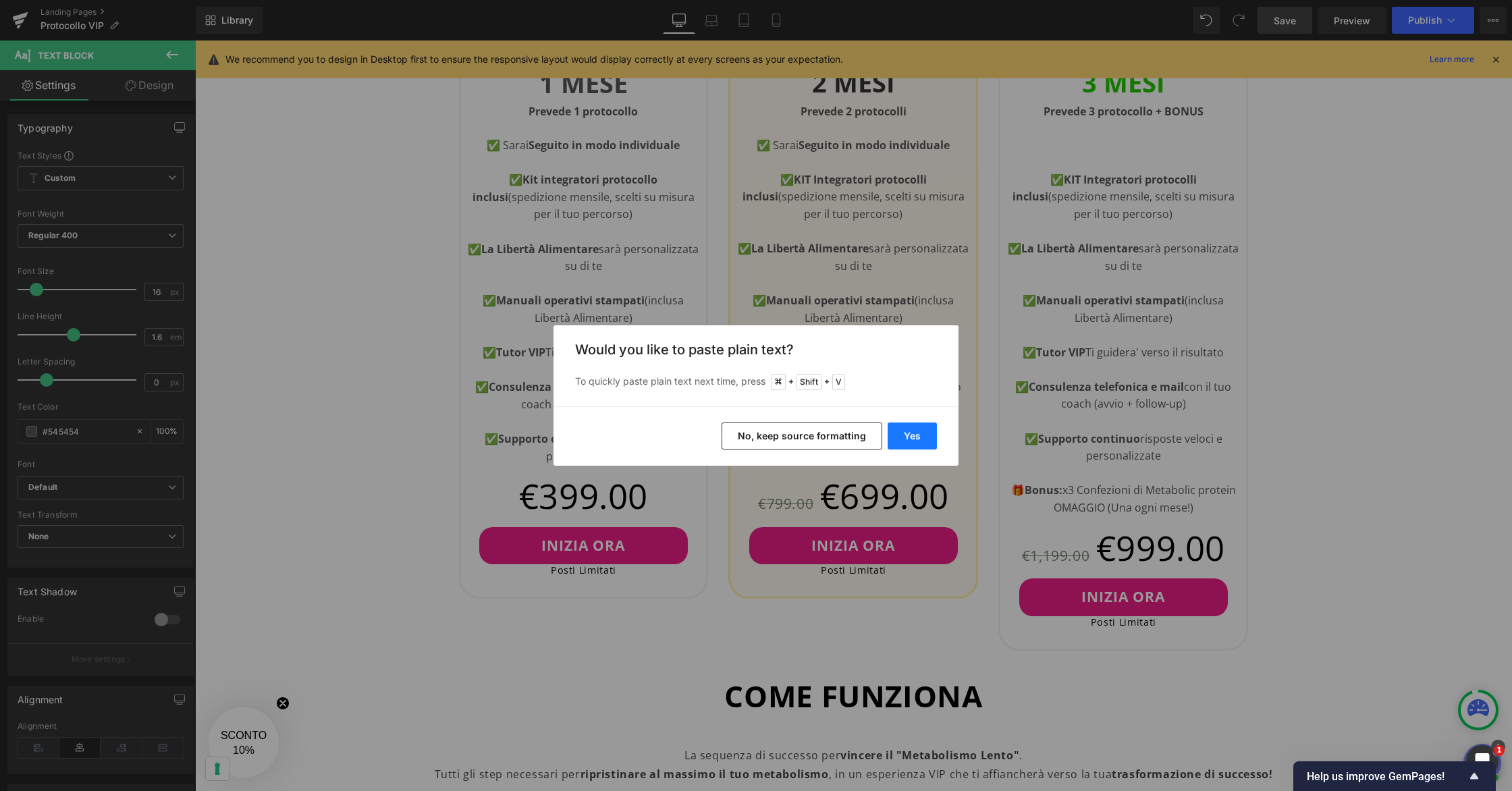
click at [917, 430] on button "Yes" at bounding box center [912, 436] width 49 height 27
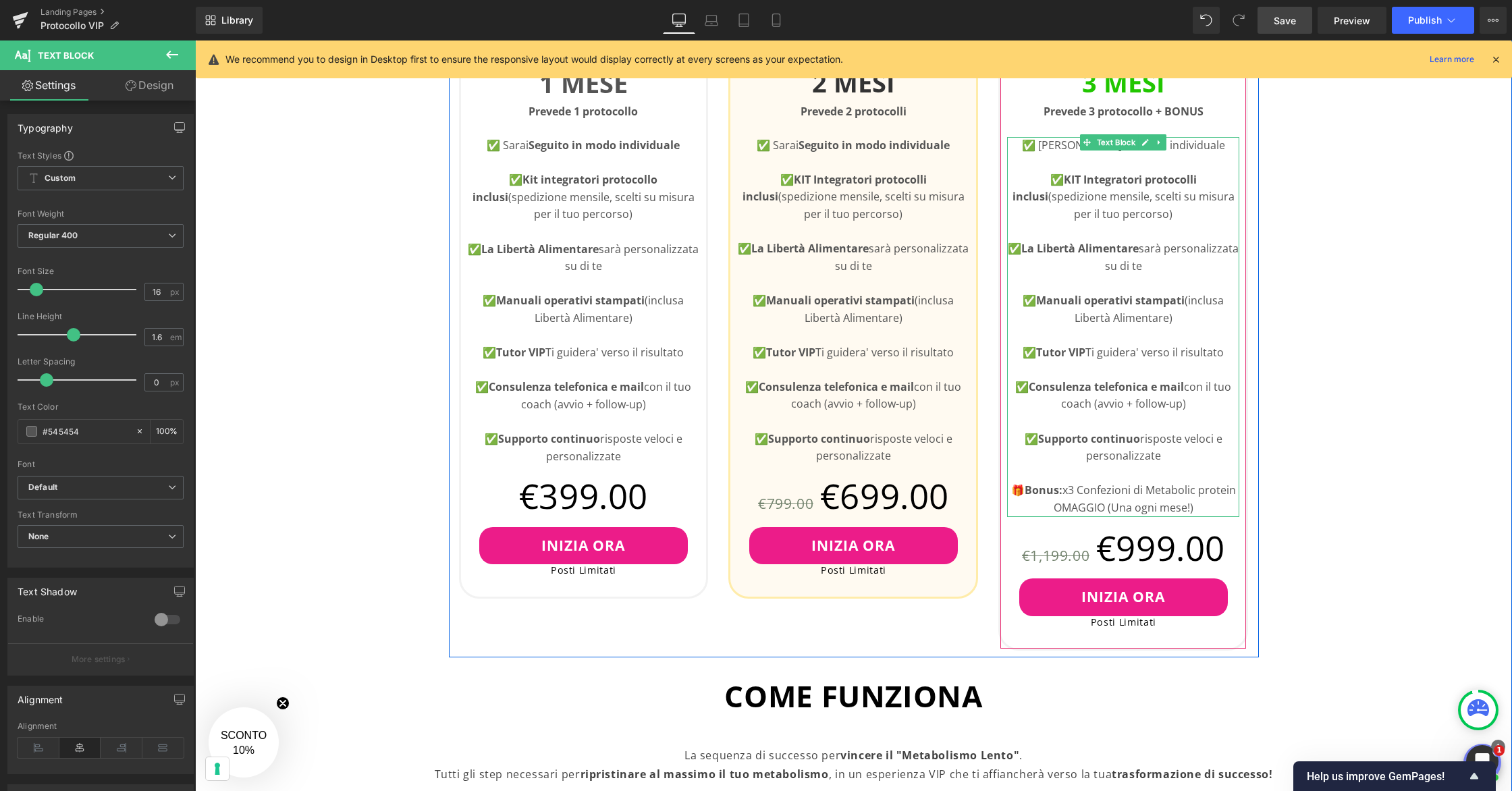
click at [1073, 149] on p "✅ [PERSON_NAME] in modo individuale" at bounding box center [1123, 145] width 232 height 17
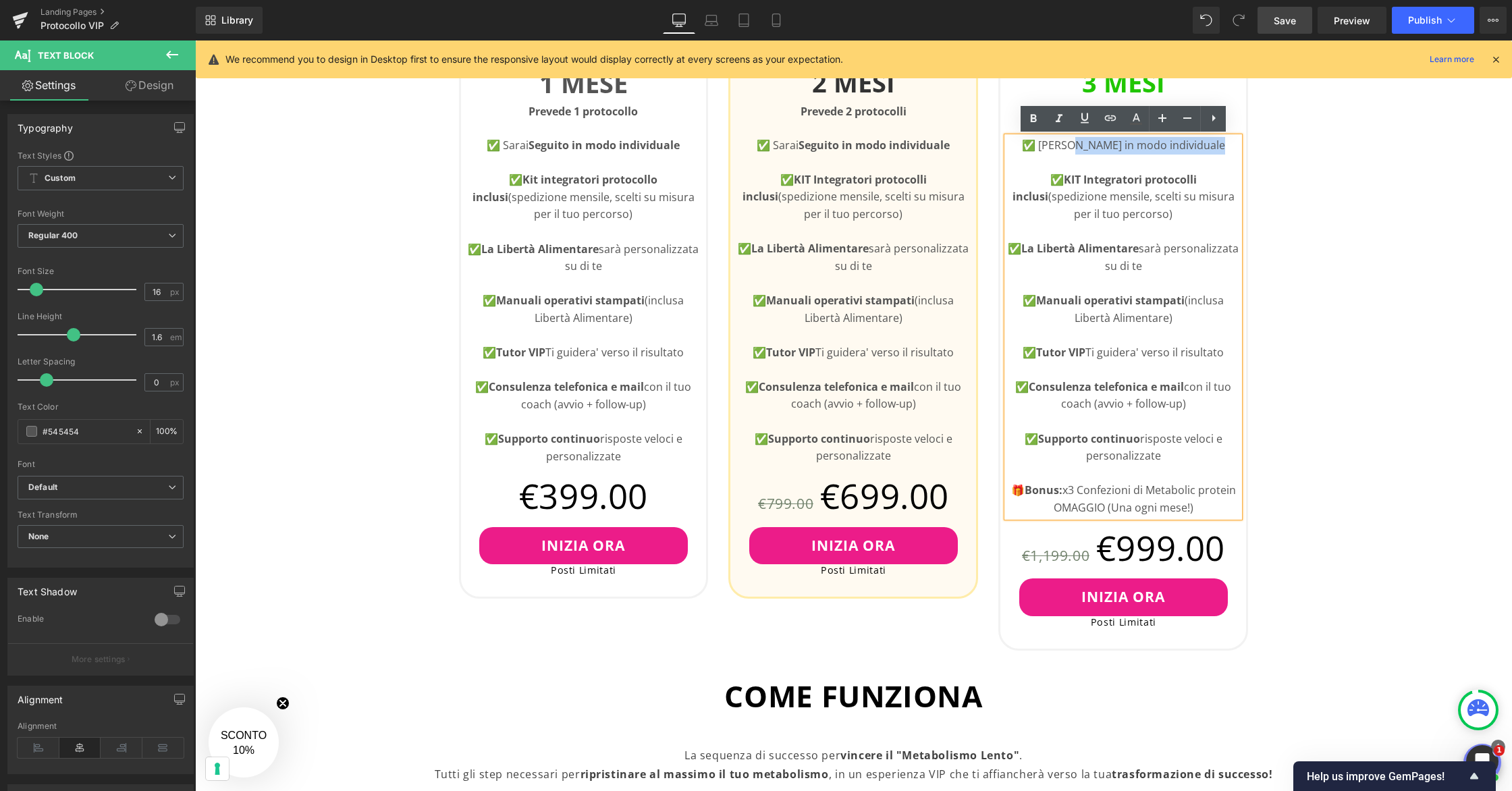
drag, startPoint x: 1075, startPoint y: 144, endPoint x: 1216, endPoint y: 148, distance: 141.1
click at [1216, 148] on p "✅ [PERSON_NAME] in modo individuale" at bounding box center [1123, 145] width 232 height 17
click at [1035, 120] on icon at bounding box center [1033, 118] width 6 height 8
click at [1284, 193] on div "👇🏻Scegli il Tuo Piano Heading Questo e' un servizio VIP con posti limitati Text…" at bounding box center [854, 653] width 1317 height 1636
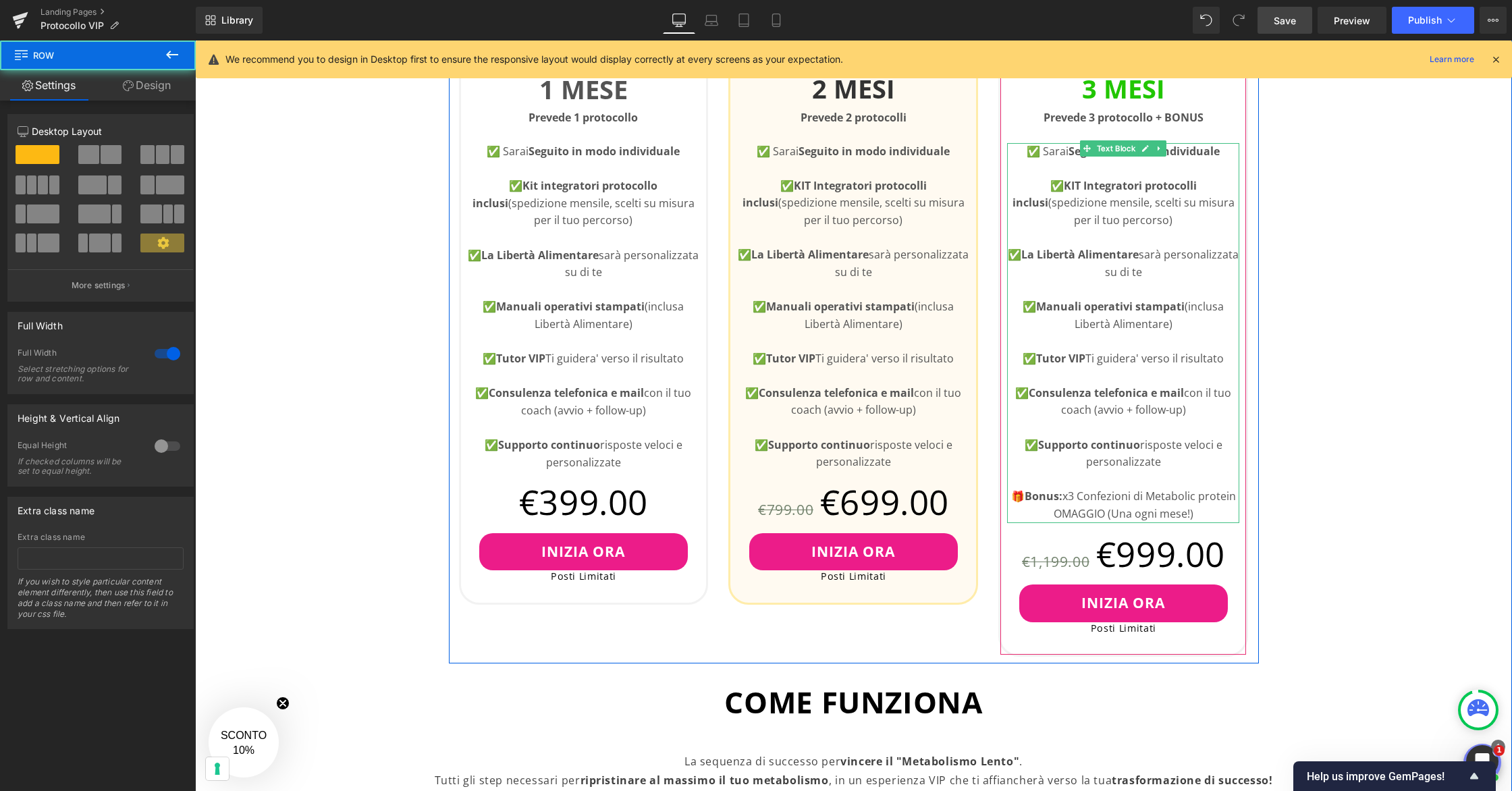
scroll to position [624, 0]
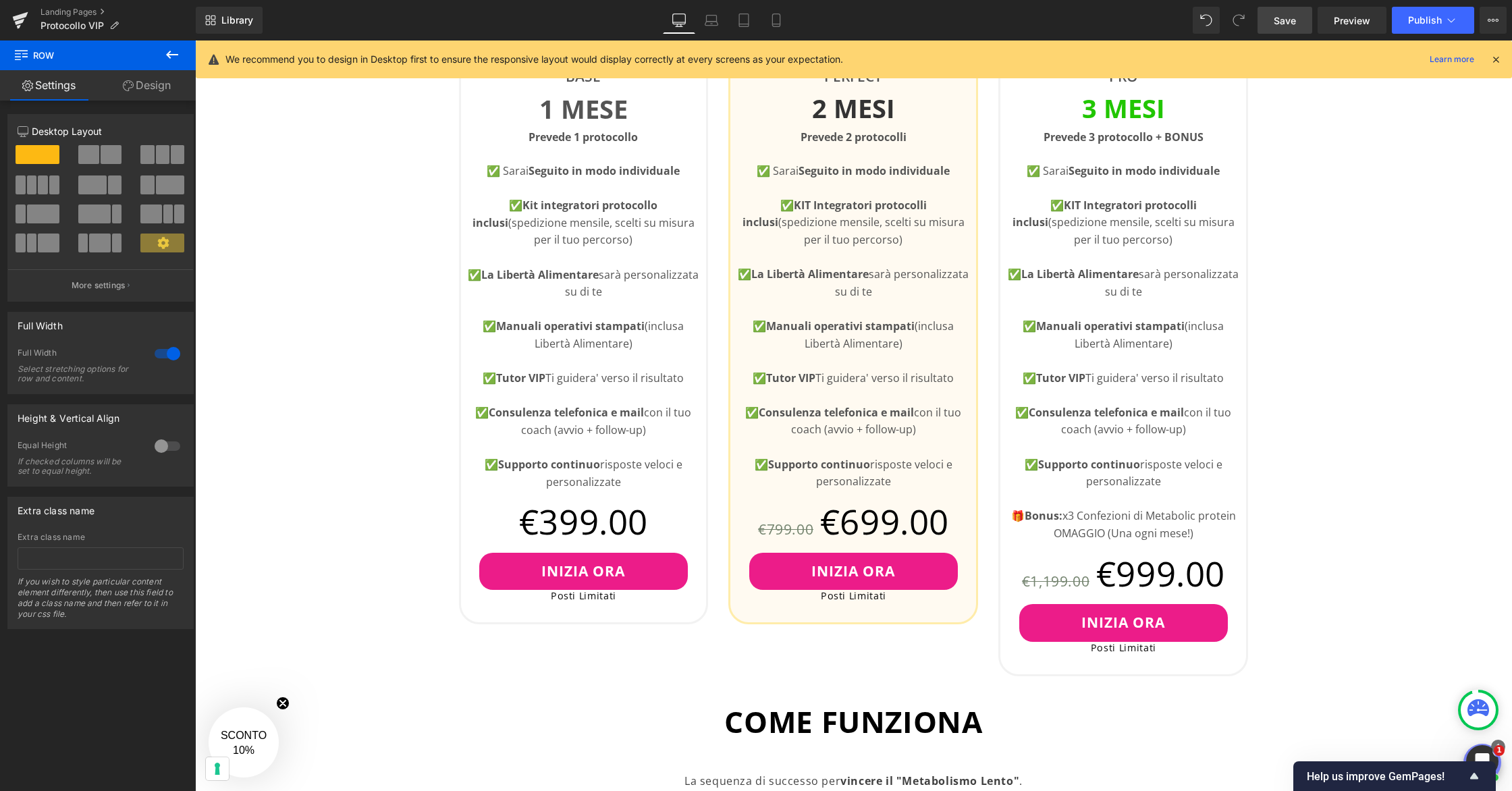
click at [1274, 25] on span "Save" at bounding box center [1284, 20] width 22 height 14
click at [1284, 23] on icon at bounding box center [1451, 20] width 13 height 13
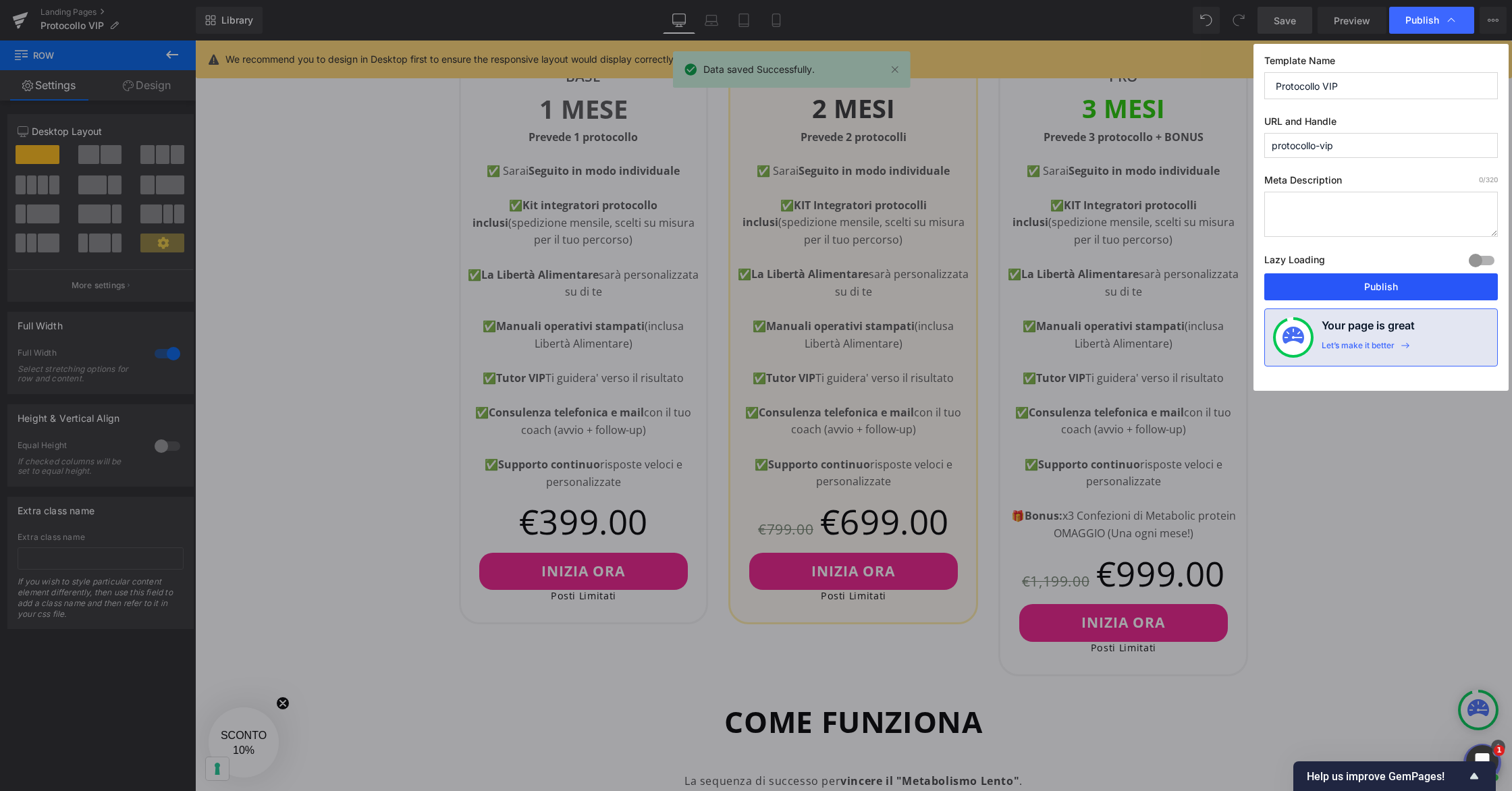
click at [1284, 291] on button "Publish" at bounding box center [1380, 286] width 233 height 27
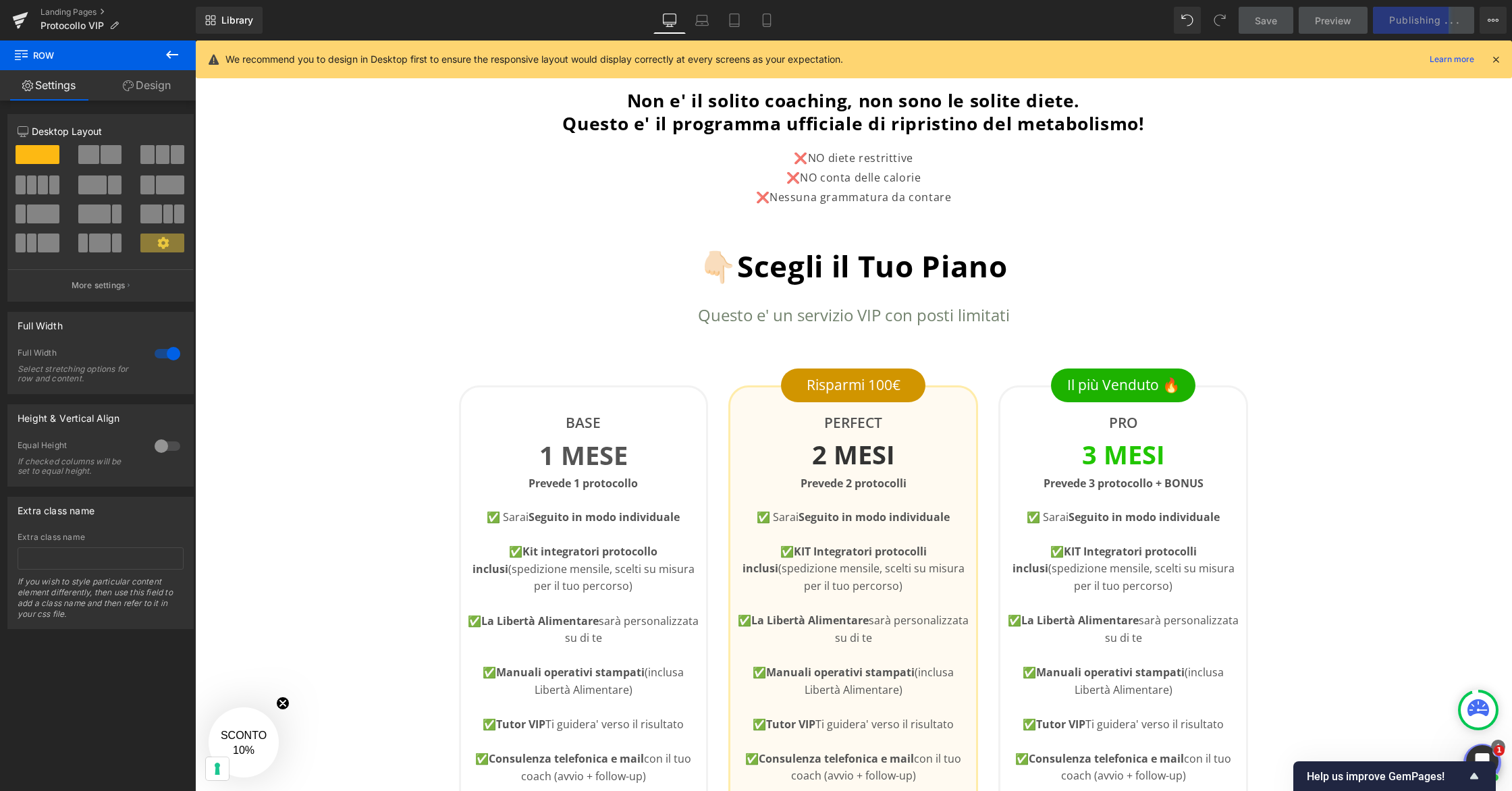
scroll to position [279, 0]
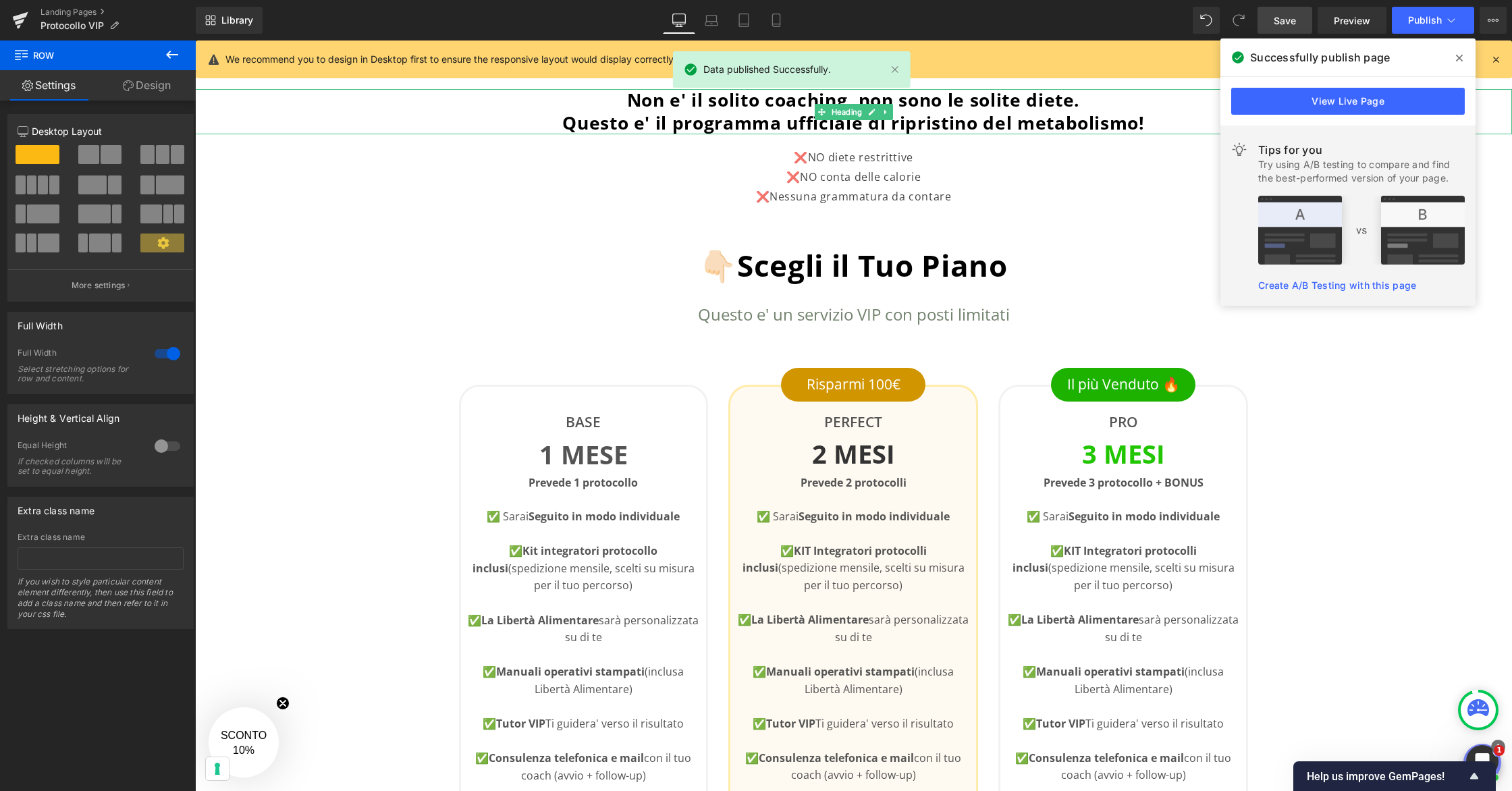
click at [1137, 122] on span "Questo e' il programma ufficiale di ripristino del metabolismo!" at bounding box center [853, 122] width 582 height 24
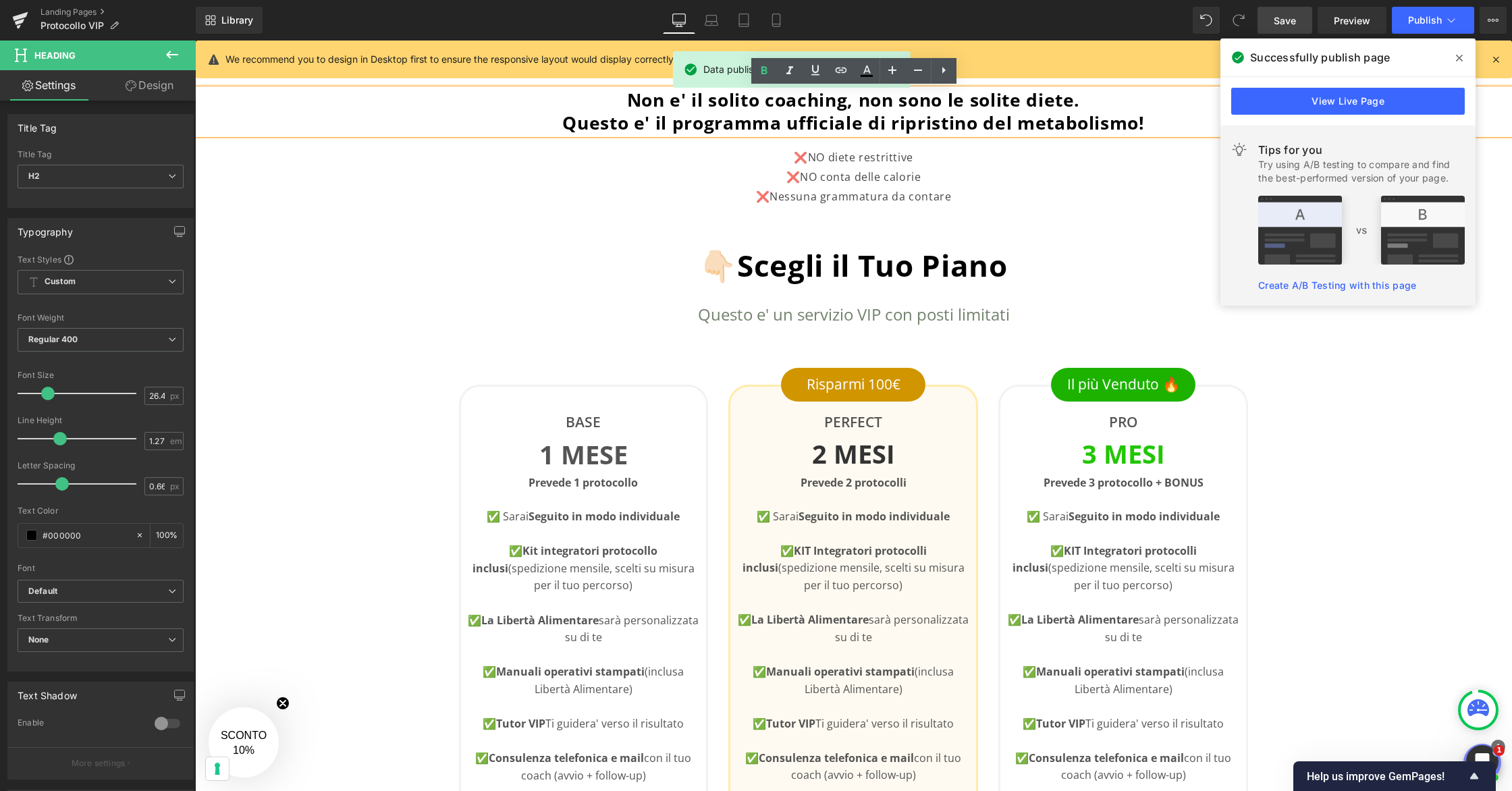
click at [1284, 57] on icon at bounding box center [1459, 57] width 7 height 11
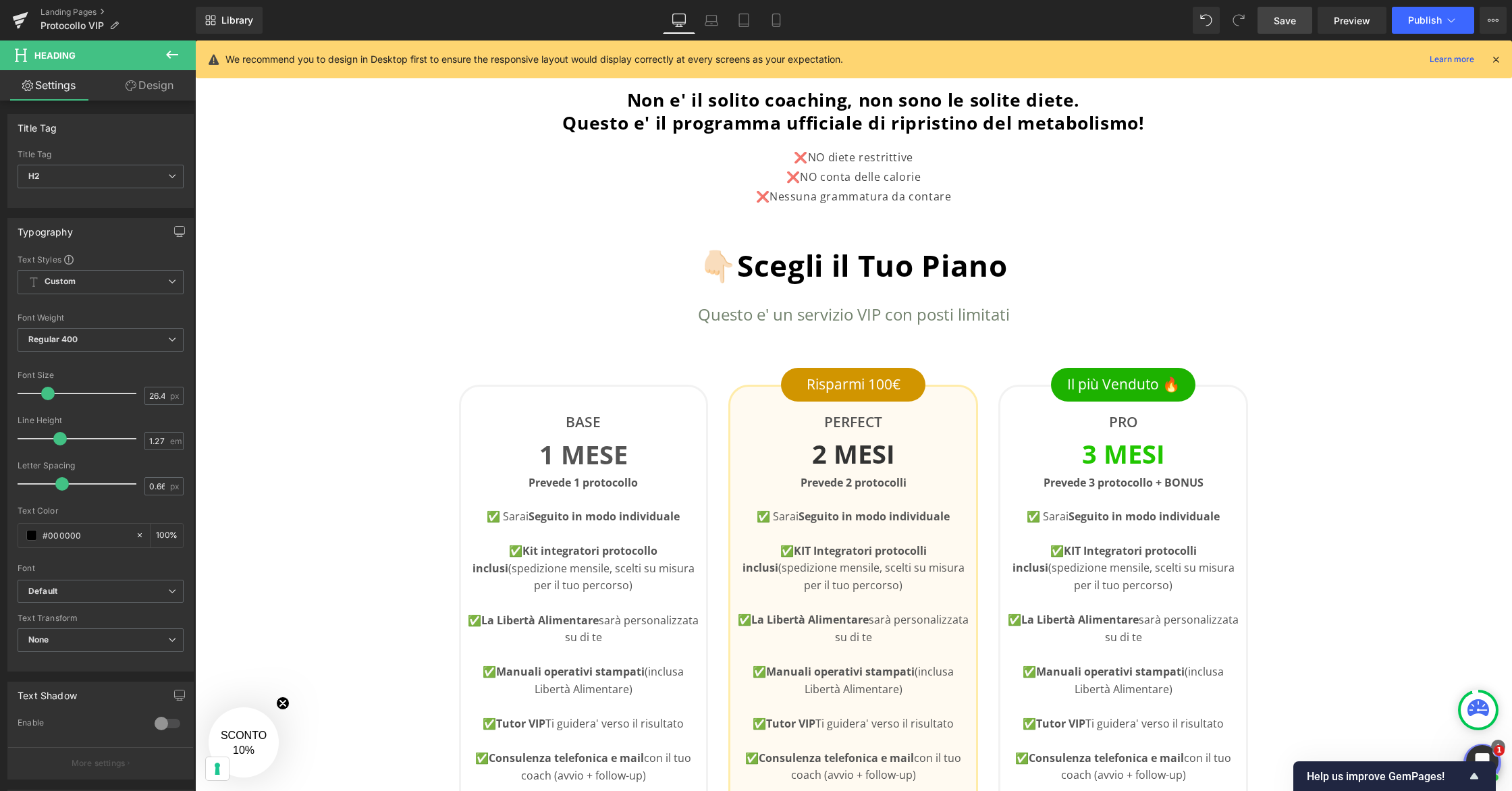
click at [1280, 27] on link "Save" at bounding box center [1284, 20] width 55 height 27
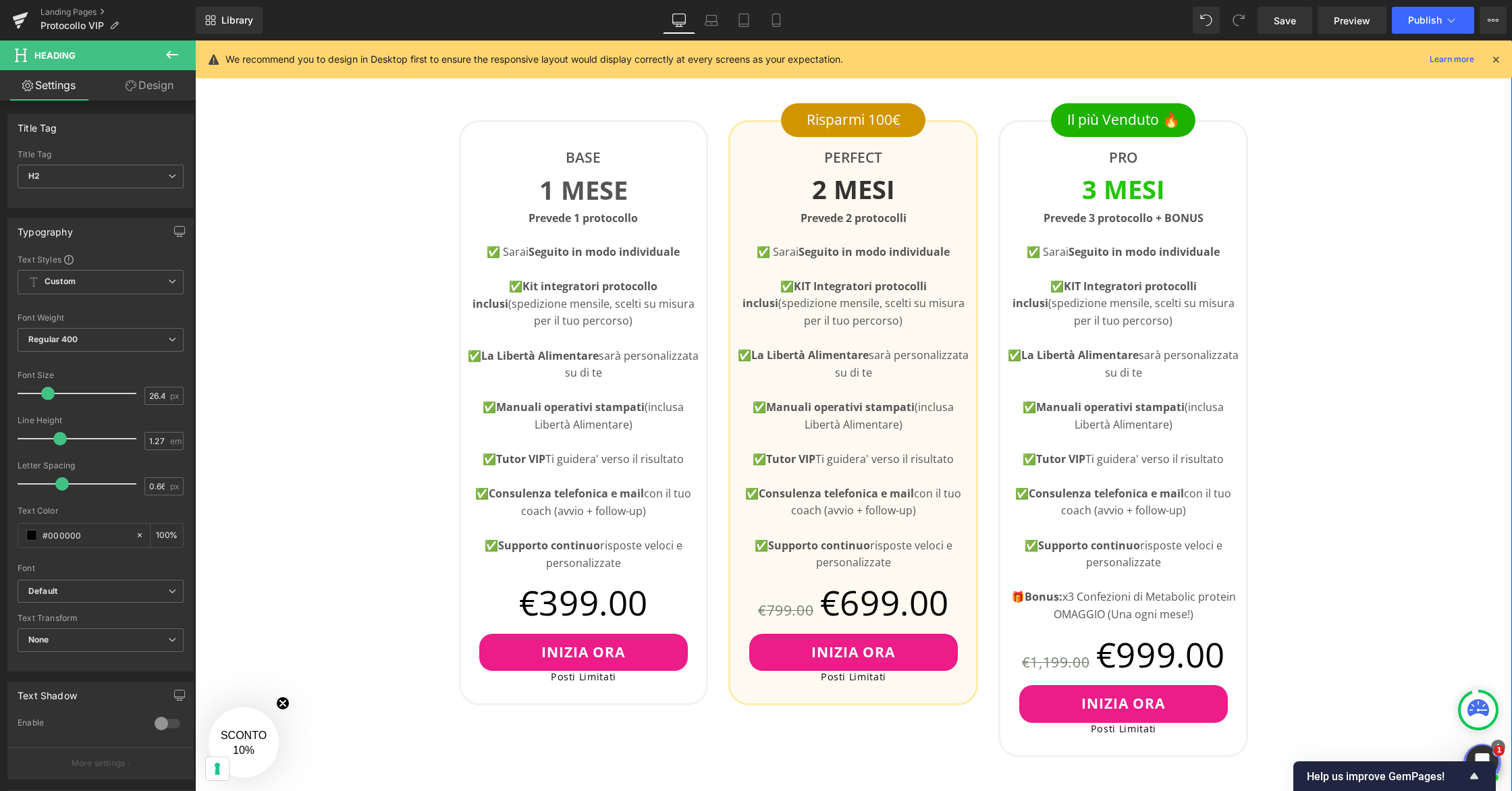
scroll to position [559, 0]
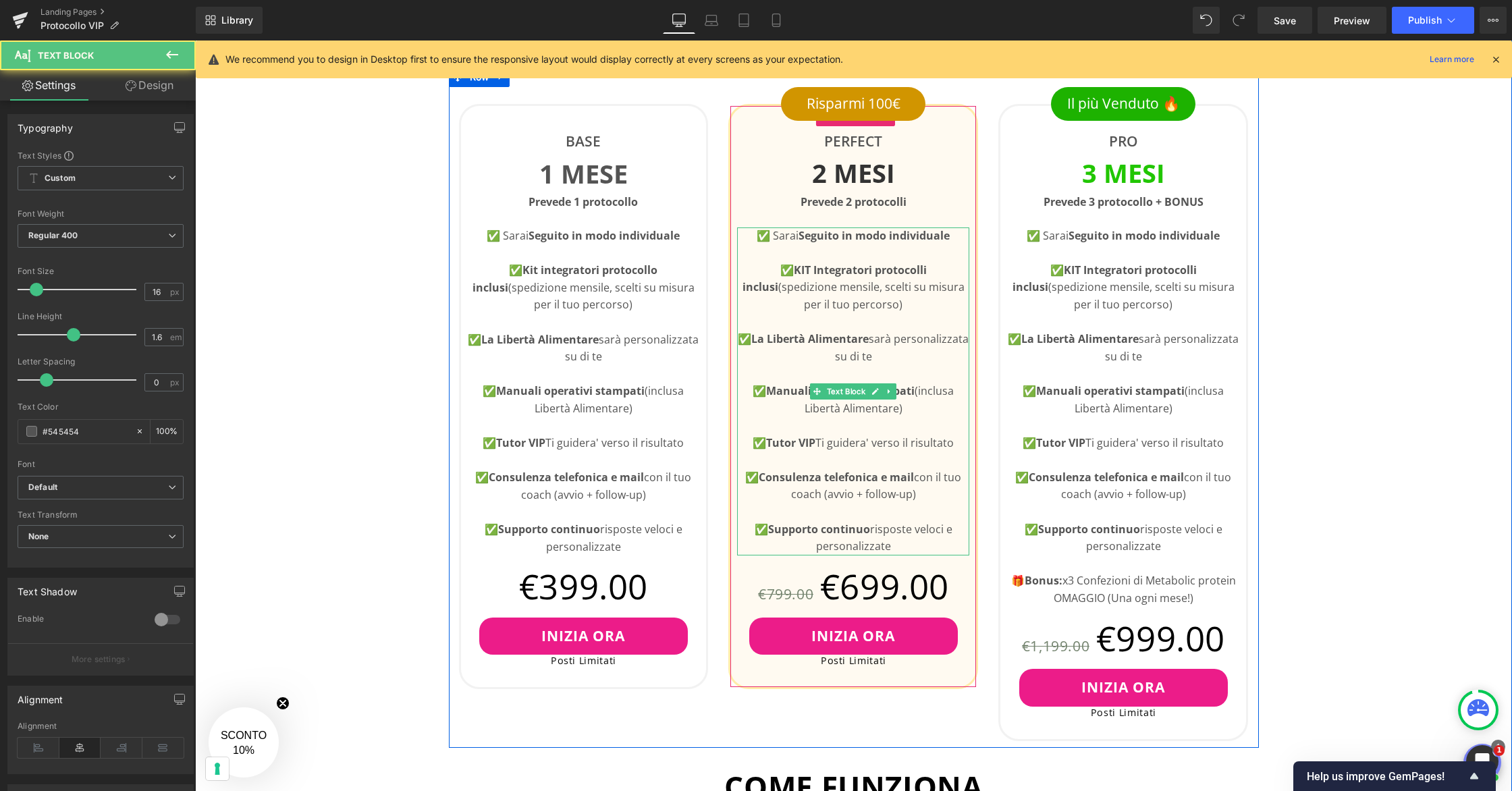
click at [899, 544] on p "✅ Supporto continuo risposte veloci e personalizzate" at bounding box center [854, 537] width 232 height 34
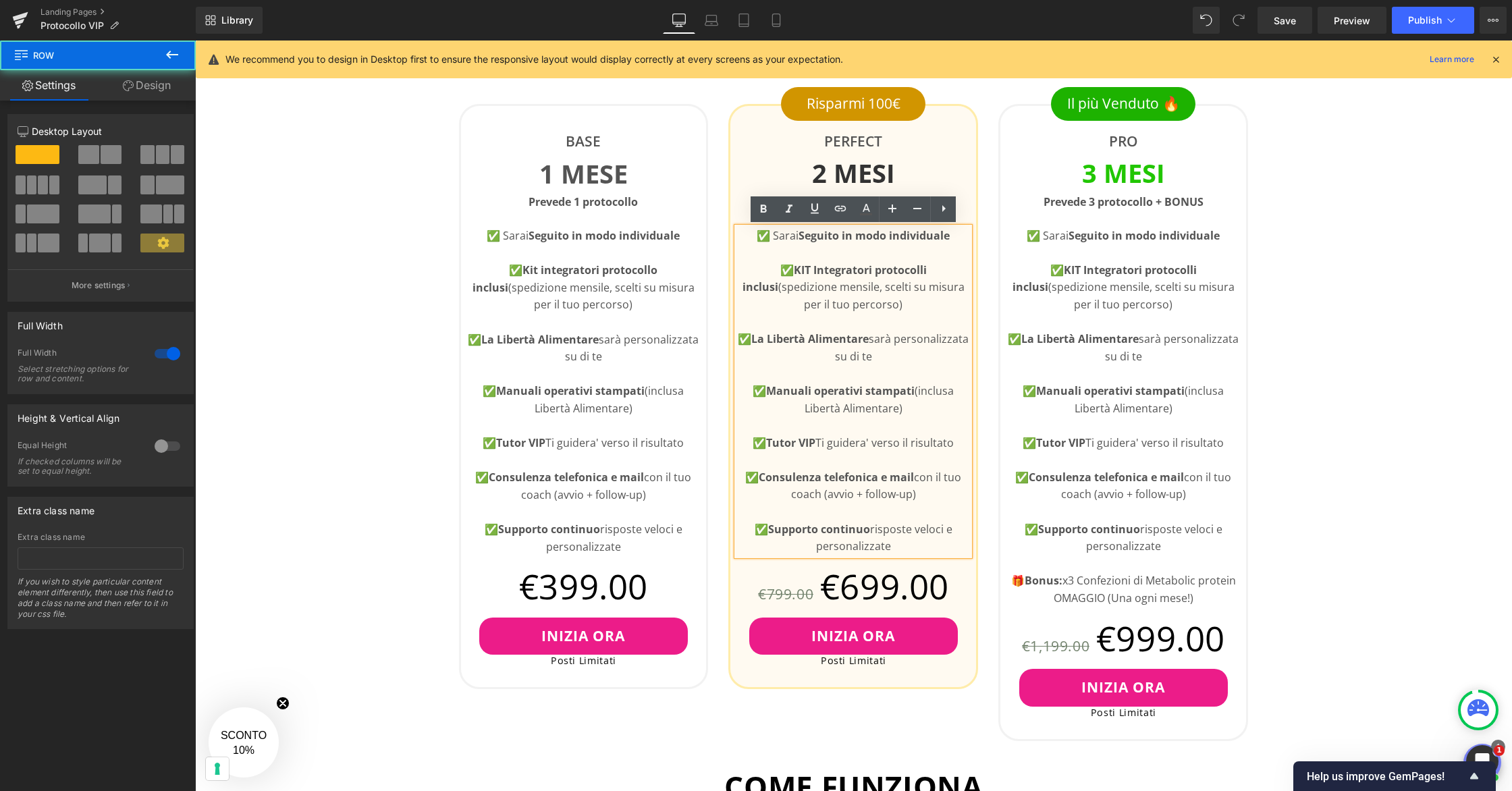
click at [1284, 497] on div "👇🏻Scegli il Tuo Piano Heading Questo e' un servizio VIP con posti limitati Text…" at bounding box center [854, 744] width 1317 height 1636
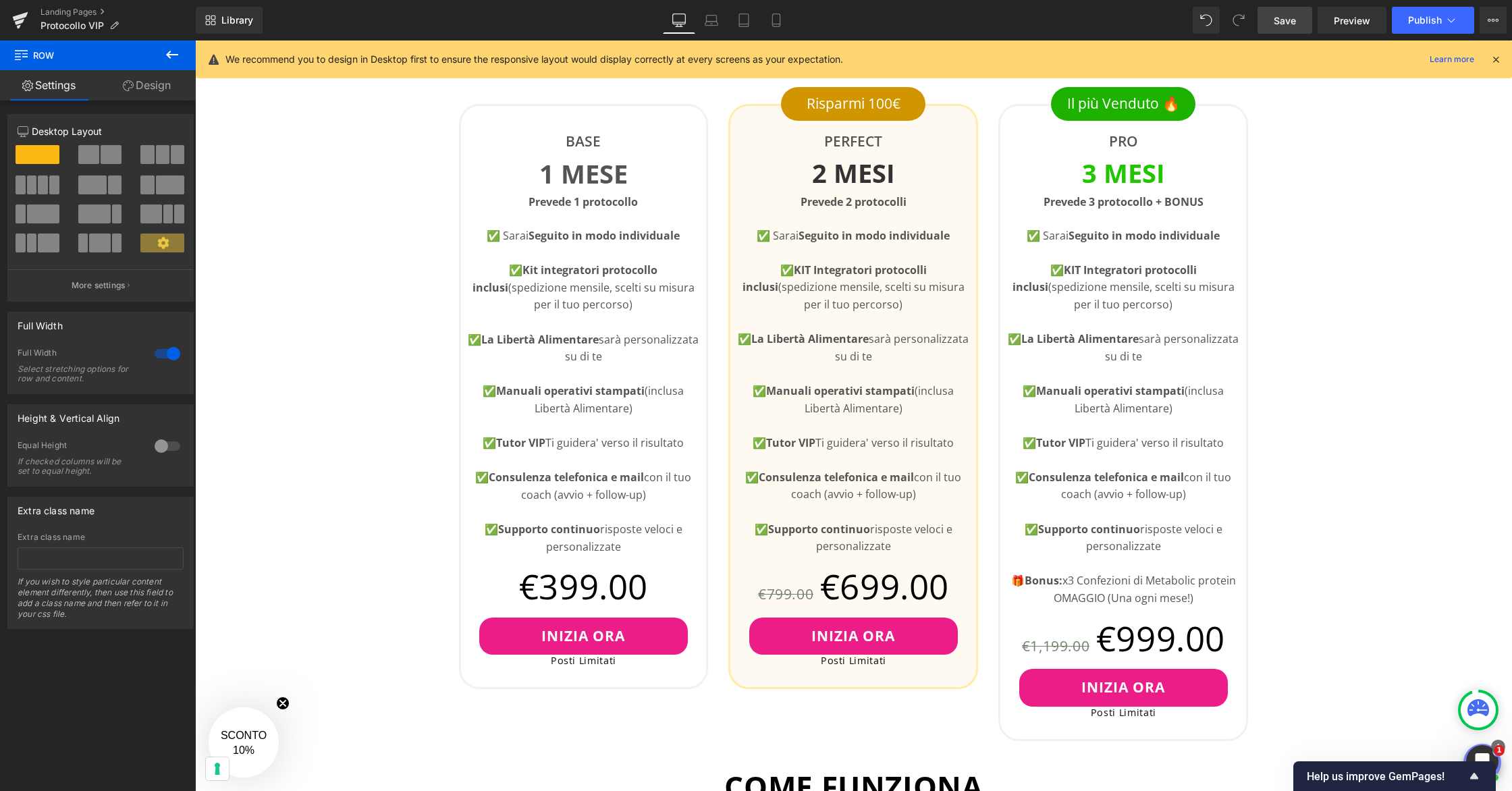
click at [1284, 15] on span "Save" at bounding box center [1284, 20] width 22 height 14
click at [1284, 16] on span "Publish" at bounding box center [1424, 20] width 34 height 11
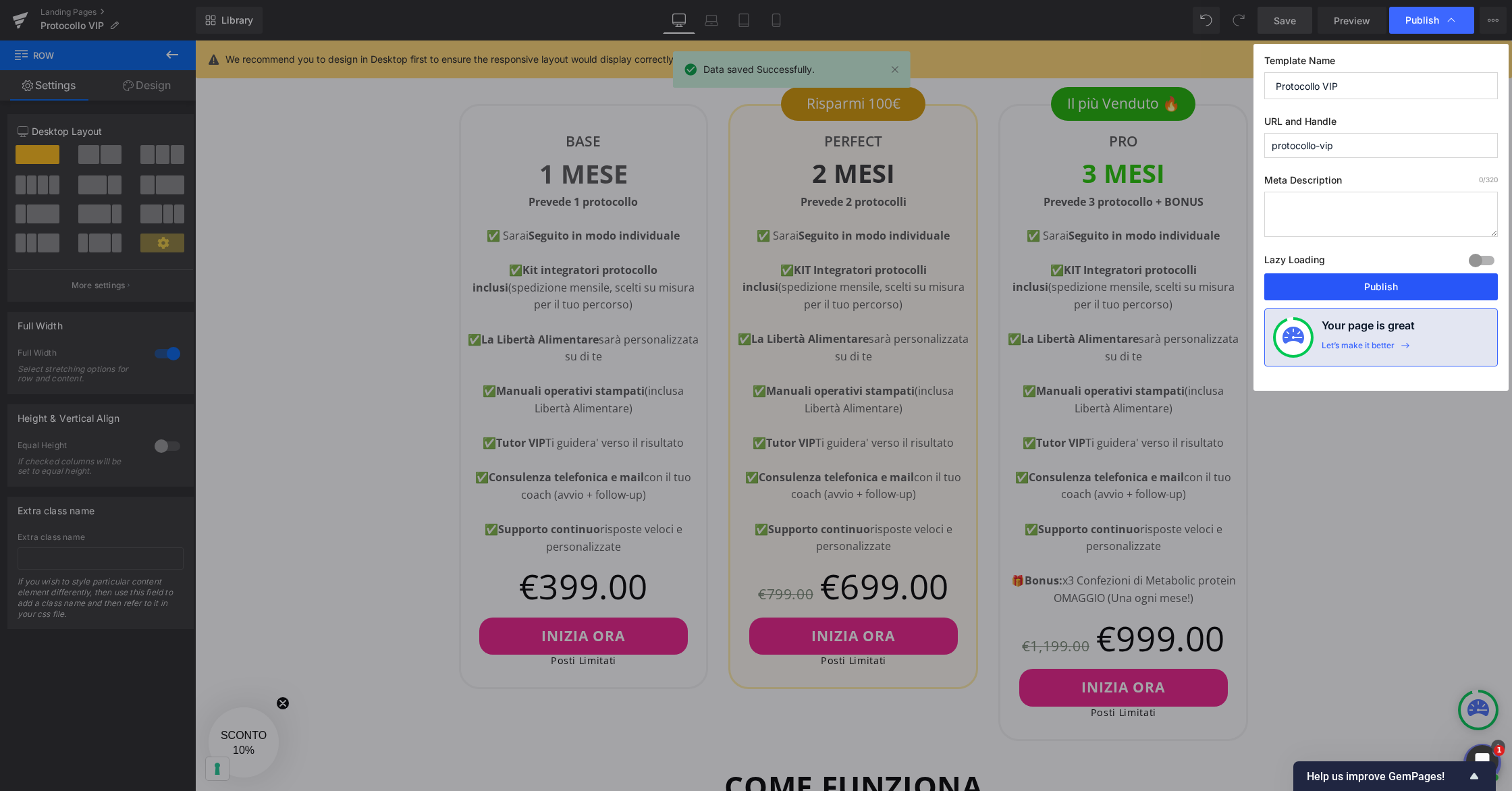
click at [1284, 284] on button "Publish" at bounding box center [1380, 286] width 233 height 27
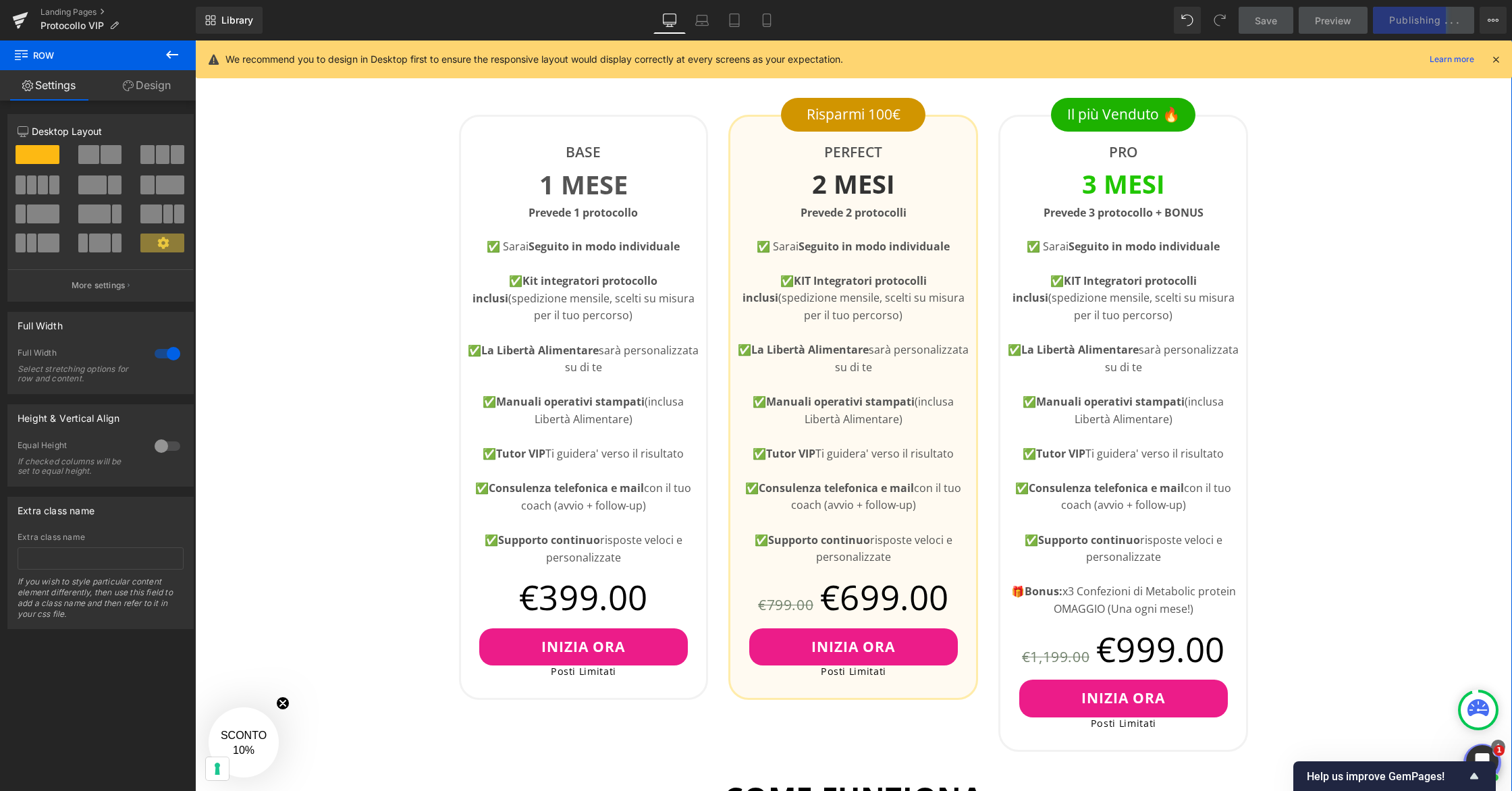
scroll to position [542, 0]
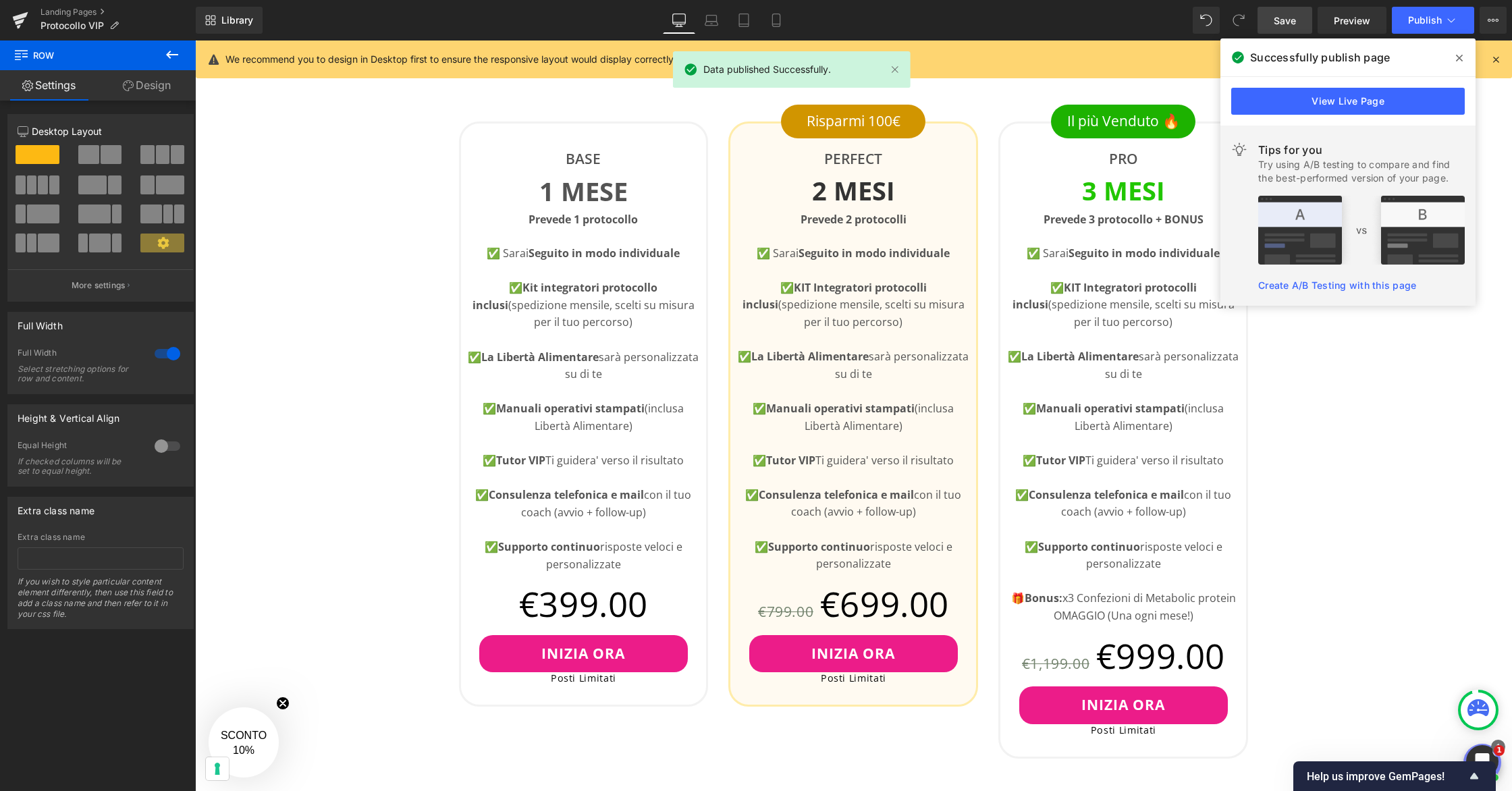
click at [1284, 54] on icon at bounding box center [1459, 57] width 7 height 11
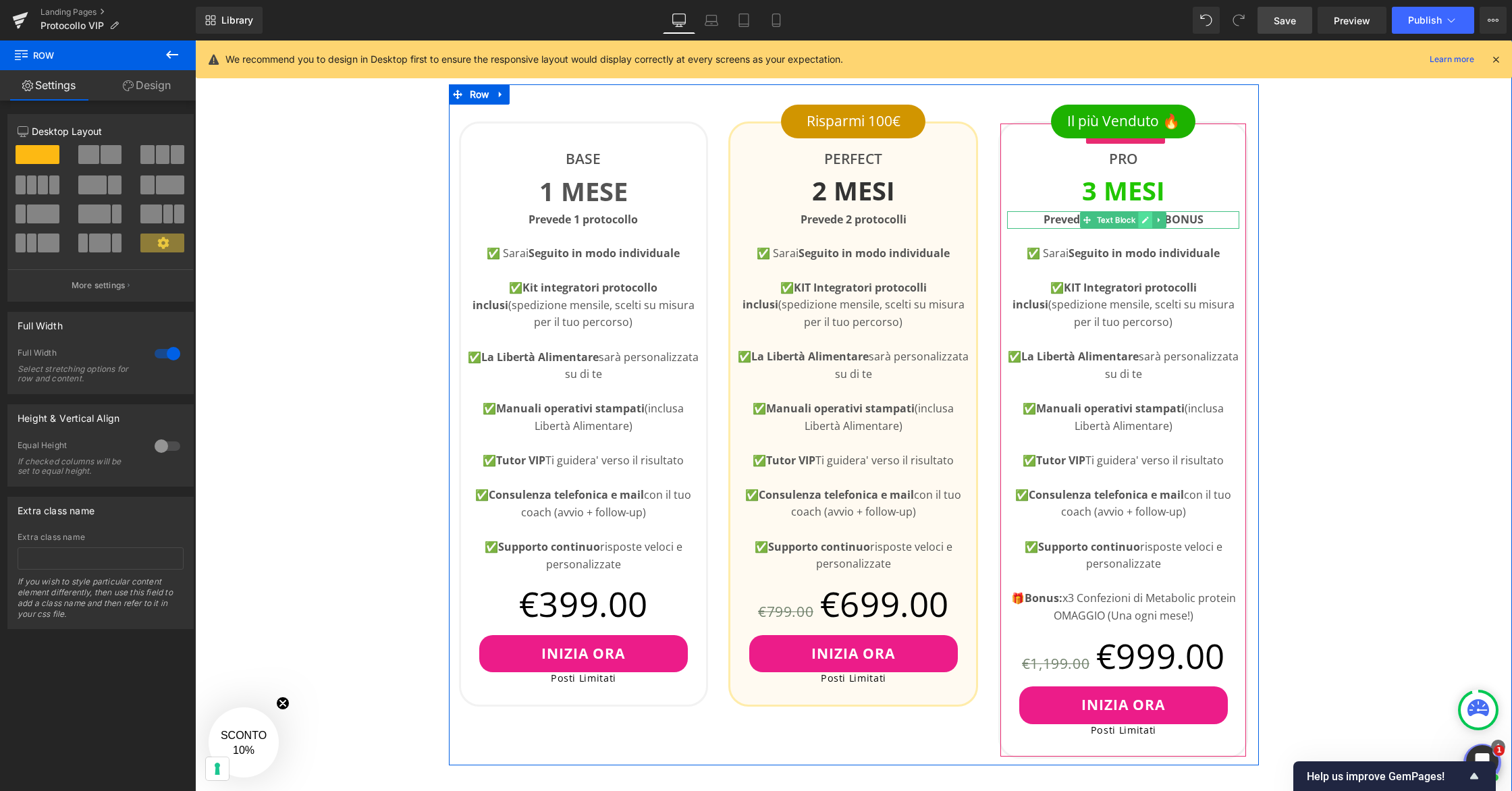
click at [1143, 217] on icon at bounding box center [1145, 220] width 7 height 8
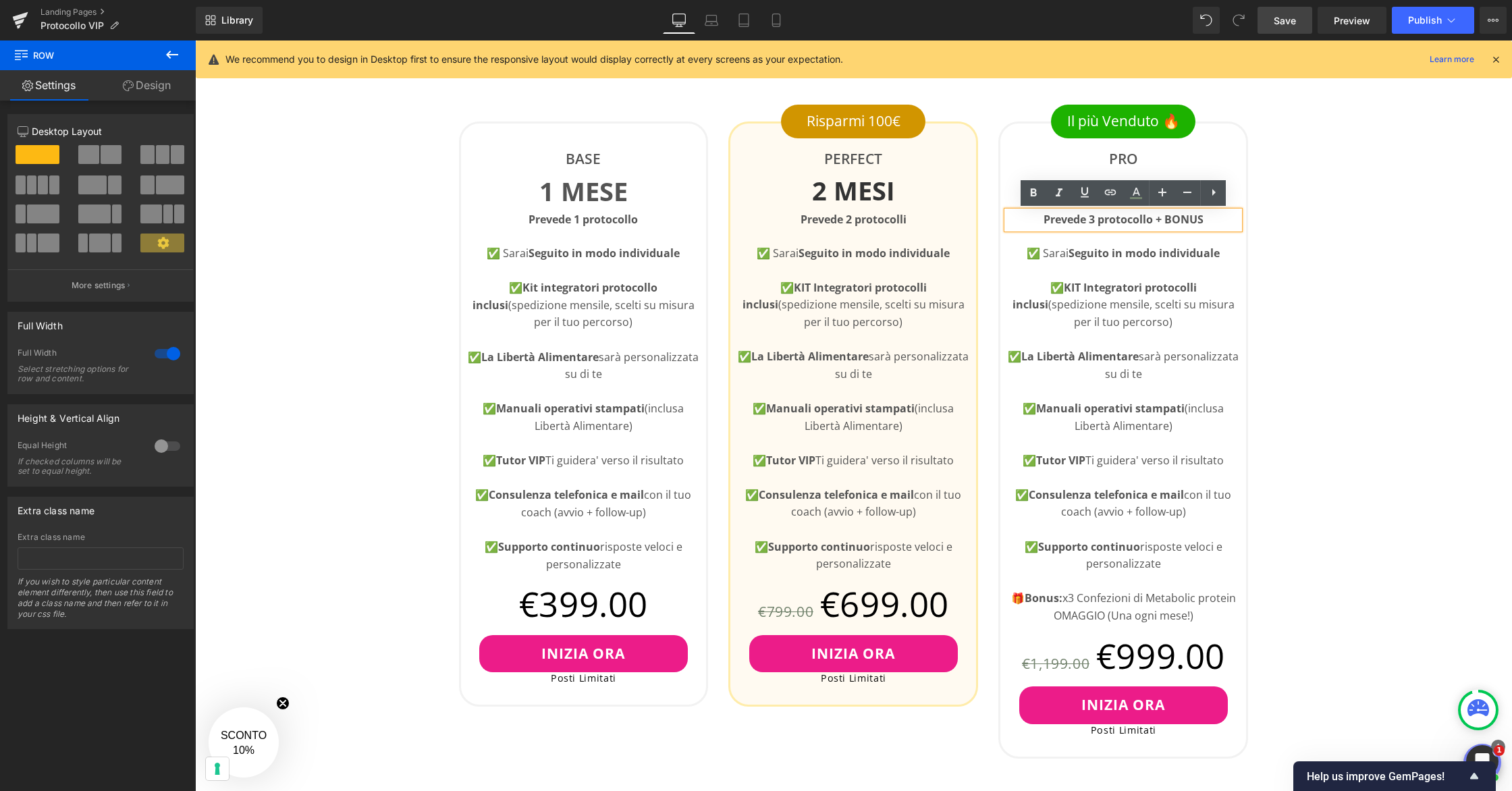
click at [1152, 218] on b "Prevede 3 protocollo + BONUS" at bounding box center [1123, 219] width 160 height 15
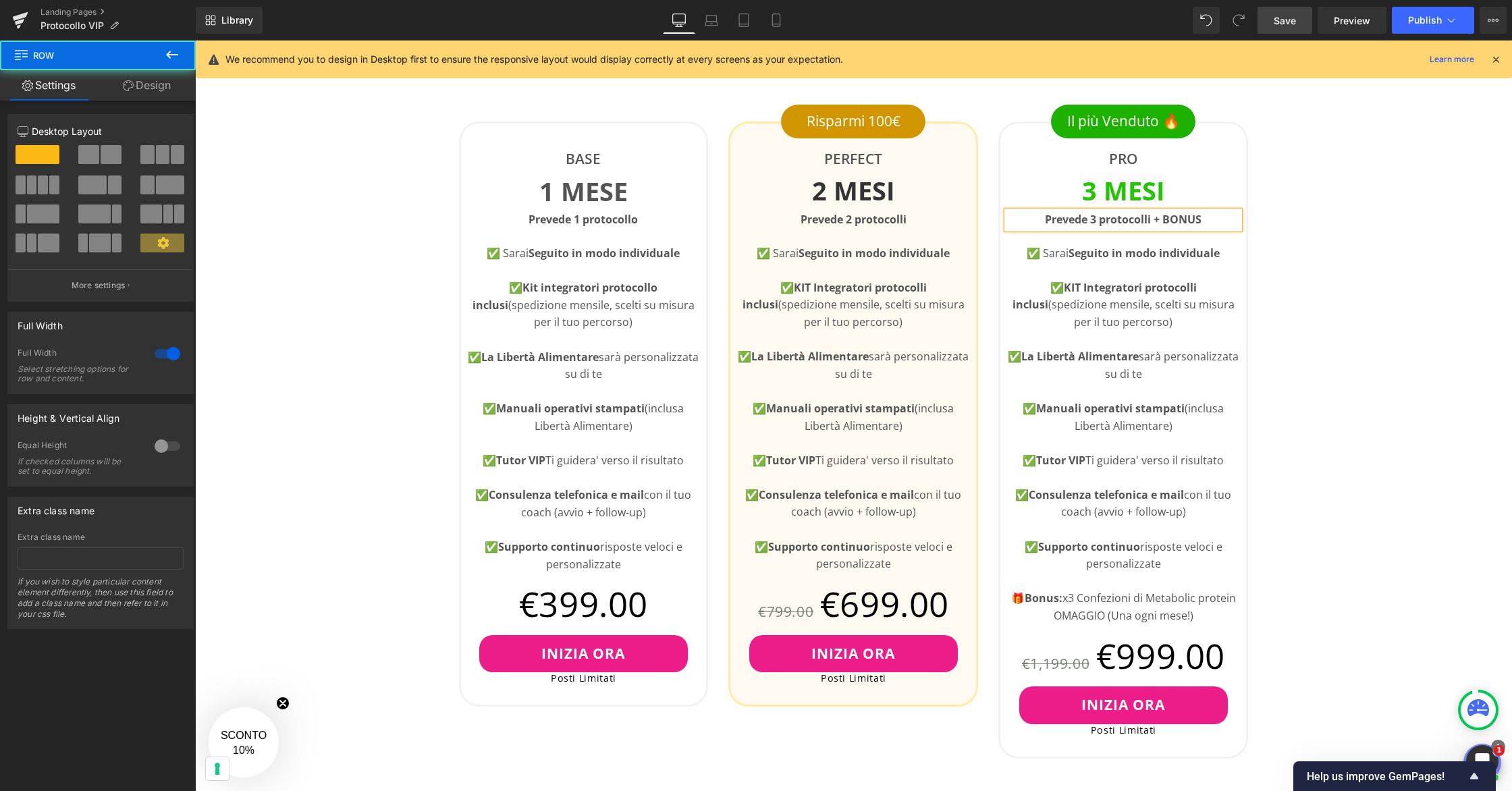
click at [1284, 203] on div "👇🏻Scegli il Tuo Piano Heading Questo e' un servizio VIP con posti limitati Text…" at bounding box center [854, 761] width 1317 height 1636
click at [1284, 14] on link "Save" at bounding box center [1284, 20] width 55 height 27
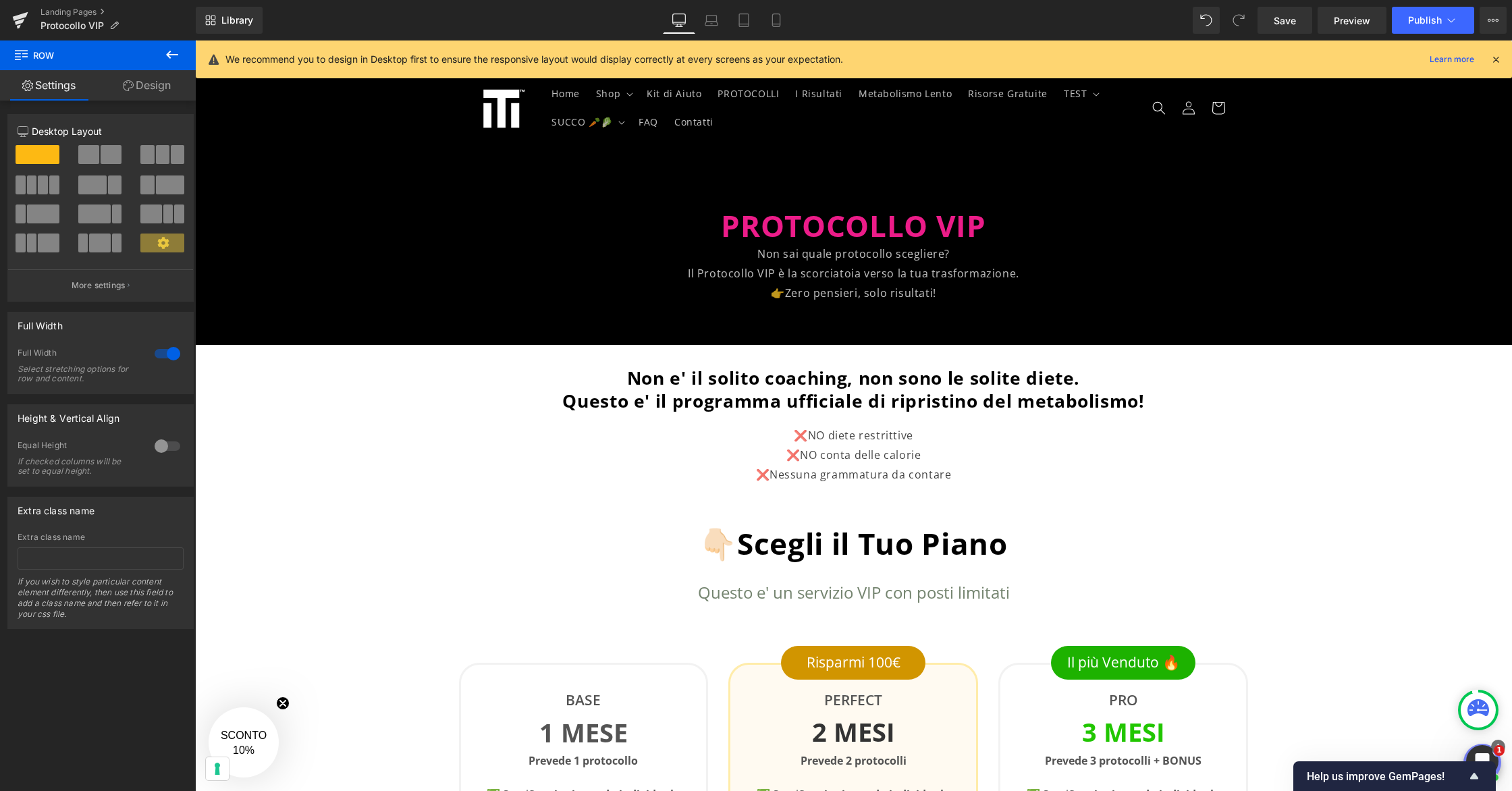
scroll to position [0, 0]
click at [747, 402] on span "Questo e' il programma ufficiale di ripristino del metabolismo!" at bounding box center [853, 401] width 582 height 24
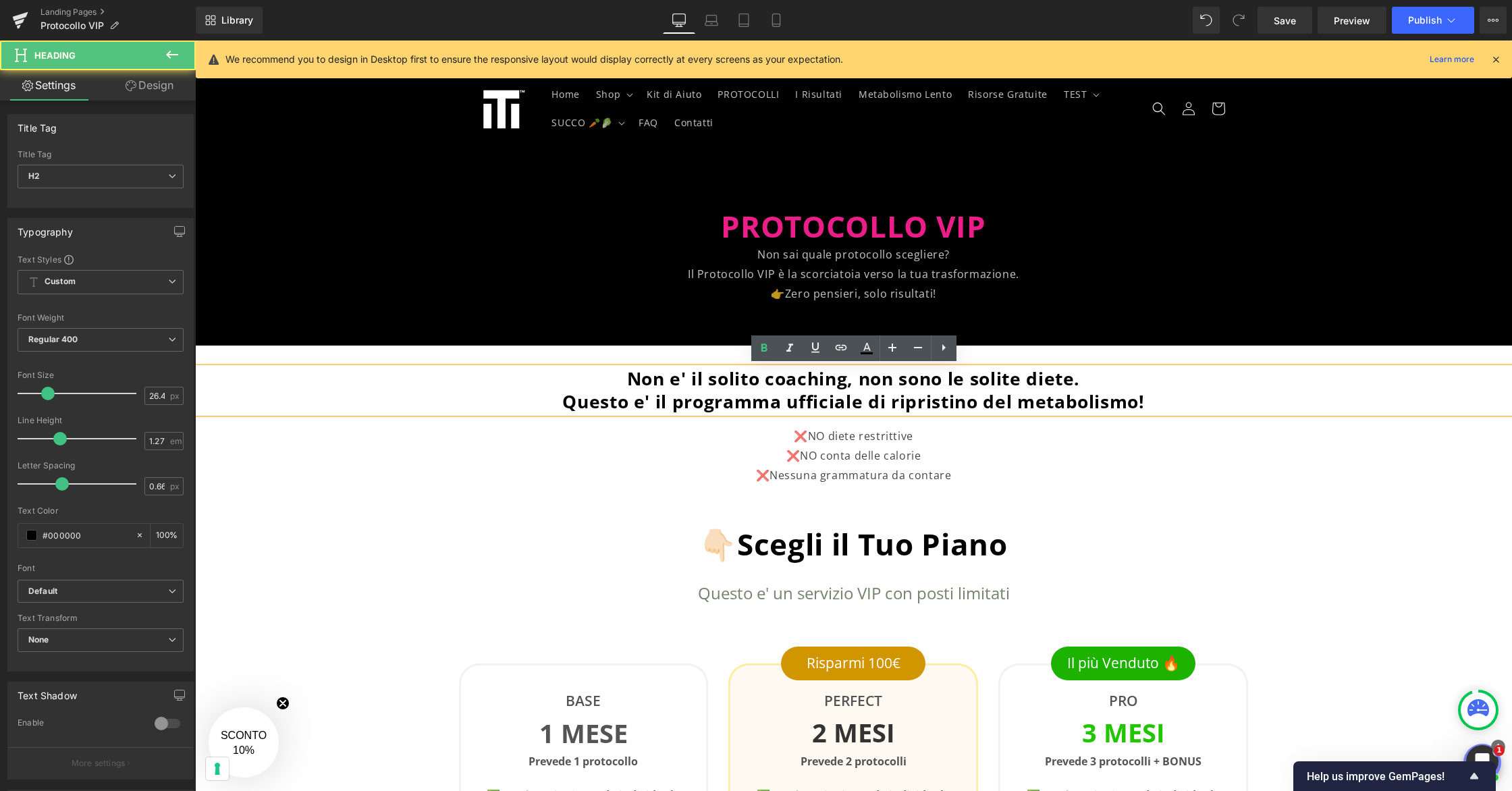
scroll to position [8, 0]
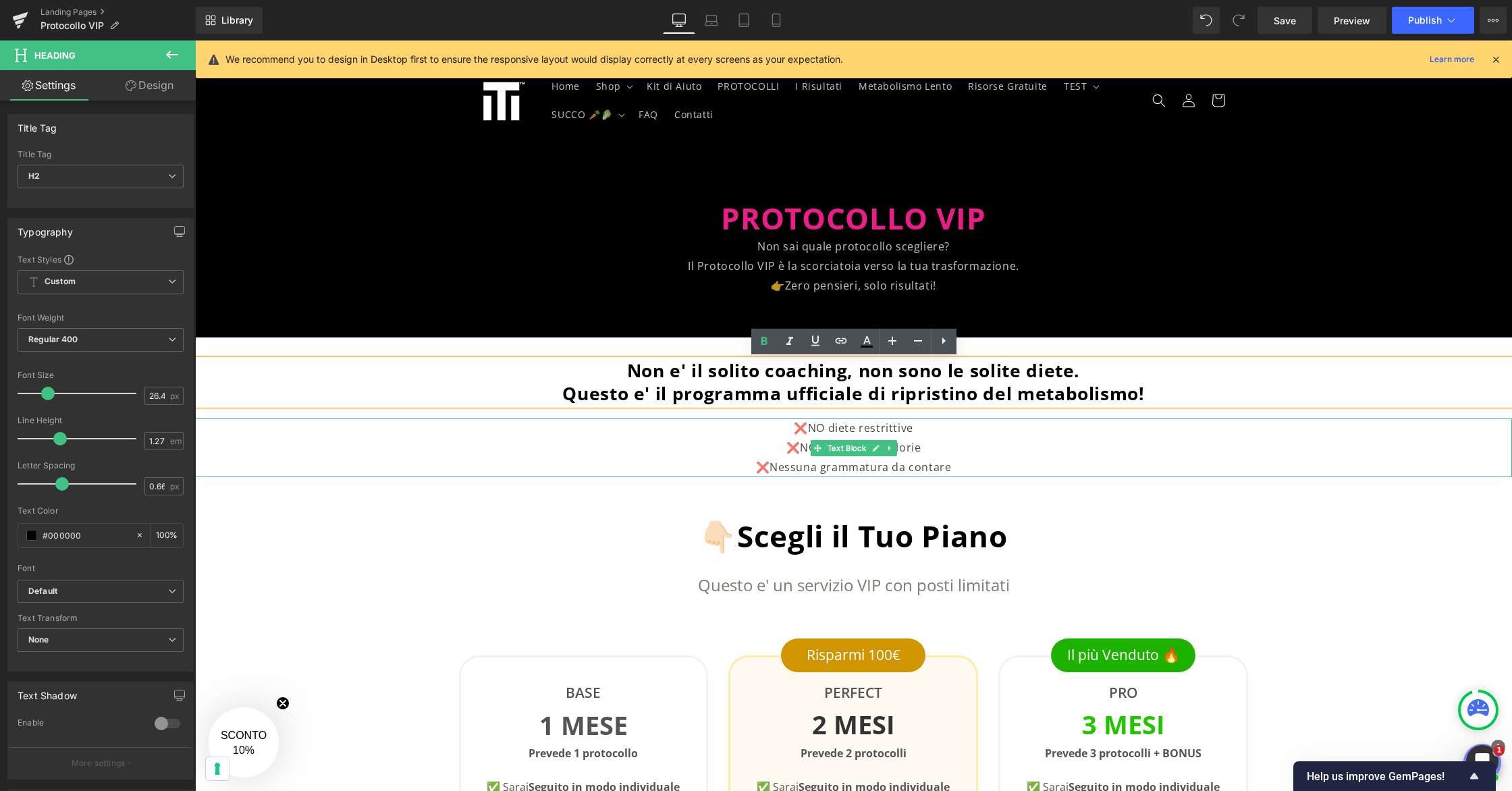
click at [958, 469] on p "❌Nessuna grammatura da contare" at bounding box center [853, 467] width 1047 height 20
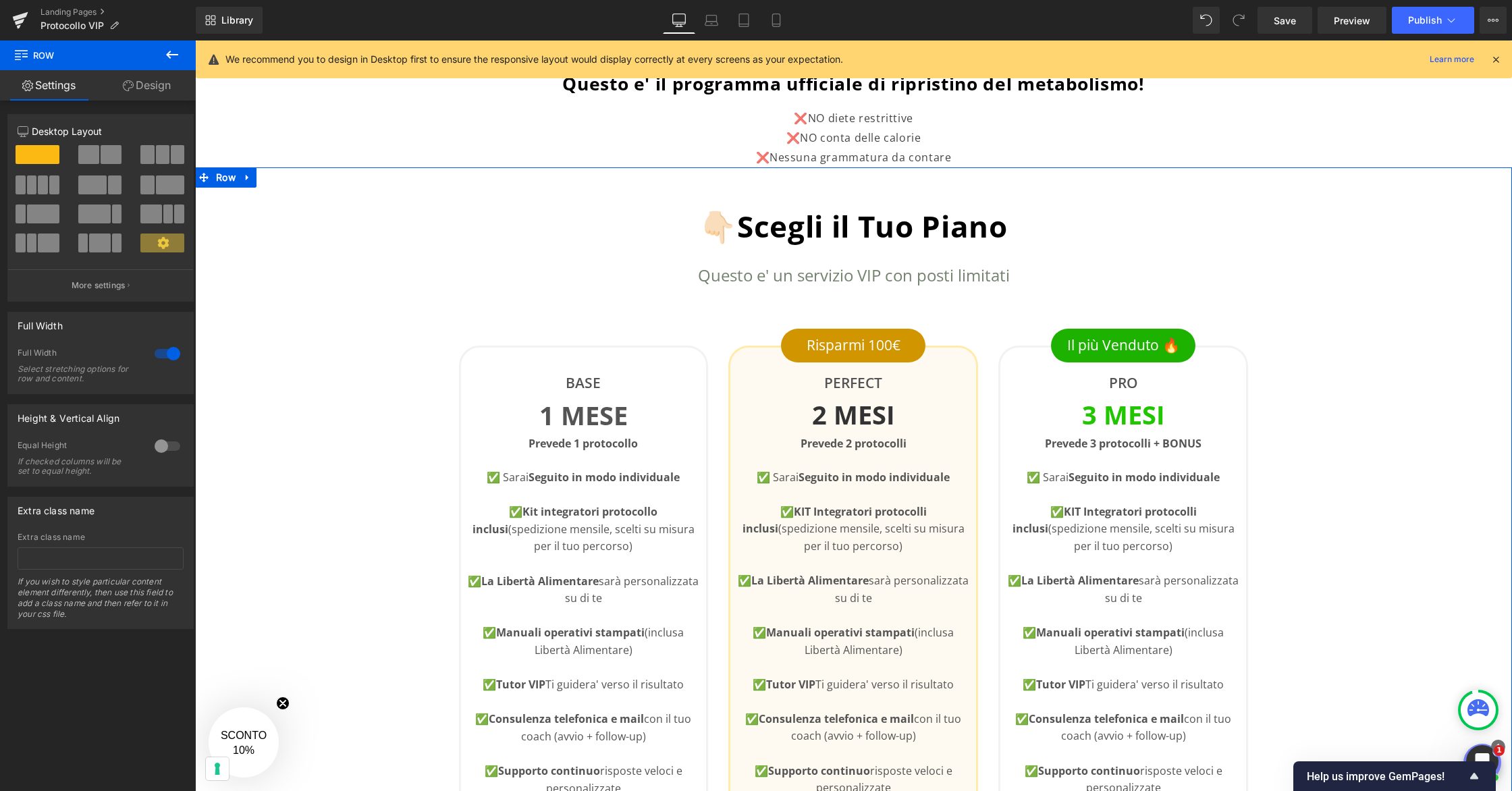
scroll to position [319, 0]
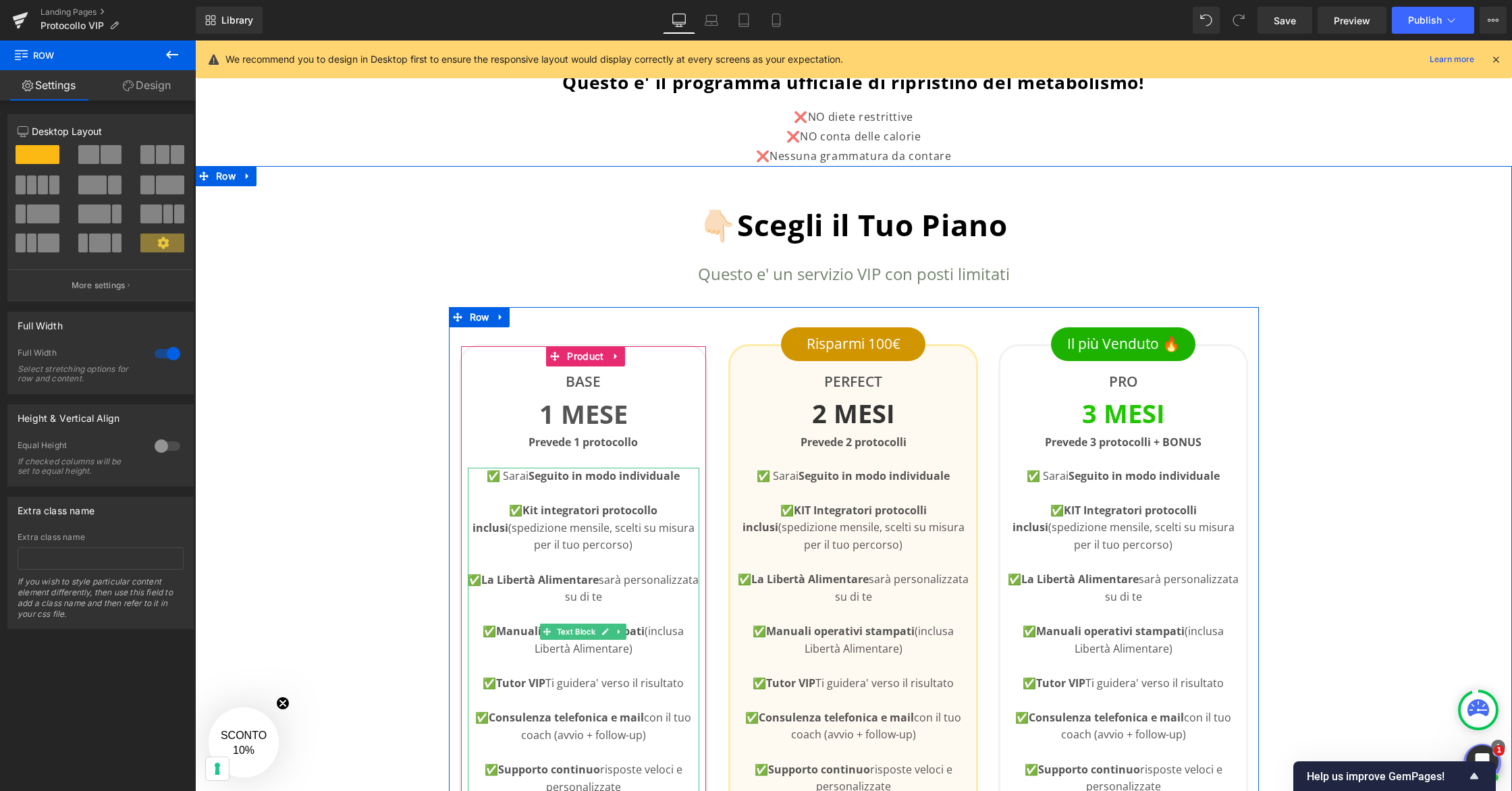
click at [626, 515] on strong "Kit integratori protocollo inclusi" at bounding box center [565, 518] width 186 height 32
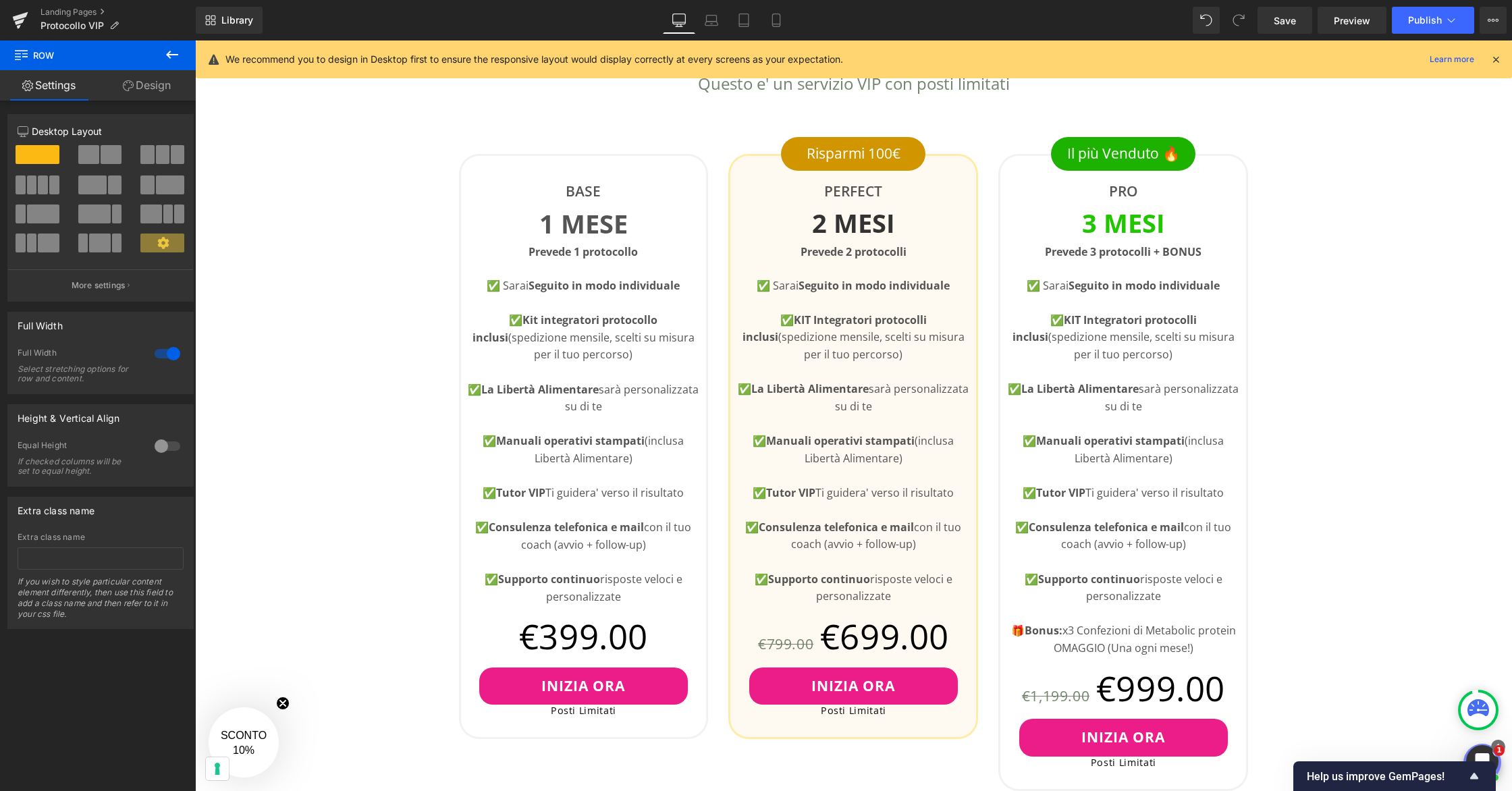
scroll to position [510, 0]
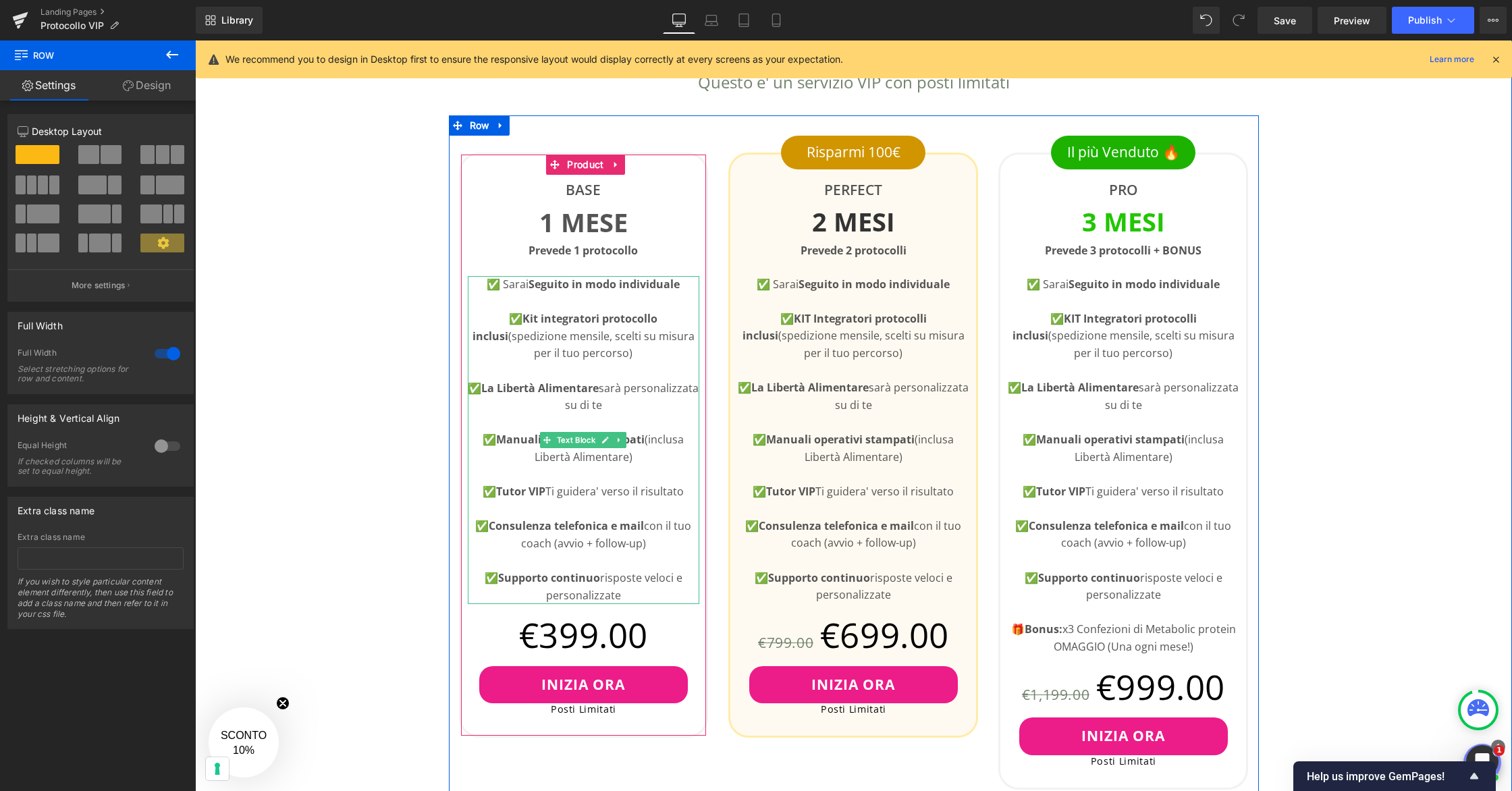
click at [619, 329] on p "✅ Kit integratori protocollo inclusi (spedizione mensile, scelti su misura per …" at bounding box center [584, 336] width 232 height 52
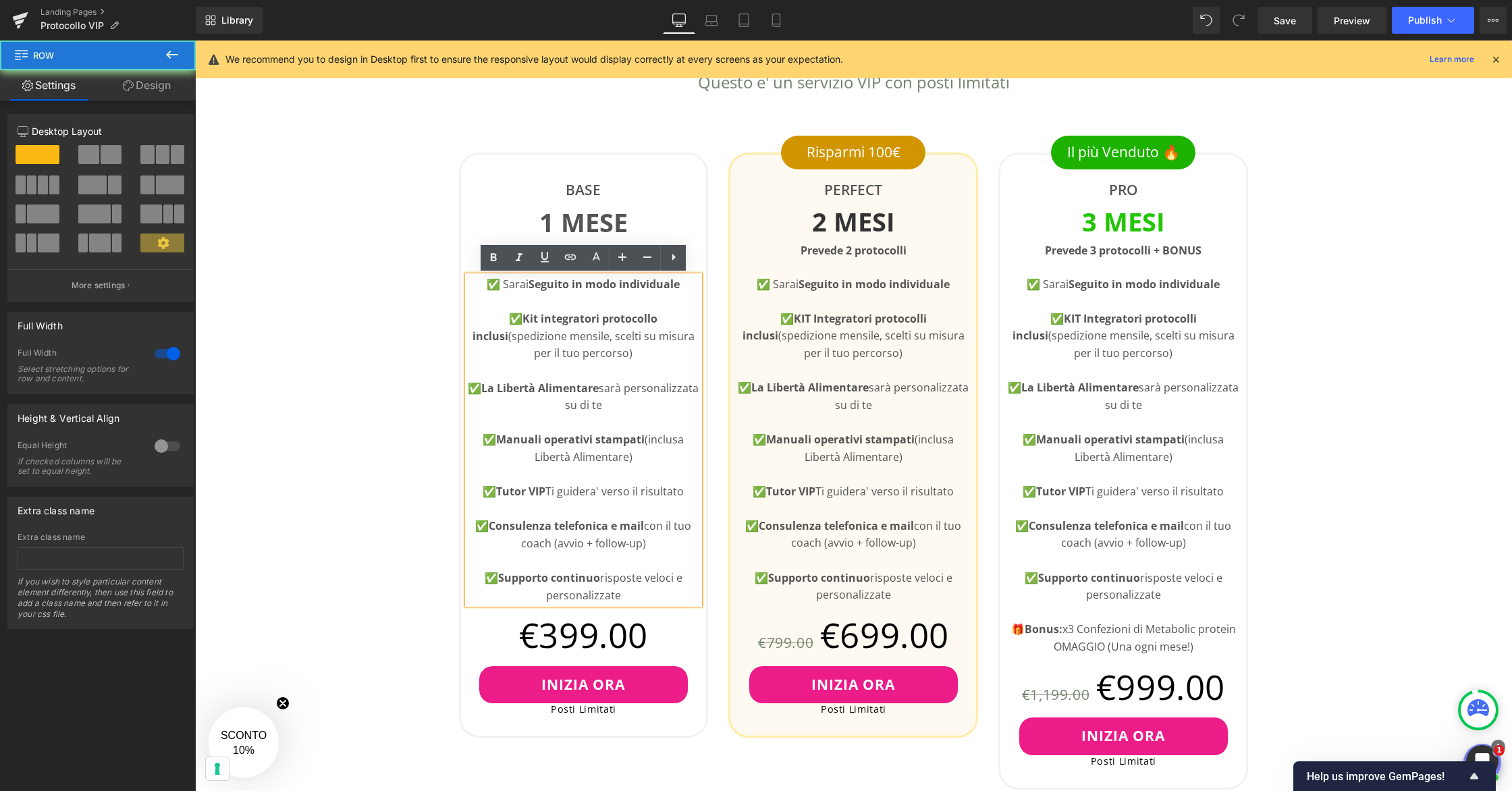
click at [398, 339] on div "👇🏻Scegli il Tuo Piano Heading Questo e' un servizio VIP con posti limitati Text…" at bounding box center [854, 792] width 1317 height 1636
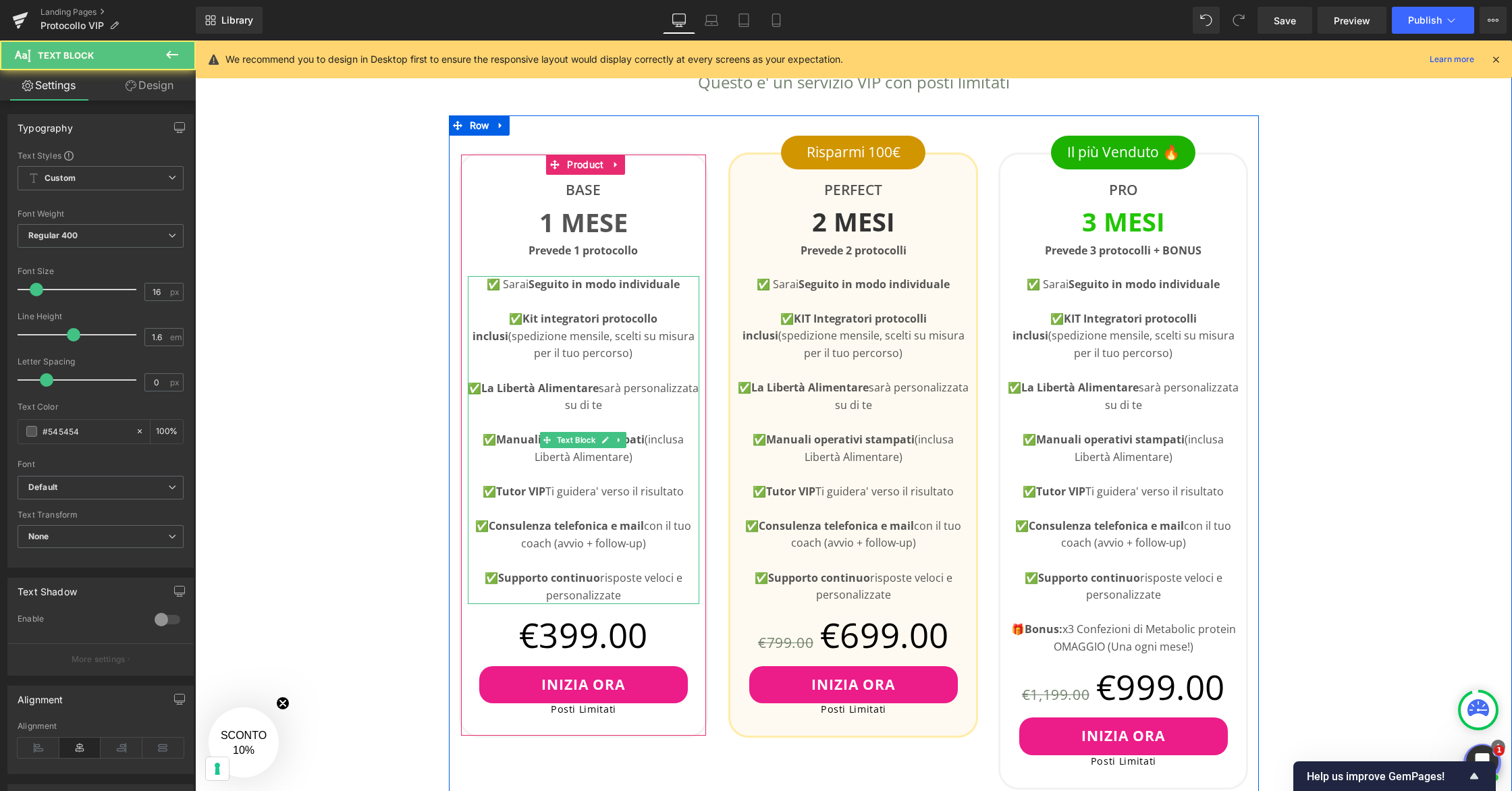
click at [585, 325] on strong "Kit integratori protocollo inclusi" at bounding box center [565, 327] width 186 height 32
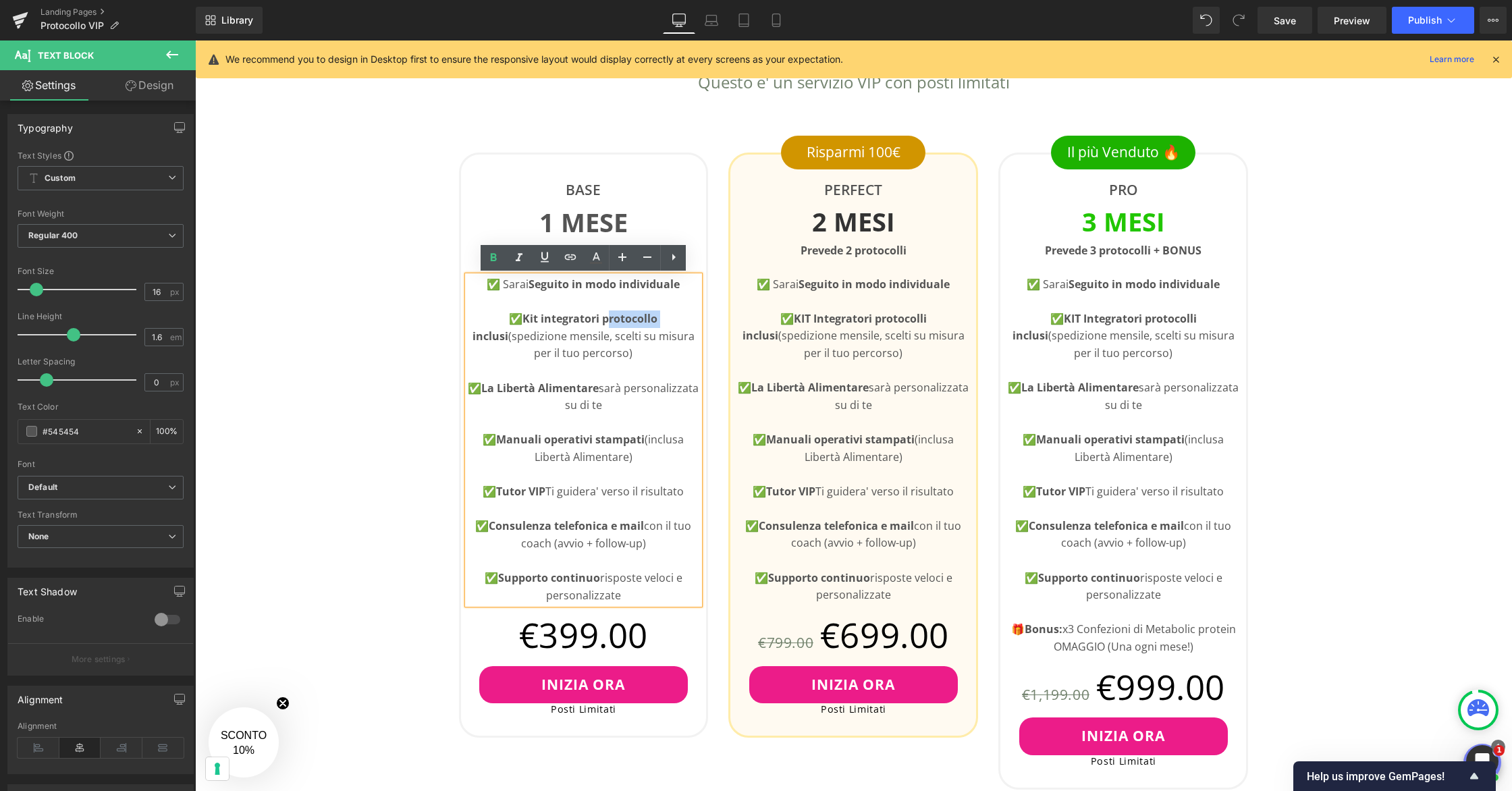
drag, startPoint x: 639, startPoint y: 320, endPoint x: 585, endPoint y: 324, distance: 54.1
click at [585, 324] on strong "Kit integratori protocollo inclusi" at bounding box center [565, 327] width 186 height 32
click at [693, 315] on p "✅ Kit integratori a te necessari inclusi (spedizione mensile, scelti su misura …" at bounding box center [584, 336] width 232 height 52
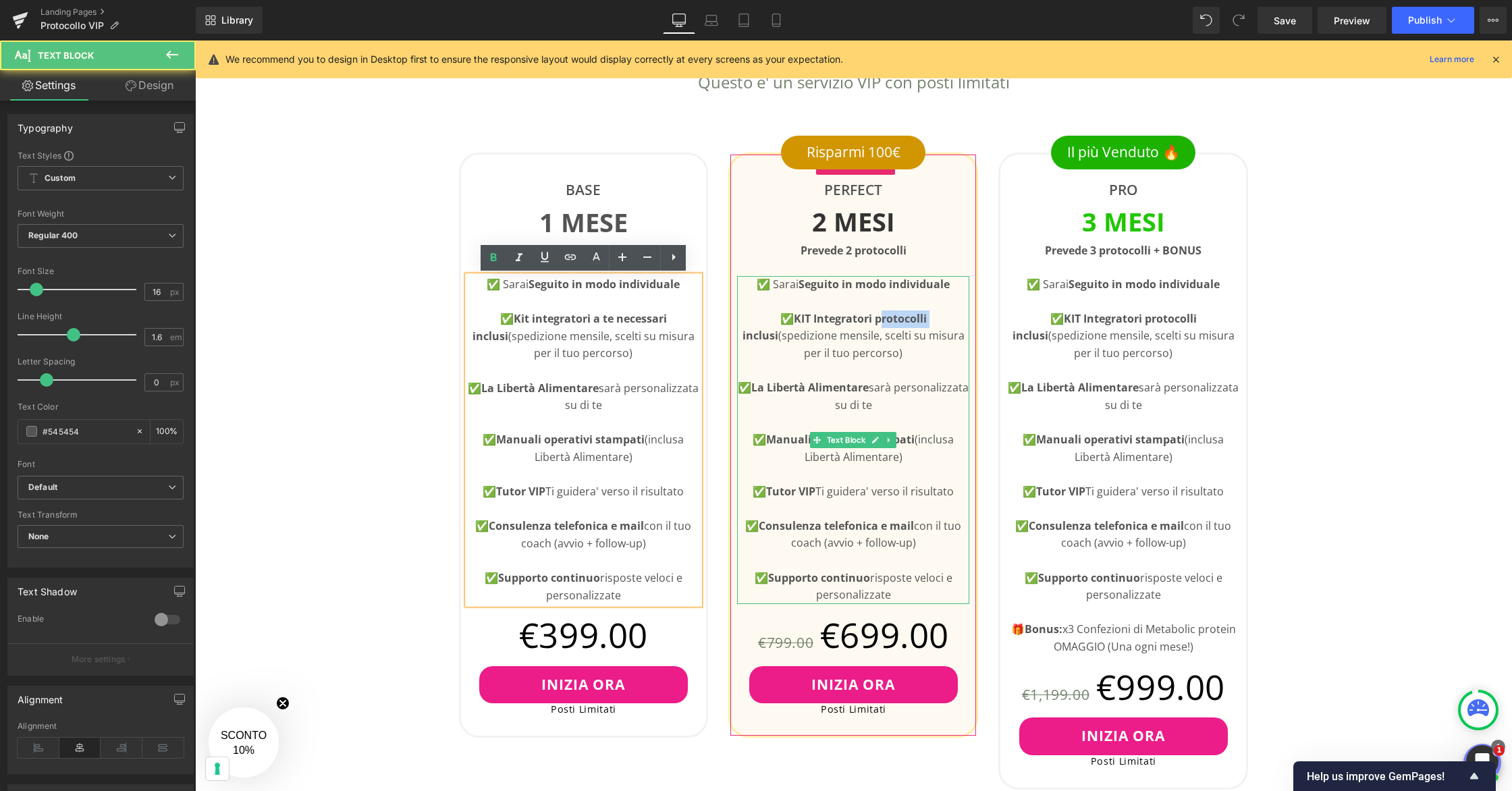
drag, startPoint x: 908, startPoint y: 319, endPoint x: 856, endPoint y: 323, distance: 52.2
click at [856, 323] on strong "KIT Integratori protocolli inclusi" at bounding box center [834, 327] width 184 height 32
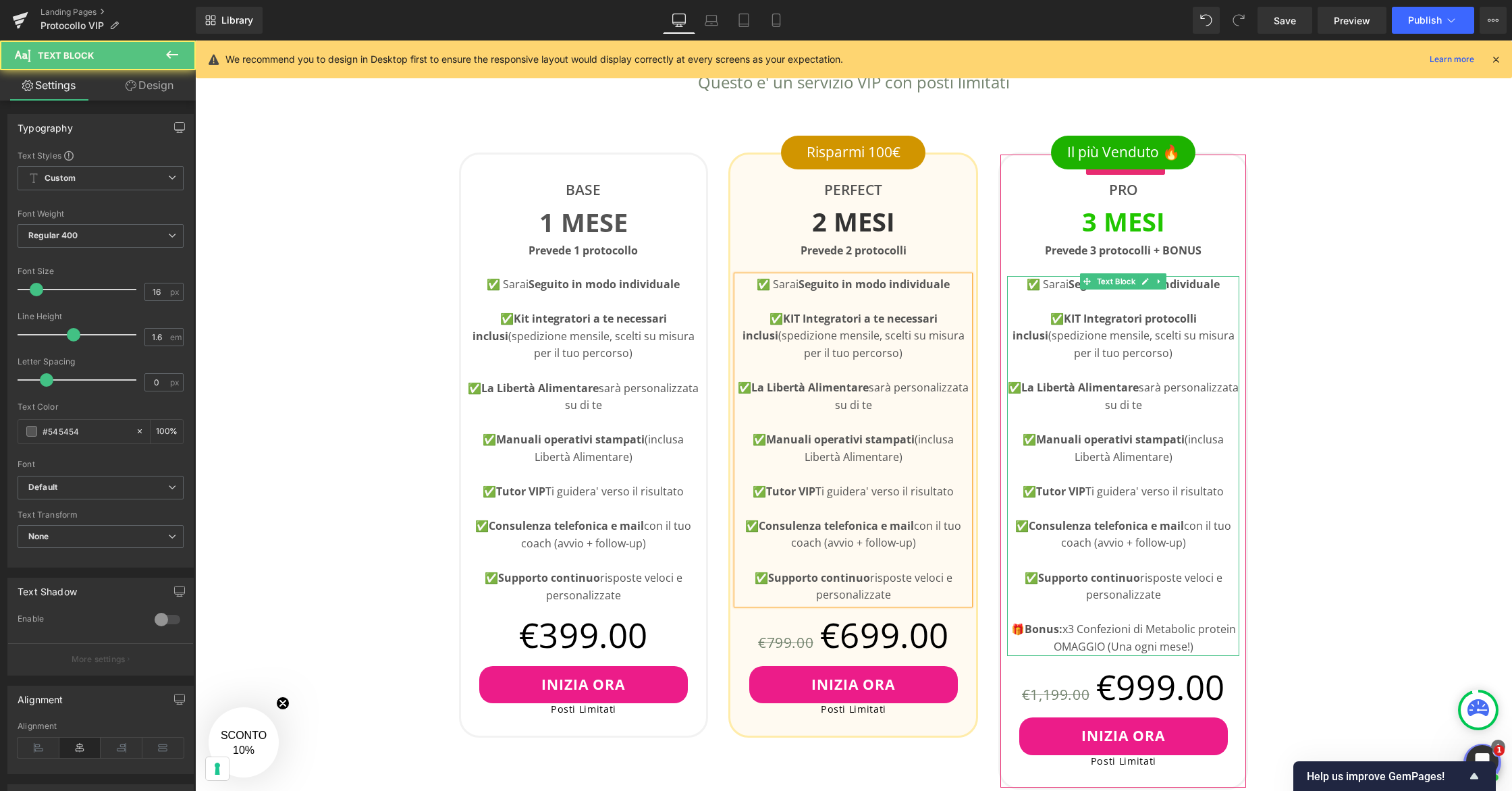
click at [1129, 317] on strong "KIT Integratori protocolli inclusi" at bounding box center [1104, 327] width 184 height 32
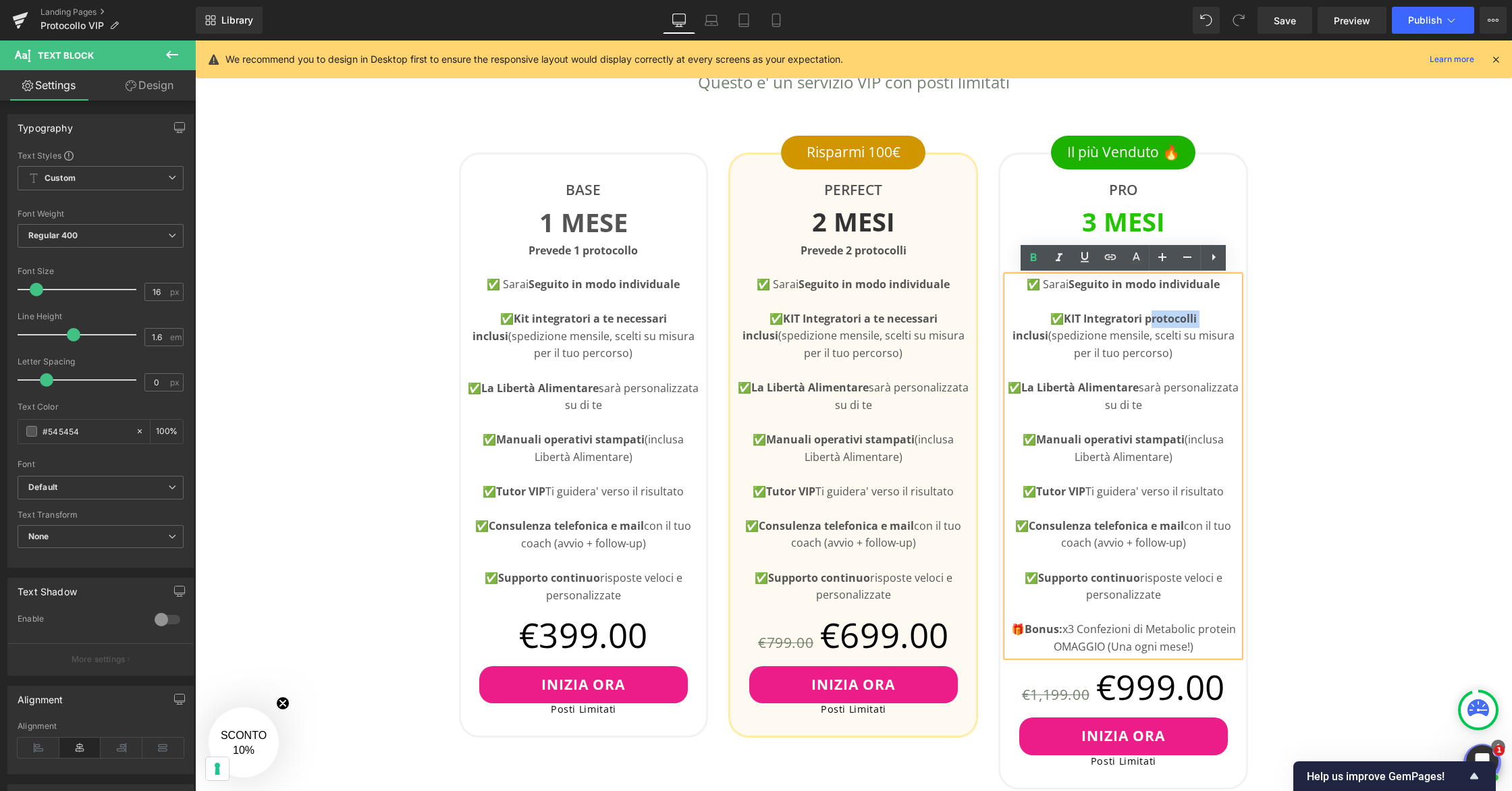
drag, startPoint x: 1178, startPoint y: 319, endPoint x: 1129, endPoint y: 323, distance: 49.2
click at [1129, 323] on strong "KIT Integratori protocolli inclusi" at bounding box center [1104, 327] width 184 height 32
click at [1284, 306] on div "👇🏻Scegli il Tuo Piano Heading Questo e' un servizio VIP con posti limitati Text…" at bounding box center [854, 792] width 1317 height 1636
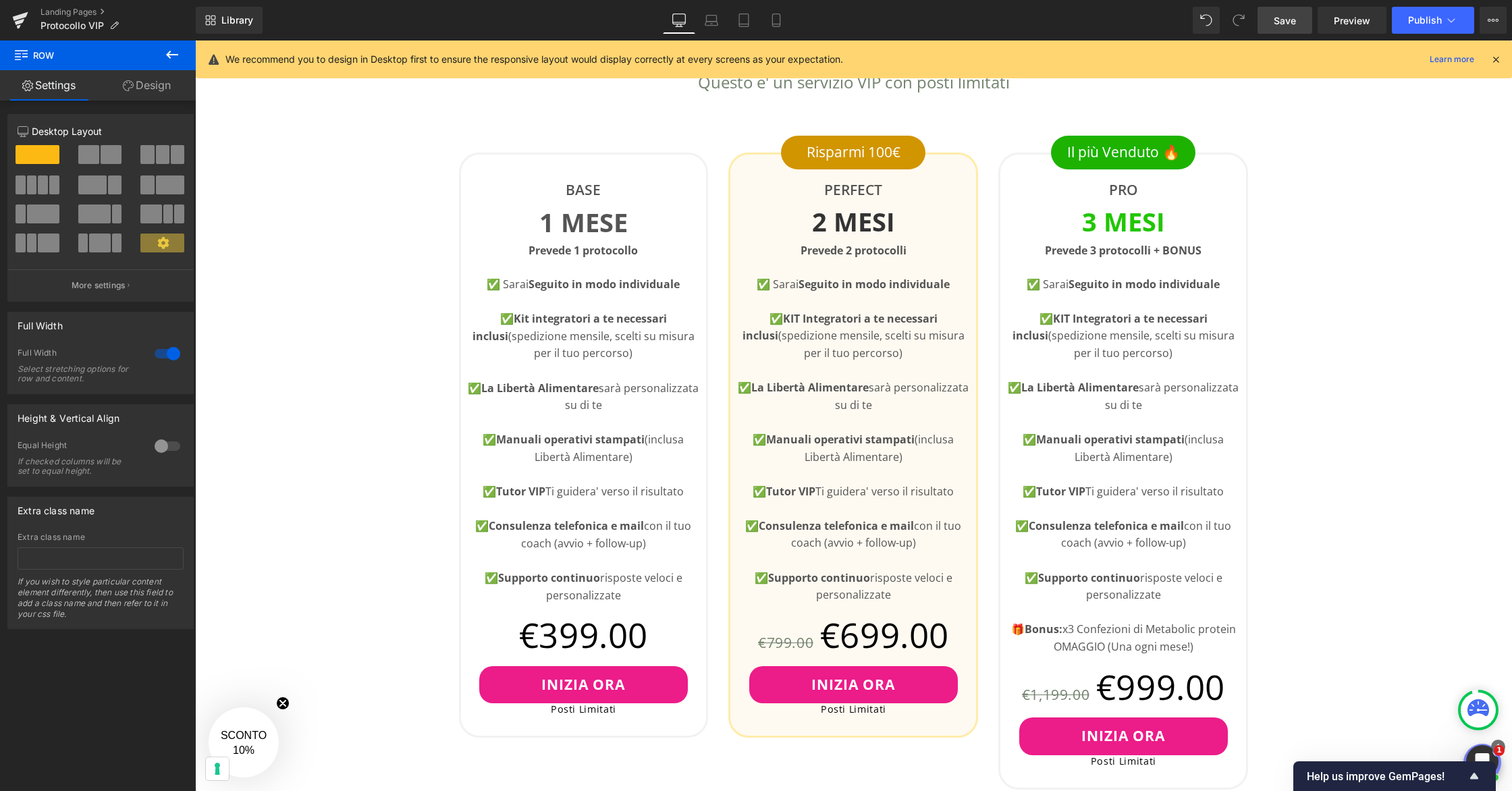
click at [1275, 27] on link "Save" at bounding box center [1284, 20] width 55 height 27
click at [1284, 16] on icon at bounding box center [1451, 20] width 13 height 13
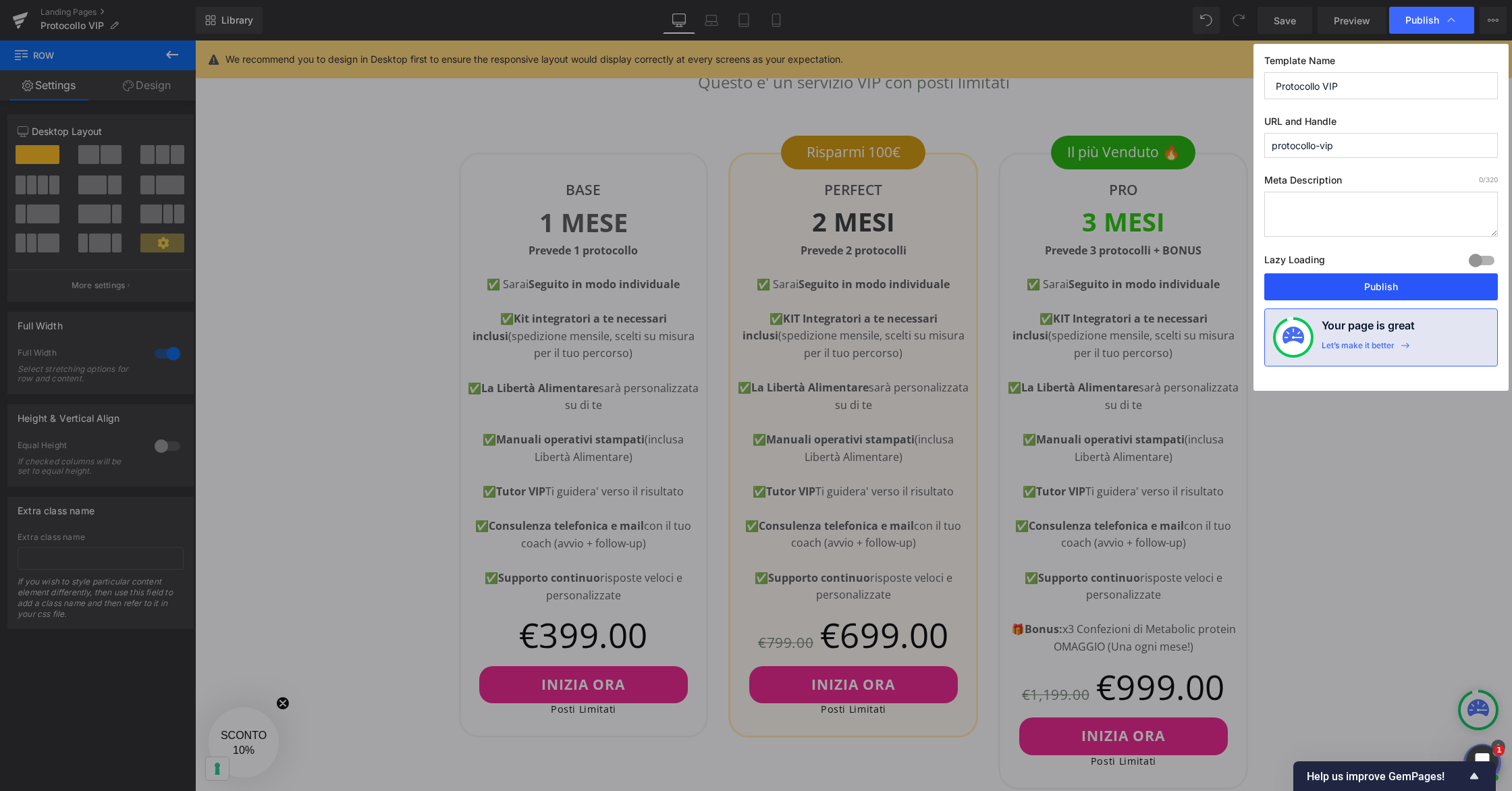
click at [1284, 279] on button "Publish" at bounding box center [1380, 286] width 233 height 27
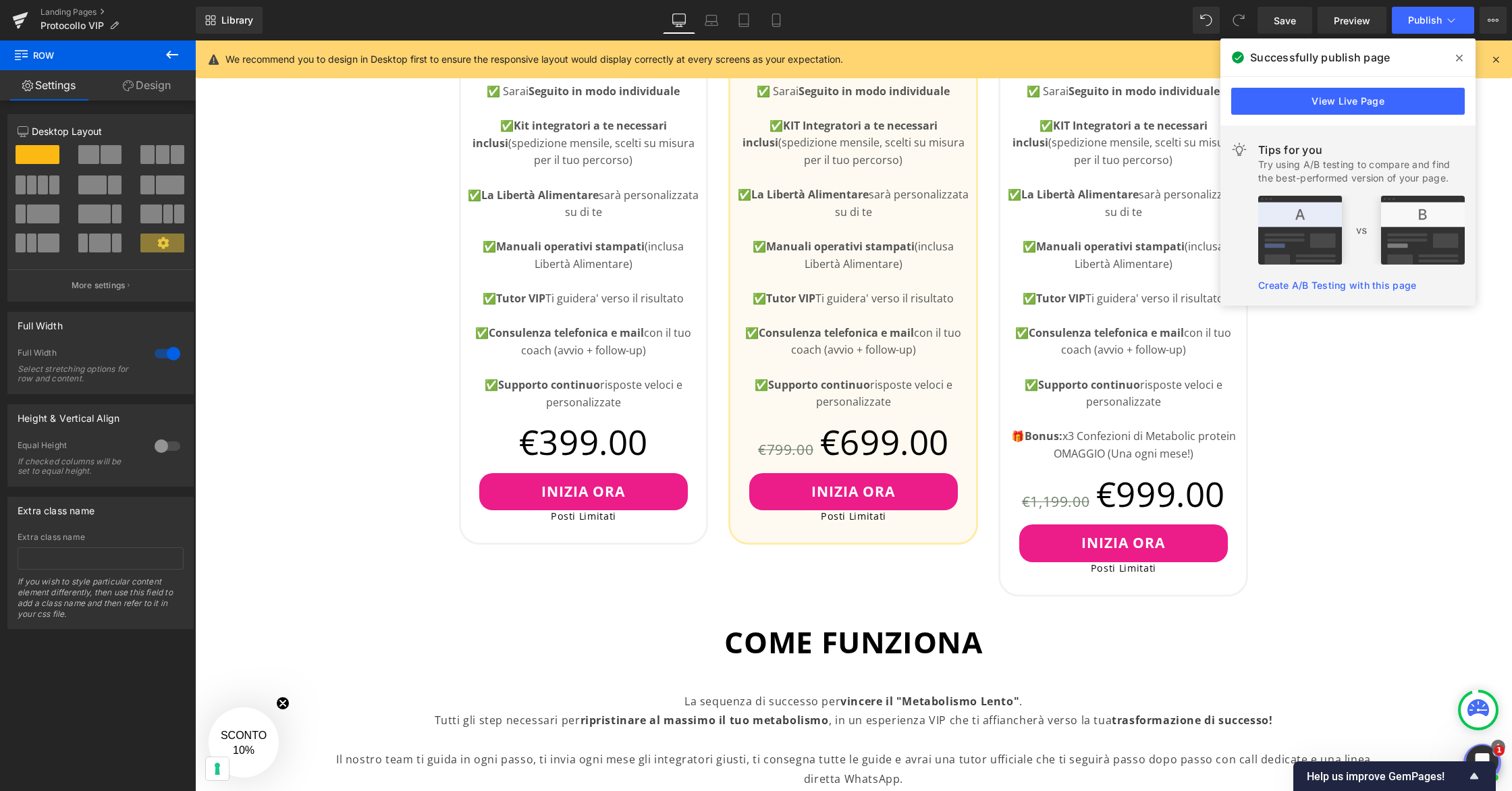
scroll to position [704, 0]
click at [1284, 57] on icon at bounding box center [1459, 57] width 7 height 11
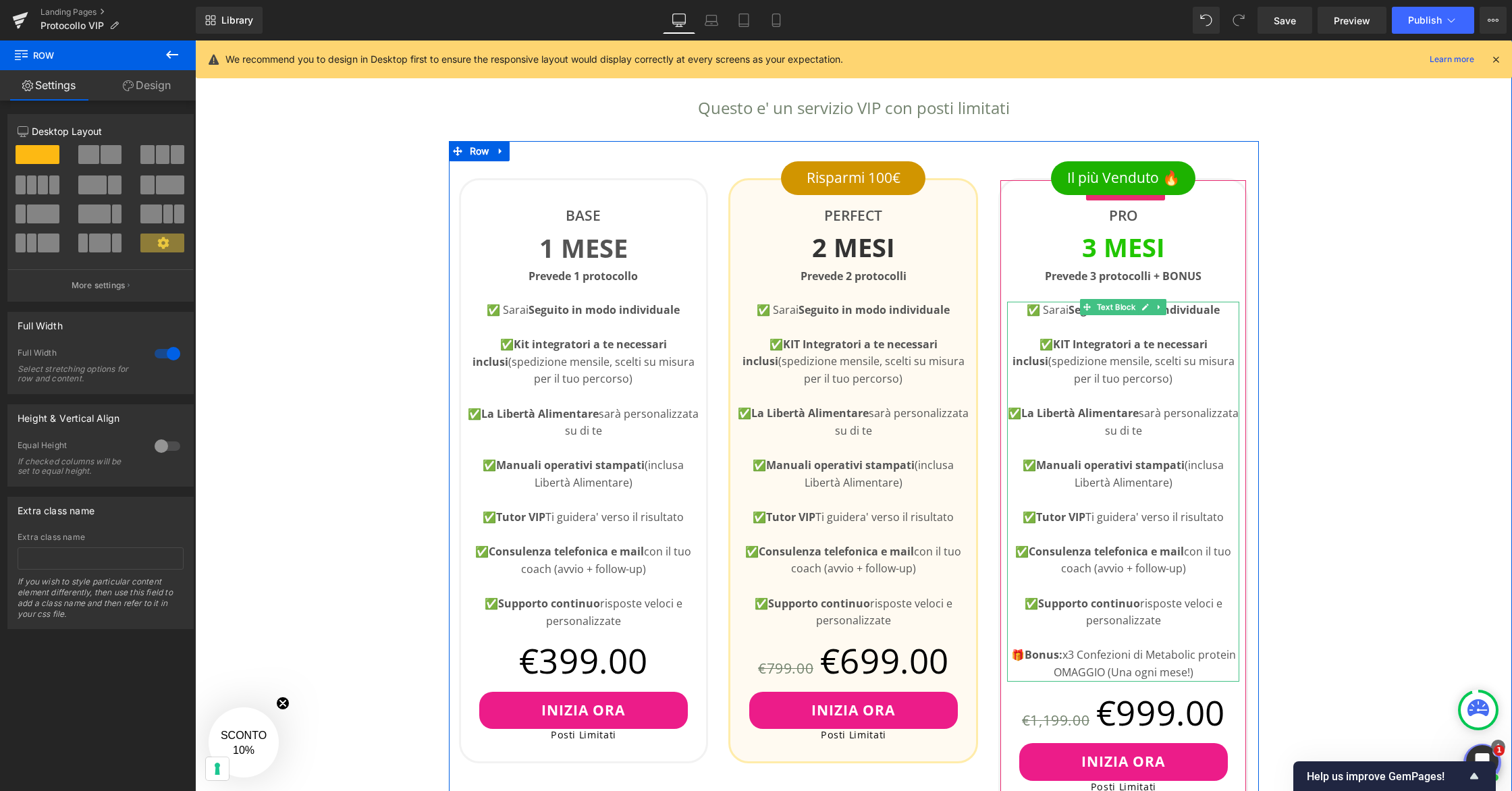
scroll to position [486, 0]
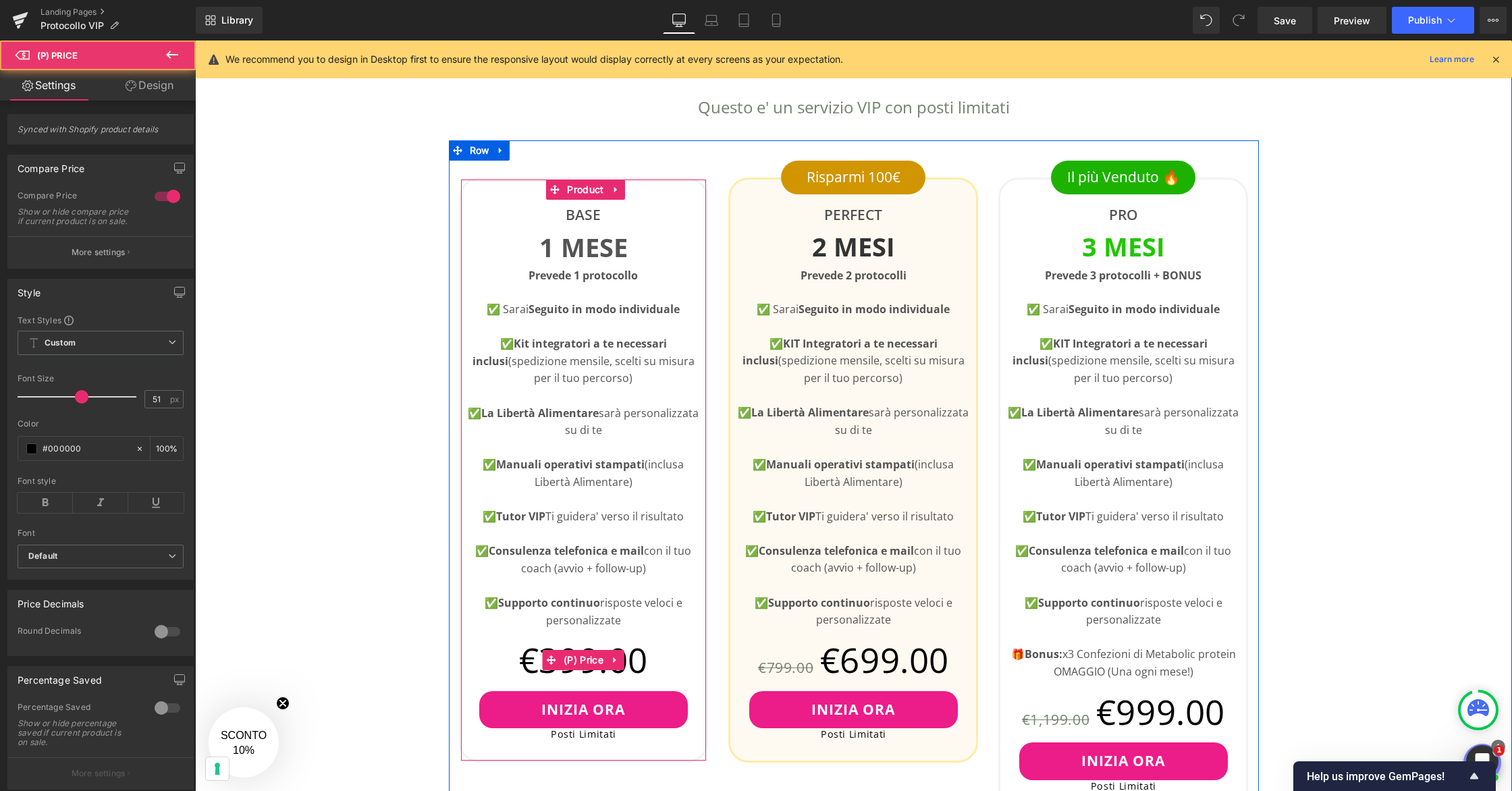
click at [648, 655] on div "€0 €399.00" at bounding box center [584, 659] width 232 height 62
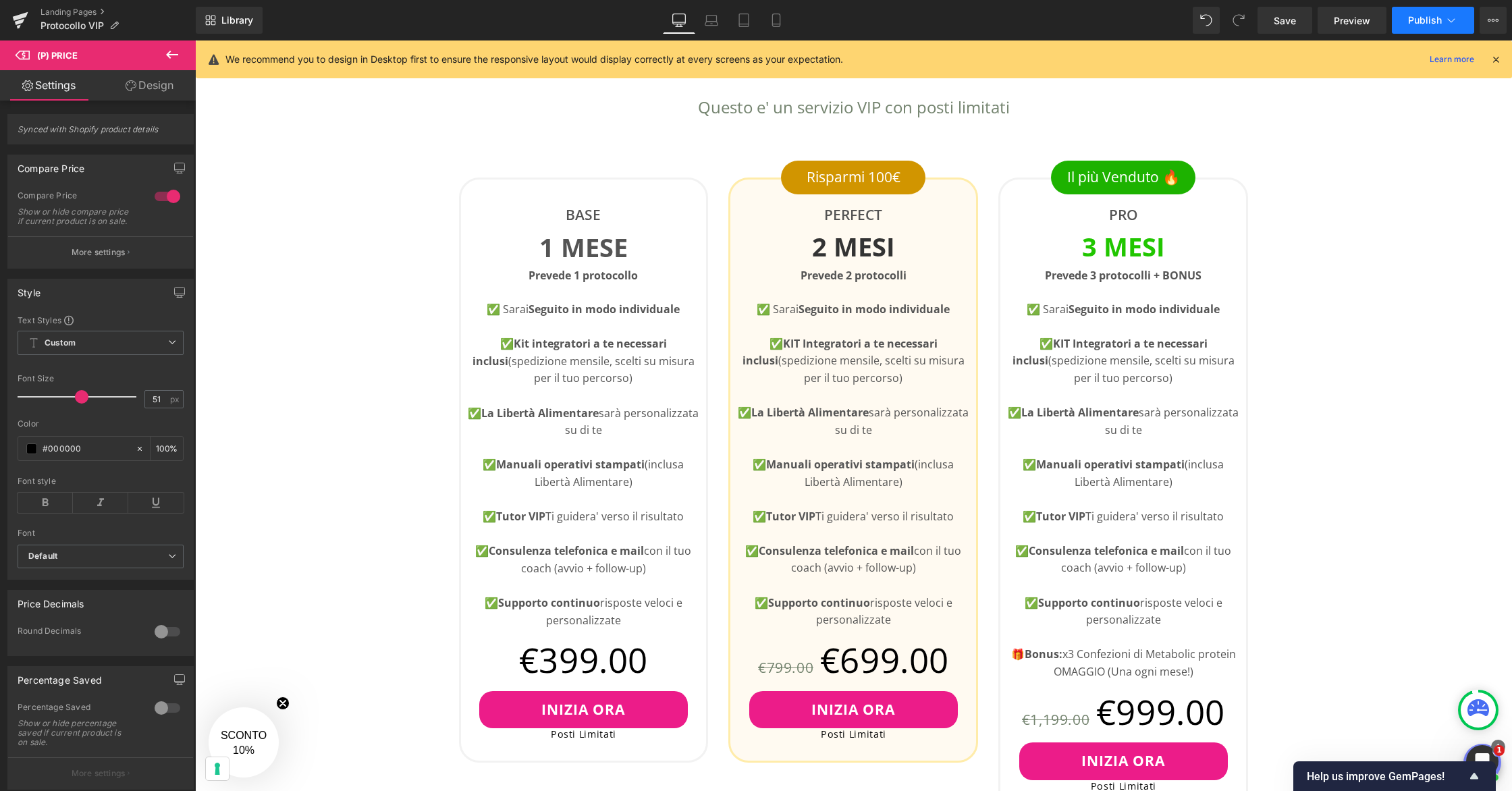
click at [1284, 7] on button "Publish" at bounding box center [1432, 20] width 82 height 27
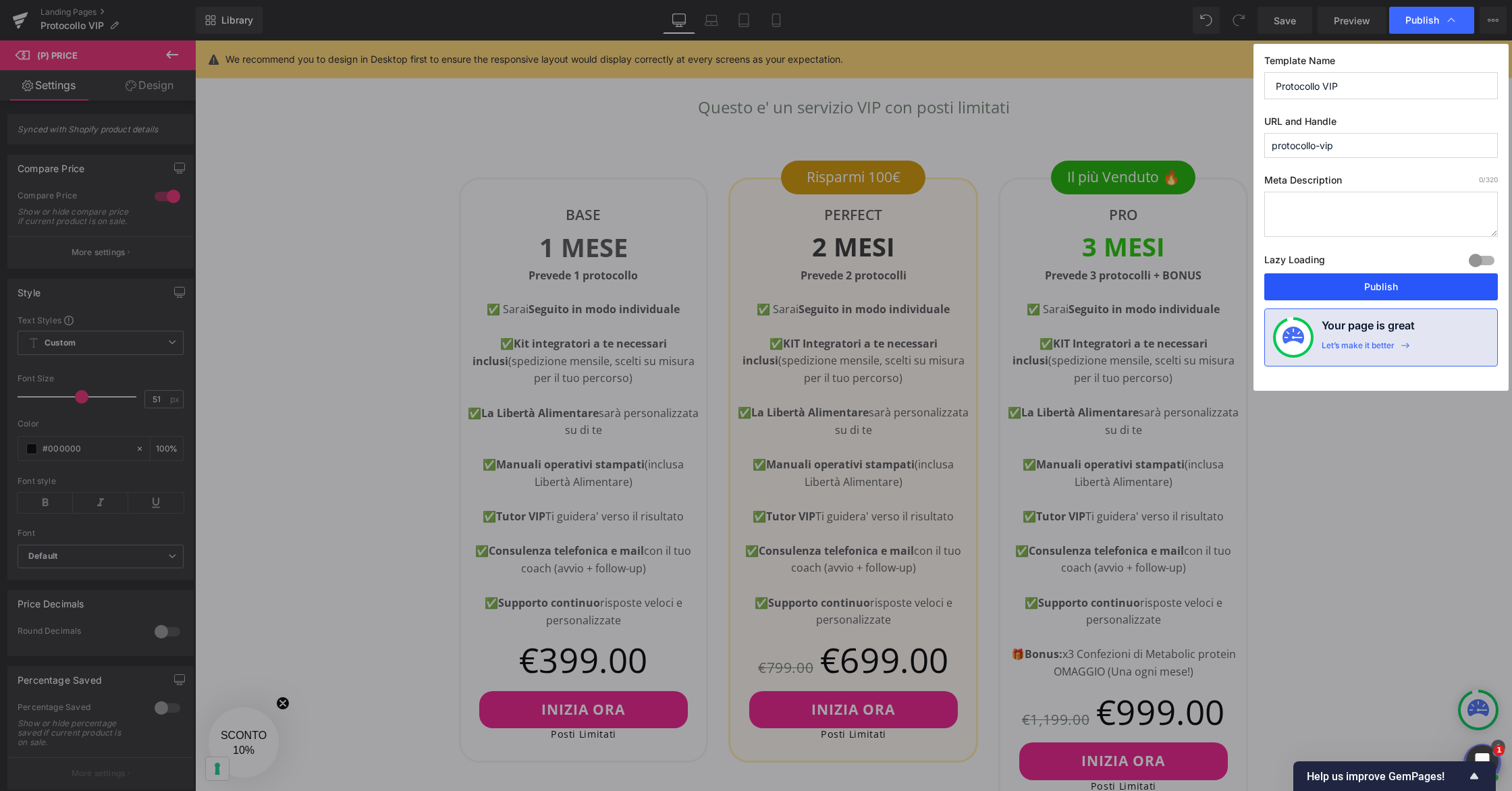
click at [1284, 295] on button "Publish" at bounding box center [1380, 286] width 233 height 27
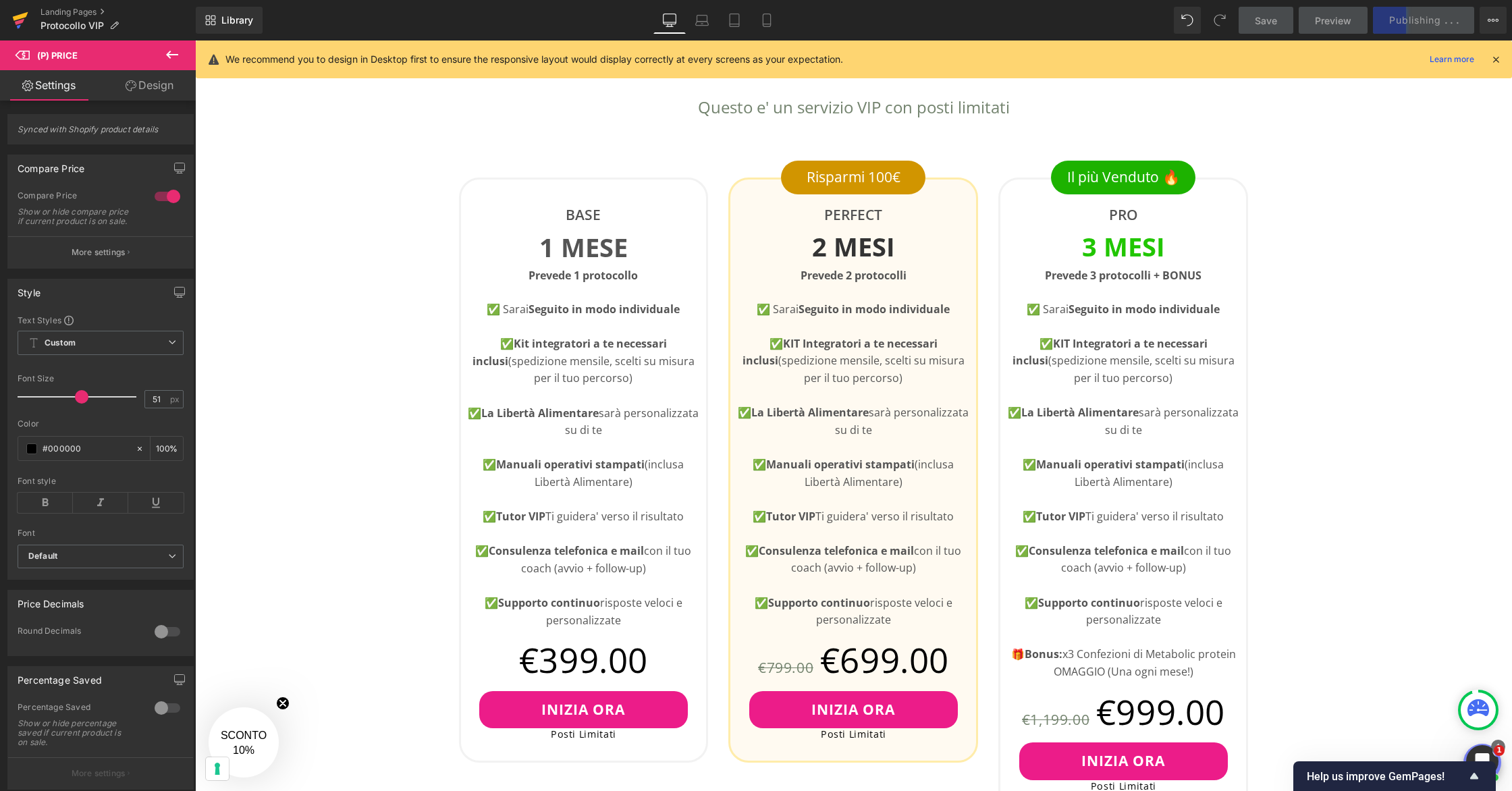
click at [27, 22] on icon at bounding box center [21, 20] width 17 height 34
